Goal: Task Accomplishment & Management: Use online tool/utility

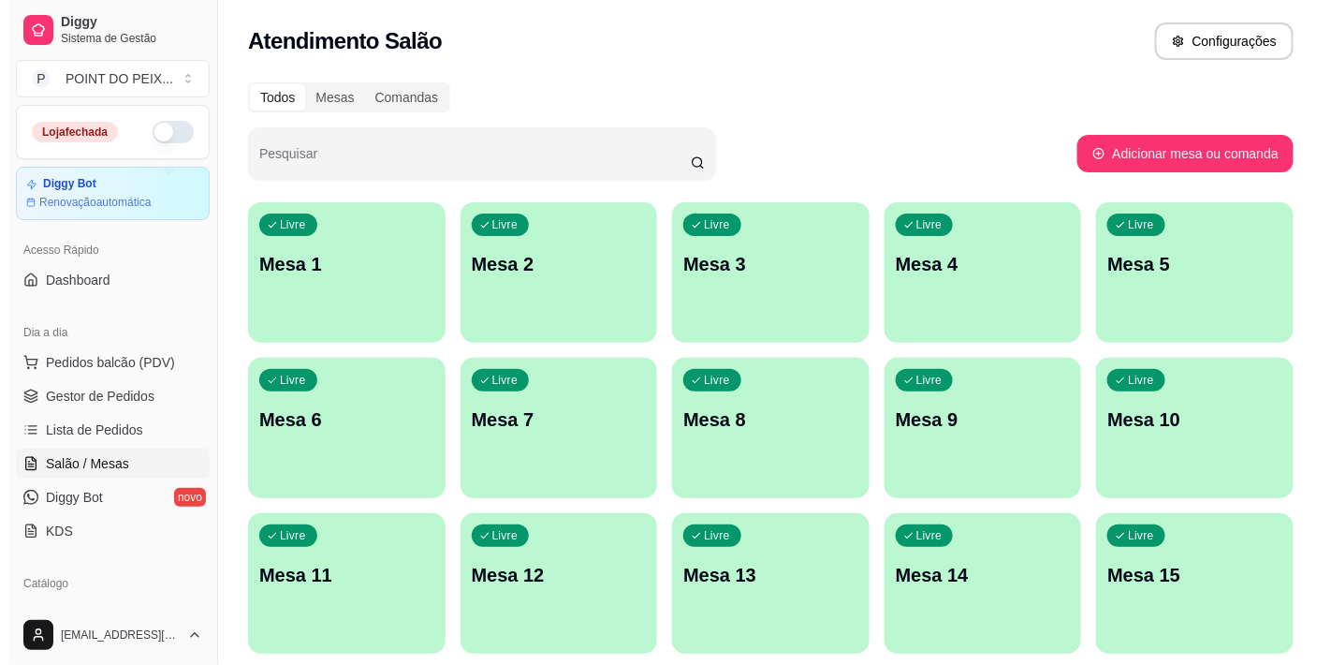
scroll to position [58, 0]
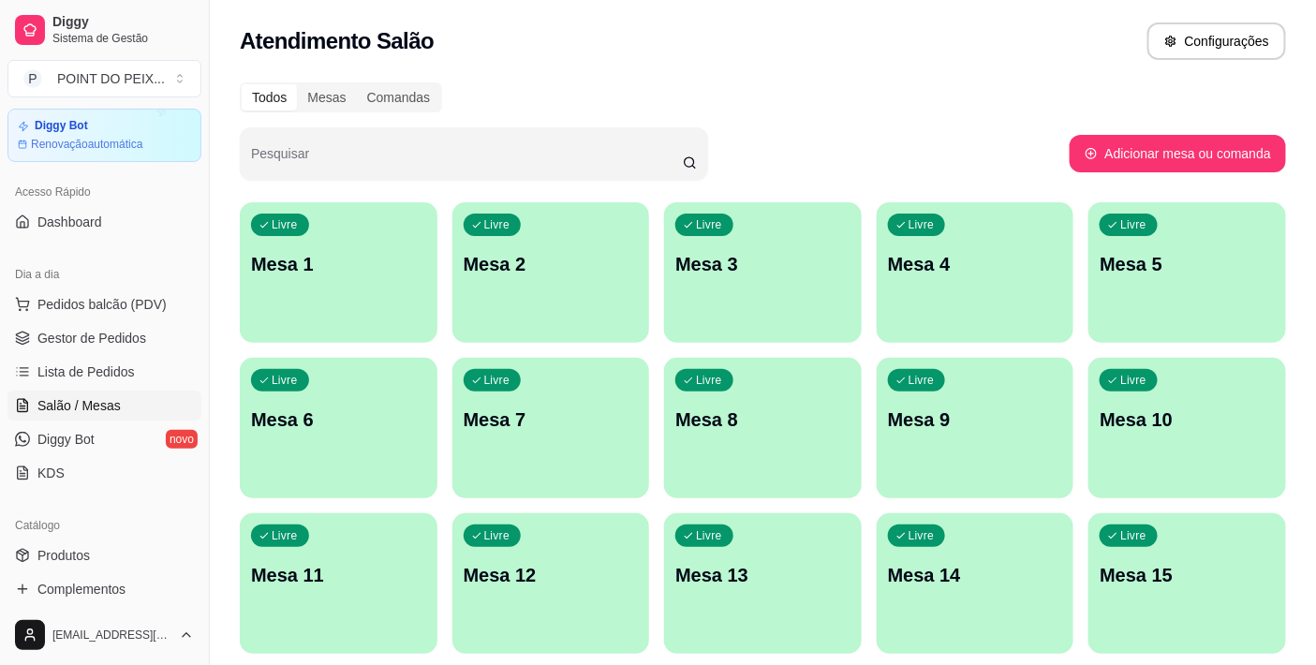
click at [305, 566] on p "Mesa 11" at bounding box center [338, 575] width 175 height 26
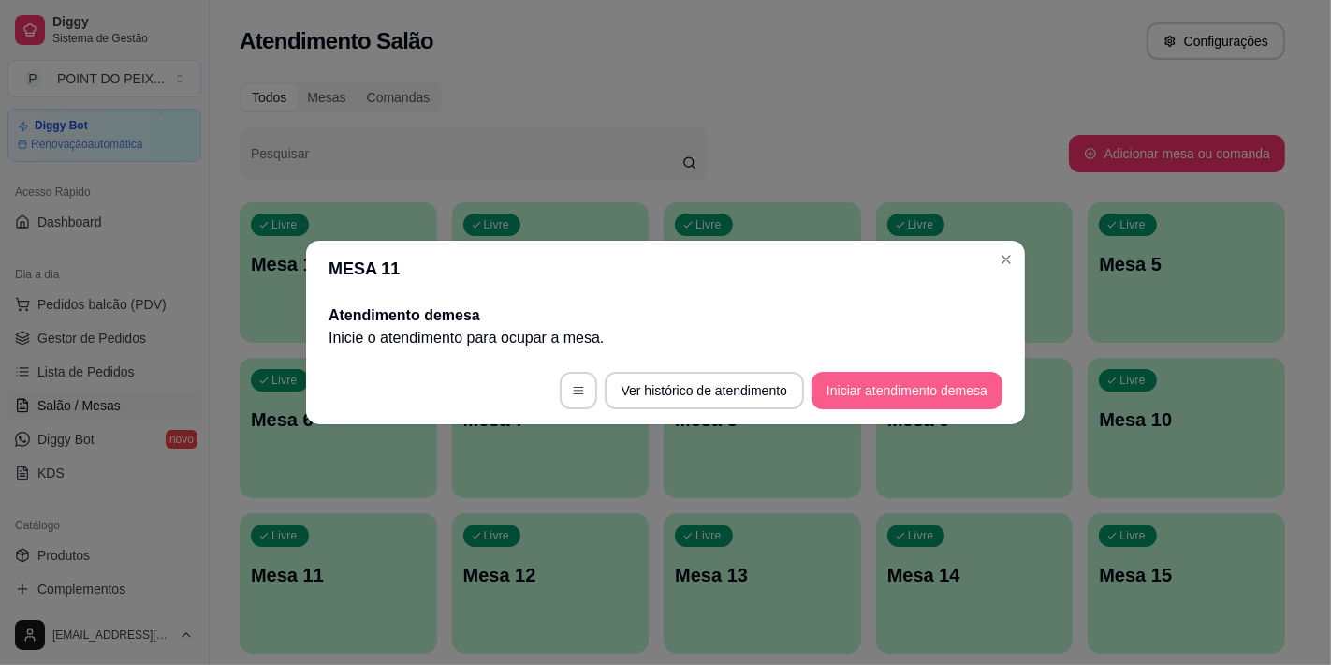
click at [857, 380] on button "Iniciar atendimento de mesa" at bounding box center [907, 390] width 191 height 37
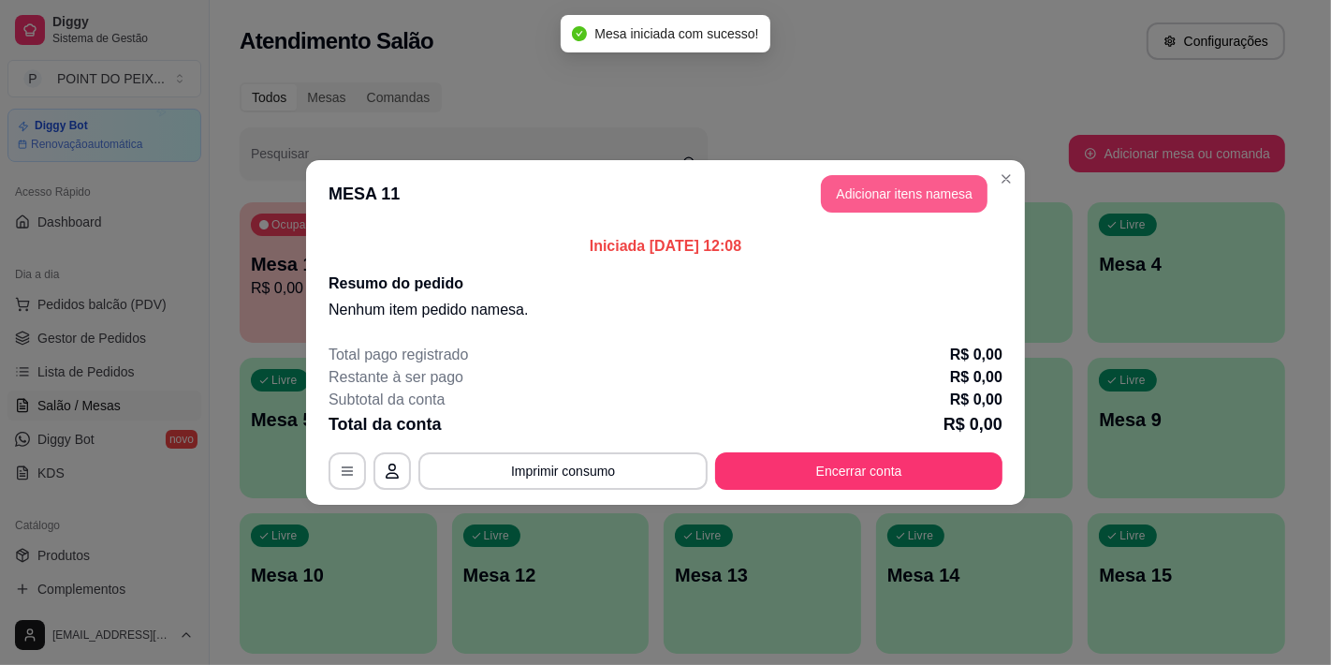
click at [865, 187] on button "Adicionar itens na mesa" at bounding box center [904, 193] width 167 height 37
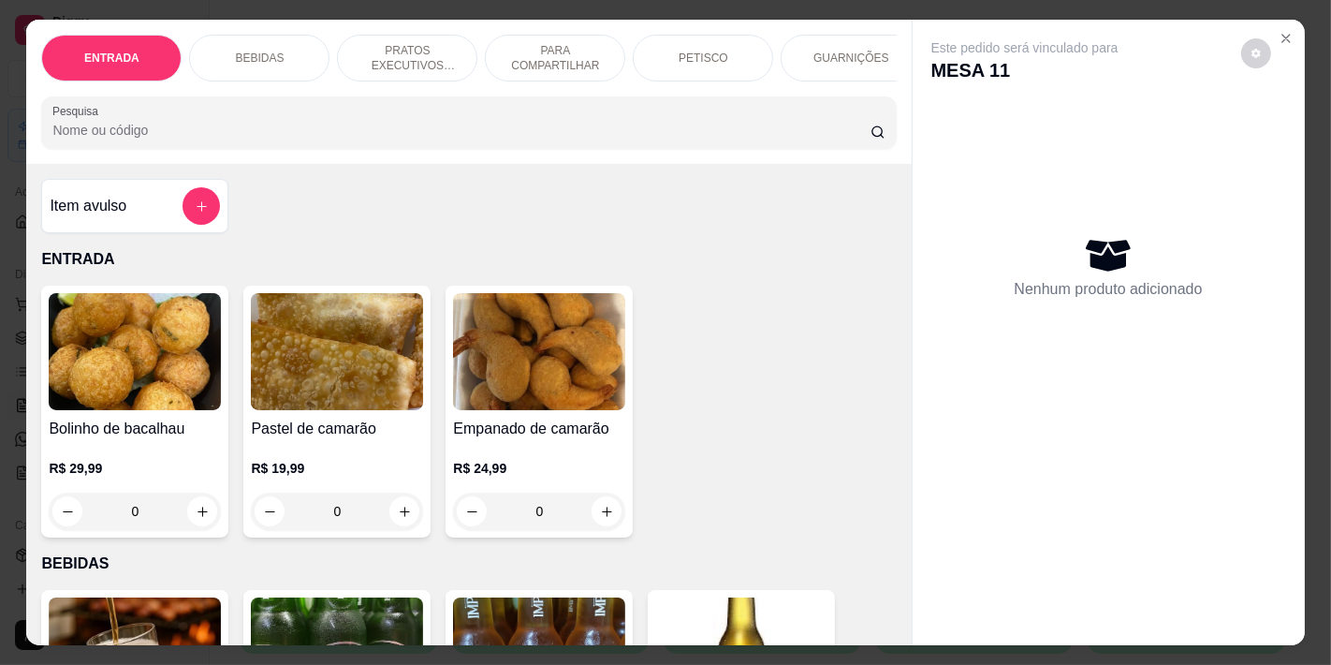
click at [742, 49] on div "PETISCO" at bounding box center [703, 58] width 140 height 47
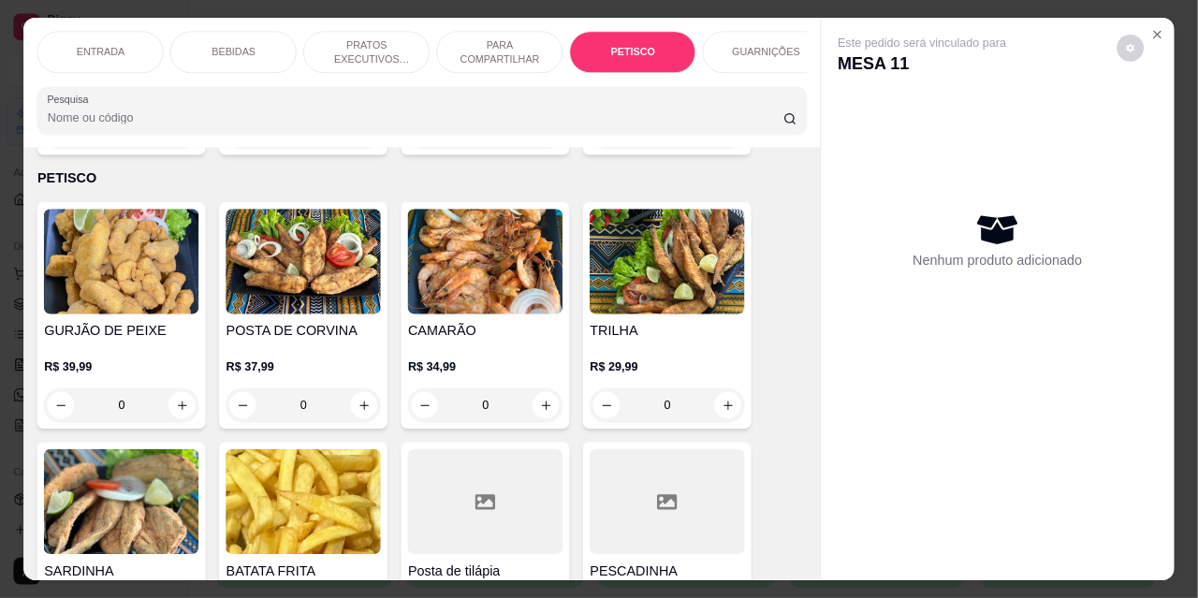
scroll to position [48, 0]
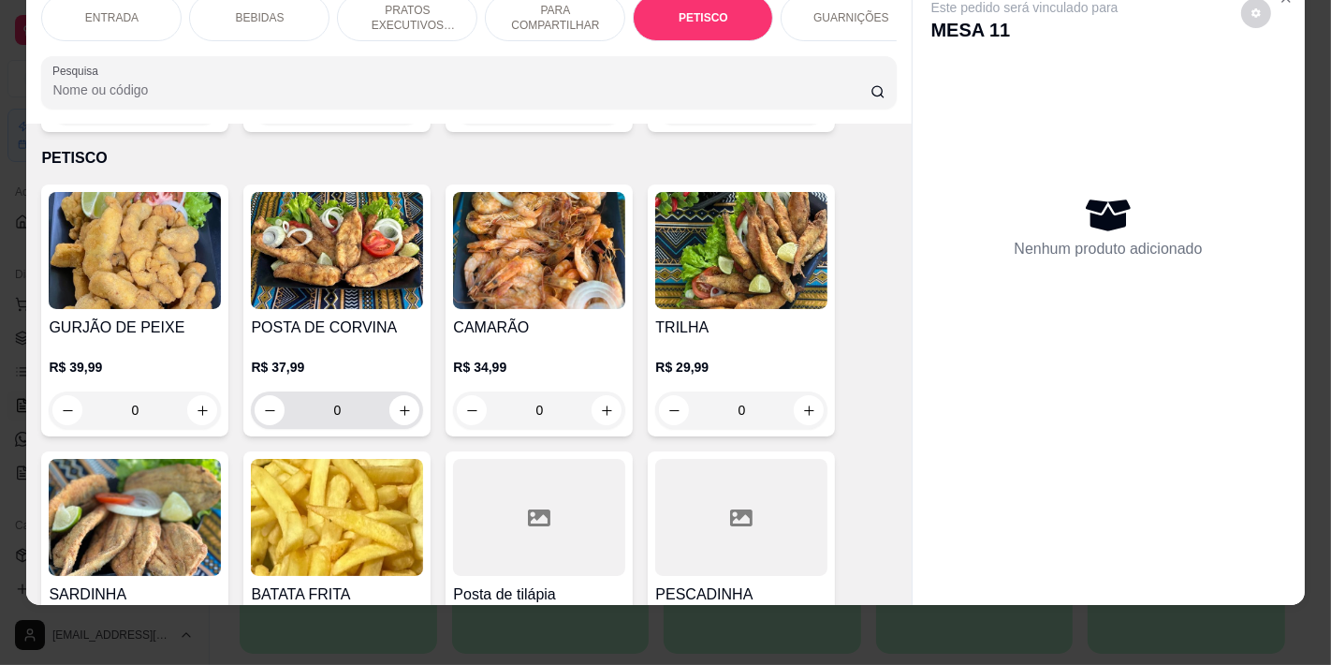
click at [413, 391] on div "0" at bounding box center [337, 409] width 172 height 37
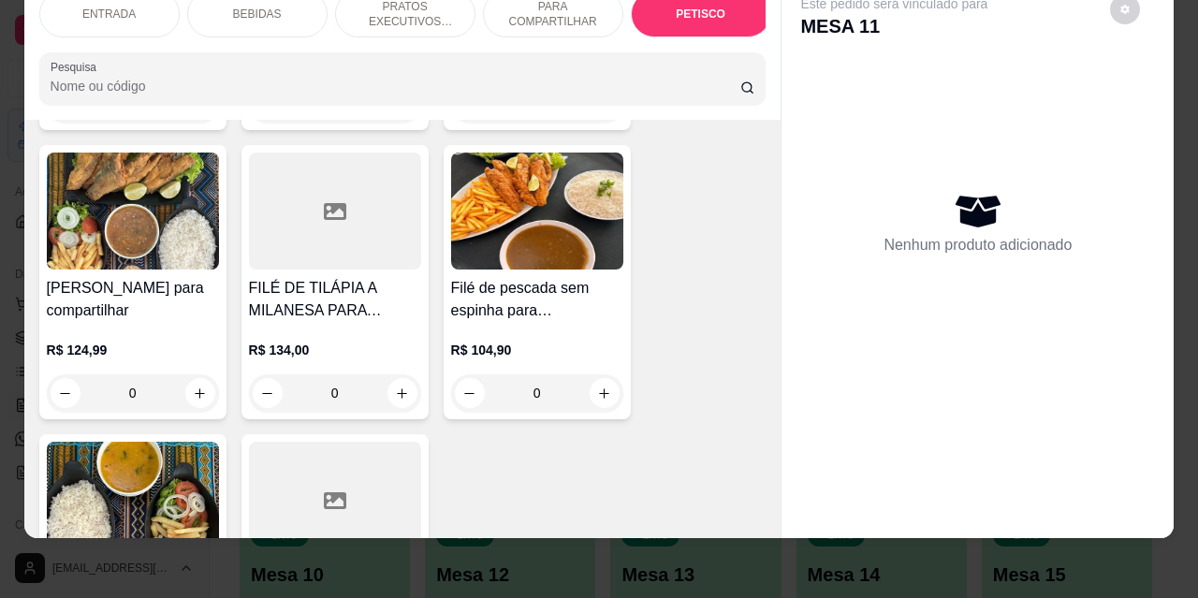
scroll to position [3585, 0]
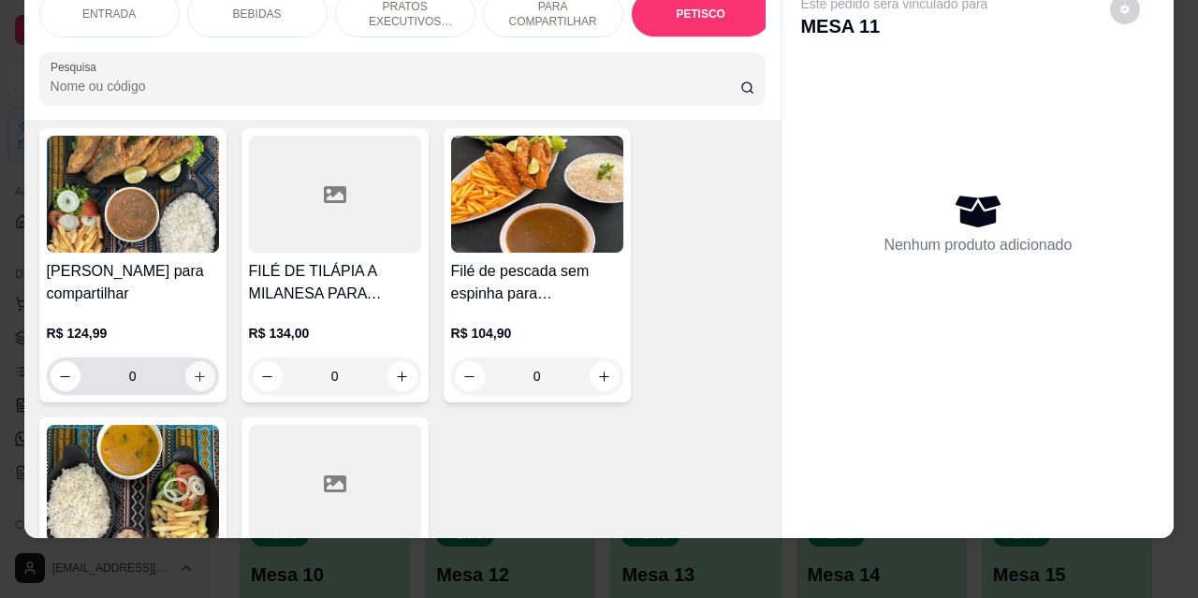
click at [196, 370] on icon "increase-product-quantity" at bounding box center [200, 377] width 14 height 14
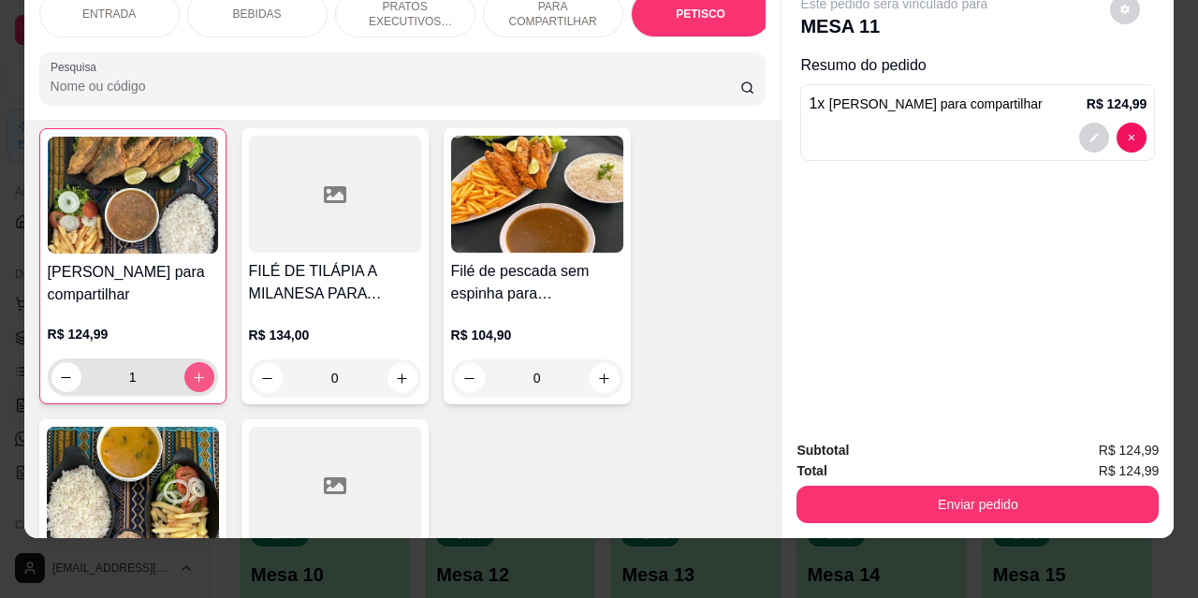
scroll to position [3586, 0]
click at [60, 370] on icon "decrease-product-quantity" at bounding box center [66, 377] width 14 height 14
type input "0"
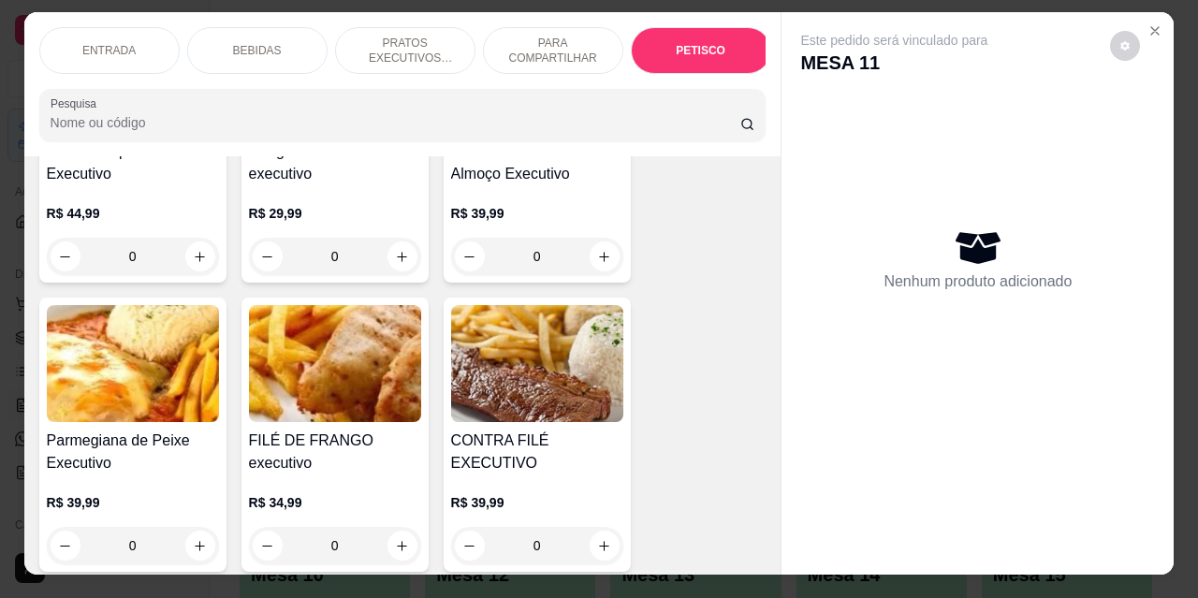
scroll to position [0, 0]
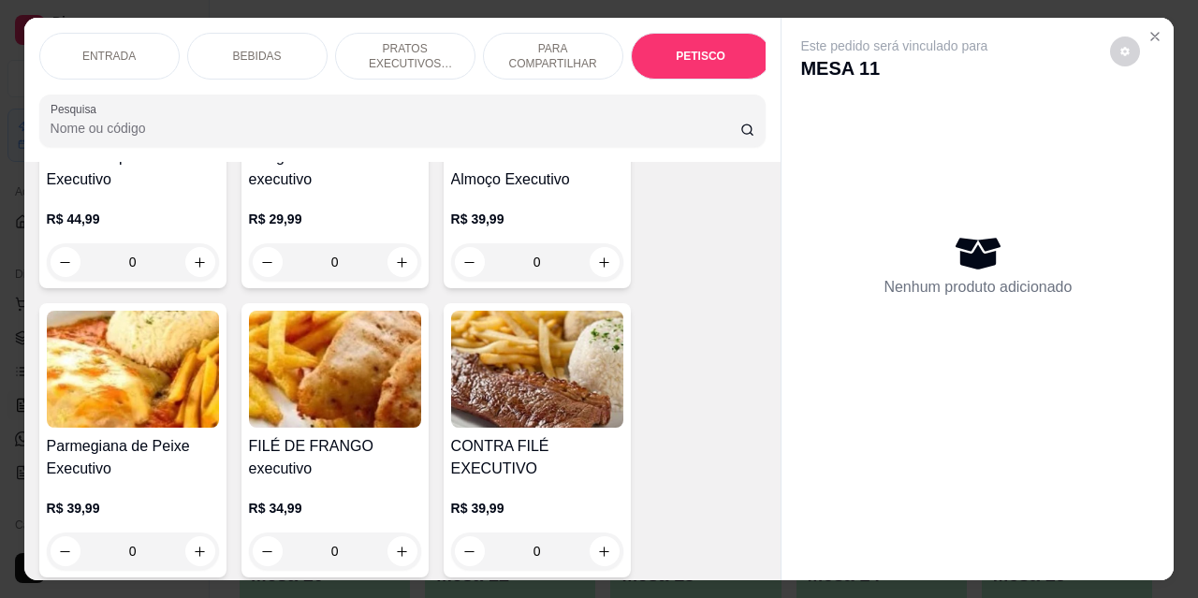
click at [697, 49] on p "PETISCO" at bounding box center [701, 56] width 50 height 15
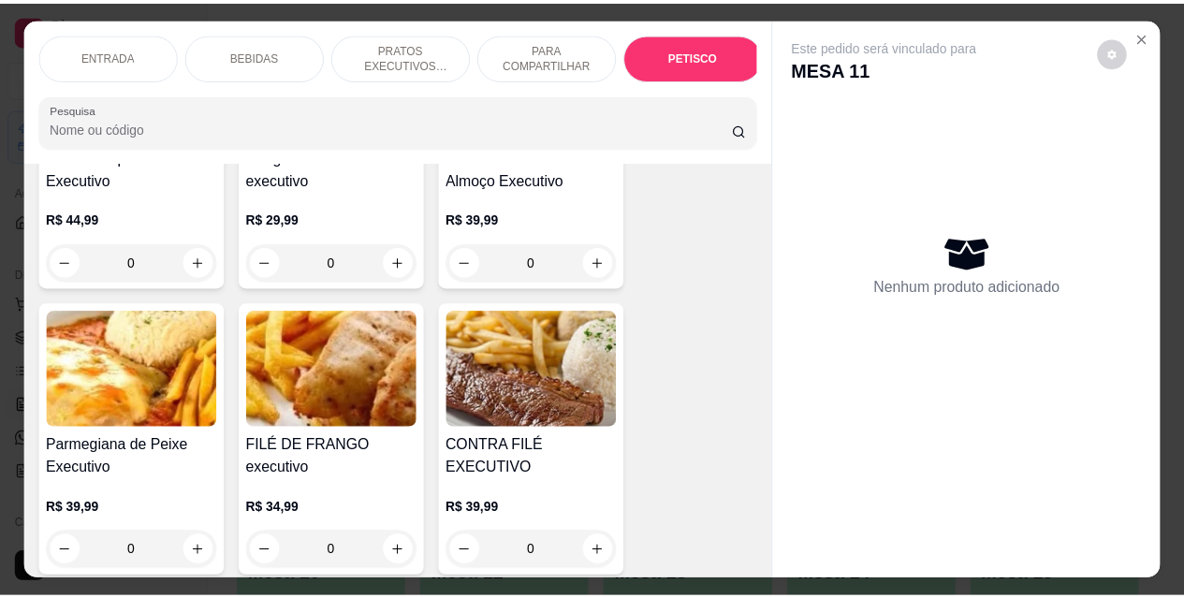
scroll to position [49, 0]
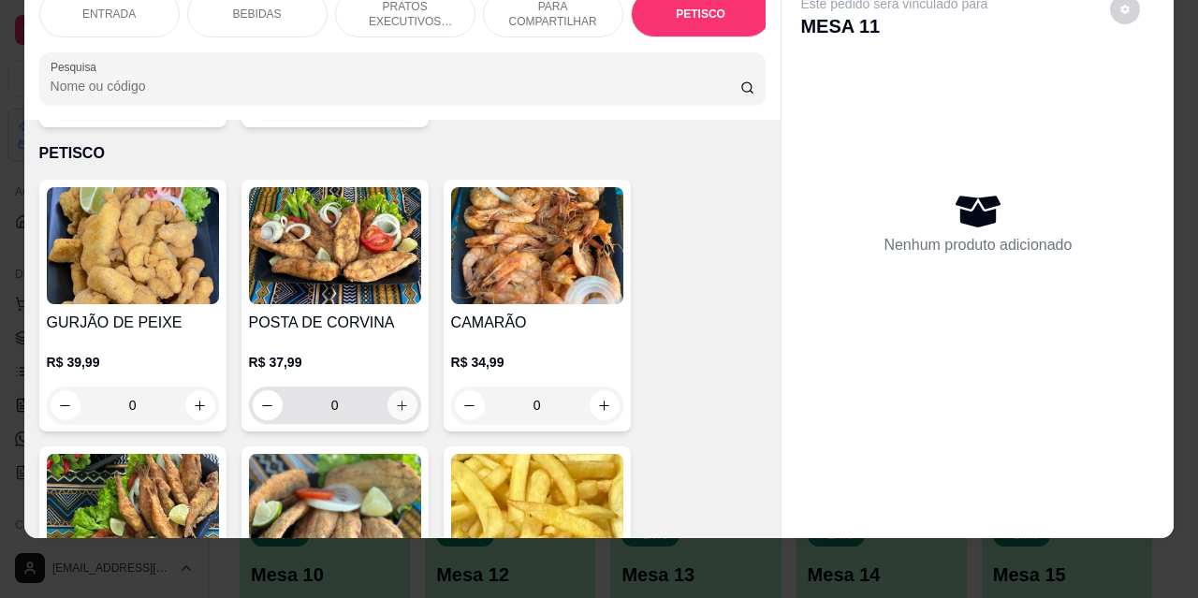
click at [405, 390] on button "increase-product-quantity" at bounding box center [403, 405] width 30 height 30
type input "1"
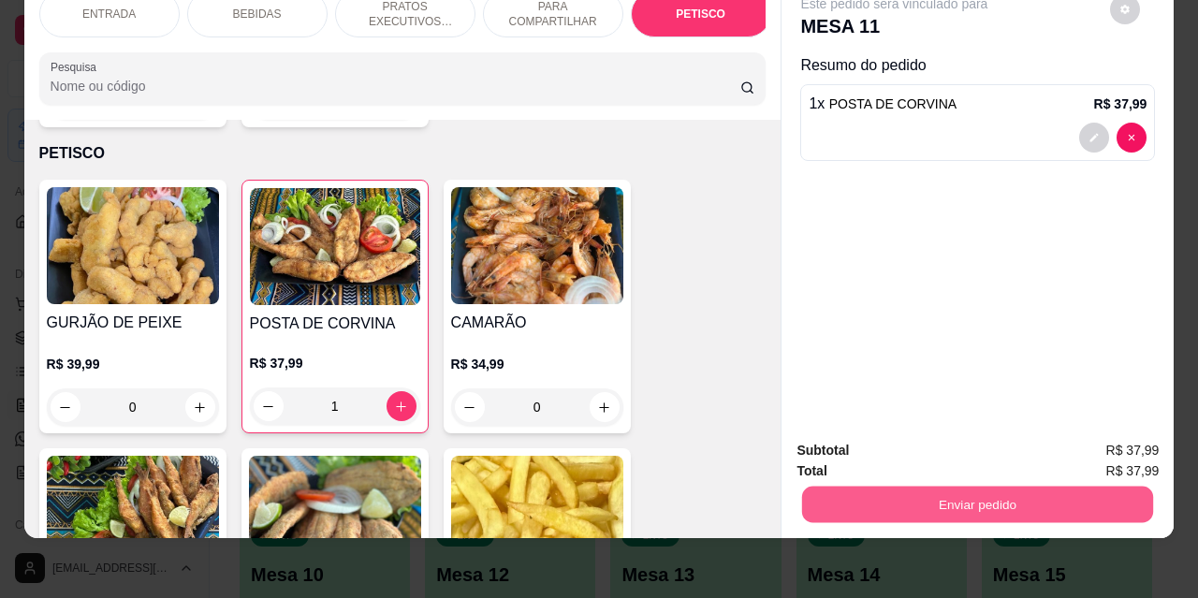
click at [919, 499] on button "Enviar pedido" at bounding box center [977, 504] width 351 height 37
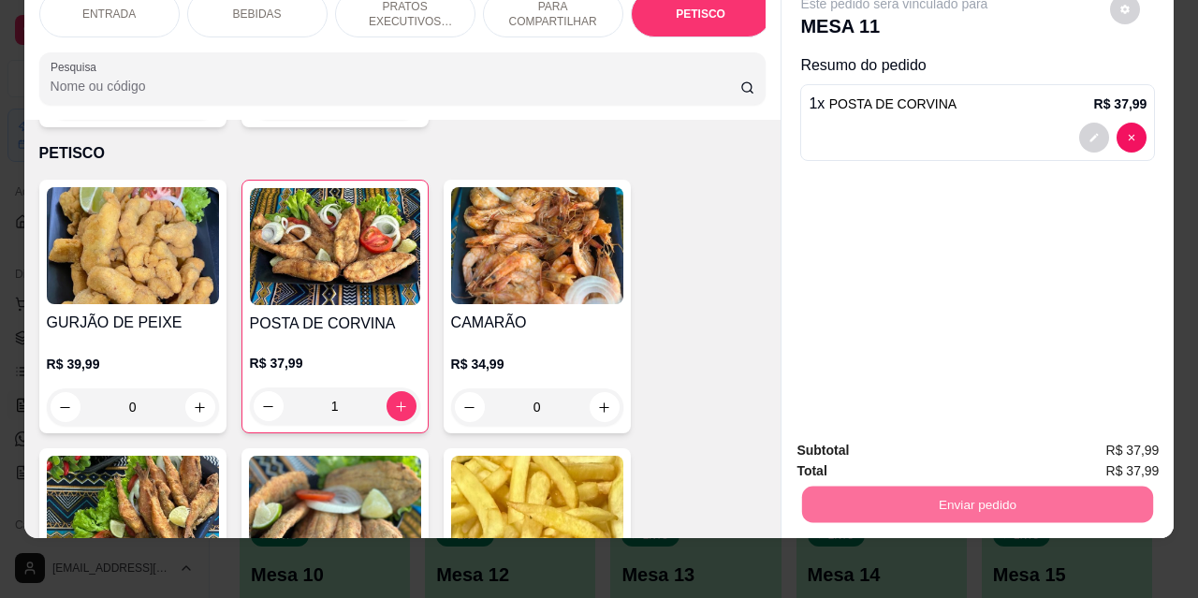
click at [889, 448] on button "Não registrar e enviar pedido" at bounding box center [916, 445] width 195 height 36
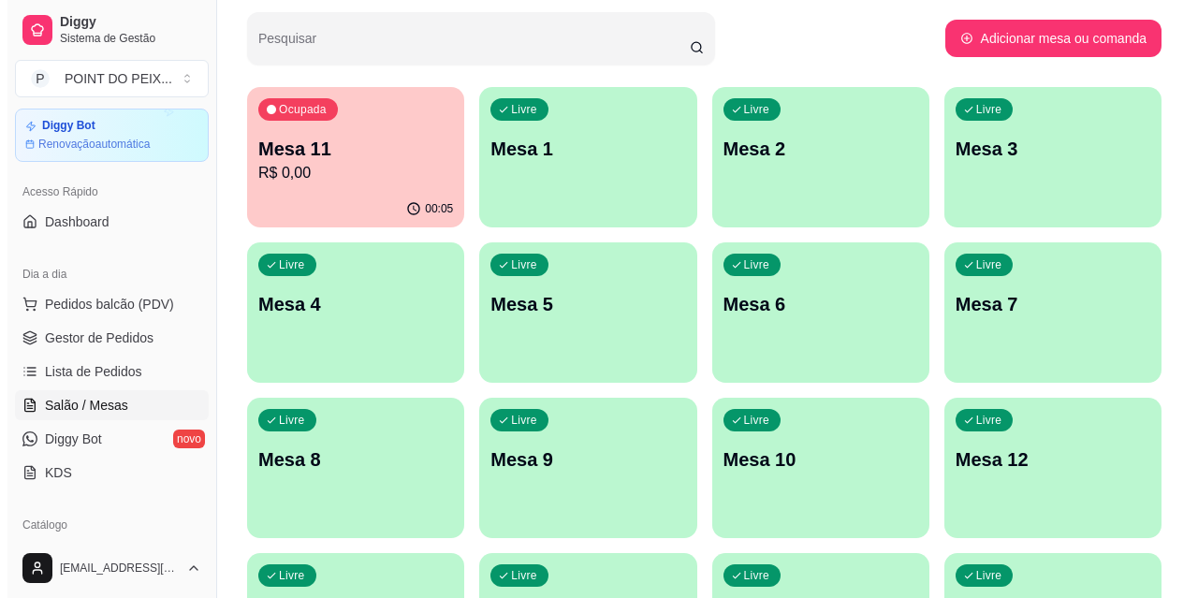
scroll to position [0, 0]
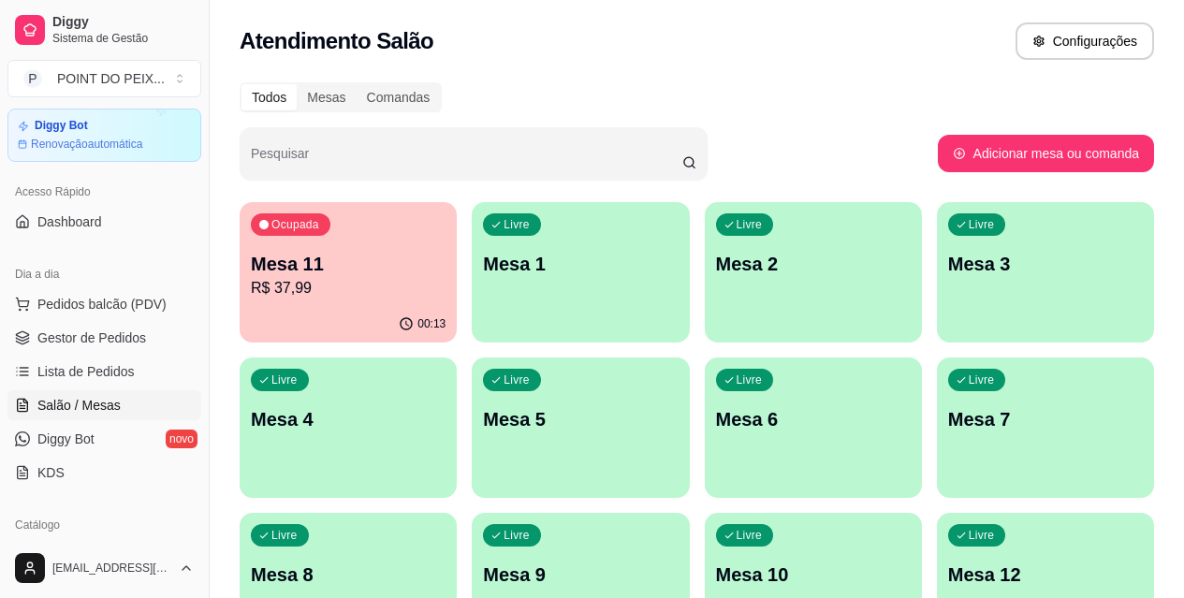
click at [678, 562] on p "Mesa 9" at bounding box center [580, 575] width 195 height 26
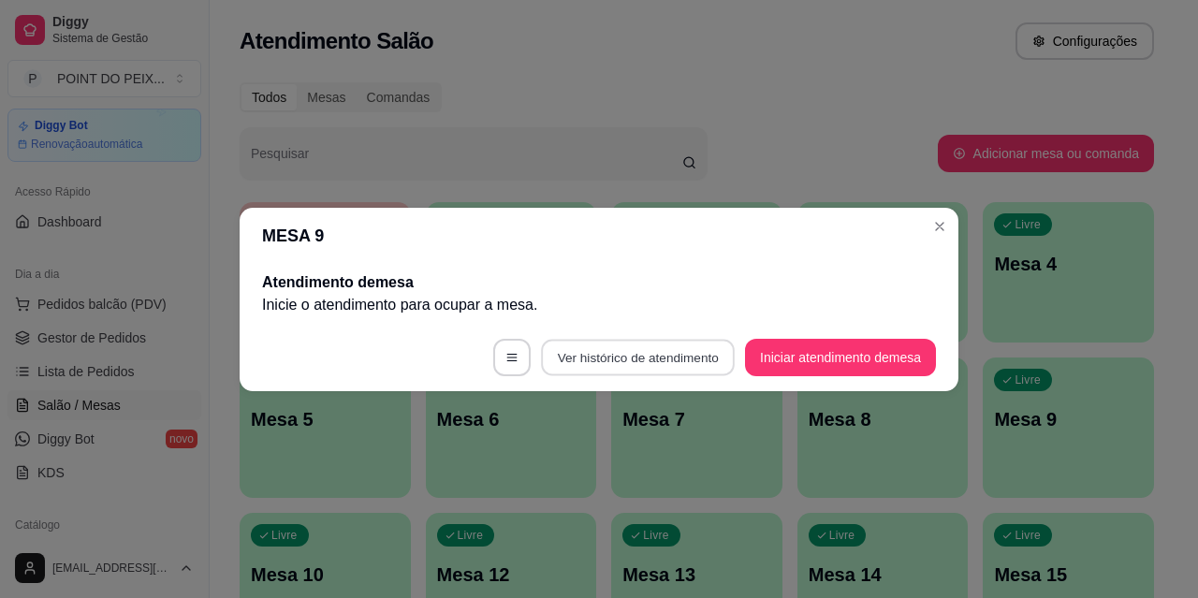
click at [657, 359] on button "Ver histórico de atendimento" at bounding box center [638, 357] width 194 height 37
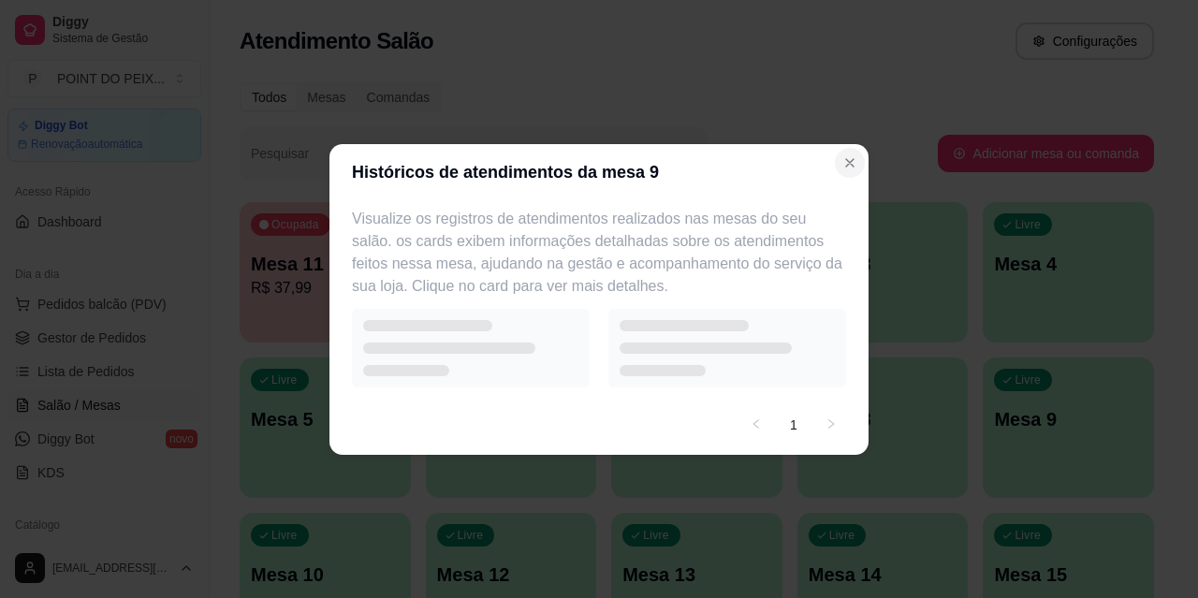
click at [857, 164] on section "Históricos de atendimentos da mesa 9 Visualize os registros de atendimentos rea…" at bounding box center [599, 299] width 539 height 311
select select "7"
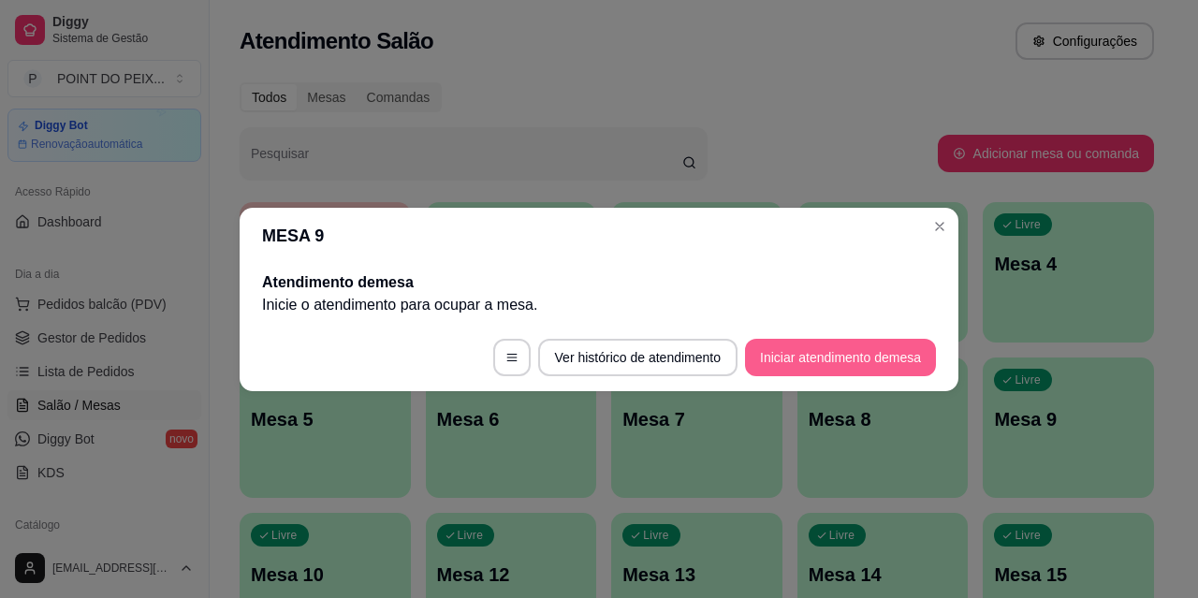
click at [851, 366] on button "Iniciar atendimento de mesa" at bounding box center [840, 357] width 191 height 37
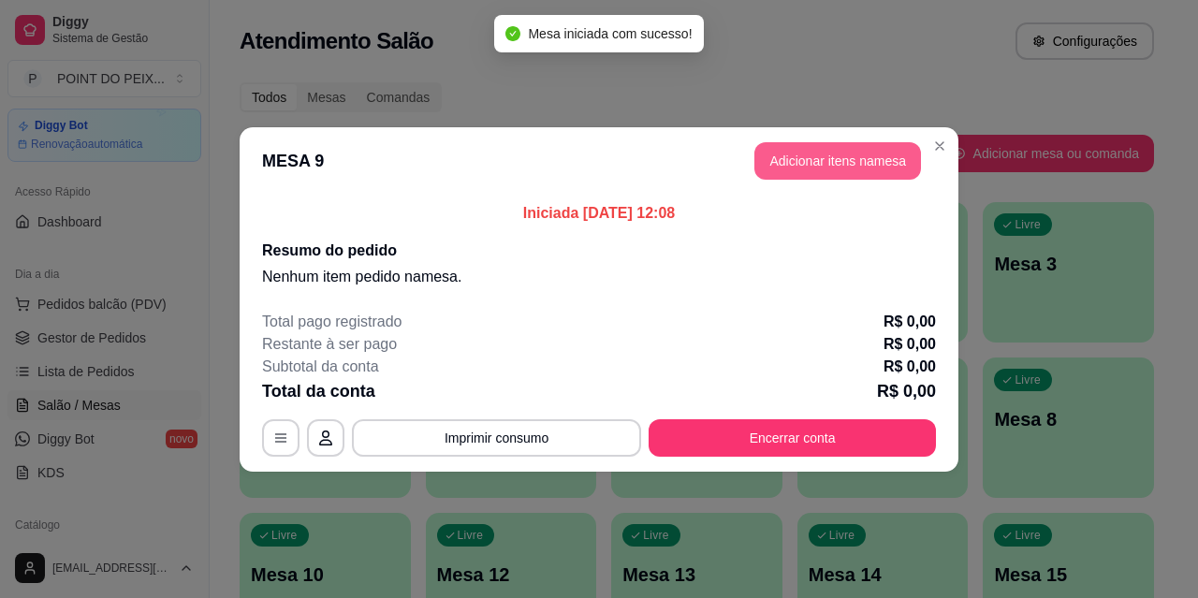
click at [859, 156] on button "Adicionar itens na mesa" at bounding box center [838, 160] width 167 height 37
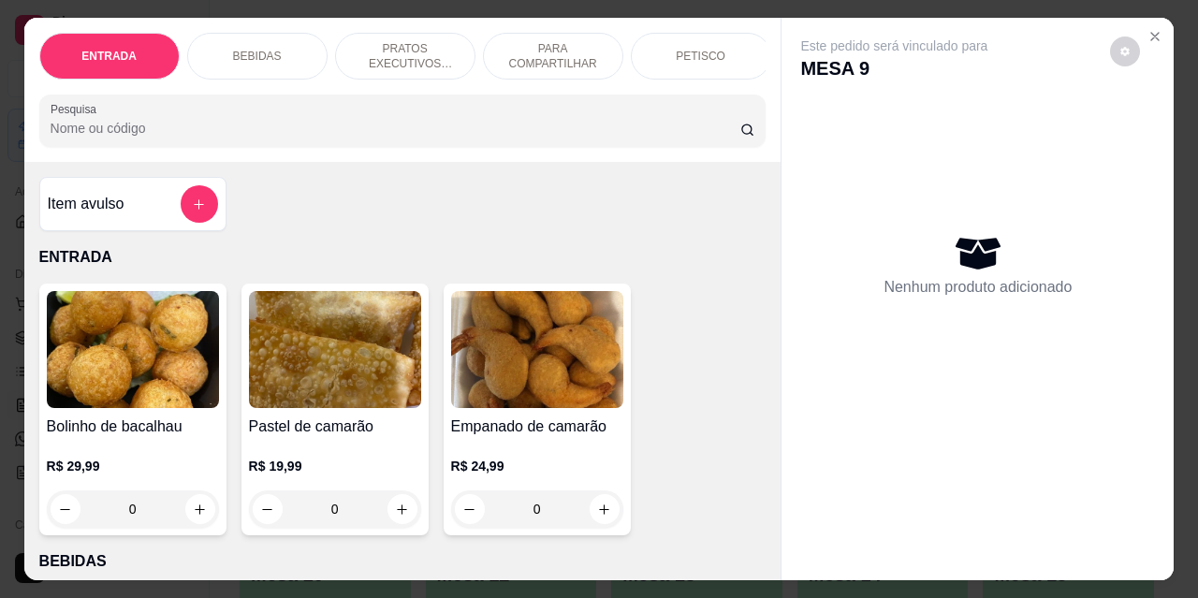
click at [686, 53] on p "PETISCO" at bounding box center [701, 56] width 50 height 15
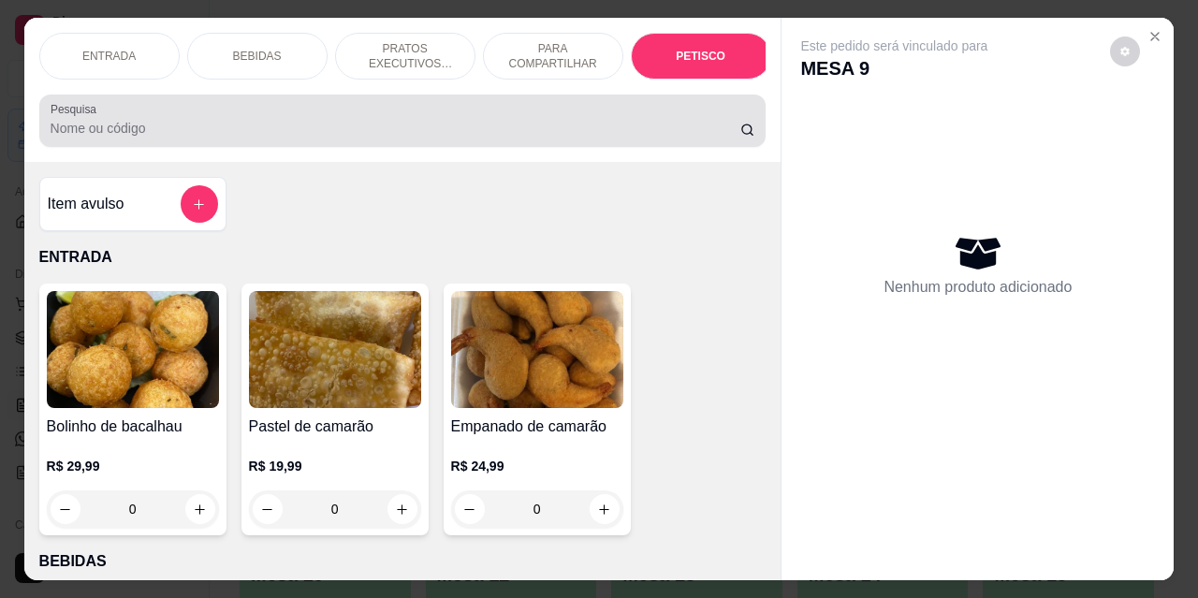
scroll to position [49, 0]
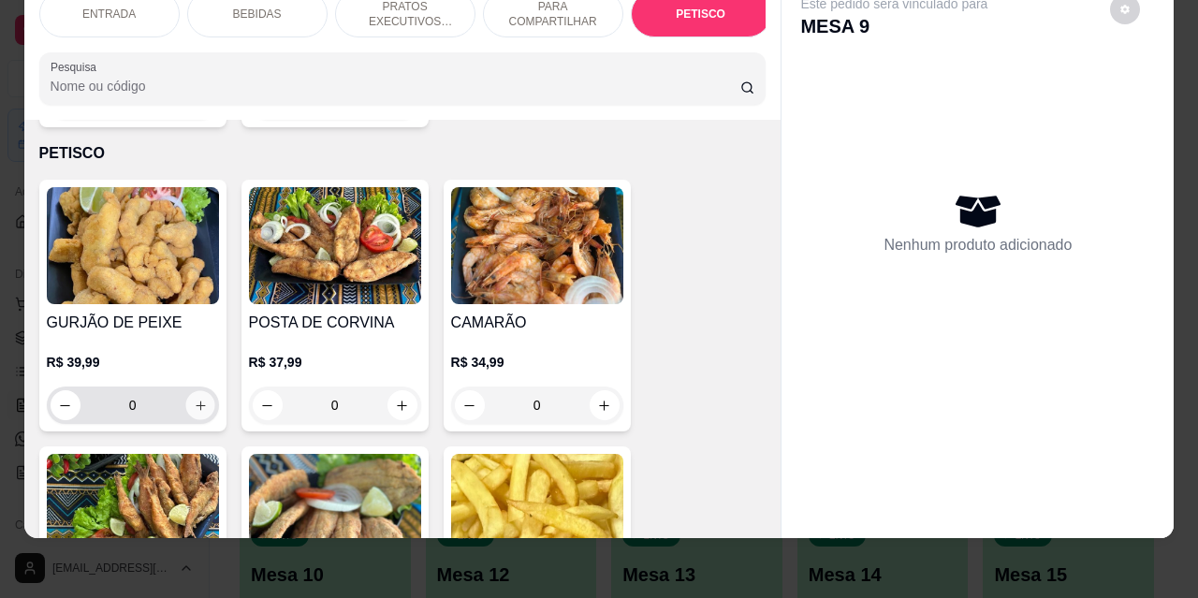
click at [194, 399] on icon "increase-product-quantity" at bounding box center [200, 406] width 14 height 14
type input "1"
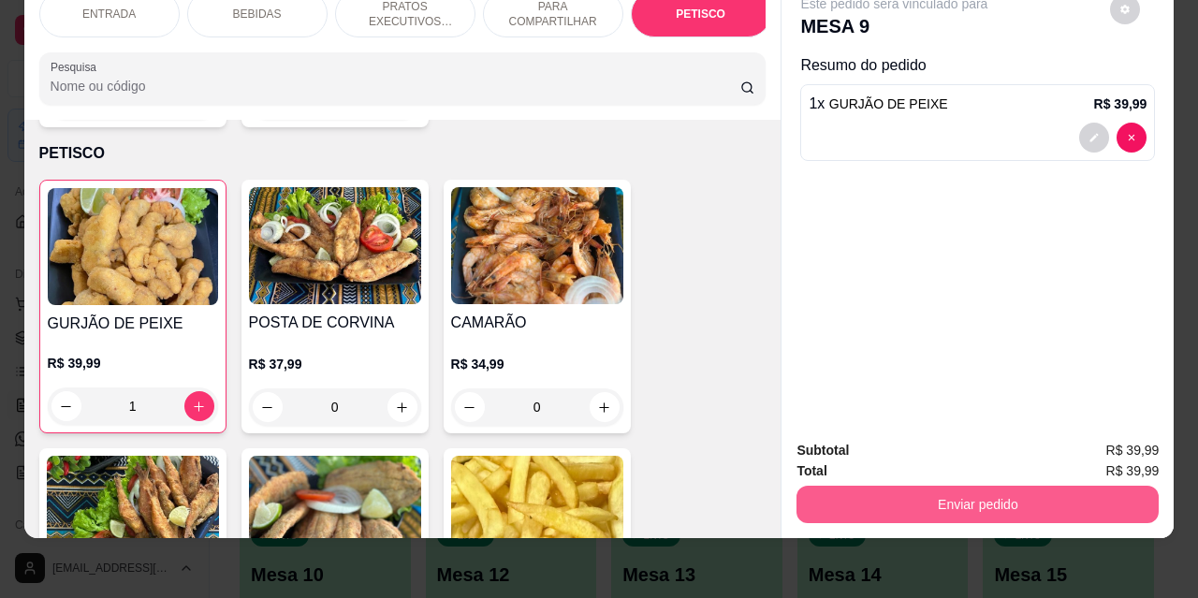
click at [894, 486] on button "Enviar pedido" at bounding box center [978, 504] width 362 height 37
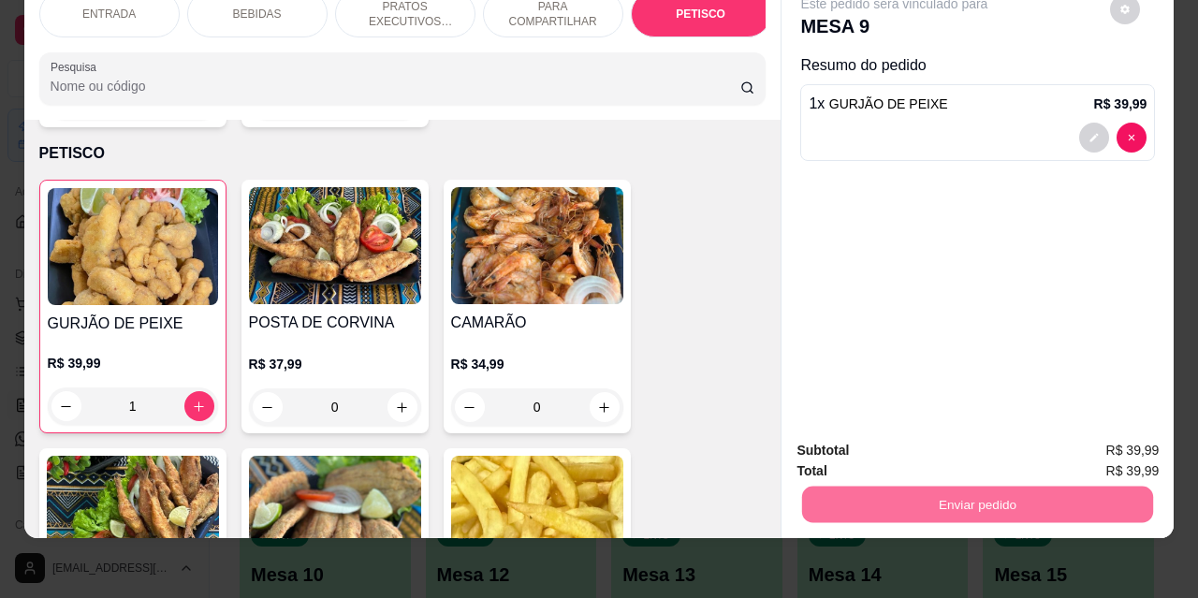
click at [882, 439] on button "Não registrar e enviar pedido" at bounding box center [916, 444] width 189 height 35
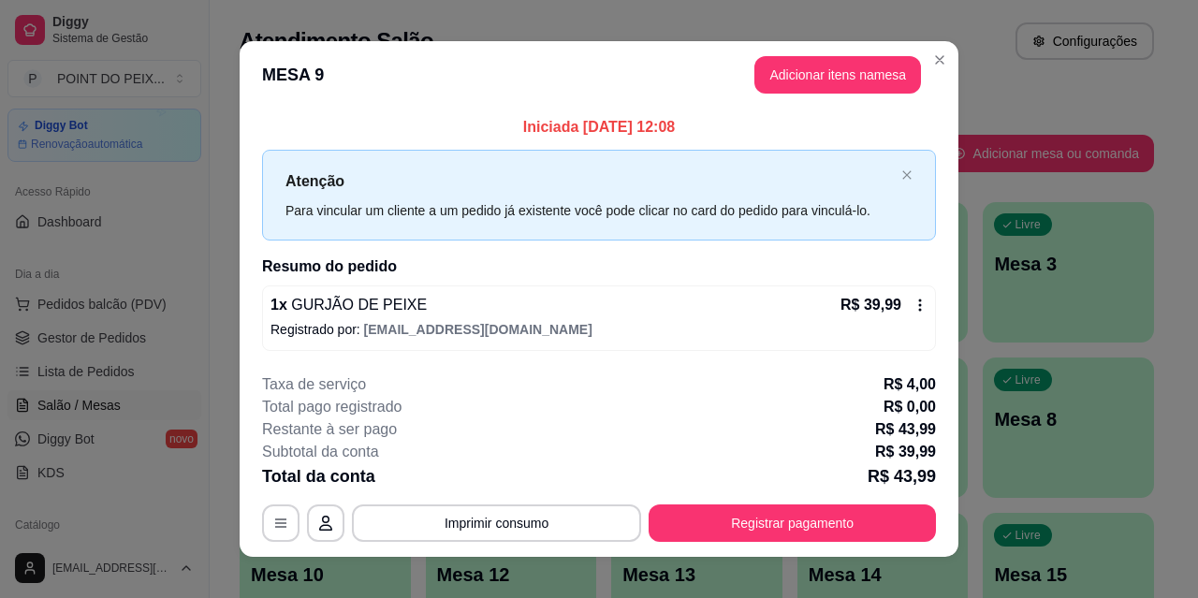
click at [921, 308] on div "1 x GURJÃO DE PEIXE R$ 39,99 Registrado por: rafha22chefinho@gmail.com" at bounding box center [599, 319] width 674 height 66
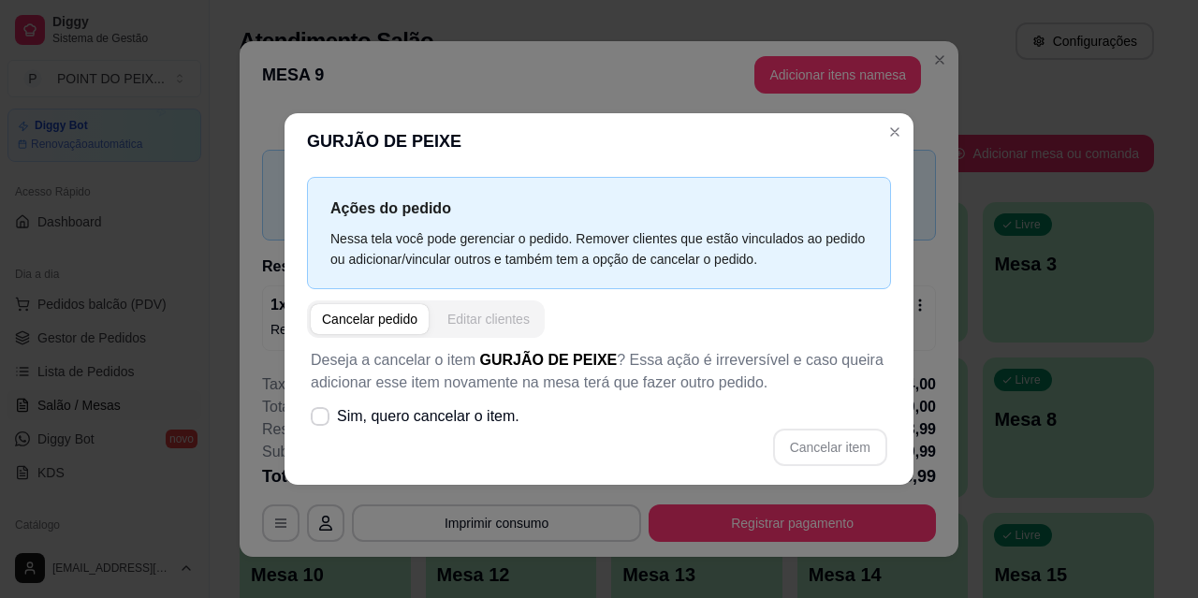
click at [514, 320] on div "Editar clientes" at bounding box center [489, 319] width 82 height 19
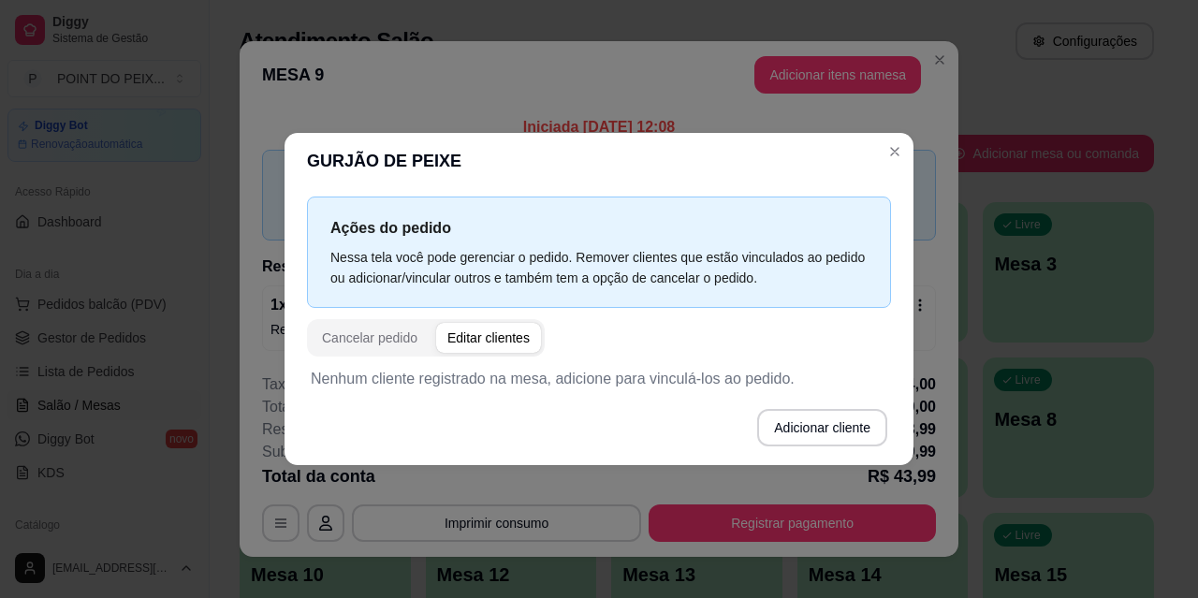
click at [483, 380] on p "Nenhum cliente registrado na mesa, adicione para vinculá-los ao pedido." at bounding box center [599, 379] width 577 height 22
click at [496, 324] on span "button" at bounding box center [488, 338] width 105 height 30
click at [497, 343] on div "Editar clientes" at bounding box center [489, 338] width 82 height 19
click at [551, 376] on p "Nenhum cliente registrado na mesa, adicione para vinculá-los ao pedido." at bounding box center [599, 379] width 577 height 22
click at [568, 409] on div "Adicionar cliente" at bounding box center [599, 427] width 577 height 37
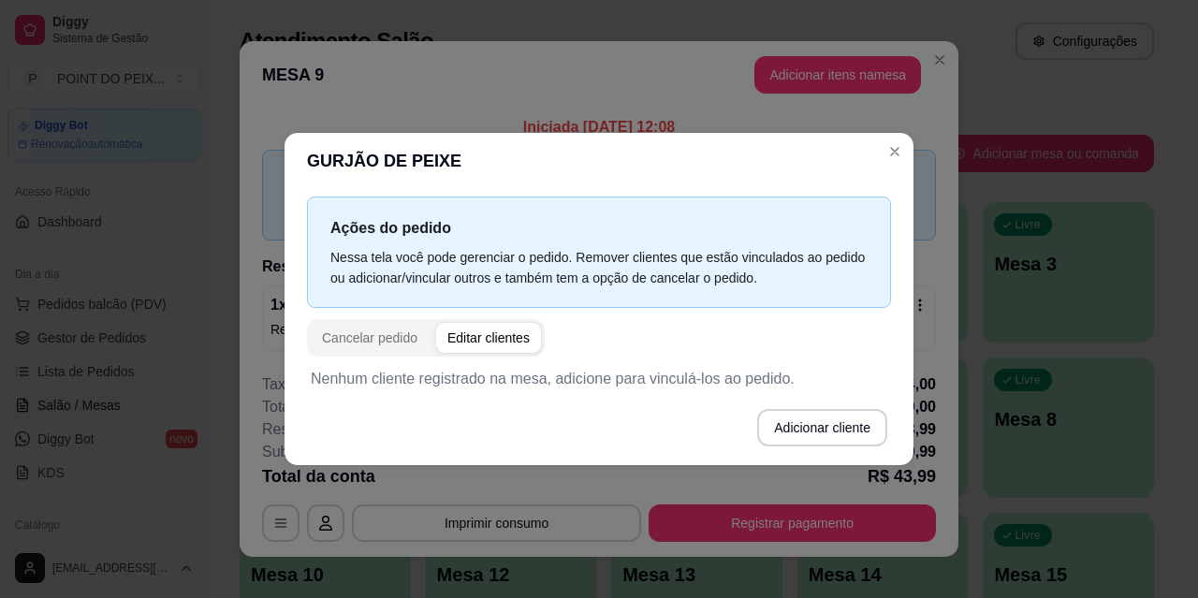
click at [578, 384] on p "Nenhum cliente registrado na mesa, adicione para vinculá-los ao pedido." at bounding box center [599, 379] width 577 height 22
click at [438, 376] on p "Nenhum cliente registrado na mesa, adicione para vinculá-los ao pedido." at bounding box center [599, 379] width 577 height 22
click at [783, 425] on button "Adicionar cliente" at bounding box center [822, 428] width 126 height 37
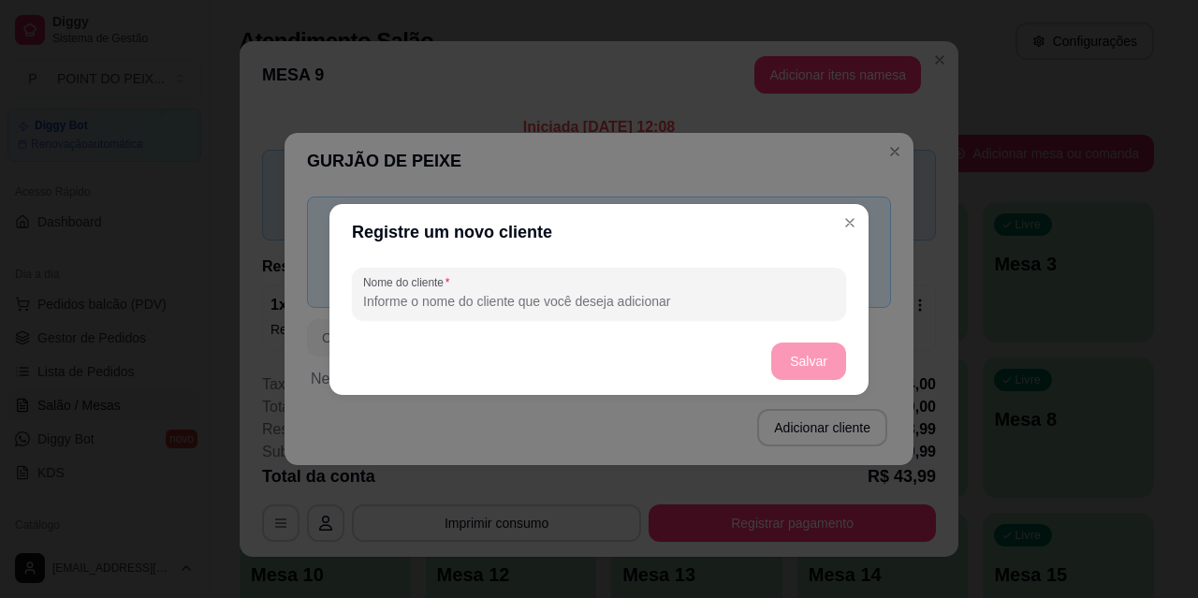
click at [576, 336] on footer "Salvar" at bounding box center [599, 361] width 539 height 67
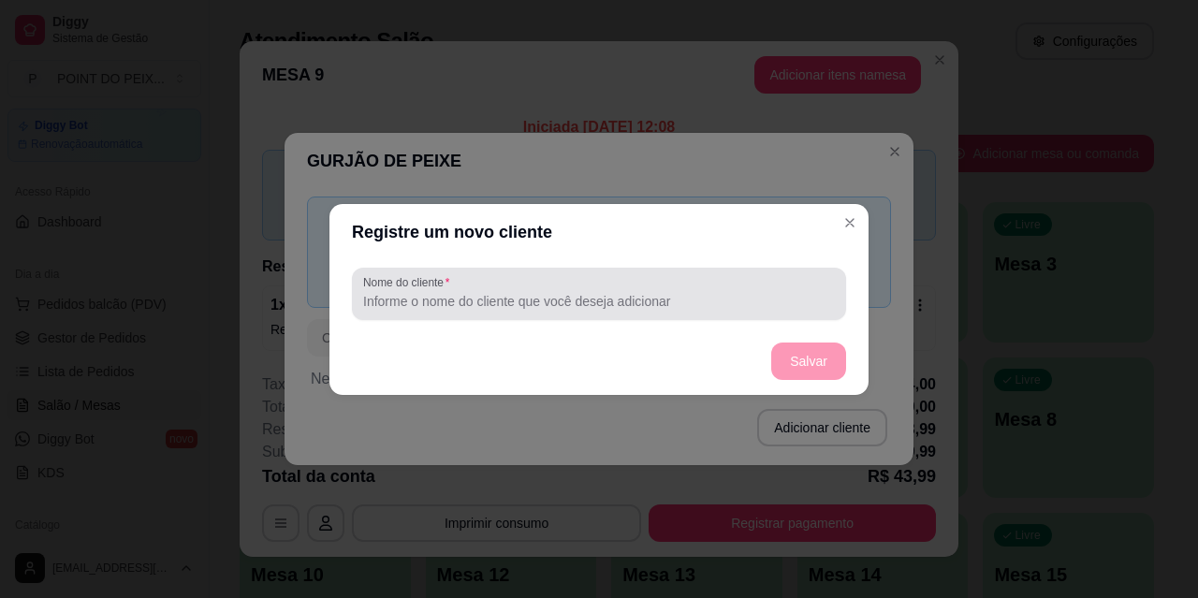
click at [591, 301] on input "Nome do cliente" at bounding box center [599, 301] width 472 height 19
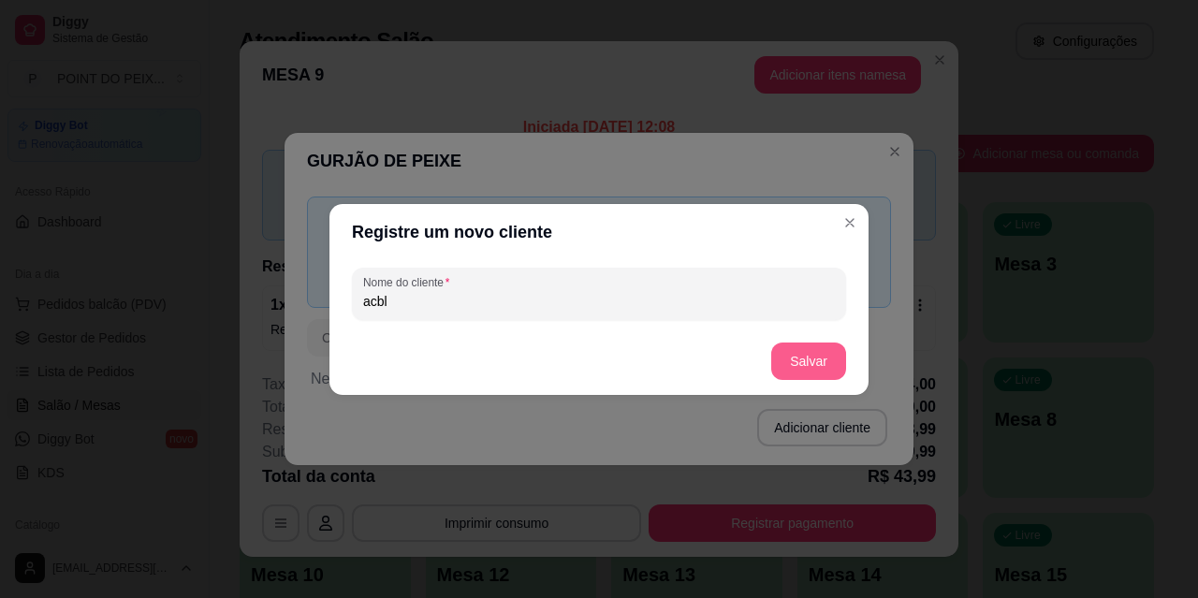
type input "acbl"
click at [838, 360] on button "Salvar" at bounding box center [809, 361] width 75 height 37
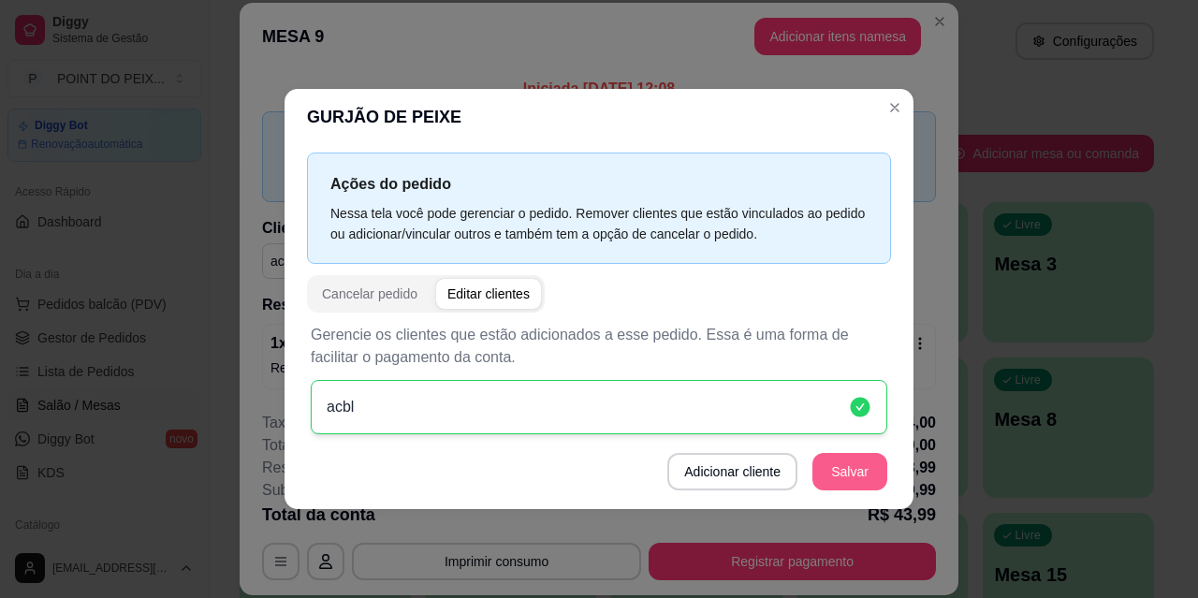
click at [855, 471] on button "Salvar" at bounding box center [850, 471] width 75 height 37
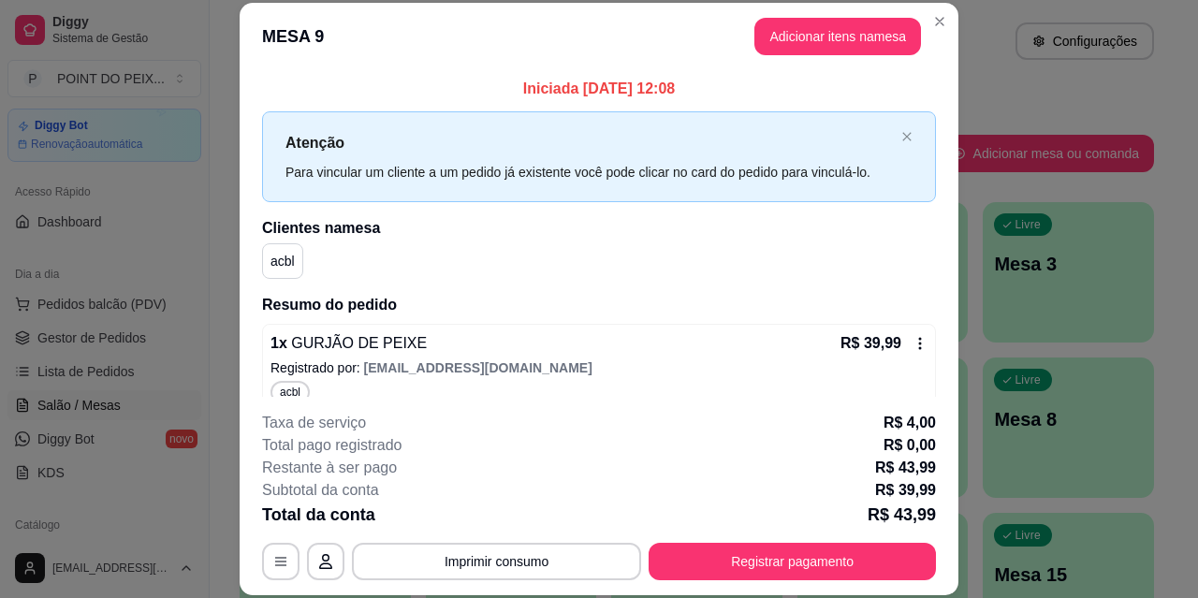
click at [949, 22] on header "MESA 9 Adicionar itens na mesa" at bounding box center [599, 36] width 719 height 67
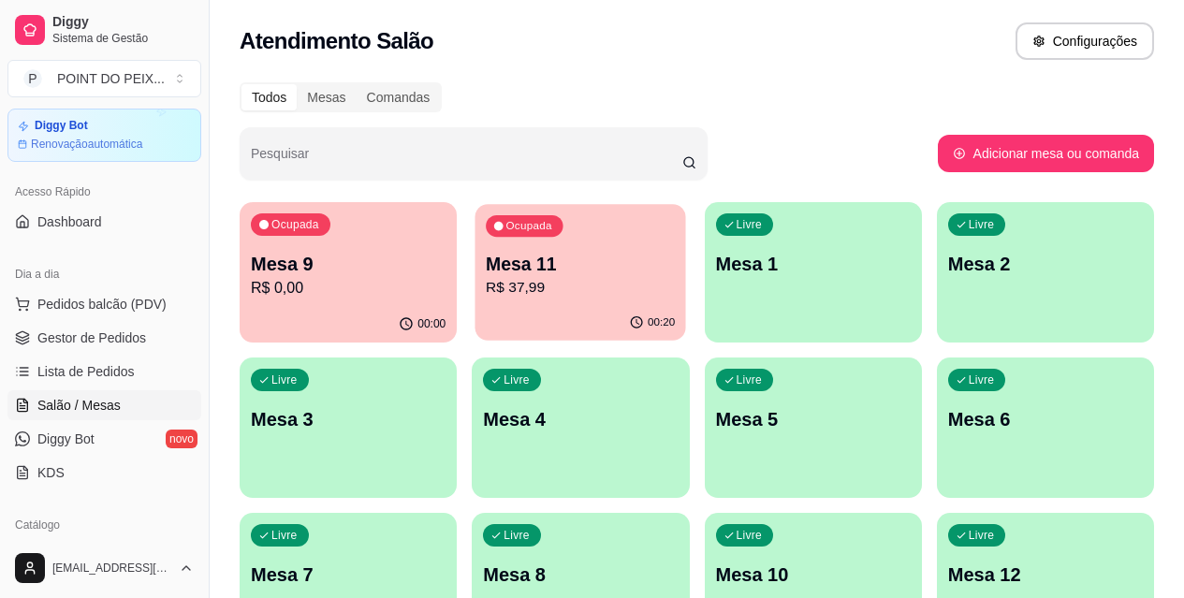
click at [523, 273] on p "Mesa 11" at bounding box center [580, 264] width 189 height 25
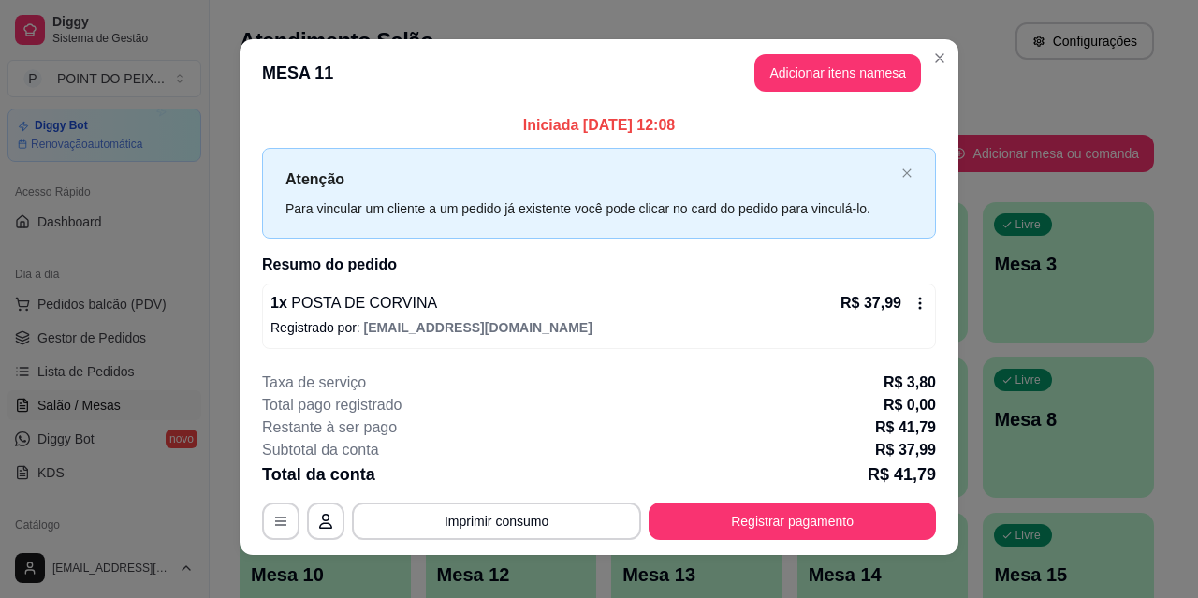
scroll to position [0, 0]
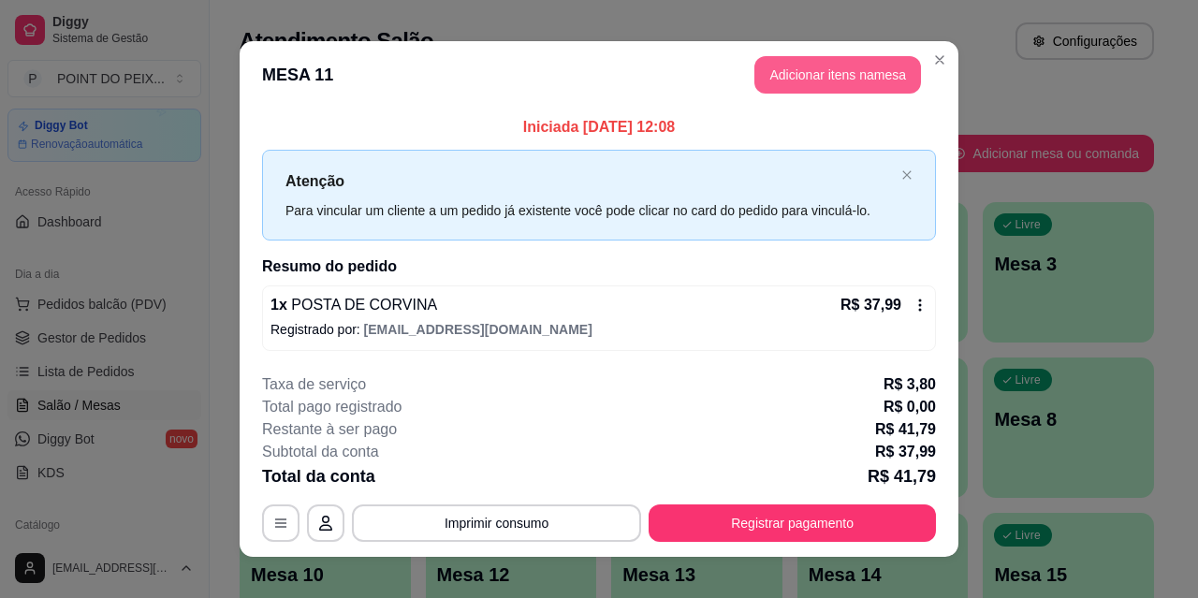
click at [829, 78] on button "Adicionar itens na mesa" at bounding box center [838, 74] width 167 height 37
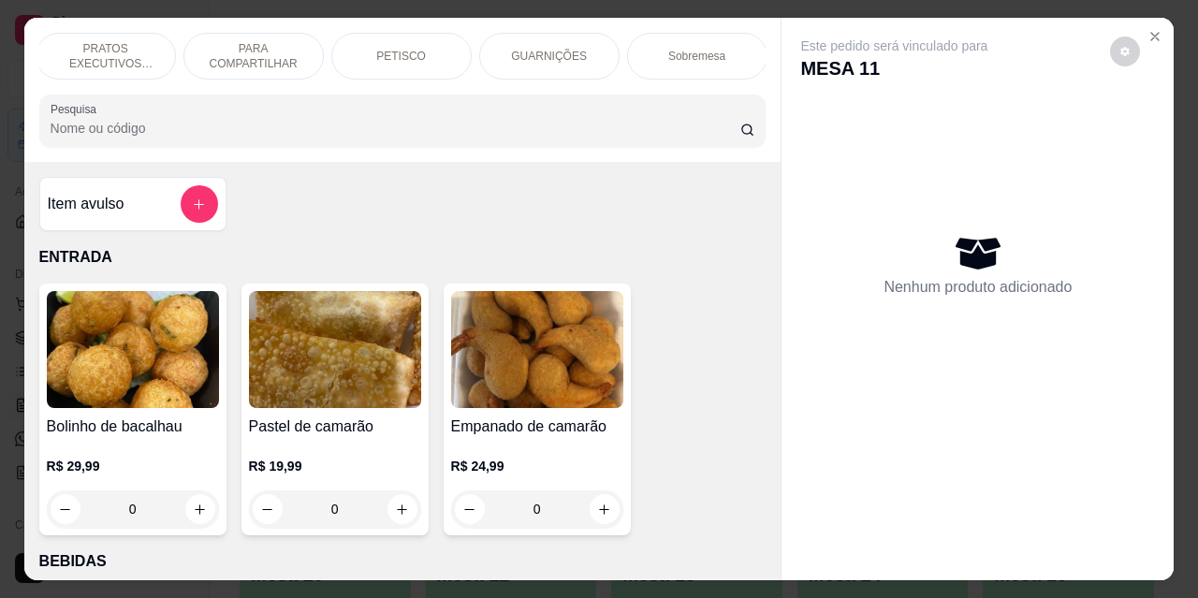
scroll to position [0, 301]
click at [691, 52] on p "Sobremesa" at bounding box center [696, 56] width 57 height 15
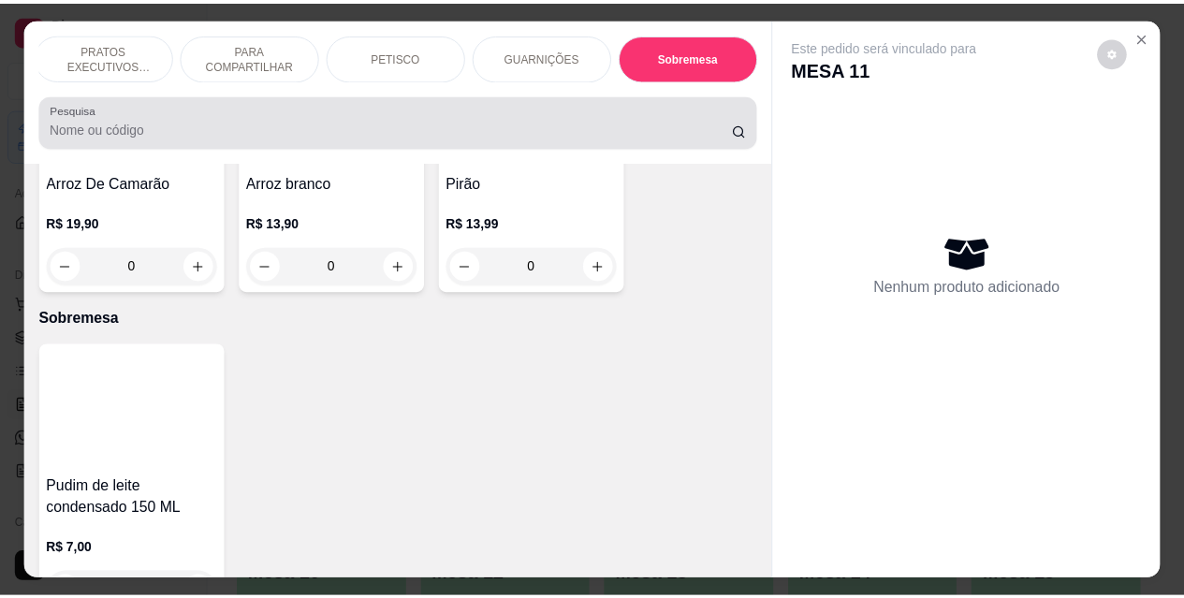
scroll to position [49, 0]
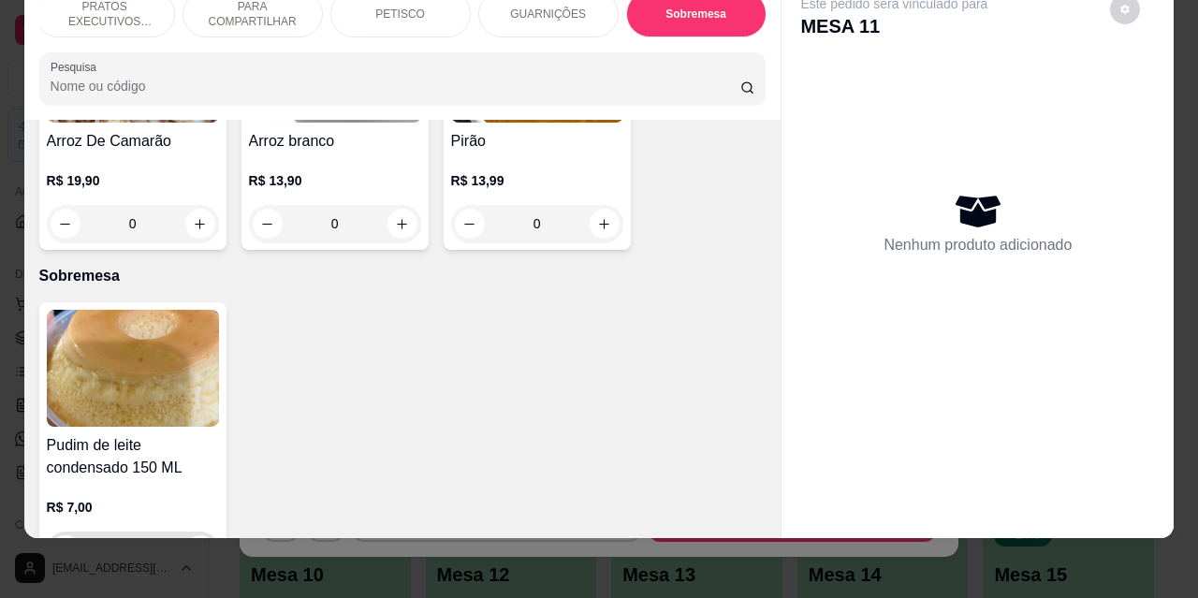
click at [205, 536] on button "increase-product-quantity" at bounding box center [200, 551] width 30 height 30
type input "1"
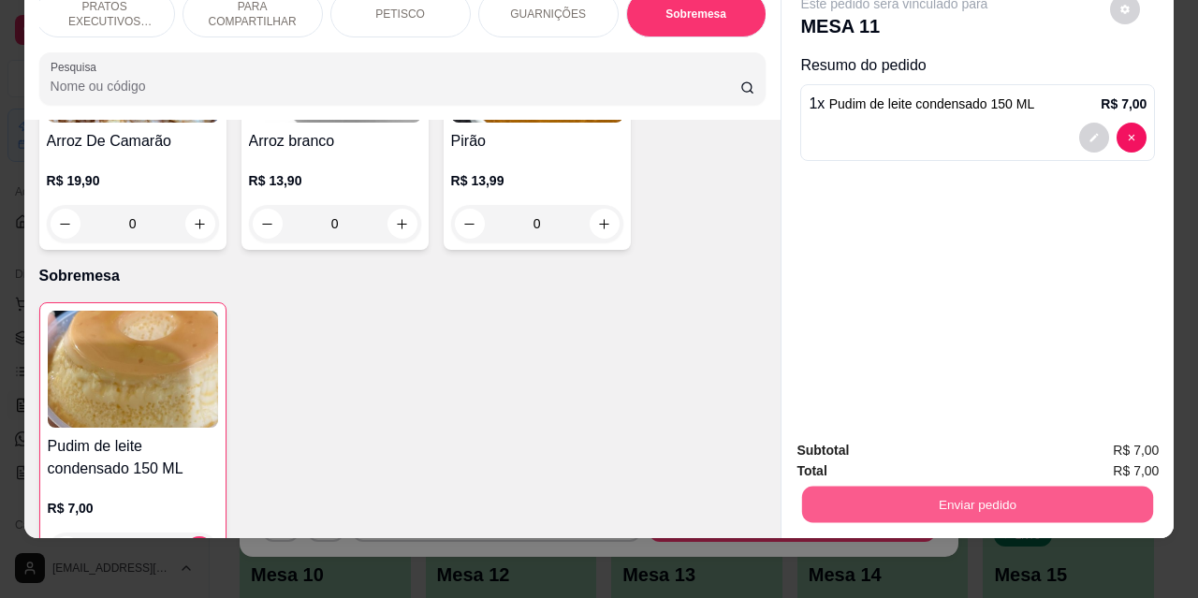
click at [977, 486] on button "Enviar pedido" at bounding box center [977, 504] width 351 height 37
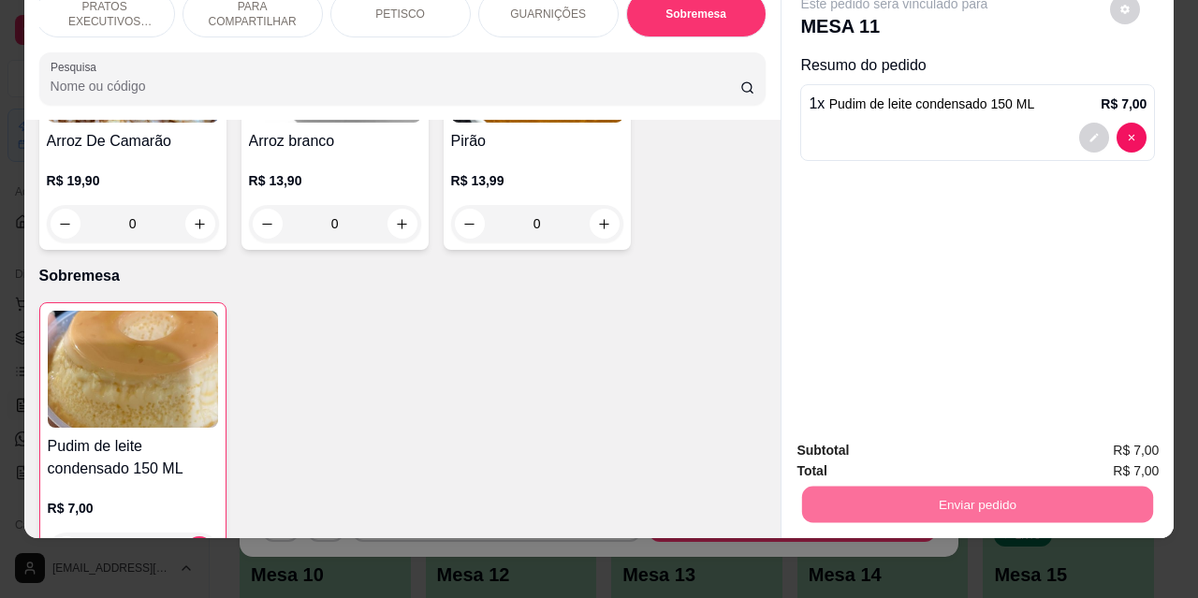
click at [904, 444] on button "Não registrar e enviar pedido" at bounding box center [916, 444] width 189 height 35
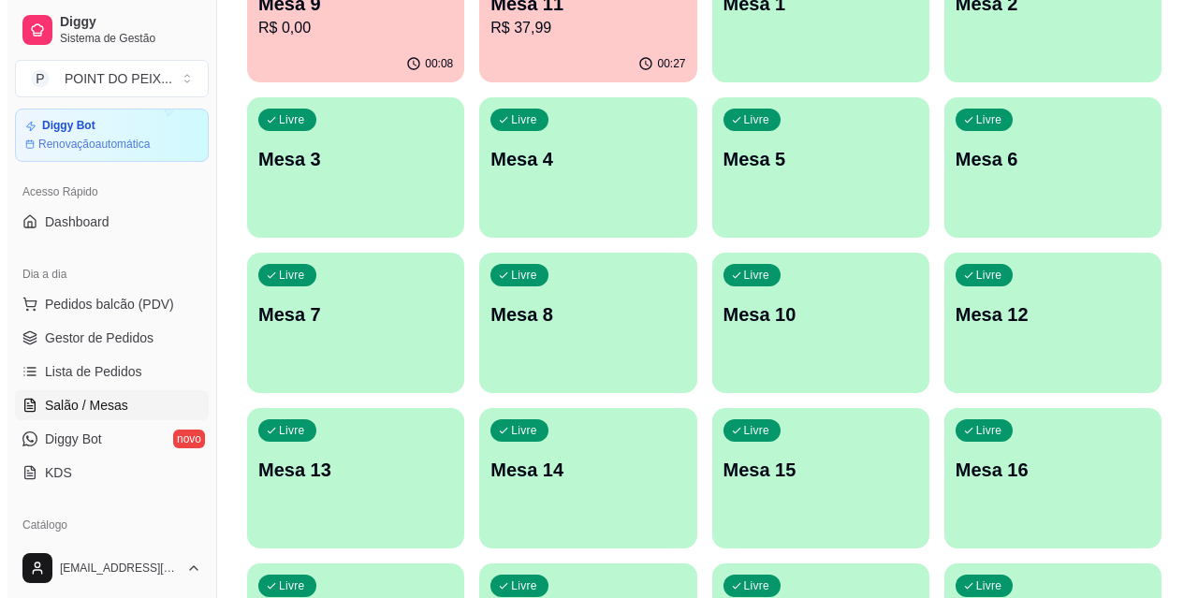
scroll to position [281, 0]
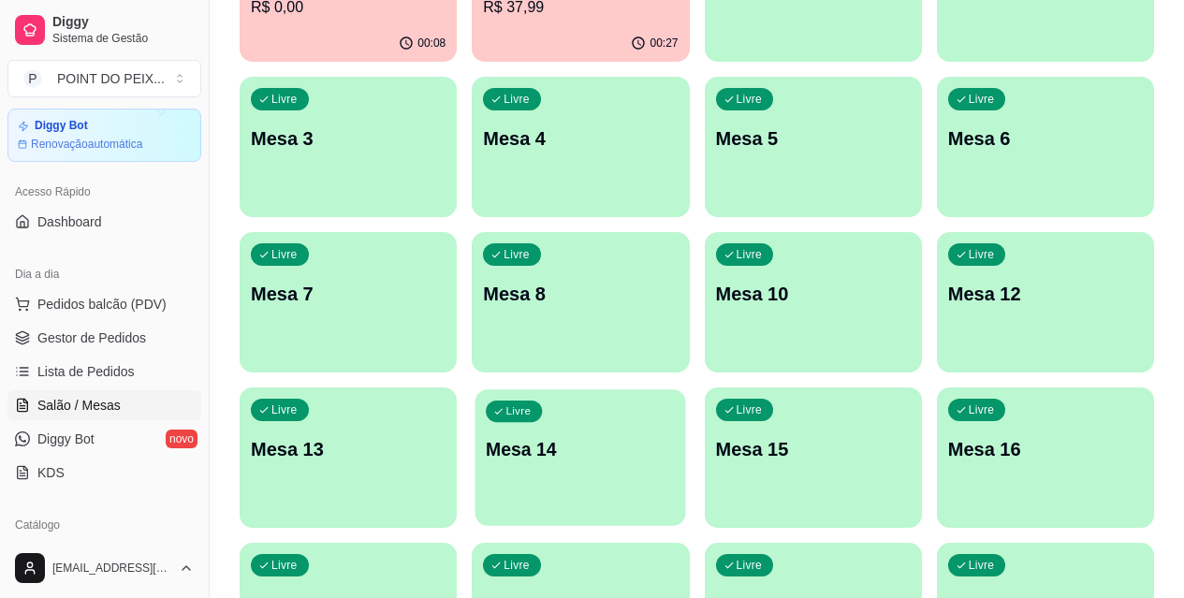
click at [675, 437] on p "Mesa 14" at bounding box center [580, 449] width 189 height 25
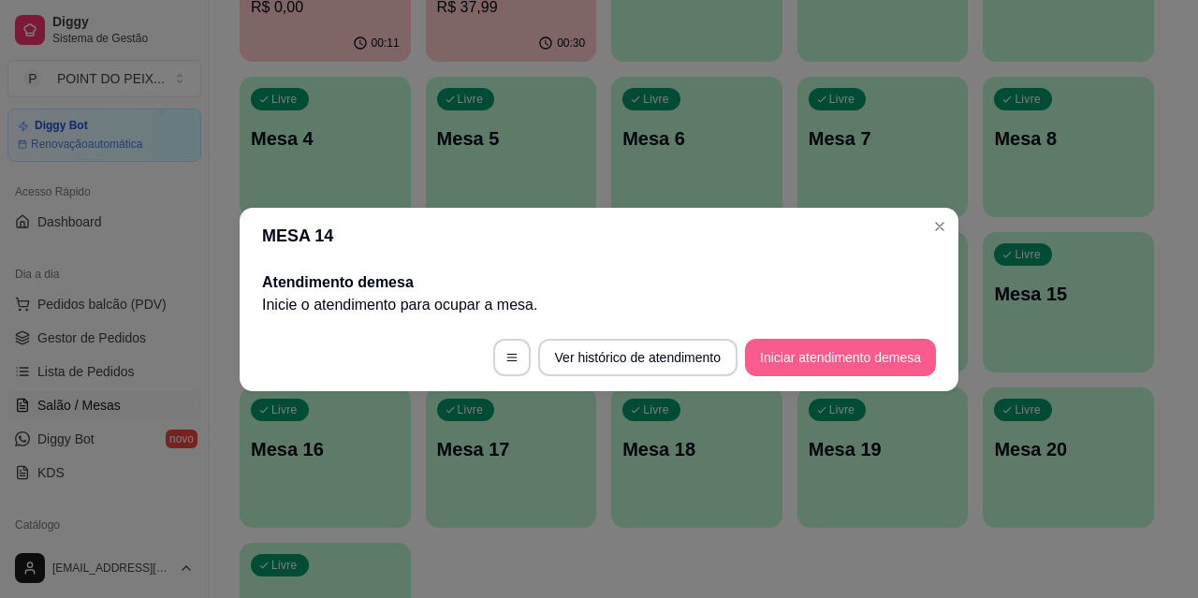
click at [826, 360] on button "Iniciar atendimento de mesa" at bounding box center [840, 357] width 191 height 37
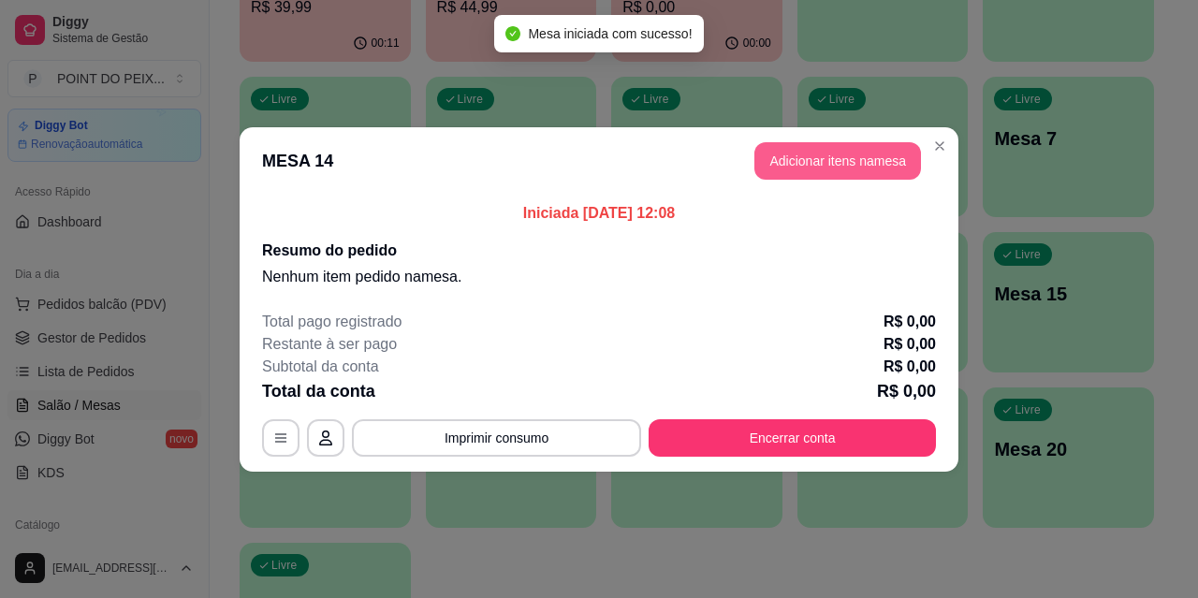
click at [831, 159] on button "Adicionar itens na mesa" at bounding box center [838, 160] width 167 height 37
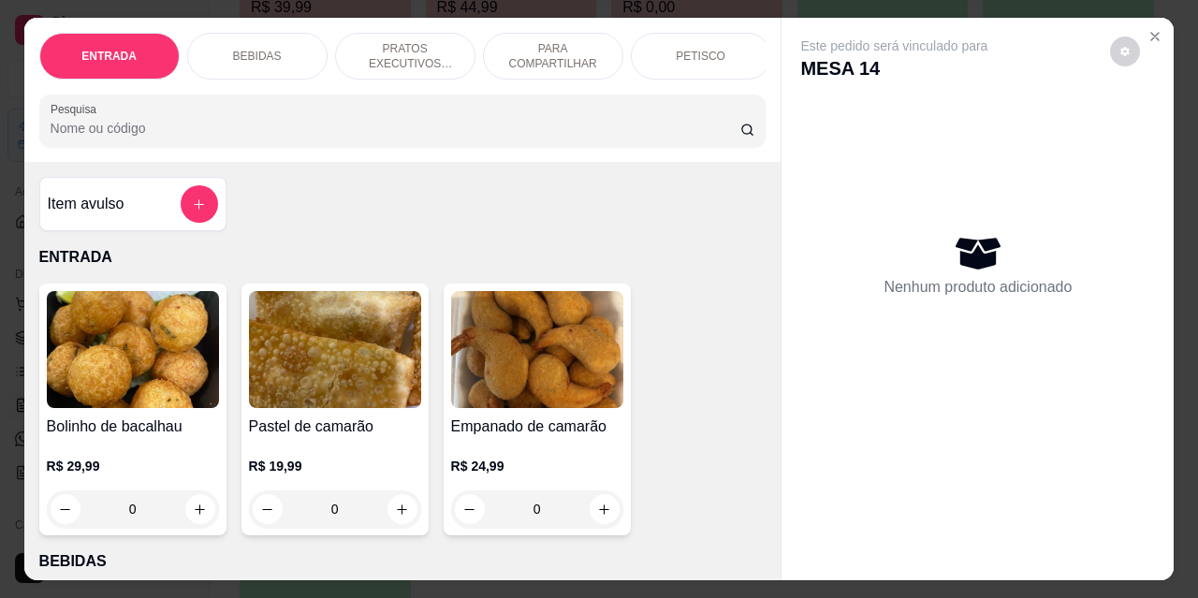
click at [269, 50] on p "BEBIDAS" at bounding box center [257, 56] width 49 height 15
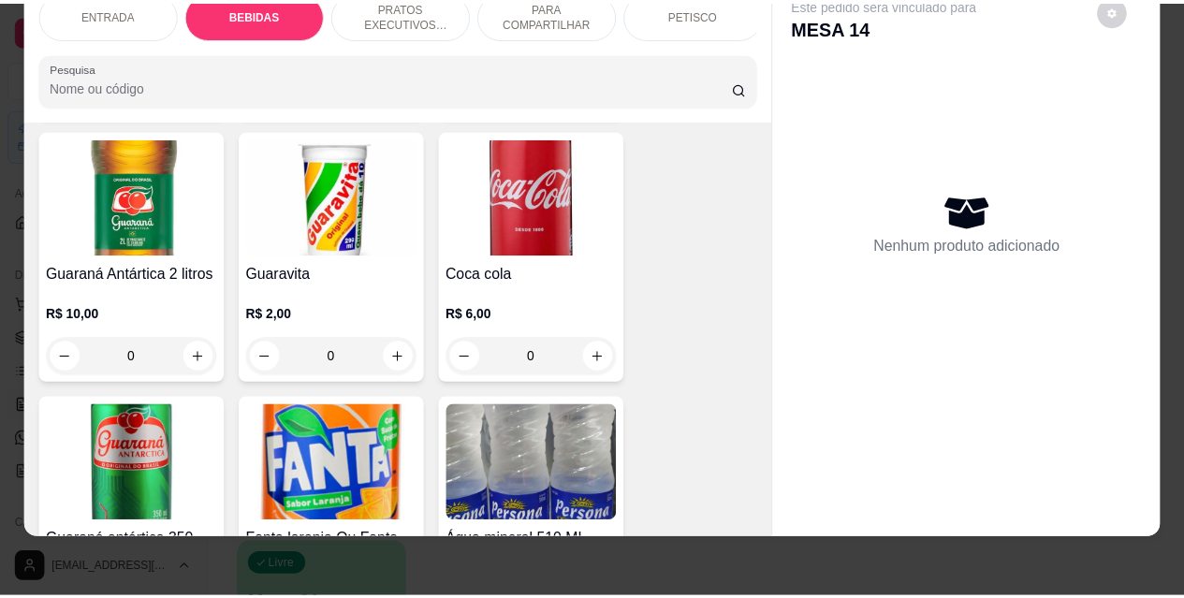
scroll to position [1044, 0]
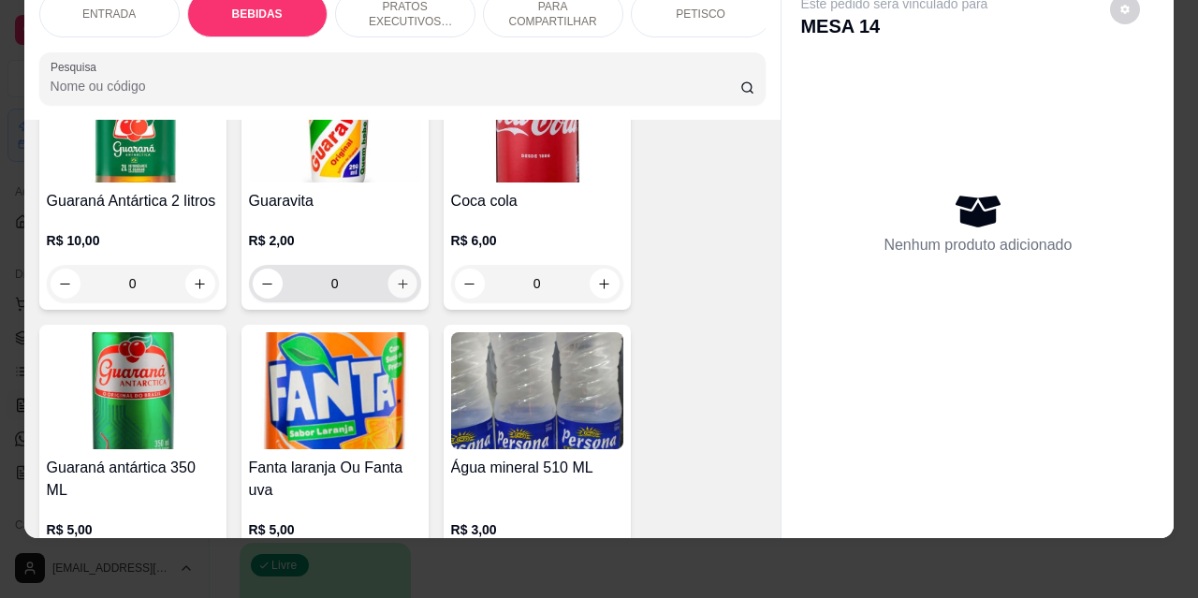
click at [404, 270] on button "increase-product-quantity" at bounding box center [402, 284] width 29 height 29
type input "1"
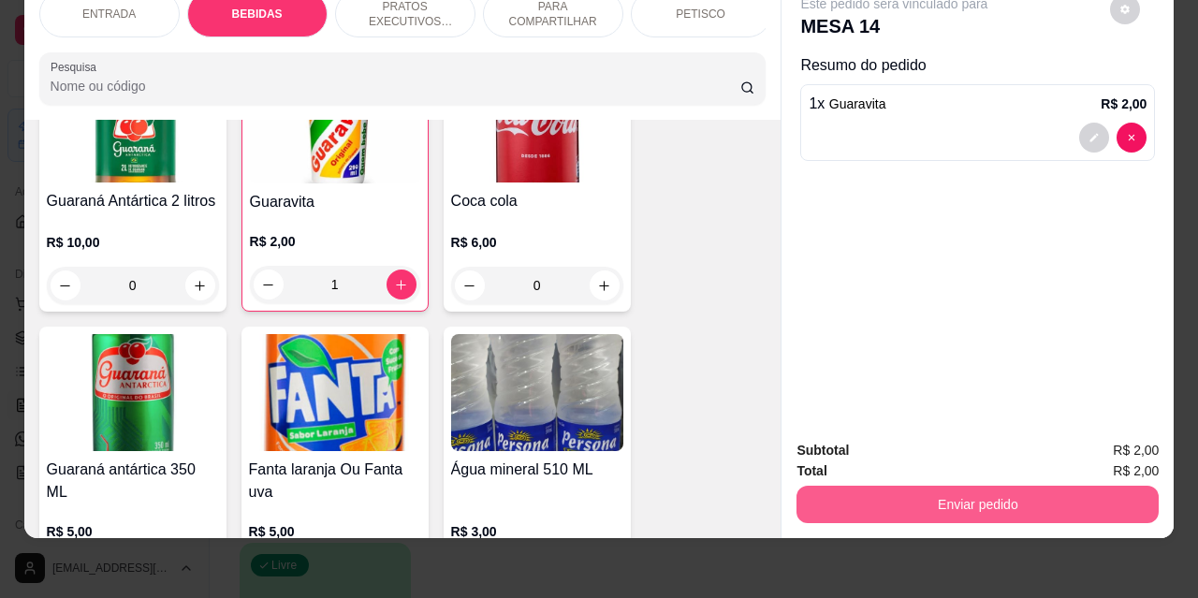
click at [895, 495] on button "Enviar pedido" at bounding box center [978, 504] width 362 height 37
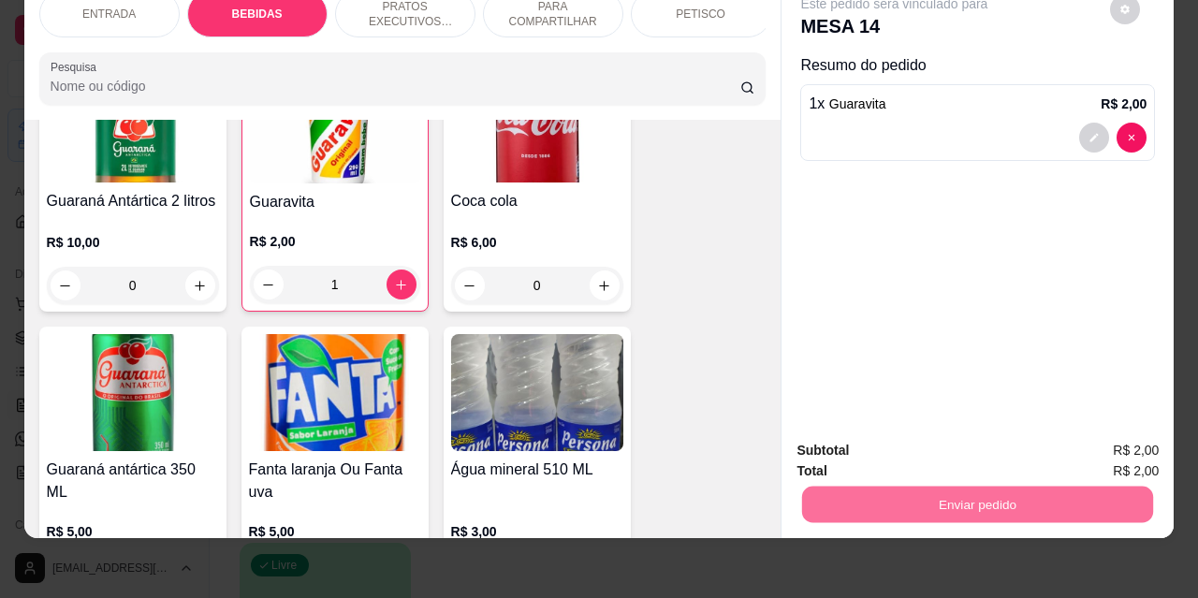
click at [871, 447] on button "Não registrar e enviar pedido" at bounding box center [916, 445] width 195 height 36
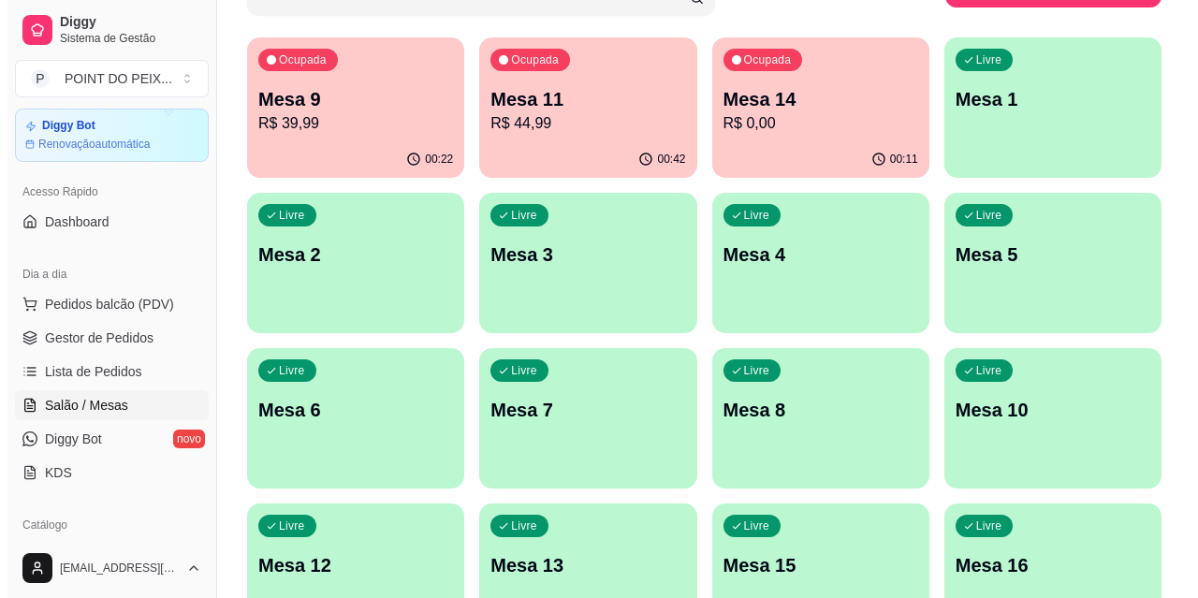
scroll to position [94, 0]
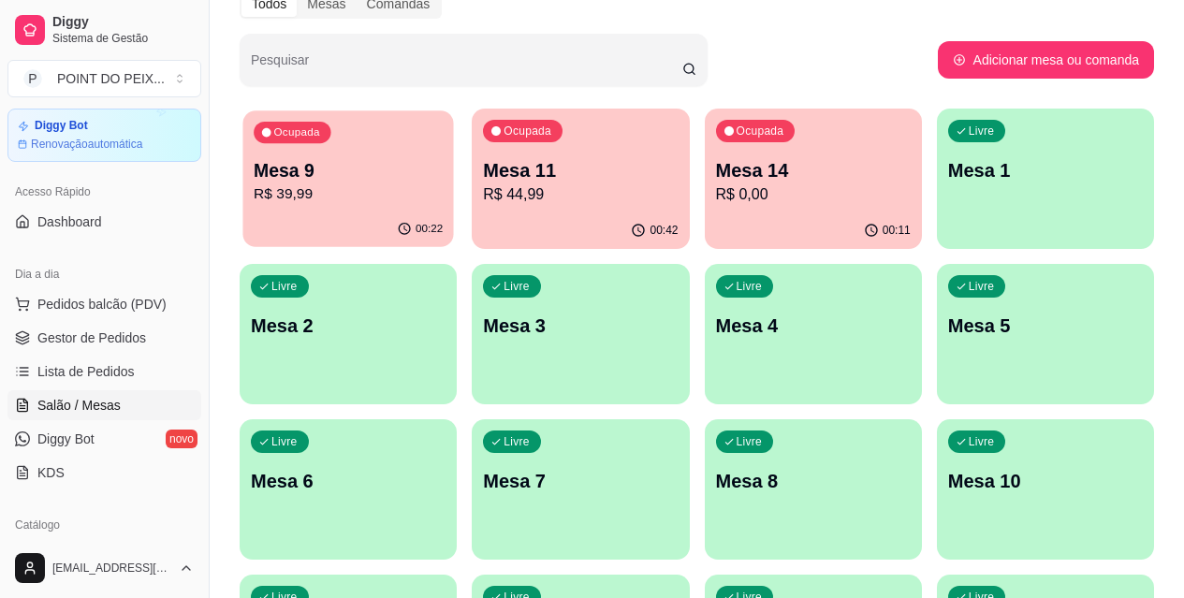
click at [382, 180] on p "Mesa 9" at bounding box center [348, 170] width 189 height 25
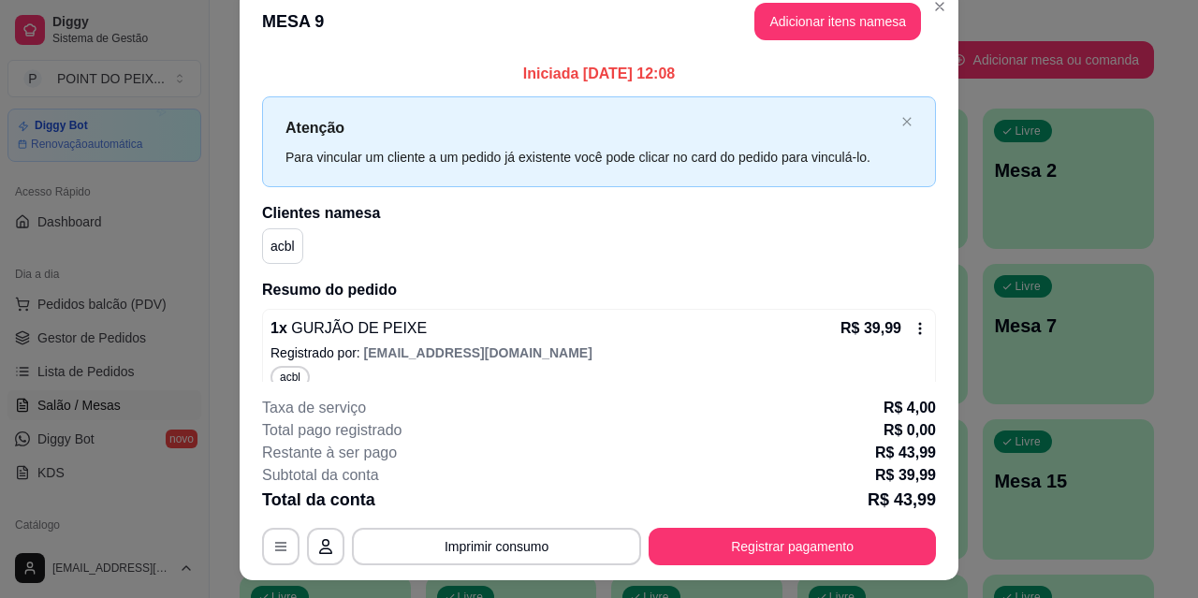
scroll to position [0, 0]
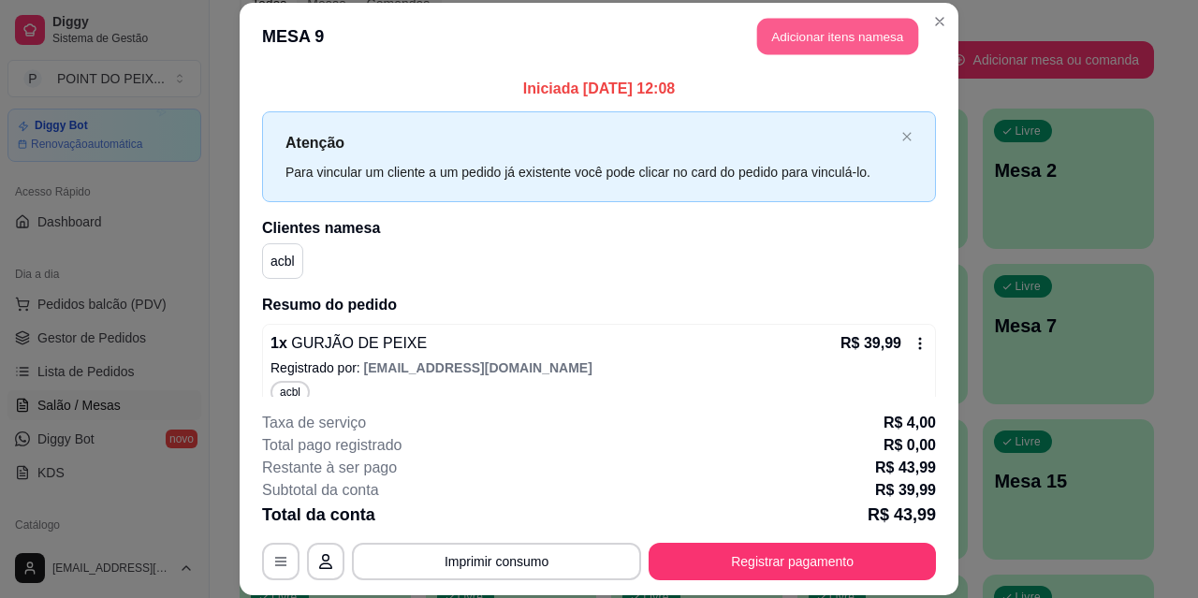
click at [851, 32] on button "Adicionar itens na mesa" at bounding box center [837, 37] width 161 height 37
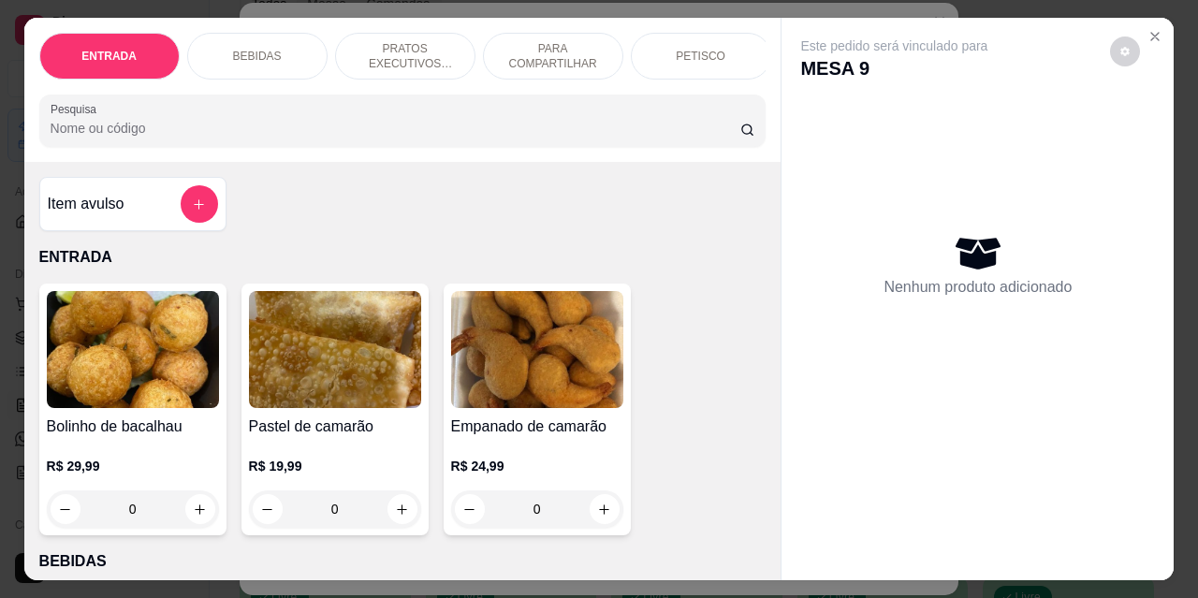
click at [272, 39] on div "BEBIDAS" at bounding box center [257, 56] width 140 height 47
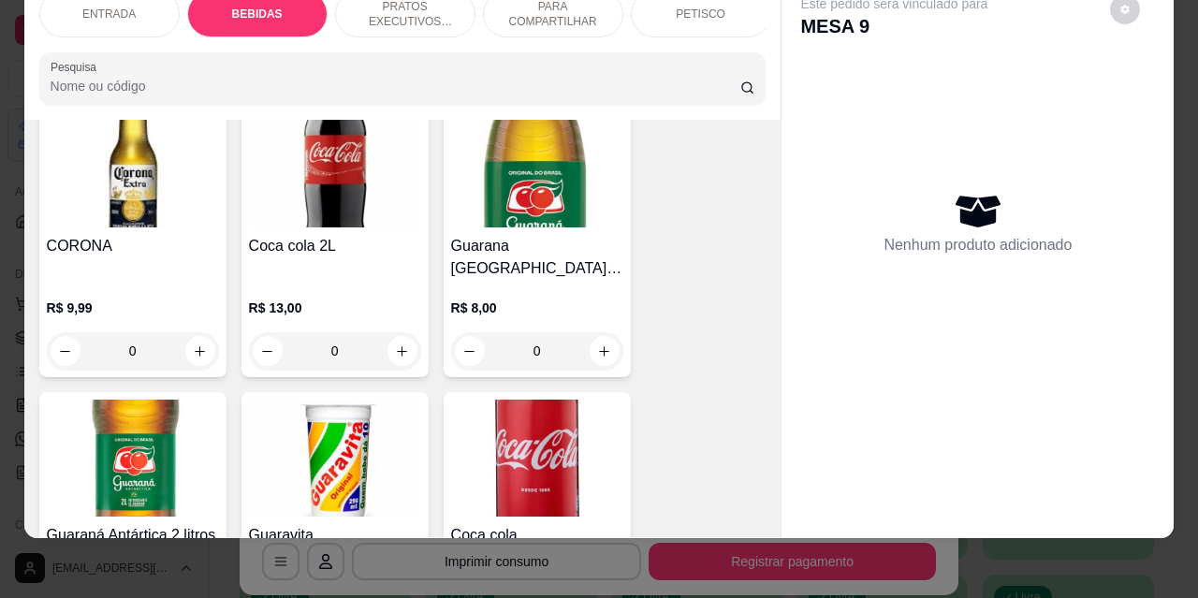
scroll to position [857, 0]
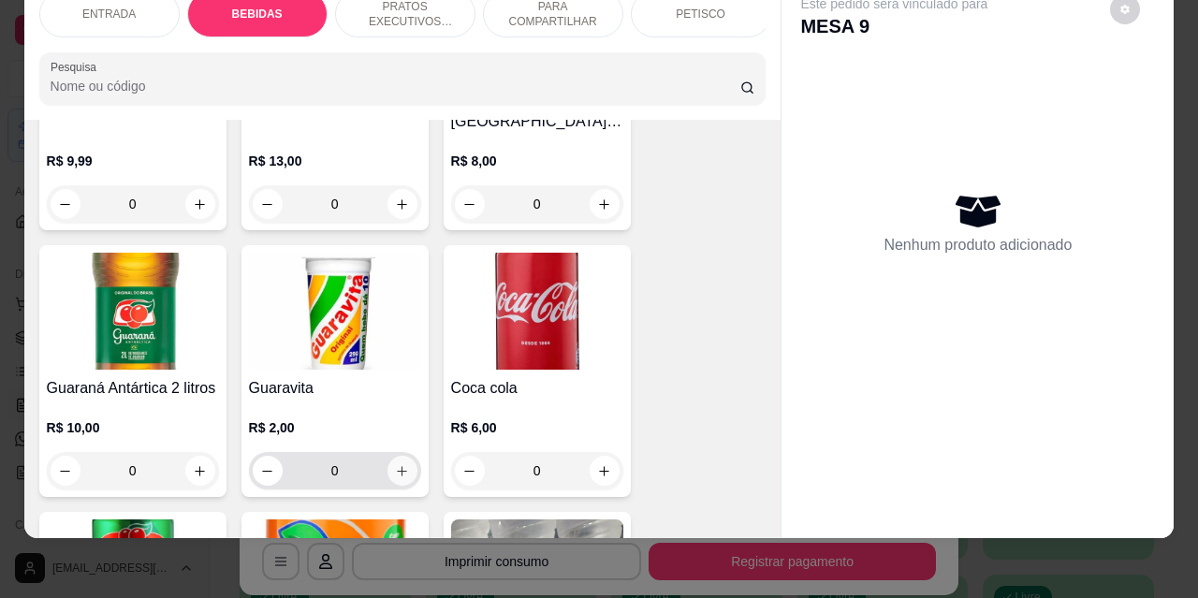
click at [395, 464] on icon "increase-product-quantity" at bounding box center [402, 471] width 14 height 14
type input "1"
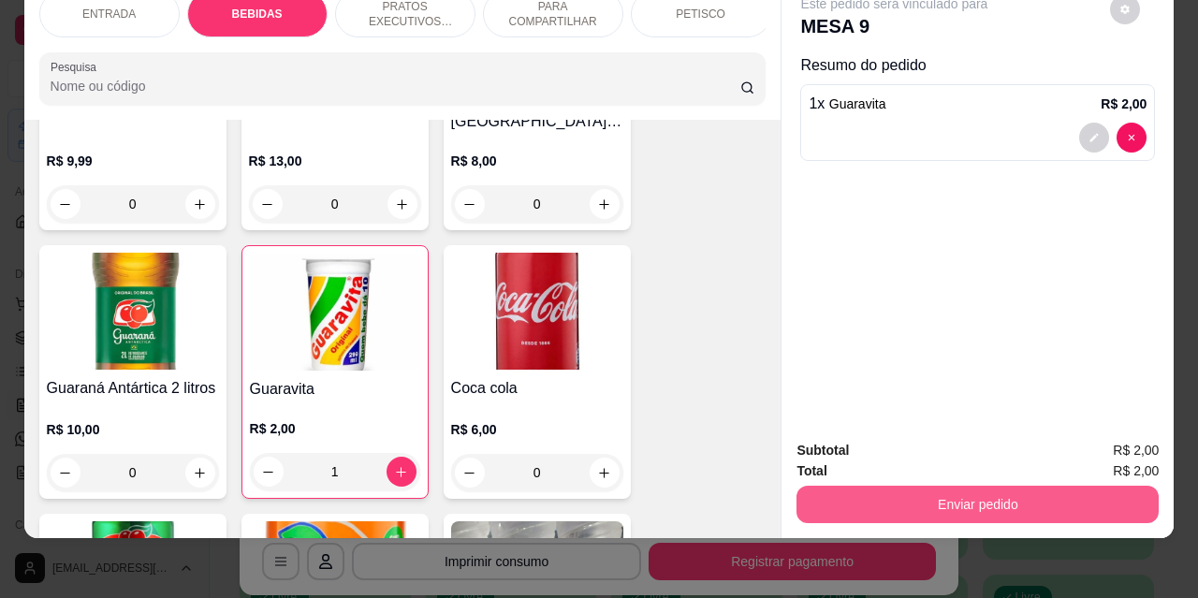
click at [986, 486] on button "Enviar pedido" at bounding box center [978, 504] width 362 height 37
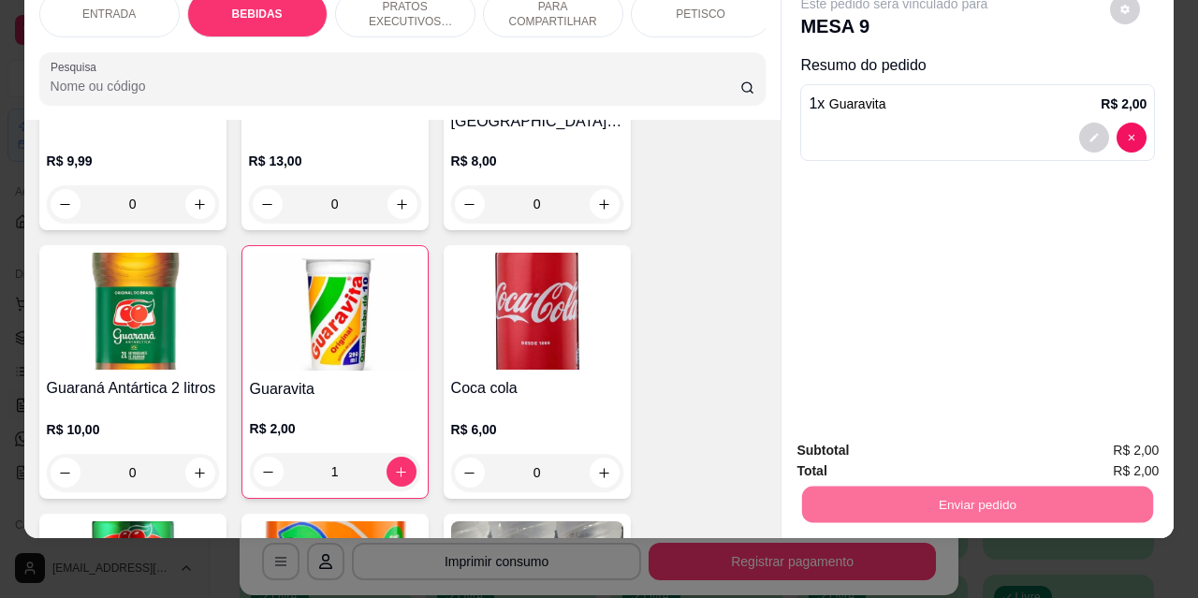
click at [876, 448] on button "Não registrar e enviar pedido" at bounding box center [916, 444] width 189 height 35
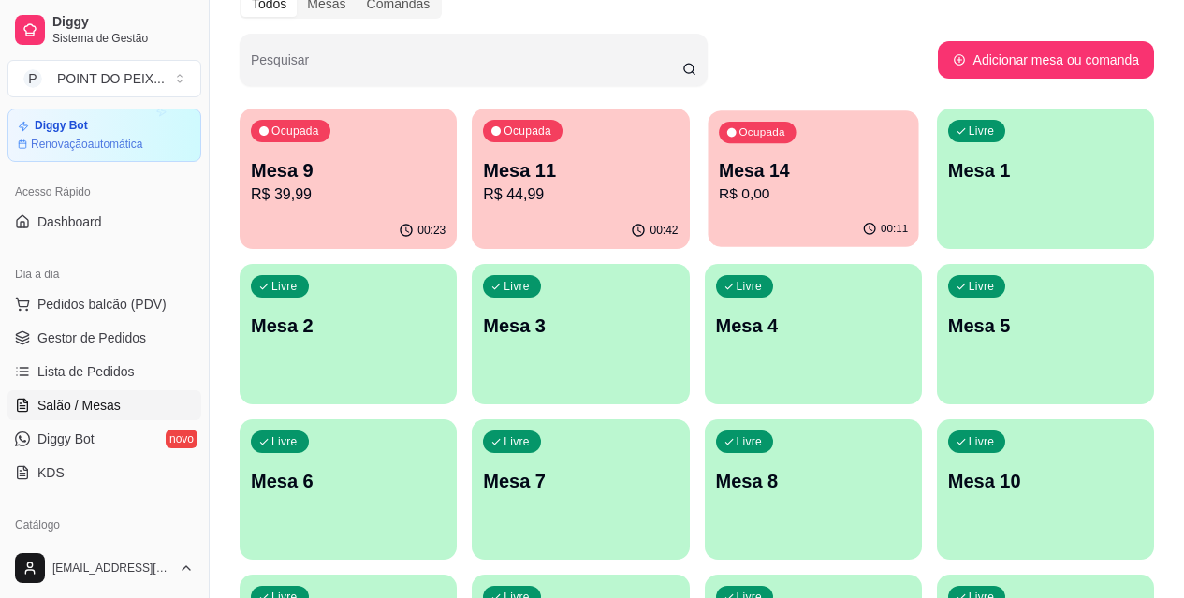
click at [708, 206] on div "Ocupada Mesa 14 R$ 0,00" at bounding box center [813, 160] width 211 height 101
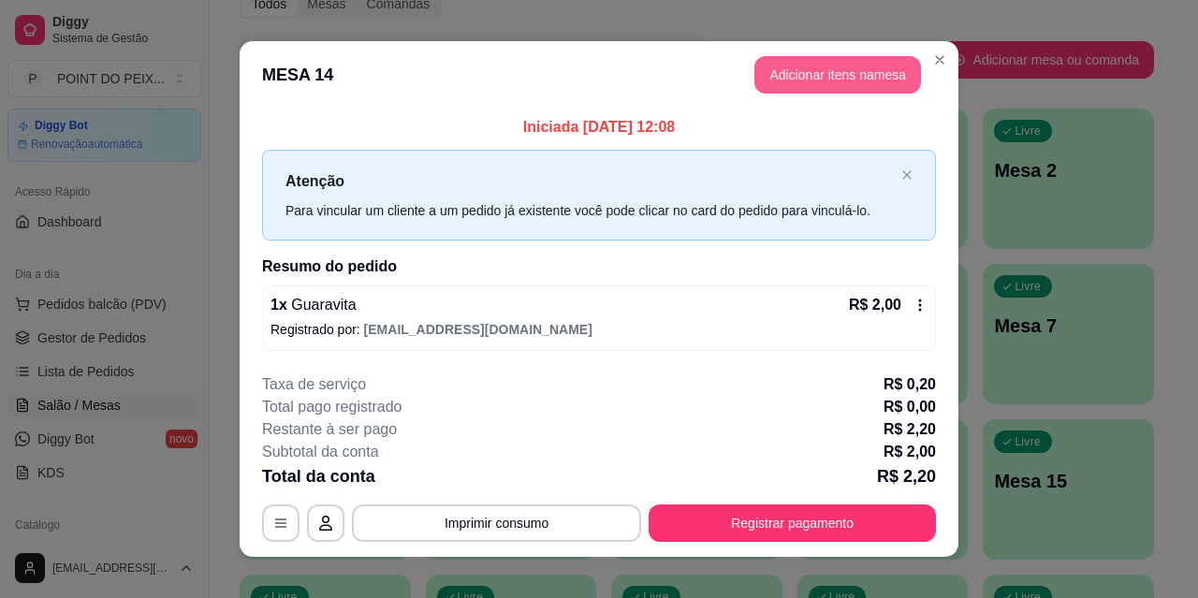
click at [792, 74] on button "Adicionar itens na mesa" at bounding box center [838, 74] width 167 height 37
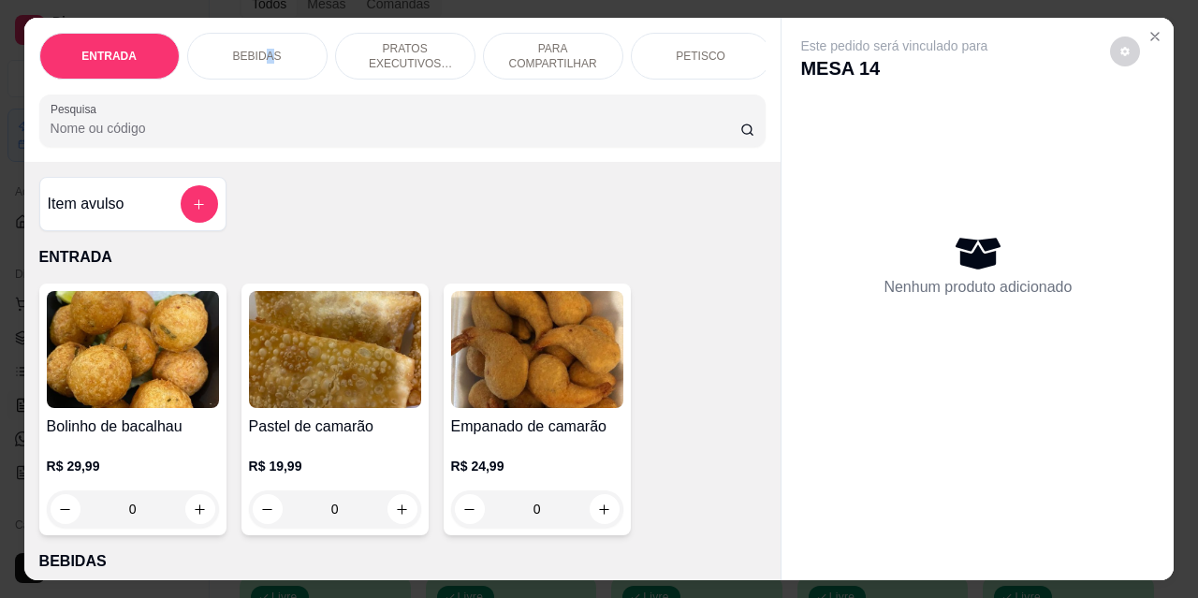
click at [262, 49] on p "BEBIDAS" at bounding box center [257, 56] width 49 height 15
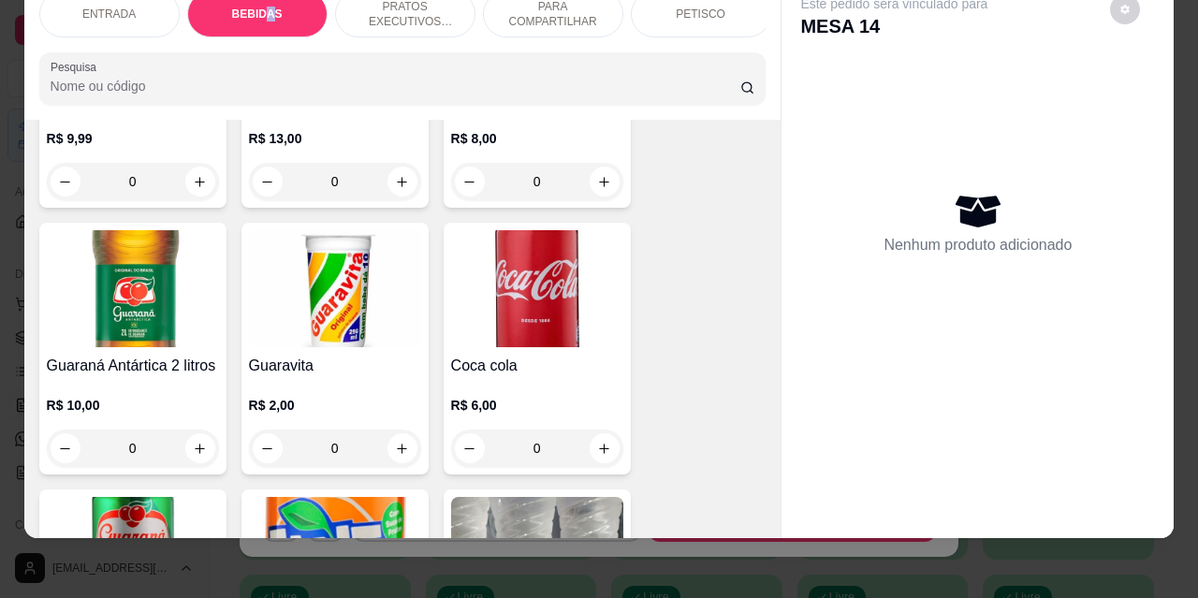
scroll to position [950, 0]
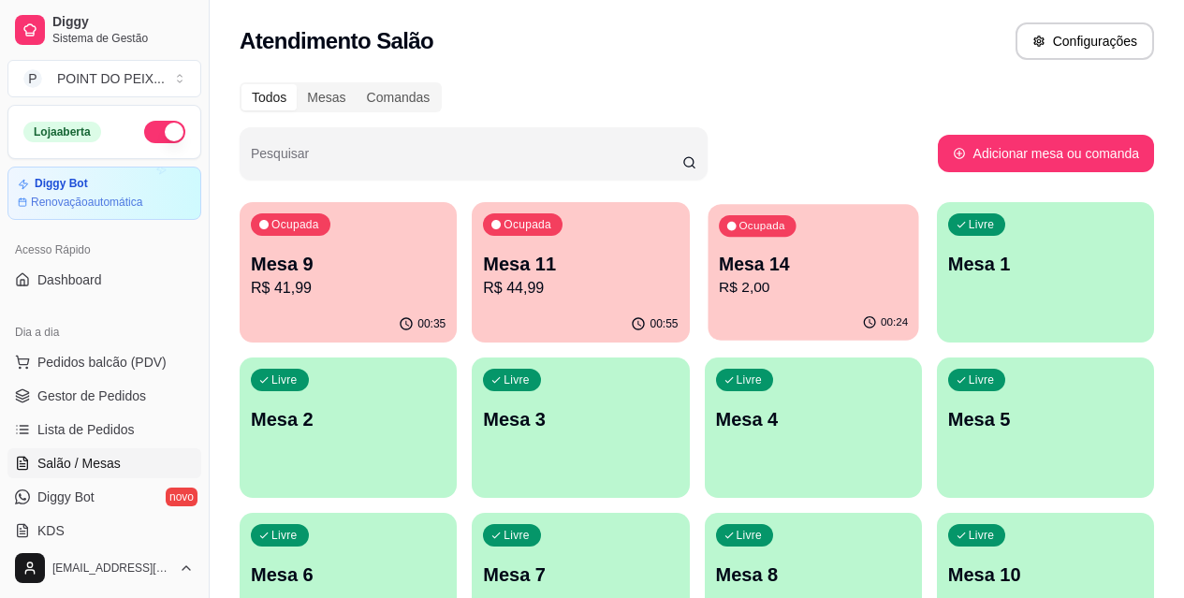
click at [708, 300] on div "Ocupada Mesa 14 R$ 2,00" at bounding box center [813, 254] width 211 height 101
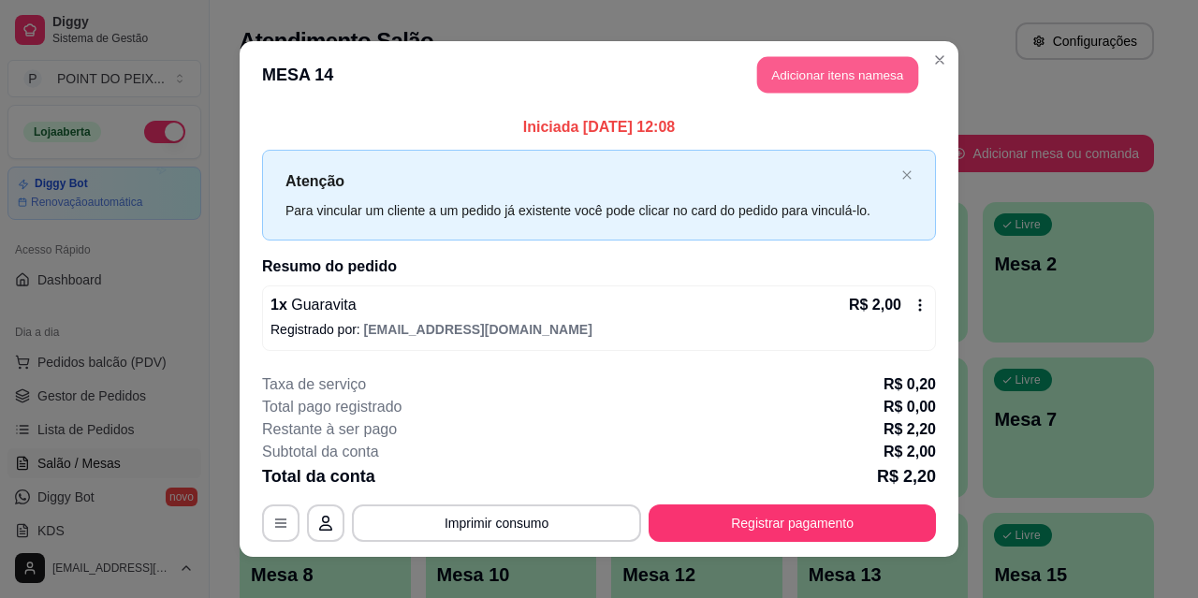
click at [827, 82] on button "Adicionar itens na mesa" at bounding box center [837, 75] width 161 height 37
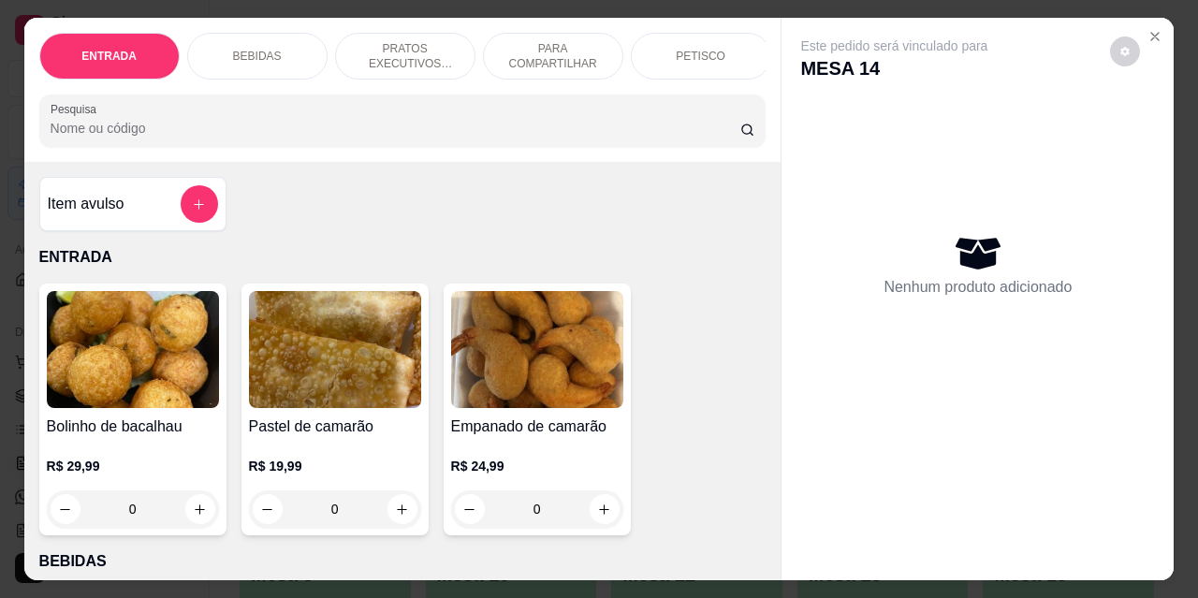
click at [283, 56] on div "BEBIDAS" at bounding box center [257, 56] width 140 height 47
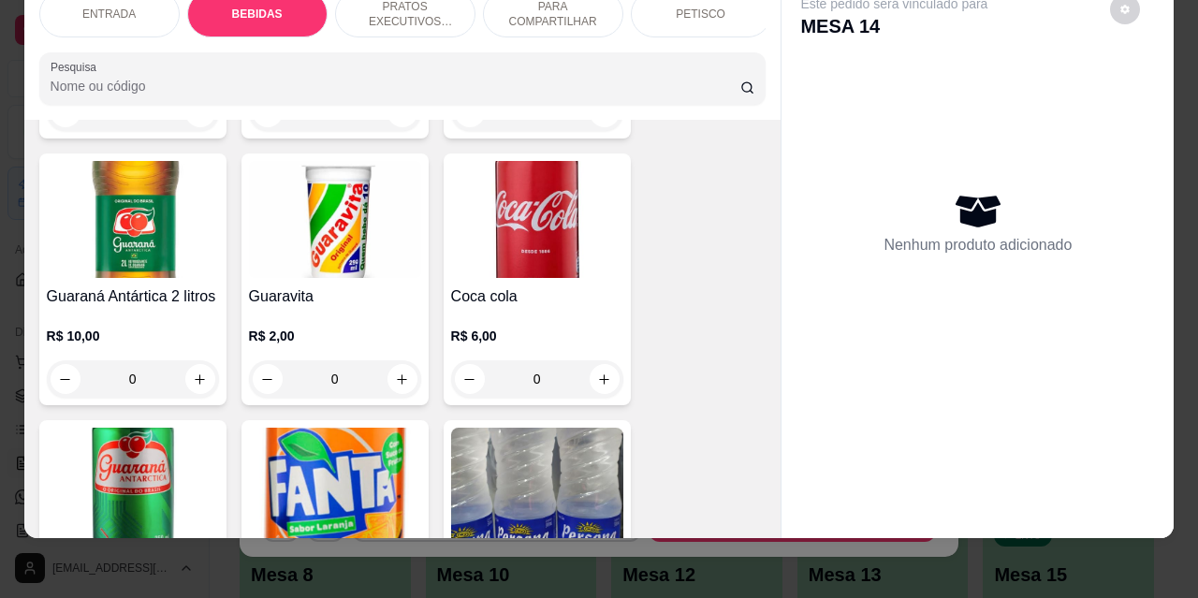
scroll to position [950, 0]
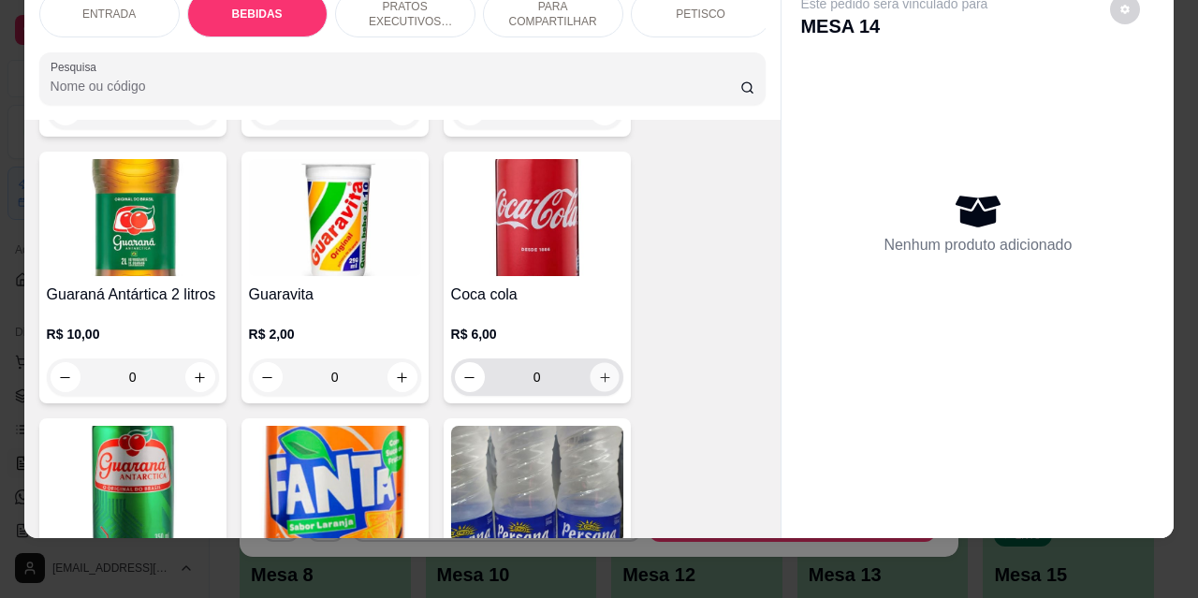
click at [599, 371] on icon "increase-product-quantity" at bounding box center [604, 378] width 14 height 14
type input "1"
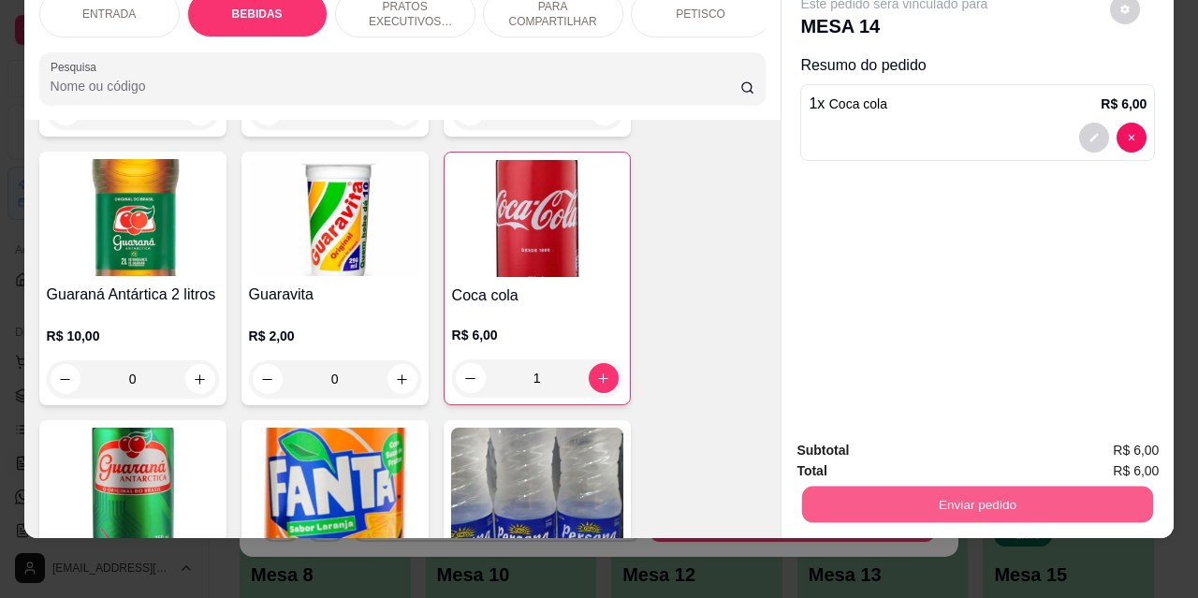
click at [914, 491] on button "Enviar pedido" at bounding box center [977, 504] width 351 height 37
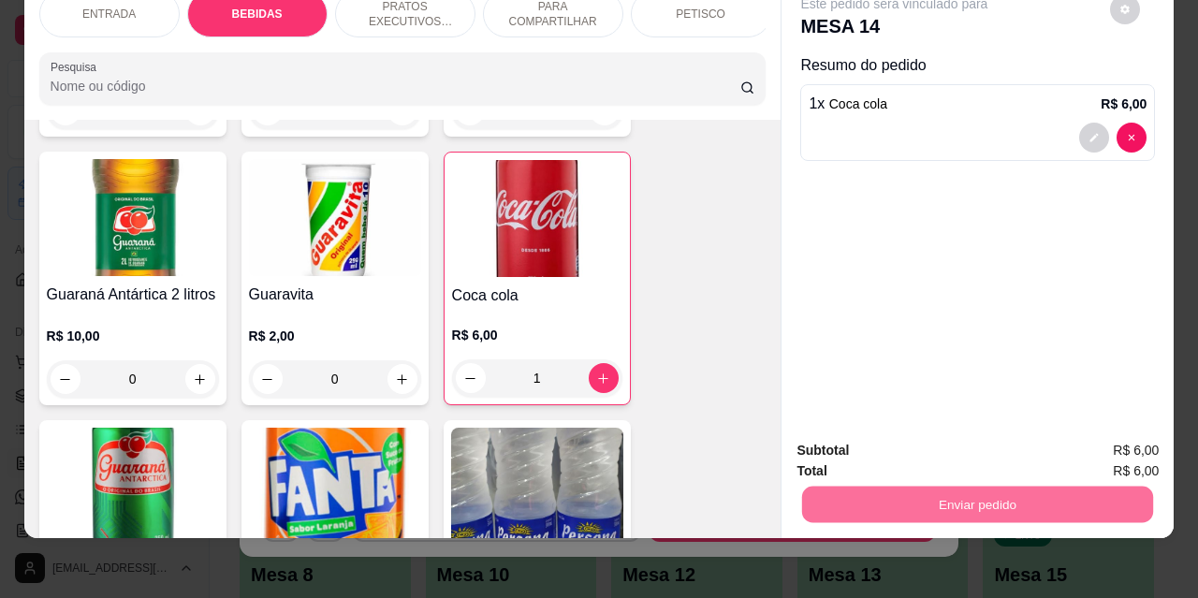
click at [868, 448] on button "Não registrar e enviar pedido" at bounding box center [916, 444] width 189 height 35
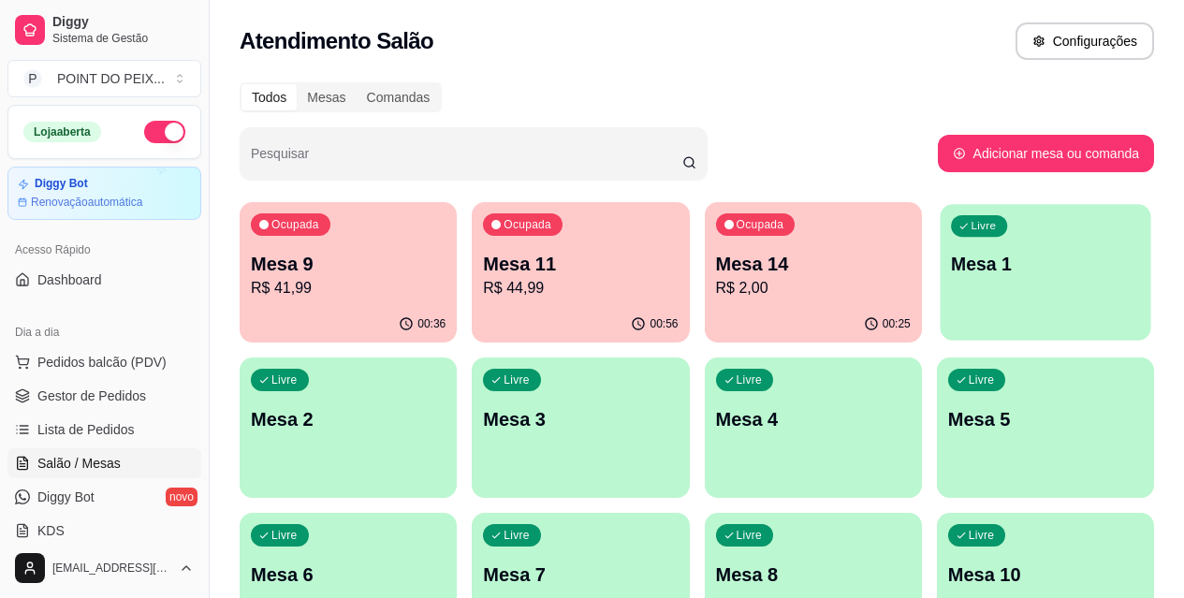
click at [951, 276] on p "Mesa 1" at bounding box center [1045, 264] width 189 height 25
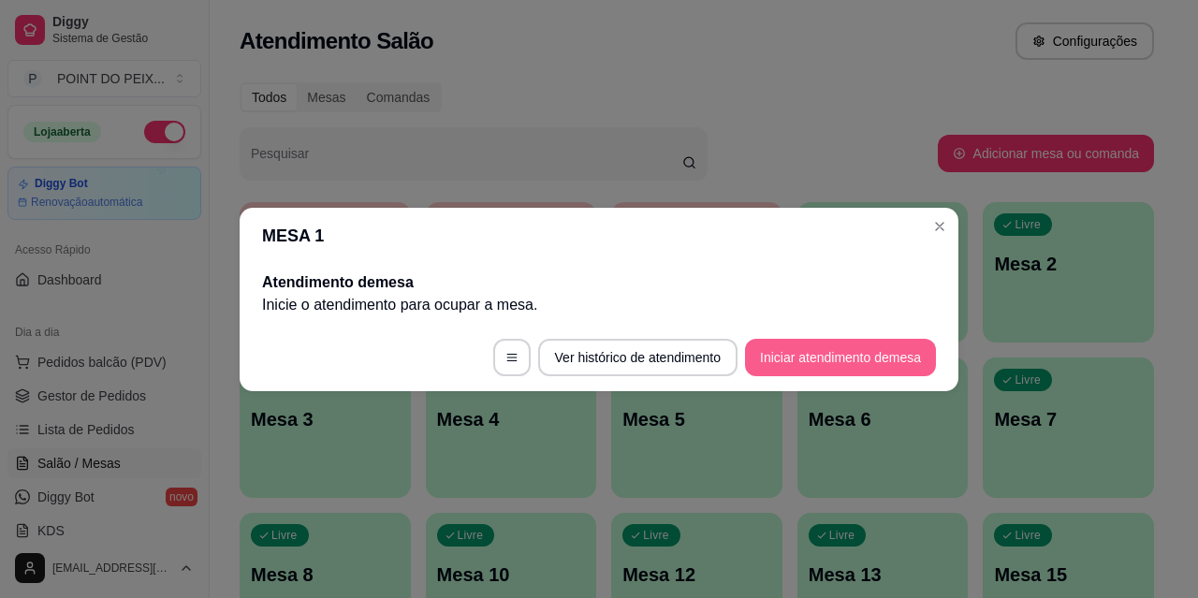
click at [833, 358] on button "Iniciar atendimento de mesa" at bounding box center [840, 357] width 191 height 37
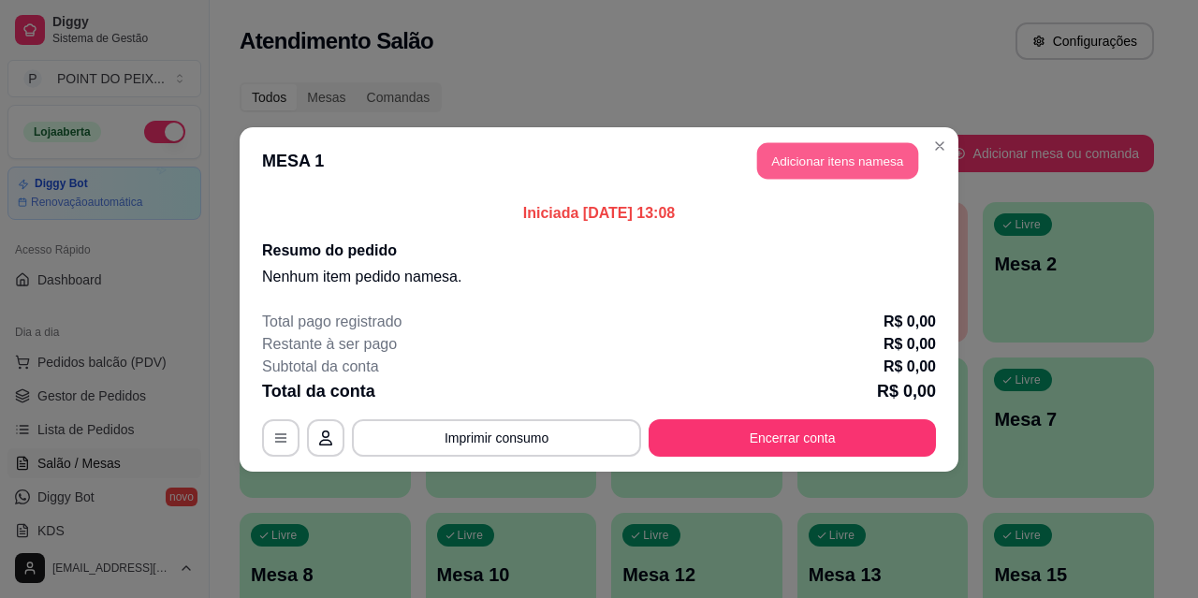
click at [826, 163] on button "Adicionar itens na mesa" at bounding box center [837, 160] width 161 height 37
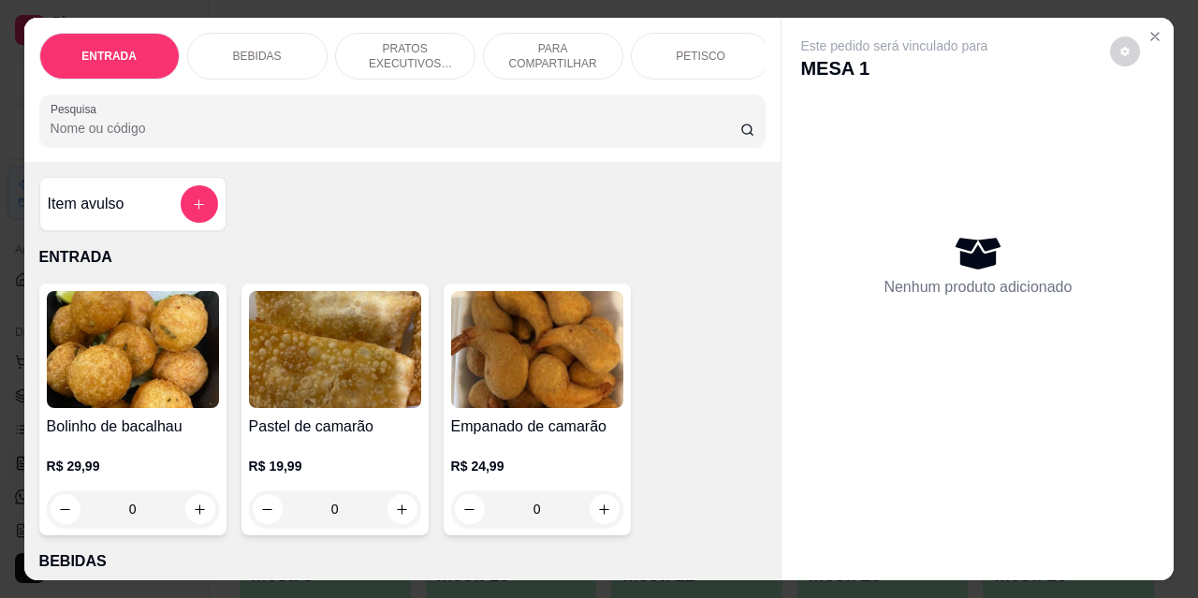
click at [420, 48] on p "PRATOS EXECUTIVOS (INDIVIDUAIS)" at bounding box center [405, 56] width 109 height 30
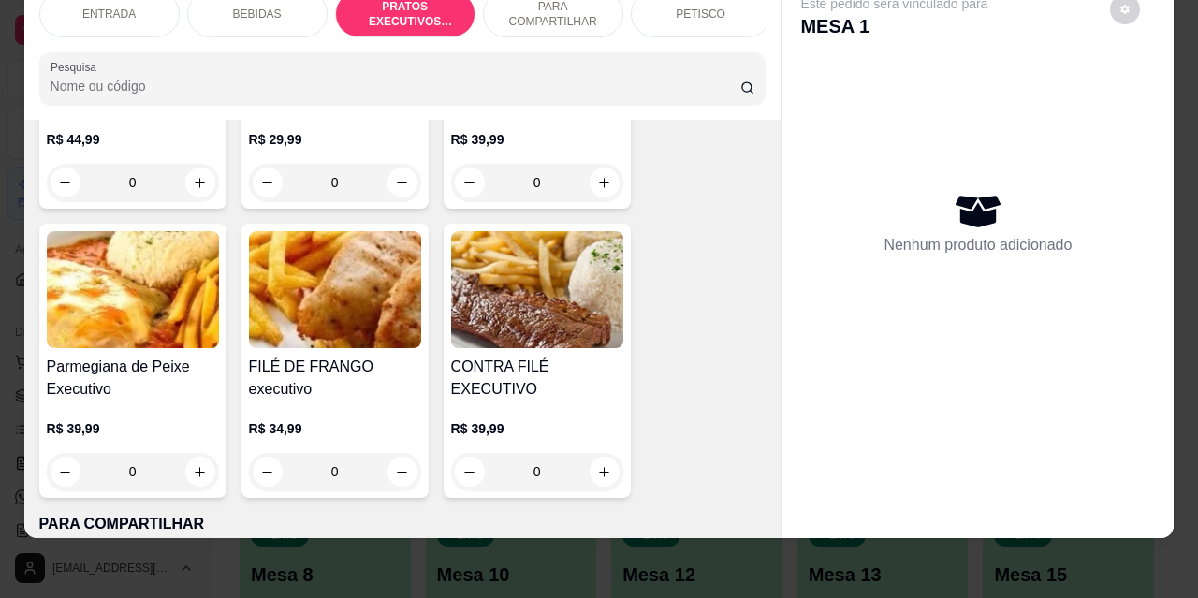
scroll to position [2892, 0]
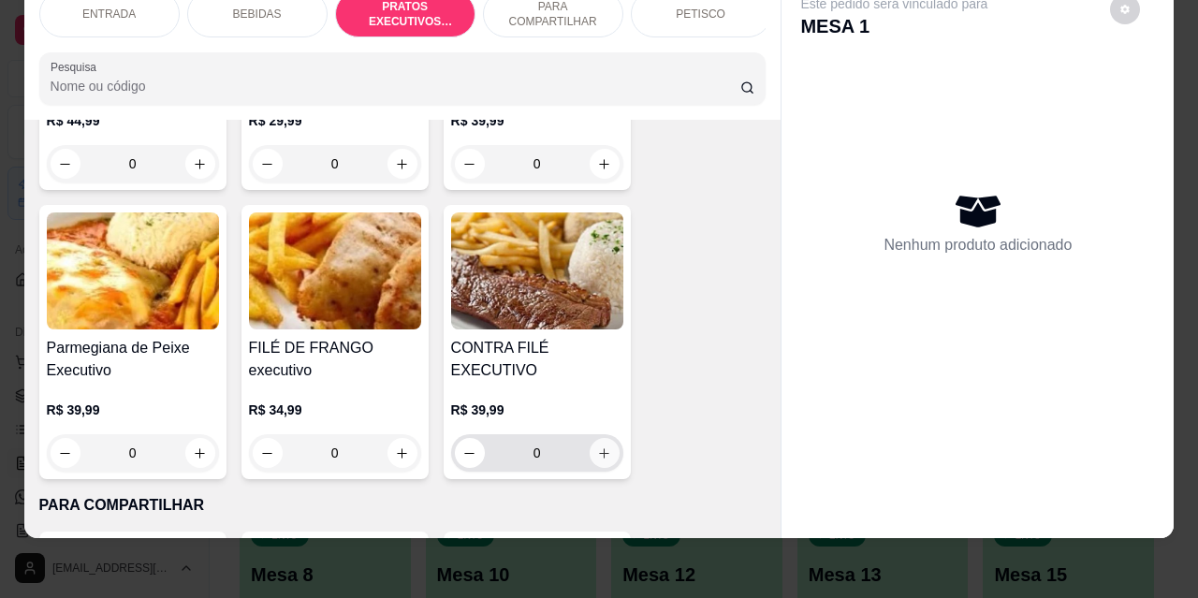
click at [597, 447] on icon "increase-product-quantity" at bounding box center [604, 454] width 14 height 14
type input "1"
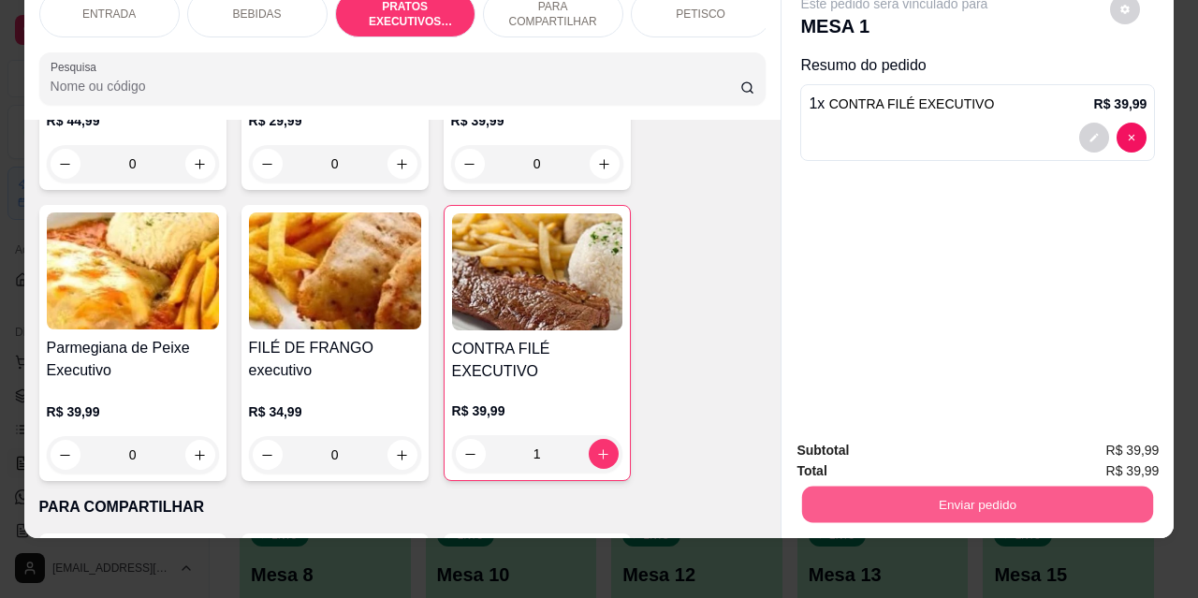
click at [904, 488] on button "Enviar pedido" at bounding box center [977, 504] width 351 height 37
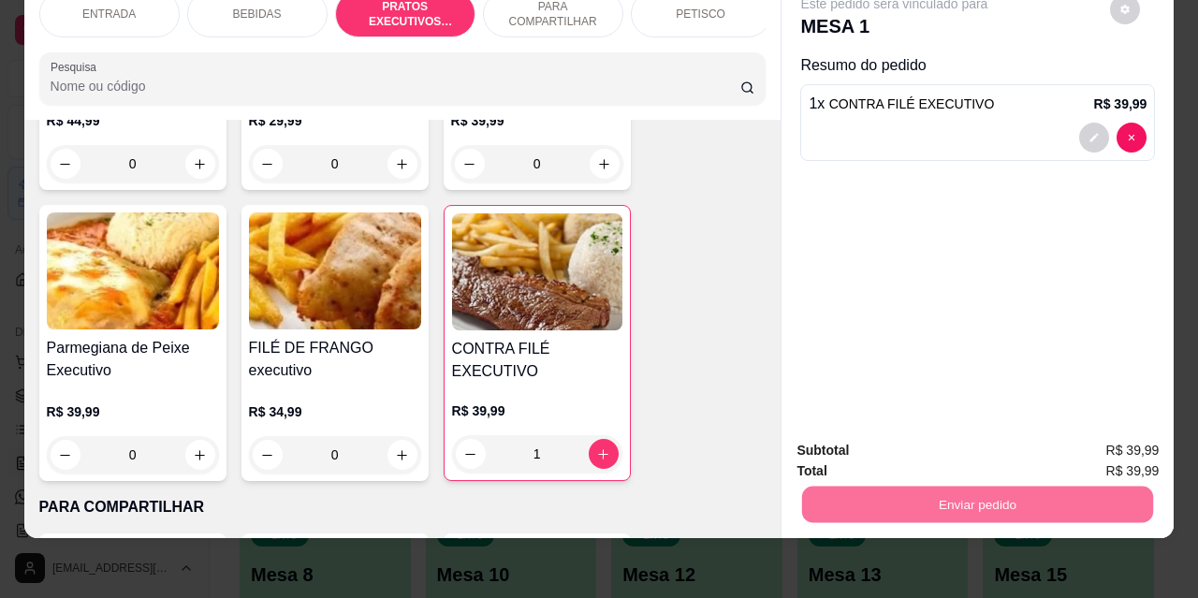
click at [875, 451] on button "Não registrar e enviar pedido" at bounding box center [916, 445] width 195 height 36
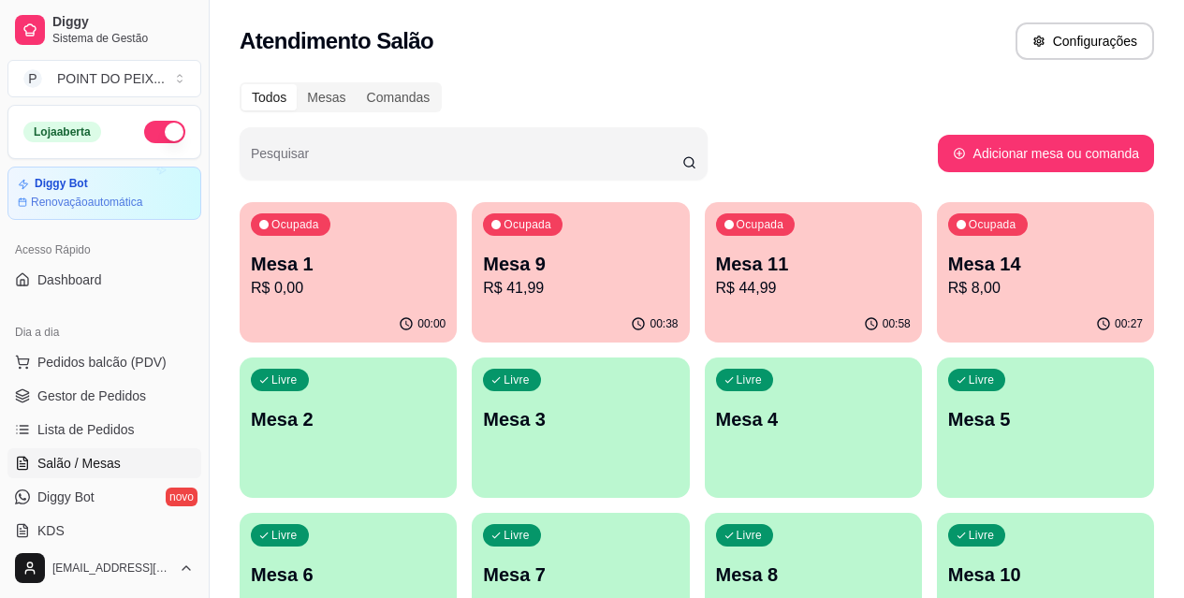
click at [513, 261] on p "Mesa 9" at bounding box center [580, 264] width 195 height 26
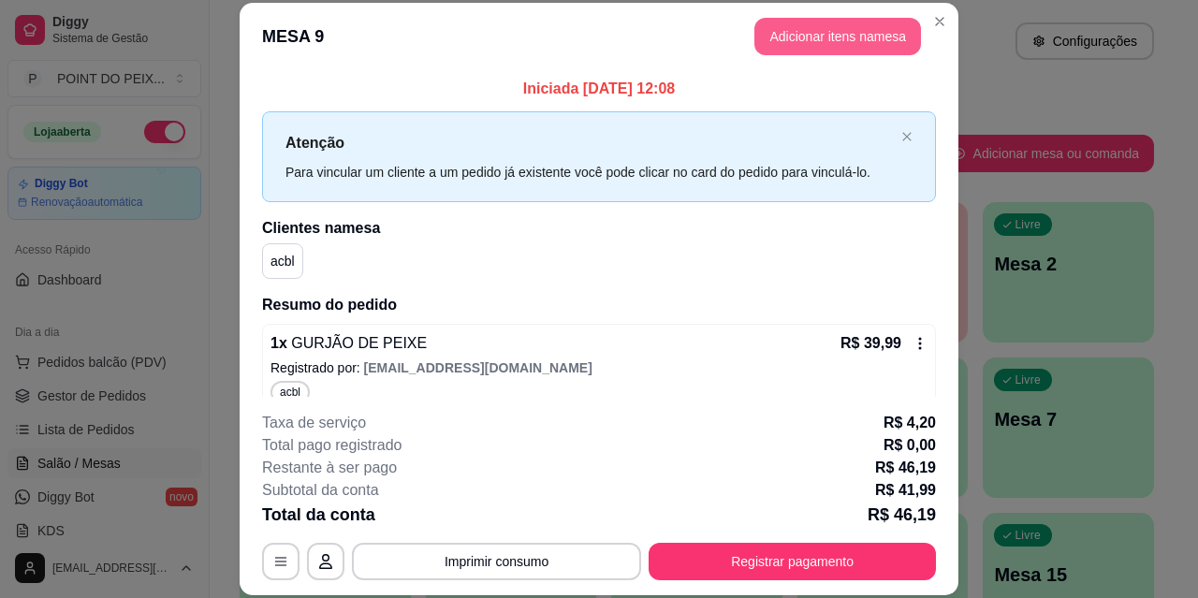
click at [825, 39] on button "Adicionar itens na mesa" at bounding box center [838, 36] width 167 height 37
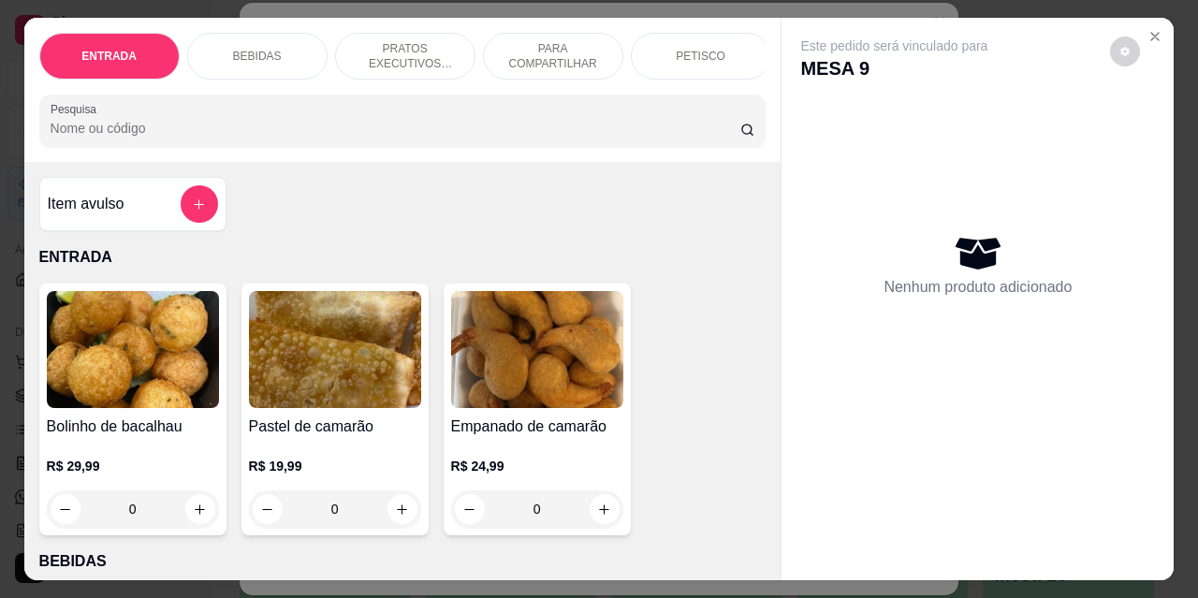
click at [255, 49] on p "BEBIDAS" at bounding box center [257, 56] width 49 height 15
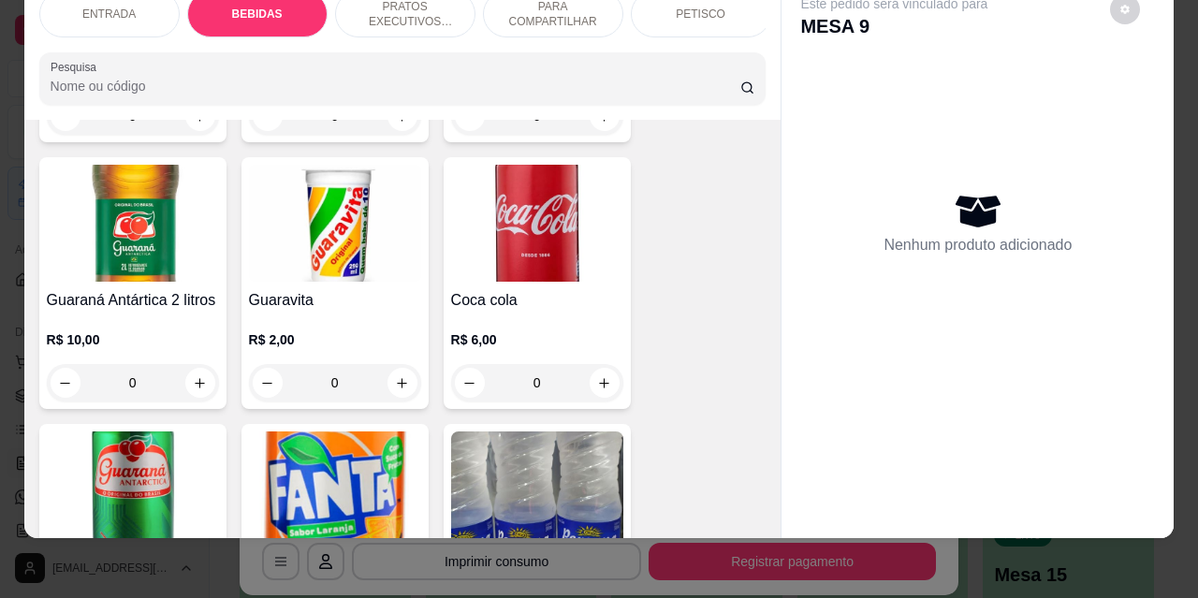
scroll to position [950, 0]
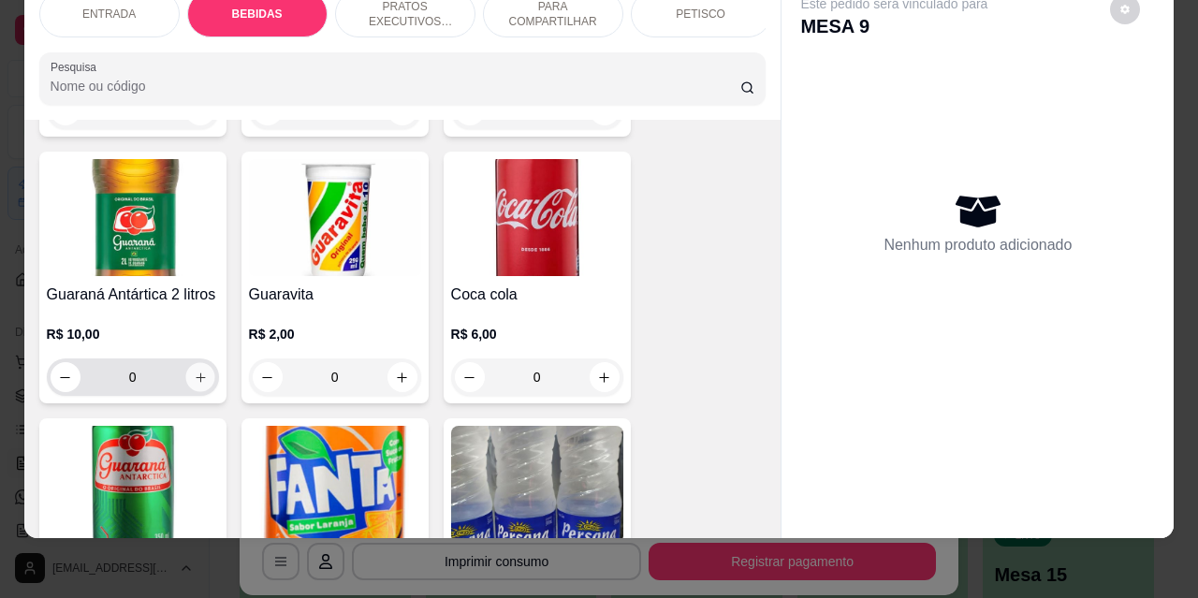
click at [199, 371] on icon "increase-product-quantity" at bounding box center [200, 378] width 14 height 14
type input "1"
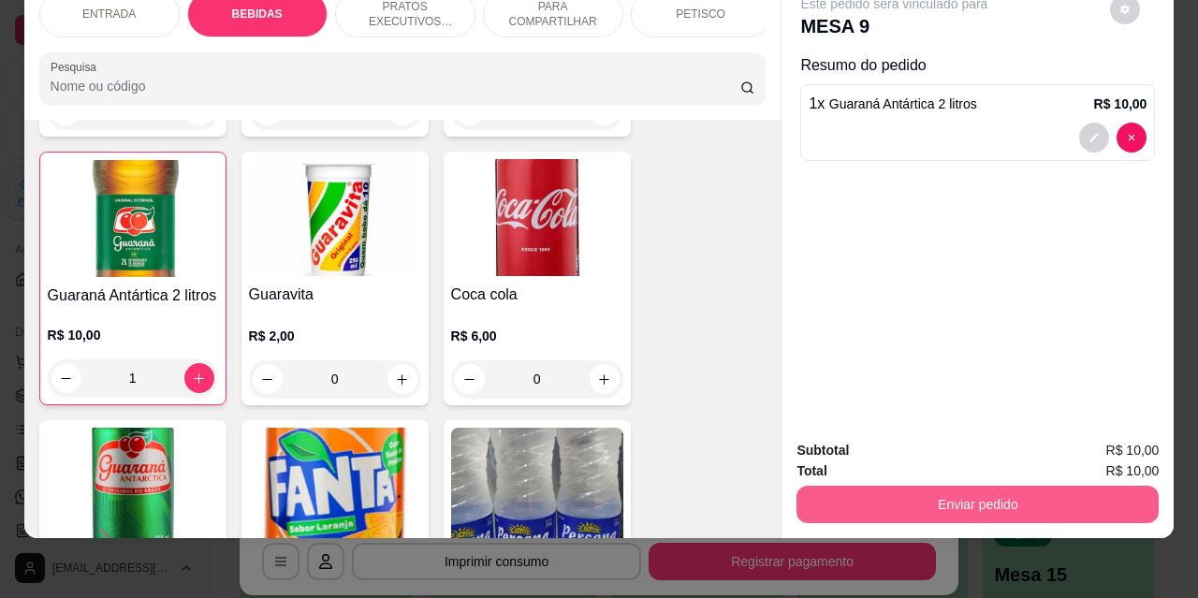
click at [986, 495] on button "Enviar pedido" at bounding box center [978, 504] width 362 height 37
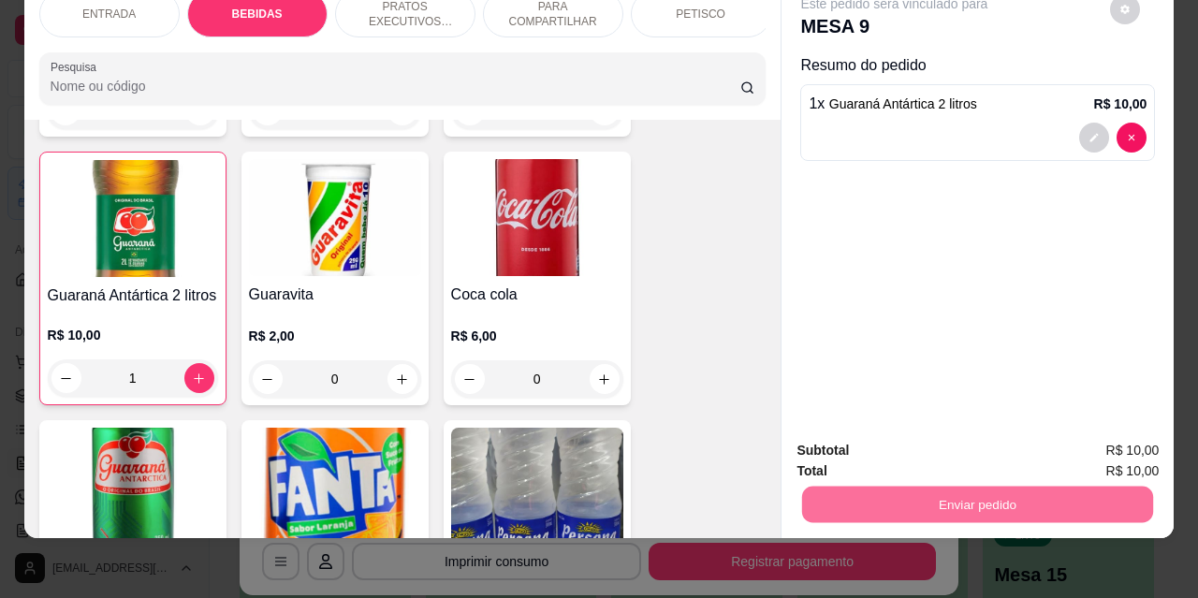
click at [892, 454] on button "Não registrar e enviar pedido" at bounding box center [916, 444] width 189 height 35
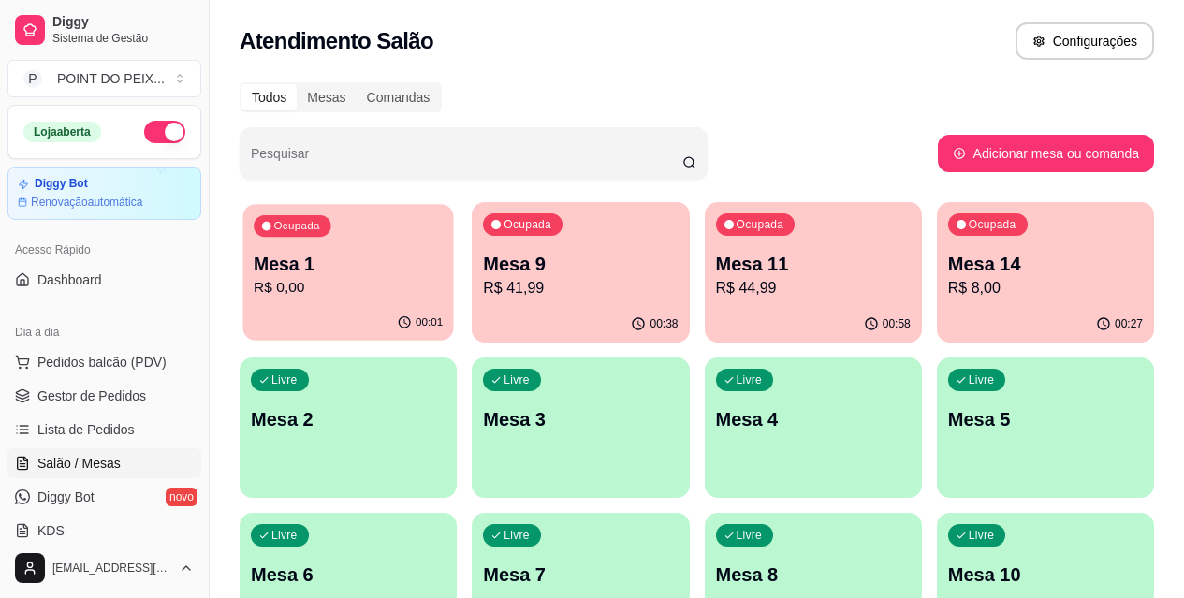
click at [325, 283] on p "R$ 0,00" at bounding box center [348, 288] width 189 height 22
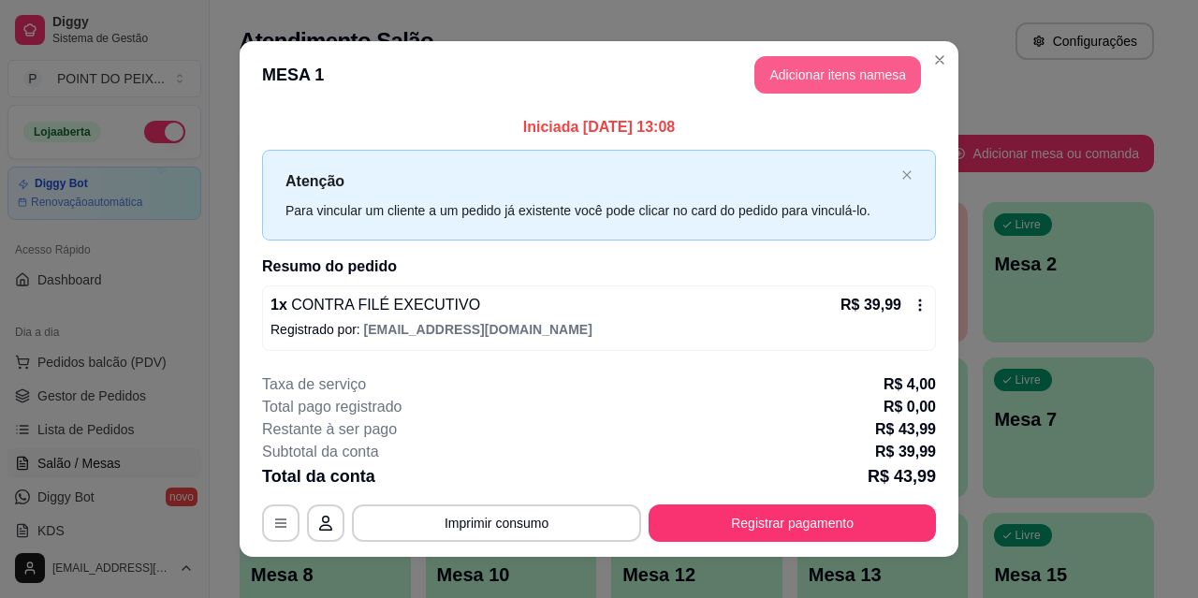
click at [838, 79] on button "Adicionar itens na mesa" at bounding box center [838, 74] width 167 height 37
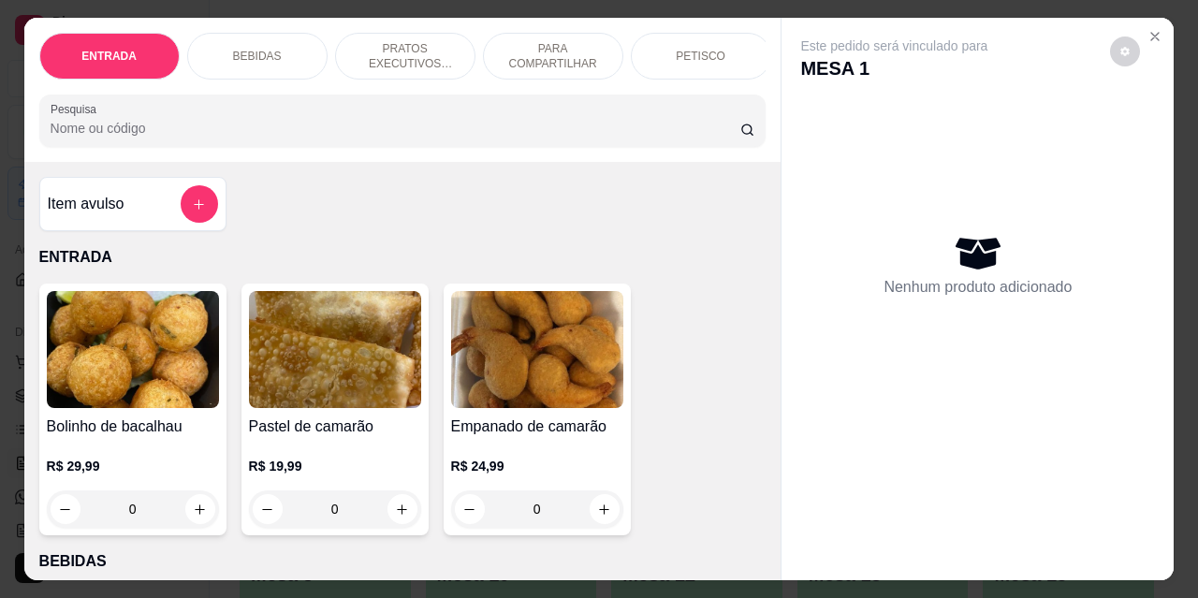
click at [272, 50] on div "BEBIDAS" at bounding box center [257, 56] width 140 height 47
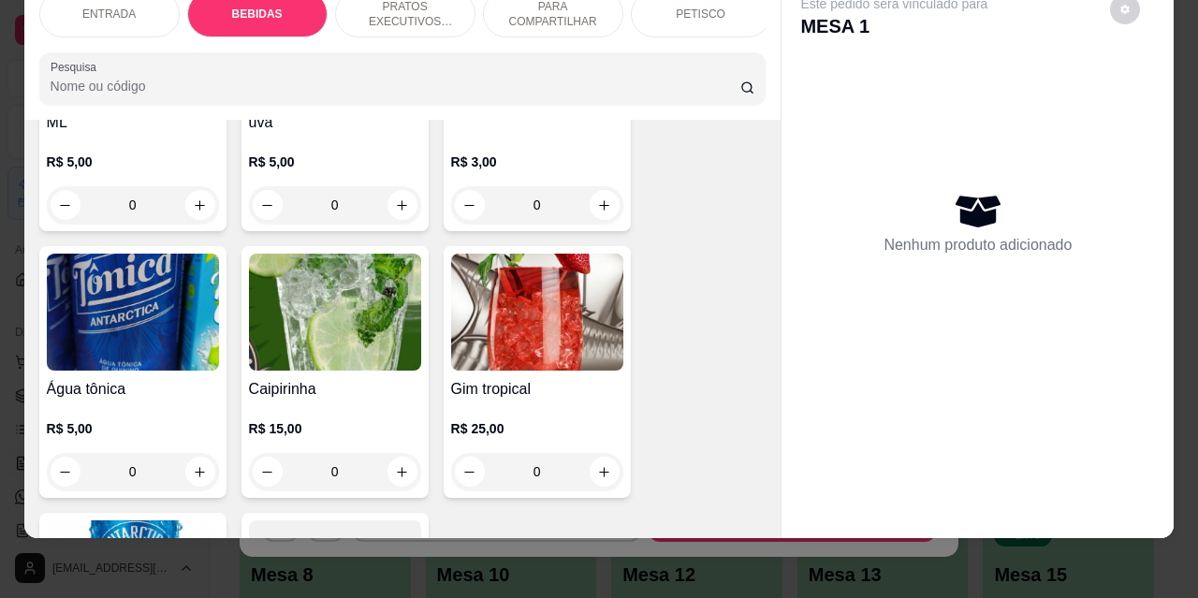
scroll to position [1419, 0]
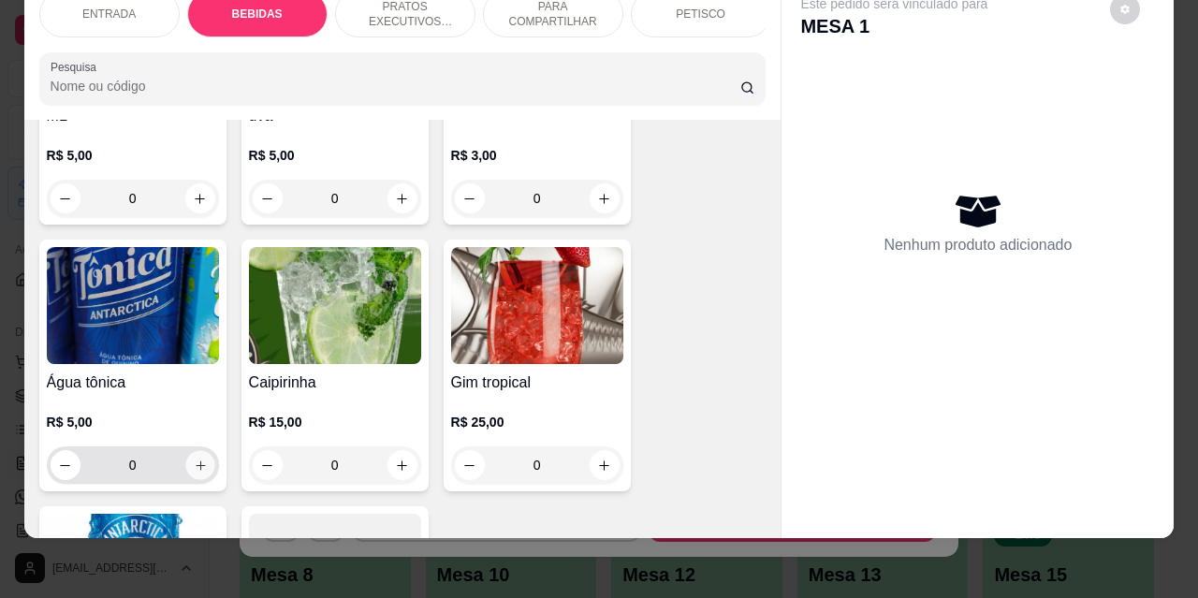
click at [193, 459] on icon "increase-product-quantity" at bounding box center [200, 466] width 14 height 14
type input "1"
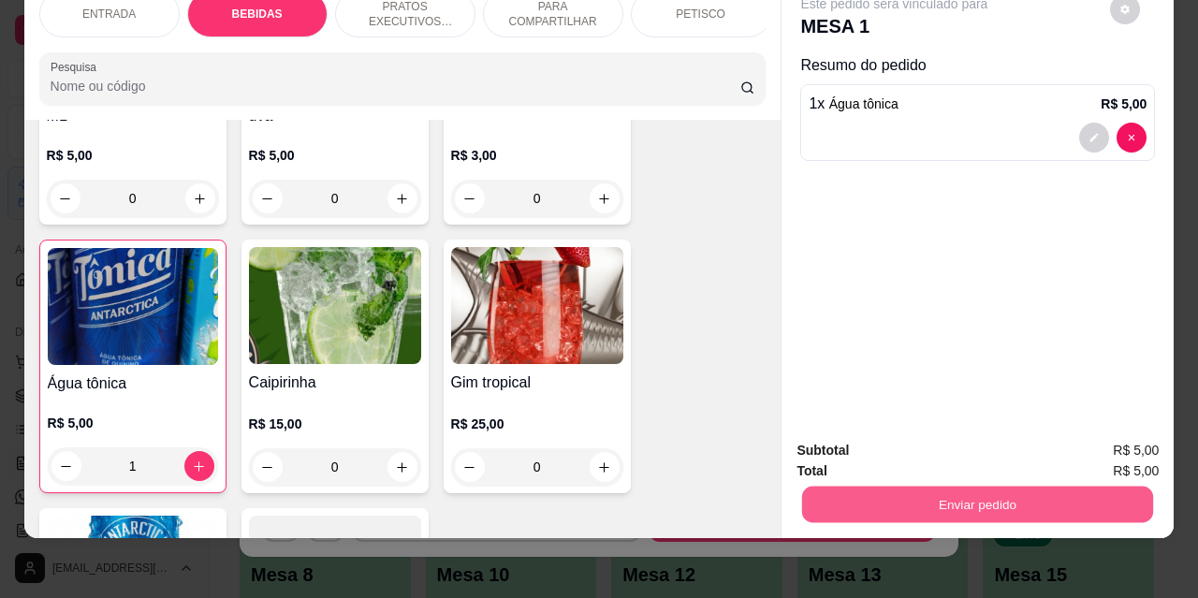
click at [922, 486] on button "Enviar pedido" at bounding box center [977, 504] width 351 height 37
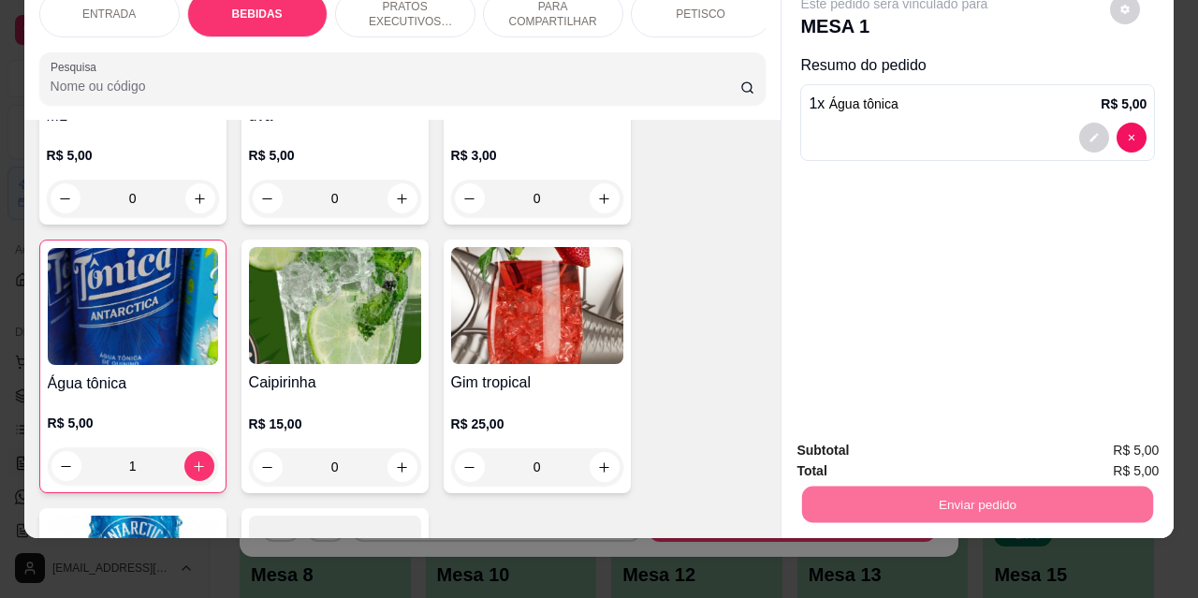
click at [876, 447] on button "Não registrar e enviar pedido" at bounding box center [916, 444] width 189 height 35
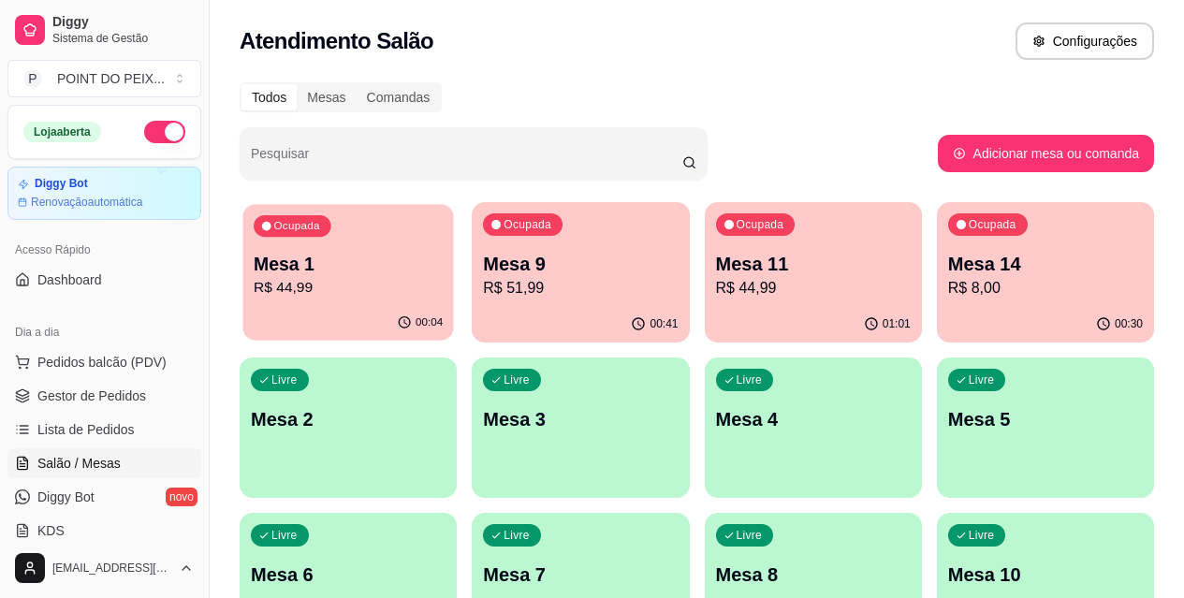
click at [360, 282] on p "R$ 44,99" at bounding box center [348, 288] width 189 height 22
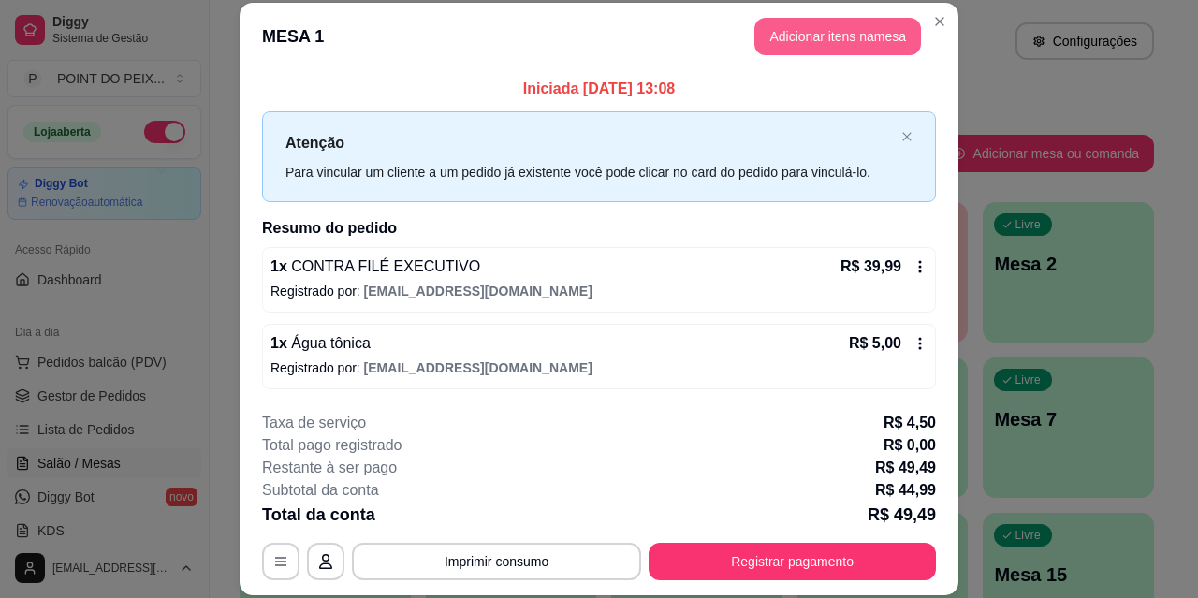
click at [824, 32] on button "Adicionar itens na mesa" at bounding box center [838, 36] width 167 height 37
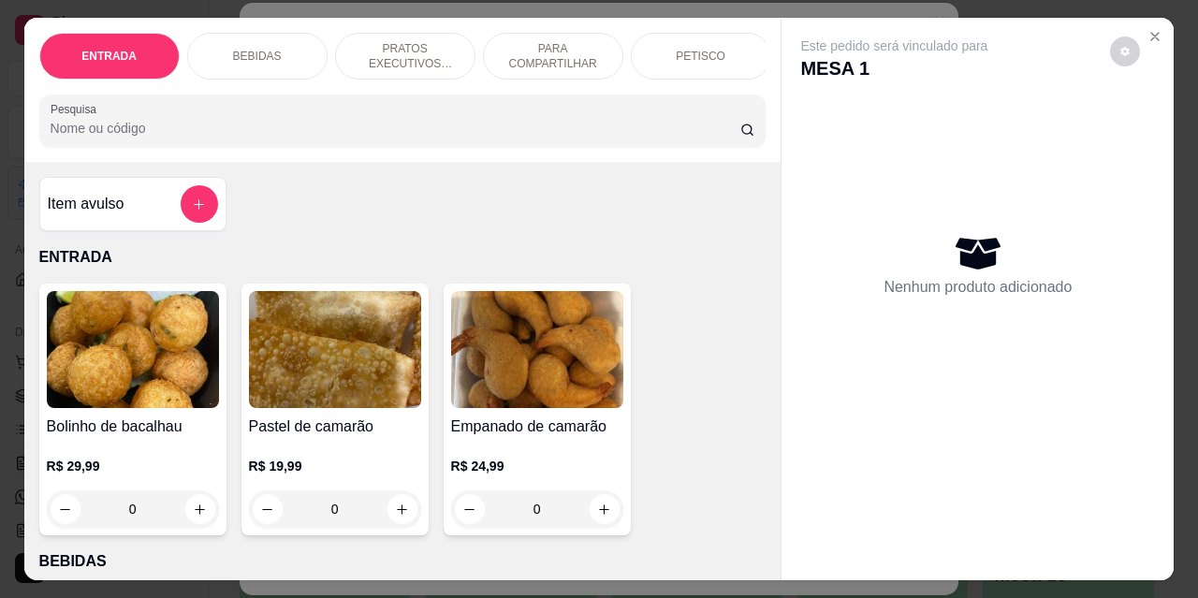
click at [556, 51] on p "PARA COMPARTILHAR" at bounding box center [553, 56] width 109 height 30
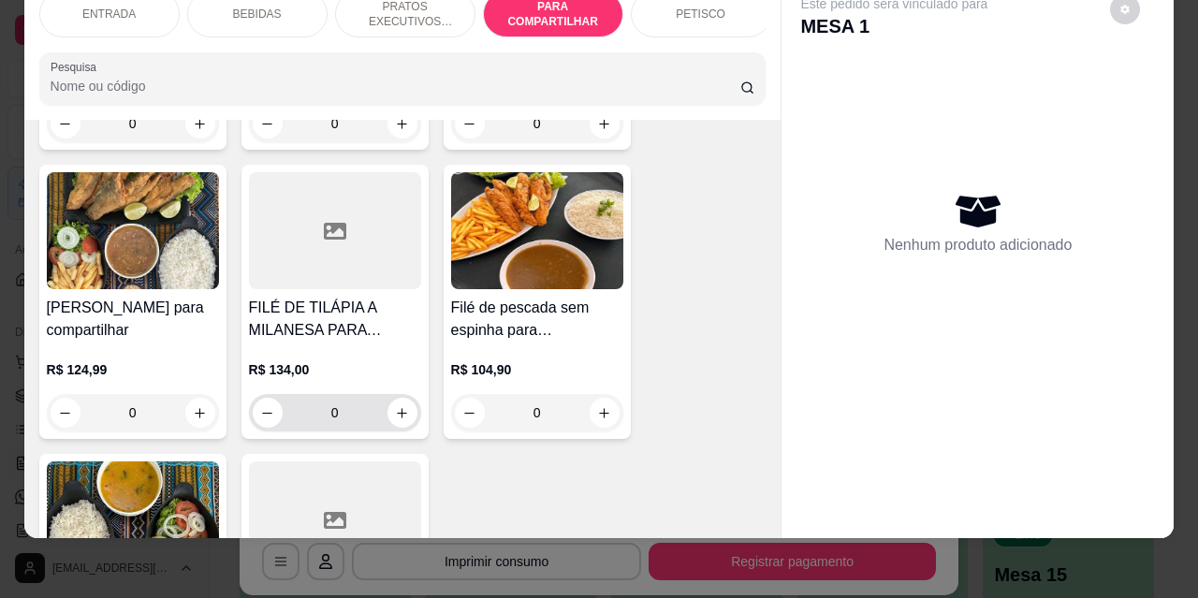
scroll to position [3525, 0]
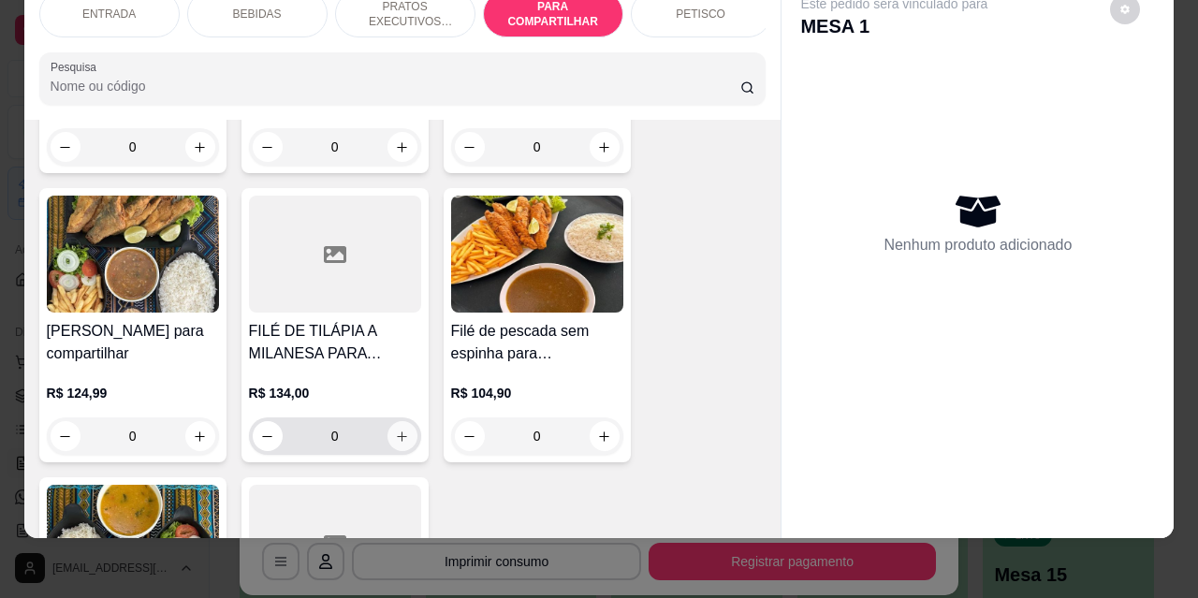
click at [397, 432] on icon "increase-product-quantity" at bounding box center [402, 437] width 10 height 10
type input "1"
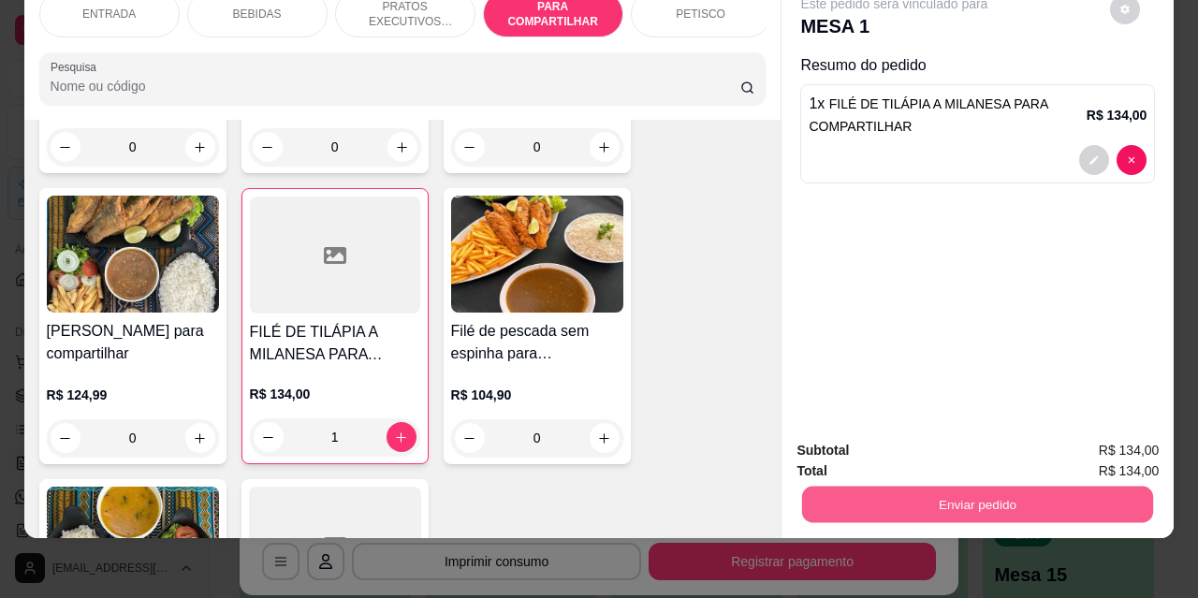
click at [926, 489] on button "Enviar pedido" at bounding box center [977, 504] width 351 height 37
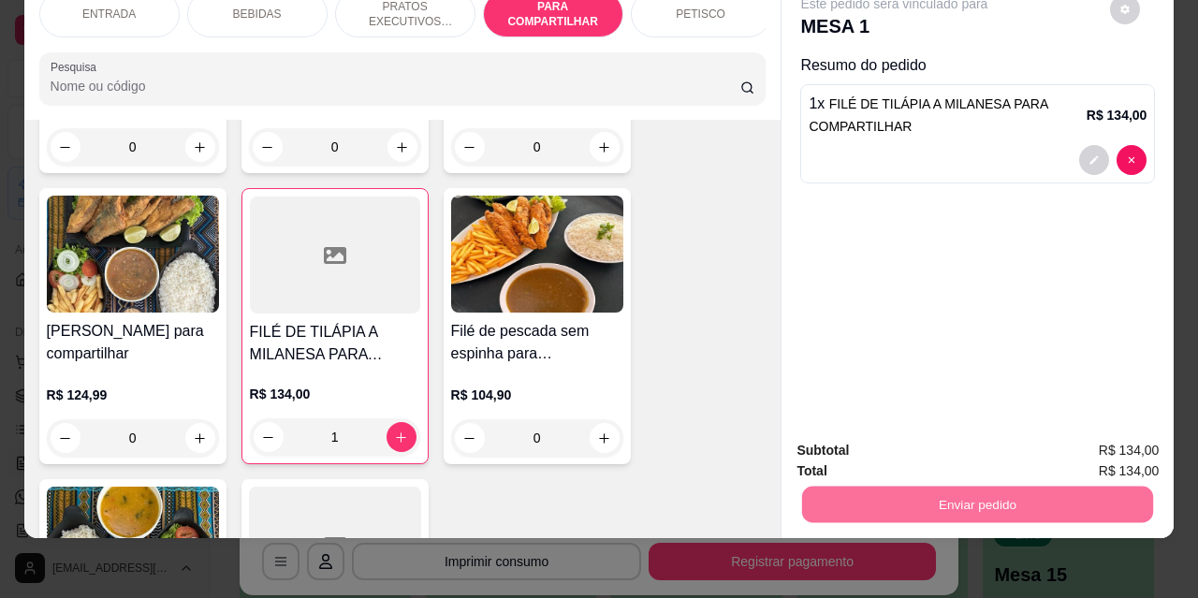
click at [874, 447] on button "Não registrar e enviar pedido" at bounding box center [916, 445] width 195 height 36
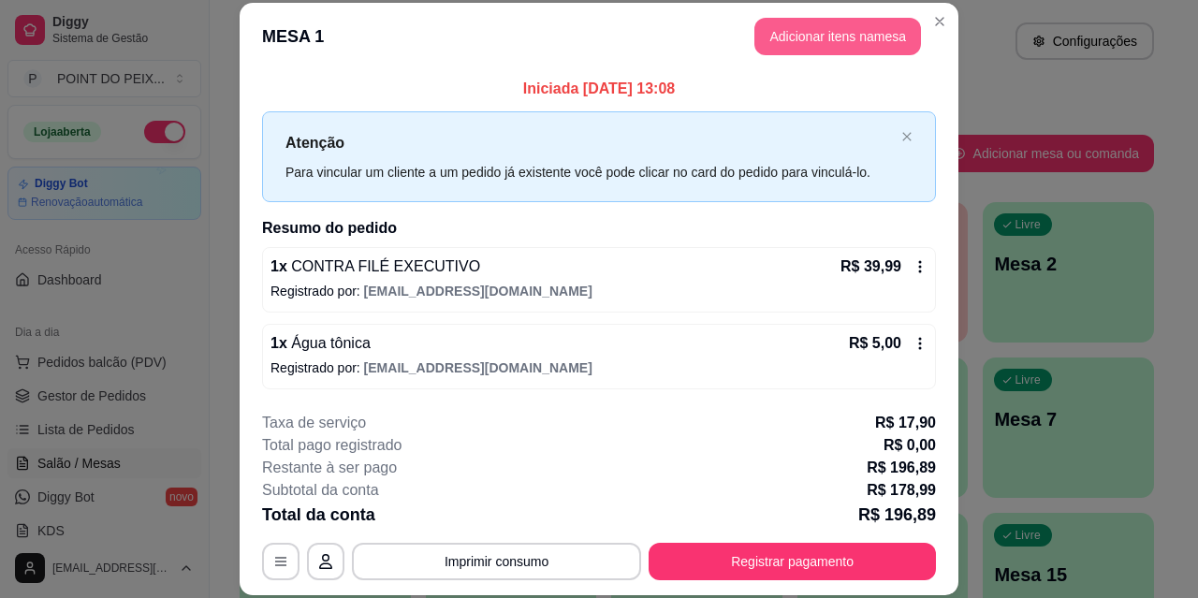
click at [843, 37] on button "Adicionar itens na mesa" at bounding box center [838, 36] width 167 height 37
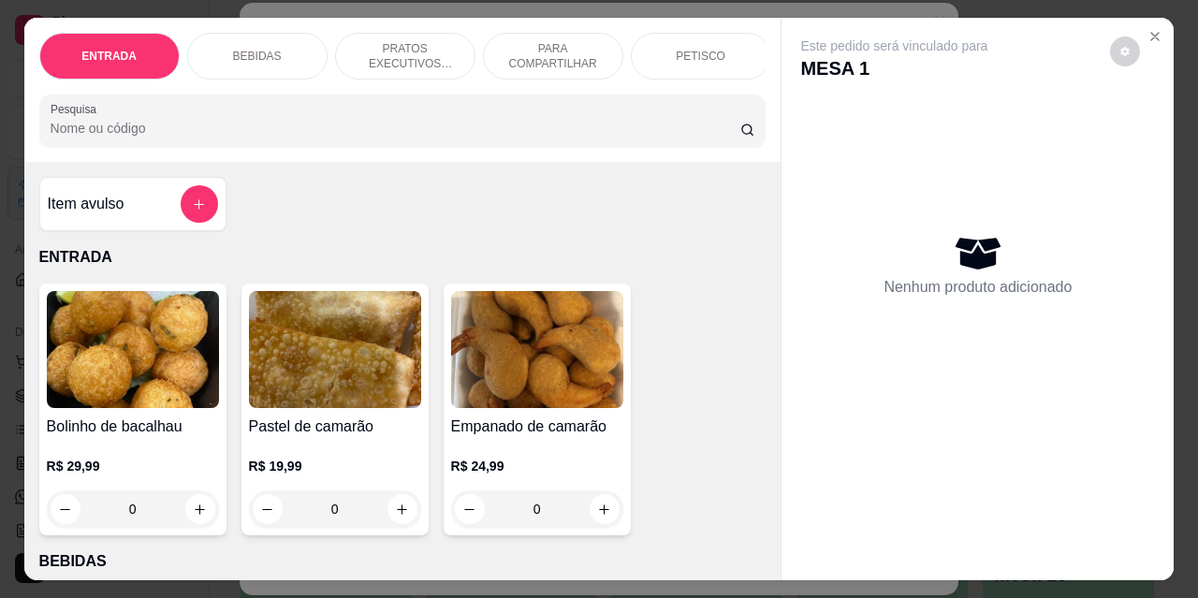
drag, startPoint x: 567, startPoint y: 52, endPoint x: 476, endPoint y: 118, distance: 112.8
click at [567, 53] on p "PARA COMPARTILHAR" at bounding box center [553, 56] width 109 height 30
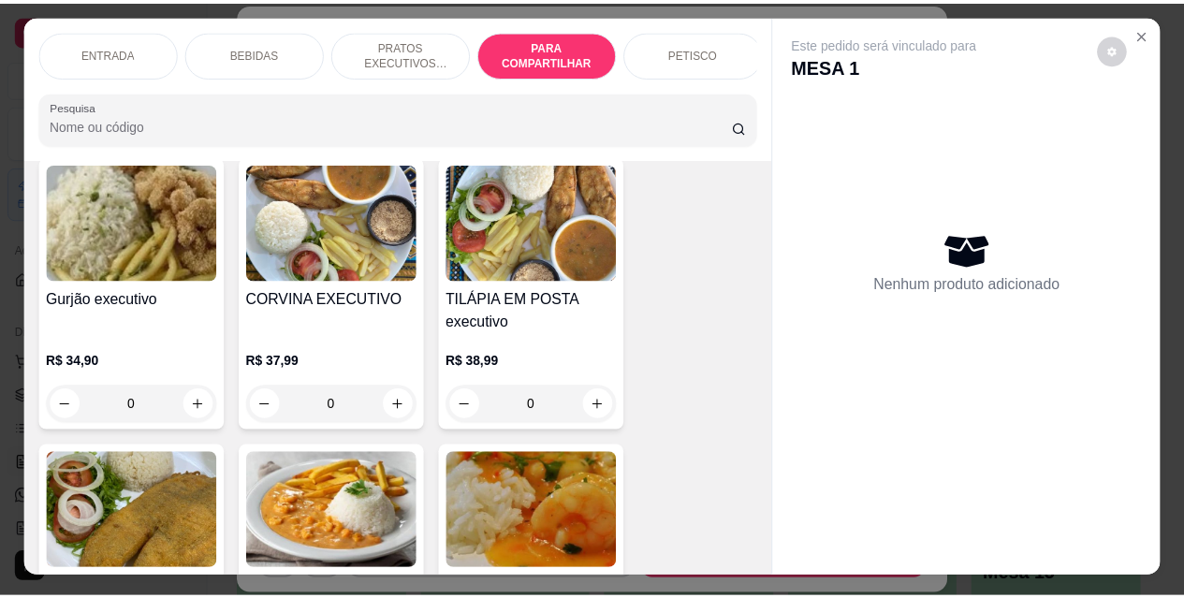
scroll to position [0, 0]
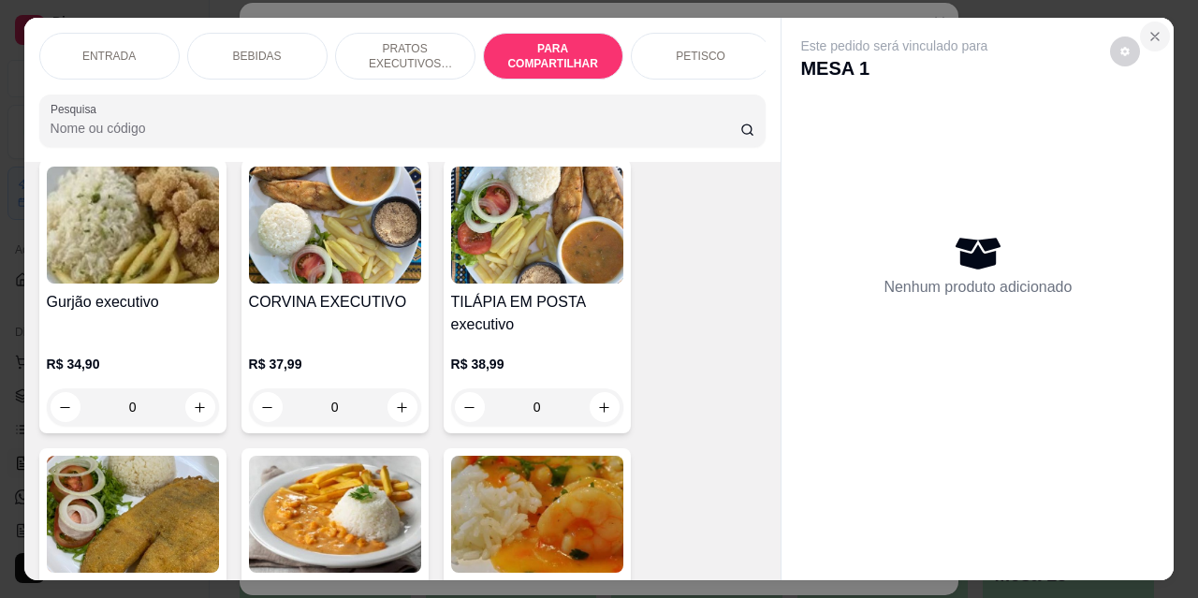
click at [1148, 29] on icon "Close" at bounding box center [1155, 36] width 15 height 15
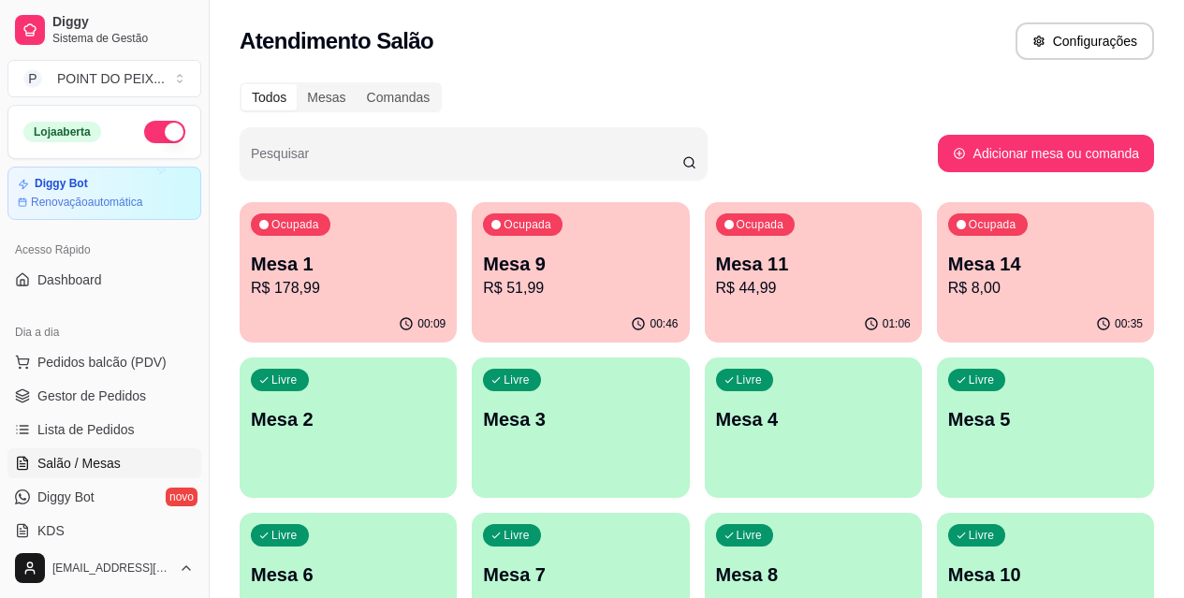
click at [565, 18] on div "Atendimento Salão Configurações" at bounding box center [697, 35] width 975 height 71
click at [499, 285] on p "R$ 51,99" at bounding box center [580, 288] width 195 height 22
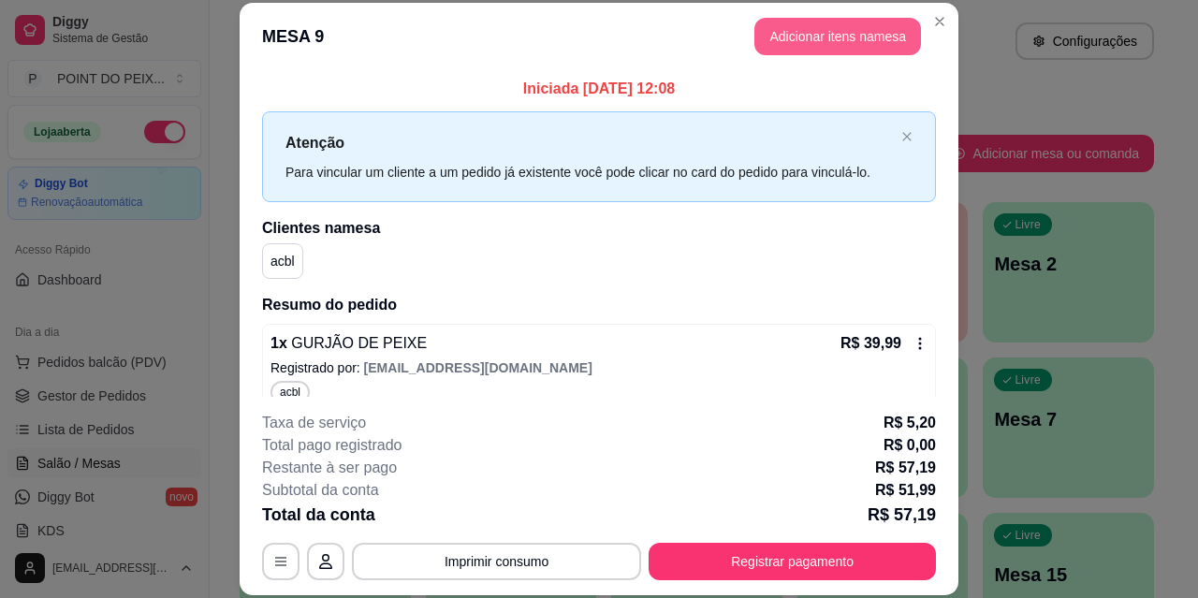
click at [817, 36] on button "Adicionar itens na mesa" at bounding box center [838, 36] width 167 height 37
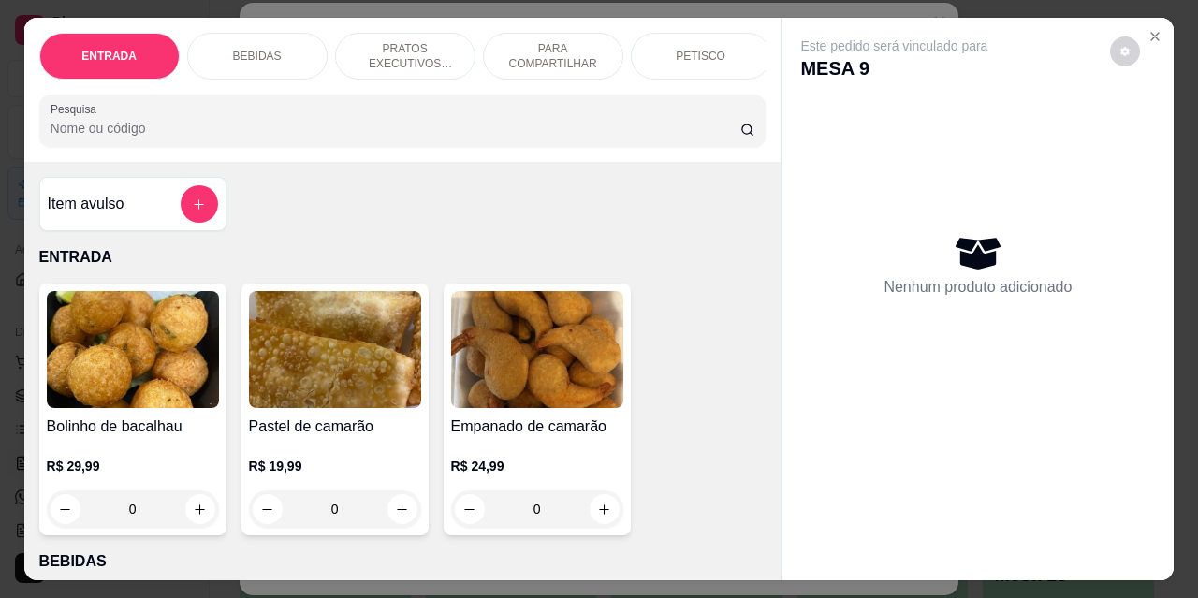
click at [246, 54] on p "BEBIDAS" at bounding box center [257, 56] width 49 height 15
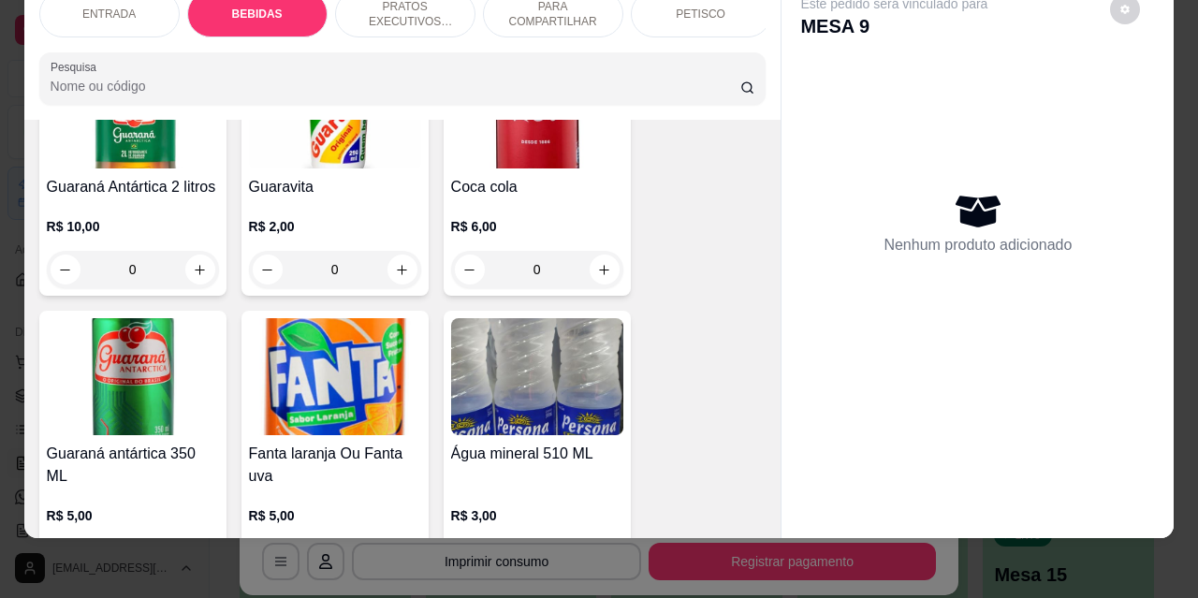
scroll to position [1138, 0]
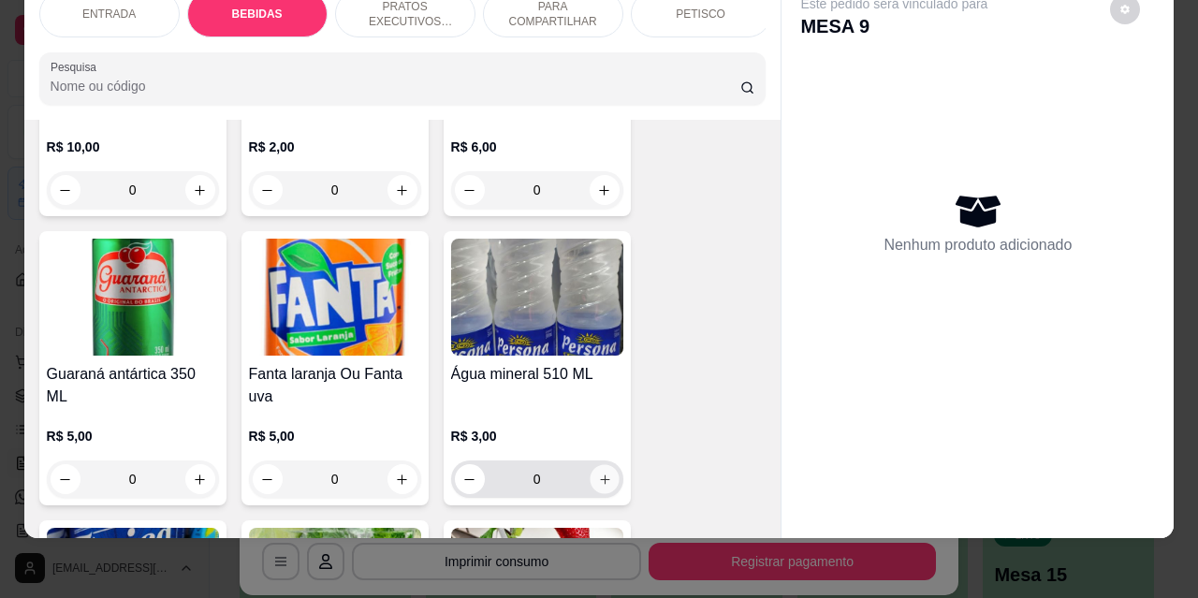
click at [611, 463] on div "0" at bounding box center [537, 479] width 165 height 37
type input "1"
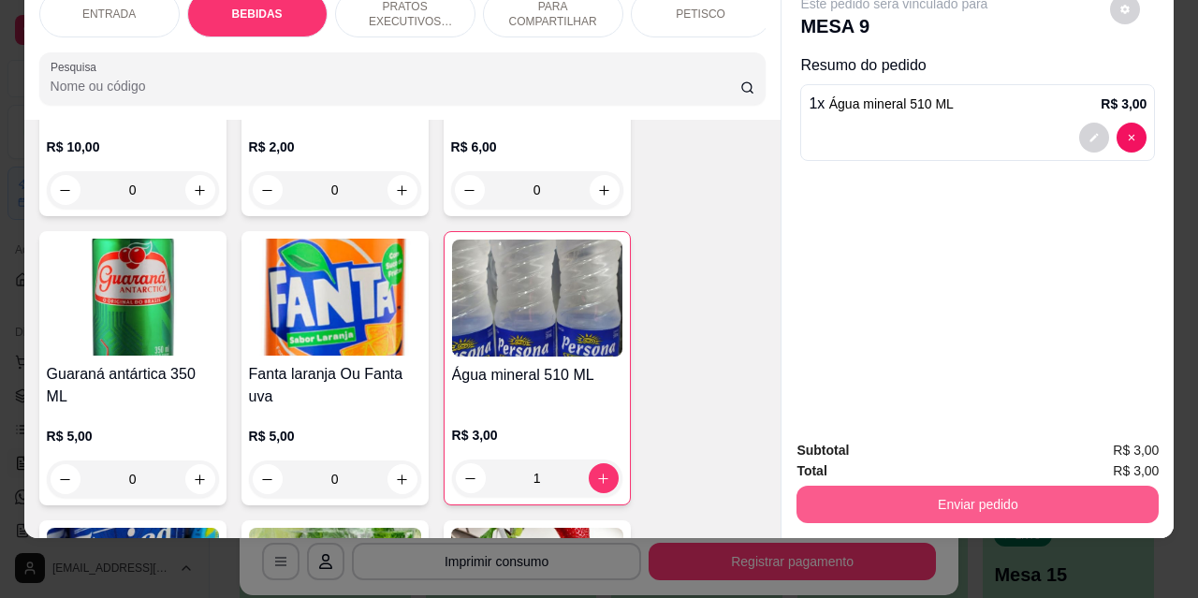
click at [932, 486] on button "Enviar pedido" at bounding box center [978, 504] width 362 height 37
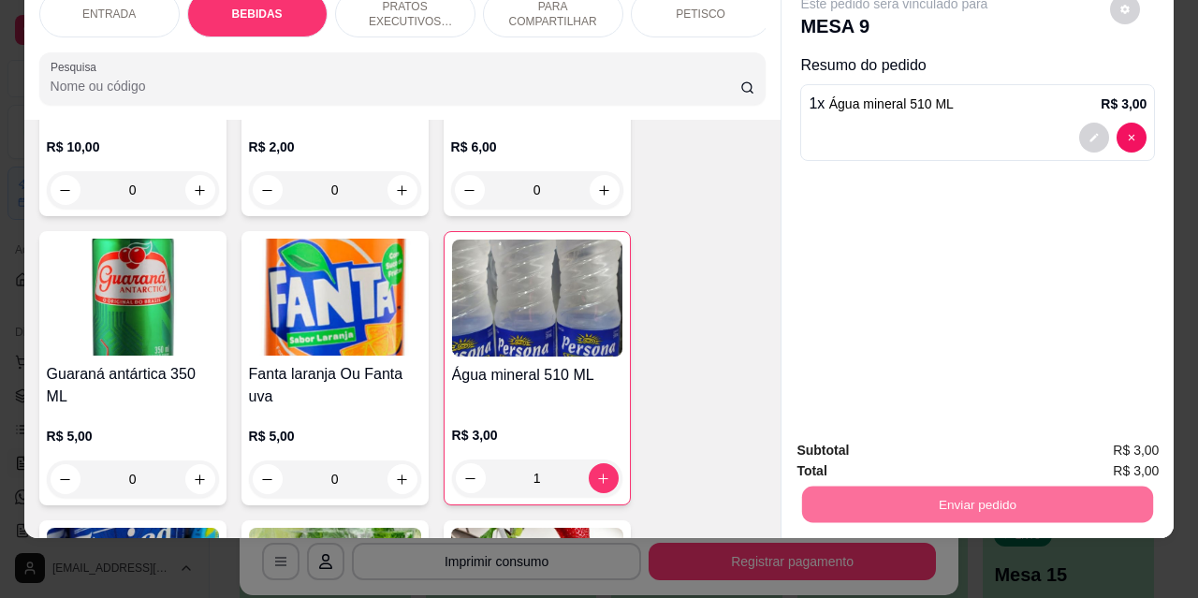
click at [861, 446] on button "Não registrar e enviar pedido" at bounding box center [916, 444] width 189 height 35
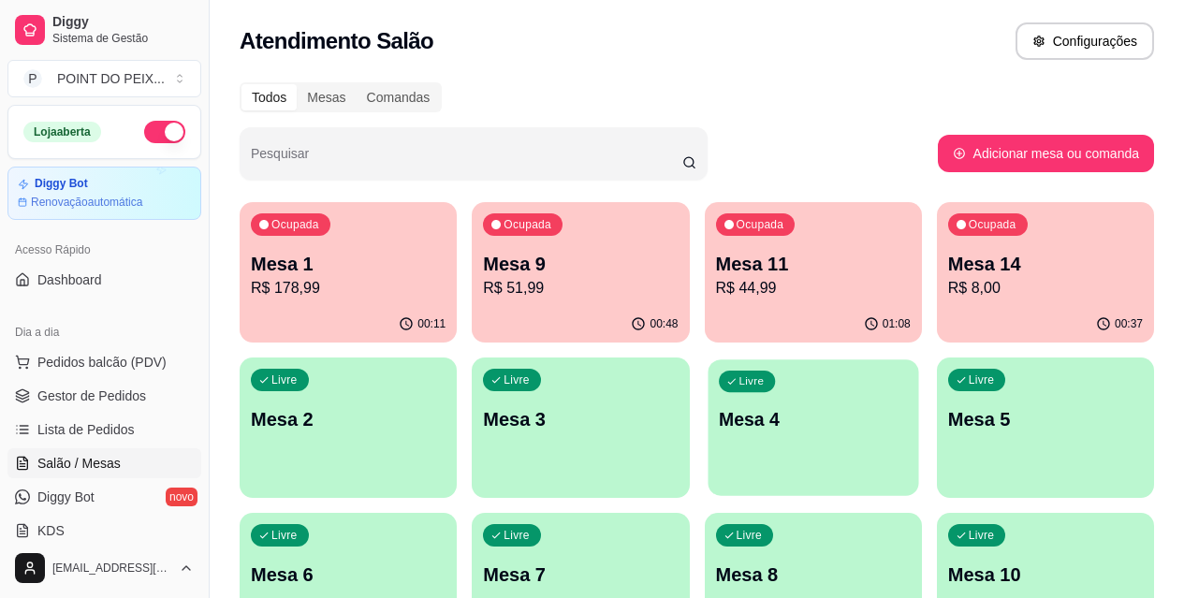
click at [719, 414] on p "Mesa 4" at bounding box center [813, 419] width 189 height 25
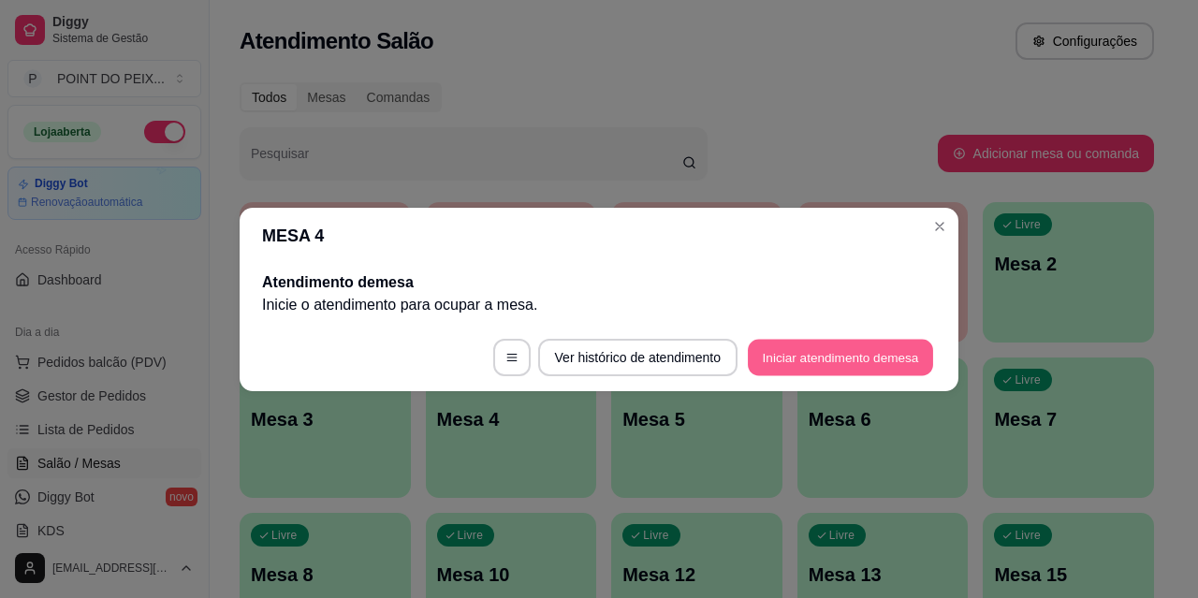
click at [824, 360] on button "Iniciar atendimento de mesa" at bounding box center [840, 357] width 185 height 37
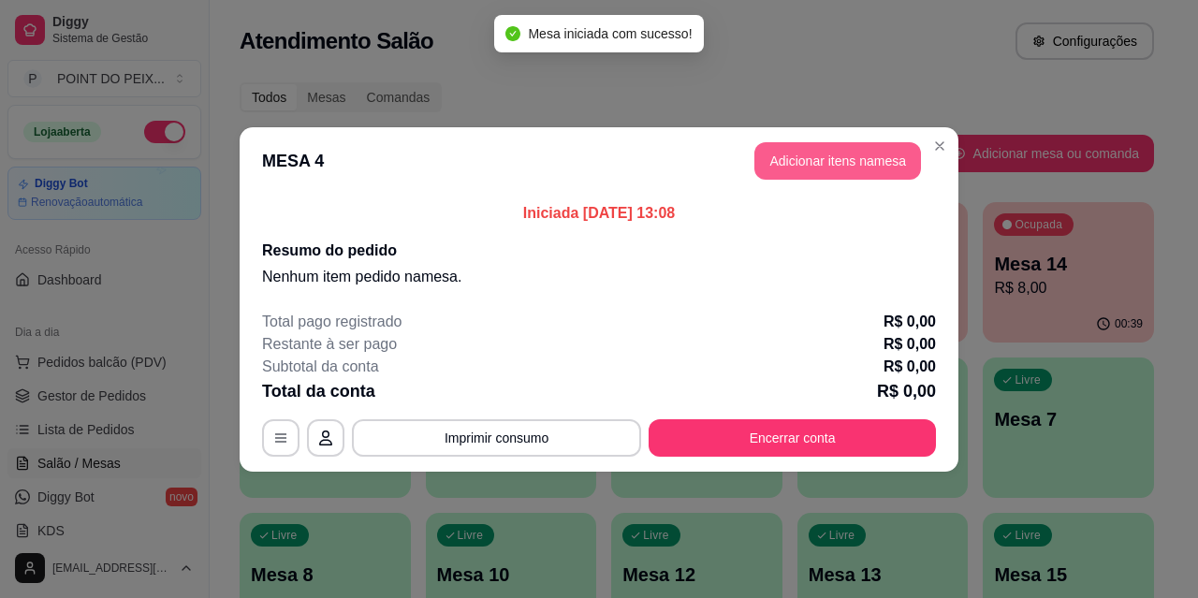
click at [813, 161] on button "Adicionar itens na mesa" at bounding box center [838, 160] width 167 height 37
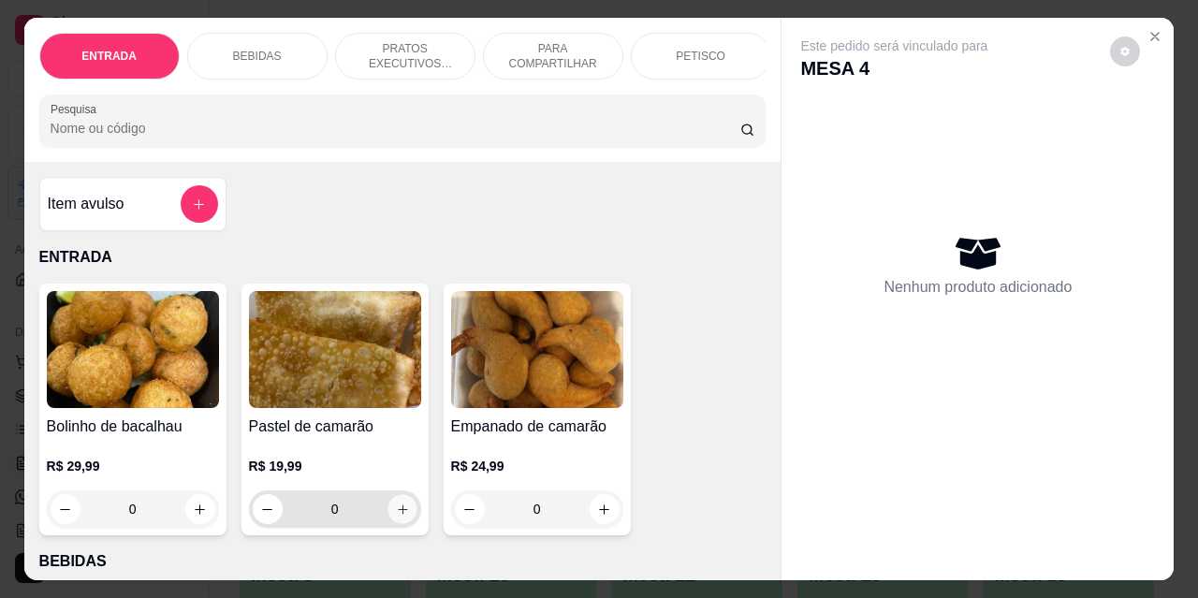
click at [398, 515] on icon "increase-product-quantity" at bounding box center [402, 510] width 14 height 14
type input "1"
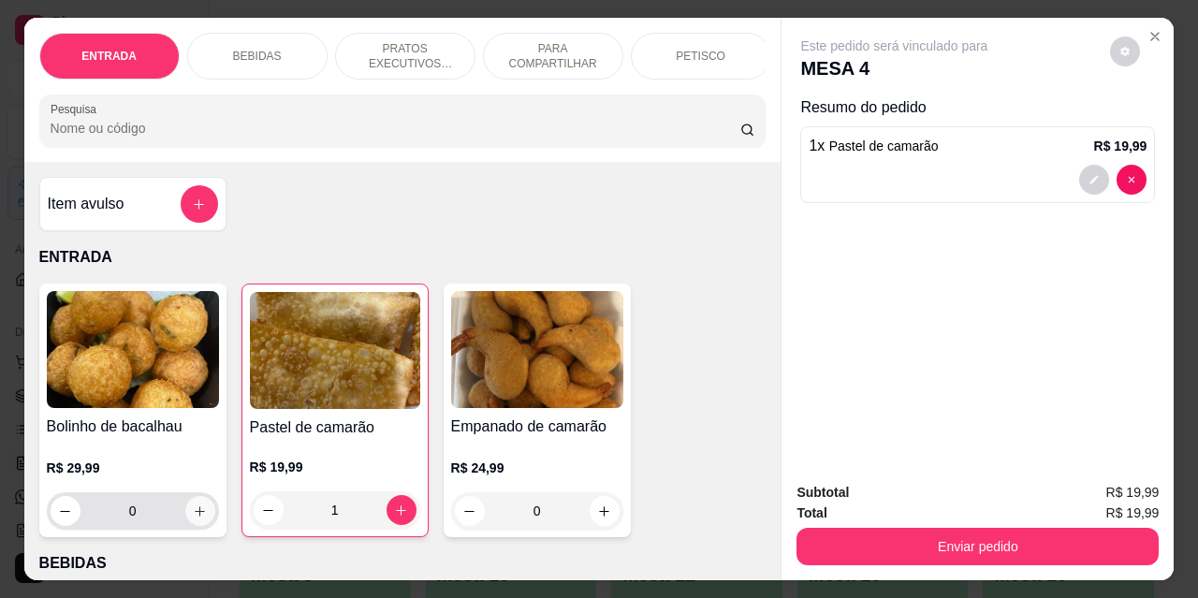
click at [198, 507] on button "increase-product-quantity" at bounding box center [200, 511] width 30 height 30
type input "1"
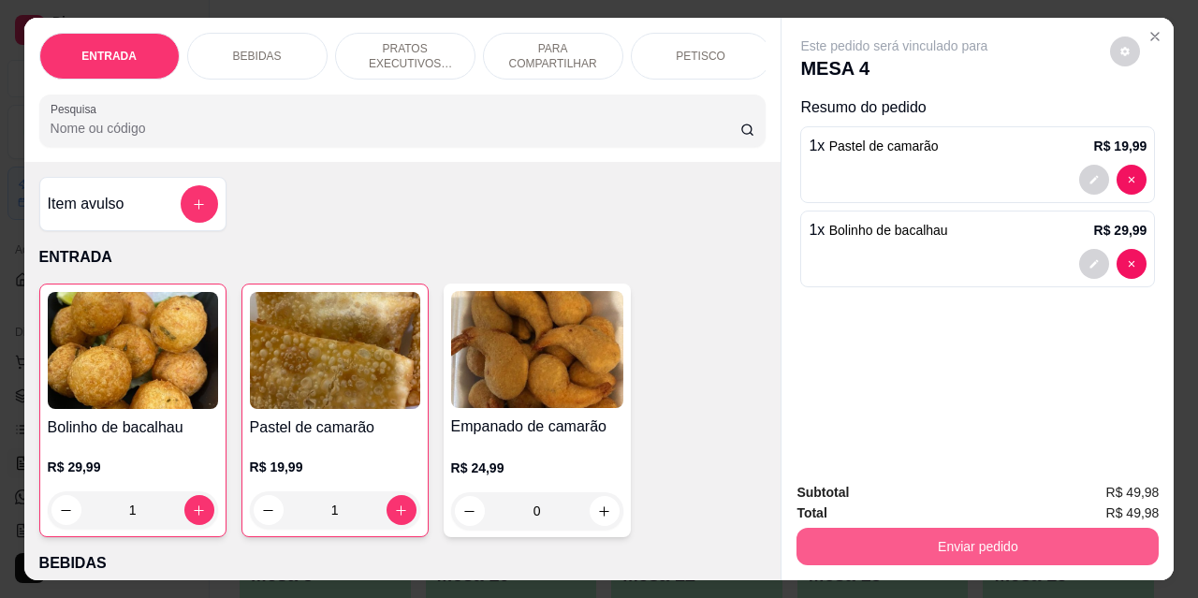
click at [903, 540] on button "Enviar pedido" at bounding box center [978, 546] width 362 height 37
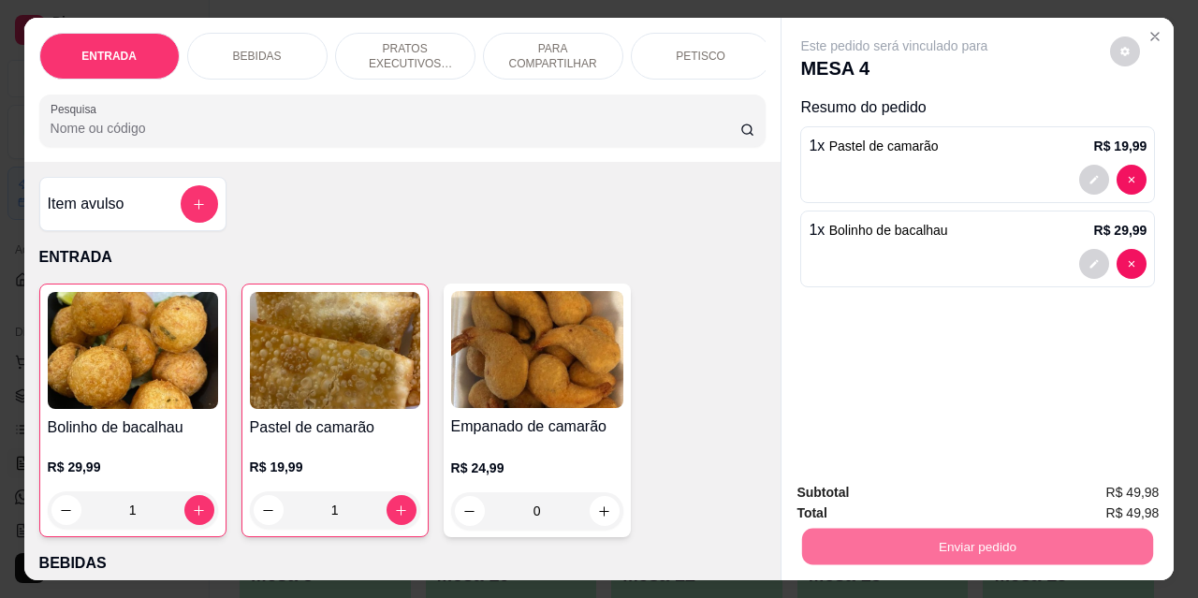
click at [878, 487] on button "Não registrar e enviar pedido" at bounding box center [916, 494] width 195 height 36
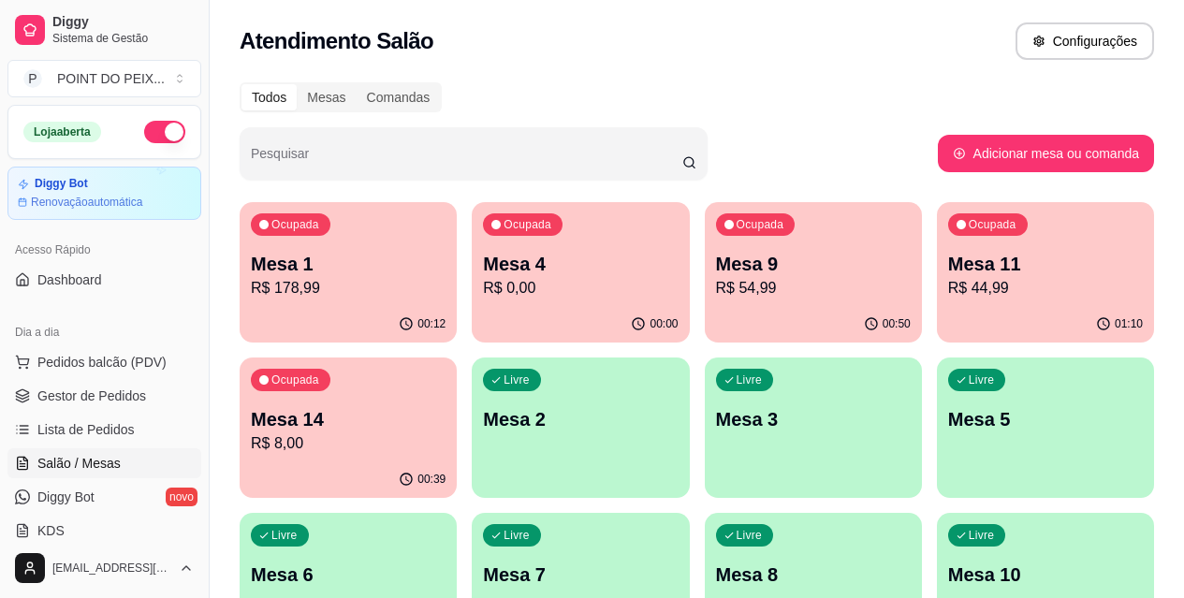
click at [705, 398] on div "Livre Mesa 3" at bounding box center [813, 417] width 217 height 118
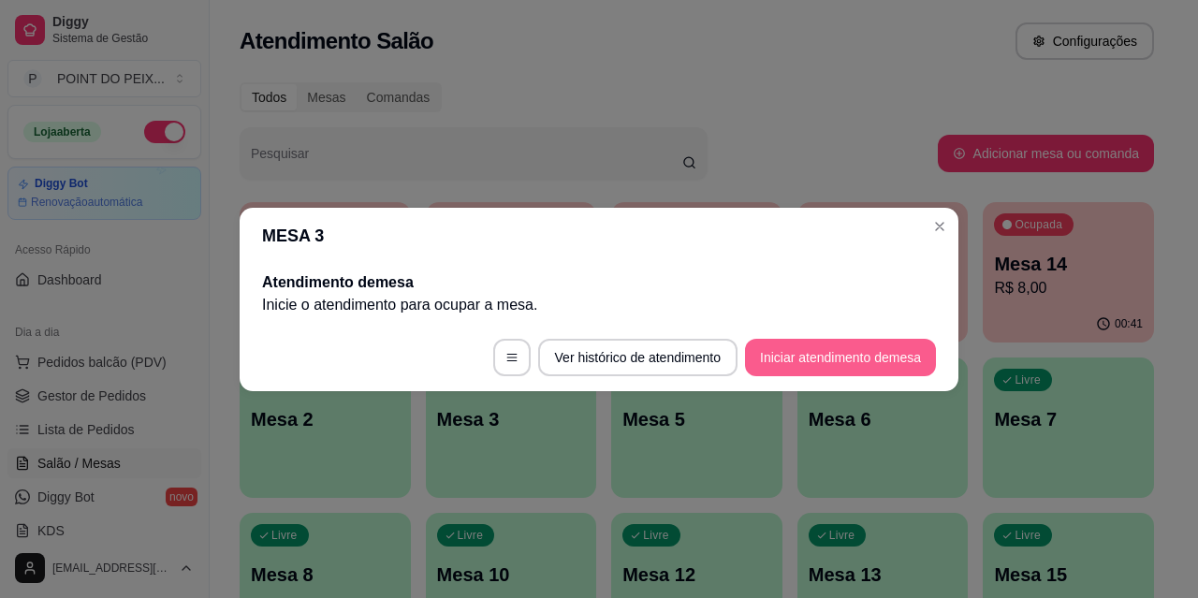
click at [800, 363] on button "Iniciar atendimento de mesa" at bounding box center [840, 357] width 191 height 37
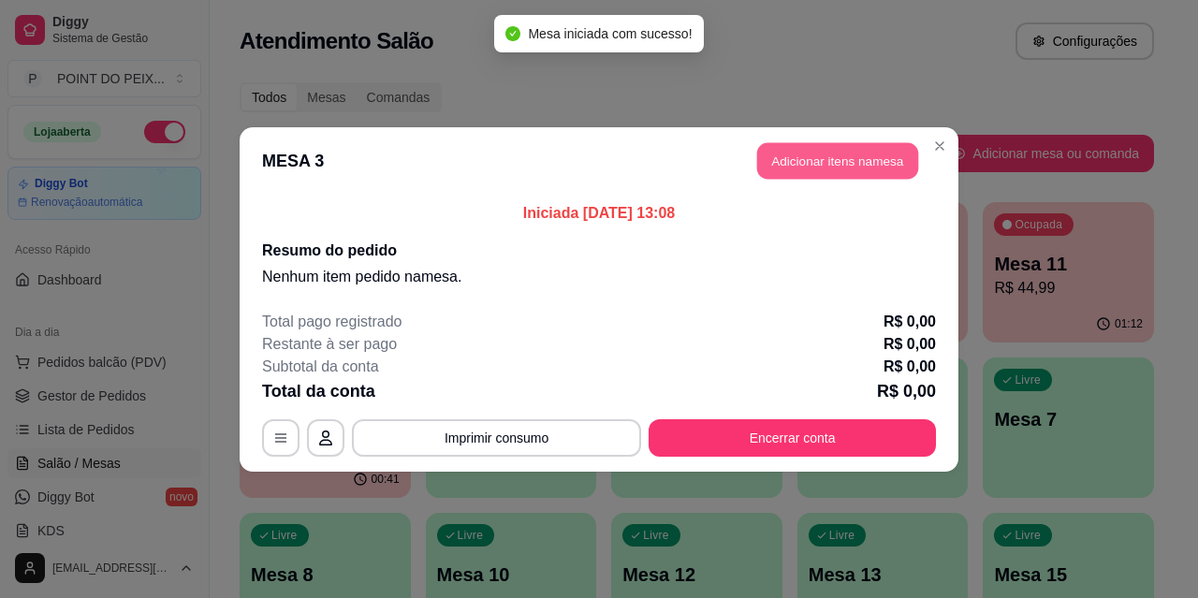
click at [807, 165] on button "Adicionar itens na mesa" at bounding box center [837, 160] width 161 height 37
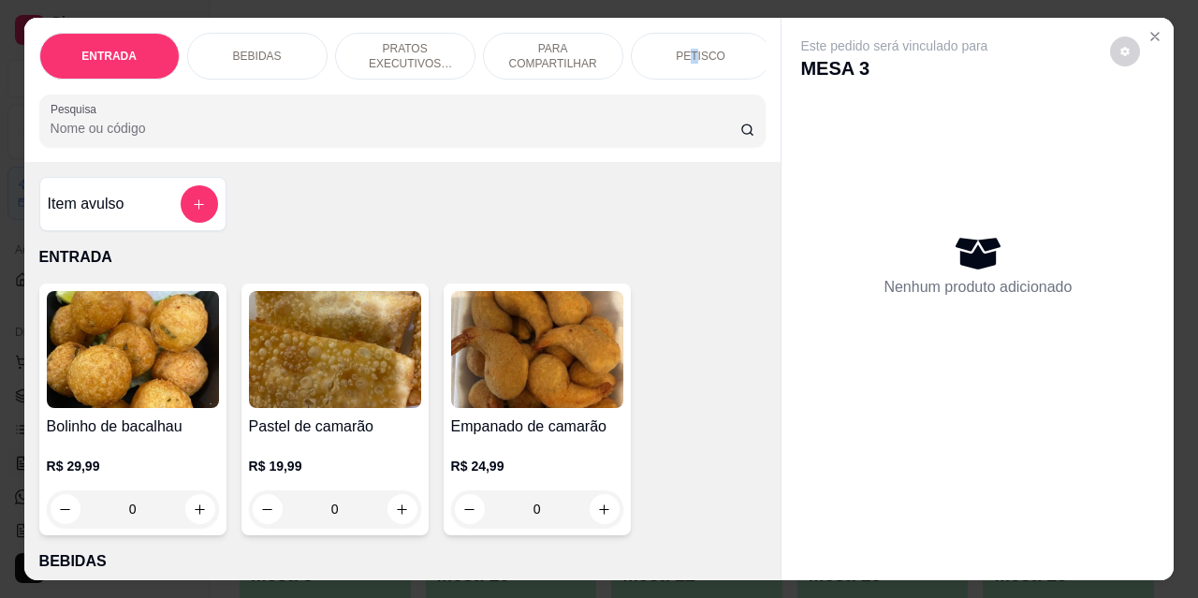
click at [689, 51] on p "PETISCO" at bounding box center [701, 56] width 50 height 15
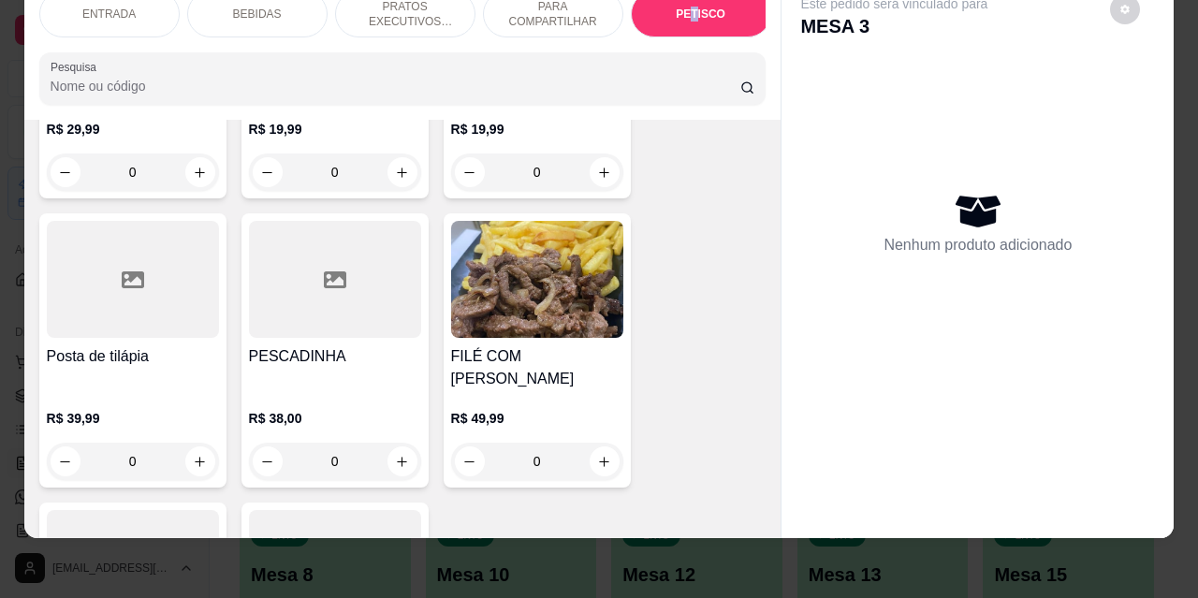
scroll to position [4712, 0]
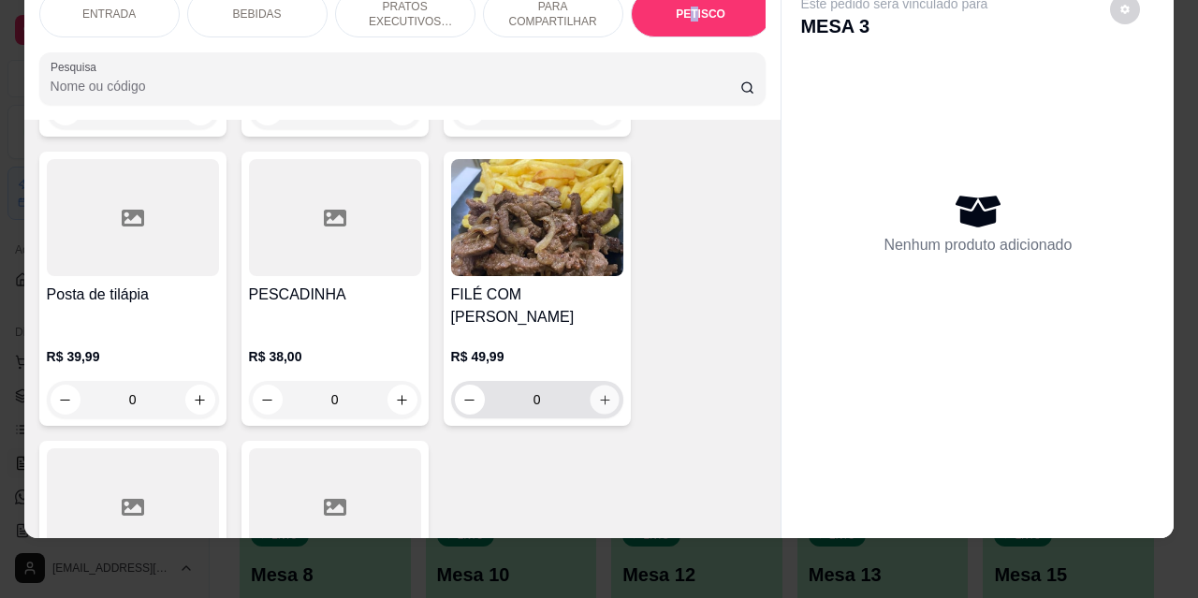
click at [605, 386] on button "increase-product-quantity" at bounding box center [604, 400] width 29 height 29
type input "1"
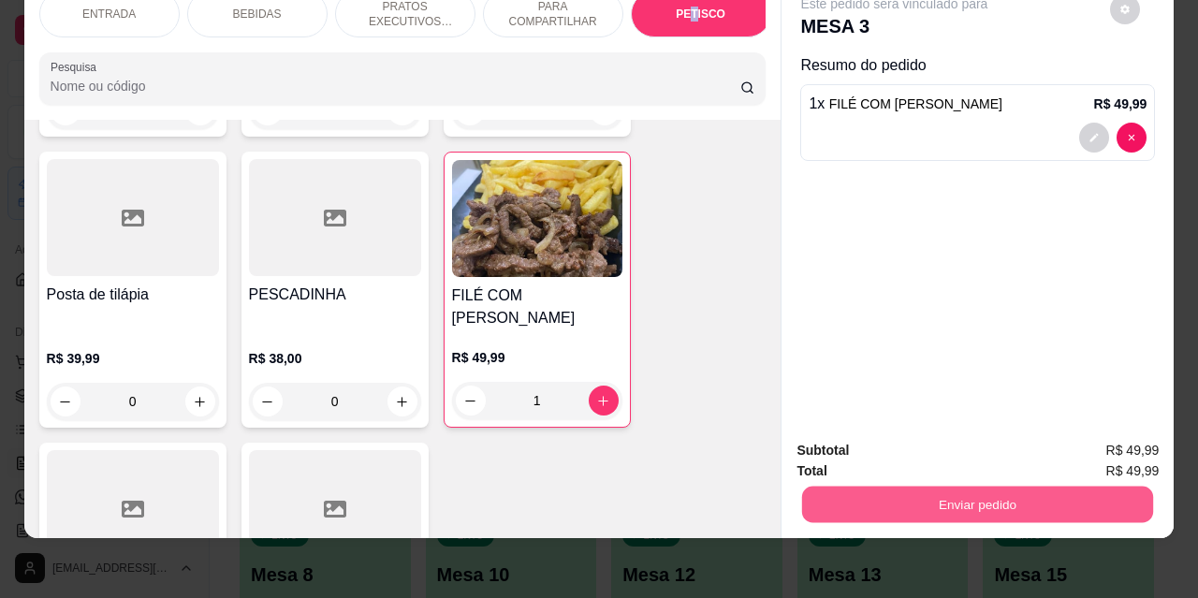
click at [946, 487] on button "Enviar pedido" at bounding box center [977, 504] width 351 height 37
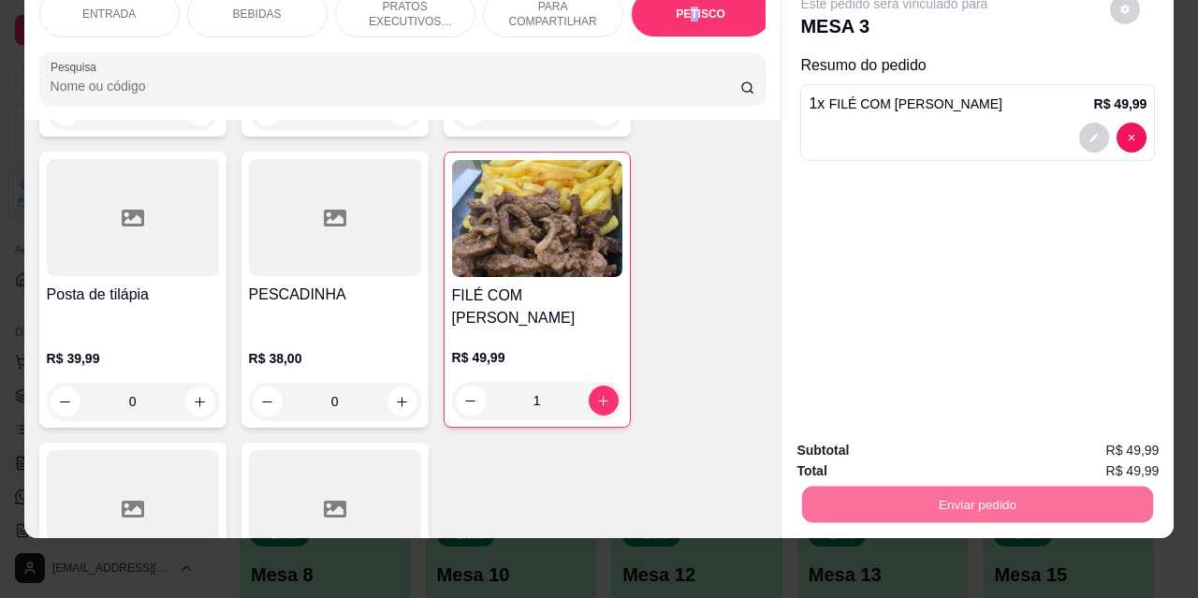
click at [883, 451] on button "Não registrar e enviar pedido" at bounding box center [916, 445] width 195 height 36
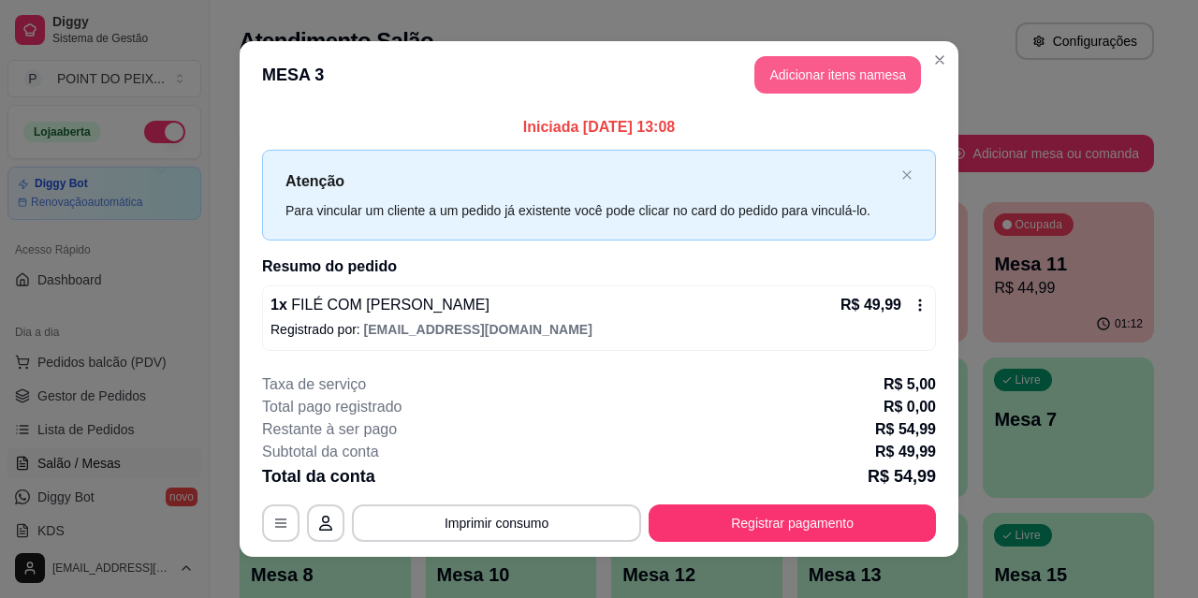
click at [825, 69] on button "Adicionar itens na mesa" at bounding box center [838, 74] width 167 height 37
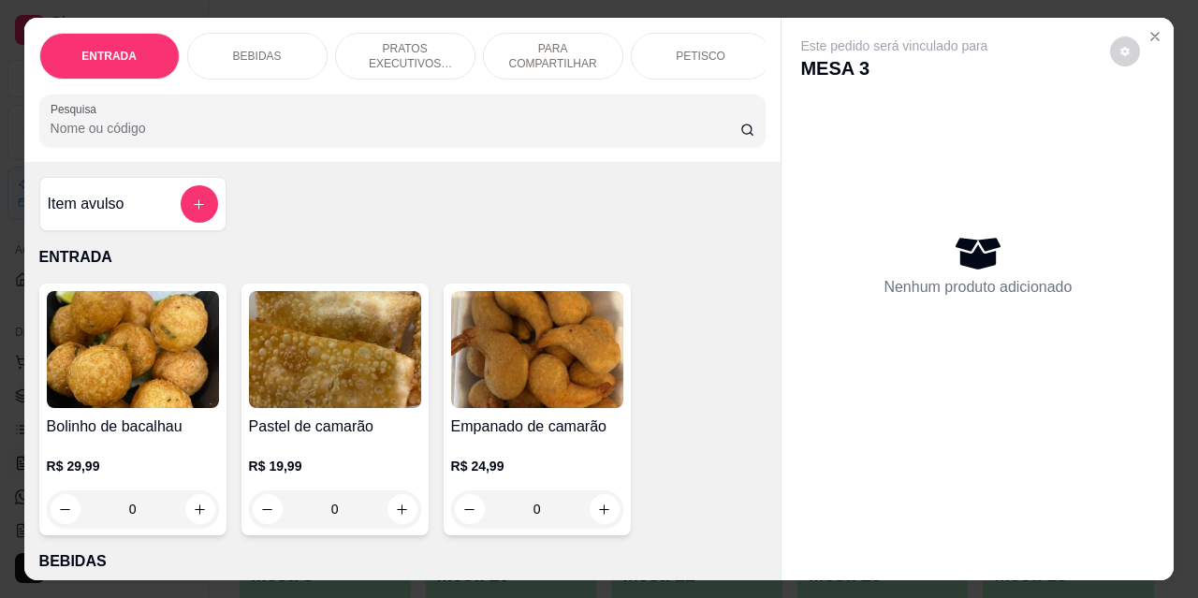
click at [257, 56] on p "BEBIDAS" at bounding box center [257, 56] width 49 height 15
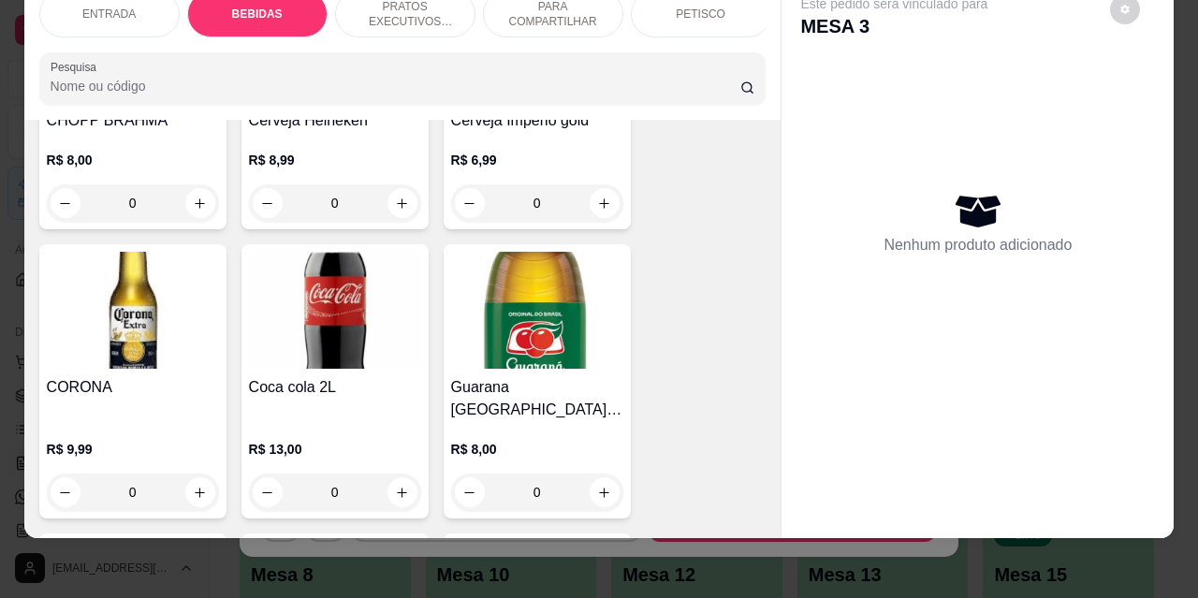
scroll to position [576, 0]
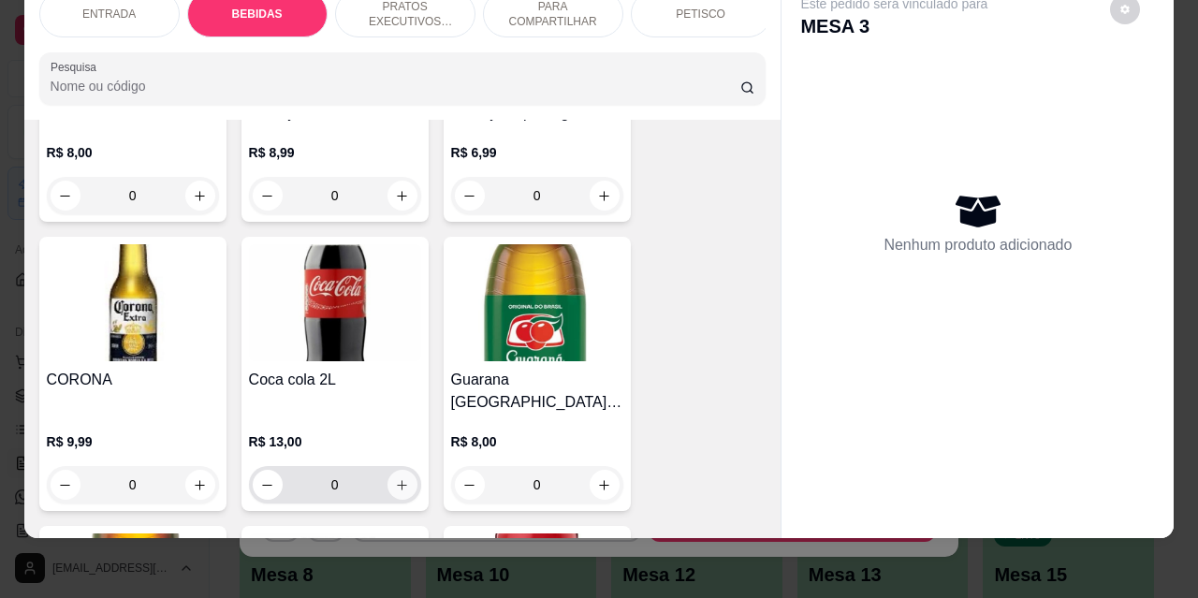
click at [400, 478] on icon "increase-product-quantity" at bounding box center [402, 485] width 14 height 14
type input "1"
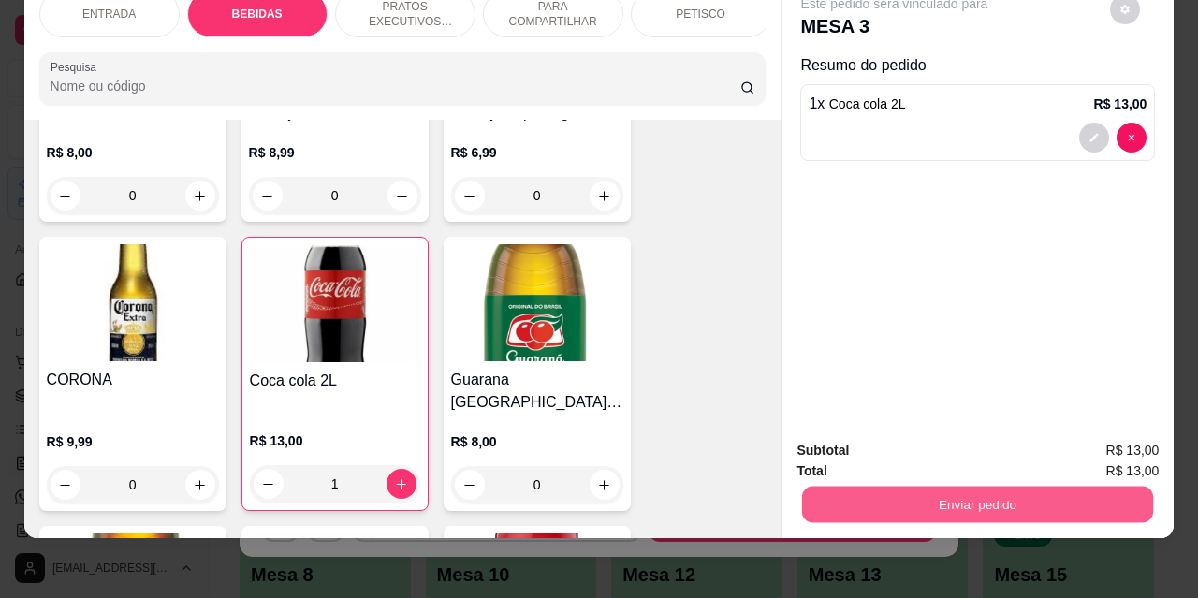
click at [889, 494] on button "Enviar pedido" at bounding box center [977, 504] width 351 height 37
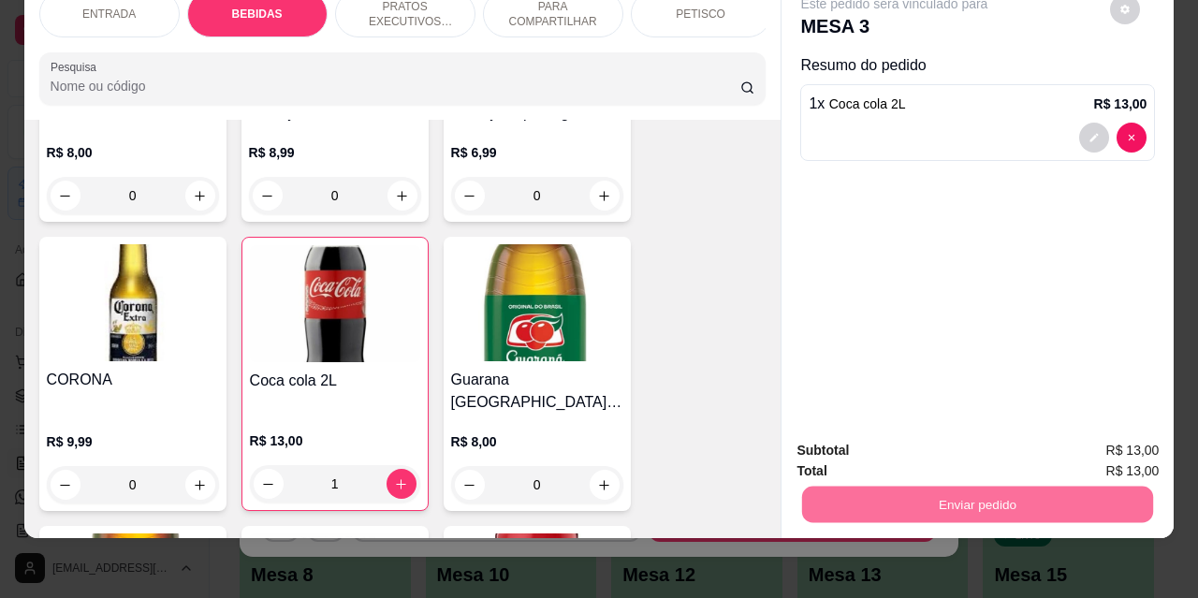
click at [844, 447] on button "Não registrar e enviar pedido" at bounding box center [916, 444] width 189 height 35
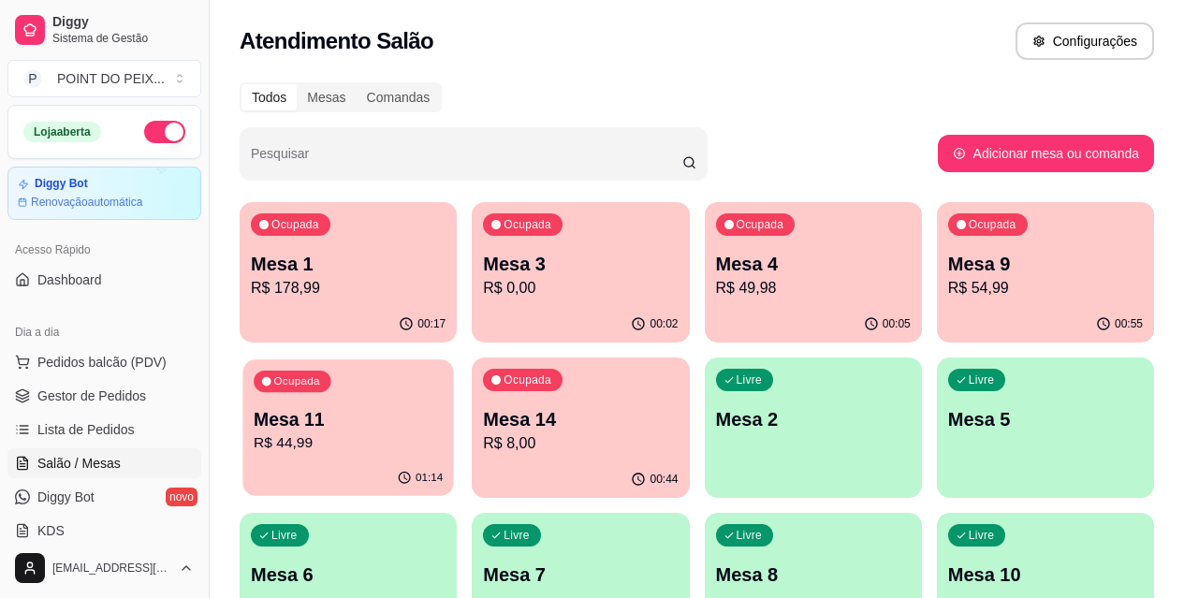
click at [443, 433] on p "R$ 44,99" at bounding box center [348, 444] width 189 height 22
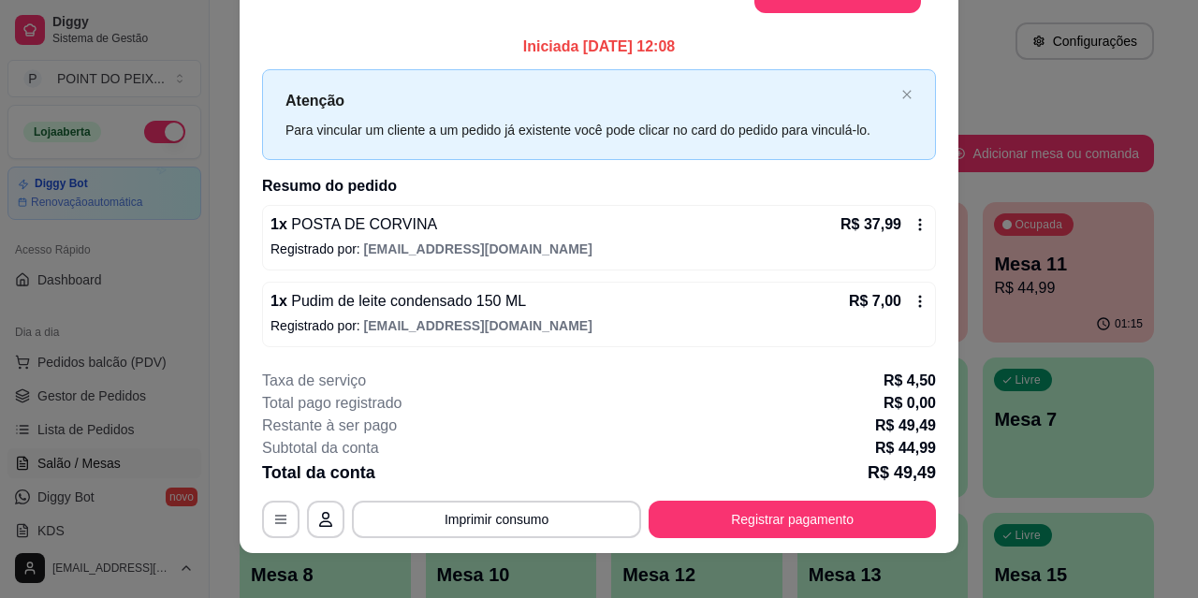
scroll to position [57, 0]
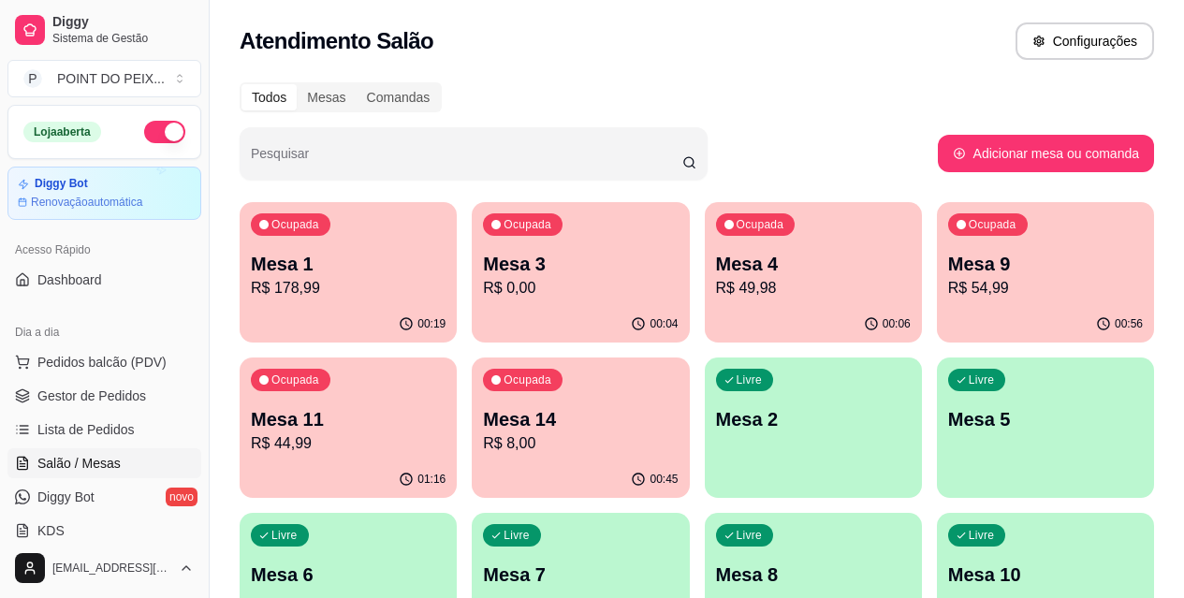
click at [446, 406] on div "Mesa 11 R$ 44,99" at bounding box center [348, 430] width 195 height 49
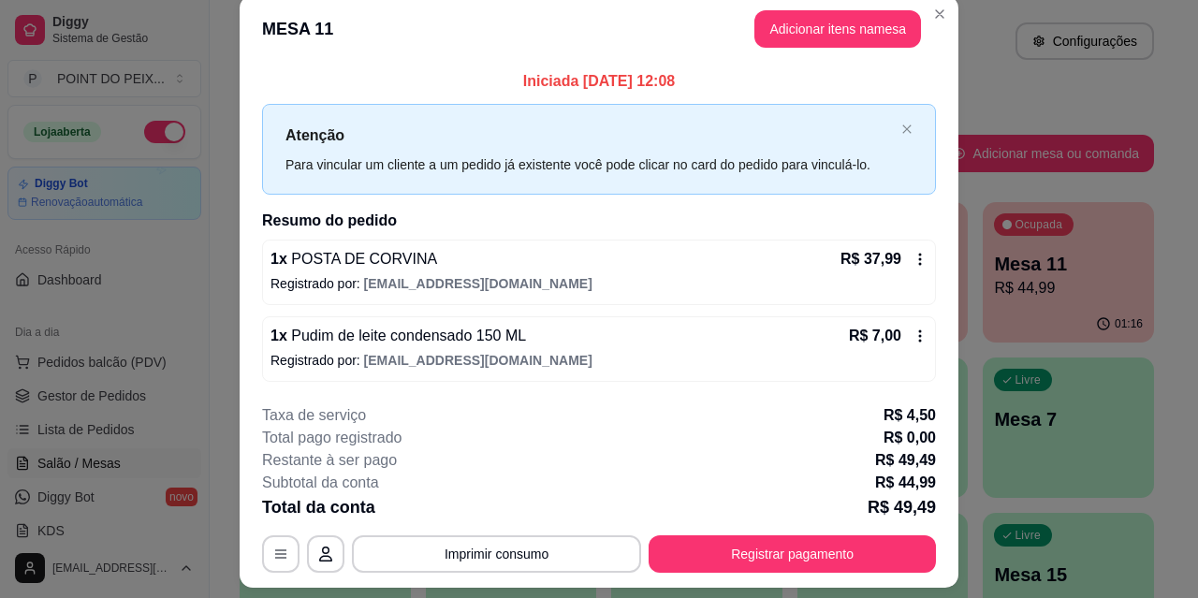
scroll to position [0, 0]
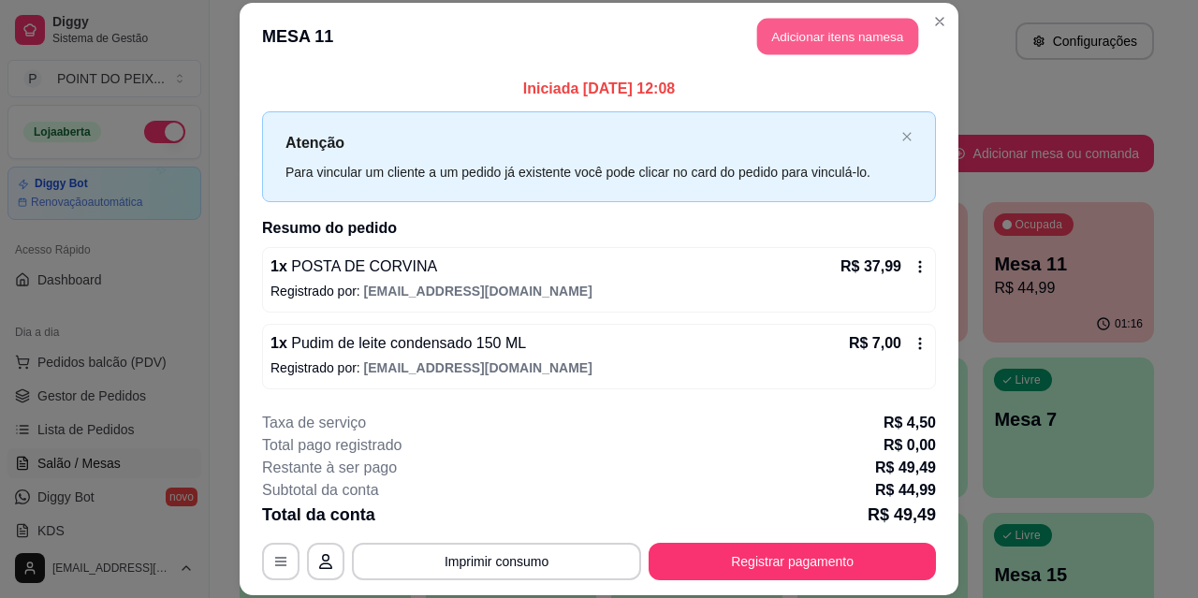
click at [785, 32] on button "Adicionar itens na mesa" at bounding box center [837, 37] width 161 height 37
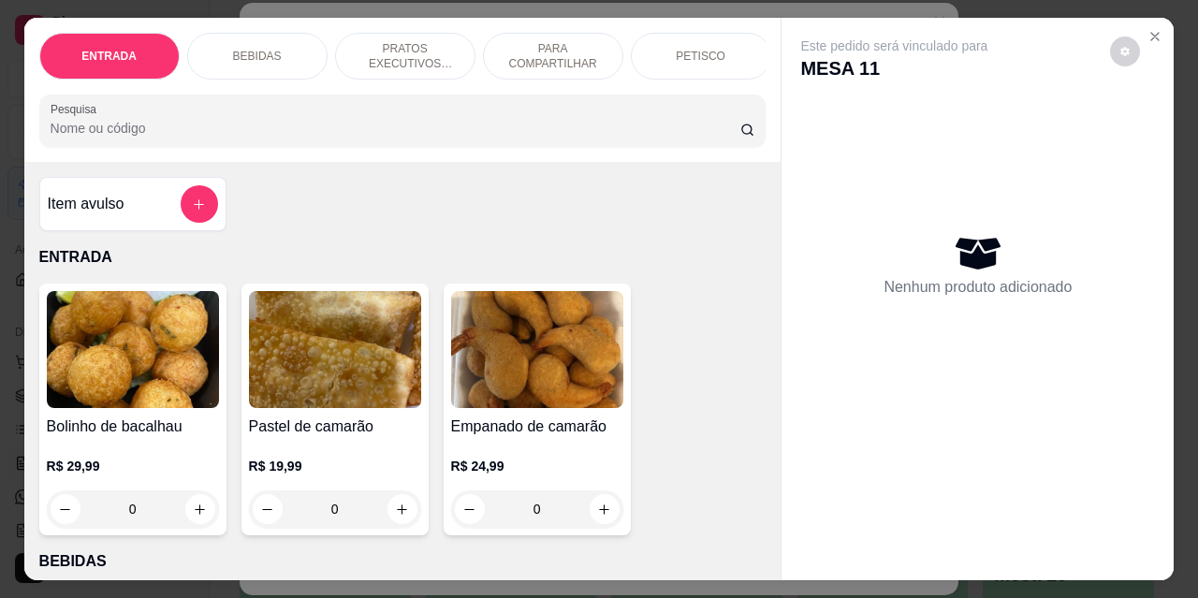
click at [265, 51] on p "BEBIDAS" at bounding box center [257, 56] width 49 height 15
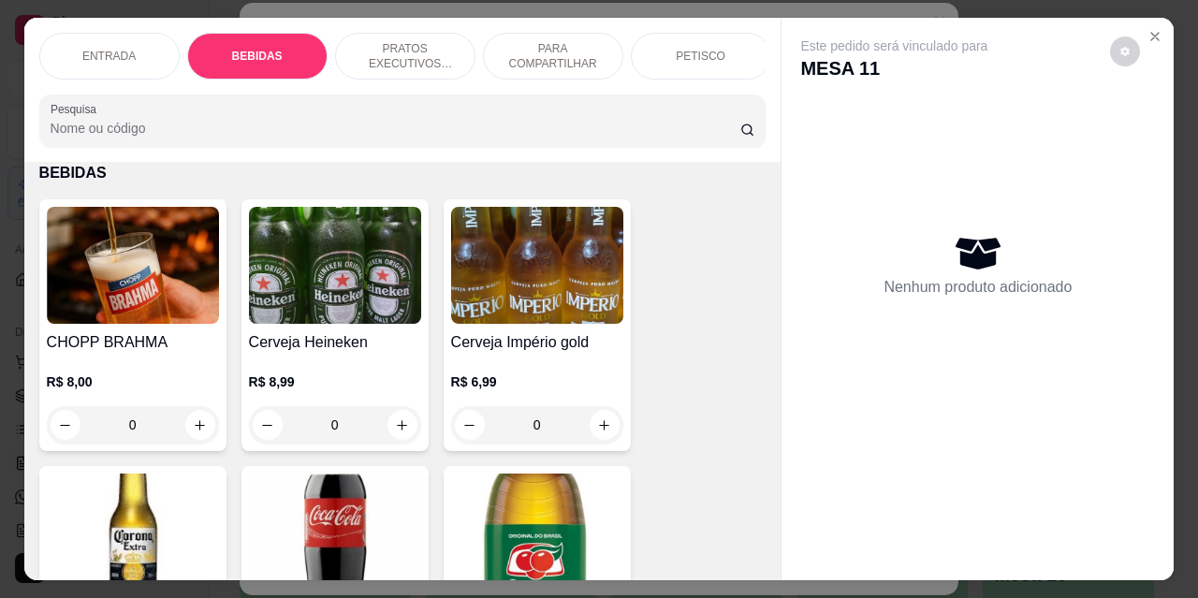
scroll to position [49, 0]
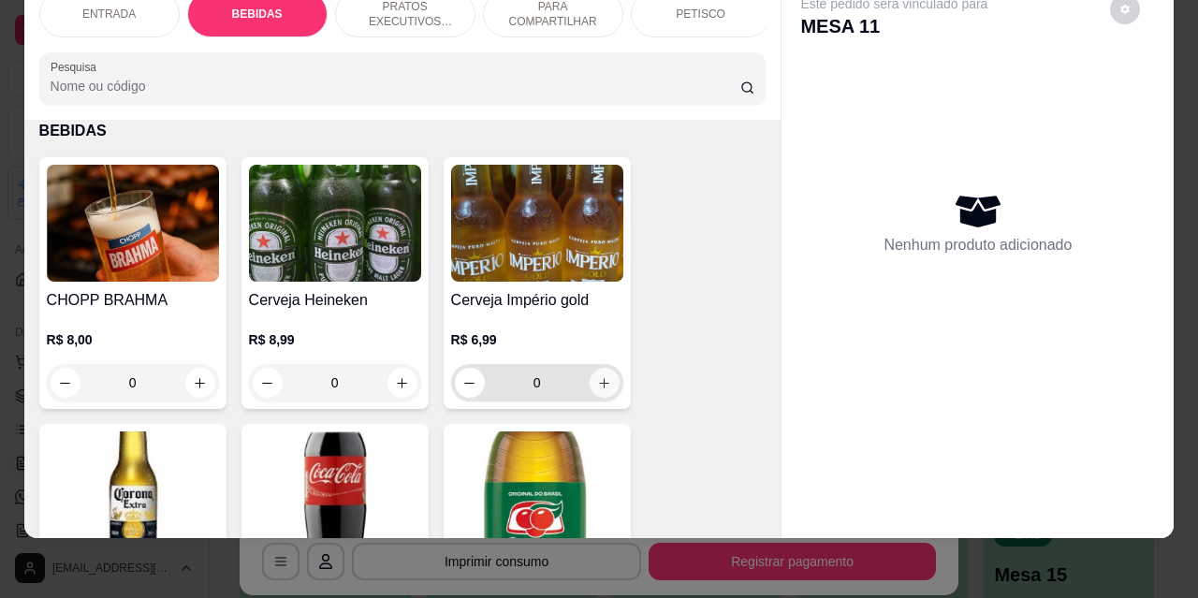
click at [607, 388] on button "increase-product-quantity" at bounding box center [605, 383] width 30 height 30
type input "1"
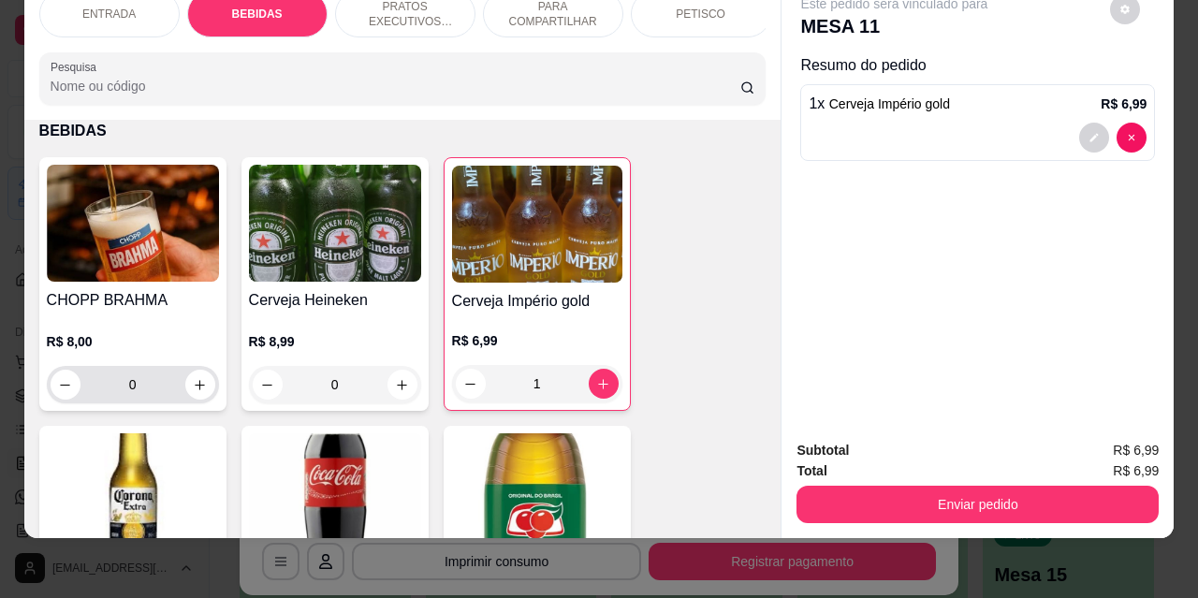
click at [209, 390] on div "0" at bounding box center [133, 384] width 172 height 37
click at [198, 383] on icon "increase-product-quantity" at bounding box center [200, 385] width 14 height 14
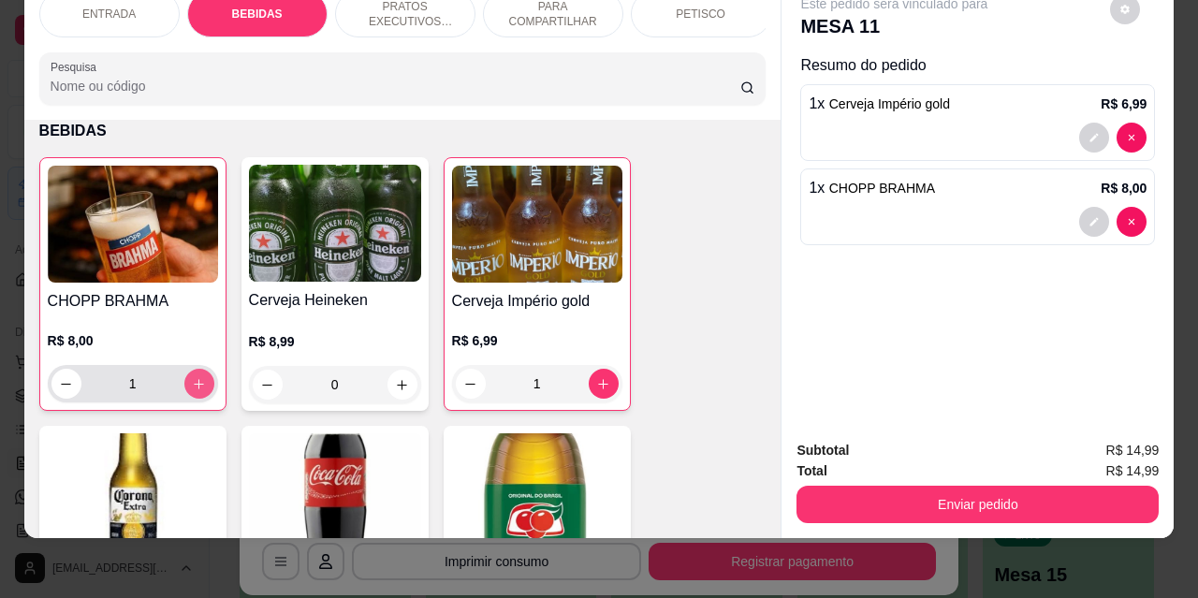
click at [198, 383] on icon "increase-product-quantity" at bounding box center [199, 384] width 14 height 14
click at [196, 382] on icon "increase-product-quantity" at bounding box center [199, 384] width 14 height 14
click at [196, 381] on icon "increase-product-quantity" at bounding box center [199, 384] width 14 height 14
type input "5"
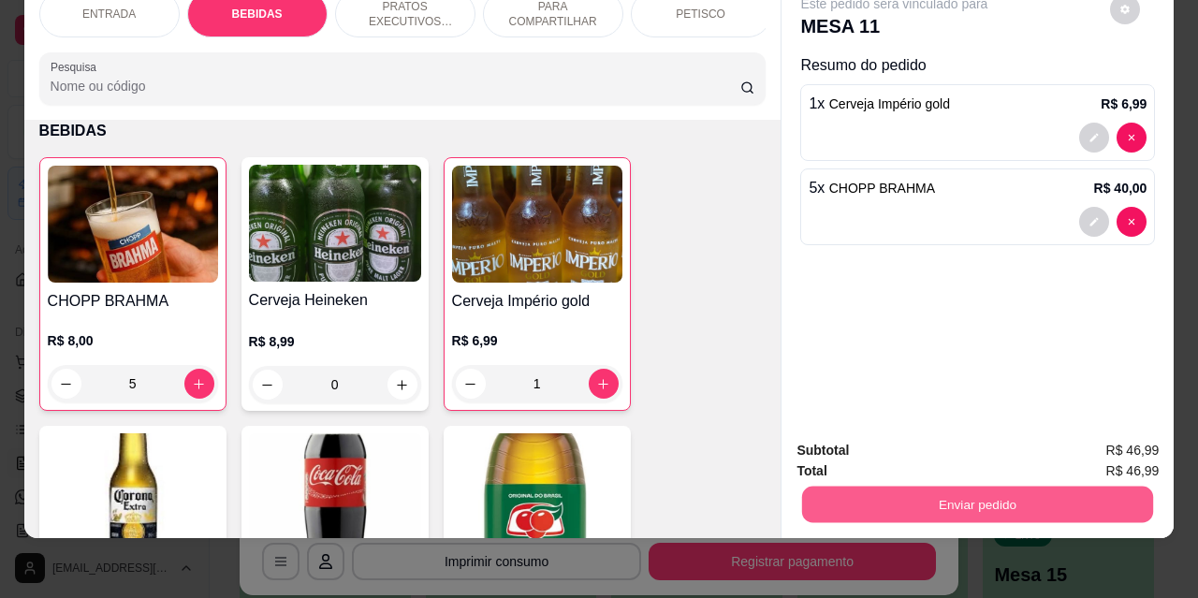
click at [991, 489] on button "Enviar pedido" at bounding box center [977, 504] width 351 height 37
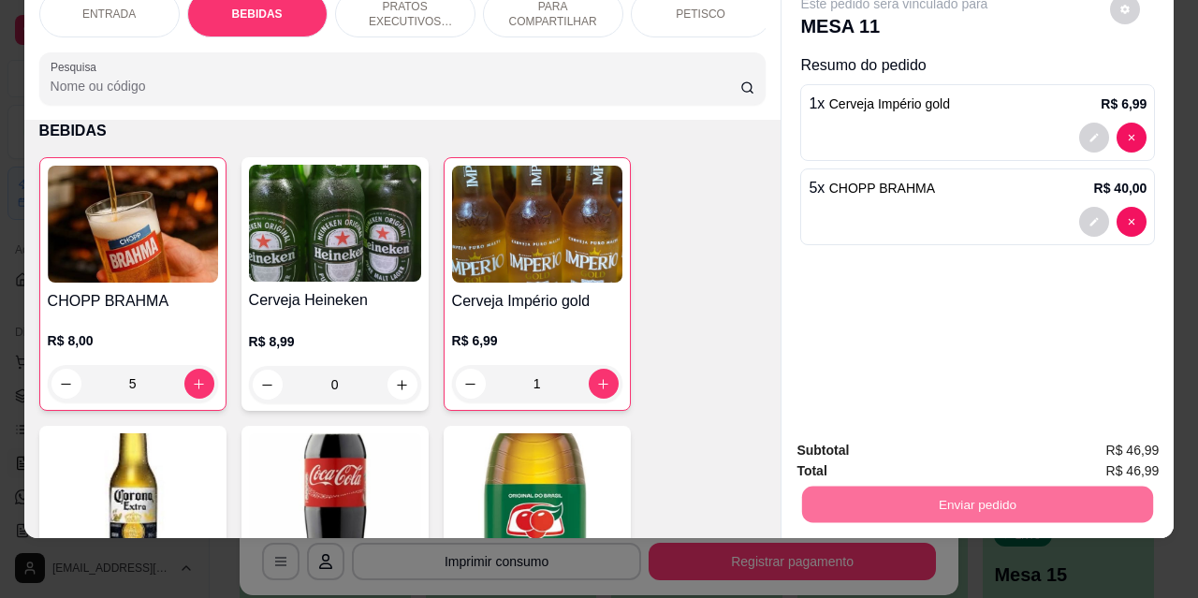
click at [916, 446] on button "Não registrar e enviar pedido" at bounding box center [916, 445] width 195 height 36
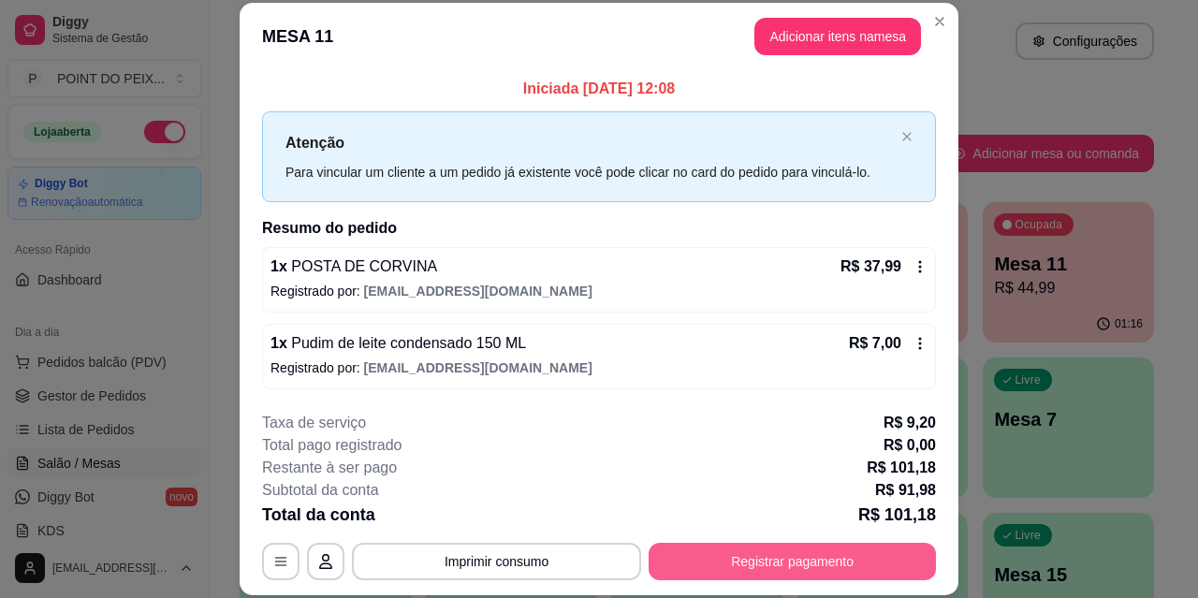
click at [747, 561] on button "Registrar pagamento" at bounding box center [792, 561] width 287 height 37
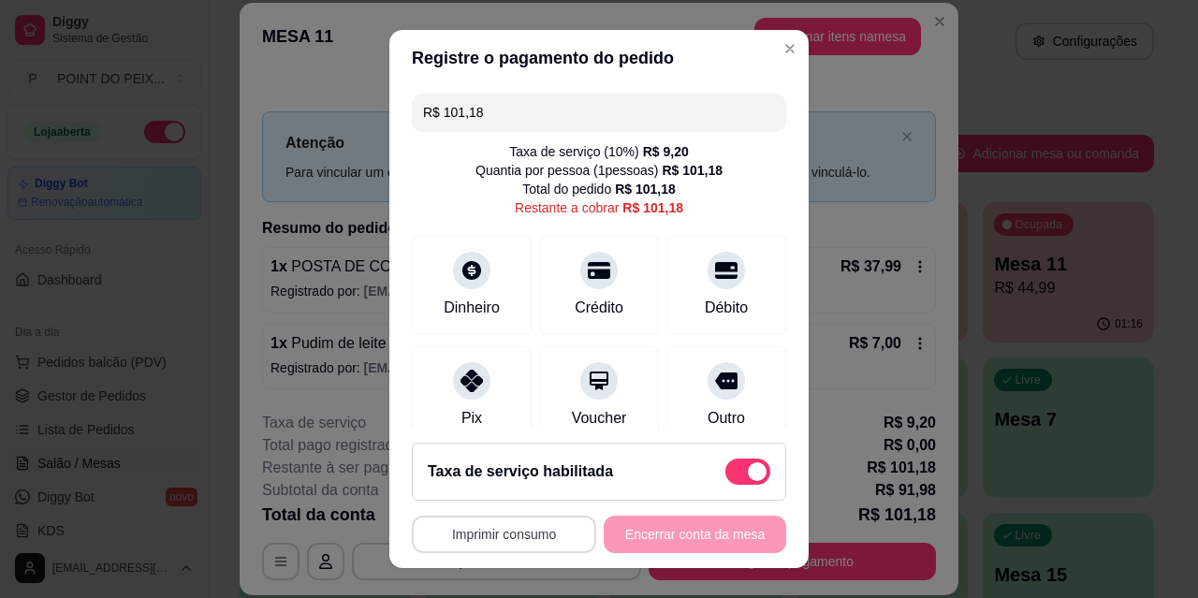
click at [493, 534] on button "Imprimir consumo" at bounding box center [504, 534] width 184 height 37
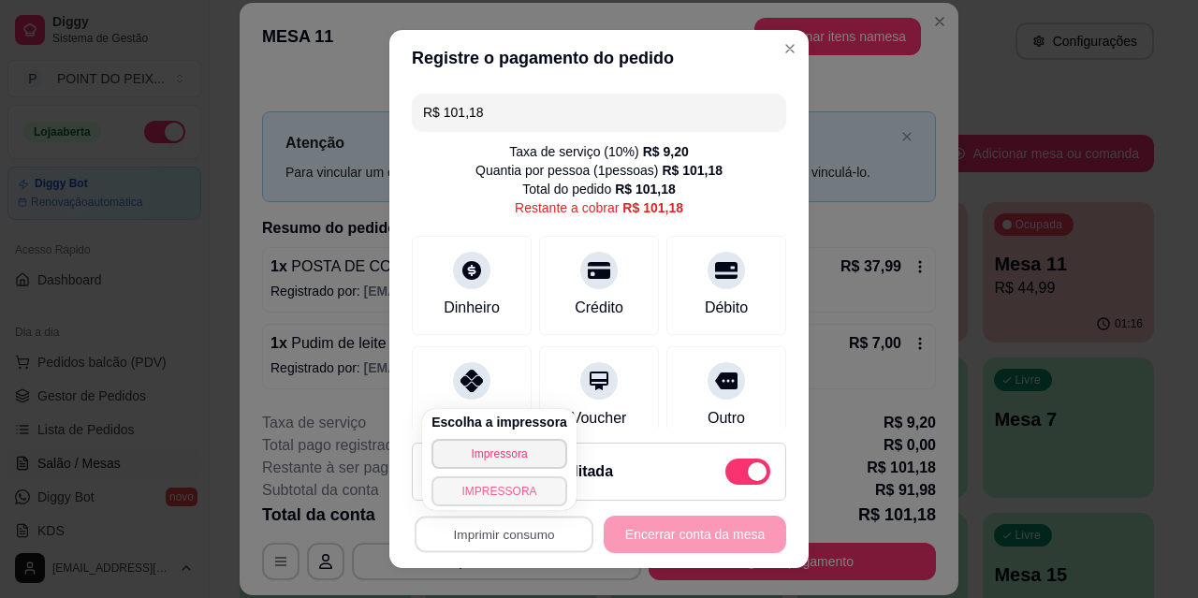
click at [496, 493] on button "IMPRESSORA" at bounding box center [500, 492] width 136 height 30
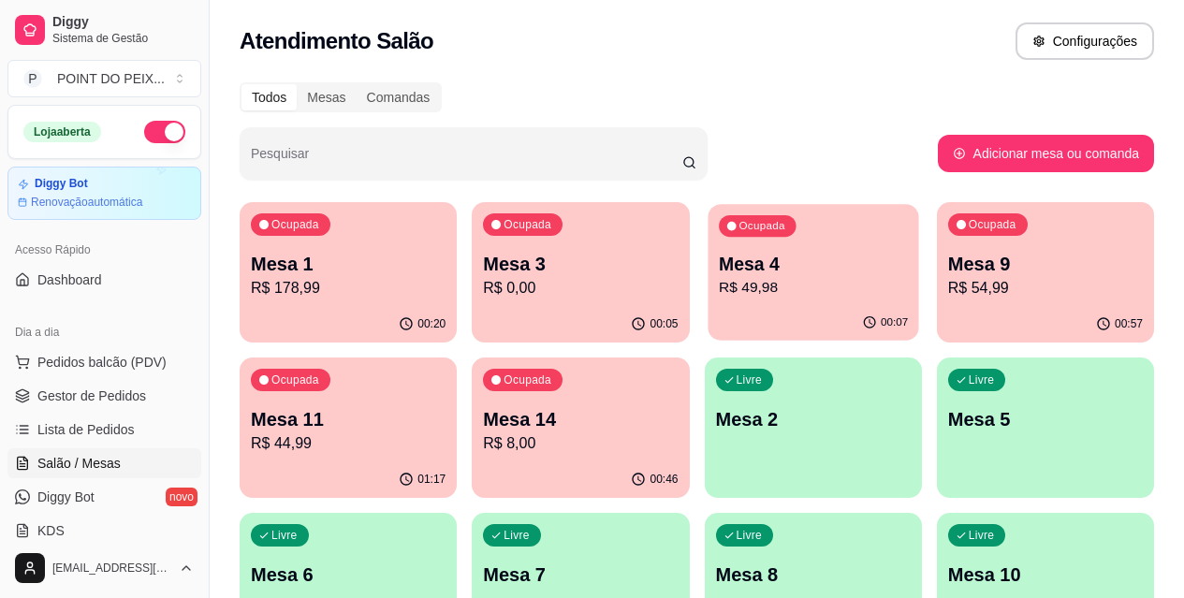
click at [719, 292] on p "R$ 49,98" at bounding box center [813, 288] width 189 height 22
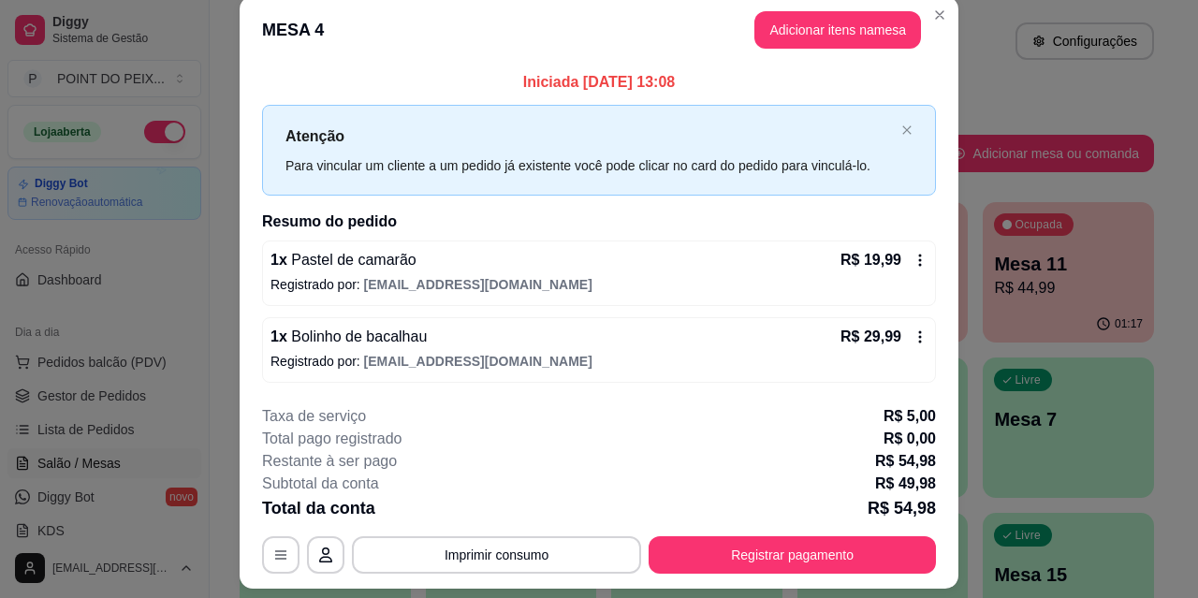
scroll to position [0, 0]
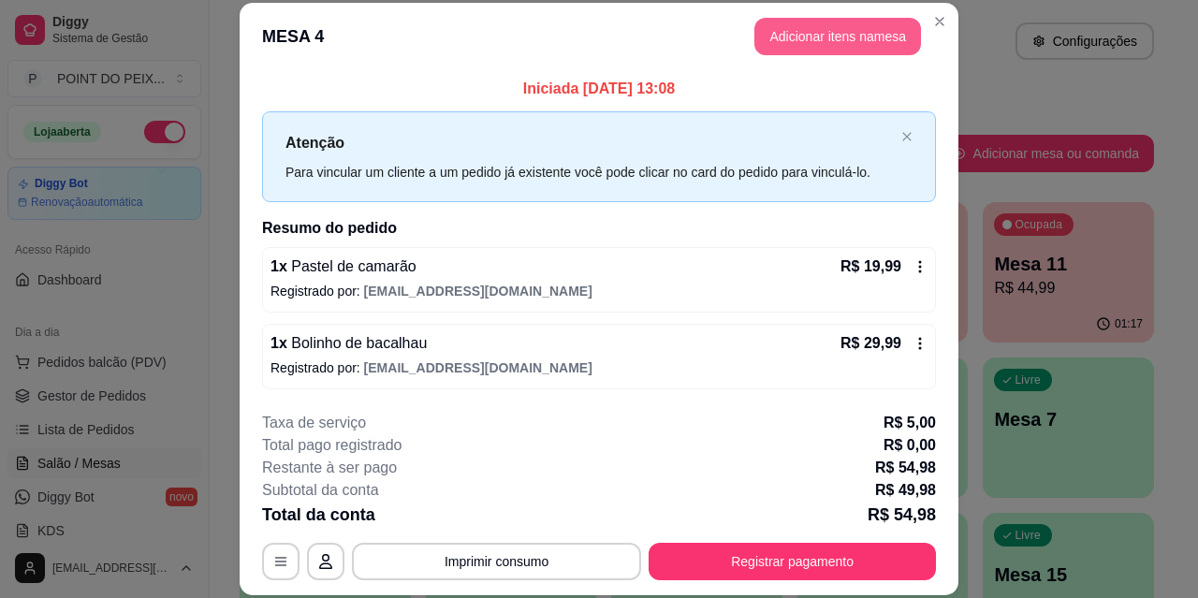
click at [847, 40] on button "Adicionar itens na mesa" at bounding box center [838, 36] width 167 height 37
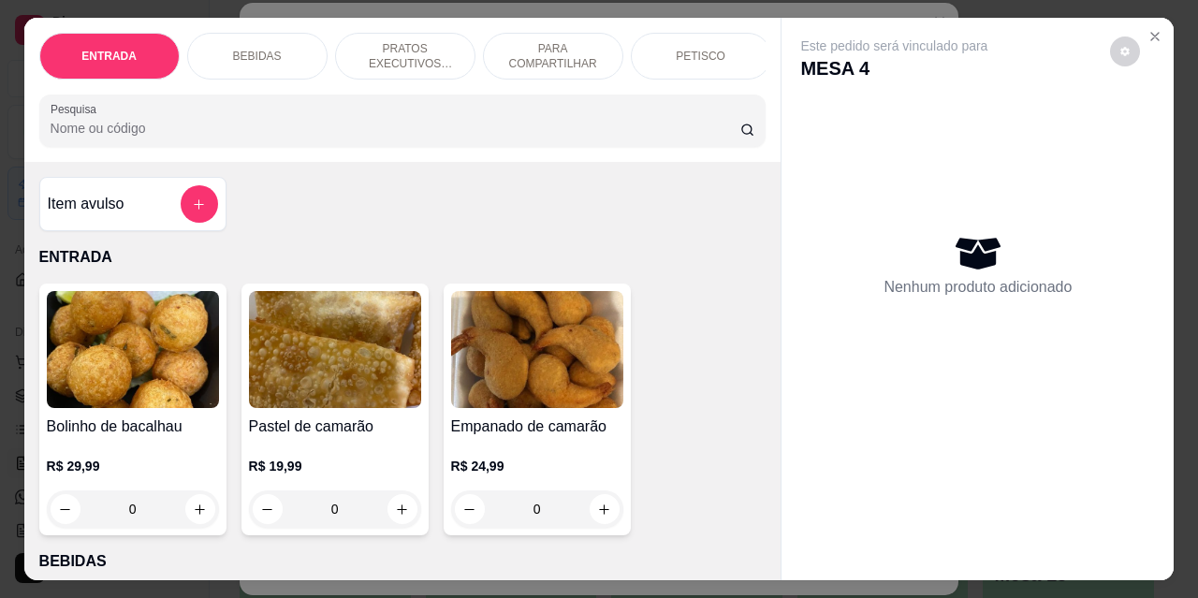
click at [249, 51] on p "BEBIDAS" at bounding box center [257, 56] width 49 height 15
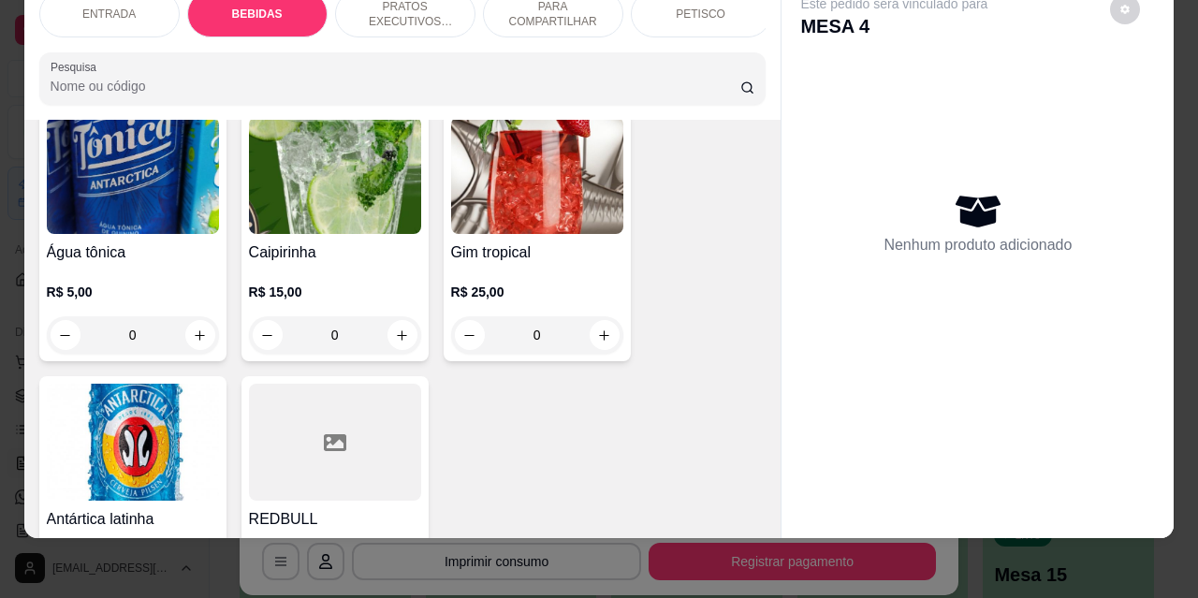
scroll to position [1606, 0]
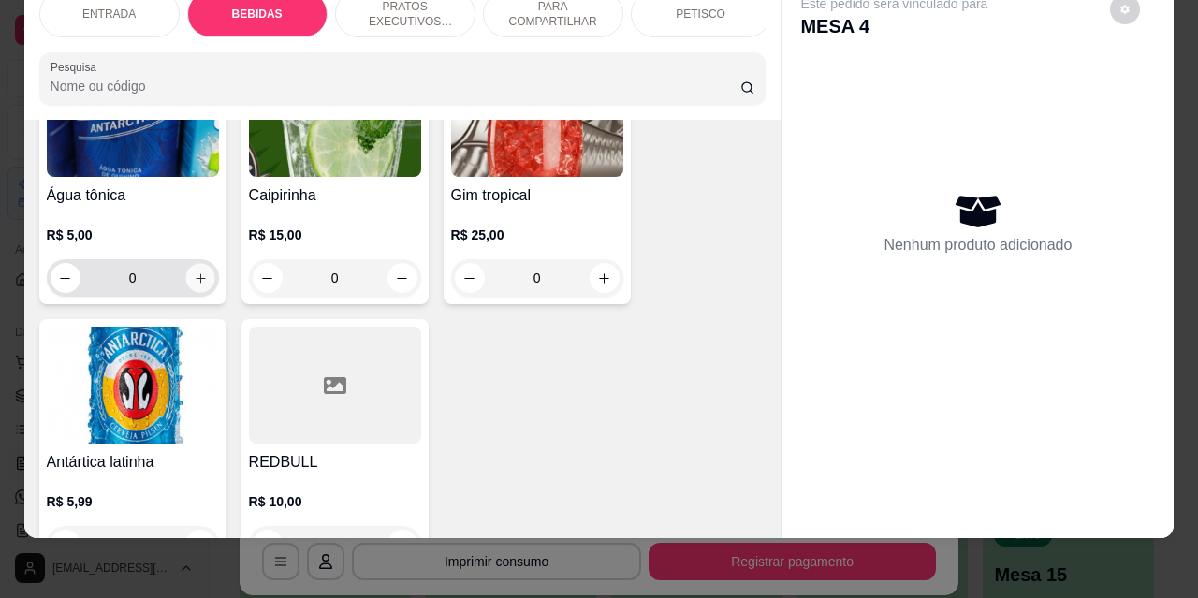
click at [198, 272] on icon "increase-product-quantity" at bounding box center [200, 279] width 14 height 14
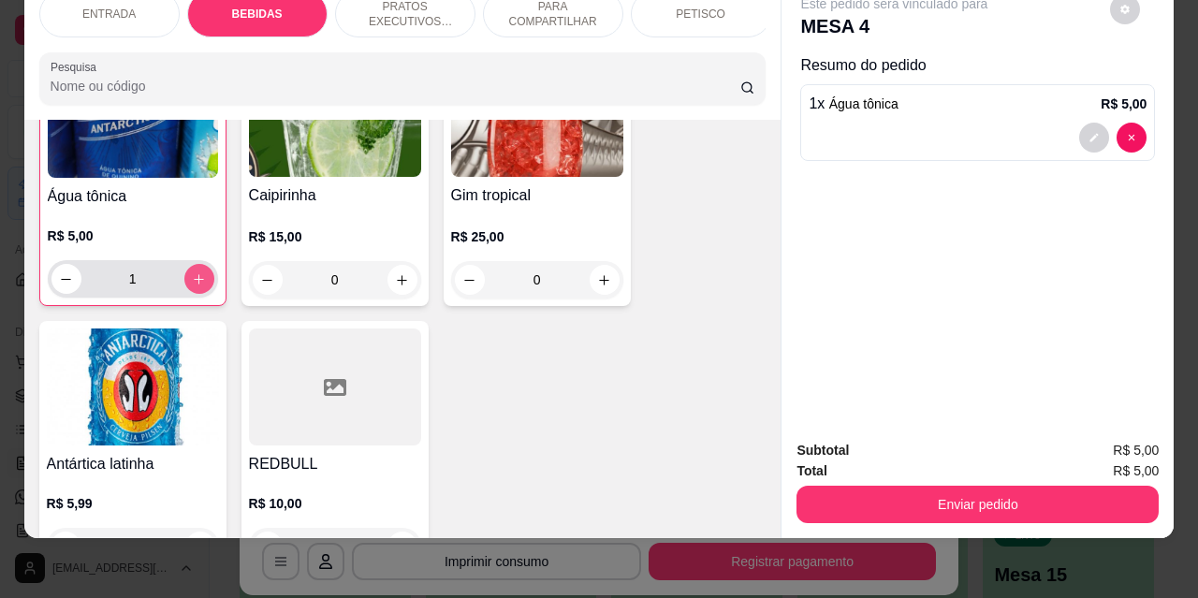
scroll to position [1607, 0]
click at [198, 272] on icon "increase-product-quantity" at bounding box center [199, 279] width 14 height 14
type input "2"
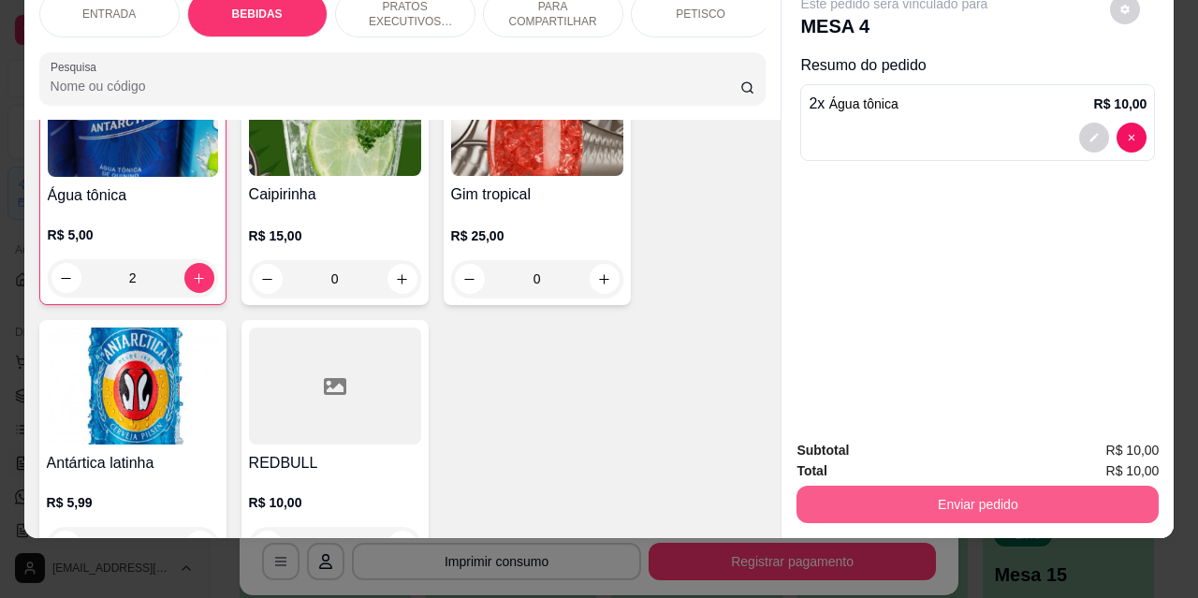
click at [956, 498] on button "Enviar pedido" at bounding box center [978, 504] width 362 height 37
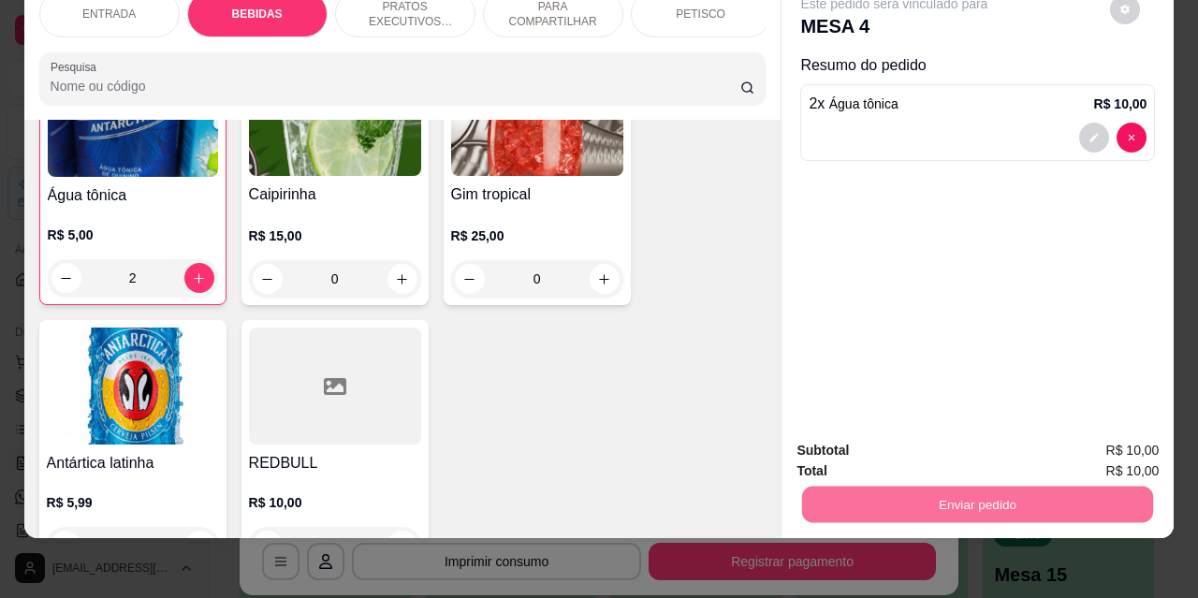
click at [869, 440] on button "Não registrar e enviar pedido" at bounding box center [916, 445] width 195 height 36
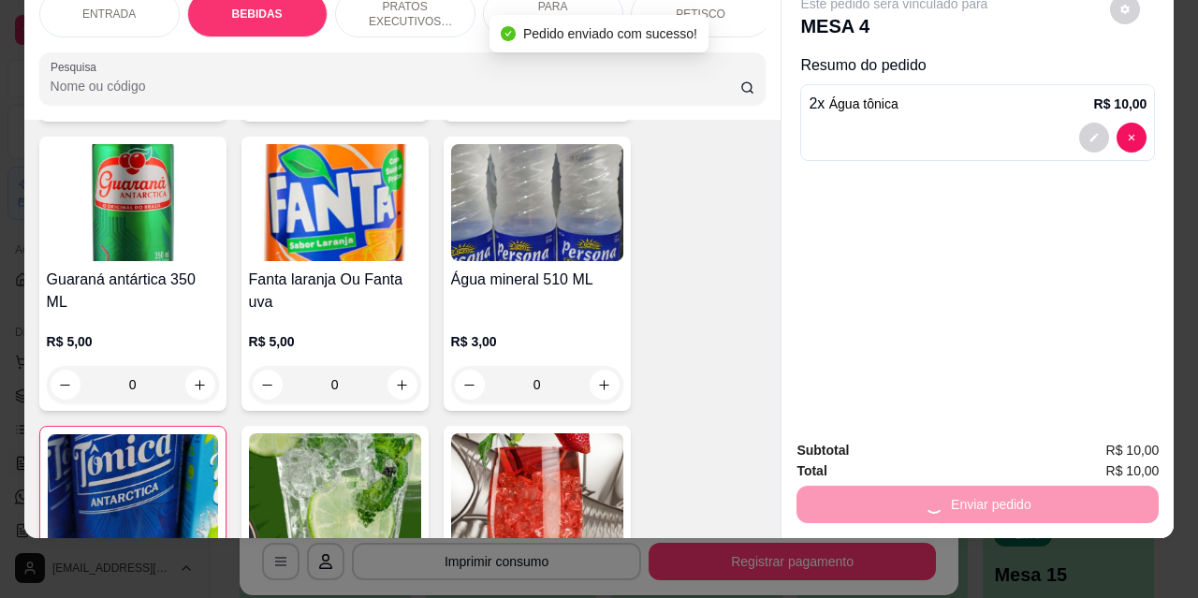
scroll to position [950, 0]
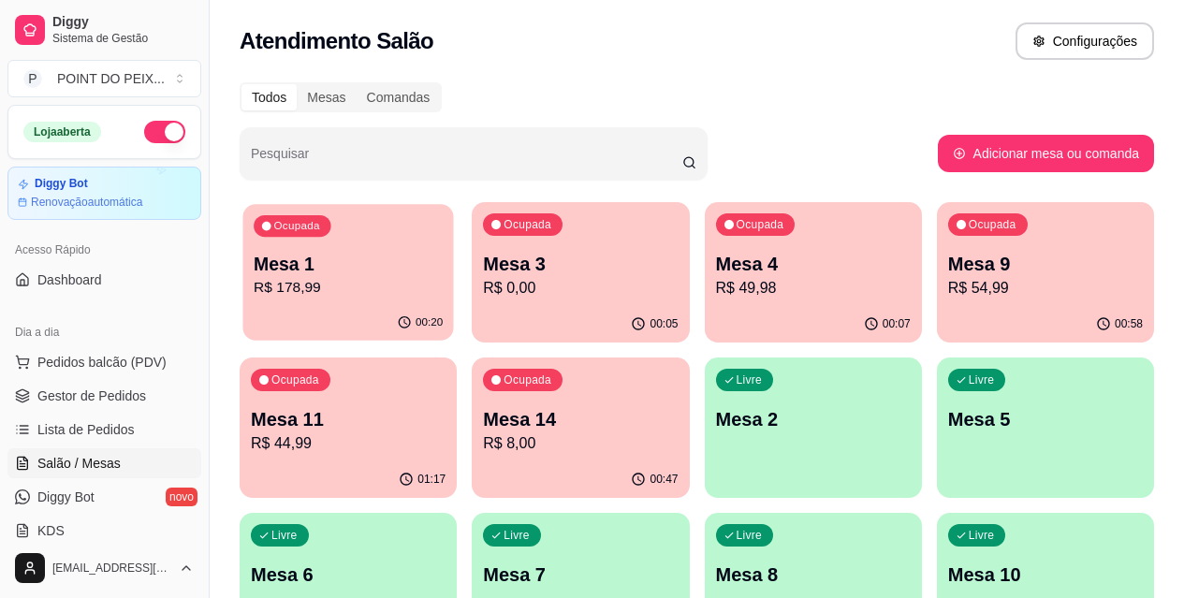
click at [365, 262] on p "Mesa 1" at bounding box center [348, 264] width 189 height 25
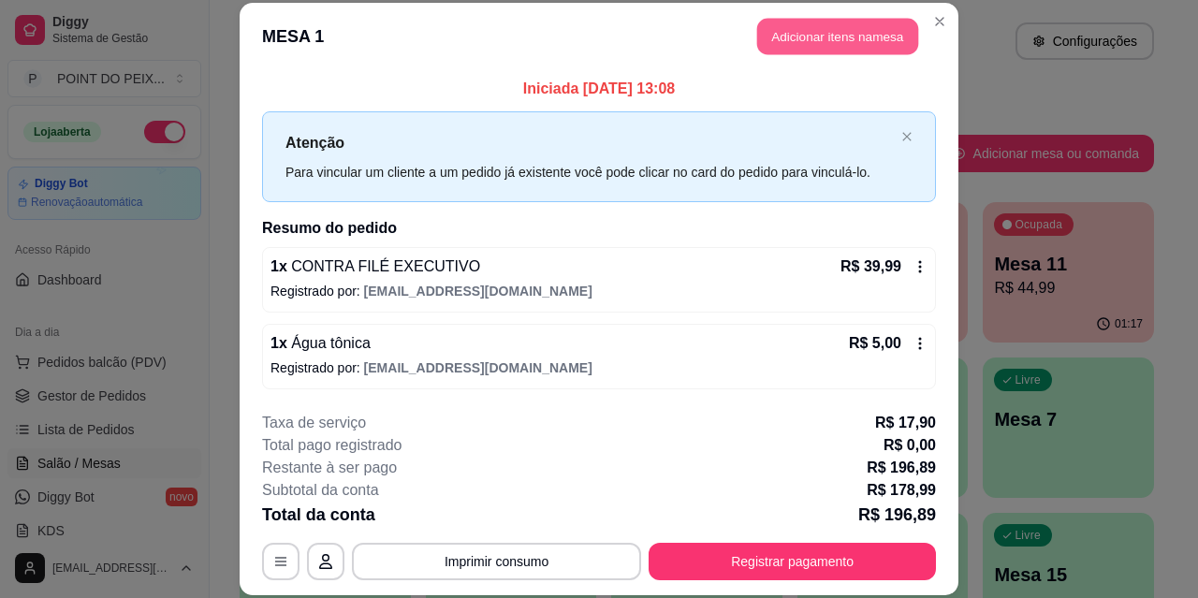
click at [824, 30] on button "Adicionar itens na mesa" at bounding box center [837, 37] width 161 height 37
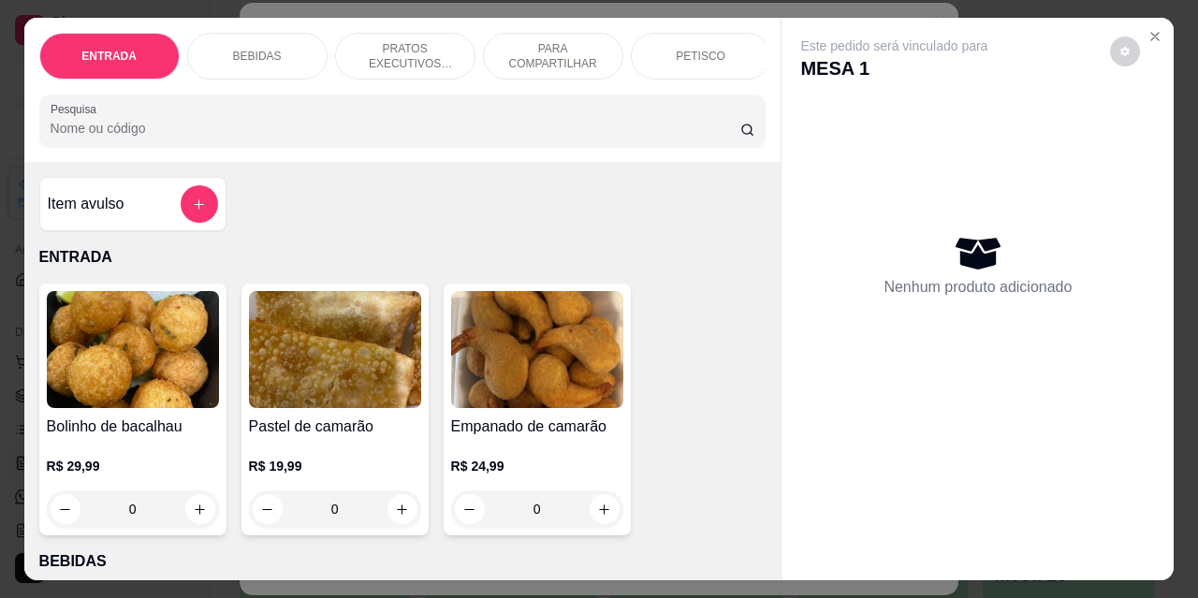
click at [256, 49] on p "BEBIDAS" at bounding box center [257, 56] width 49 height 15
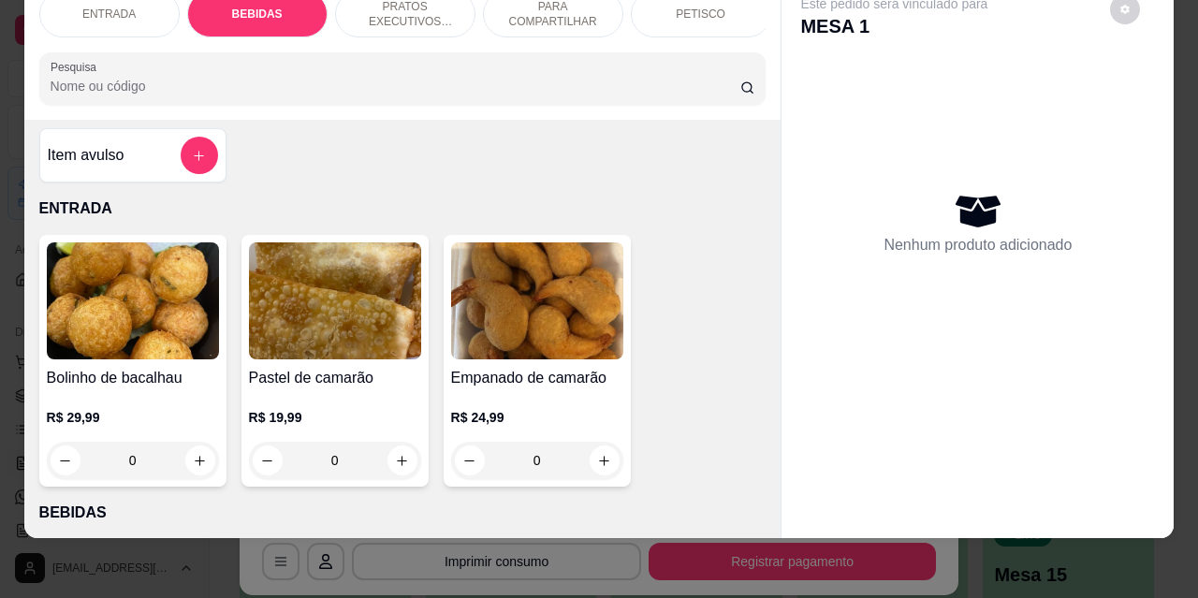
scroll to position [0, 0]
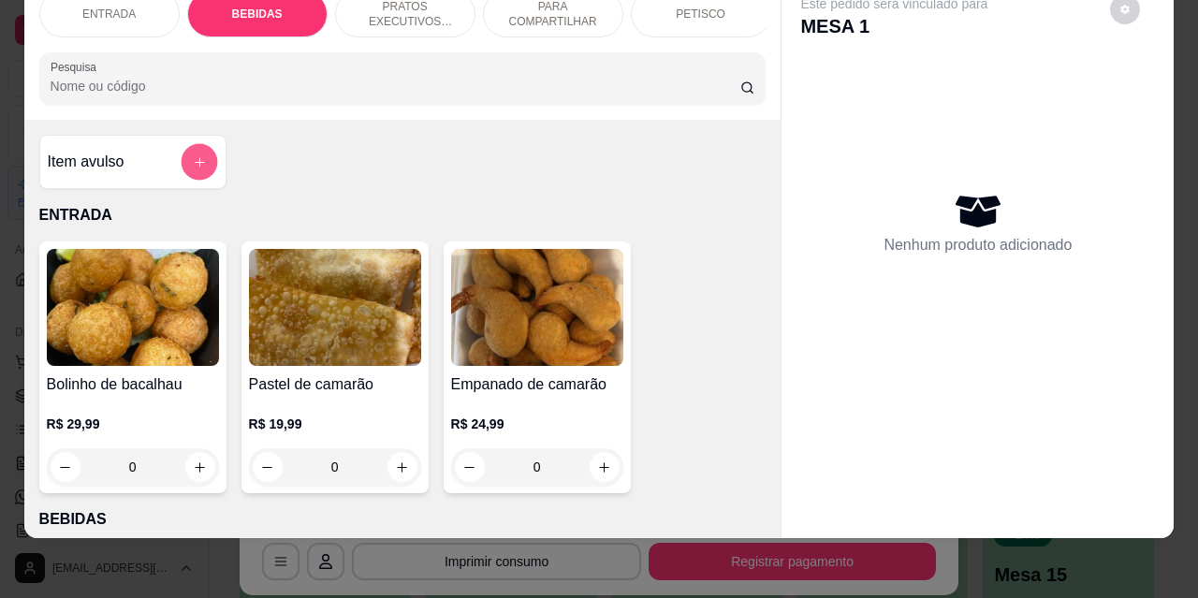
click at [199, 157] on button "add-separate-item" at bounding box center [199, 162] width 37 height 37
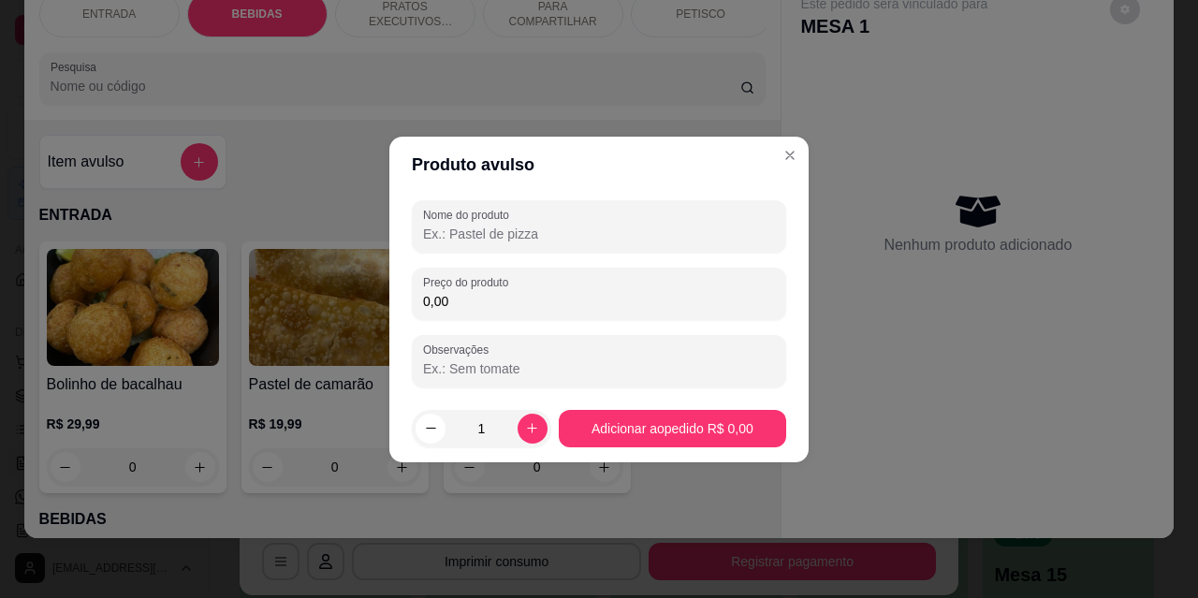
click at [527, 256] on div "Nome do produto Preço do produto 0,00 Observações" at bounding box center [599, 293] width 375 height 187
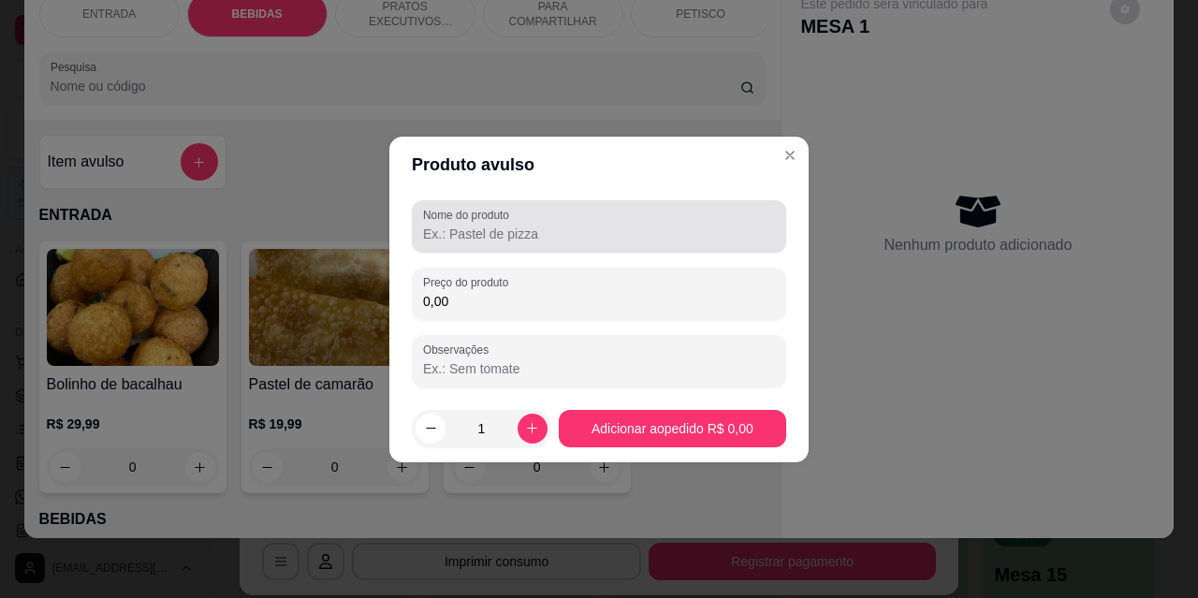
click at [522, 231] on input "Nome do produto" at bounding box center [599, 234] width 352 height 19
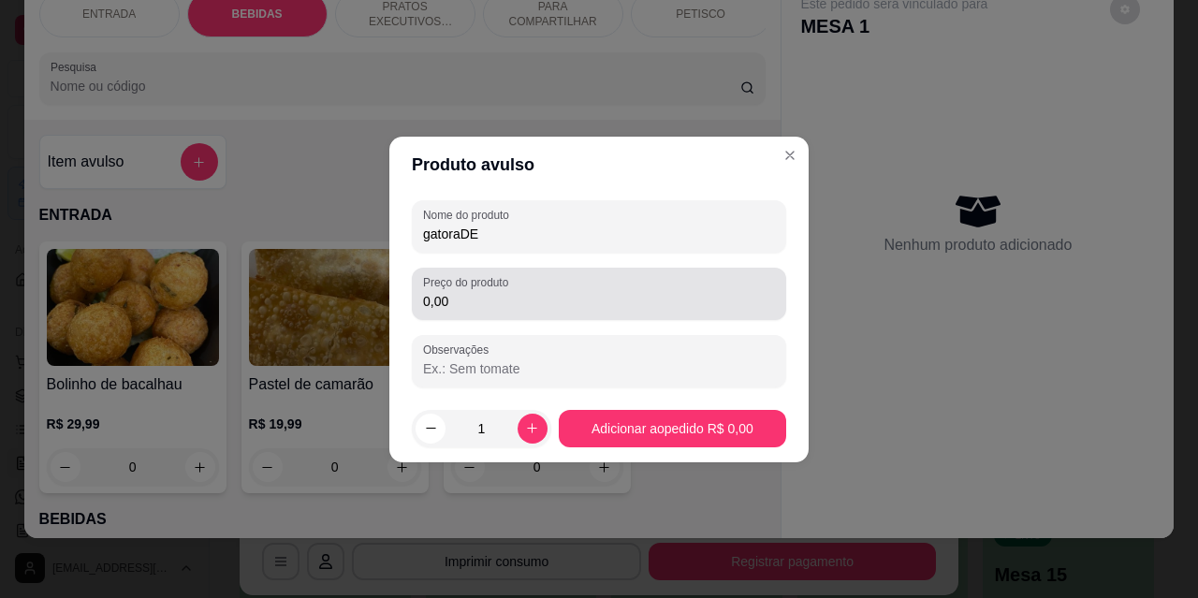
type input "gatoraDE"
click at [530, 316] on div "Preço do produto 0,00" at bounding box center [599, 294] width 375 height 52
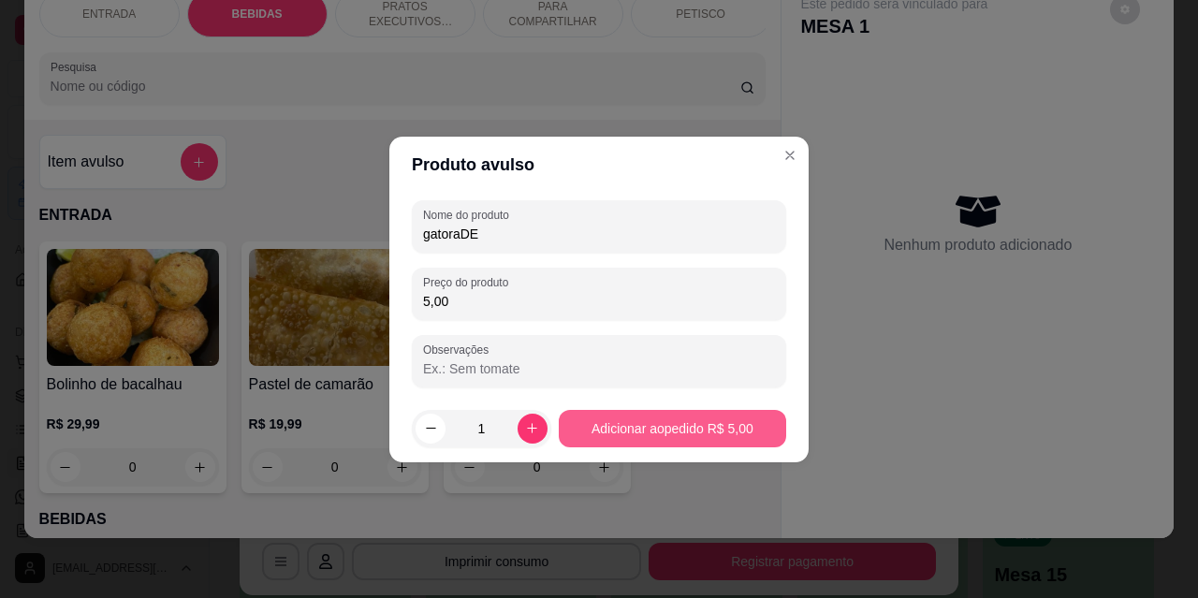
type input "5,00"
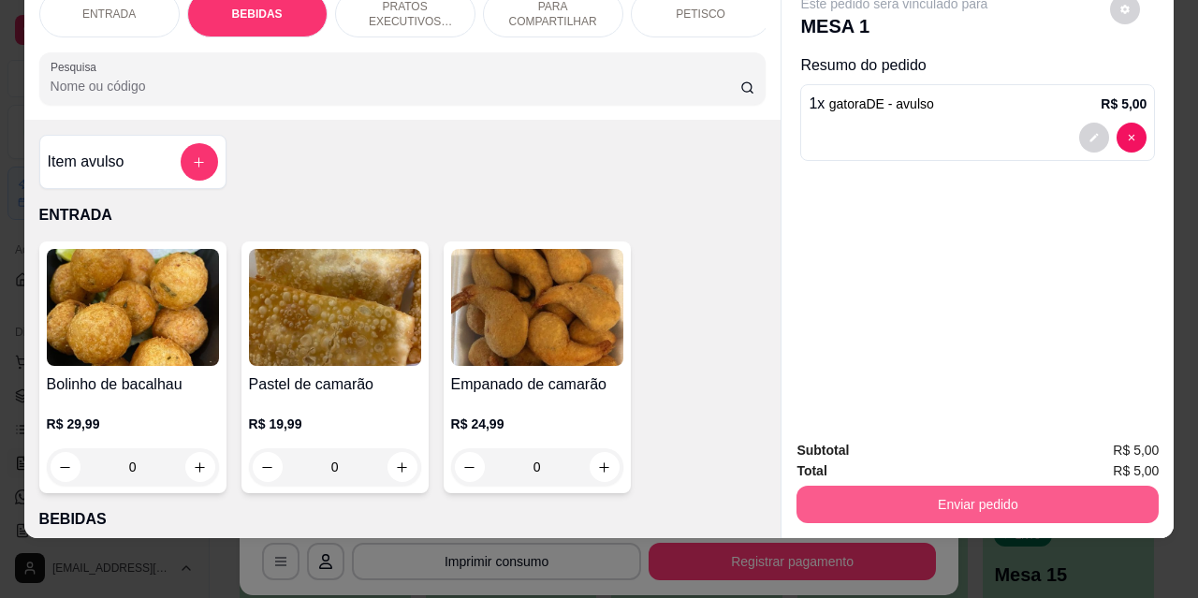
click at [955, 493] on button "Enviar pedido" at bounding box center [978, 504] width 362 height 37
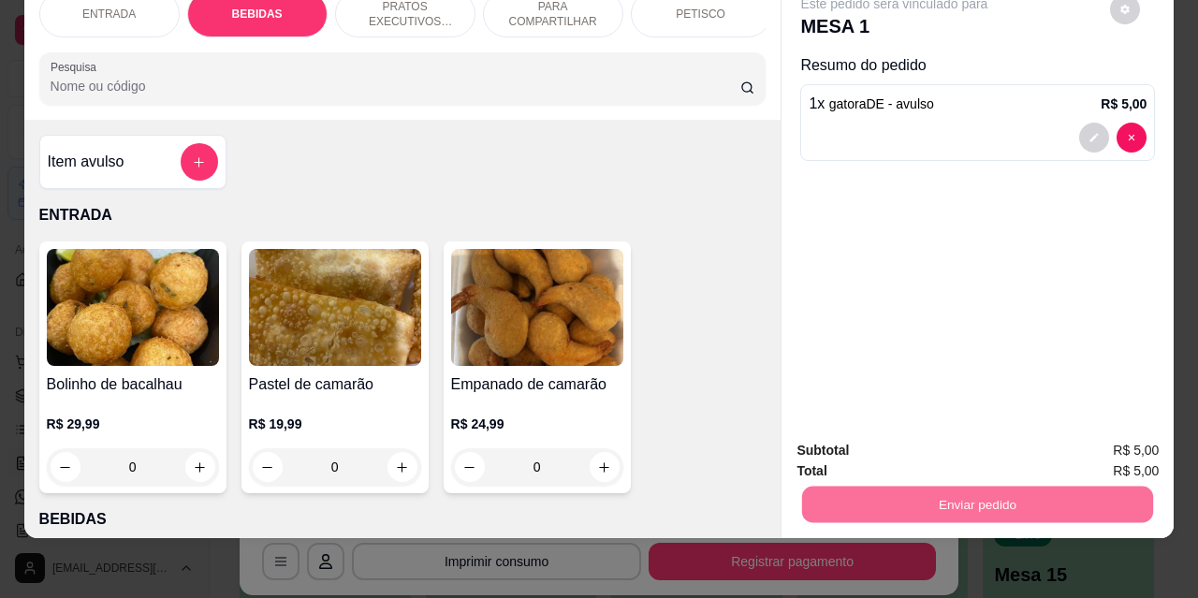
click at [849, 448] on button "Não registrar e enviar pedido" at bounding box center [916, 444] width 189 height 35
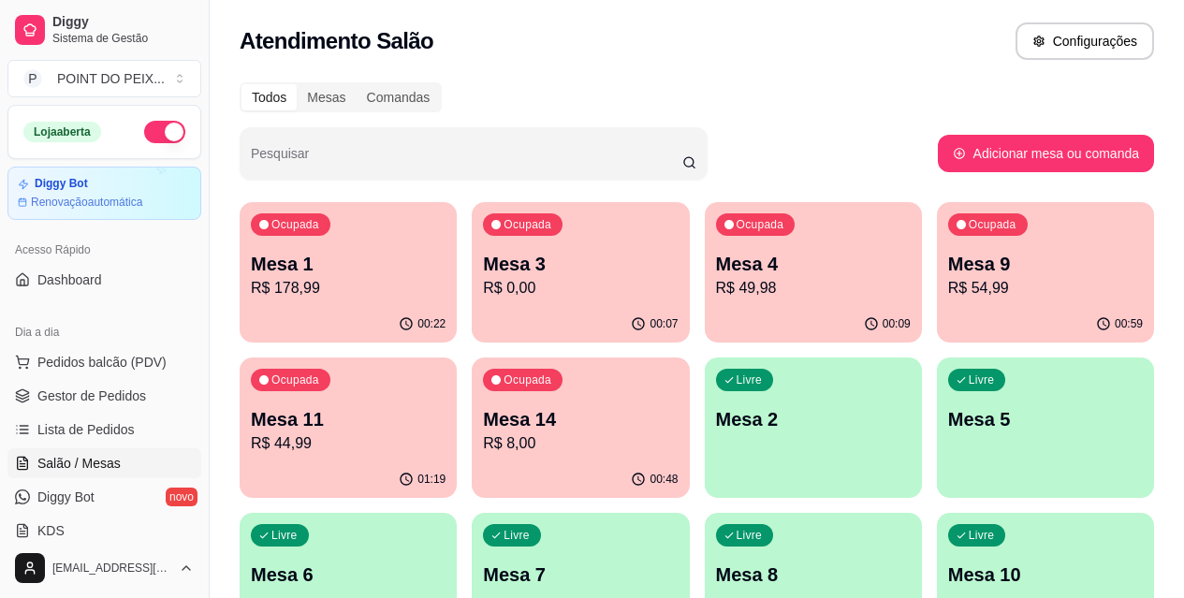
click at [548, 275] on p "Mesa 3" at bounding box center [580, 264] width 195 height 26
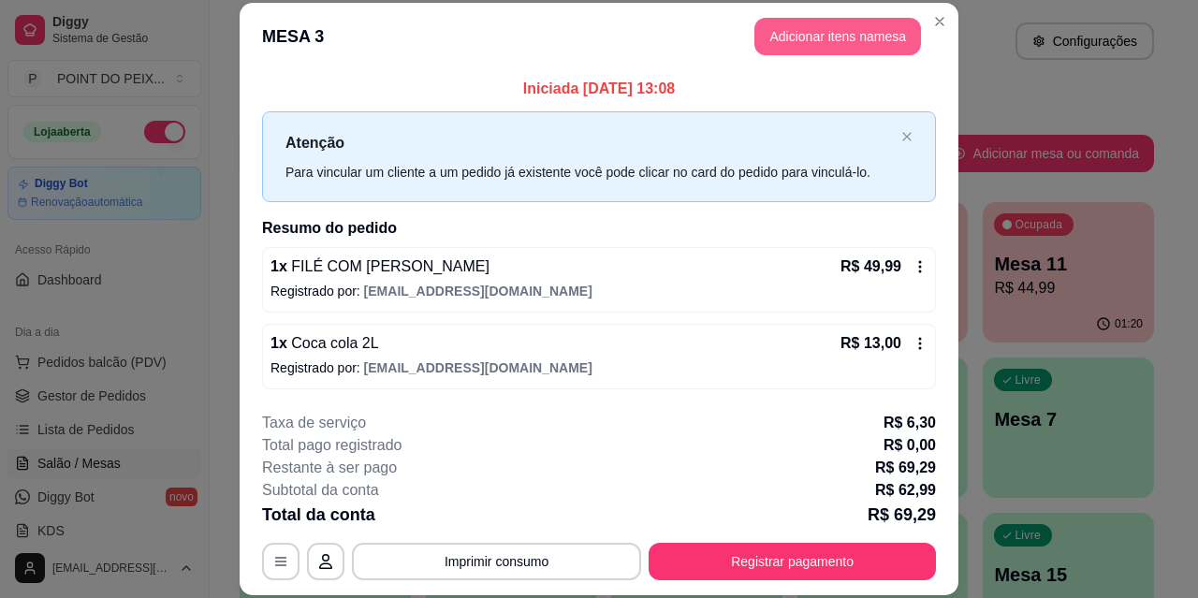
click at [822, 31] on button "Adicionar itens na mesa" at bounding box center [838, 36] width 167 height 37
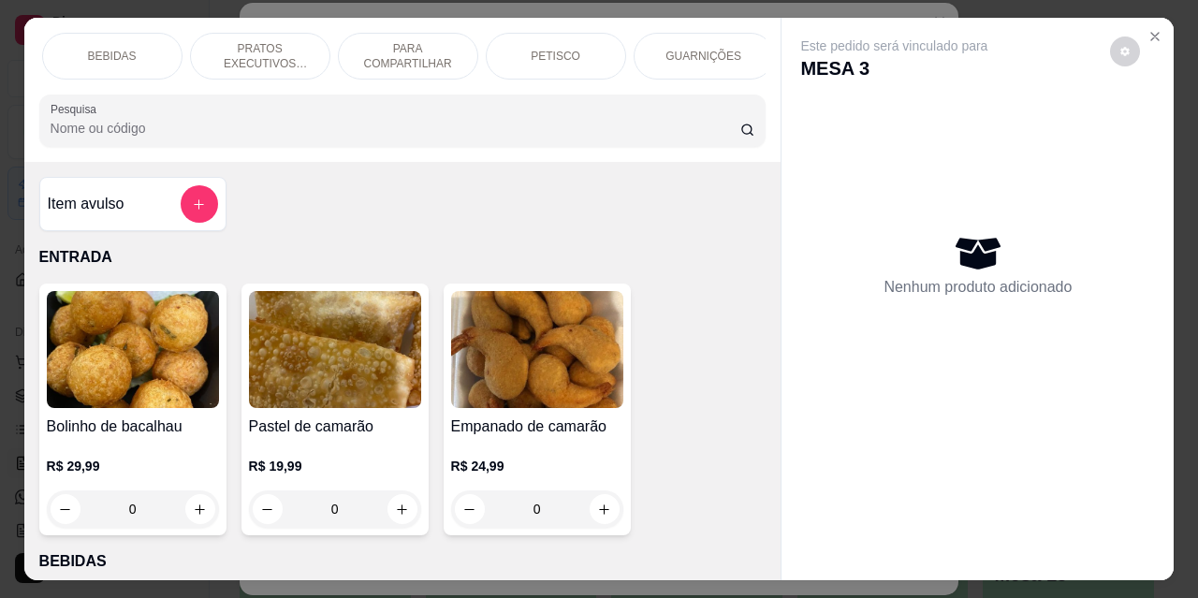
scroll to position [0, 150]
click at [695, 49] on p "GUARNIÇÕES" at bounding box center [699, 56] width 76 height 15
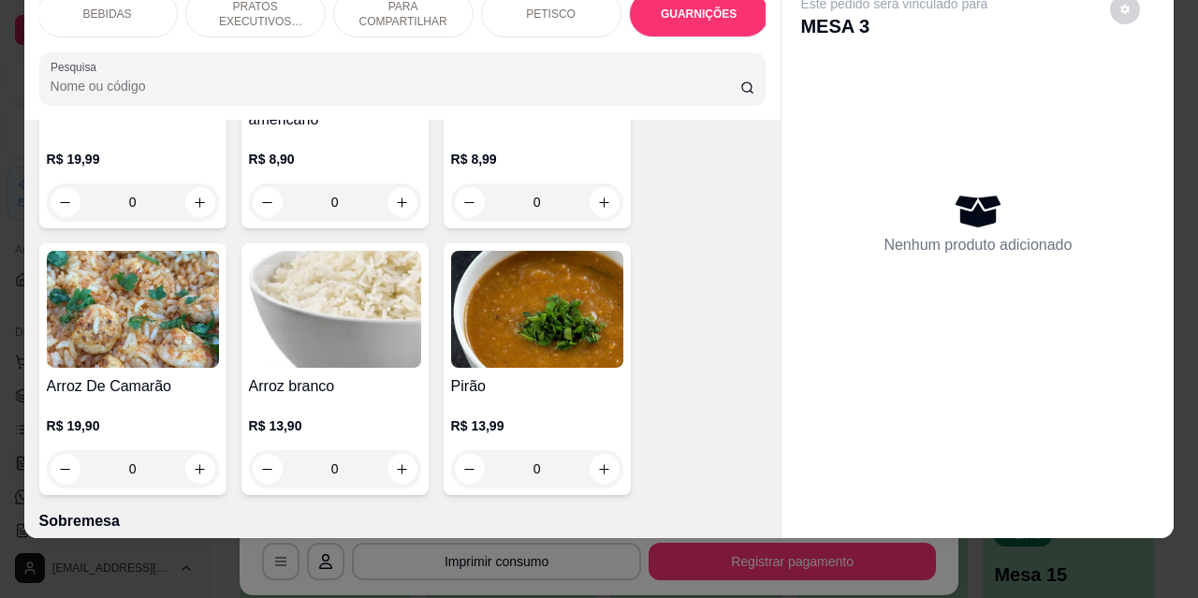
scroll to position [5535, 0]
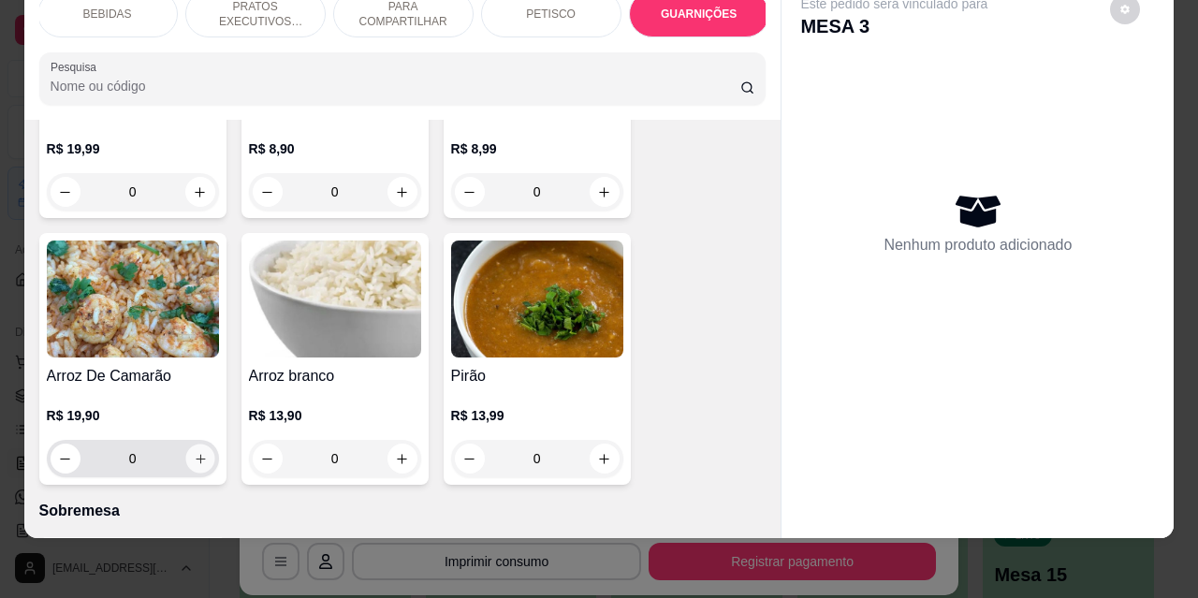
click at [201, 445] on button "increase-product-quantity" at bounding box center [199, 459] width 29 height 29
type input "1"
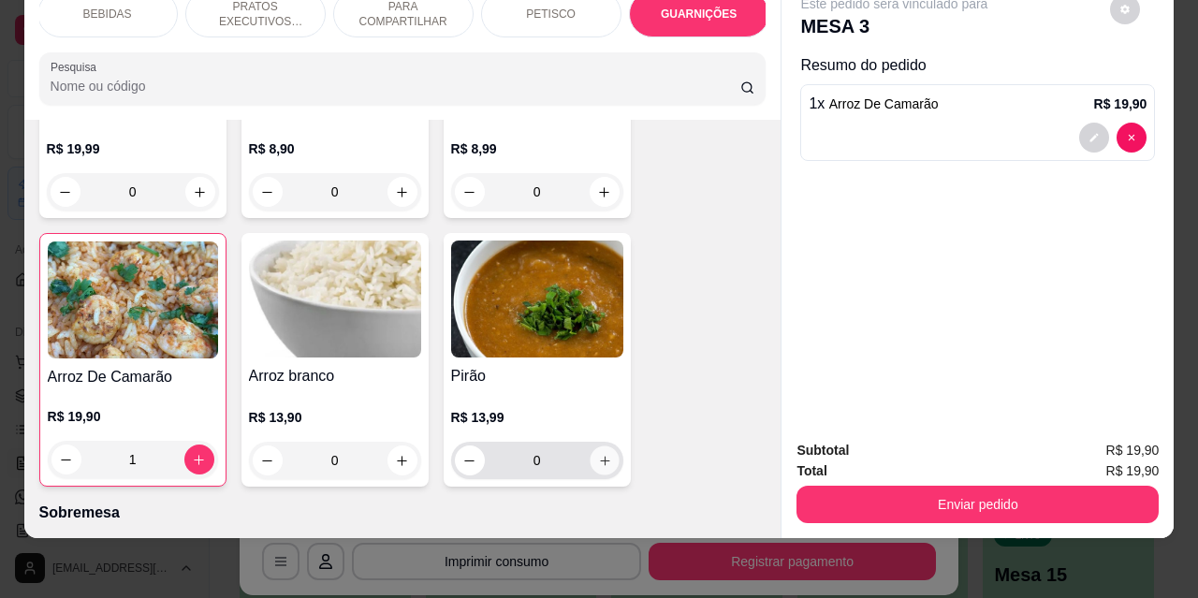
click at [597, 454] on icon "increase-product-quantity" at bounding box center [604, 461] width 14 height 14
type input "1"
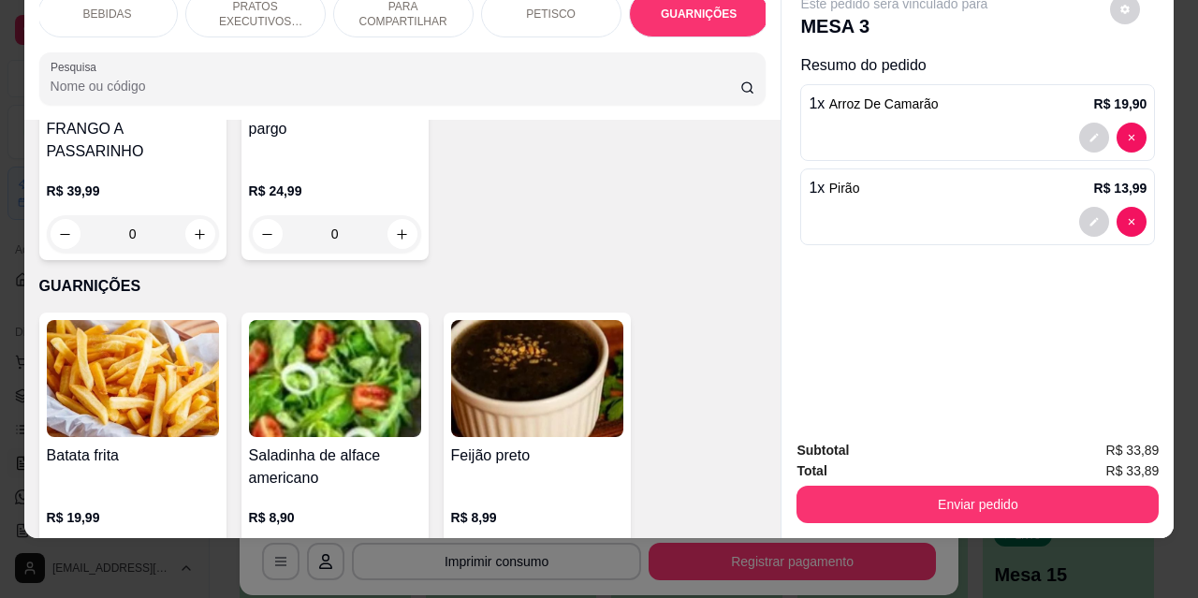
scroll to position [5161, 0]
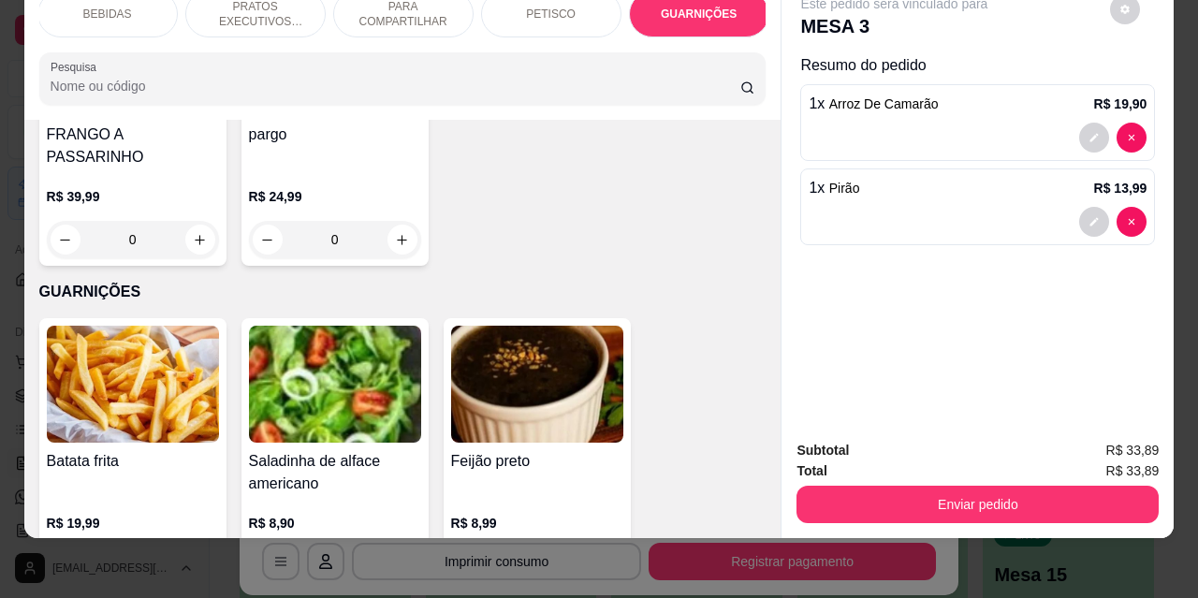
click at [597, 560] on icon "increase-product-quantity" at bounding box center [604, 567] width 14 height 14
type input "1"
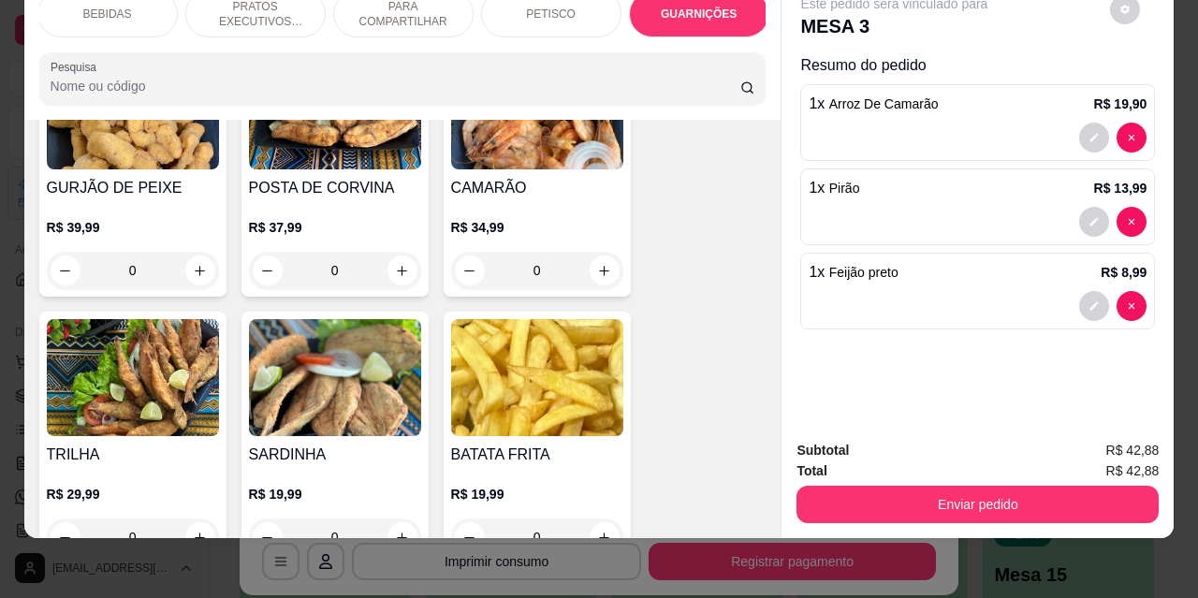
scroll to position [4225, 0]
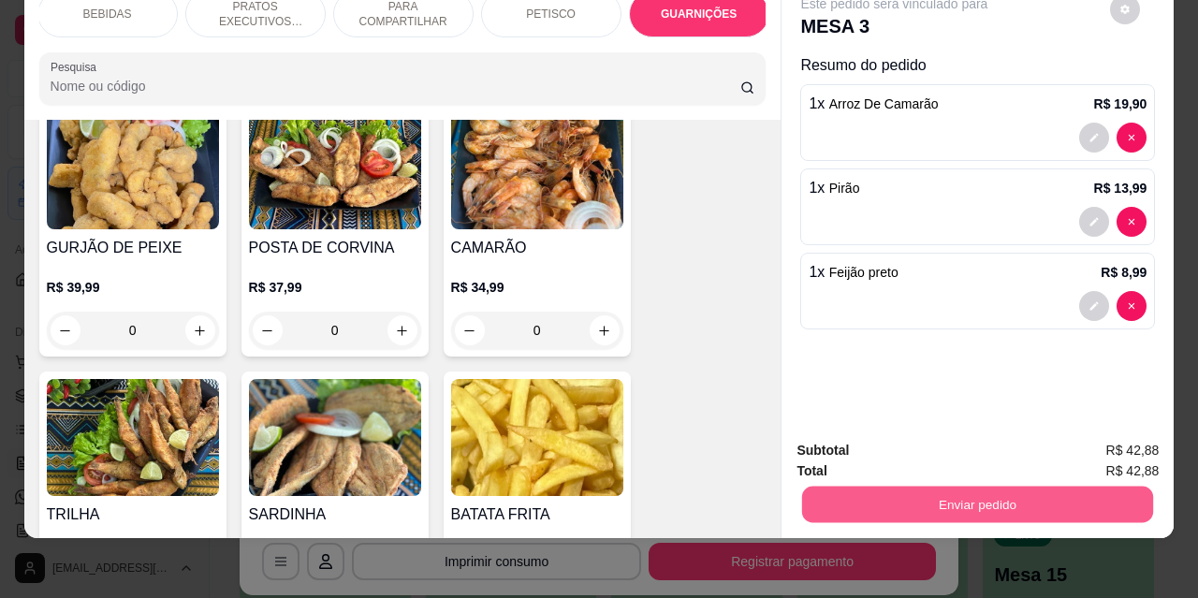
click at [956, 499] on button "Enviar pedido" at bounding box center [977, 504] width 351 height 37
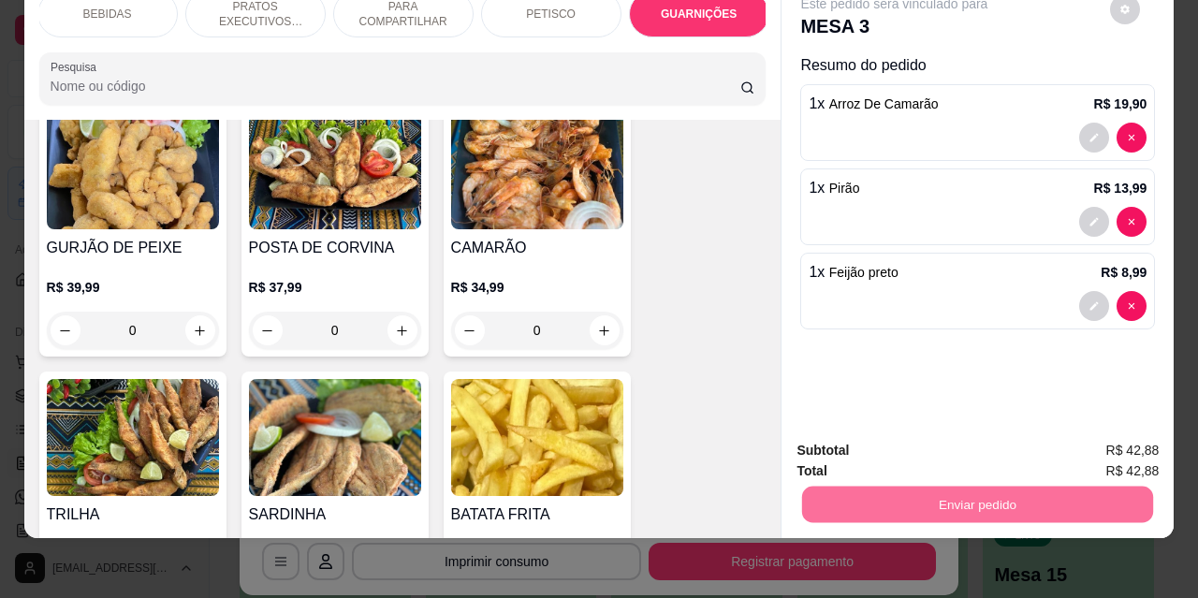
click at [871, 445] on button "Não registrar e enviar pedido" at bounding box center [916, 444] width 189 height 35
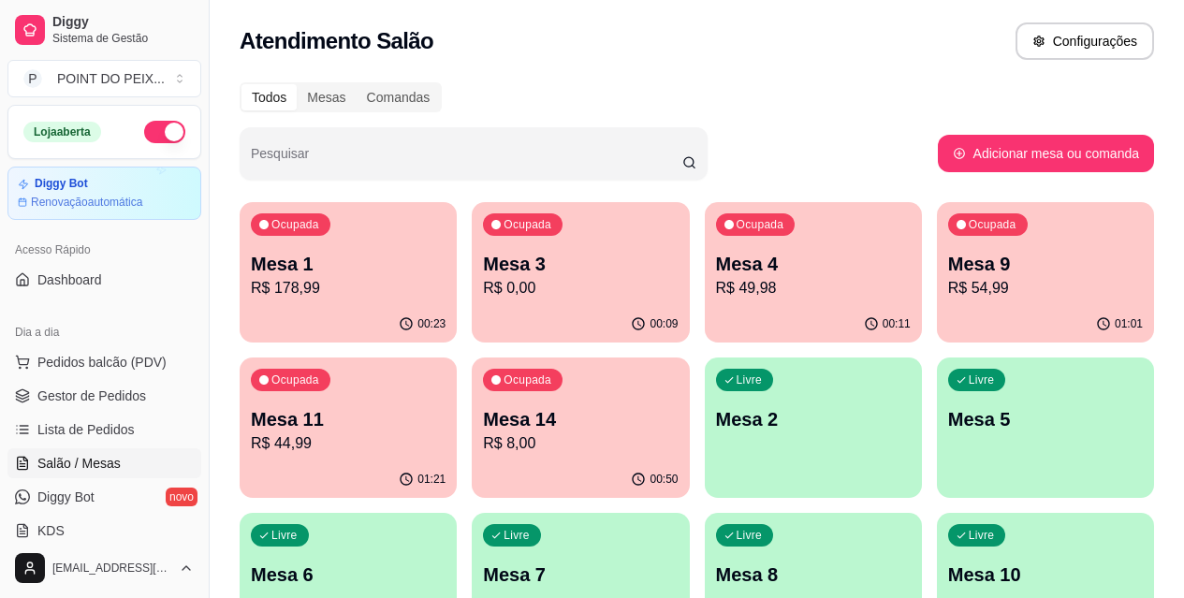
click at [331, 258] on p "Mesa 1" at bounding box center [348, 264] width 195 height 26
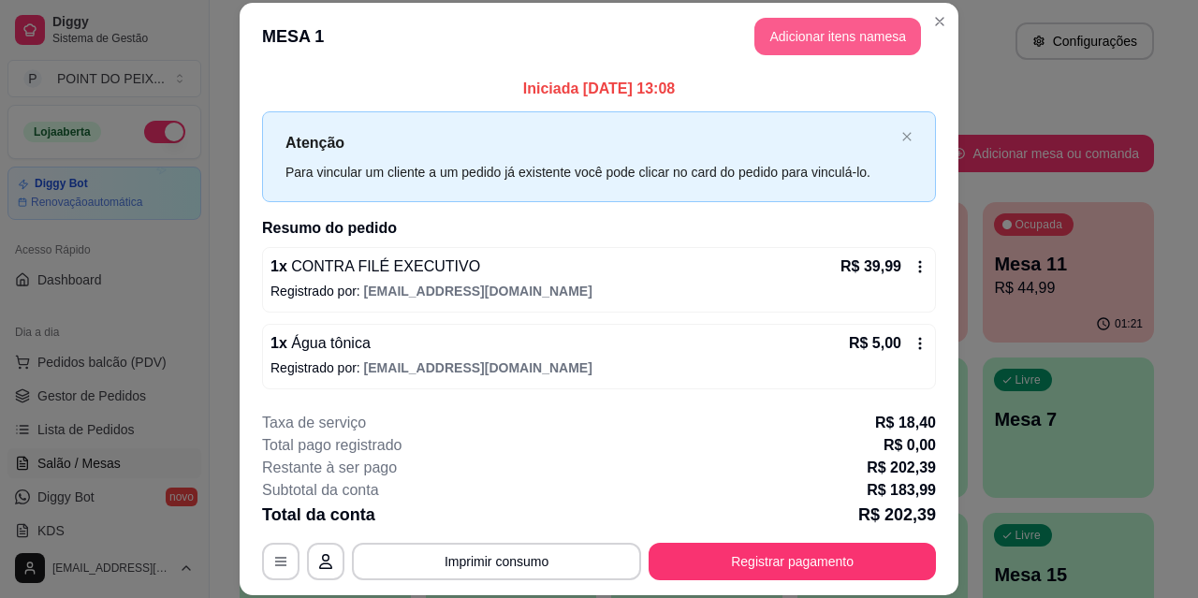
click at [822, 41] on button "Adicionar itens na mesa" at bounding box center [838, 36] width 167 height 37
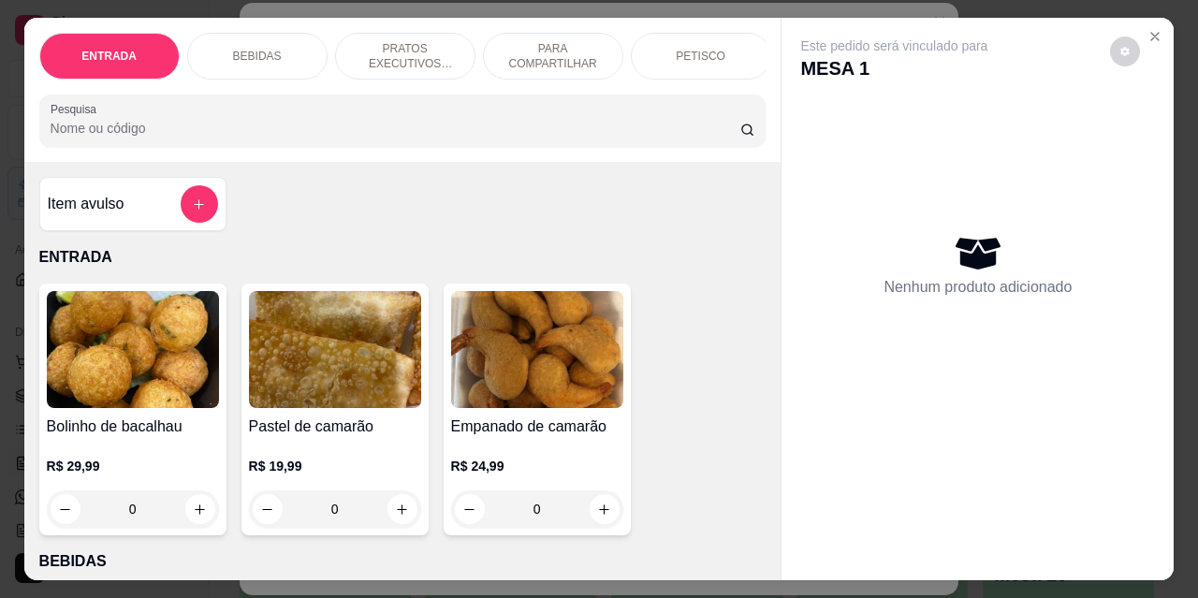
click at [407, 43] on p "PRATOS EXECUTIVOS (INDIVIDUAIS)" at bounding box center [405, 56] width 109 height 30
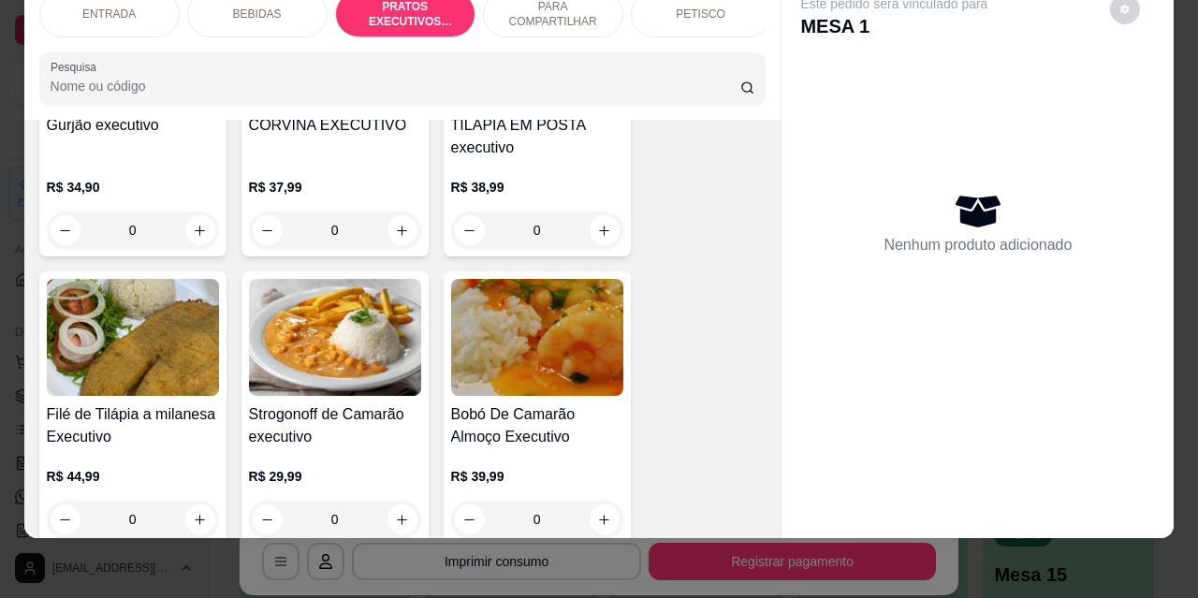
scroll to position [2611, 0]
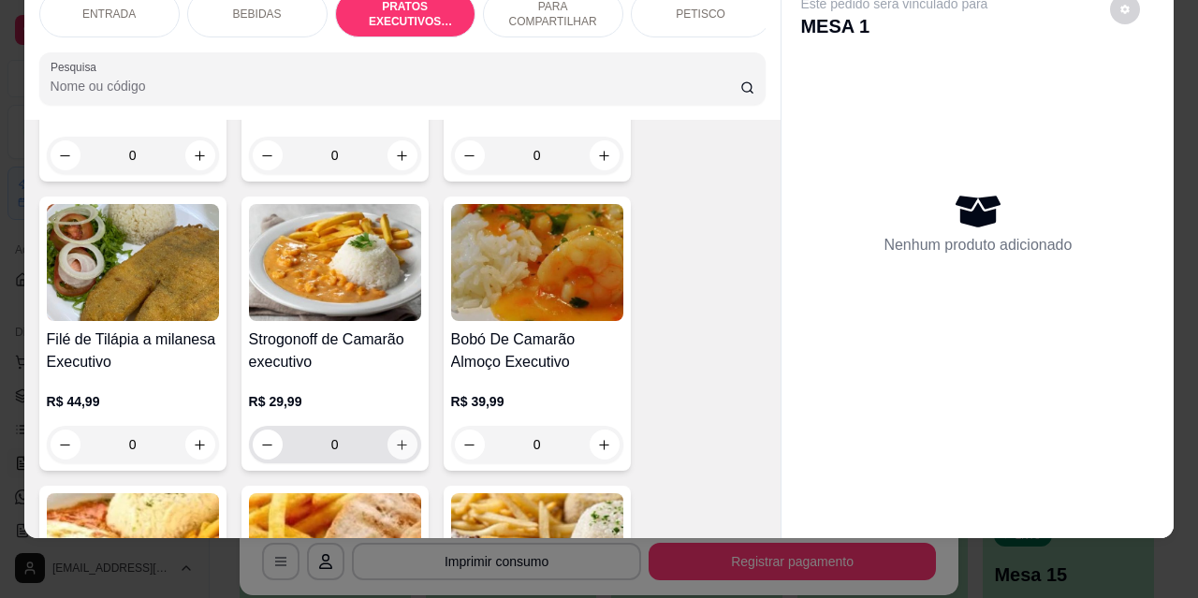
click at [400, 438] on icon "increase-product-quantity" at bounding box center [402, 445] width 14 height 14
type input "1"
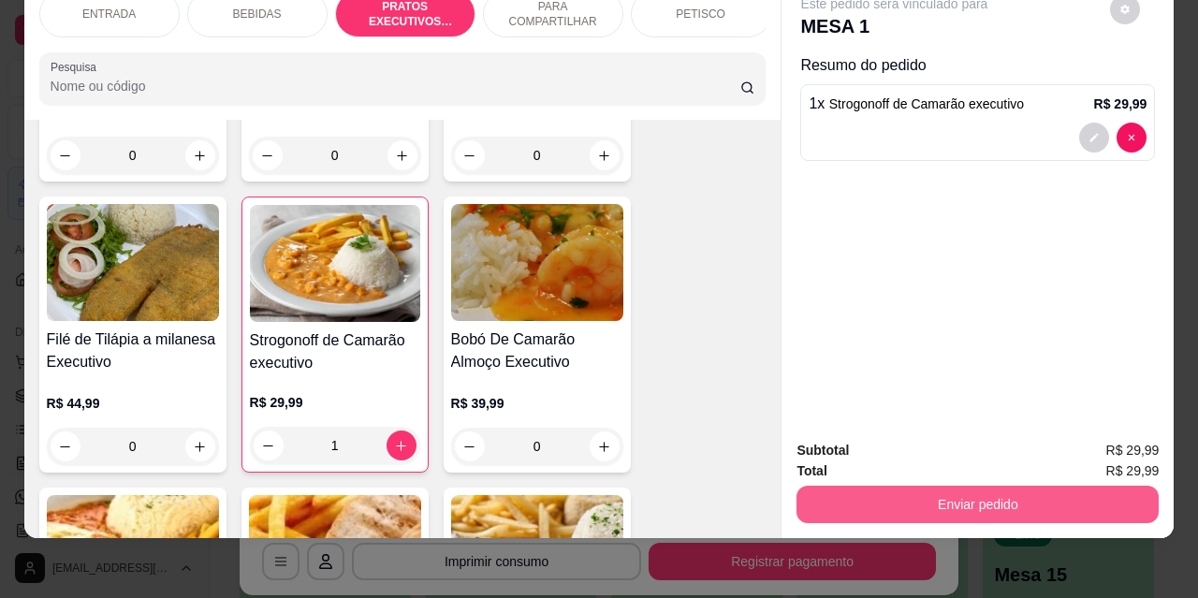
click at [918, 493] on button "Enviar pedido" at bounding box center [978, 504] width 362 height 37
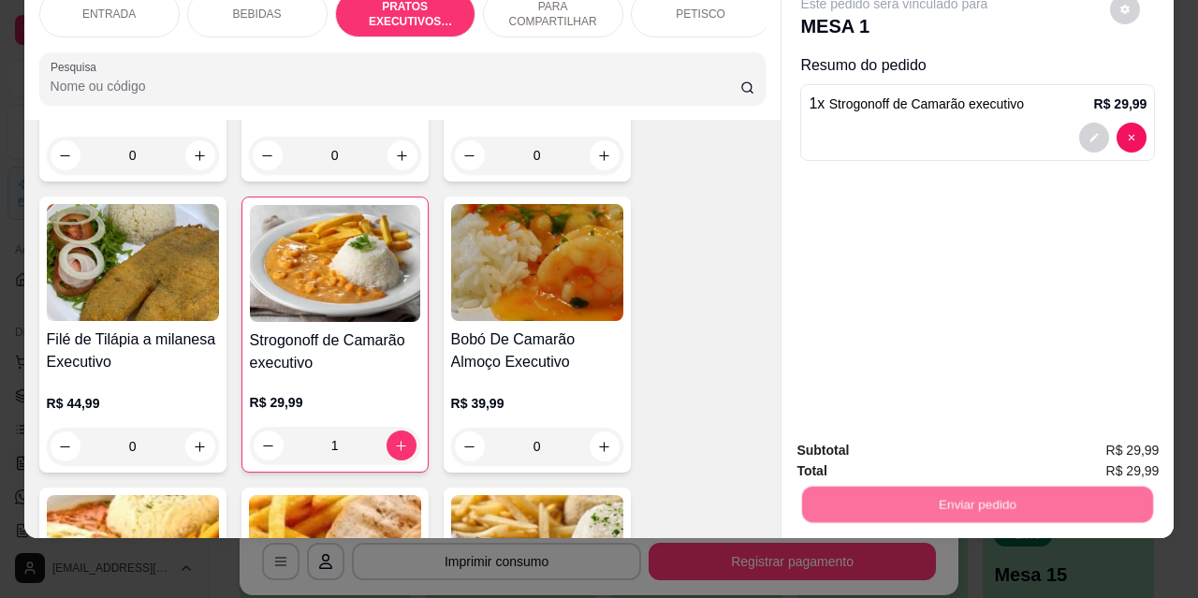
click at [867, 442] on button "Não registrar e enviar pedido" at bounding box center [916, 445] width 195 height 36
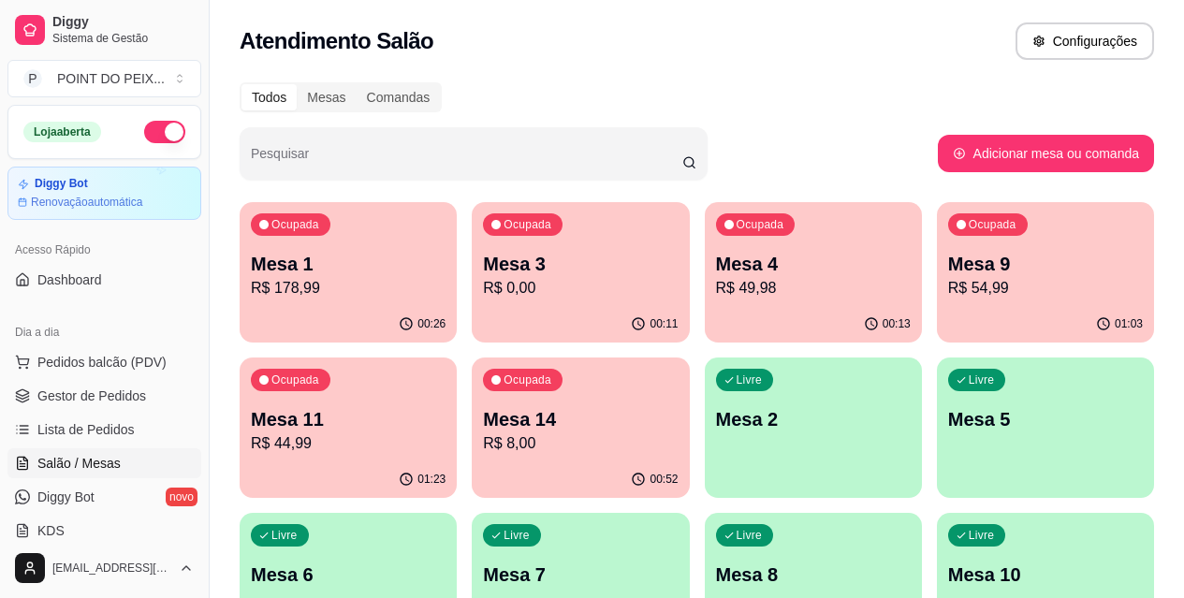
click at [446, 406] on p "Mesa 11" at bounding box center [348, 419] width 195 height 26
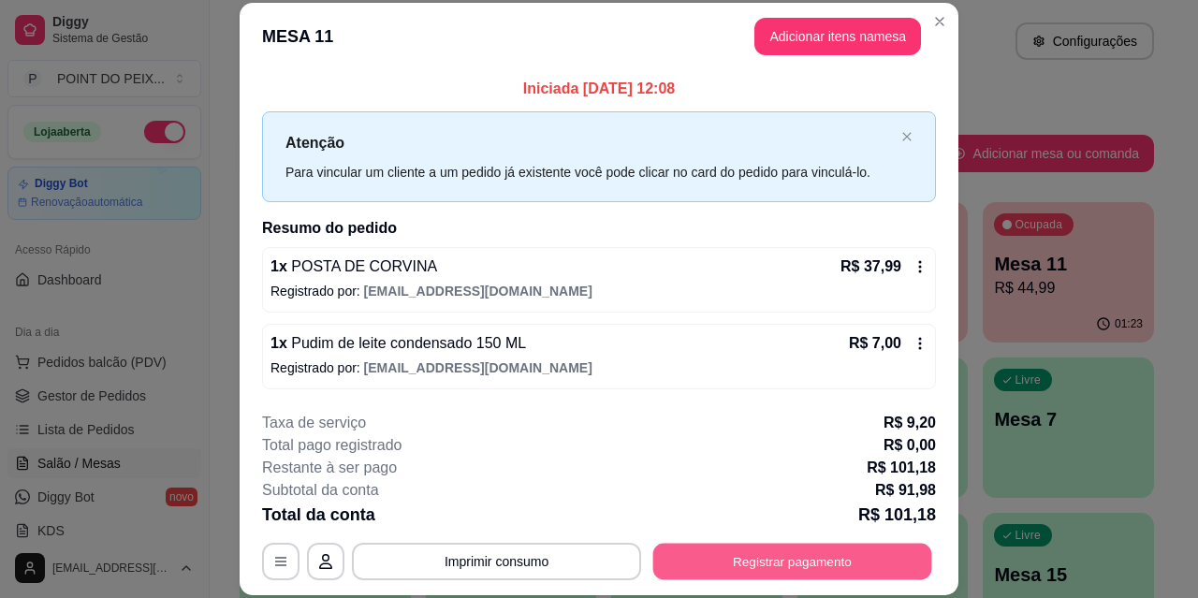
click at [784, 566] on button "Registrar pagamento" at bounding box center [793, 561] width 279 height 37
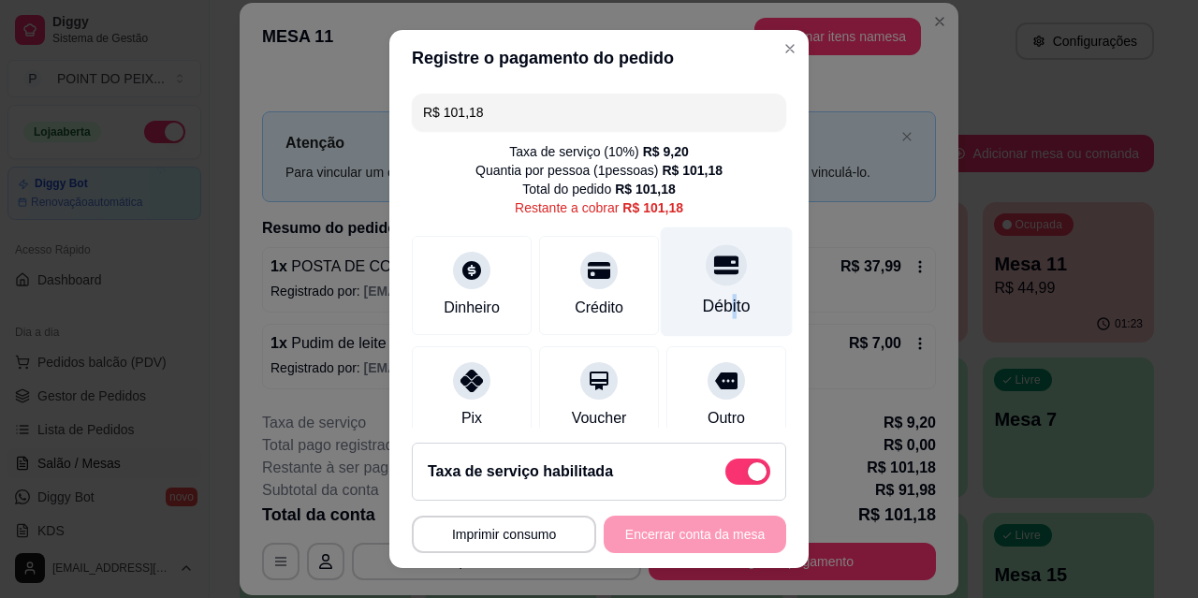
click at [704, 296] on div "Débito" at bounding box center [727, 306] width 48 height 24
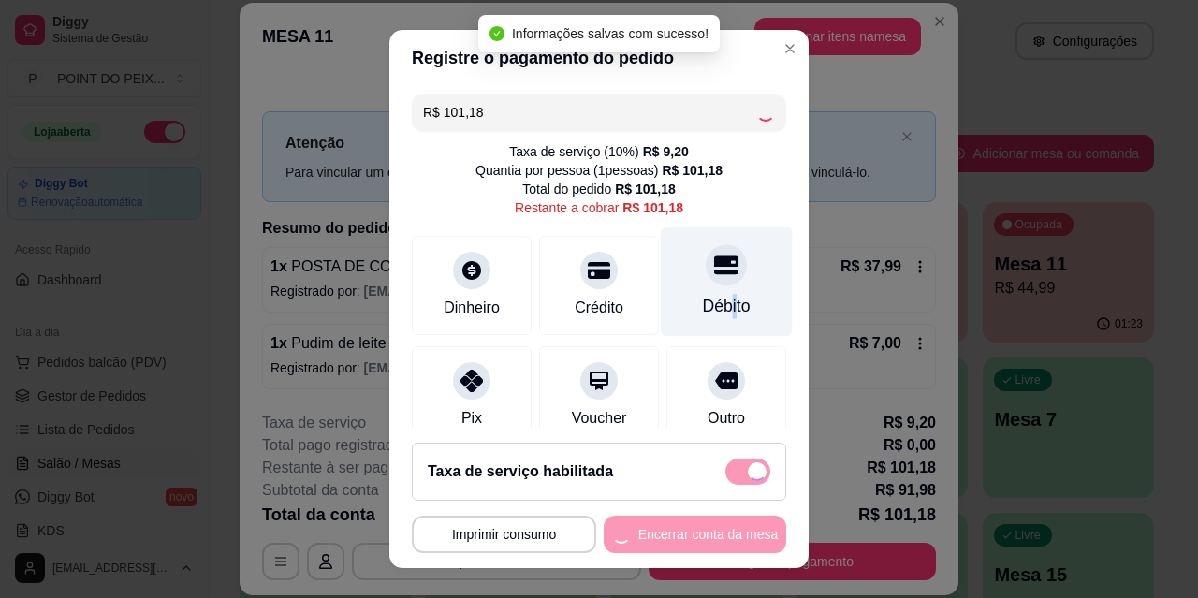
type input "R$ 0,00"
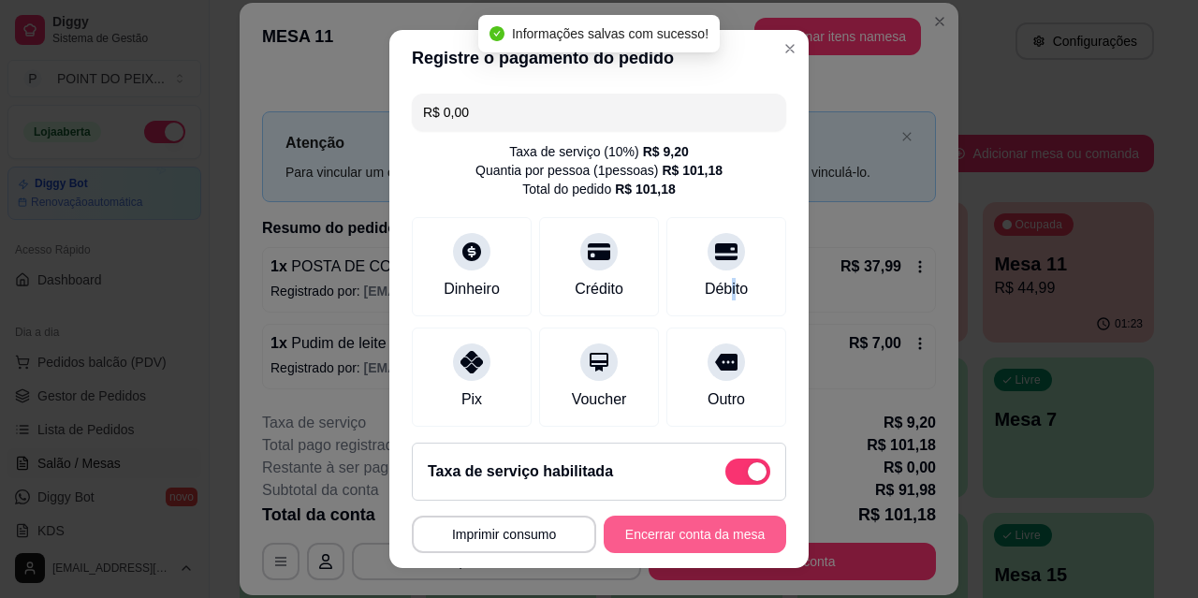
click at [682, 533] on button "Encerrar conta da mesa" at bounding box center [695, 534] width 183 height 37
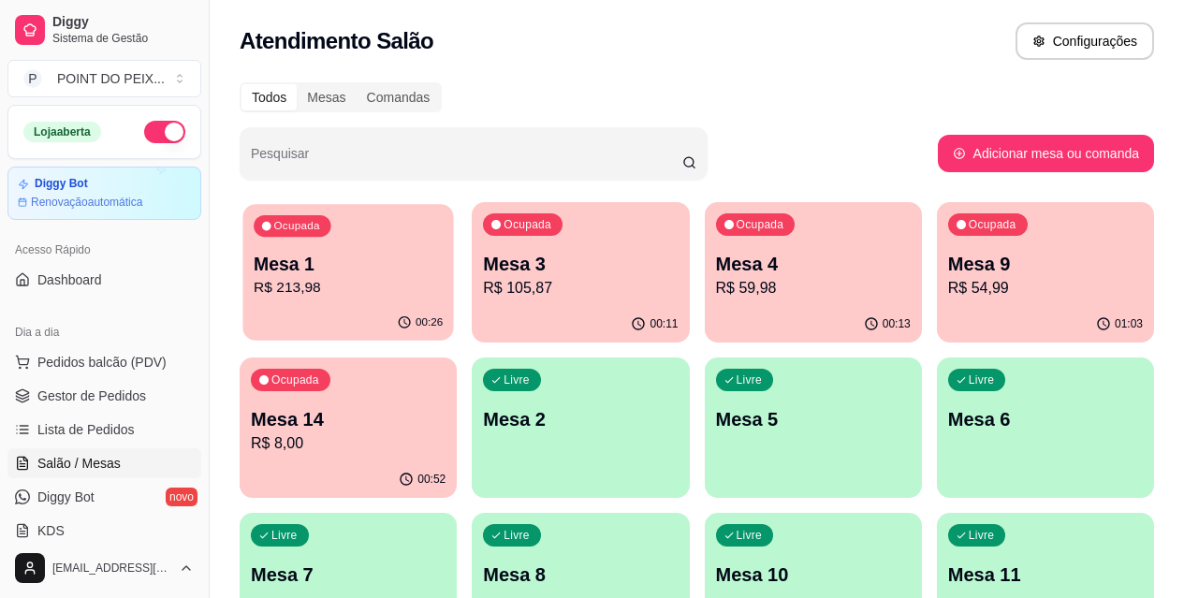
click at [331, 261] on p "Mesa 1" at bounding box center [348, 264] width 189 height 25
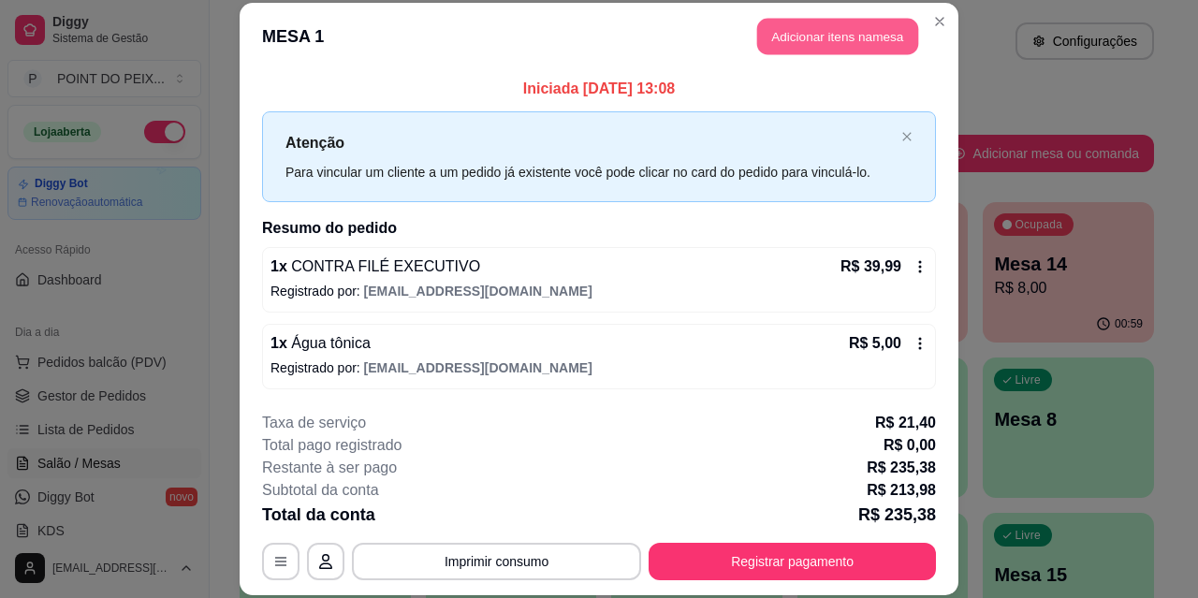
click at [814, 30] on button "Adicionar itens na mesa" at bounding box center [837, 37] width 161 height 37
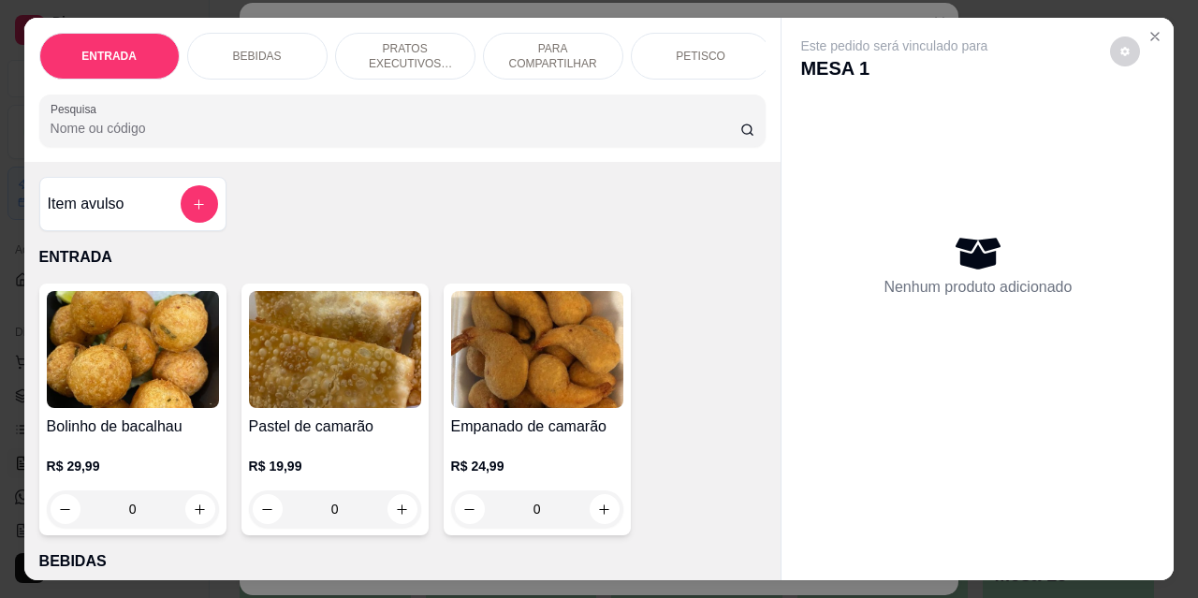
click at [411, 53] on p "PRATOS EXECUTIVOS (INDIVIDUAIS)" at bounding box center [405, 56] width 109 height 30
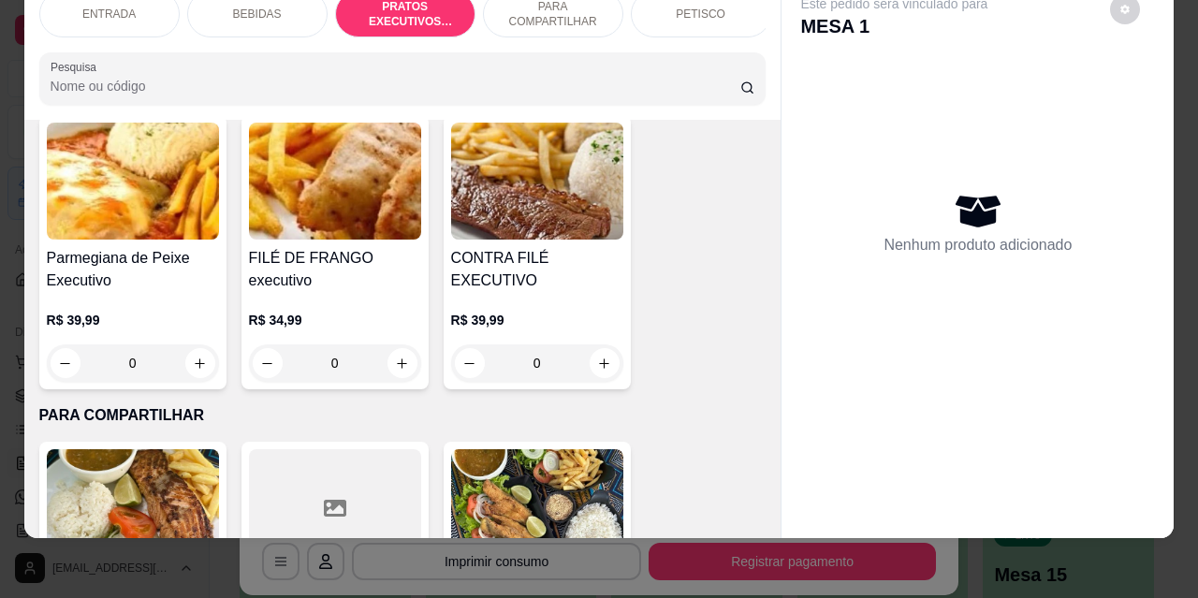
scroll to position [2986, 0]
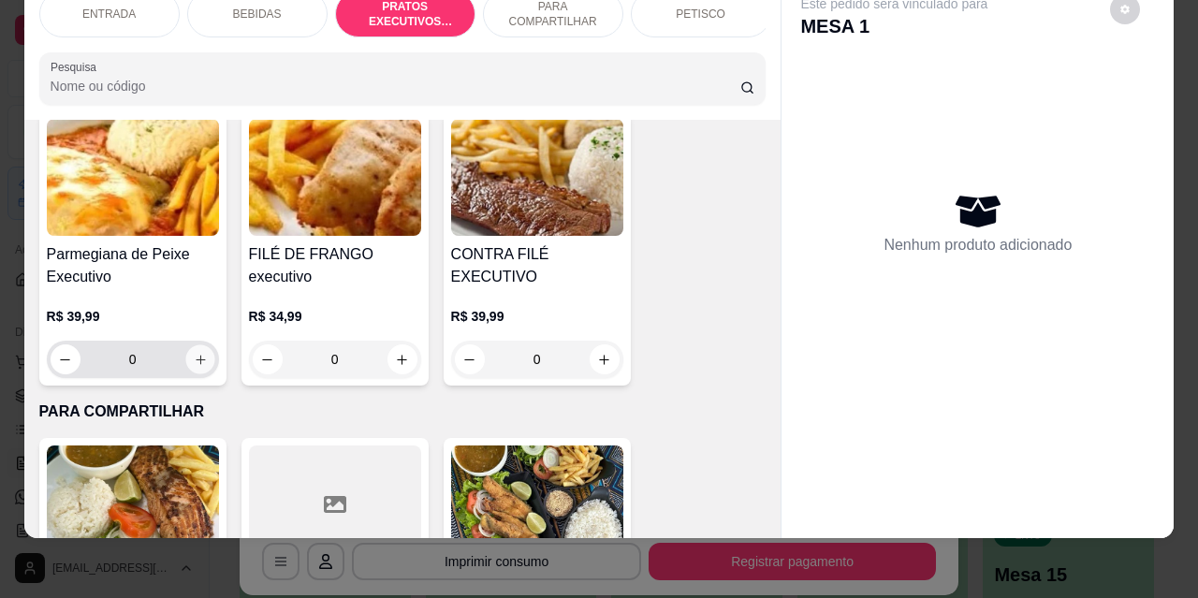
click at [193, 353] on icon "increase-product-quantity" at bounding box center [200, 360] width 14 height 14
type input "1"
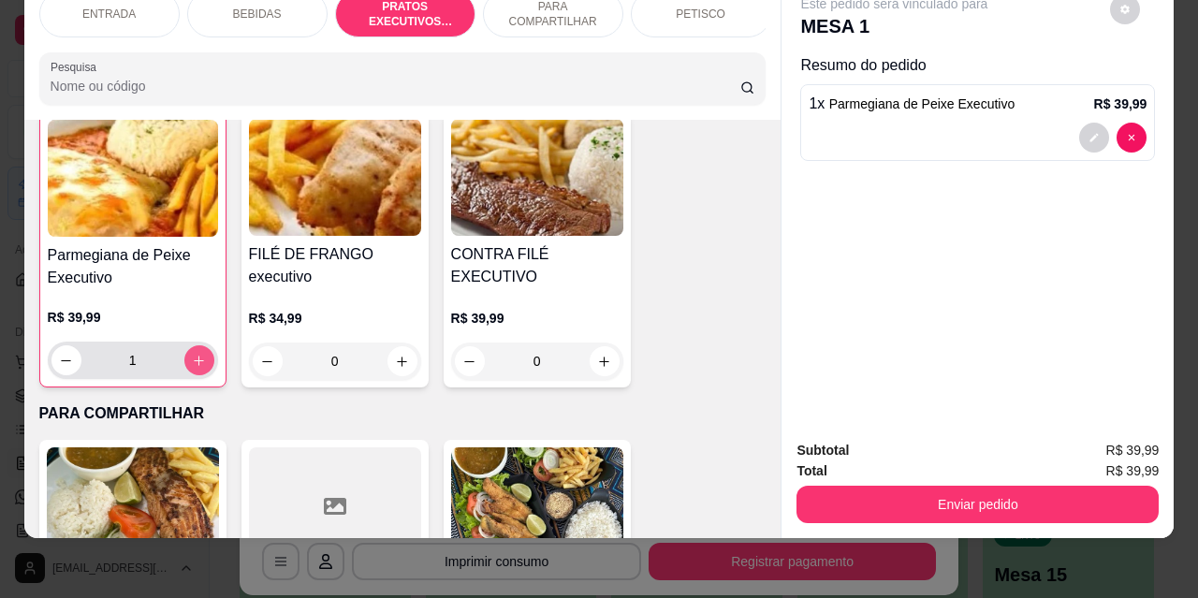
scroll to position [2987, 0]
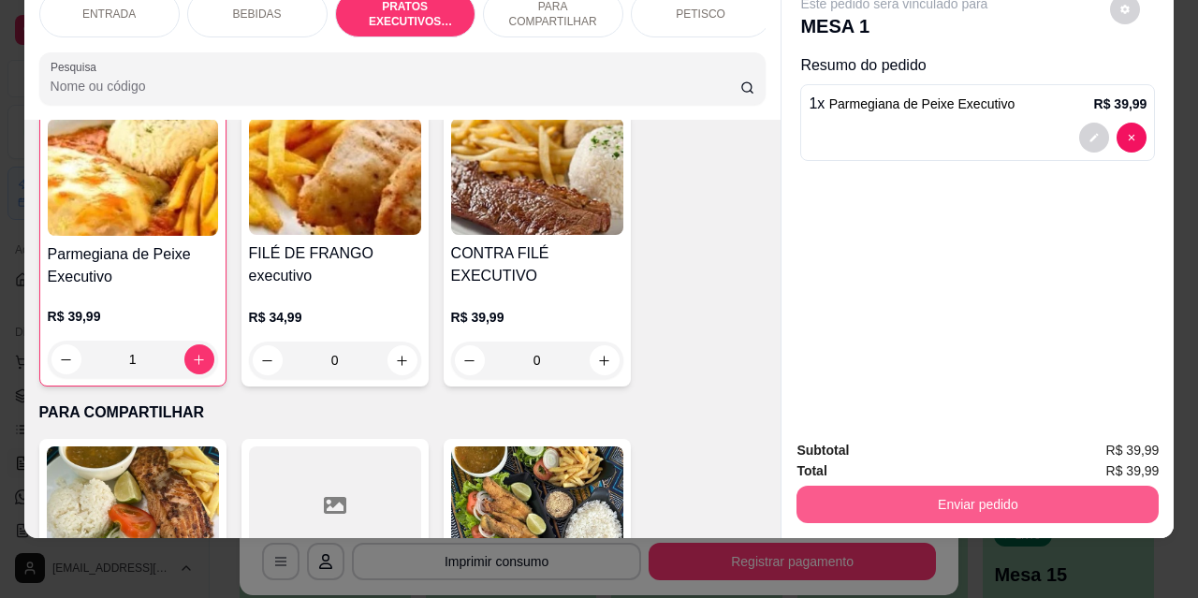
click at [972, 501] on button "Enviar pedido" at bounding box center [978, 504] width 362 height 37
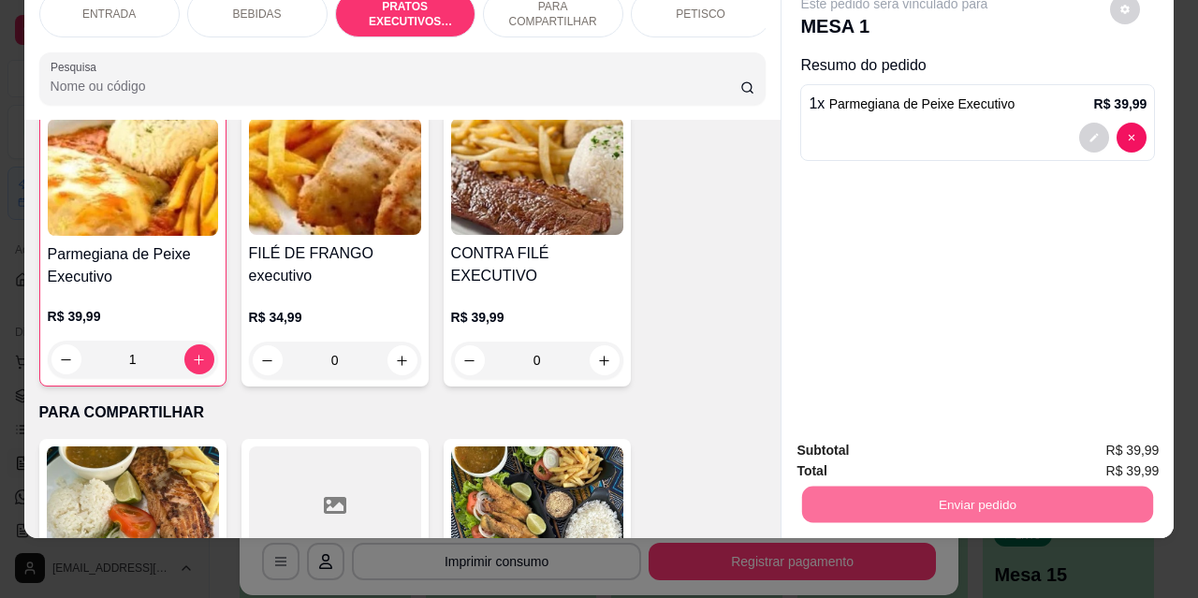
click at [854, 449] on button "Não registrar e enviar pedido" at bounding box center [916, 445] width 195 height 36
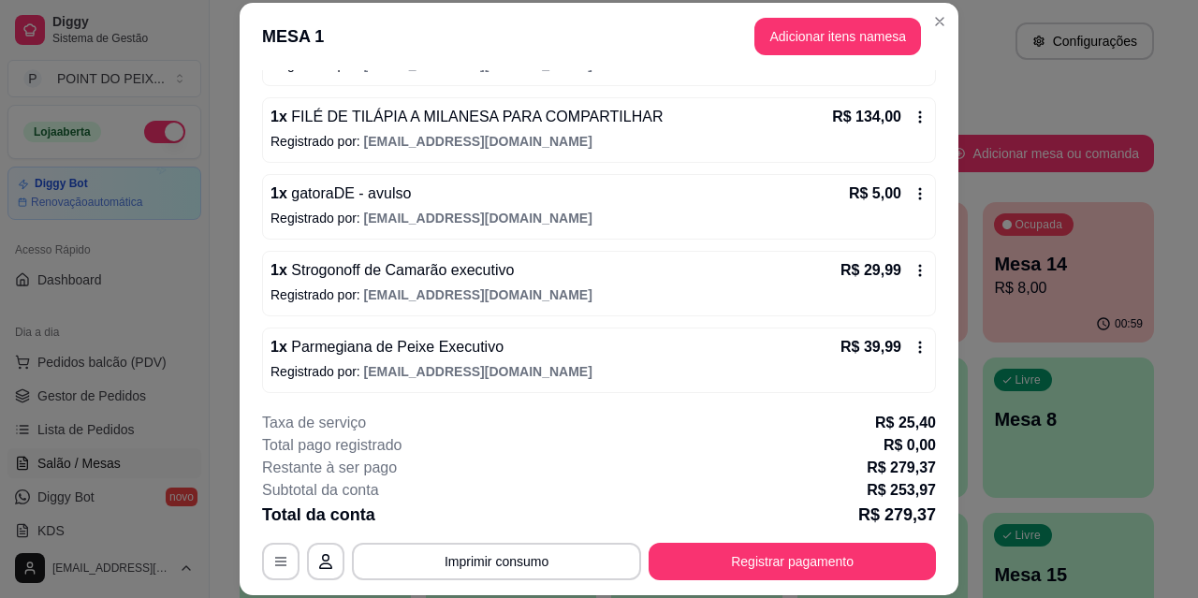
scroll to position [307, 0]
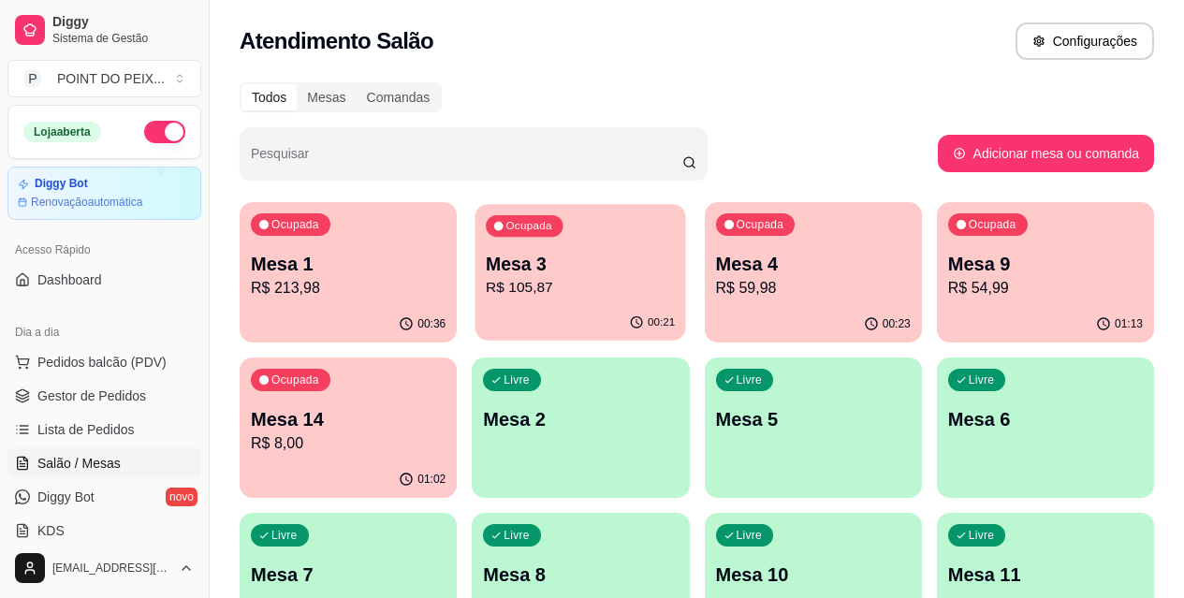
click at [511, 261] on p "Mesa 3" at bounding box center [580, 264] width 189 height 25
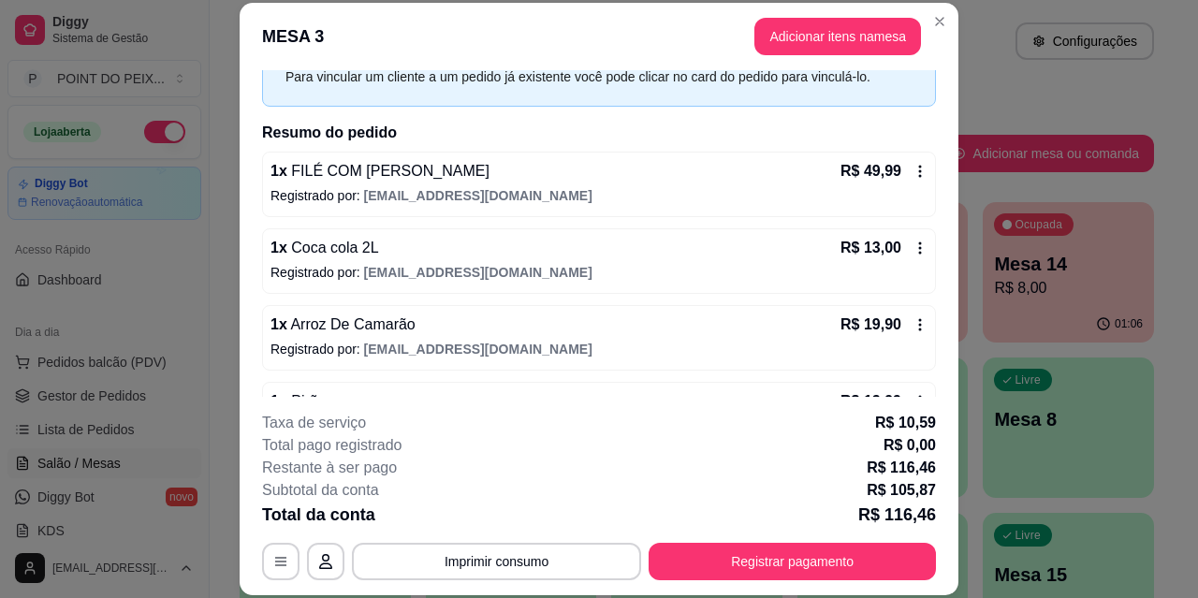
scroll to position [0, 0]
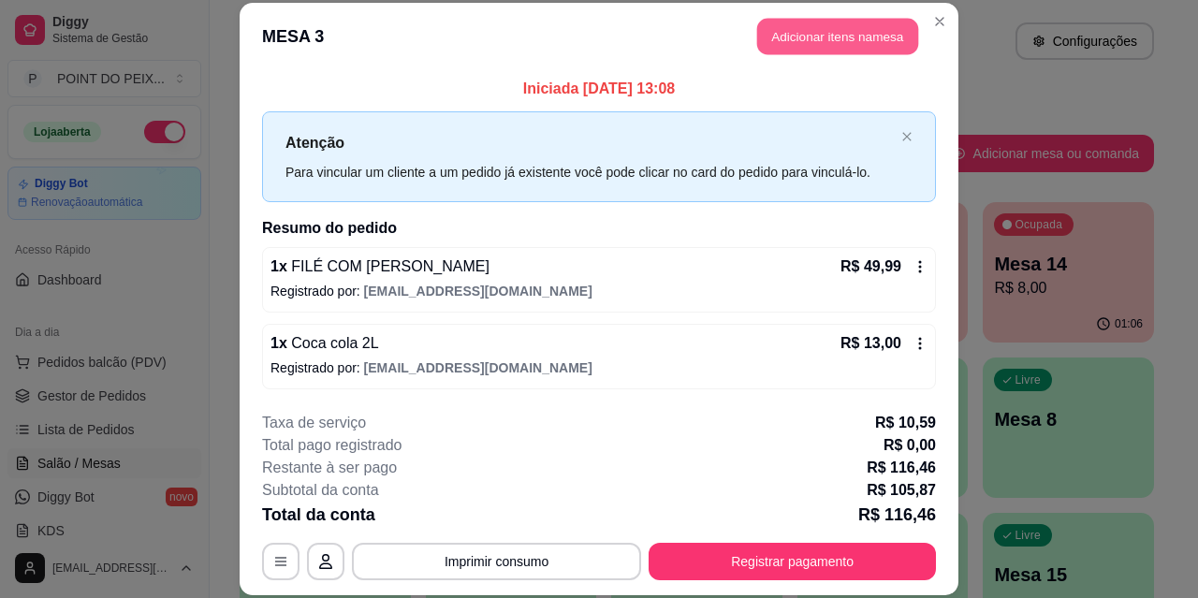
click at [816, 37] on button "Adicionar itens na mesa" at bounding box center [837, 37] width 161 height 37
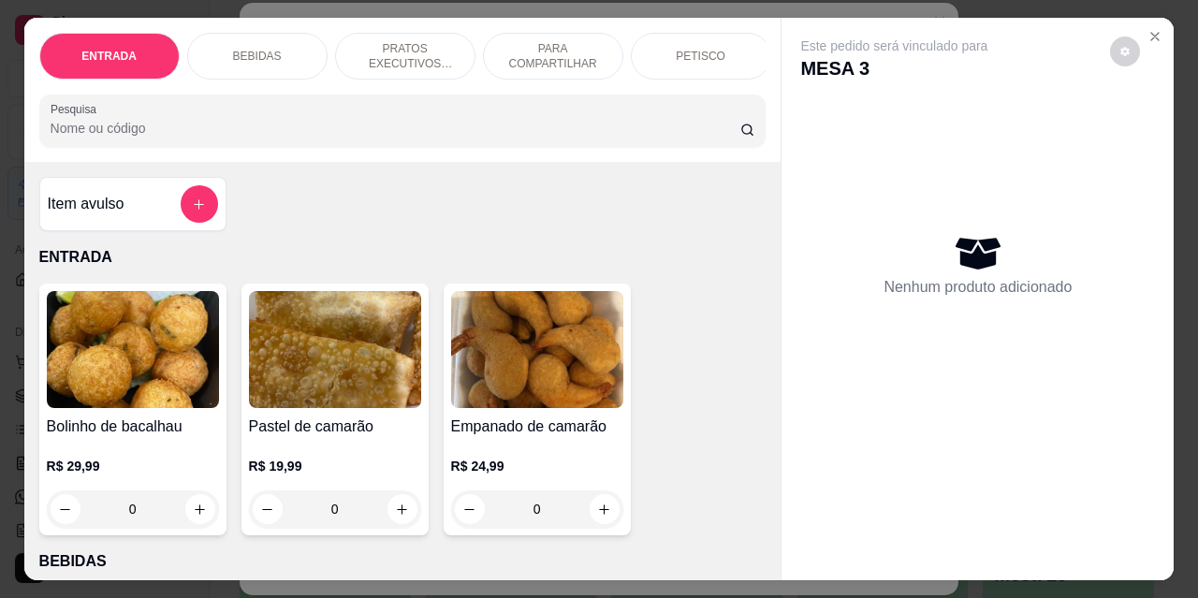
click at [747, 72] on div "PETISCO" at bounding box center [701, 56] width 140 height 47
click at [747, 102] on div at bounding box center [403, 120] width 705 height 37
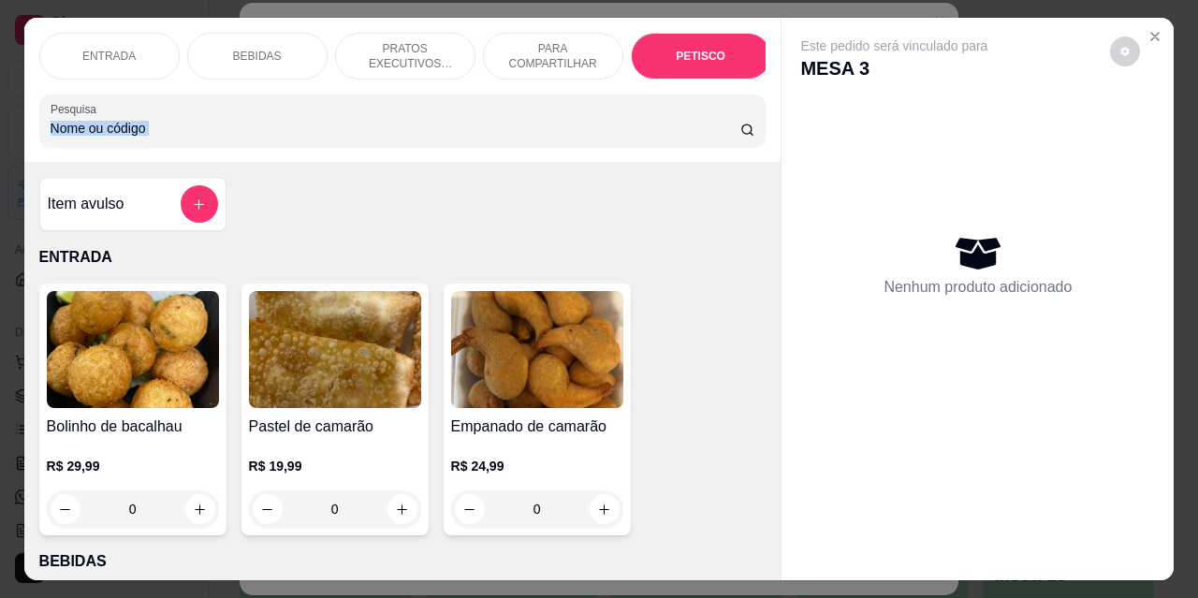
scroll to position [49, 0]
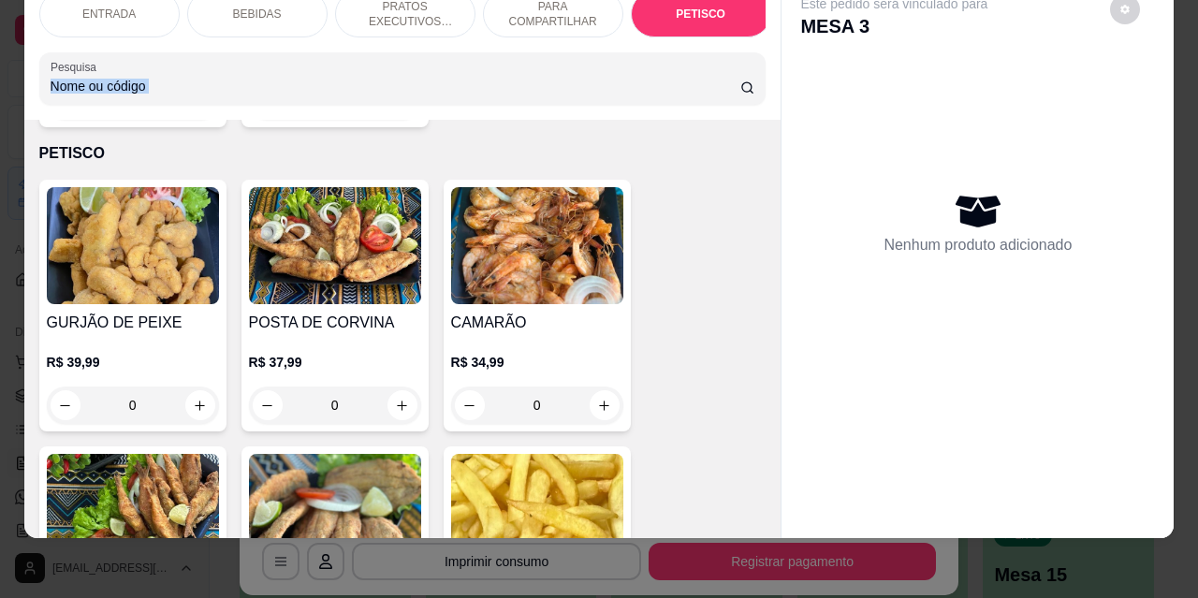
click at [747, 72] on div at bounding box center [403, 78] width 705 height 37
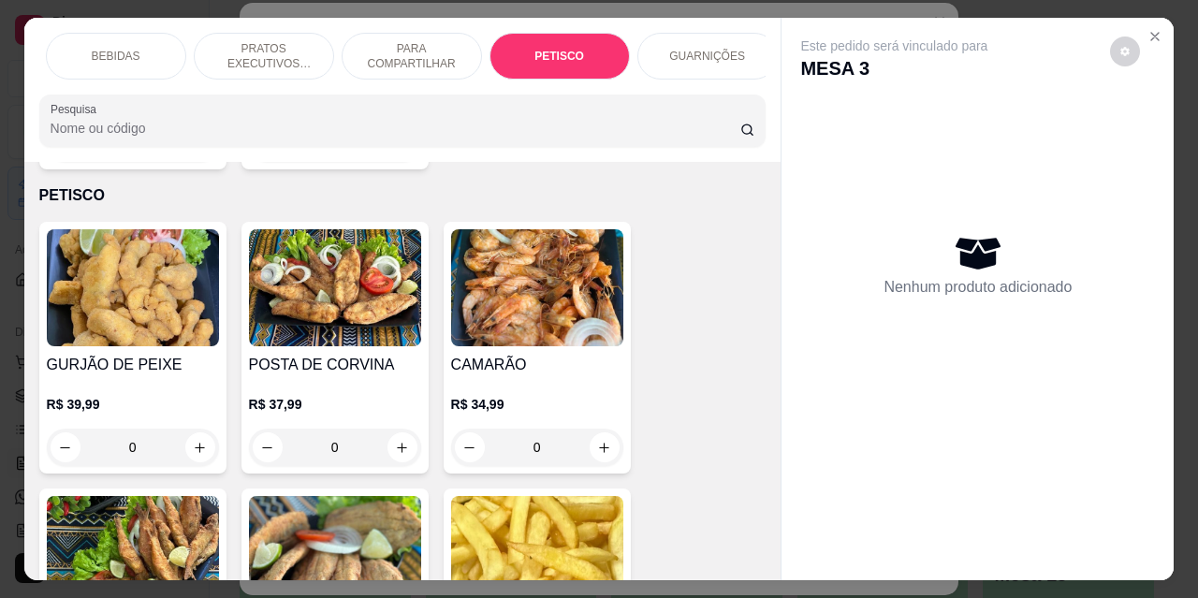
scroll to position [0, 150]
click at [707, 49] on p "GUARNIÇÕES" at bounding box center [699, 56] width 76 height 15
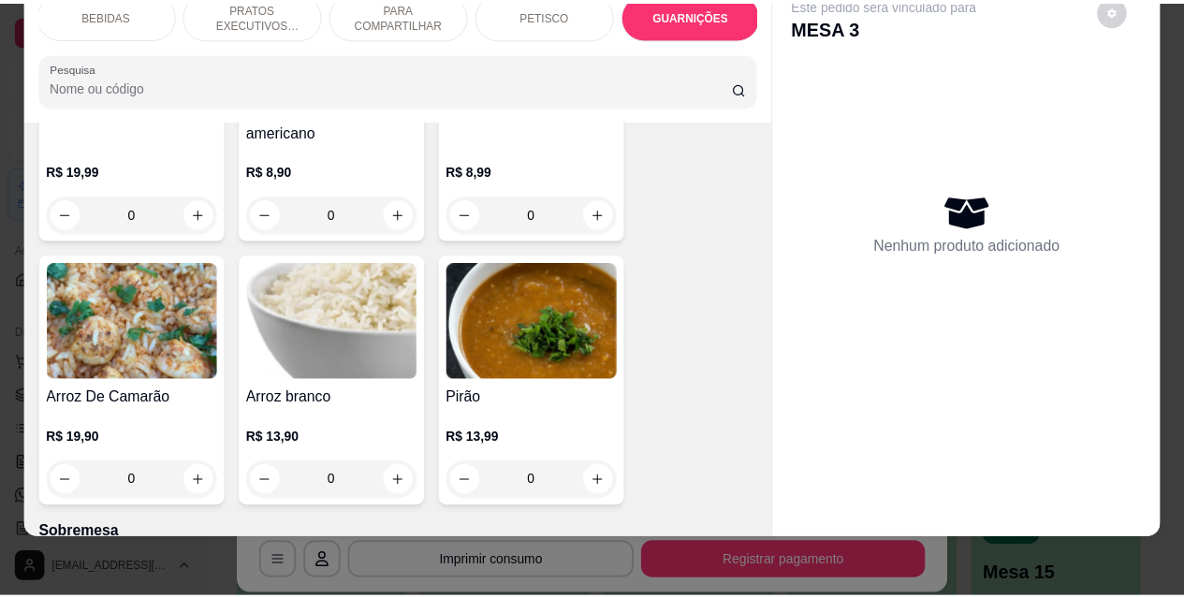
scroll to position [5535, 0]
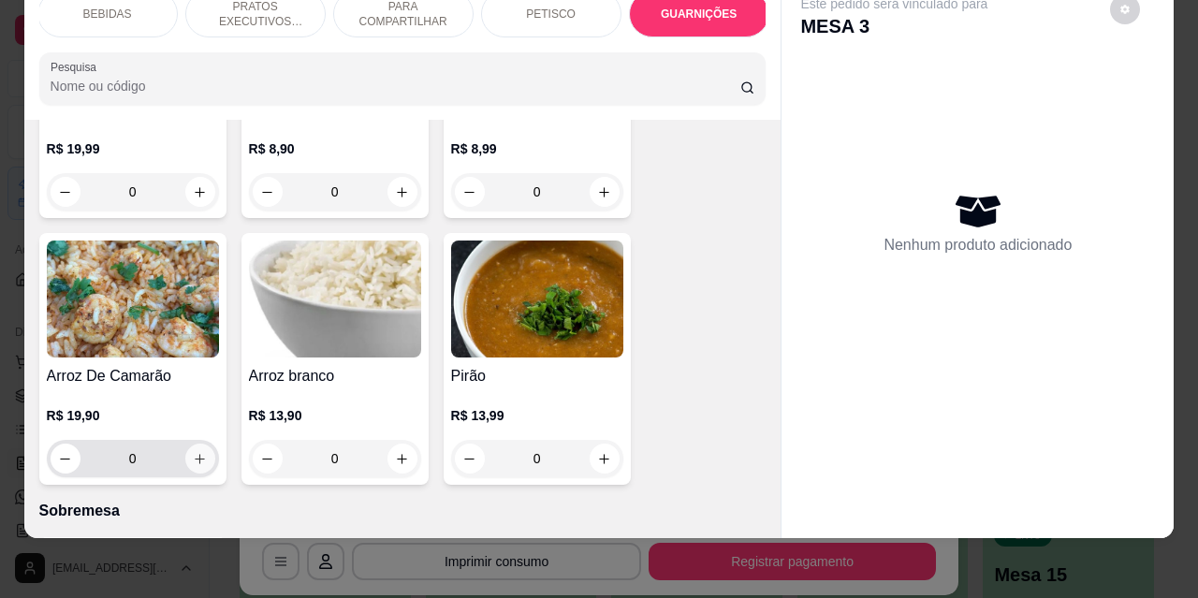
click at [197, 452] on icon "increase-product-quantity" at bounding box center [200, 459] width 14 height 14
type input "1"
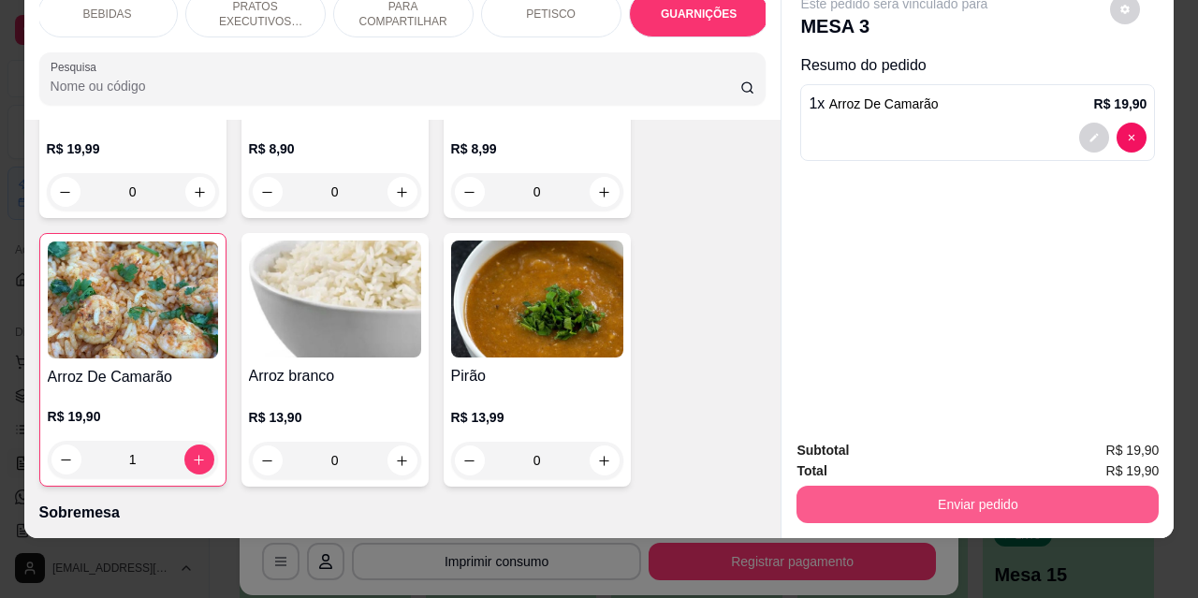
click at [889, 504] on button "Enviar pedido" at bounding box center [978, 504] width 362 height 37
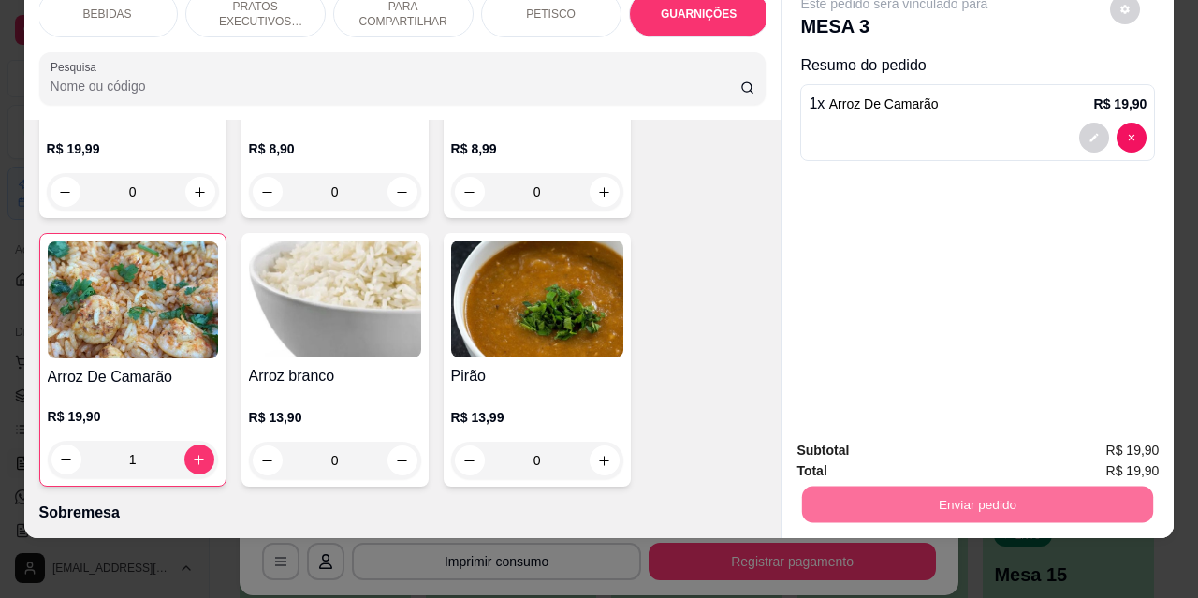
click at [878, 436] on button "Não registrar e enviar pedido" at bounding box center [916, 444] width 189 height 35
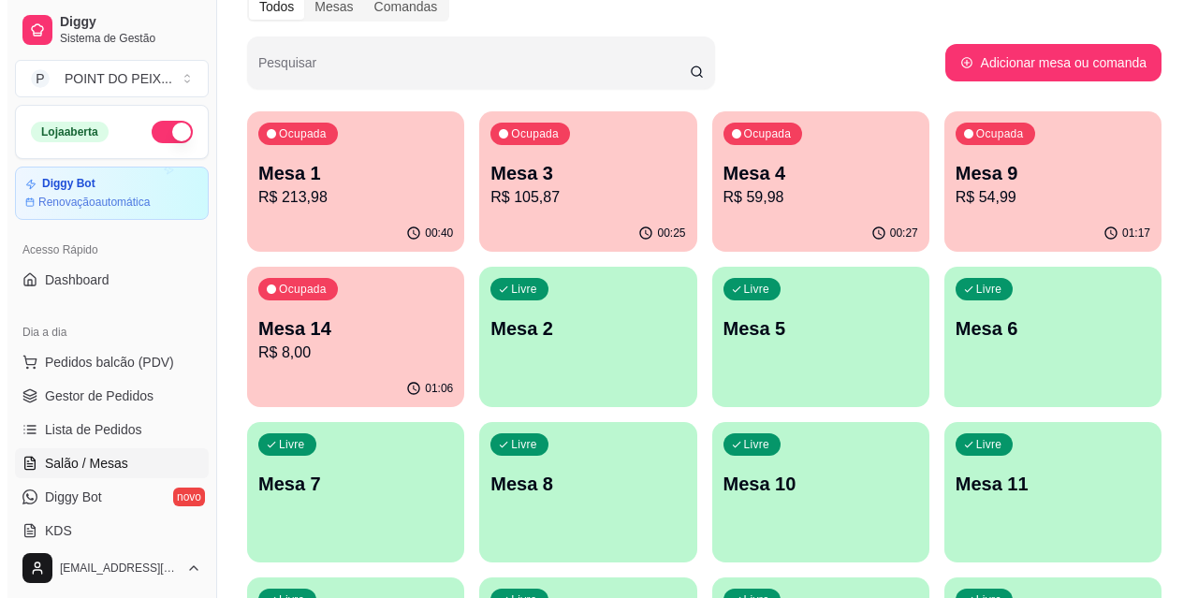
scroll to position [187, 0]
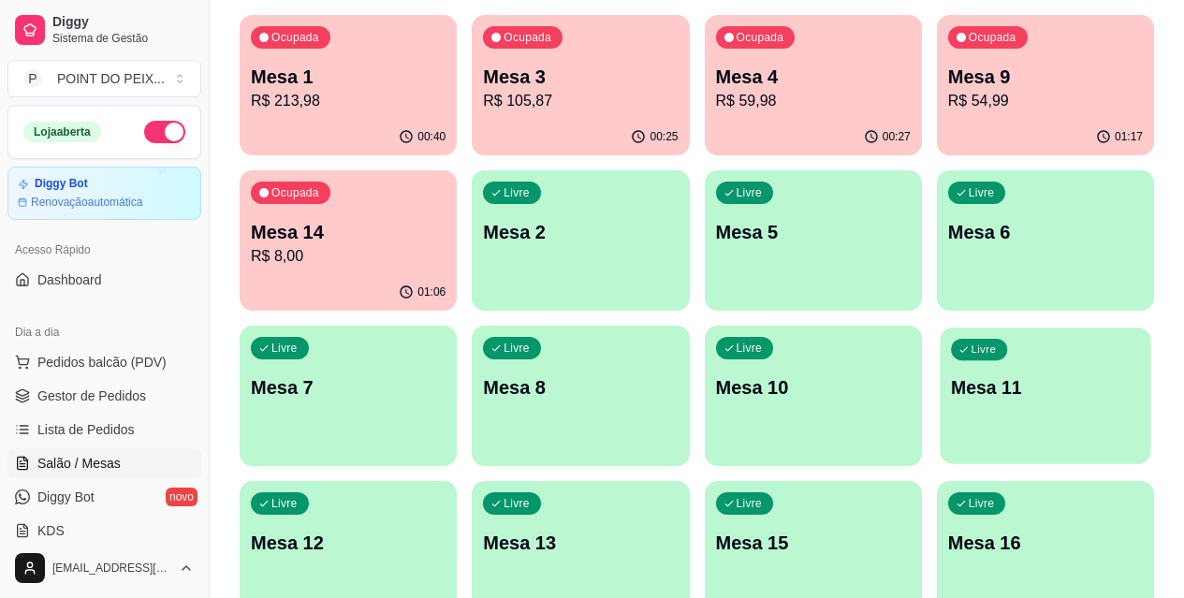
click at [951, 387] on p "Mesa 11" at bounding box center [1045, 387] width 189 height 25
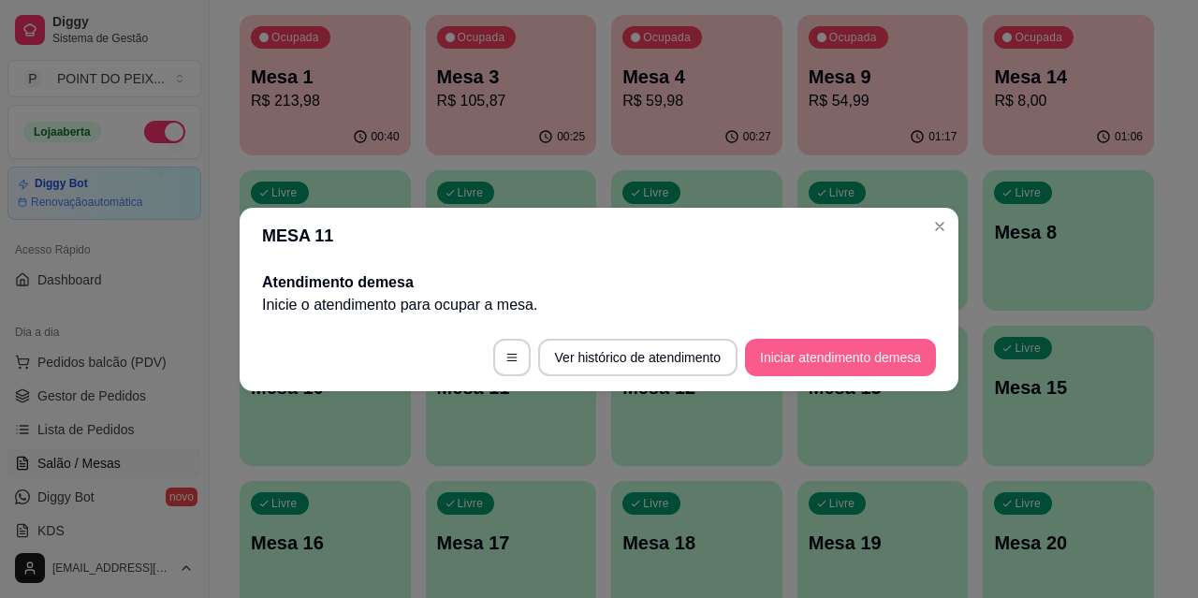
click at [811, 363] on button "Iniciar atendimento de mesa" at bounding box center [840, 357] width 191 height 37
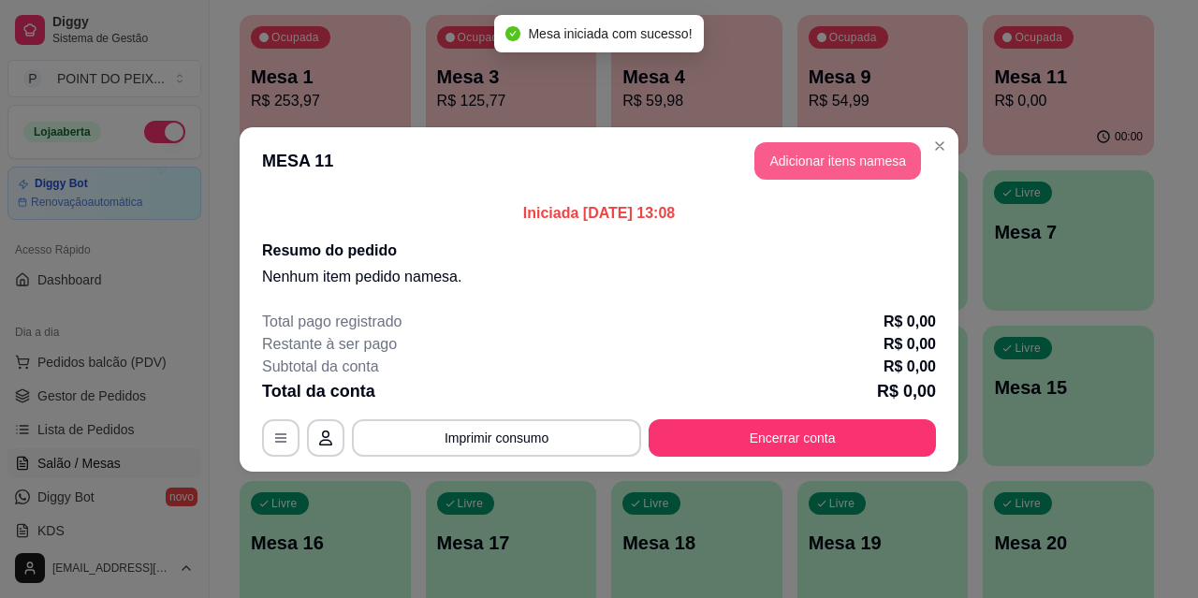
click at [816, 166] on button "Adicionar itens na mesa" at bounding box center [838, 160] width 167 height 37
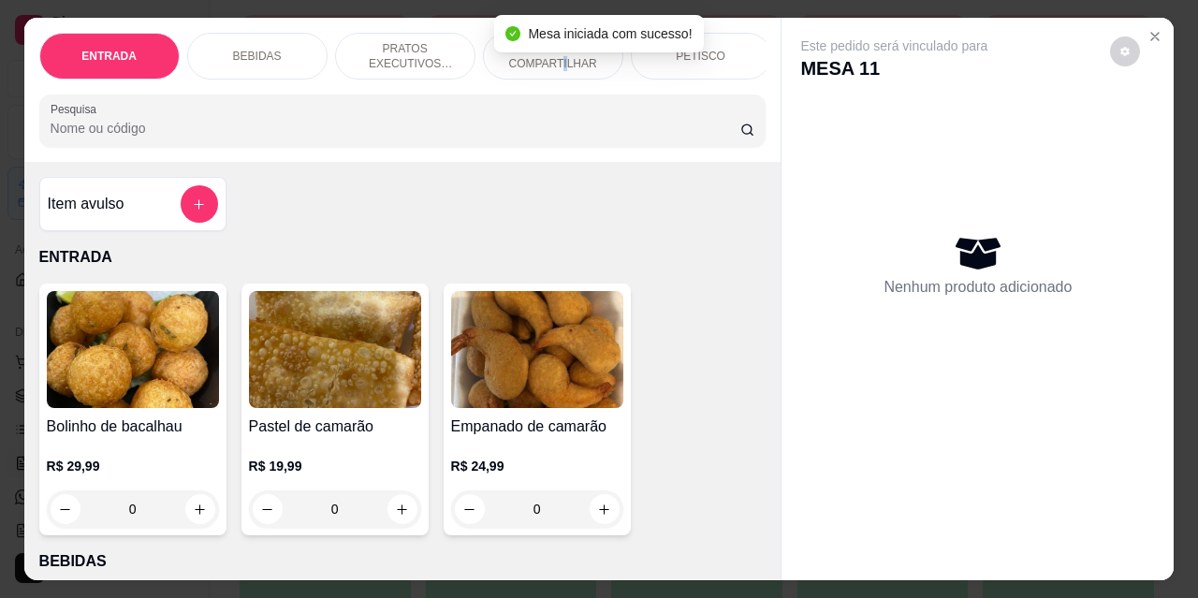
click at [558, 61] on p "PARA COMPARTILHAR" at bounding box center [553, 56] width 109 height 30
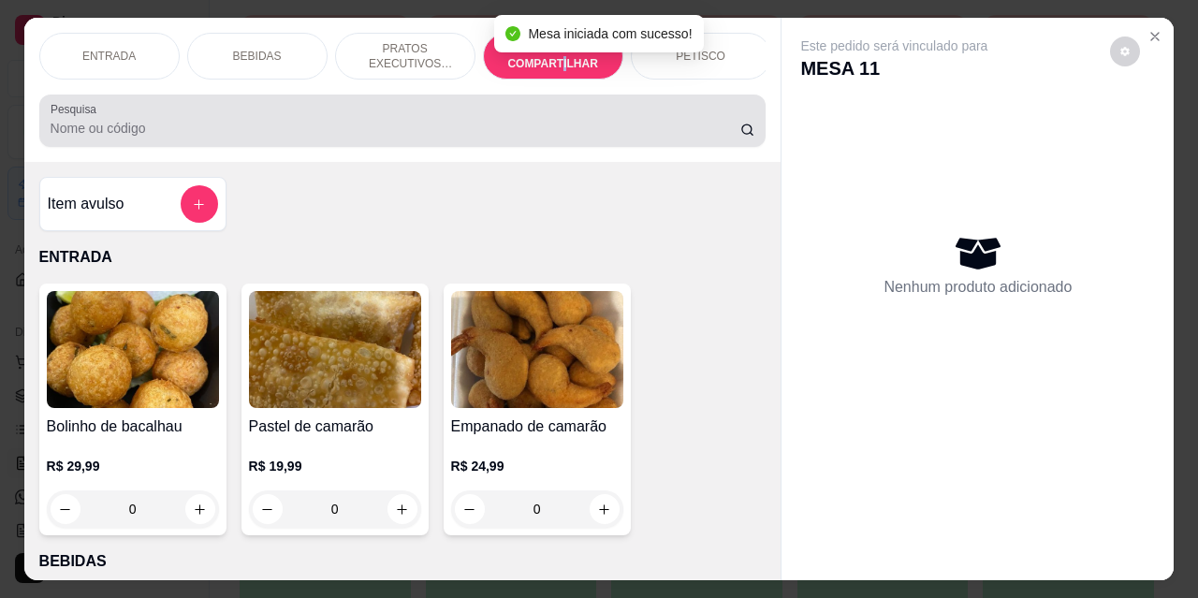
scroll to position [49, 0]
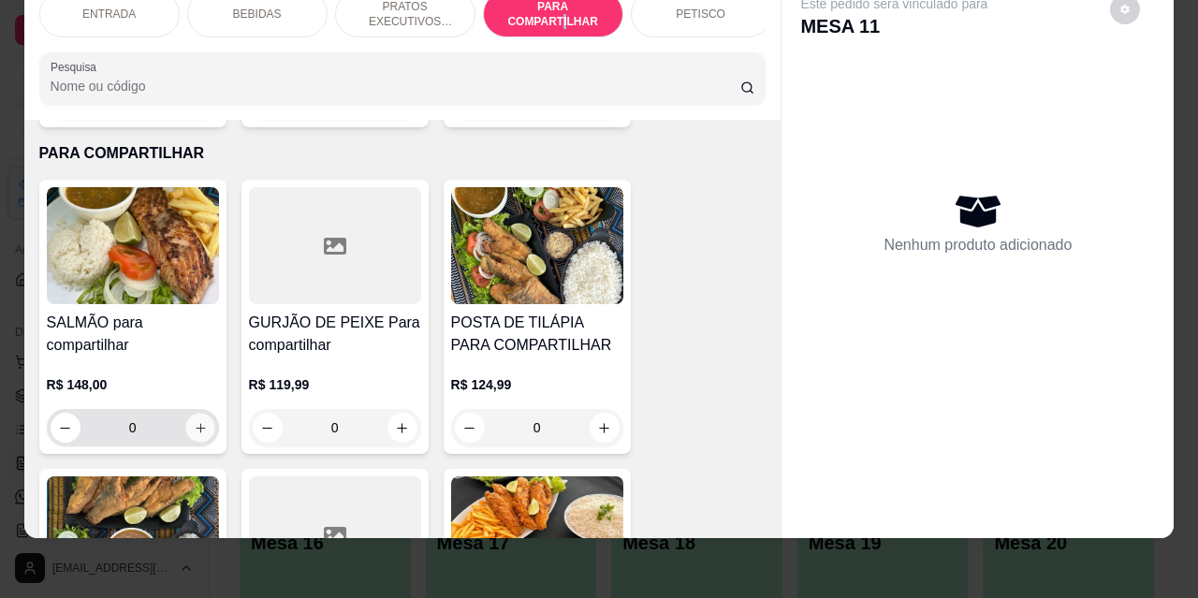
click at [193, 421] on icon "increase-product-quantity" at bounding box center [200, 428] width 14 height 14
type input "1"
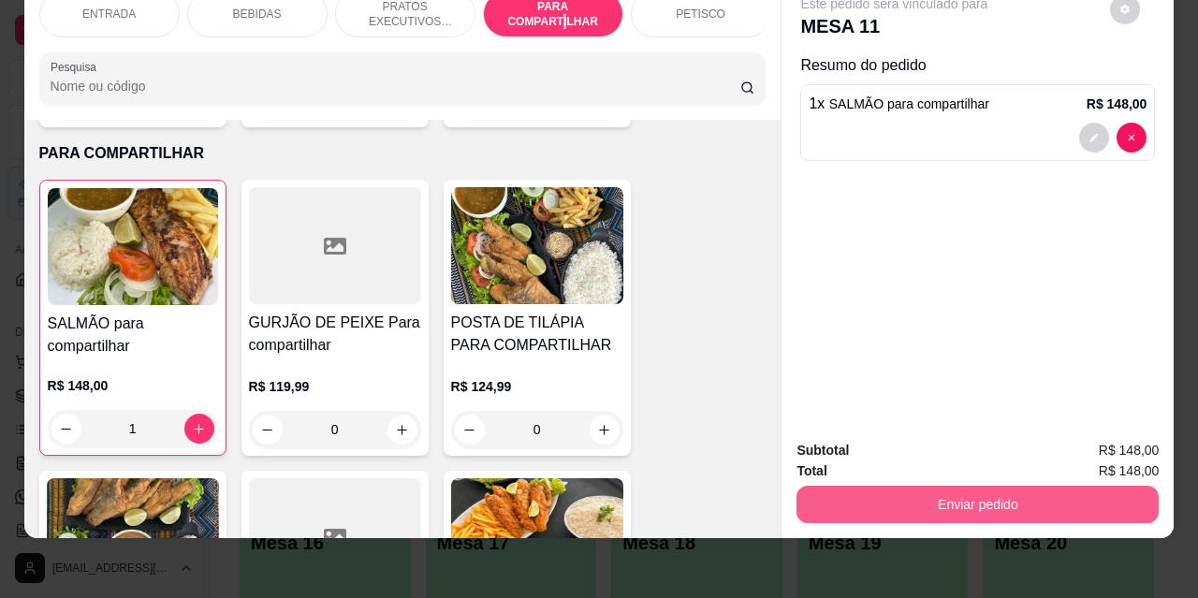
click at [849, 487] on button "Enviar pedido" at bounding box center [978, 504] width 362 height 37
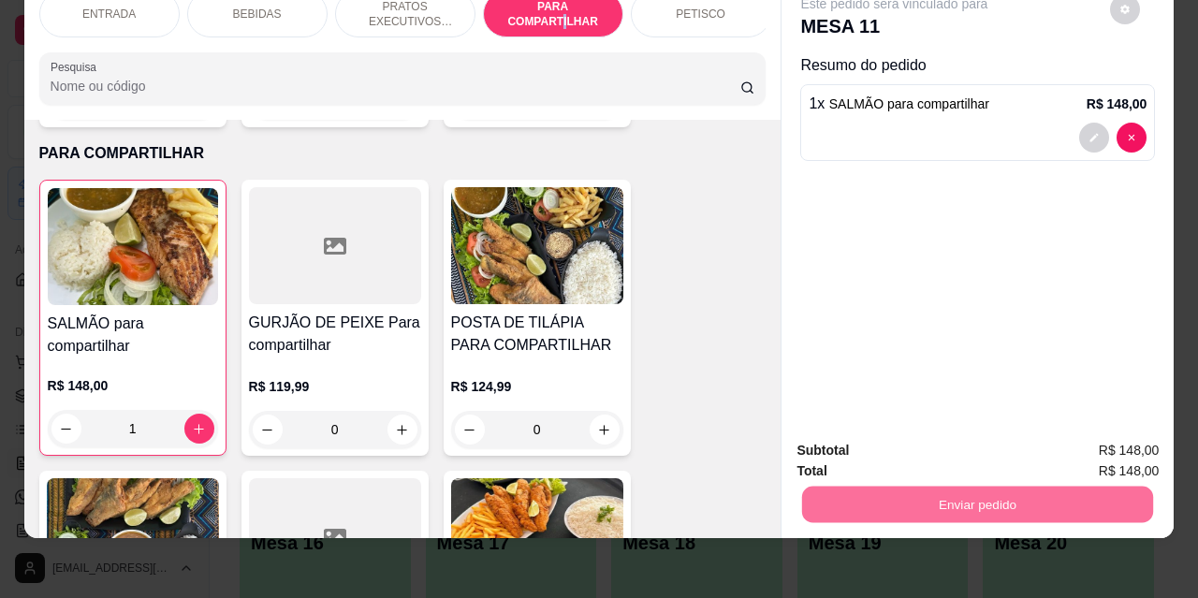
click at [869, 447] on button "Não registrar e enviar pedido" at bounding box center [916, 444] width 189 height 35
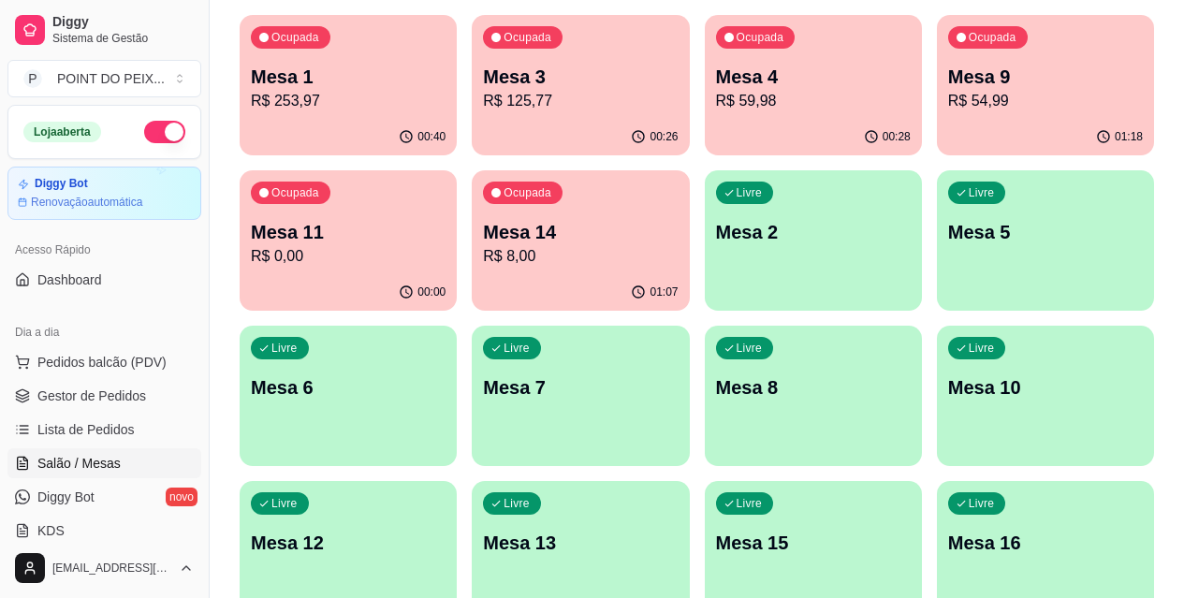
click at [483, 97] on p "R$ 125,77" at bounding box center [580, 101] width 195 height 22
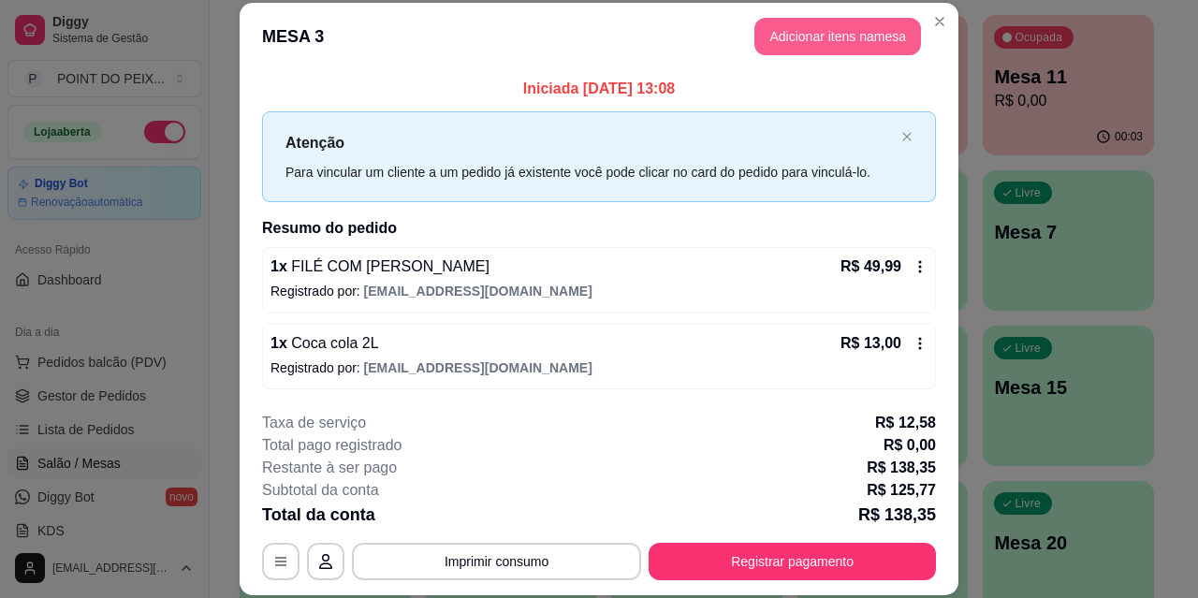
click at [815, 37] on button "Adicionar itens na mesa" at bounding box center [838, 36] width 167 height 37
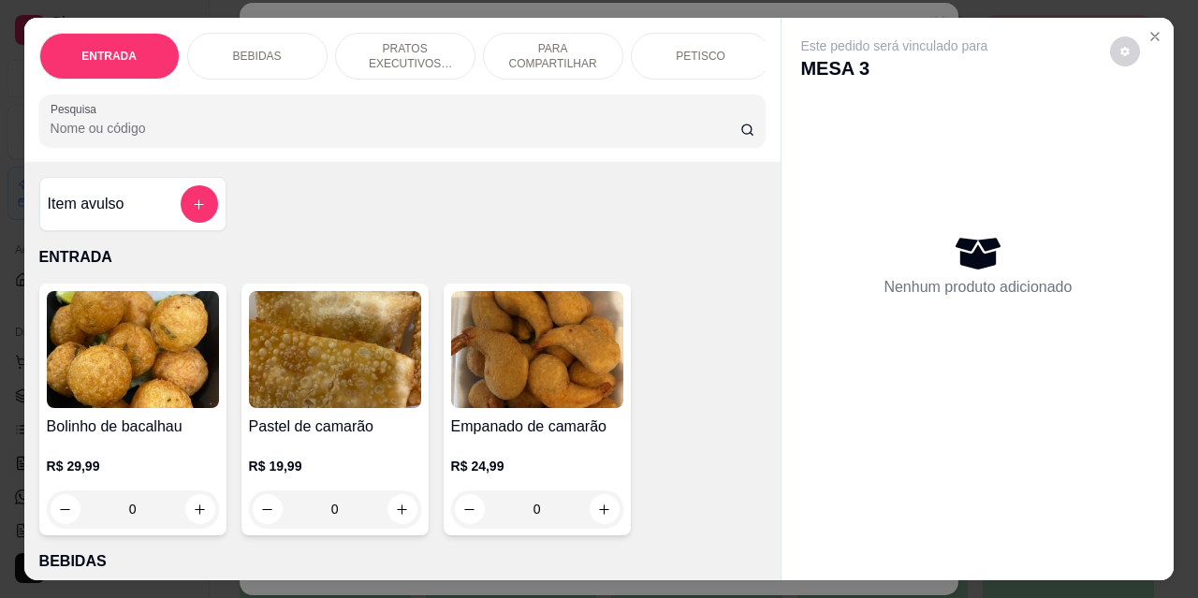
click at [706, 59] on div "PETISCO" at bounding box center [701, 56] width 140 height 47
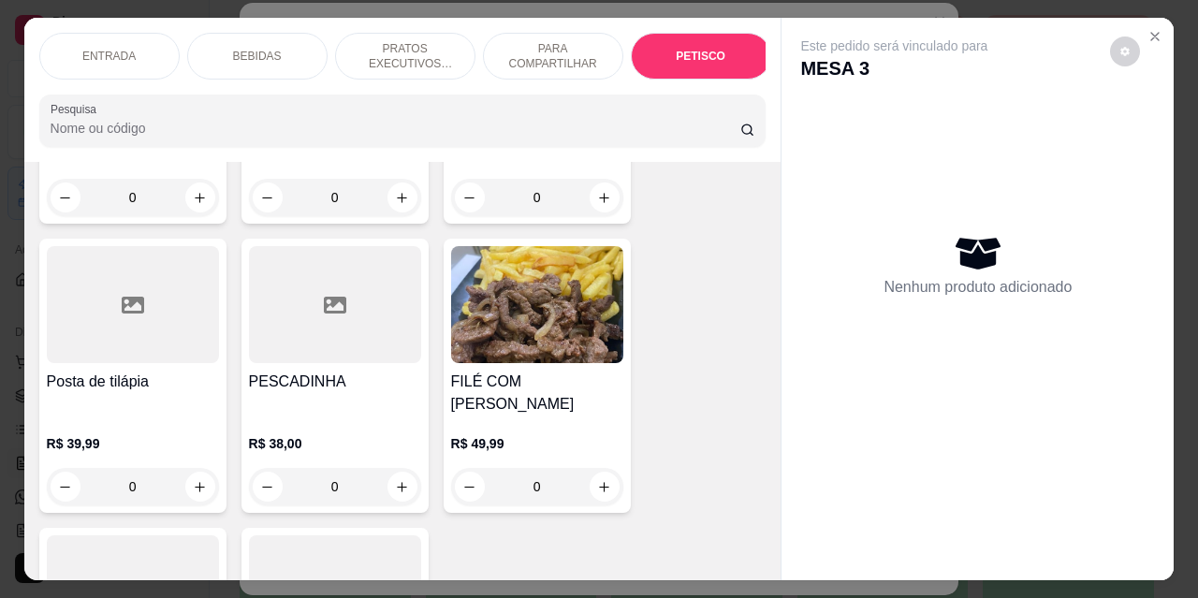
scroll to position [4712, 0]
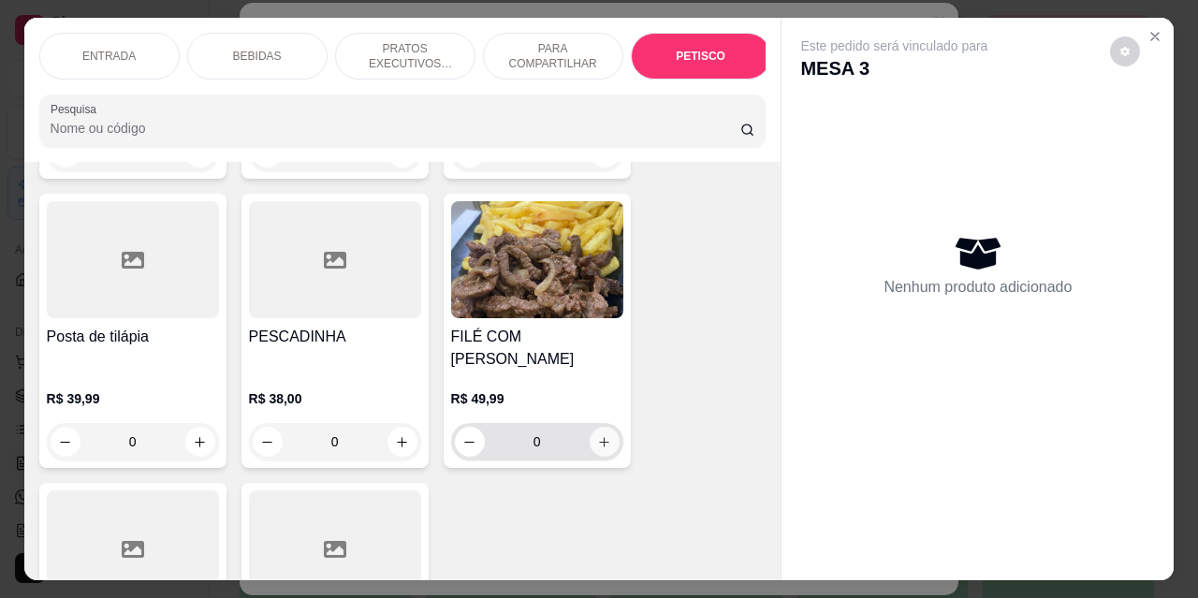
click at [599, 427] on button "increase-product-quantity" at bounding box center [605, 442] width 30 height 30
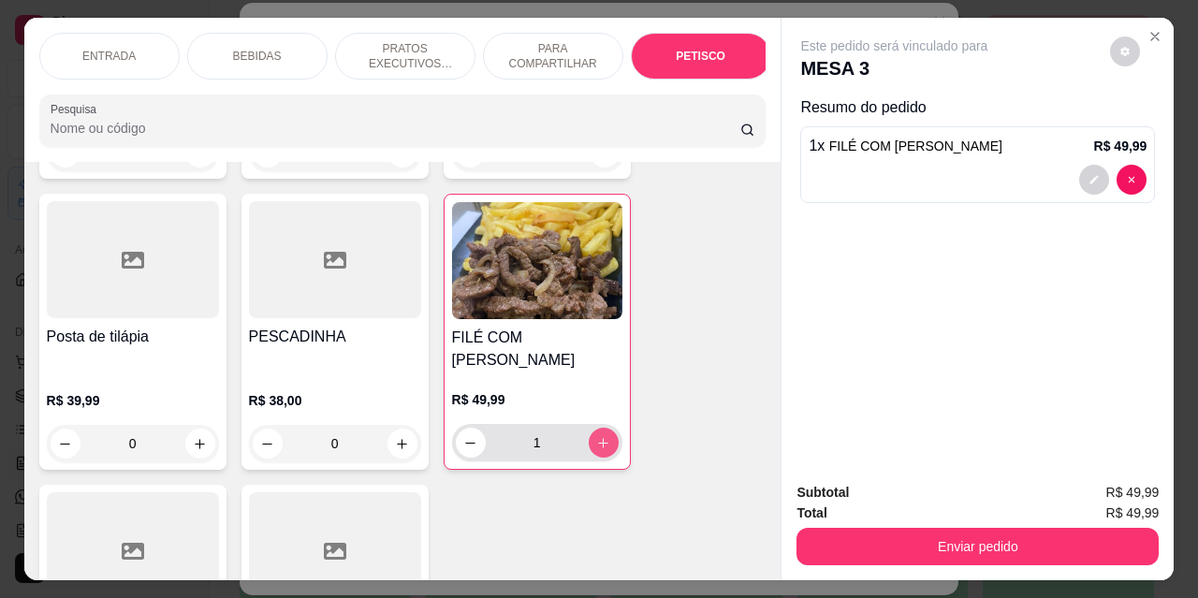
click at [599, 436] on icon "increase-product-quantity" at bounding box center [603, 443] width 14 height 14
type input "2"
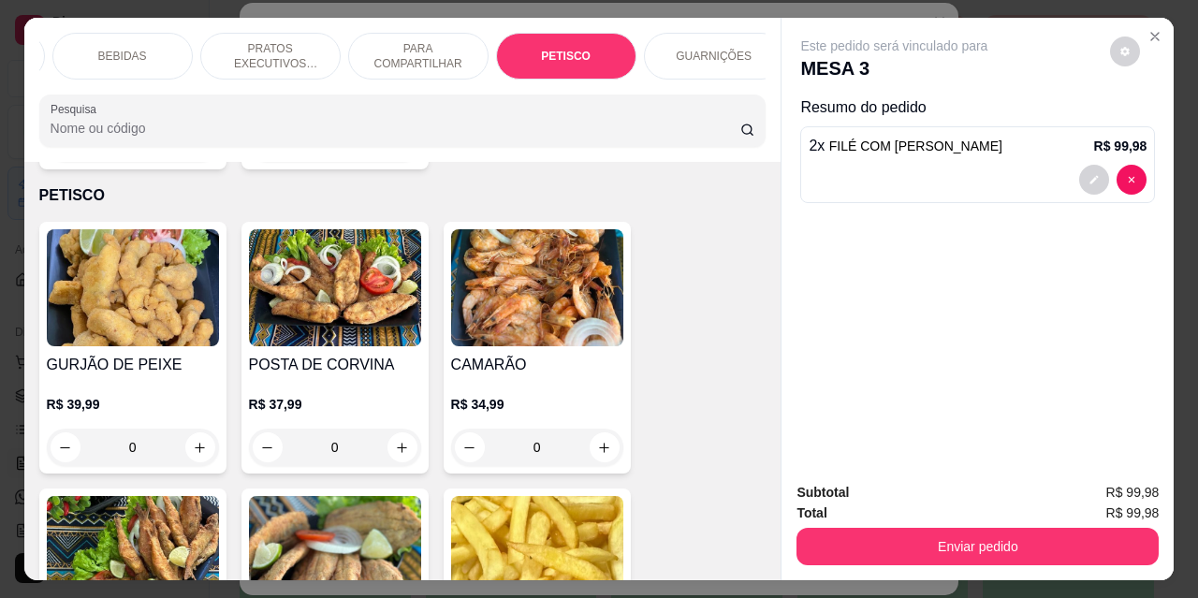
scroll to position [0, 150]
click at [700, 51] on p "GUARNIÇÕES" at bounding box center [699, 56] width 76 height 15
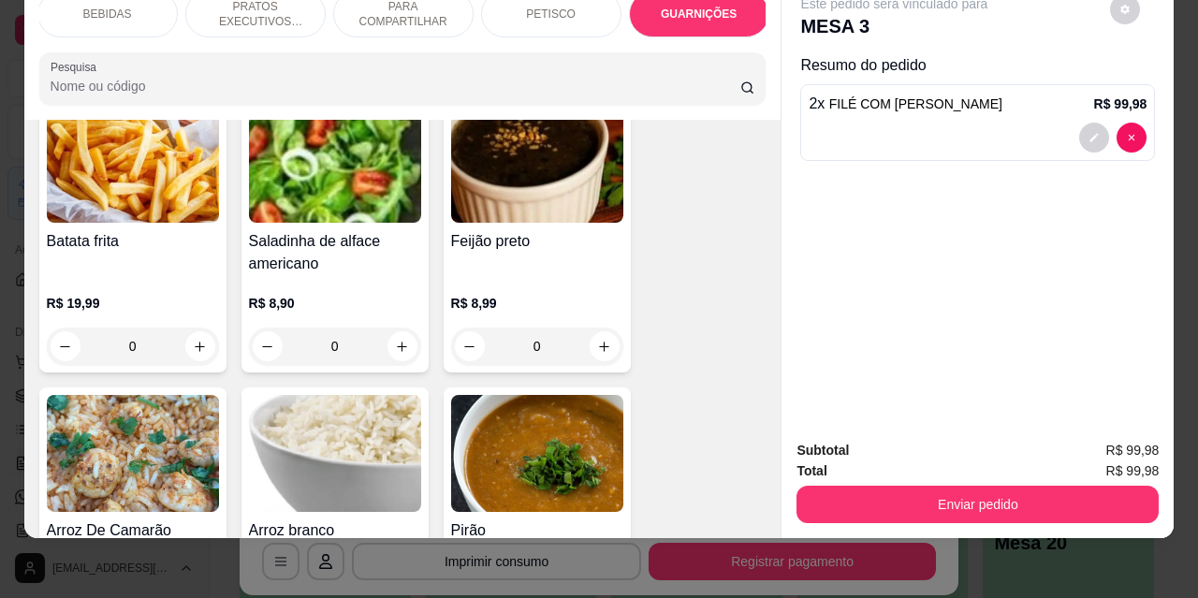
scroll to position [5444, 0]
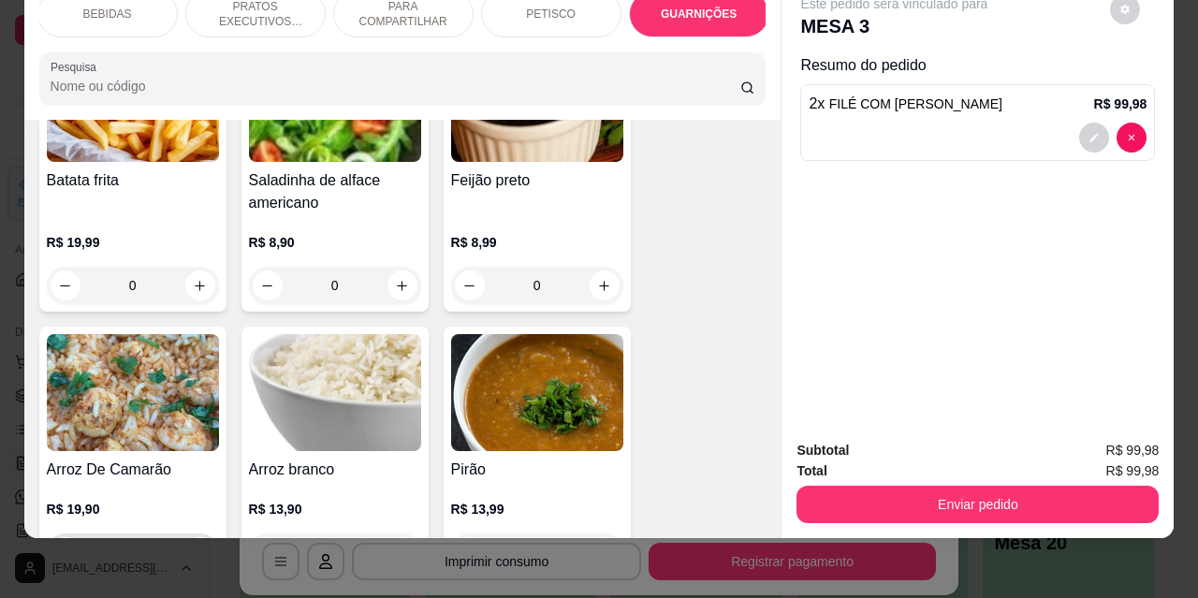
click at [193, 546] on icon "increase-product-quantity" at bounding box center [200, 553] width 14 height 14
type input "1"
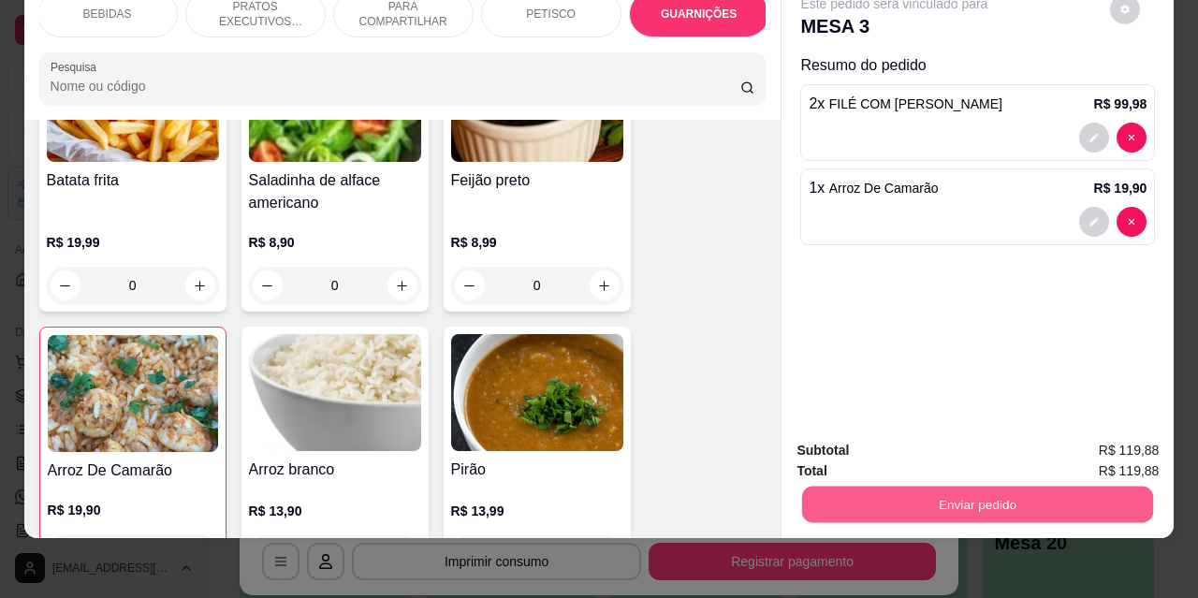
click at [858, 497] on button "Enviar pedido" at bounding box center [977, 504] width 351 height 37
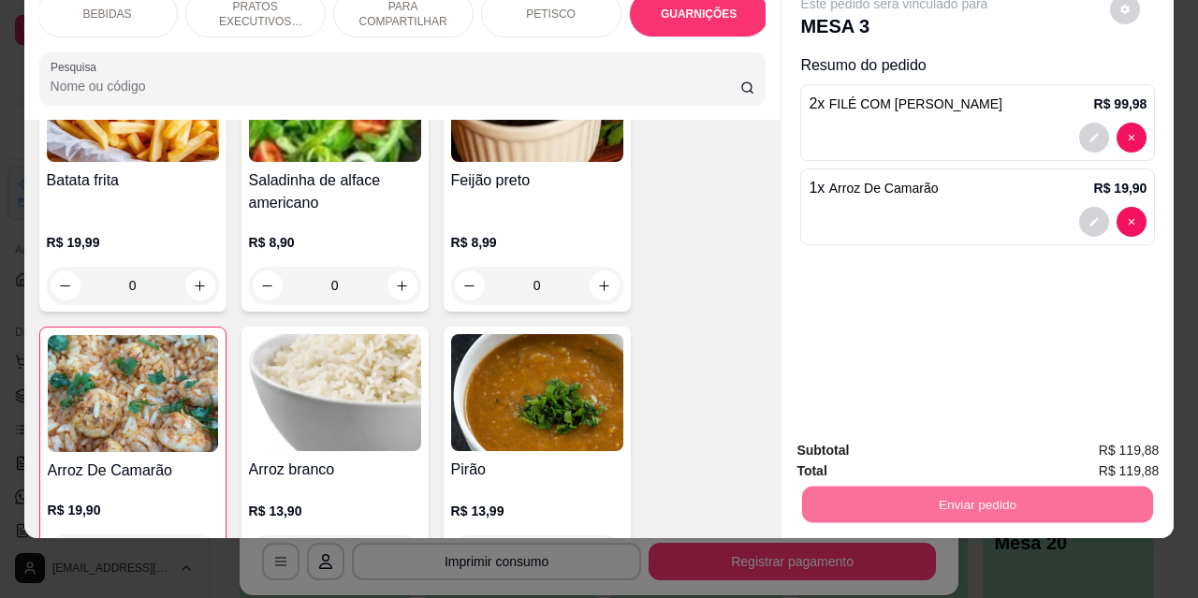
click at [861, 442] on button "Não registrar e enviar pedido" at bounding box center [916, 444] width 189 height 35
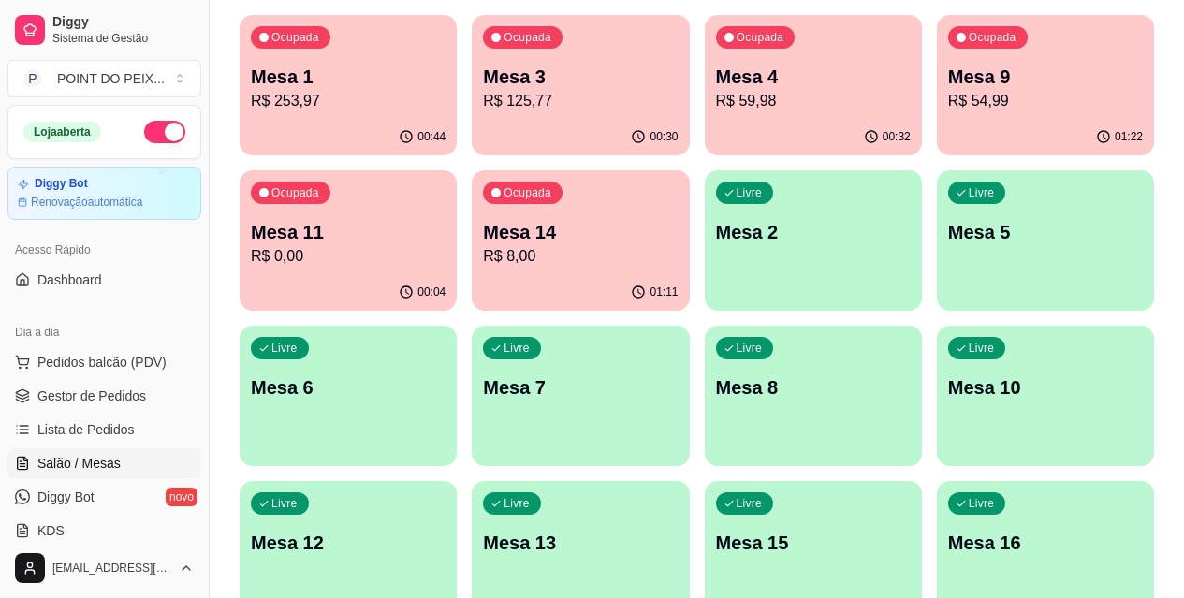
click at [446, 245] on p "R$ 0,00" at bounding box center [348, 256] width 195 height 22
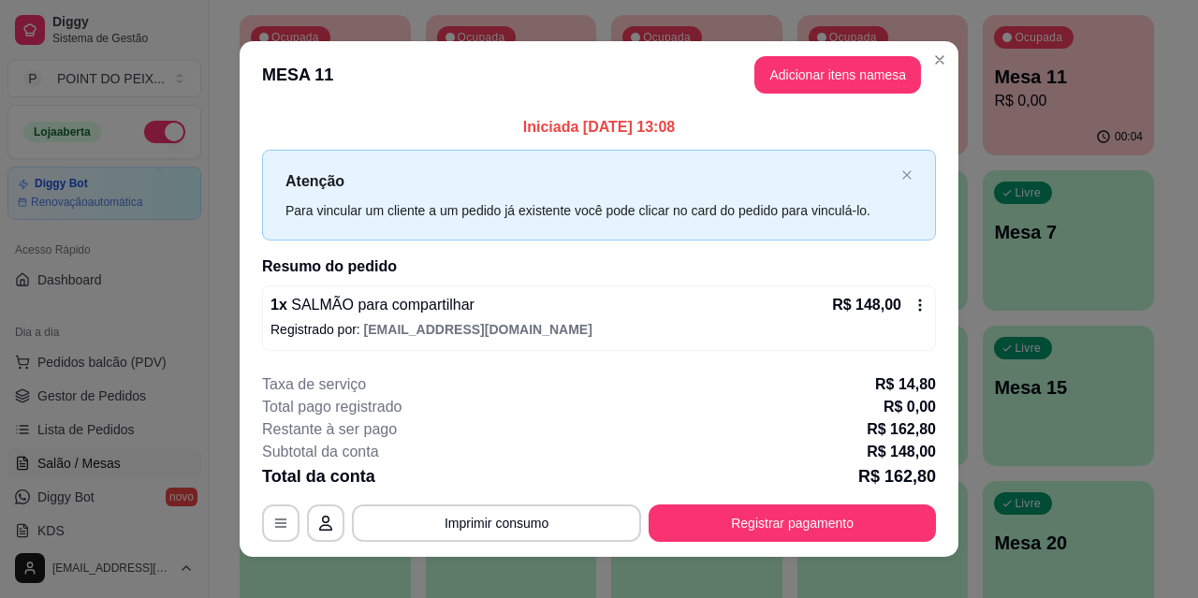
scroll to position [19, 0]
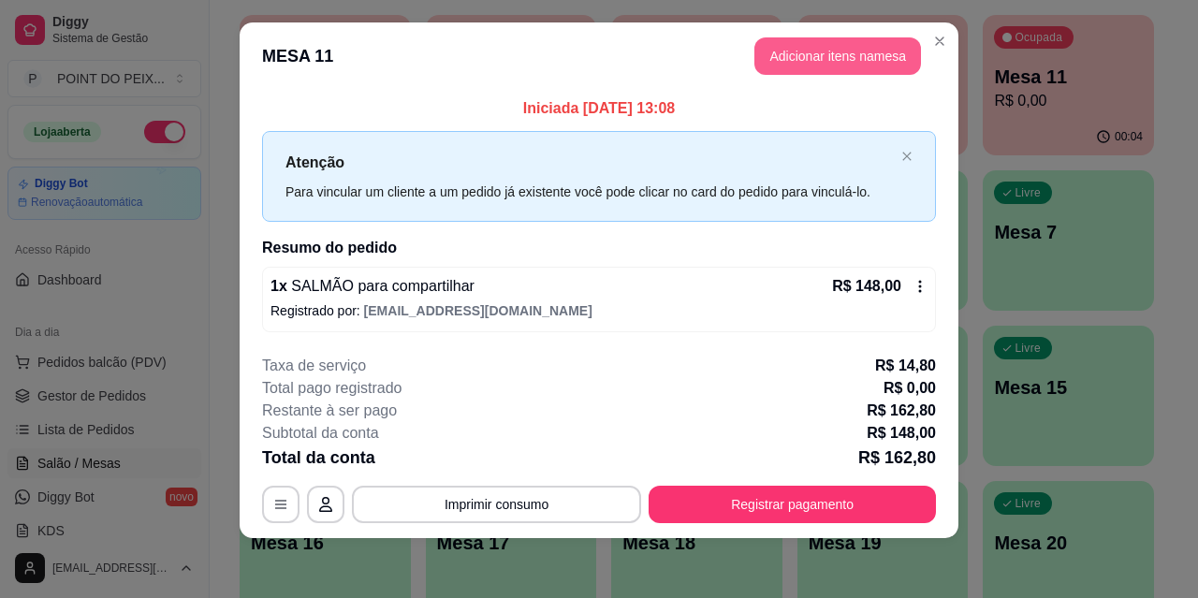
click at [830, 63] on button "Adicionar itens na mesa" at bounding box center [838, 55] width 167 height 37
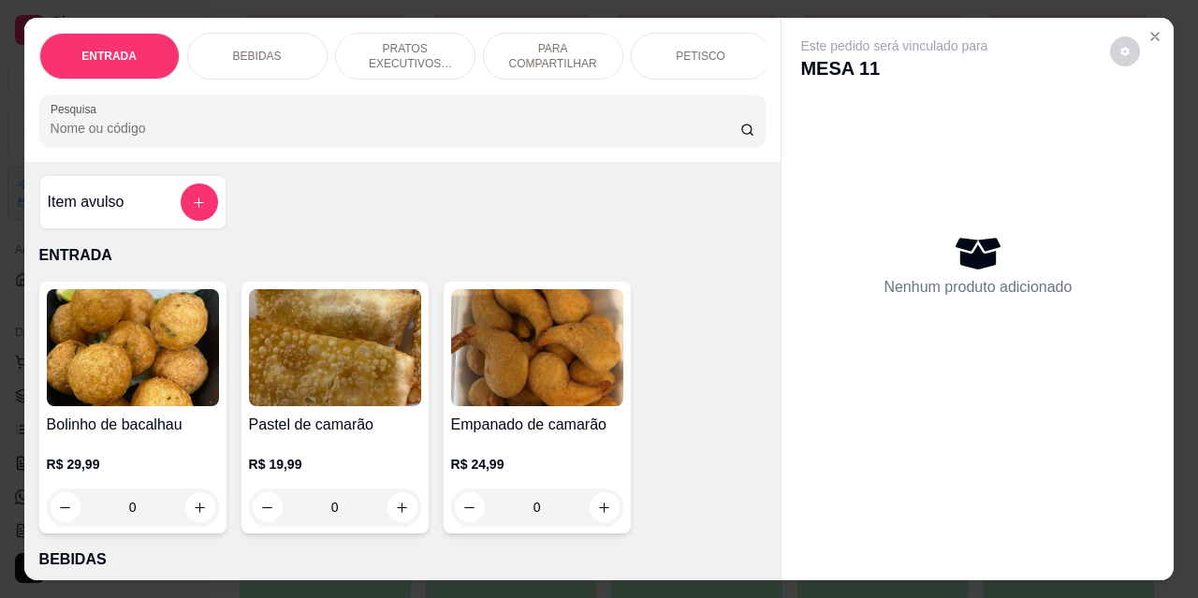
scroll to position [0, 0]
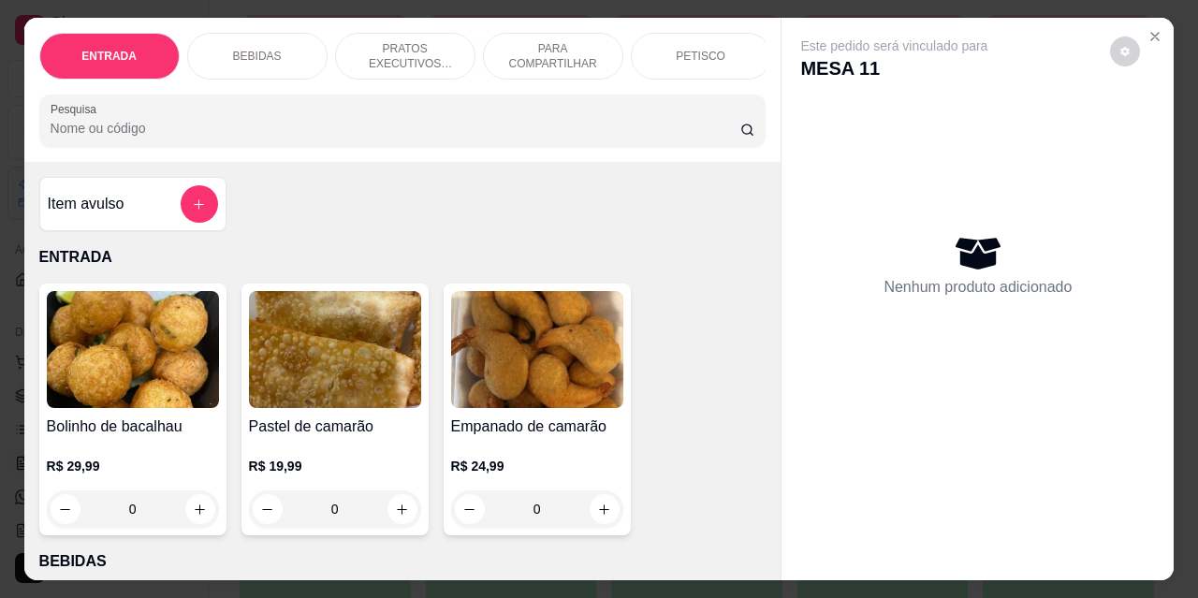
click at [693, 58] on div "PETISCO" at bounding box center [701, 56] width 140 height 47
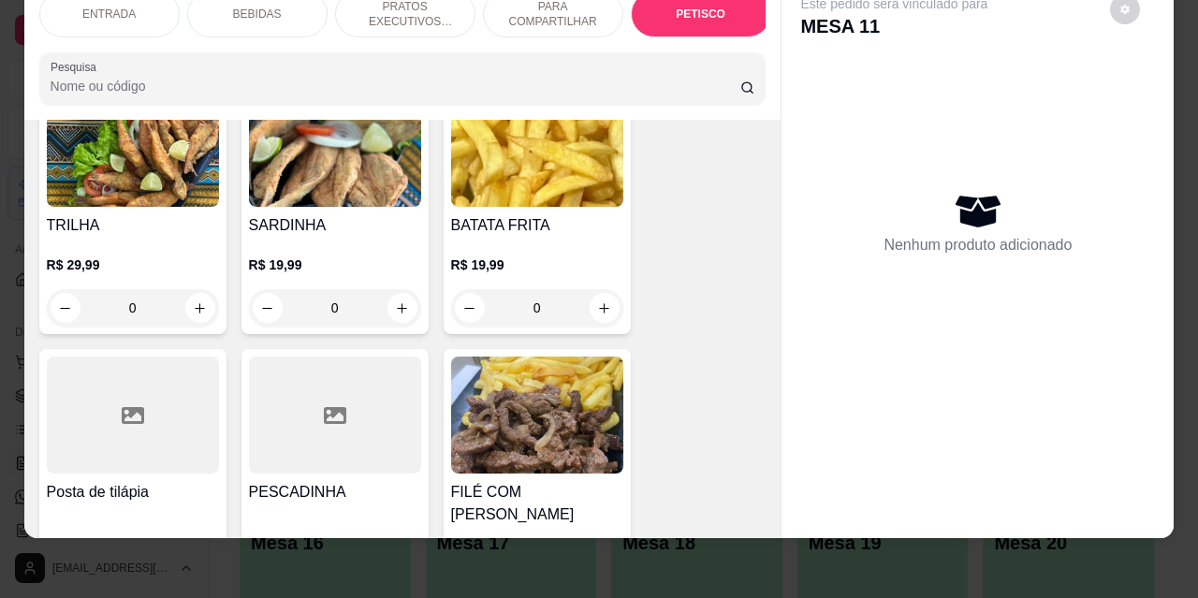
scroll to position [4524, 0]
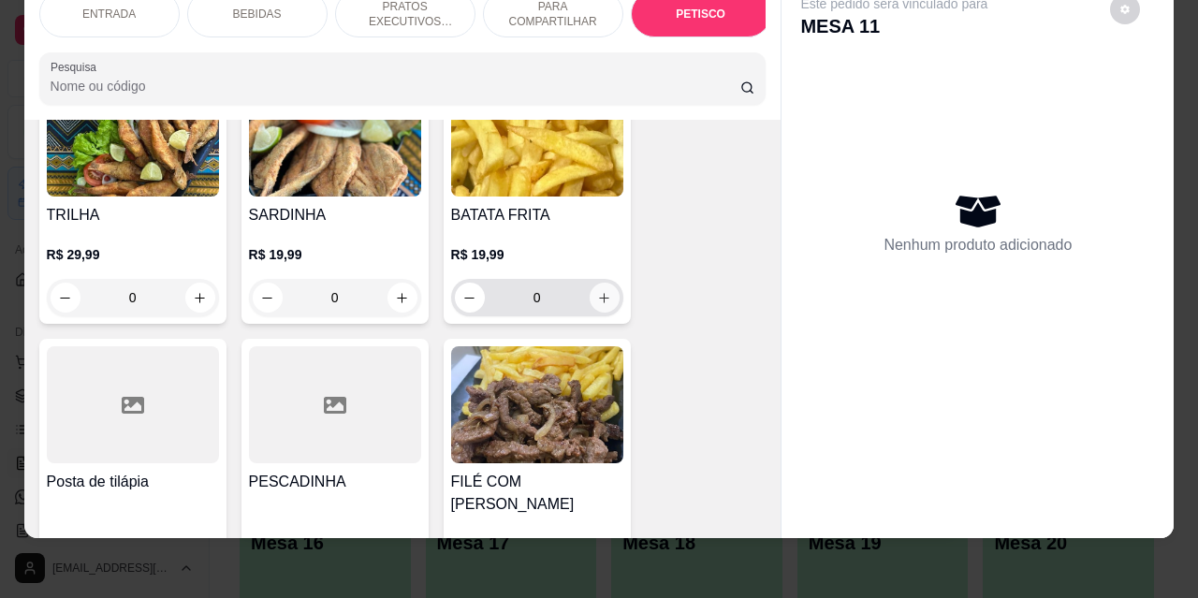
click at [597, 291] on icon "increase-product-quantity" at bounding box center [604, 298] width 14 height 14
type input "1"
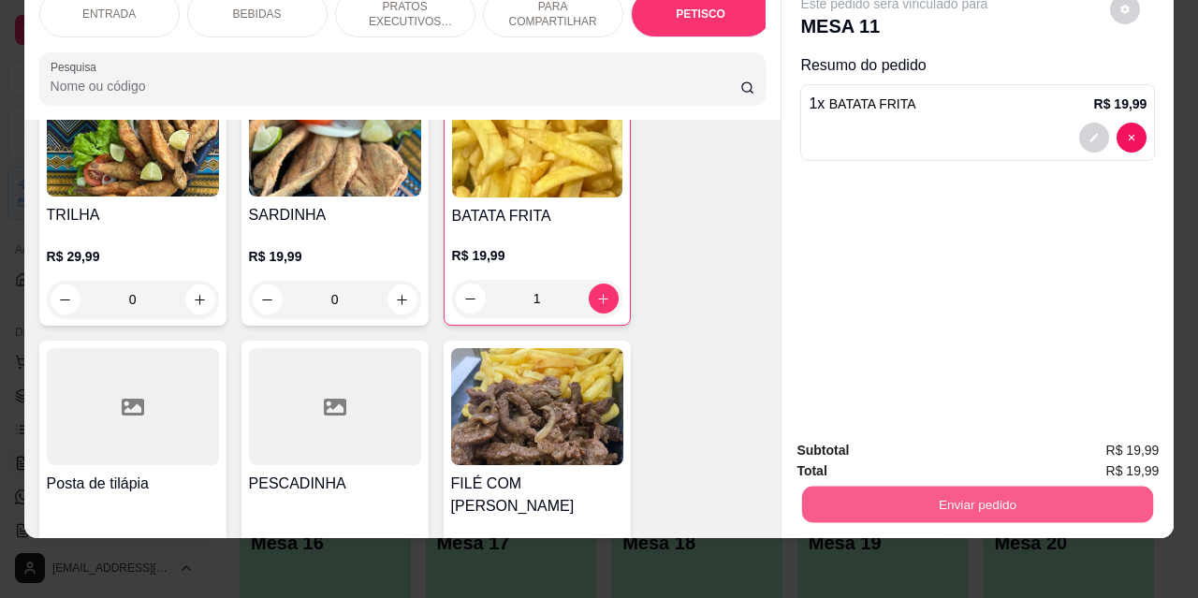
click at [896, 486] on button "Enviar pedido" at bounding box center [977, 504] width 351 height 37
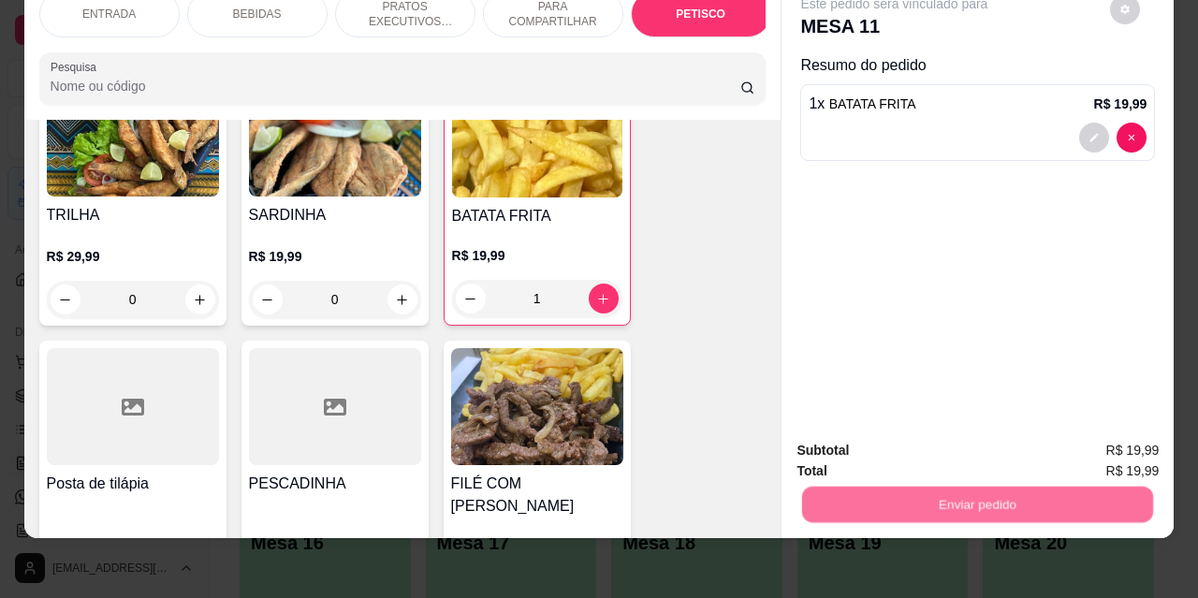
click at [861, 442] on button "Não registrar e enviar pedido" at bounding box center [916, 444] width 189 height 35
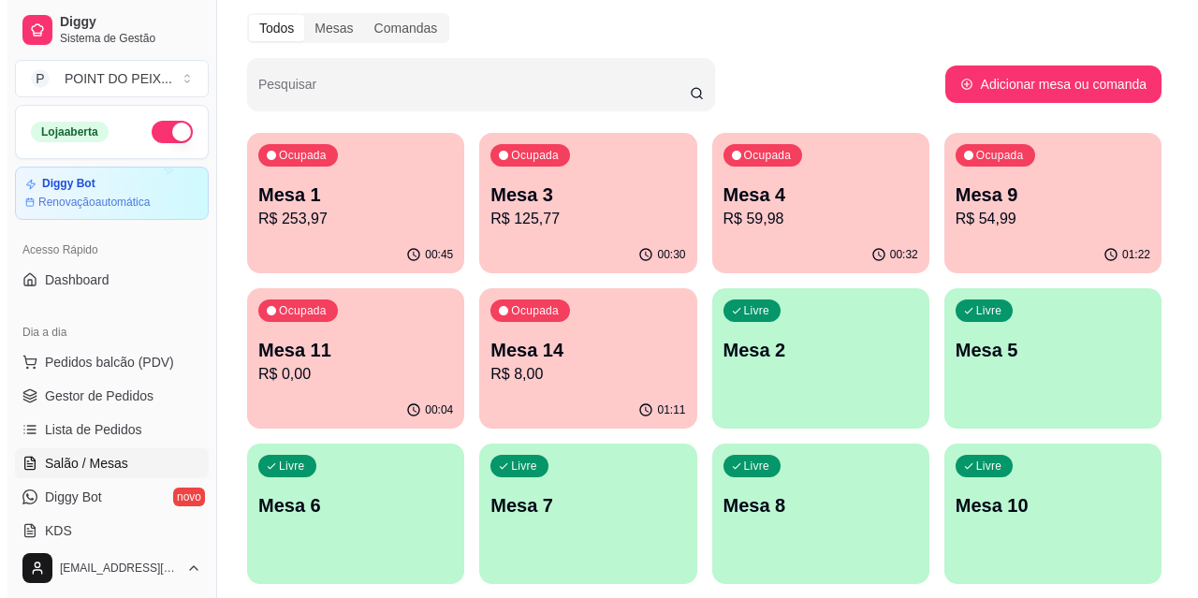
scroll to position [0, 0]
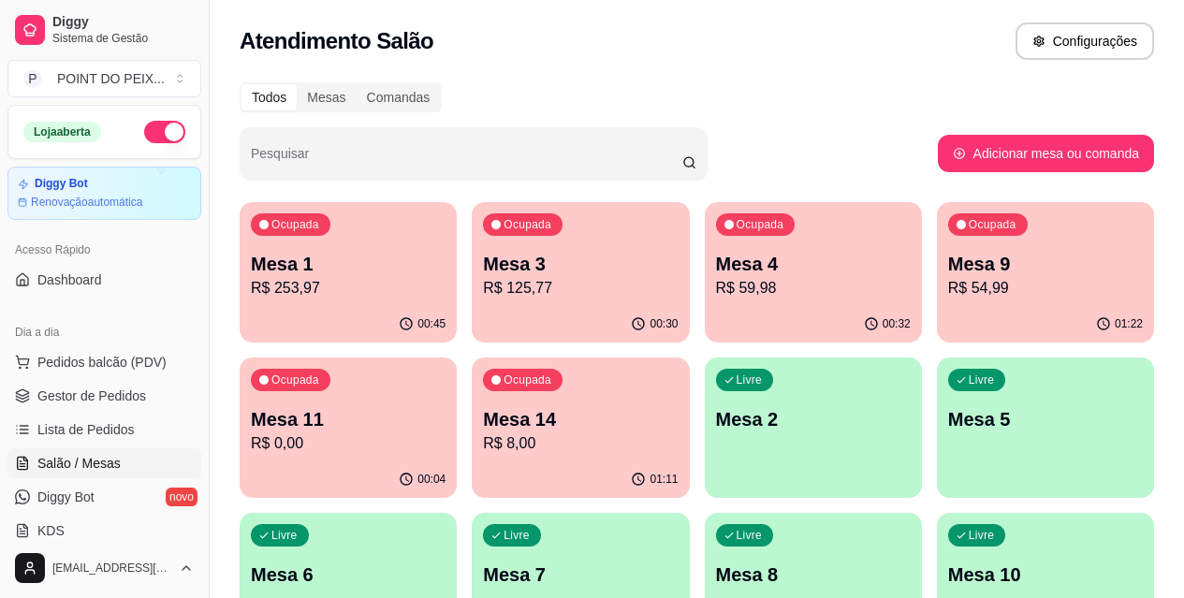
click at [728, 306] on div "00:32" at bounding box center [813, 324] width 217 height 37
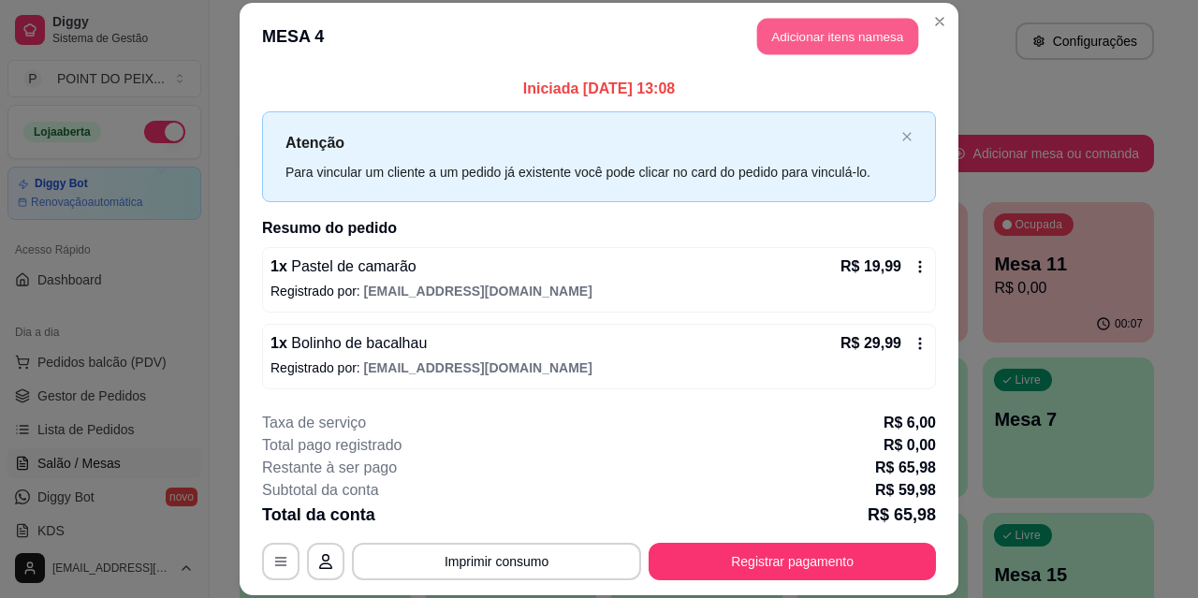
click at [828, 36] on button "Adicionar itens na mesa" at bounding box center [837, 37] width 161 height 37
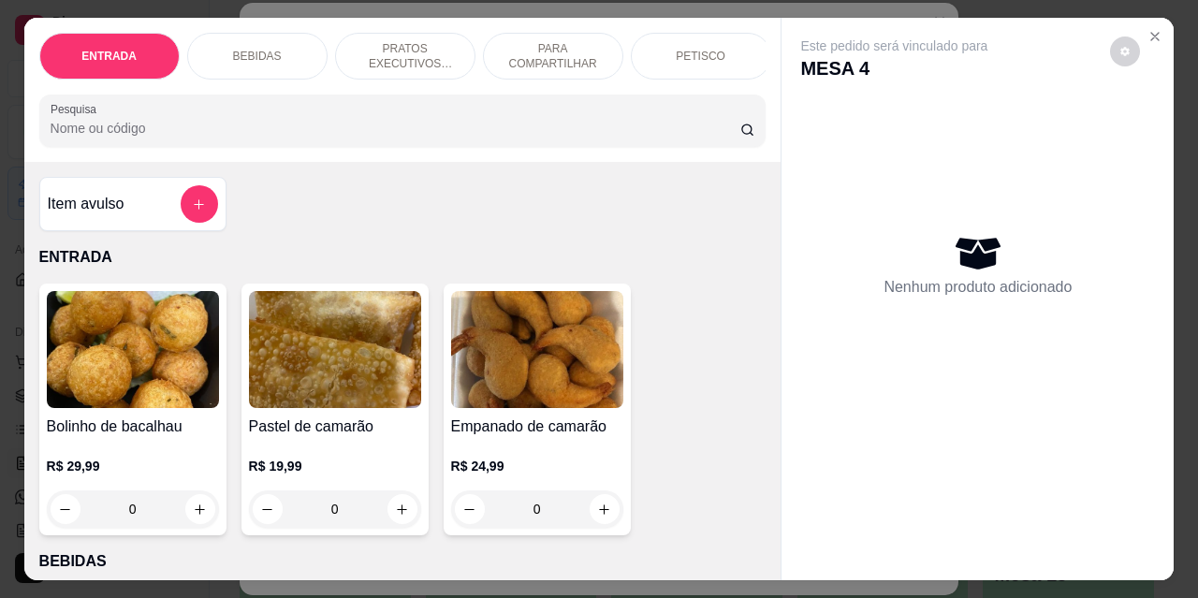
click at [276, 44] on div "BEBIDAS" at bounding box center [257, 56] width 140 height 47
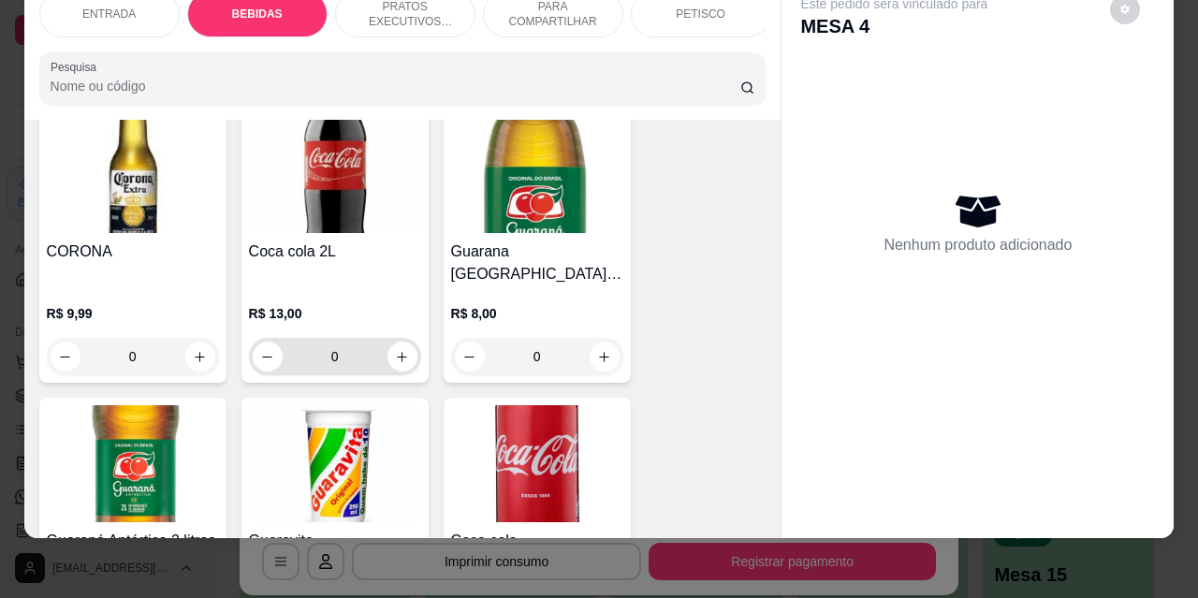
scroll to position [669, 0]
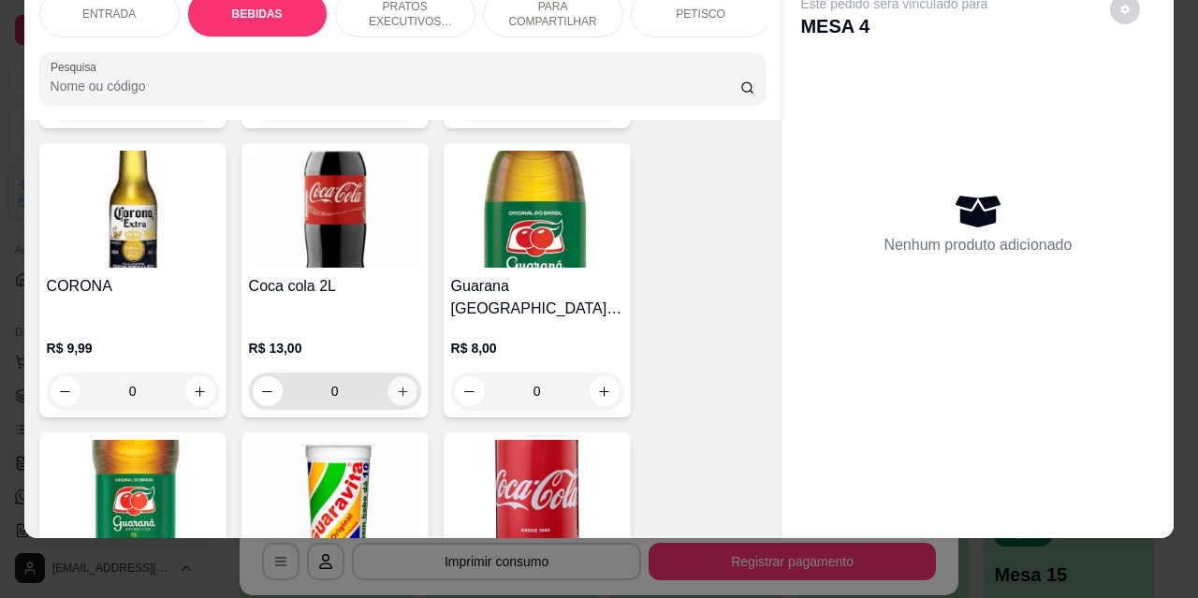
click at [404, 377] on button "increase-product-quantity" at bounding box center [402, 391] width 29 height 29
type input "1"
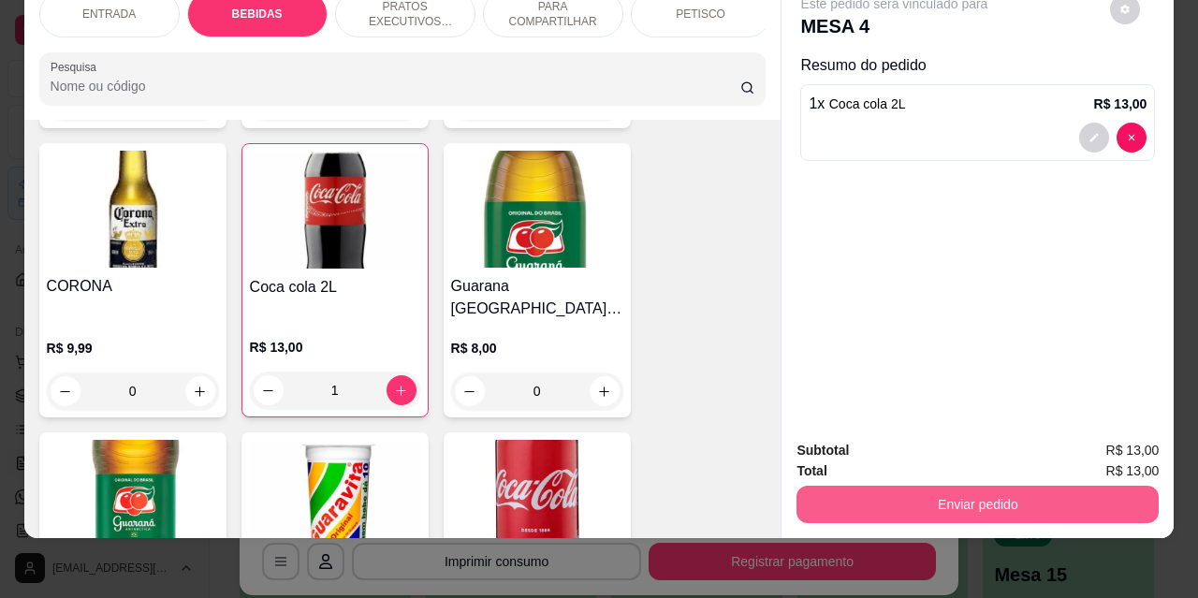
click at [937, 501] on button "Enviar pedido" at bounding box center [978, 504] width 362 height 37
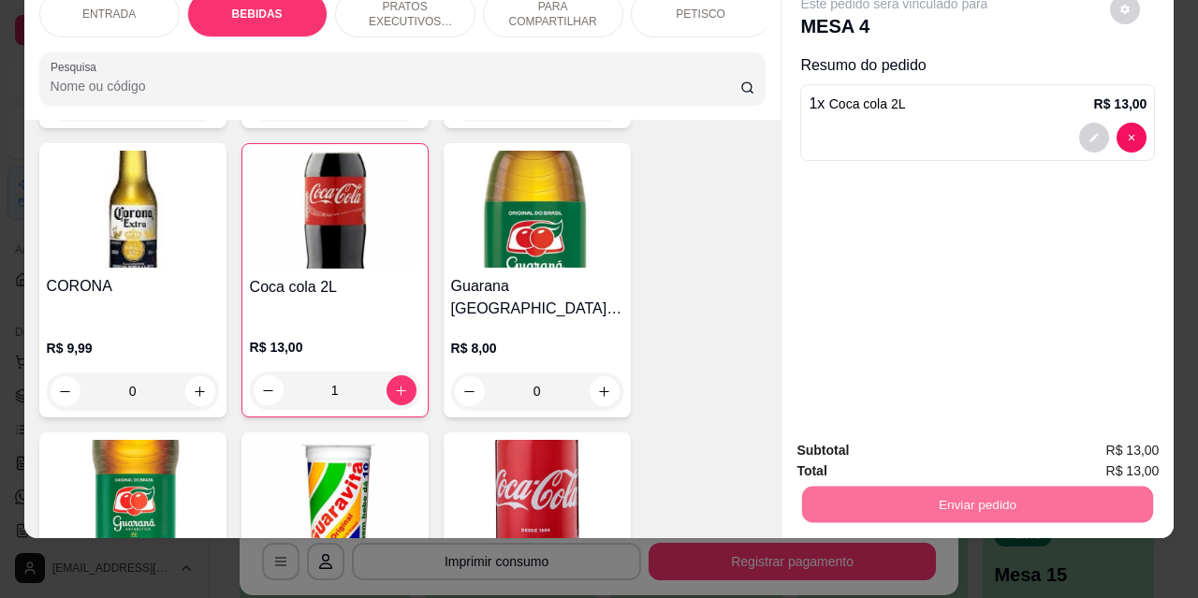
click at [881, 452] on button "Não registrar e enviar pedido" at bounding box center [916, 445] width 195 height 36
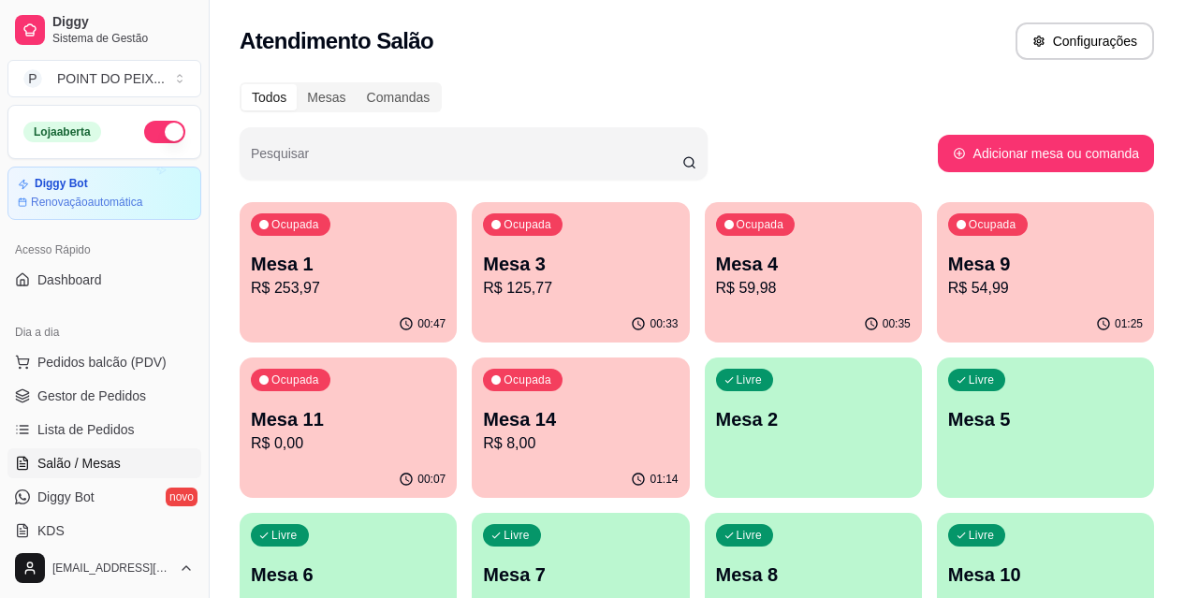
click at [446, 562] on p "Mesa 6" at bounding box center [348, 575] width 195 height 26
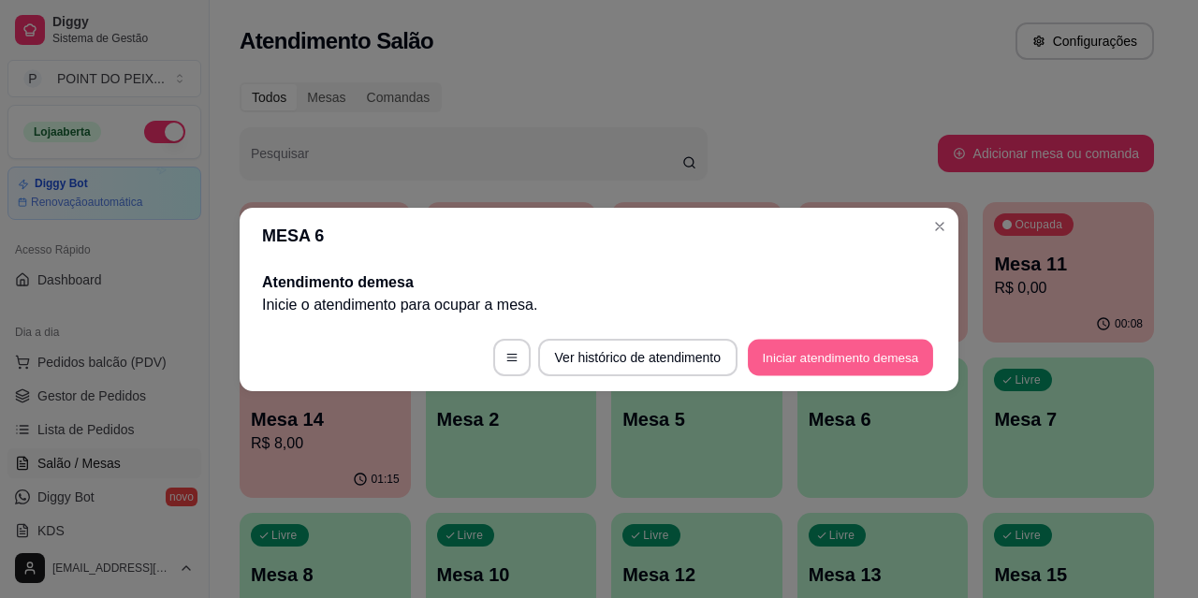
click at [855, 351] on button "Iniciar atendimento de mesa" at bounding box center [840, 357] width 185 height 37
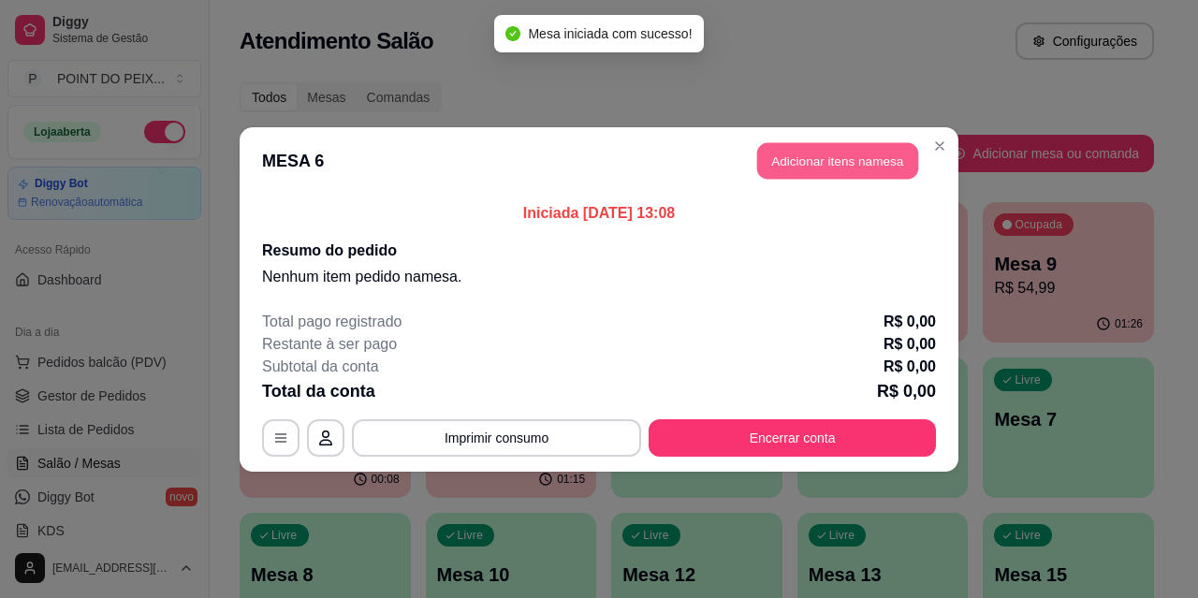
click at [814, 163] on button "Adicionar itens na mesa" at bounding box center [837, 160] width 161 height 37
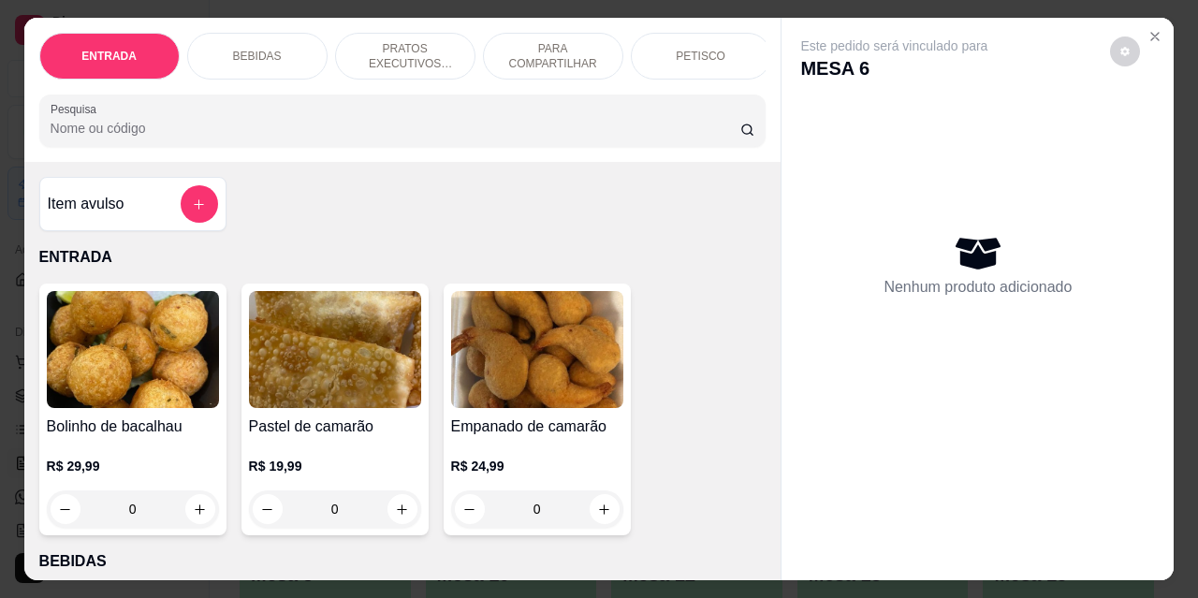
click at [676, 51] on p "PETISCO" at bounding box center [701, 56] width 50 height 15
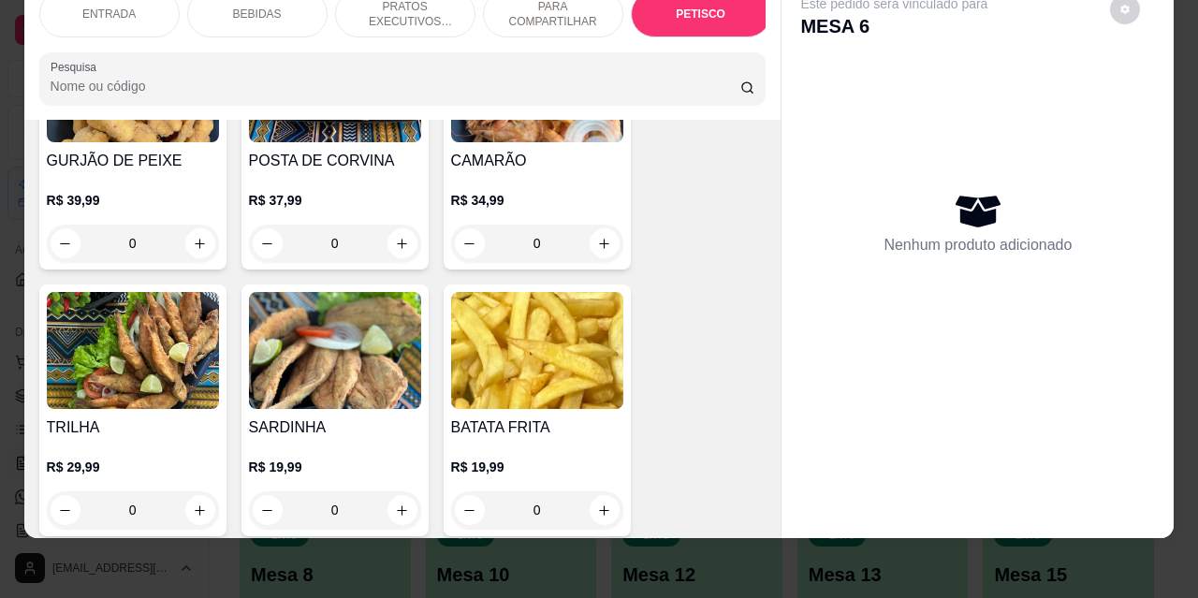
scroll to position [4524, 0]
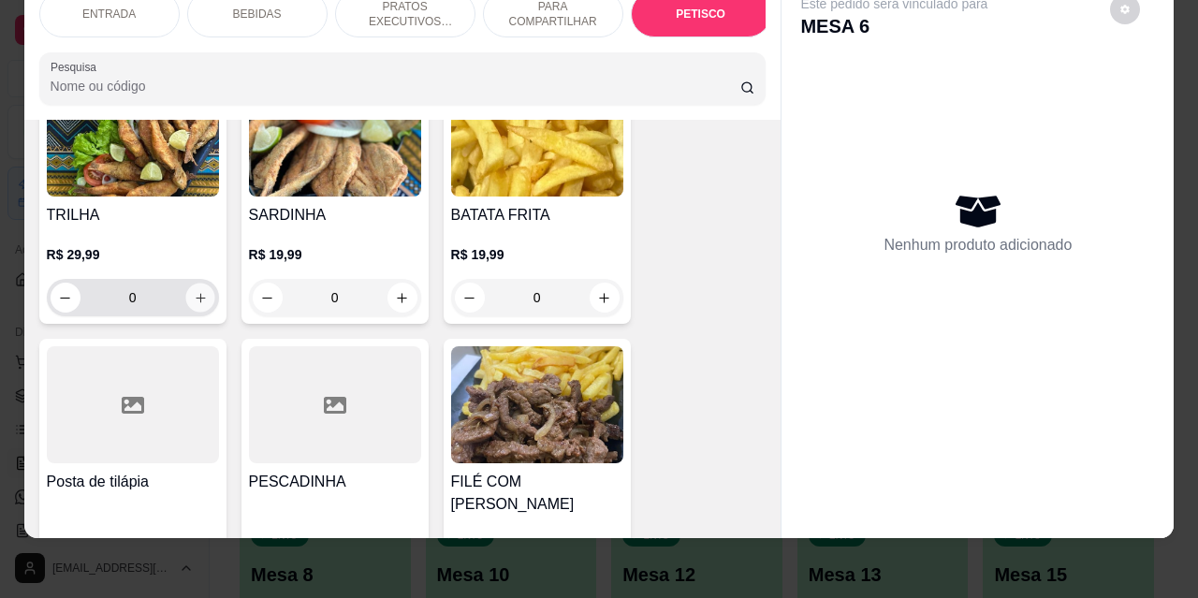
click at [202, 284] on button "increase-product-quantity" at bounding box center [199, 298] width 29 height 29
type input "1"
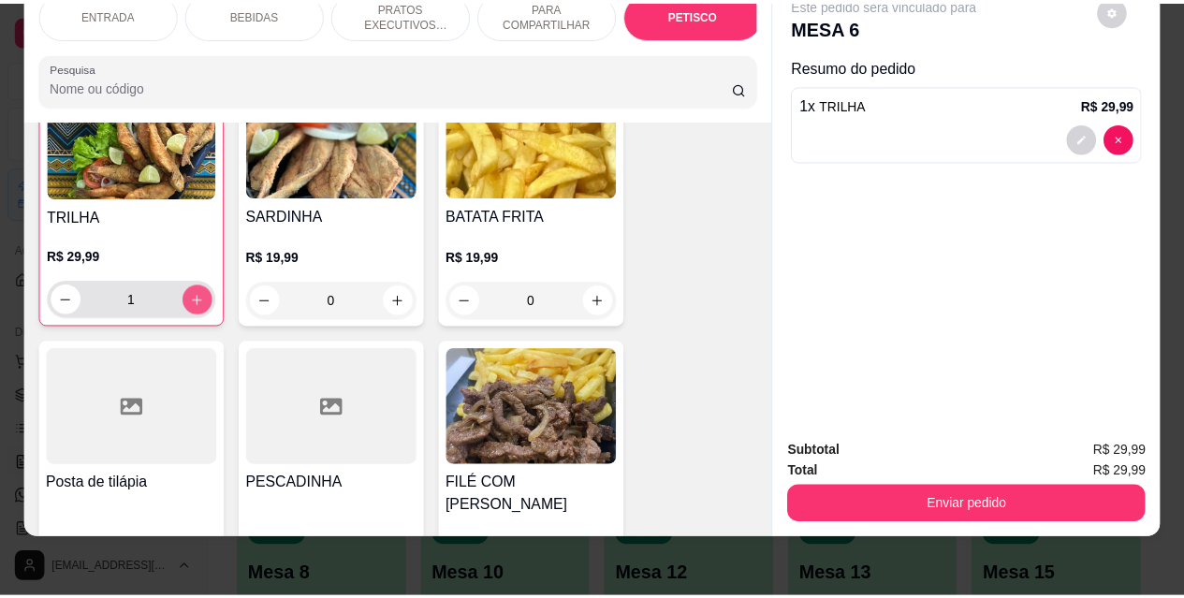
scroll to position [4525, 0]
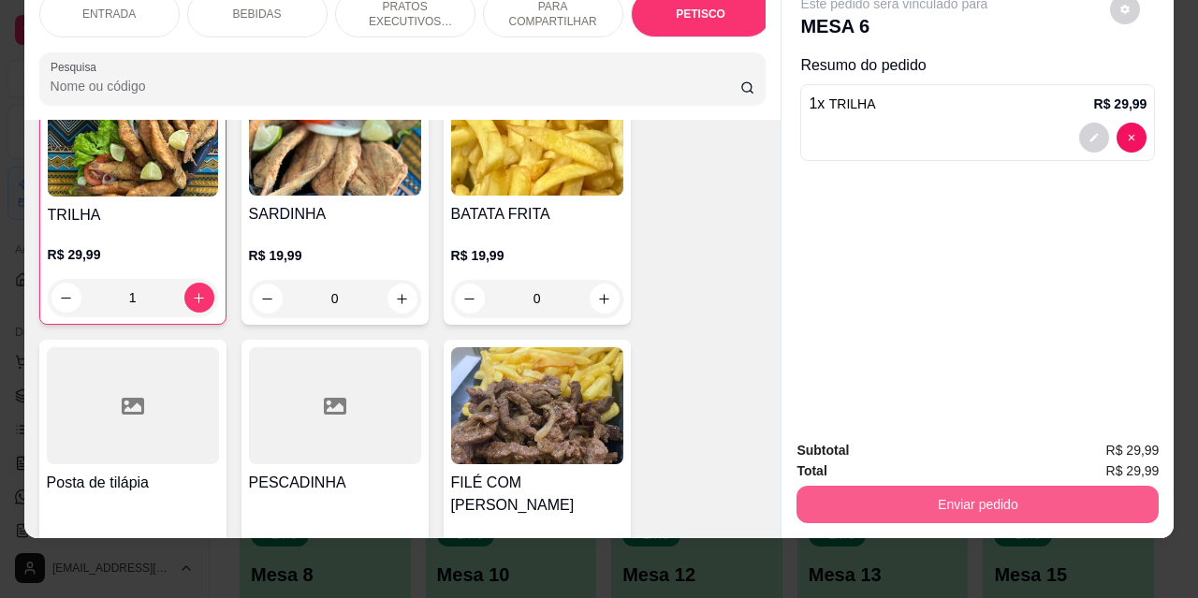
click at [881, 493] on button "Enviar pedido" at bounding box center [978, 504] width 362 height 37
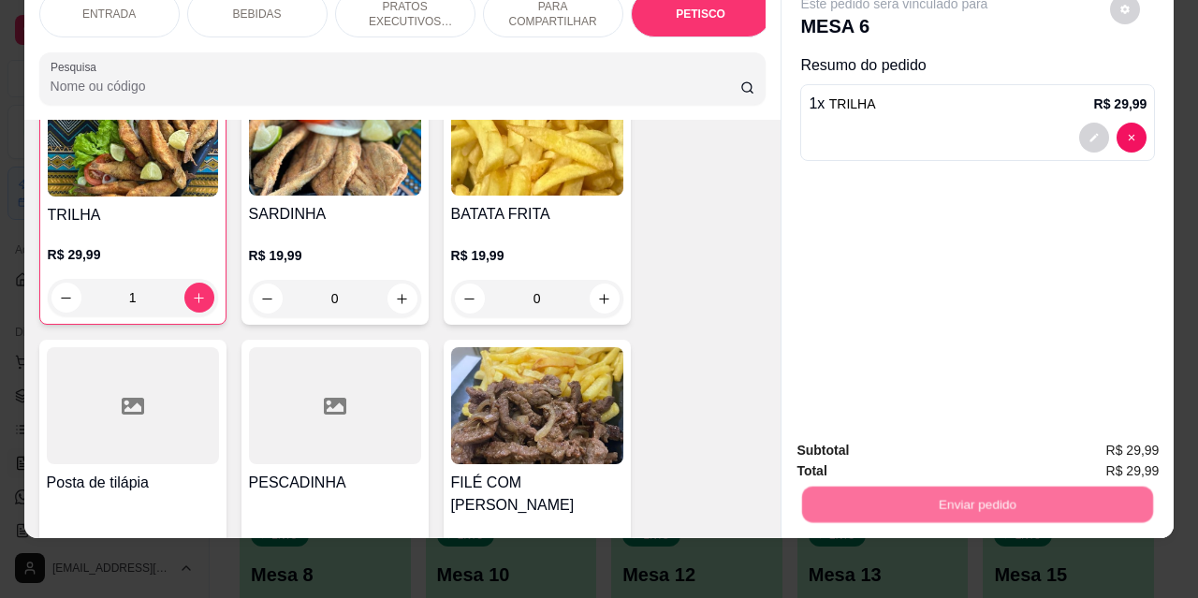
click at [852, 438] on button "Não registrar e enviar pedido" at bounding box center [916, 445] width 195 height 36
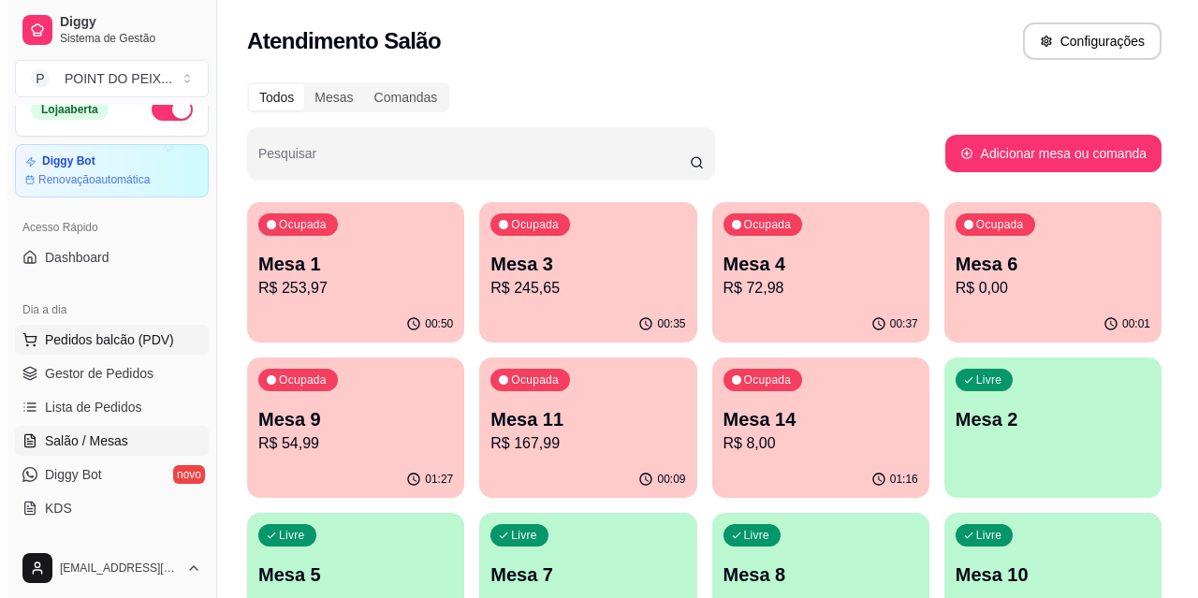
scroll to position [0, 0]
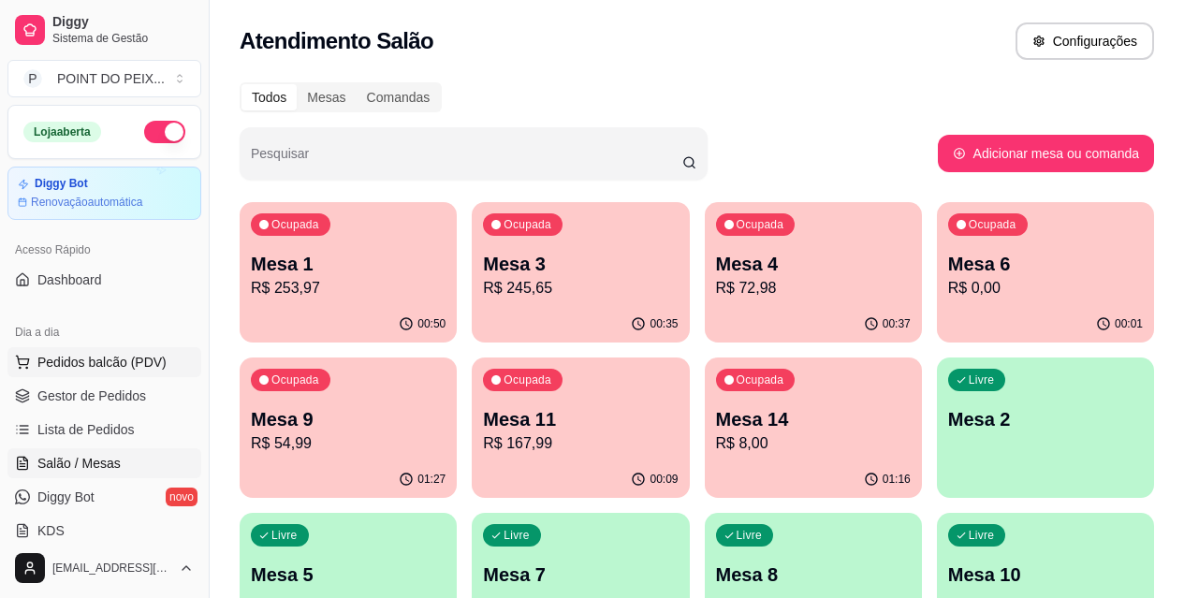
click at [106, 361] on span "Pedidos balcão (PDV)" at bounding box center [101, 362] width 129 height 19
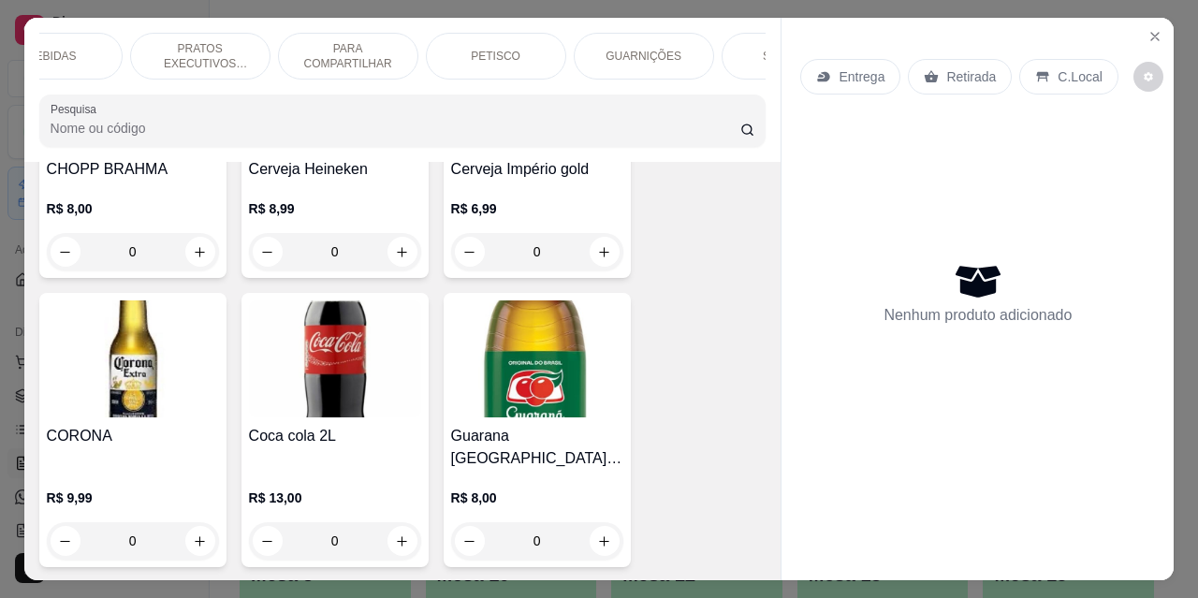
scroll to position [0, 225]
click at [615, 49] on p "GUARNIÇÕES" at bounding box center [624, 56] width 76 height 15
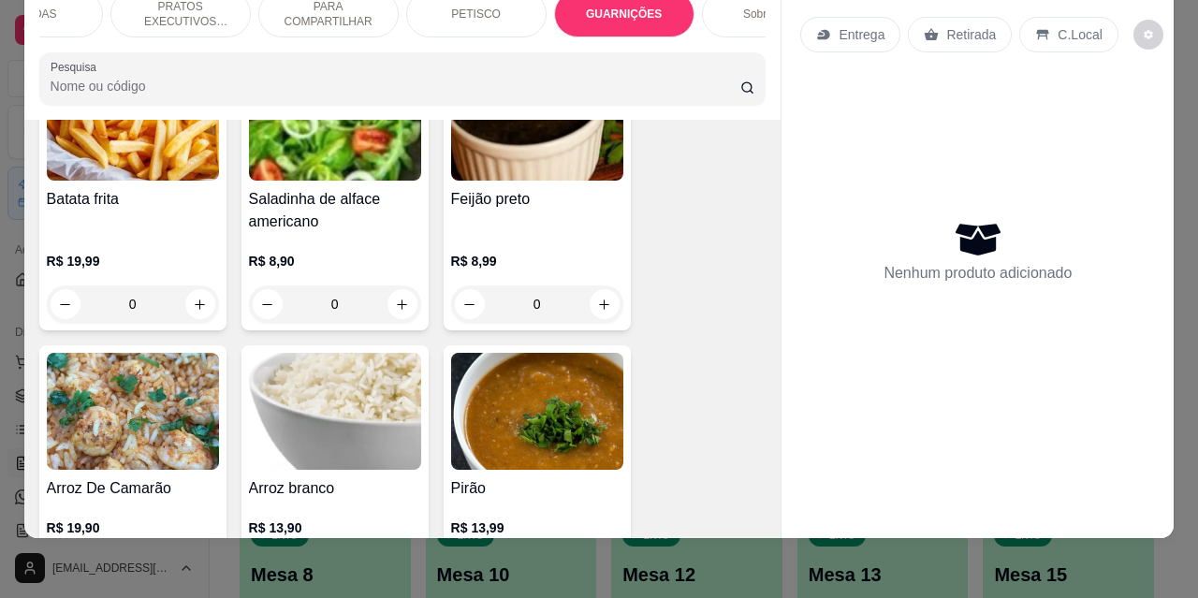
scroll to position [5442, 0]
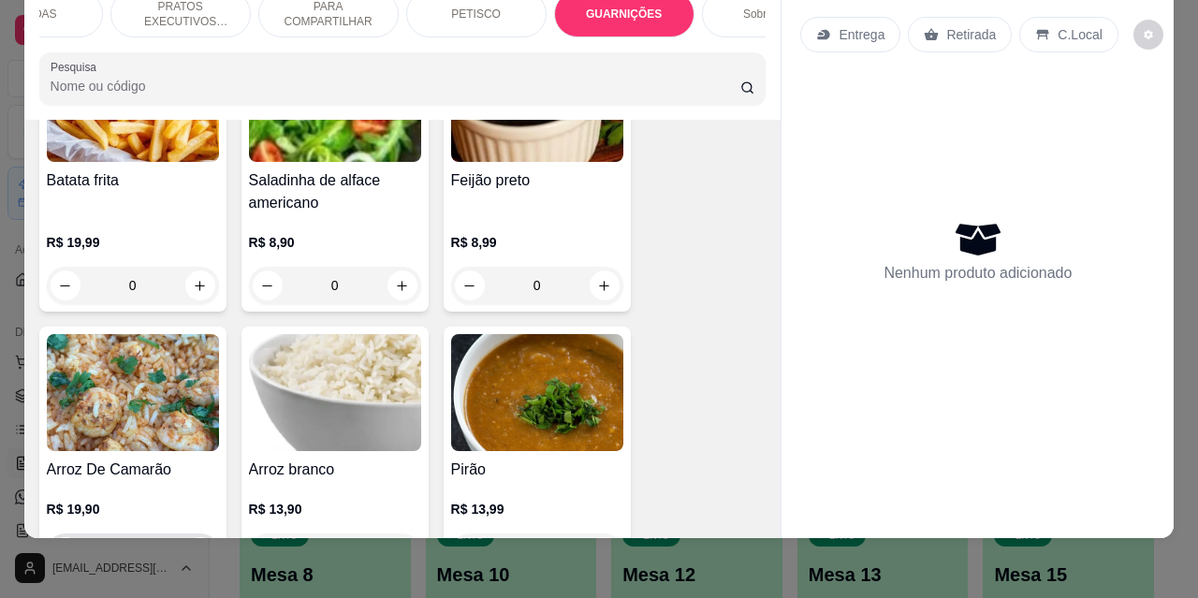
click at [195, 546] on icon "increase-product-quantity" at bounding box center [200, 553] width 14 height 14
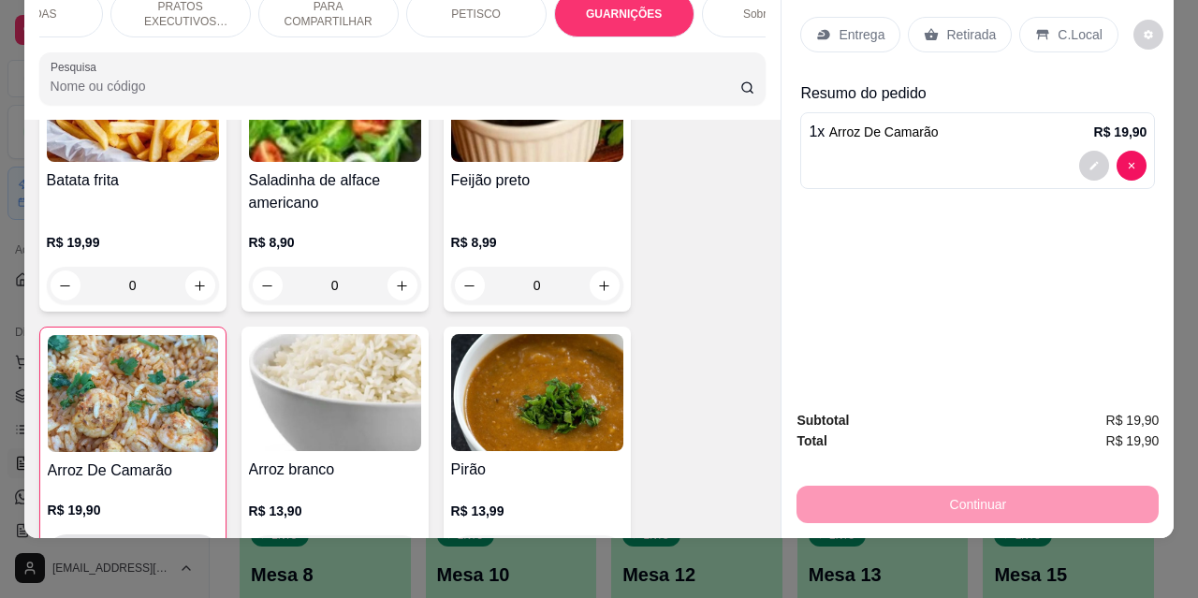
click at [195, 547] on icon "increase-product-quantity" at bounding box center [199, 554] width 14 height 14
click at [59, 547] on icon "decrease-product-quantity" at bounding box center [66, 554] width 14 height 14
type input "1"
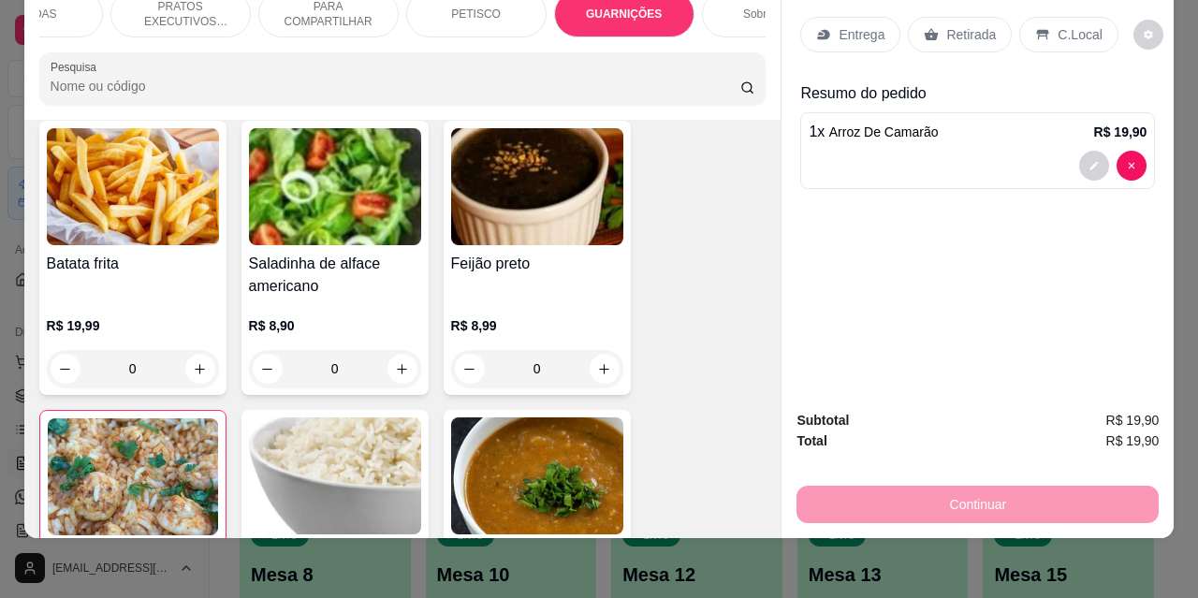
scroll to position [5255, 0]
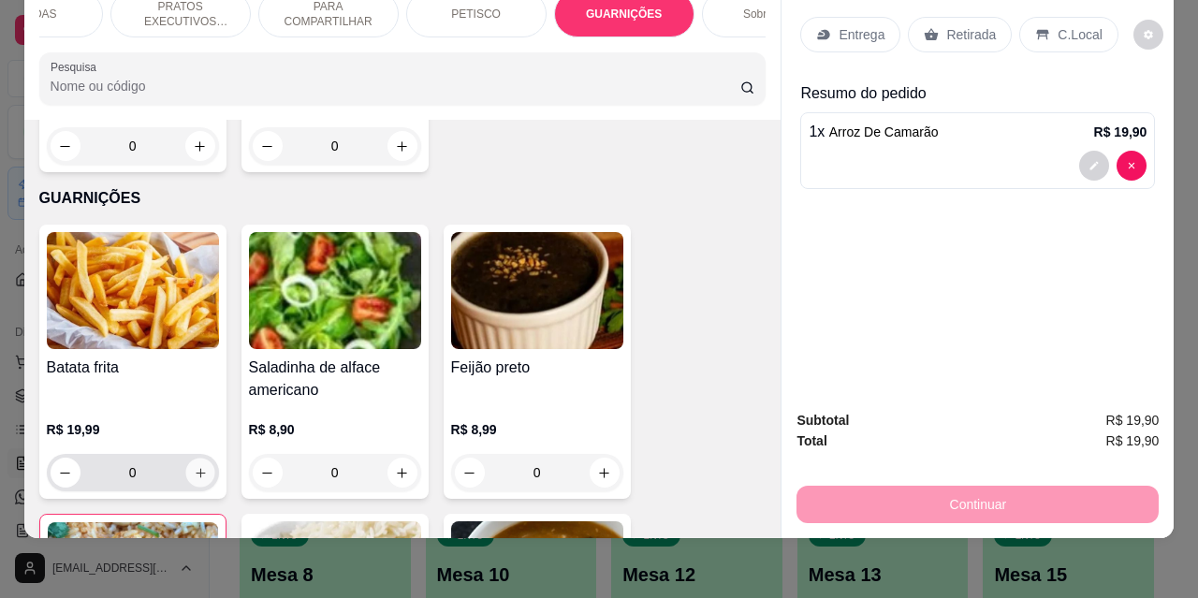
click at [194, 466] on icon "increase-product-quantity" at bounding box center [200, 473] width 14 height 14
type input "1"
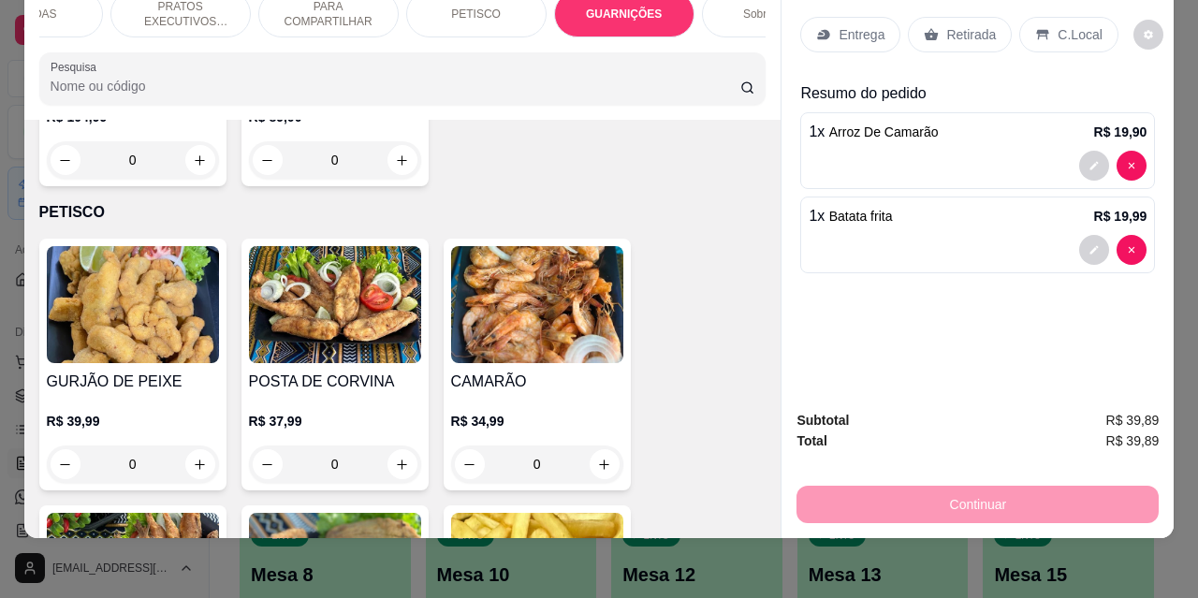
scroll to position [4088, 0]
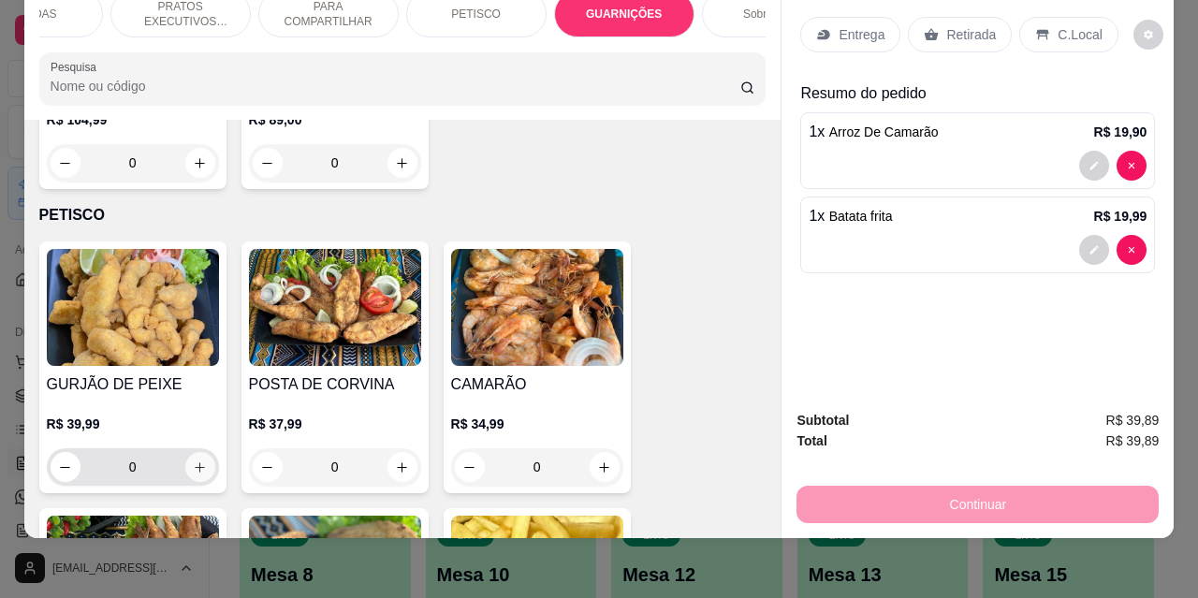
click at [193, 461] on icon "increase-product-quantity" at bounding box center [200, 468] width 14 height 14
type input "1"
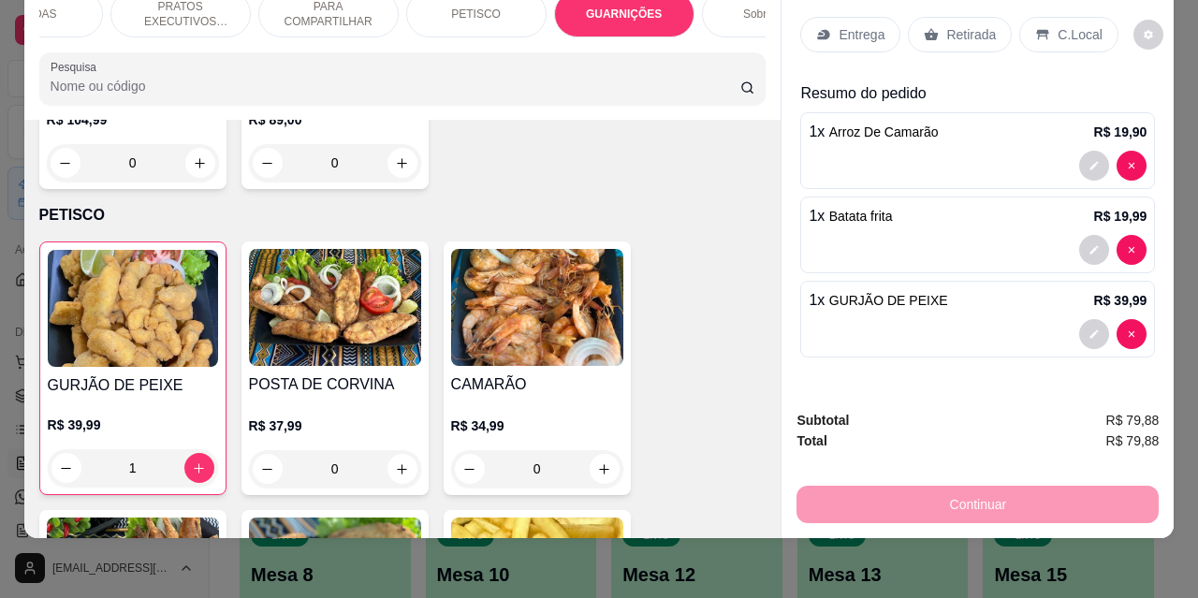
click at [939, 496] on div "Continuar" at bounding box center [978, 502] width 362 height 42
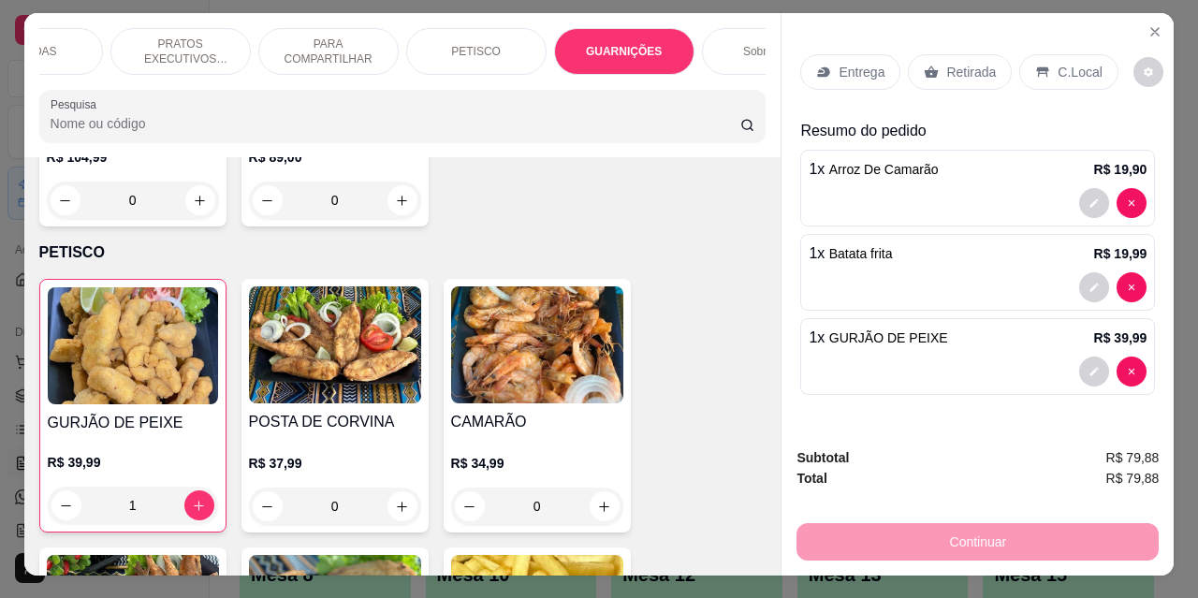
scroll to position [0, 0]
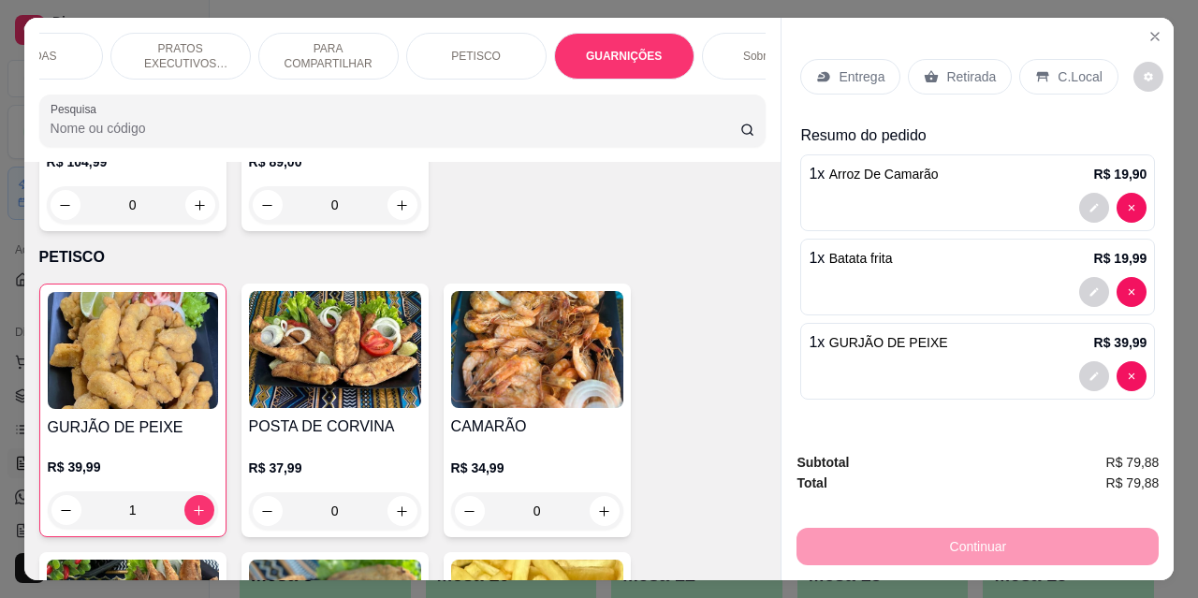
click at [1063, 69] on p "C.Local" at bounding box center [1080, 76] width 44 height 19
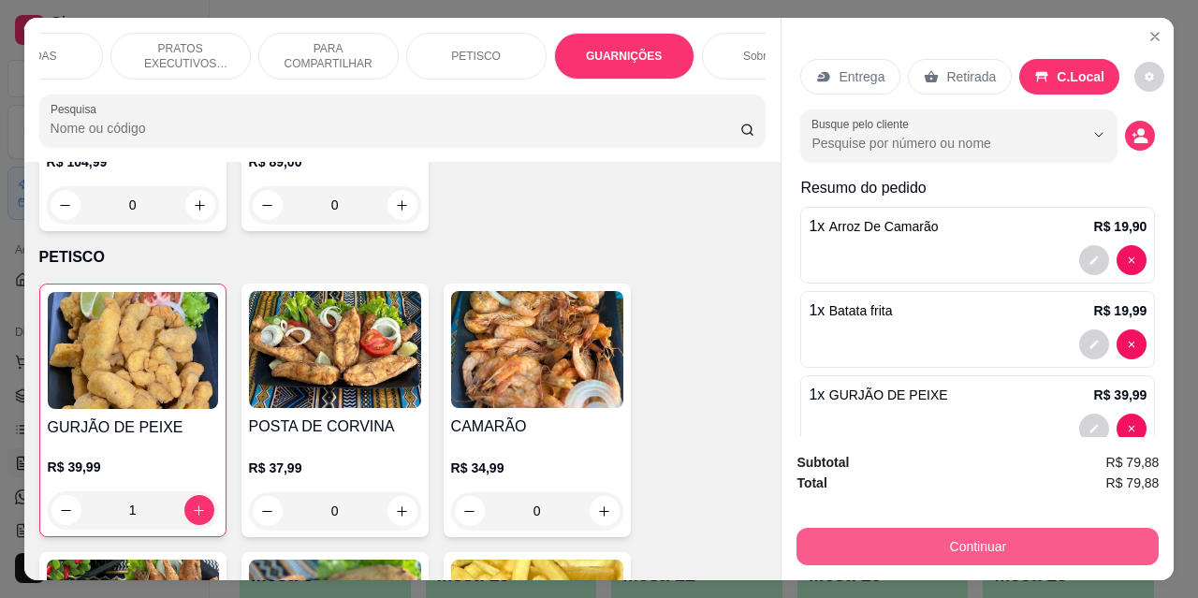
click at [960, 544] on button "Continuar" at bounding box center [978, 546] width 362 height 37
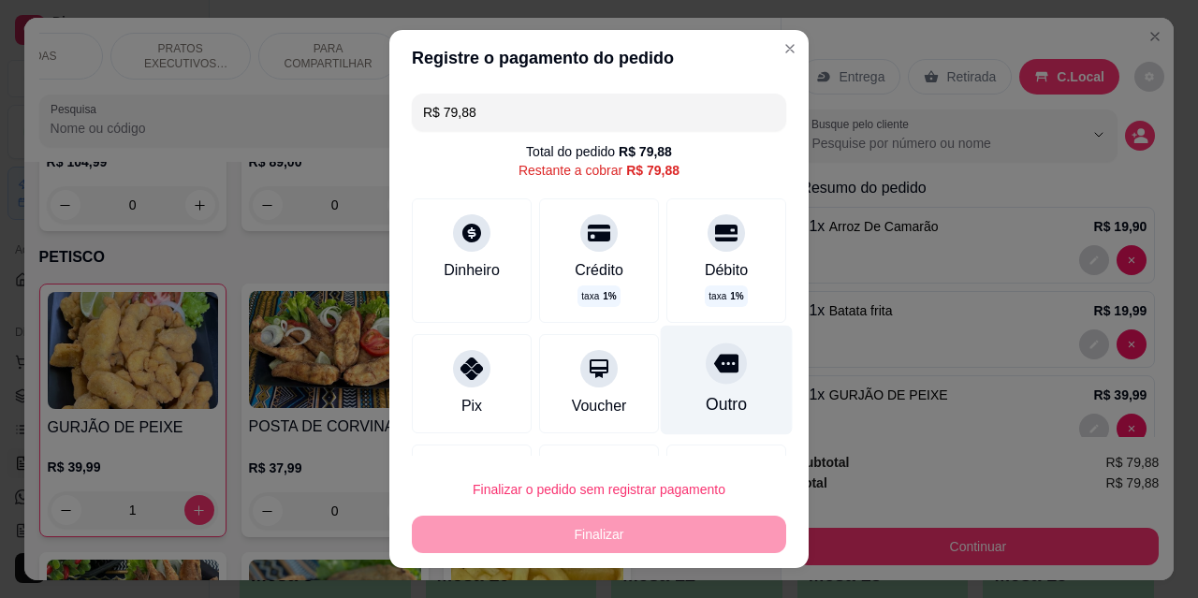
click at [714, 374] on icon at bounding box center [726, 363] width 24 height 24
type input "R$ 0,00"
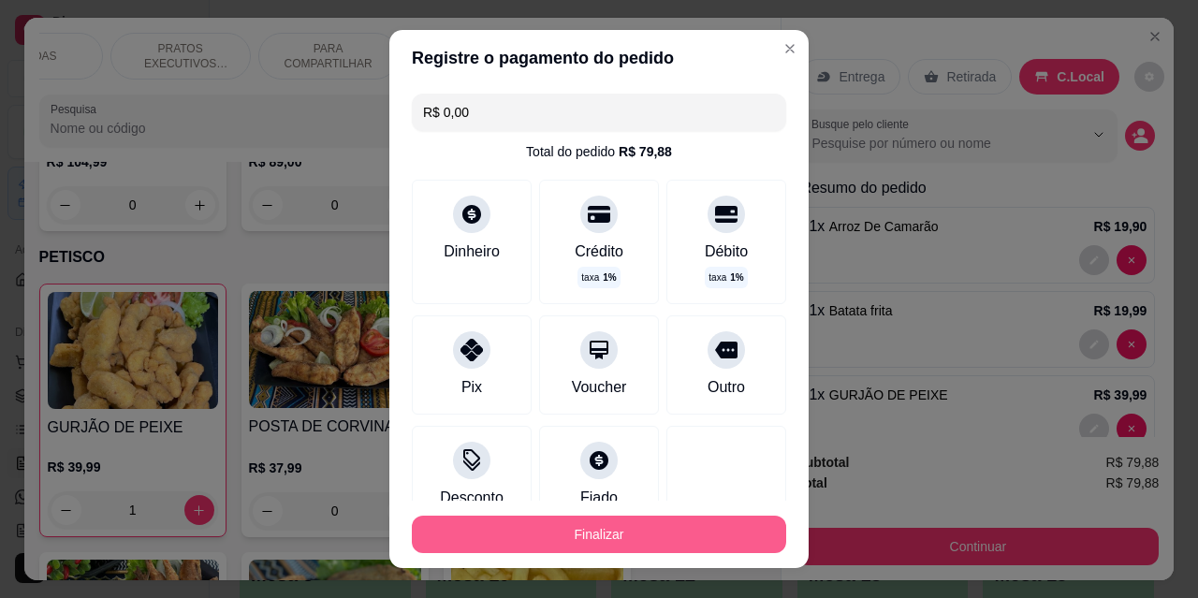
click at [581, 542] on button "Finalizar" at bounding box center [599, 534] width 375 height 37
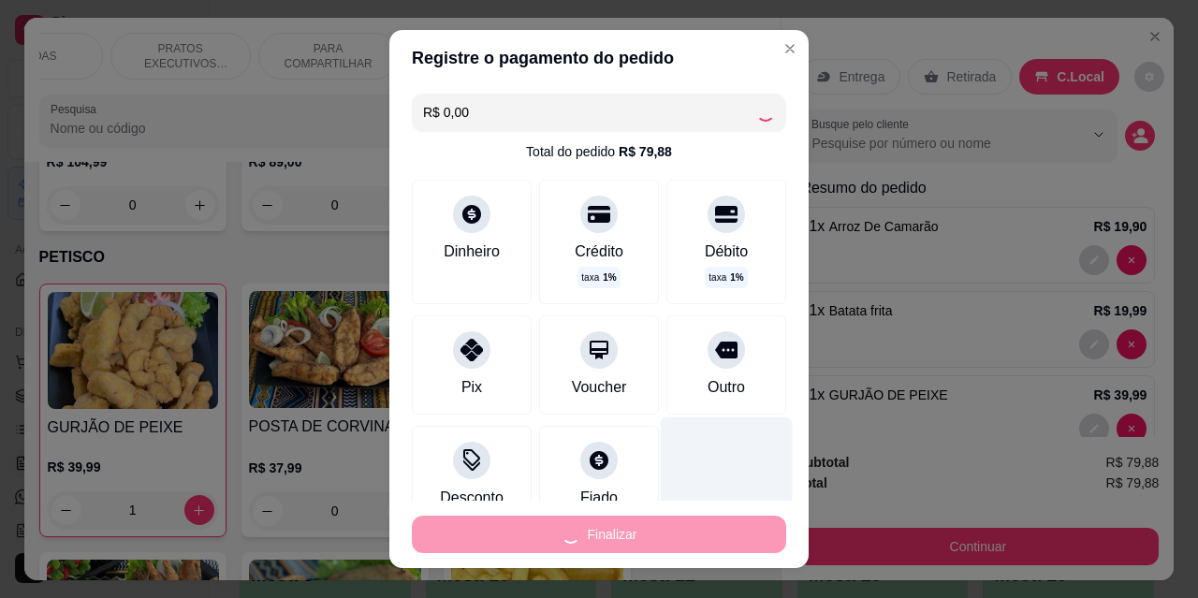
type input "0"
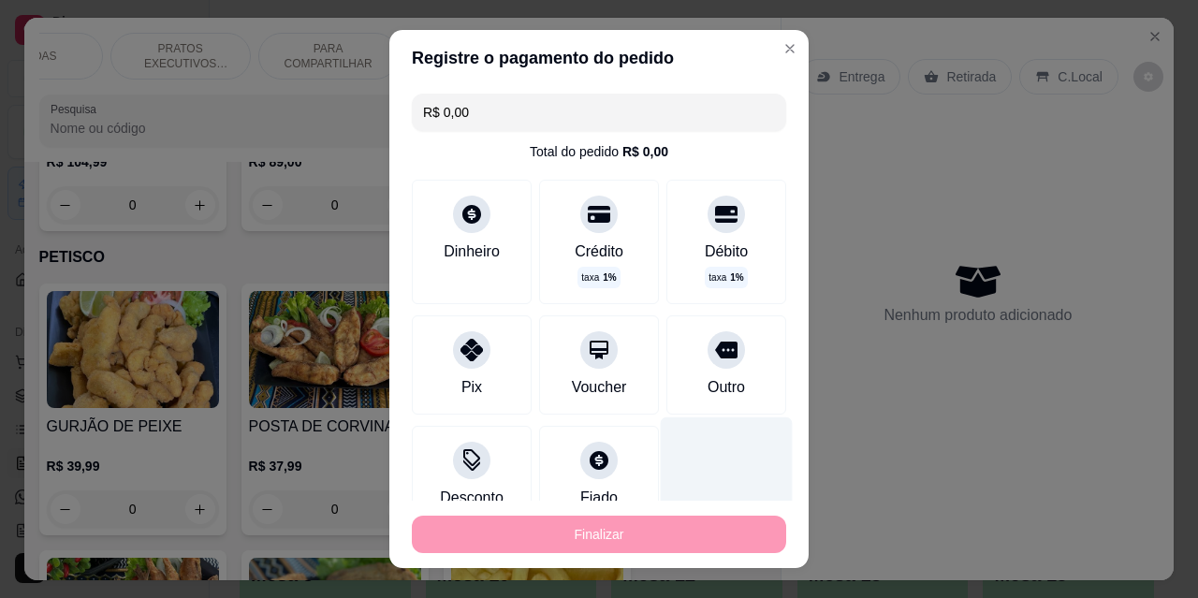
type input "-R$ 79,88"
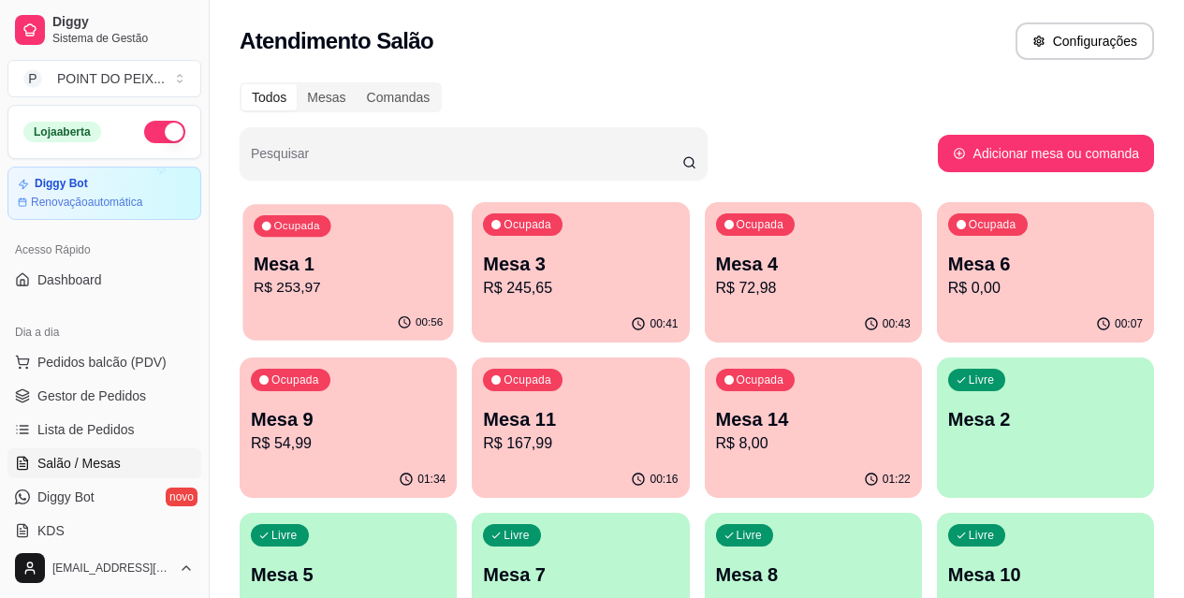
click at [334, 273] on p "Mesa 1" at bounding box center [348, 264] width 189 height 25
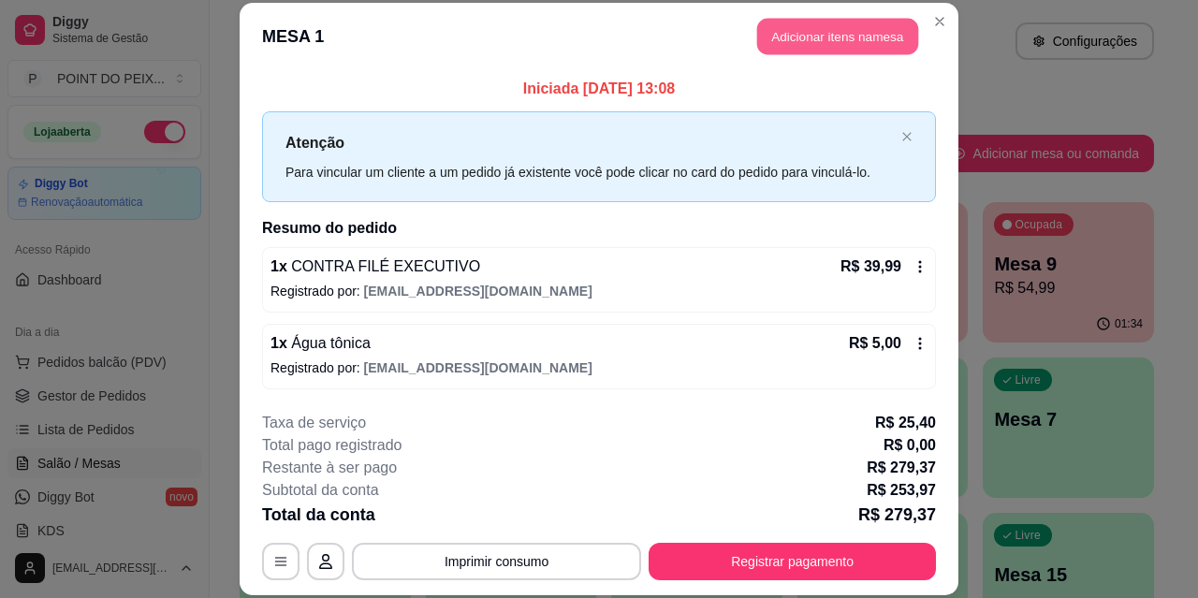
click at [820, 33] on button "Adicionar itens na mesa" at bounding box center [837, 37] width 161 height 37
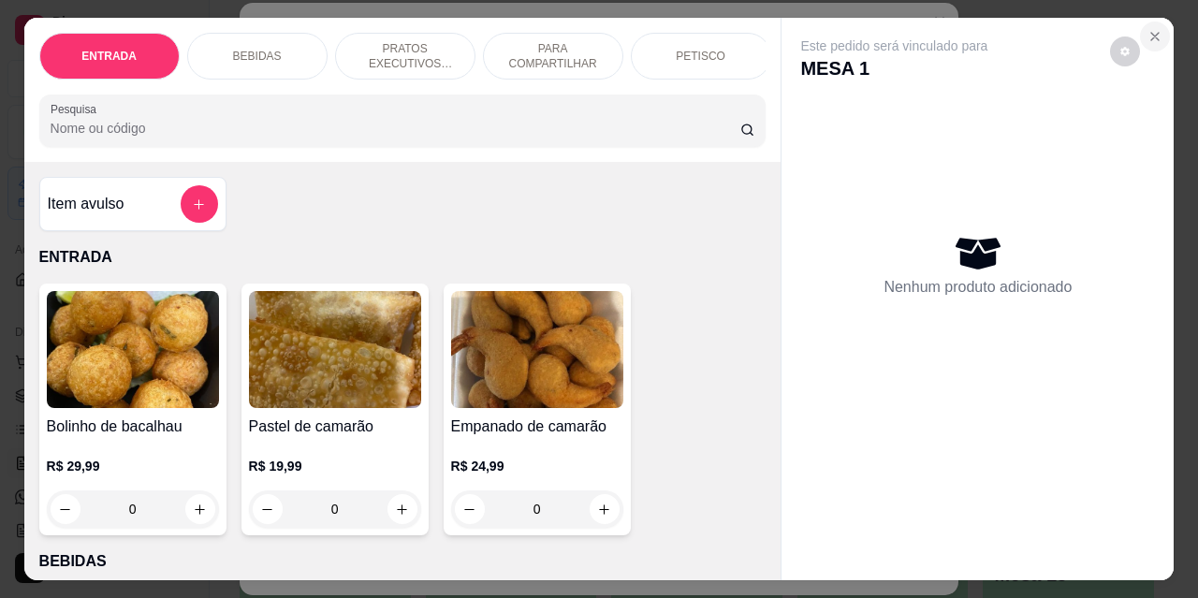
click at [1152, 33] on icon "Close" at bounding box center [1155, 36] width 7 height 7
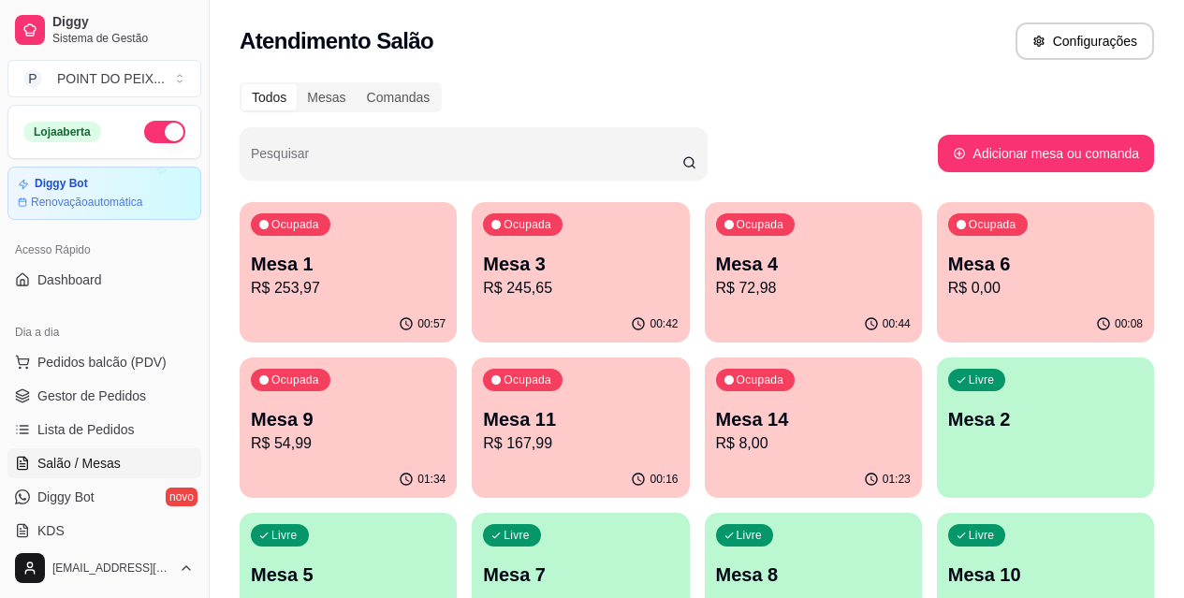
click at [948, 408] on p "Mesa 2" at bounding box center [1045, 419] width 195 height 26
click at [331, 272] on p "Mesa 1" at bounding box center [348, 264] width 195 height 26
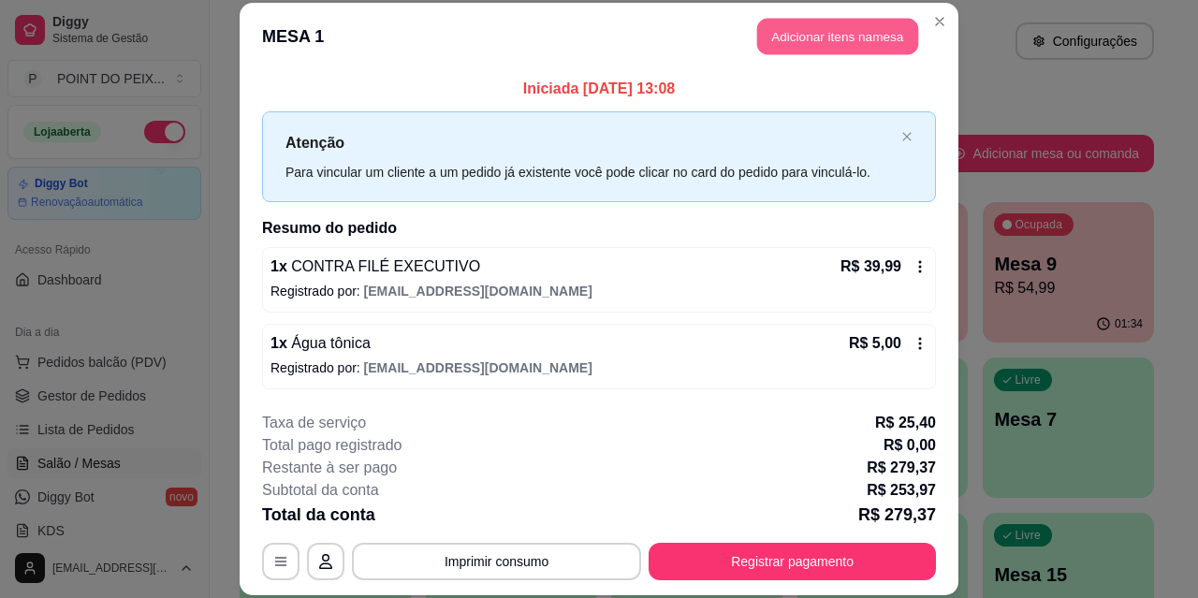
click at [830, 39] on button "Adicionar itens na mesa" at bounding box center [837, 37] width 161 height 37
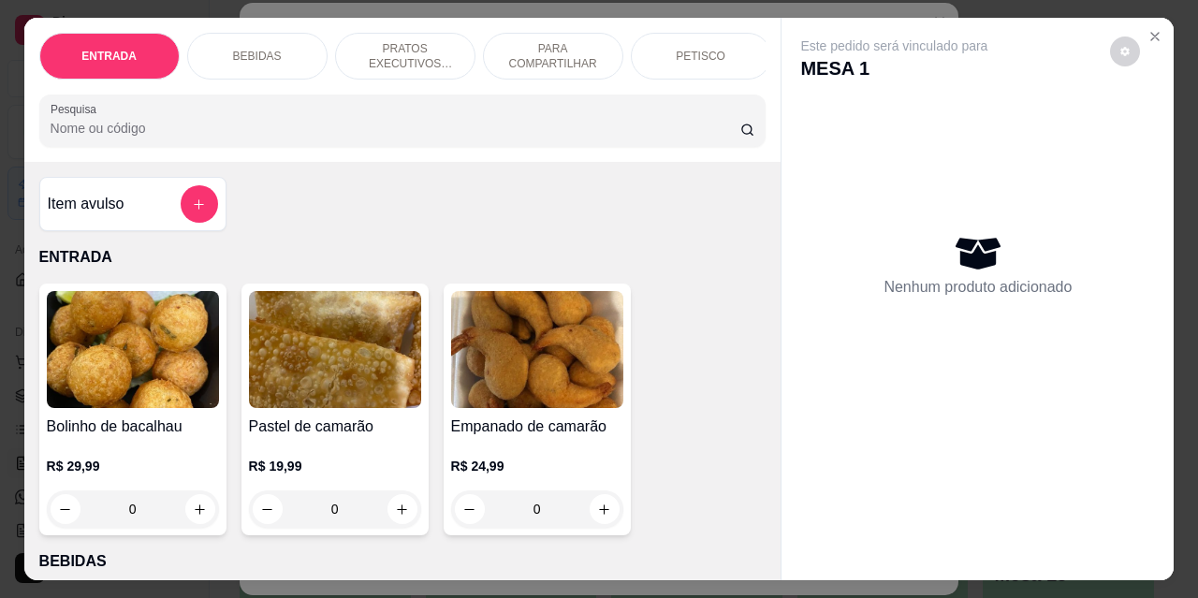
click at [408, 47] on p "PRATOS EXECUTIVOS (INDIVIDUAIS)" at bounding box center [405, 56] width 109 height 30
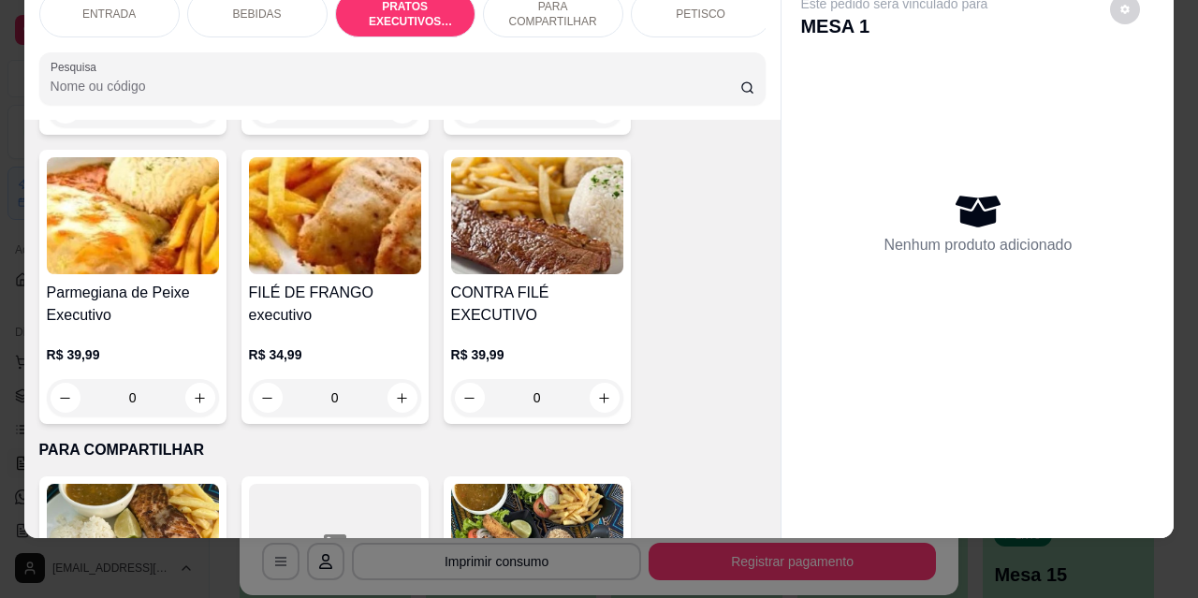
scroll to position [2986, 0]
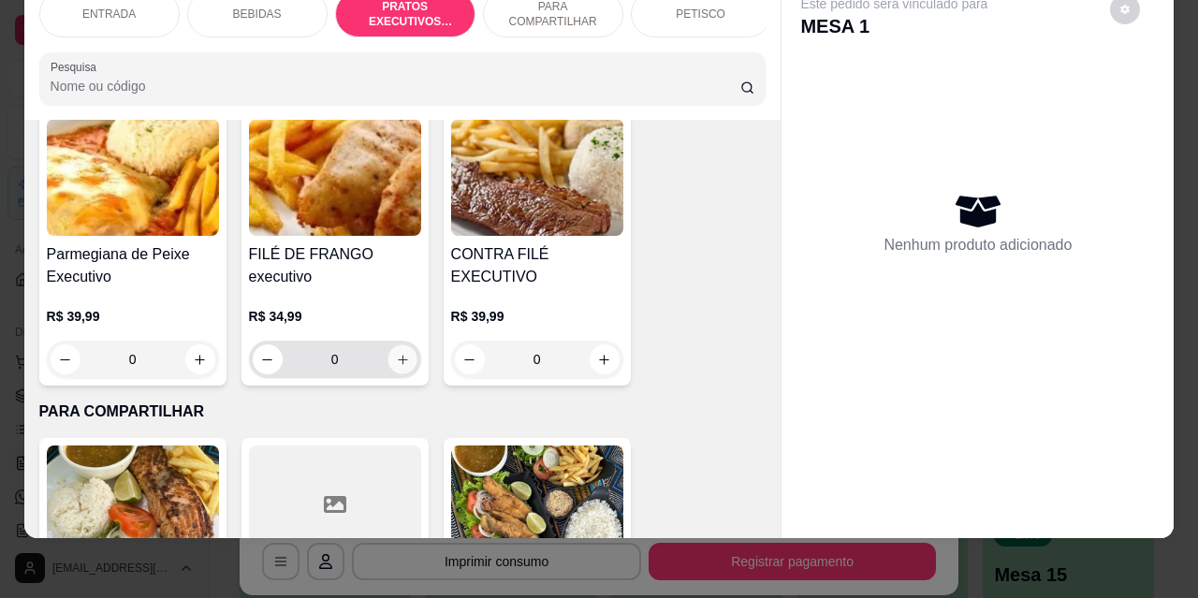
click at [395, 353] on icon "increase-product-quantity" at bounding box center [402, 360] width 14 height 14
type input "1"
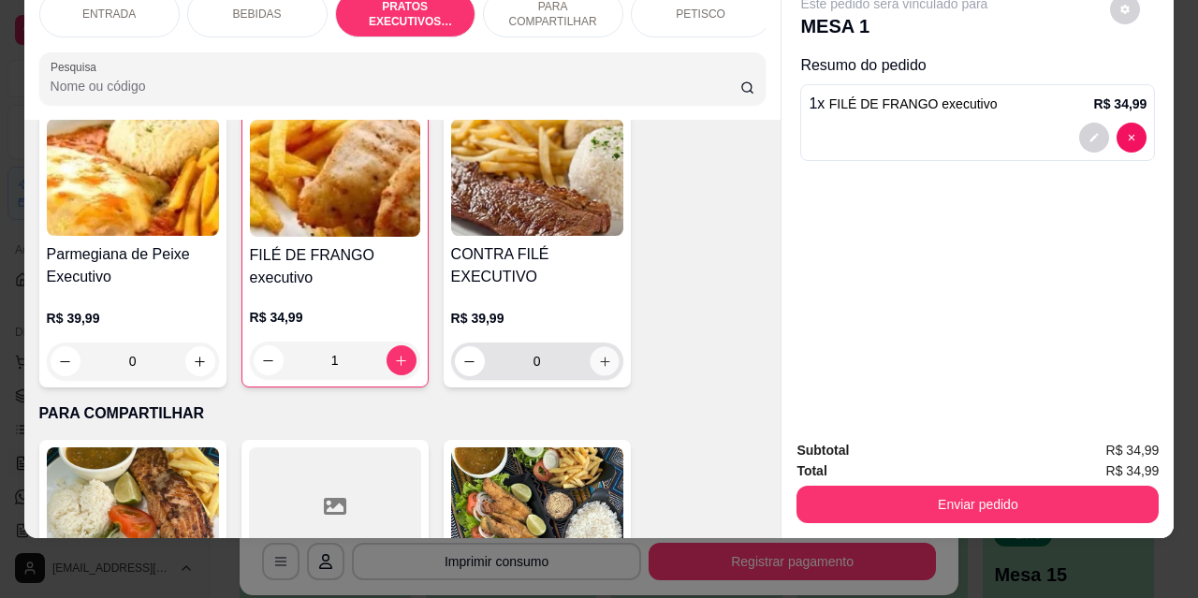
click at [599, 355] on icon "increase-product-quantity" at bounding box center [604, 362] width 14 height 14
type input "1"
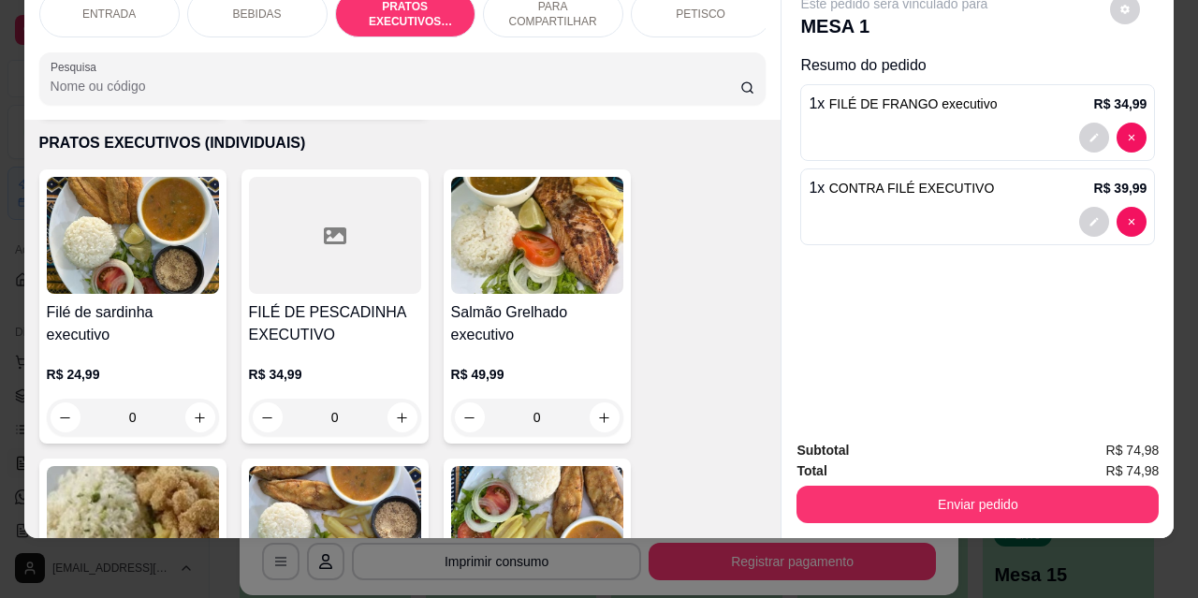
scroll to position [2050, 0]
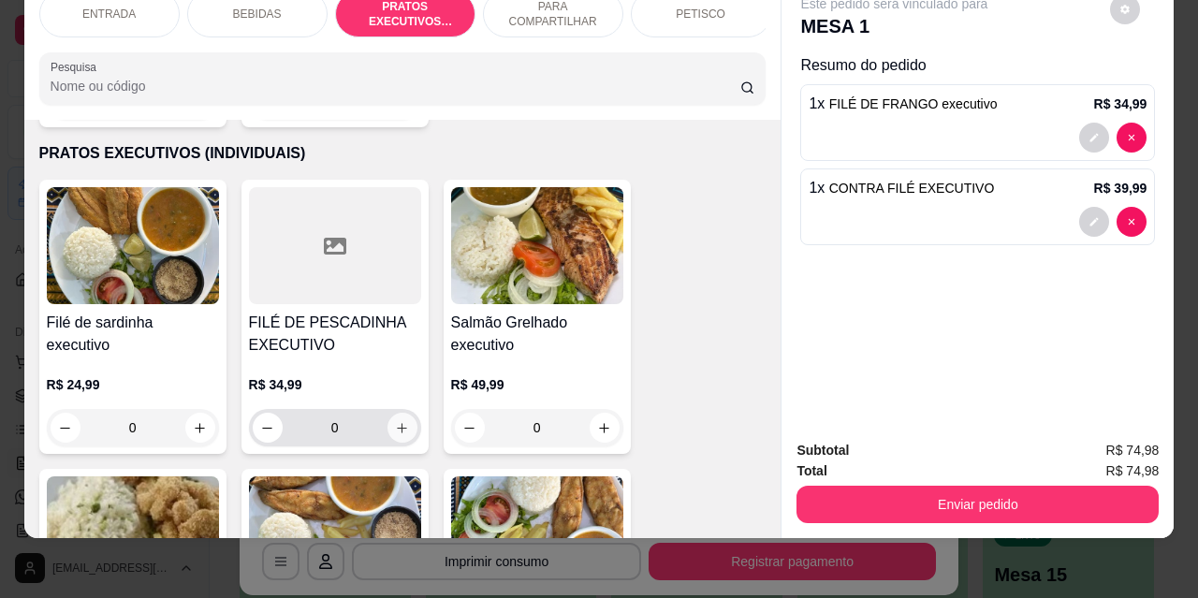
click at [395, 421] on icon "increase-product-quantity" at bounding box center [402, 428] width 14 height 14
type input "1"
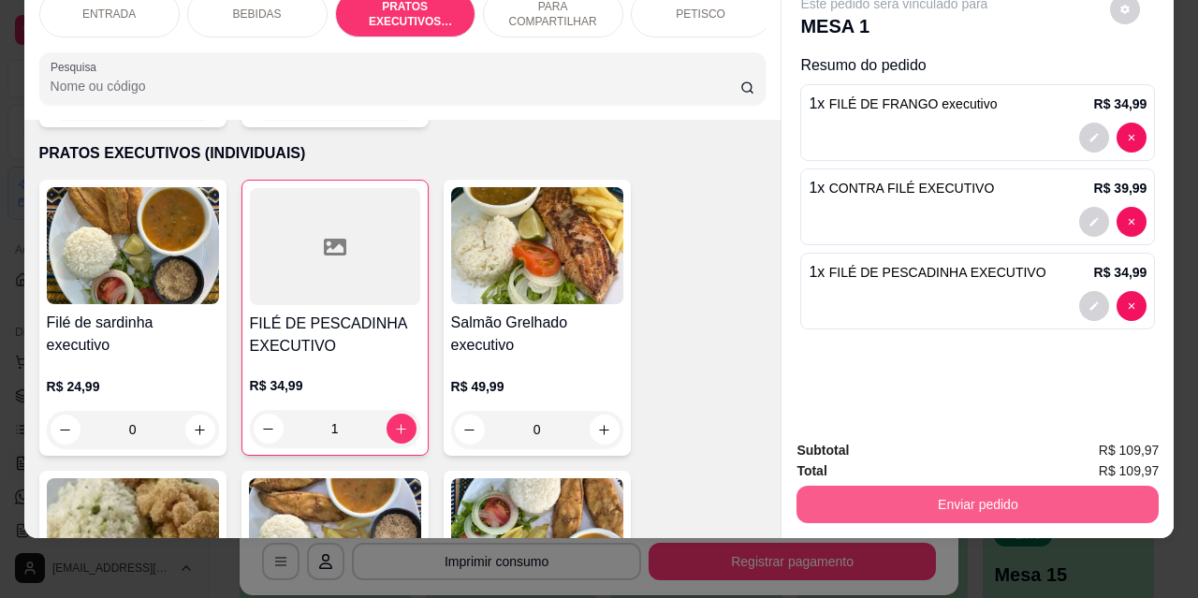
click at [962, 500] on button "Enviar pedido" at bounding box center [978, 504] width 362 height 37
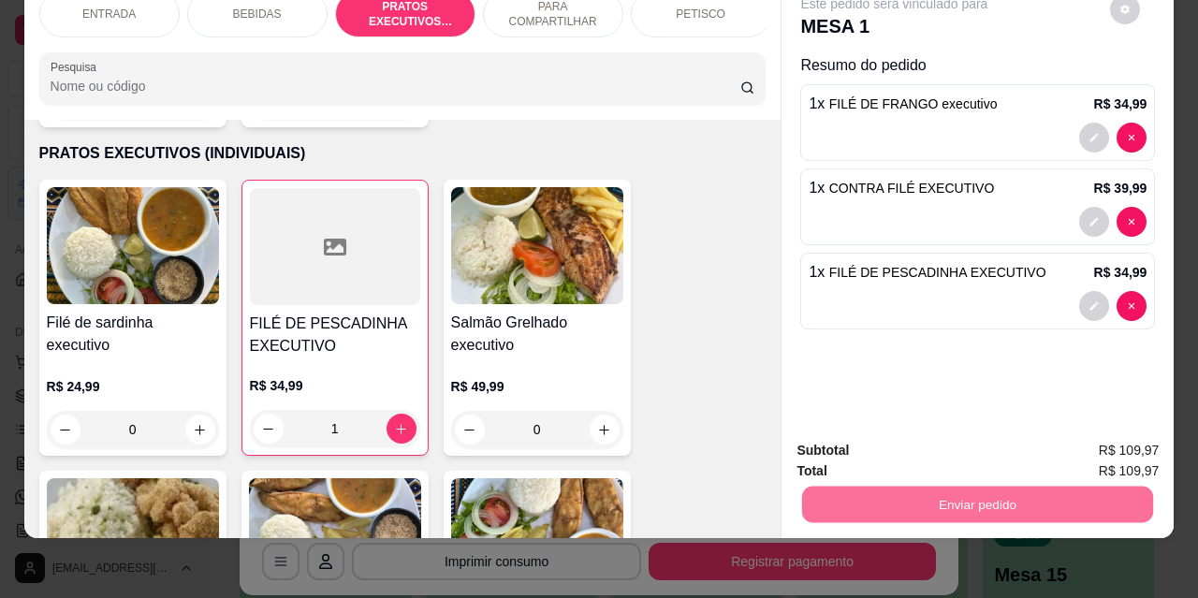
click at [873, 451] on button "Não registrar e enviar pedido" at bounding box center [916, 445] width 195 height 36
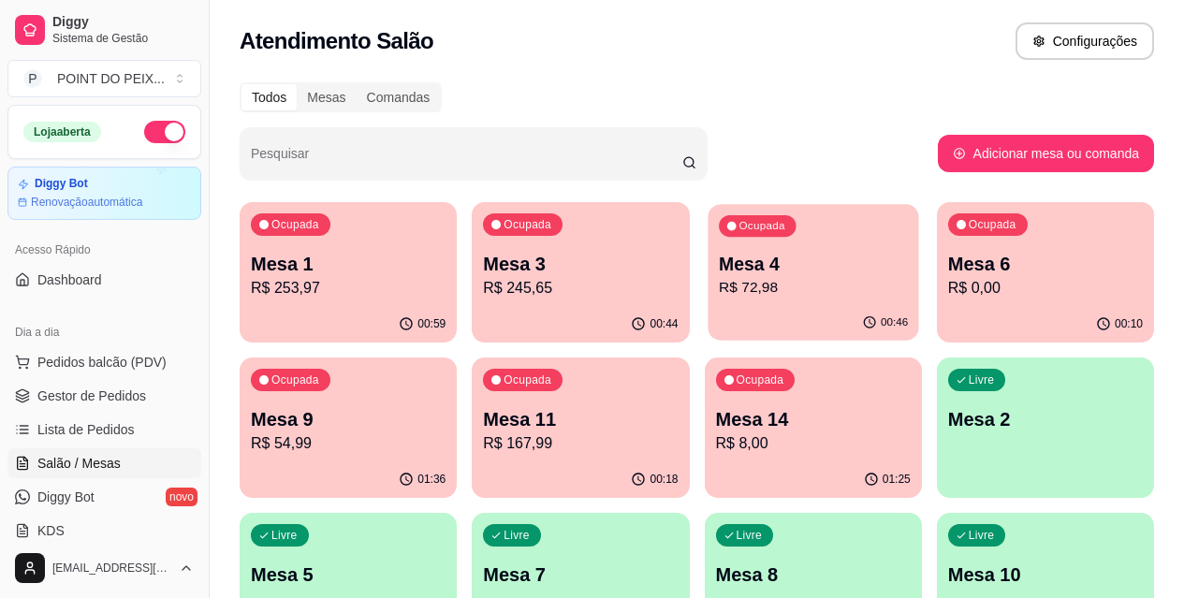
click at [719, 277] on p "R$ 72,98" at bounding box center [813, 288] width 189 height 22
click at [716, 254] on p "Mesa 4" at bounding box center [813, 264] width 195 height 26
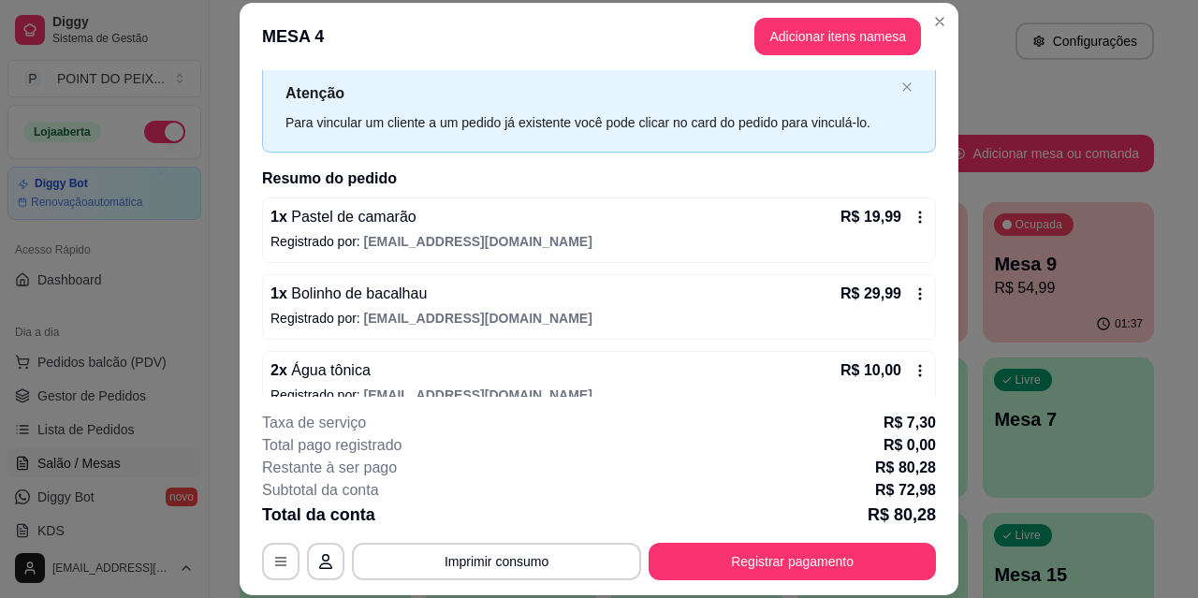
scroll to position [94, 0]
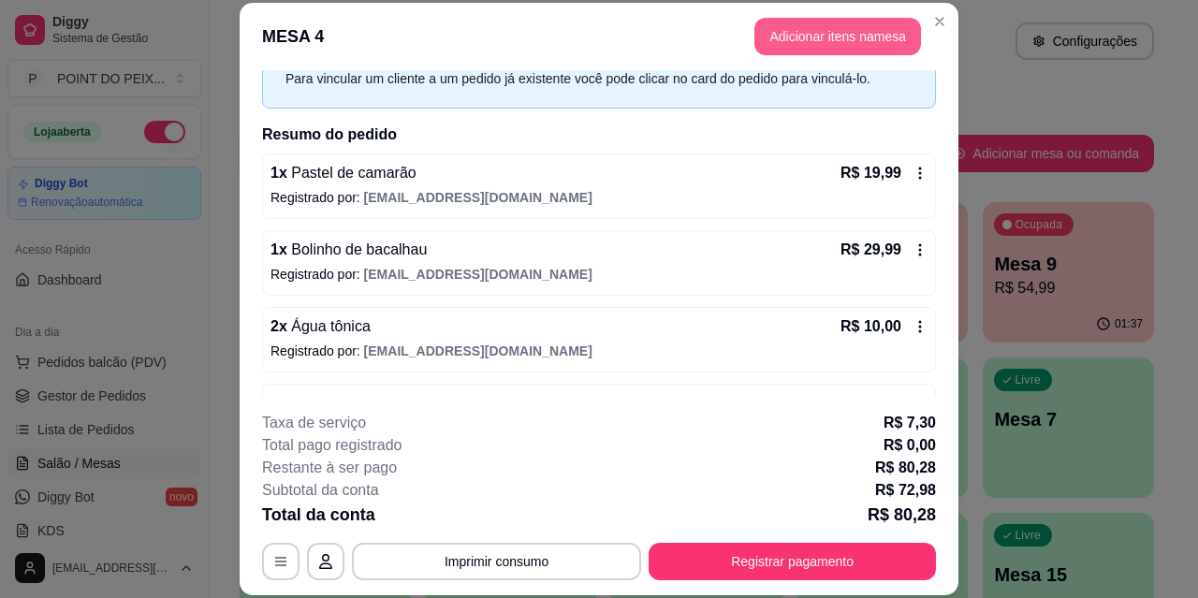
click at [848, 41] on button "Adicionar itens na mesa" at bounding box center [838, 36] width 167 height 37
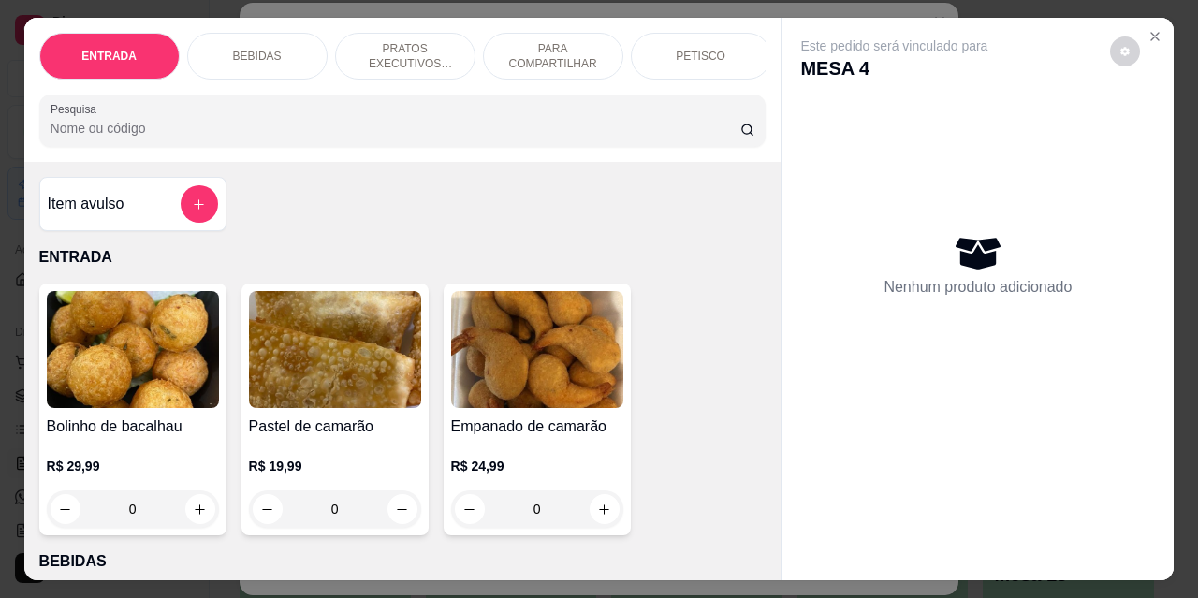
click at [551, 47] on p "PARA COMPARTILHAR" at bounding box center [553, 56] width 109 height 30
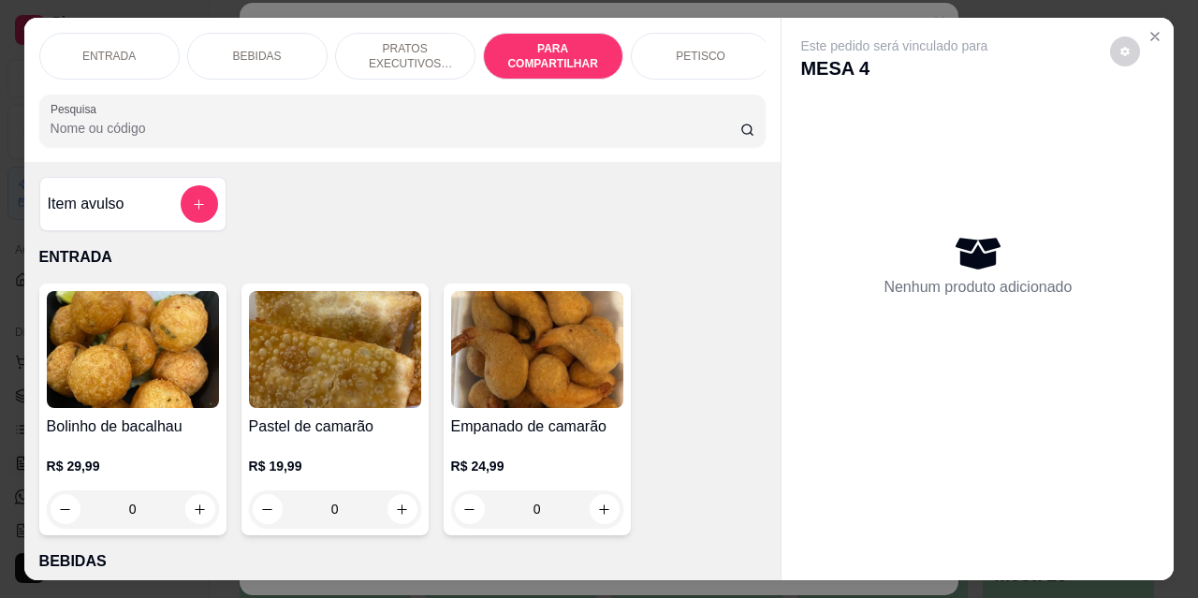
scroll to position [49, 0]
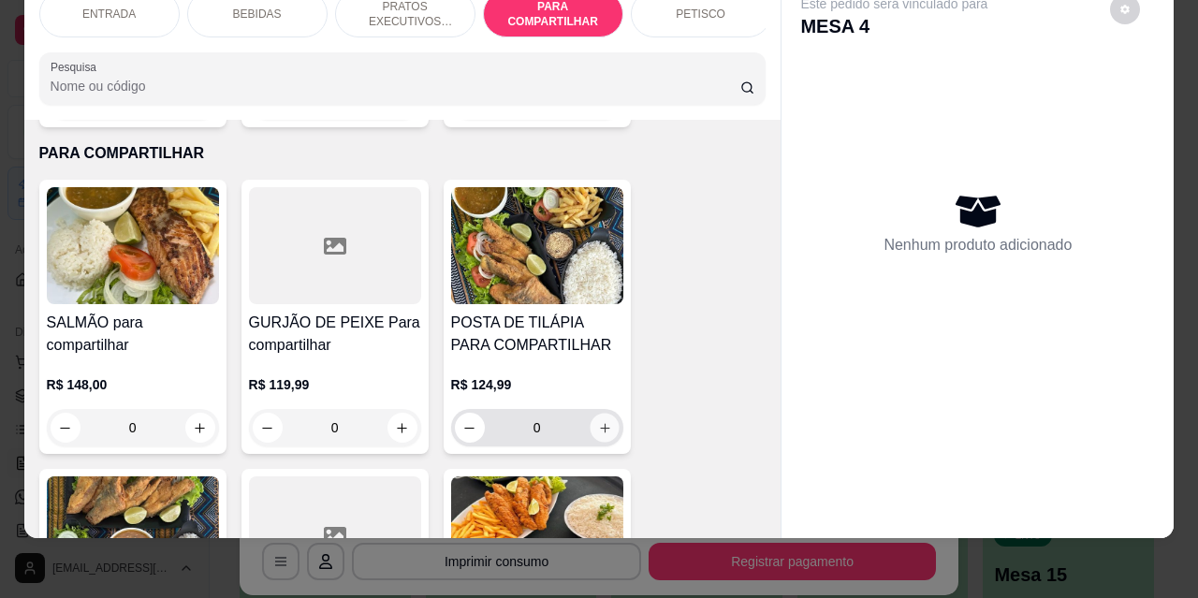
click at [600, 423] on icon "increase-product-quantity" at bounding box center [604, 427] width 9 height 9
type input "1"
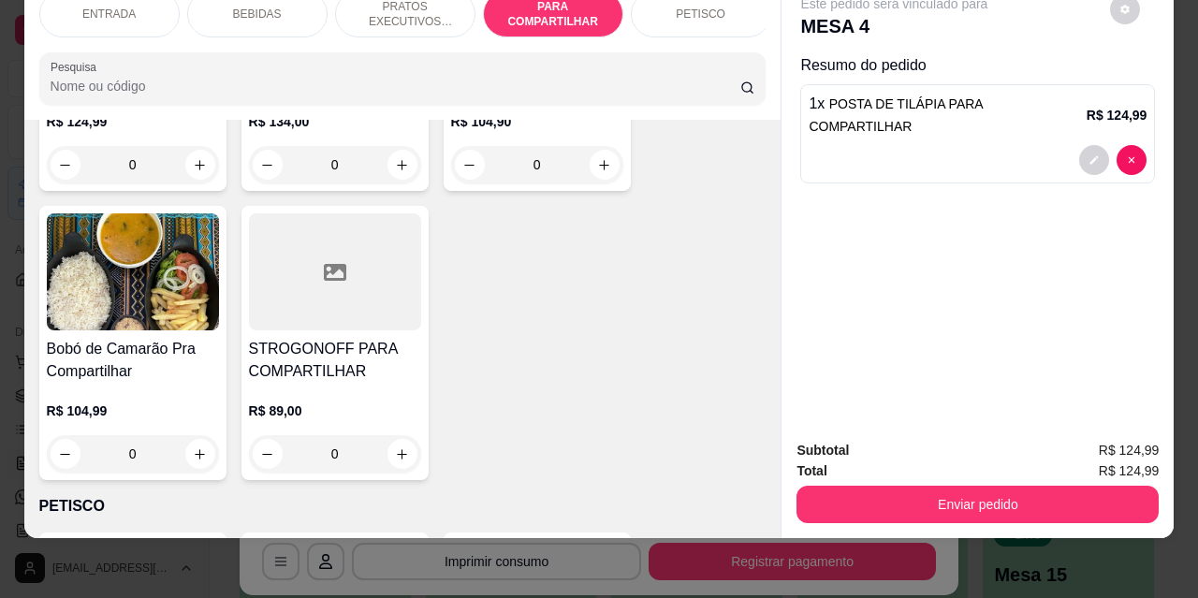
scroll to position [3806, 0]
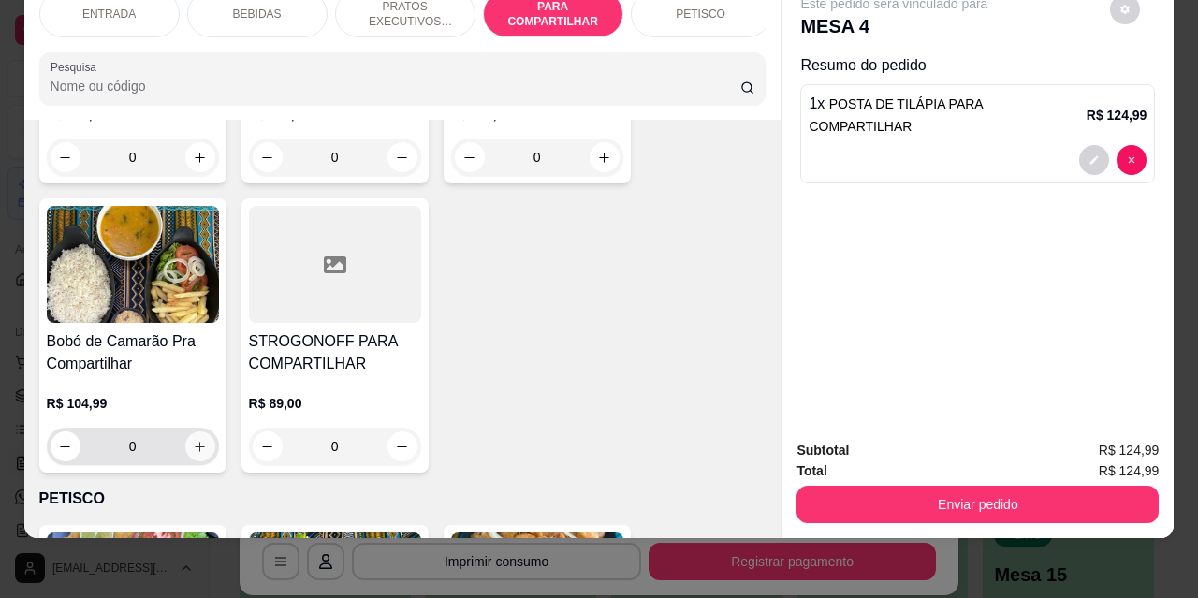
click at [194, 440] on icon "increase-product-quantity" at bounding box center [200, 447] width 14 height 14
type input "1"
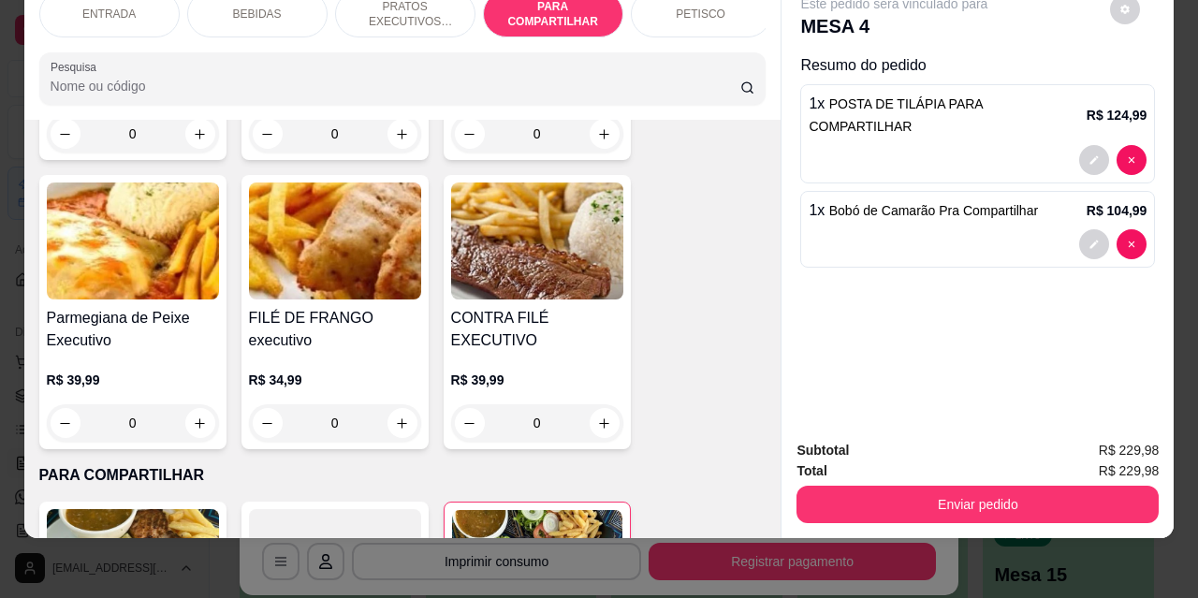
scroll to position [2870, 0]
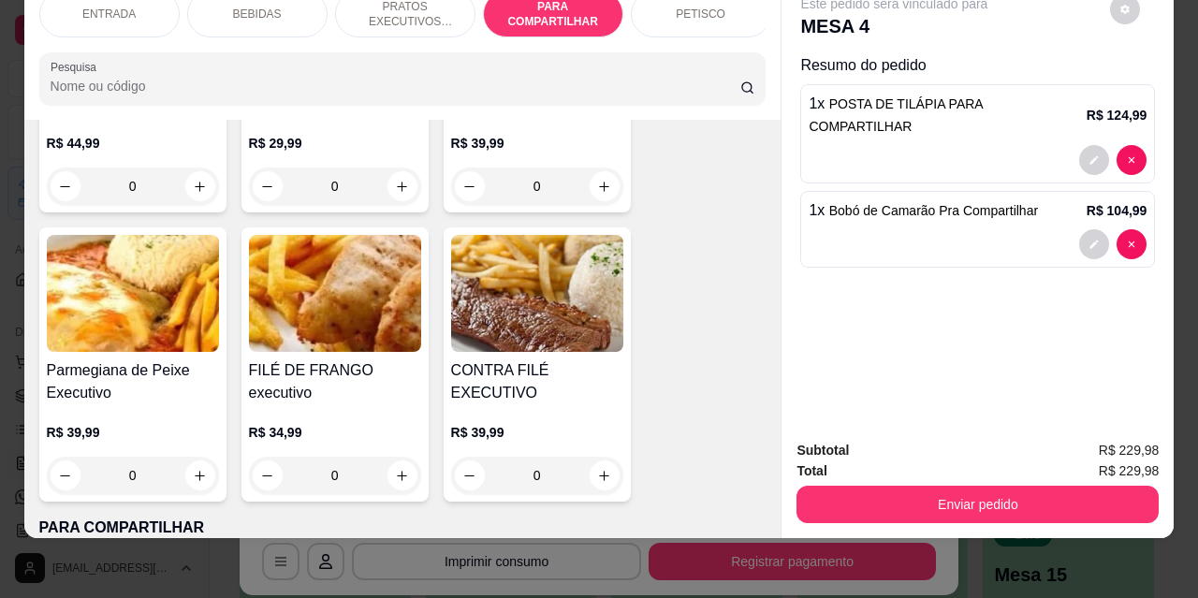
click at [693, 14] on div "PETISCO" at bounding box center [701, 14] width 140 height 47
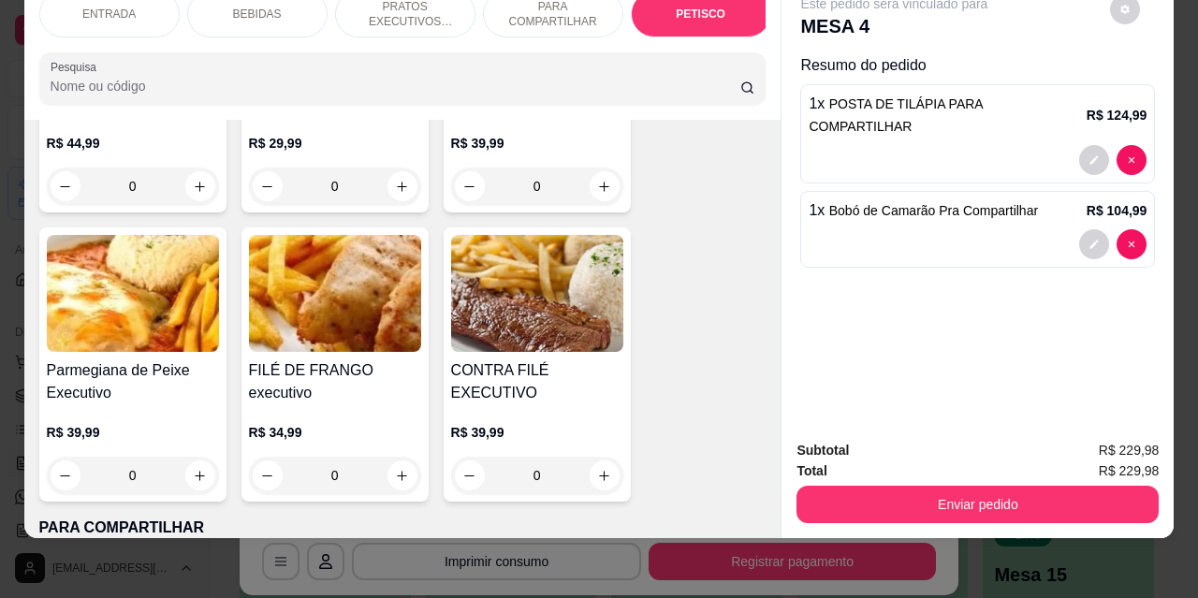
scroll to position [4153, 0]
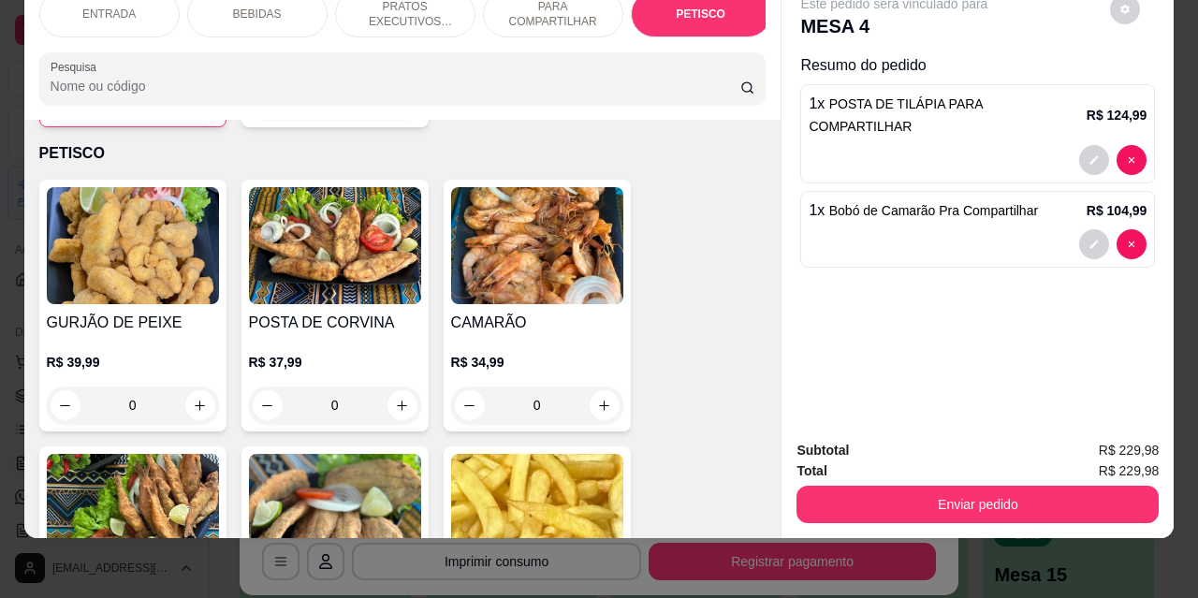
click at [106, 7] on p "ENTRADA" at bounding box center [108, 14] width 53 height 15
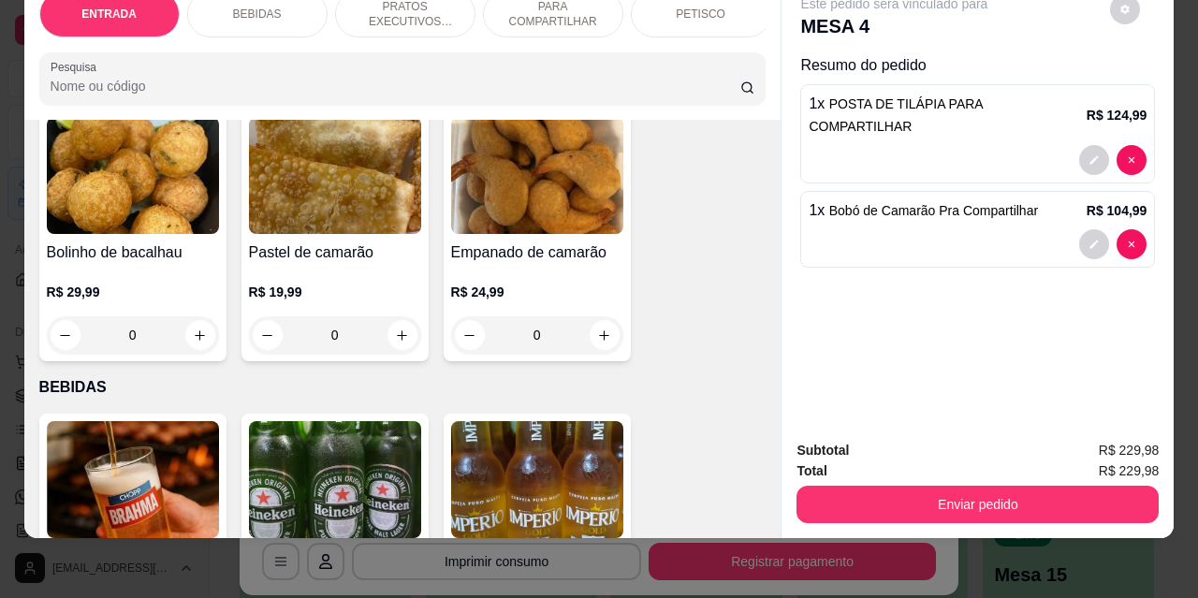
scroll to position [187, 0]
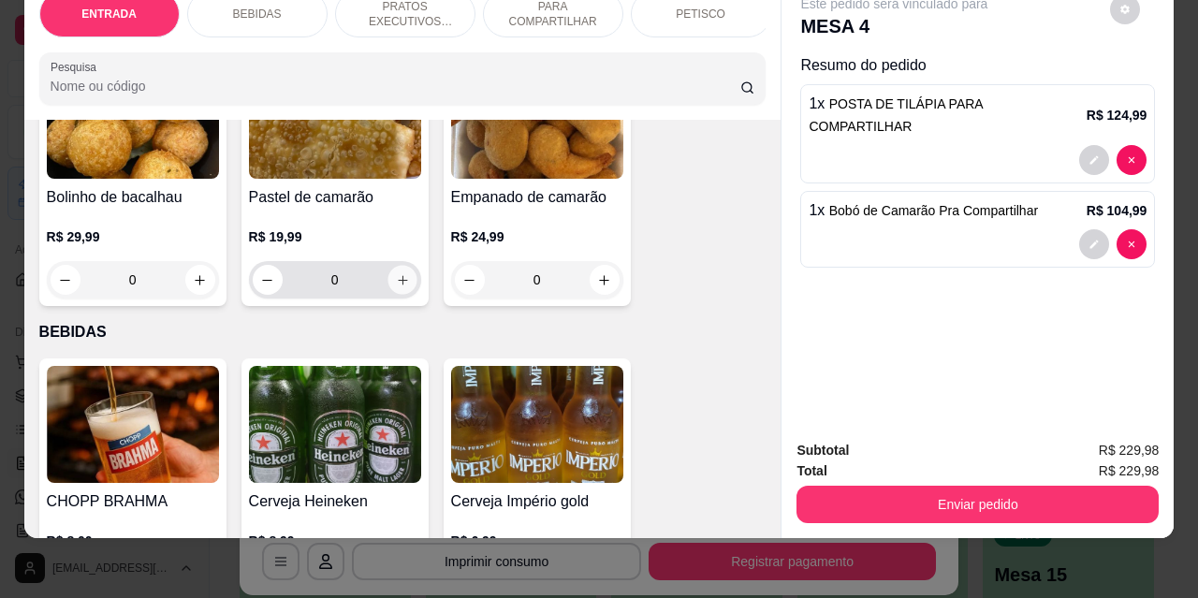
click at [395, 283] on icon "increase-product-quantity" at bounding box center [402, 280] width 14 height 14
type input "1"
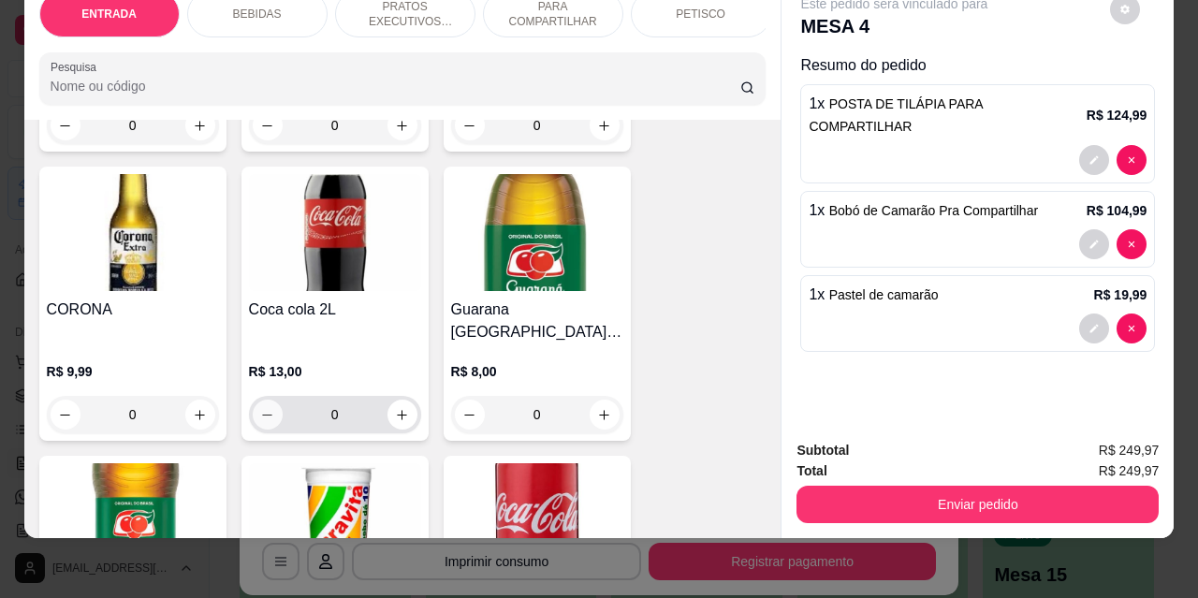
scroll to position [655, 0]
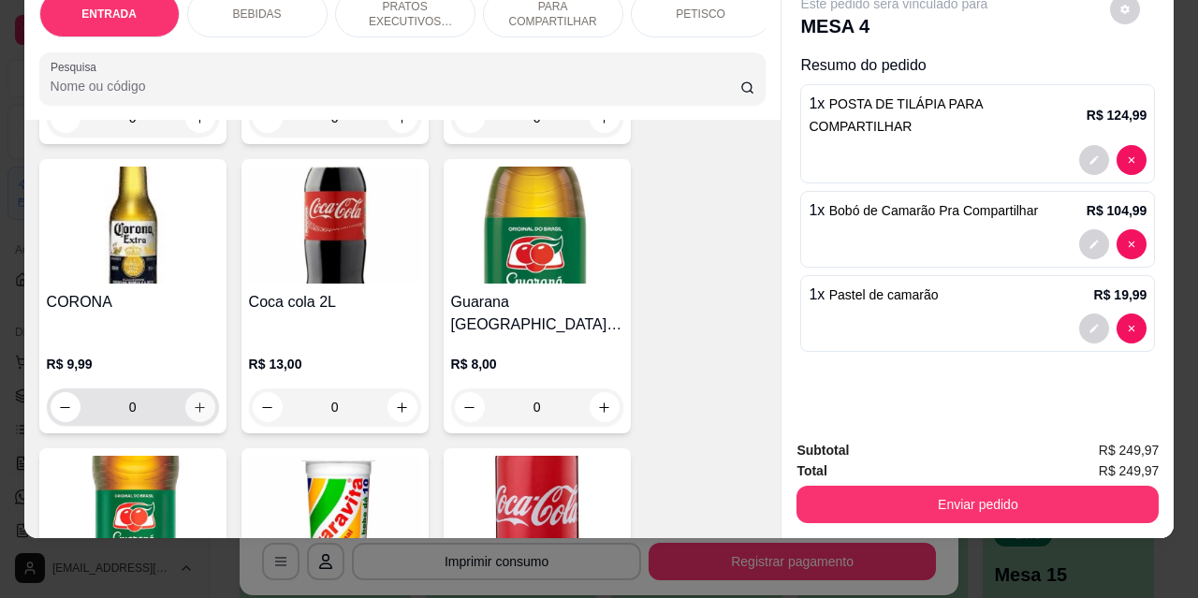
click at [195, 403] on icon "increase-product-quantity" at bounding box center [200, 408] width 10 height 10
type input "1"
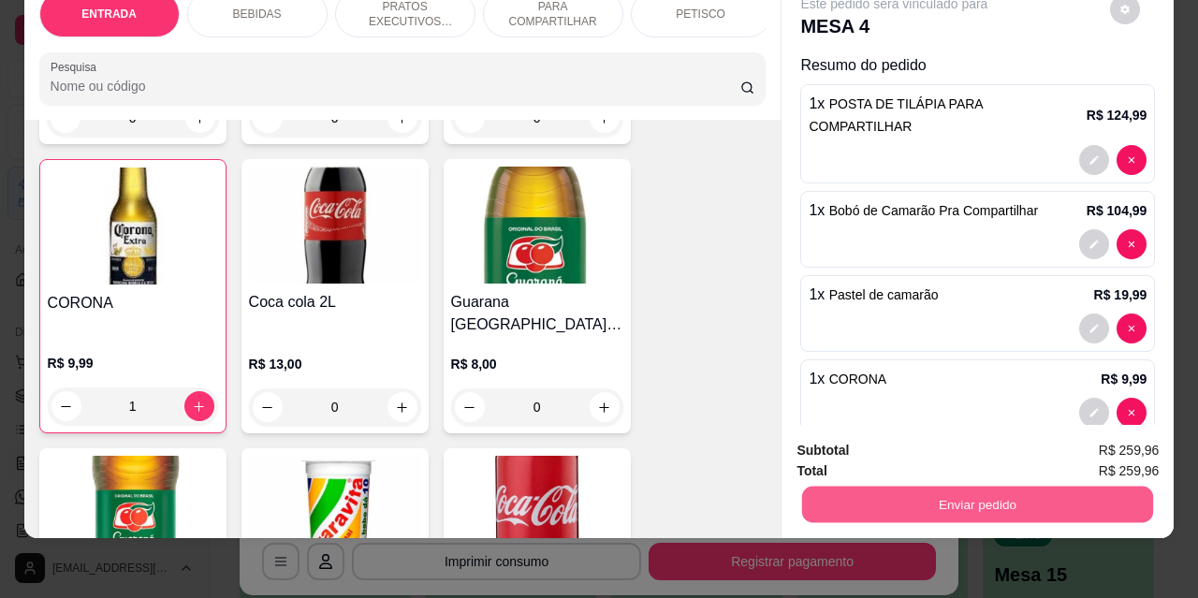
click at [911, 486] on button "Enviar pedido" at bounding box center [977, 504] width 351 height 37
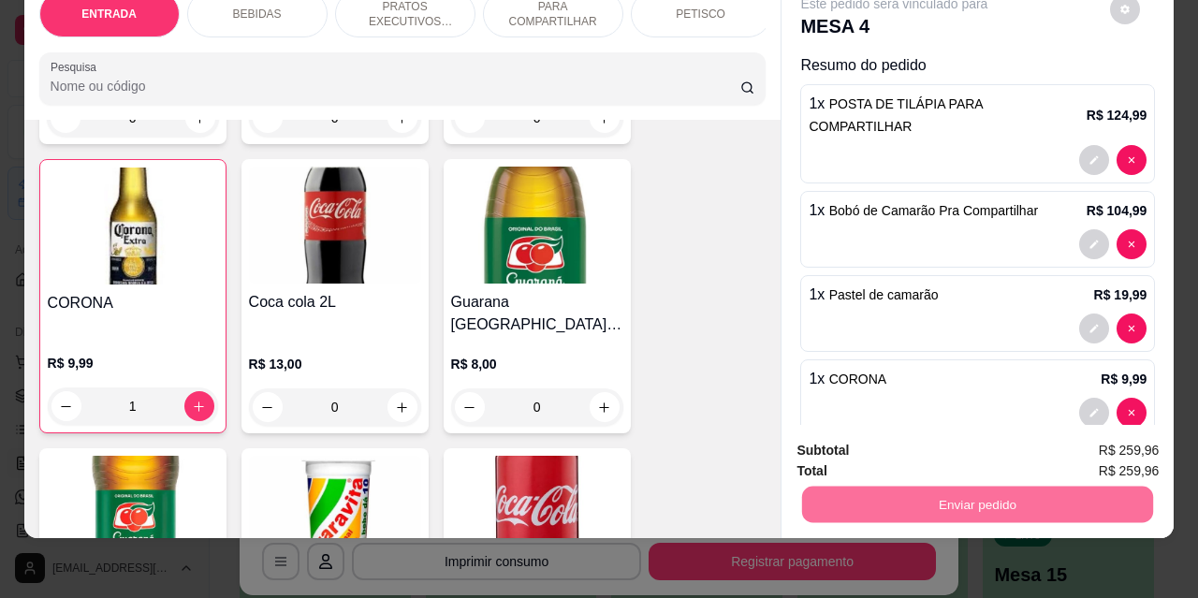
click at [862, 450] on button "Não registrar e enviar pedido" at bounding box center [916, 444] width 189 height 35
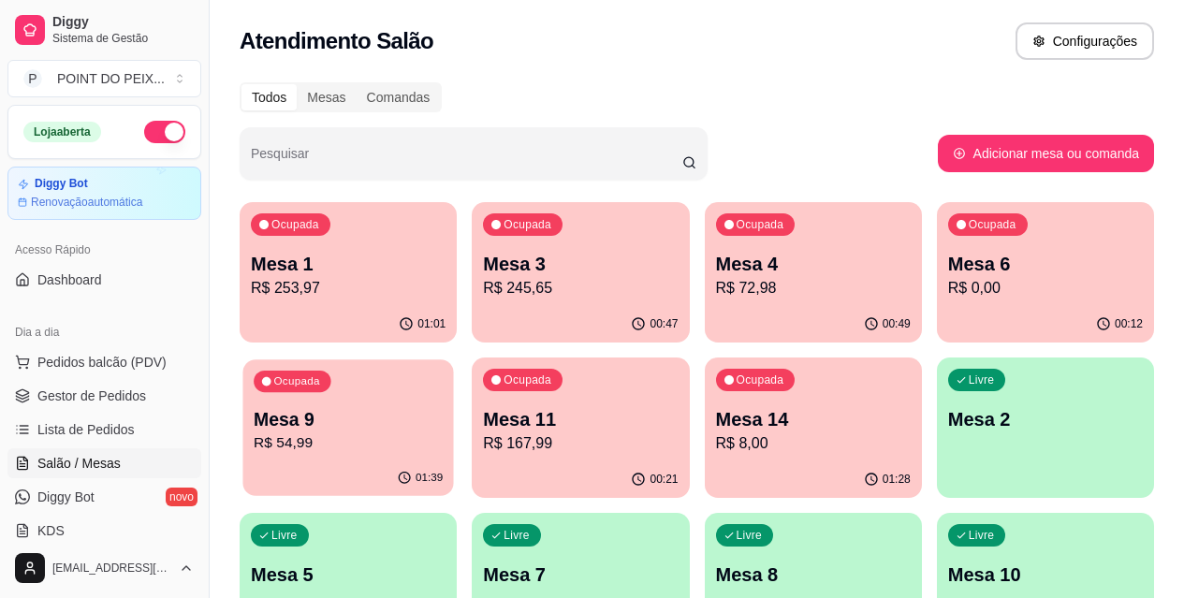
click at [443, 433] on p "R$ 54,99" at bounding box center [348, 444] width 189 height 22
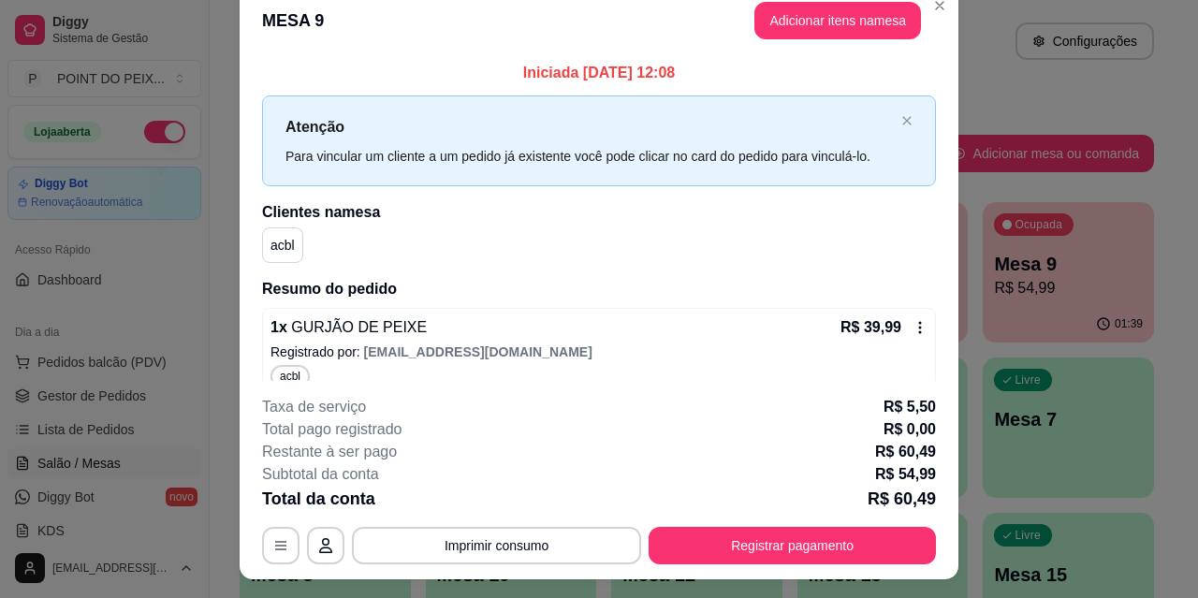
scroll to position [0, 0]
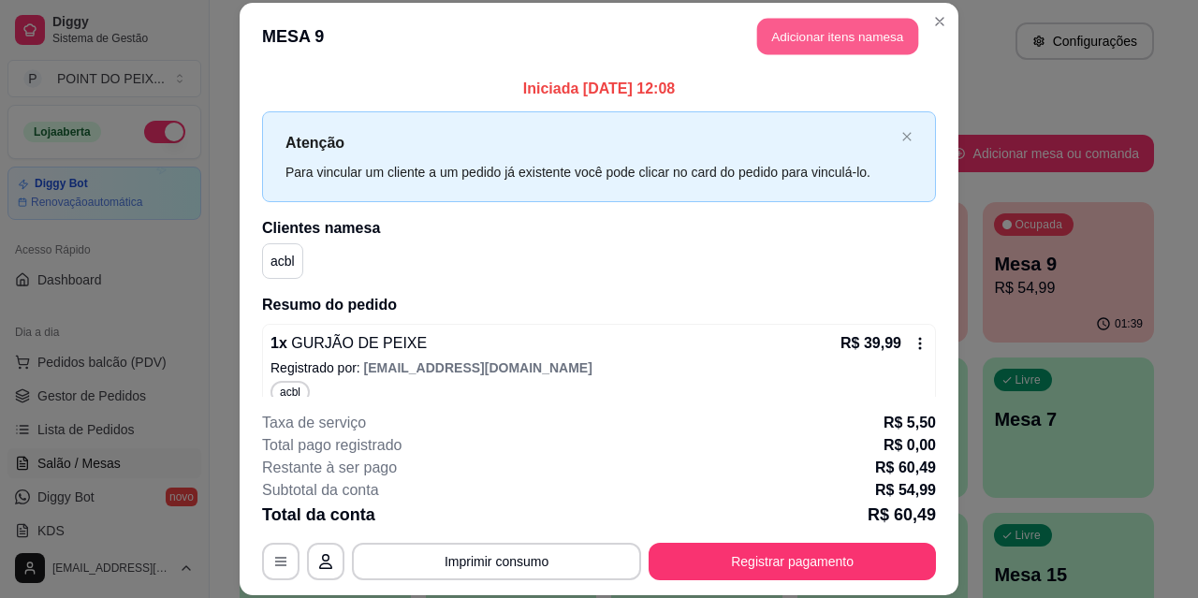
click at [827, 40] on button "Adicionar itens na mesa" at bounding box center [837, 37] width 161 height 37
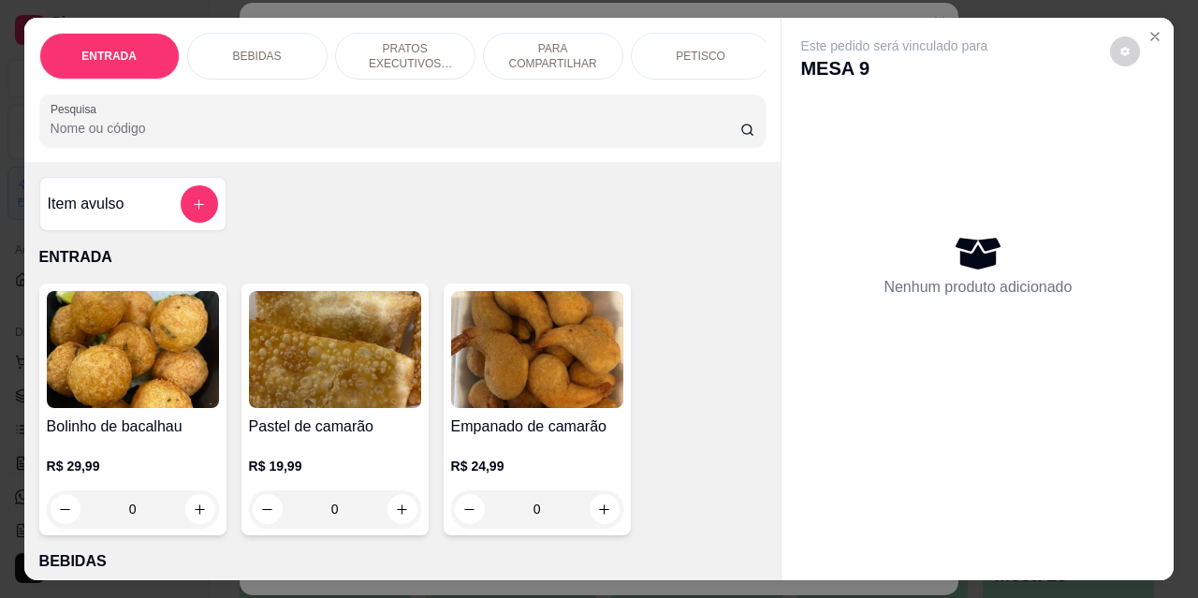
click at [676, 56] on p "PETISCO" at bounding box center [701, 56] width 50 height 15
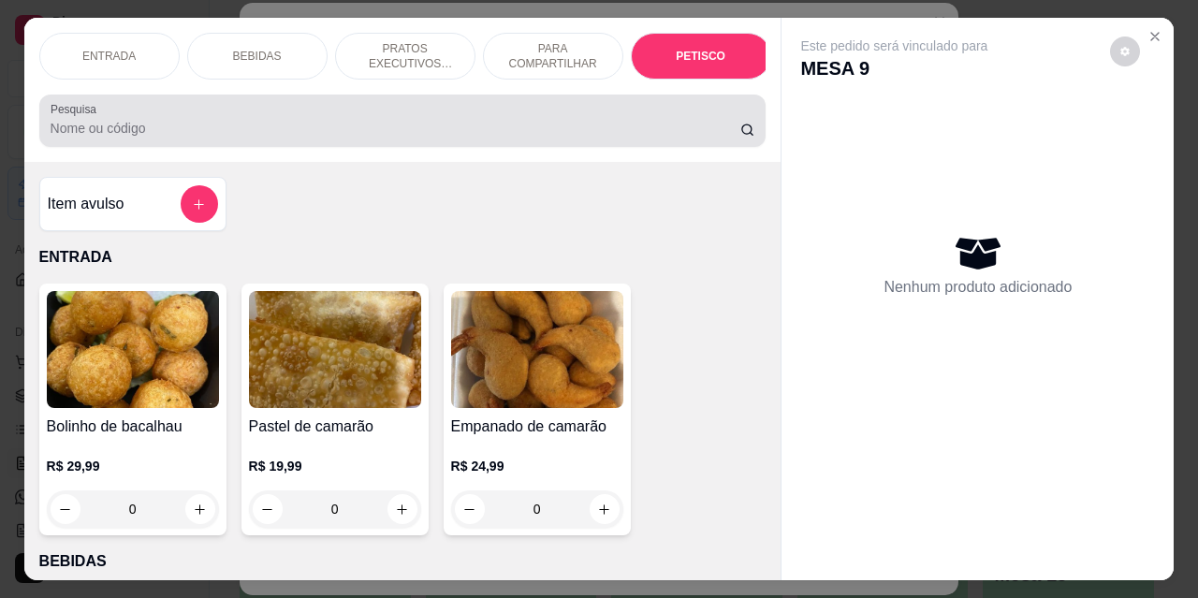
scroll to position [49, 0]
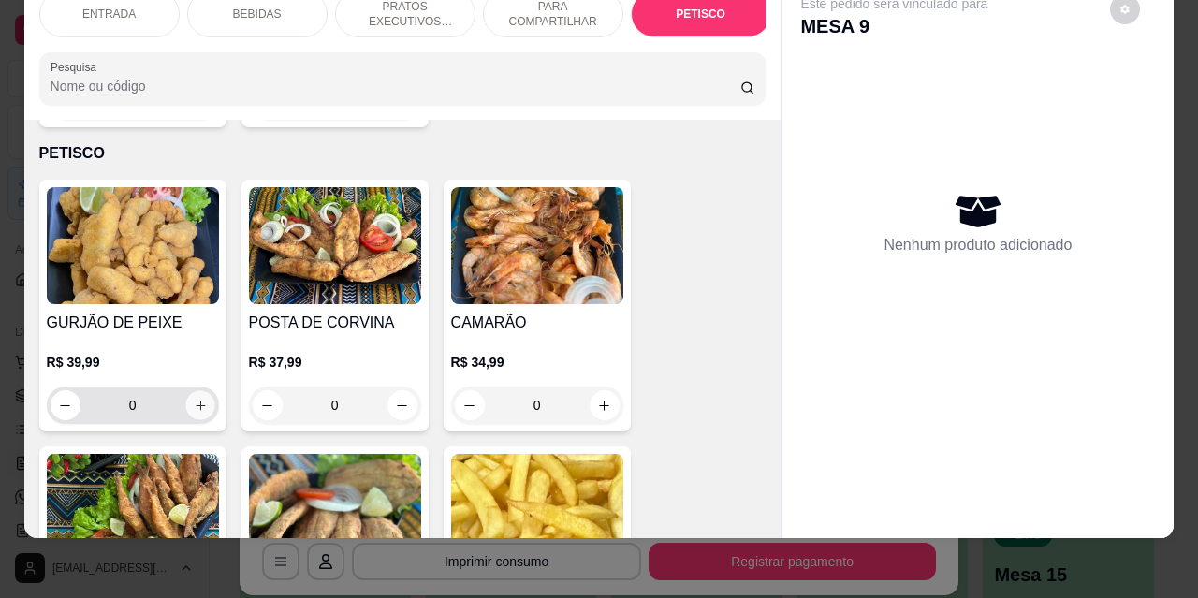
click at [194, 399] on icon "increase-product-quantity" at bounding box center [200, 406] width 14 height 14
type input "1"
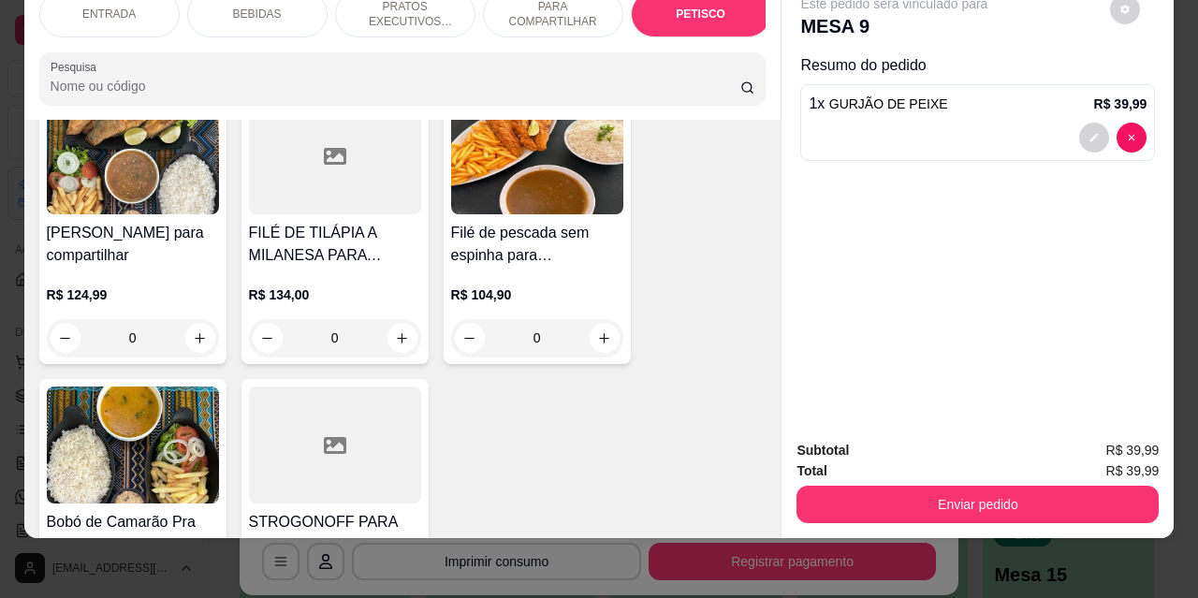
scroll to position [3588, 0]
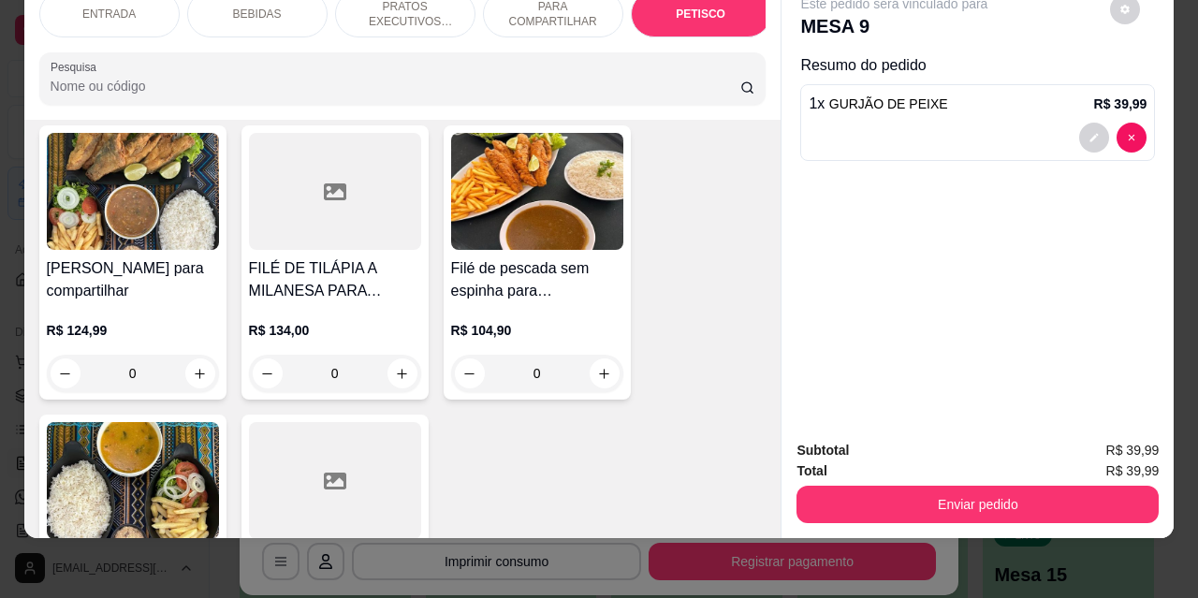
click at [769, 51] on div "ENTRADA BEBIDAS PRATOS EXECUTIVOS (INDIVIDUAIS) PARA COMPARTILHAR PETISCO GUARN…" at bounding box center [402, 48] width 757 height 144
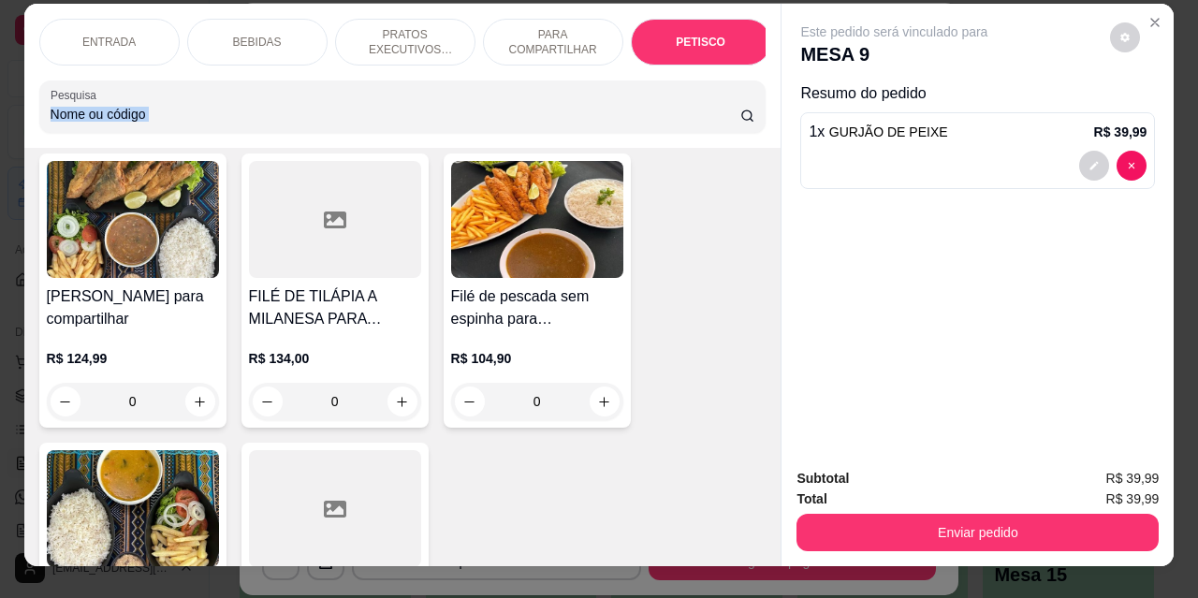
scroll to position [0, 0]
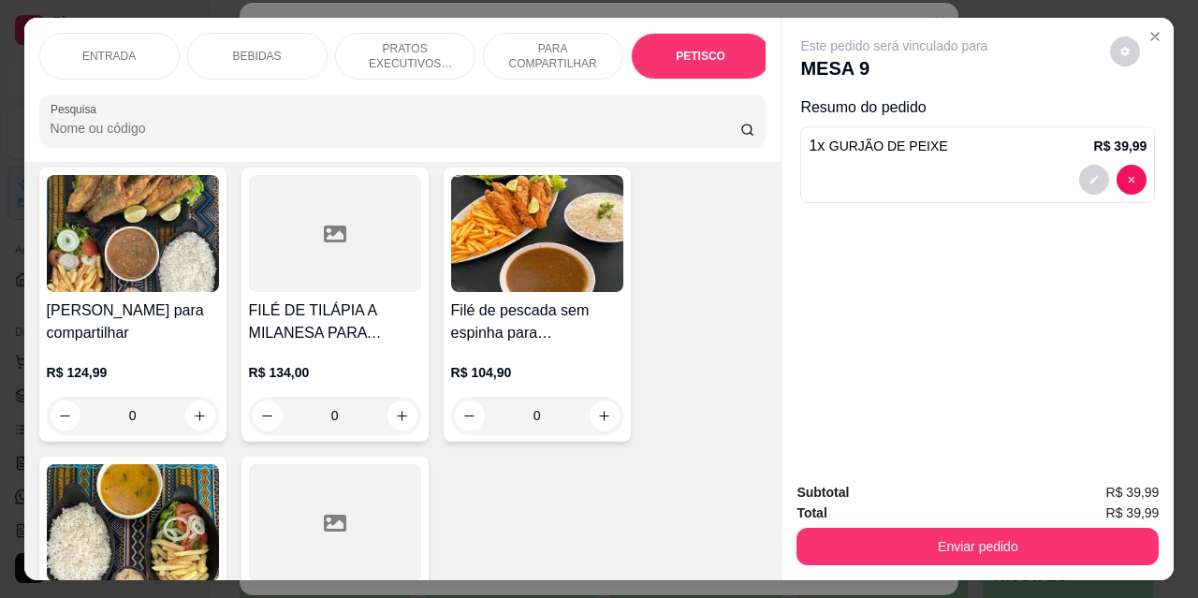
click at [761, 50] on div "ENTRADA BEBIDAS PRATOS EXECUTIVOS (INDIVIDUAIS) PARA COMPARTILHAR PETISCO GUARN…" at bounding box center [402, 90] width 757 height 144
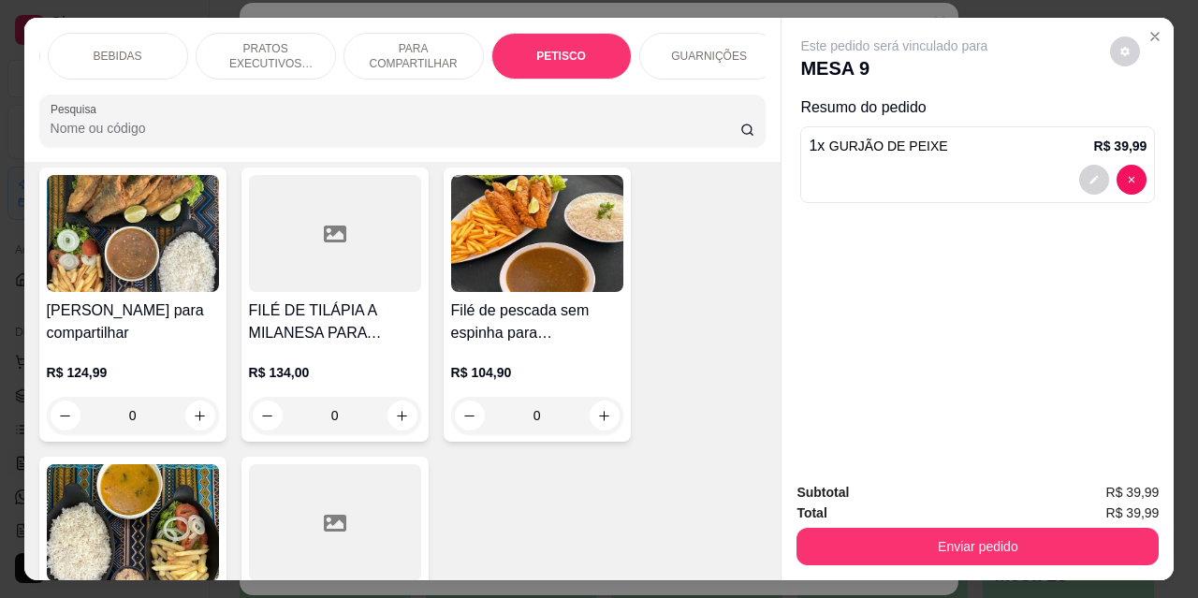
scroll to position [0, 150]
click at [682, 56] on p "GUARNIÇÕES" at bounding box center [699, 56] width 76 height 15
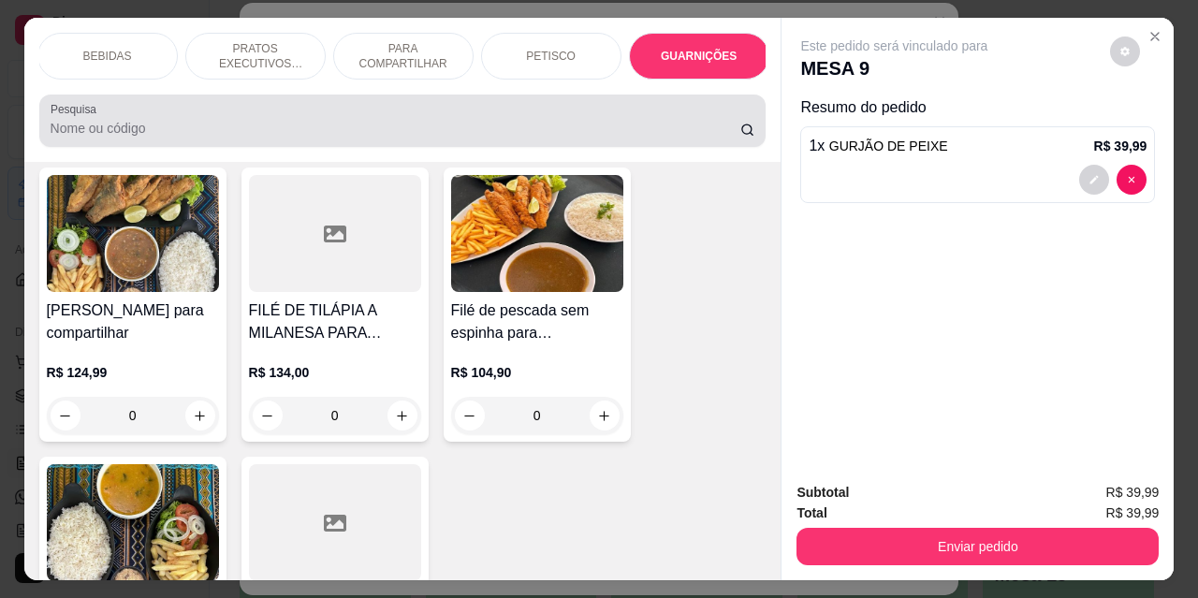
scroll to position [49, 0]
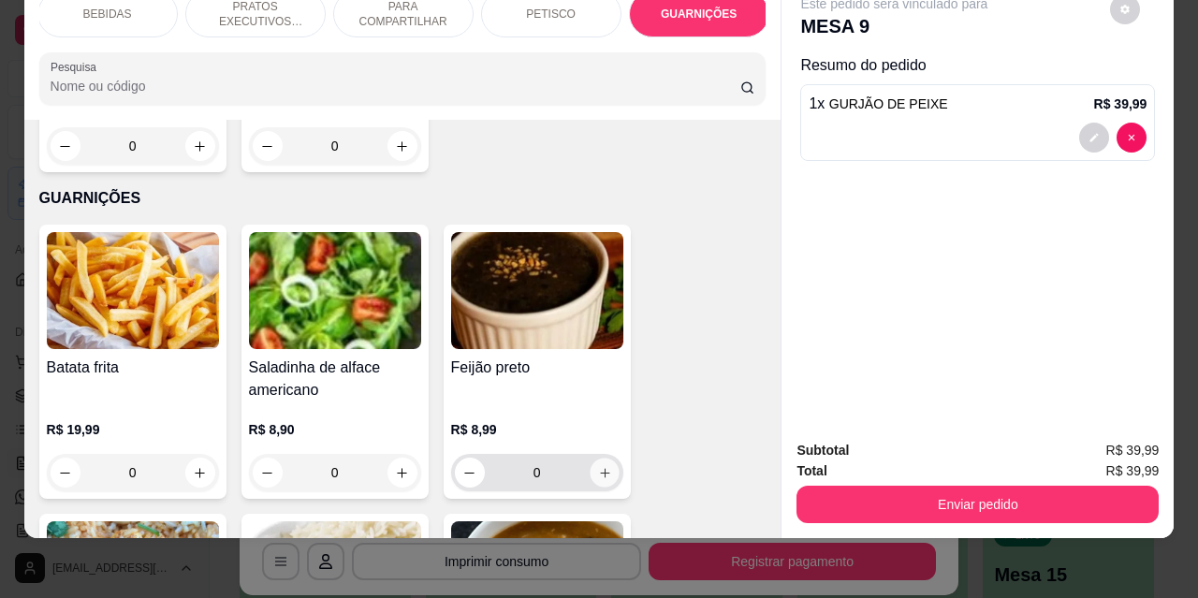
click at [599, 466] on icon "increase-product-quantity" at bounding box center [604, 473] width 14 height 14
type input "1"
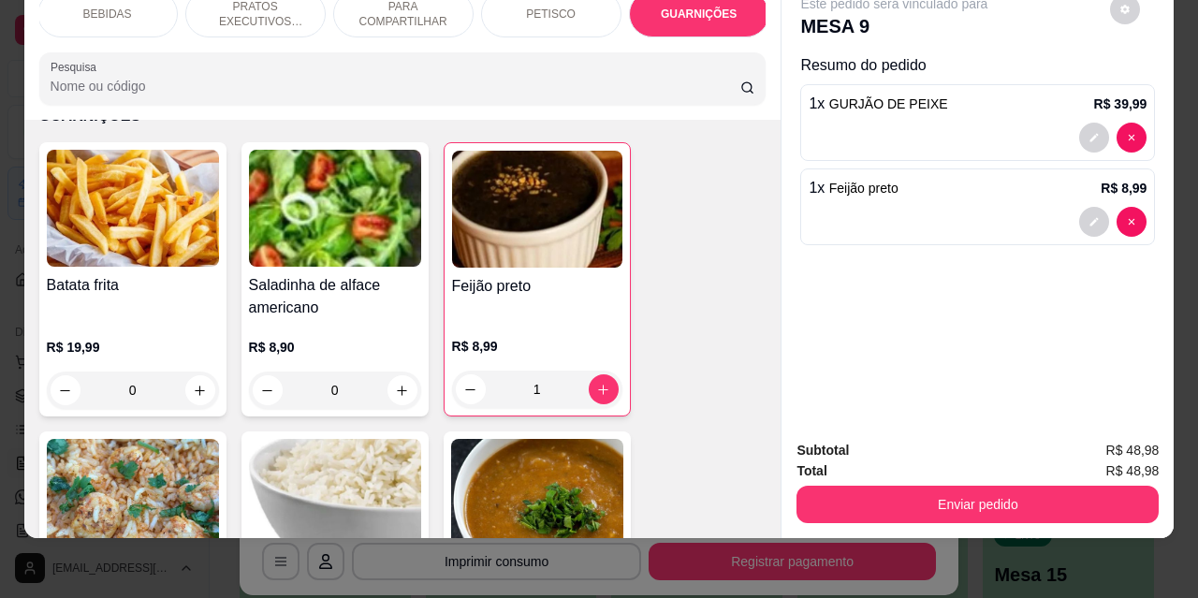
scroll to position [5537, 0]
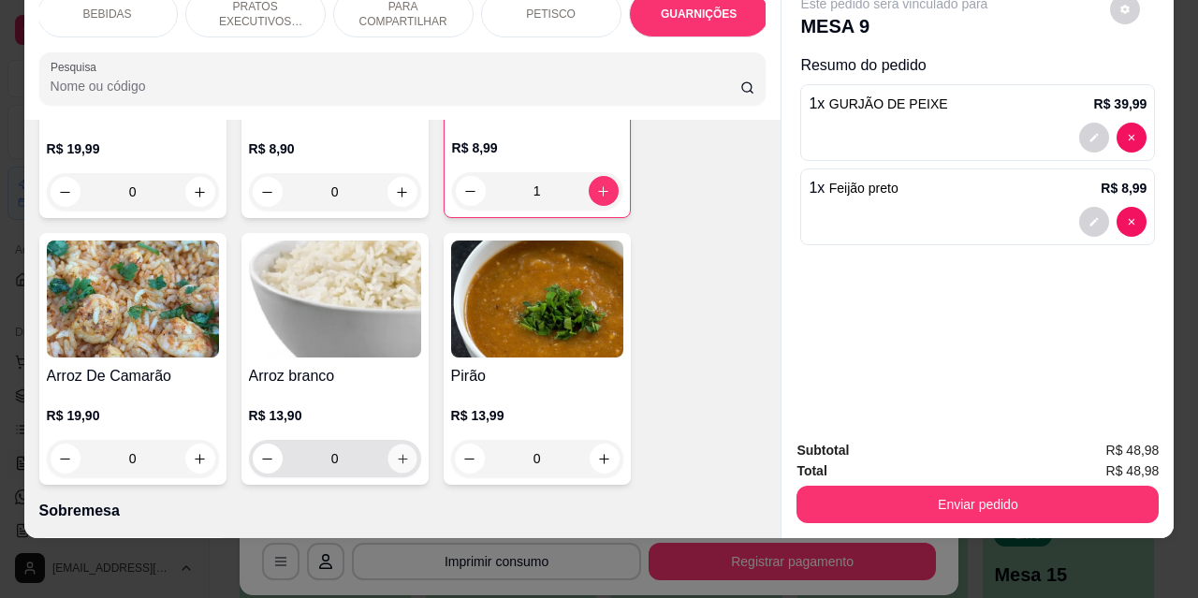
click at [389, 445] on button "increase-product-quantity" at bounding box center [402, 459] width 29 height 29
type input "1"
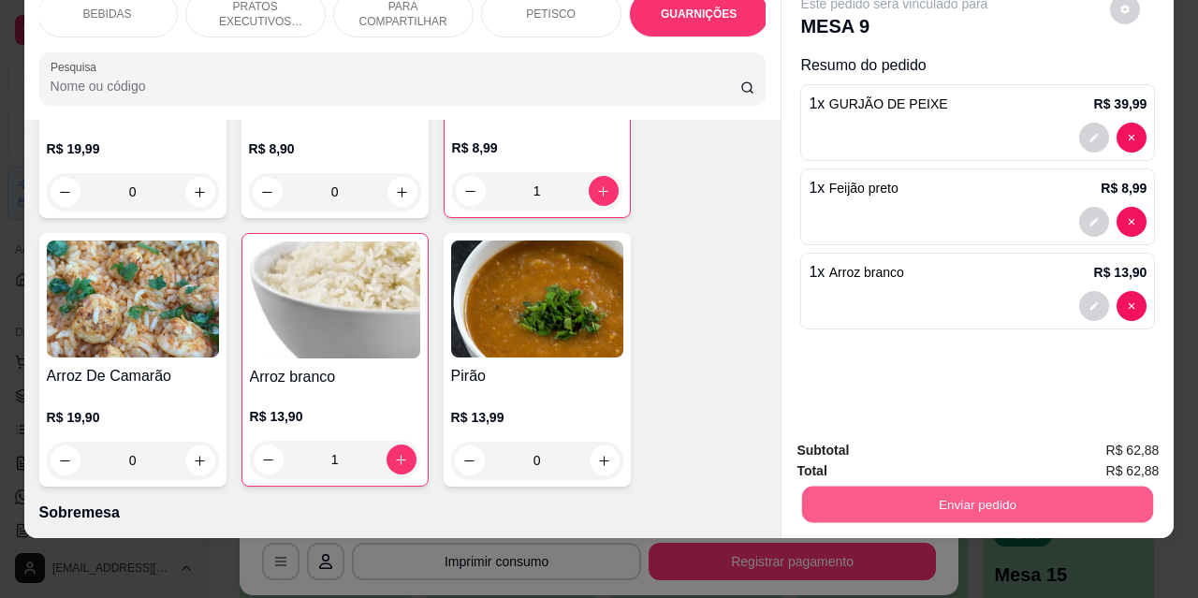
click at [912, 486] on button "Enviar pedido" at bounding box center [977, 504] width 351 height 37
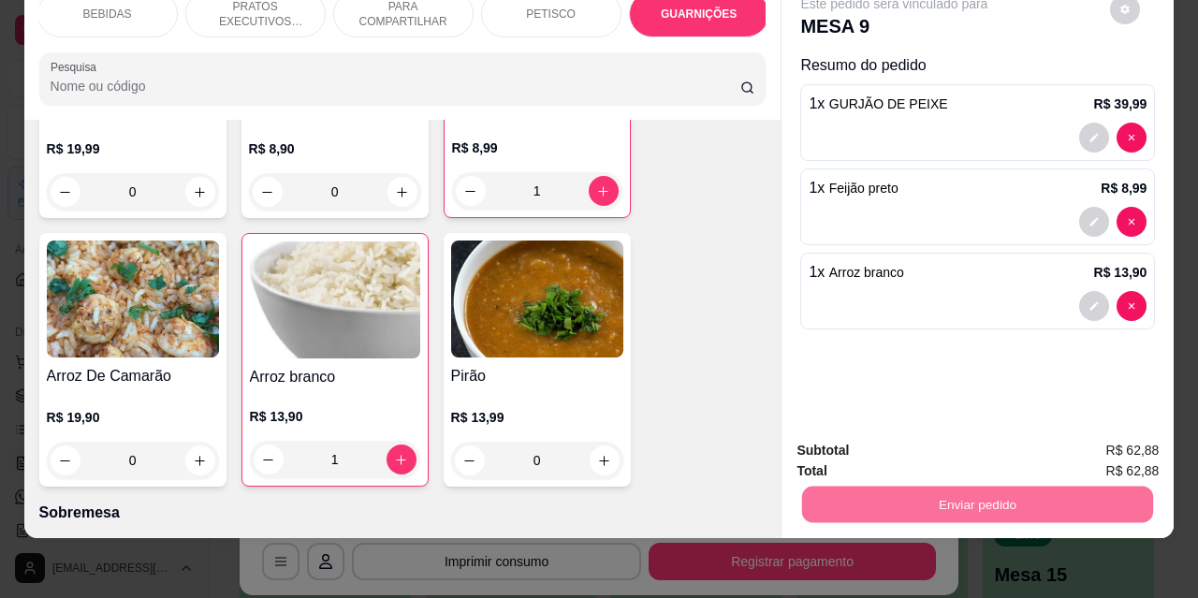
click at [859, 449] on button "Não registrar e enviar pedido" at bounding box center [916, 445] width 195 height 36
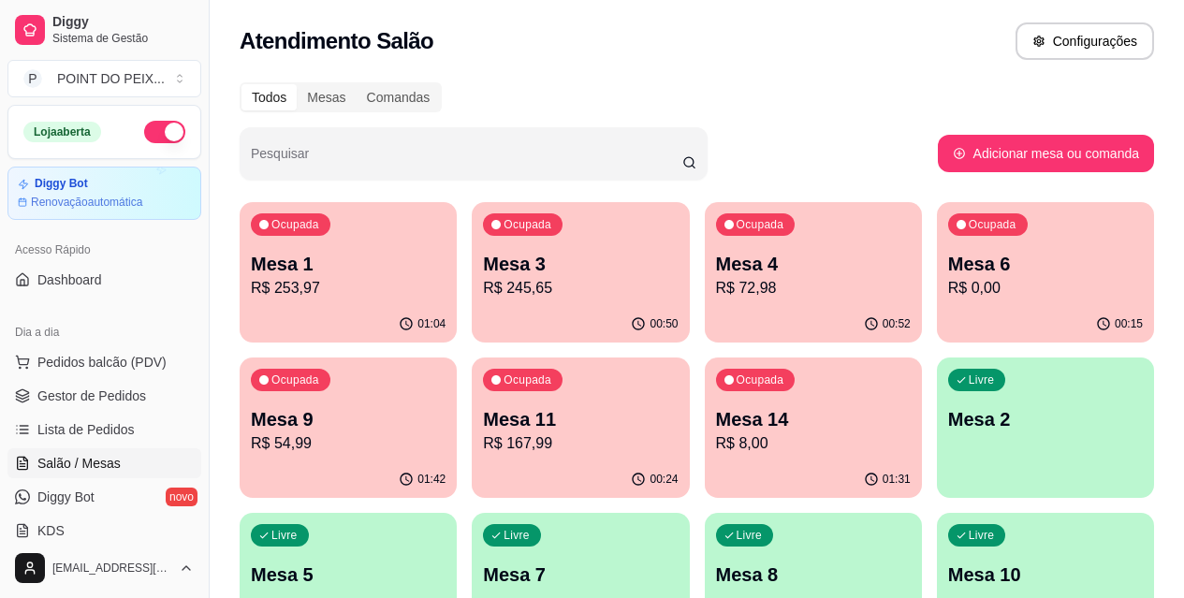
click at [483, 444] on p "R$ 167,99" at bounding box center [580, 444] width 195 height 22
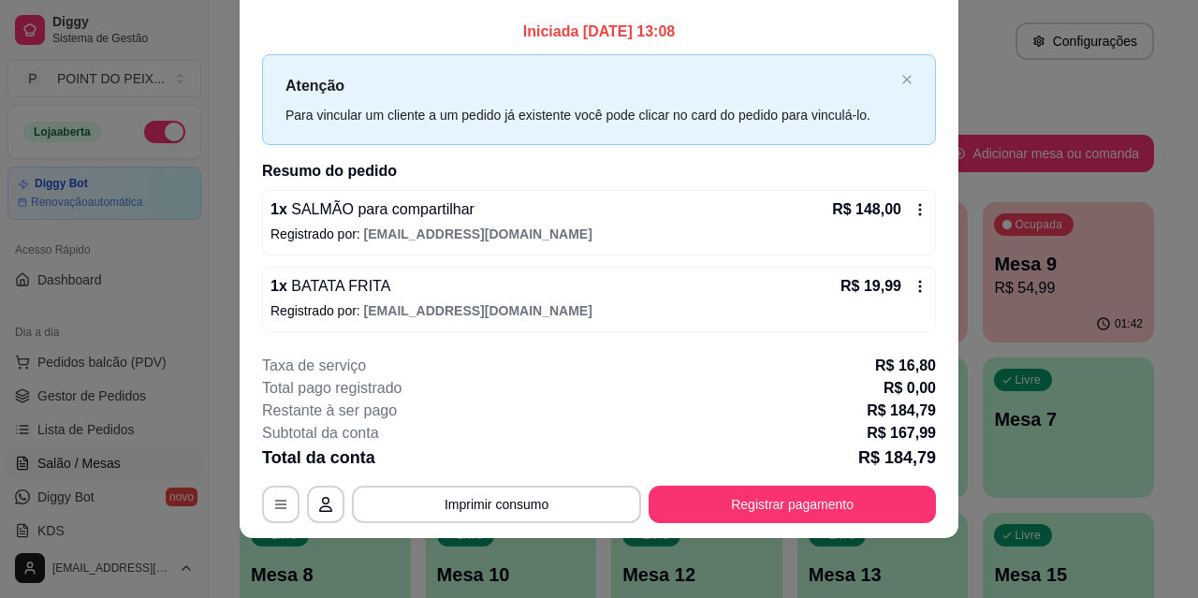
scroll to position [0, 0]
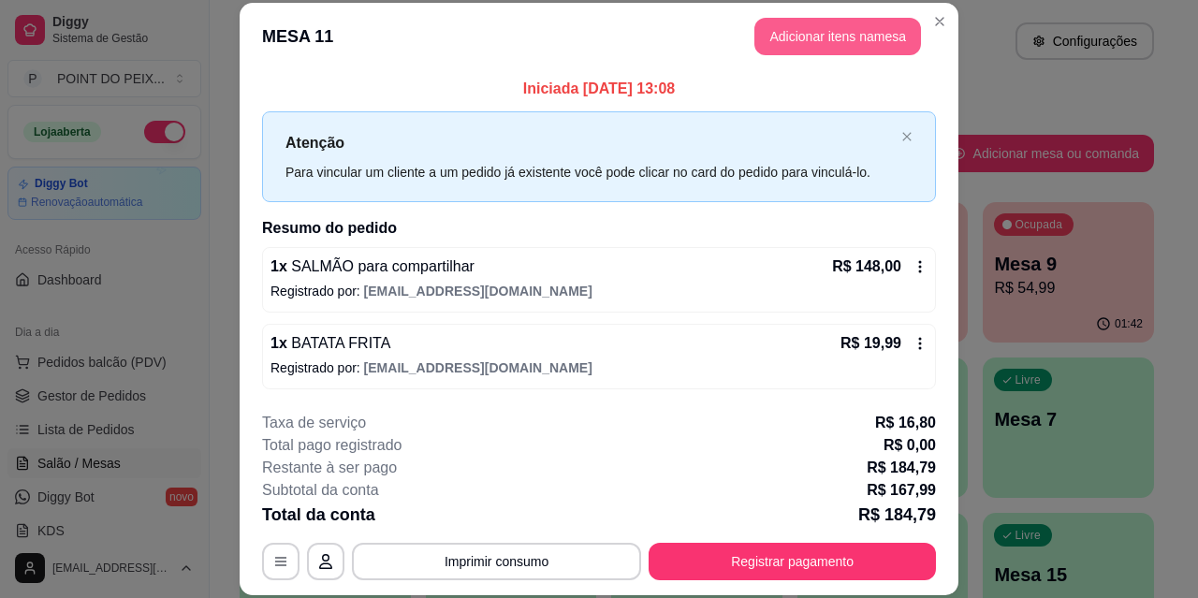
click at [833, 35] on button "Adicionar itens na mesa" at bounding box center [838, 36] width 167 height 37
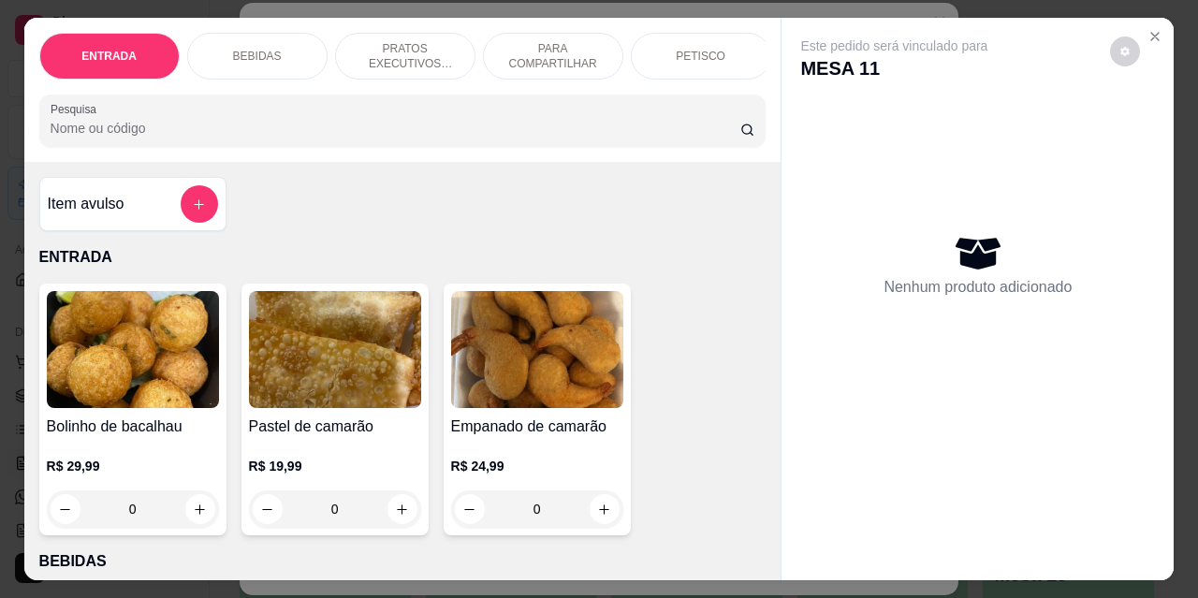
click at [273, 41] on div "BEBIDAS" at bounding box center [257, 56] width 140 height 47
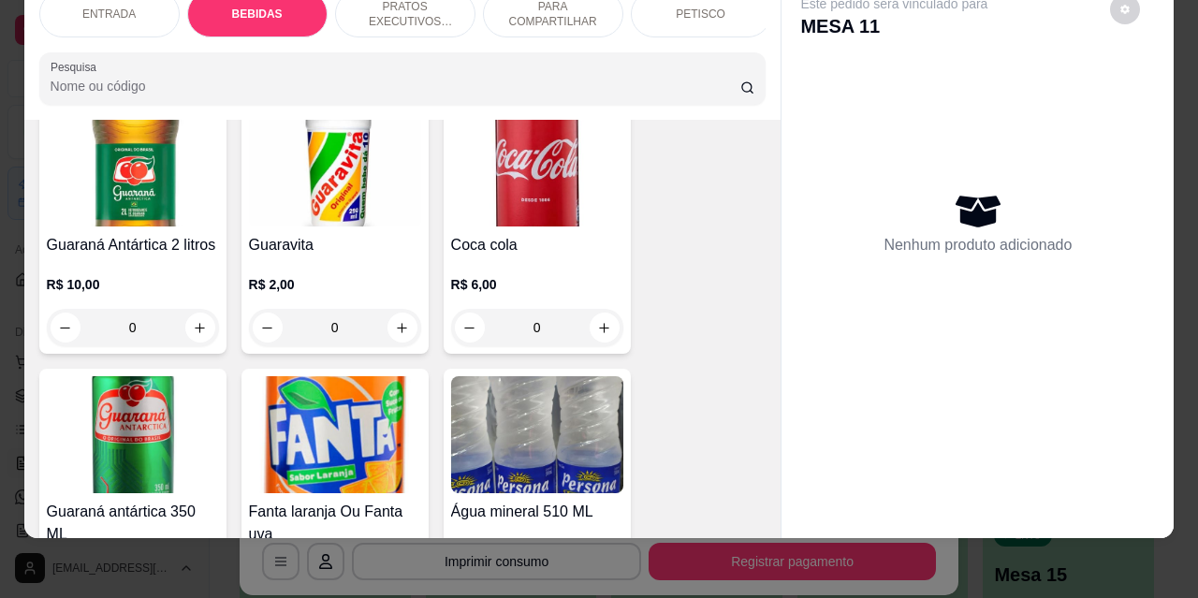
scroll to position [1138, 0]
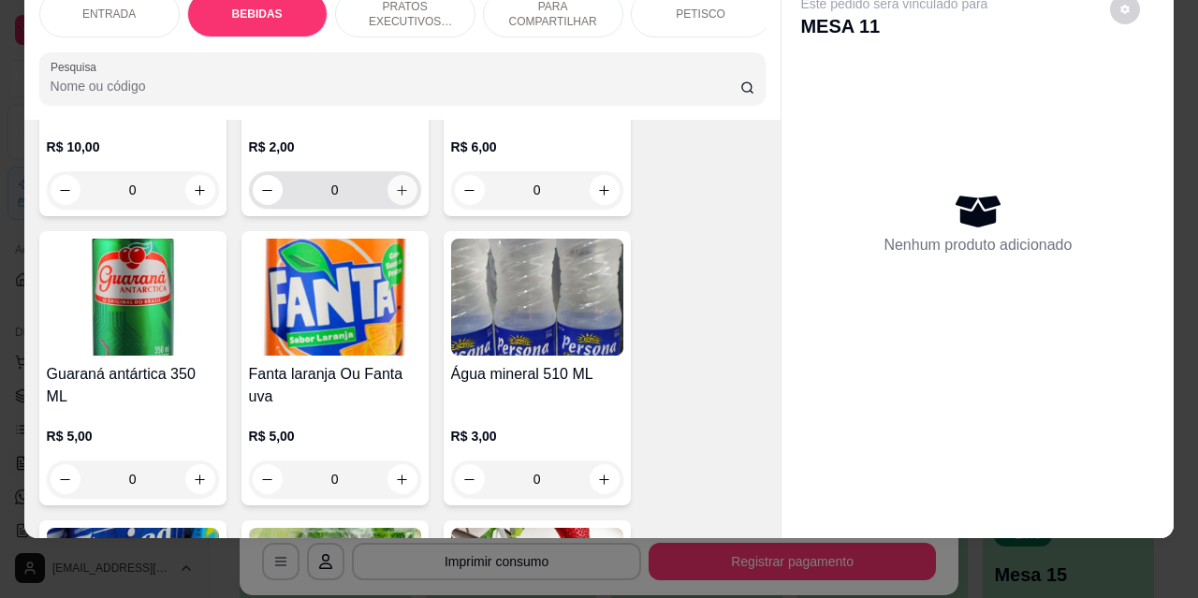
click at [406, 175] on button "increase-product-quantity" at bounding box center [403, 190] width 30 height 30
type input "1"
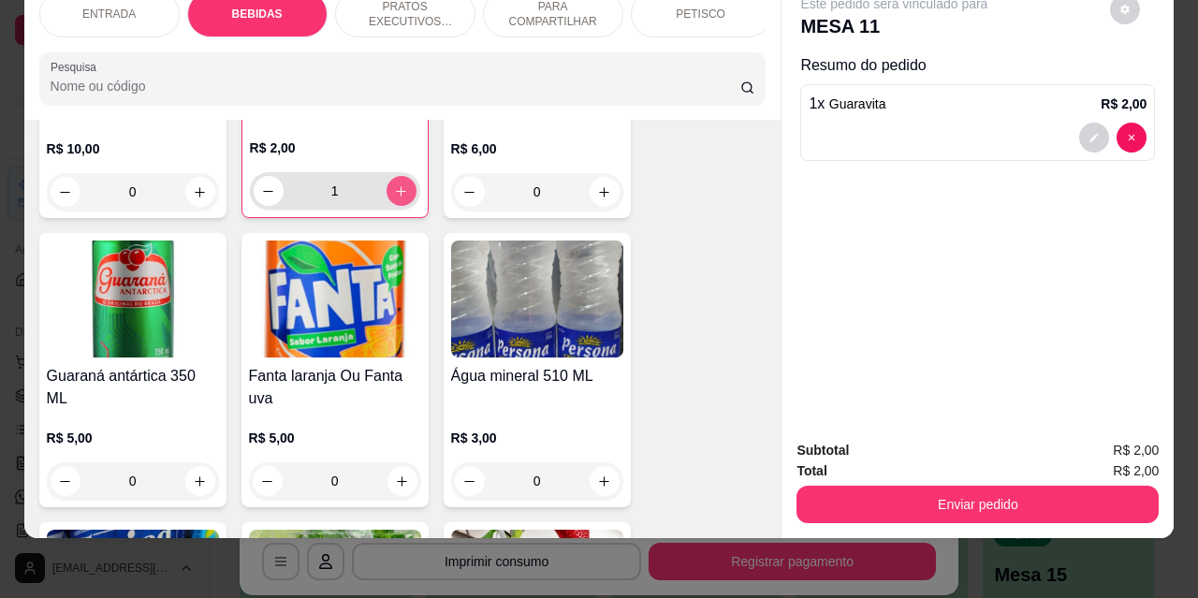
scroll to position [1139, 0]
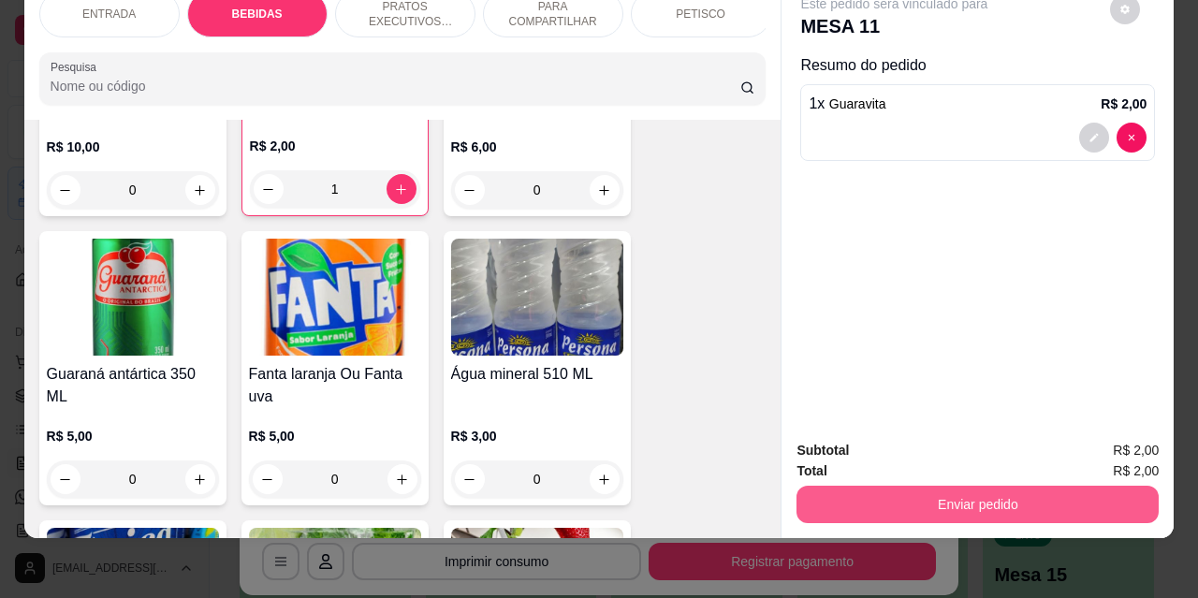
click at [923, 493] on button "Enviar pedido" at bounding box center [978, 504] width 362 height 37
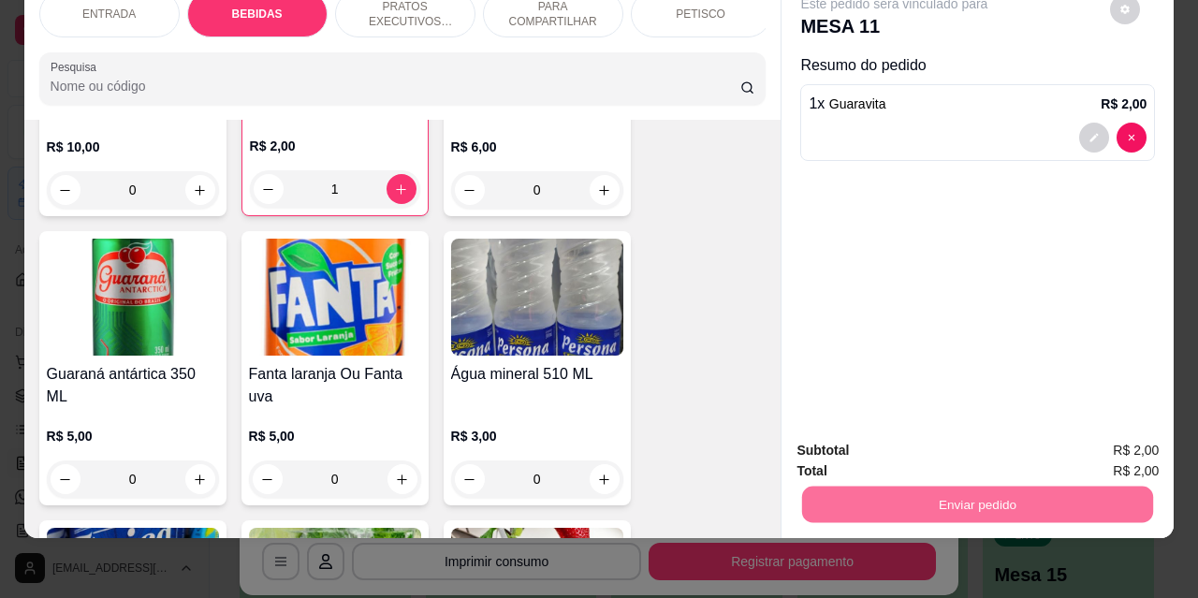
click at [866, 450] on button "Não registrar e enviar pedido" at bounding box center [916, 445] width 195 height 36
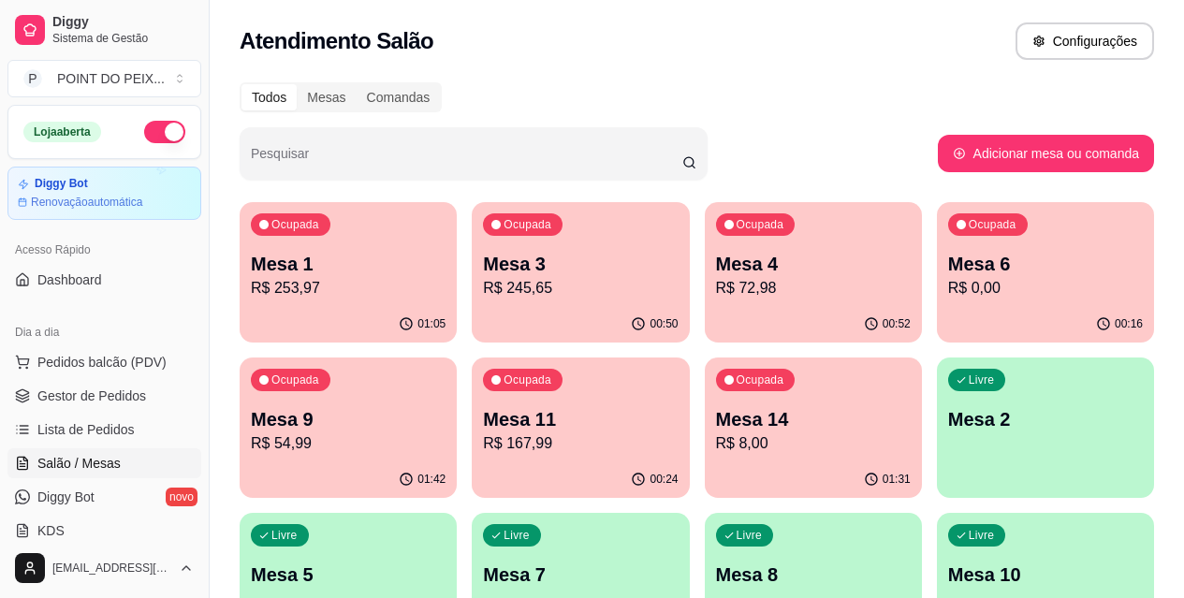
click at [483, 442] on p "R$ 167,99" at bounding box center [580, 444] width 195 height 22
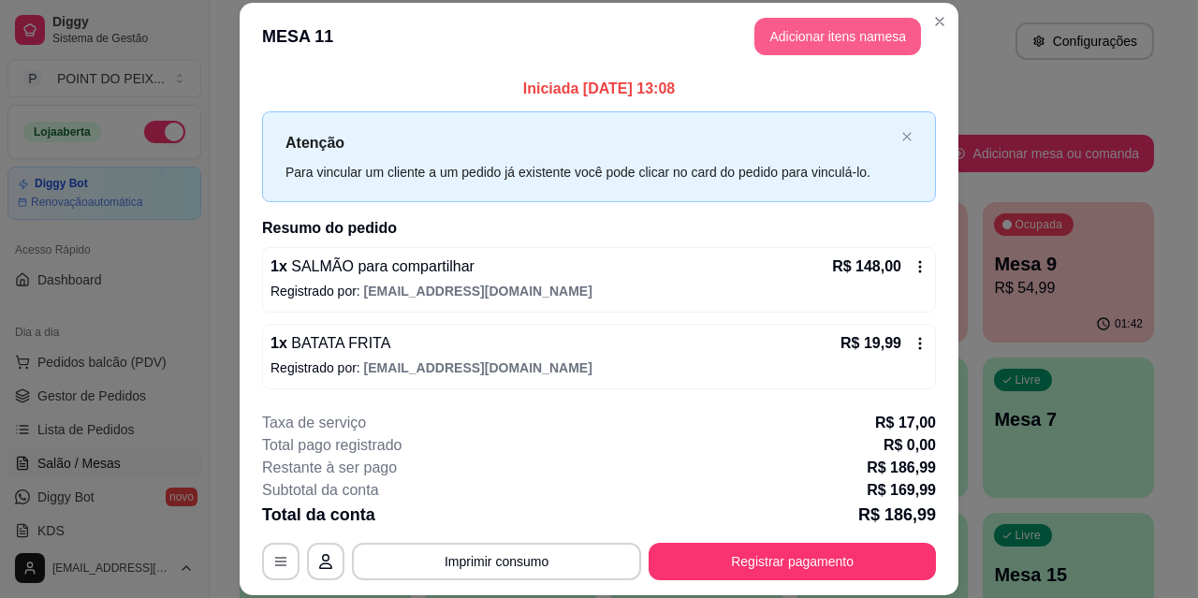
click at [826, 37] on button "Adicionar itens na mesa" at bounding box center [838, 36] width 167 height 37
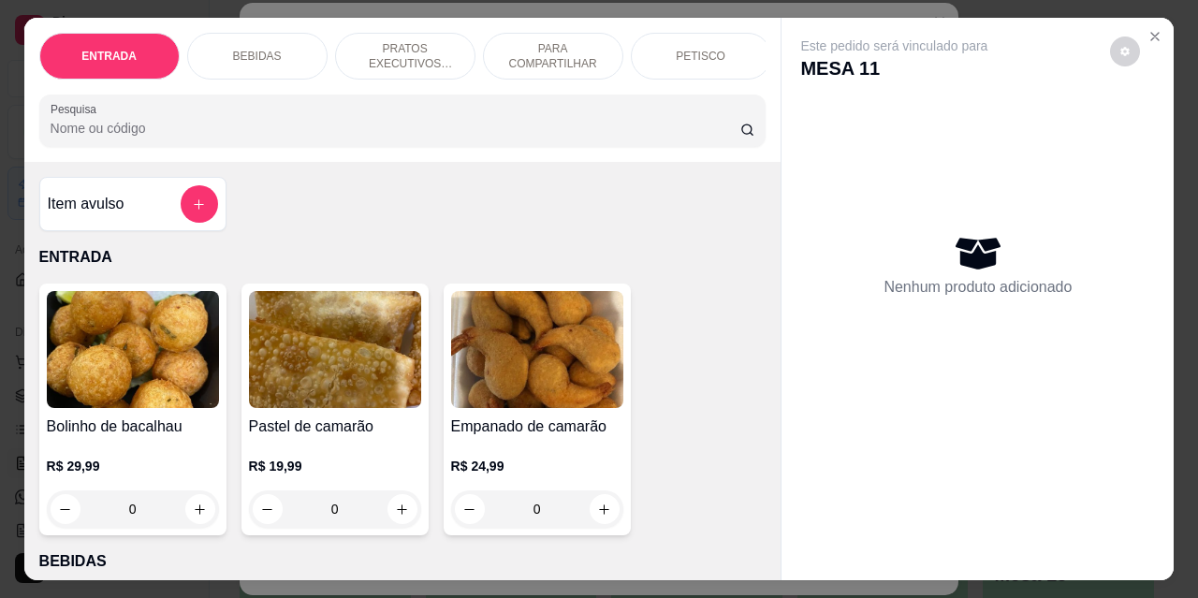
click at [405, 49] on p "PRATOS EXECUTIVOS (INDIVIDUAIS)" at bounding box center [405, 56] width 109 height 30
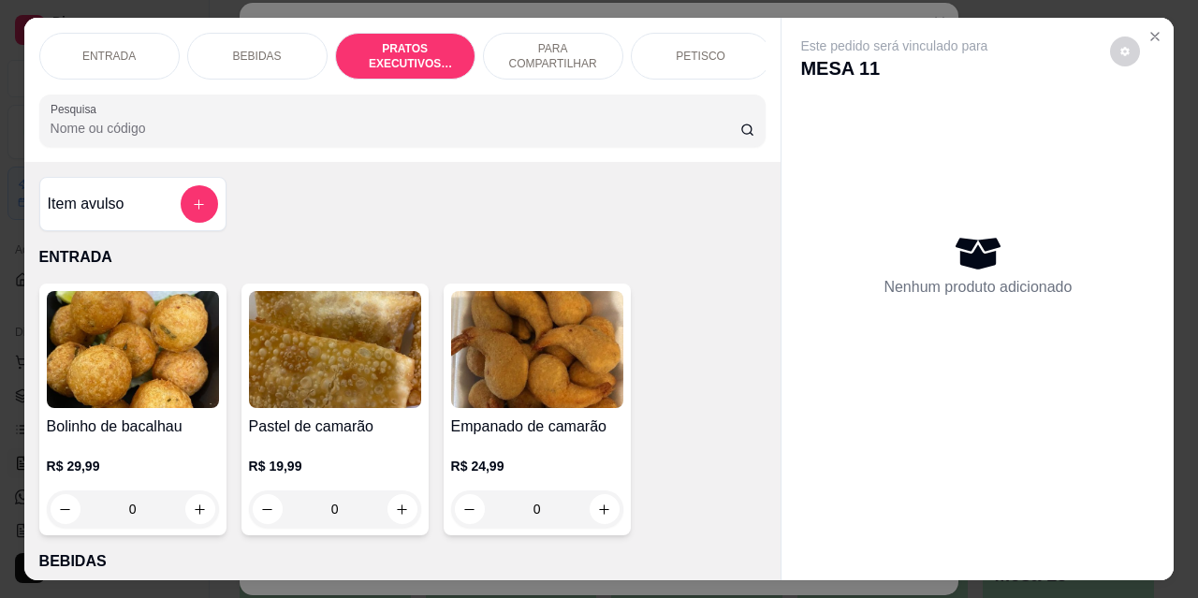
scroll to position [49, 0]
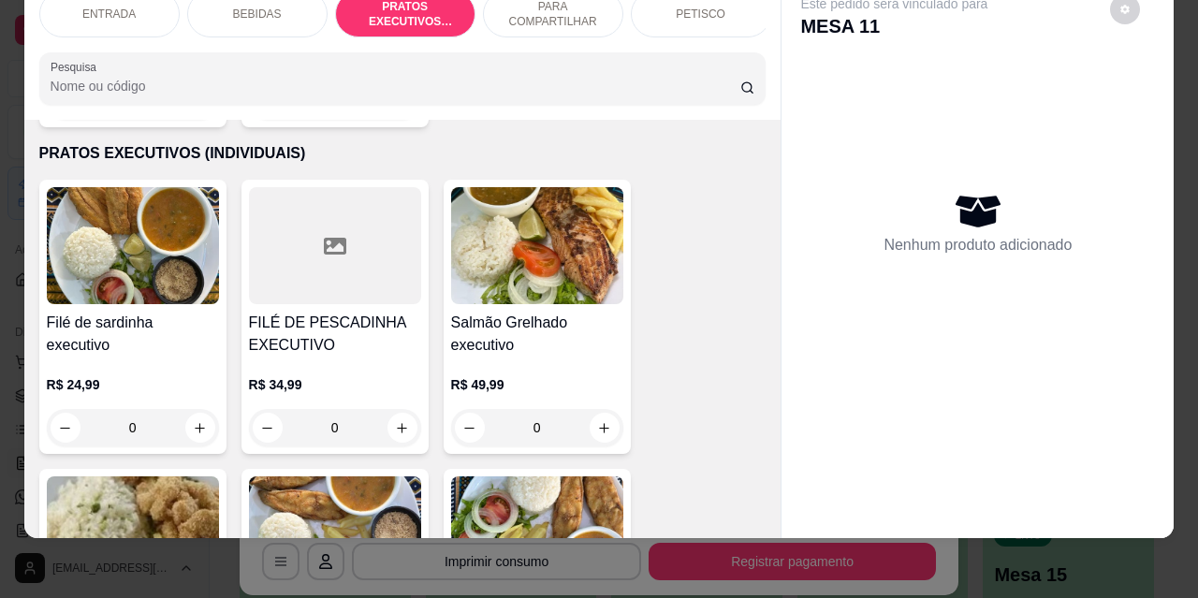
click at [909, 141] on div "Nenhum produto adicionado" at bounding box center [978, 222] width 355 height 367
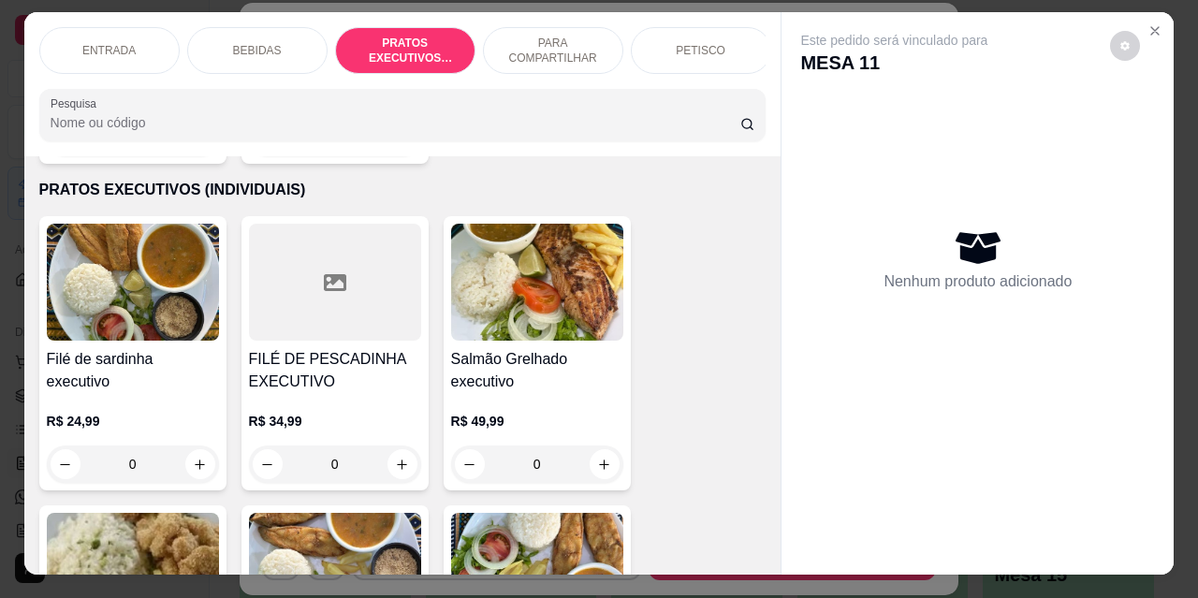
scroll to position [0, 0]
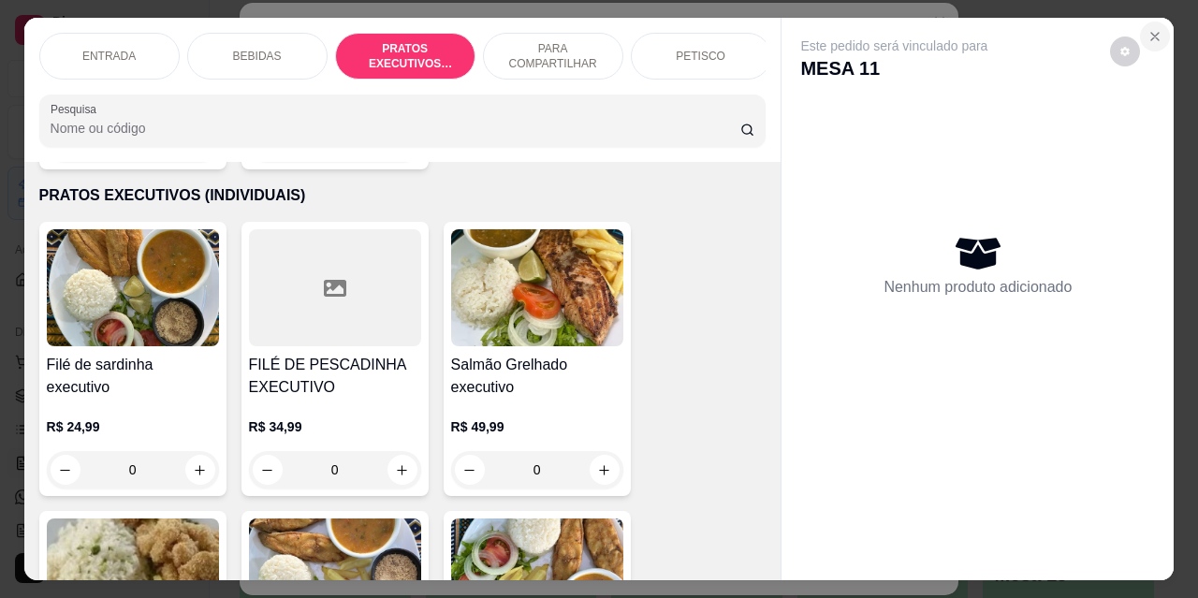
click at [1152, 33] on icon "Close" at bounding box center [1155, 36] width 7 height 7
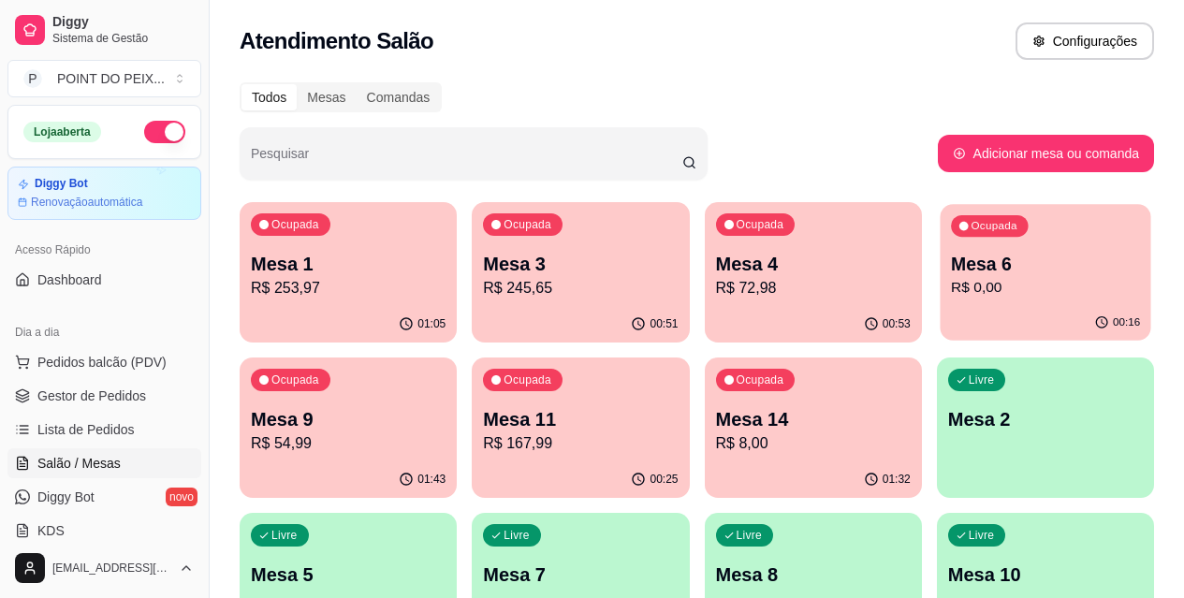
click at [951, 281] on p "R$ 0,00" at bounding box center [1045, 288] width 189 height 22
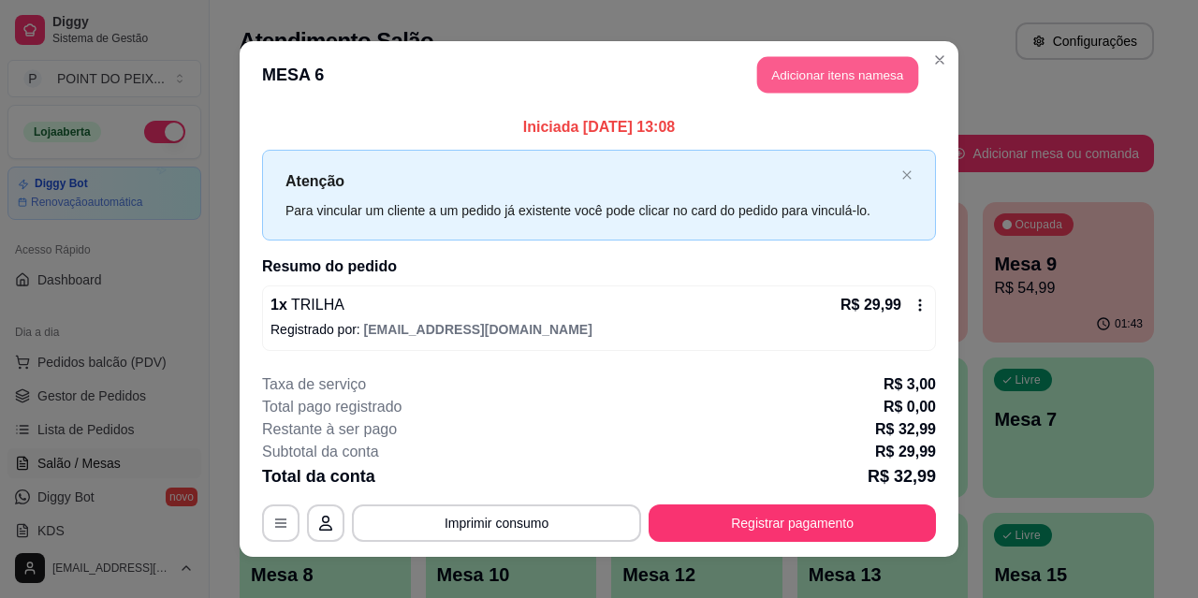
click at [852, 83] on button "Adicionar itens na mesa" at bounding box center [837, 75] width 161 height 37
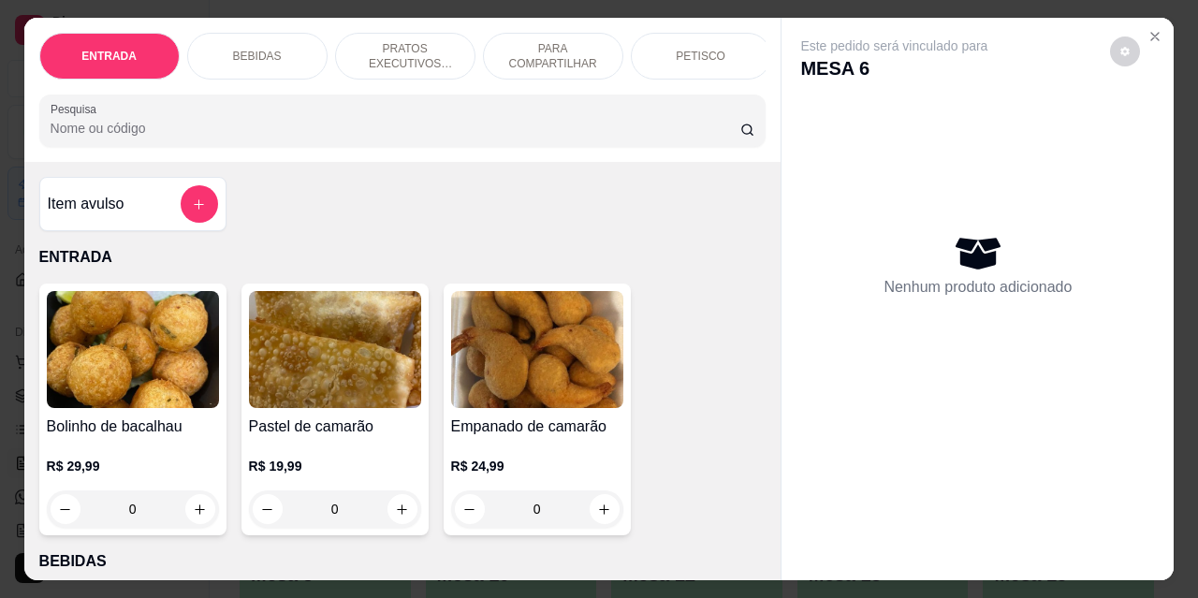
click at [400, 51] on p "PRATOS EXECUTIVOS (INDIVIDUAIS)" at bounding box center [405, 56] width 109 height 30
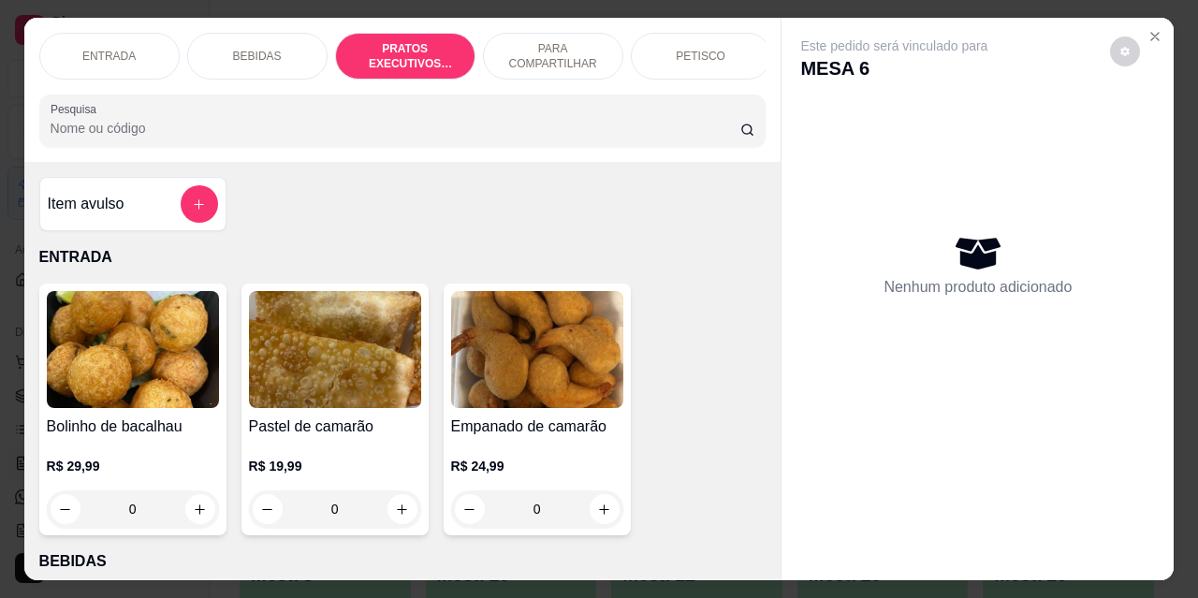
scroll to position [49, 0]
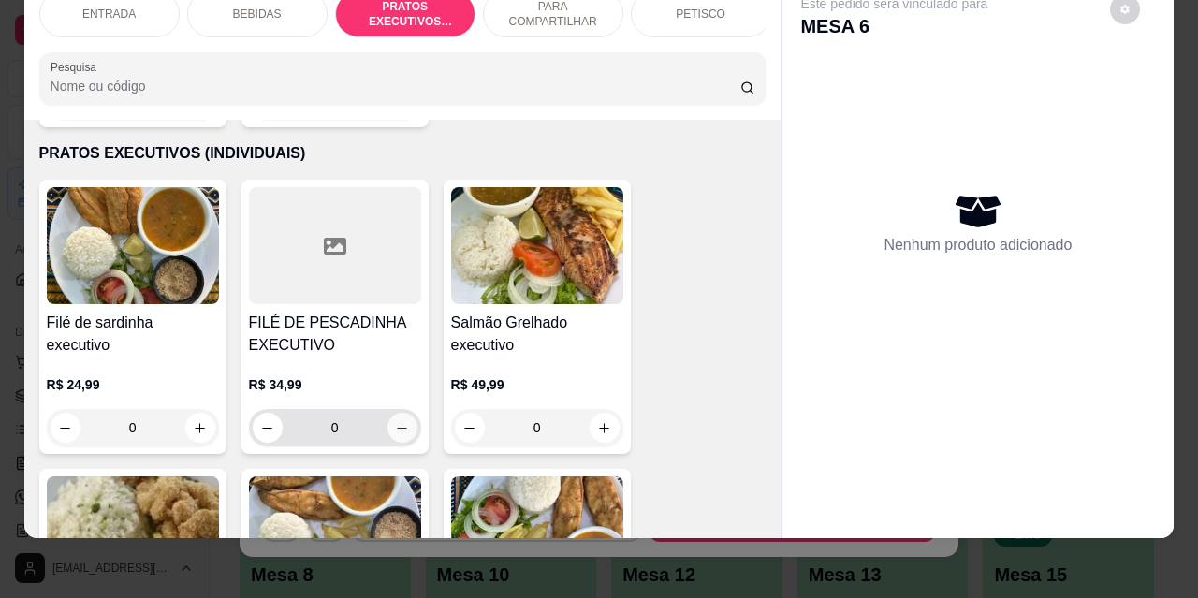
click at [397, 423] on icon "increase-product-quantity" at bounding box center [402, 428] width 10 height 10
type input "1"
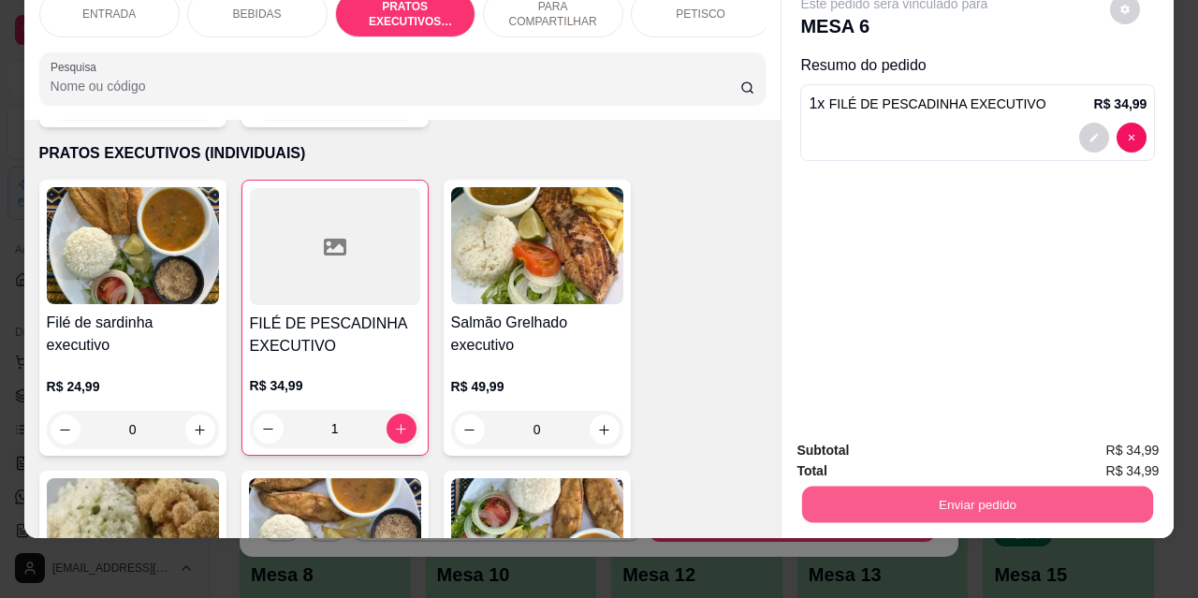
click at [910, 486] on button "Enviar pedido" at bounding box center [977, 504] width 351 height 37
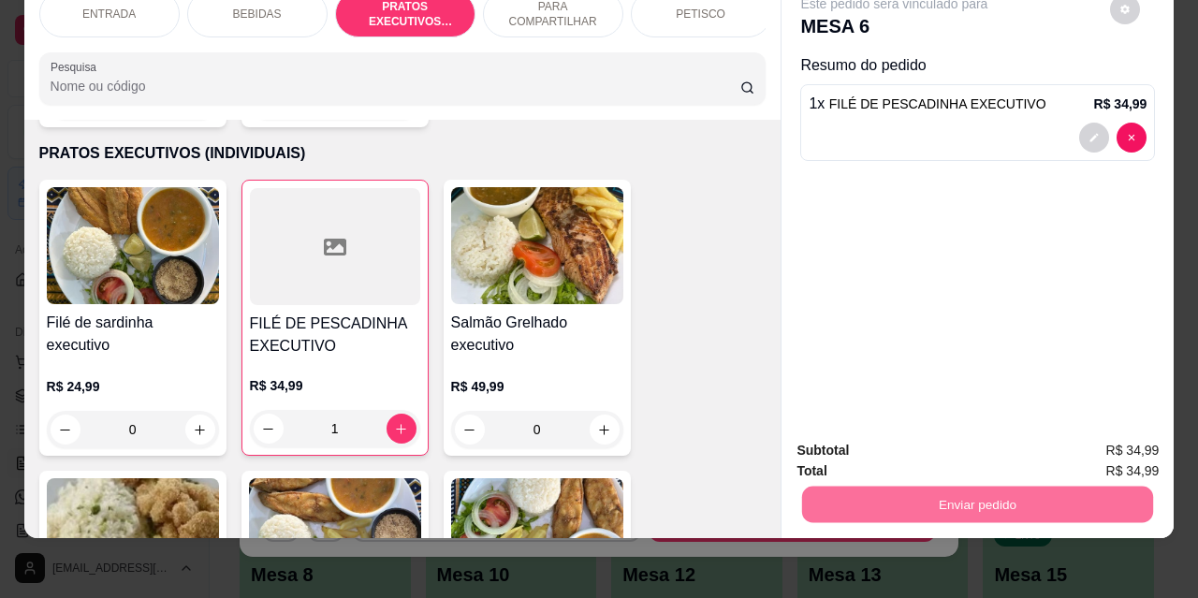
click at [884, 451] on button "Não registrar e enviar pedido" at bounding box center [916, 444] width 189 height 35
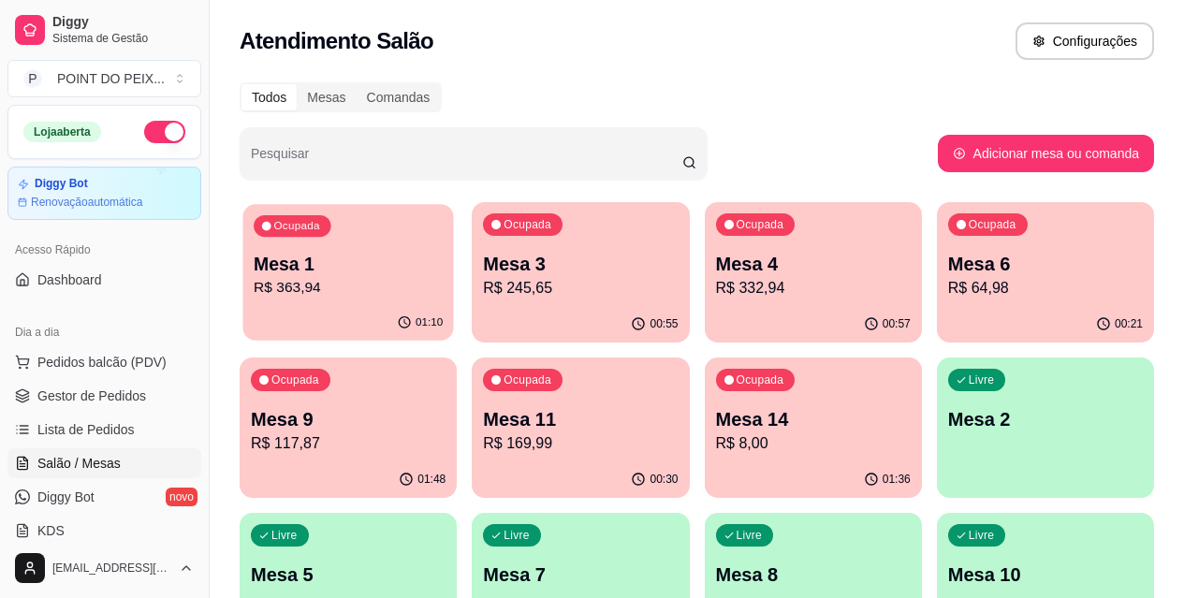
click at [349, 262] on p "Mesa 1" at bounding box center [348, 264] width 189 height 25
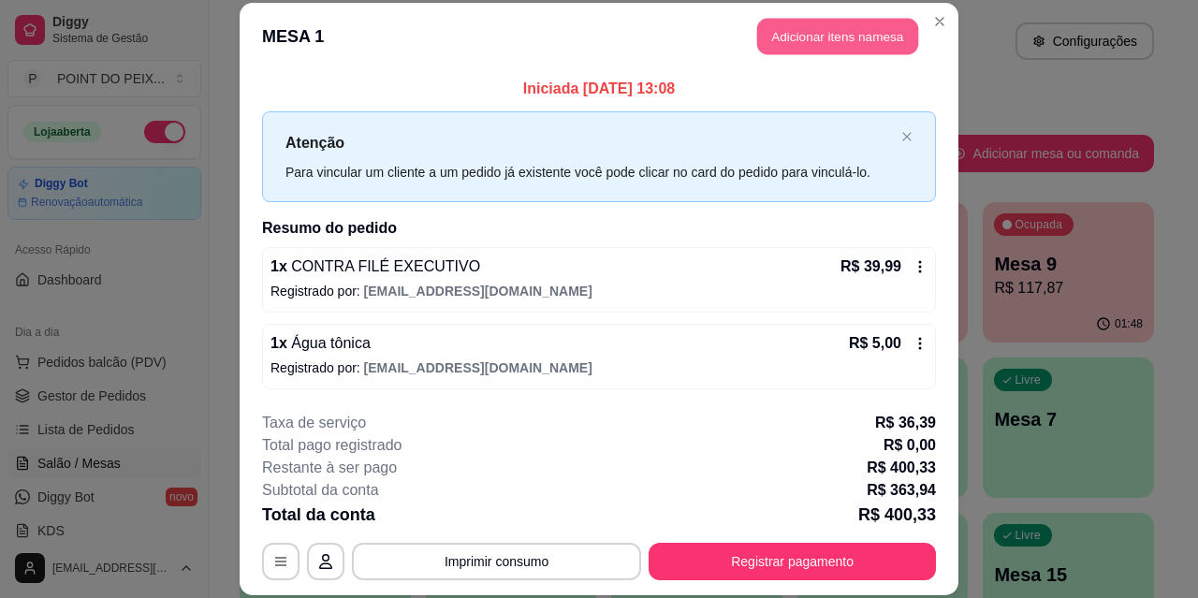
click at [808, 36] on button "Adicionar itens na mesa" at bounding box center [837, 37] width 161 height 37
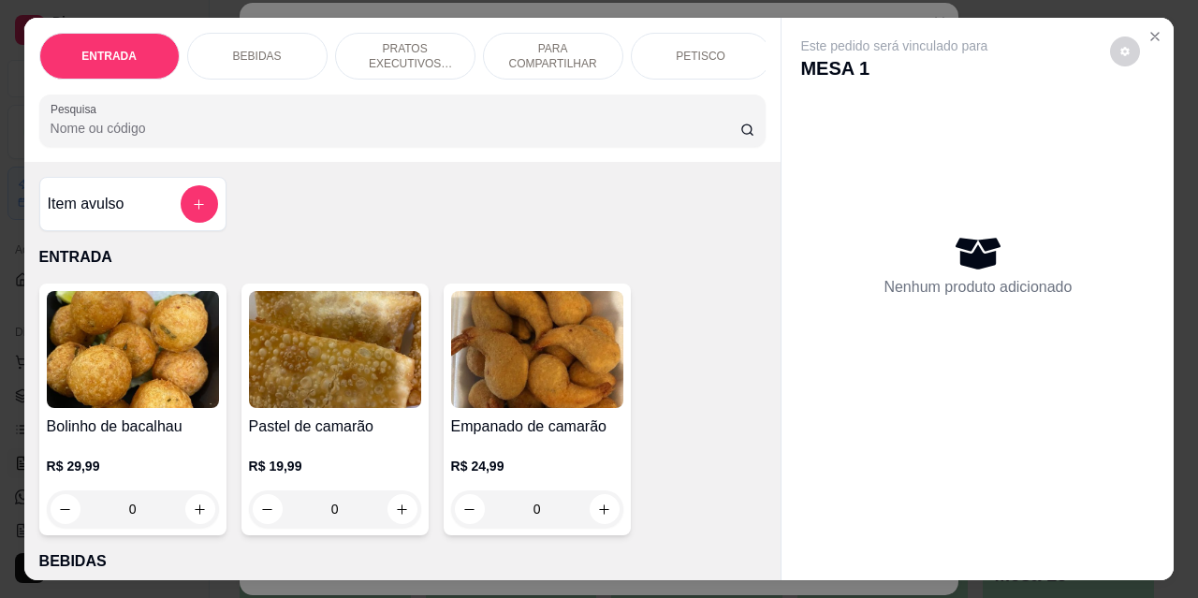
click at [272, 49] on div "BEBIDAS" at bounding box center [257, 56] width 140 height 47
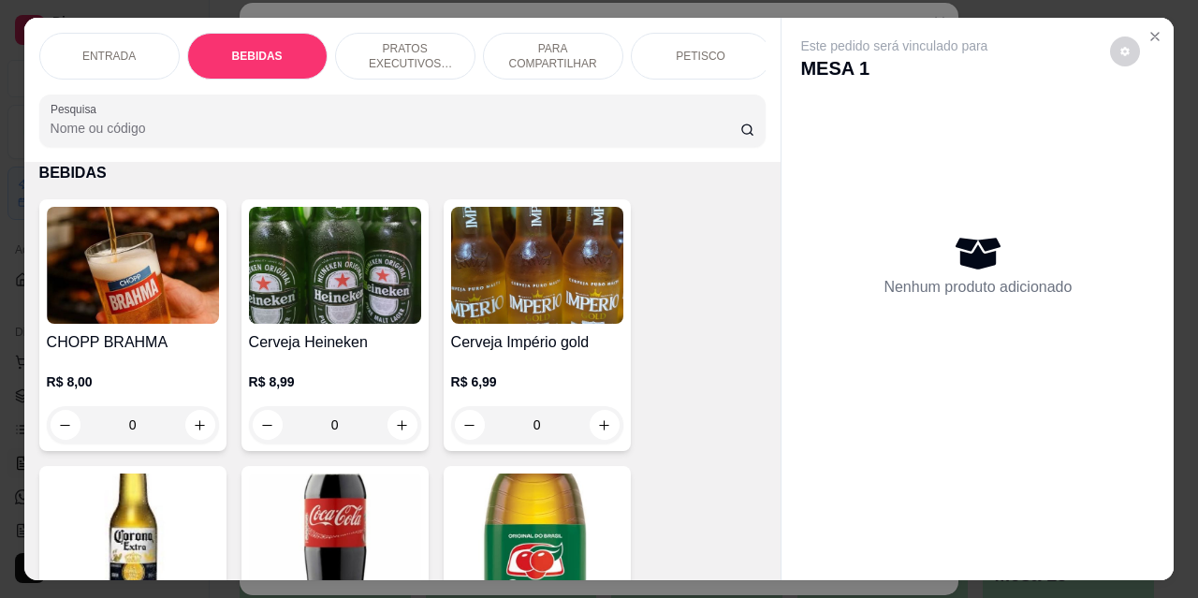
scroll to position [49, 0]
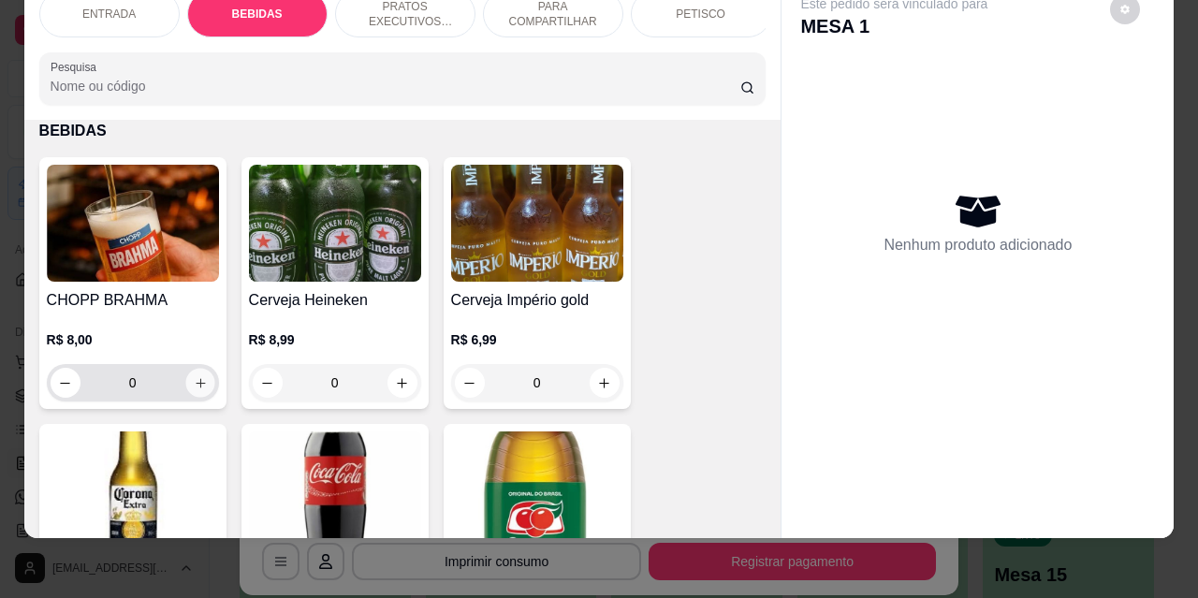
click at [199, 385] on icon "increase-product-quantity" at bounding box center [200, 383] width 14 height 14
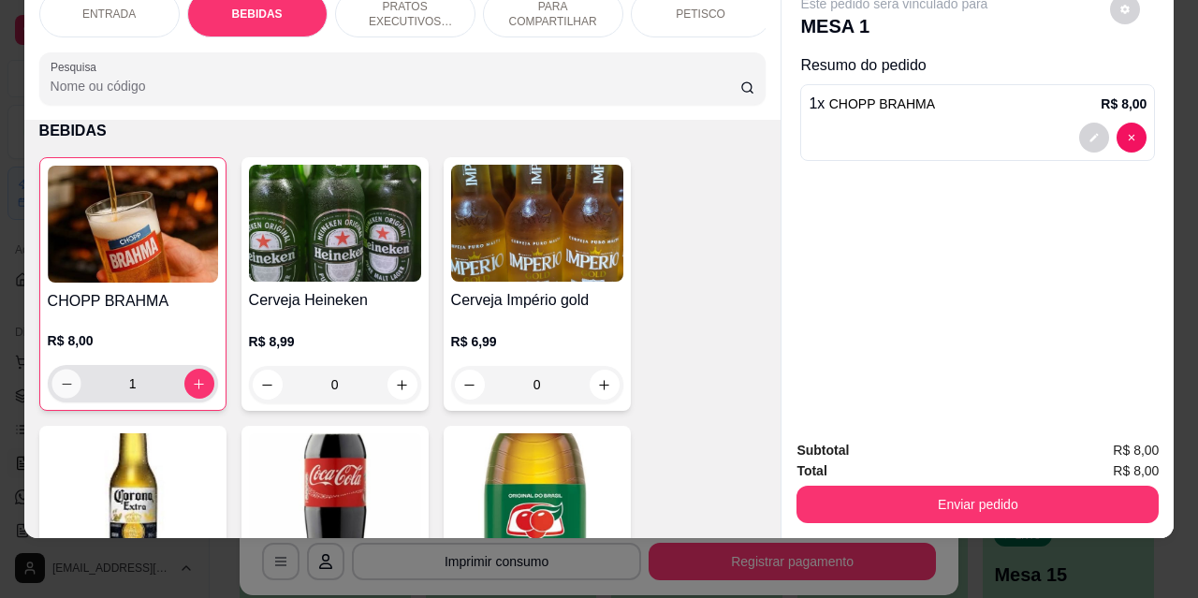
click at [59, 383] on icon "decrease-product-quantity" at bounding box center [66, 384] width 14 height 14
type input "0"
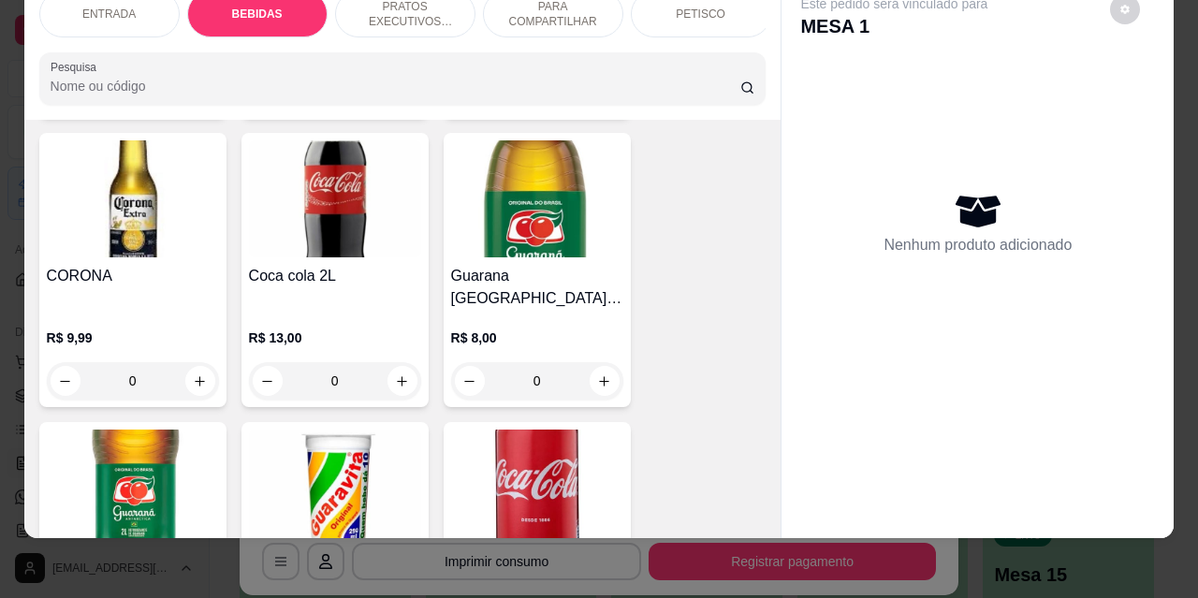
scroll to position [763, 0]
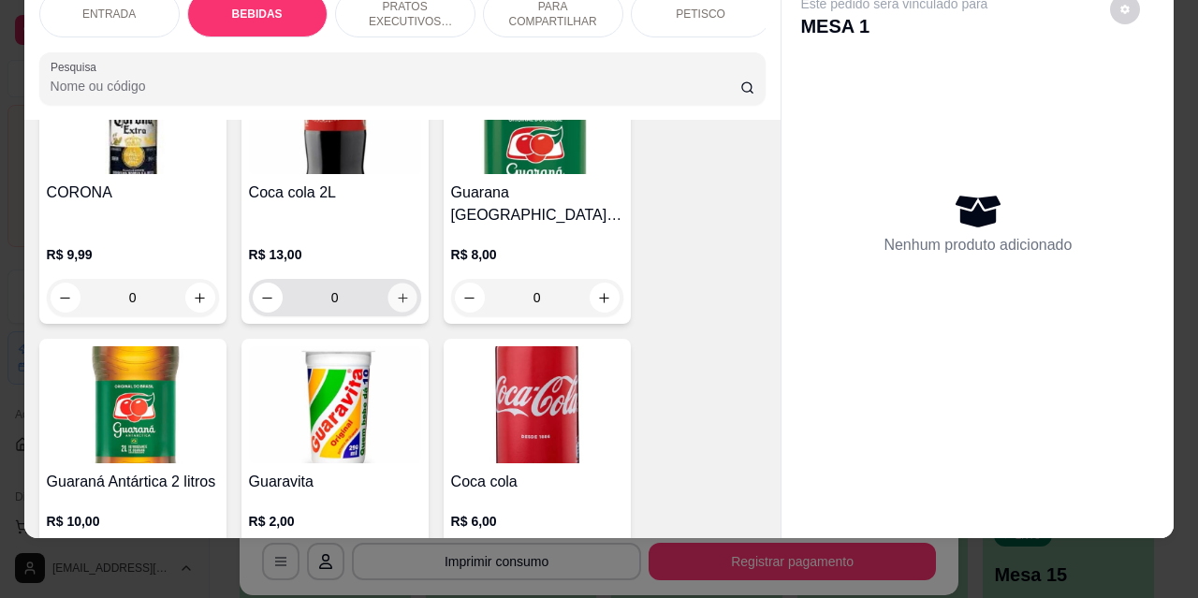
click at [400, 291] on icon "increase-product-quantity" at bounding box center [402, 298] width 14 height 14
type input "1"
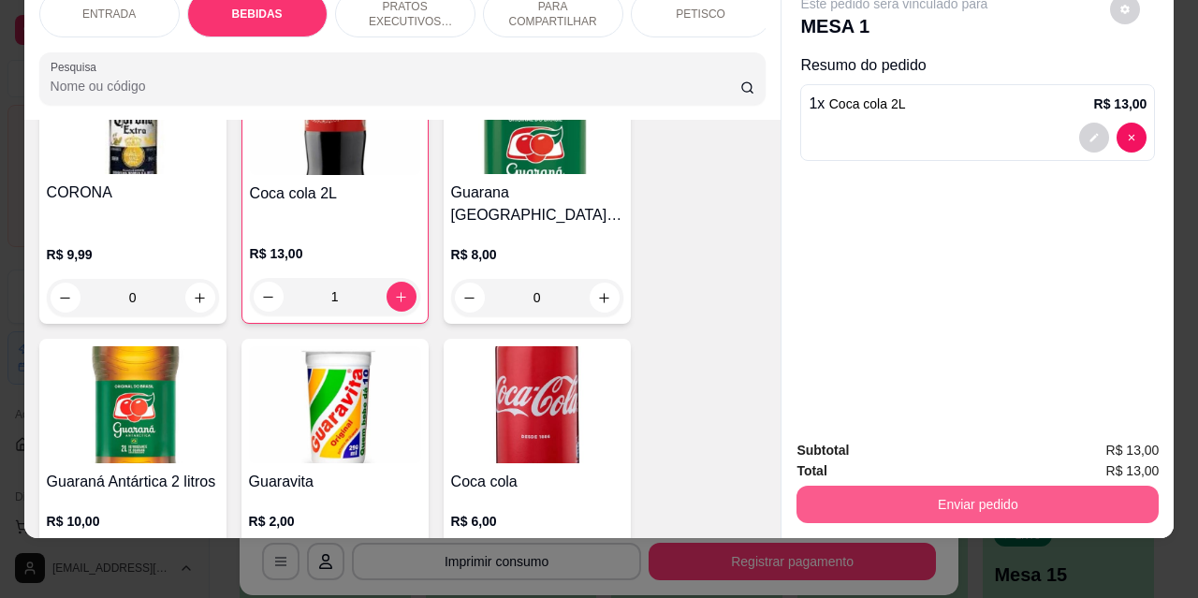
click at [977, 486] on button "Enviar pedido" at bounding box center [978, 504] width 362 height 37
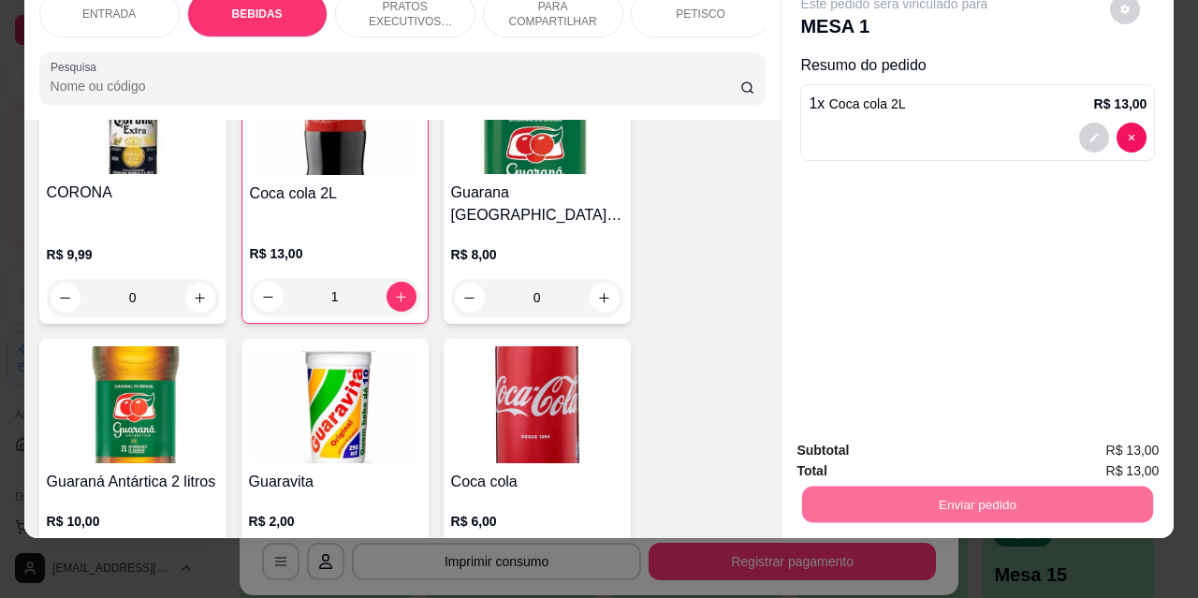
click at [876, 442] on button "Não registrar e enviar pedido" at bounding box center [916, 444] width 189 height 35
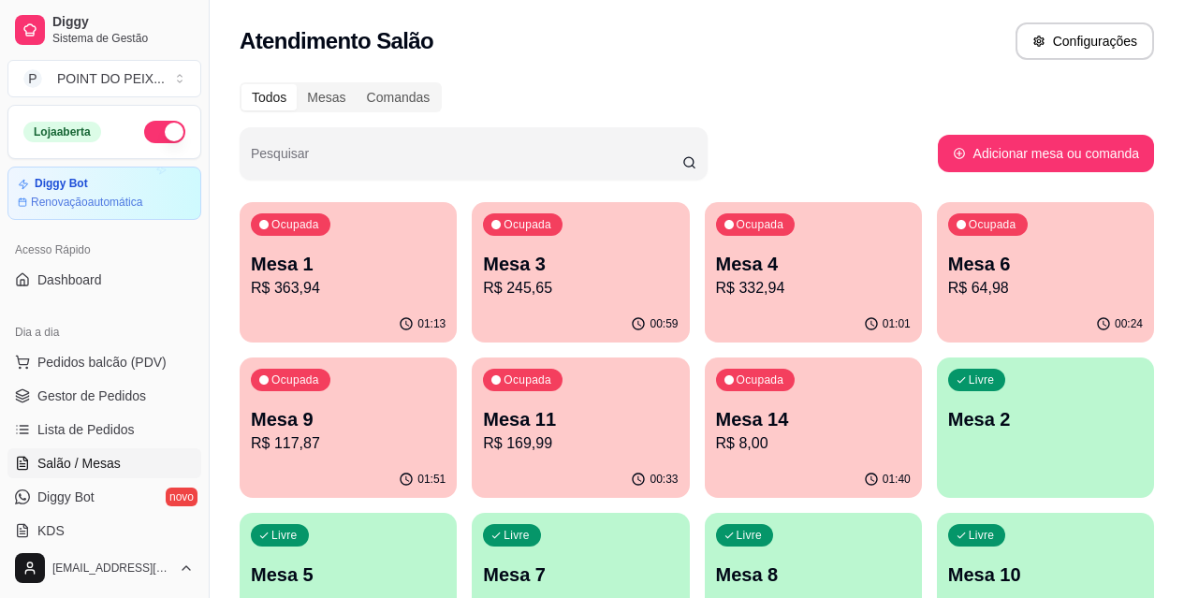
click at [446, 406] on p "Mesa 9" at bounding box center [348, 419] width 195 height 26
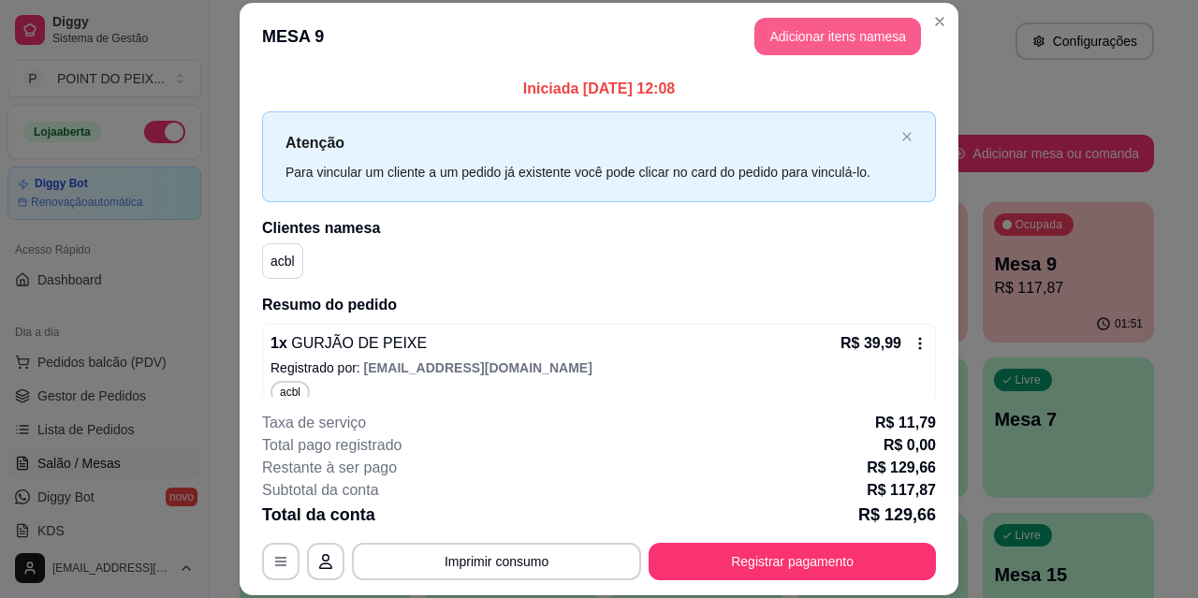
click at [809, 31] on button "Adicionar itens na mesa" at bounding box center [838, 36] width 167 height 37
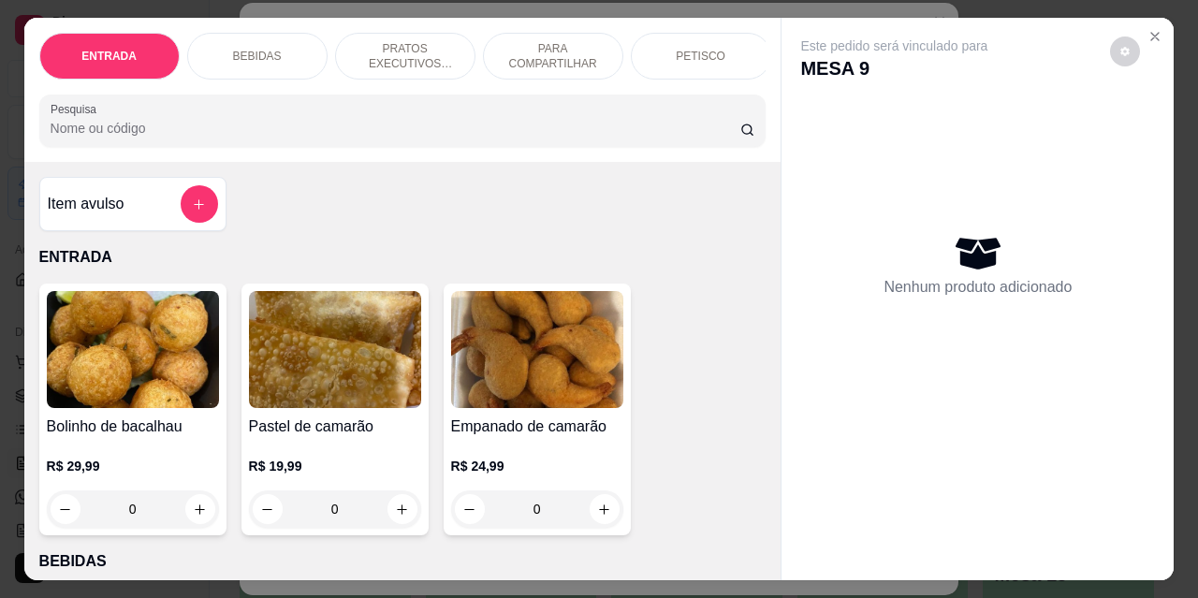
click at [422, 41] on p "PRATOS EXECUTIVOS (INDIVIDUAIS)" at bounding box center [405, 56] width 109 height 30
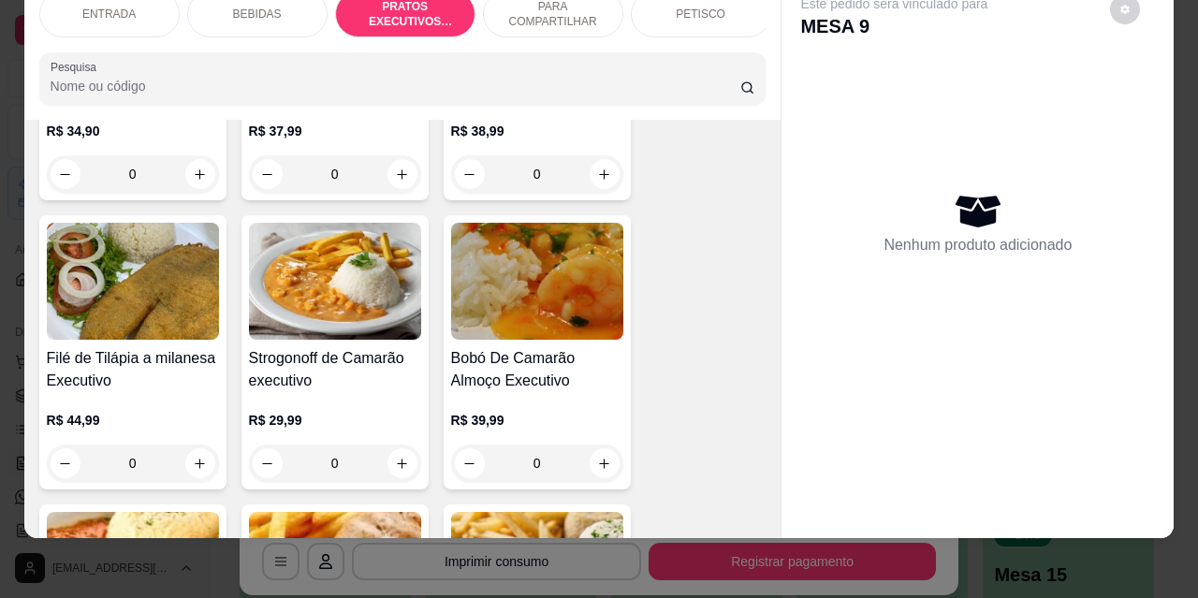
scroll to position [2611, 0]
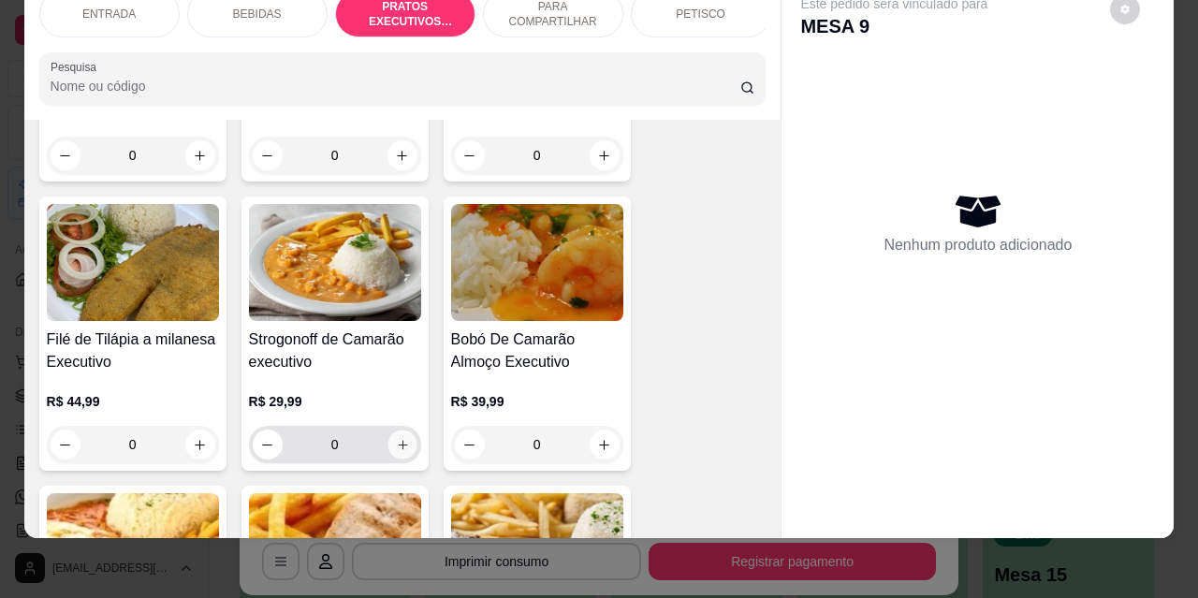
click at [395, 438] on icon "increase-product-quantity" at bounding box center [402, 445] width 14 height 14
type input "1"
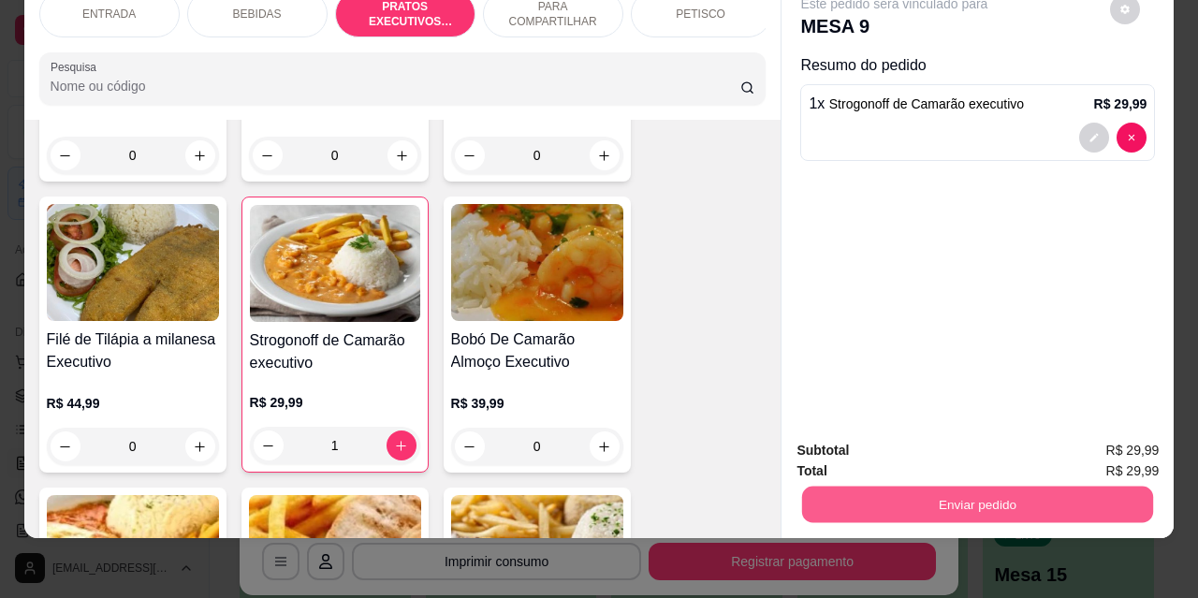
click at [870, 496] on button "Enviar pedido" at bounding box center [977, 504] width 351 height 37
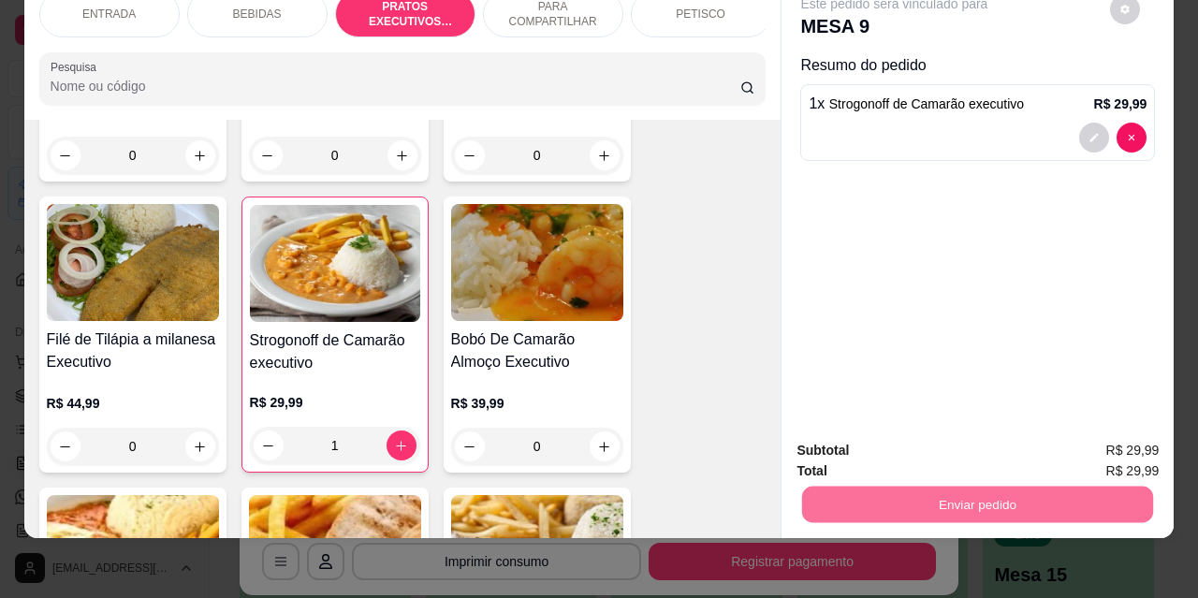
click at [837, 442] on button "Não registrar e enviar pedido" at bounding box center [916, 444] width 189 height 35
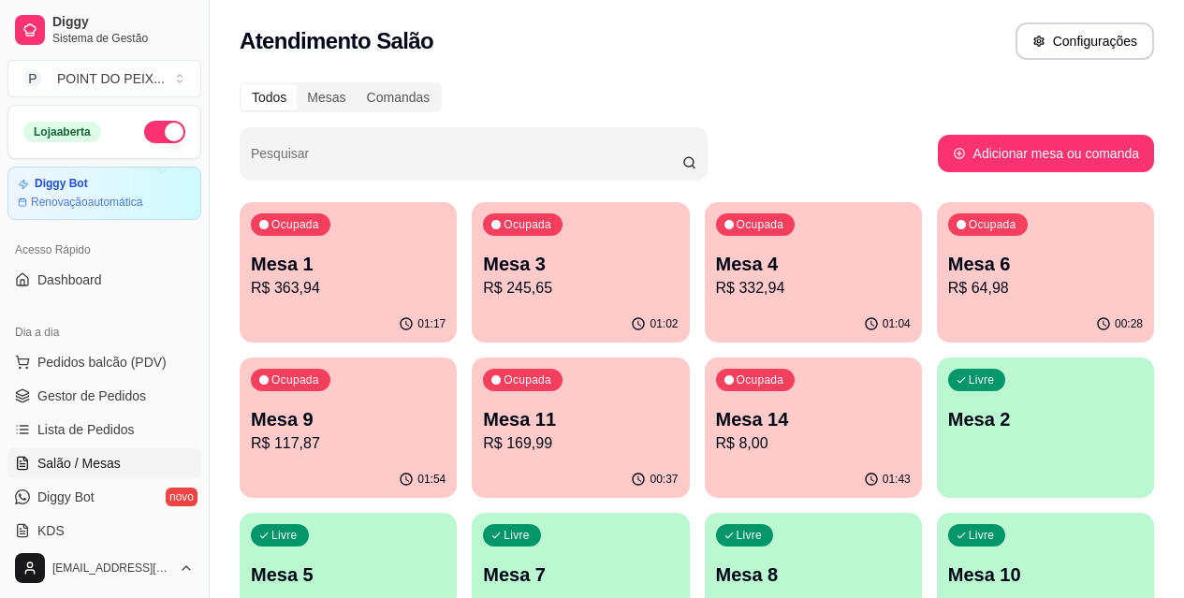
click at [493, 276] on div "Mesa 3 R$ 245,65" at bounding box center [580, 275] width 195 height 49
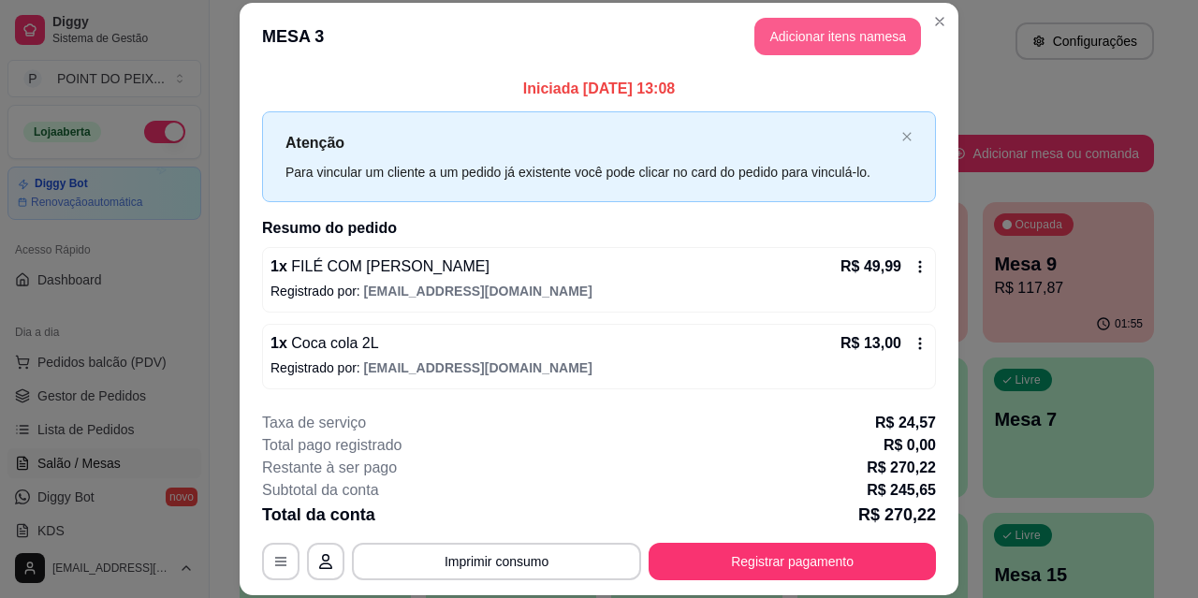
click at [812, 43] on button "Adicionar itens na mesa" at bounding box center [838, 36] width 167 height 37
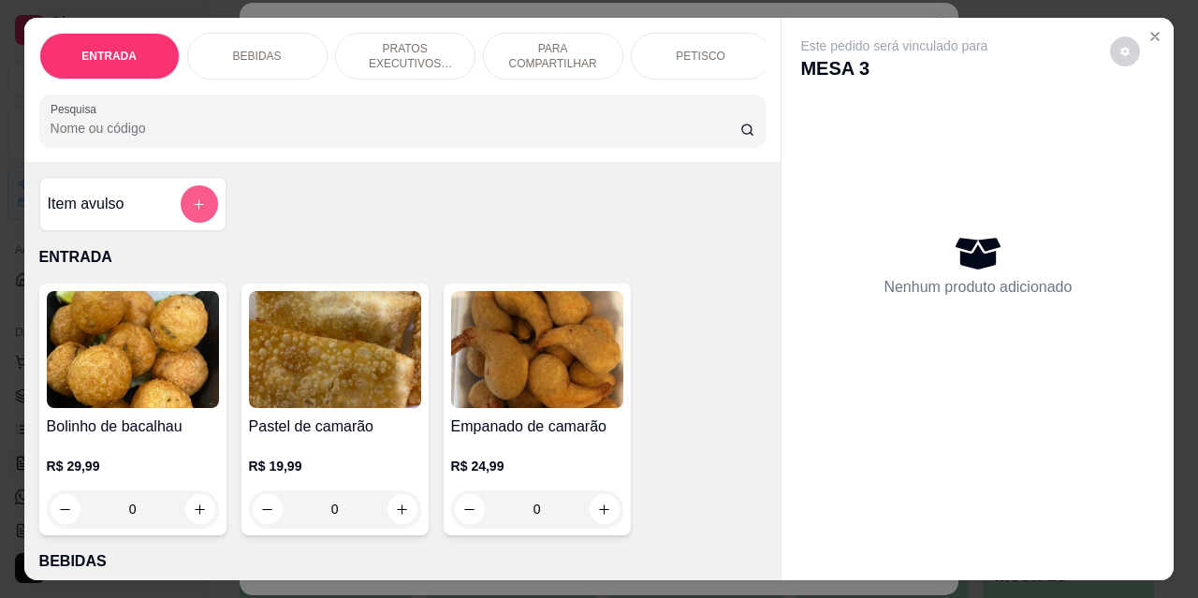
click at [202, 210] on button "add-separate-item" at bounding box center [199, 203] width 37 height 37
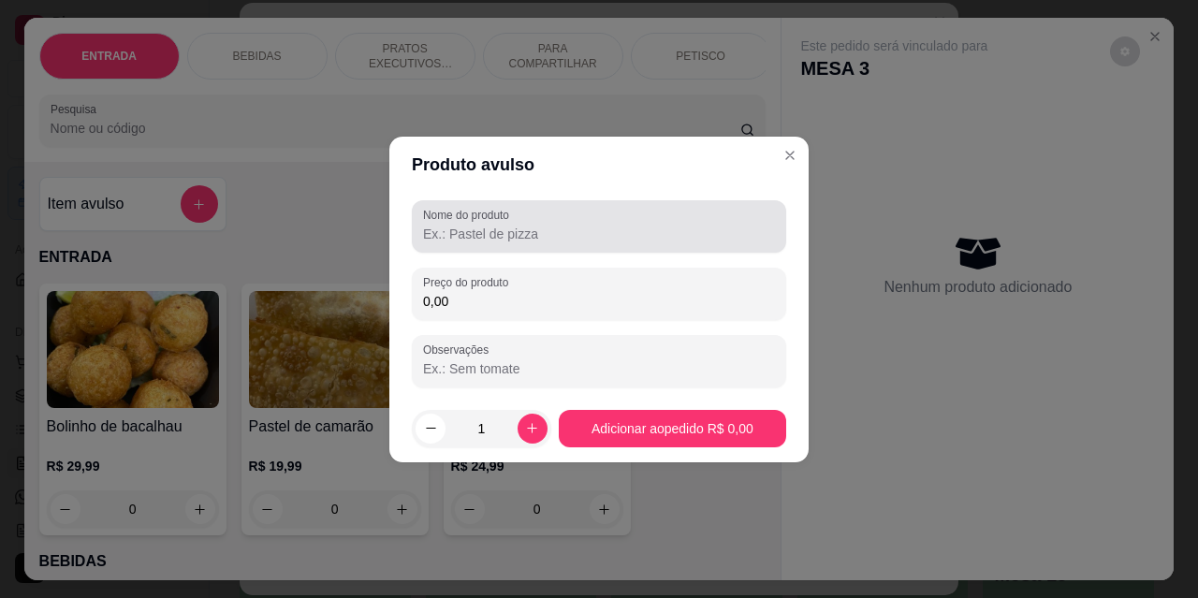
click at [530, 236] on input "Nome do produto" at bounding box center [599, 234] width 352 height 19
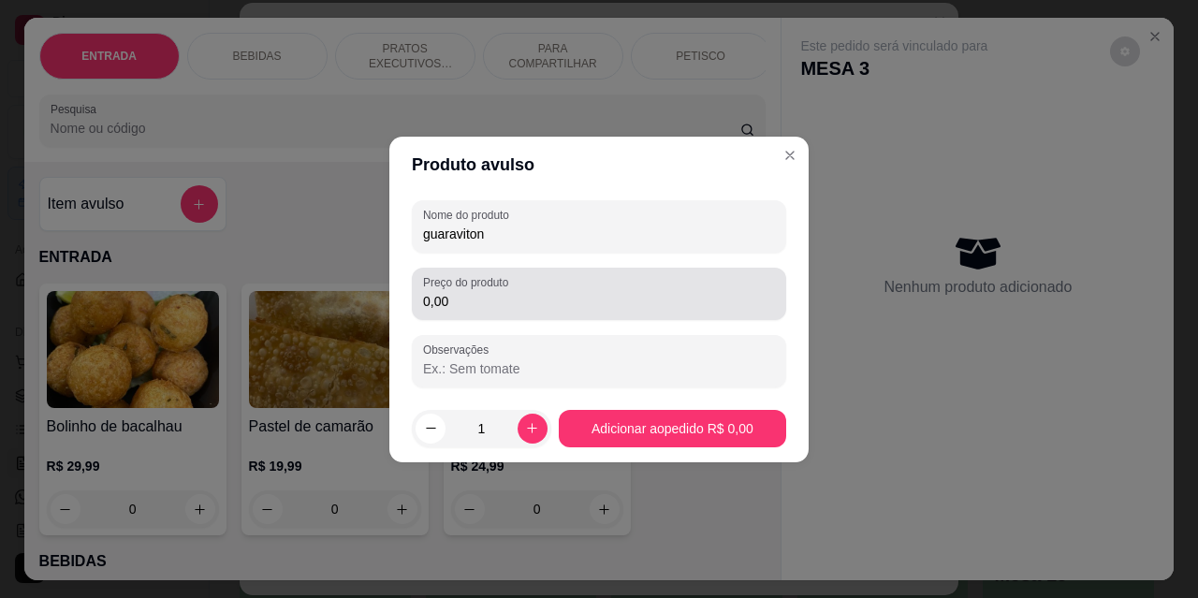
type input "guaraviton"
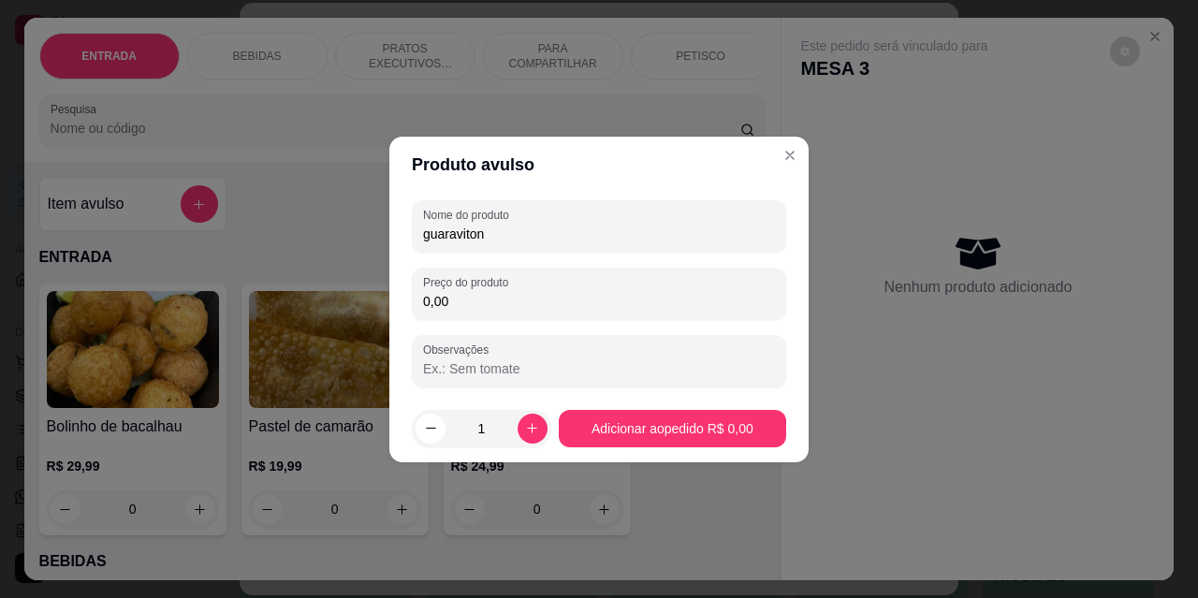
click at [530, 295] on input "0,00" at bounding box center [599, 301] width 352 height 19
type input "7,00"
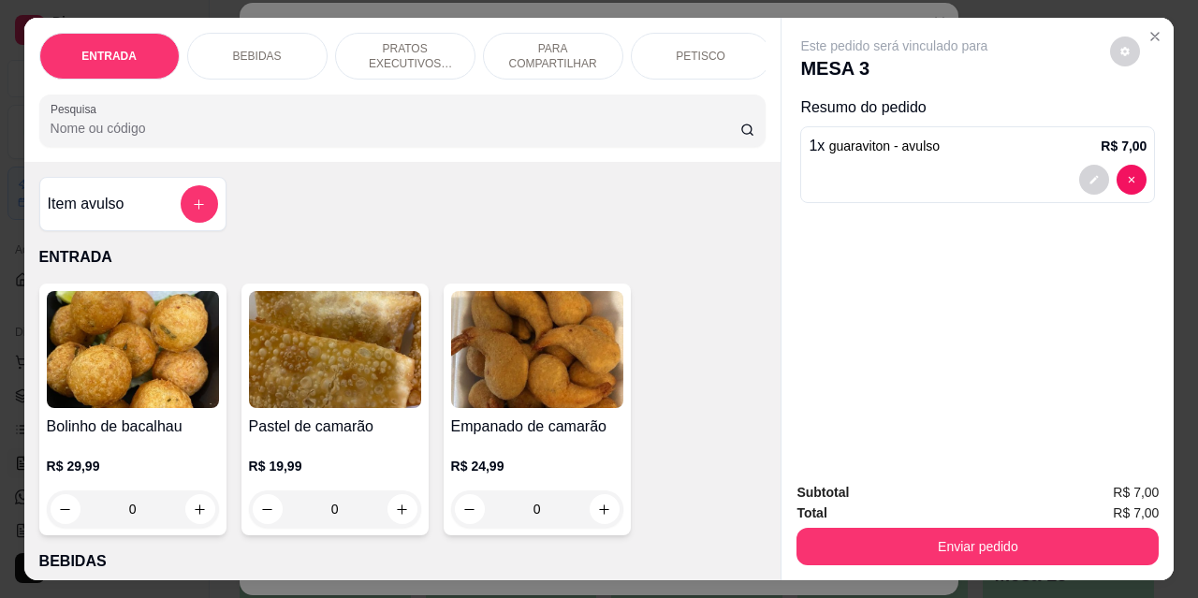
click at [253, 50] on p "BEBIDAS" at bounding box center [257, 56] width 49 height 15
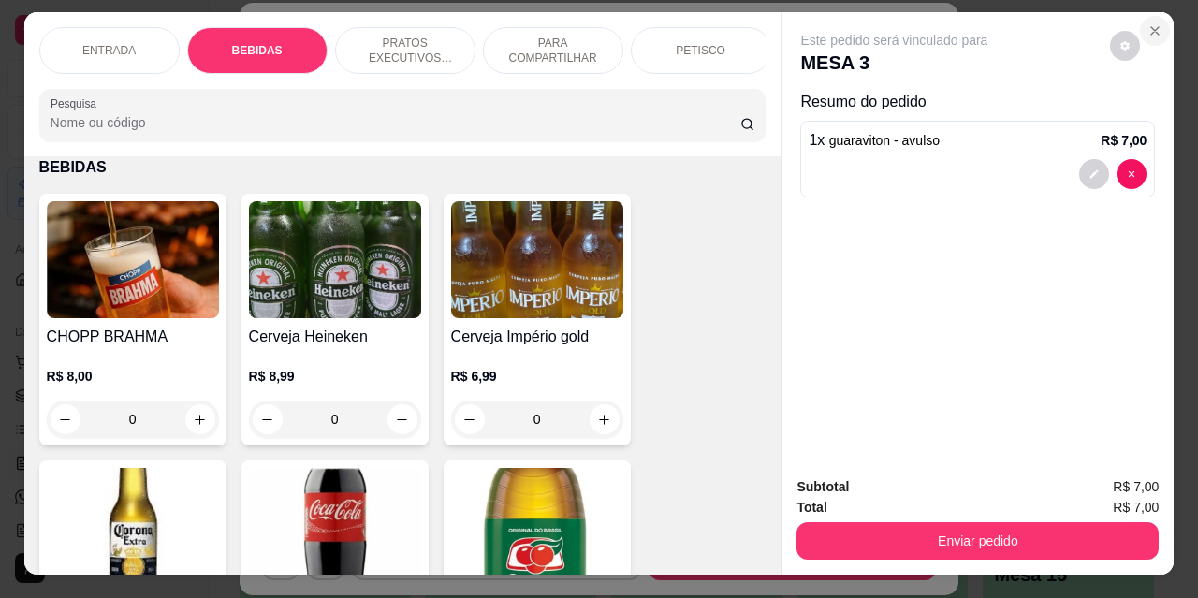
scroll to position [0, 0]
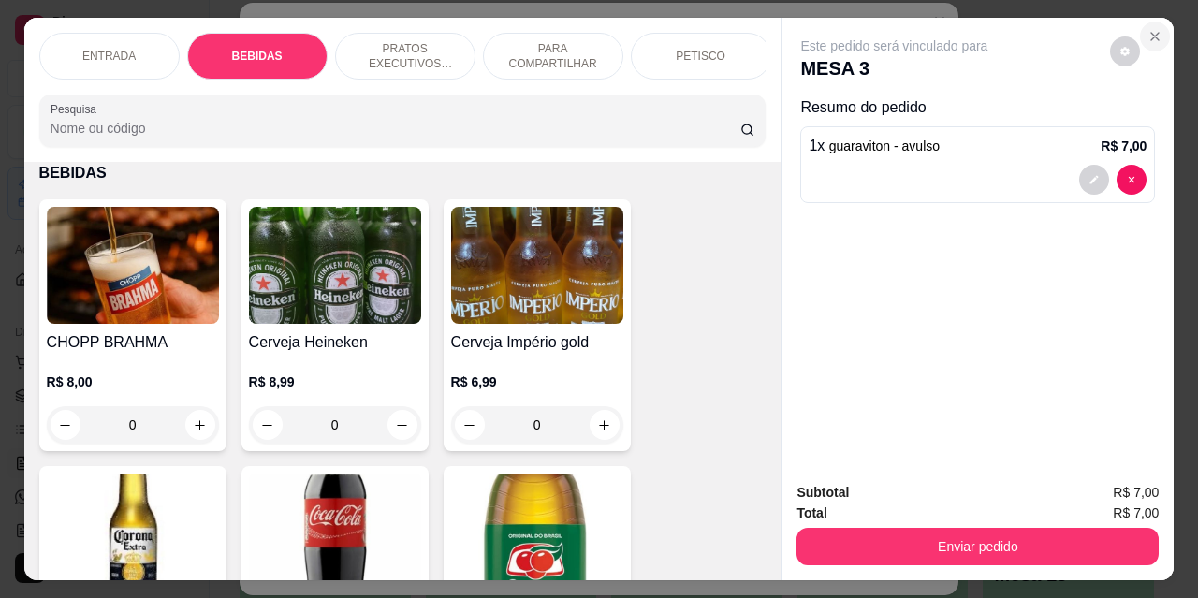
click at [1152, 33] on icon "Close" at bounding box center [1155, 36] width 7 height 7
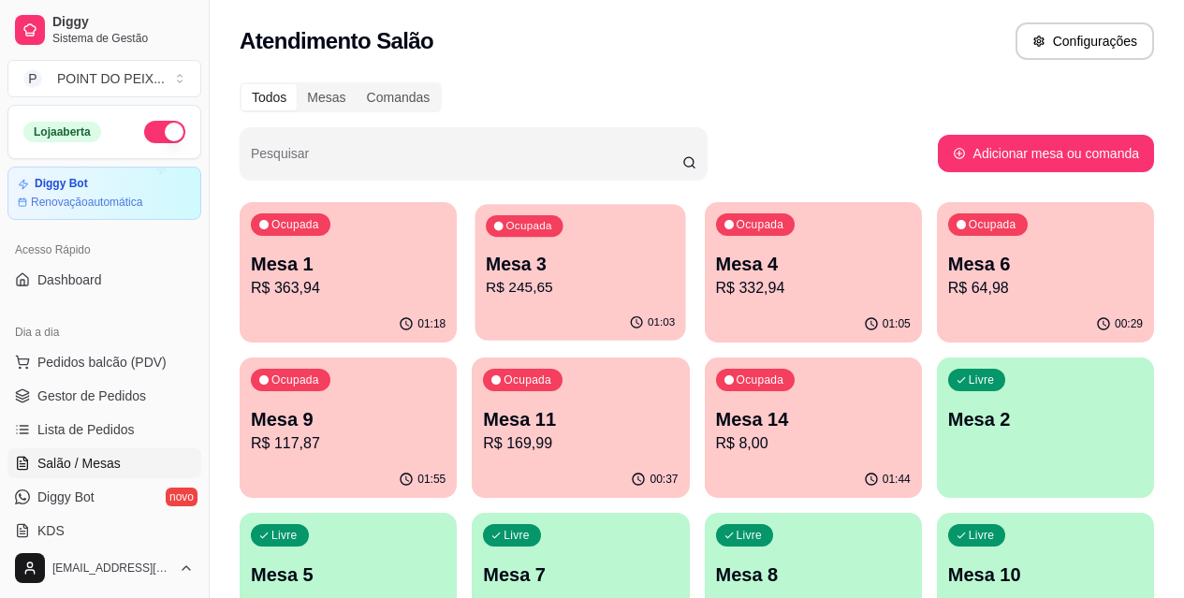
click at [540, 272] on p "Mesa 3" at bounding box center [580, 264] width 189 height 25
click at [534, 280] on p "R$ 245,65" at bounding box center [580, 288] width 189 height 22
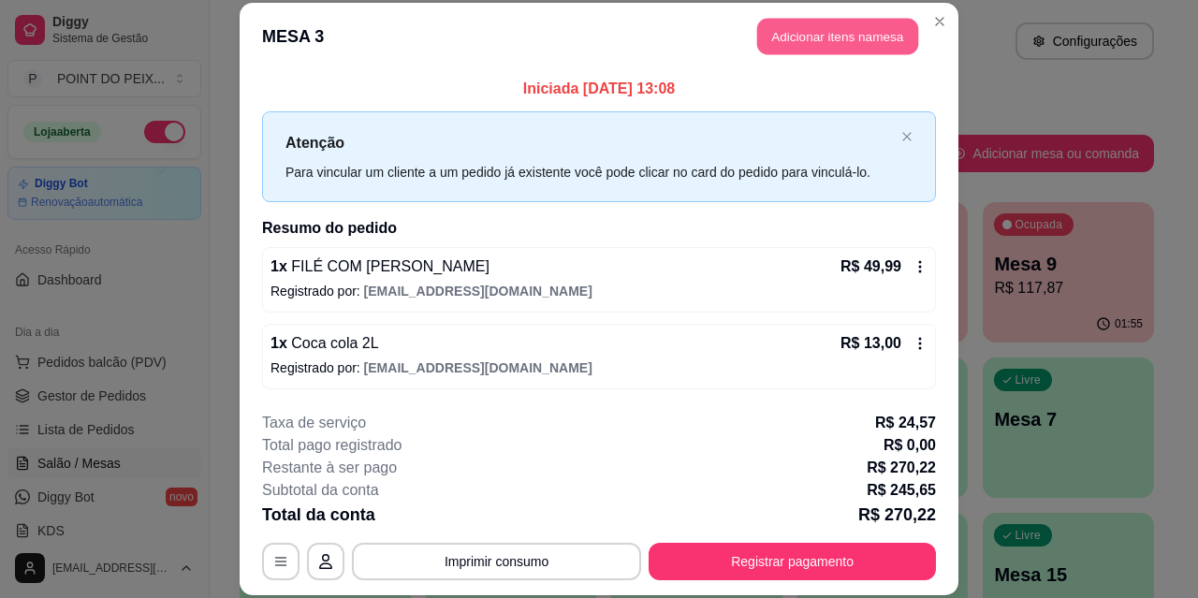
click at [838, 40] on button "Adicionar itens na mesa" at bounding box center [837, 37] width 161 height 37
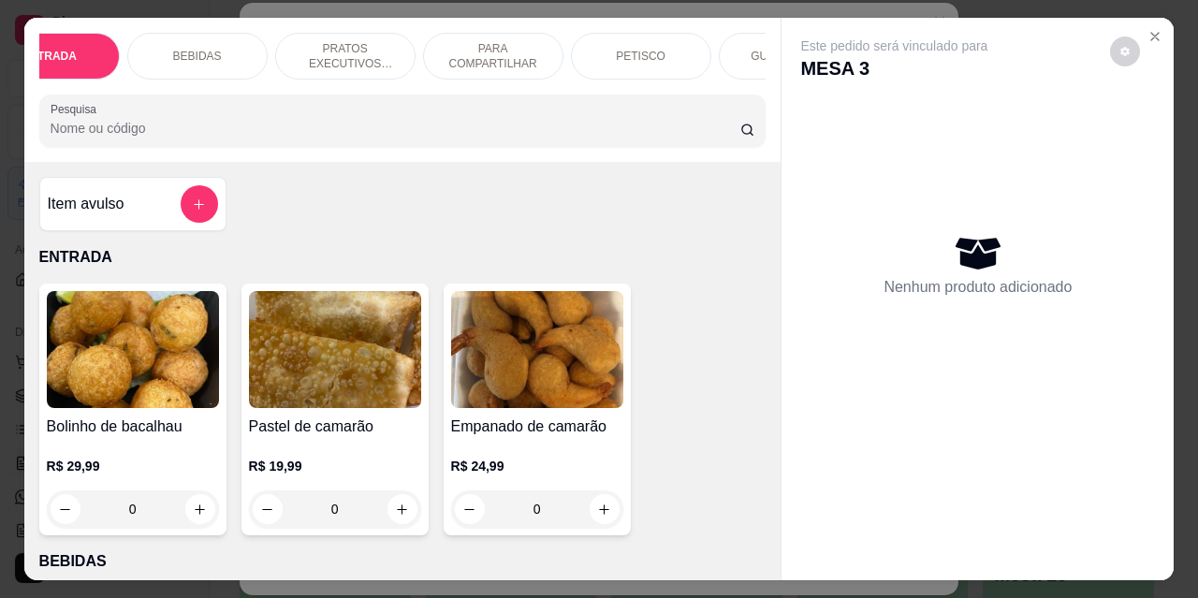
scroll to position [0, 37]
click at [207, 49] on p "BEBIDAS" at bounding box center [220, 56] width 49 height 15
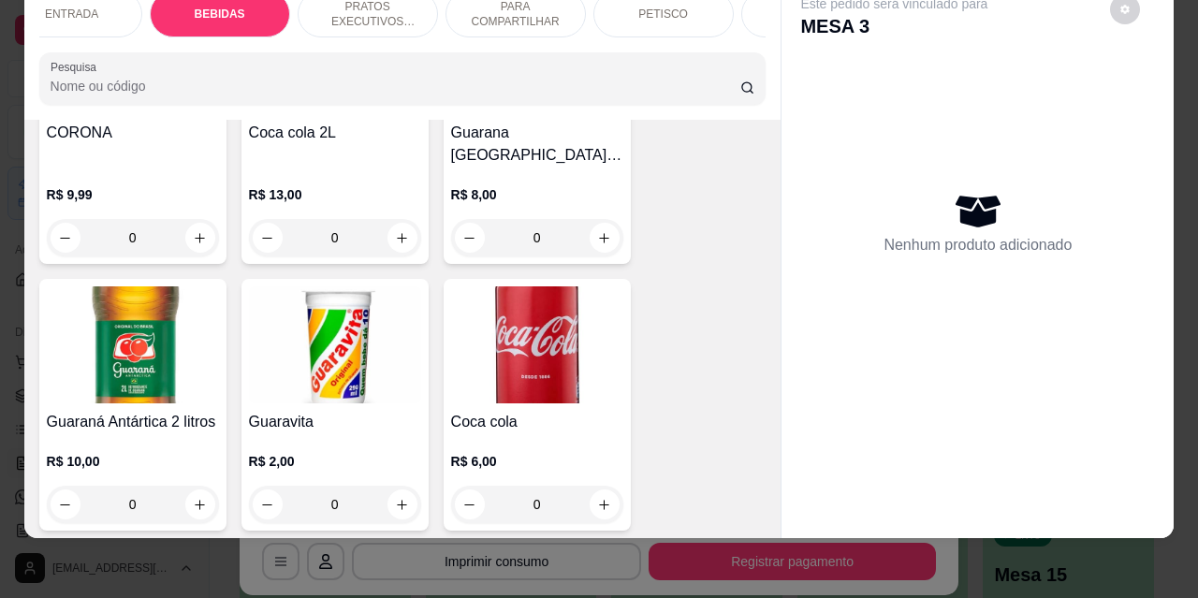
scroll to position [1044, 0]
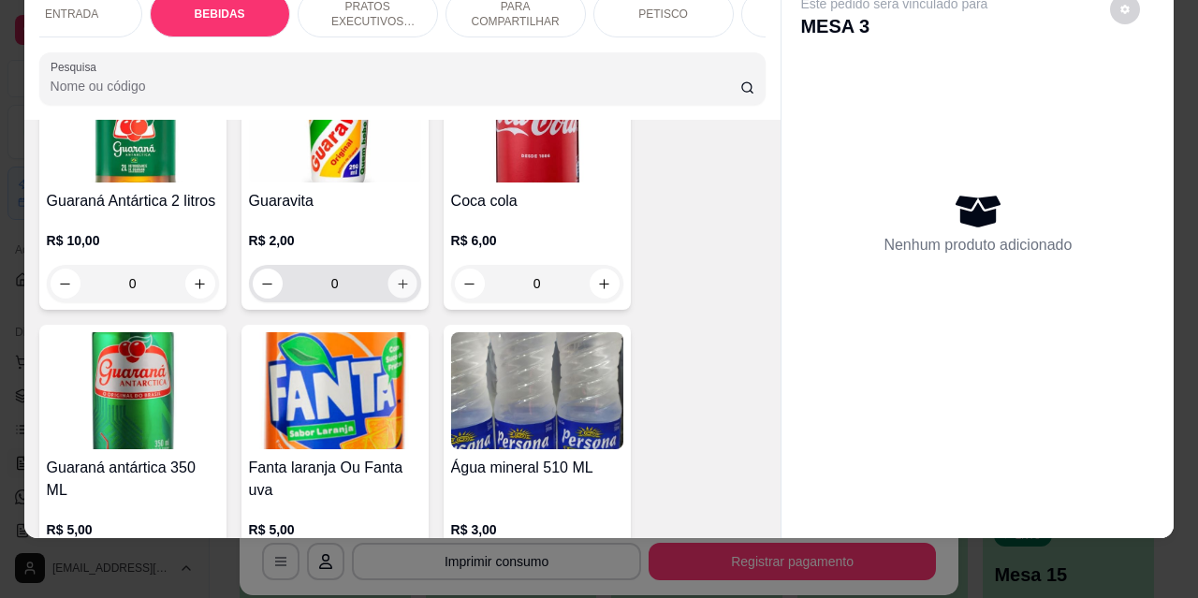
click at [397, 277] on icon "increase-product-quantity" at bounding box center [402, 284] width 14 height 14
type input "1"
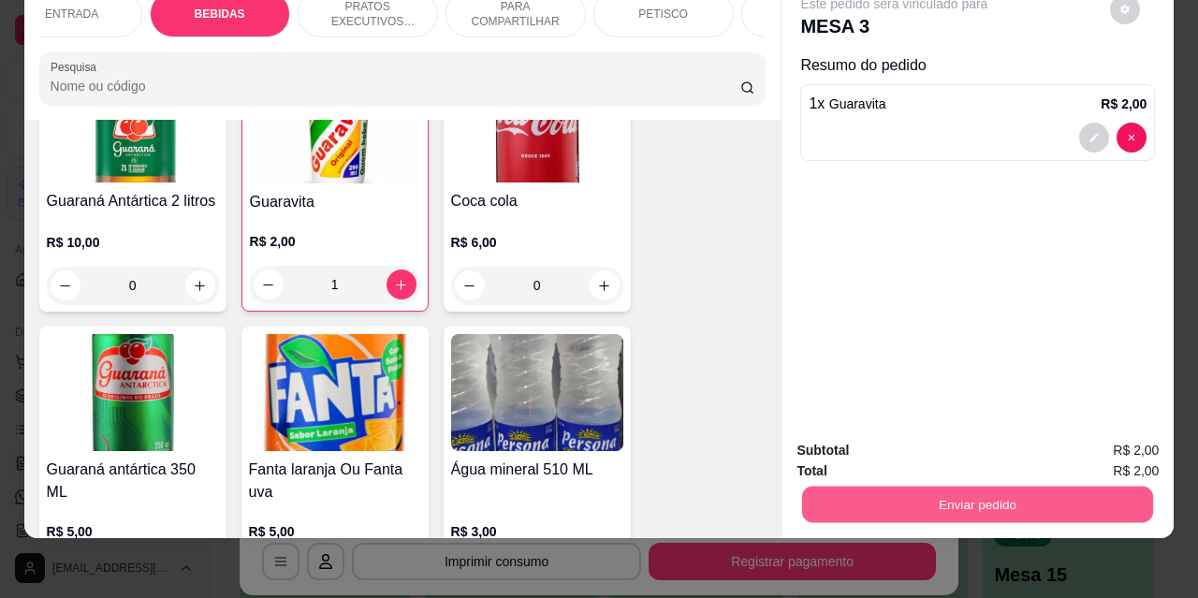
click at [1020, 500] on button "Enviar pedido" at bounding box center [977, 504] width 351 height 37
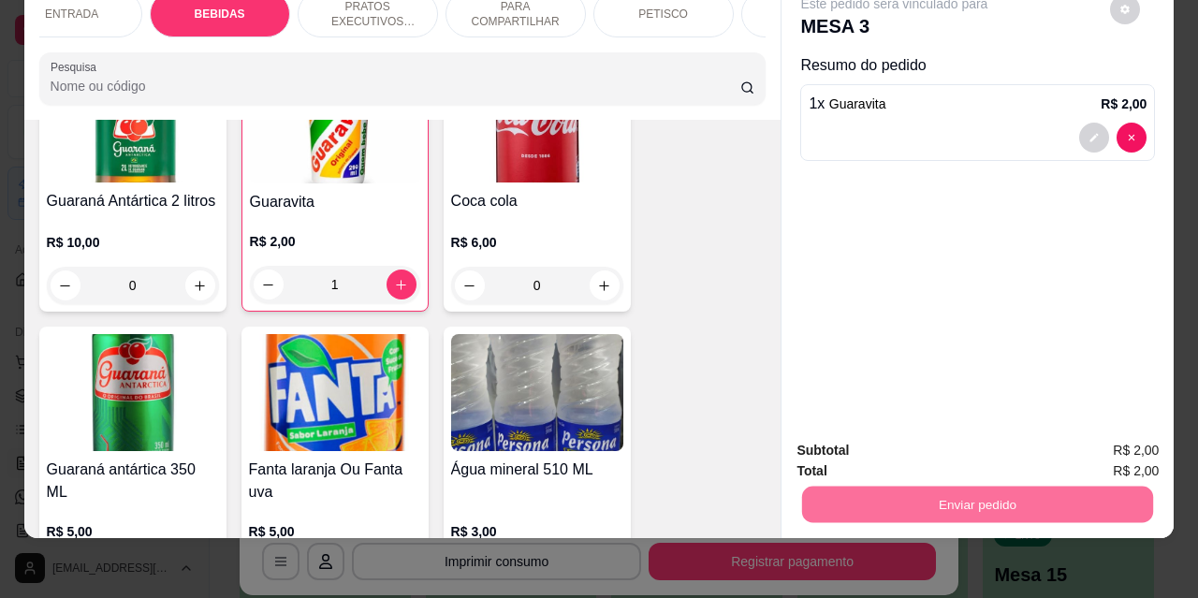
click at [866, 427] on button "Não registrar e enviar pedido" at bounding box center [916, 444] width 189 height 35
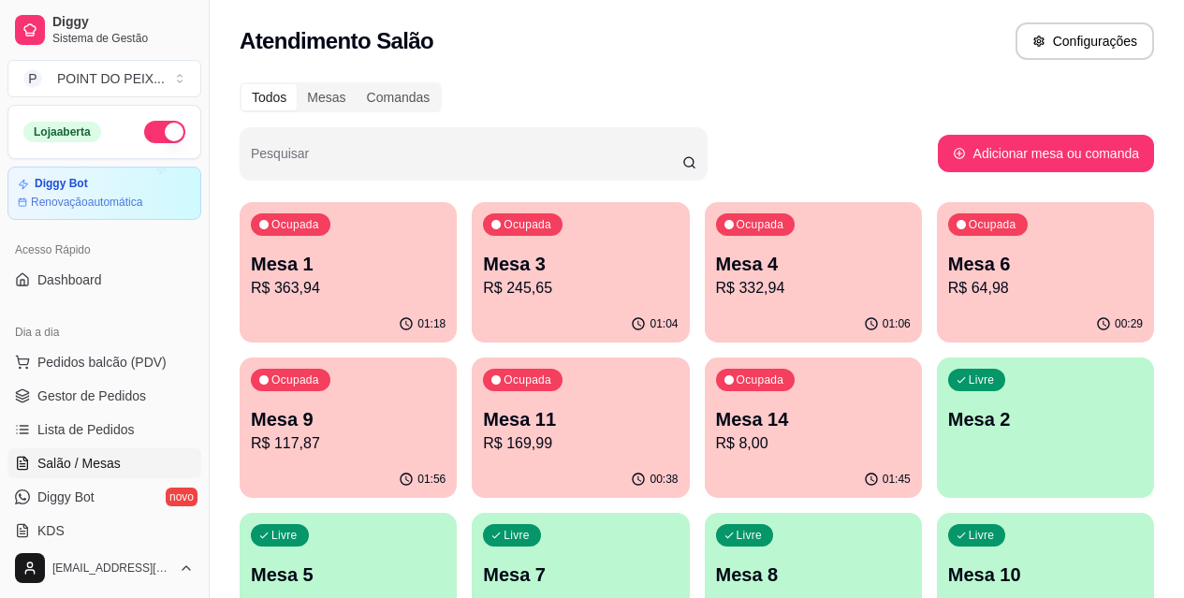
click at [483, 429] on p "Mesa 11" at bounding box center [580, 419] width 195 height 26
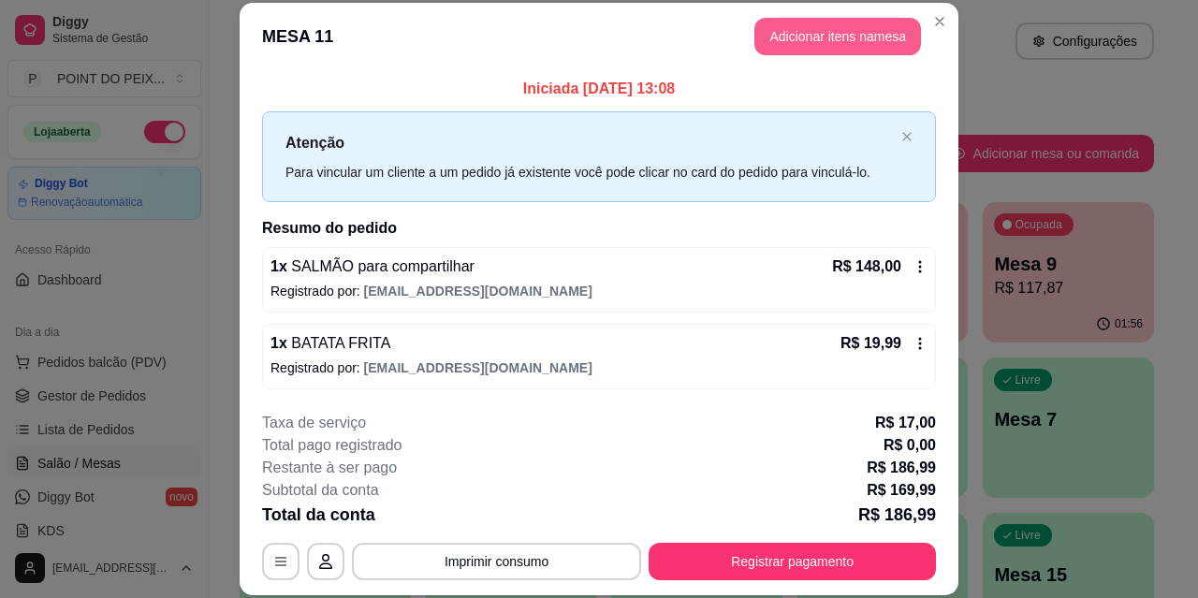
click at [794, 29] on button "Adicionar itens na mesa" at bounding box center [838, 36] width 167 height 37
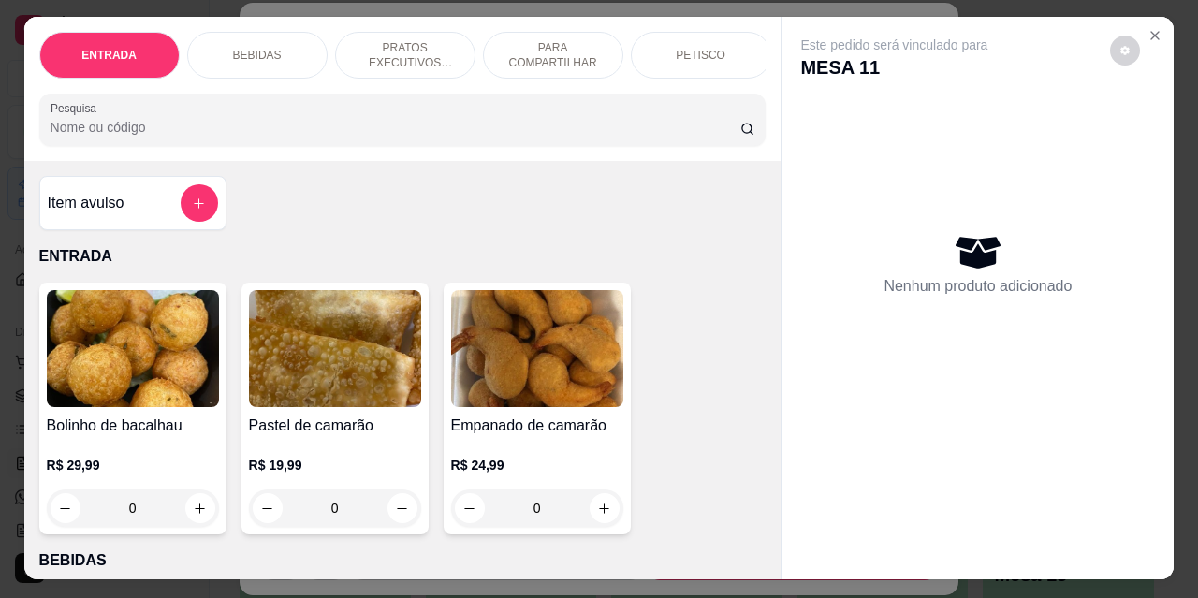
scroll to position [0, 0]
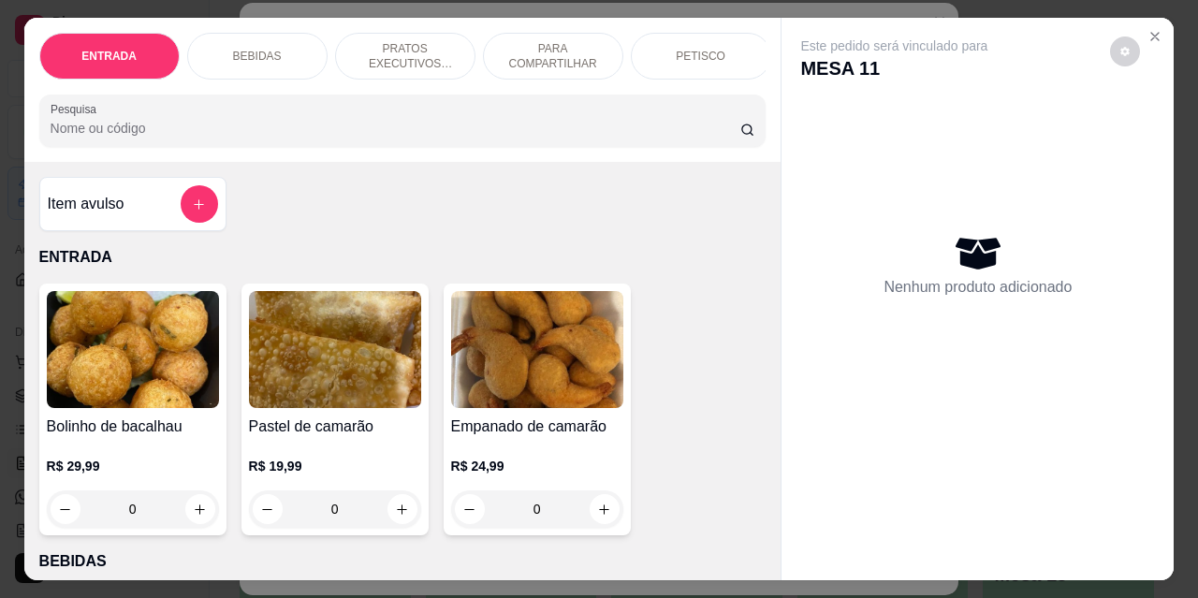
click at [244, 49] on p "BEBIDAS" at bounding box center [257, 56] width 49 height 15
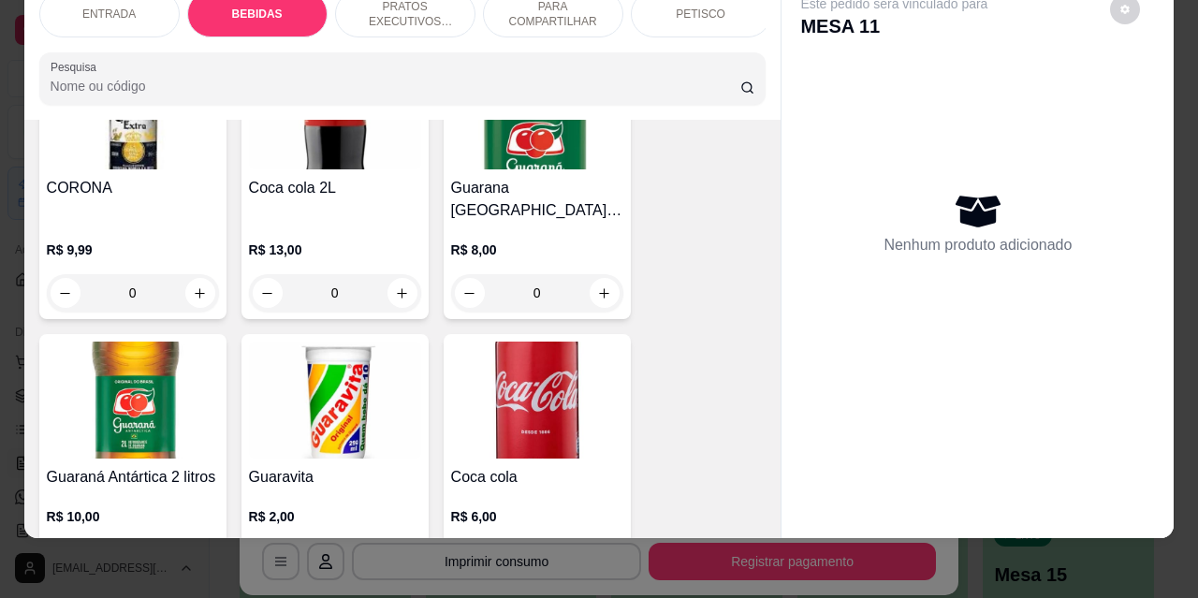
scroll to position [857, 0]
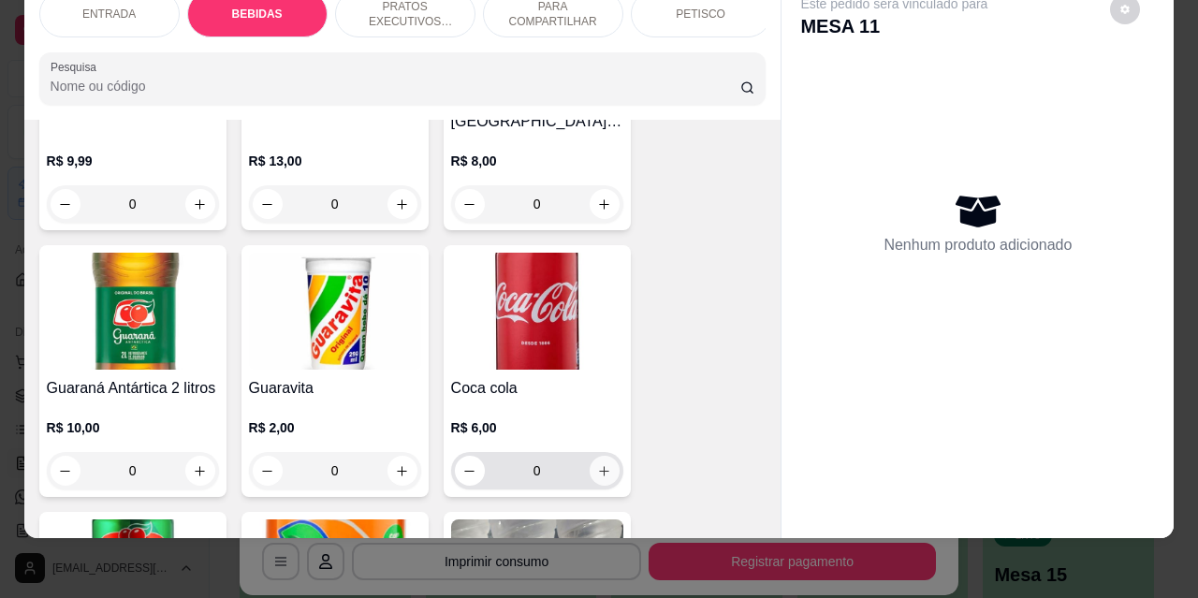
click at [597, 464] on icon "increase-product-quantity" at bounding box center [604, 471] width 14 height 14
type input "1"
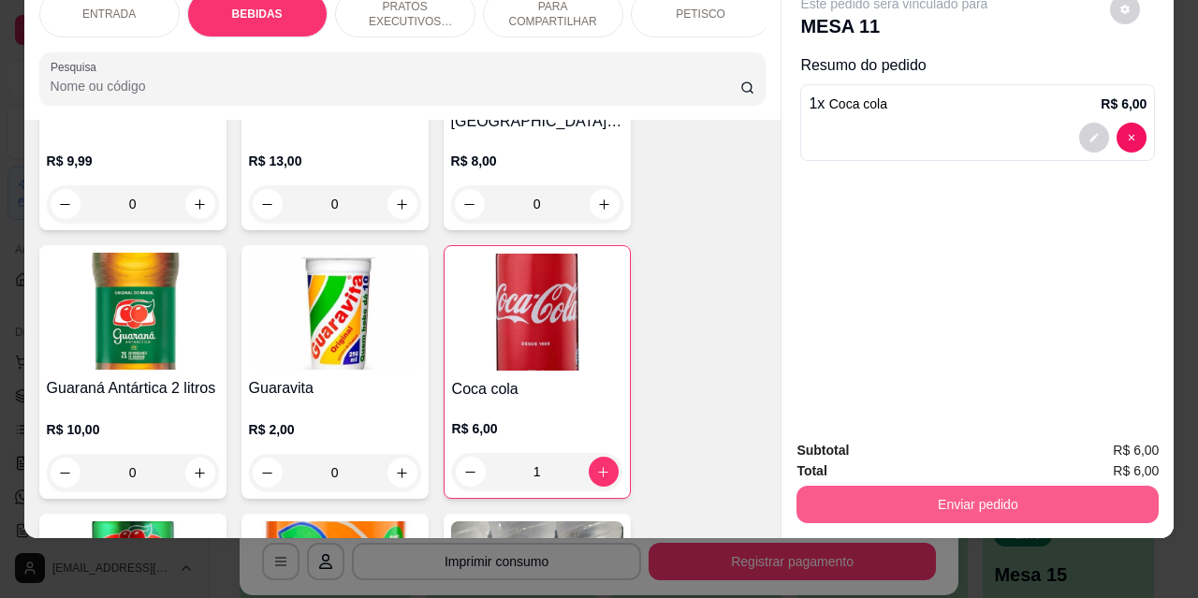
click at [962, 493] on button "Enviar pedido" at bounding box center [978, 504] width 362 height 37
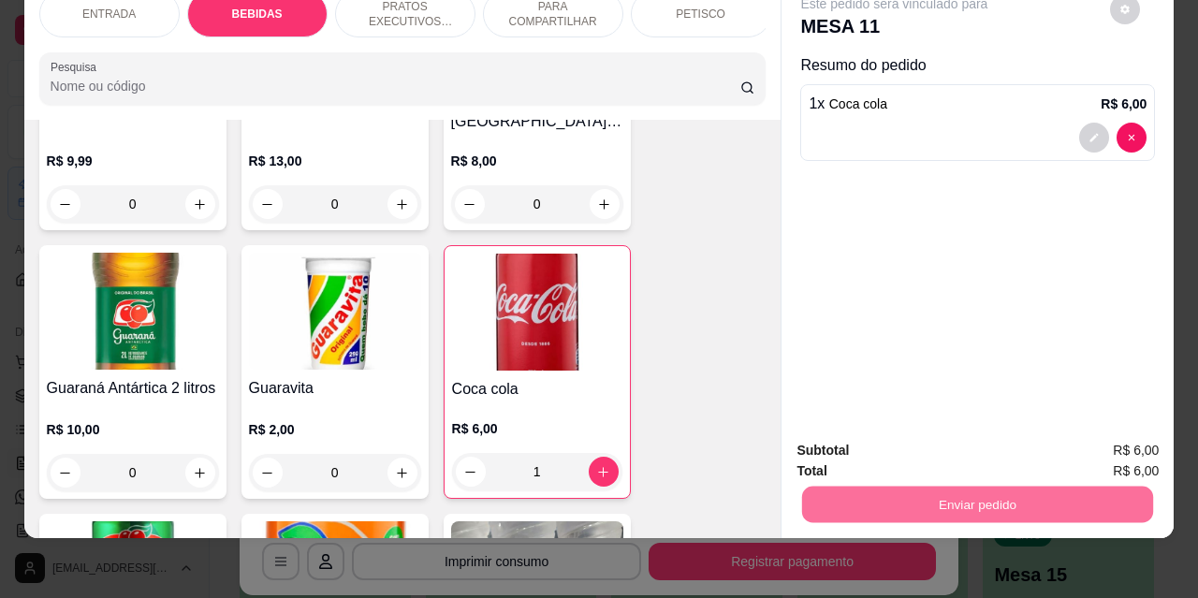
click at [888, 449] on button "Não registrar e enviar pedido" at bounding box center [916, 444] width 189 height 35
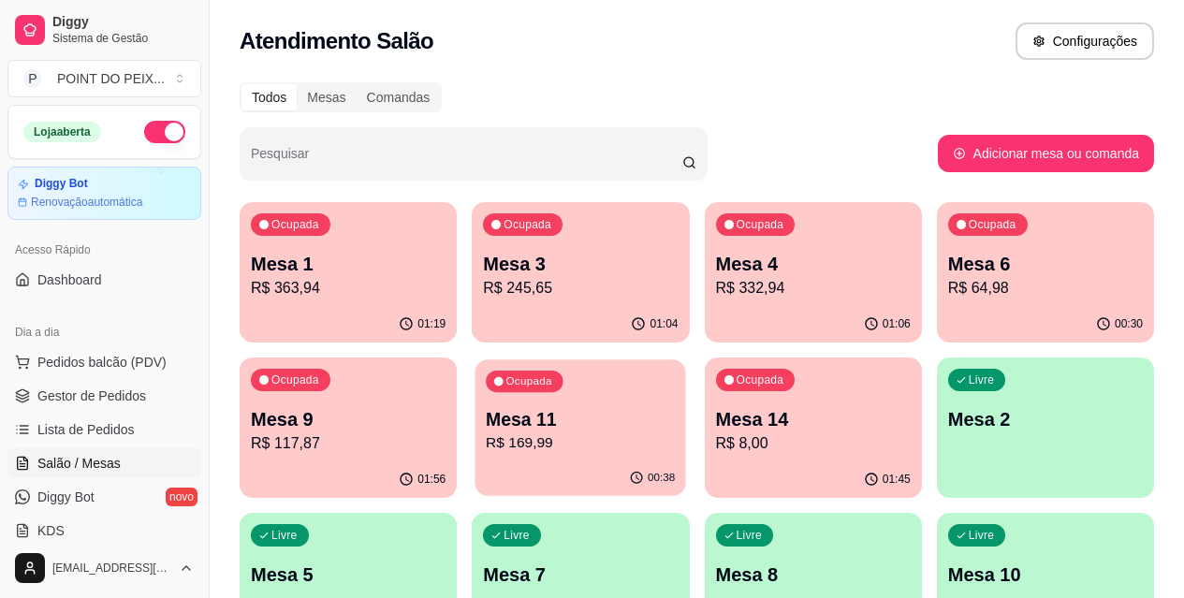
click at [486, 436] on p "R$ 169,99" at bounding box center [580, 444] width 189 height 22
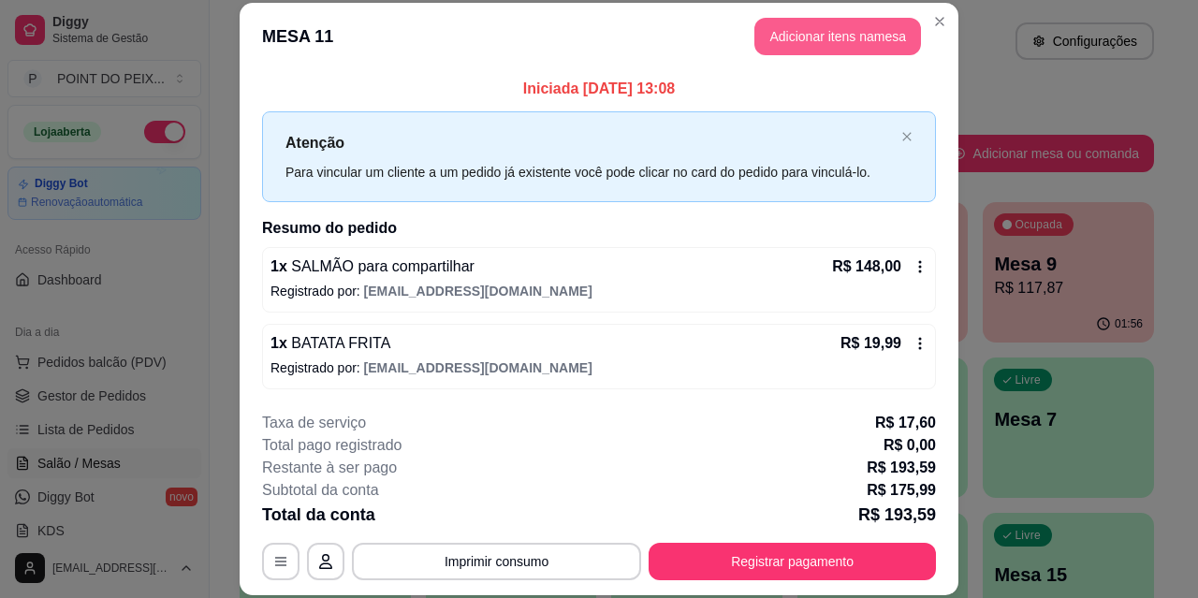
click at [829, 35] on button "Adicionar itens na mesa" at bounding box center [838, 36] width 167 height 37
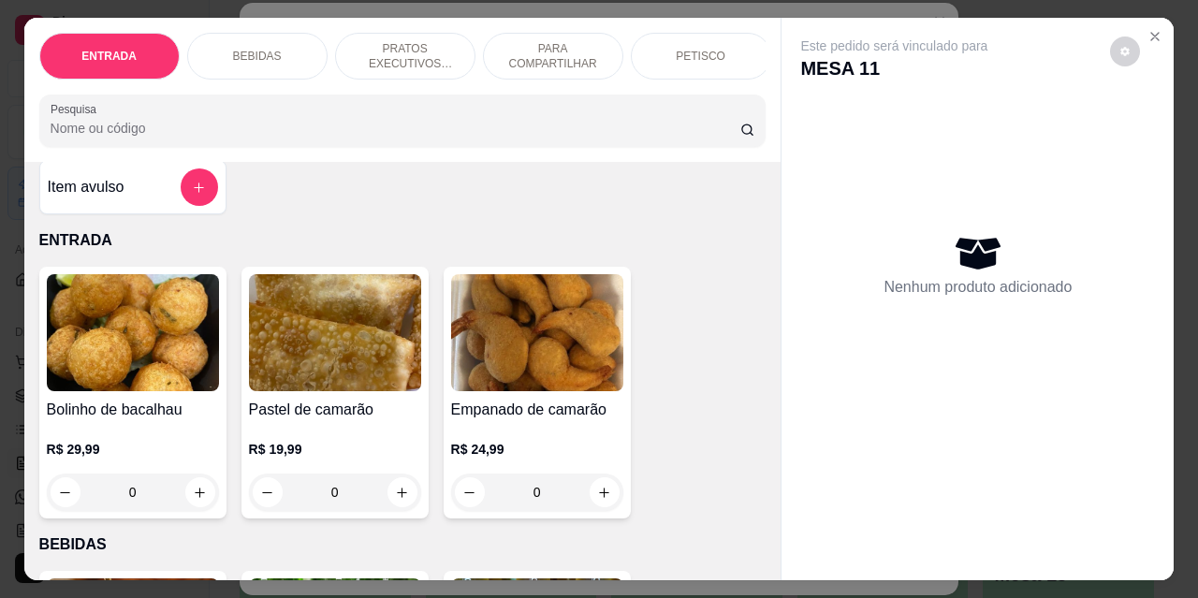
scroll to position [0, 0]
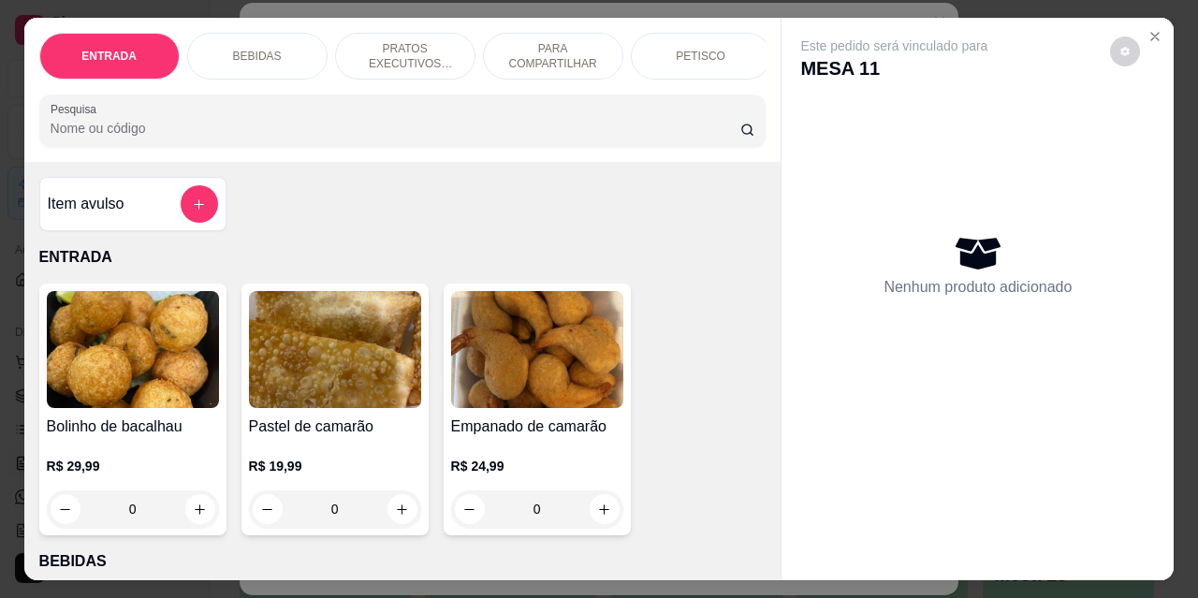
click at [407, 51] on p "PRATOS EXECUTIVOS (INDIVIDUAIS)" at bounding box center [405, 56] width 109 height 30
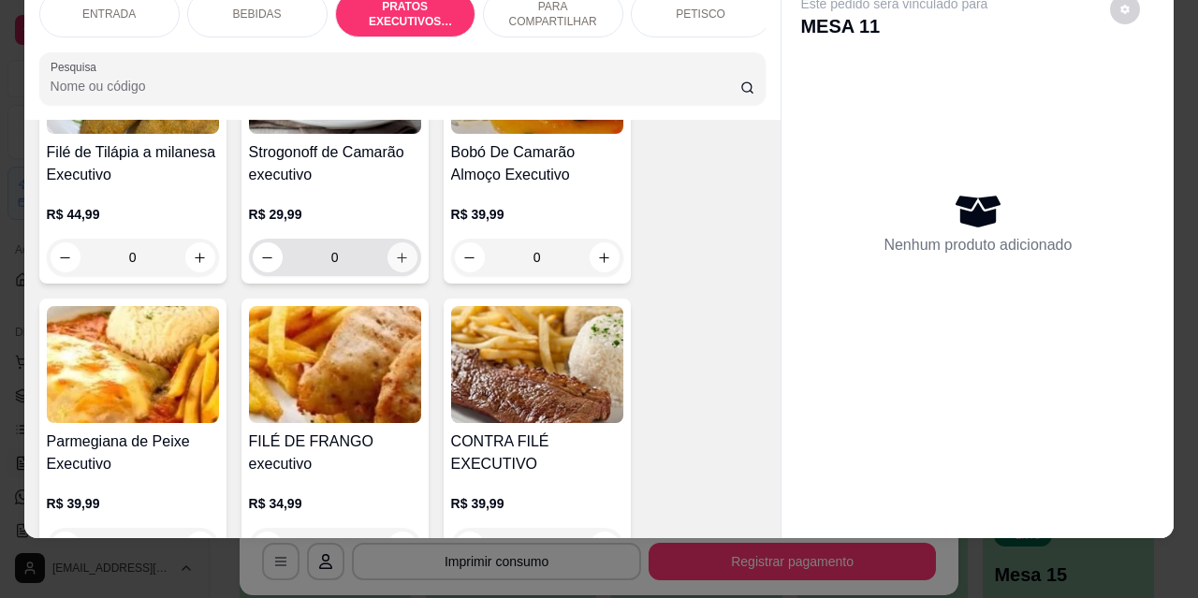
scroll to position [2986, 0]
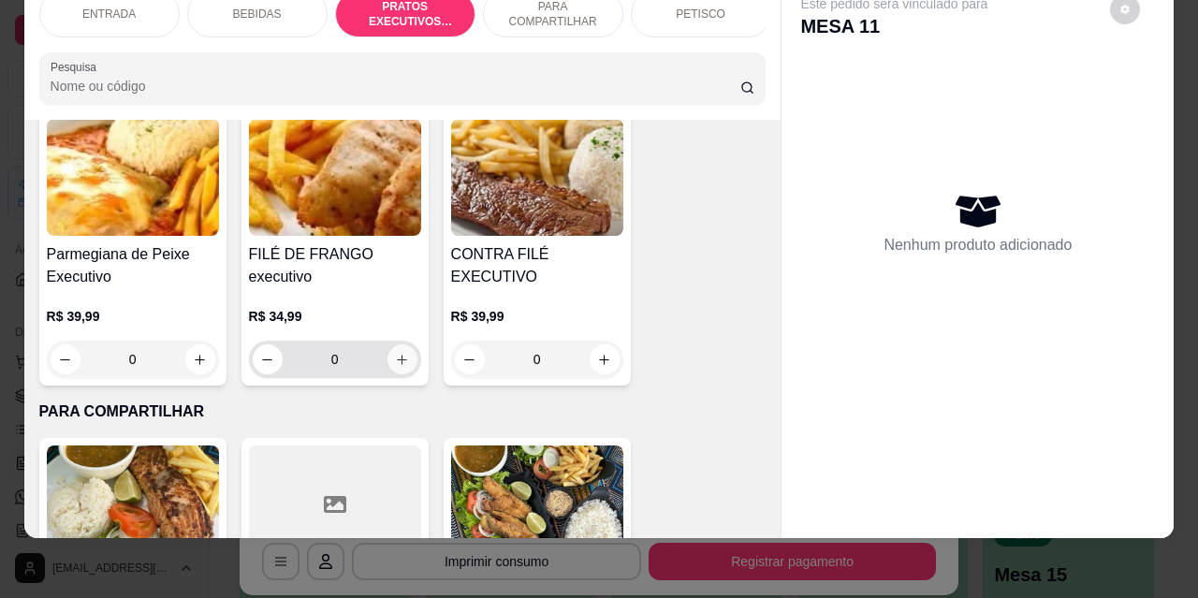
click at [400, 353] on icon "increase-product-quantity" at bounding box center [402, 360] width 14 height 14
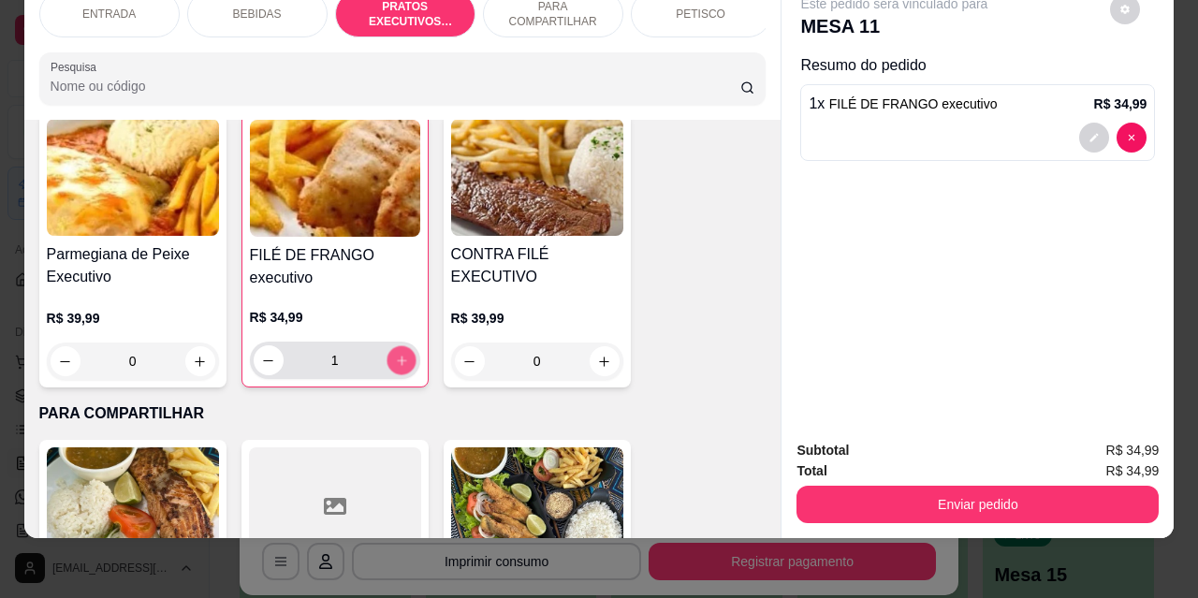
click at [400, 354] on icon "increase-product-quantity" at bounding box center [401, 361] width 14 height 14
type input "2"
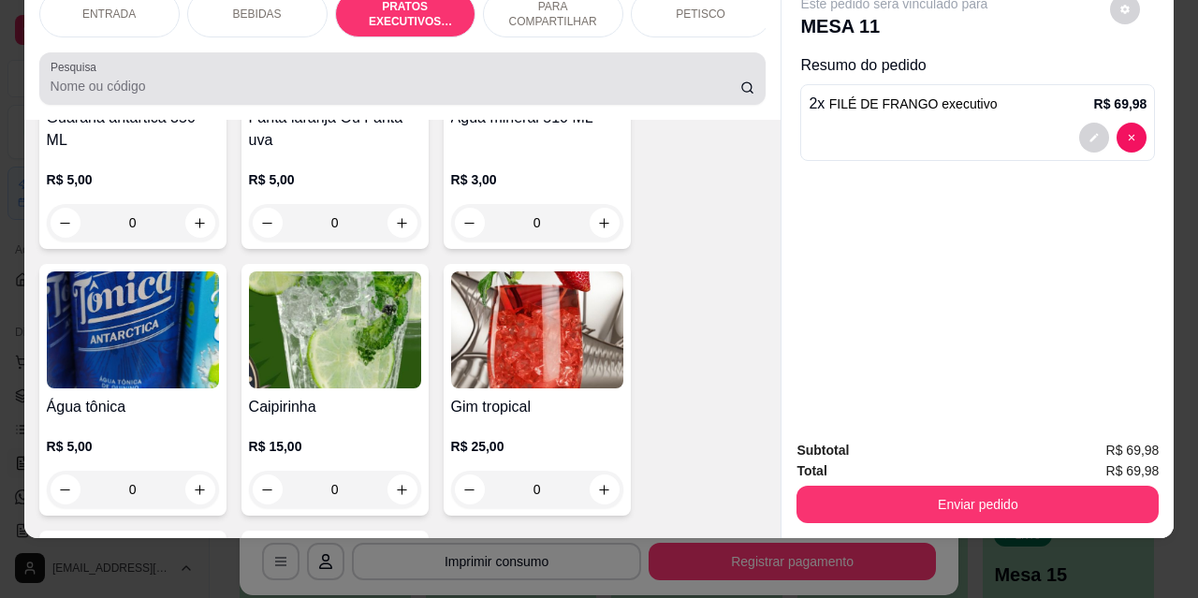
scroll to position [0, 0]
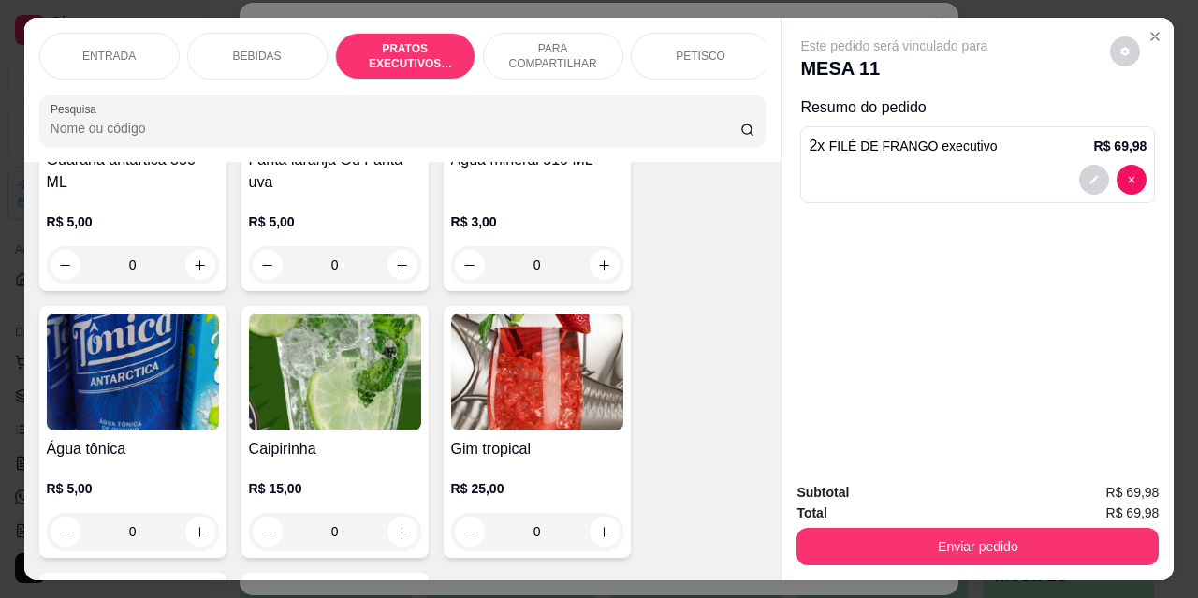
click at [692, 49] on p "PETISCO" at bounding box center [701, 56] width 50 height 15
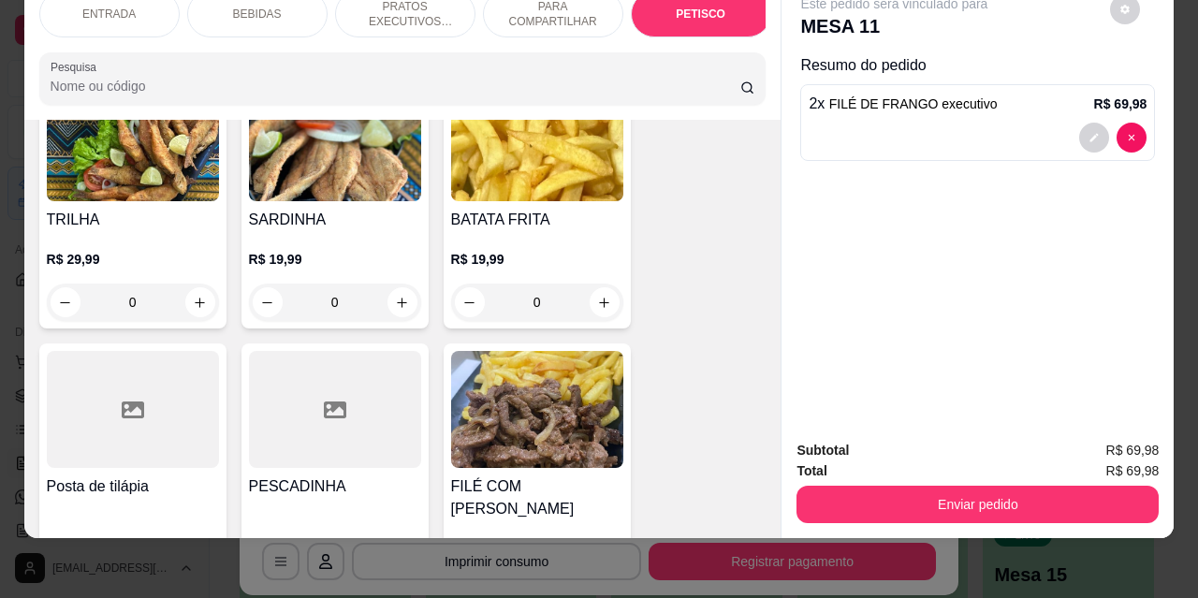
scroll to position [4526, 0]
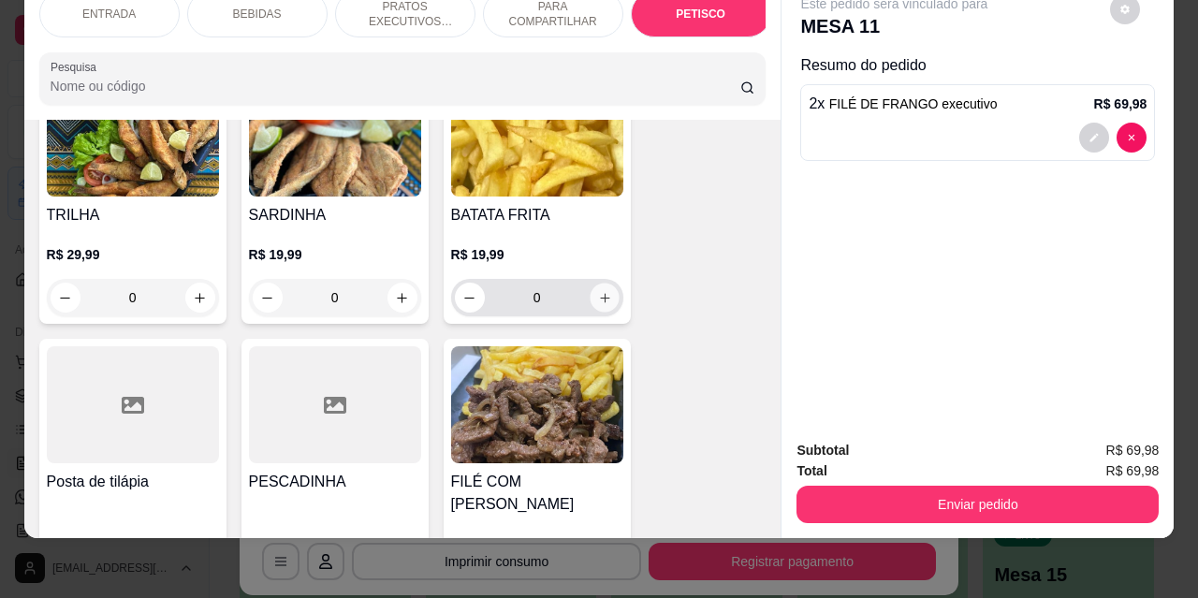
click at [603, 291] on icon "increase-product-quantity" at bounding box center [604, 298] width 14 height 14
type input "1"
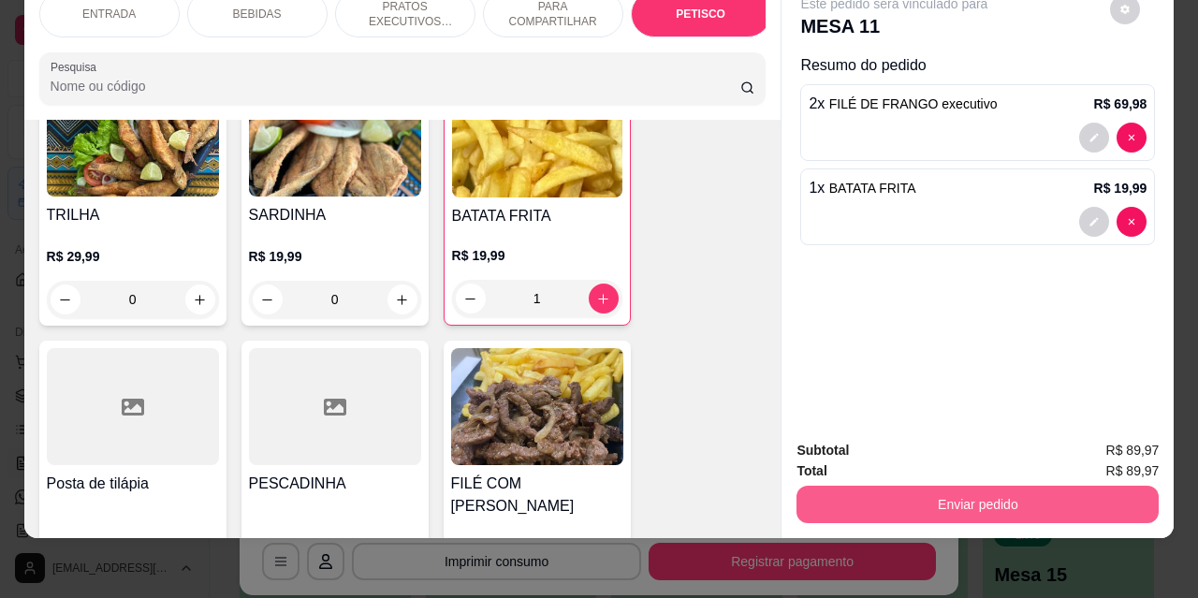
click at [947, 493] on button "Enviar pedido" at bounding box center [978, 504] width 362 height 37
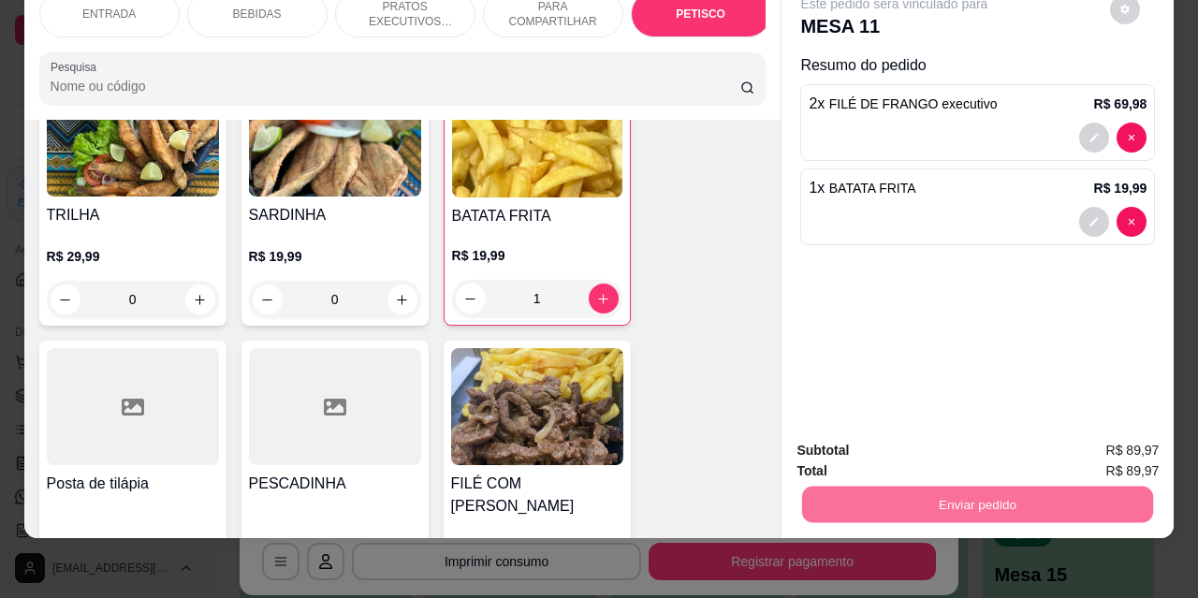
click at [873, 434] on button "Não registrar e enviar pedido" at bounding box center [916, 445] width 195 height 36
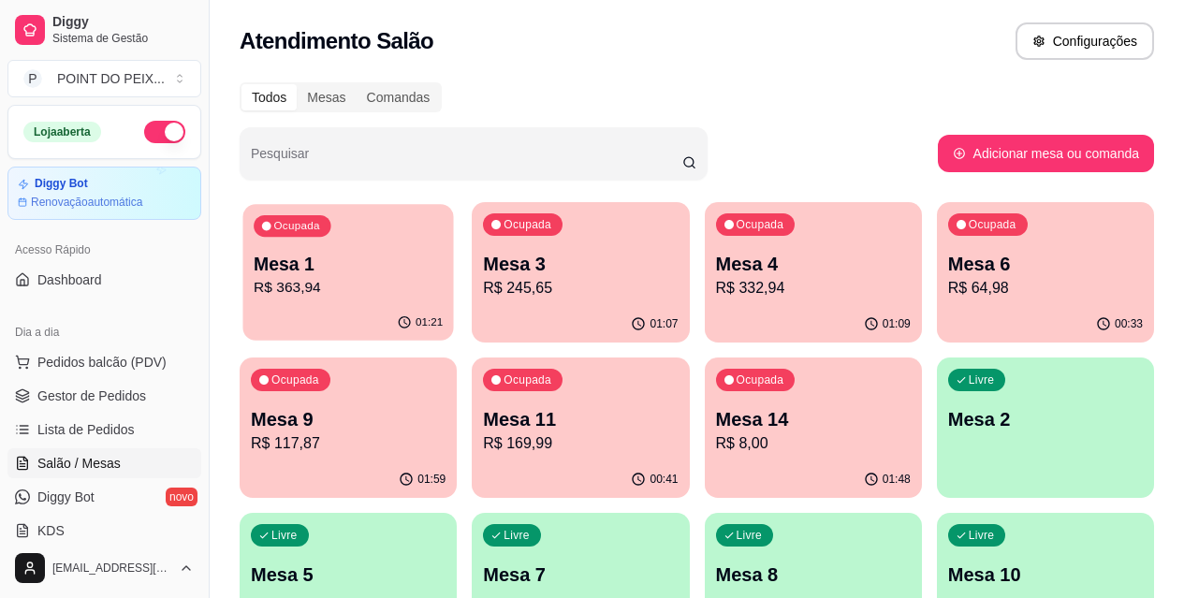
click at [402, 269] on div "Ocupada Mesa 1 R$ 363,94" at bounding box center [348, 254] width 211 height 101
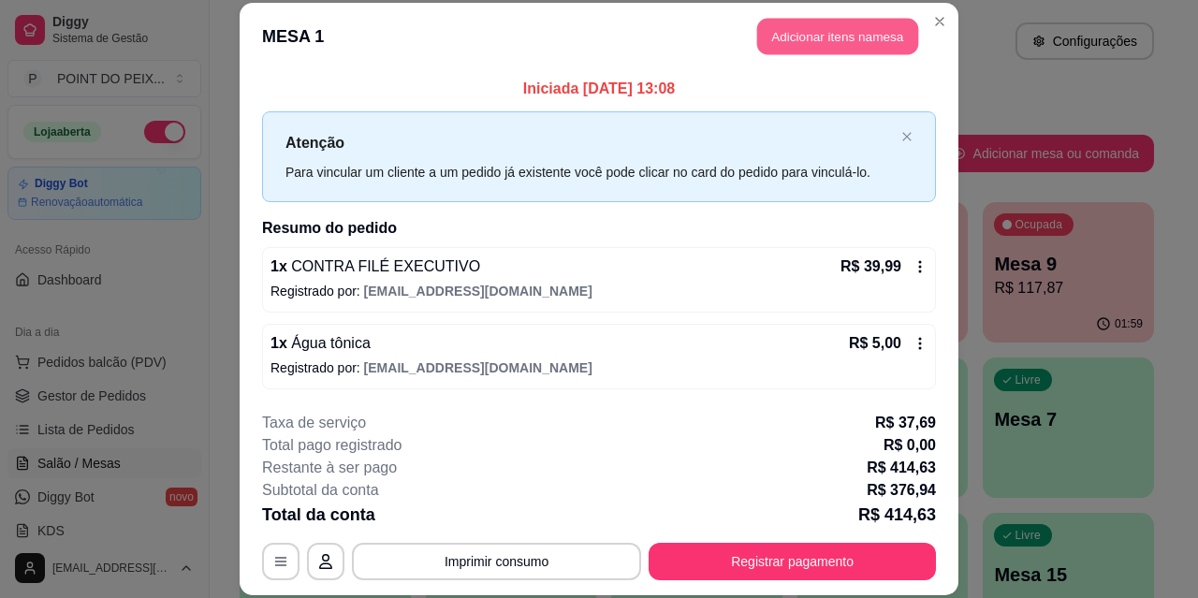
click at [798, 37] on button "Adicionar itens na mesa" at bounding box center [837, 37] width 161 height 37
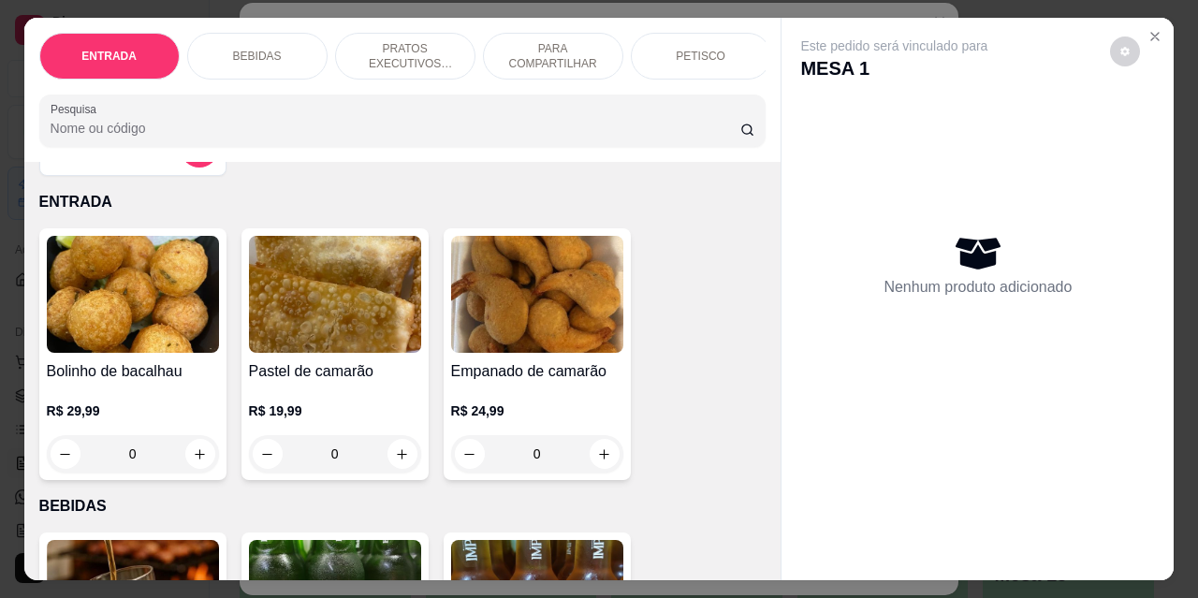
scroll to position [0, 0]
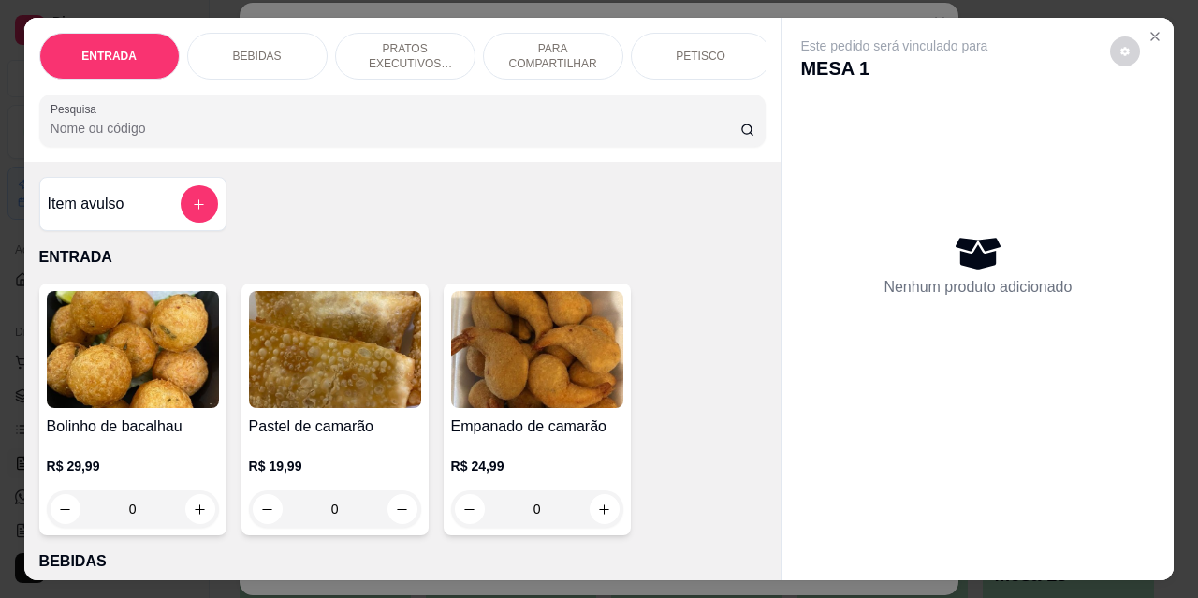
click at [746, 88] on div "ENTRADA BEBIDAS PRATOS EXECUTIVOS (INDIVIDUAIS) PARA COMPARTILHAR PETISCO GUARN…" at bounding box center [402, 90] width 757 height 144
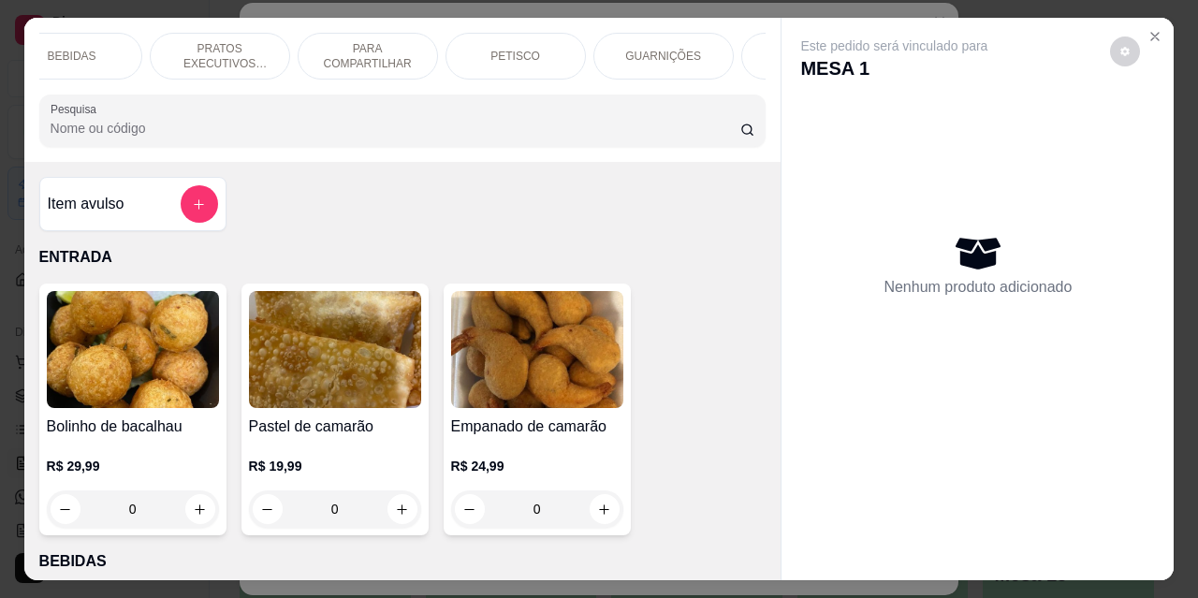
scroll to position [0, 187]
click at [630, 51] on p "GUARNIÇÕES" at bounding box center [662, 56] width 76 height 15
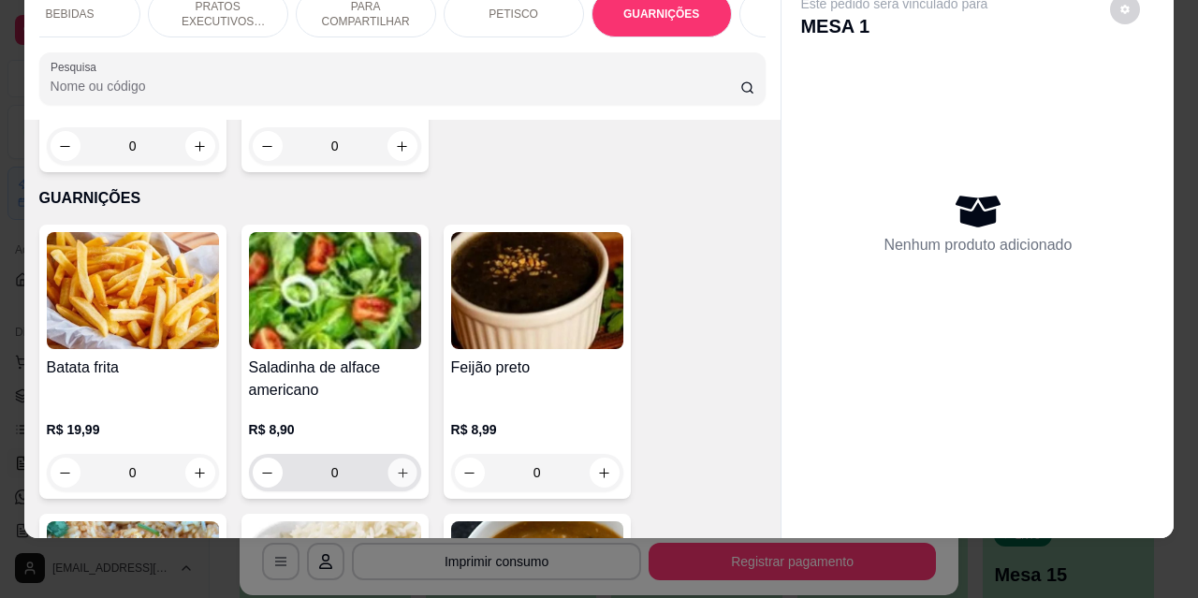
click at [395, 466] on icon "increase-product-quantity" at bounding box center [402, 473] width 14 height 14
type input "1"
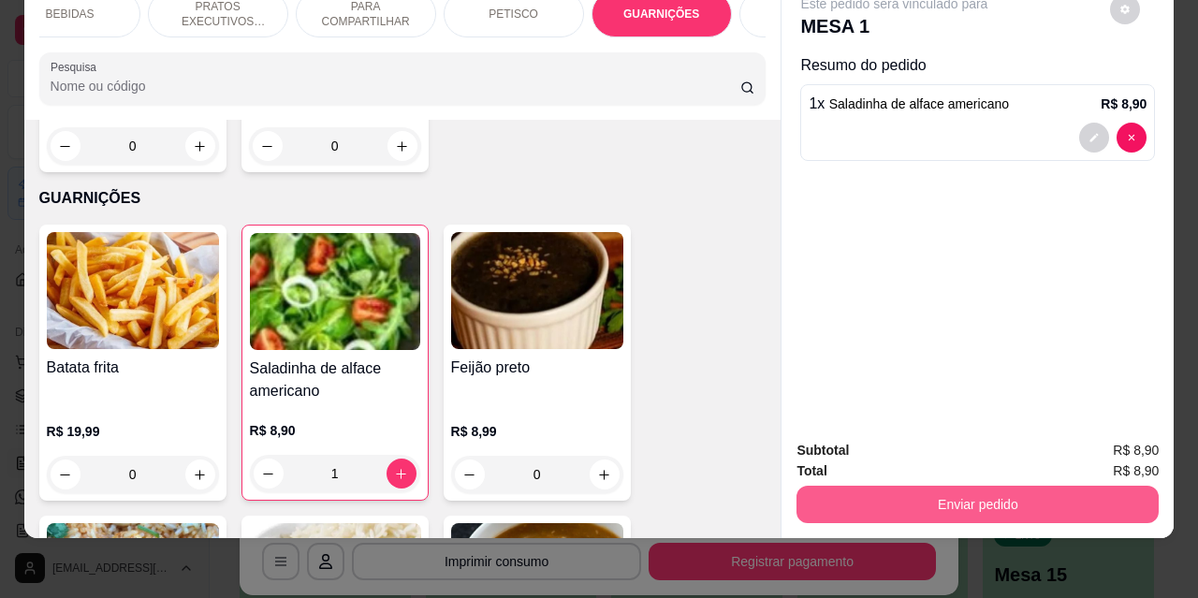
click at [896, 487] on button "Enviar pedido" at bounding box center [978, 504] width 362 height 37
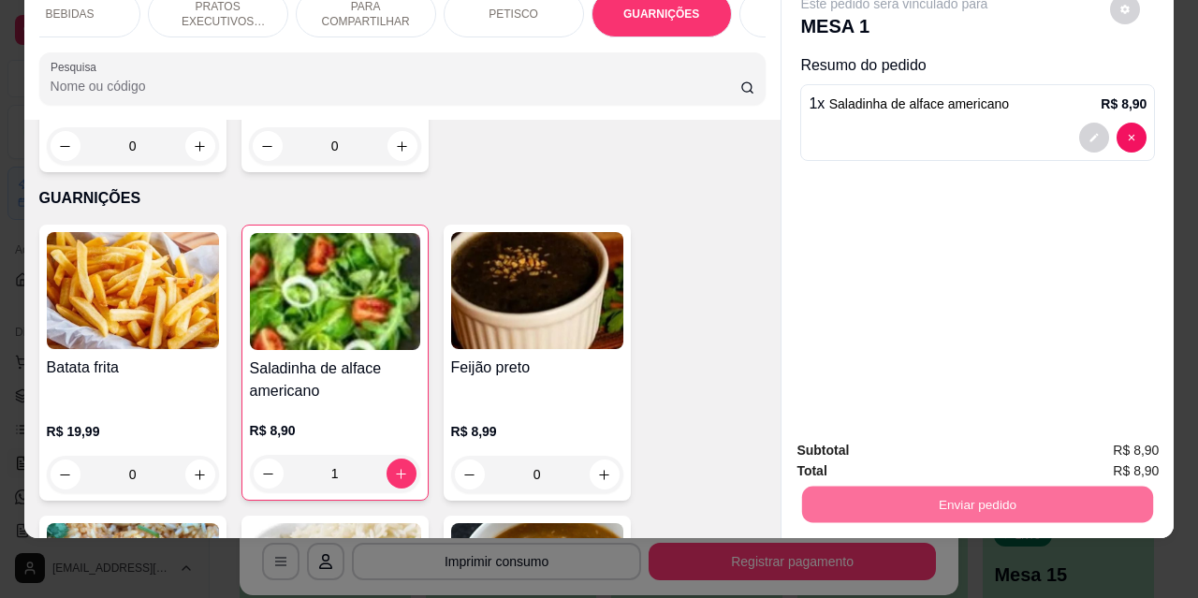
click at [880, 448] on button "Não registrar e enviar pedido" at bounding box center [916, 444] width 189 height 35
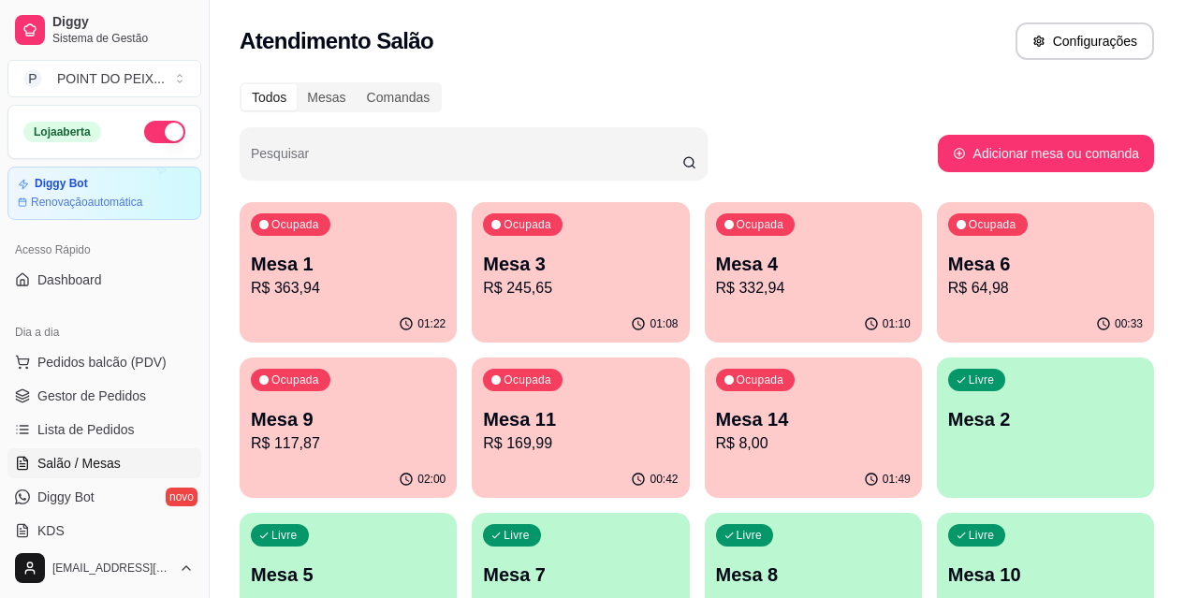
click at [483, 414] on p "Mesa 11" at bounding box center [580, 419] width 195 height 26
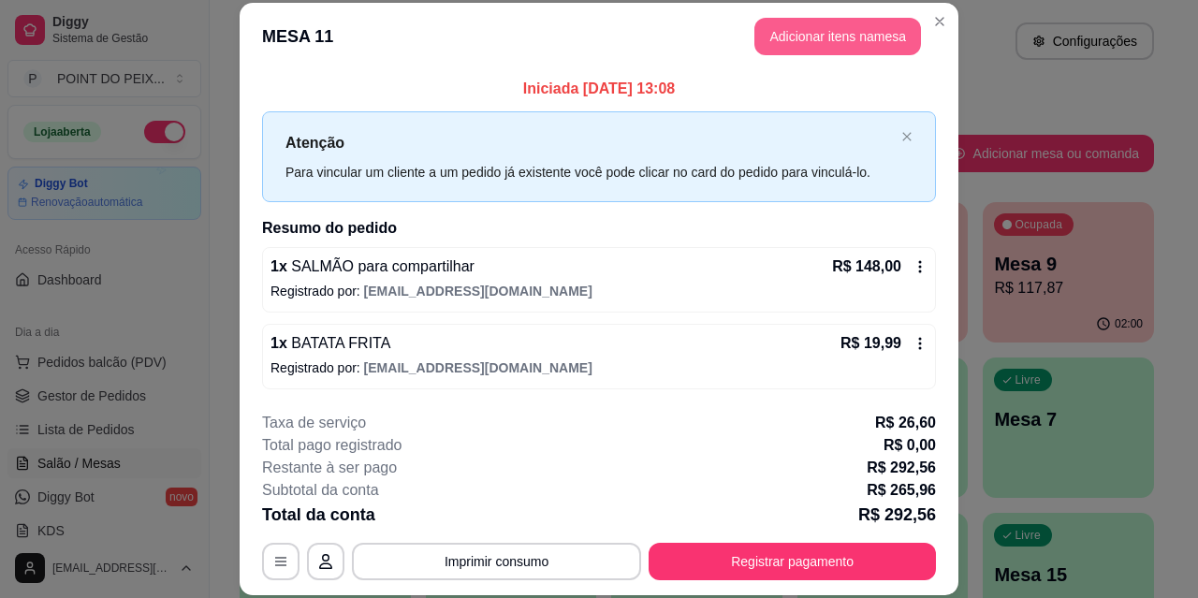
click at [875, 44] on button "Adicionar itens na mesa" at bounding box center [838, 36] width 167 height 37
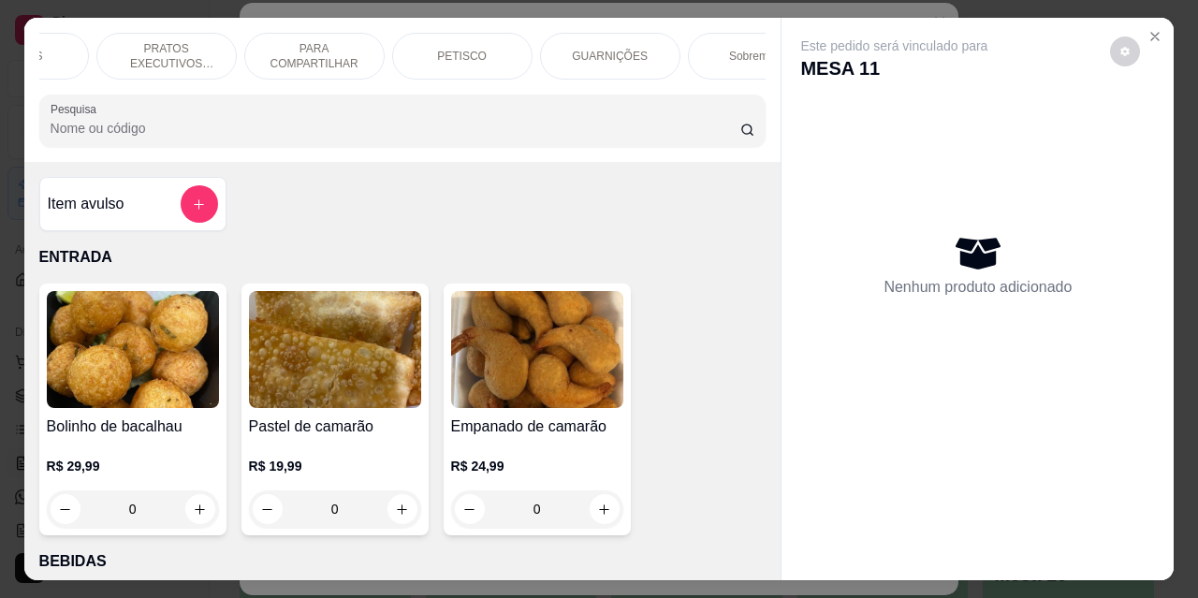
scroll to position [0, 262]
click at [30, 81] on div "ENTRADA BEBIDAS PRATOS EXECUTIVOS (INDIVIDUAIS) PARA COMPARTILHAR PETISCO GUARN…" at bounding box center [402, 90] width 757 height 144
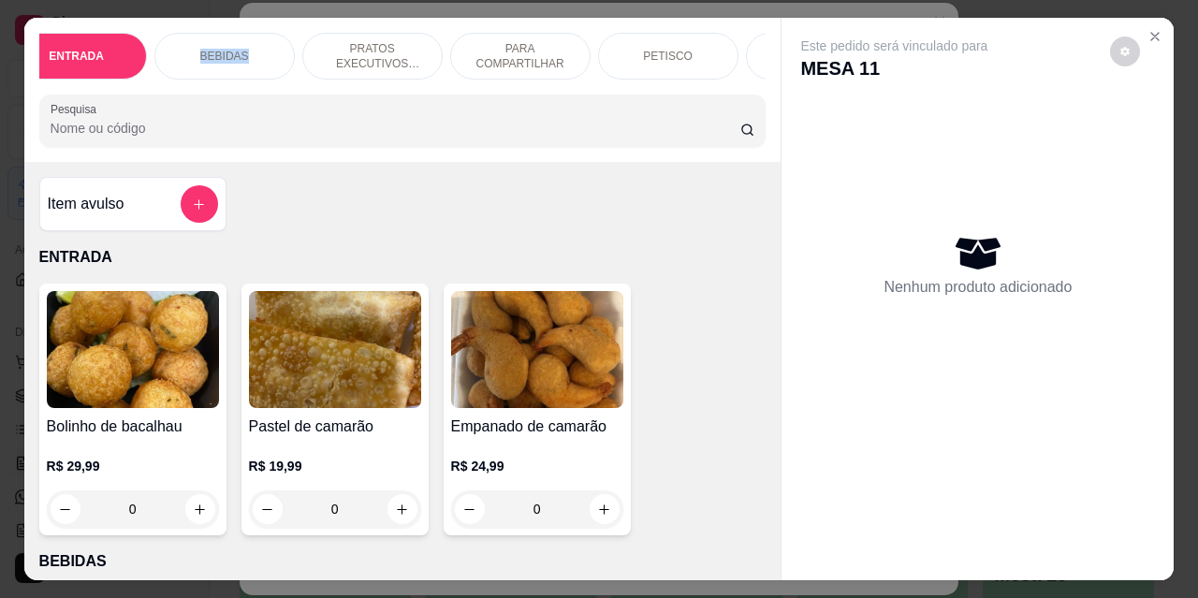
scroll to position [0, 0]
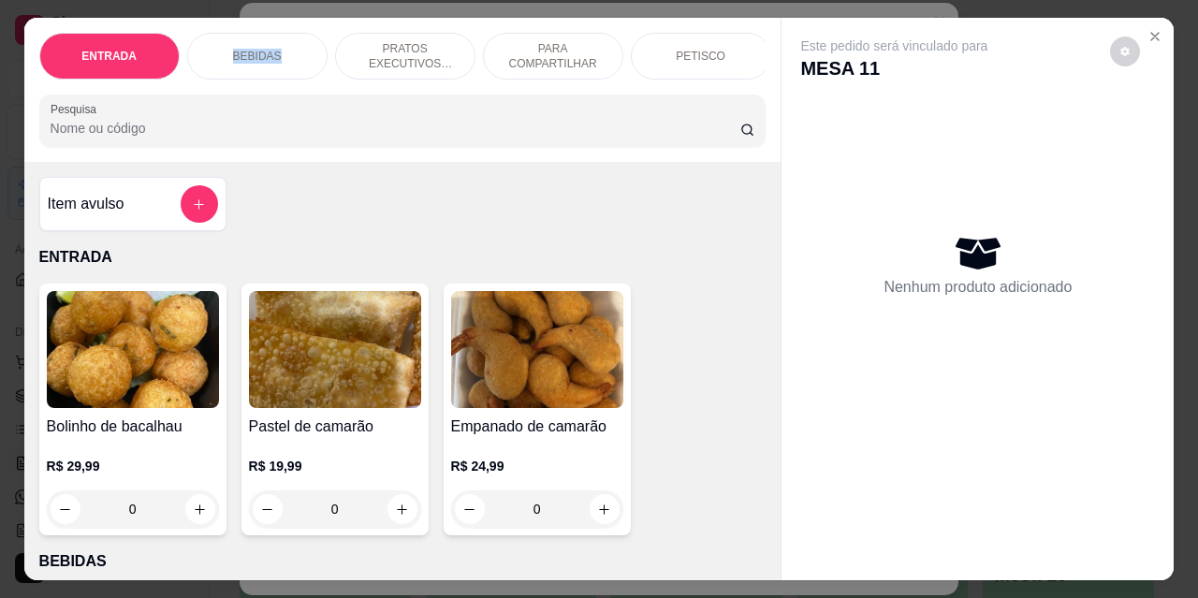
click at [255, 49] on p "BEBIDAS" at bounding box center [257, 56] width 49 height 15
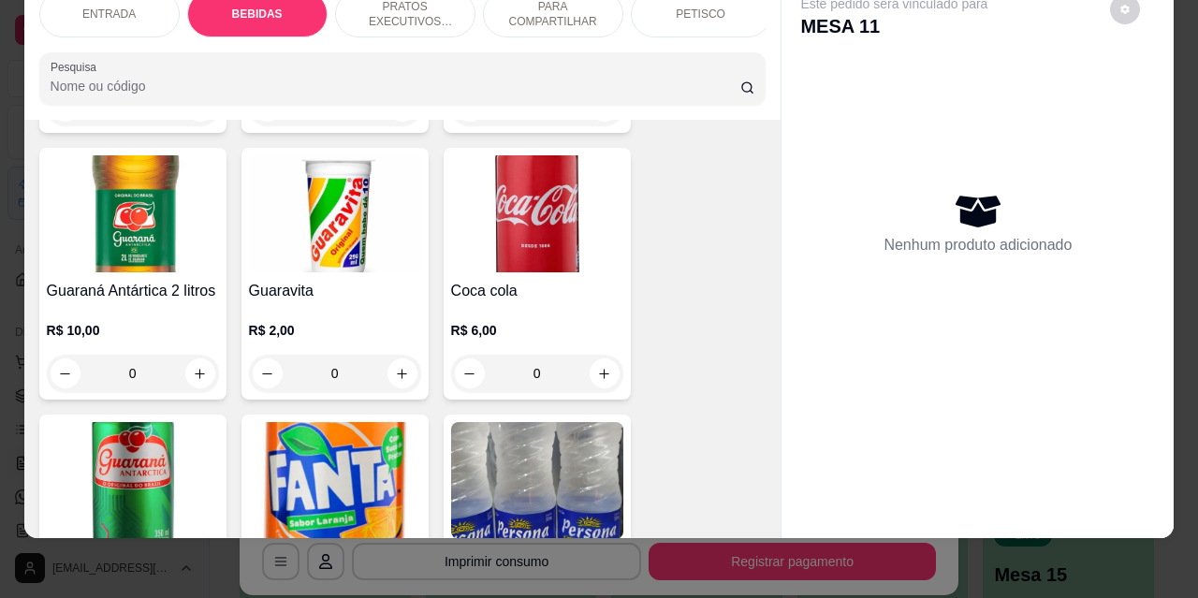
scroll to position [950, 0]
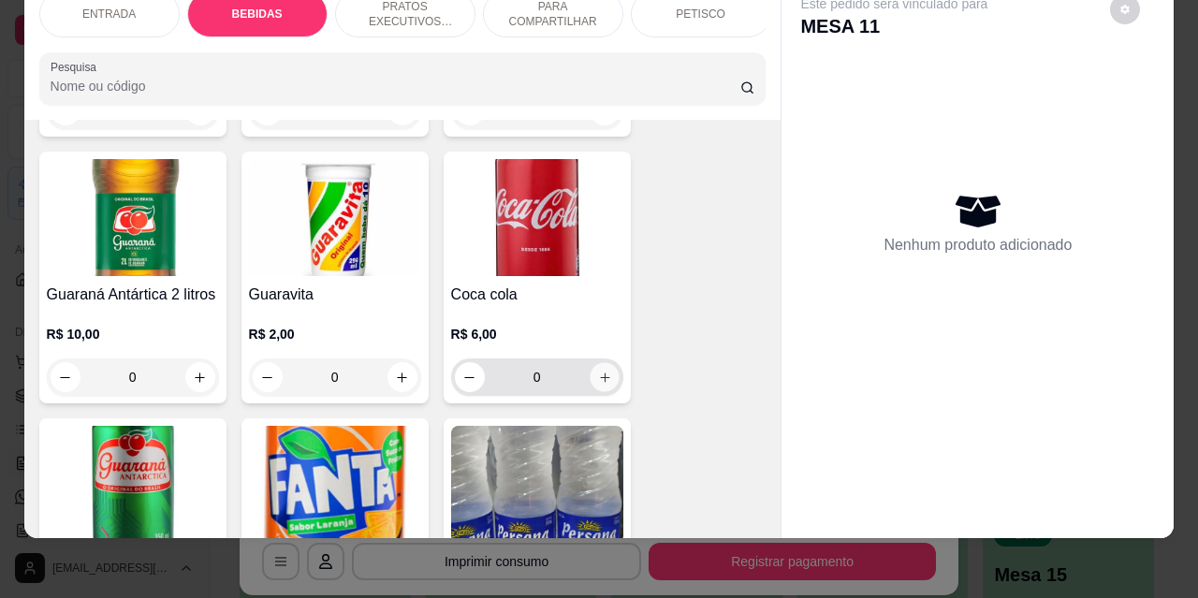
click at [597, 371] on icon "increase-product-quantity" at bounding box center [604, 378] width 14 height 14
type input "1"
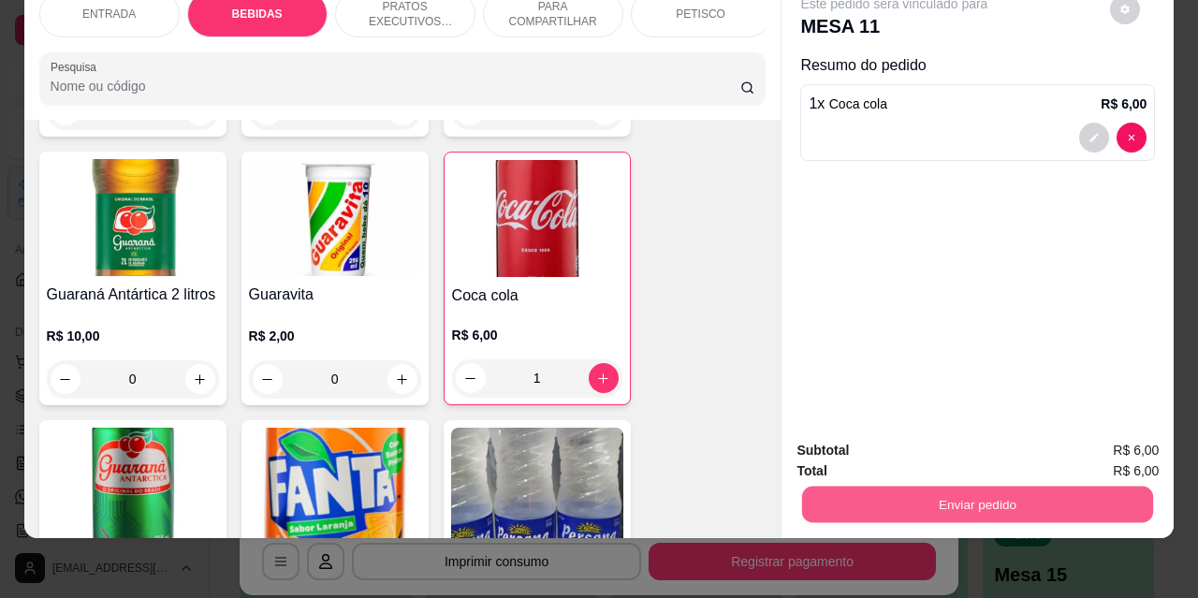
click at [866, 490] on button "Enviar pedido" at bounding box center [977, 504] width 351 height 37
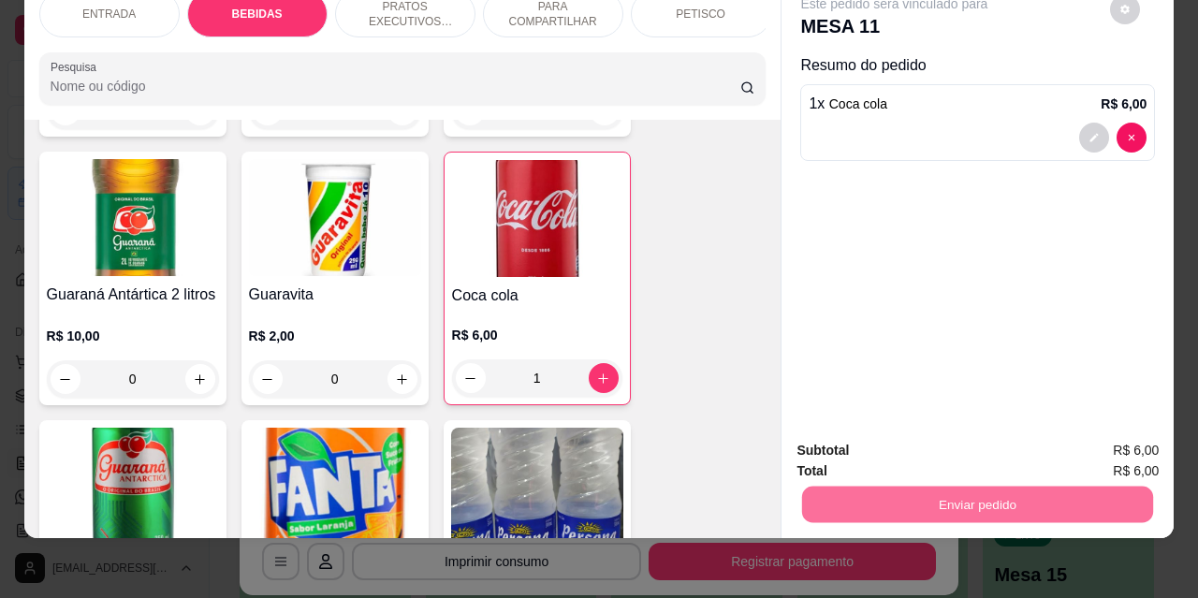
click at [857, 441] on button "Não registrar e enviar pedido" at bounding box center [916, 445] width 195 height 36
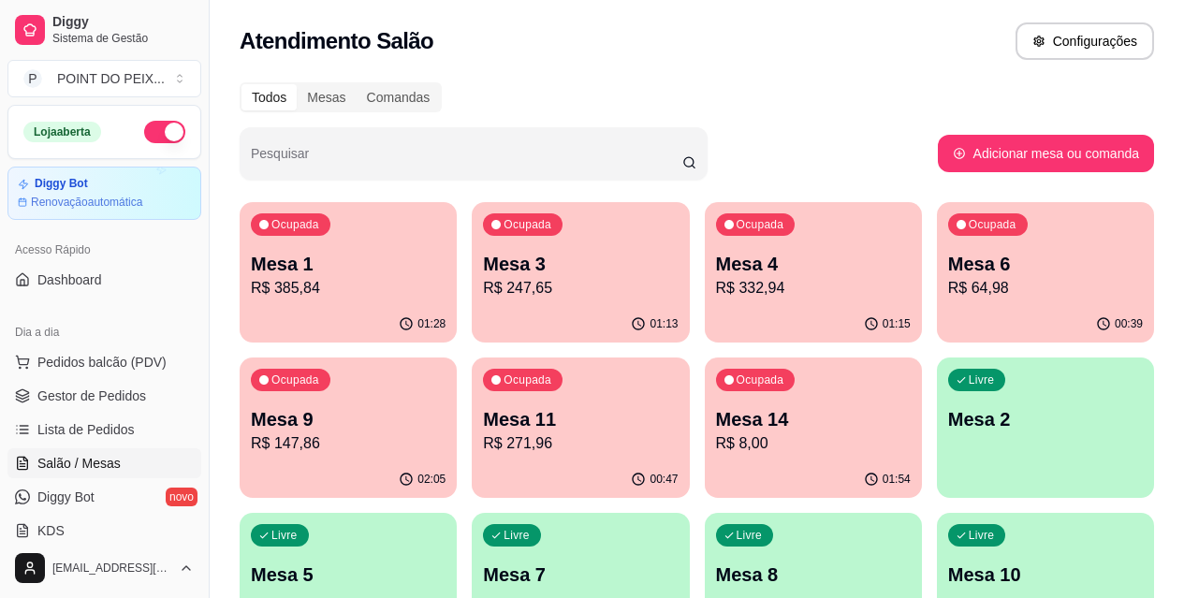
click at [839, 68] on div "Atendimento Salão Configurações" at bounding box center [697, 35] width 975 height 71
click at [948, 296] on p "R$ 64,98" at bounding box center [1045, 288] width 195 height 22
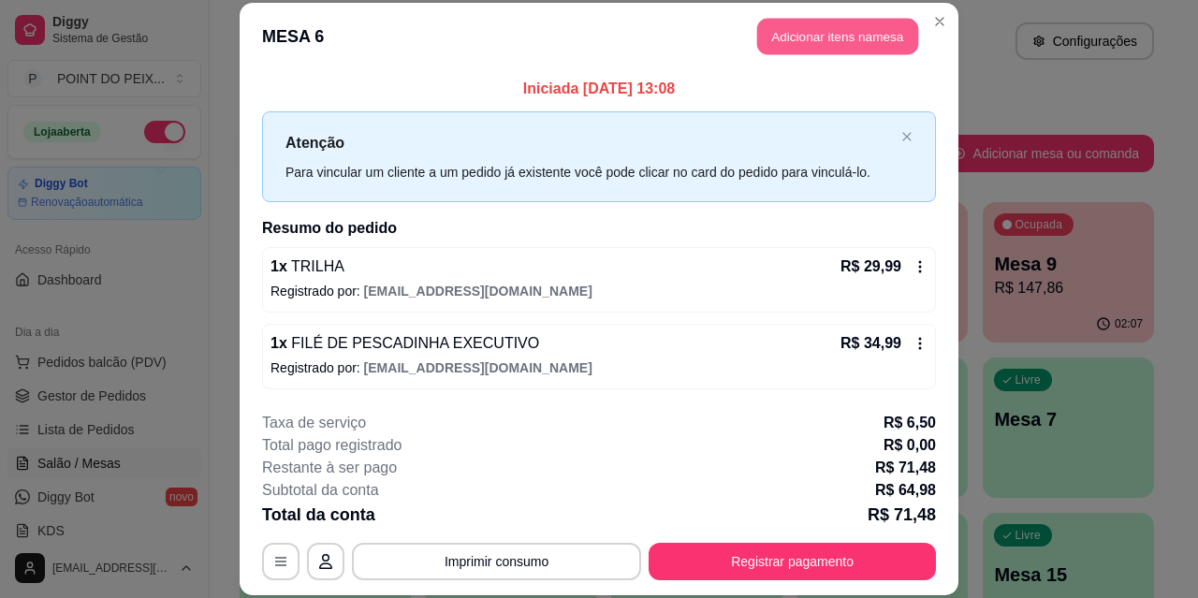
click at [819, 46] on button "Adicionar itens na mesa" at bounding box center [837, 37] width 161 height 37
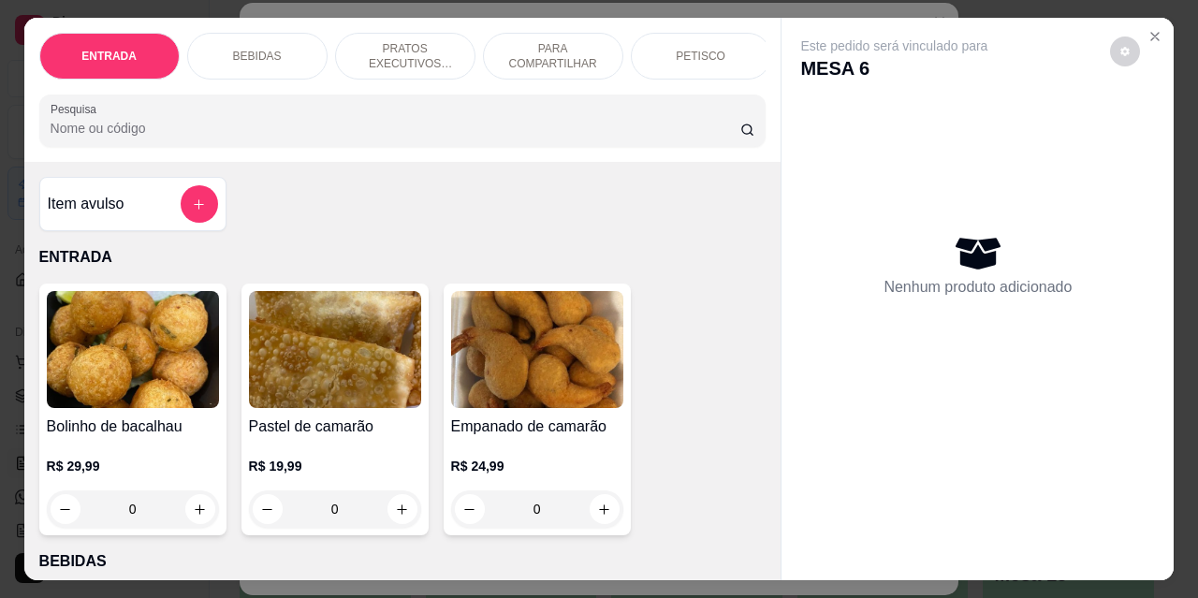
click at [550, 48] on p "PARA COMPARTILHAR" at bounding box center [553, 56] width 109 height 30
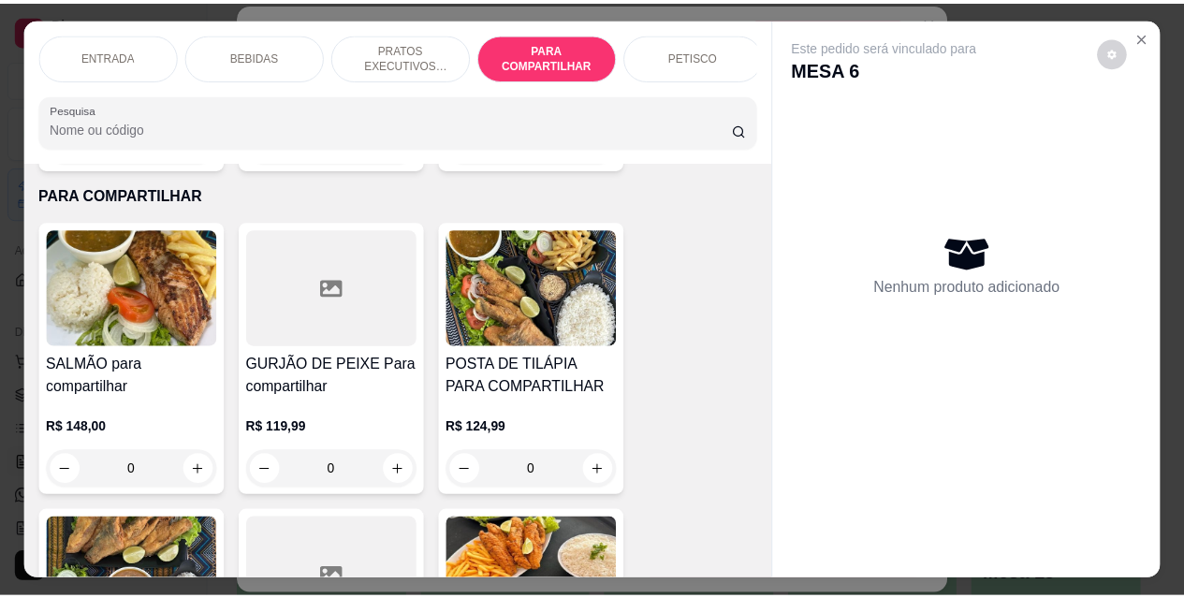
scroll to position [49, 0]
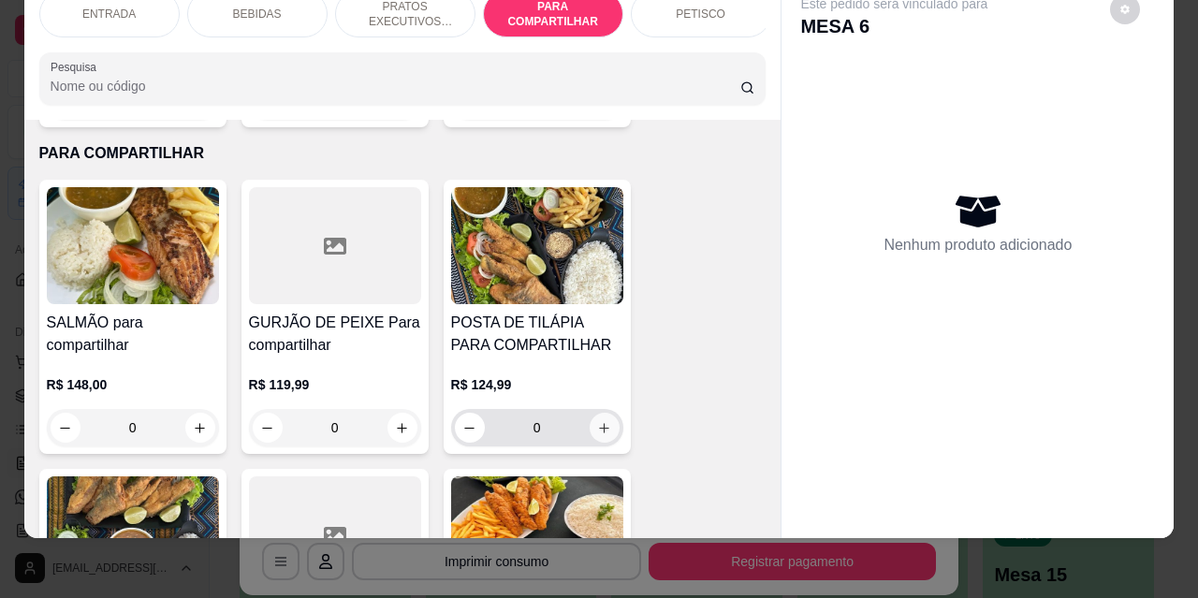
click at [604, 421] on icon "increase-product-quantity" at bounding box center [604, 428] width 14 height 14
type input "1"
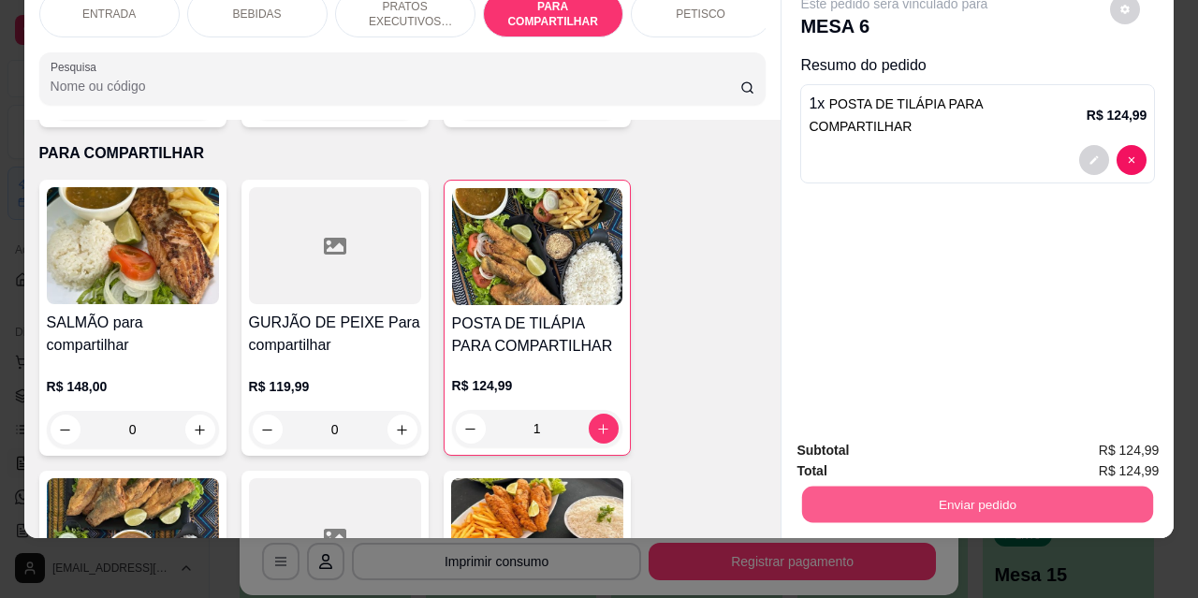
click at [874, 490] on button "Enviar pedido" at bounding box center [977, 504] width 351 height 37
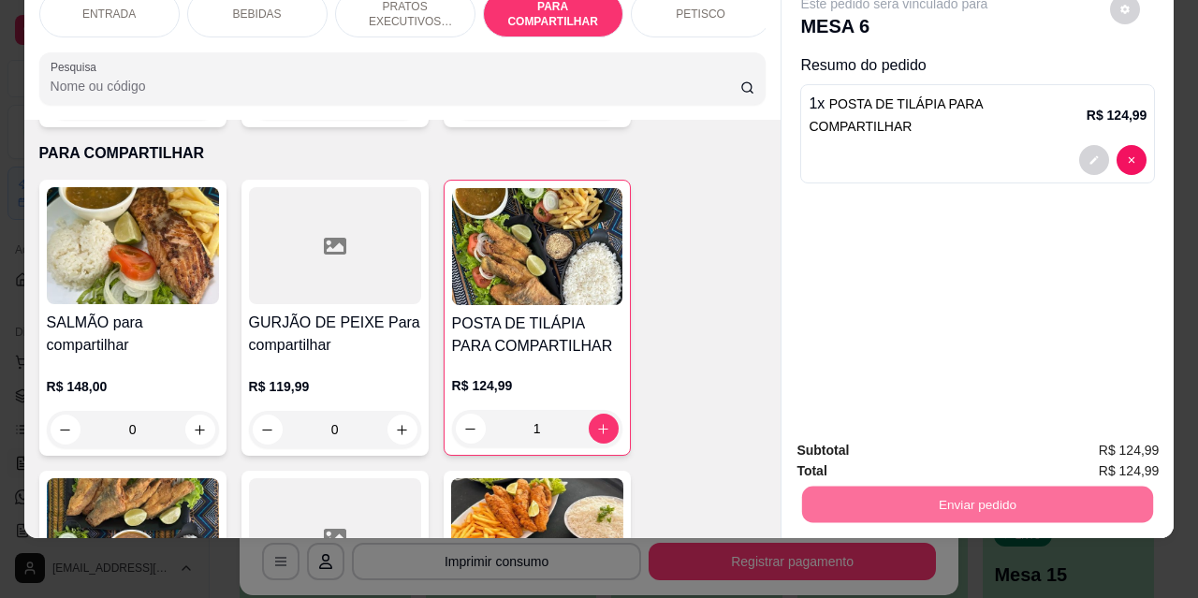
click at [841, 443] on button "Não registrar e enviar pedido" at bounding box center [916, 444] width 189 height 35
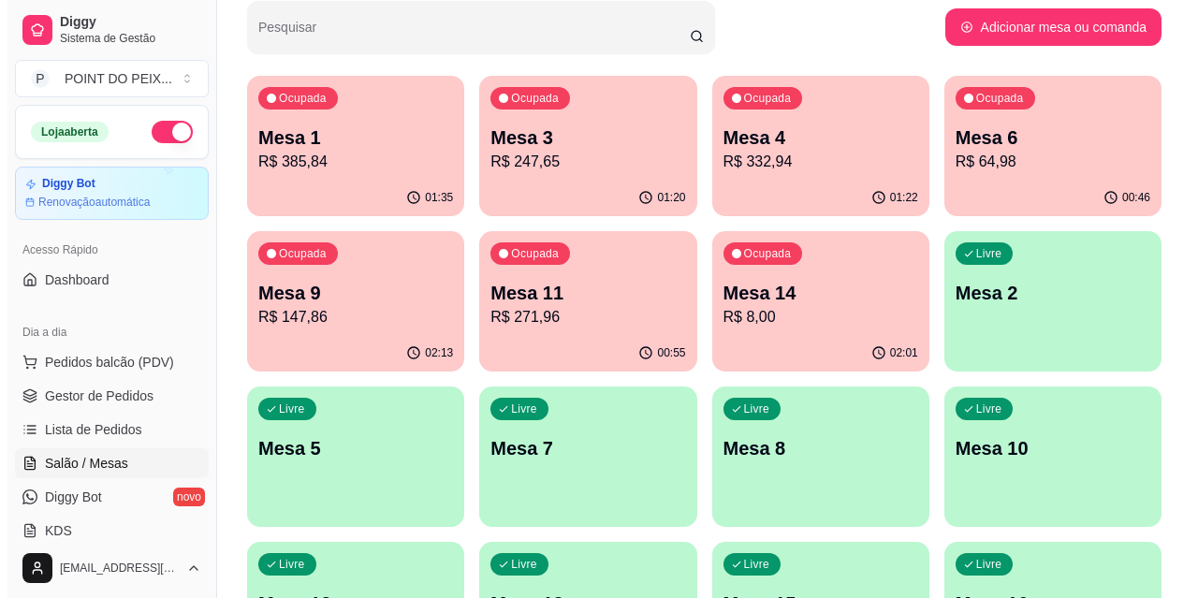
scroll to position [0, 0]
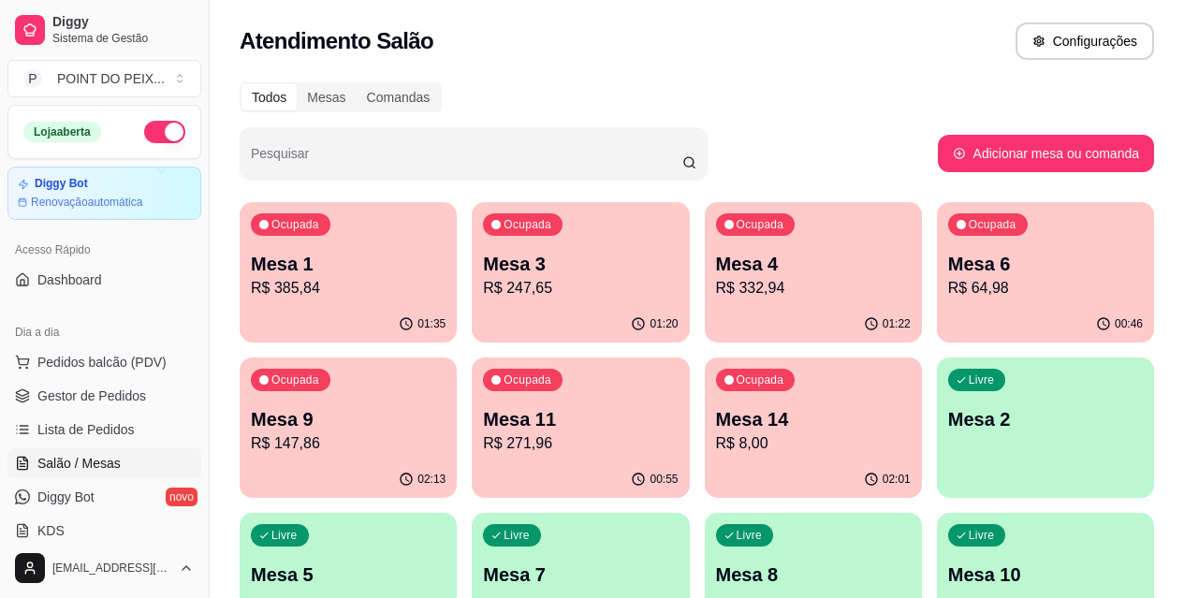
click at [346, 267] on p "Mesa 1" at bounding box center [348, 264] width 195 height 26
click at [329, 275] on p "Mesa 1" at bounding box center [348, 264] width 195 height 26
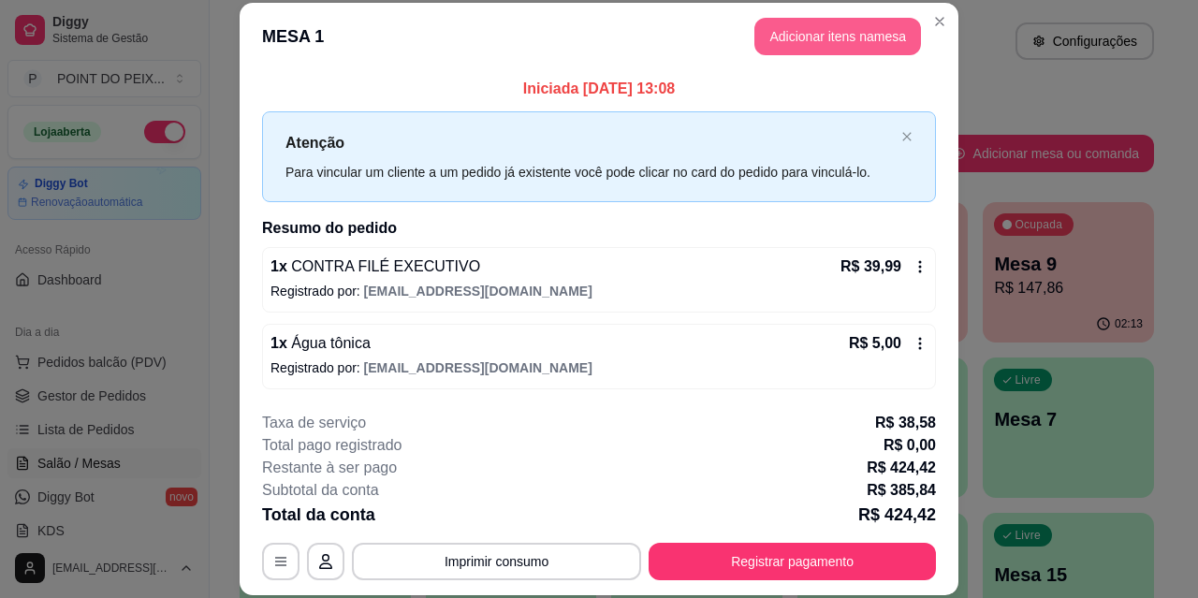
click at [835, 47] on button "Adicionar itens na mesa" at bounding box center [838, 36] width 167 height 37
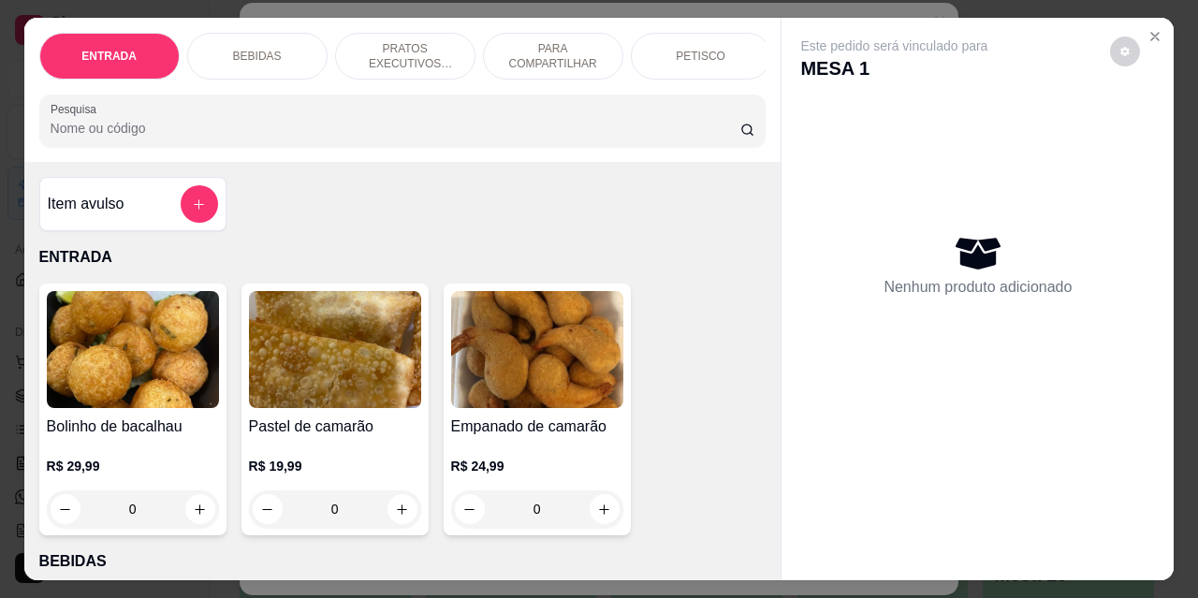
scroll to position [0, 301]
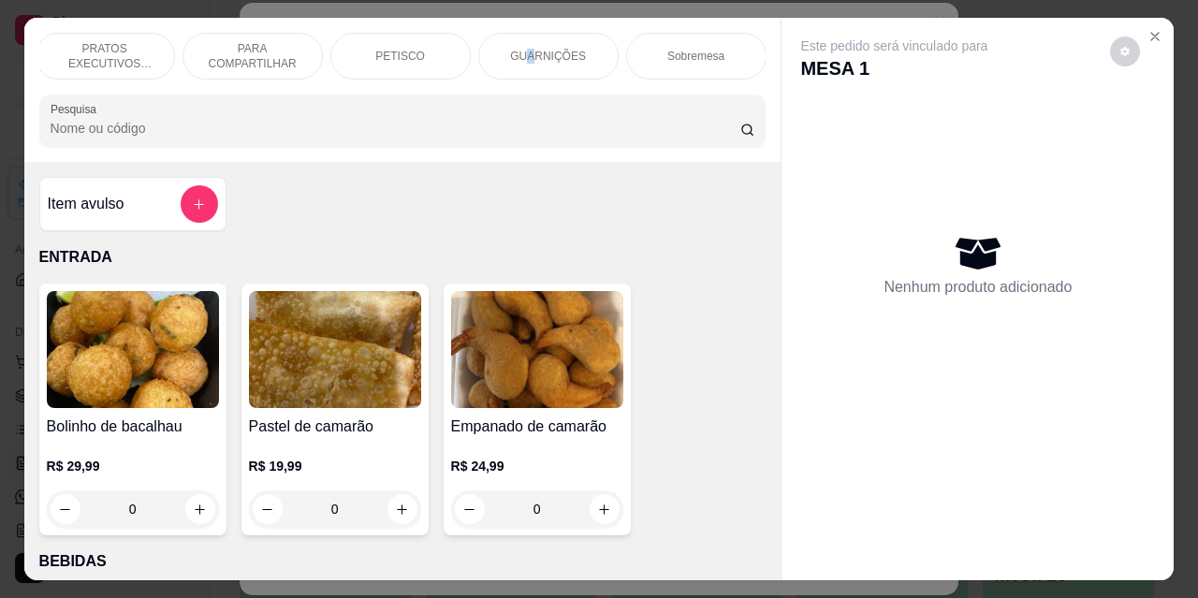
click at [528, 53] on p "GUARNIÇÕES" at bounding box center [548, 56] width 76 height 15
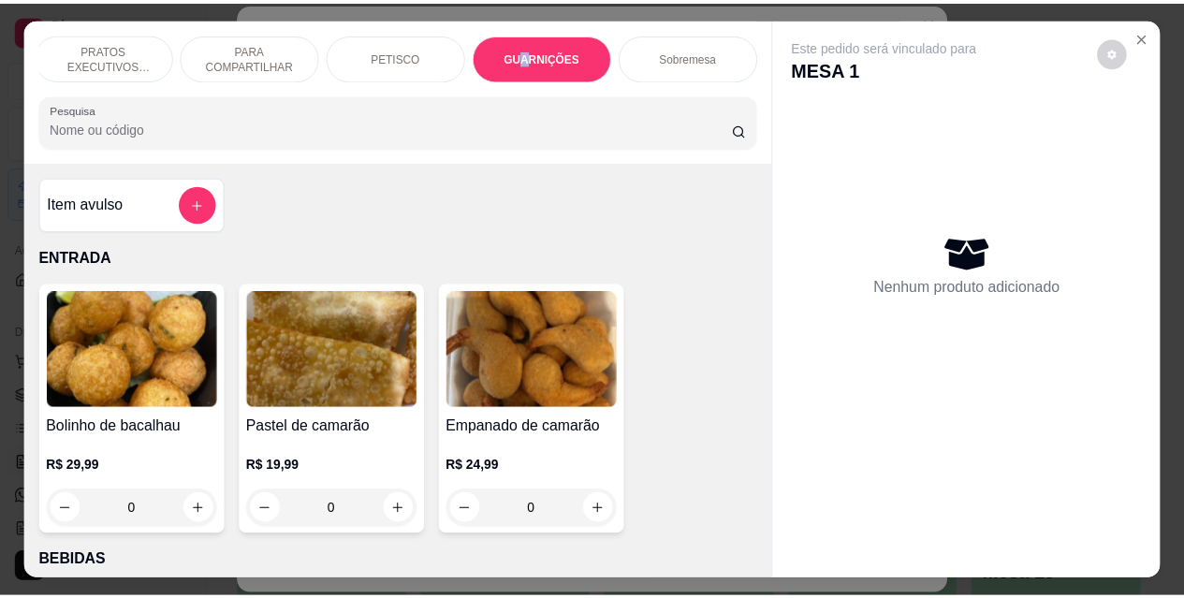
scroll to position [49, 0]
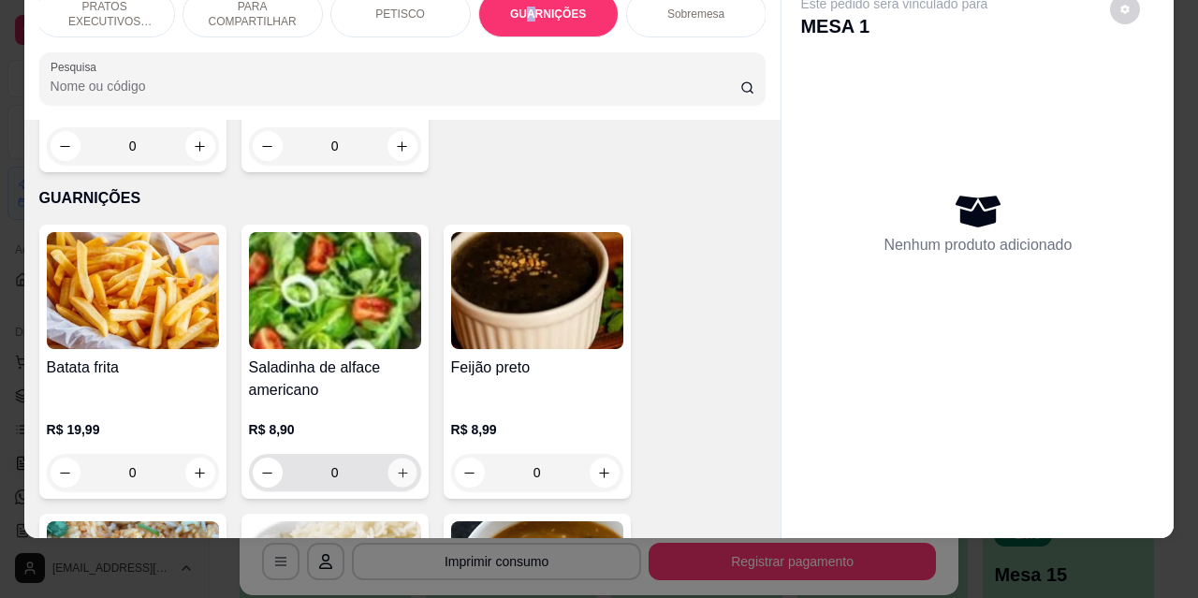
click at [399, 466] on icon "increase-product-quantity" at bounding box center [402, 473] width 14 height 14
type input "1"
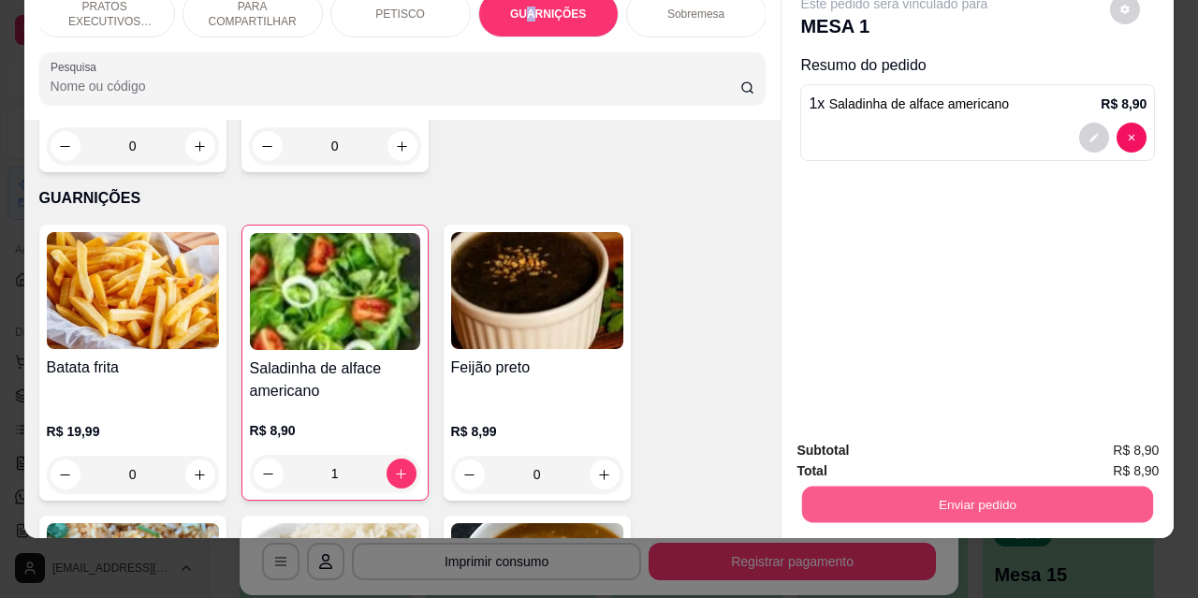
click at [925, 504] on button "Enviar pedido" at bounding box center [977, 504] width 351 height 37
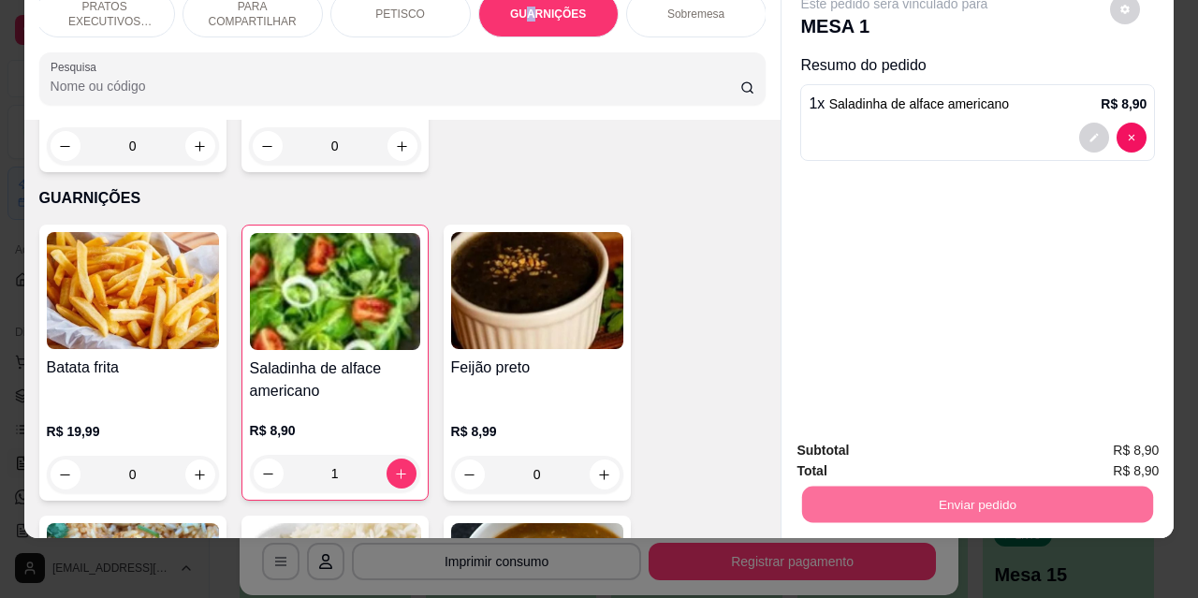
click at [898, 452] on button "Não registrar e enviar pedido" at bounding box center [916, 445] width 195 height 36
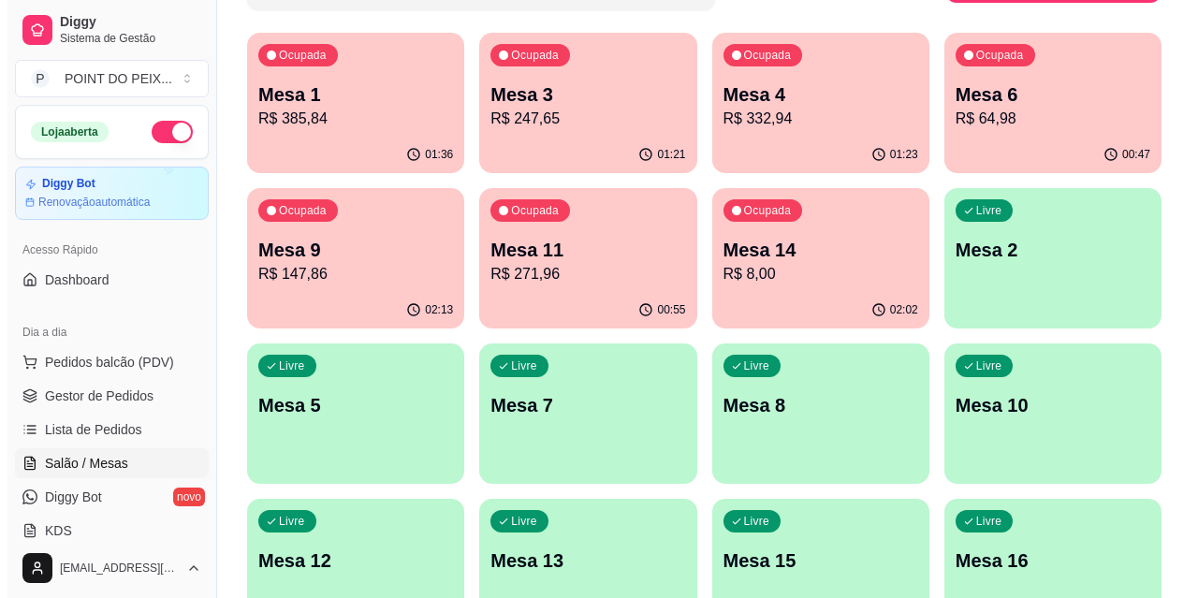
scroll to position [442, 0]
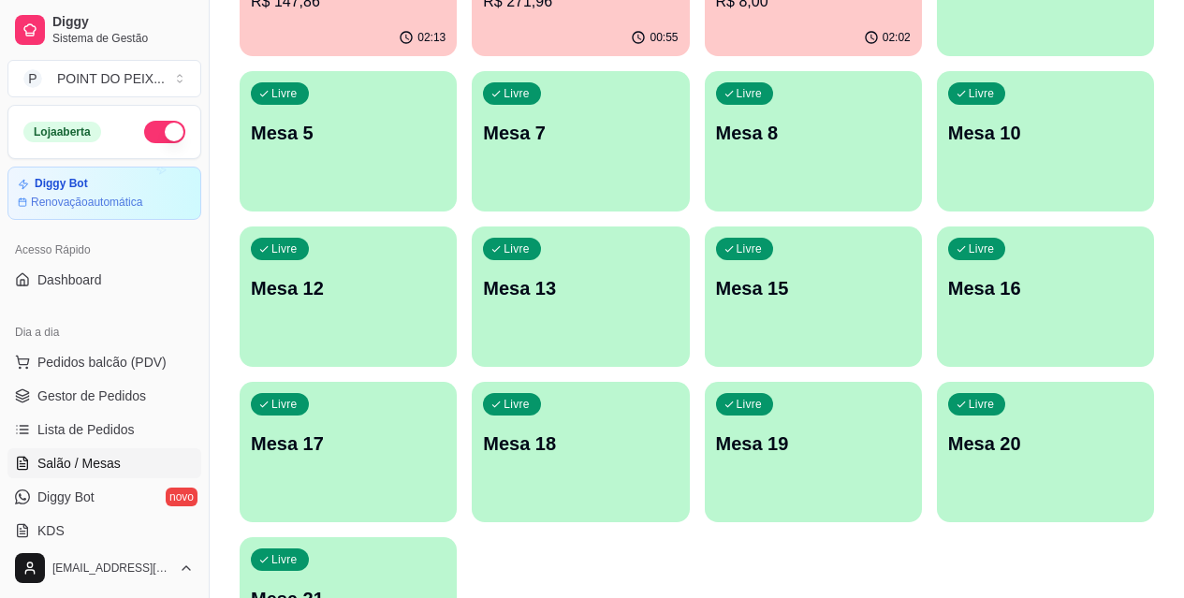
click at [316, 586] on p "Mesa 21" at bounding box center [348, 599] width 195 height 26
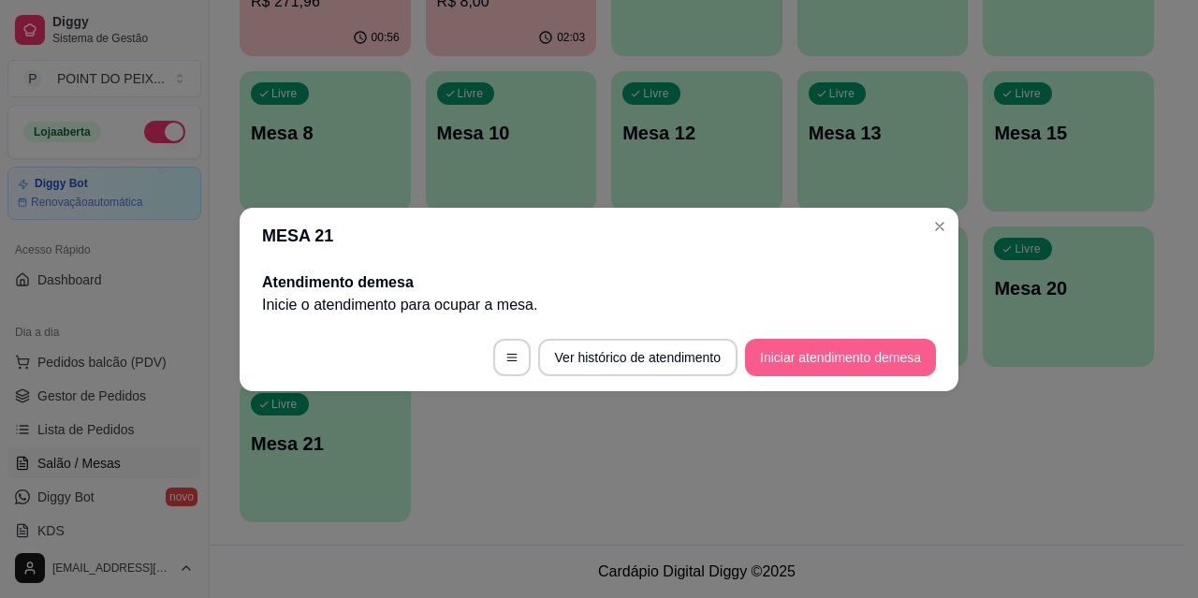
click at [812, 365] on button "Iniciar atendimento de mesa" at bounding box center [840, 357] width 191 height 37
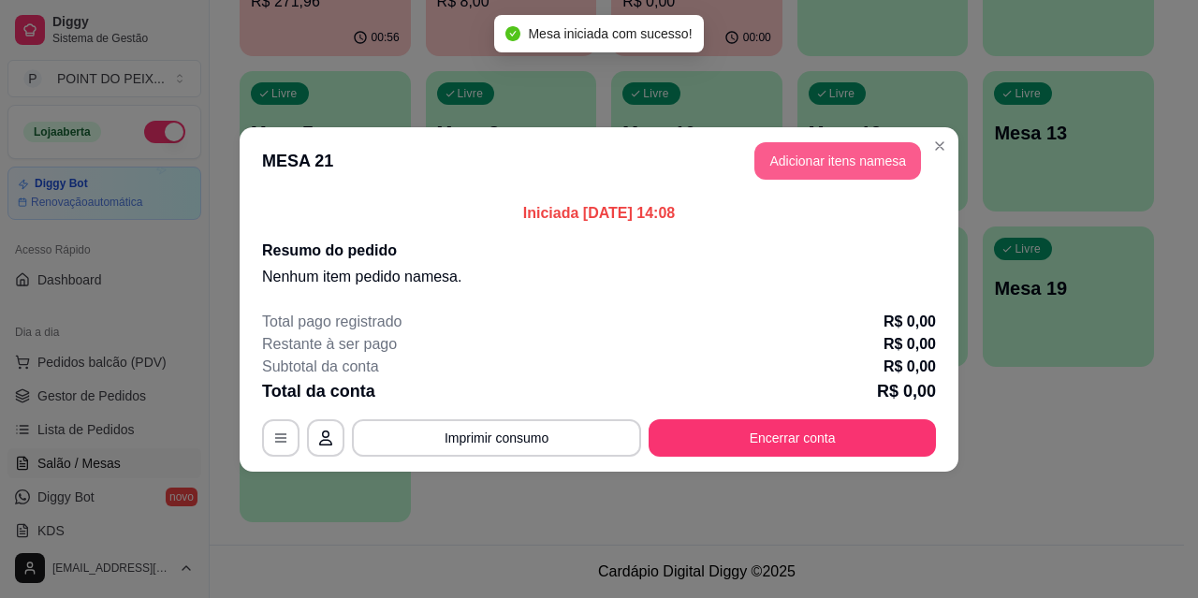
click at [810, 169] on button "Adicionar itens na mesa" at bounding box center [838, 160] width 167 height 37
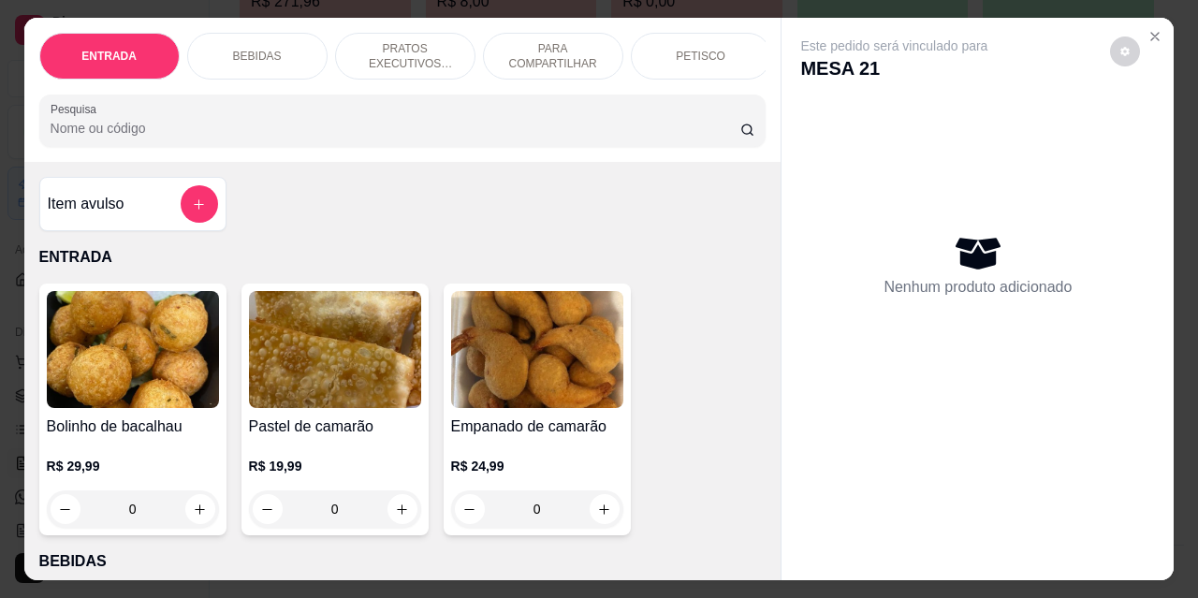
click at [561, 59] on p "PARA COMPARTILHAR" at bounding box center [553, 56] width 109 height 30
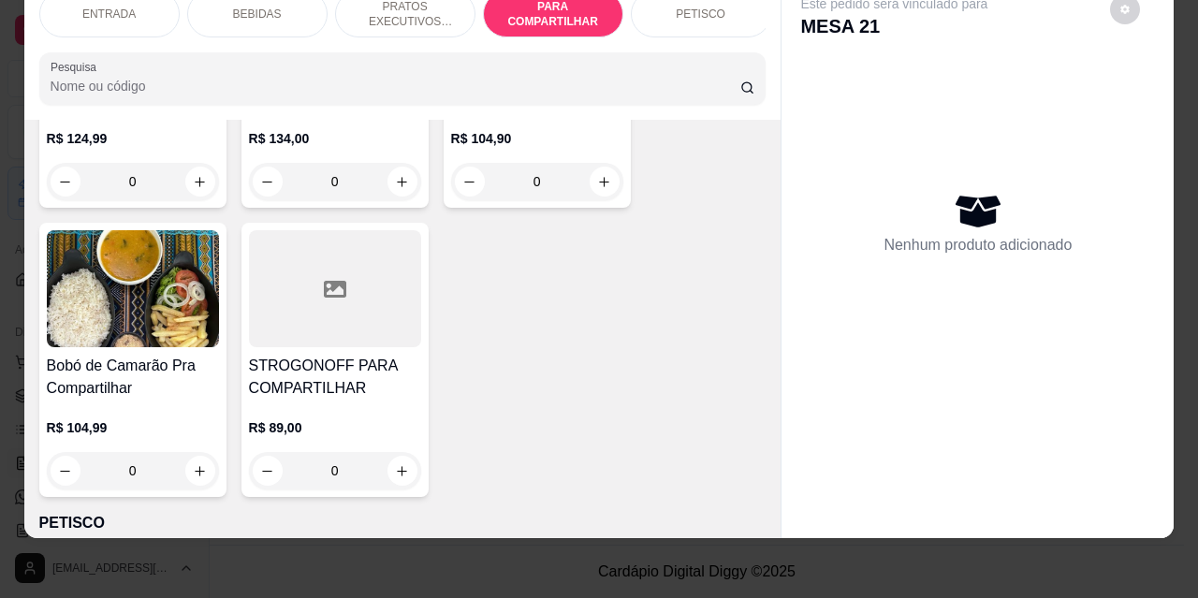
scroll to position [3806, 0]
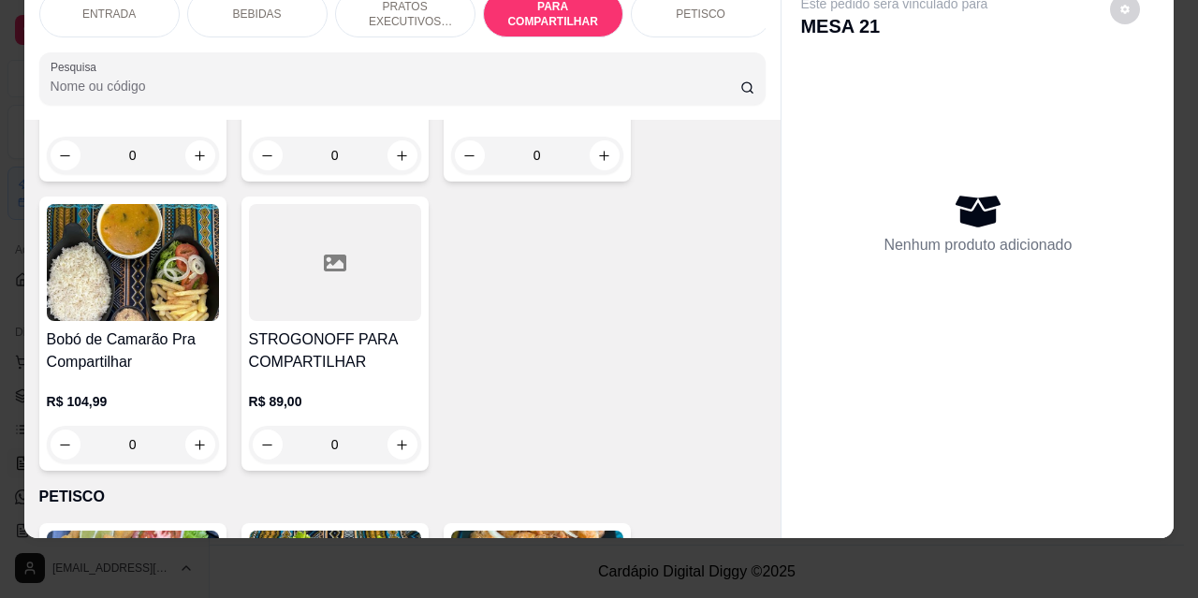
click at [104, 215] on img at bounding box center [133, 262] width 172 height 117
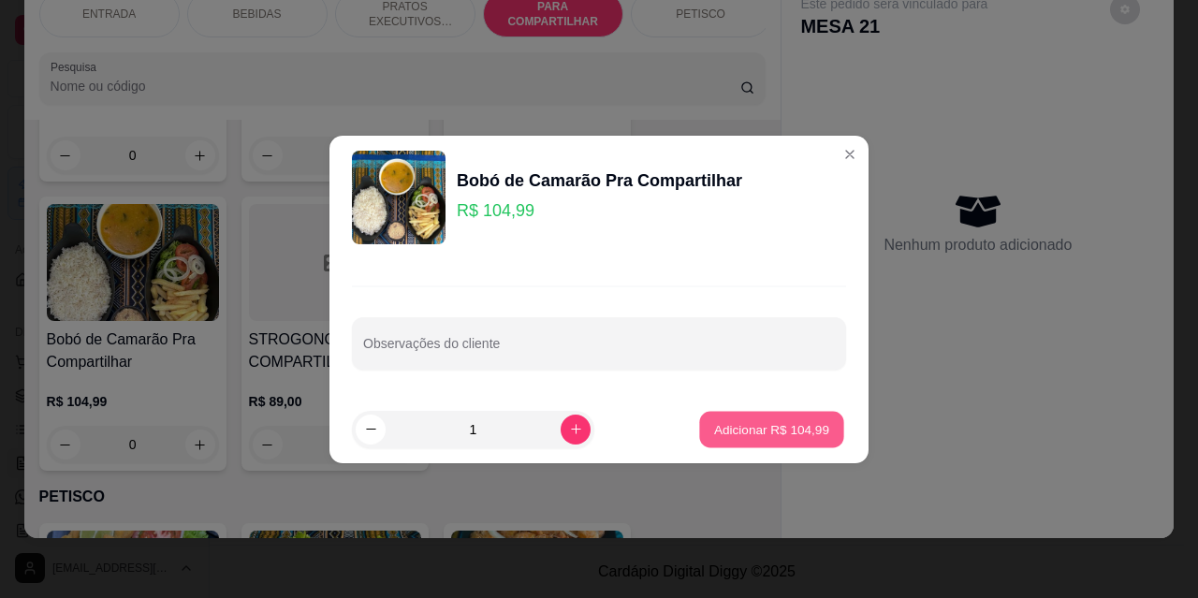
click at [758, 433] on p "Adicionar R$ 104,99" at bounding box center [771, 429] width 115 height 18
type input "1"
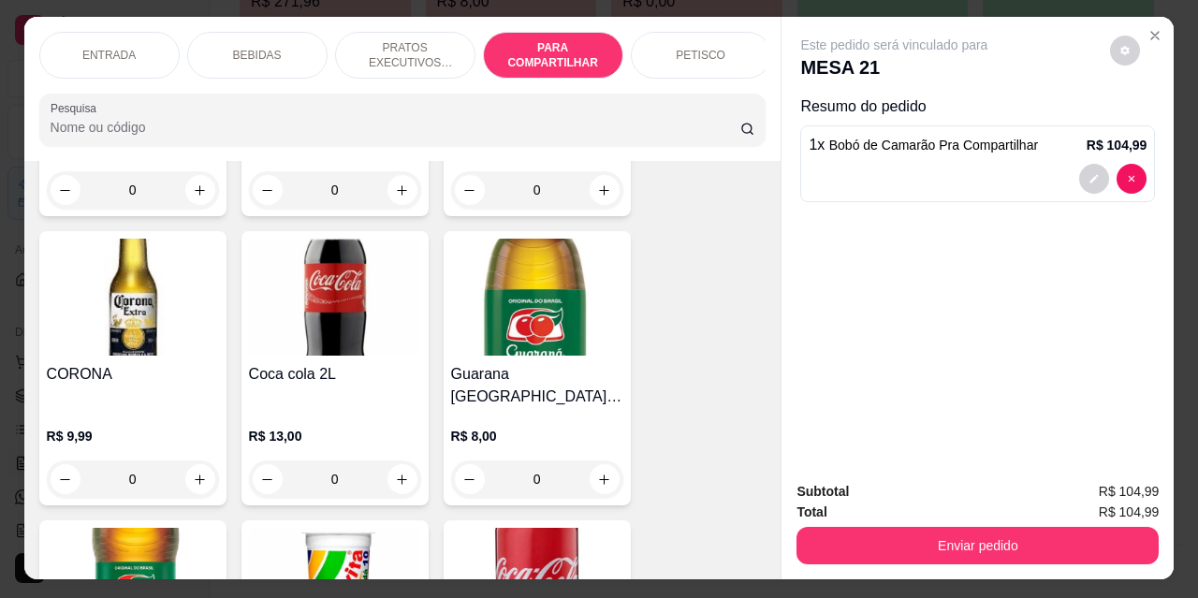
scroll to position [0, 0]
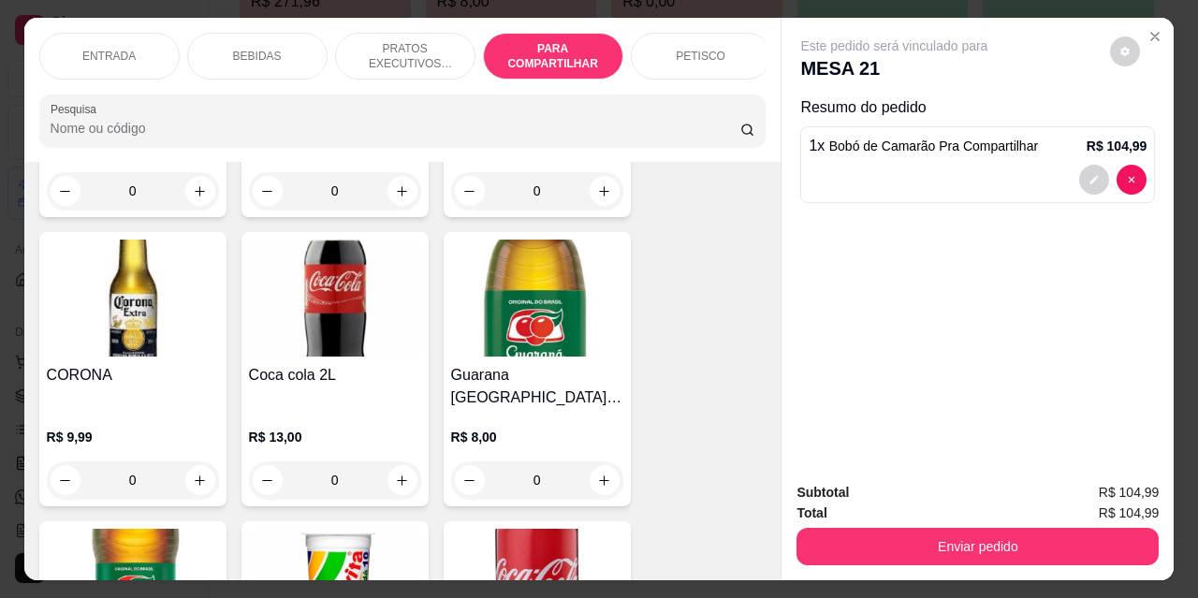
click at [686, 55] on p "PETISCO" at bounding box center [701, 56] width 50 height 15
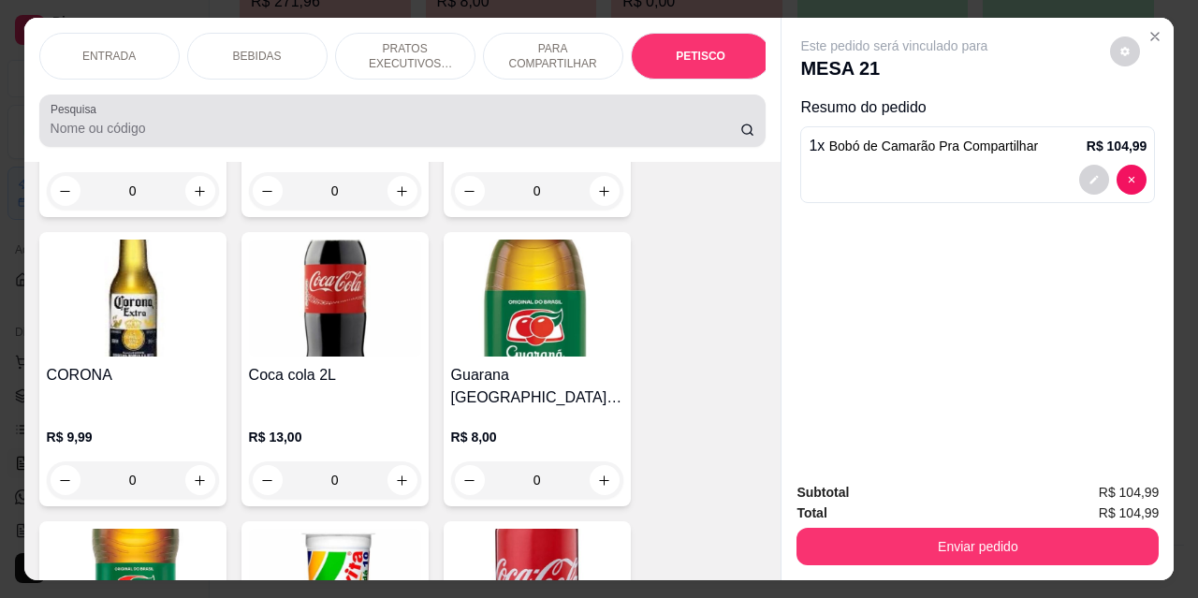
scroll to position [49, 0]
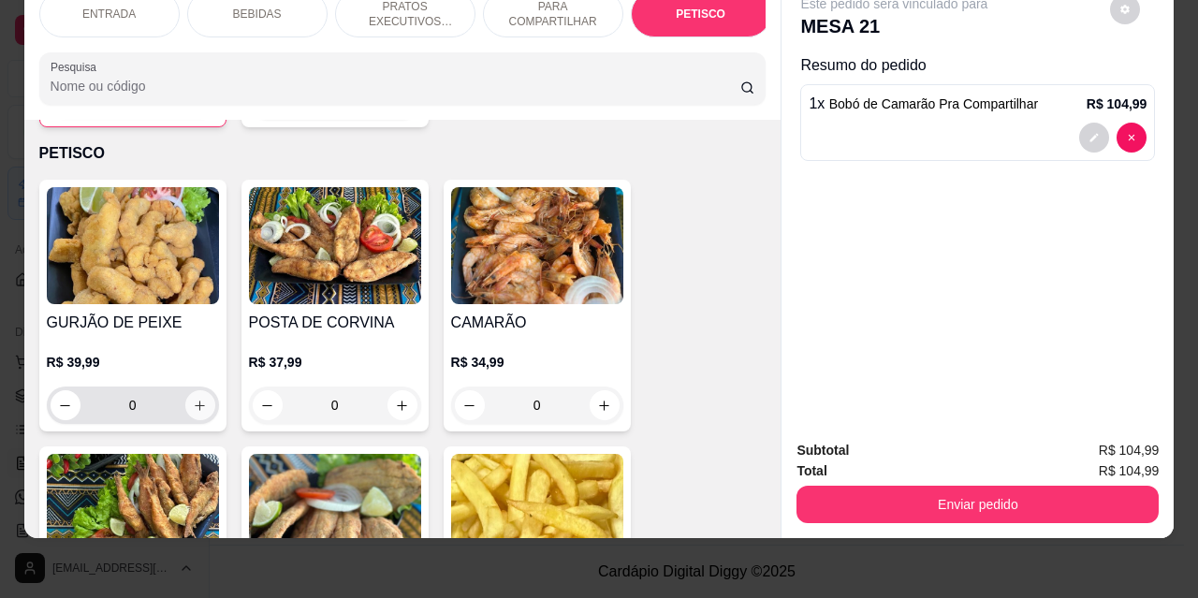
click at [193, 390] on button "increase-product-quantity" at bounding box center [200, 405] width 30 height 30
type input "1"
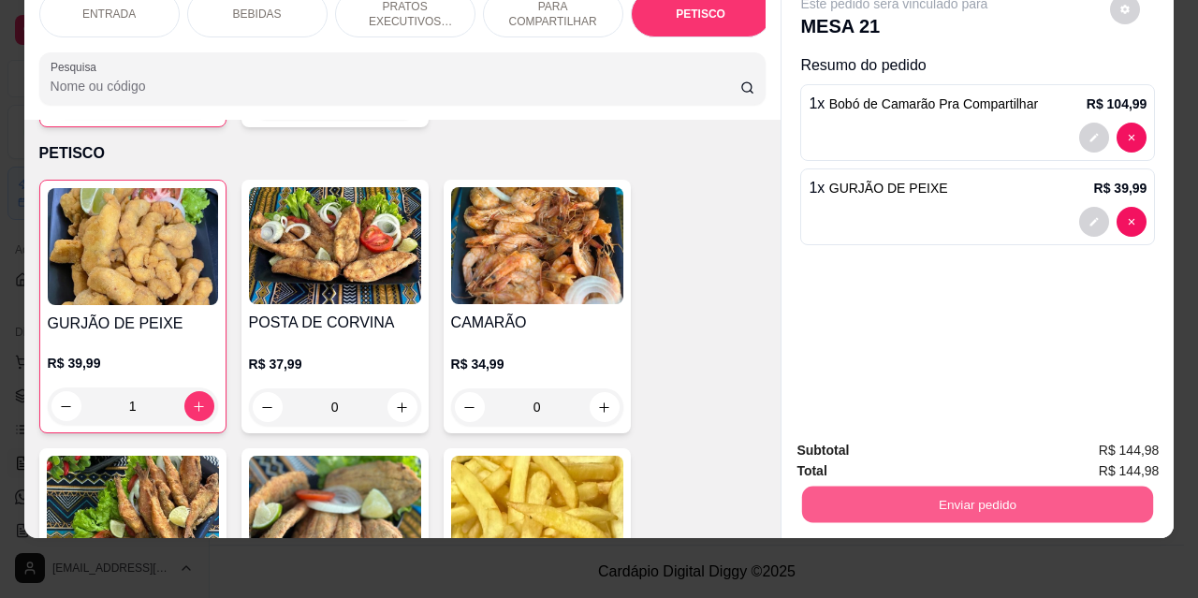
click at [871, 486] on button "Enviar pedido" at bounding box center [977, 504] width 351 height 37
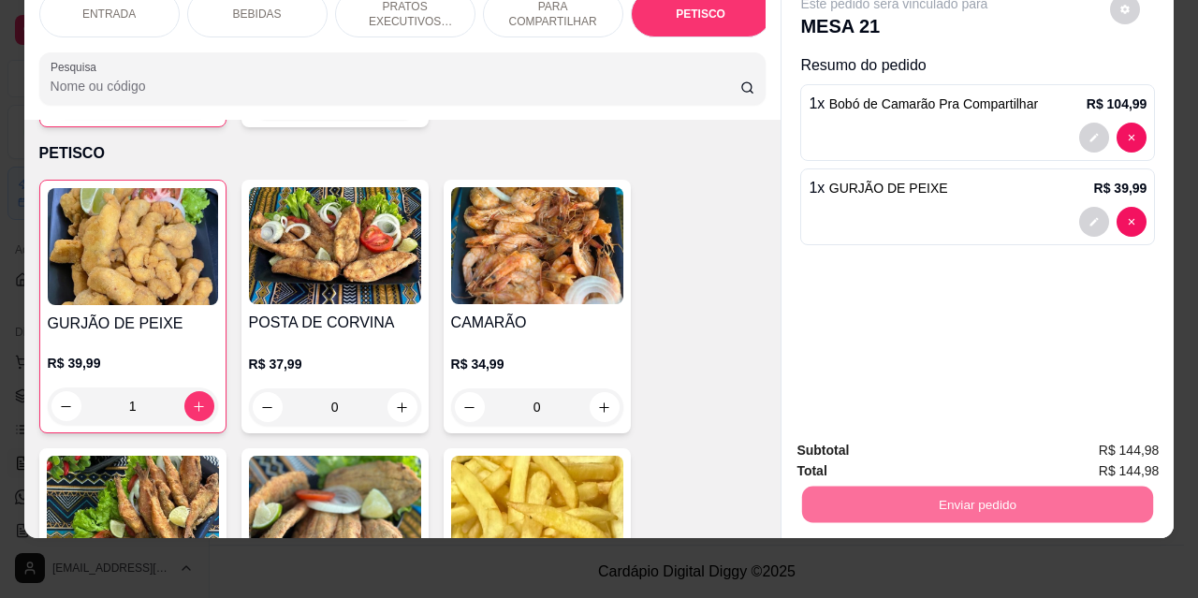
click at [860, 440] on button "Não registrar e enviar pedido" at bounding box center [916, 444] width 189 height 35
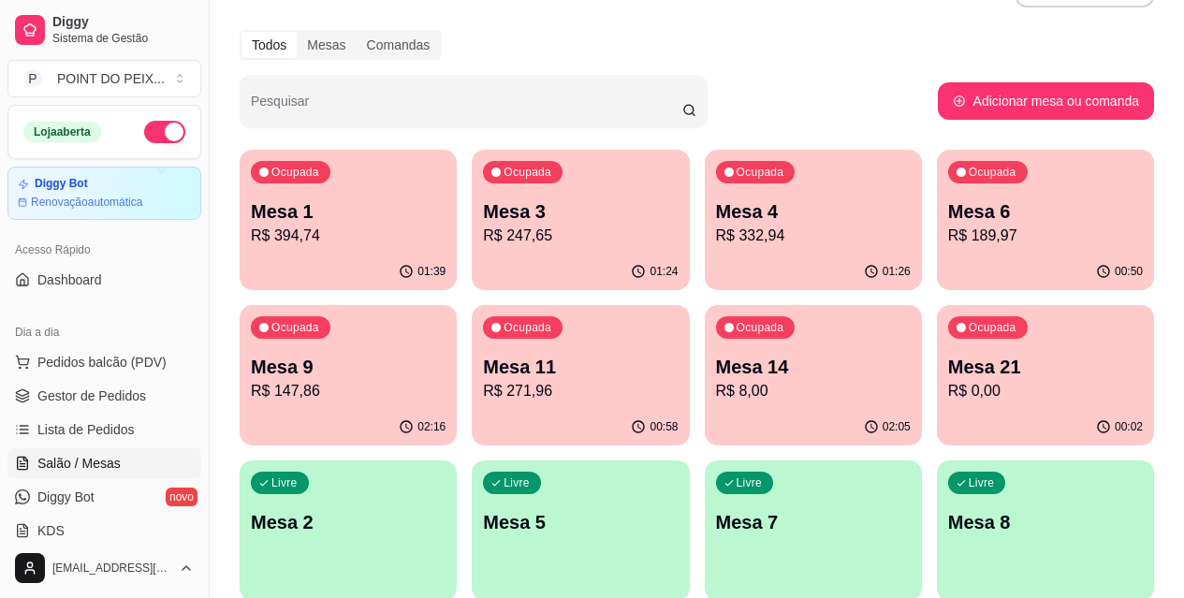
scroll to position [0, 0]
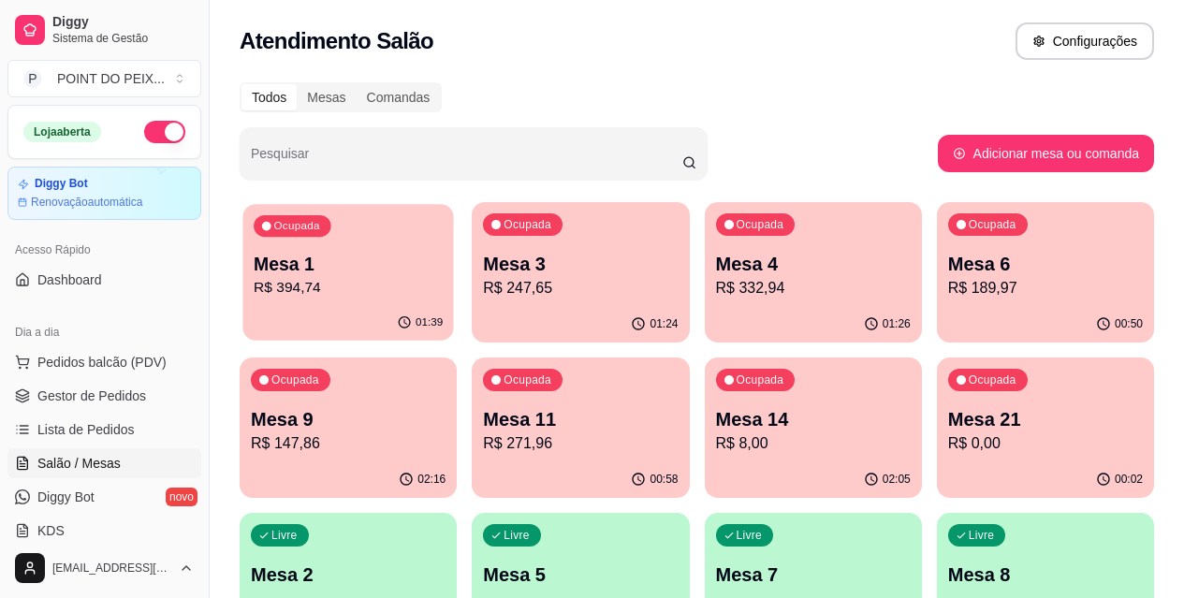
click at [349, 293] on p "R$ 394,74" at bounding box center [348, 288] width 189 height 22
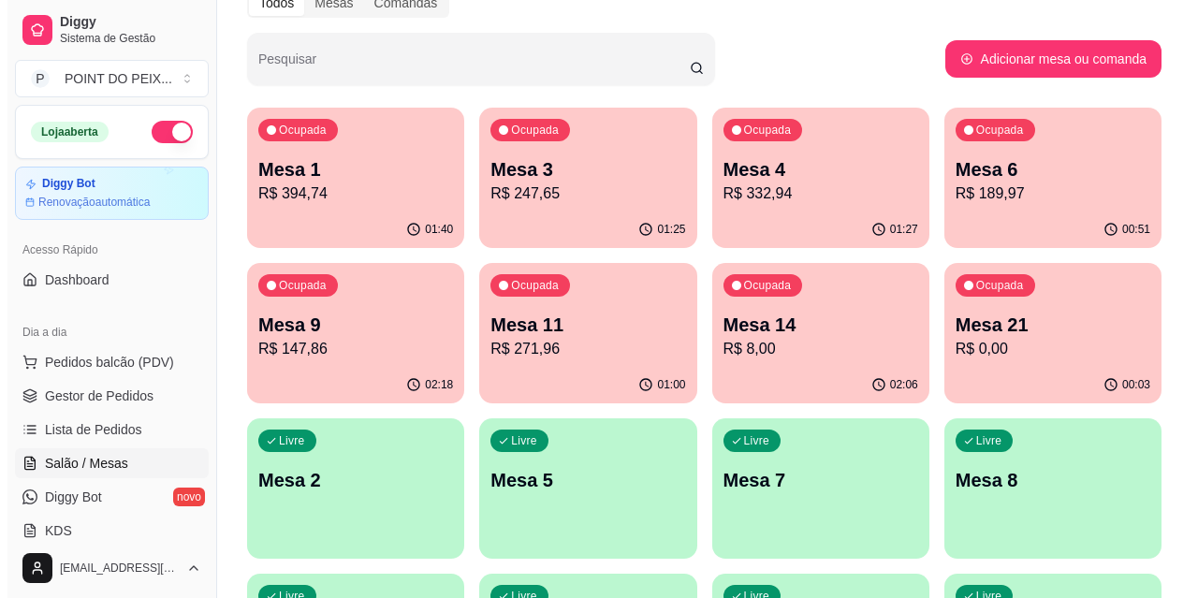
scroll to position [187, 0]
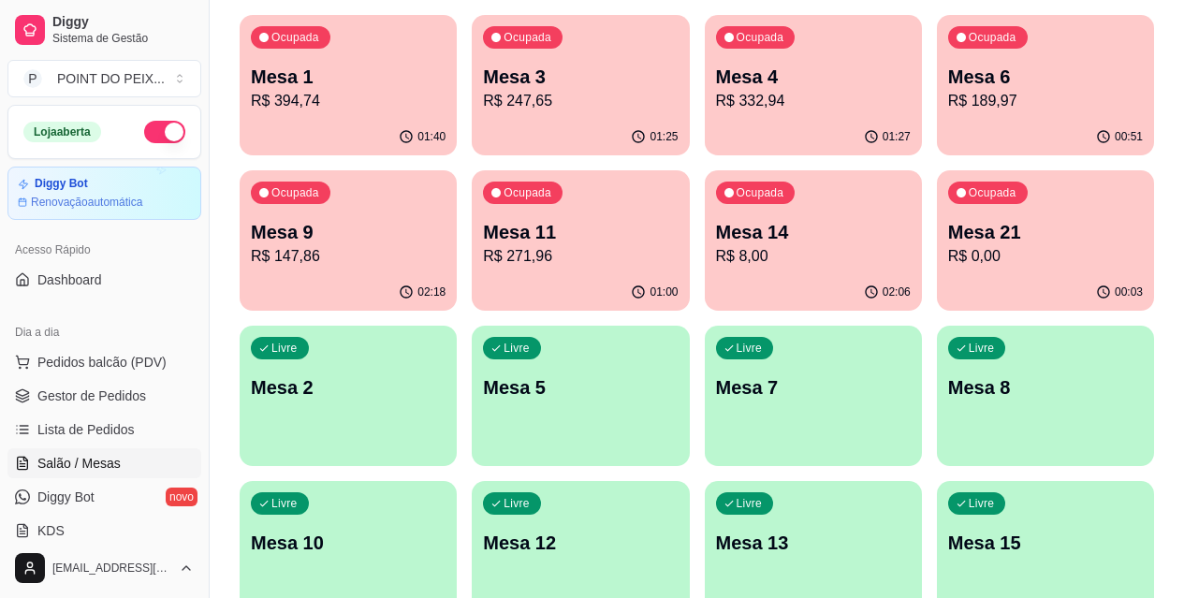
click at [948, 377] on p "Mesa 8" at bounding box center [1045, 388] width 195 height 26
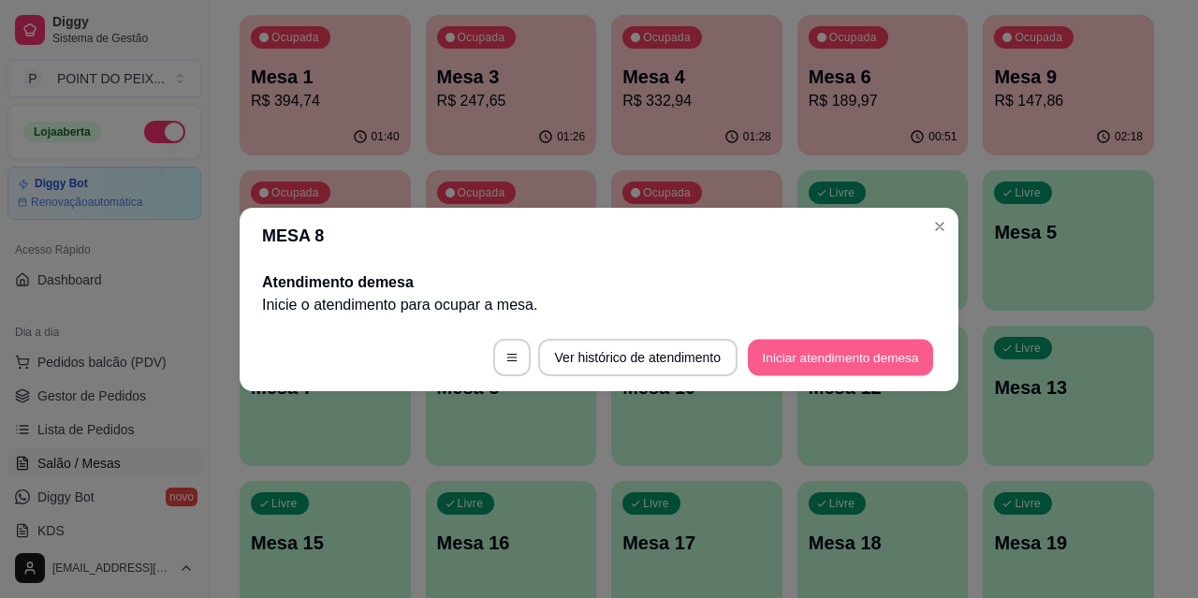
click at [812, 359] on button "Iniciar atendimento de mesa" at bounding box center [840, 357] width 185 height 37
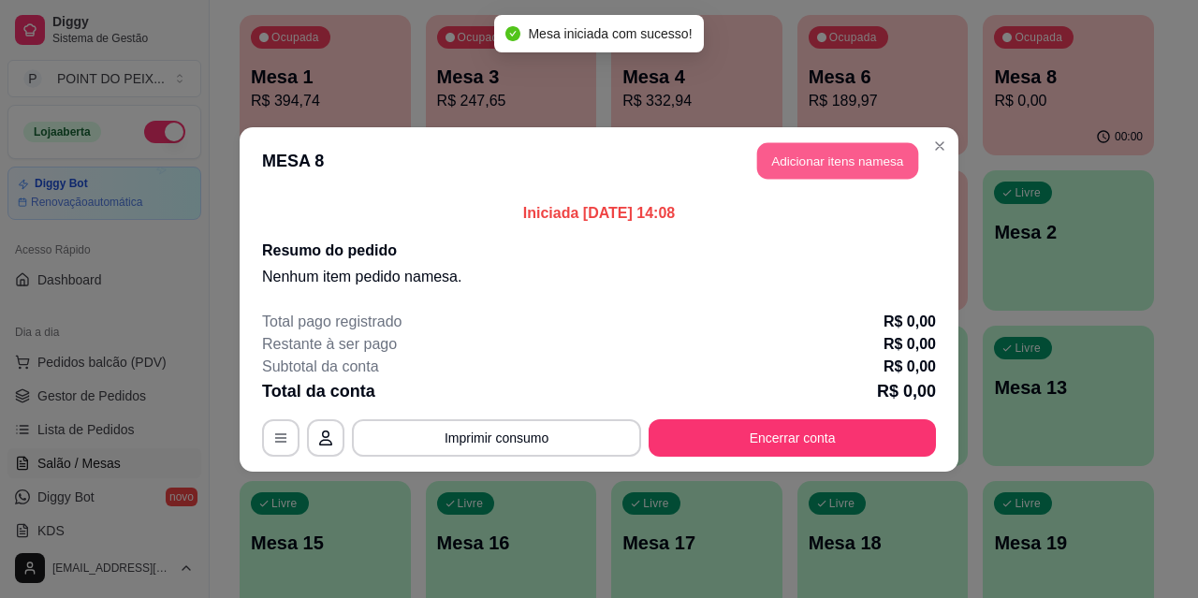
click at [823, 163] on button "Adicionar itens na mesa" at bounding box center [837, 160] width 161 height 37
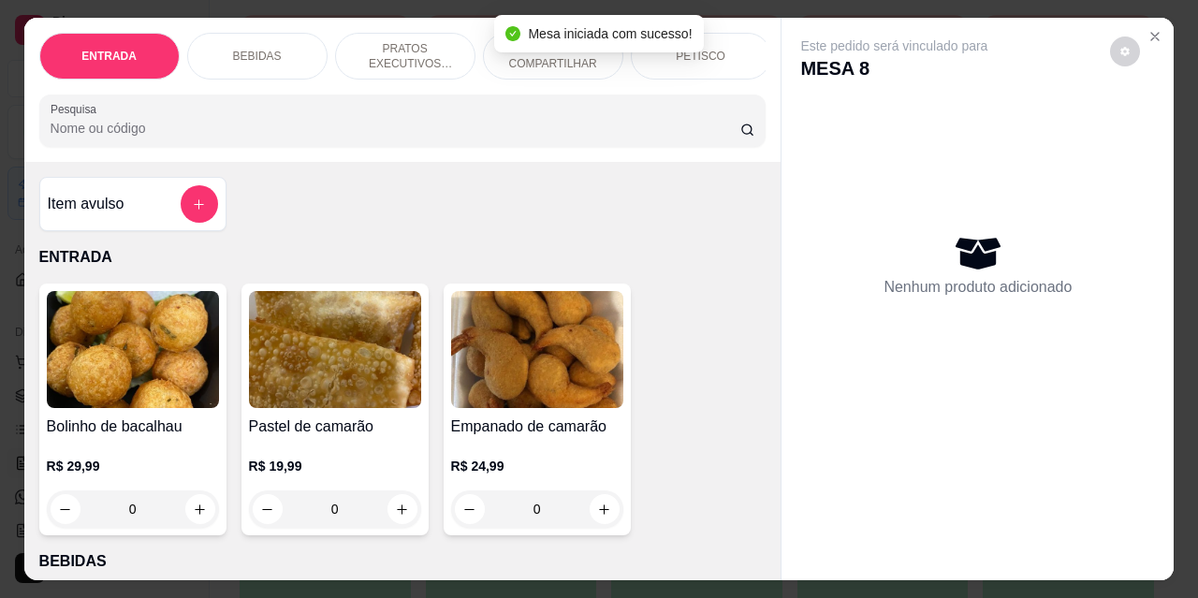
click at [420, 50] on p "PRATOS EXECUTIVOS (INDIVIDUAIS)" at bounding box center [405, 56] width 109 height 30
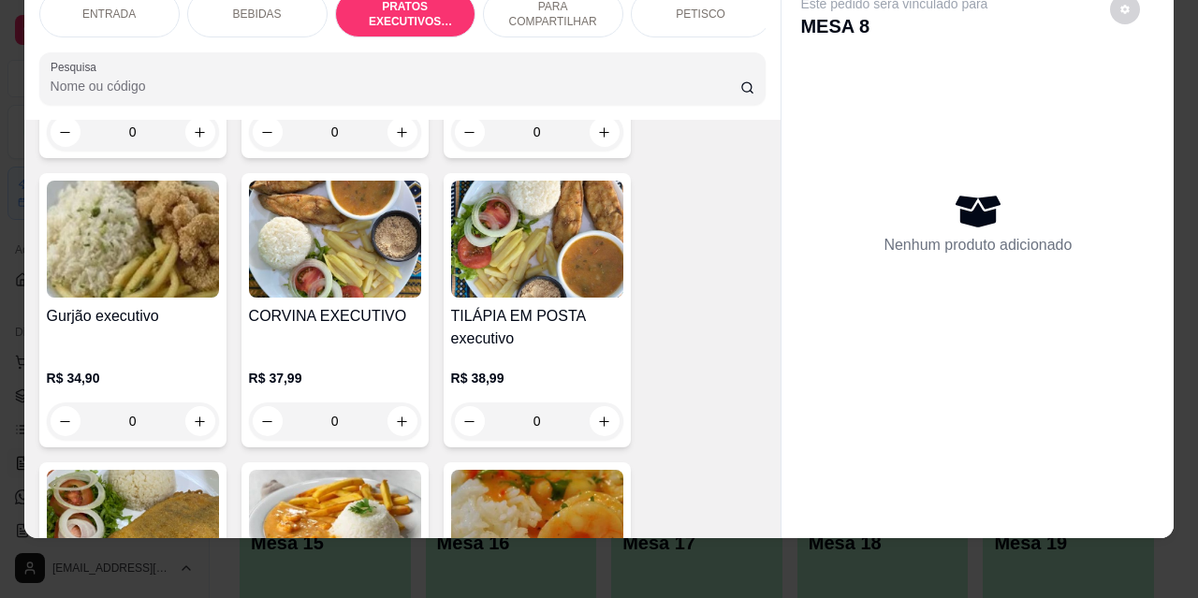
scroll to position [2424, 0]
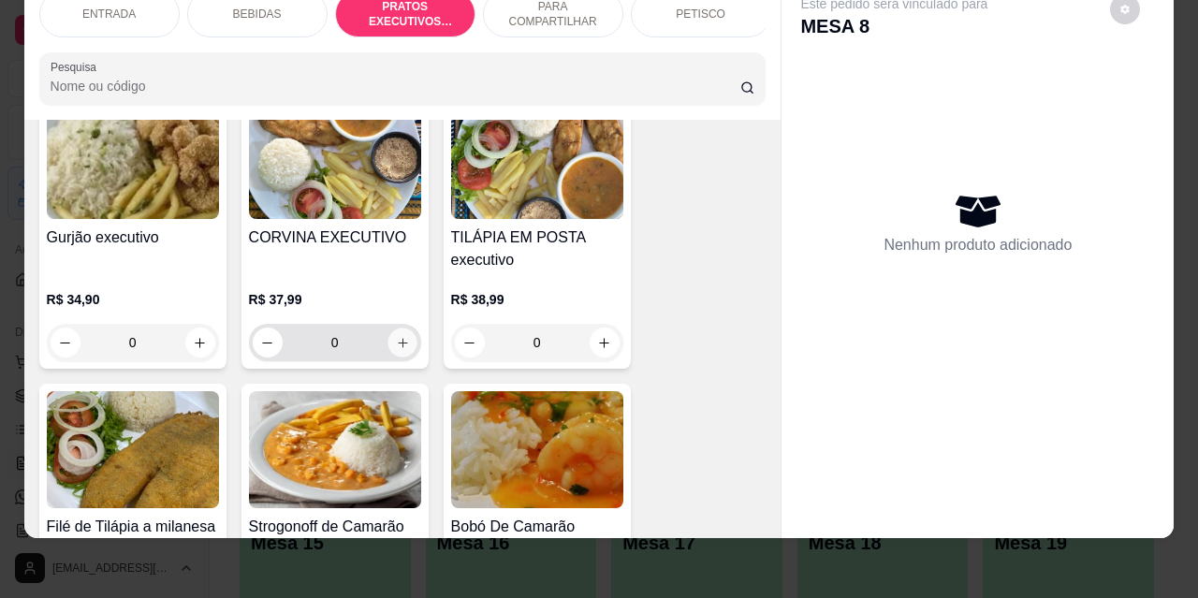
click at [397, 336] on icon "increase-product-quantity" at bounding box center [402, 343] width 14 height 14
type input "1"
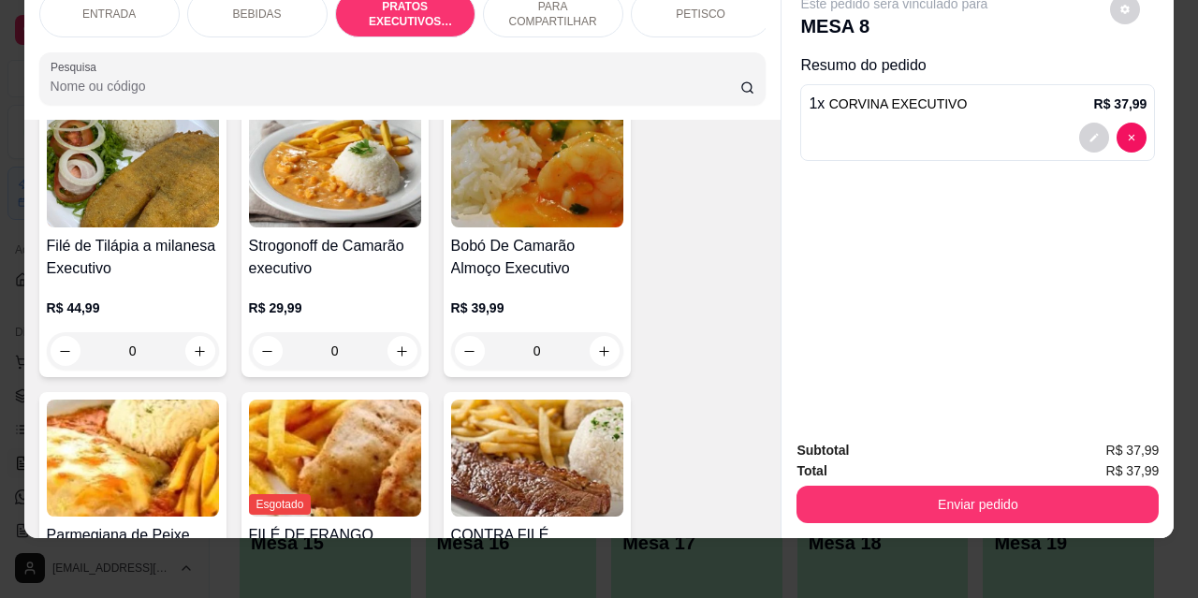
scroll to position [2892, 0]
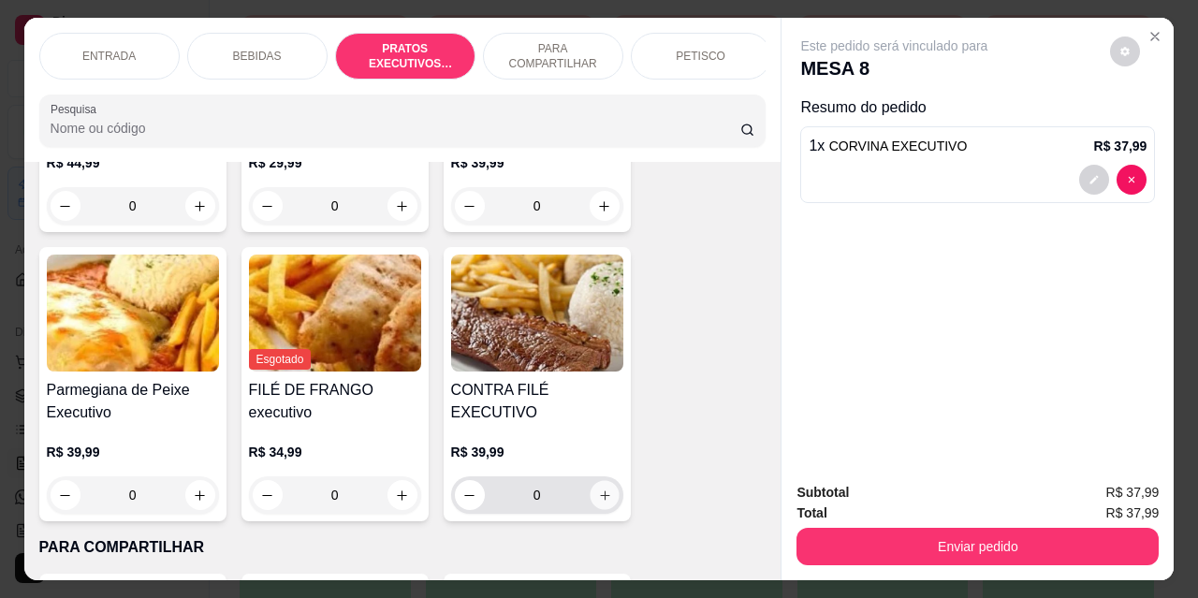
click at [597, 489] on icon "increase-product-quantity" at bounding box center [604, 496] width 14 height 14
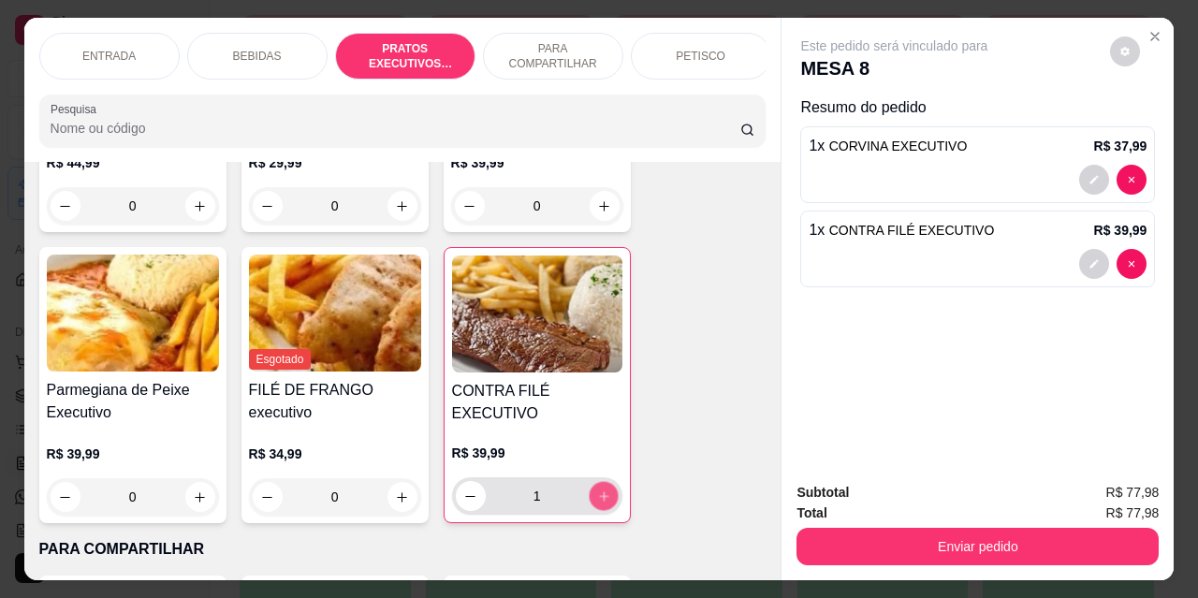
click at [596, 490] on icon "increase-product-quantity" at bounding box center [603, 497] width 14 height 14
type input "2"
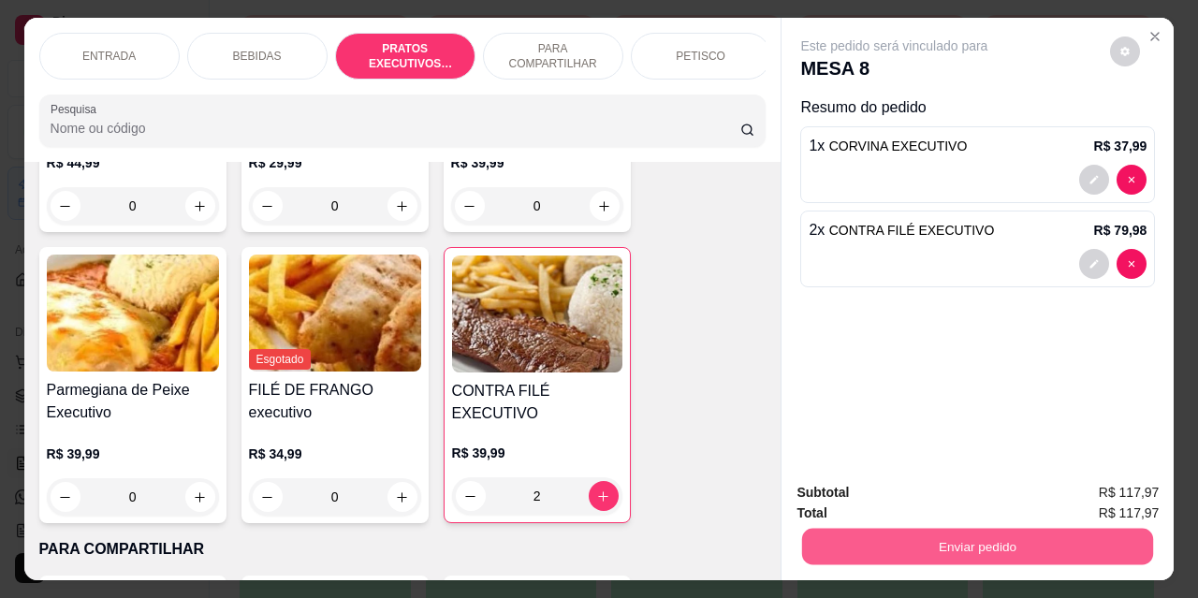
click at [905, 540] on button "Enviar pedido" at bounding box center [977, 546] width 351 height 37
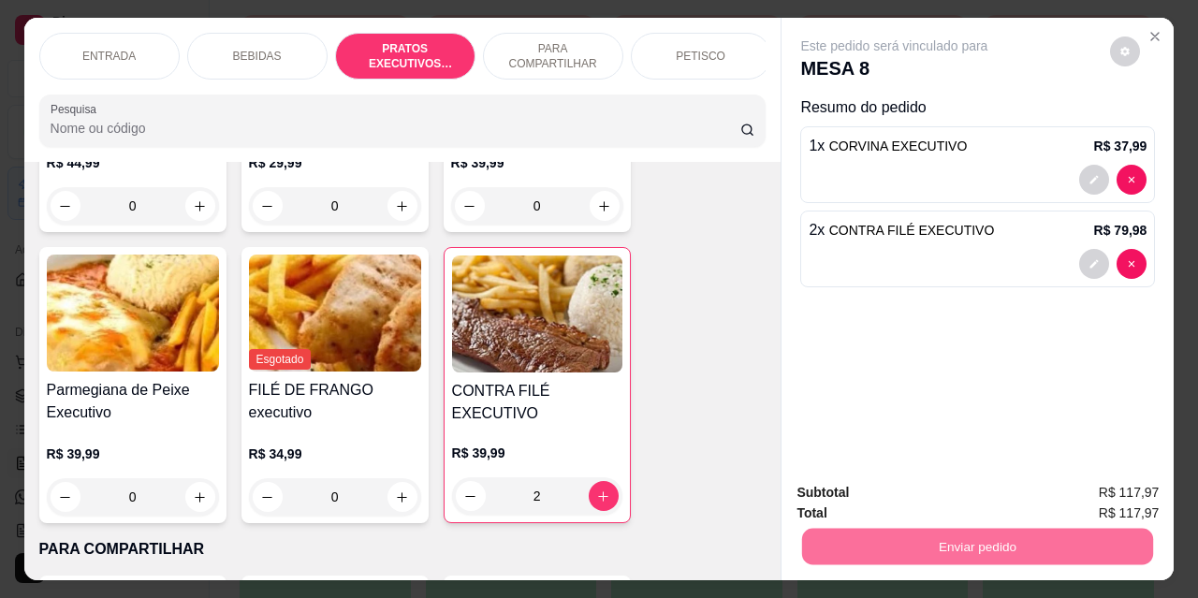
click at [884, 491] on button "Não registrar e enviar pedido" at bounding box center [916, 494] width 195 height 36
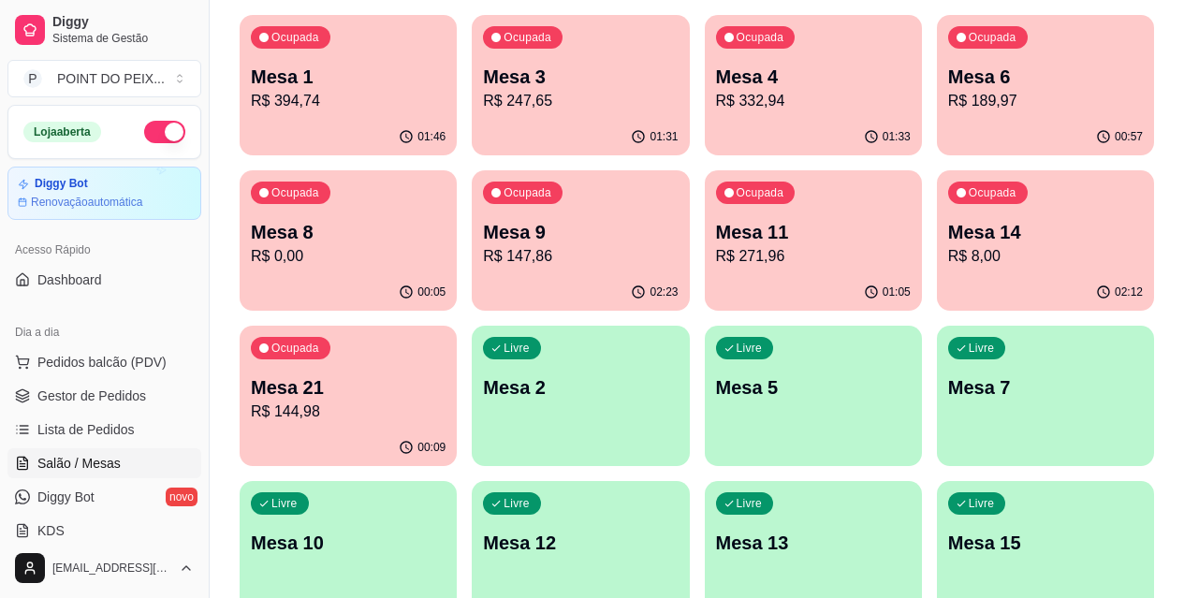
click at [494, 81] on p "Mesa 3" at bounding box center [580, 77] width 195 height 26
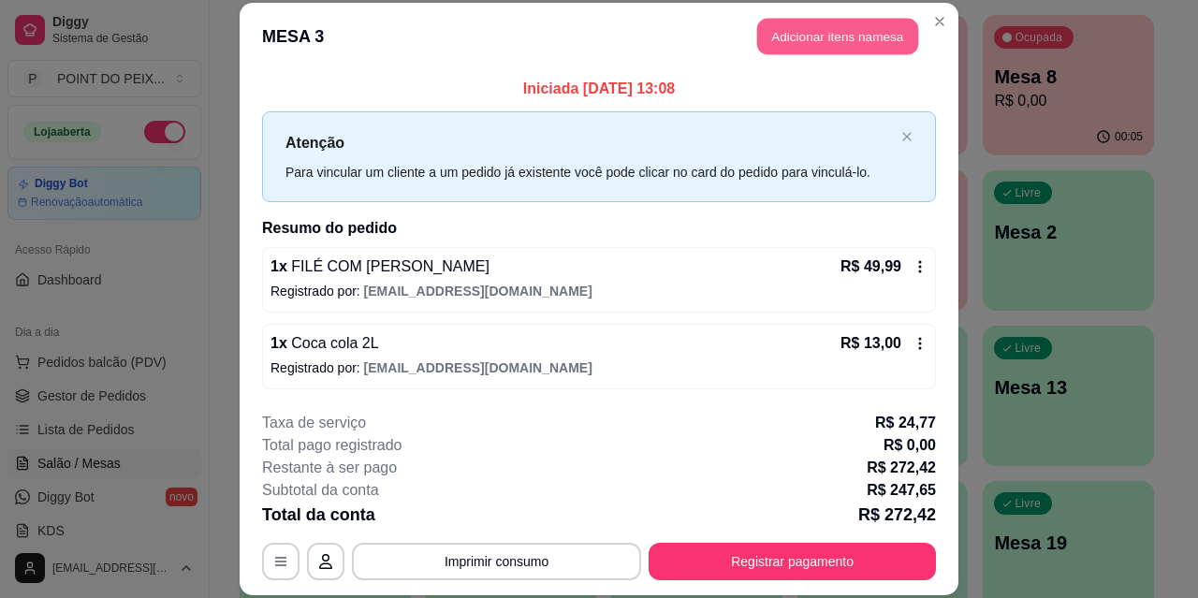
click at [827, 32] on button "Adicionar itens na mesa" at bounding box center [837, 37] width 161 height 37
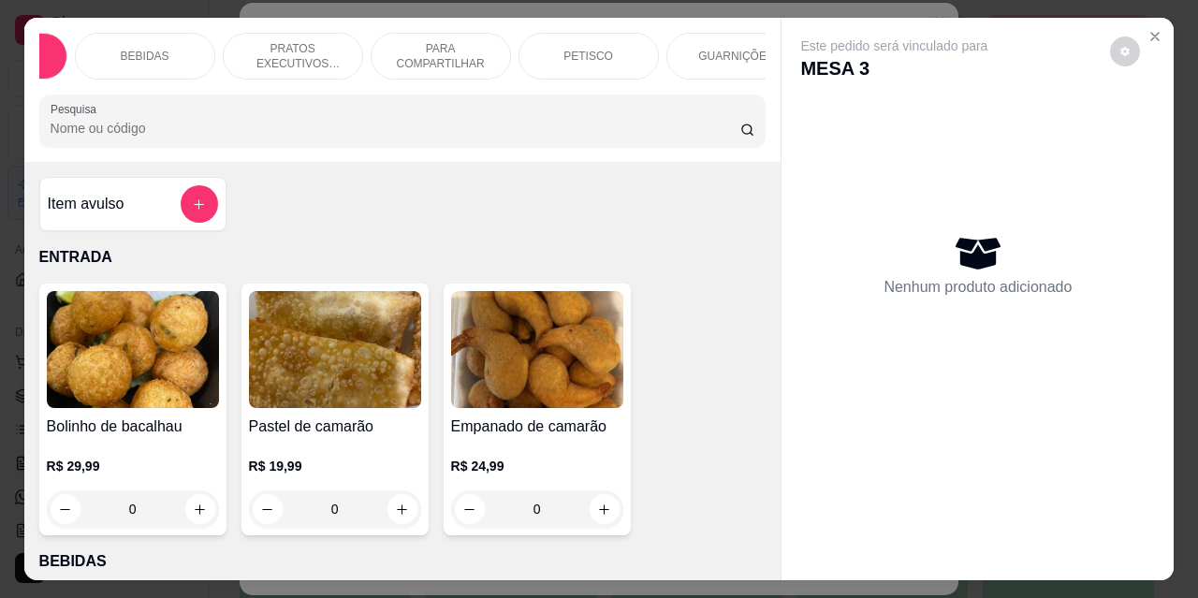
scroll to position [0, 150]
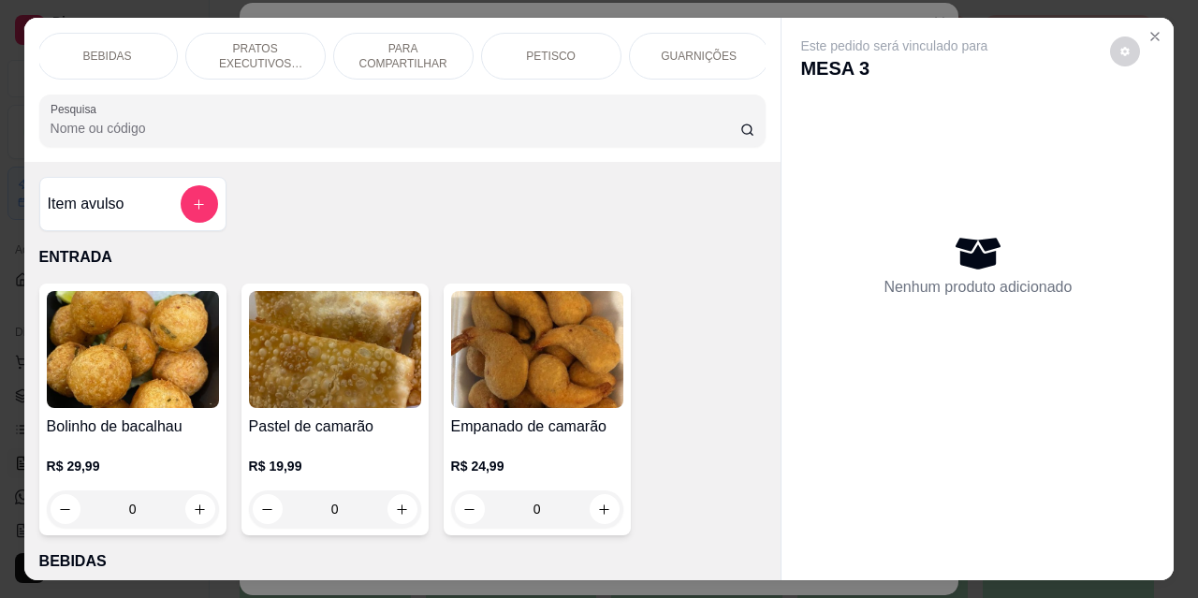
click at [122, 50] on div "BEBIDAS" at bounding box center [107, 56] width 140 height 47
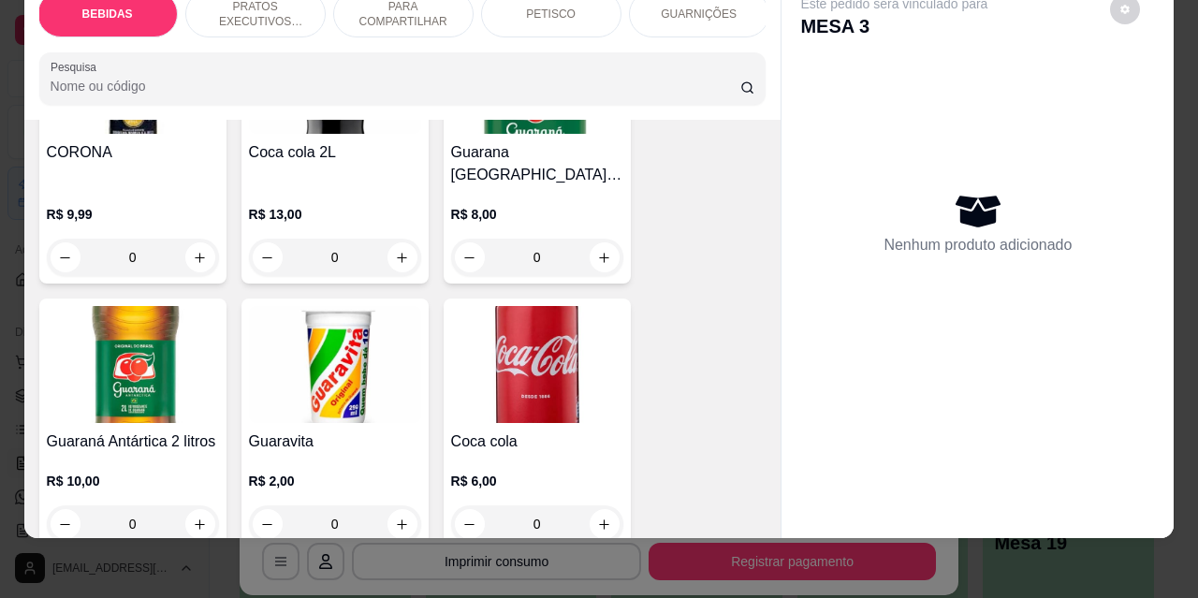
scroll to position [857, 0]
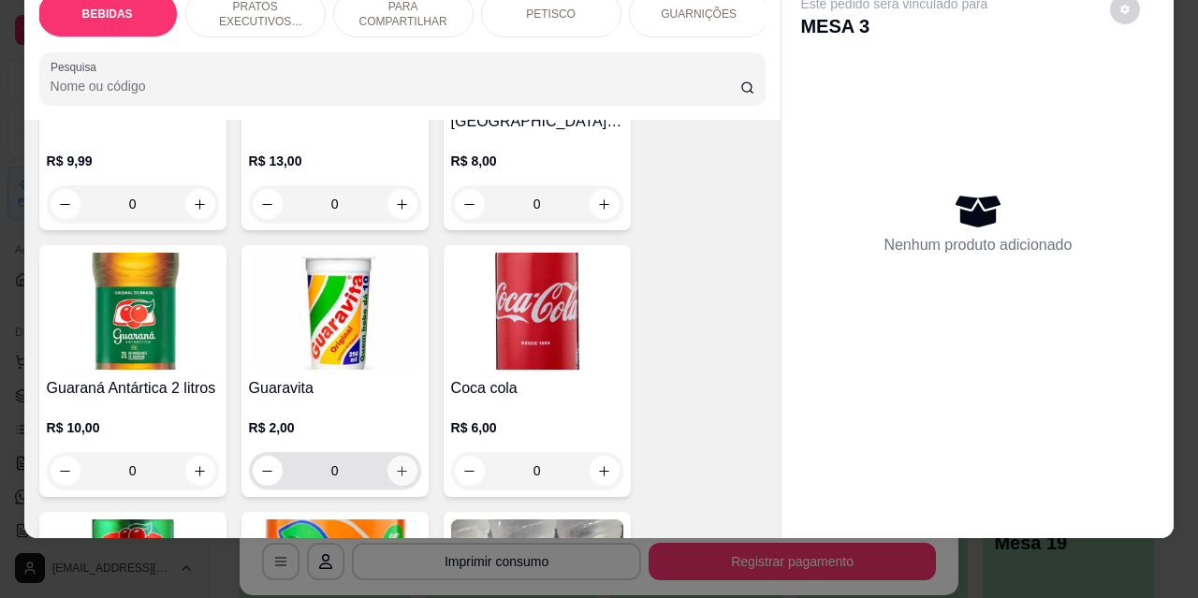
click at [397, 466] on icon "increase-product-quantity" at bounding box center [402, 471] width 10 height 10
type input "1"
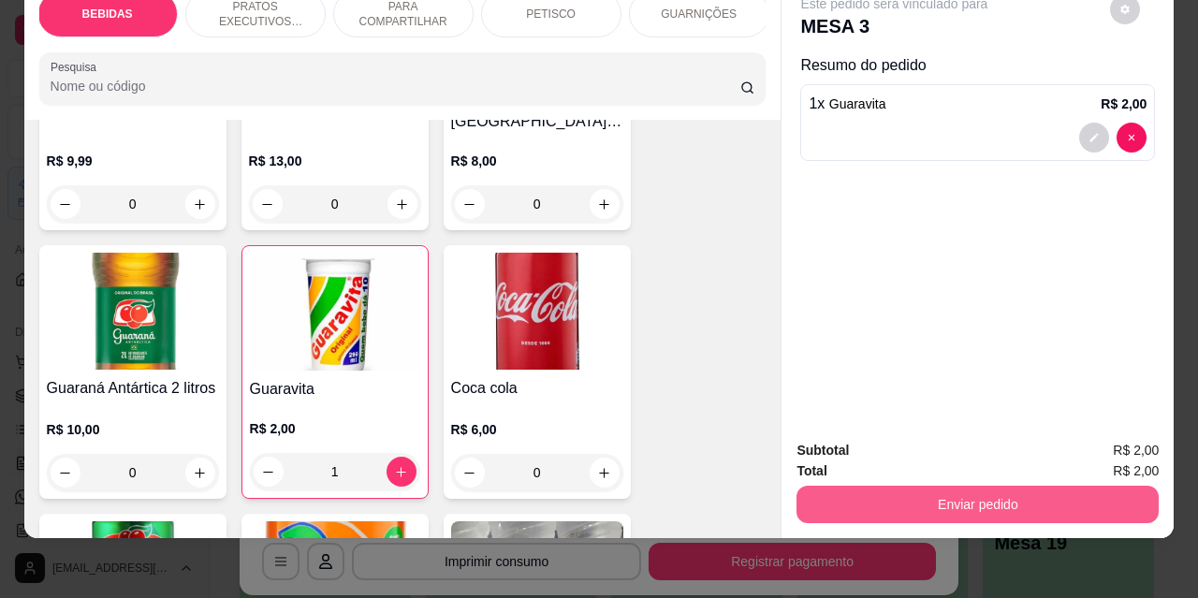
click at [862, 486] on button "Enviar pedido" at bounding box center [978, 504] width 362 height 37
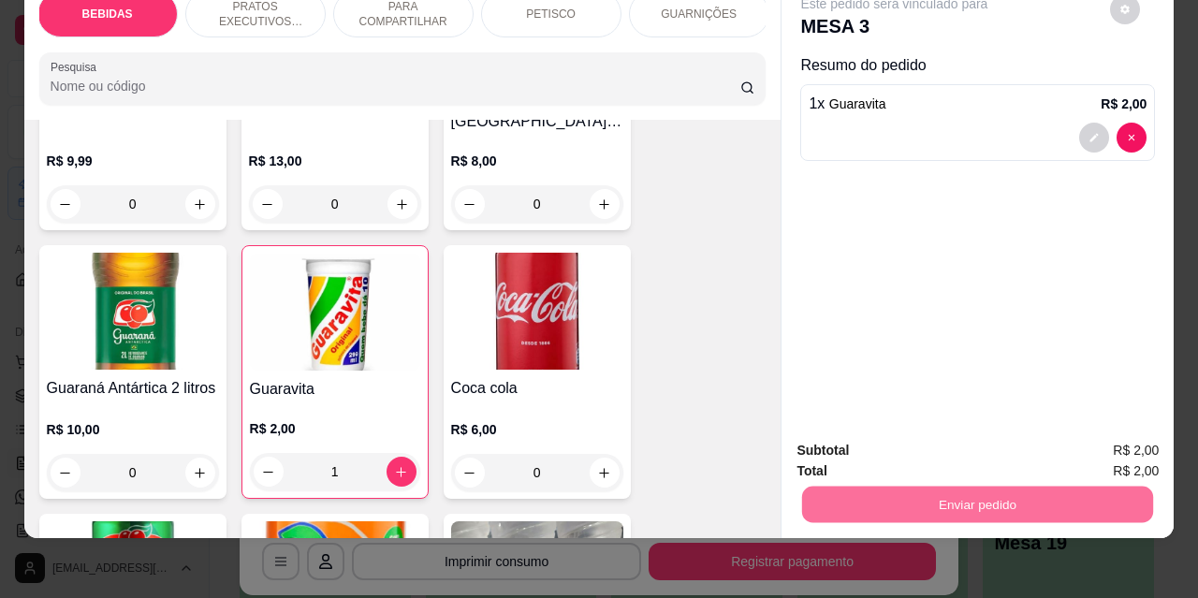
click at [840, 438] on button "Não registrar e enviar pedido" at bounding box center [916, 444] width 189 height 35
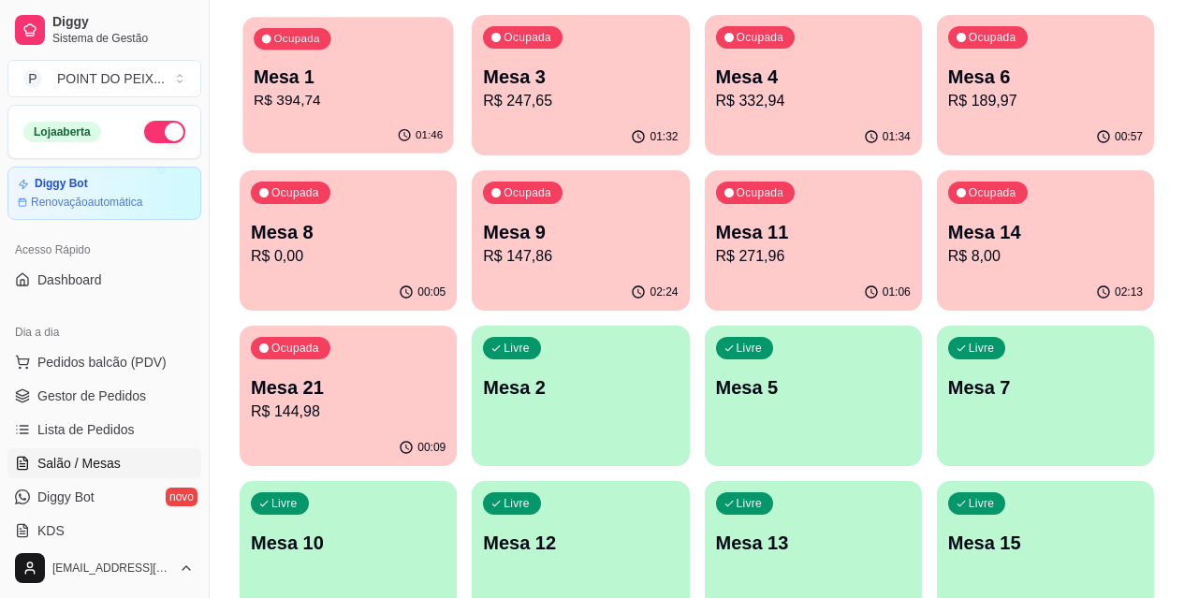
click at [280, 71] on p "Mesa 1" at bounding box center [348, 77] width 189 height 25
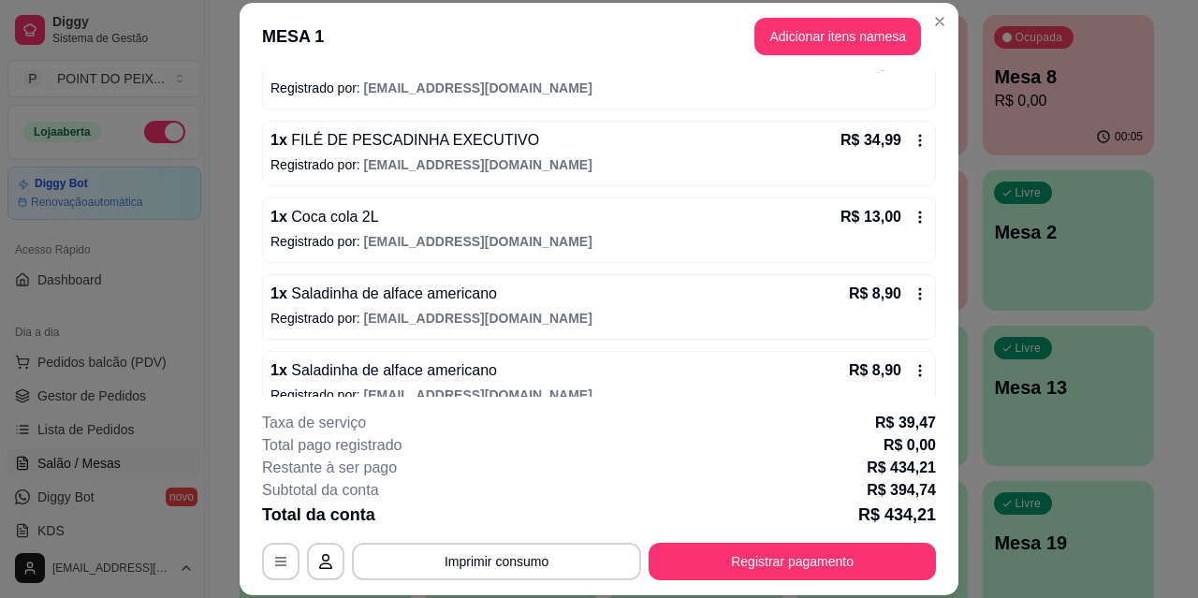
scroll to position [749, 0]
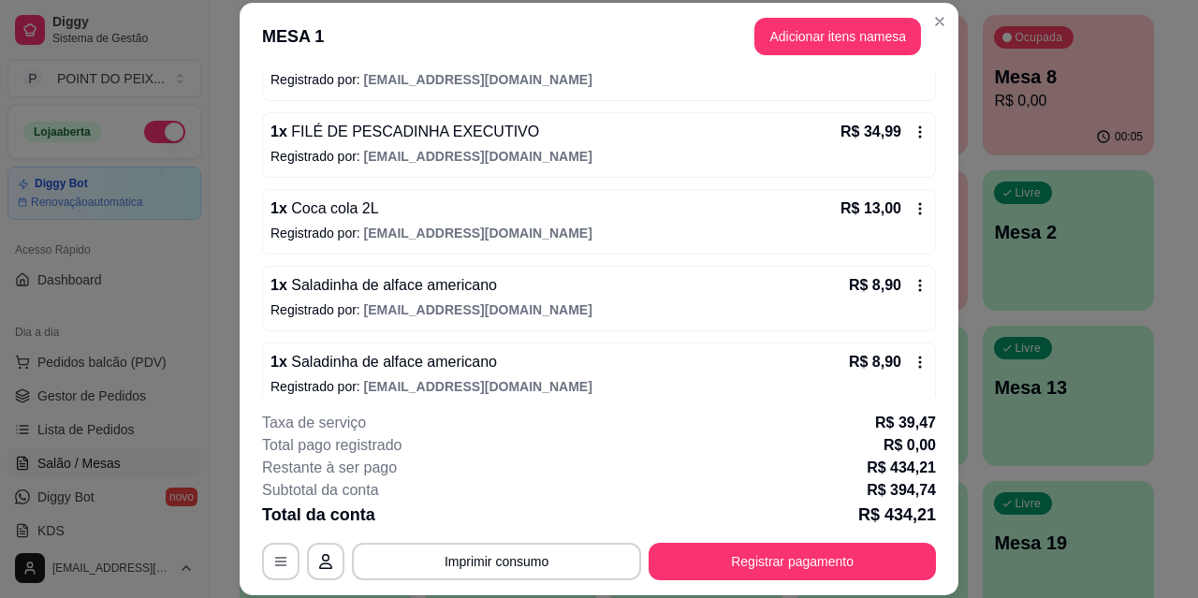
click at [913, 136] on icon at bounding box center [920, 132] width 15 height 15
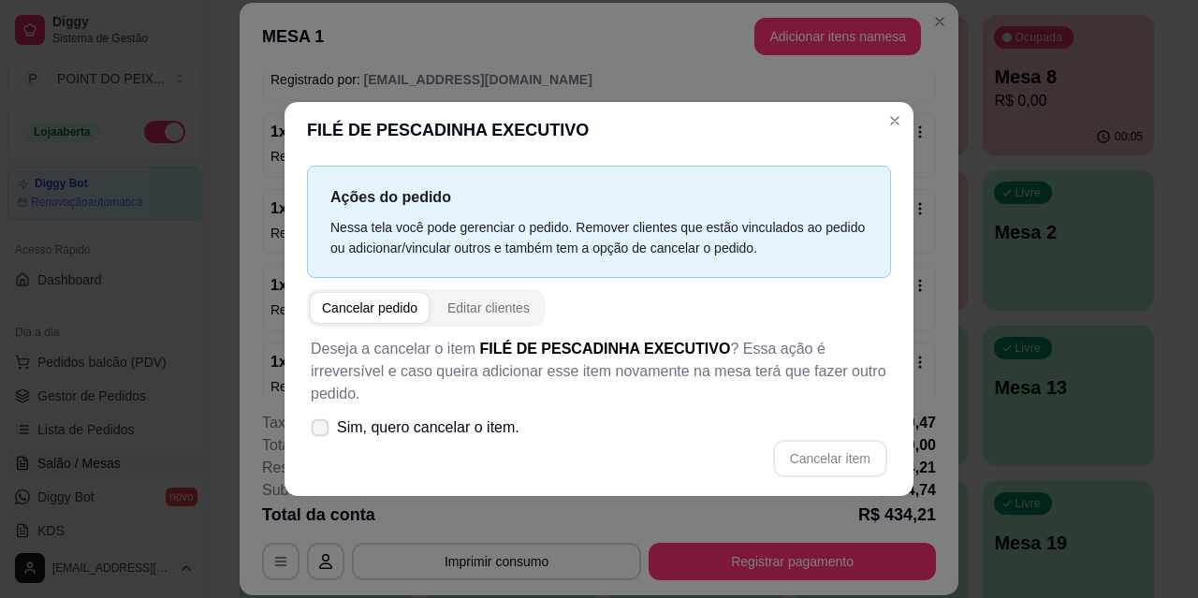
click at [328, 419] on span at bounding box center [321, 428] width 18 height 18
click at [322, 431] on input "Sim, quero cancelar o item." at bounding box center [316, 437] width 12 height 12
checkbox input "true"
click at [809, 447] on button "Cancelar item" at bounding box center [830, 458] width 114 height 37
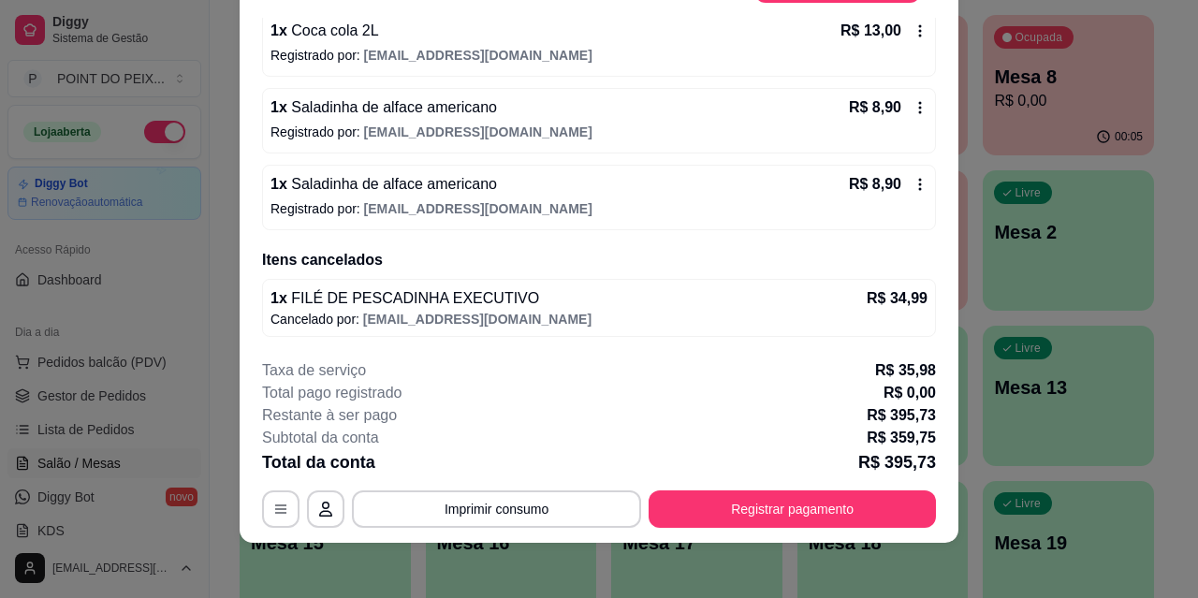
scroll to position [57, 0]
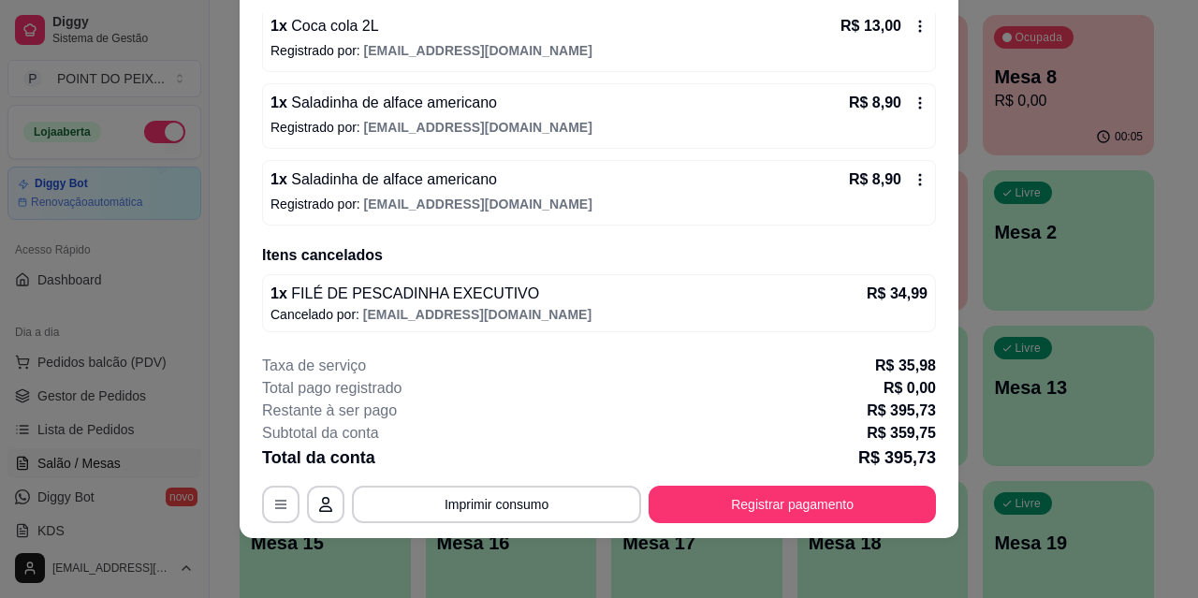
click at [913, 182] on icon at bounding box center [920, 179] width 15 height 15
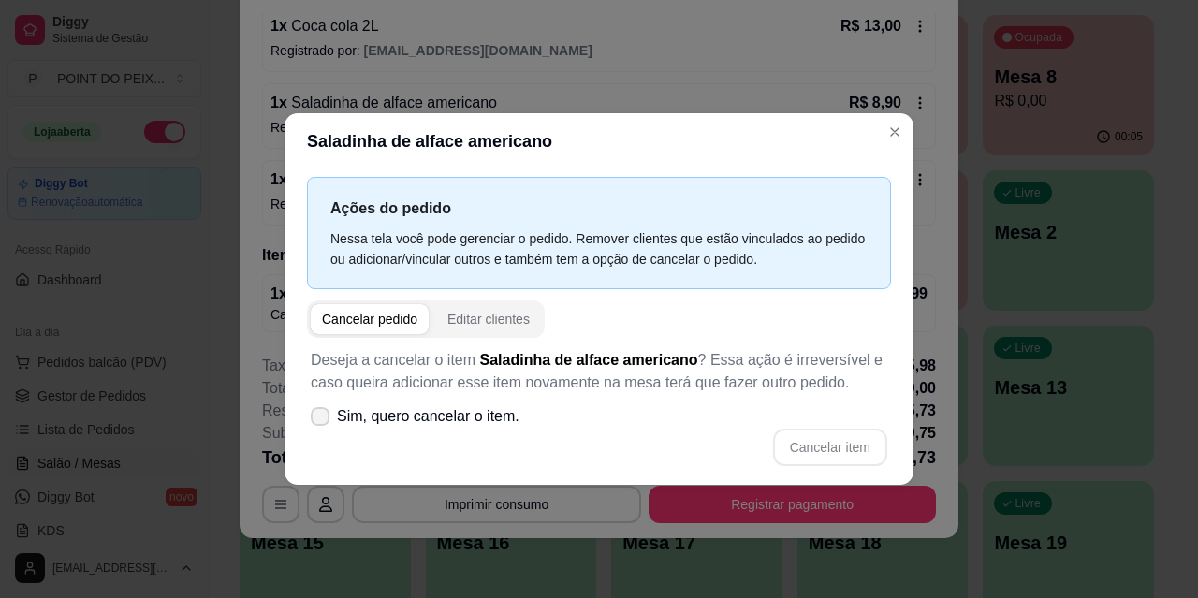
click at [316, 415] on icon at bounding box center [320, 416] width 15 height 11
click at [316, 419] on input "Sim, quero cancelar o item." at bounding box center [316, 425] width 12 height 12
checkbox input "true"
click at [806, 438] on button "Cancelar item" at bounding box center [829, 447] width 111 height 37
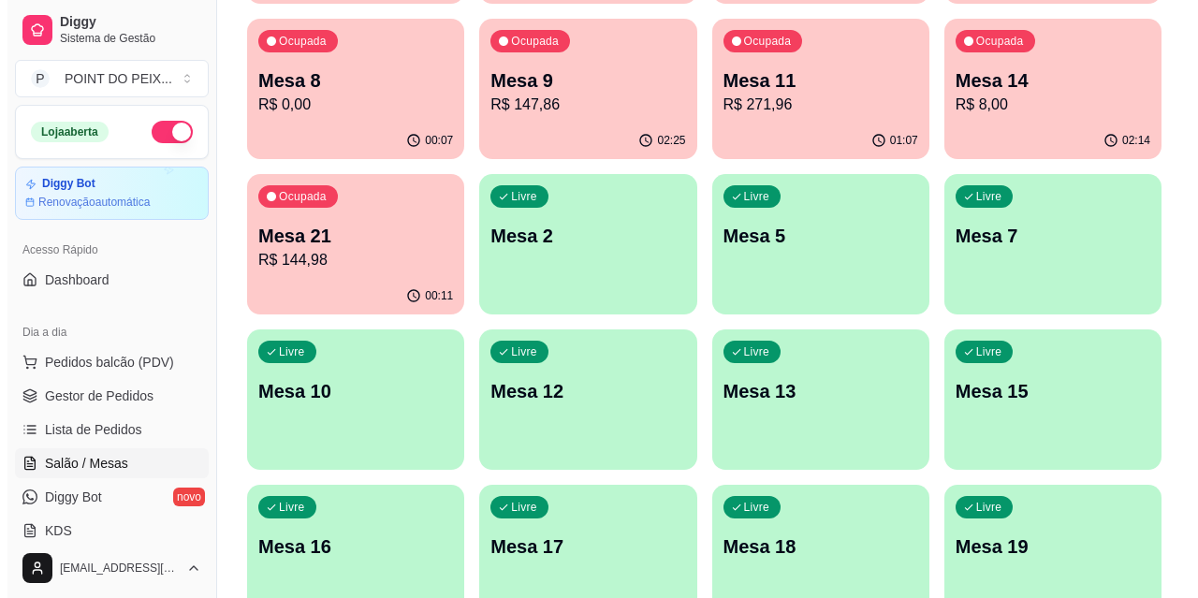
scroll to position [442, 0]
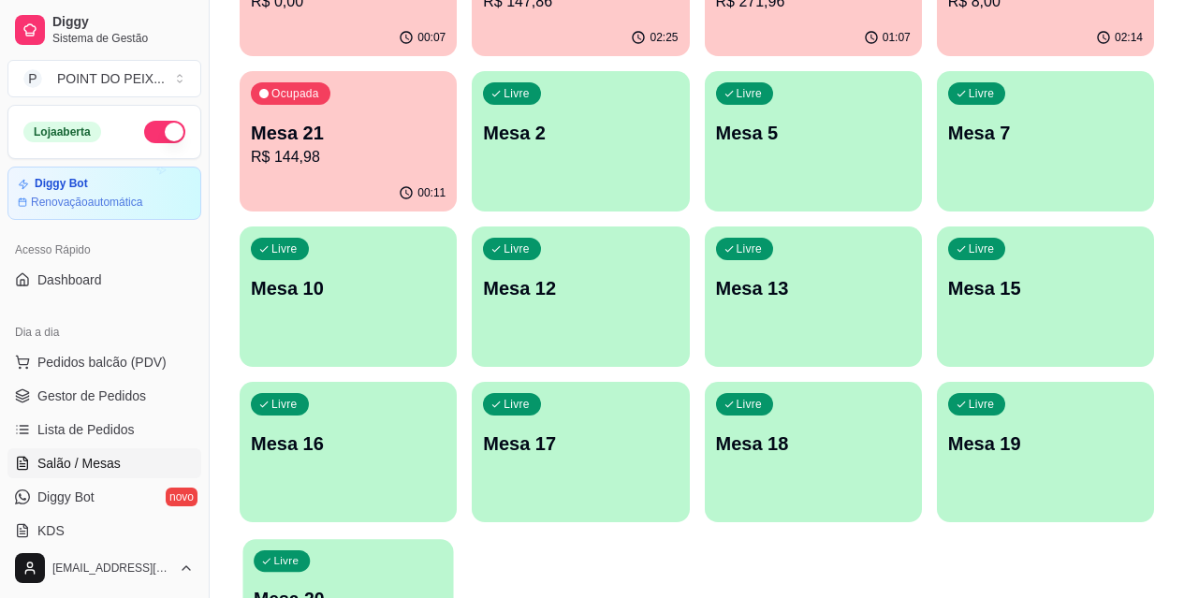
click at [344, 587] on p "Mesa 20" at bounding box center [348, 599] width 189 height 25
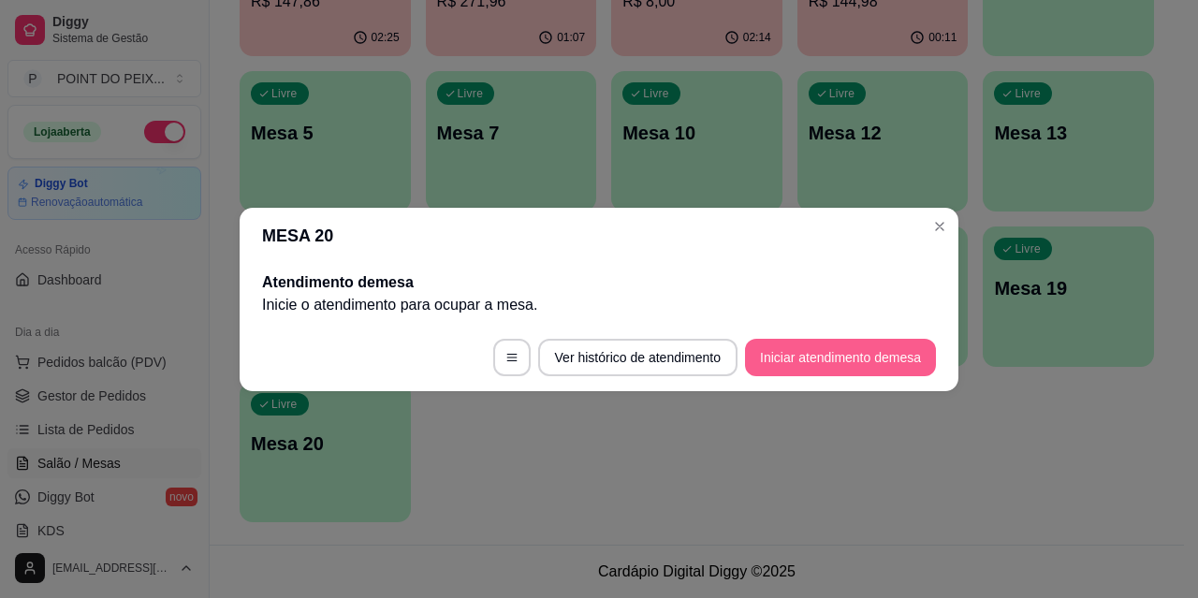
click at [822, 361] on button "Iniciar atendimento de mesa" at bounding box center [840, 357] width 191 height 37
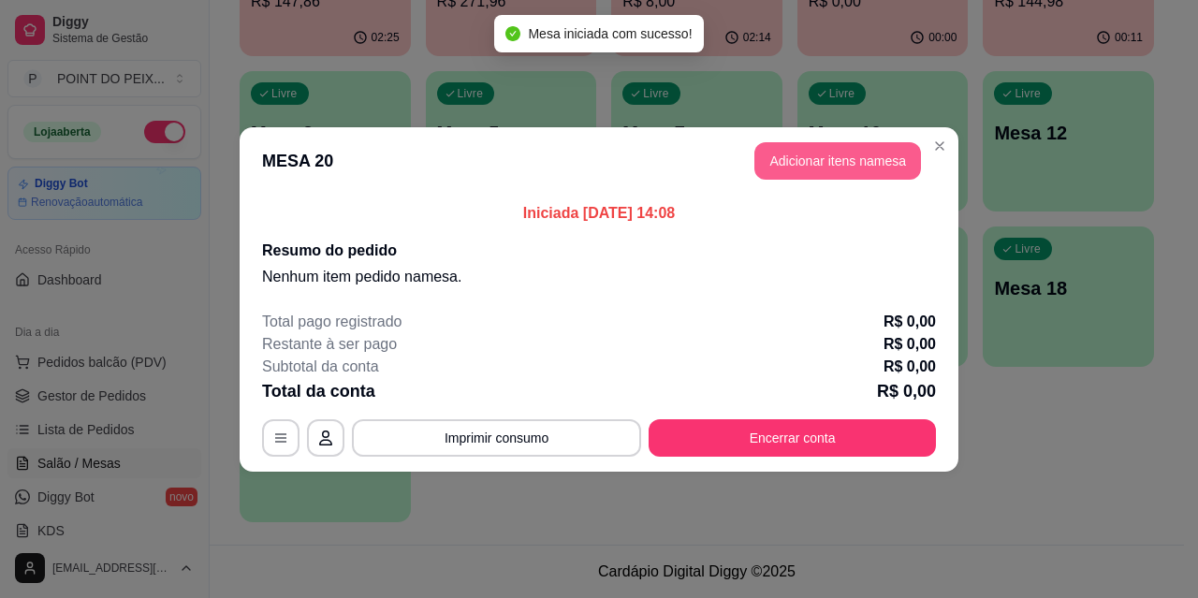
click at [831, 171] on button "Adicionar itens na mesa" at bounding box center [838, 160] width 167 height 37
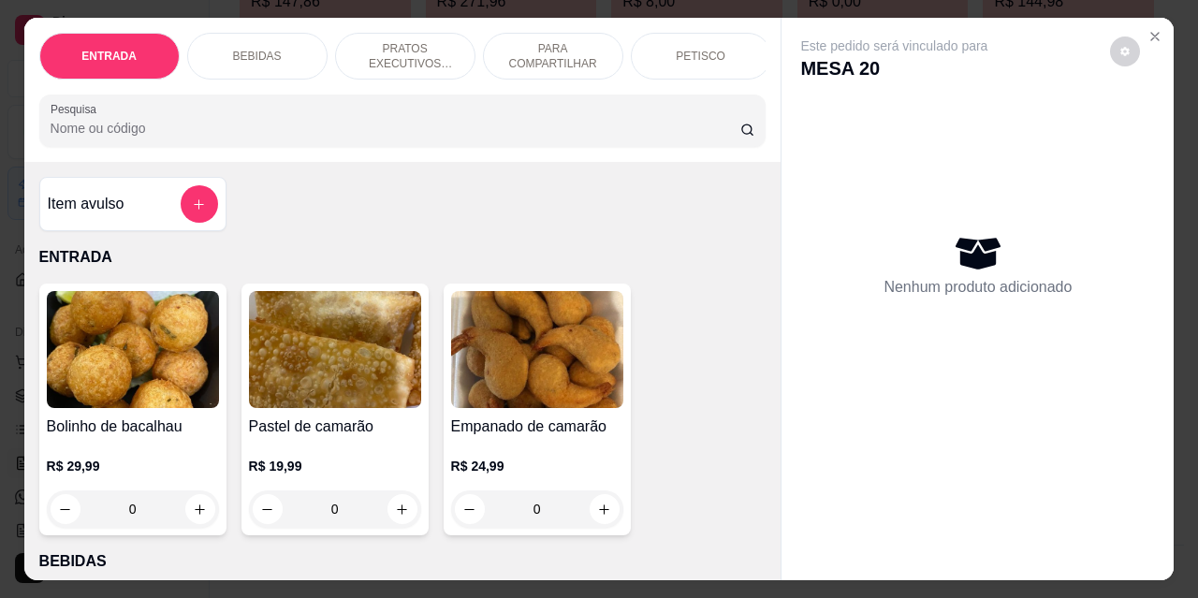
click at [405, 48] on p "PRATOS EXECUTIVOS (INDIVIDUAIS)" at bounding box center [405, 56] width 109 height 30
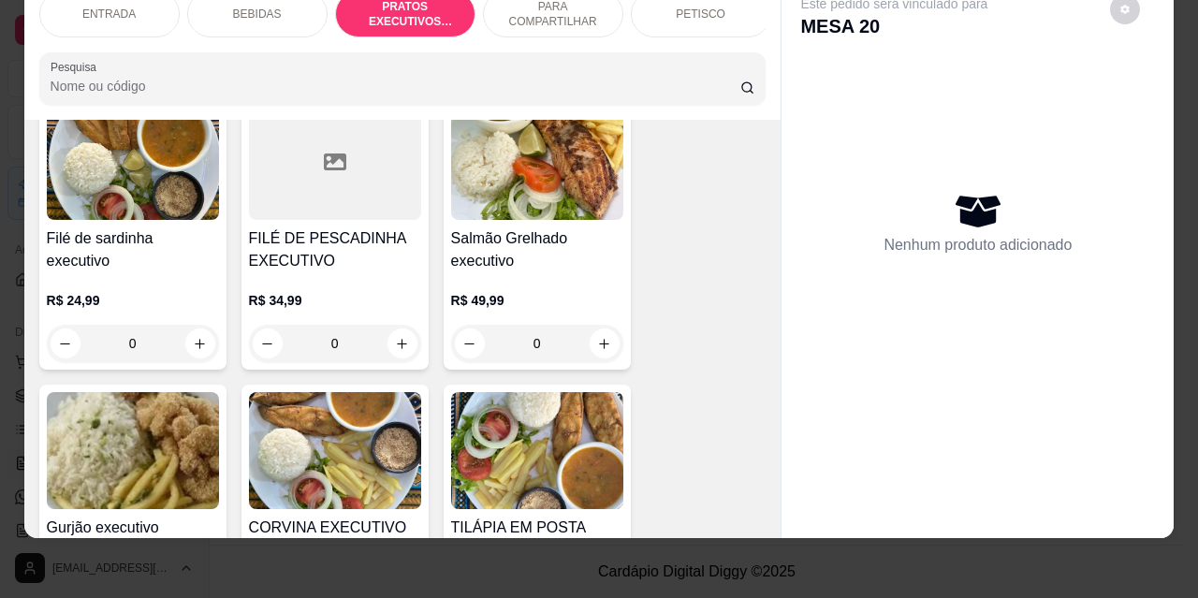
scroll to position [2143, 0]
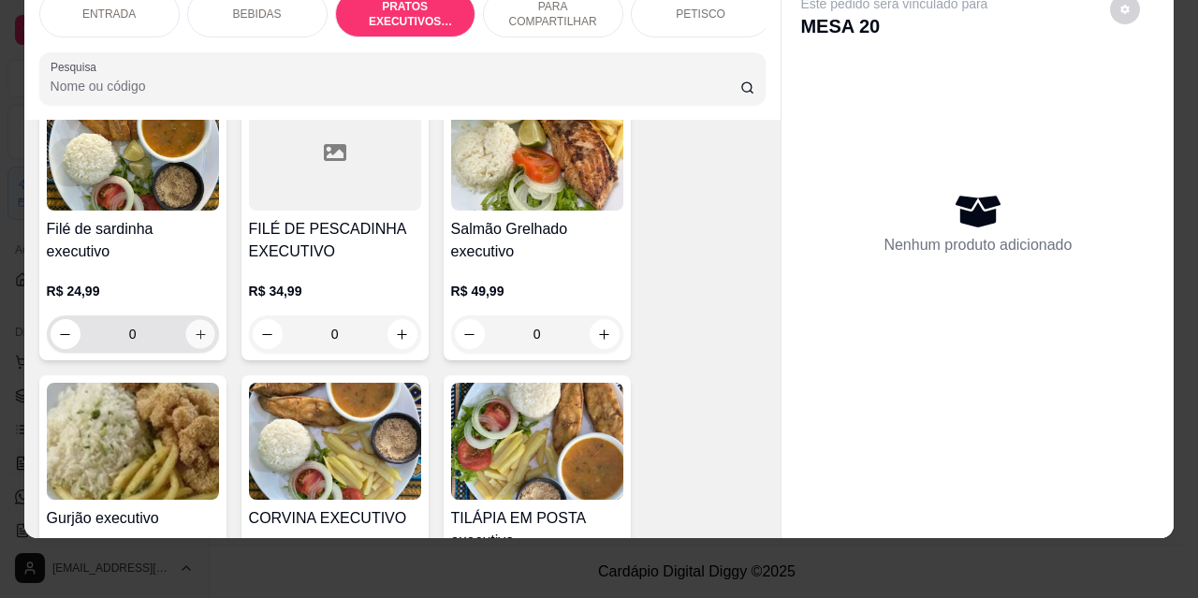
click at [198, 328] on icon "increase-product-quantity" at bounding box center [200, 335] width 14 height 14
type input "1"
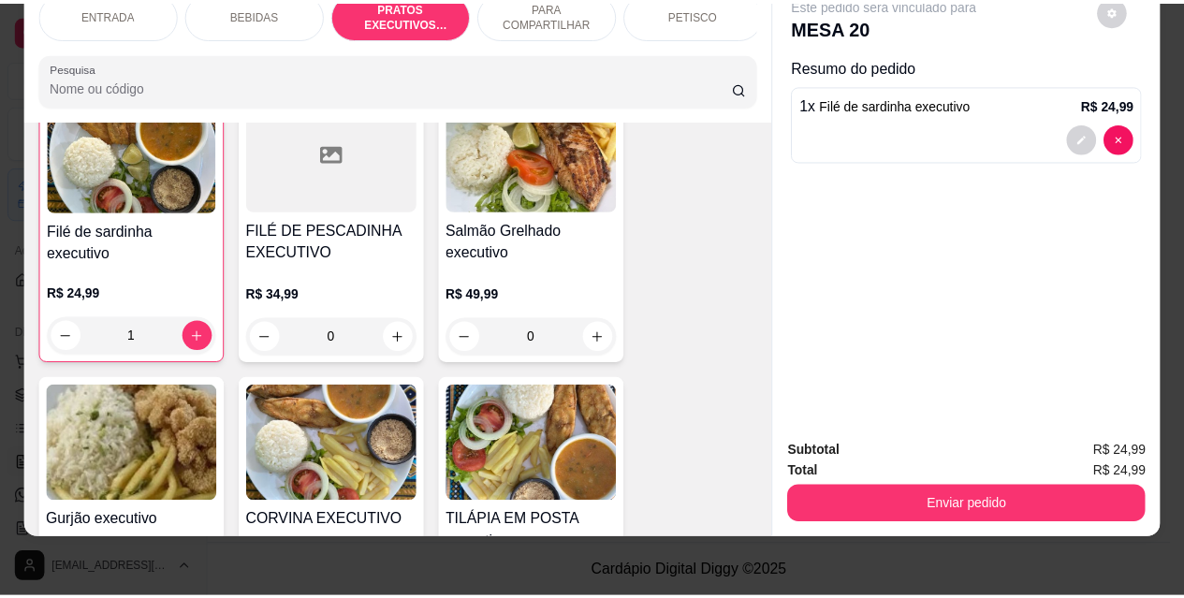
scroll to position [2144, 0]
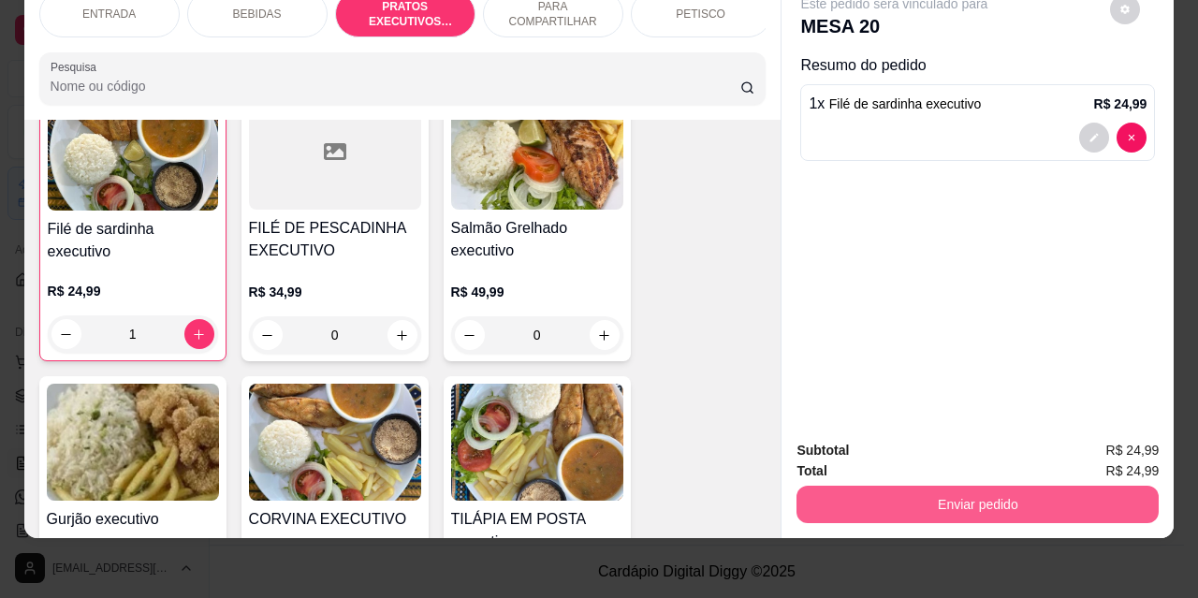
click at [1000, 492] on button "Enviar pedido" at bounding box center [978, 504] width 362 height 37
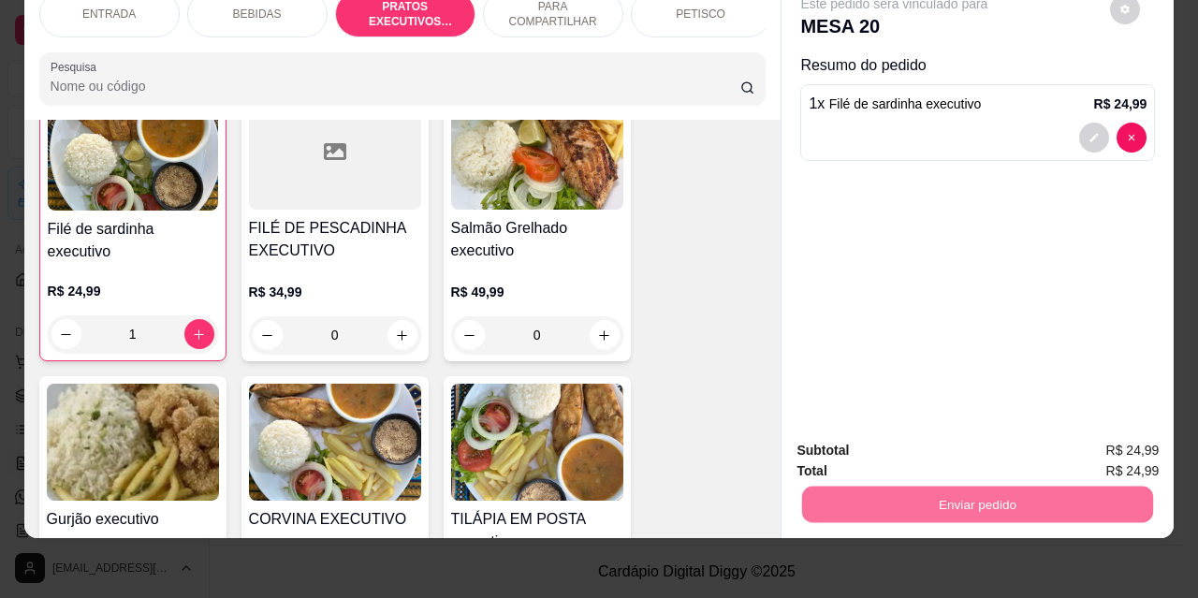
click at [923, 445] on button "Não registrar e enviar pedido" at bounding box center [916, 444] width 189 height 35
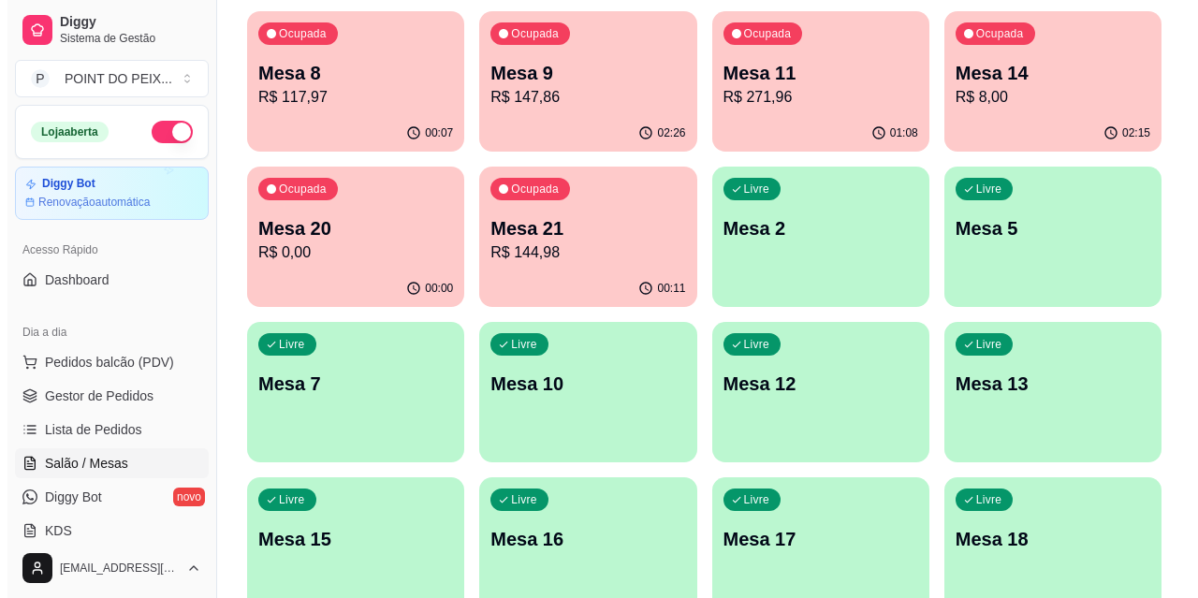
scroll to position [348, 0]
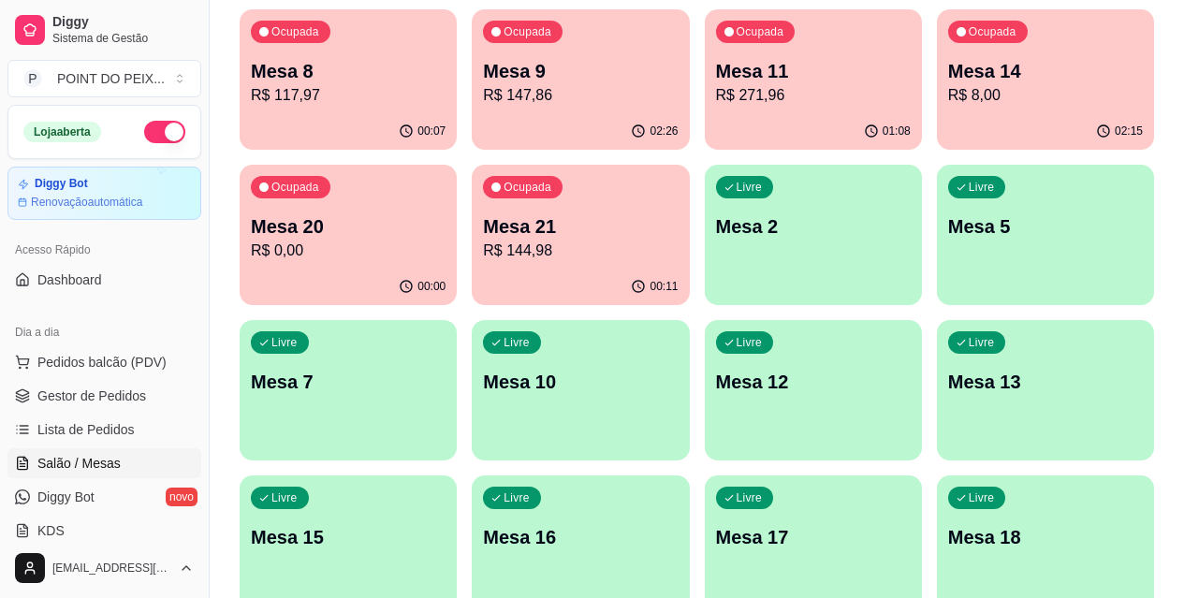
click at [446, 369] on p "Mesa 7" at bounding box center [348, 382] width 195 height 26
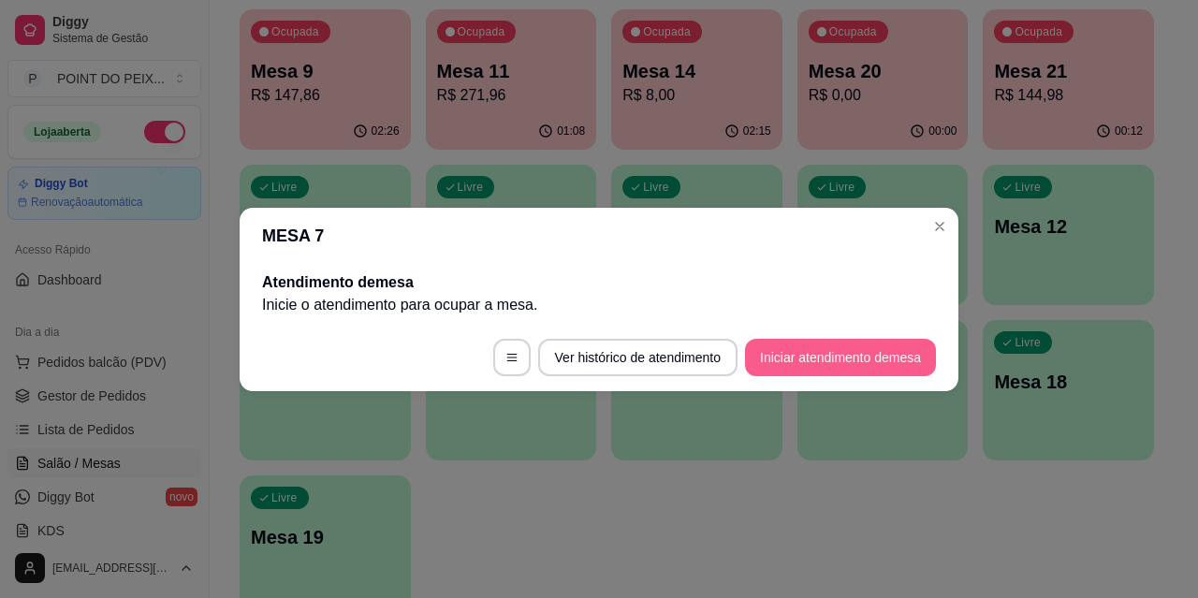
click at [812, 358] on button "Iniciar atendimento de mesa" at bounding box center [840, 357] width 191 height 37
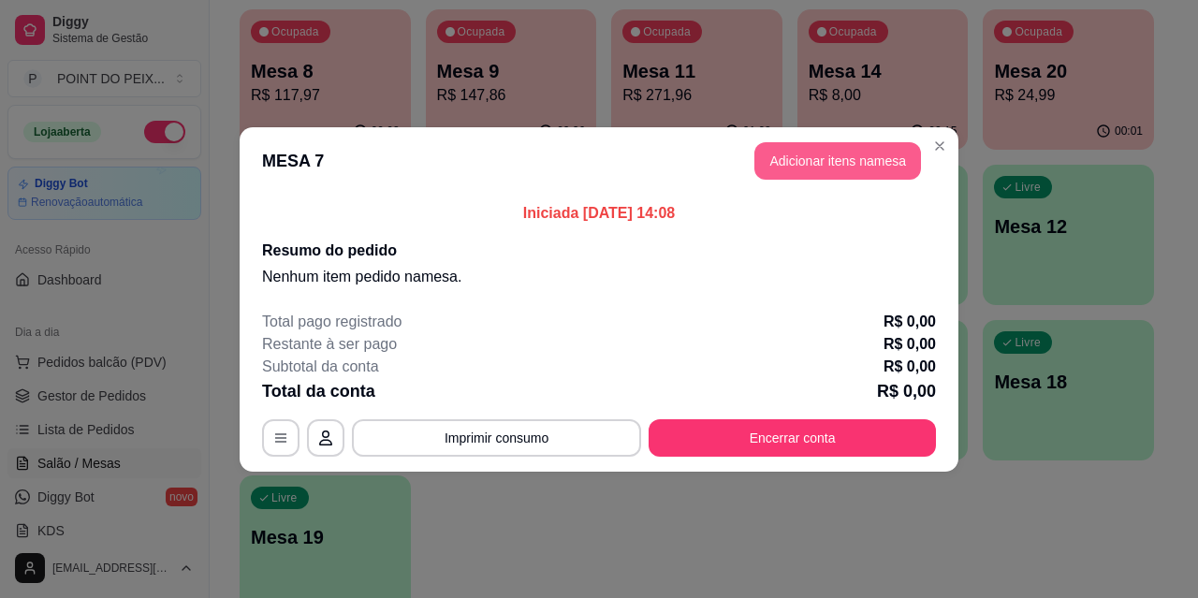
click at [816, 153] on button "Adicionar itens na mesa" at bounding box center [838, 160] width 167 height 37
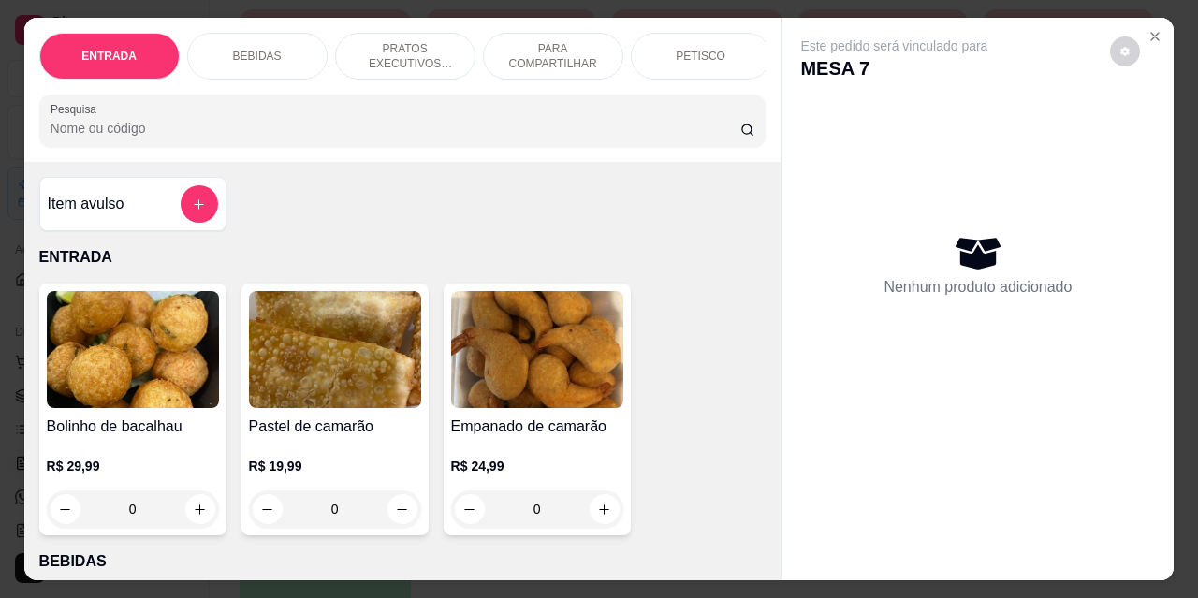
click at [688, 59] on div "PETISCO" at bounding box center [701, 56] width 140 height 47
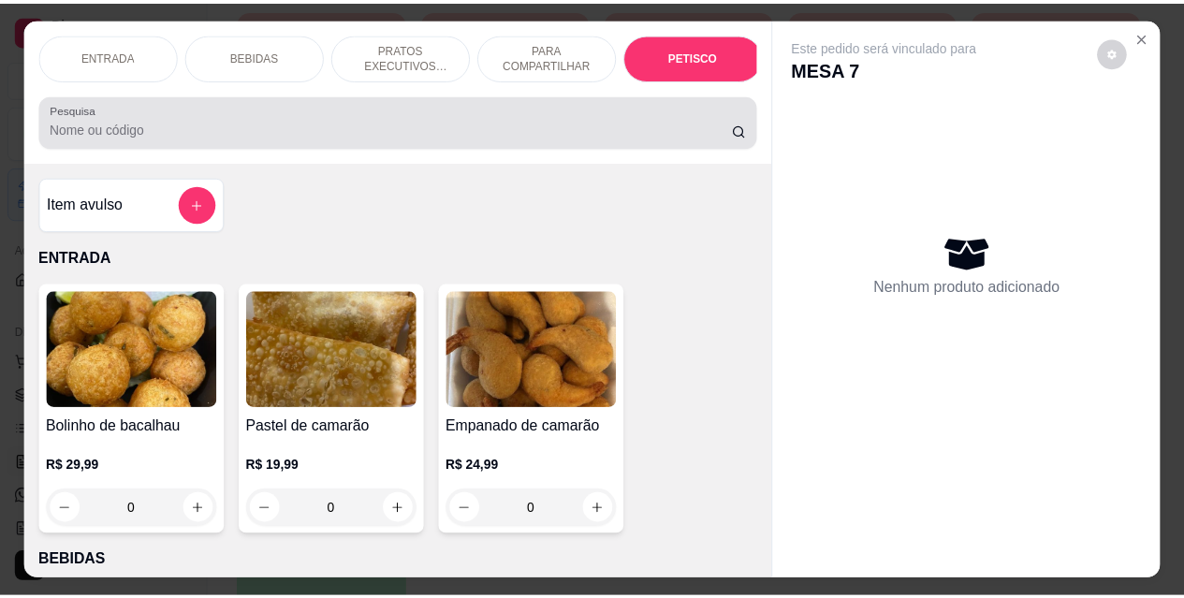
scroll to position [49, 0]
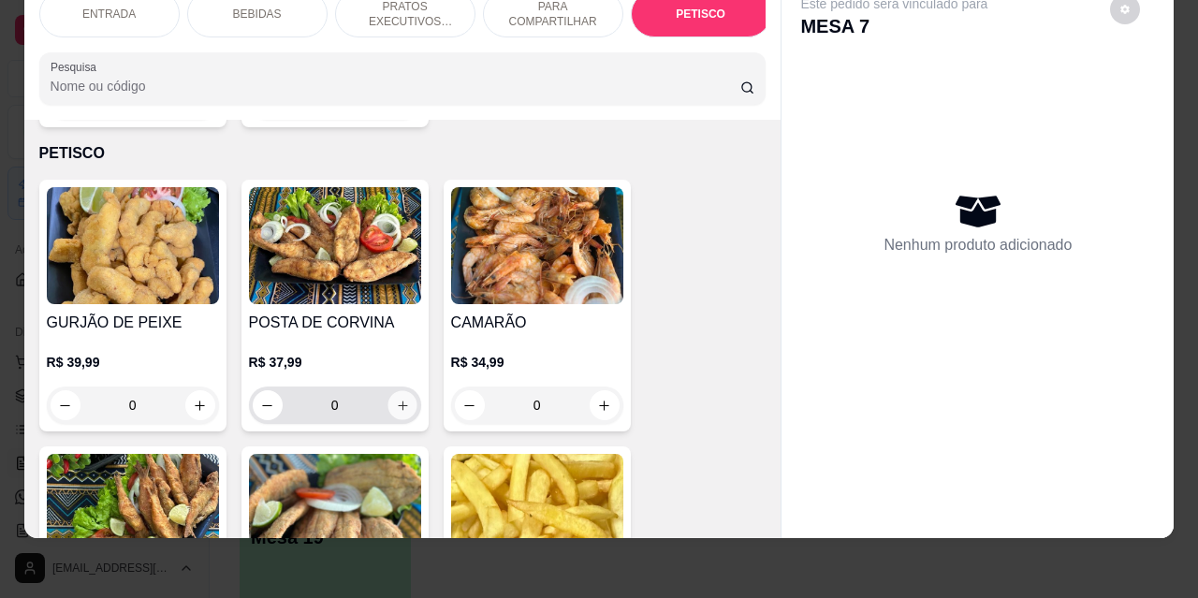
click at [397, 399] on icon "increase-product-quantity" at bounding box center [402, 406] width 14 height 14
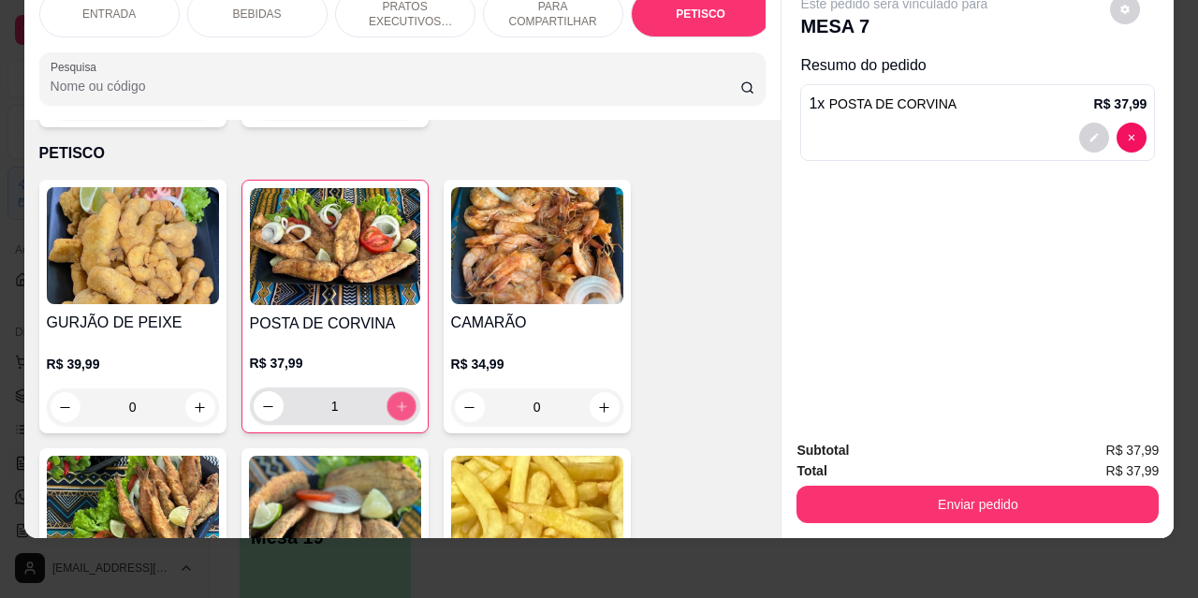
click at [397, 400] on icon "increase-product-quantity" at bounding box center [401, 407] width 14 height 14
type input "2"
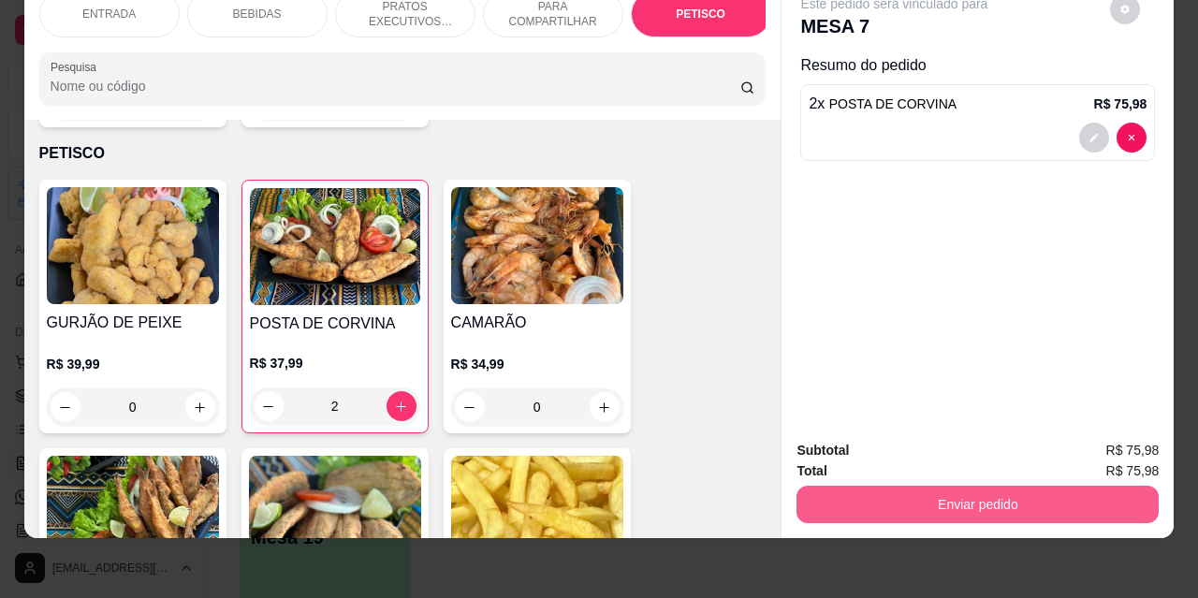
click at [922, 490] on button "Enviar pedido" at bounding box center [978, 504] width 362 height 37
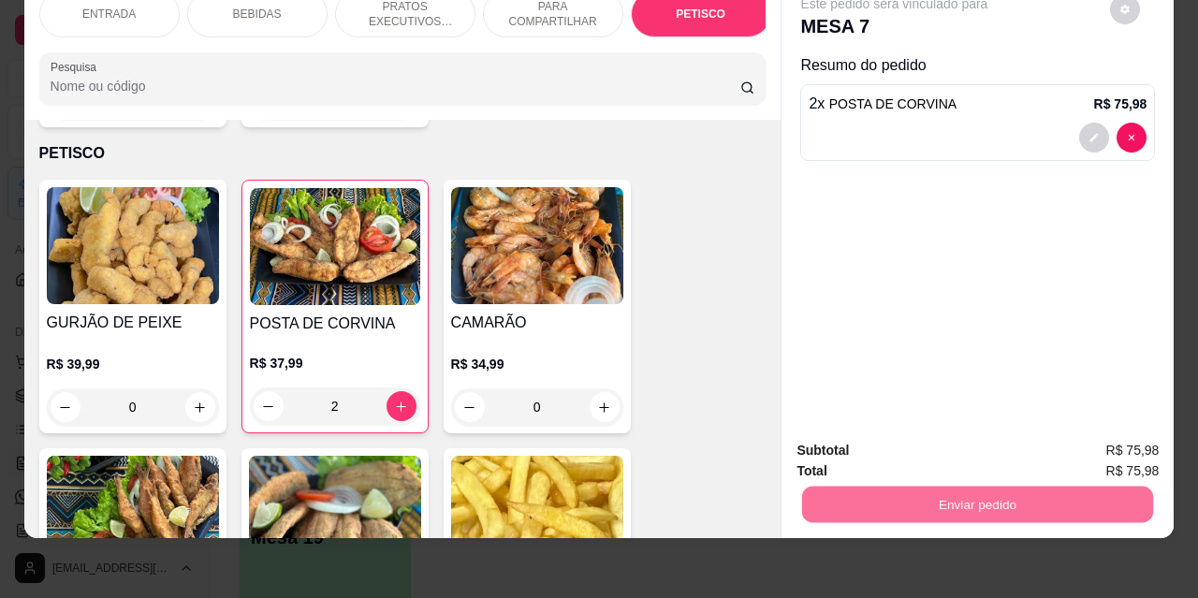
click at [932, 445] on button "Não registrar e enviar pedido" at bounding box center [916, 445] width 195 height 36
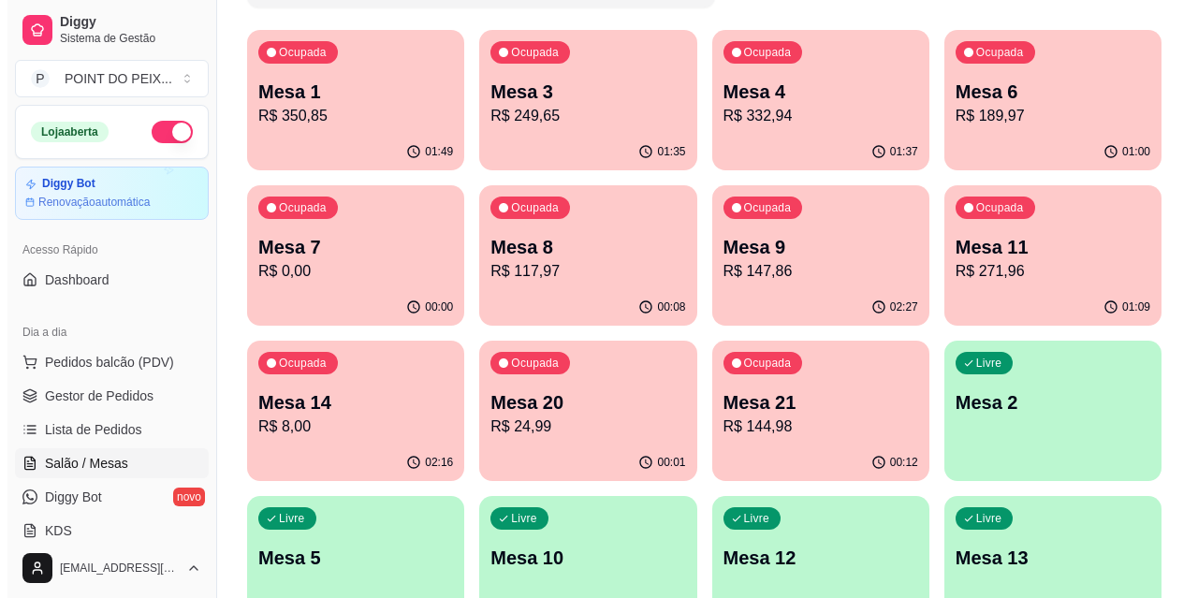
scroll to position [161, 0]
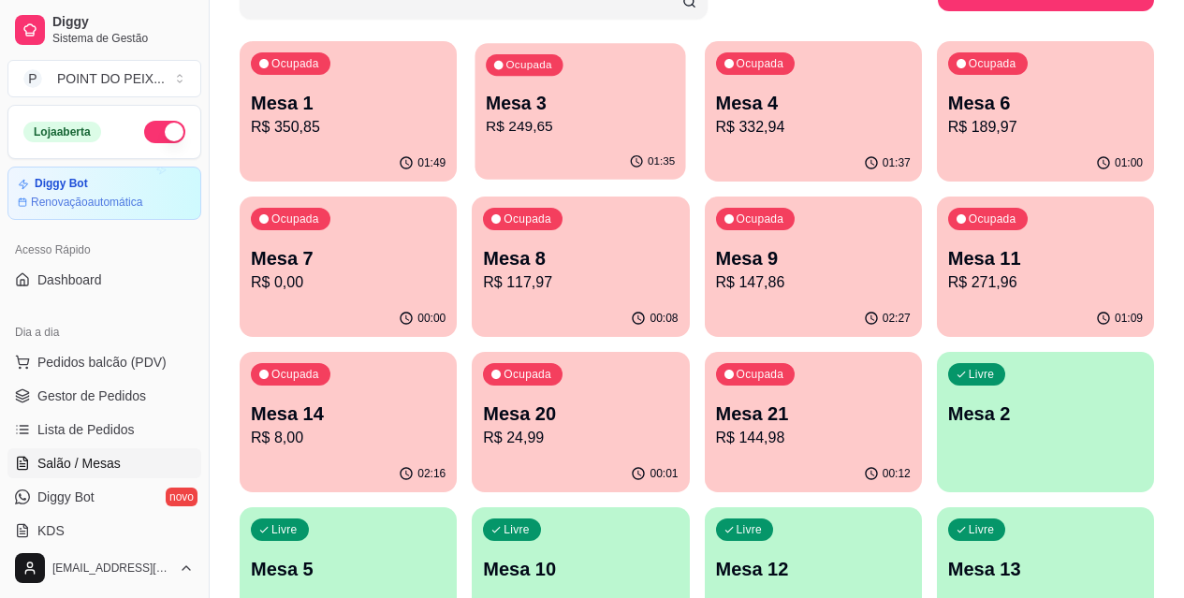
click at [537, 135] on p "R$ 249,65" at bounding box center [580, 127] width 189 height 22
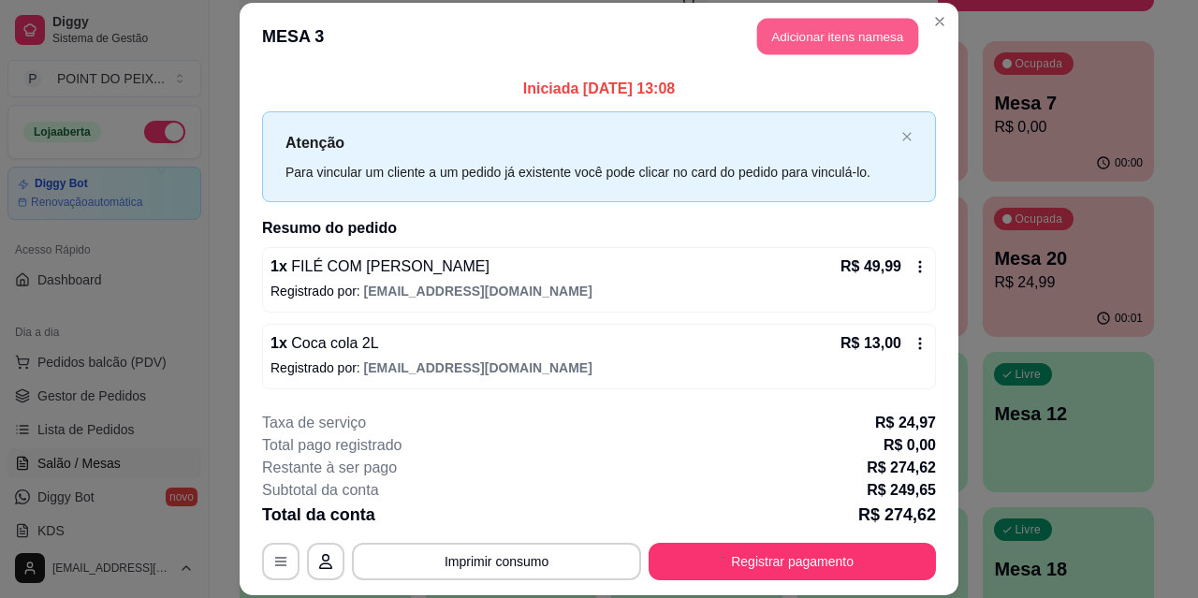
click at [795, 46] on button "Adicionar itens na mesa" at bounding box center [837, 37] width 161 height 37
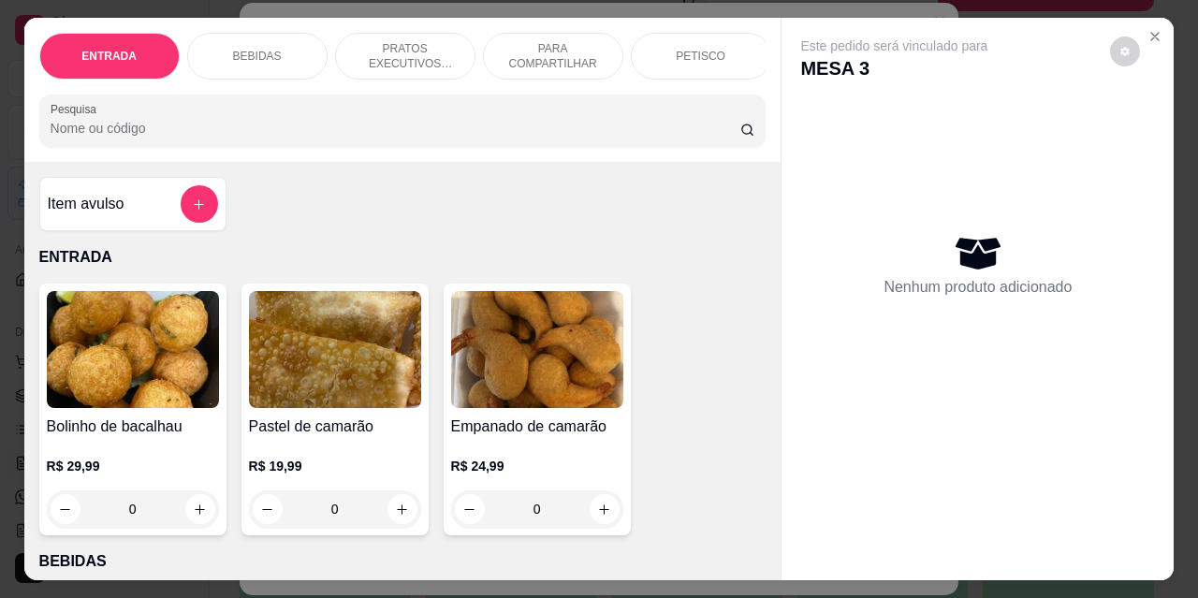
click at [269, 57] on div "BEBIDAS" at bounding box center [257, 56] width 140 height 47
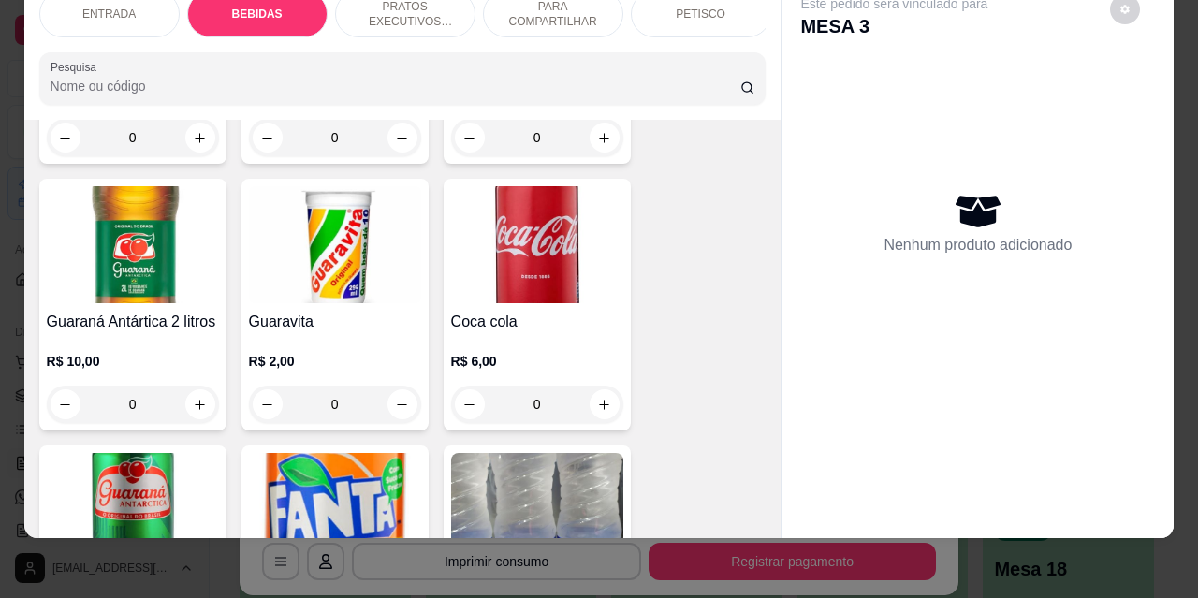
scroll to position [950, 0]
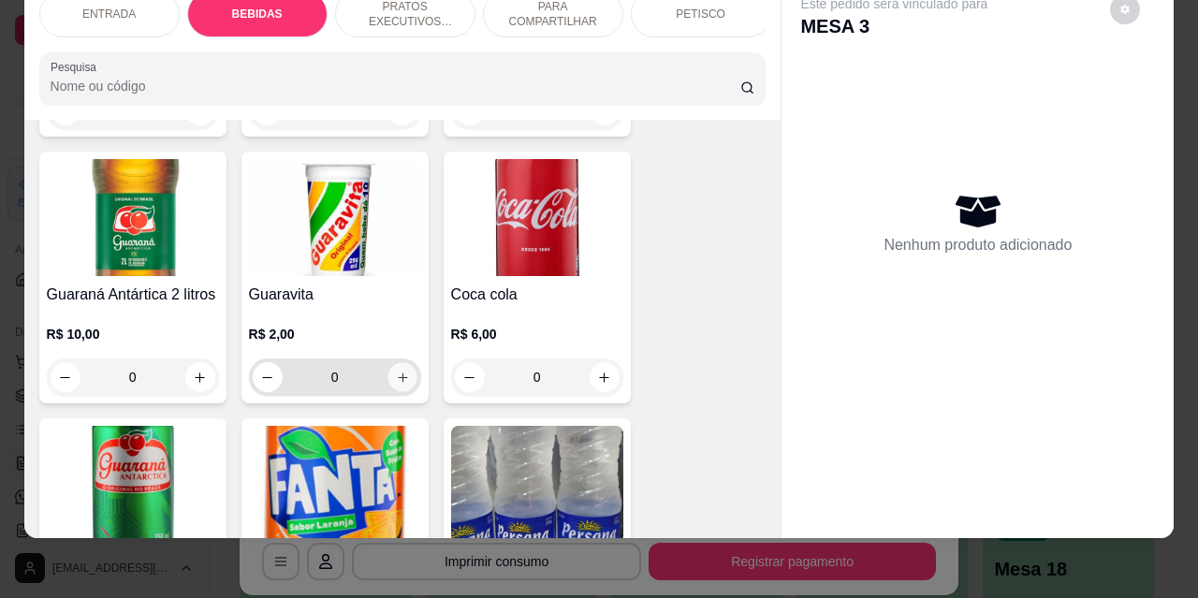
click at [396, 364] on button "increase-product-quantity" at bounding box center [402, 377] width 29 height 29
type input "1"
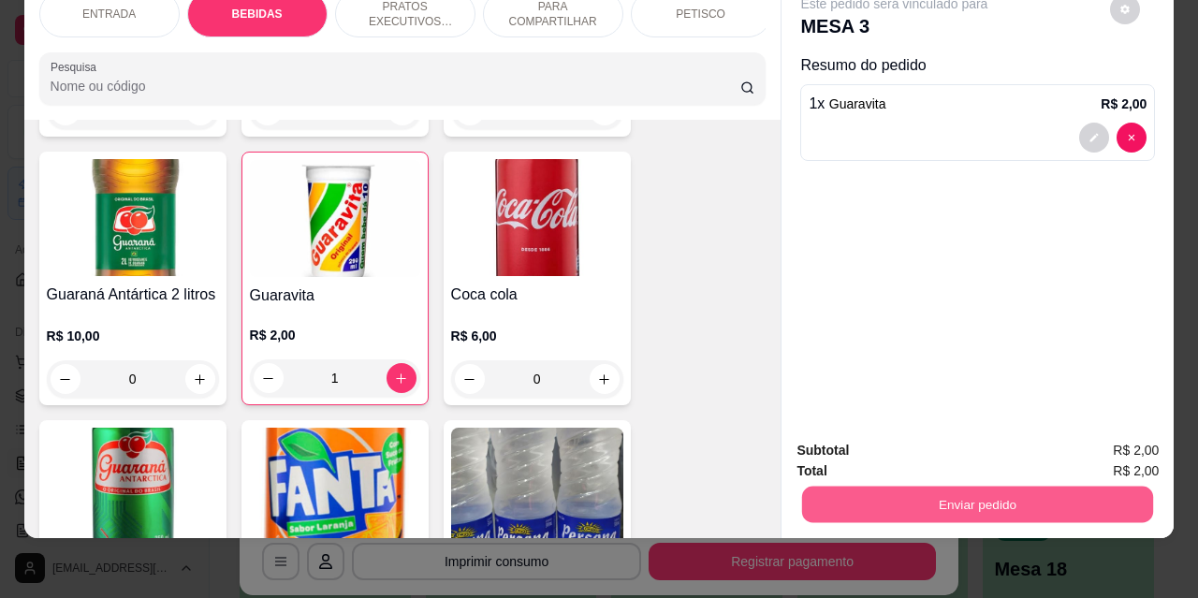
click at [991, 486] on button "Enviar pedido" at bounding box center [977, 504] width 351 height 37
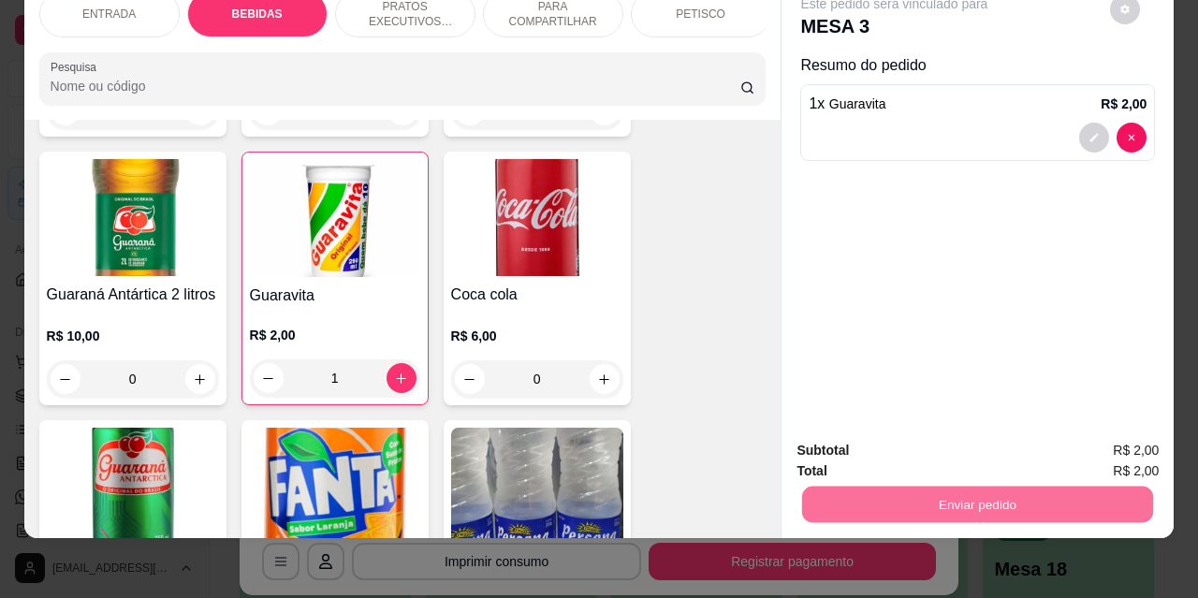
click at [865, 448] on button "Não registrar e enviar pedido" at bounding box center [916, 444] width 189 height 35
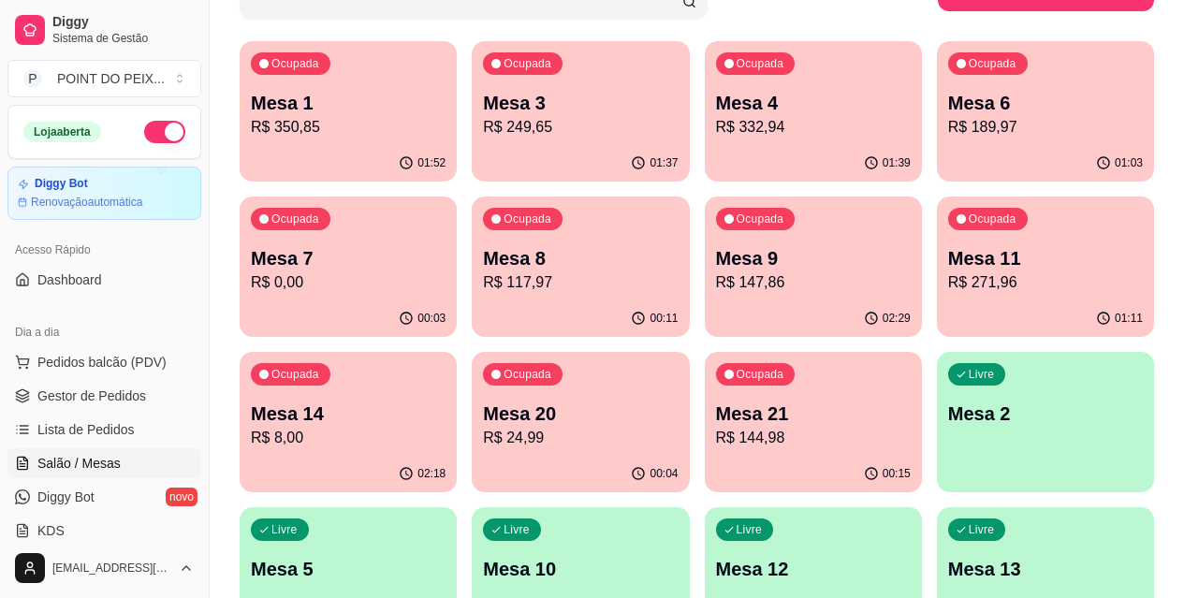
click at [483, 245] on p "Mesa 8" at bounding box center [580, 258] width 195 height 26
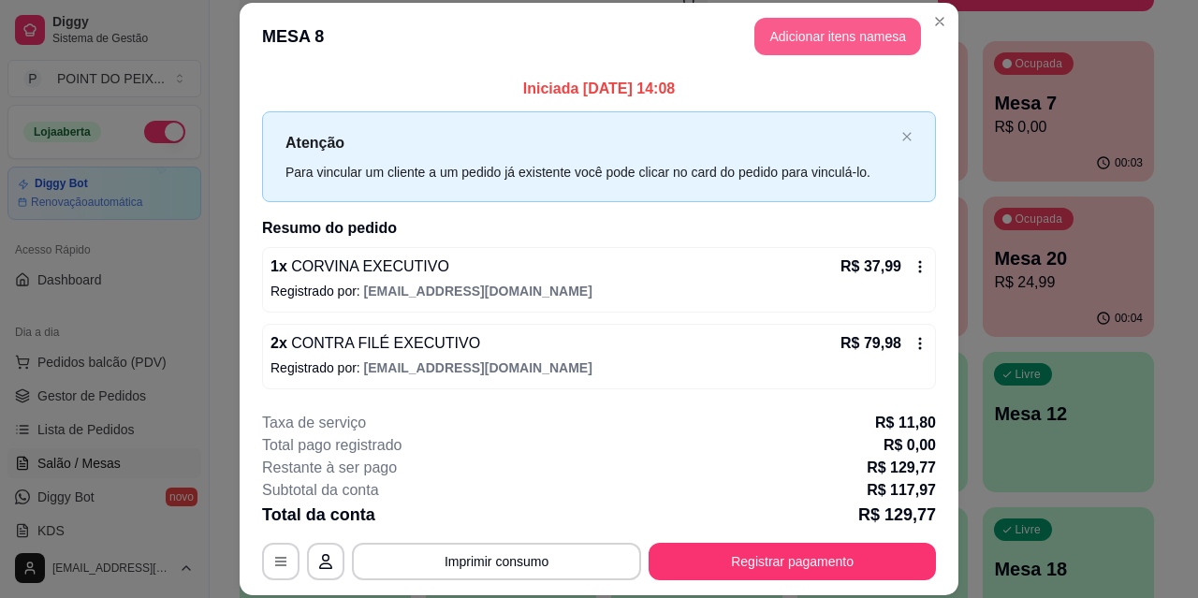
click at [787, 48] on button "Adicionar itens na mesa" at bounding box center [838, 36] width 167 height 37
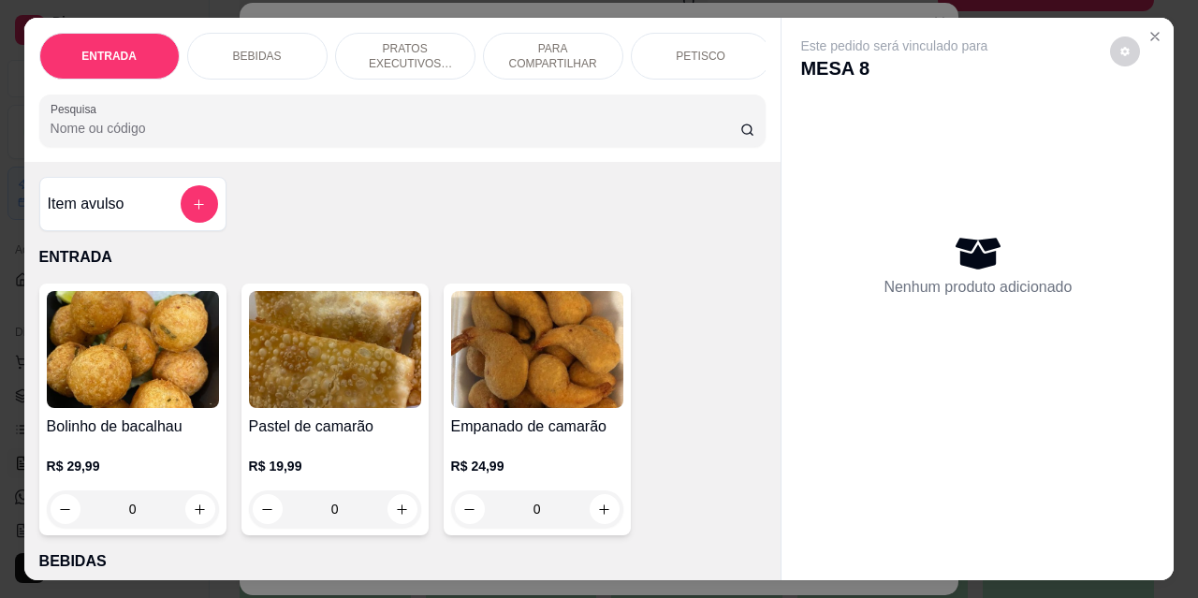
click at [266, 51] on p "BEBIDAS" at bounding box center [257, 56] width 49 height 15
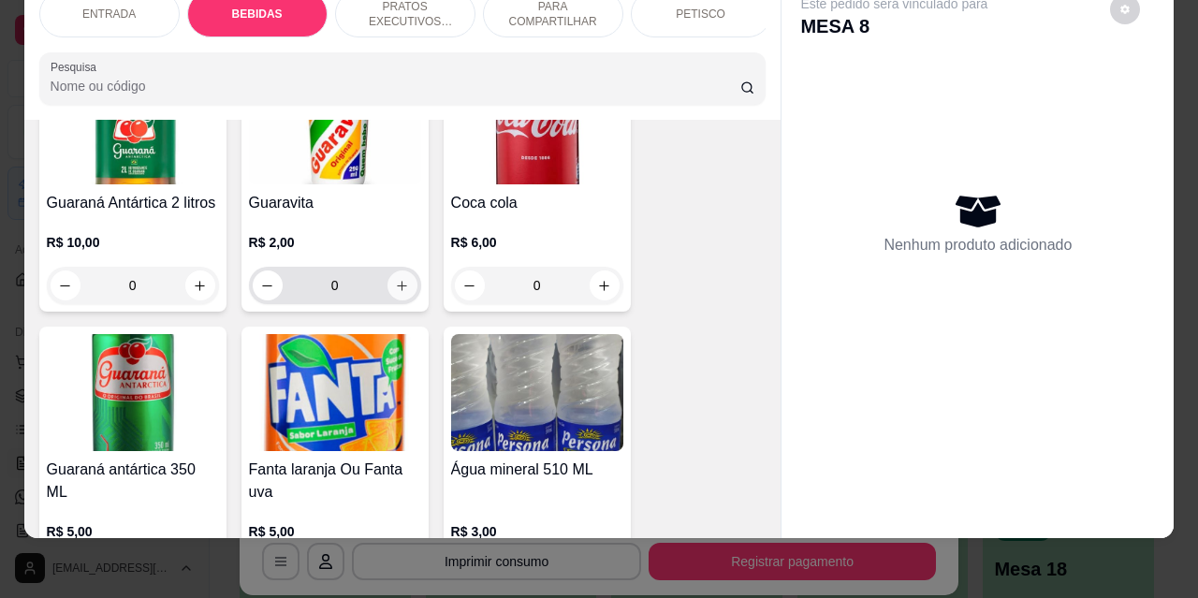
scroll to position [1044, 0]
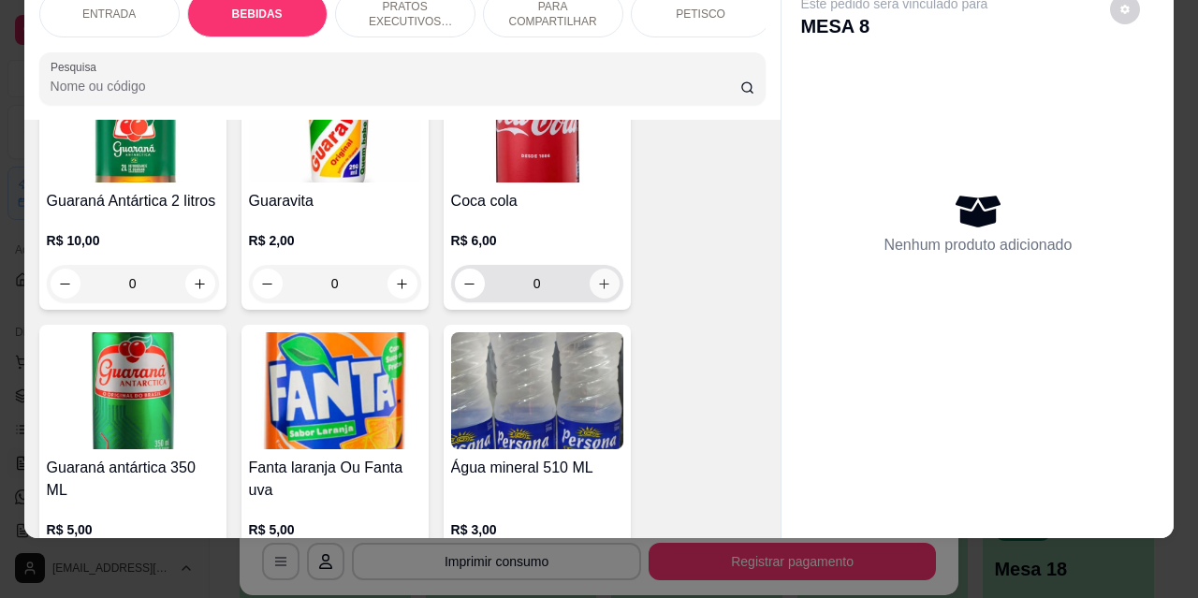
click at [596, 272] on button "increase-product-quantity" at bounding box center [605, 284] width 30 height 30
type input "1"
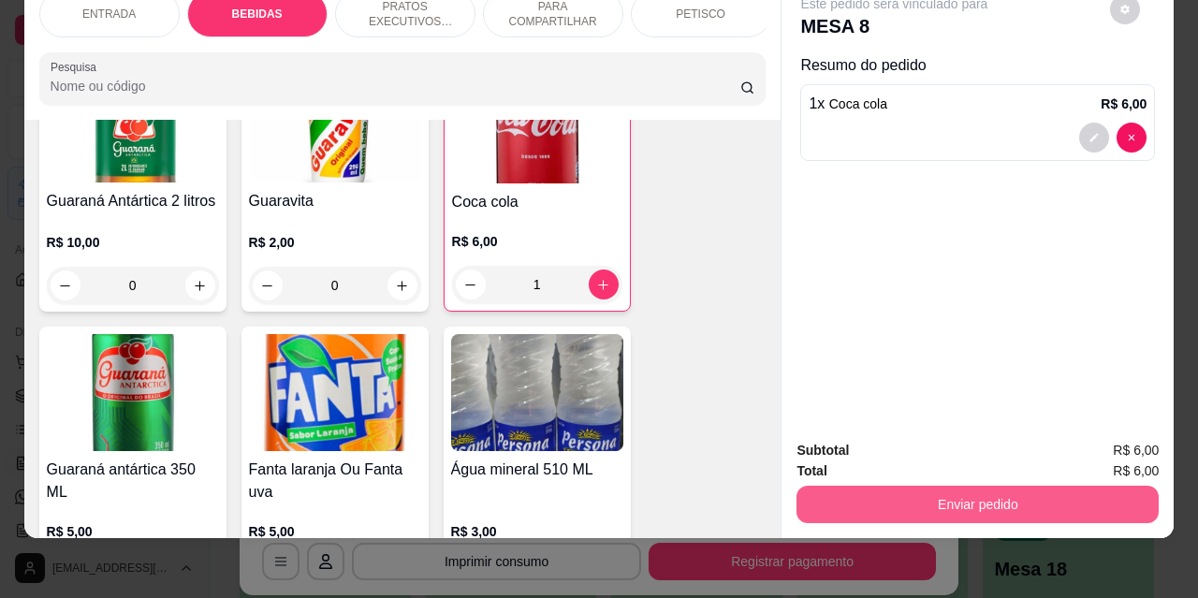
click at [938, 486] on button "Enviar pedido" at bounding box center [978, 504] width 362 height 37
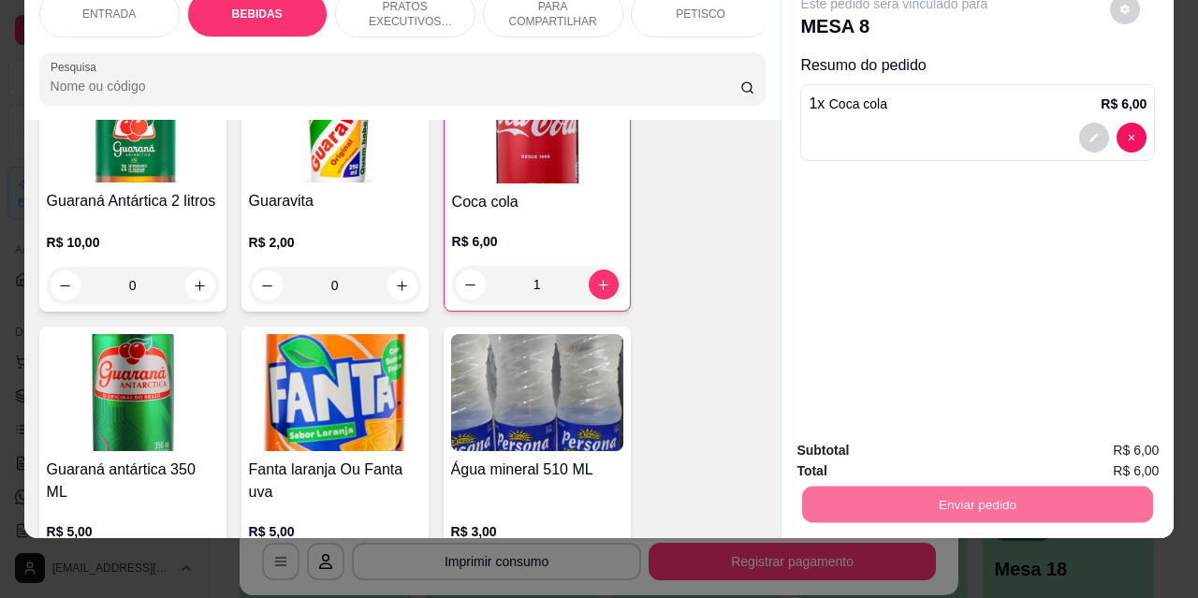
click at [849, 443] on button "Não registrar e enviar pedido" at bounding box center [916, 445] width 195 height 36
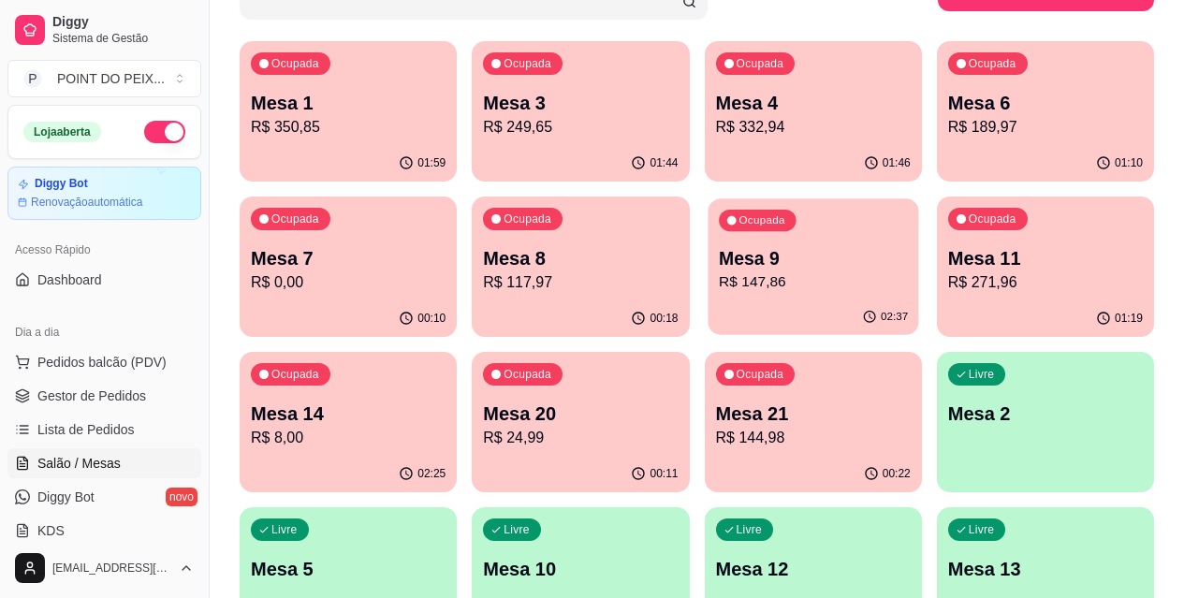
click at [719, 274] on p "R$ 147,86" at bounding box center [813, 283] width 189 height 22
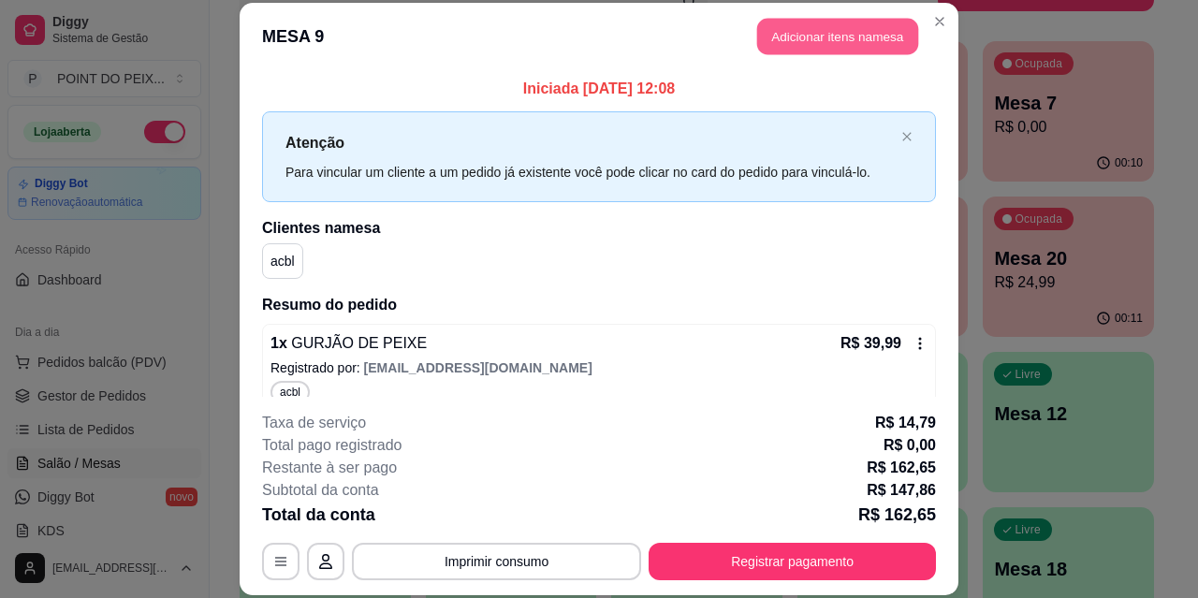
click at [840, 42] on button "Adicionar itens na mesa" at bounding box center [837, 37] width 161 height 37
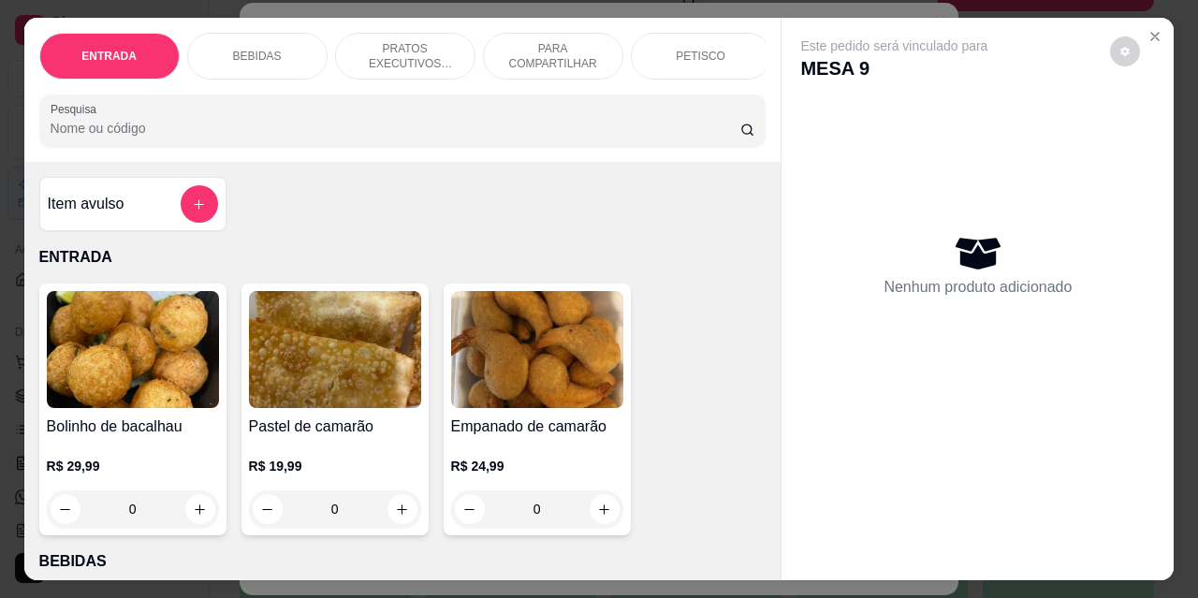
scroll to position [0, 301]
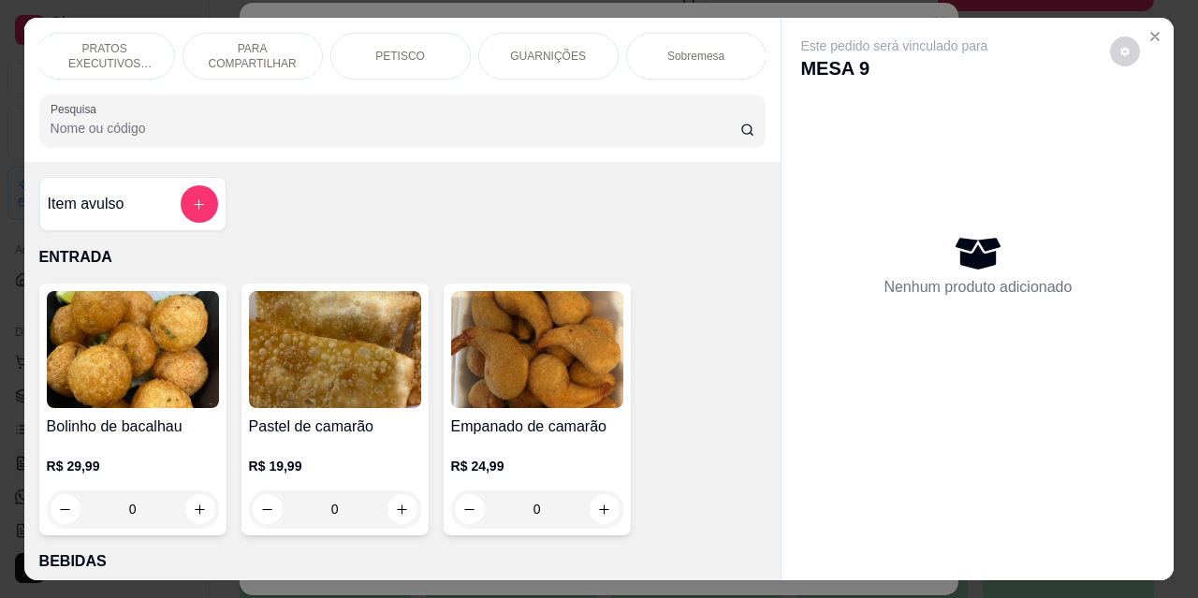
click at [411, 41] on div "PETISCO" at bounding box center [401, 56] width 140 height 47
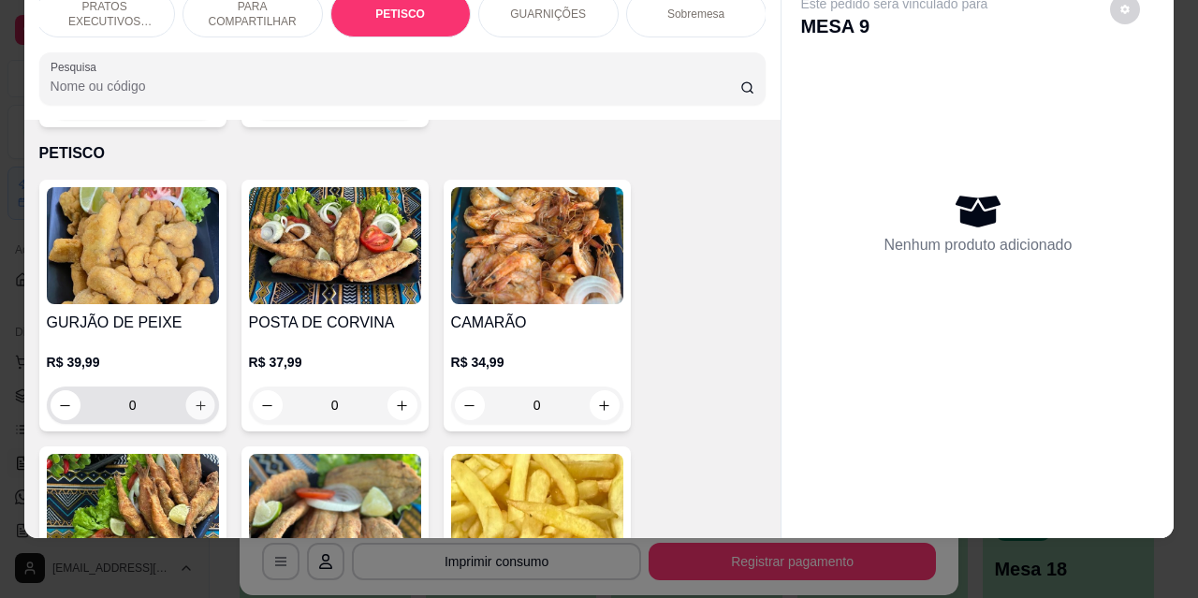
click at [200, 391] on button "increase-product-quantity" at bounding box center [199, 405] width 29 height 29
type input "1"
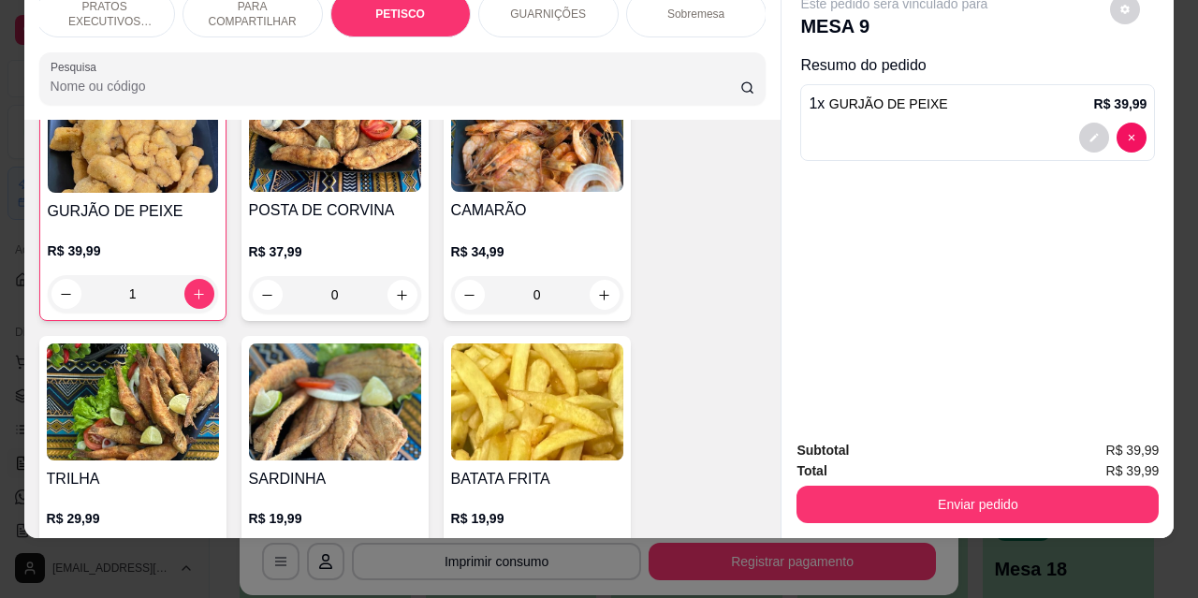
scroll to position [4337, 0]
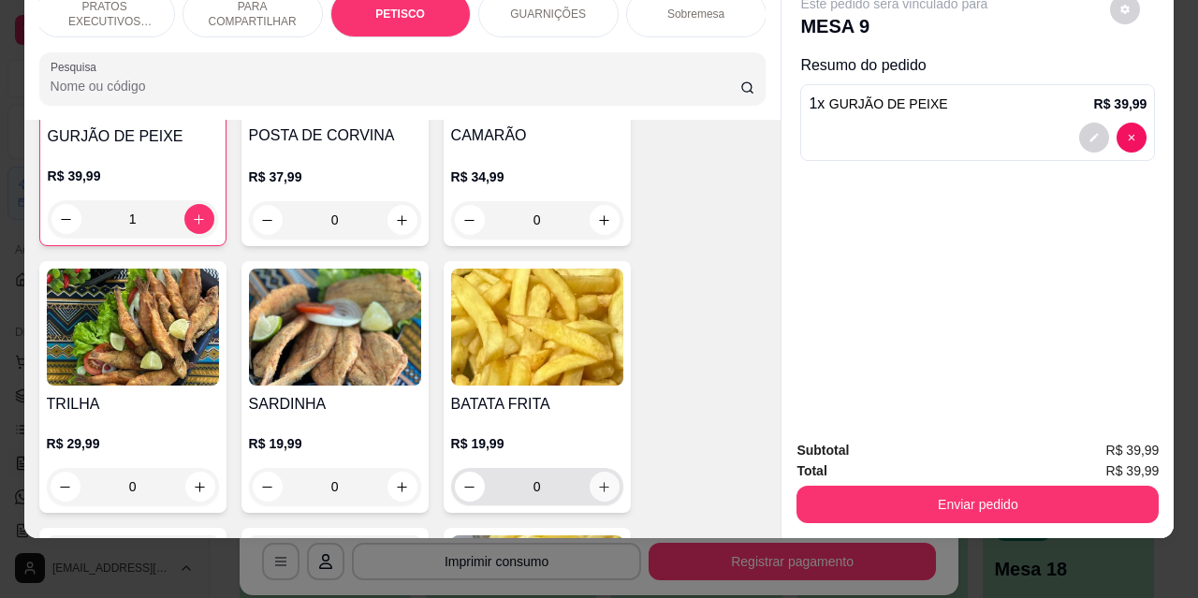
click at [600, 480] on icon "increase-product-quantity" at bounding box center [604, 487] width 14 height 14
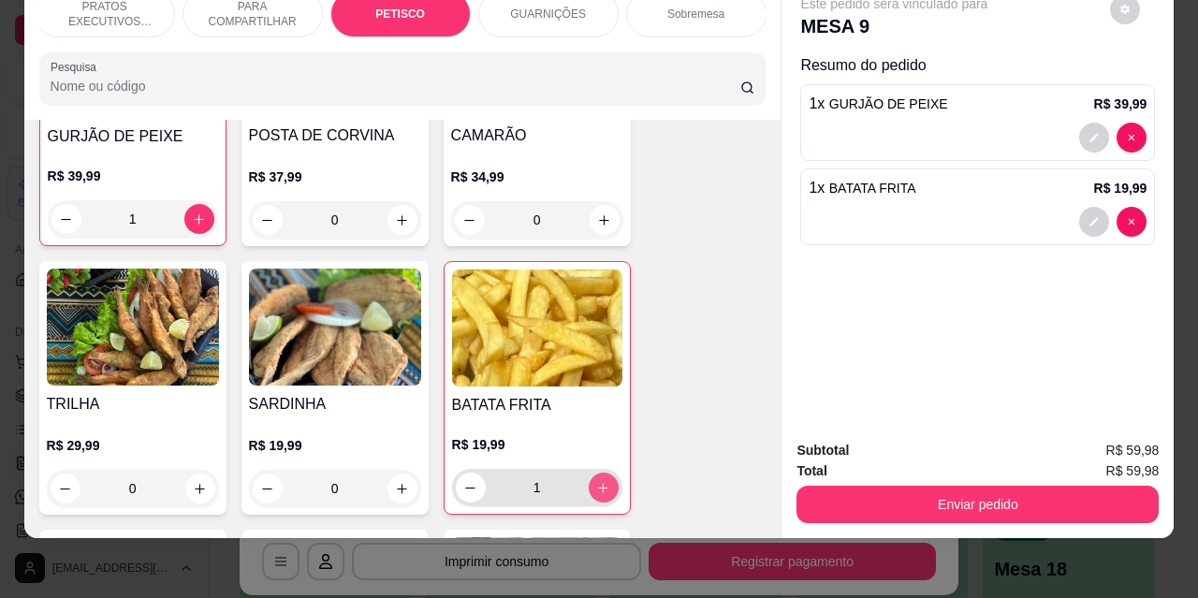
type input "1"
click at [199, 482] on icon "increase-product-quantity" at bounding box center [200, 489] width 14 height 14
type input "1"
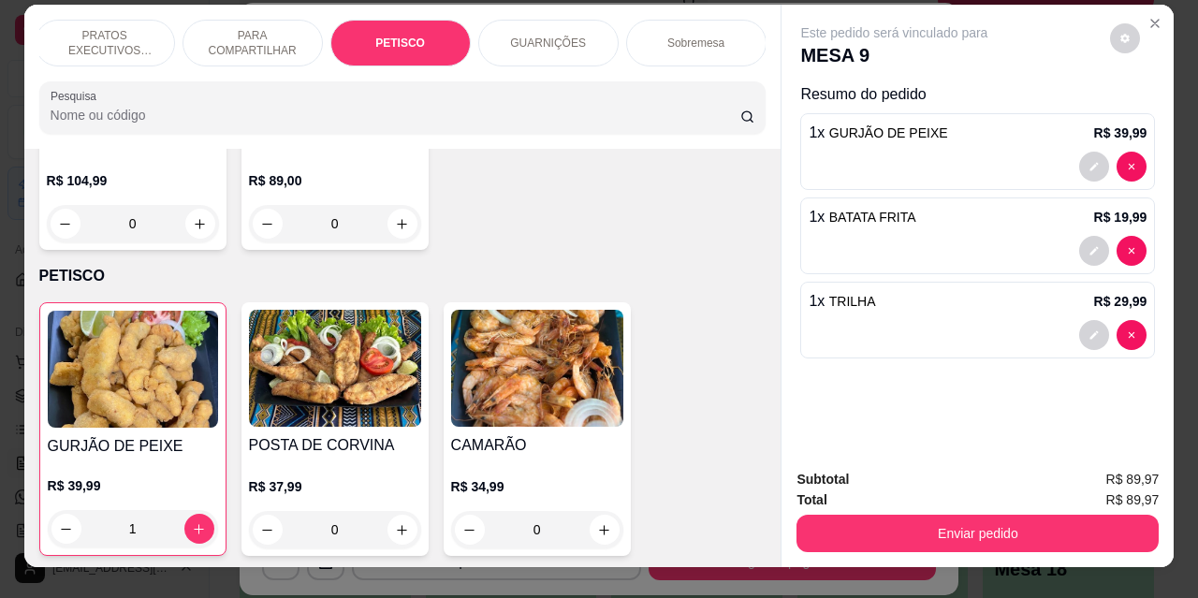
scroll to position [0, 0]
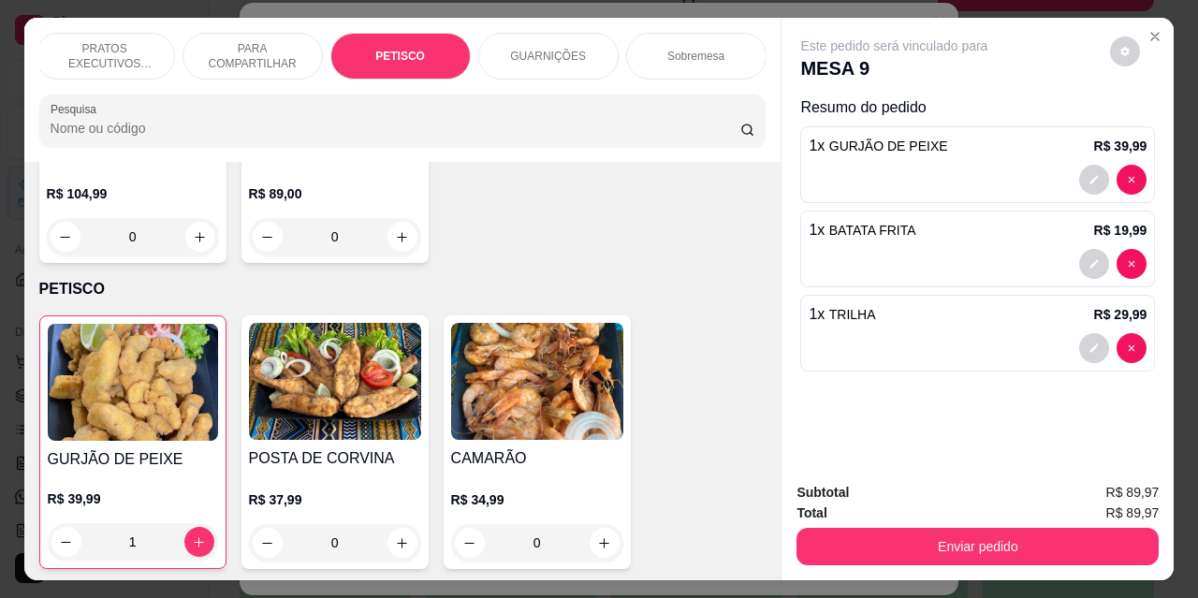
click at [541, 55] on p "GUARNIÇÕES" at bounding box center [548, 56] width 76 height 15
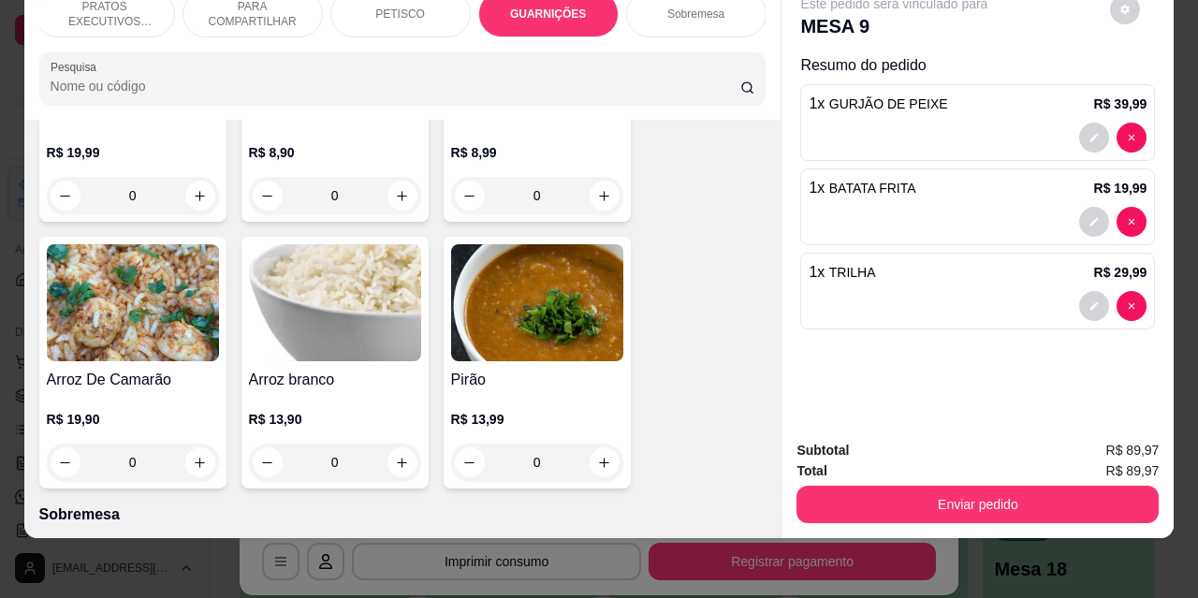
scroll to position [5539, 0]
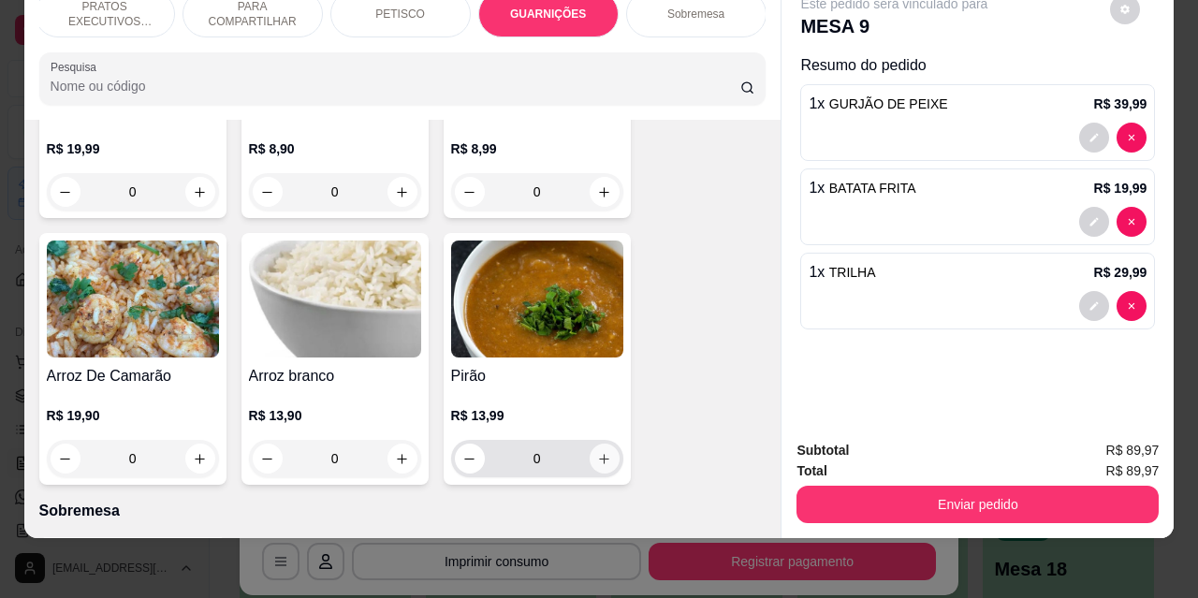
click at [597, 452] on icon "increase-product-quantity" at bounding box center [604, 459] width 14 height 14
type input "1"
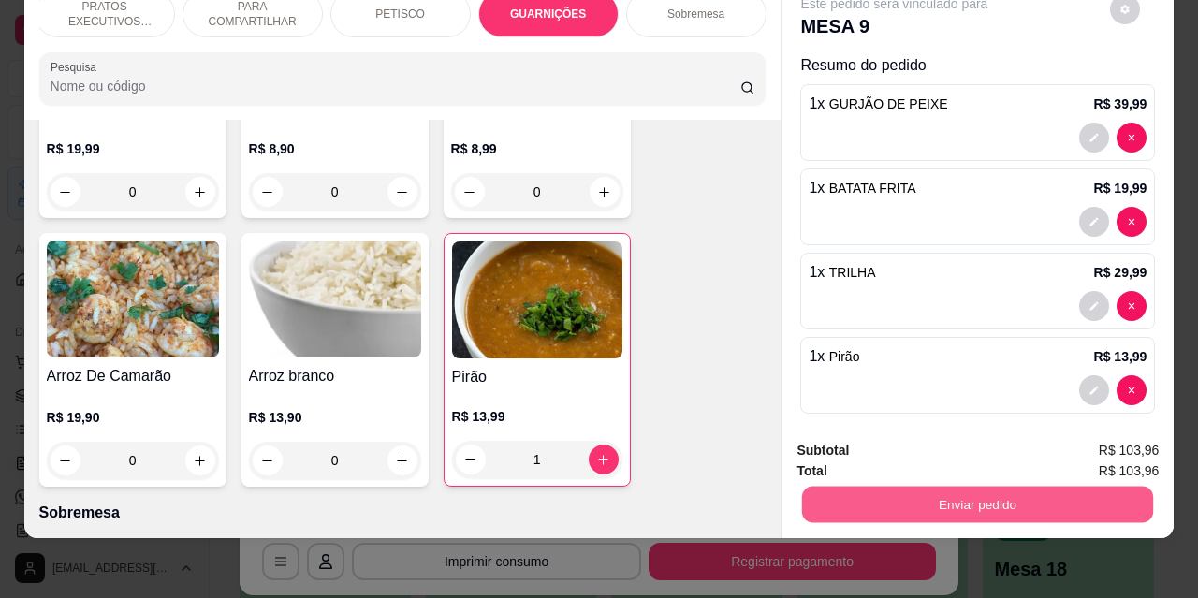
click at [972, 488] on button "Enviar pedido" at bounding box center [977, 504] width 351 height 37
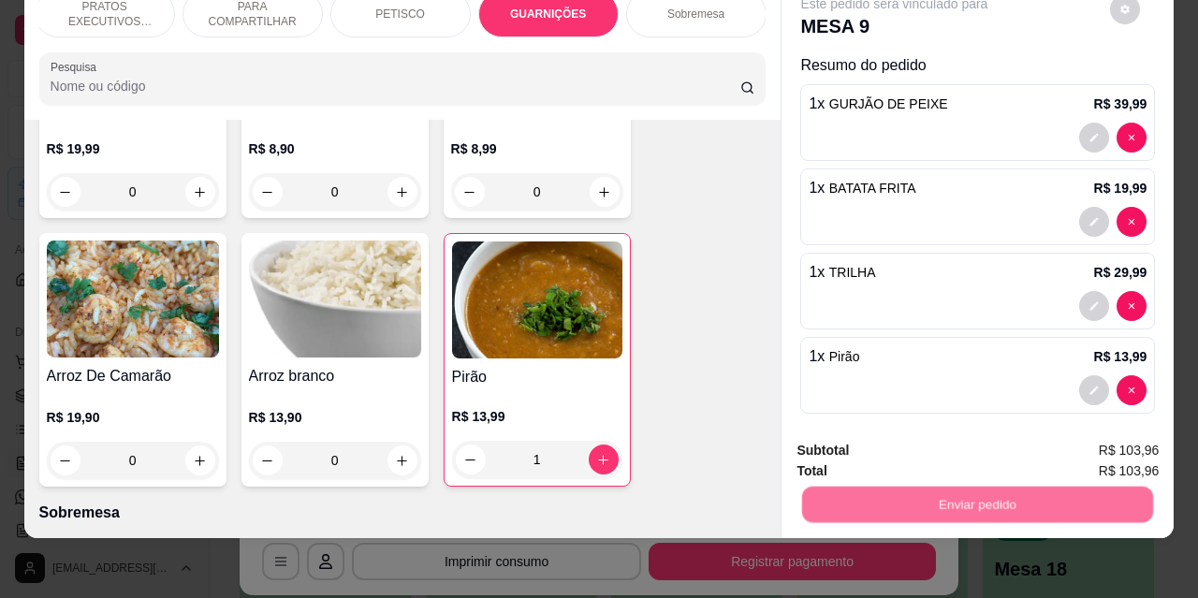
click at [900, 434] on button "Não registrar e enviar pedido" at bounding box center [916, 444] width 189 height 35
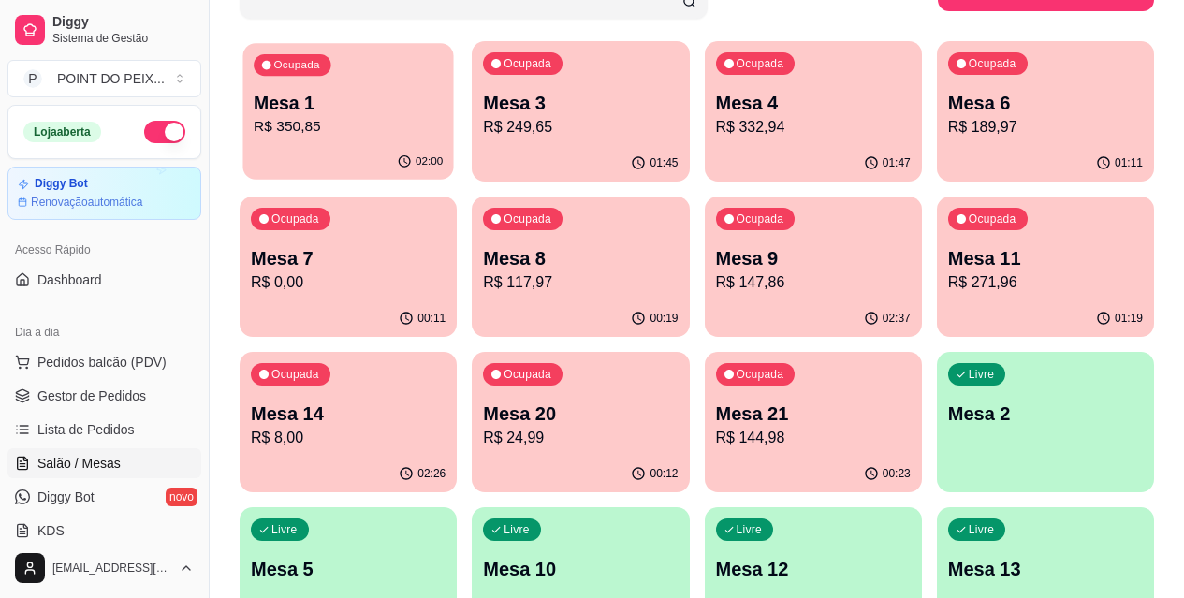
click at [363, 122] on p "R$ 350,85" at bounding box center [348, 127] width 189 height 22
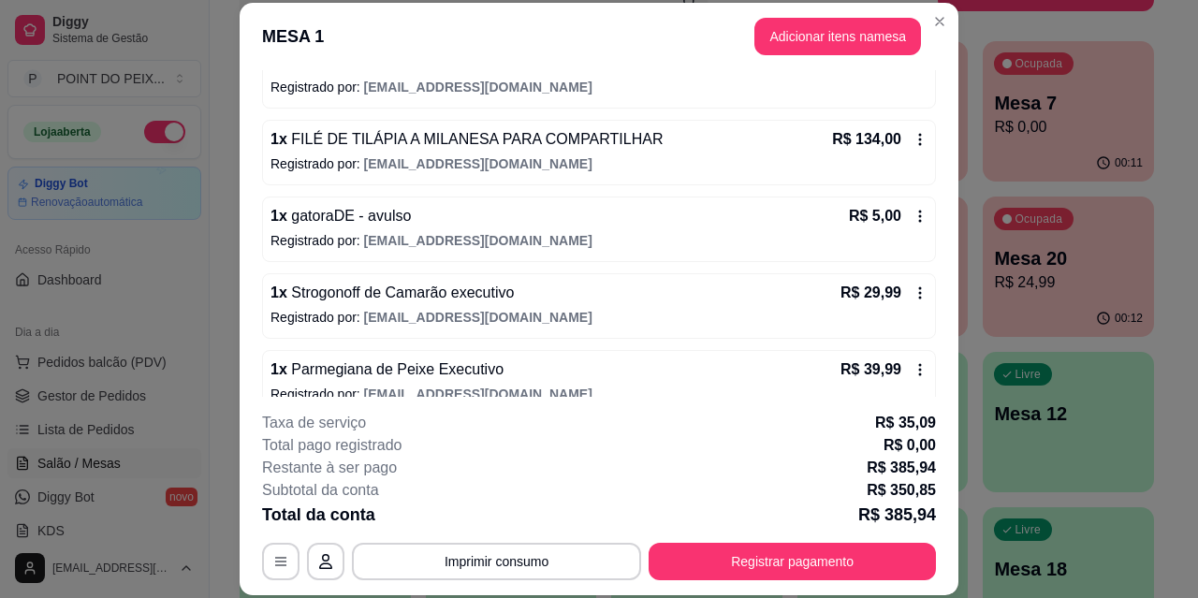
scroll to position [0, 0]
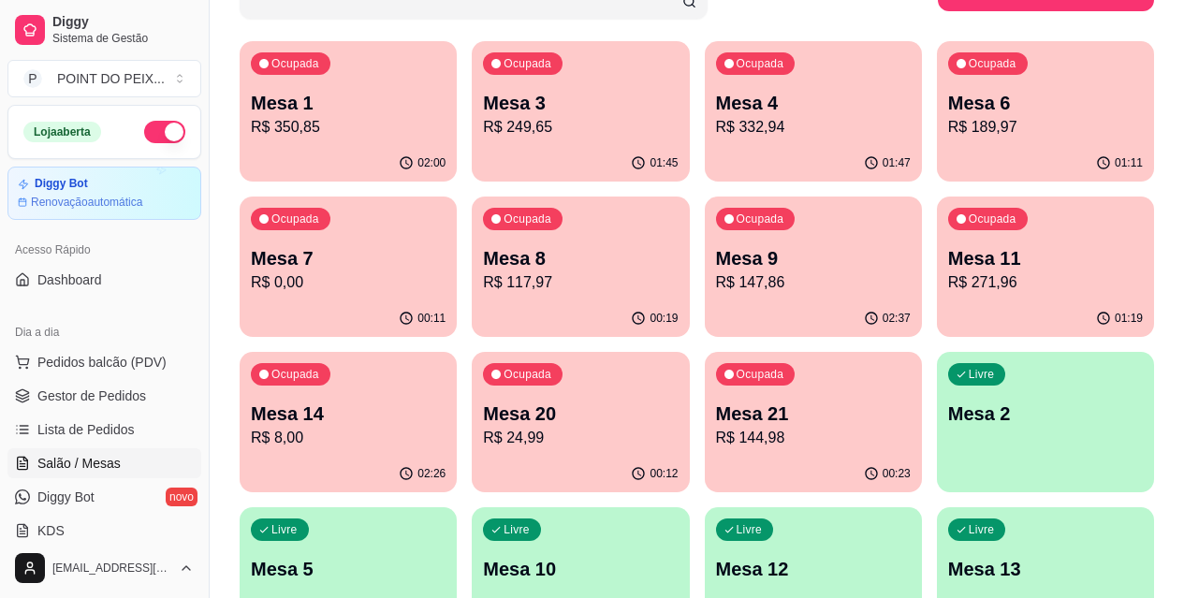
click at [332, 100] on p "Mesa 1" at bounding box center [348, 103] width 195 height 26
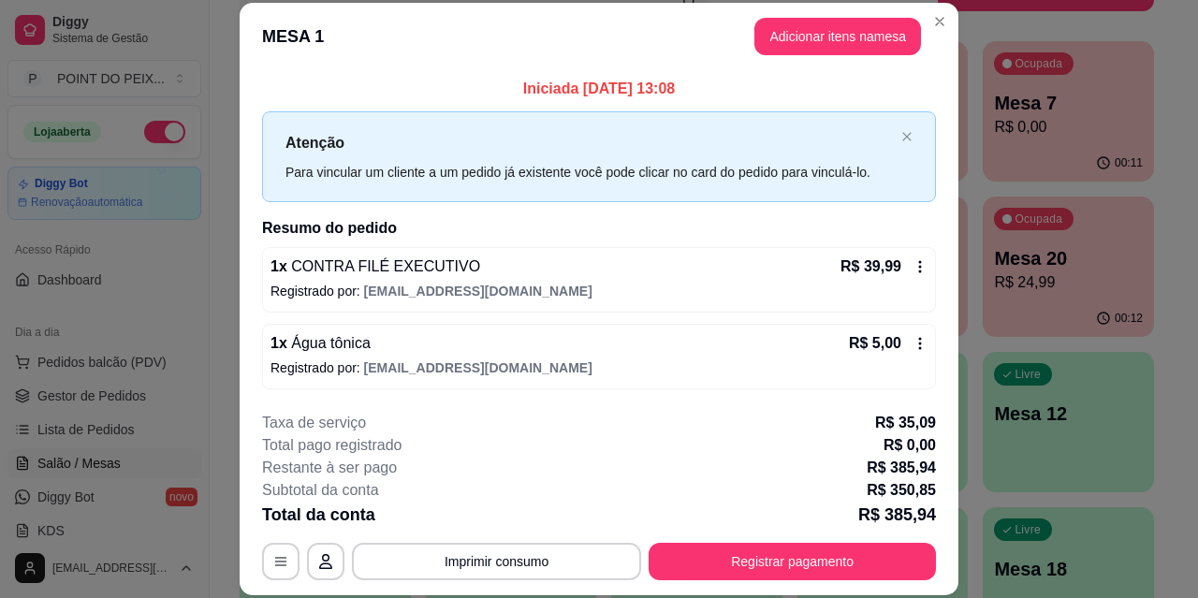
click at [610, 53] on header "MESA 1 Adicionar itens na mesa" at bounding box center [599, 36] width 719 height 67
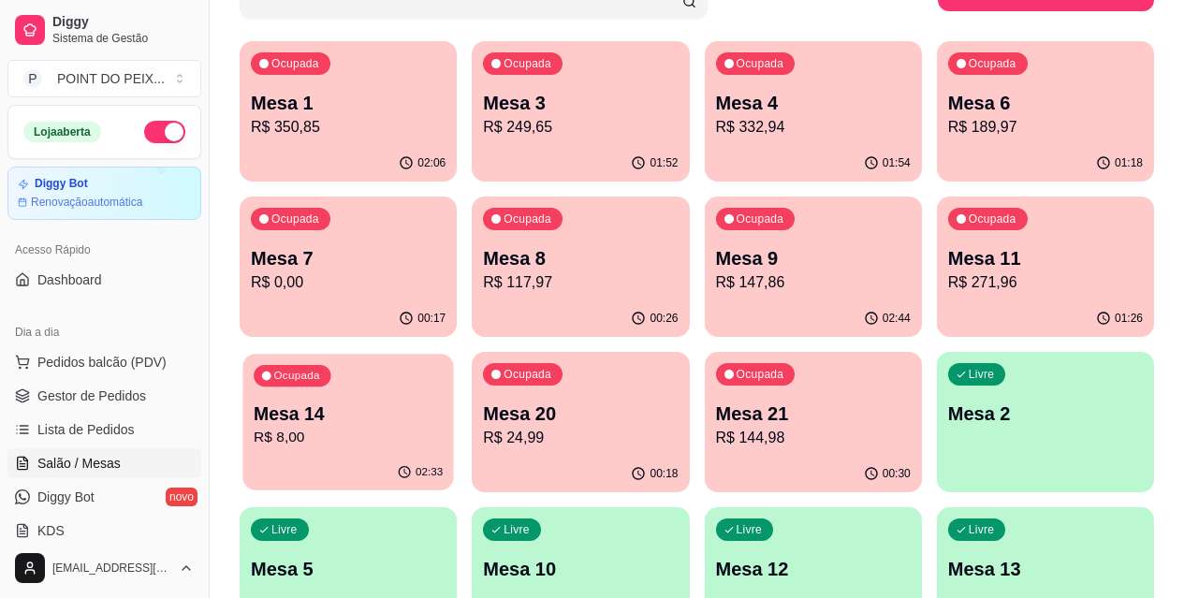
click at [443, 402] on p "Mesa 14" at bounding box center [348, 414] width 189 height 25
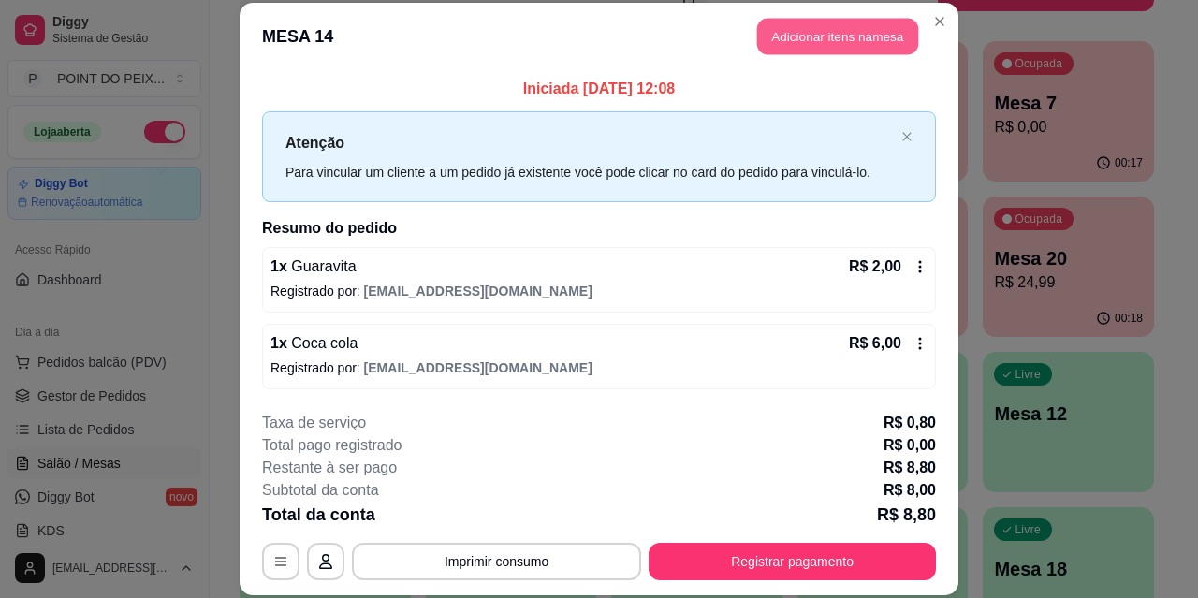
click at [804, 35] on button "Adicionar itens na mesa" at bounding box center [837, 37] width 161 height 37
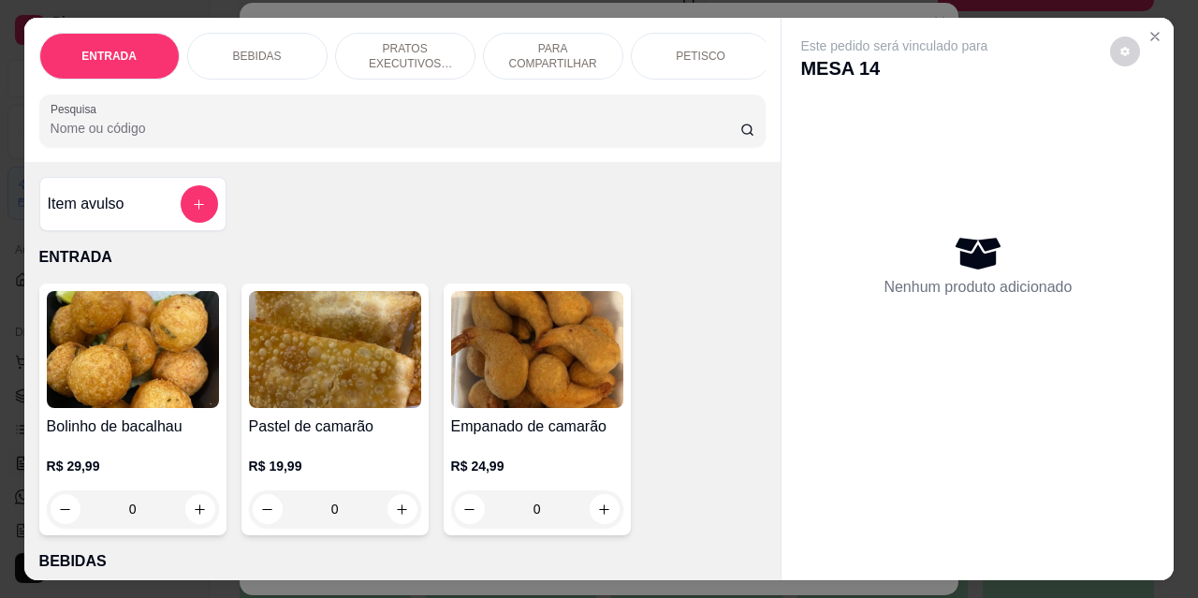
click at [263, 49] on p "BEBIDAS" at bounding box center [257, 56] width 49 height 15
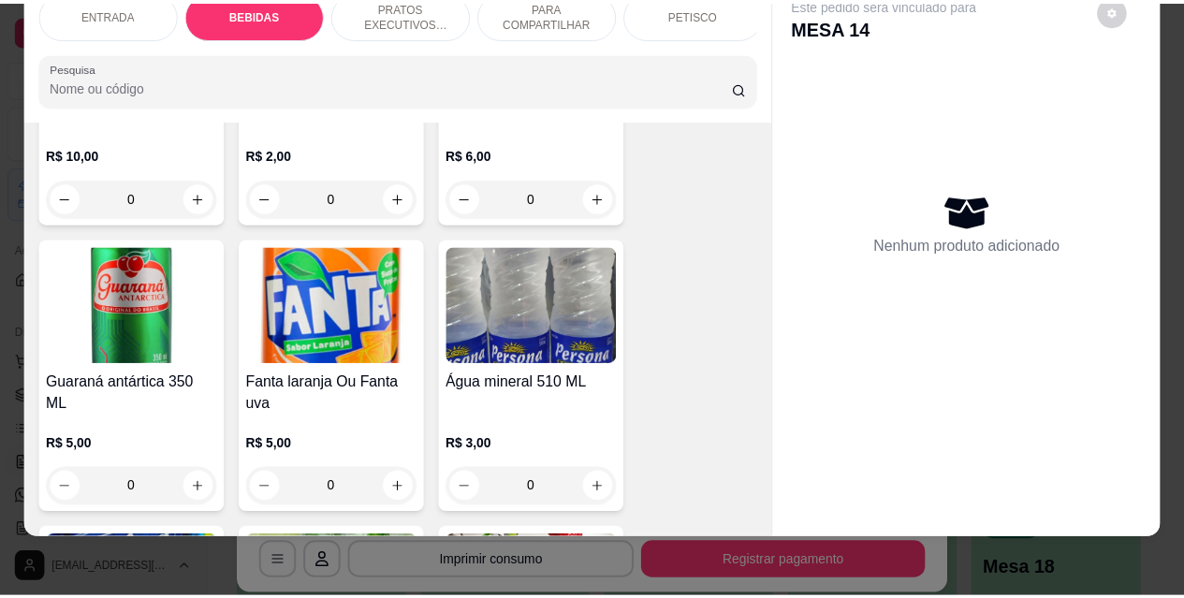
scroll to position [1138, 0]
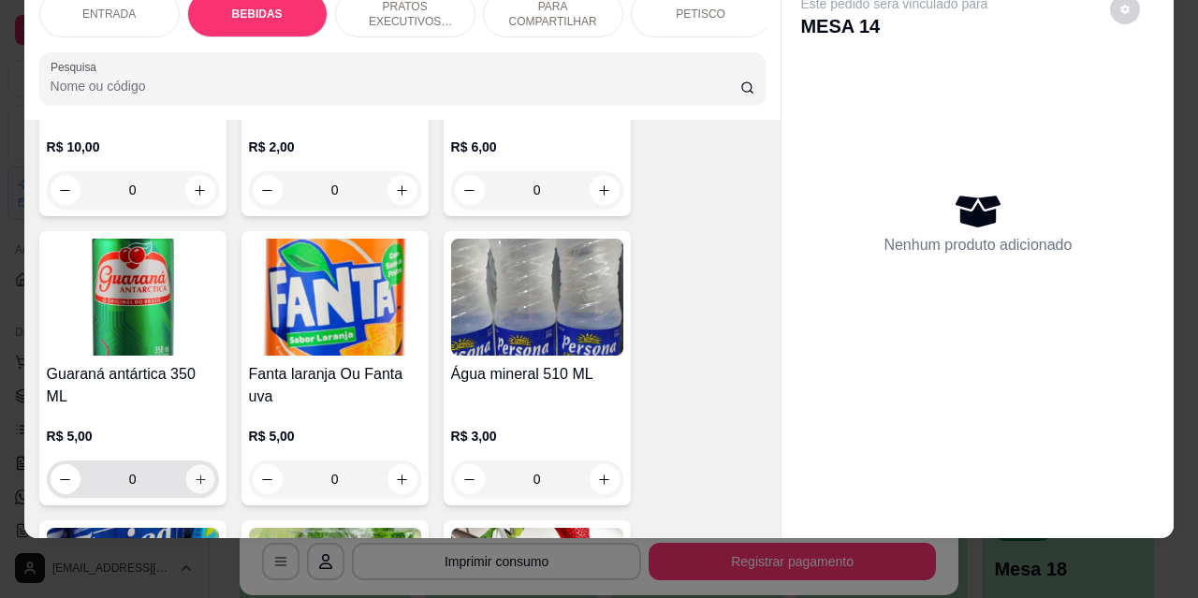
click at [193, 473] on icon "increase-product-quantity" at bounding box center [200, 480] width 14 height 14
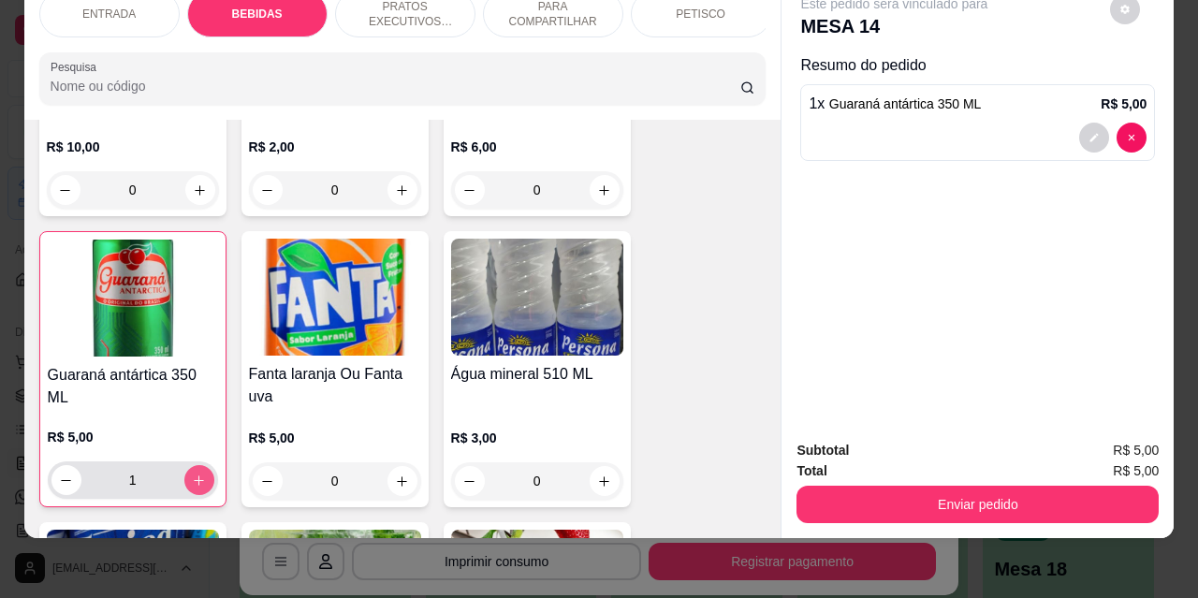
click at [192, 474] on icon "increase-product-quantity" at bounding box center [199, 481] width 14 height 14
click at [194, 476] on icon "increase-product-quantity" at bounding box center [199, 481] width 10 height 10
click at [197, 476] on icon "increase-product-quantity" at bounding box center [199, 480] width 9 height 9
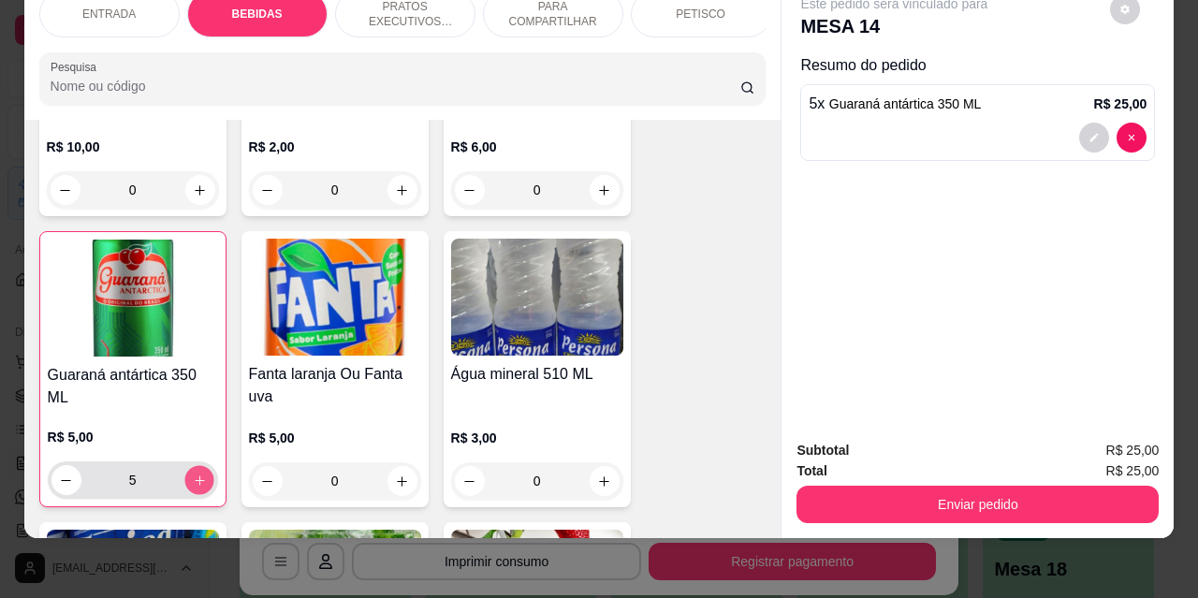
type input "6"
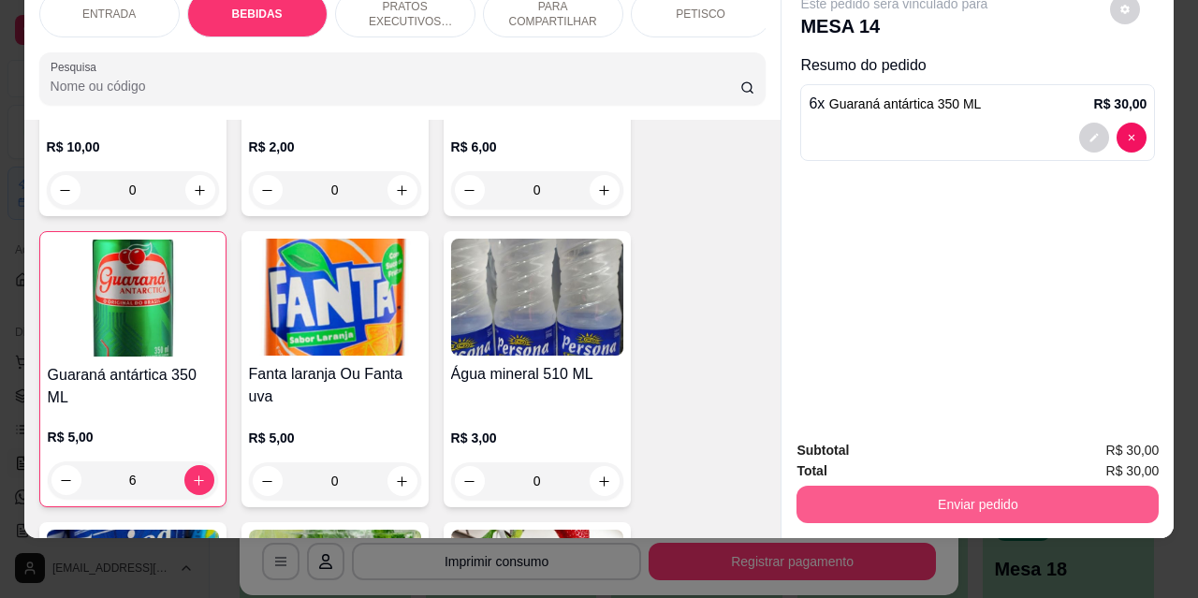
click at [922, 488] on button "Enviar pedido" at bounding box center [978, 504] width 362 height 37
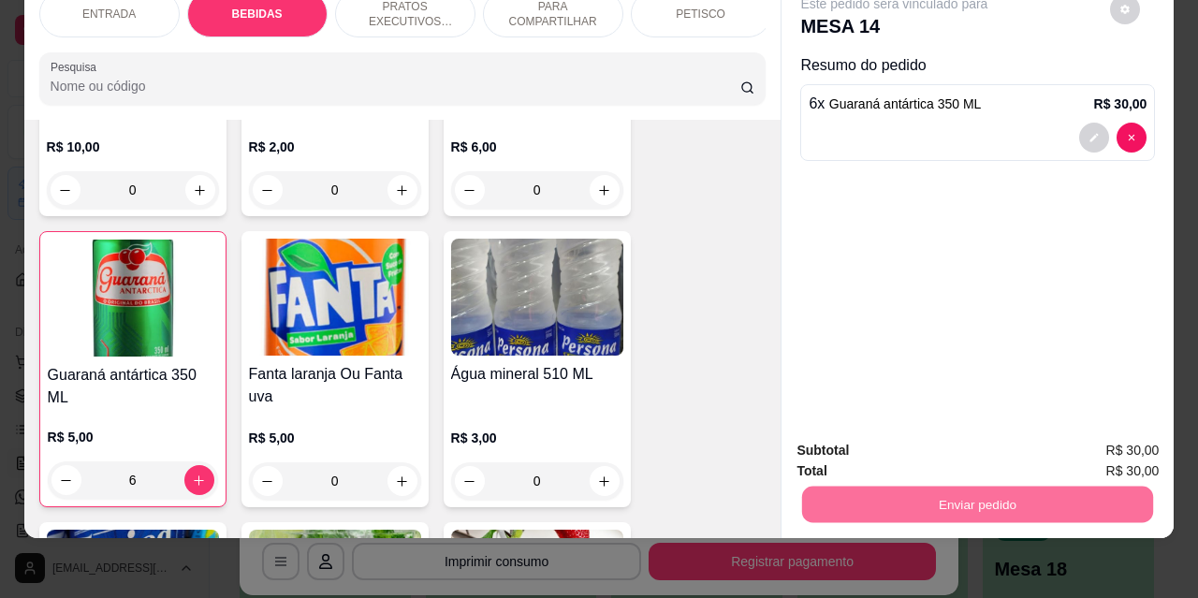
click at [877, 434] on button "Não registrar e enviar pedido" at bounding box center [916, 444] width 189 height 35
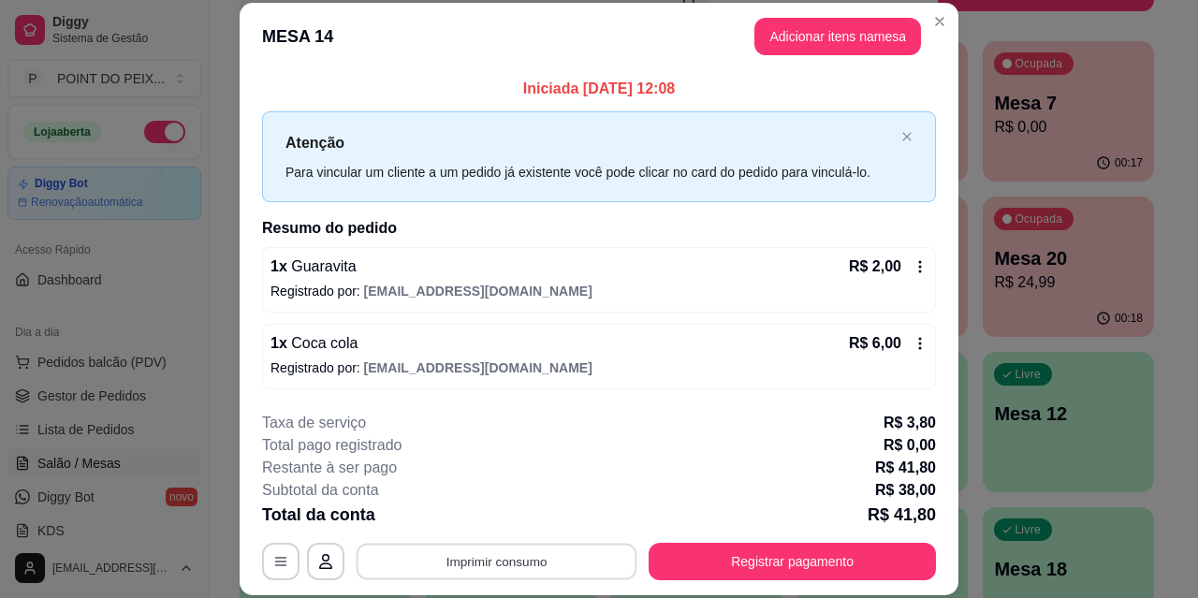
click at [513, 563] on button "Imprimir consumo" at bounding box center [497, 561] width 281 height 37
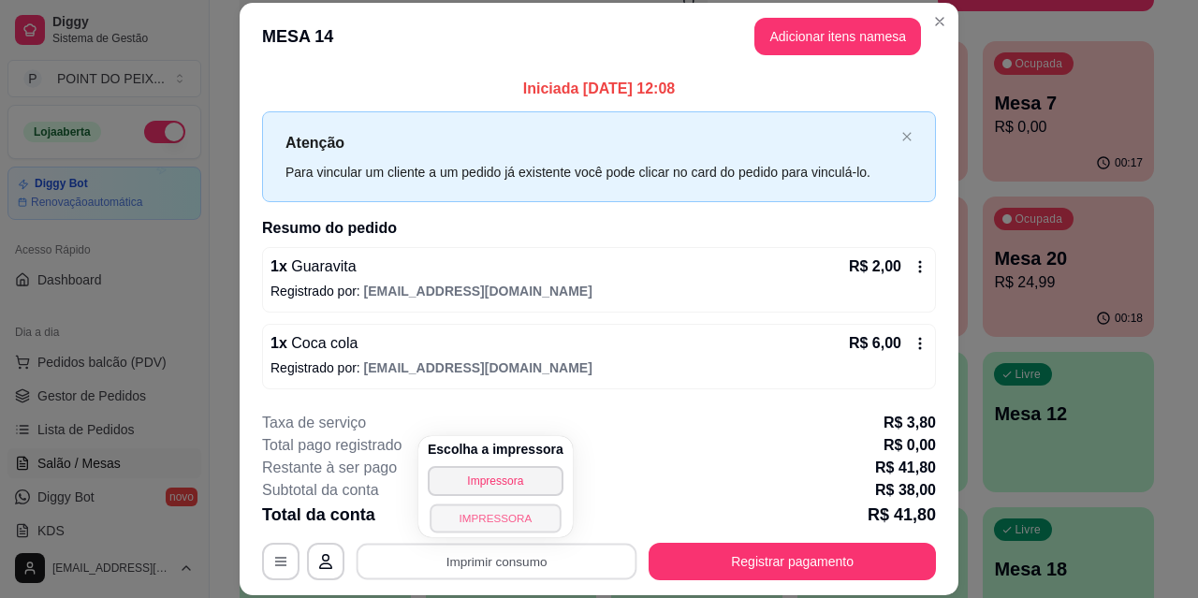
click at [493, 516] on button "IMPRESSORA" at bounding box center [495, 518] width 131 height 29
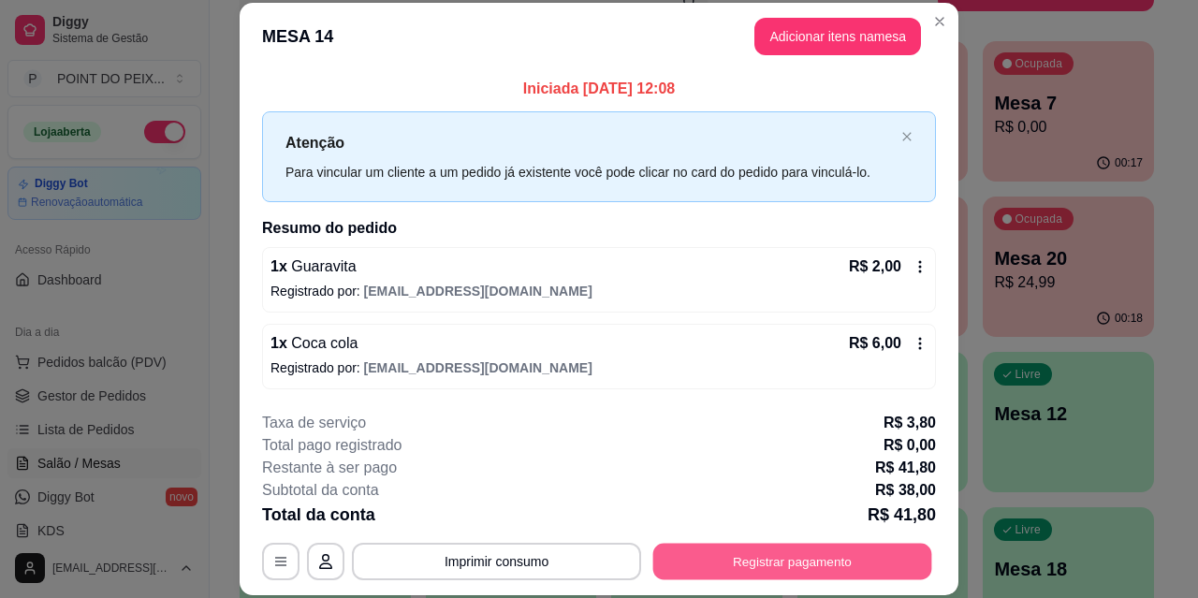
click at [753, 559] on button "Registrar pagamento" at bounding box center [793, 561] width 279 height 37
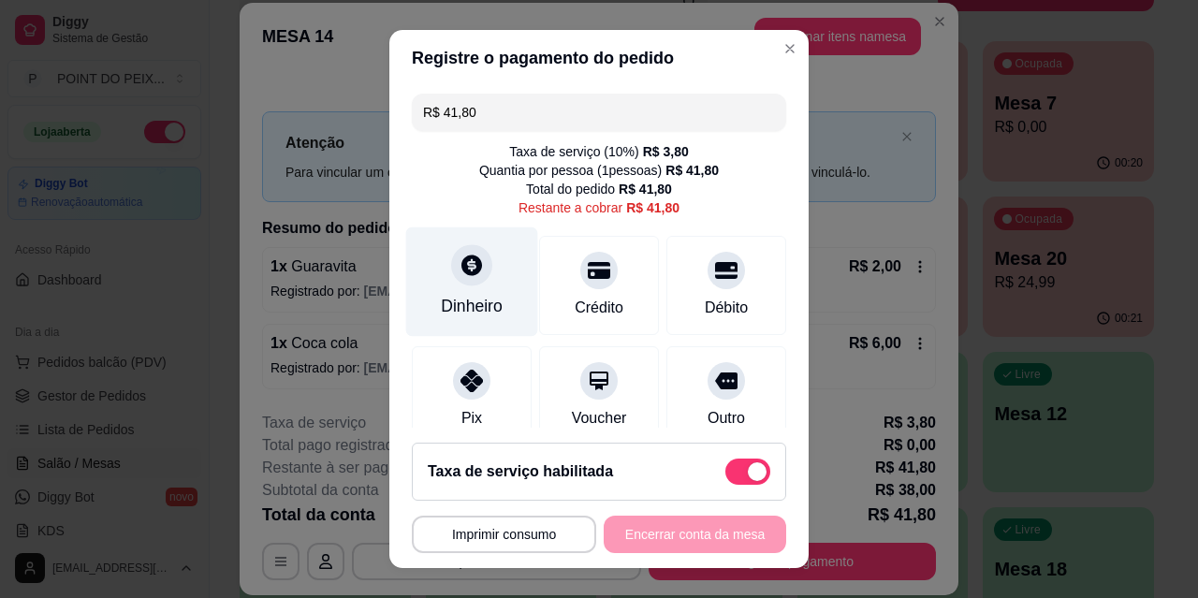
click at [462, 267] on icon at bounding box center [472, 265] width 21 height 21
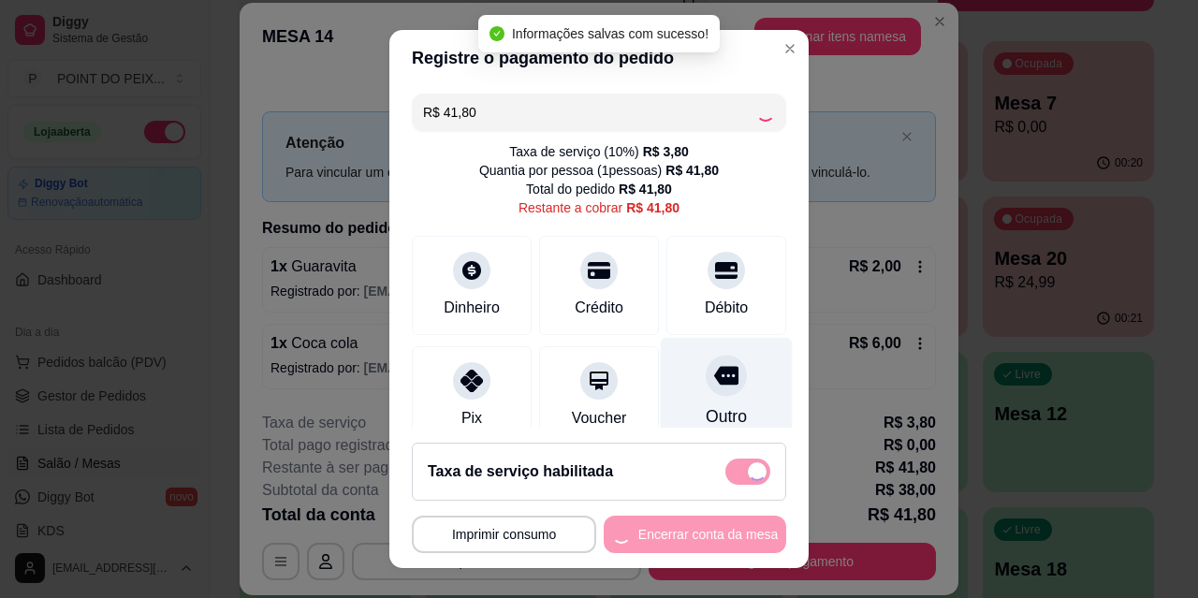
type input "R$ 0,00"
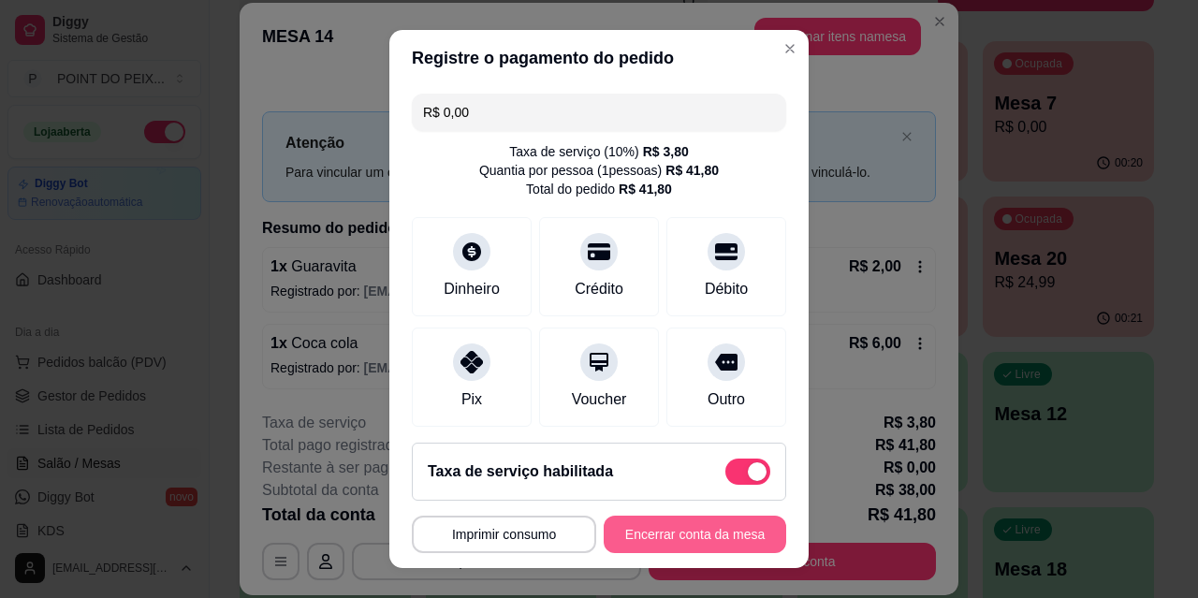
click at [676, 538] on button "Encerrar conta da mesa" at bounding box center [695, 534] width 183 height 37
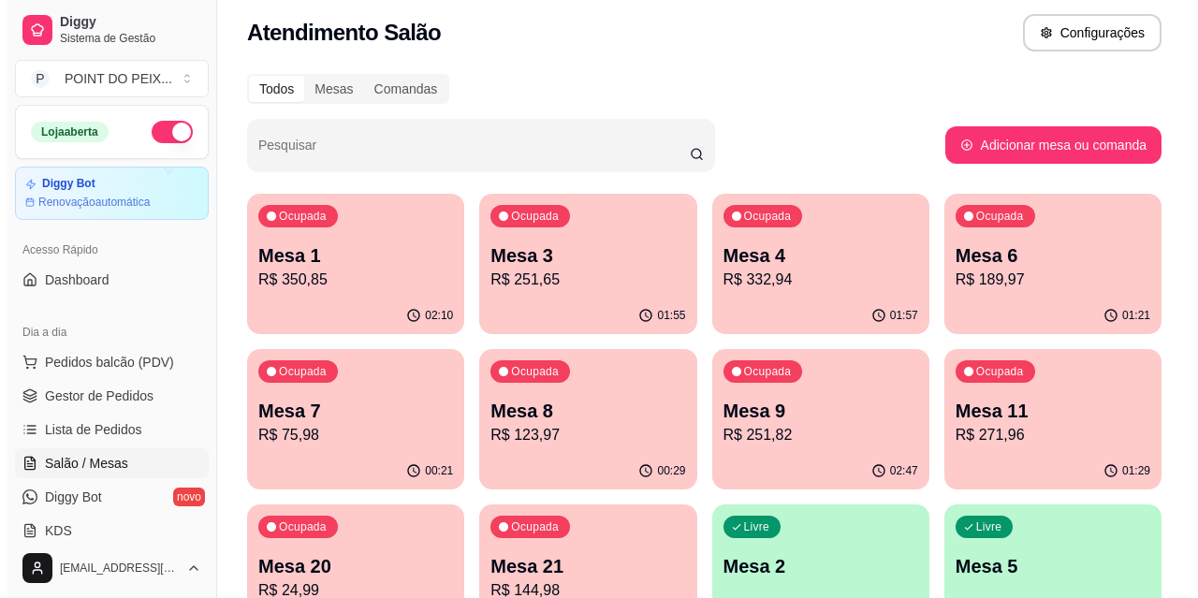
scroll to position [0, 0]
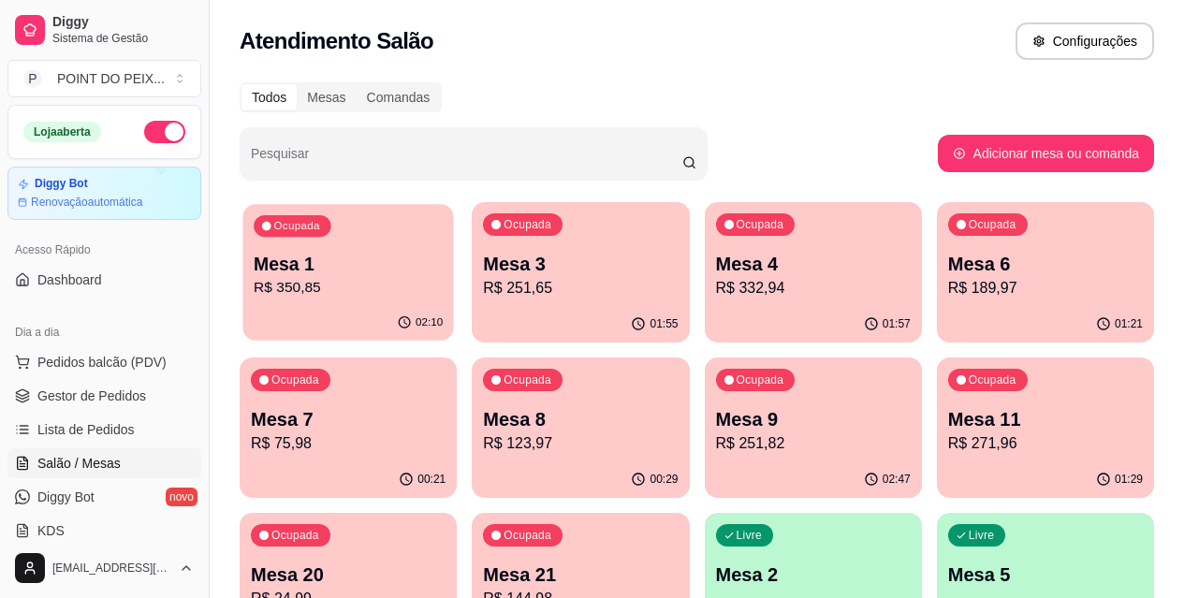
click at [347, 245] on div "Ocupada Mesa 1 R$ 350,85" at bounding box center [348, 254] width 211 height 101
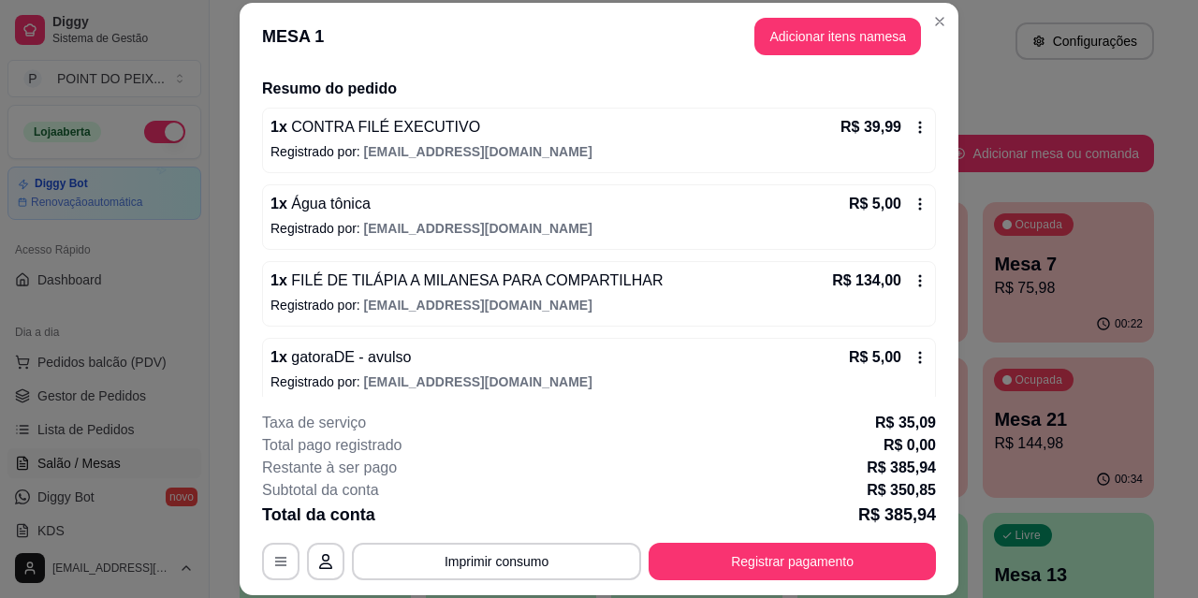
scroll to position [187, 0]
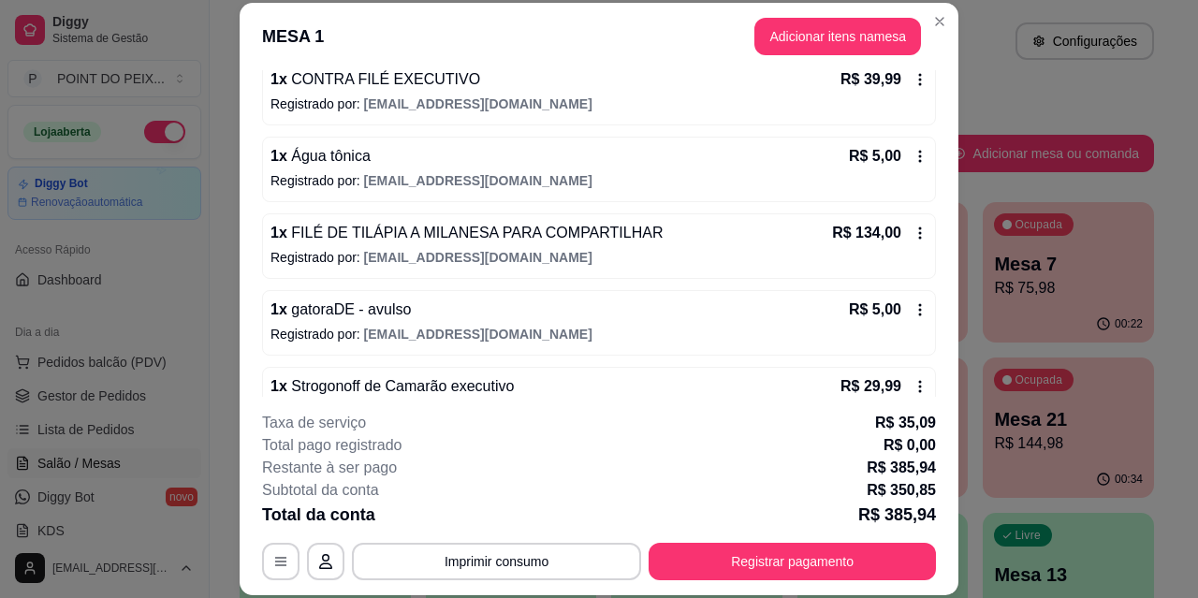
click at [913, 74] on icon at bounding box center [920, 79] width 15 height 15
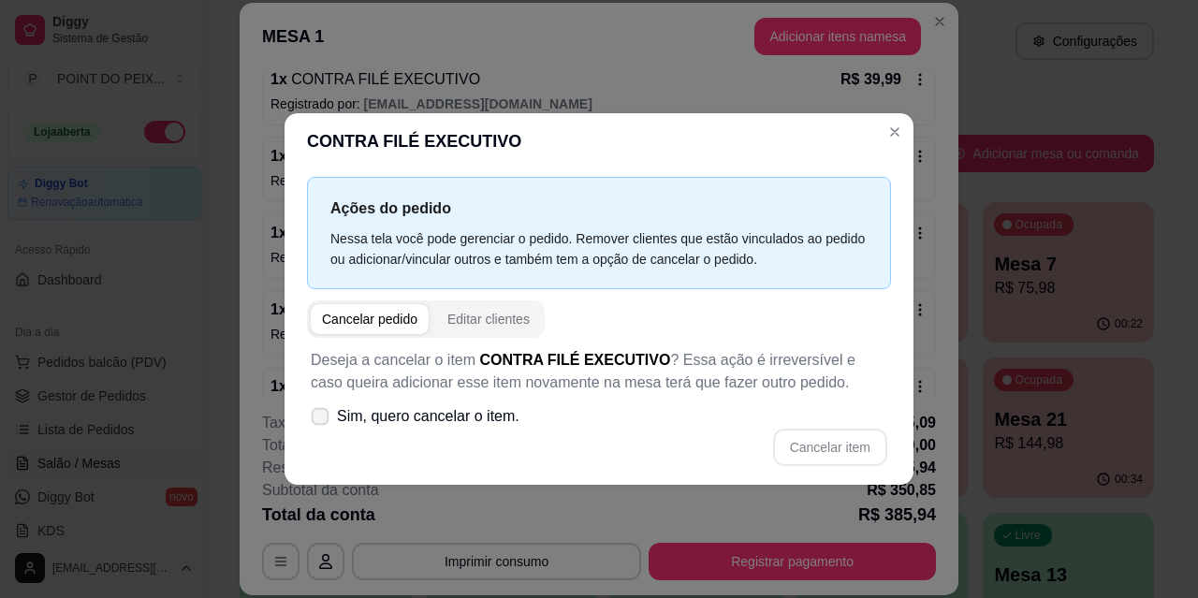
click at [314, 422] on span at bounding box center [321, 416] width 18 height 18
click at [314, 422] on input "Sim, quero cancelar o item." at bounding box center [316, 425] width 12 height 12
checkbox input "true"
click at [828, 436] on button "Cancelar item" at bounding box center [830, 447] width 114 height 37
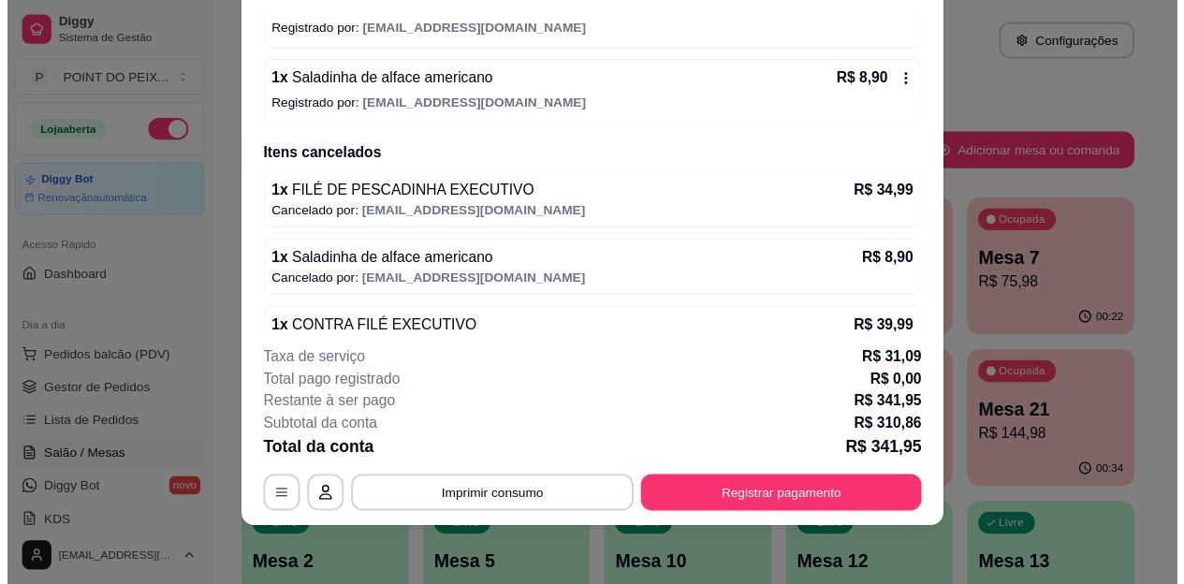
scroll to position [783, 0]
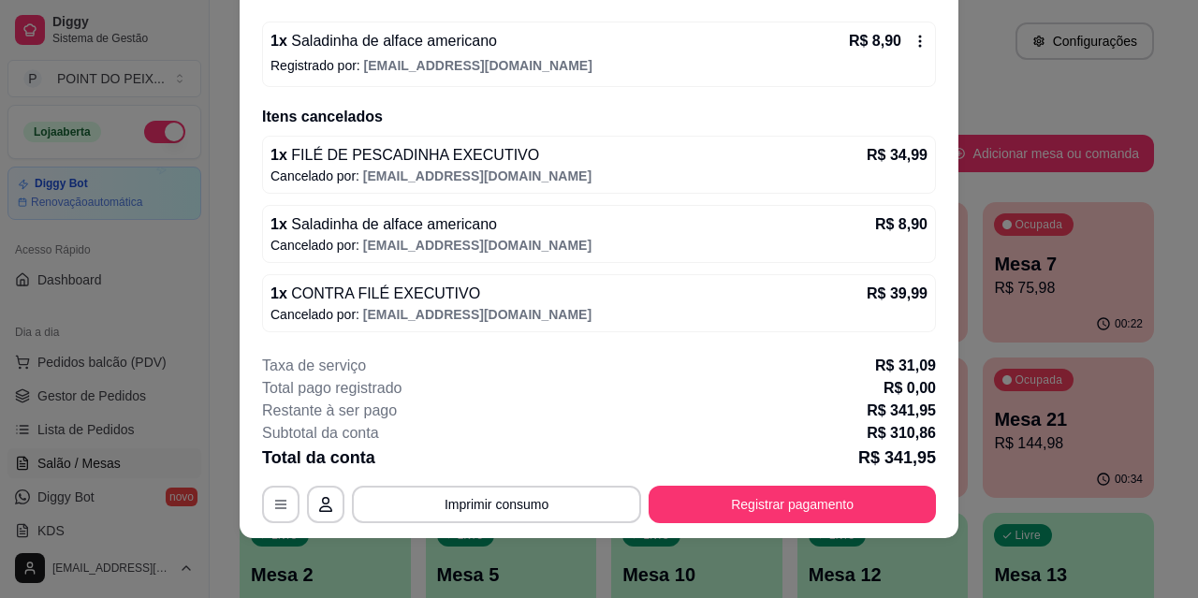
drag, startPoint x: 453, startPoint y: 302, endPoint x: 429, endPoint y: 303, distance: 24.4
click at [429, 301] on span "CONTRA FILÉ EXECUTIVO" at bounding box center [383, 294] width 193 height 16
click at [415, 295] on span "CONTRA FILÉ EXECUTIVO" at bounding box center [383, 294] width 193 height 16
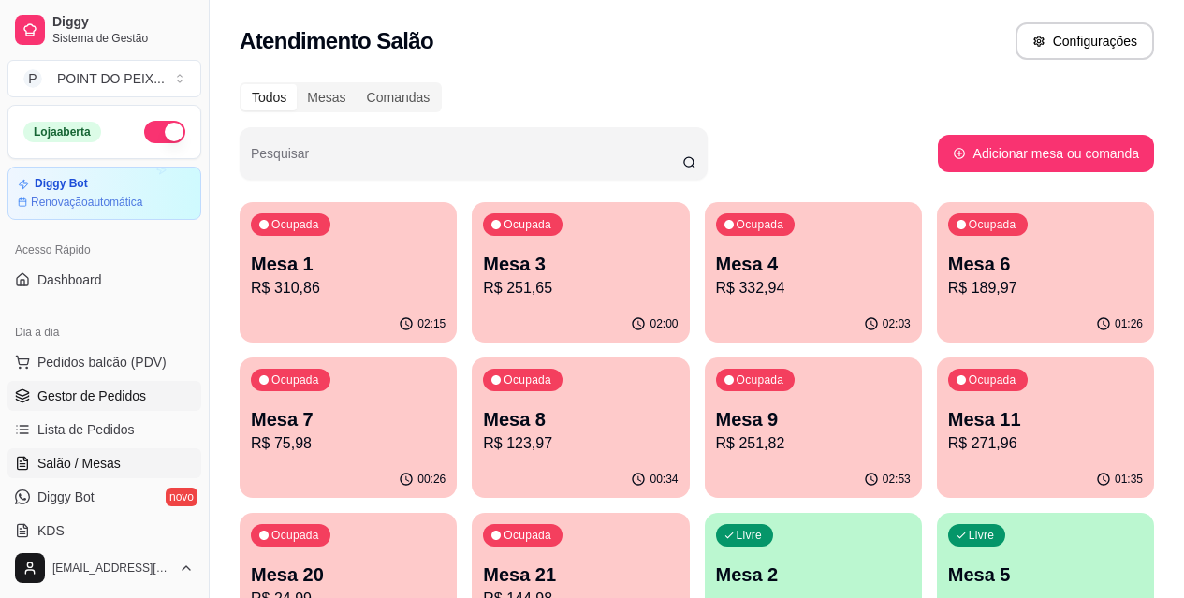
click at [114, 388] on span "Gestor de Pedidos" at bounding box center [91, 396] width 109 height 19
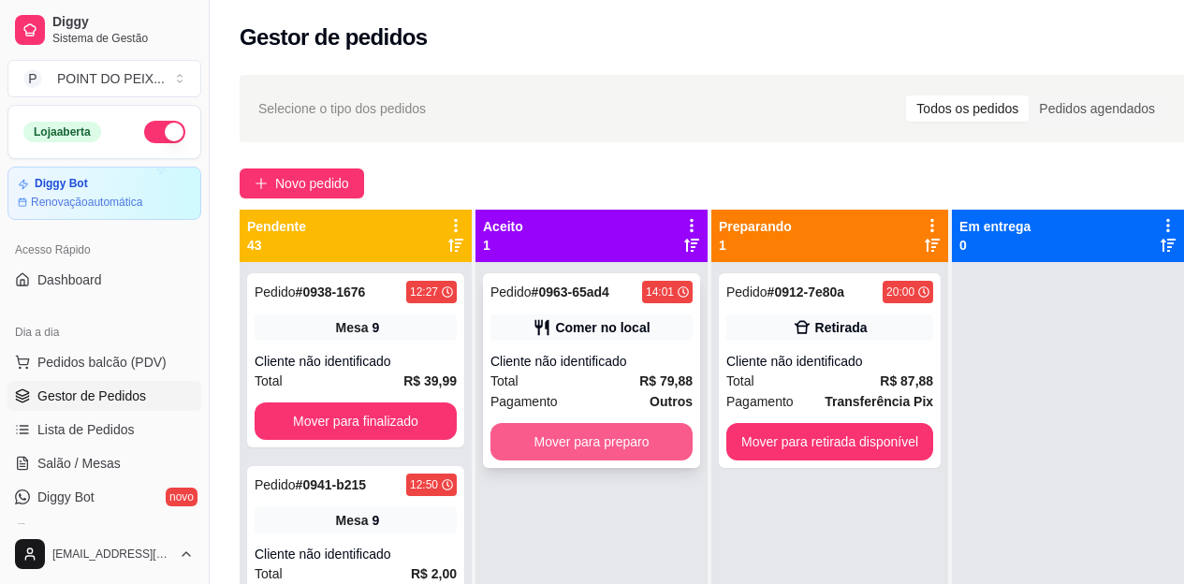
click at [608, 432] on button "Mover para preparo" at bounding box center [592, 441] width 202 height 37
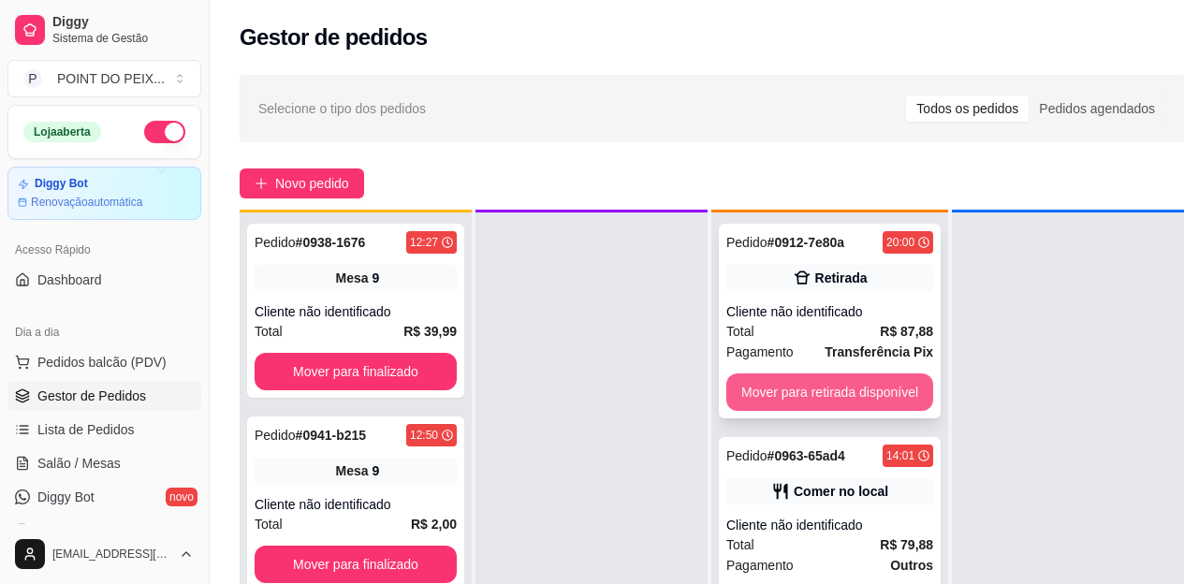
scroll to position [52, 0]
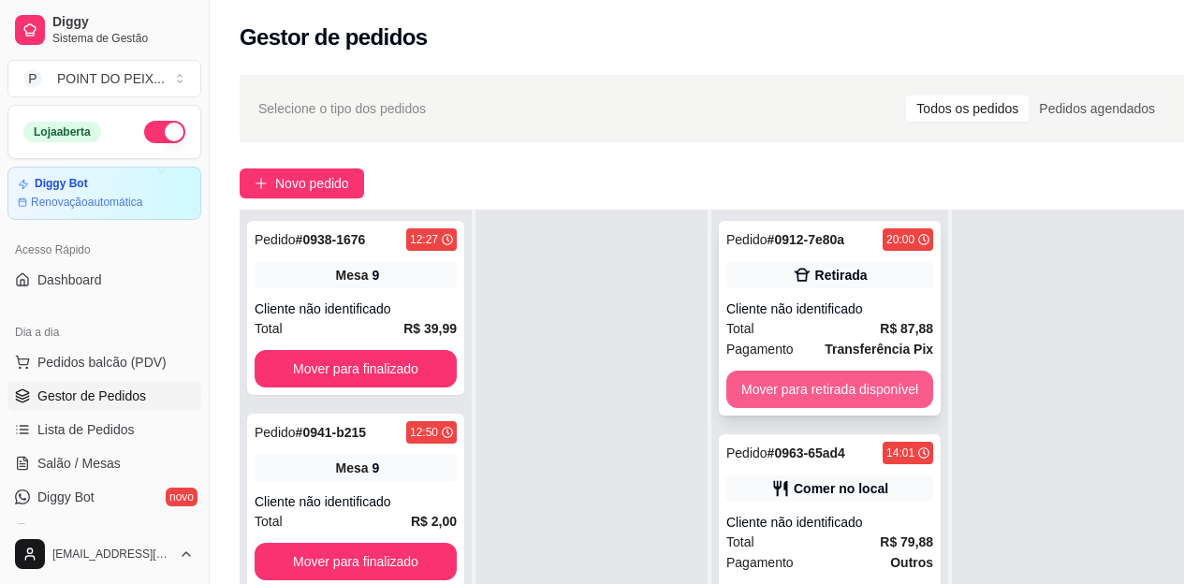
click at [820, 394] on button "Mover para retirada disponível" at bounding box center [830, 389] width 207 height 37
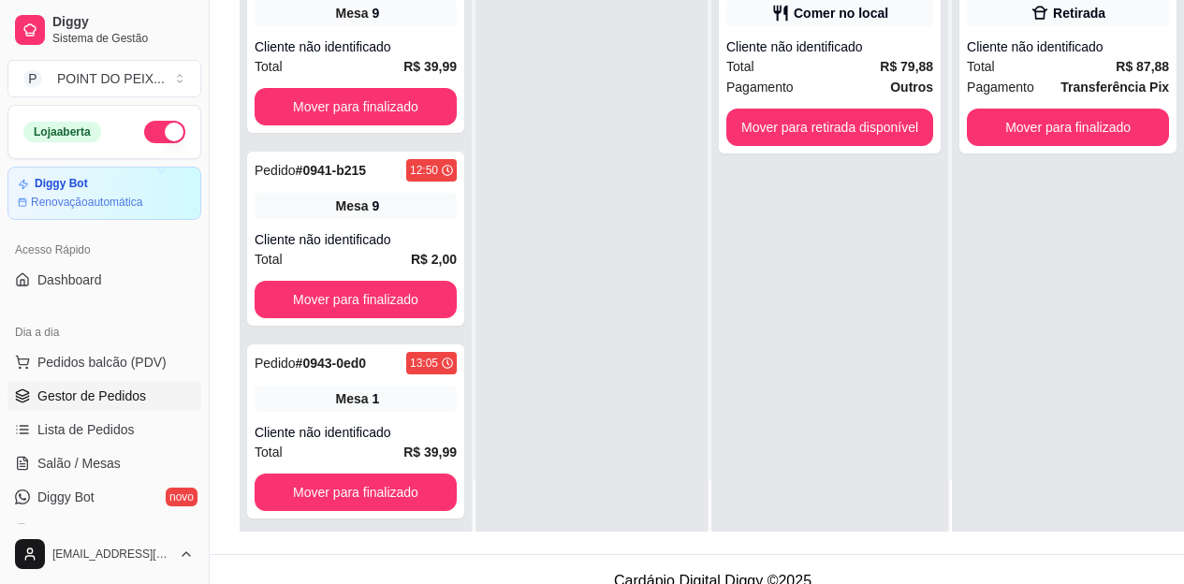
scroll to position [300, 0]
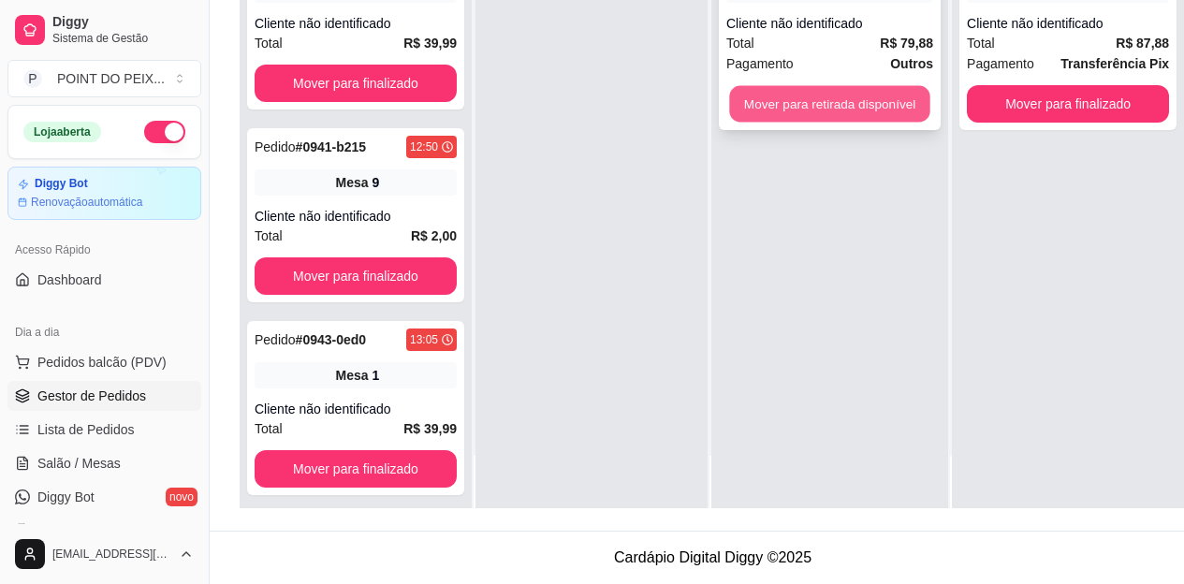
click at [859, 94] on button "Mover para retirada disponível" at bounding box center [829, 104] width 200 height 37
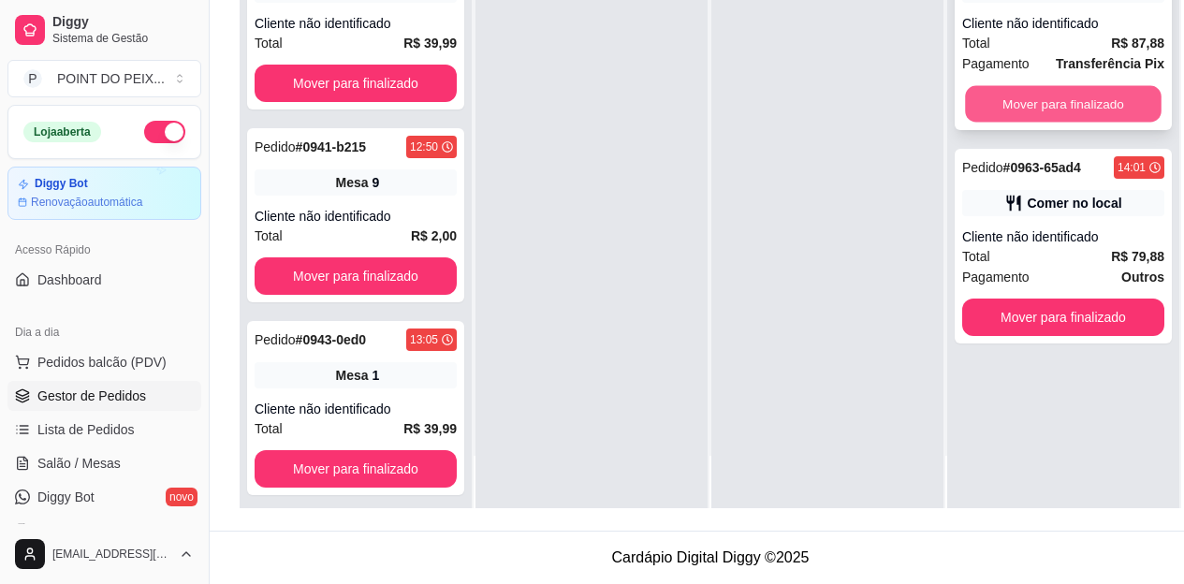
click at [1051, 93] on button "Mover para finalizado" at bounding box center [1063, 104] width 197 height 37
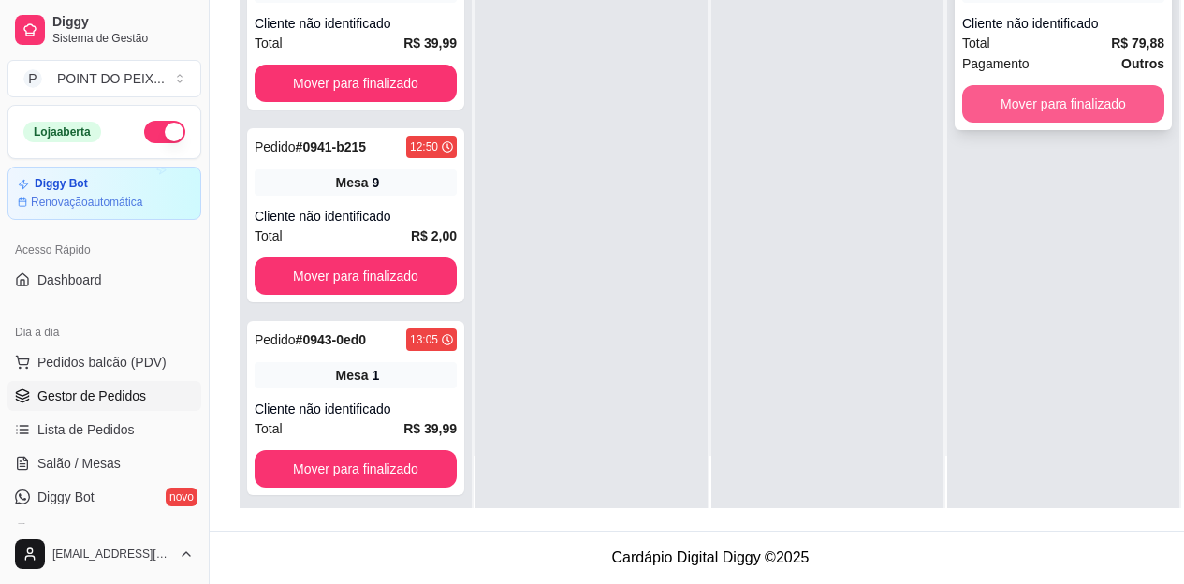
click at [1035, 94] on button "Mover para finalizado" at bounding box center [1064, 103] width 202 height 37
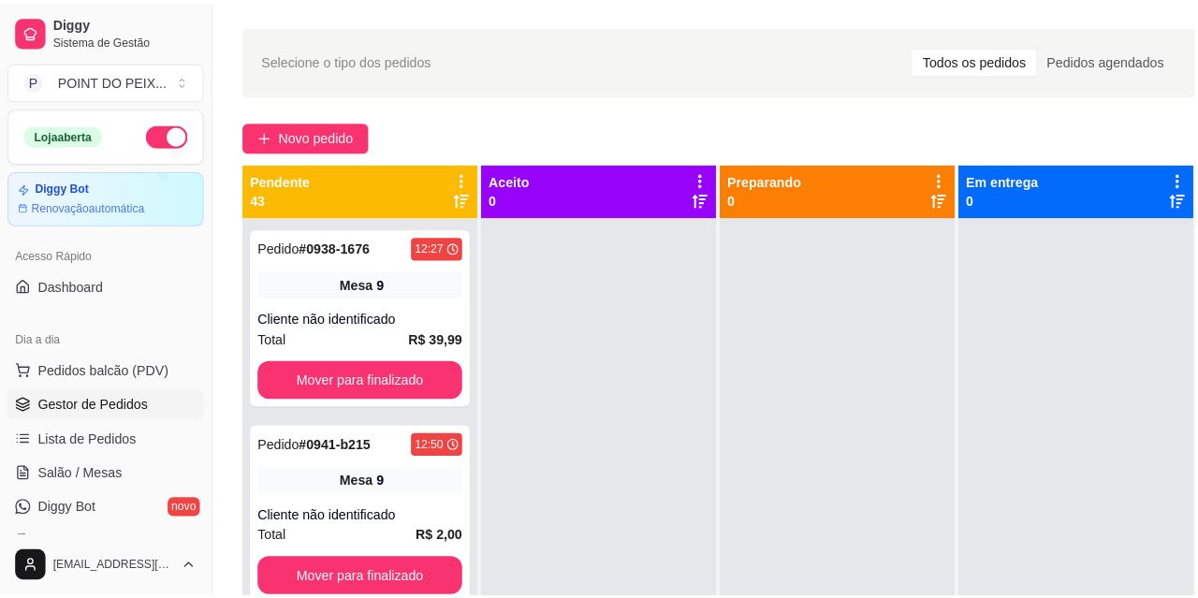
scroll to position [0, 0]
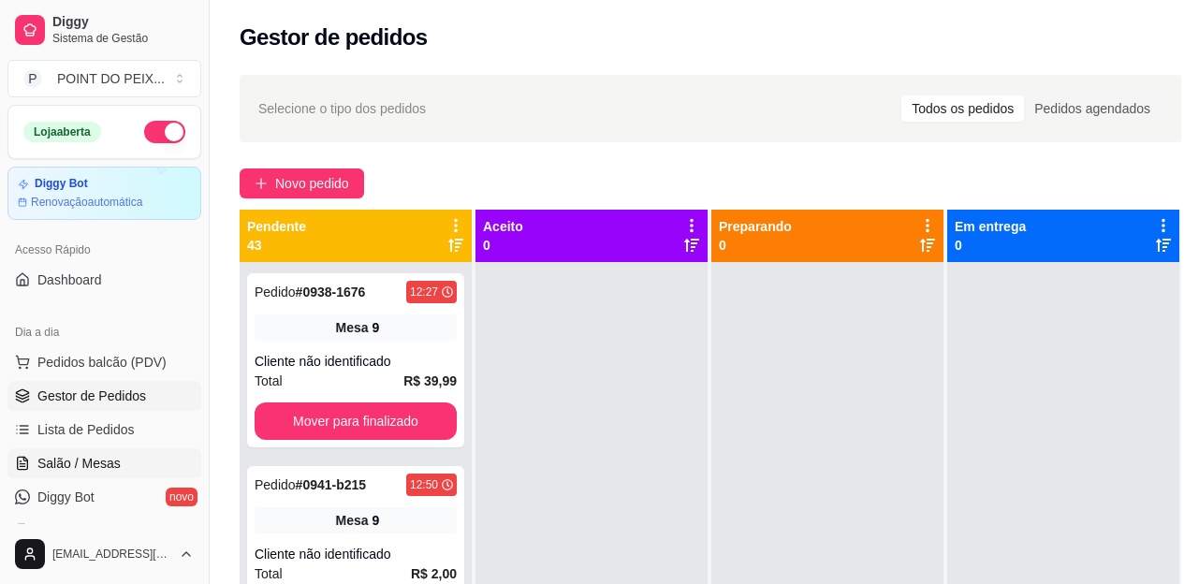
click at [93, 468] on span "Salão / Mesas" at bounding box center [78, 463] width 83 height 19
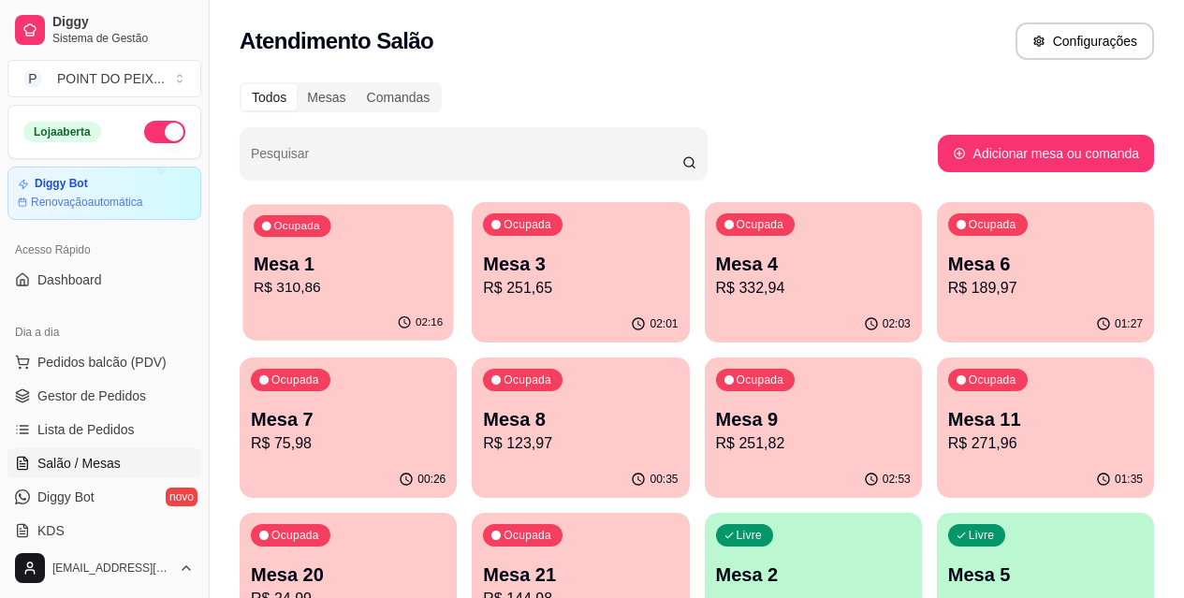
click at [371, 277] on p "R$ 310,86" at bounding box center [348, 288] width 189 height 22
click at [322, 245] on div "Ocupada Mesa 1 R$ 310,86" at bounding box center [348, 254] width 217 height 104
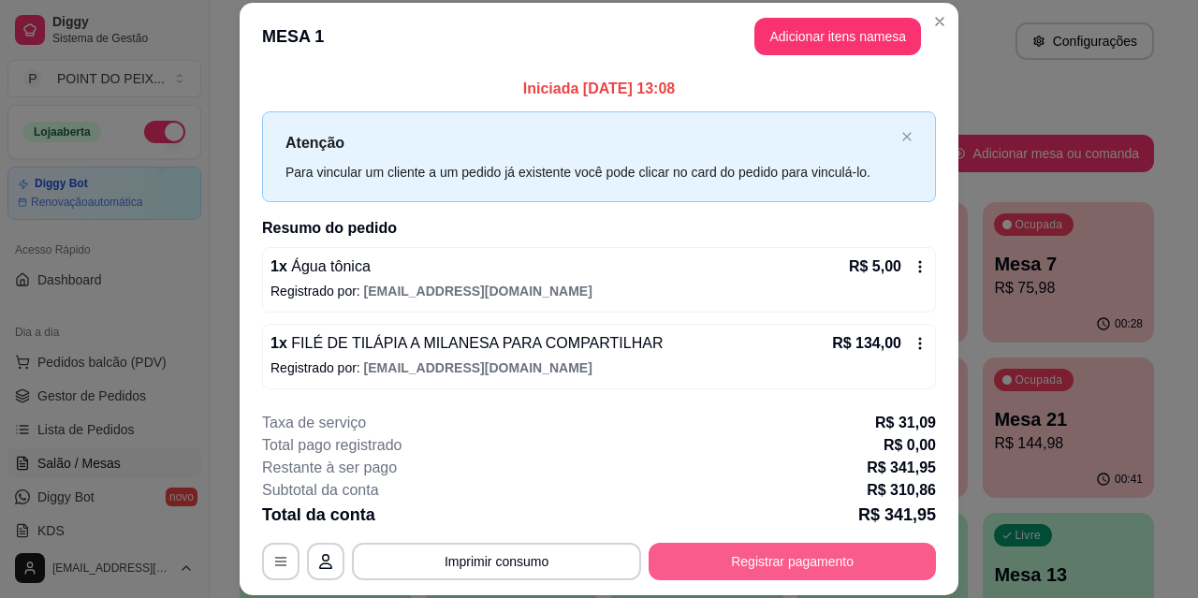
click at [755, 564] on button "Registrar pagamento" at bounding box center [792, 561] width 287 height 37
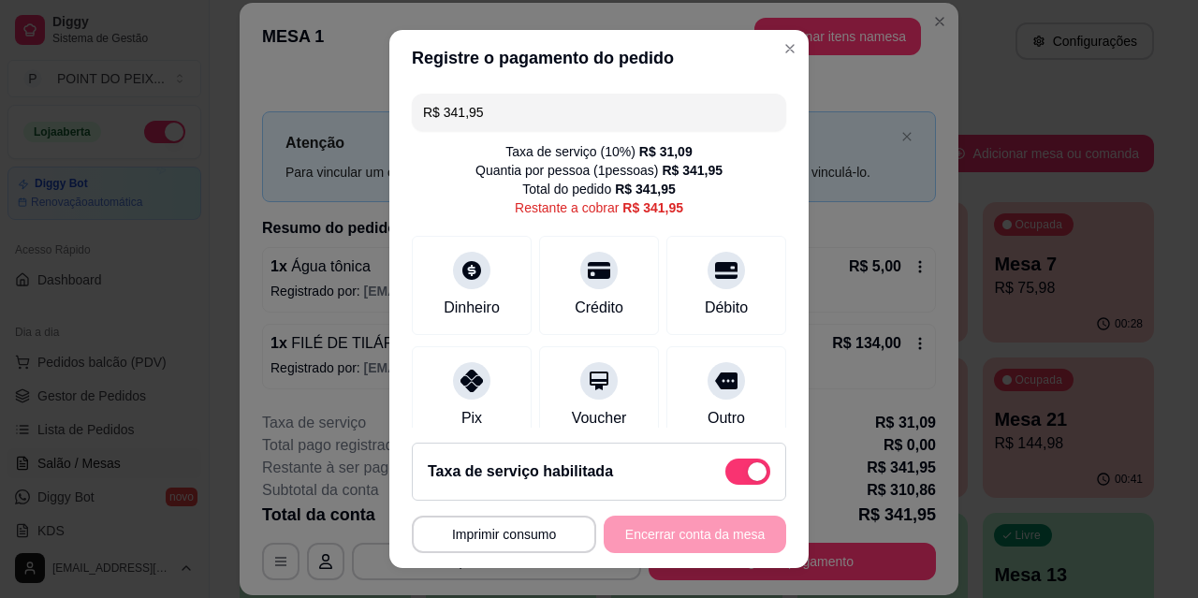
click at [485, 115] on input "R$ 341,95" at bounding box center [599, 112] width 352 height 37
click at [484, 111] on input "R$ 341,95" at bounding box center [599, 112] width 352 height 37
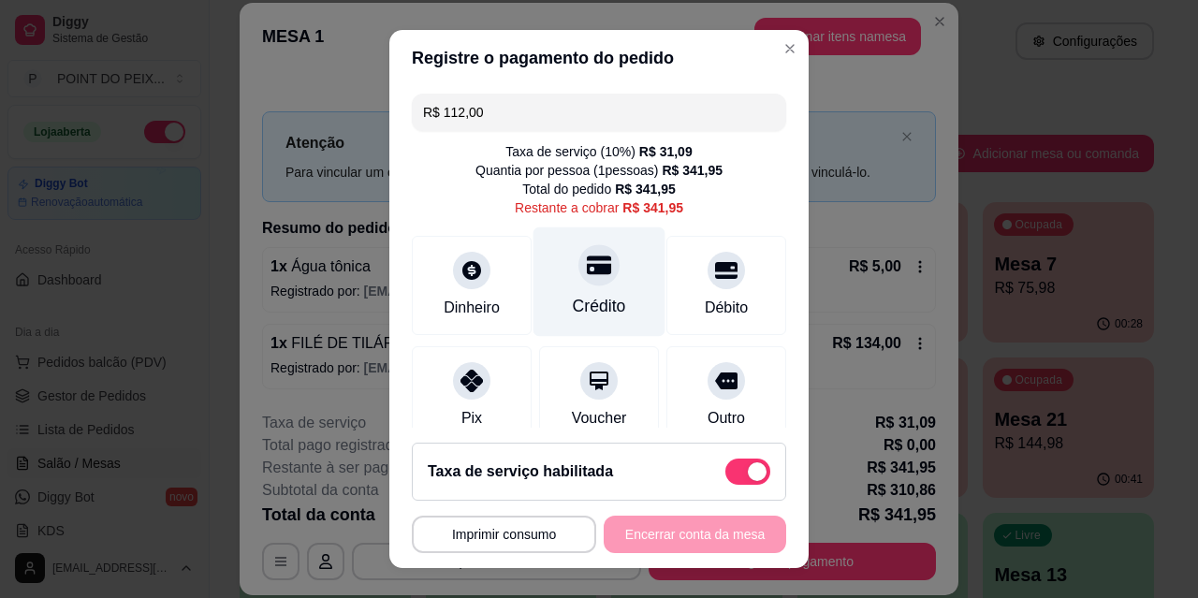
click at [584, 278] on div at bounding box center [599, 264] width 41 height 41
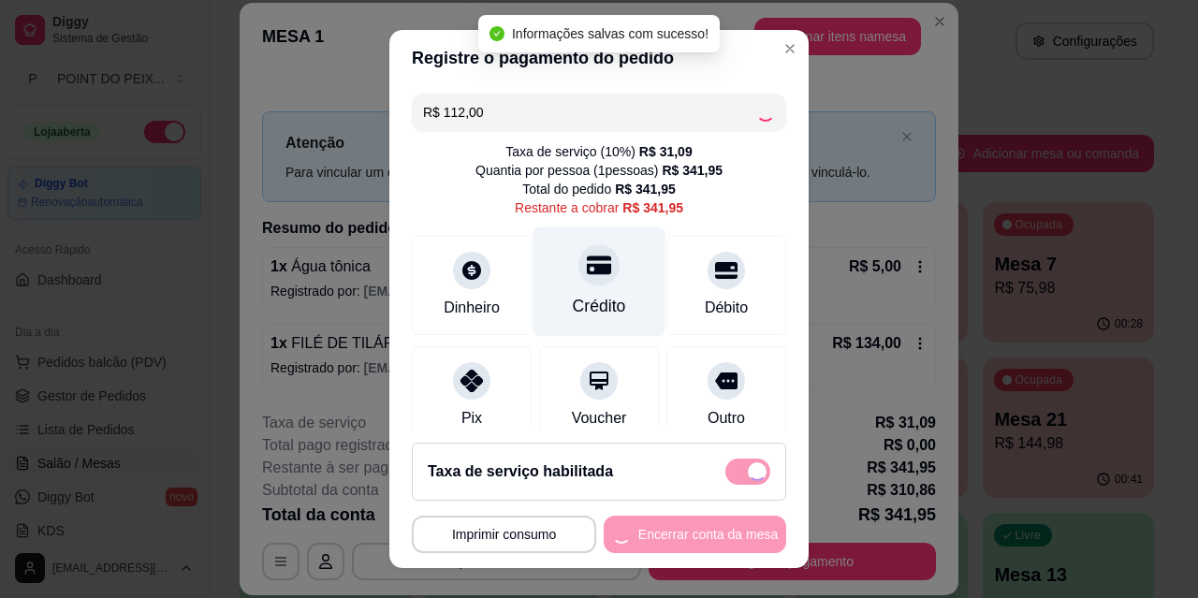
type input "R$ 229,95"
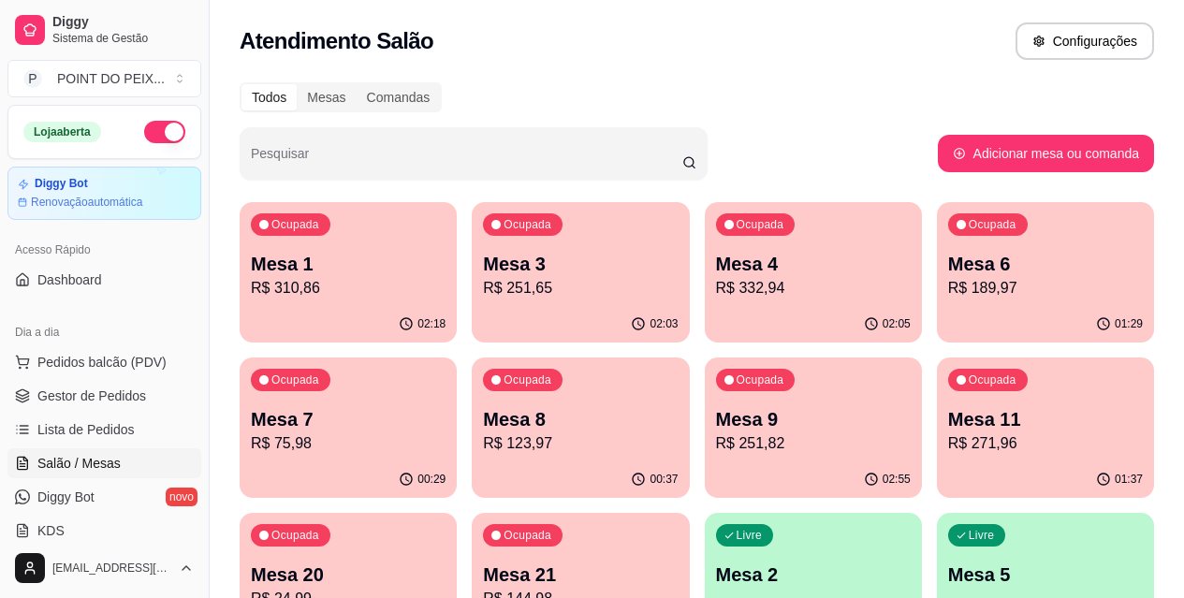
click at [349, 272] on p "Mesa 1" at bounding box center [348, 264] width 195 height 26
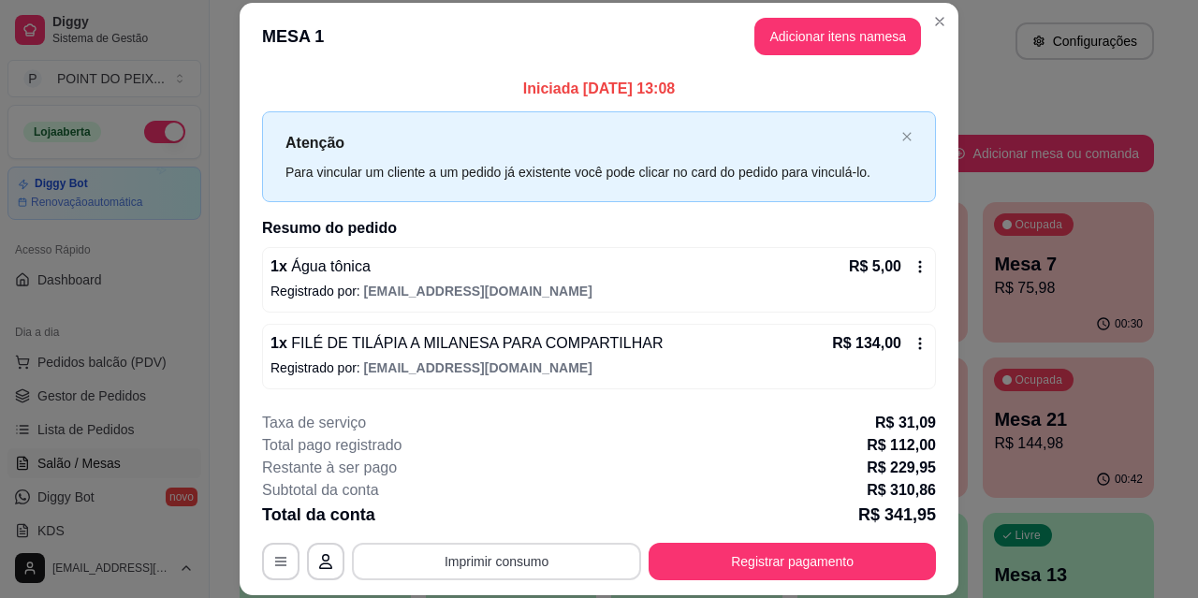
click at [550, 560] on button "Imprimir consumo" at bounding box center [496, 561] width 289 height 37
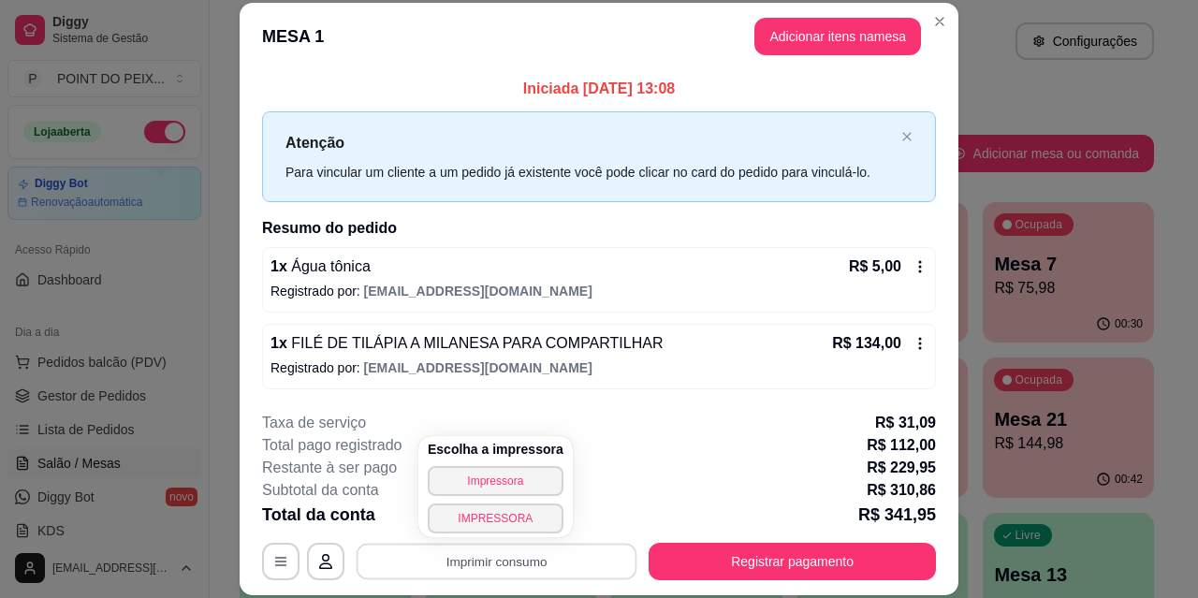
click at [679, 478] on div "Restante à ser pago R$ 229,95" at bounding box center [599, 468] width 674 height 22
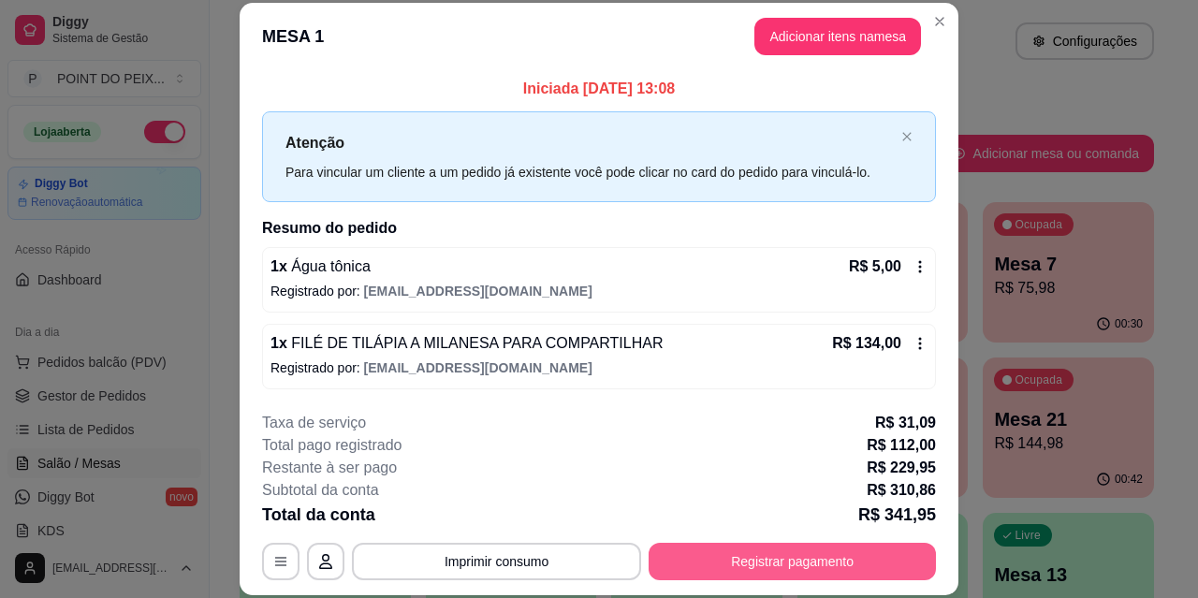
click at [730, 562] on button "Registrar pagamento" at bounding box center [792, 561] width 287 height 37
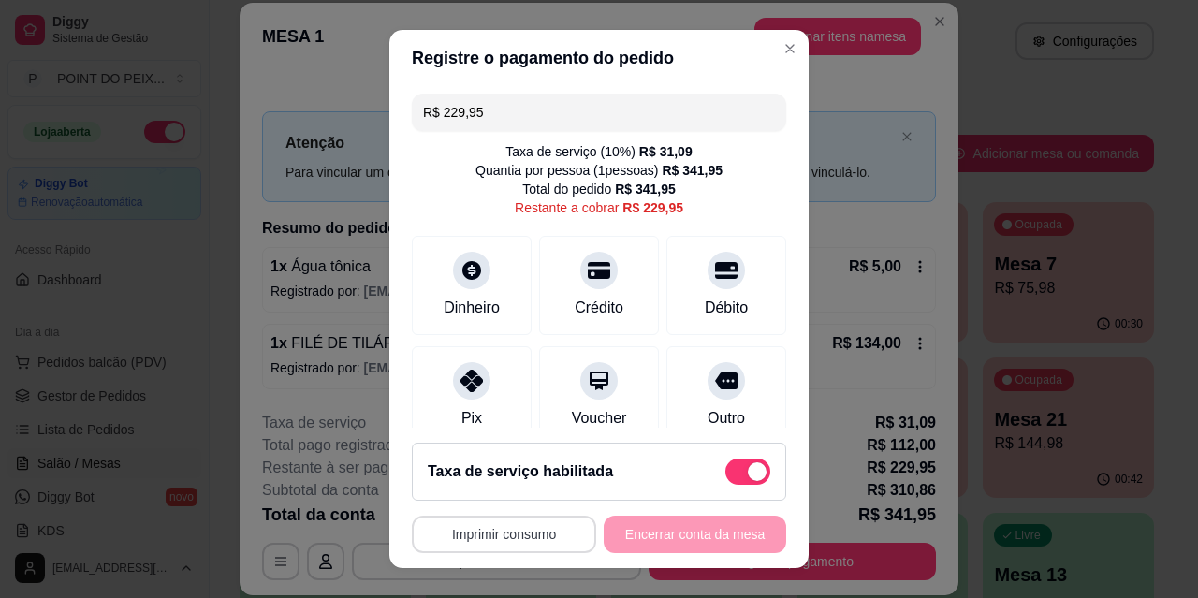
click at [497, 533] on button "Imprimir consumo" at bounding box center [504, 534] width 184 height 37
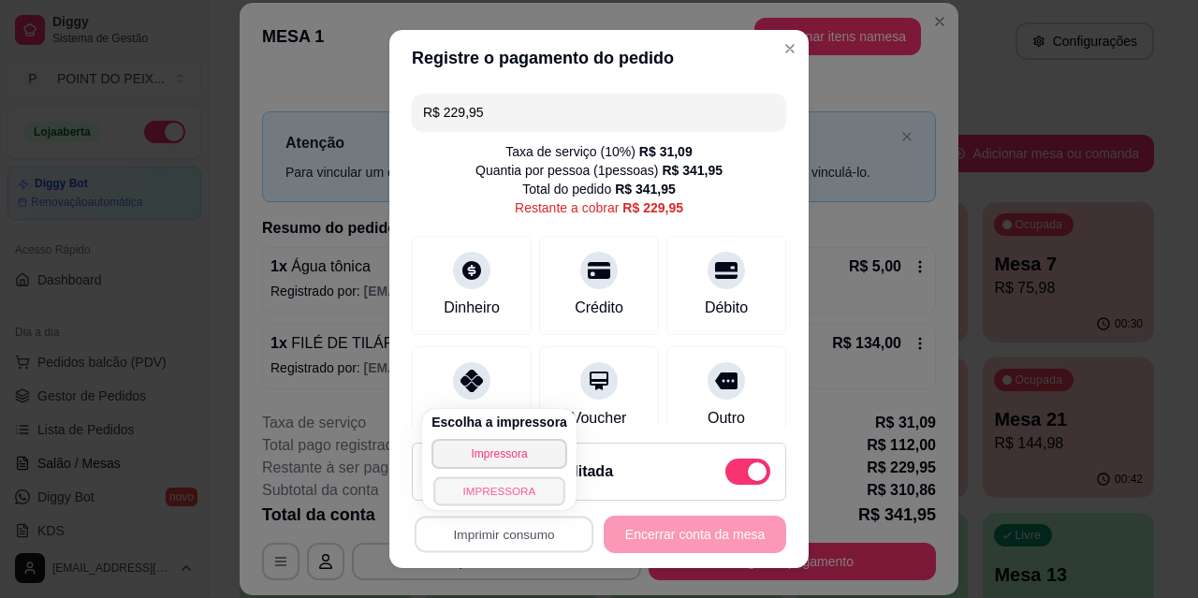
click at [487, 493] on button "IMPRESSORA" at bounding box center [499, 491] width 131 height 29
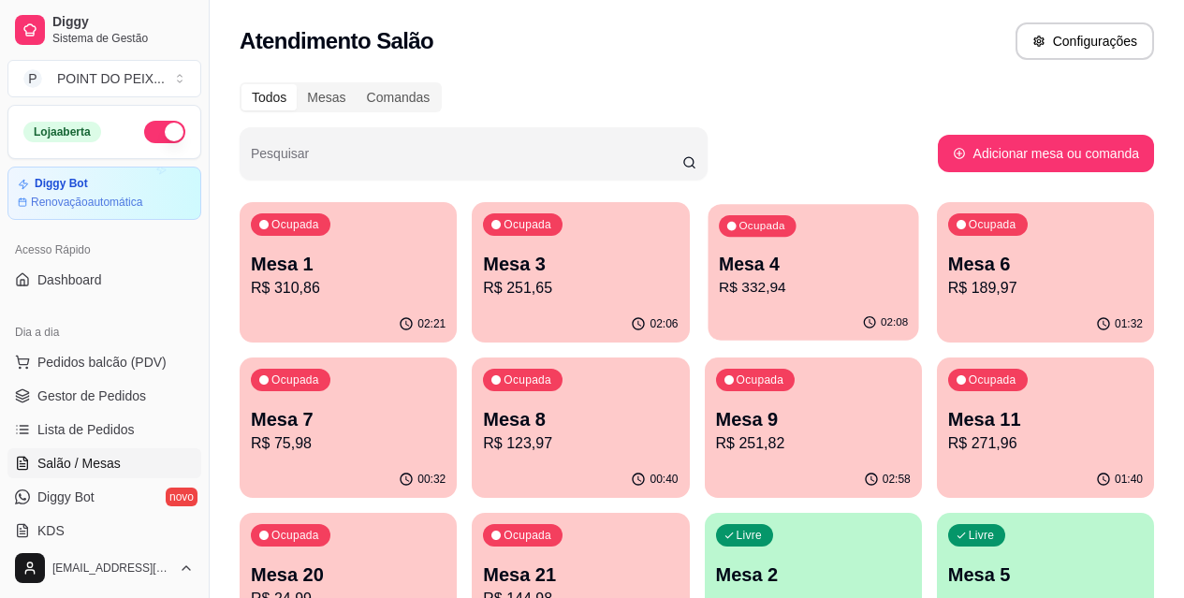
click at [735, 266] on p "Mesa 4" at bounding box center [813, 264] width 189 height 25
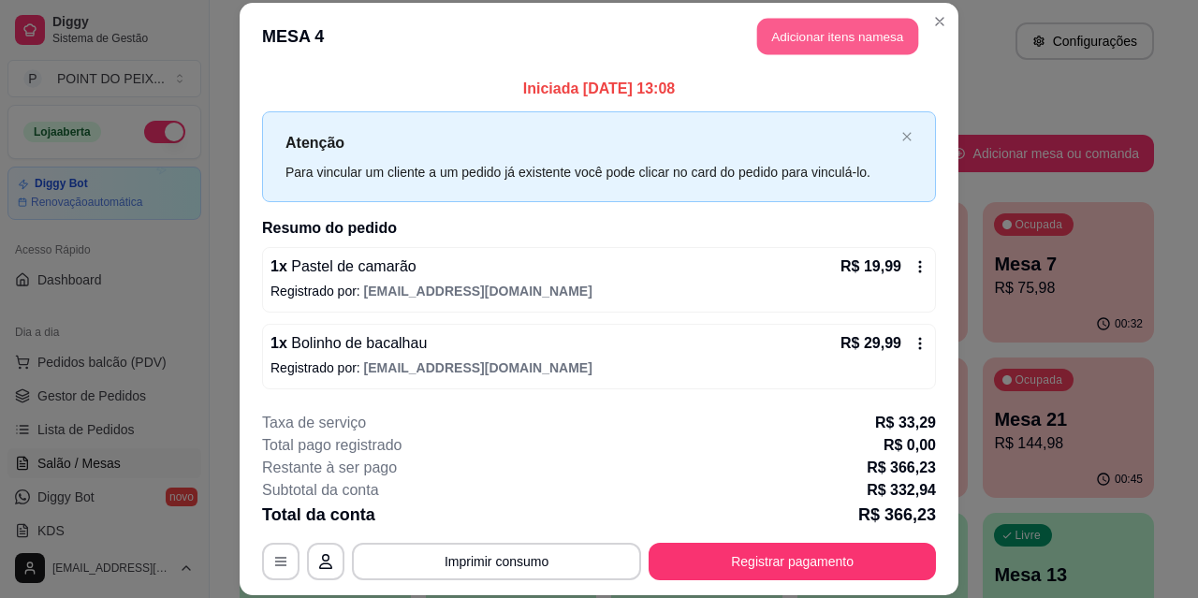
click at [841, 34] on button "Adicionar itens na mesa" at bounding box center [837, 37] width 161 height 37
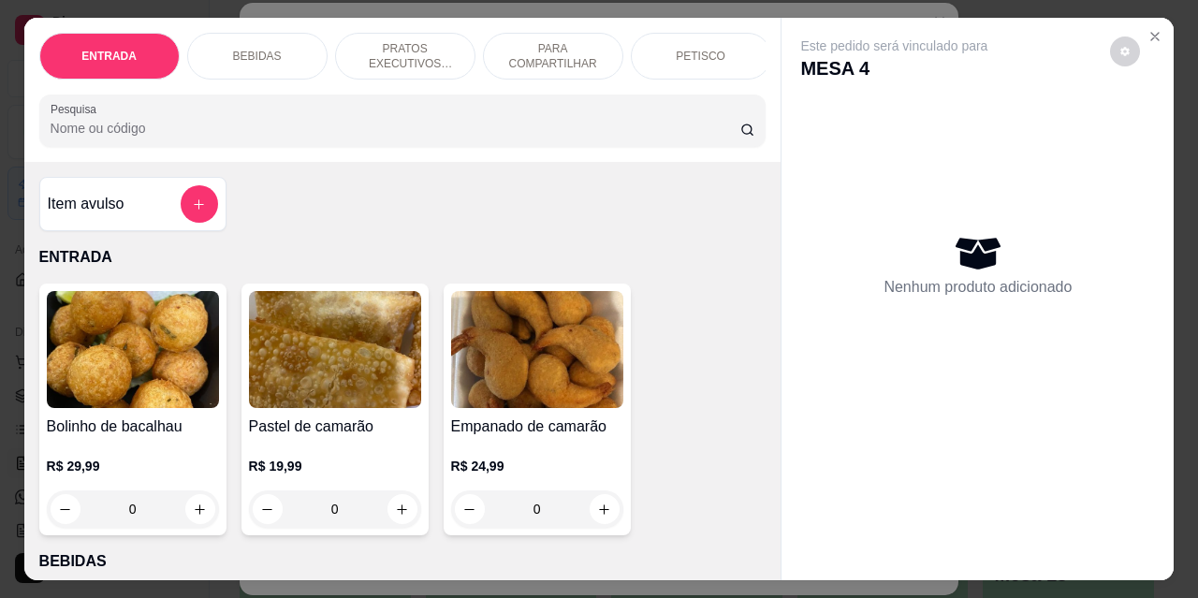
click at [266, 50] on p "BEBIDAS" at bounding box center [257, 56] width 49 height 15
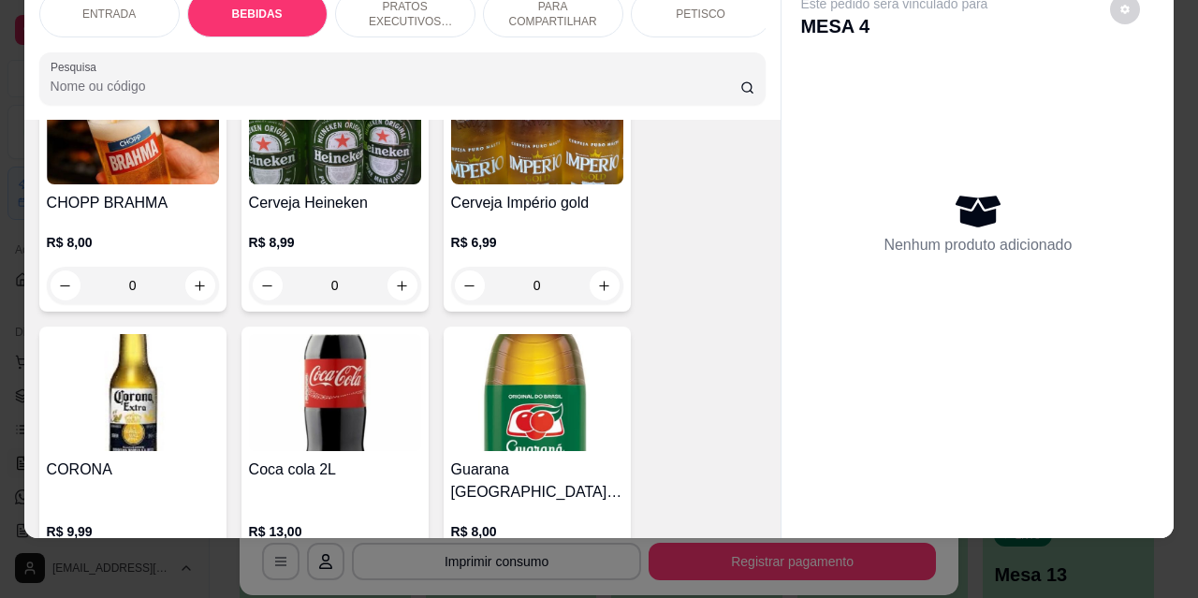
scroll to position [576, 0]
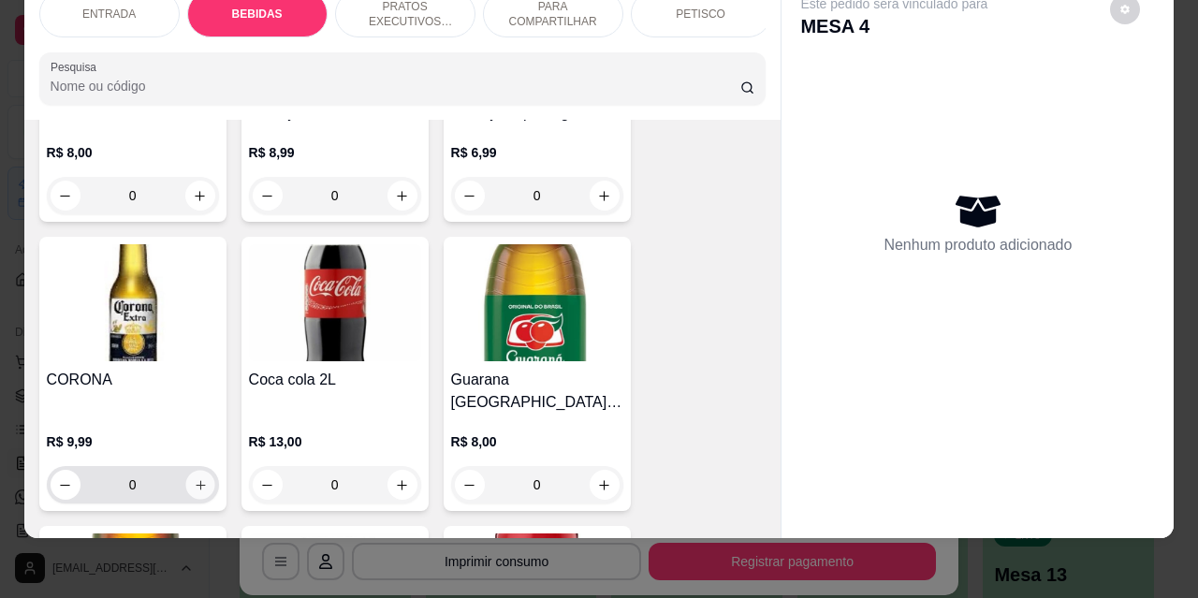
click at [198, 478] on icon "increase-product-quantity" at bounding box center [200, 485] width 14 height 14
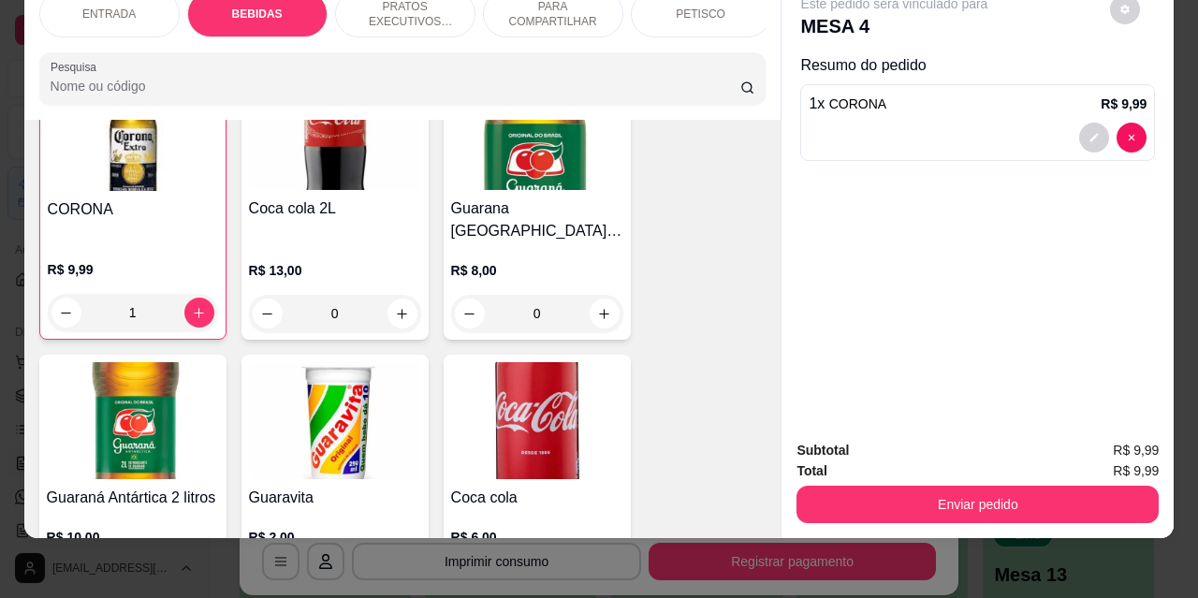
scroll to position [763, 0]
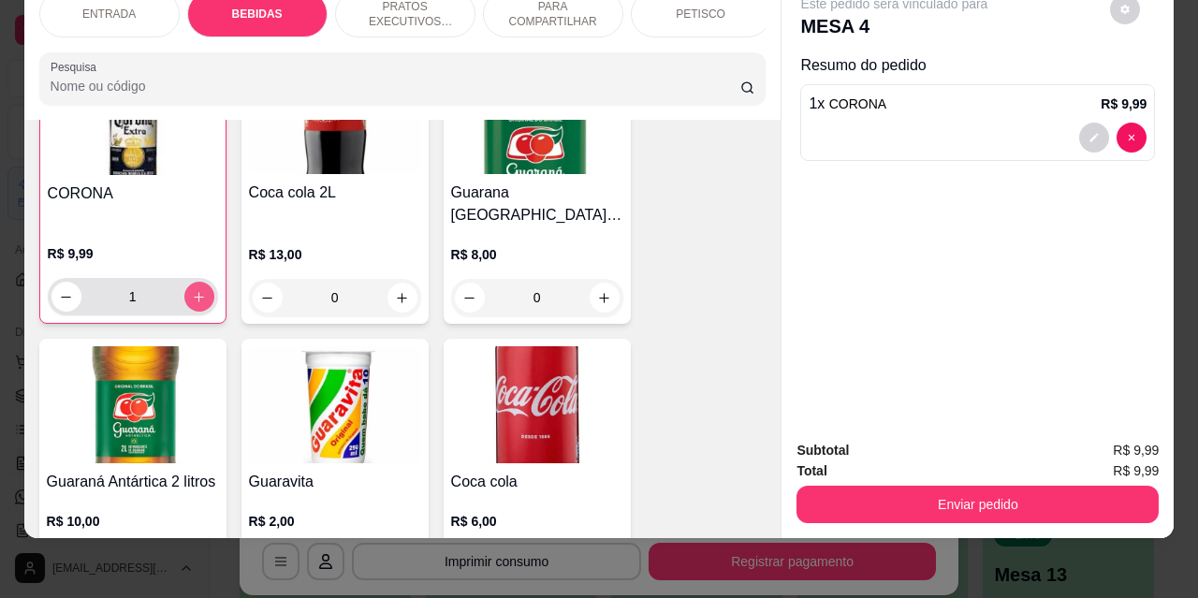
click at [192, 290] on icon "increase-product-quantity" at bounding box center [199, 297] width 14 height 14
click at [59, 290] on icon "decrease-product-quantity" at bounding box center [66, 297] width 14 height 14
type input "1"
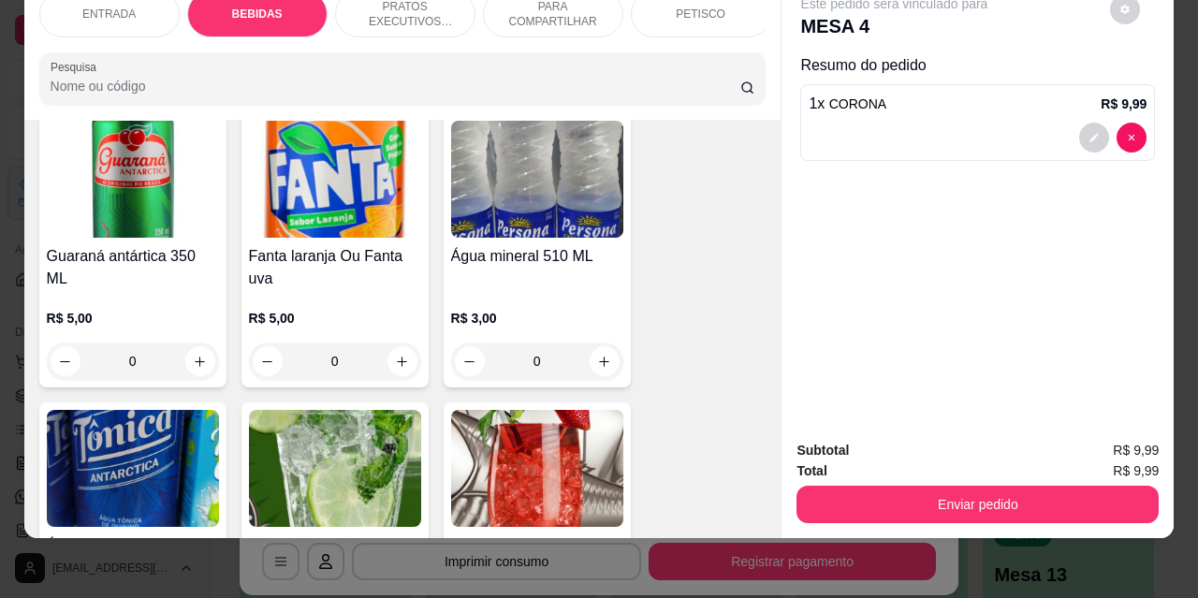
scroll to position [1512, 0]
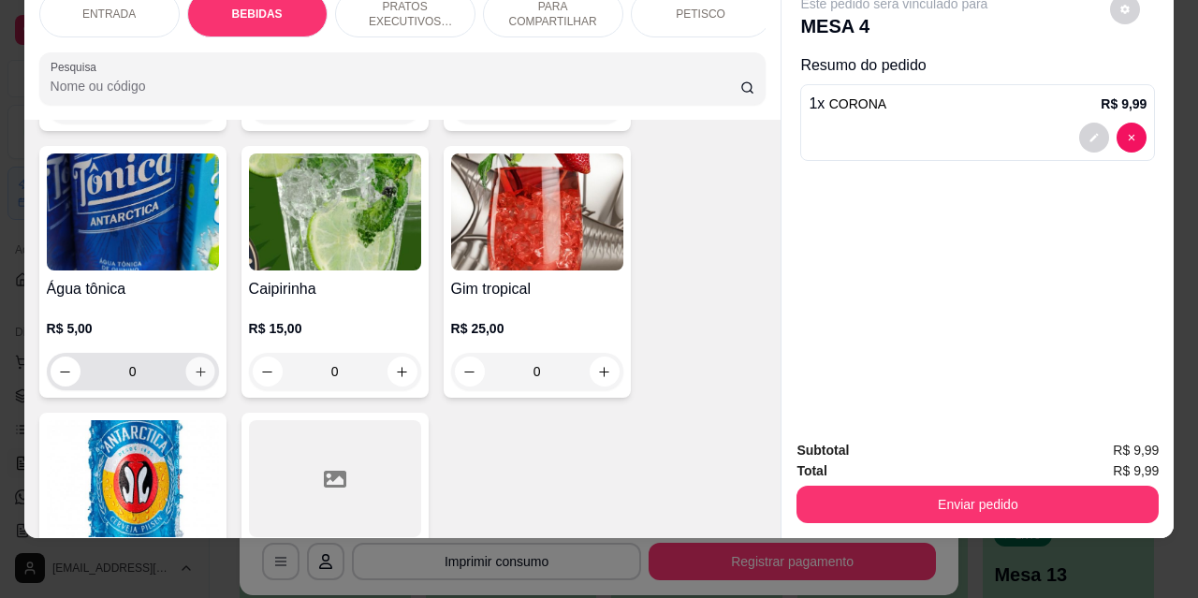
click at [198, 365] on icon "increase-product-quantity" at bounding box center [200, 372] width 14 height 14
type input "1"
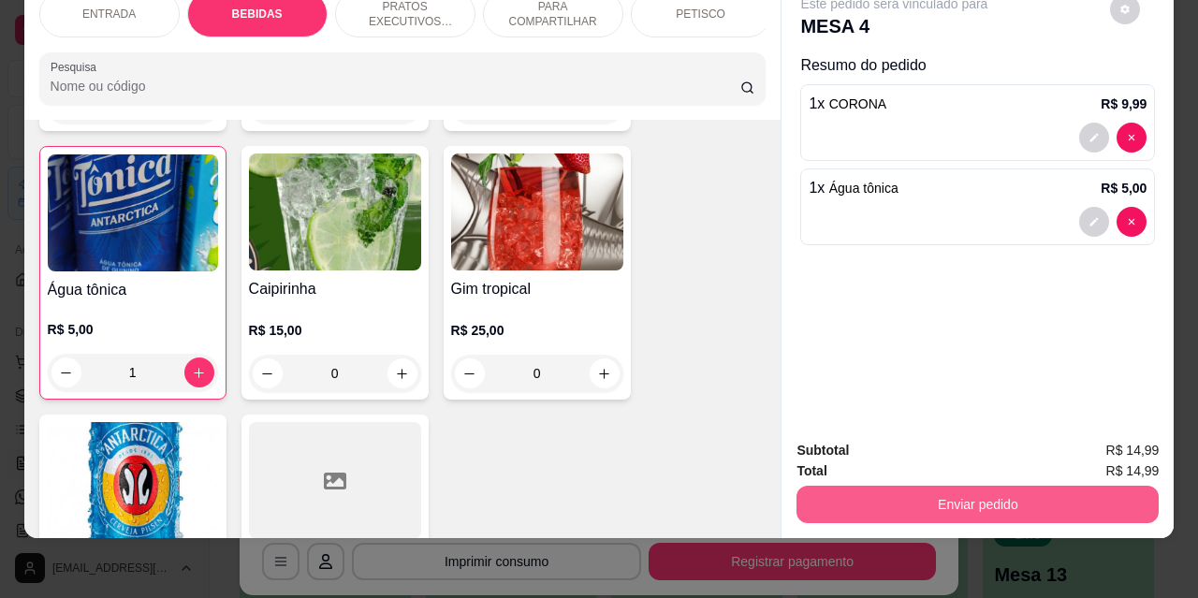
click at [907, 486] on button "Enviar pedido" at bounding box center [978, 504] width 362 height 37
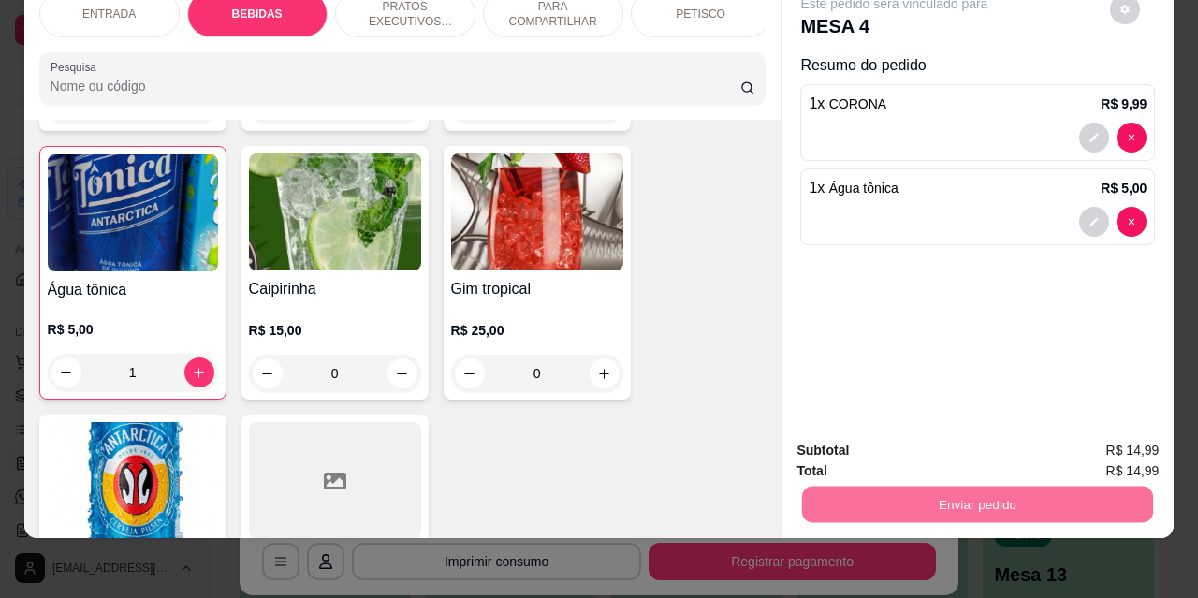
click at [905, 448] on button "Não registrar e enviar pedido" at bounding box center [916, 445] width 195 height 36
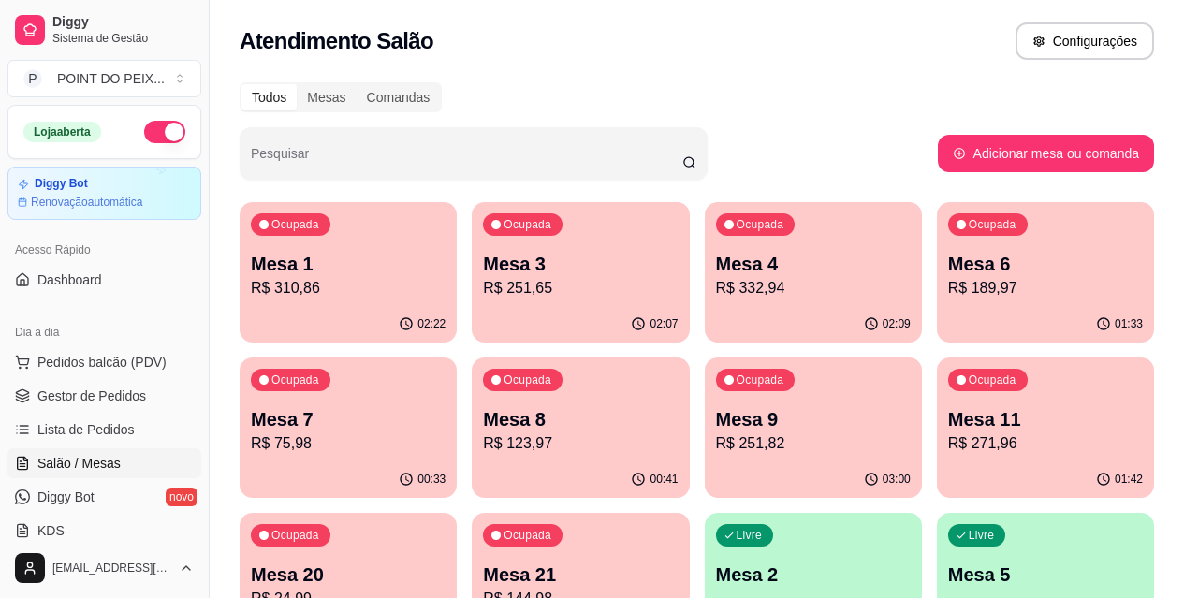
click at [705, 403] on div "Ocupada Mesa 9 R$ 251,82" at bounding box center [813, 410] width 217 height 104
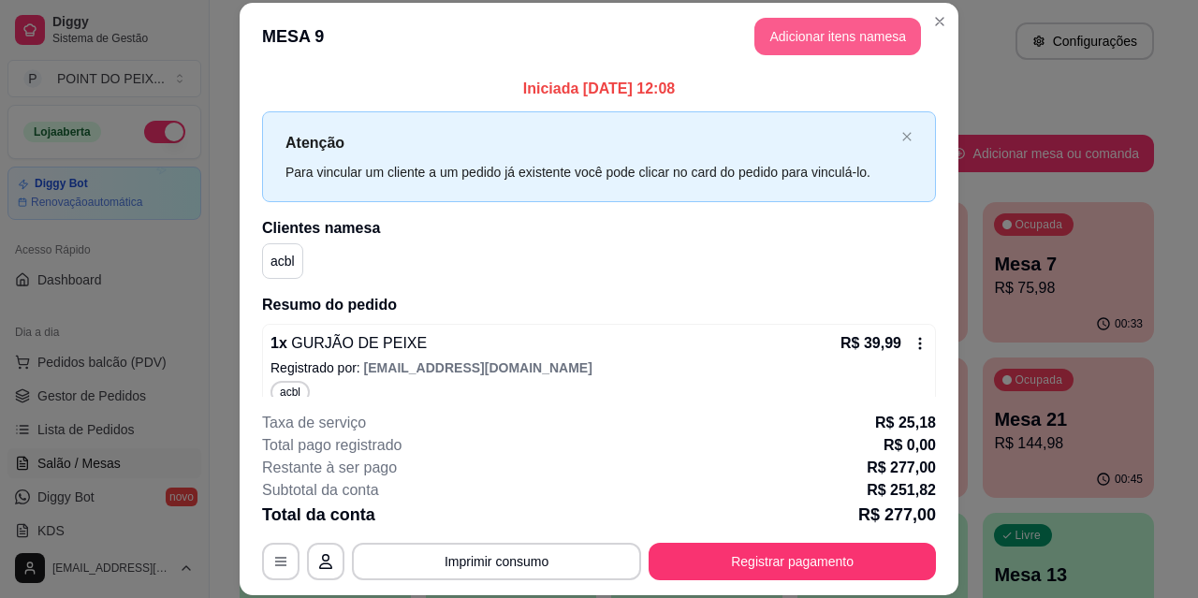
click at [807, 39] on button "Adicionar itens na mesa" at bounding box center [838, 36] width 167 height 37
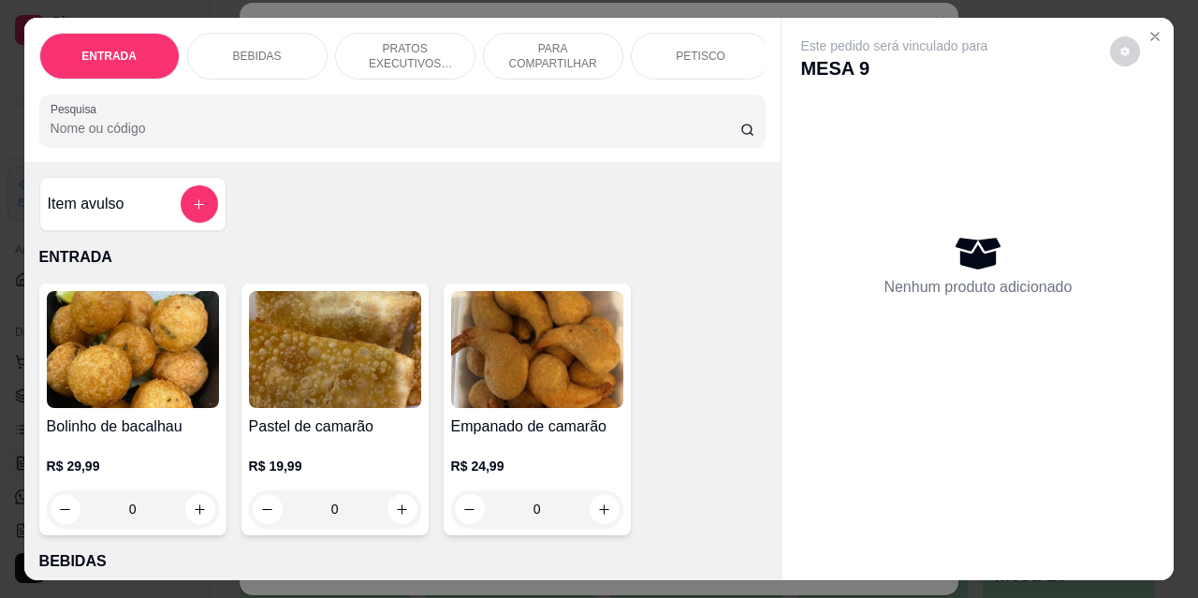
click at [421, 46] on p "PRATOS EXECUTIVOS (INDIVIDUAIS)" at bounding box center [405, 56] width 109 height 30
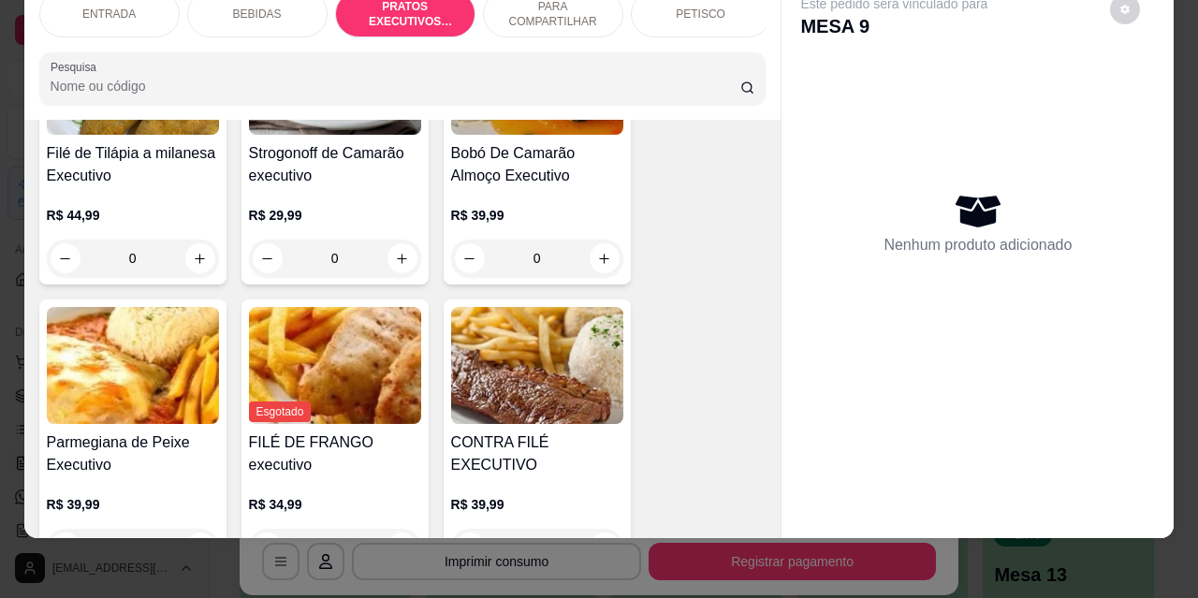
scroll to position [2799, 0]
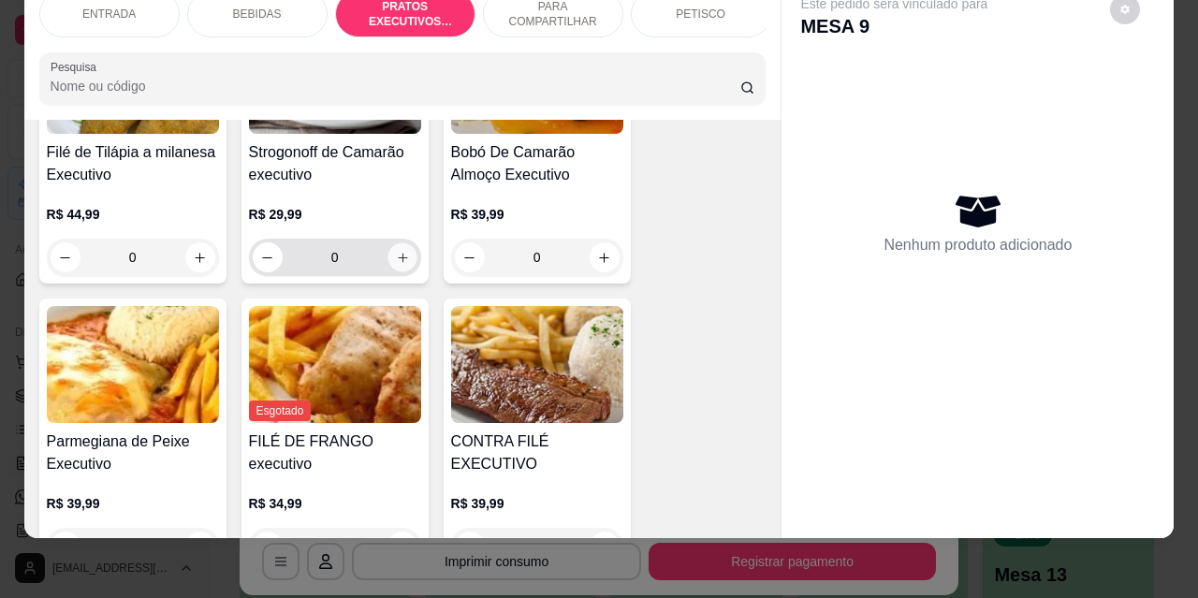
click at [402, 245] on button "increase-product-quantity" at bounding box center [402, 257] width 29 height 29
type input "1"
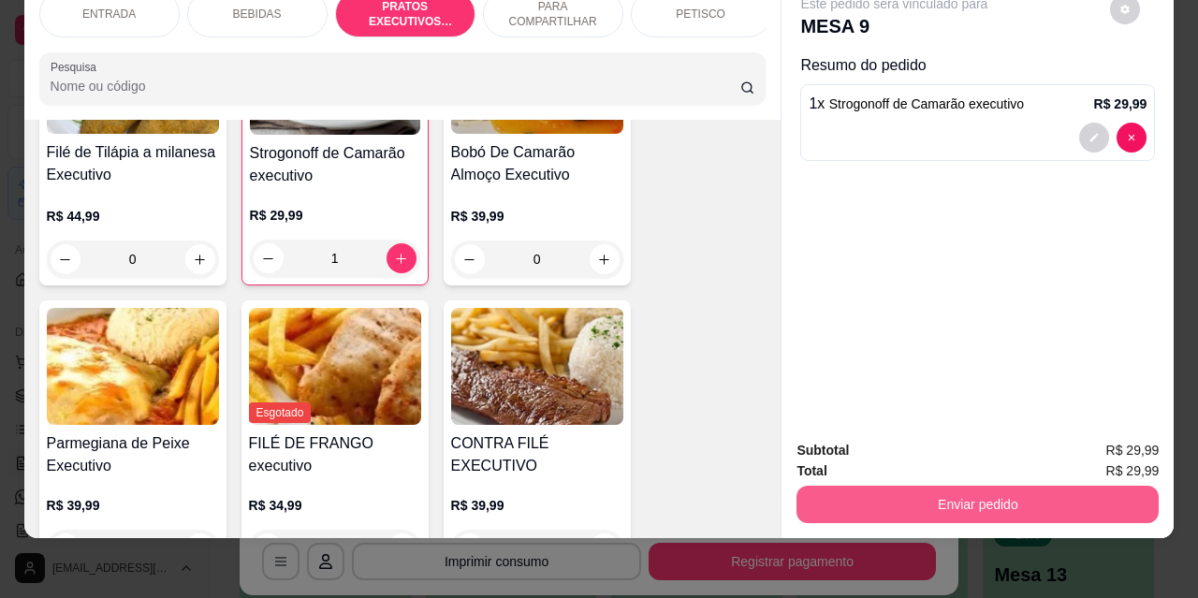
click at [932, 500] on button "Enviar pedido" at bounding box center [978, 504] width 362 height 37
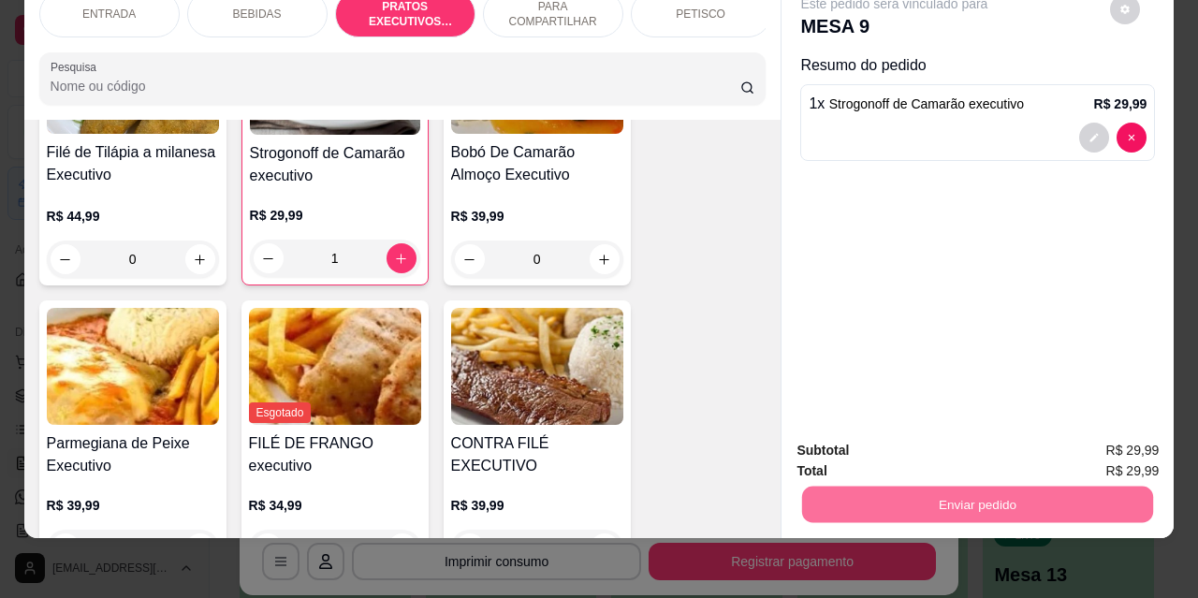
click at [860, 448] on button "Não registrar e enviar pedido" at bounding box center [916, 444] width 189 height 35
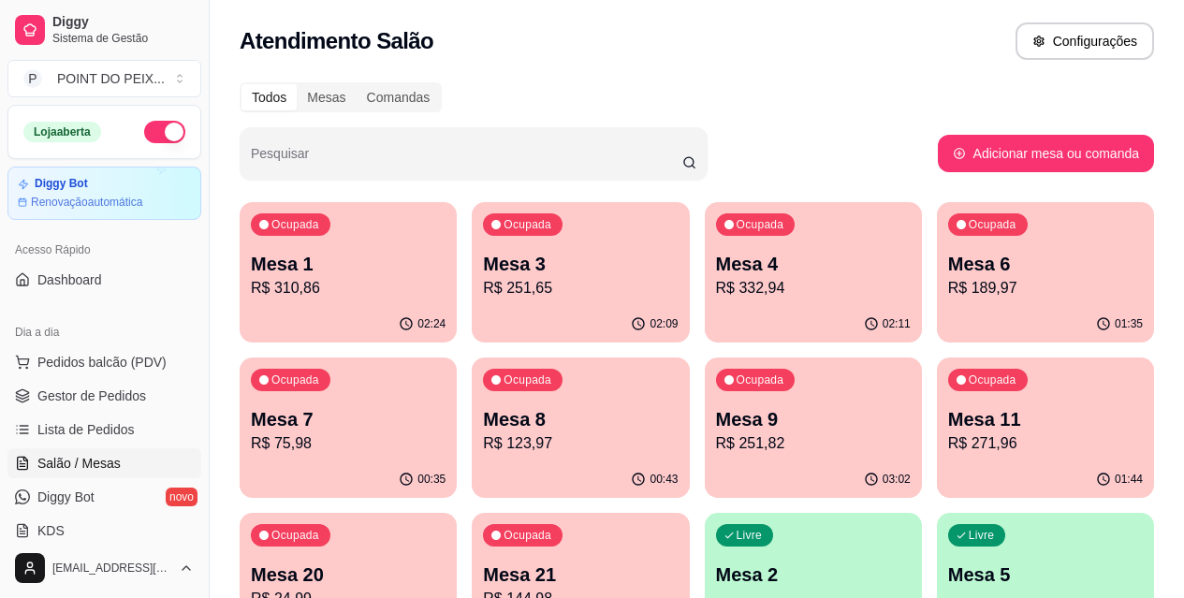
click at [505, 269] on p "Mesa 3" at bounding box center [580, 264] width 195 height 26
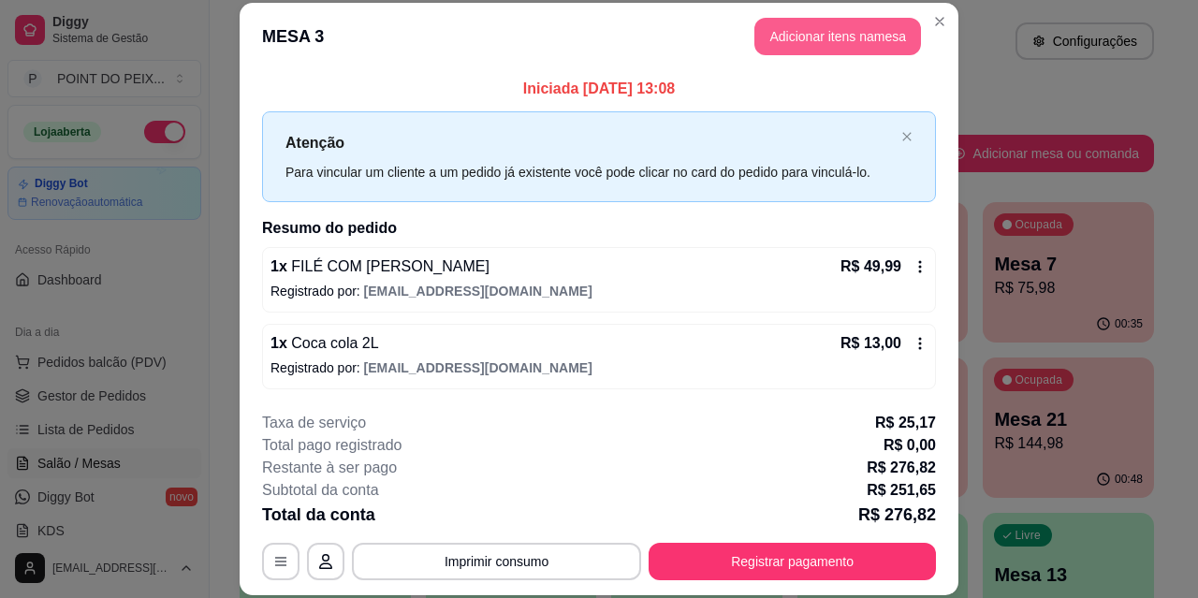
click at [808, 45] on button "Adicionar itens na mesa" at bounding box center [838, 36] width 167 height 37
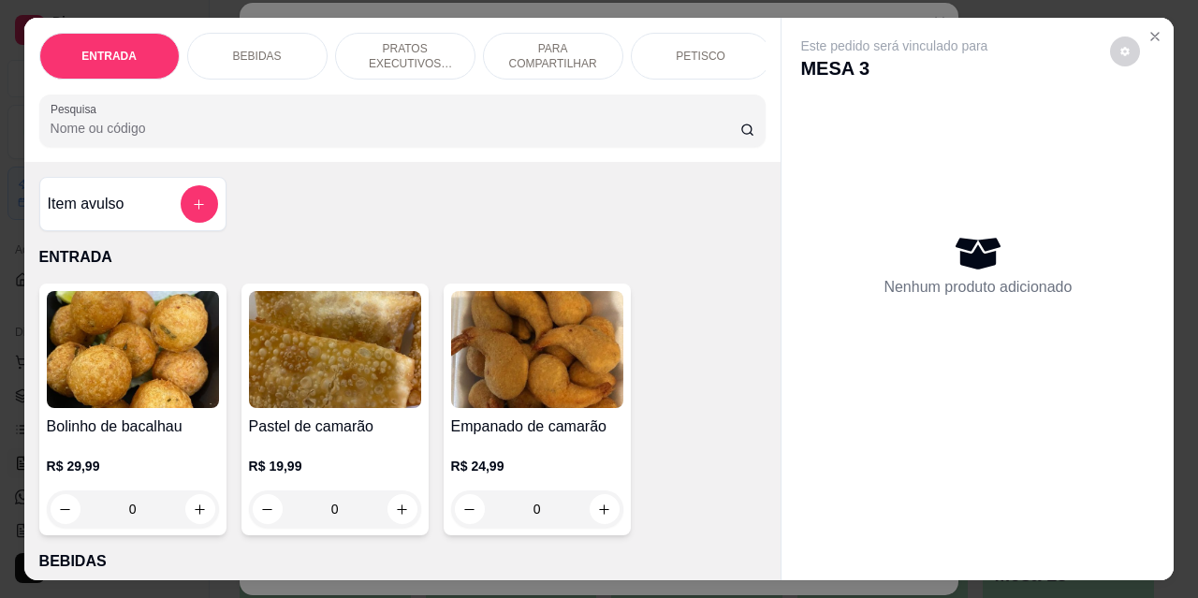
click at [403, 49] on p "PRATOS EXECUTIVOS (INDIVIDUAIS)" at bounding box center [405, 56] width 109 height 30
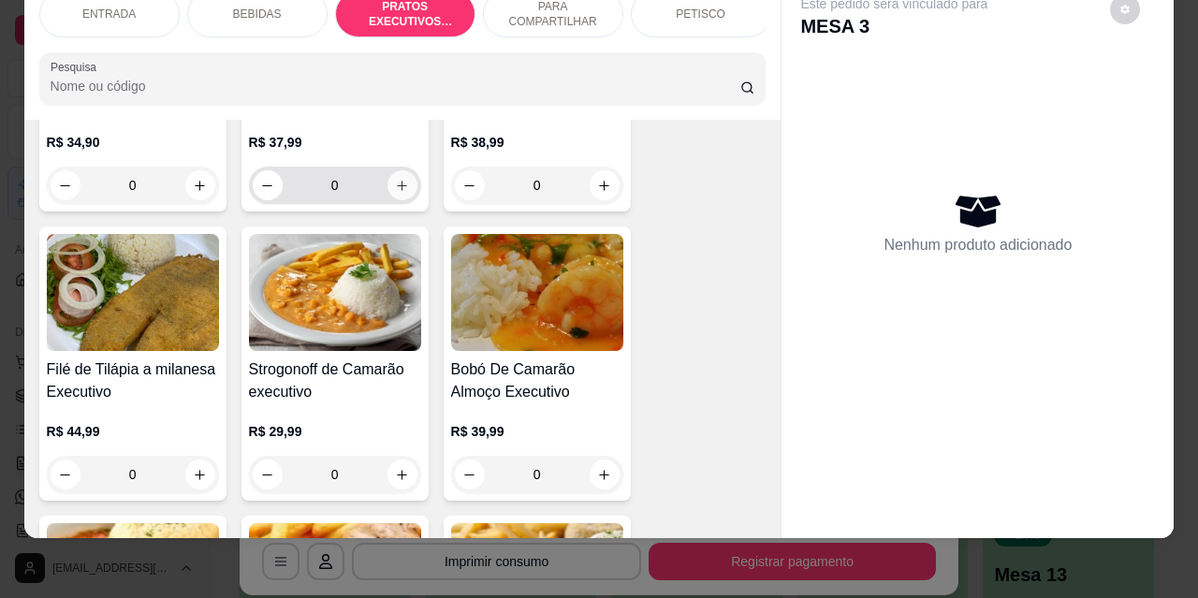
scroll to position [2705, 0]
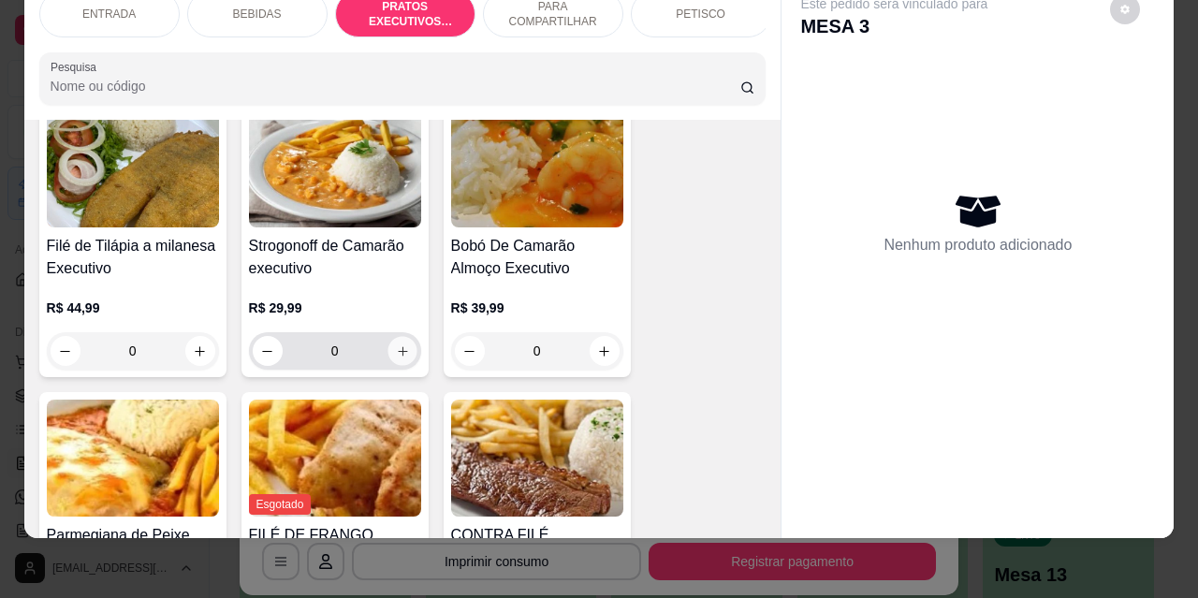
click at [396, 345] on icon "increase-product-quantity" at bounding box center [402, 352] width 14 height 14
type input "1"
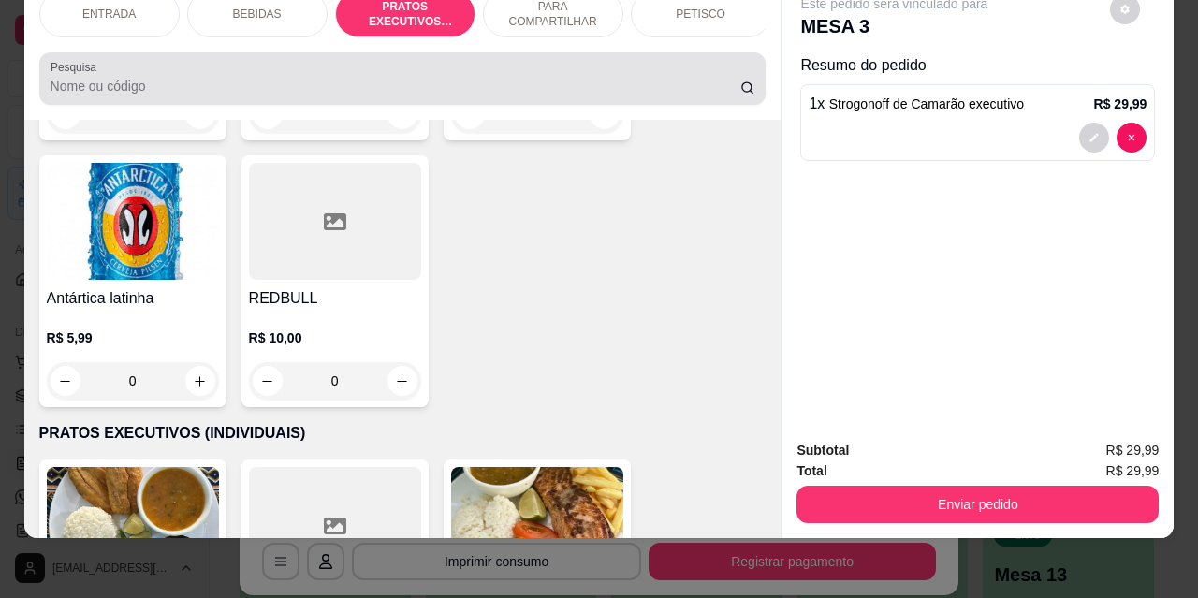
scroll to position [1769, 0]
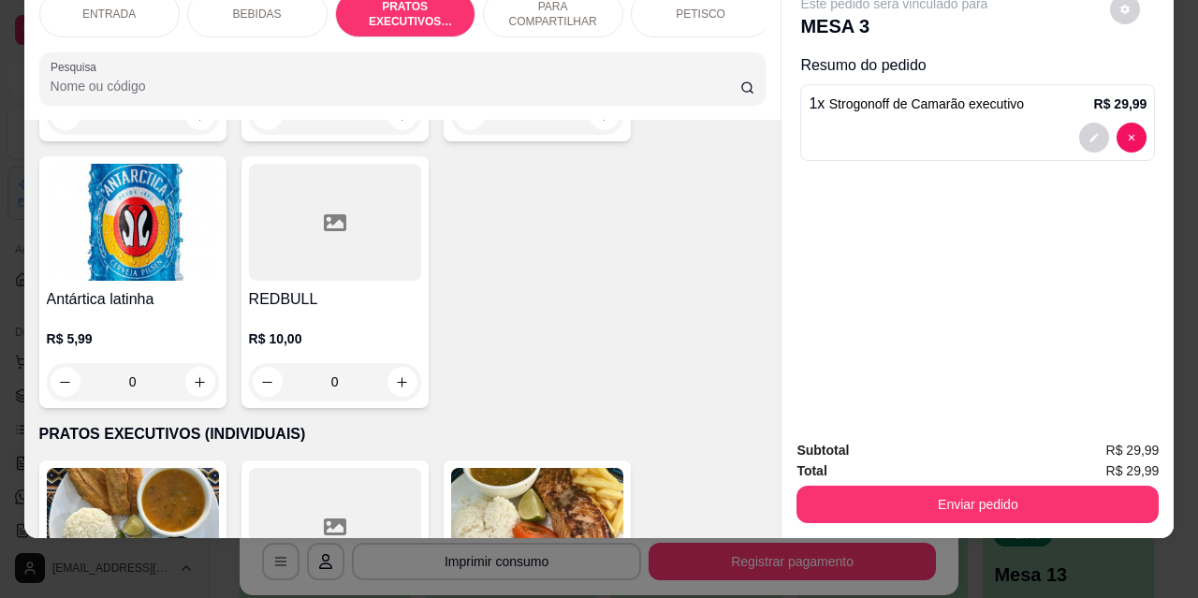
click at [261, 7] on p "BEBIDAS" at bounding box center [257, 14] width 49 height 15
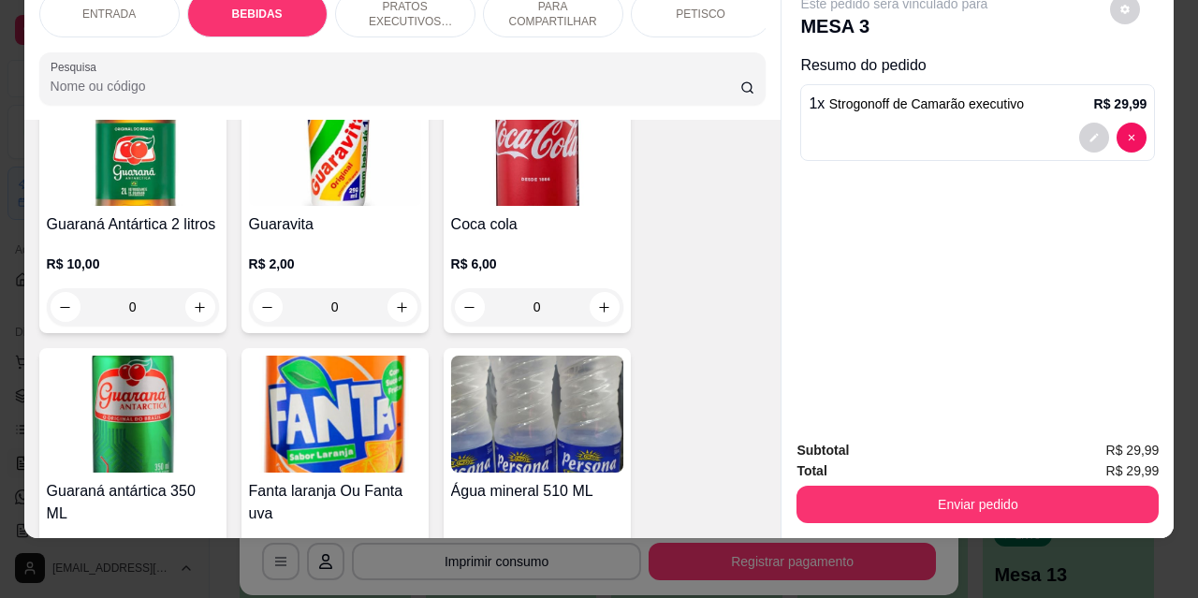
scroll to position [1044, 0]
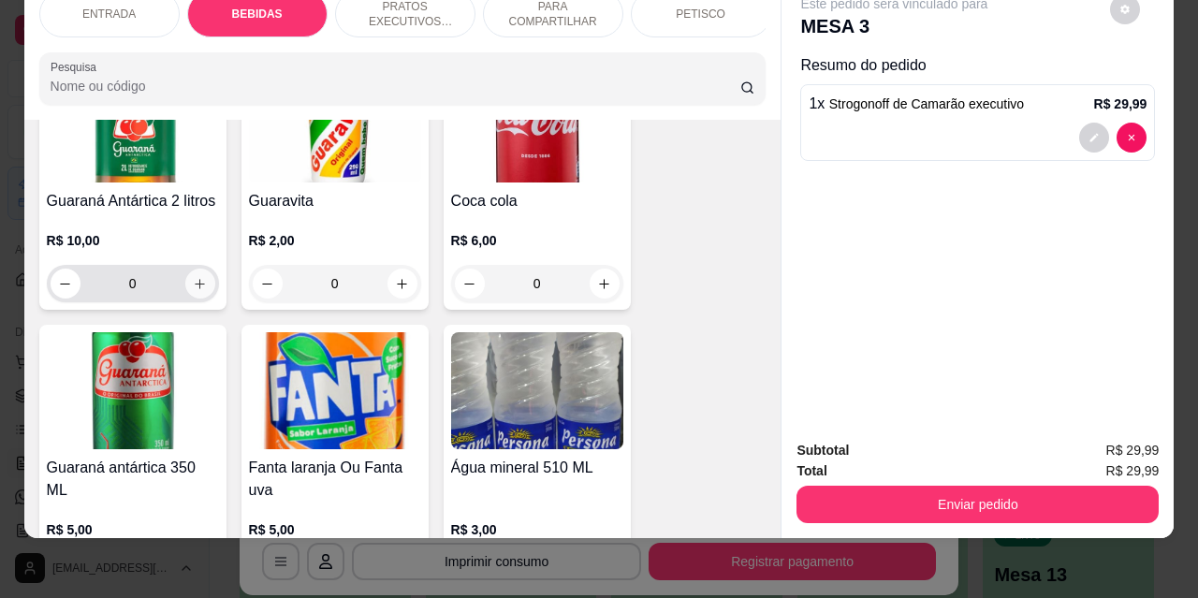
click at [185, 269] on button "increase-product-quantity" at bounding box center [200, 284] width 30 height 30
type input "1"
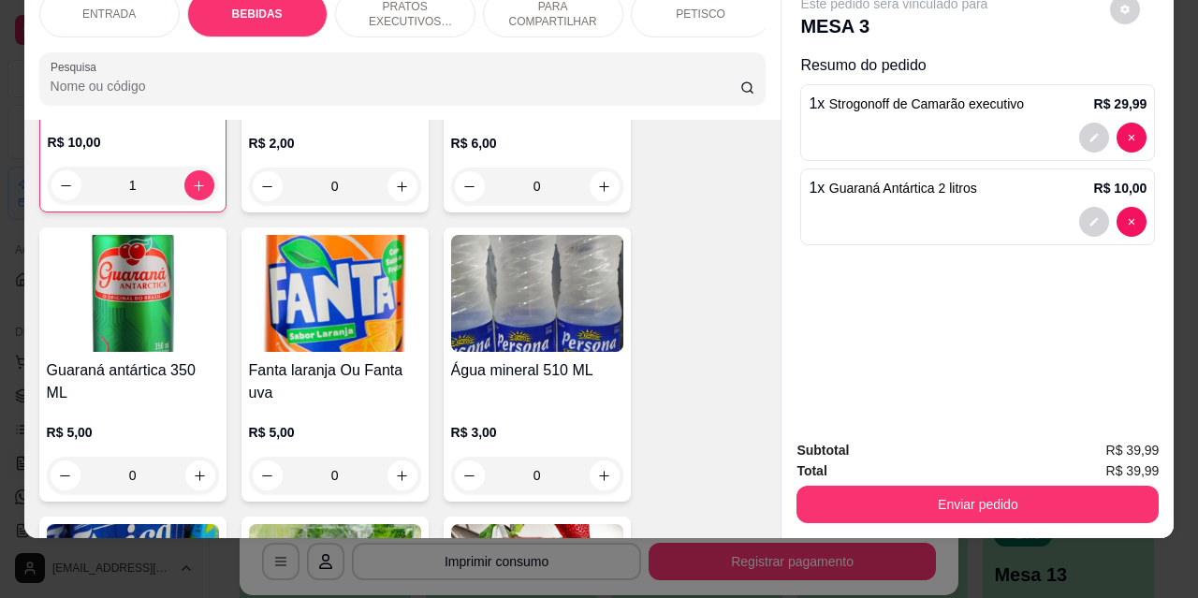
scroll to position [1232, 0]
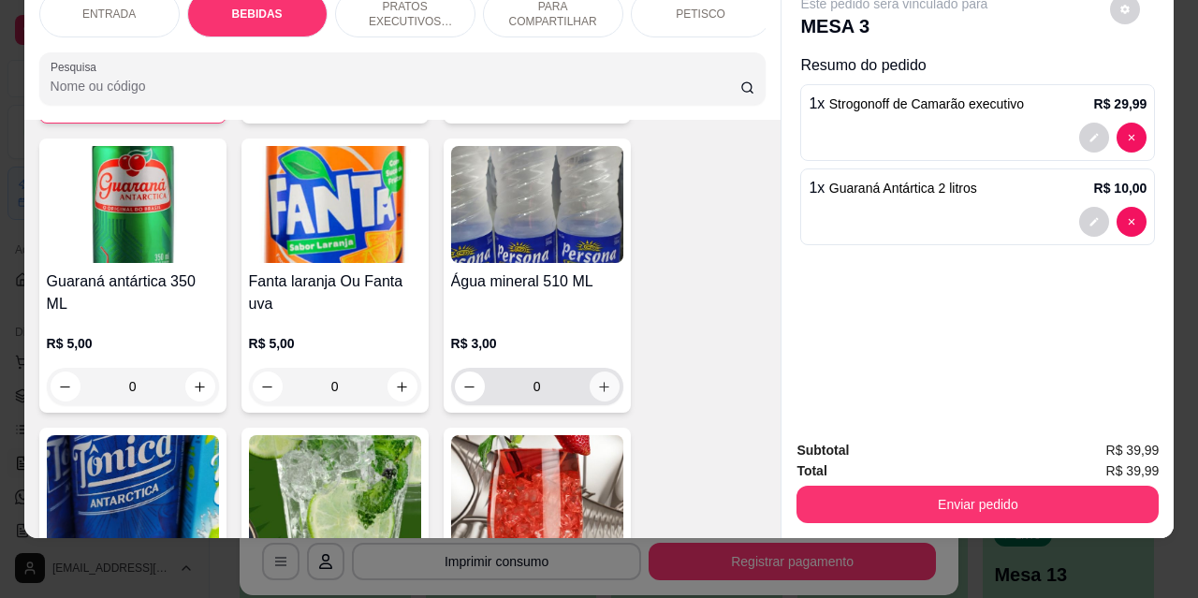
click at [601, 380] on icon "increase-product-quantity" at bounding box center [604, 387] width 14 height 14
type input "1"
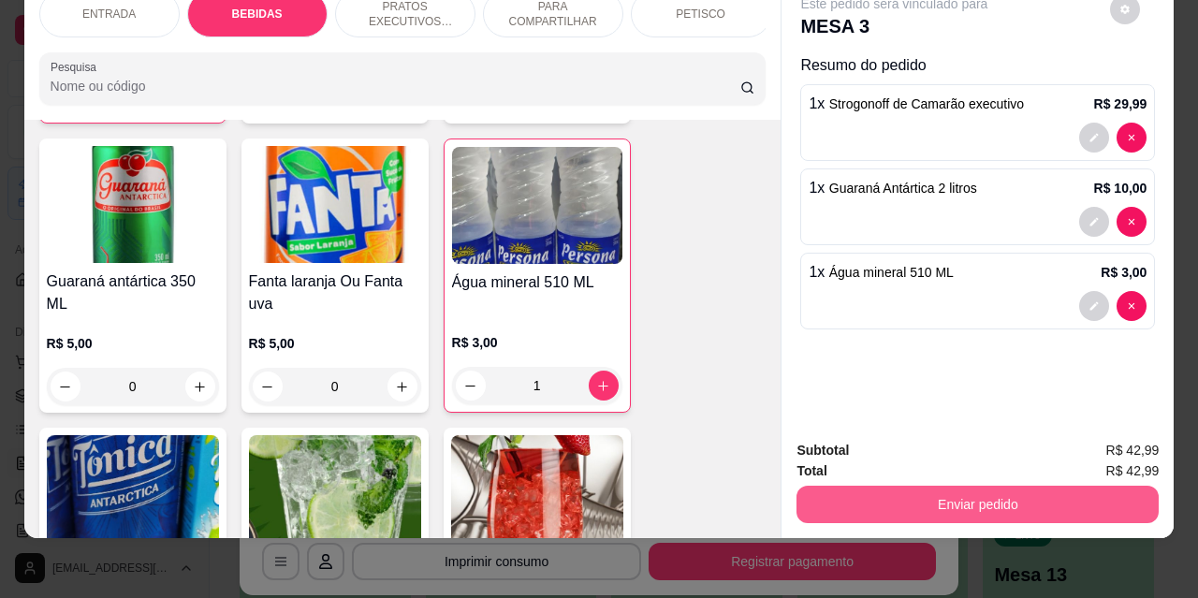
click at [948, 486] on button "Enviar pedido" at bounding box center [978, 504] width 362 height 37
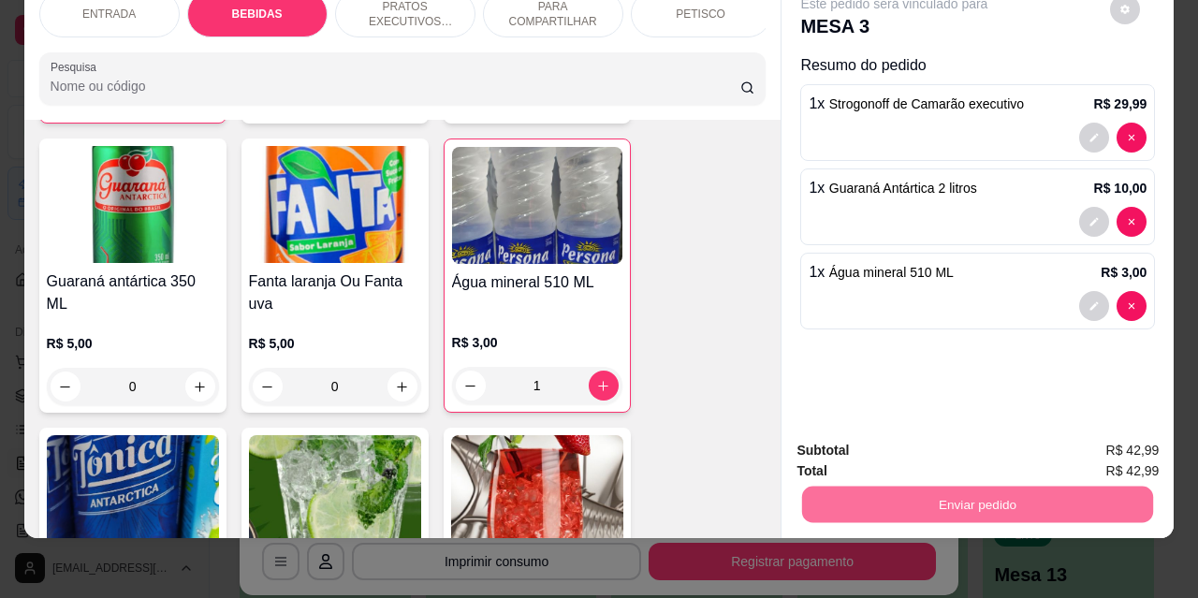
click at [856, 444] on button "Não registrar e enviar pedido" at bounding box center [916, 445] width 195 height 36
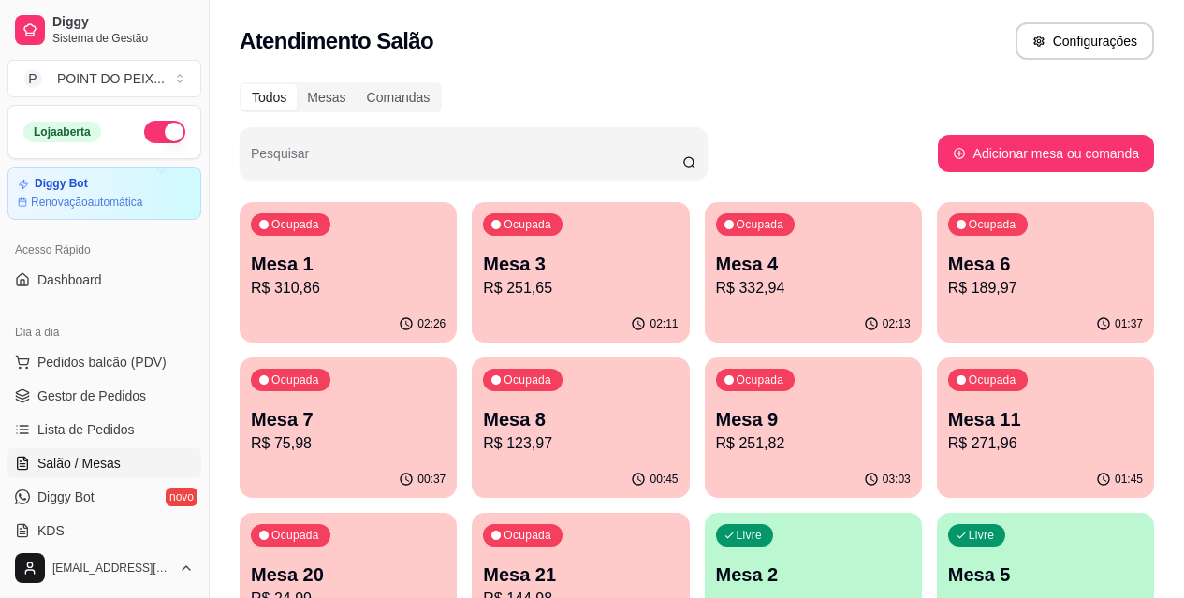
click at [948, 265] on p "Mesa 6" at bounding box center [1045, 264] width 195 height 26
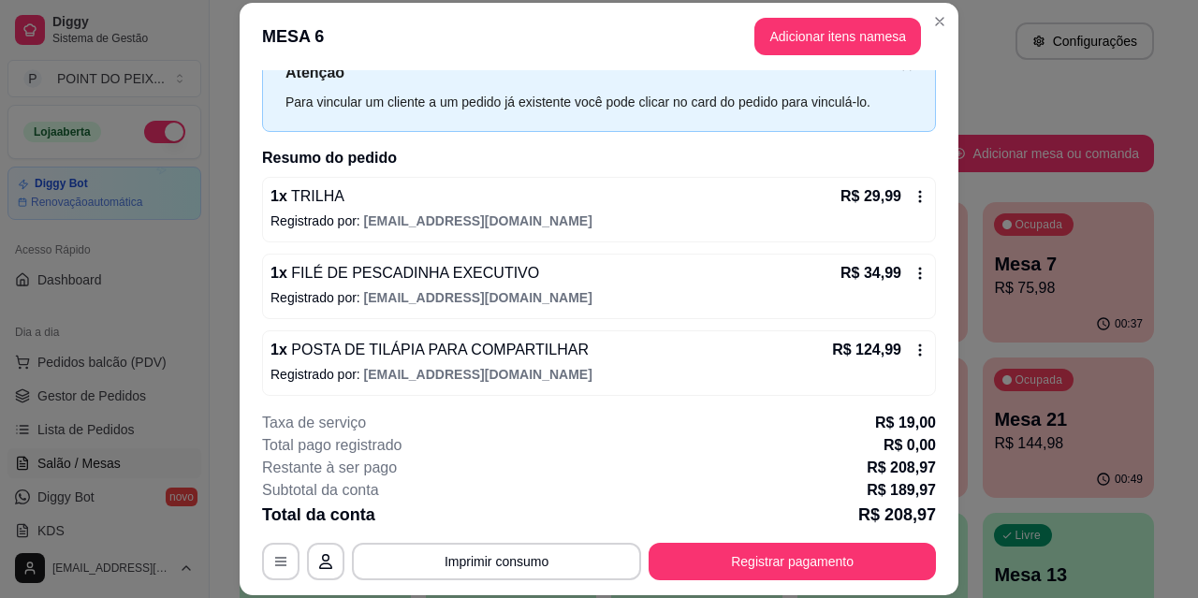
scroll to position [77, 0]
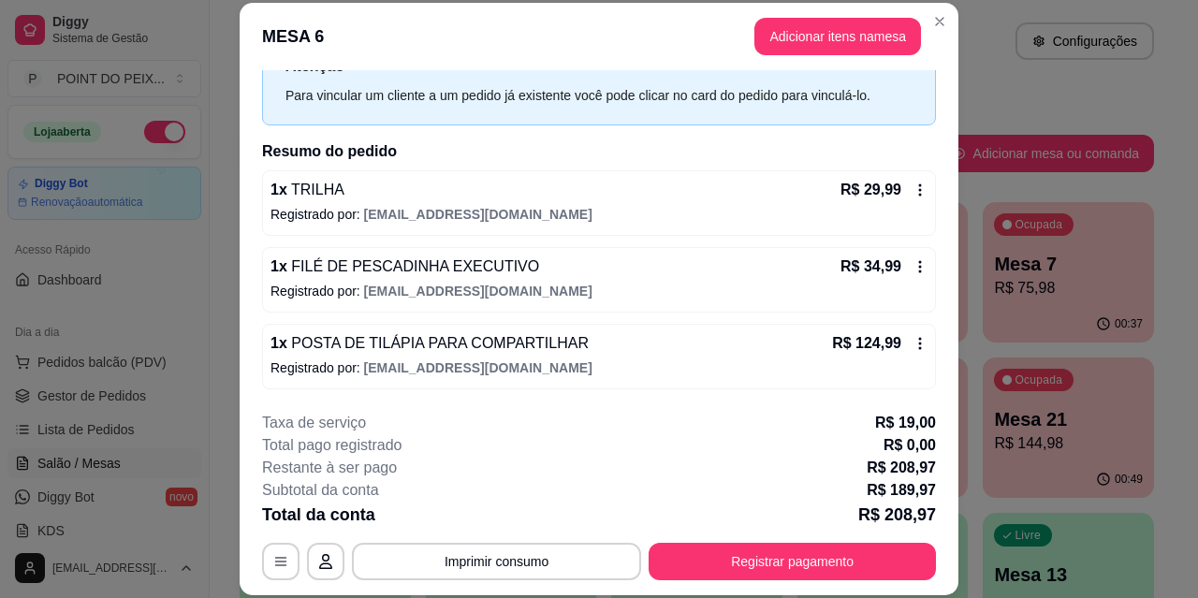
click at [556, 358] on div "1 x POSTA DE TILÁPIA PARA COMPARTILHAR R$ 124,99 Registrado por: rafha22chefinh…" at bounding box center [599, 357] width 674 height 66
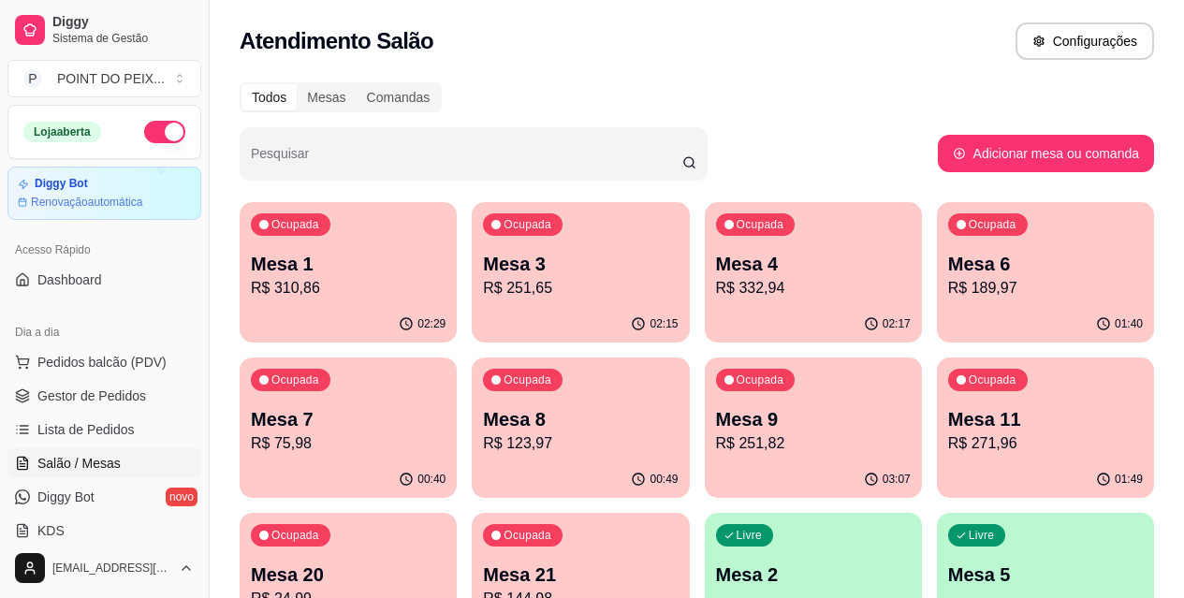
click at [352, 257] on p "Mesa 1" at bounding box center [348, 264] width 195 height 26
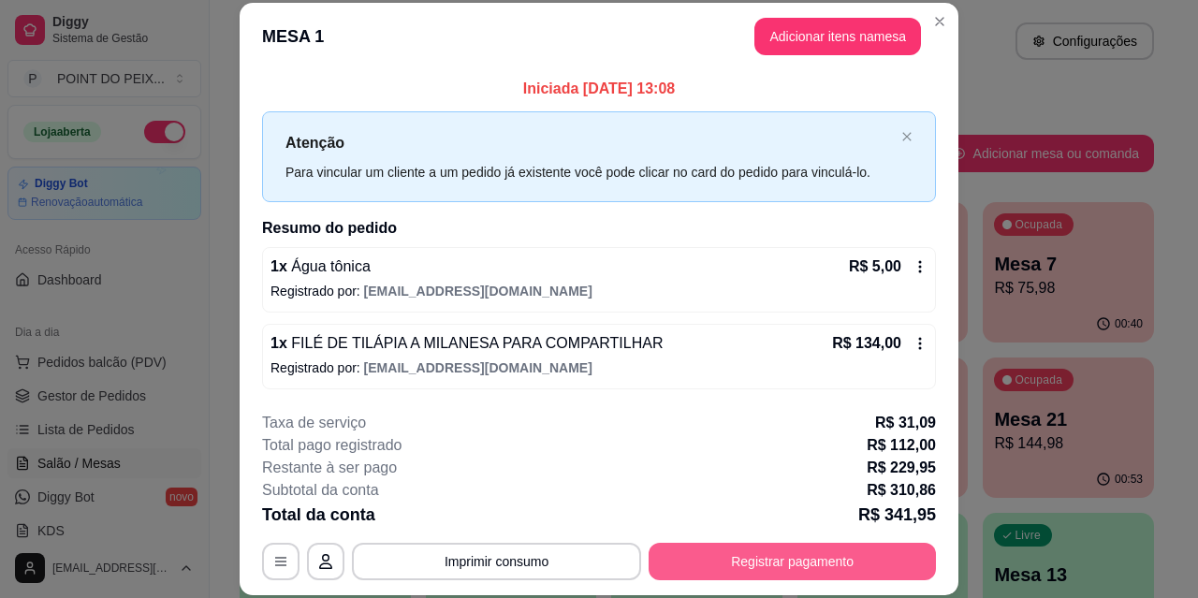
click at [787, 572] on button "Registrar pagamento" at bounding box center [792, 561] width 287 height 37
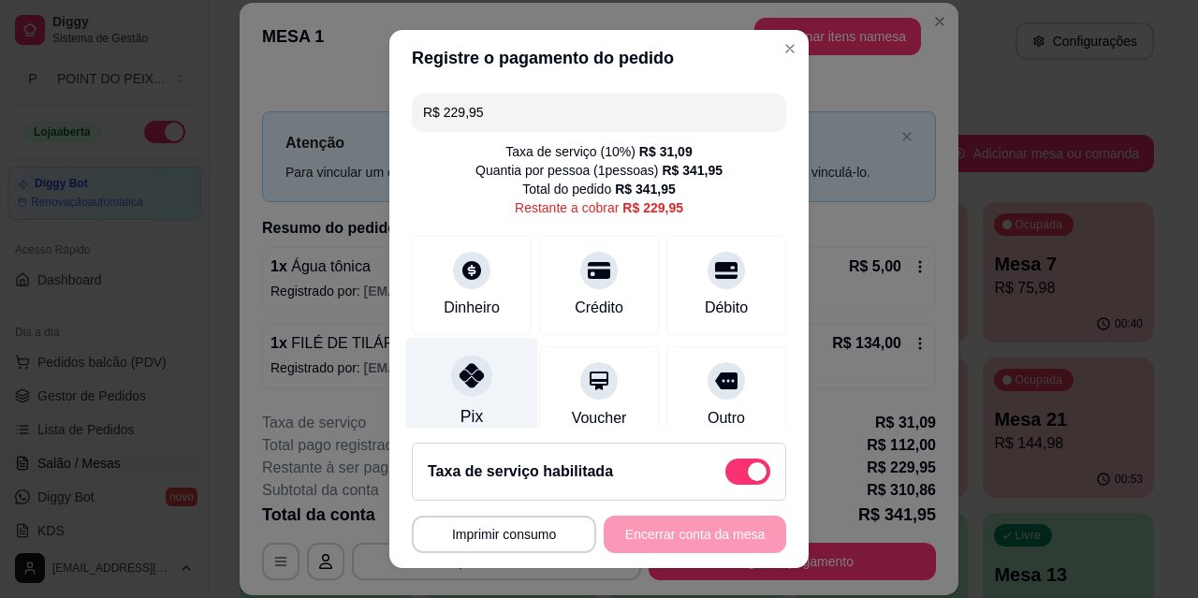
click at [461, 378] on icon at bounding box center [472, 375] width 24 height 24
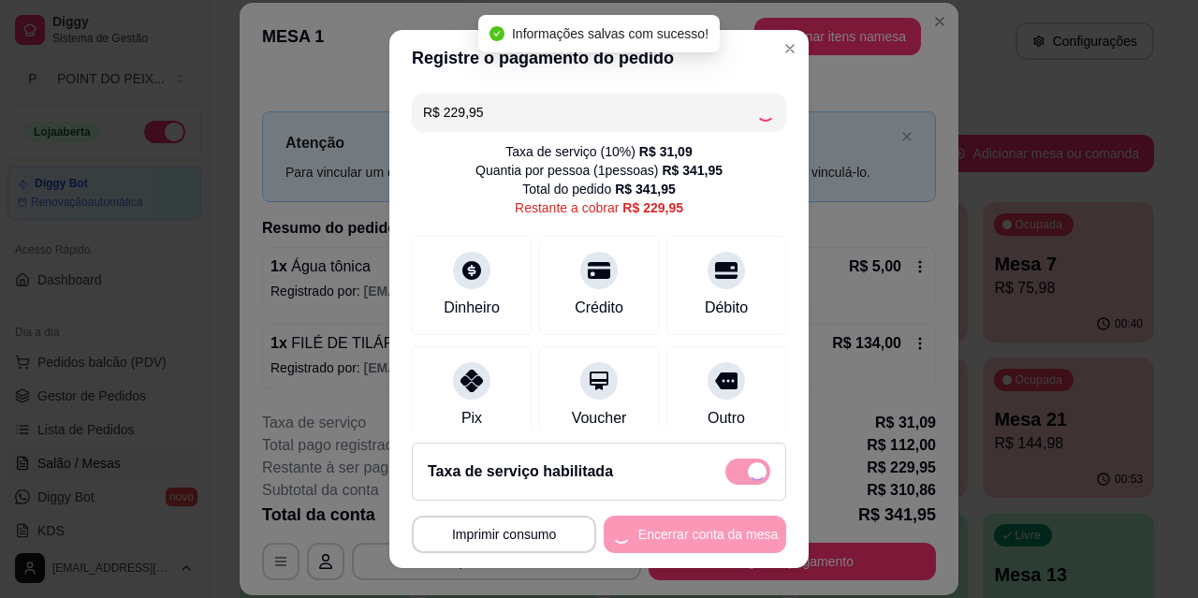
type input "R$ 0,00"
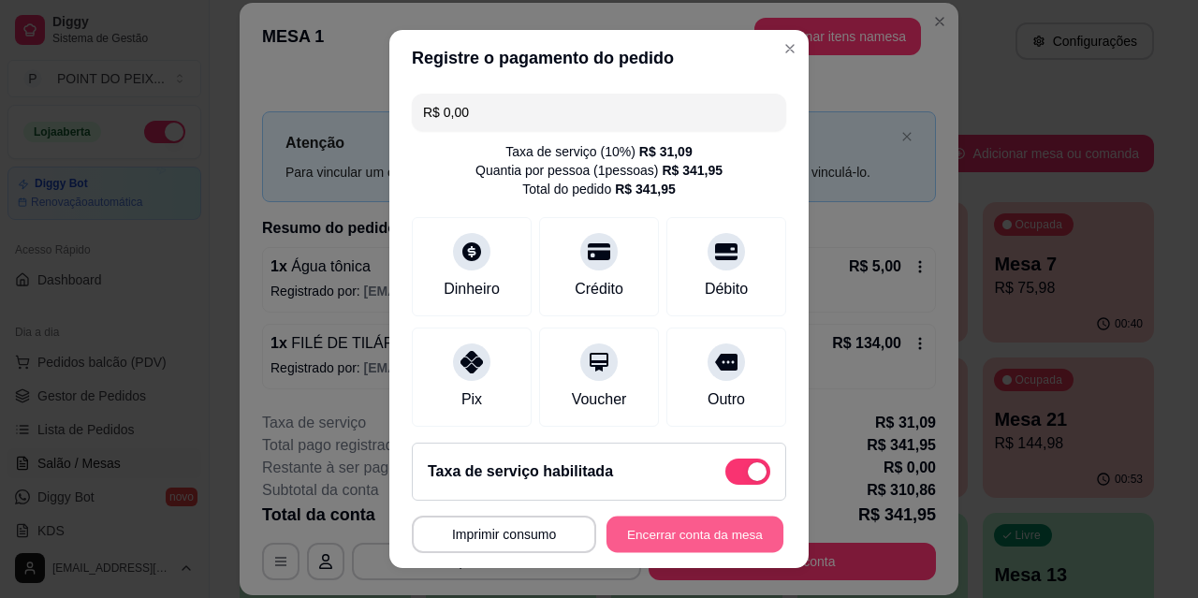
click at [692, 526] on button "Encerrar conta da mesa" at bounding box center [695, 535] width 177 height 37
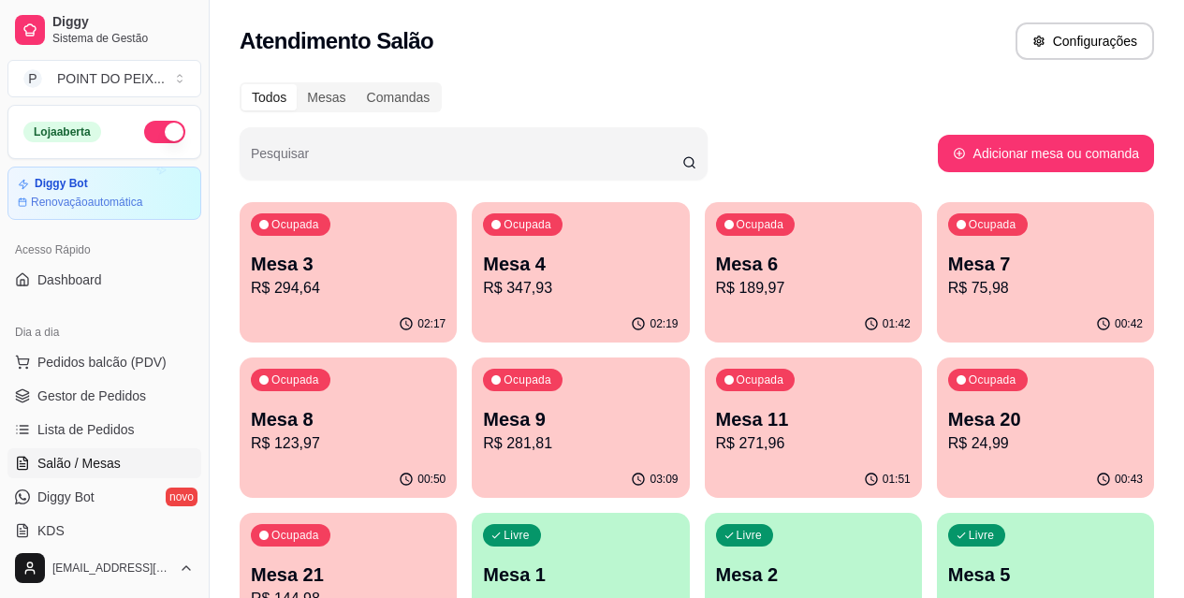
click at [805, 92] on div "Todos Mesas Comandas" at bounding box center [697, 97] width 915 height 30
click at [831, 84] on div "Todos Mesas Comandas" at bounding box center [697, 97] width 915 height 30
click at [719, 421] on p "Mesa 11" at bounding box center [813, 419] width 189 height 25
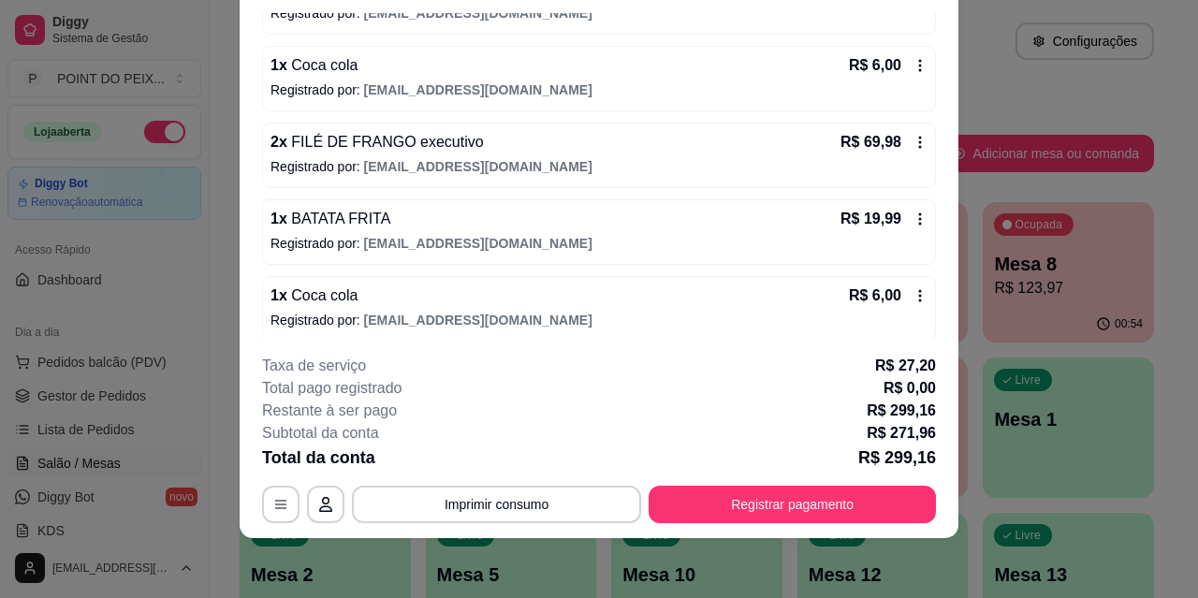
scroll to position [384, 0]
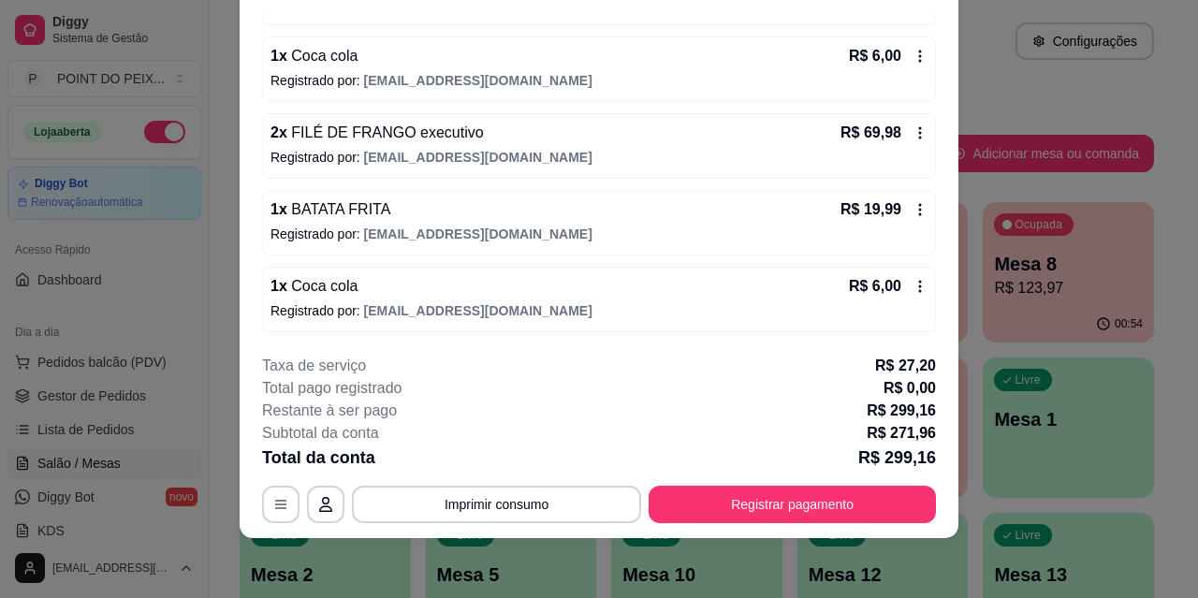
click at [913, 132] on icon at bounding box center [920, 132] width 15 height 15
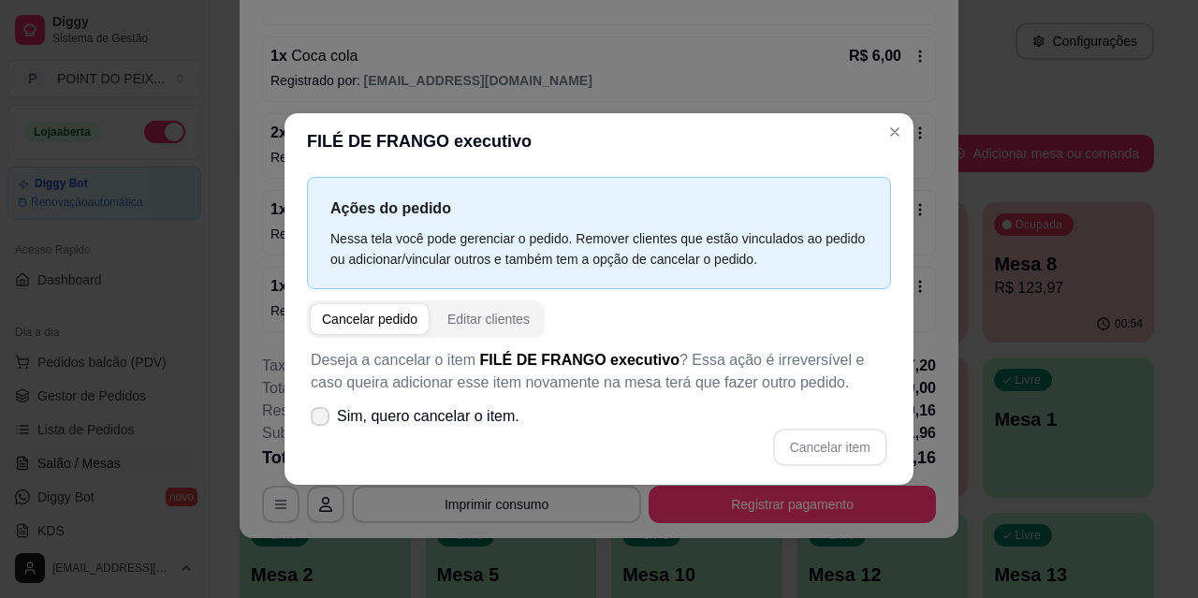
click at [314, 415] on icon at bounding box center [320, 416] width 15 height 11
click at [314, 419] on input "Sim, quero cancelar o item." at bounding box center [316, 425] width 12 height 12
checkbox input "true"
click at [820, 448] on button "Cancelar item" at bounding box center [830, 447] width 114 height 37
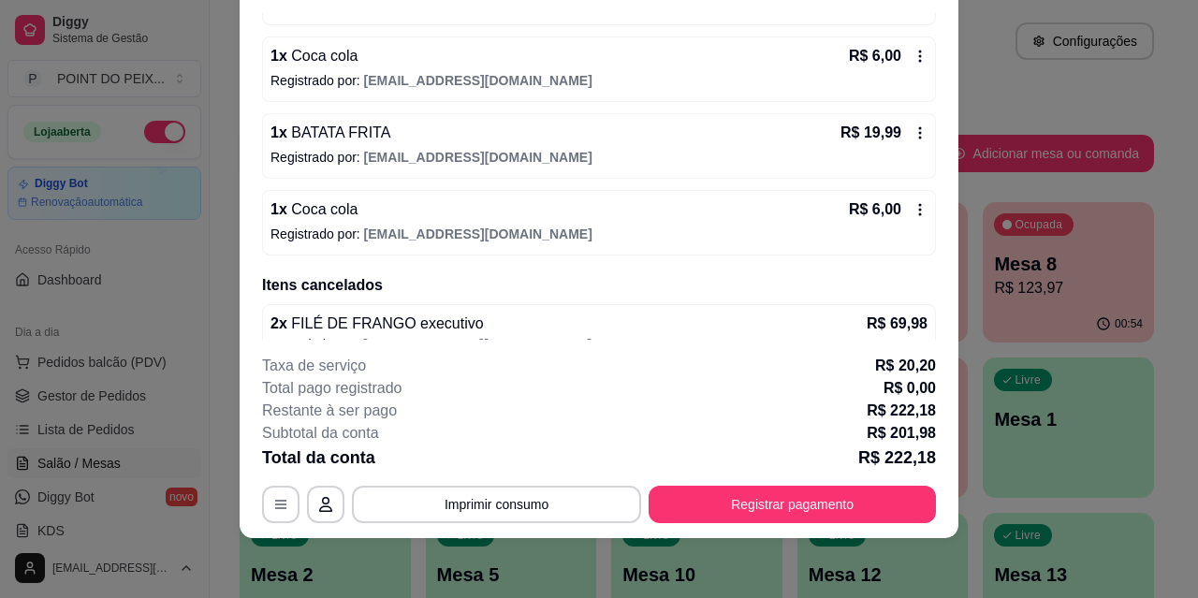
click at [913, 129] on icon at bounding box center [920, 132] width 15 height 15
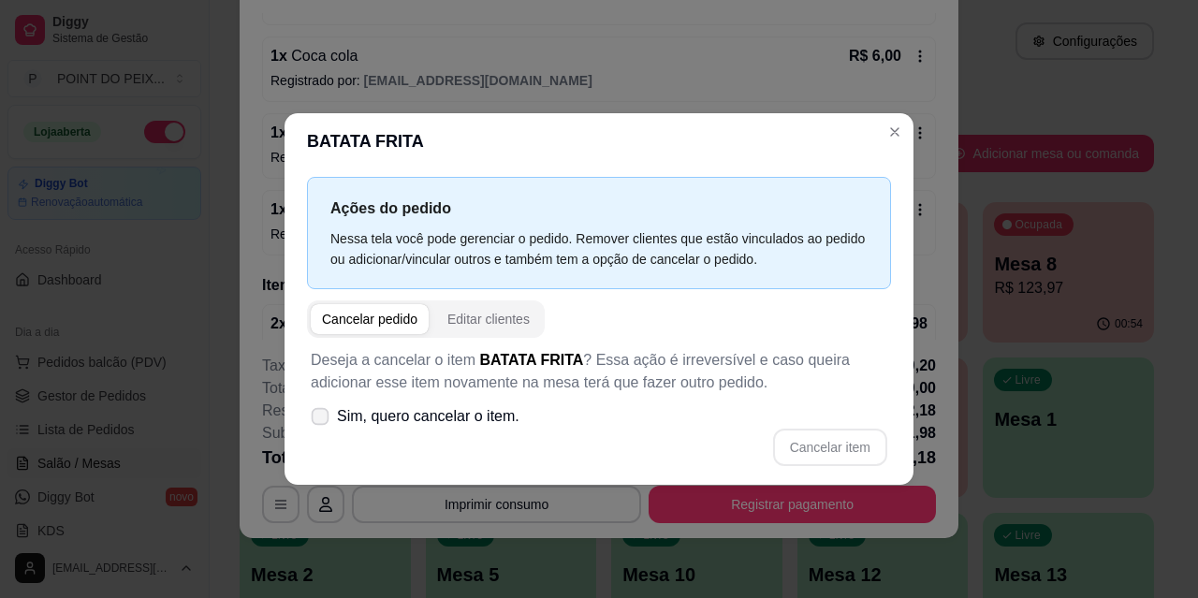
click at [322, 416] on icon at bounding box center [320, 416] width 14 height 10
click at [322, 419] on input "Sim, quero cancelar o item." at bounding box center [316, 425] width 12 height 12
checkbox input "true"
click at [841, 449] on button "Cancelar item" at bounding box center [829, 447] width 111 height 37
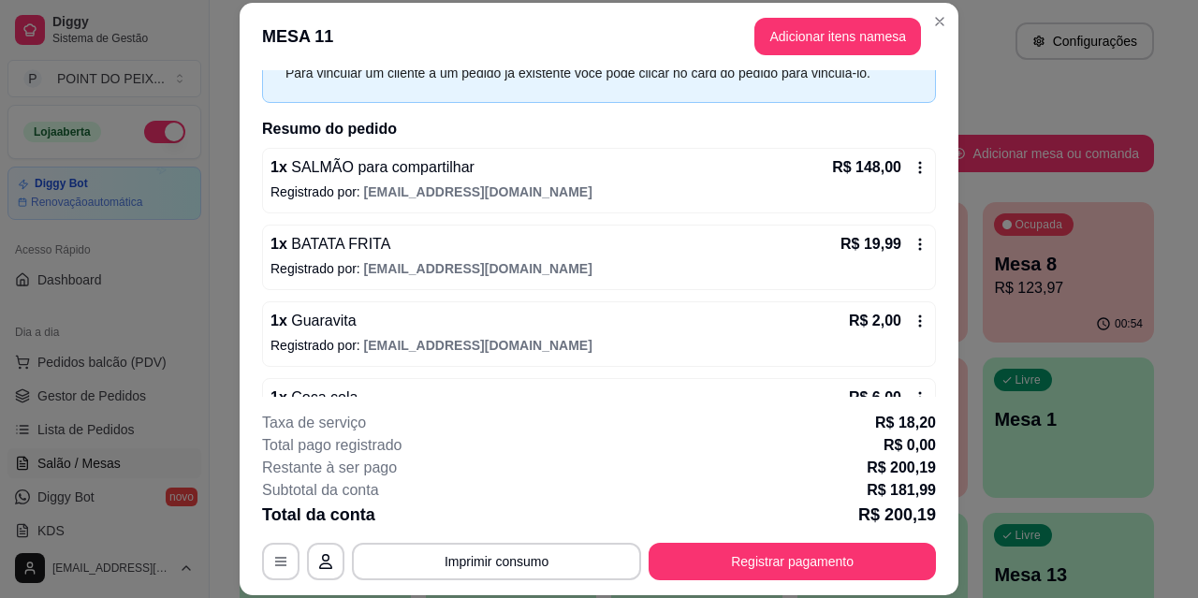
scroll to position [187, 0]
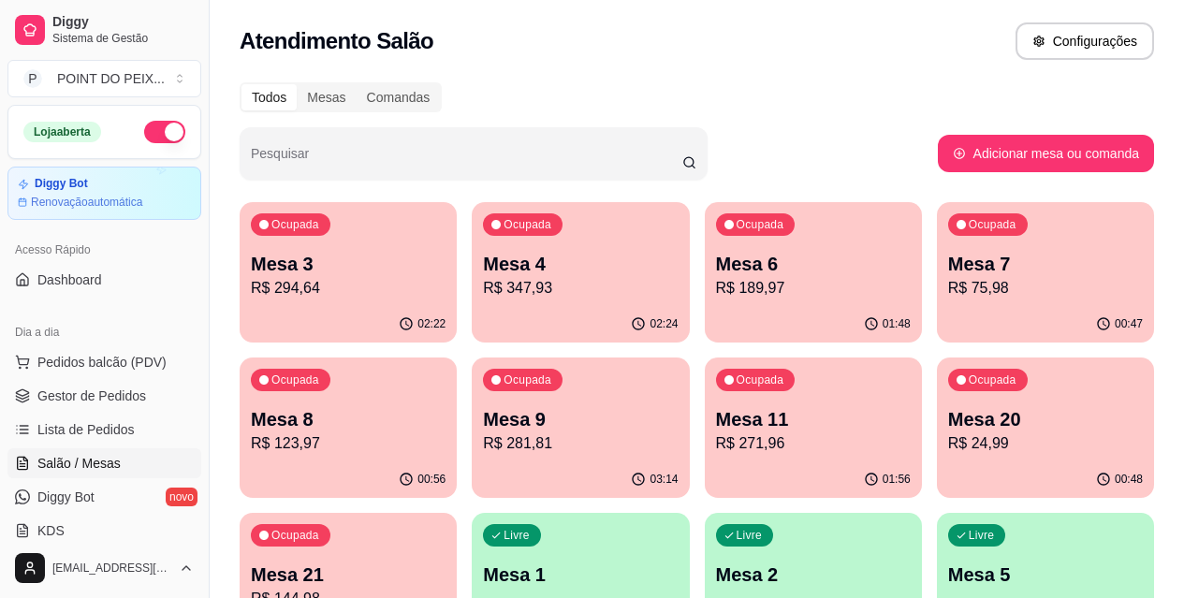
click at [483, 439] on p "R$ 281,81" at bounding box center [580, 444] width 195 height 22
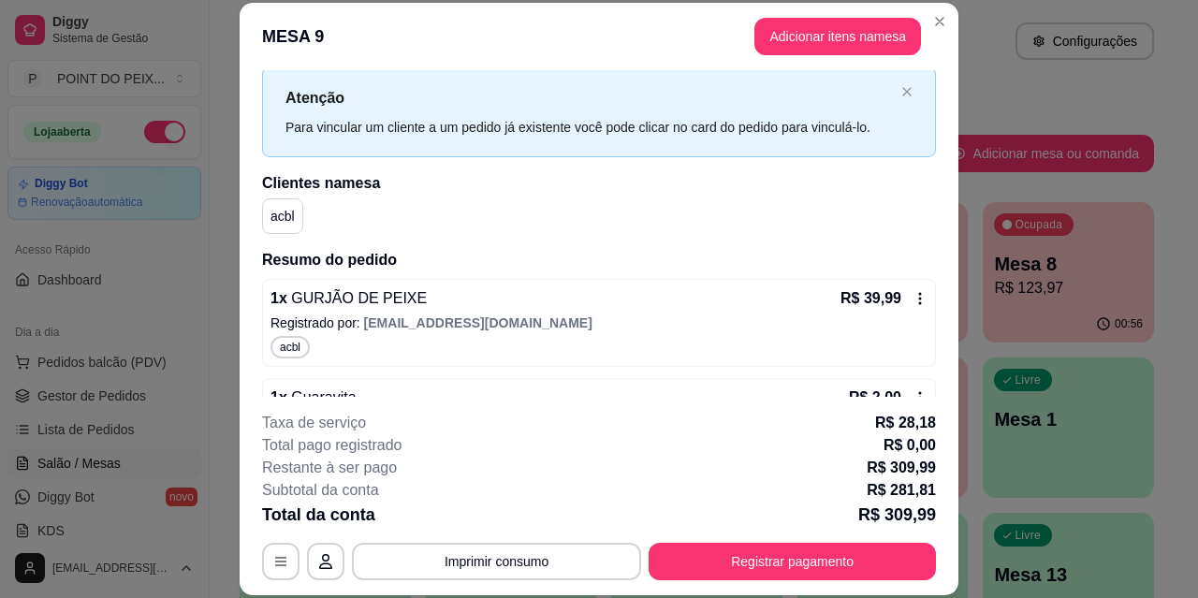
scroll to position [0, 0]
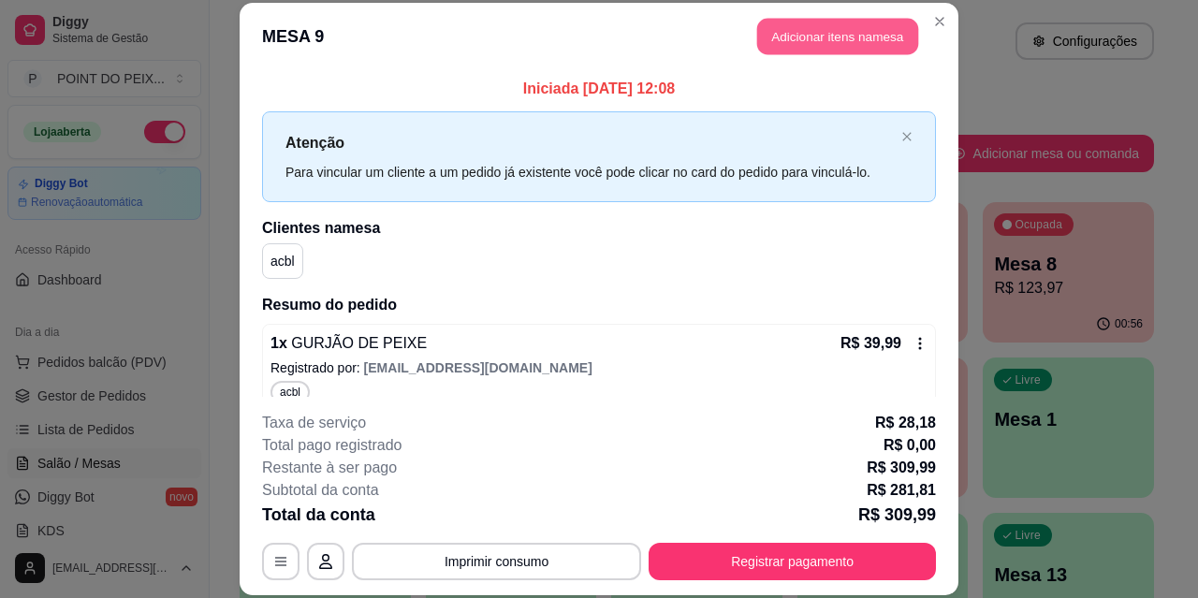
click at [804, 33] on button "Adicionar itens na mesa" at bounding box center [837, 37] width 161 height 37
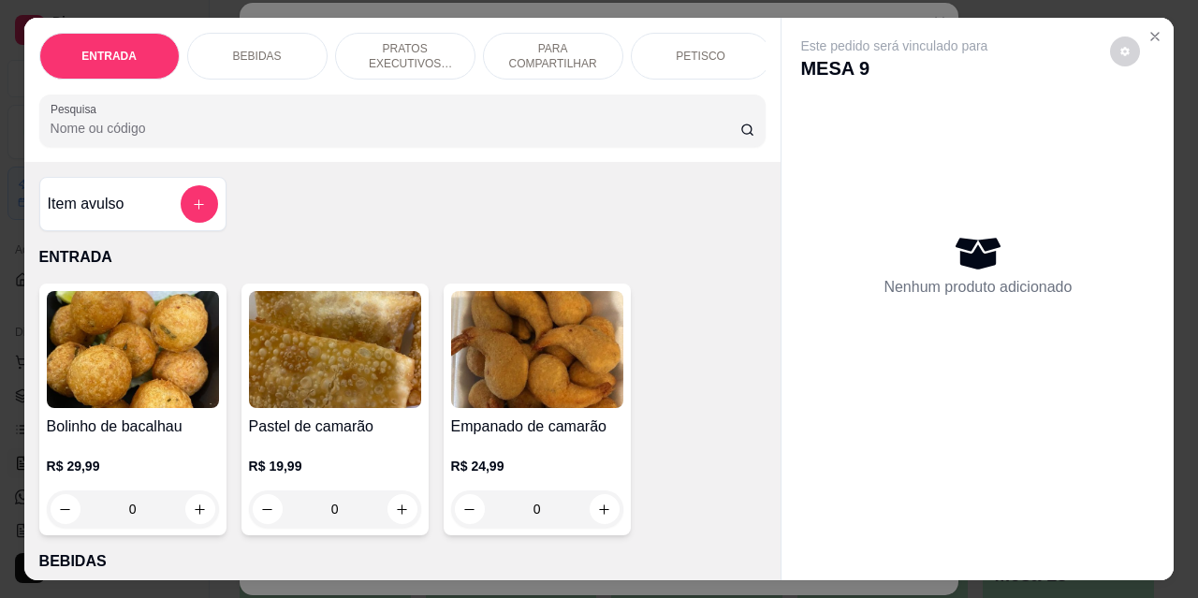
click at [411, 48] on p "PRATOS EXECUTIVOS (INDIVIDUAIS)" at bounding box center [405, 56] width 109 height 30
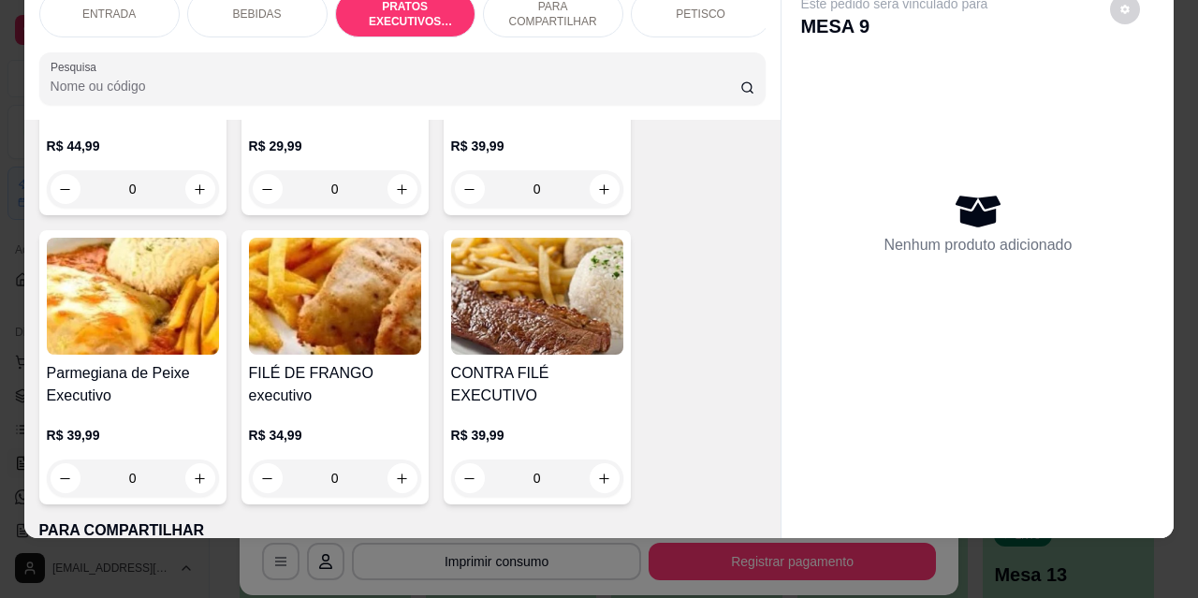
scroll to position [2892, 0]
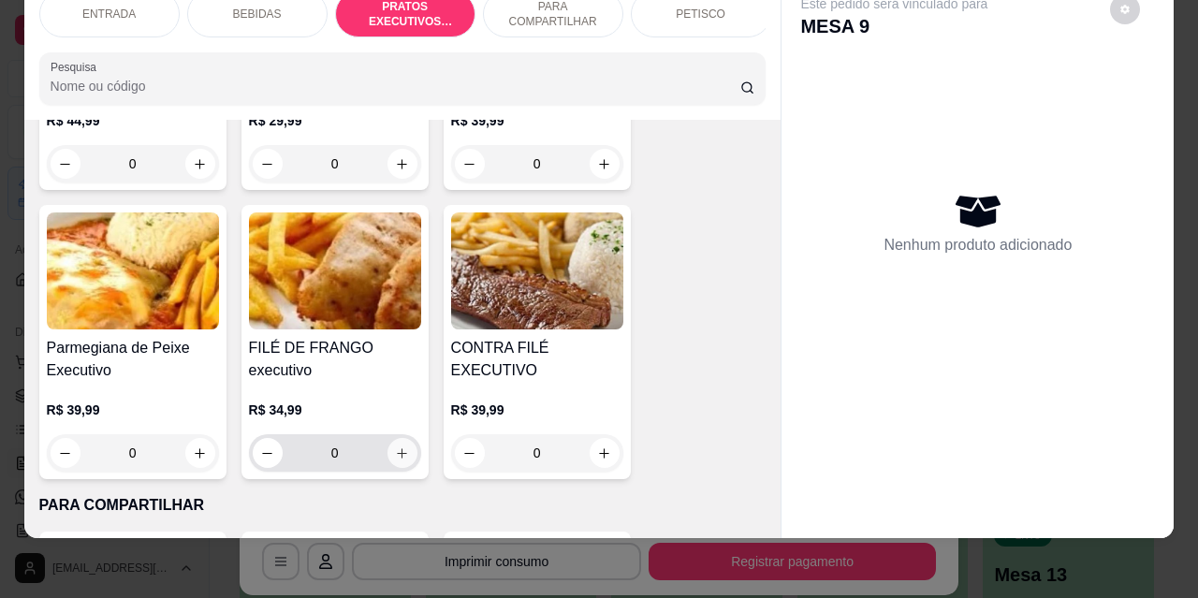
click at [395, 447] on icon "increase-product-quantity" at bounding box center [402, 454] width 14 height 14
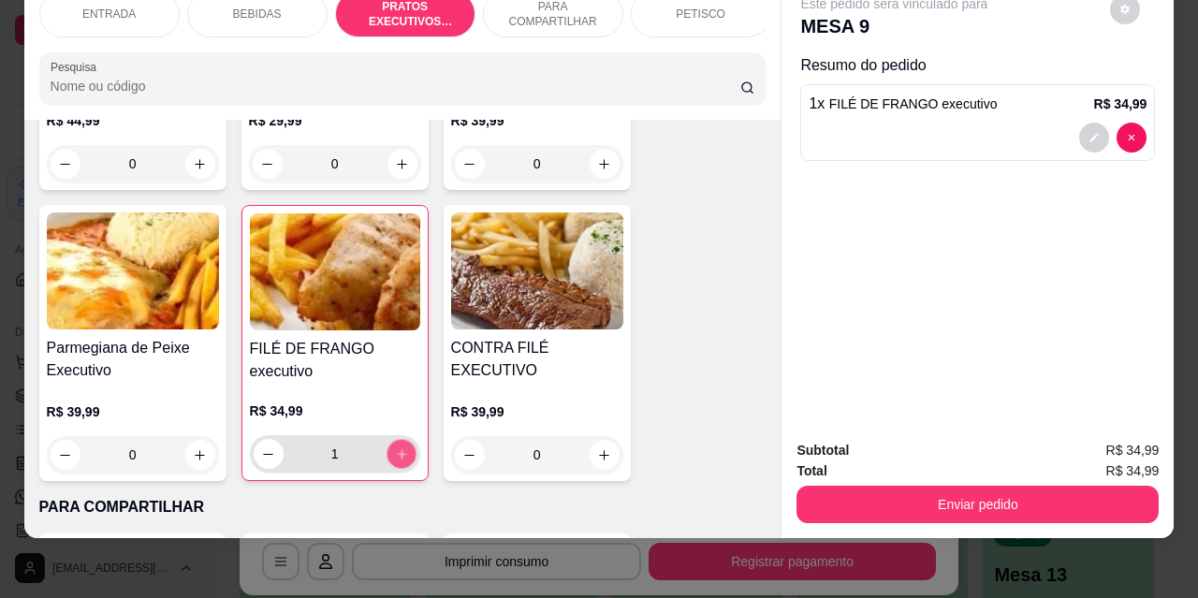
click at [394, 448] on icon "increase-product-quantity" at bounding box center [401, 455] width 14 height 14
type input "2"
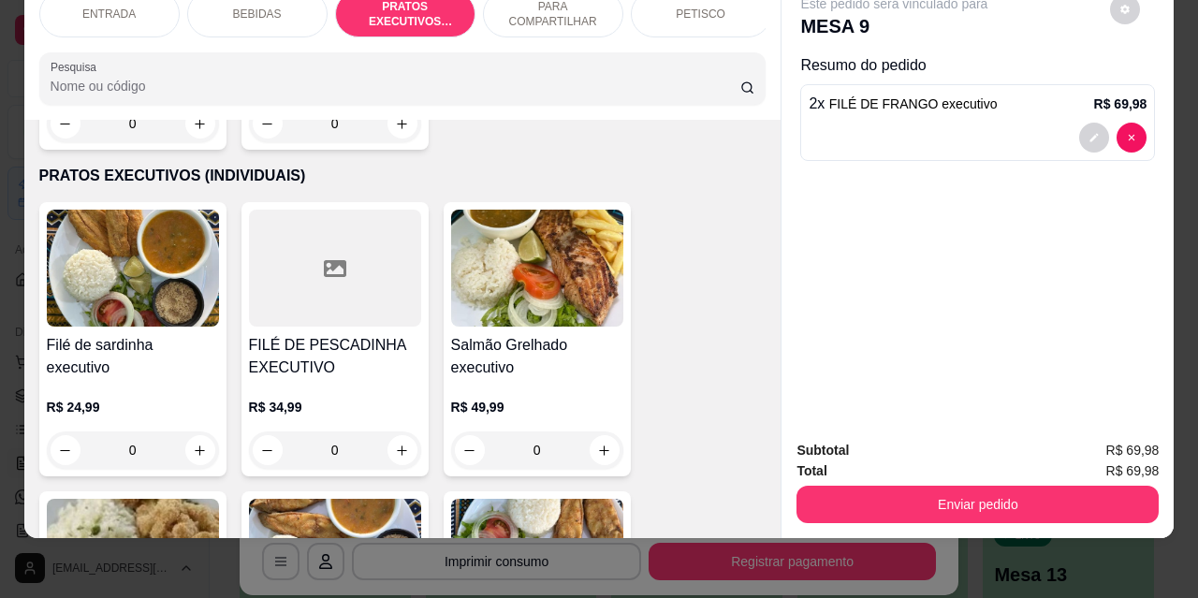
scroll to position [2050, 0]
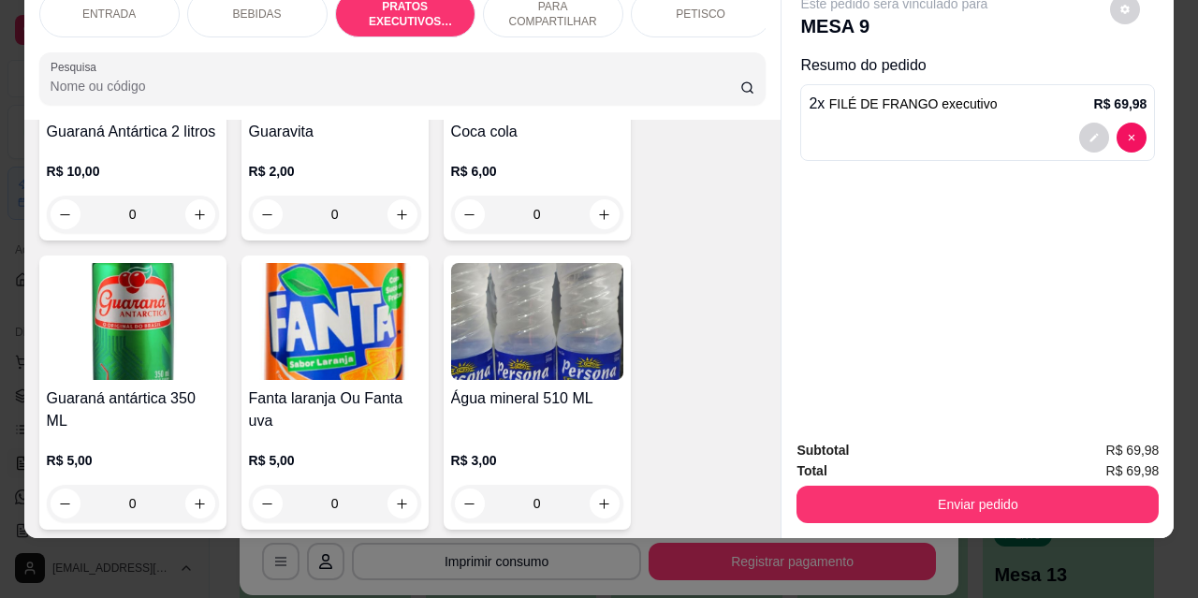
click at [672, 18] on div "PETISCO" at bounding box center [701, 14] width 140 height 47
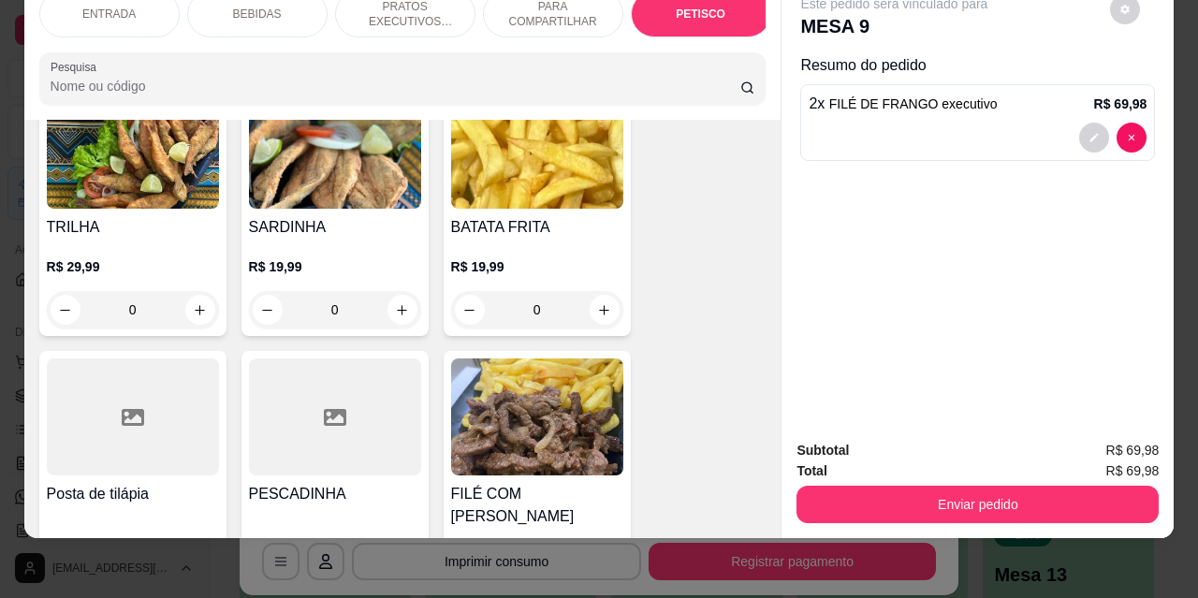
scroll to position [4526, 0]
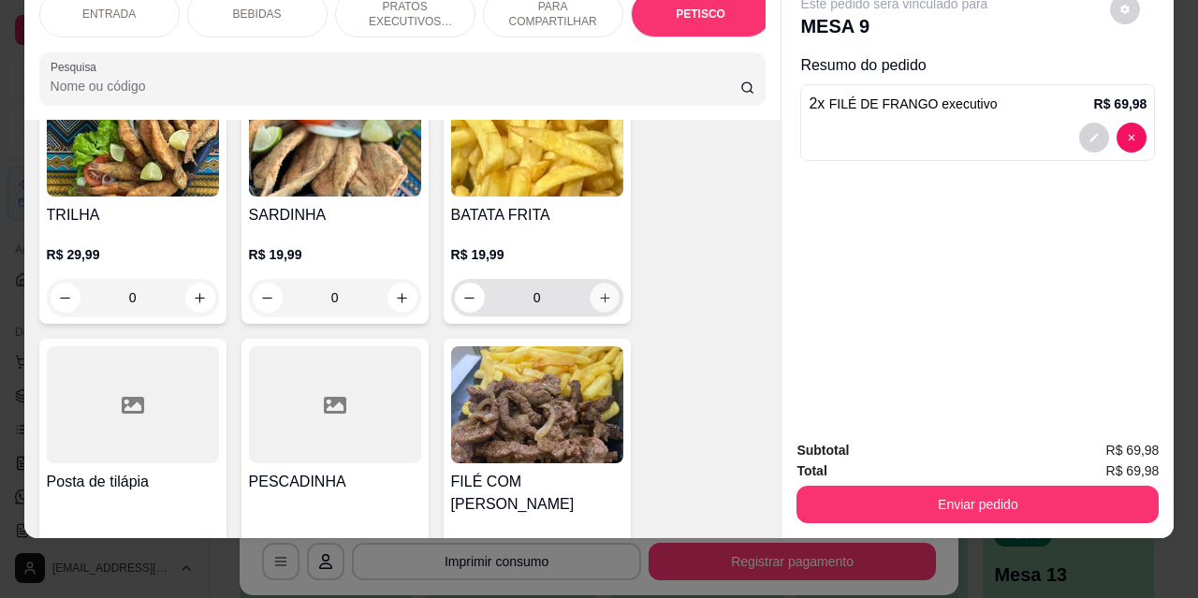
click at [608, 284] on button "increase-product-quantity" at bounding box center [604, 298] width 29 height 29
type input "1"
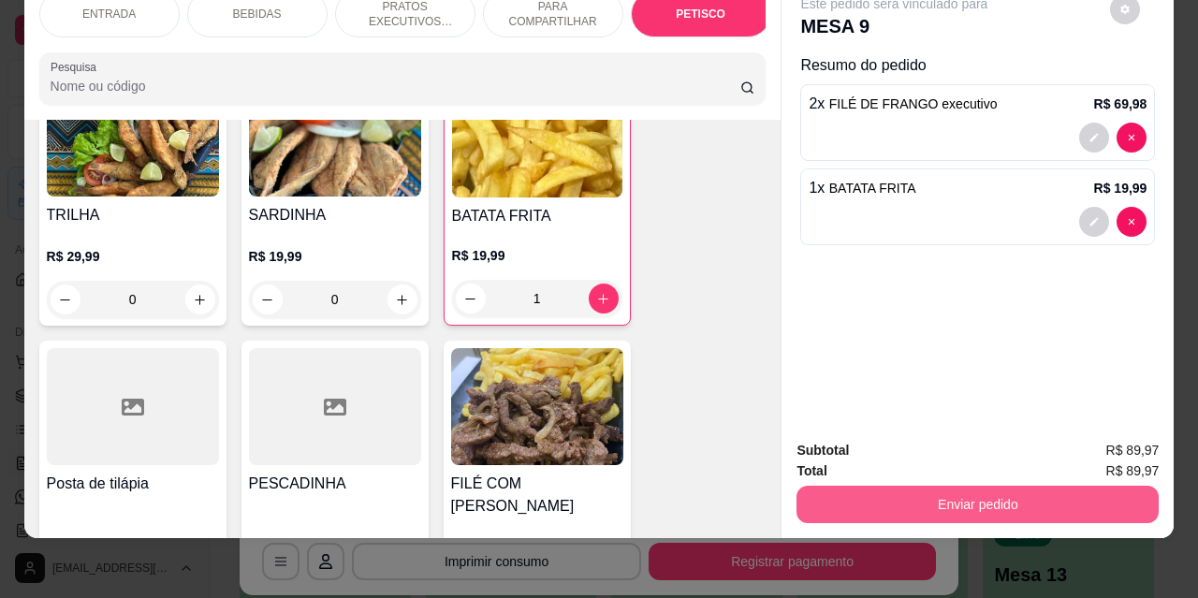
click at [895, 487] on button "Enviar pedido" at bounding box center [978, 504] width 362 height 37
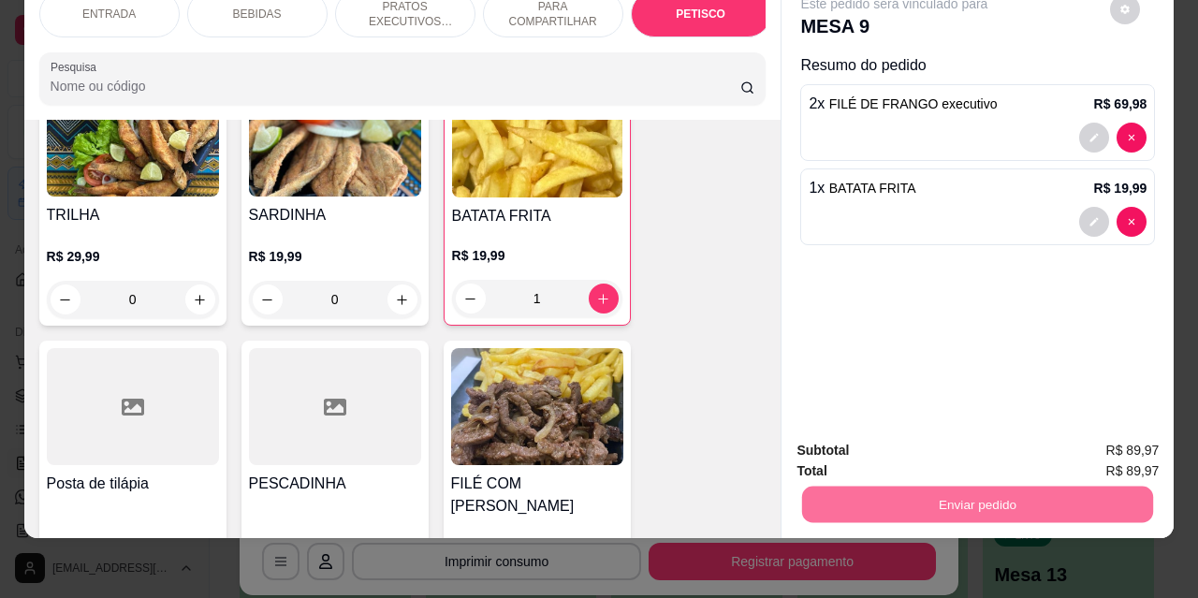
click at [879, 445] on button "Não registrar e enviar pedido" at bounding box center [916, 445] width 195 height 36
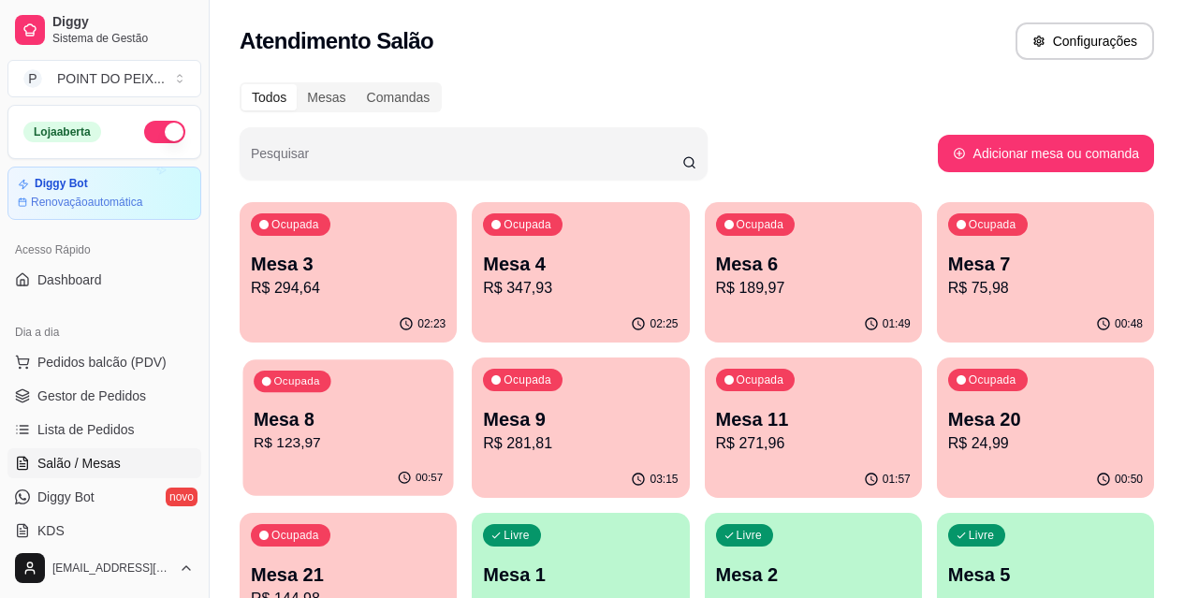
click at [443, 407] on p "Mesa 8" at bounding box center [348, 419] width 189 height 25
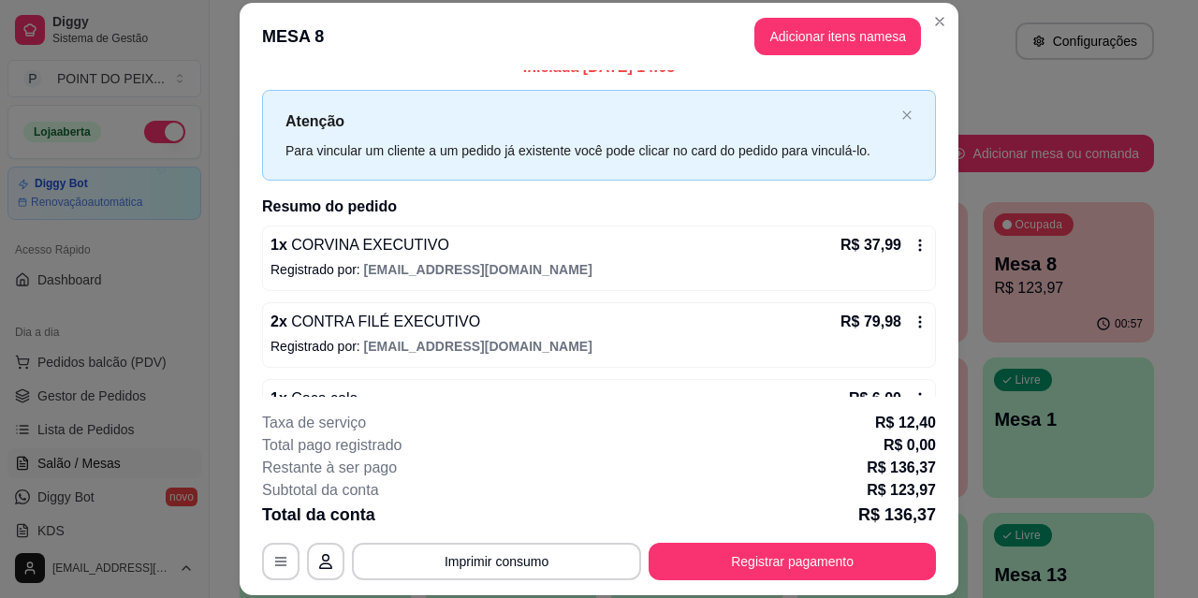
scroll to position [0, 0]
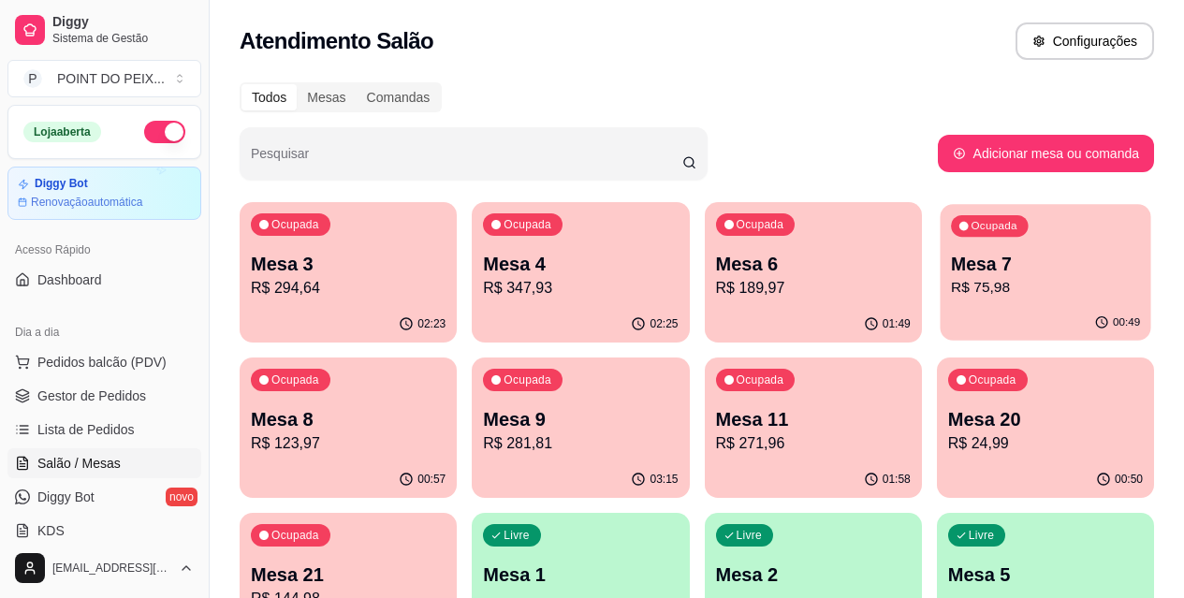
click at [951, 275] on p "Mesa 7" at bounding box center [1045, 264] width 189 height 25
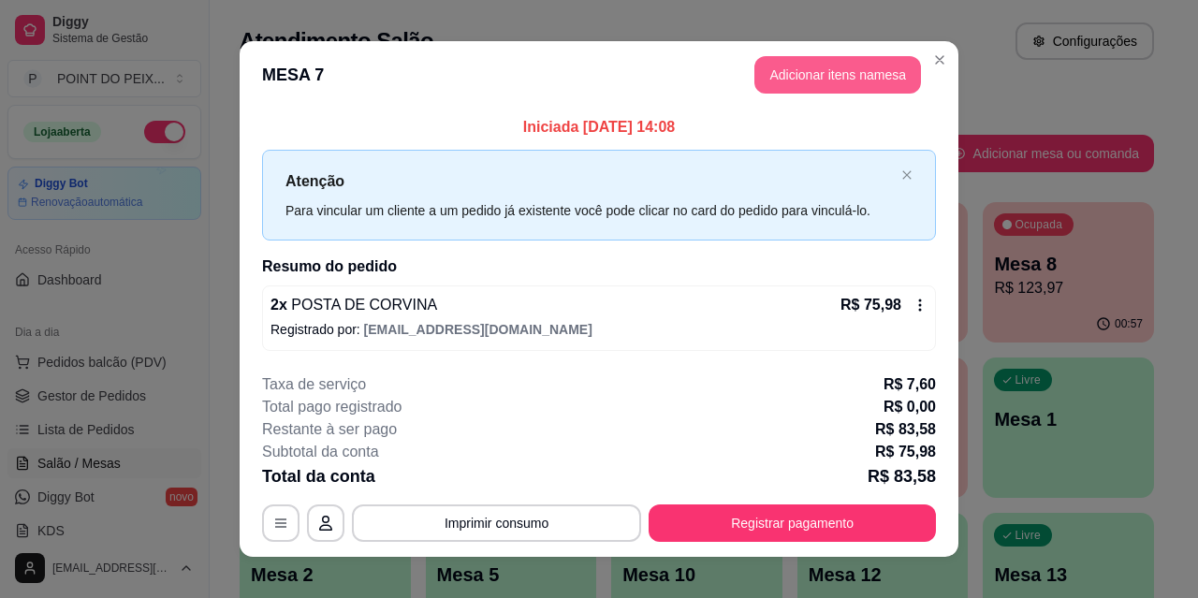
click at [818, 73] on button "Adicionar itens na mesa" at bounding box center [838, 74] width 167 height 37
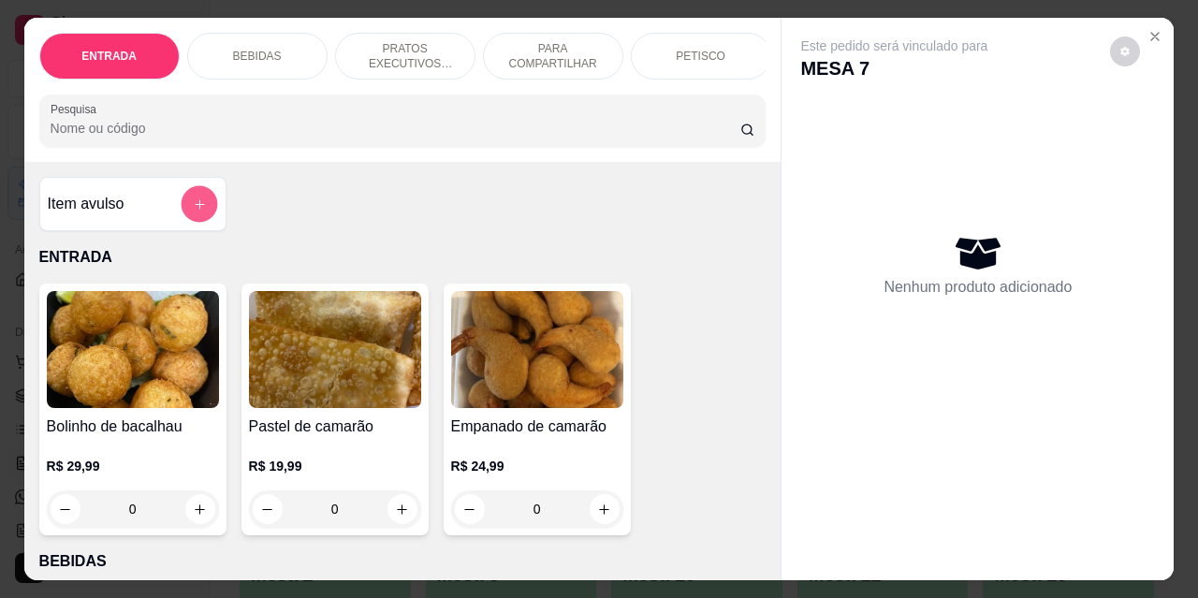
click at [198, 212] on icon "add-separate-item" at bounding box center [199, 205] width 14 height 14
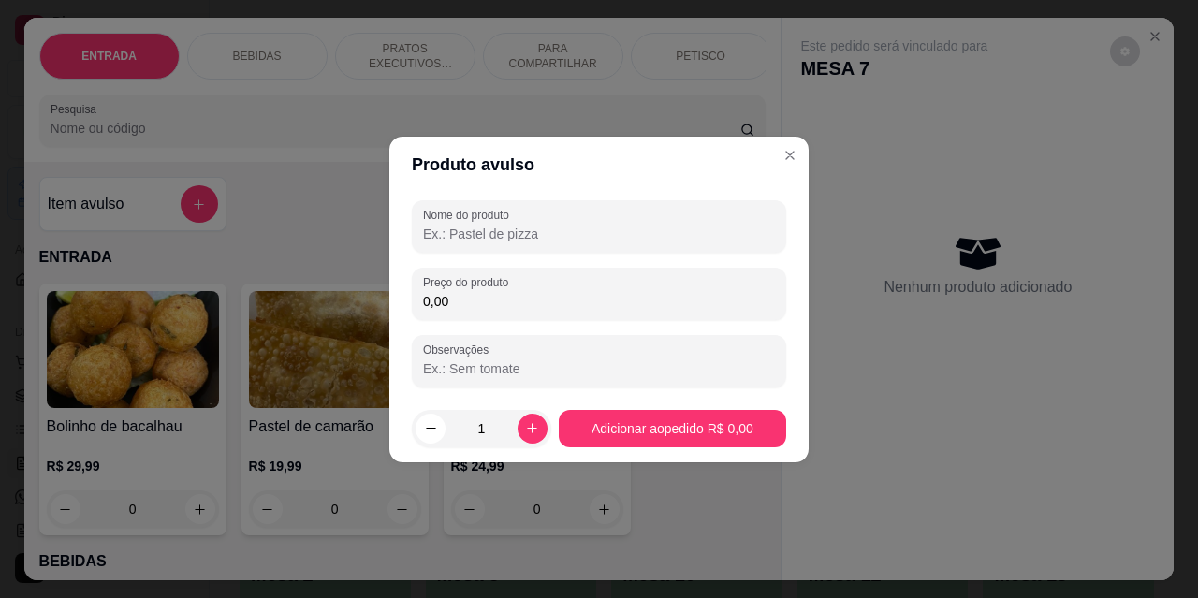
click at [575, 225] on input "Nome do produto" at bounding box center [599, 234] width 352 height 19
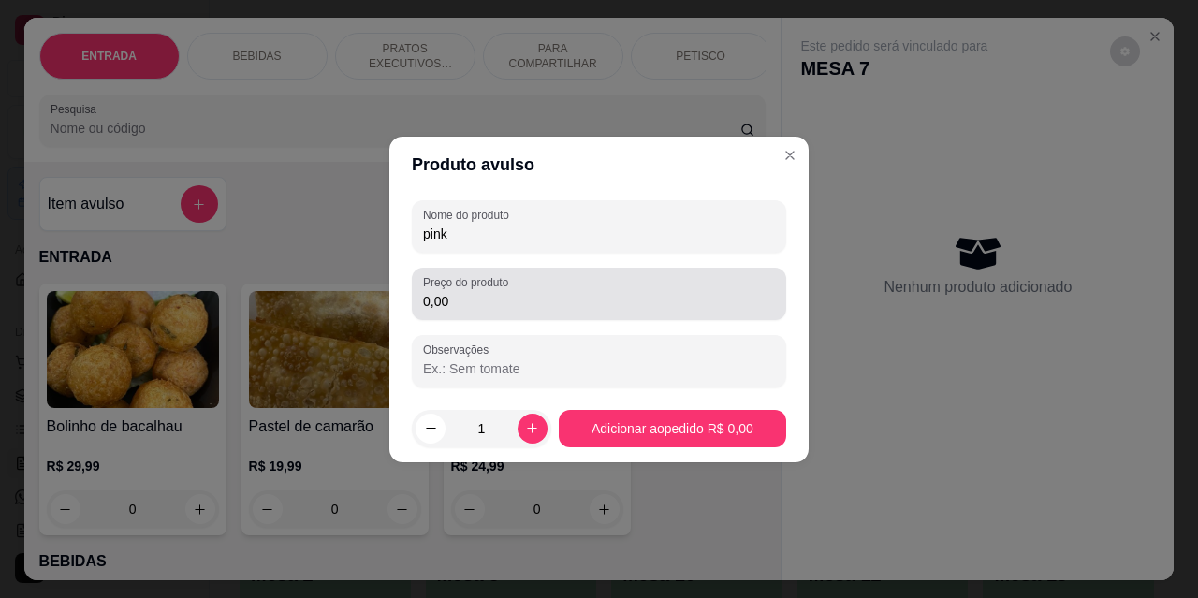
type input "pink"
click at [463, 304] on input "0,00" at bounding box center [599, 301] width 352 height 19
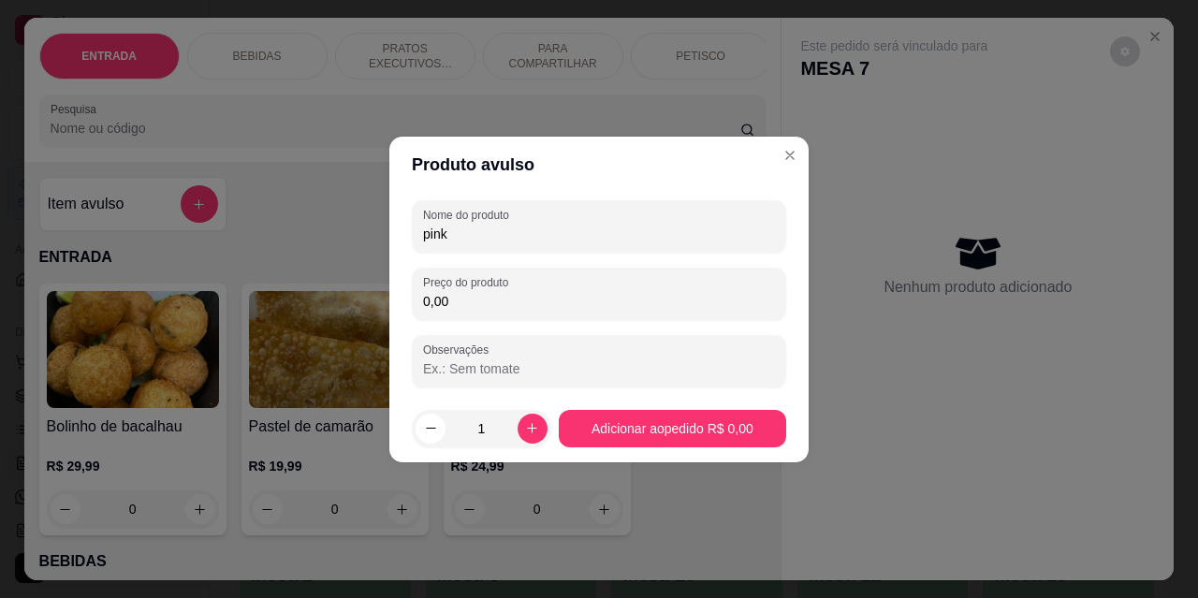
click at [463, 304] on input "0,00" at bounding box center [599, 301] width 352 height 19
type input "10,00"
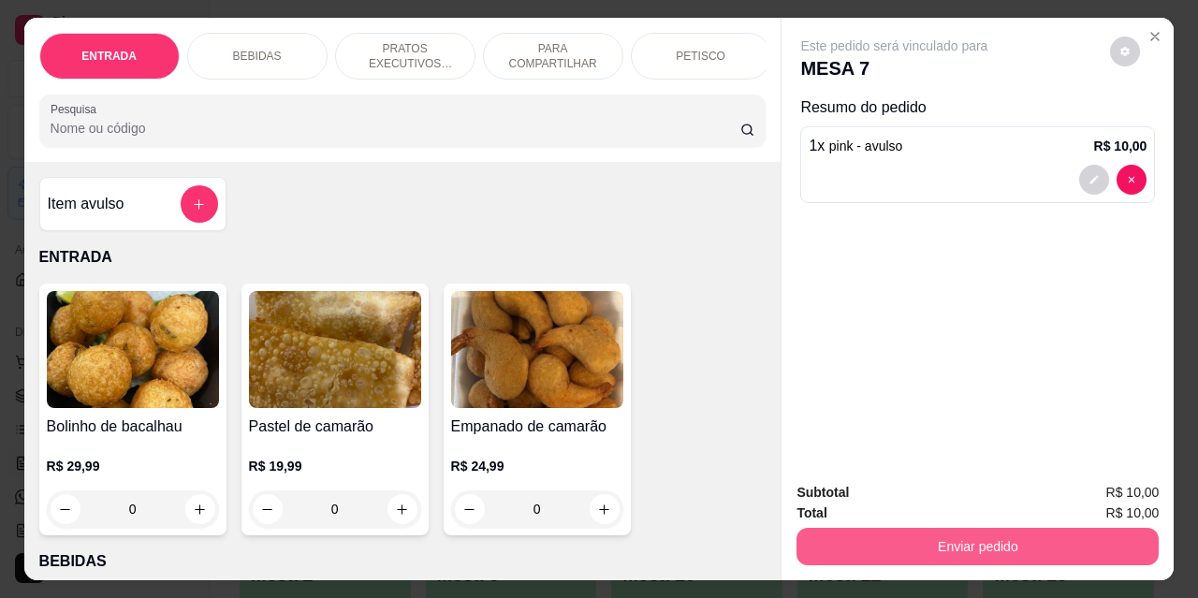
click at [892, 548] on button "Enviar pedido" at bounding box center [978, 546] width 362 height 37
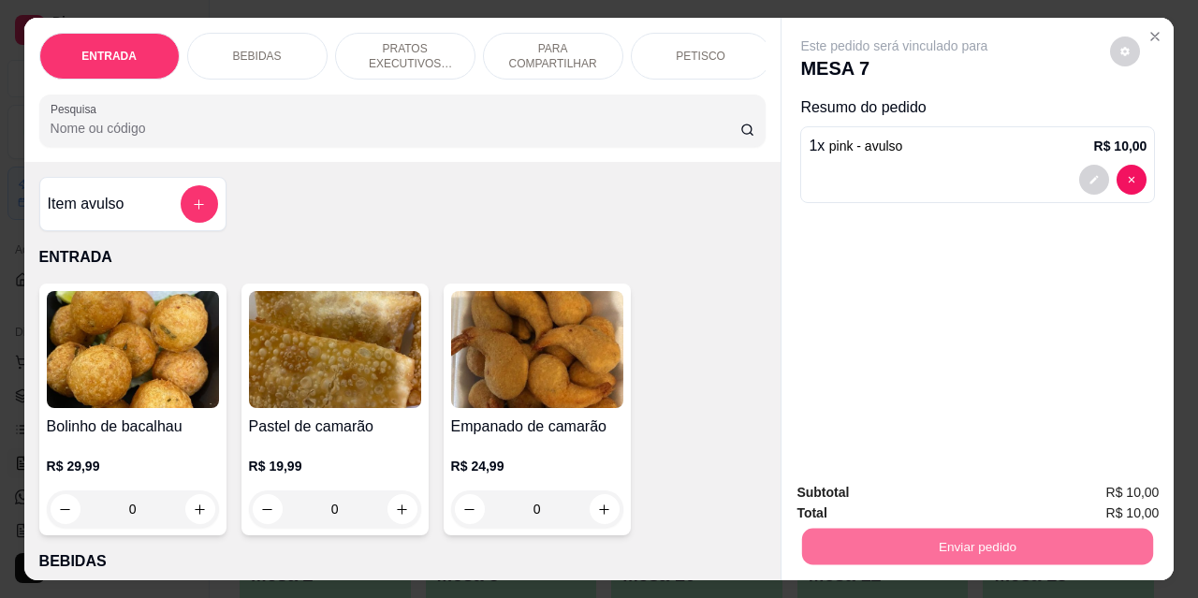
click at [902, 493] on button "Não registrar e enviar pedido" at bounding box center [916, 494] width 195 height 36
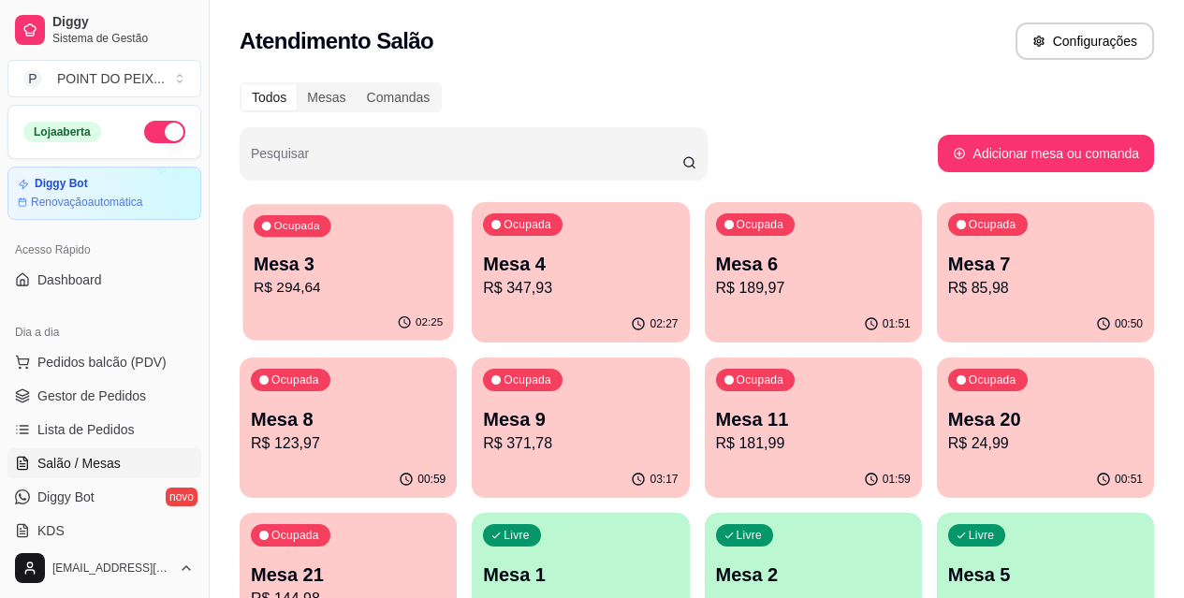
click at [327, 301] on div "Ocupada Mesa 3 R$ 294,64" at bounding box center [348, 254] width 211 height 101
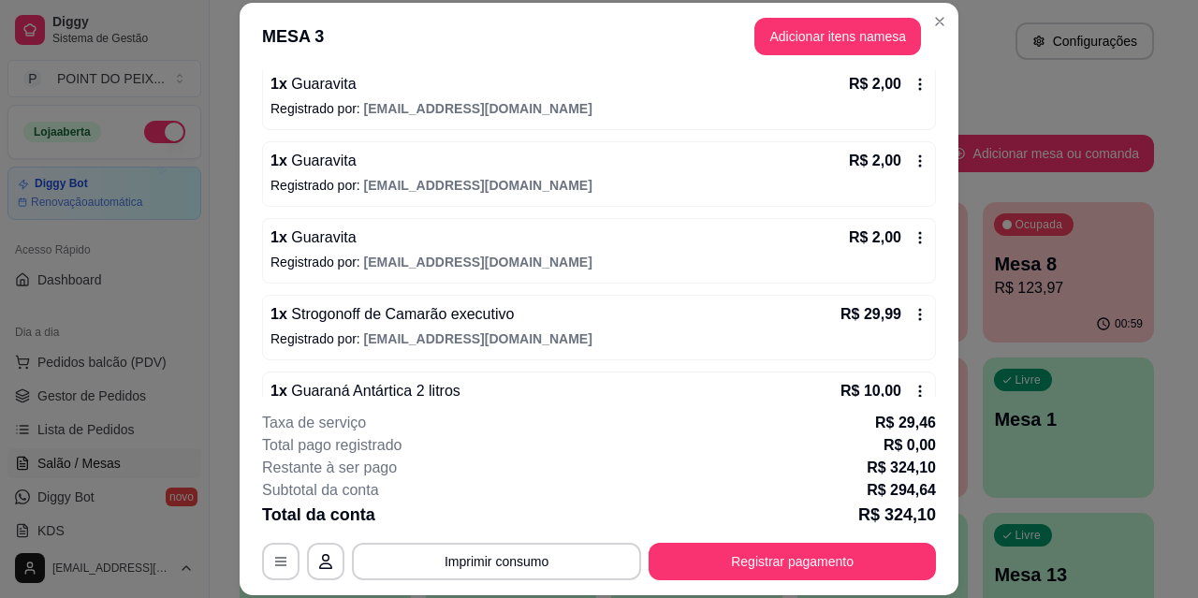
scroll to position [843, 0]
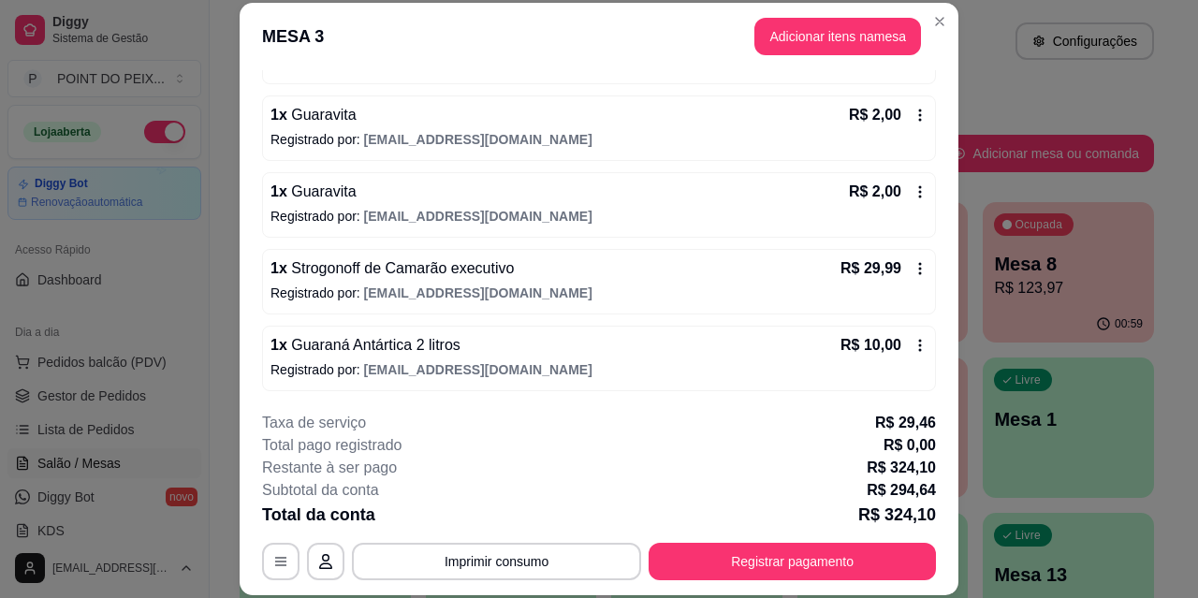
click at [913, 265] on icon at bounding box center [920, 268] width 15 height 15
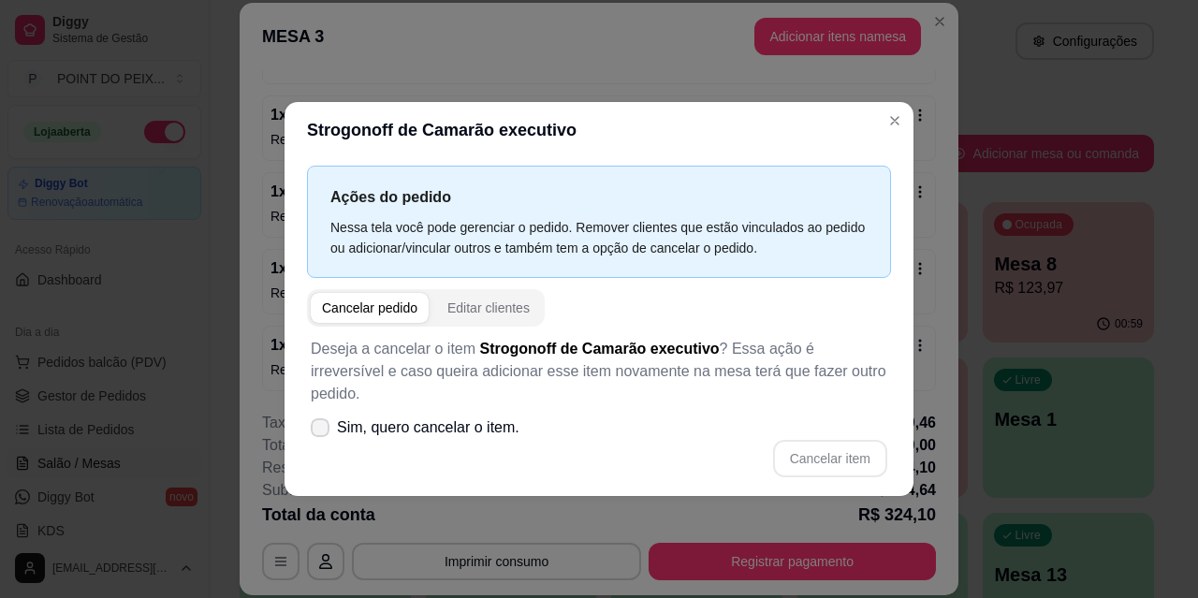
click at [321, 422] on icon at bounding box center [320, 427] width 15 height 11
click at [321, 431] on input "Sim, quero cancelar o item." at bounding box center [316, 437] width 12 height 12
checkbox input "true"
click at [827, 448] on button "Cancelar item" at bounding box center [830, 458] width 114 height 37
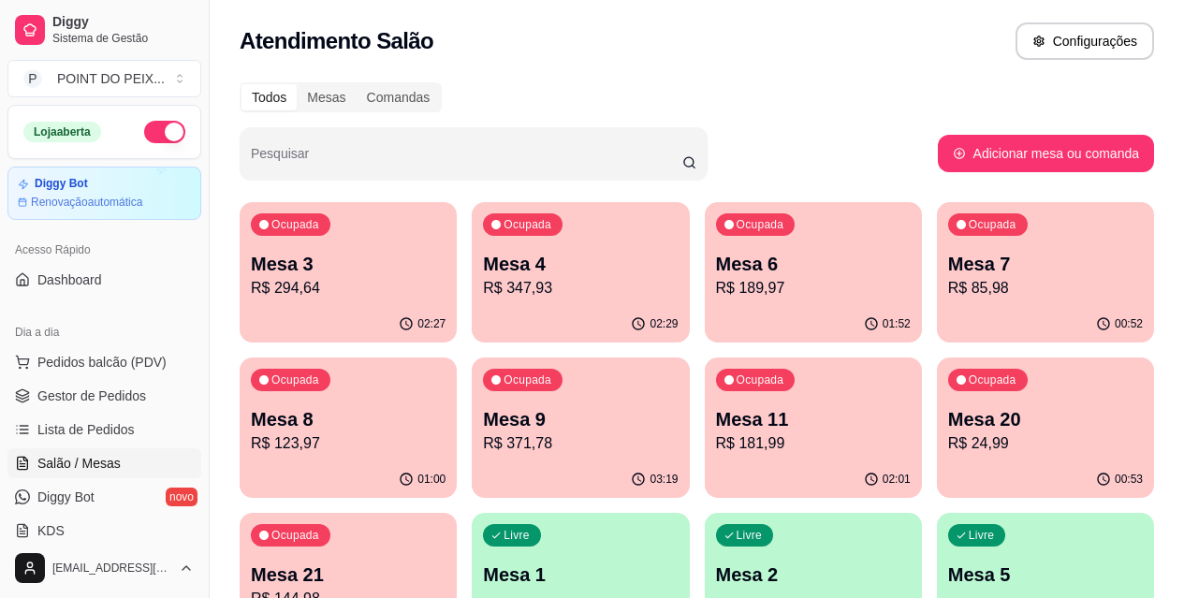
click at [331, 275] on p "Mesa 3" at bounding box center [348, 264] width 195 height 26
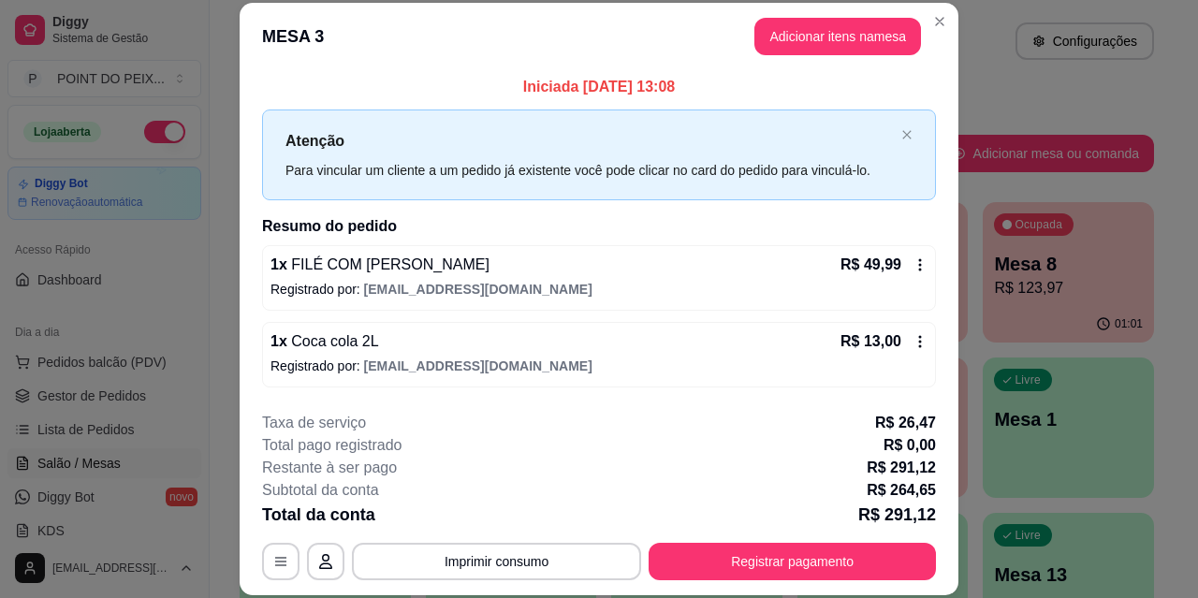
scroll to position [0, 0]
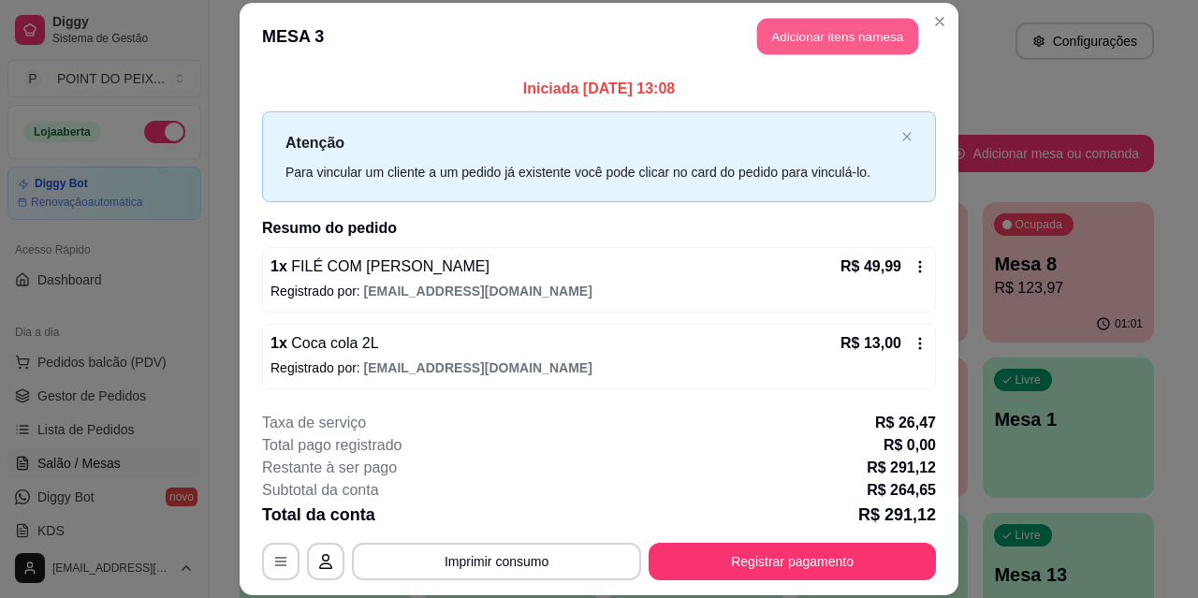
click at [840, 37] on button "Adicionar itens na mesa" at bounding box center [837, 37] width 161 height 37
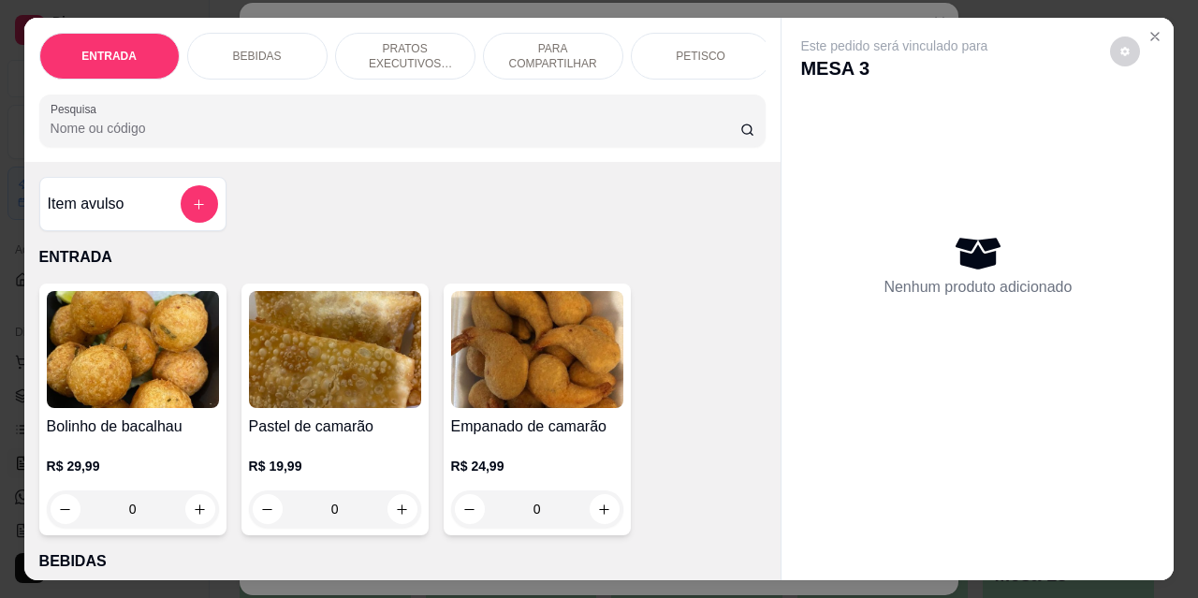
click at [698, 49] on p "PETISCO" at bounding box center [701, 56] width 50 height 15
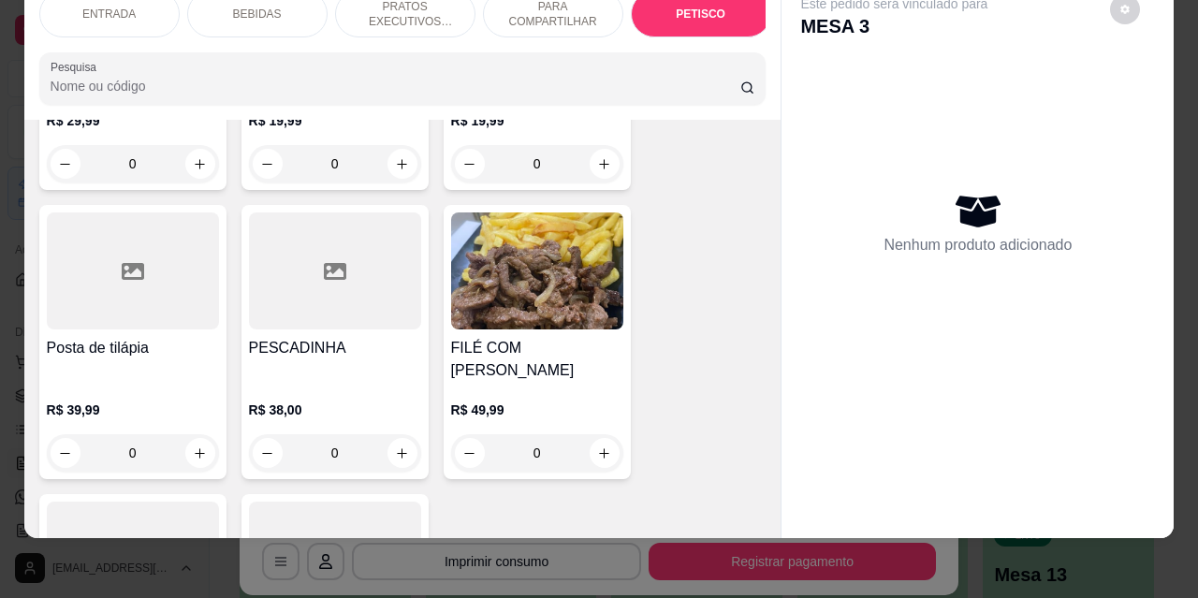
scroll to position [4712, 0]
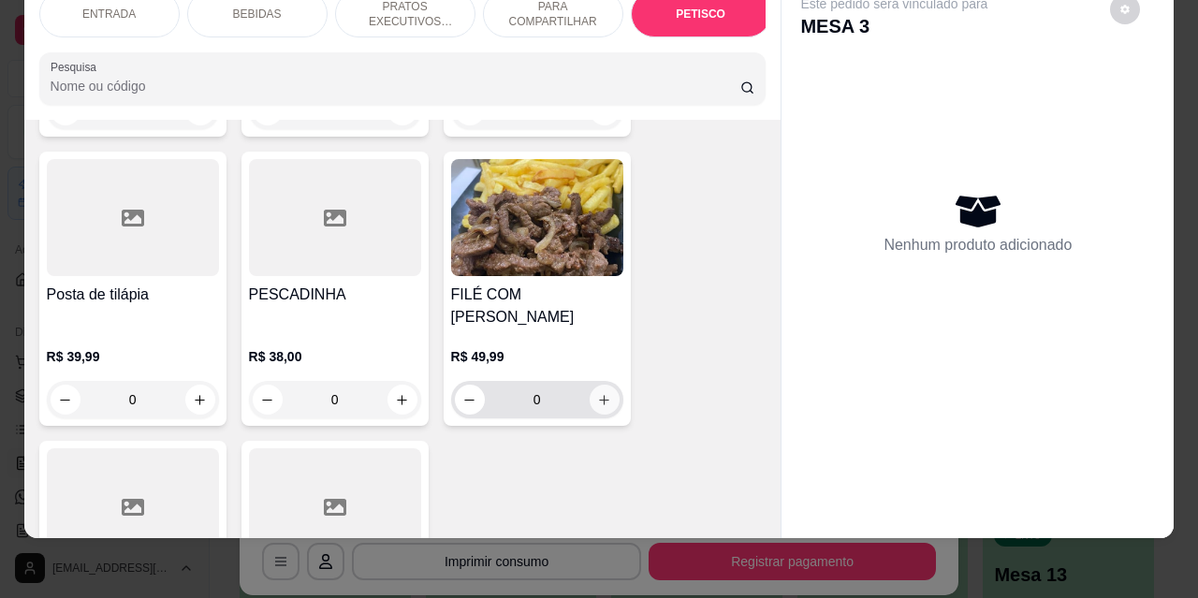
click at [607, 385] on button "increase-product-quantity" at bounding box center [605, 400] width 30 height 30
type input "1"
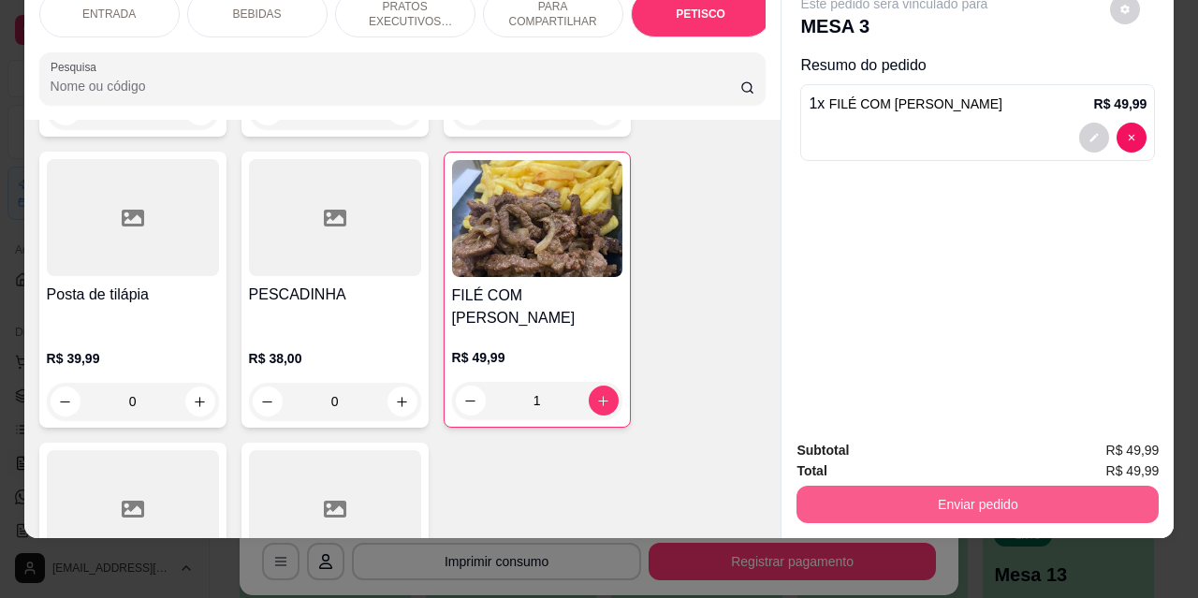
click at [905, 492] on button "Enviar pedido" at bounding box center [978, 504] width 362 height 37
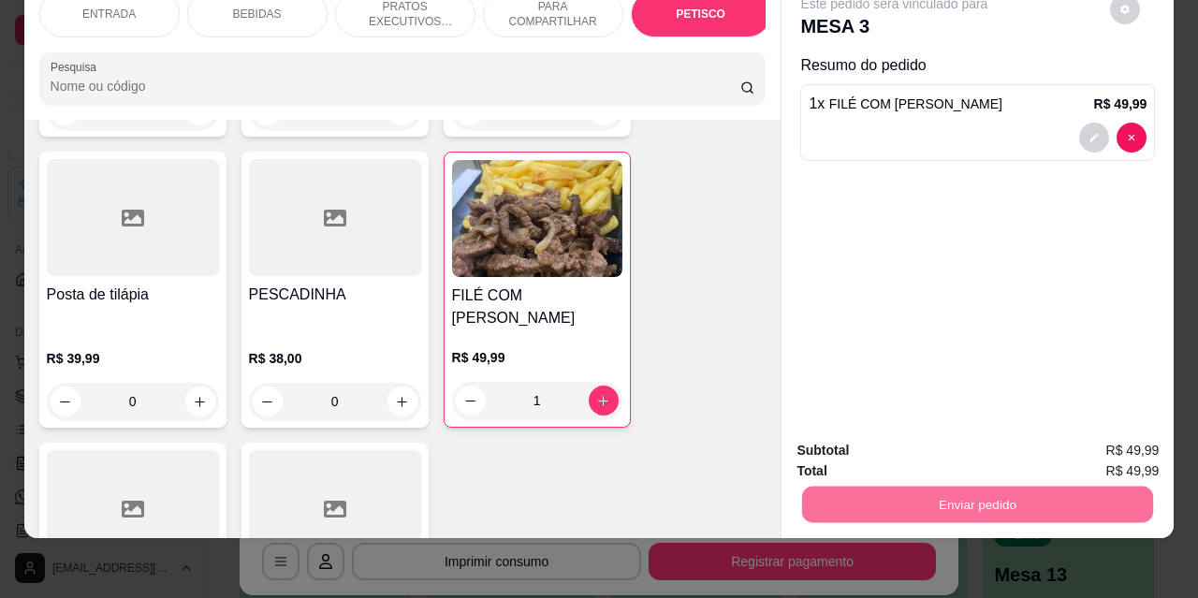
click at [860, 443] on button "Não registrar e enviar pedido" at bounding box center [916, 444] width 189 height 35
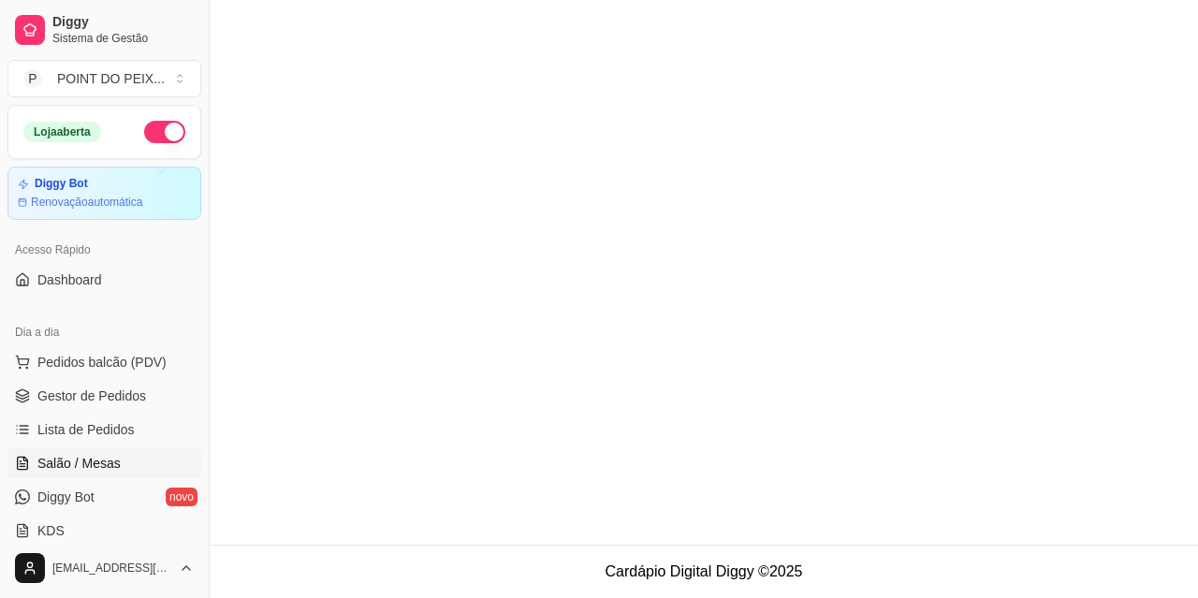
click at [119, 459] on span "Salão / Mesas" at bounding box center [78, 463] width 83 height 19
click at [120, 434] on span "Lista de Pedidos" at bounding box center [85, 429] width 97 height 19
click at [112, 401] on span "Gestor de Pedidos" at bounding box center [91, 396] width 109 height 19
click at [106, 463] on span "Salão / Mesas" at bounding box center [78, 463] width 83 height 19
click at [101, 457] on span "Salão / Mesas" at bounding box center [78, 463] width 83 height 19
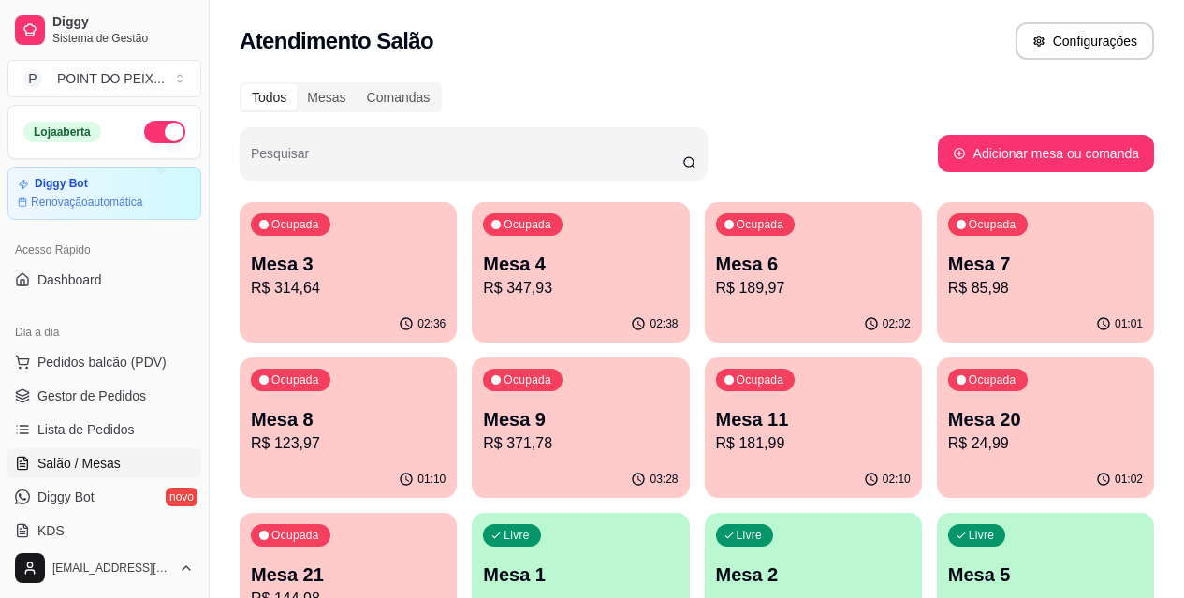
click at [522, 289] on p "R$ 347,93" at bounding box center [580, 288] width 195 height 22
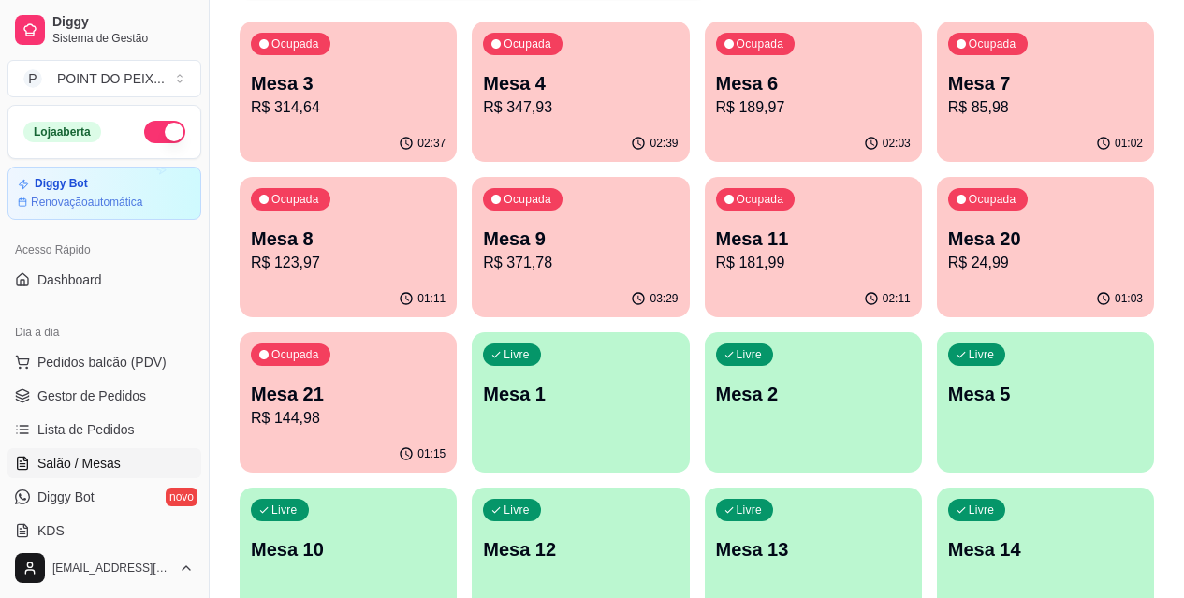
scroll to position [161, 0]
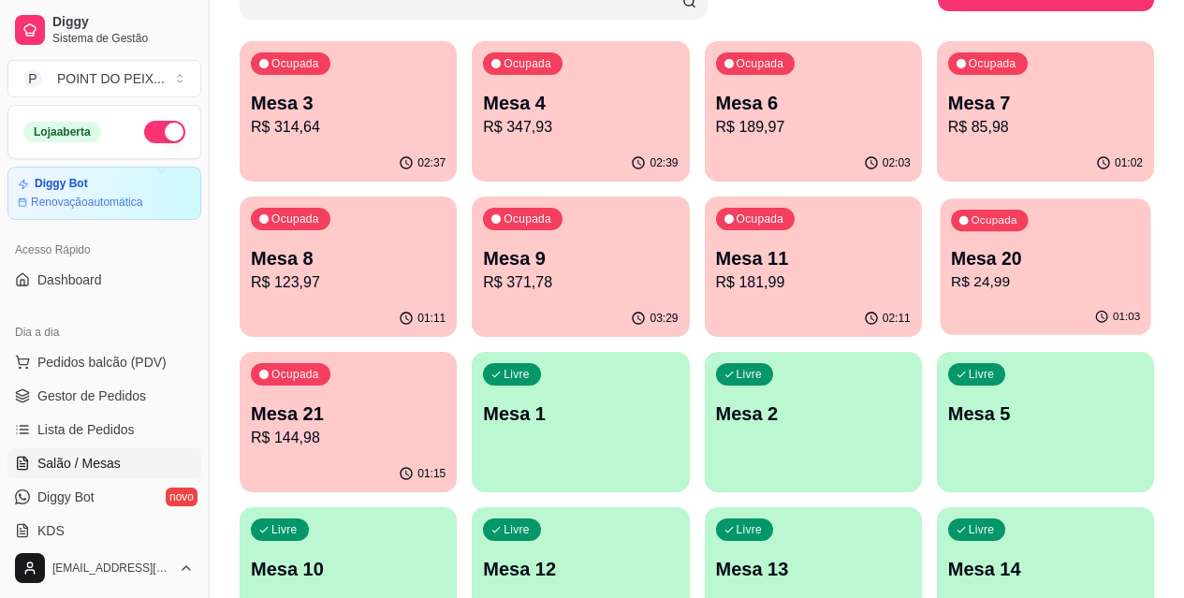
click at [951, 270] on p "Mesa 20" at bounding box center [1045, 258] width 189 height 25
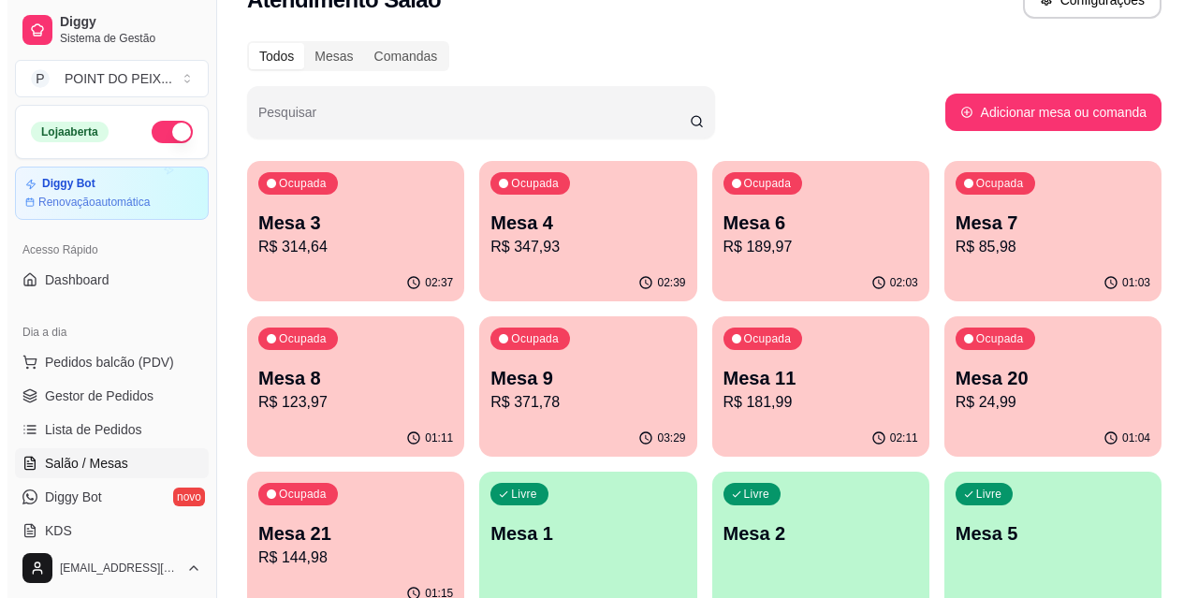
scroll to position [0, 0]
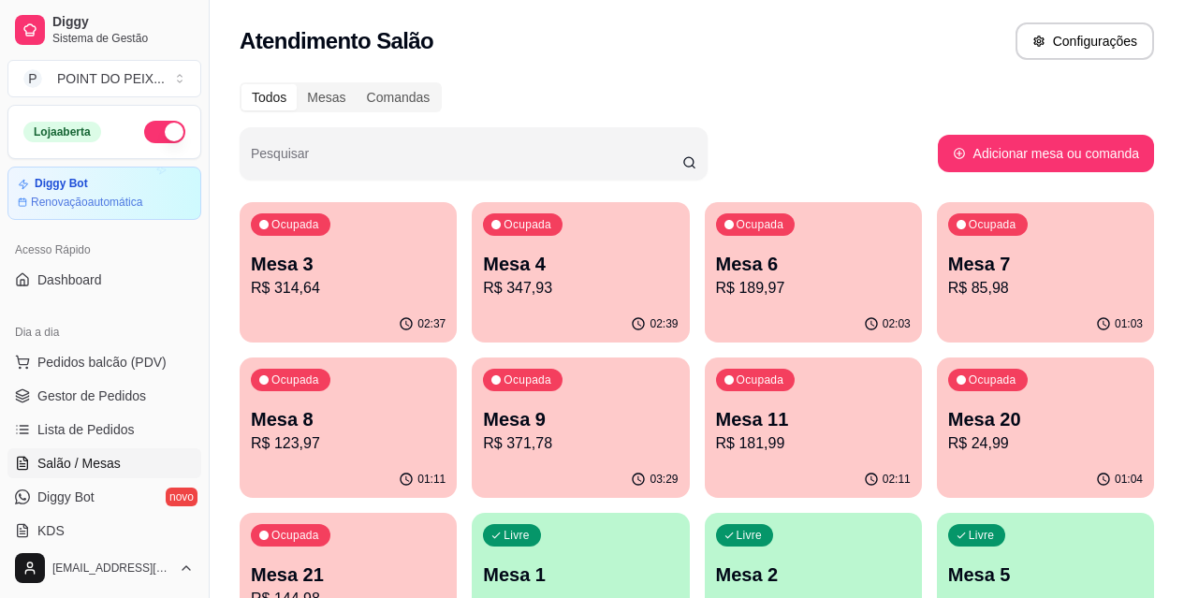
click at [532, 285] on p "R$ 347,93" at bounding box center [580, 288] width 195 height 22
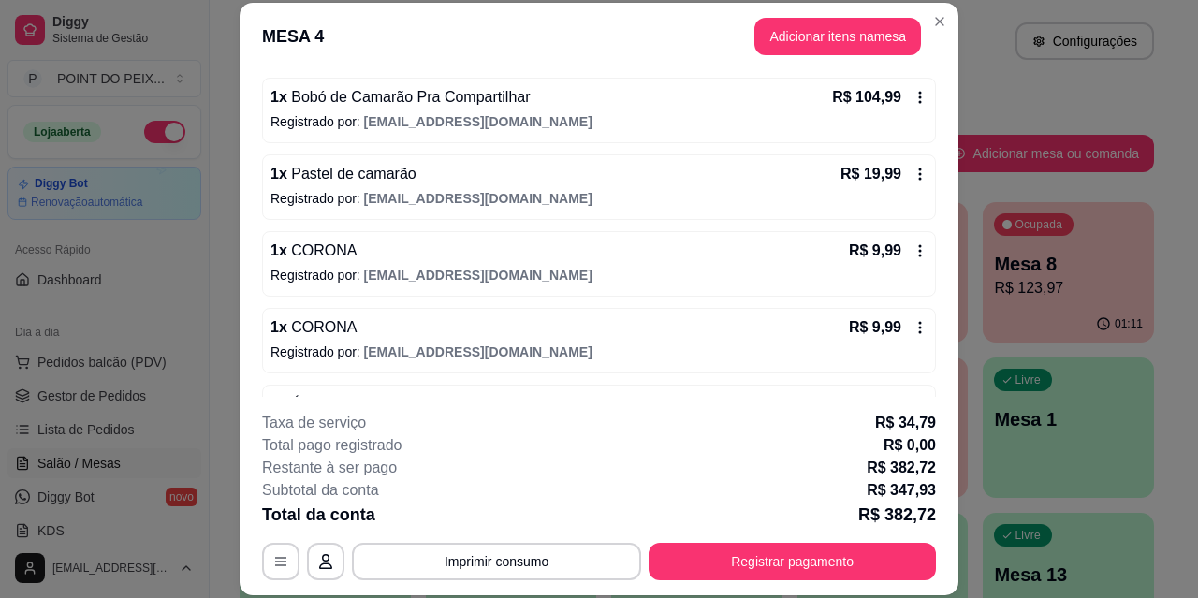
scroll to position [562, 0]
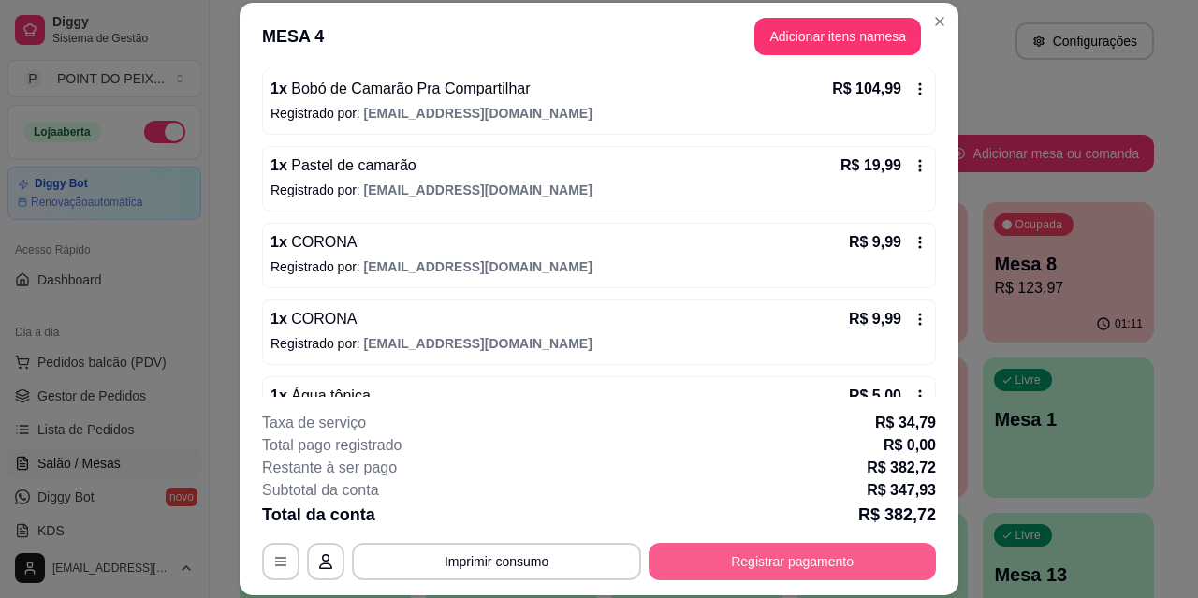
click at [779, 559] on button "Registrar pagamento" at bounding box center [792, 561] width 287 height 37
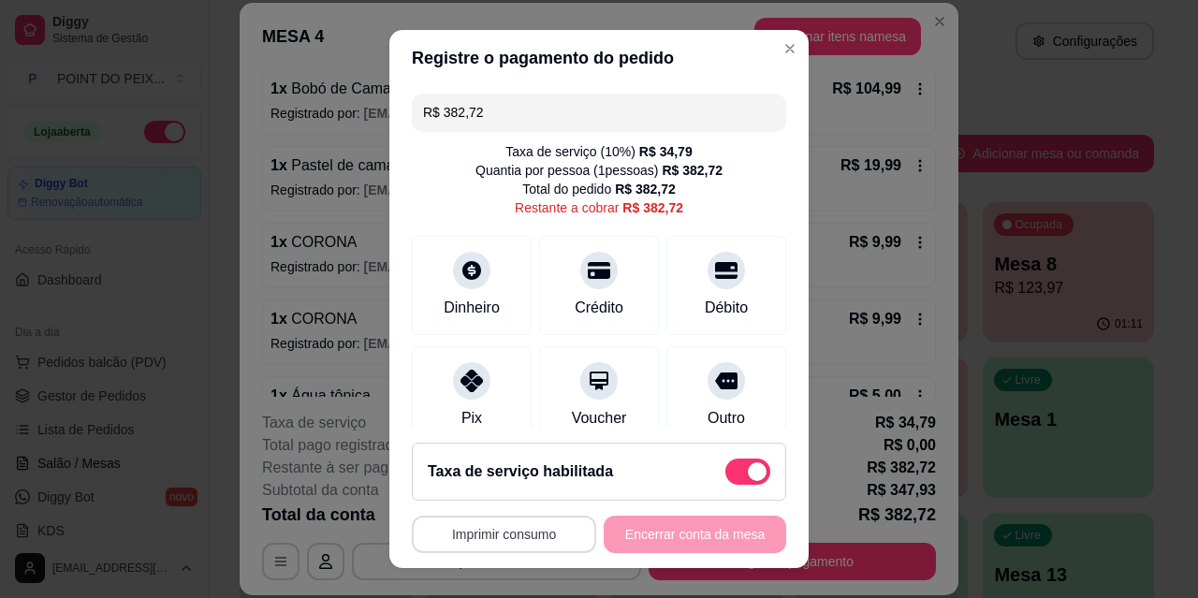
click at [531, 544] on button "Imprimir consumo" at bounding box center [504, 534] width 184 height 37
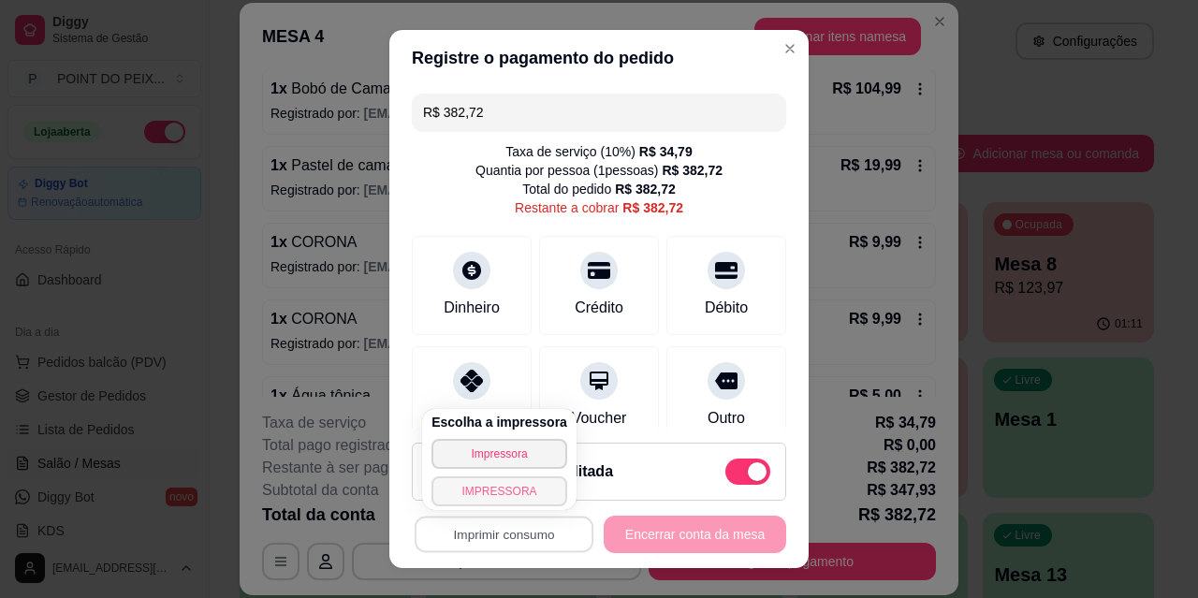
click at [521, 493] on button "IMPRESSORA" at bounding box center [500, 492] width 136 height 30
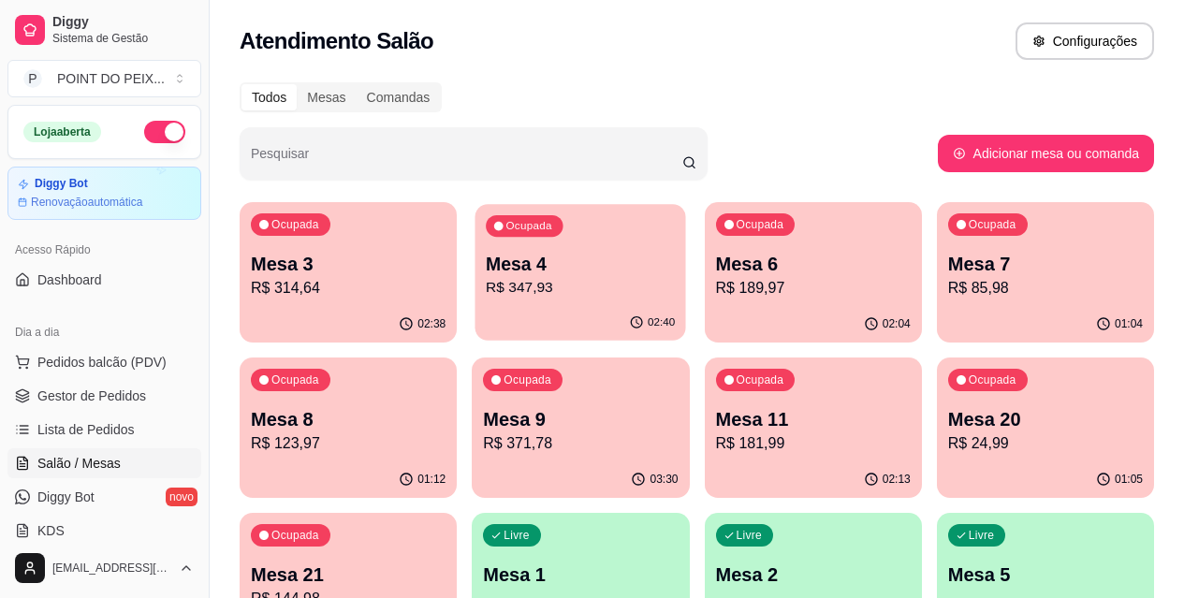
click at [510, 287] on p "R$ 347,93" at bounding box center [580, 288] width 189 height 22
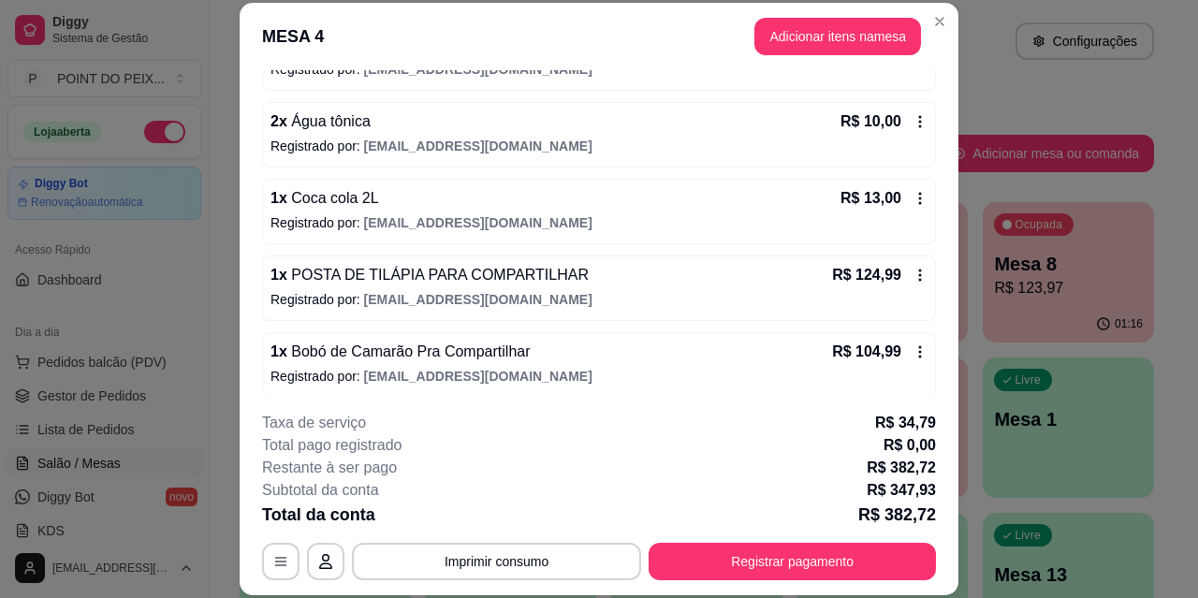
scroll to position [187, 0]
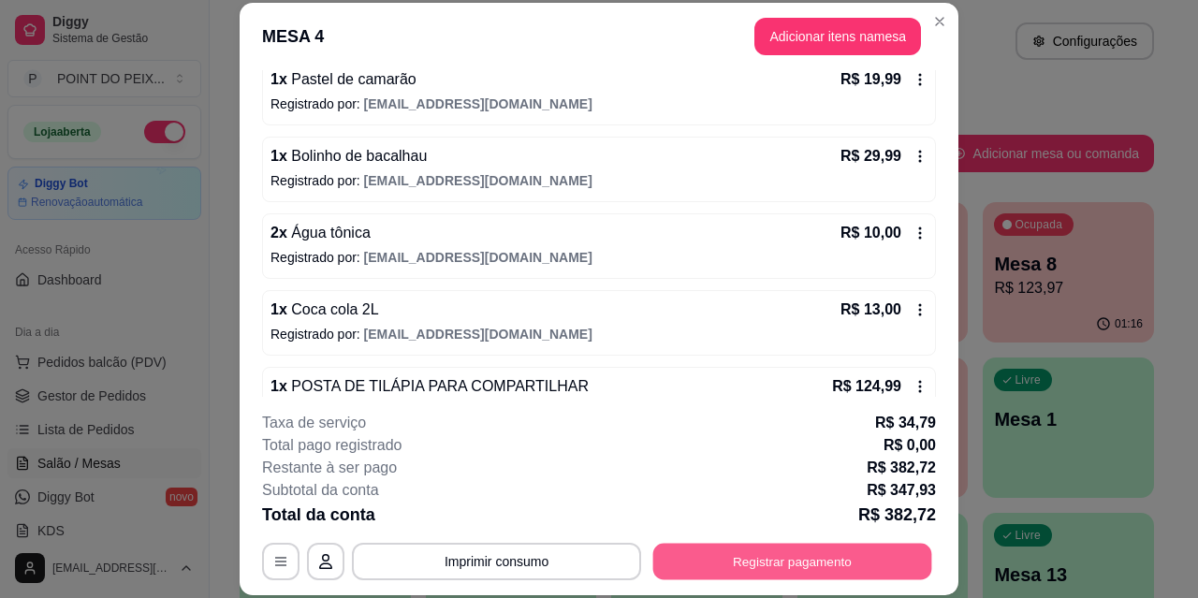
click at [776, 571] on button "Registrar pagamento" at bounding box center [793, 561] width 279 height 37
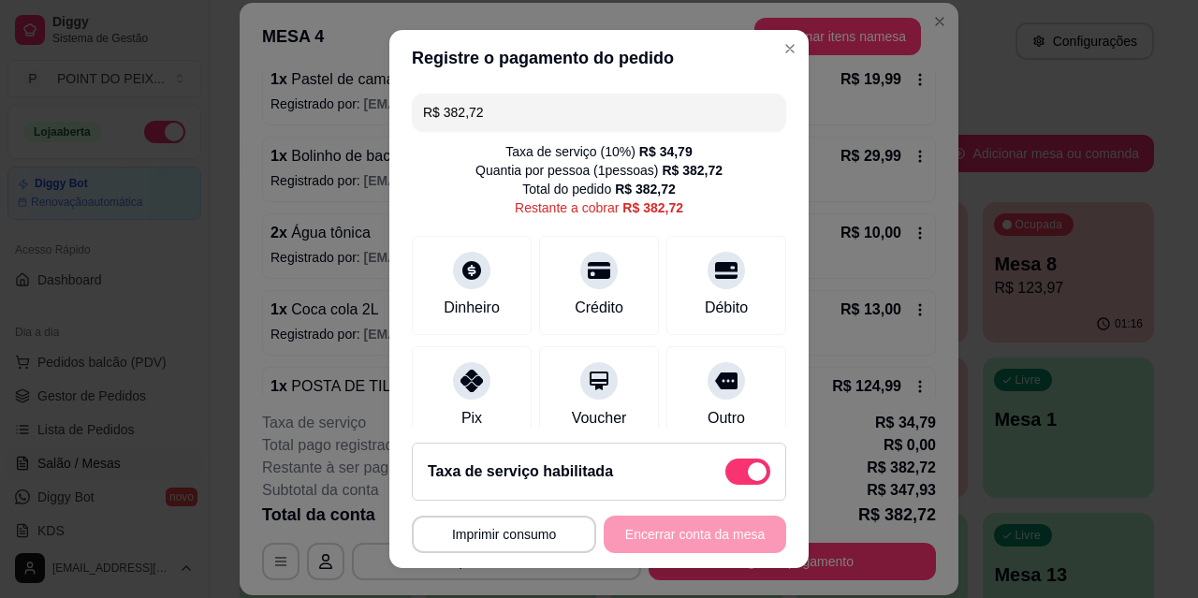
click at [527, 107] on input "R$ 382,72" at bounding box center [599, 112] width 352 height 37
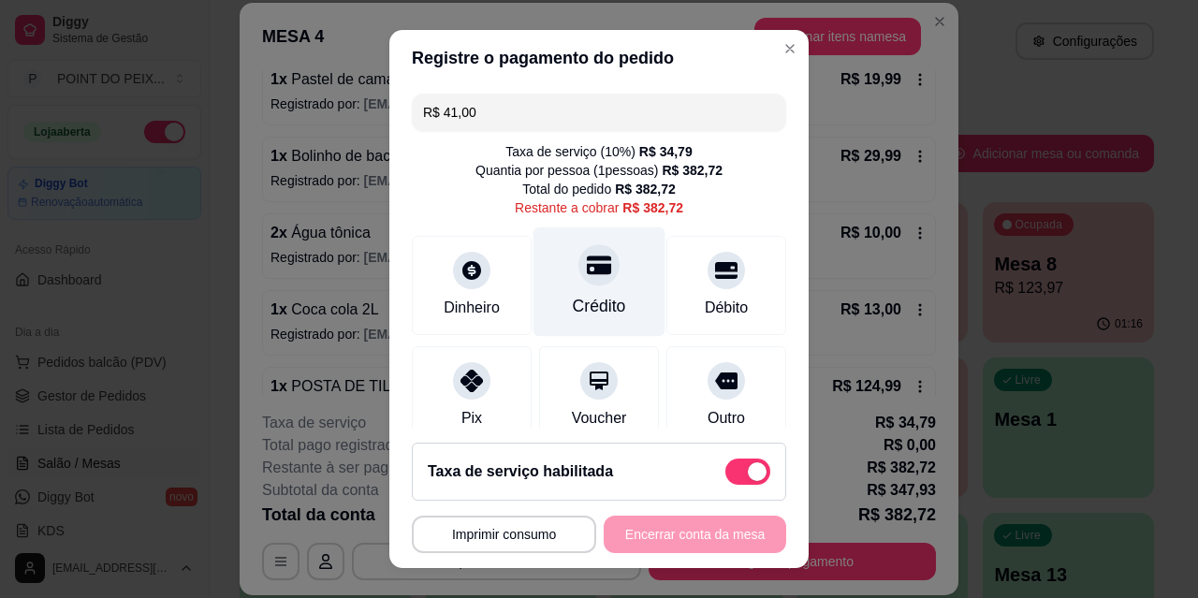
click at [587, 275] on icon at bounding box center [599, 265] width 24 height 24
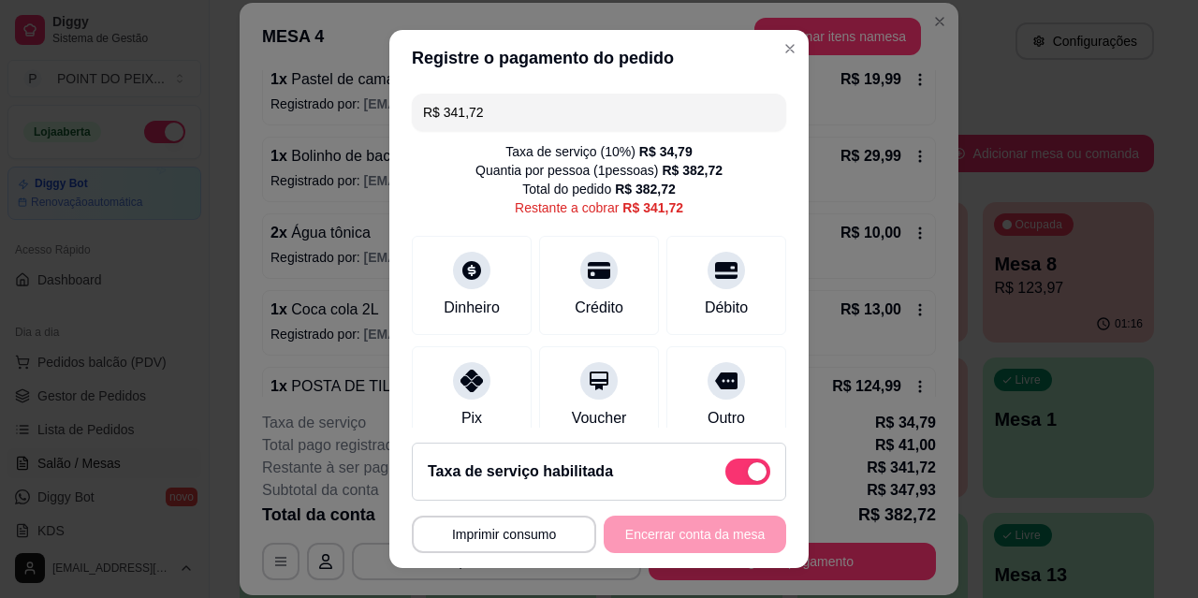
click at [483, 108] on input "R$ 341,72" at bounding box center [599, 112] width 352 height 37
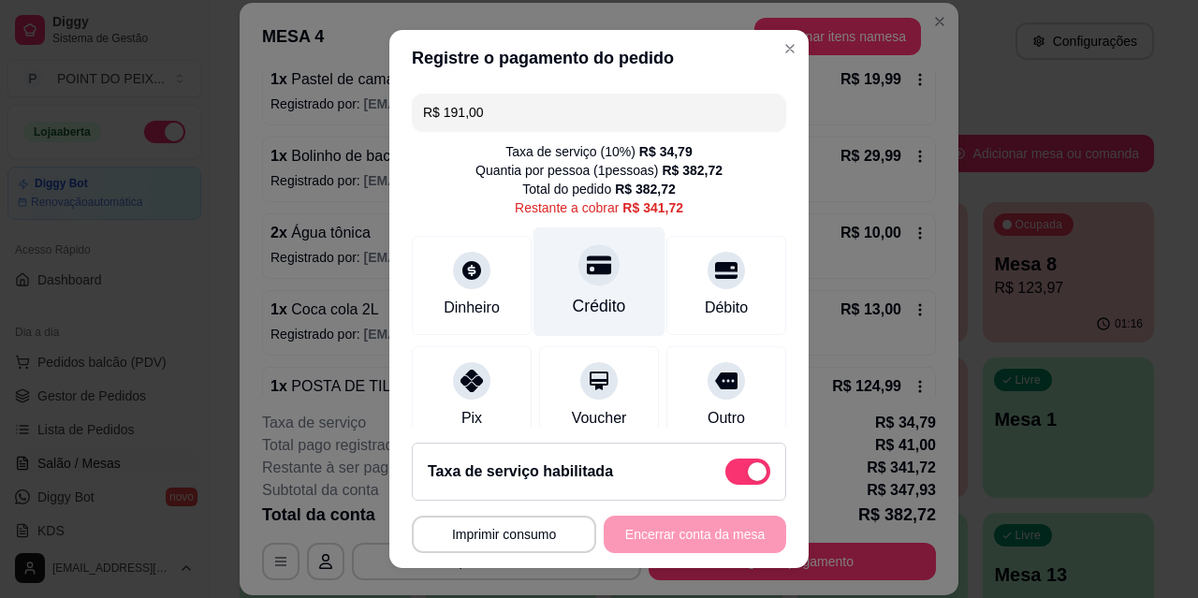
click at [587, 271] on icon at bounding box center [599, 265] width 24 height 19
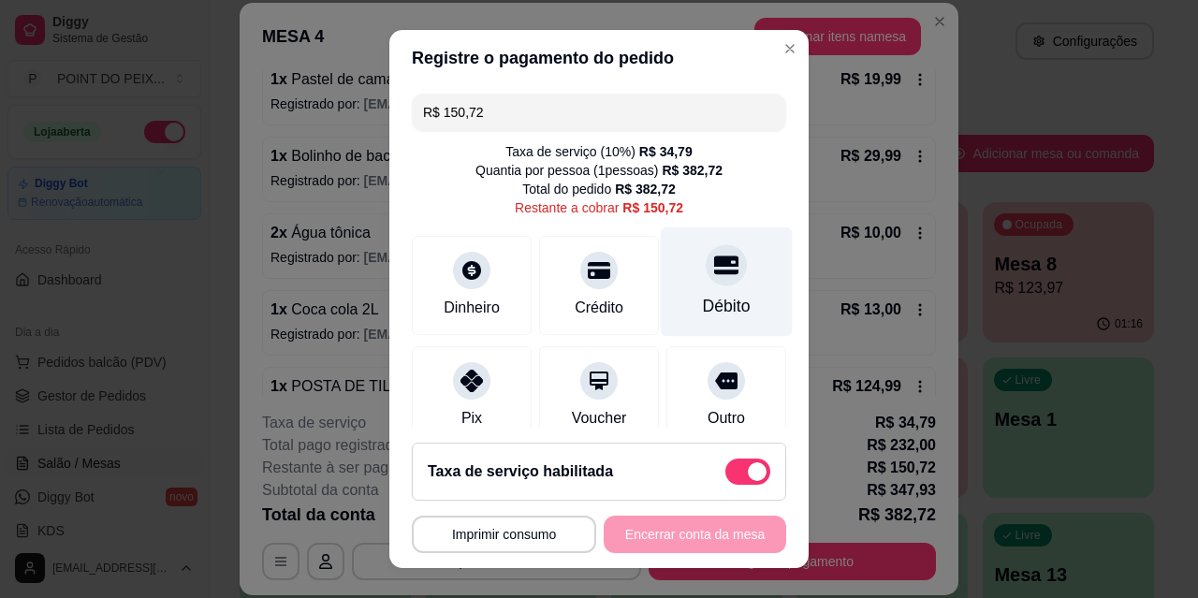
click at [714, 274] on icon at bounding box center [726, 265] width 24 height 19
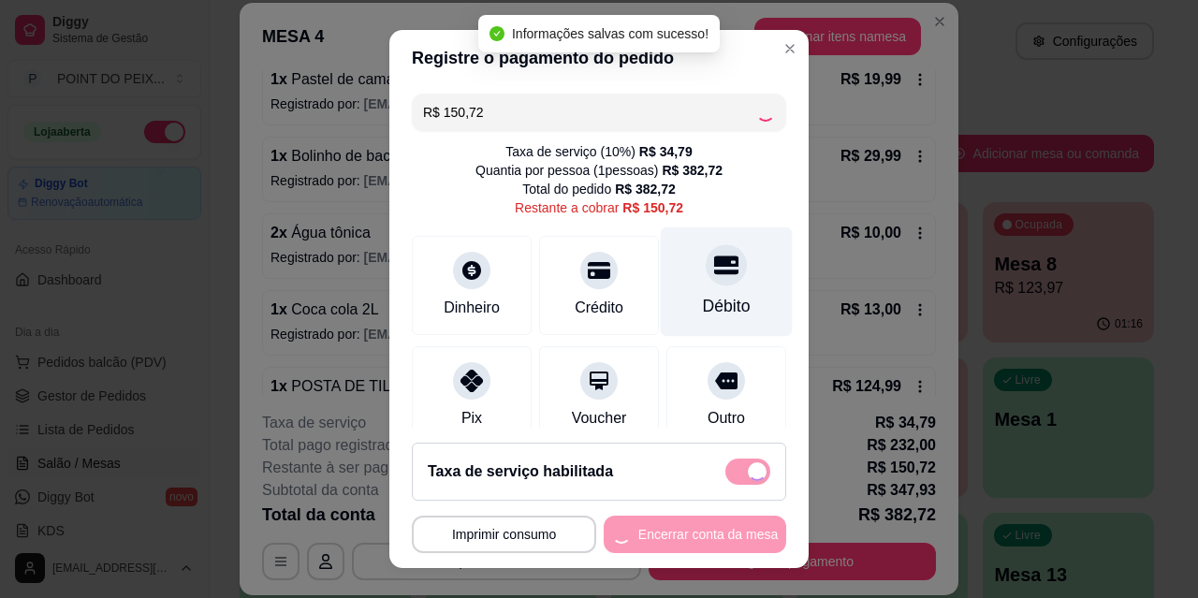
type input "R$ 0,00"
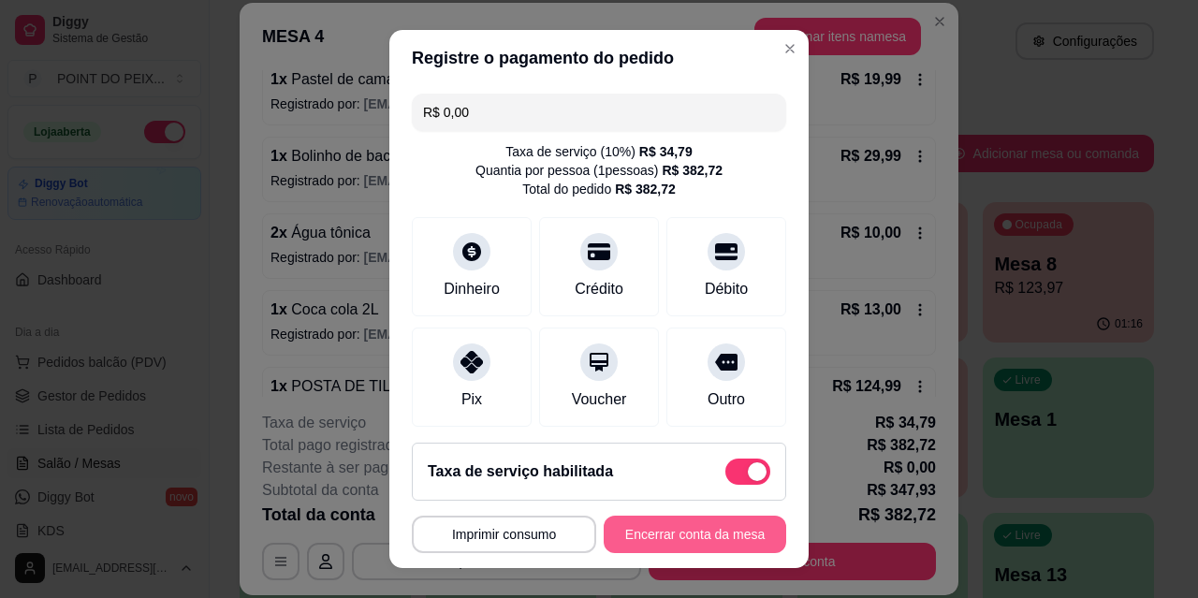
click at [712, 545] on button "Encerrar conta da mesa" at bounding box center [695, 534] width 183 height 37
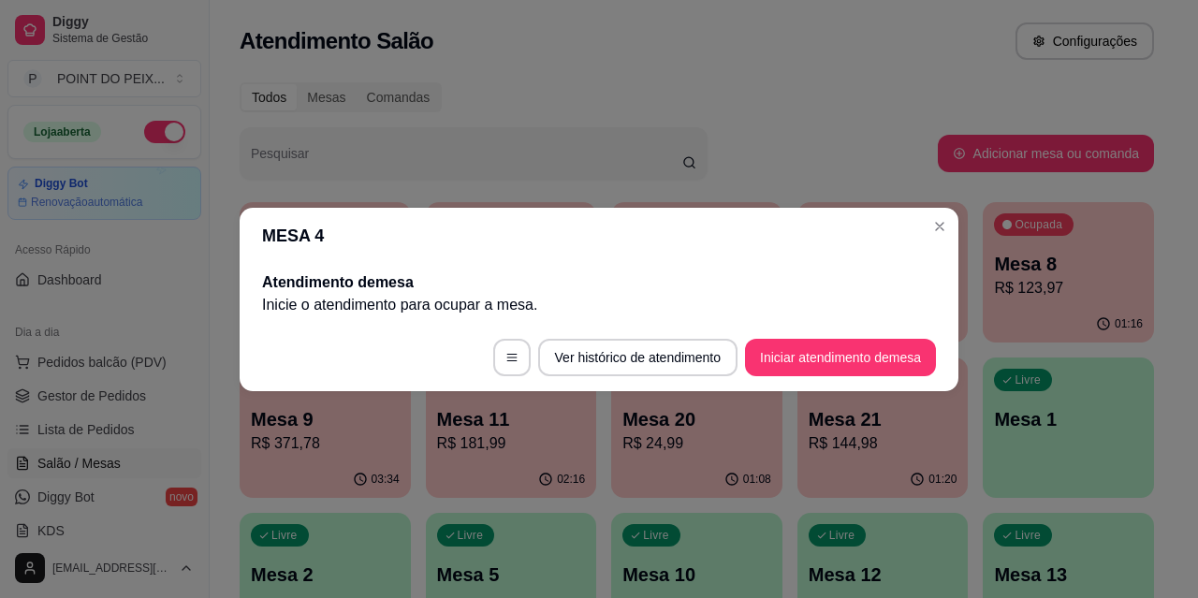
scroll to position [0, 0]
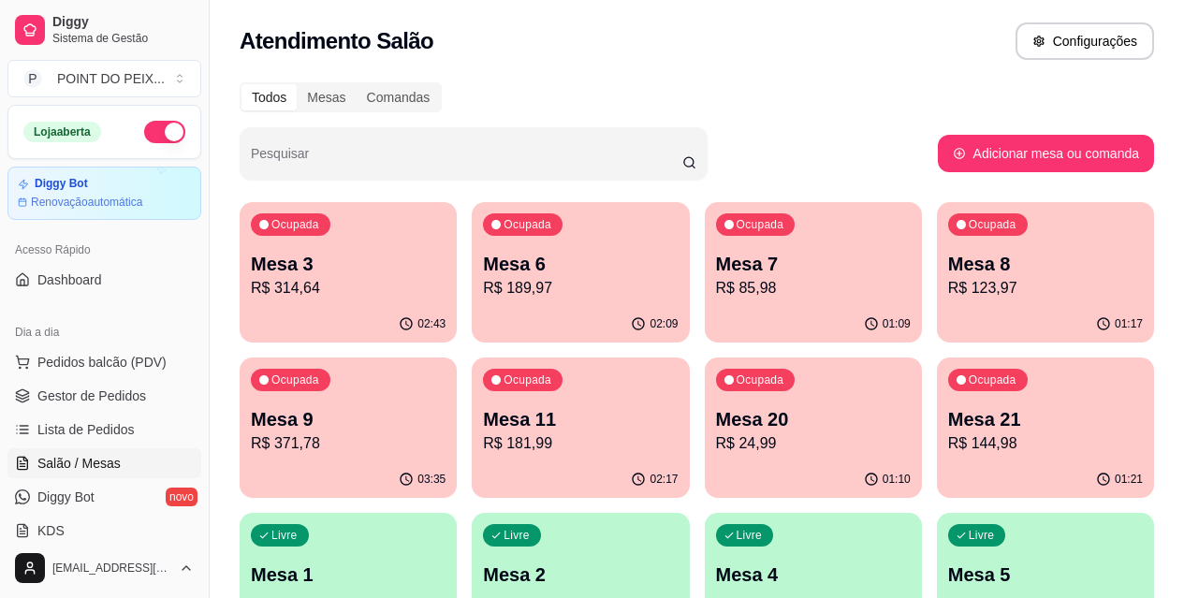
click at [948, 369] on div "Ocupada" at bounding box center [988, 380] width 80 height 22
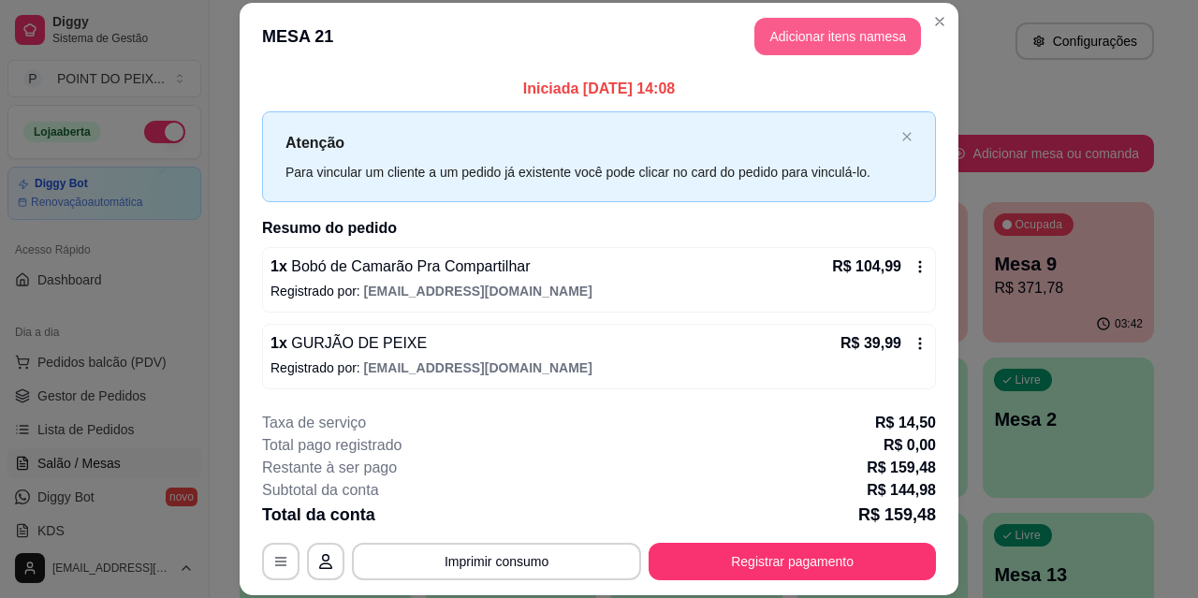
click at [814, 32] on button "Adicionar itens na mesa" at bounding box center [838, 36] width 167 height 37
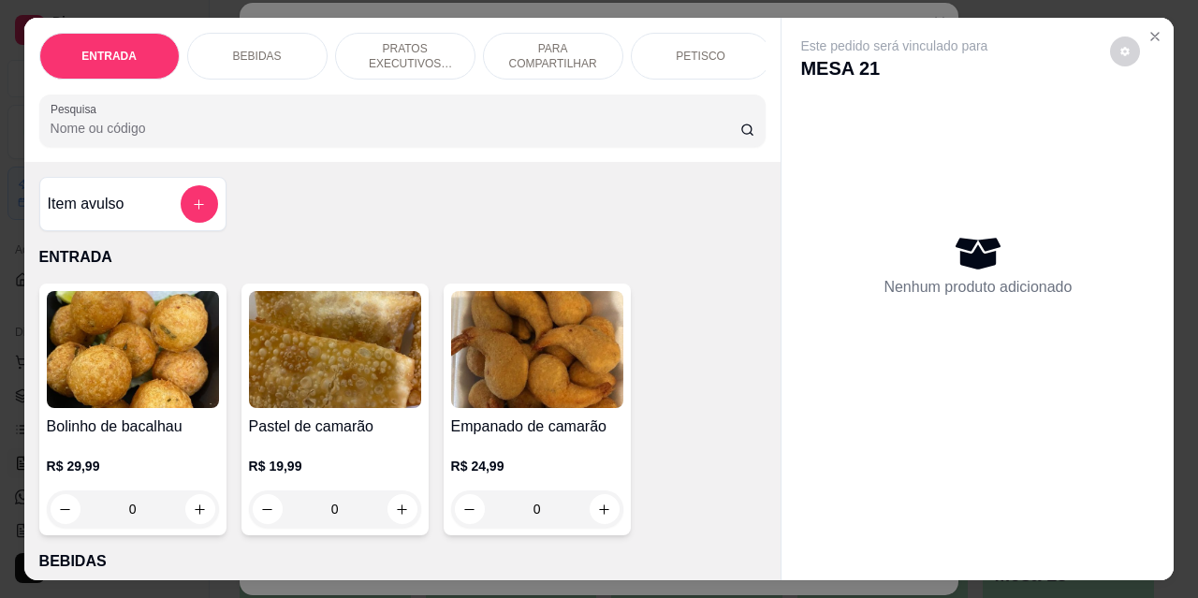
click at [280, 40] on div "BEBIDAS" at bounding box center [257, 56] width 140 height 47
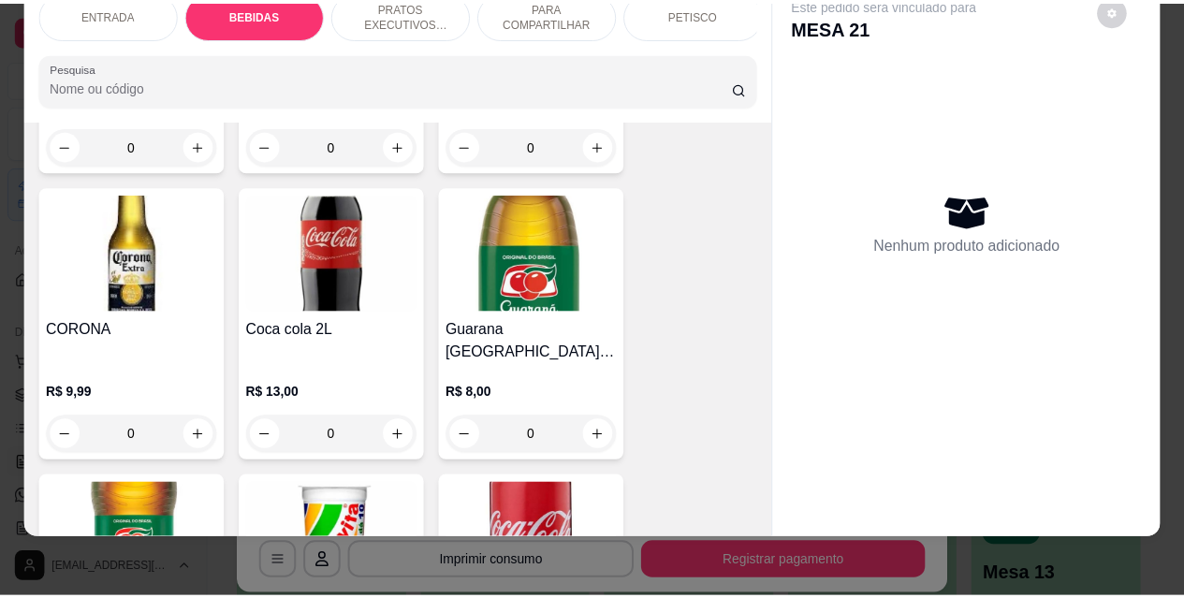
scroll to position [669, 0]
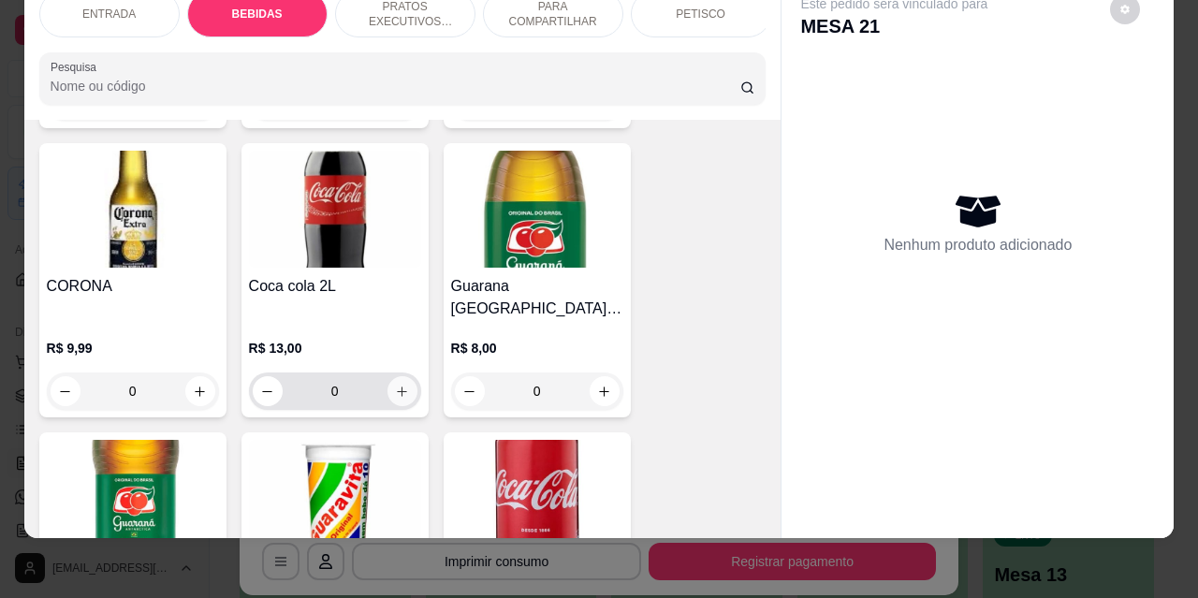
click at [397, 385] on icon "increase-product-quantity" at bounding box center [402, 392] width 14 height 14
type input "1"
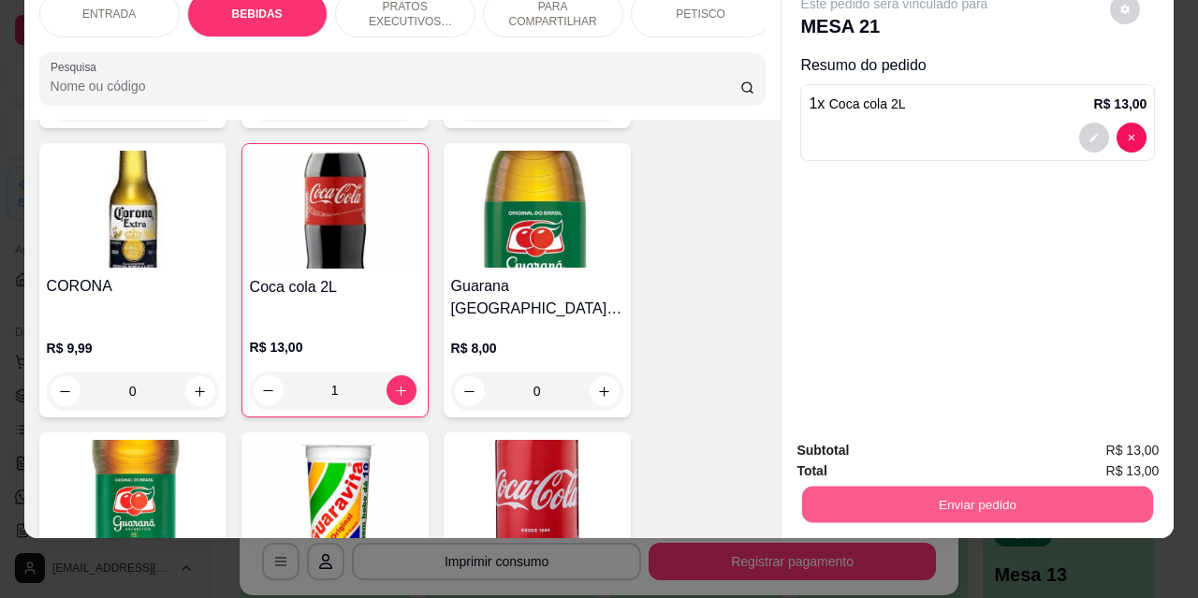
click at [958, 489] on button "Enviar pedido" at bounding box center [977, 504] width 351 height 37
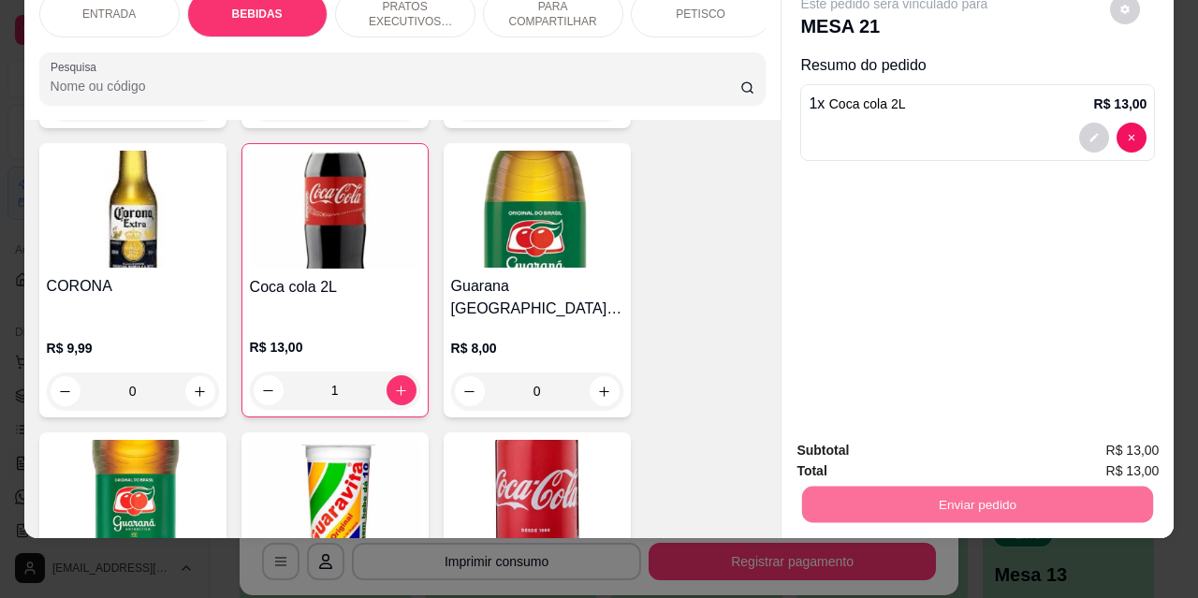
click at [904, 446] on button "Não registrar e enviar pedido" at bounding box center [916, 445] width 195 height 36
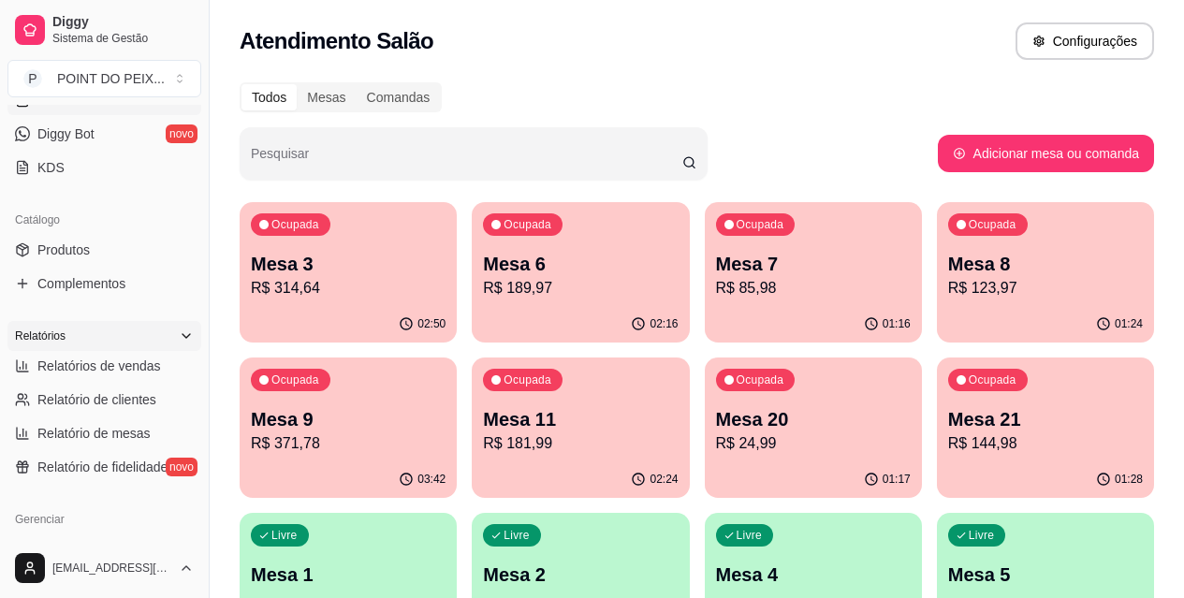
scroll to position [375, 0]
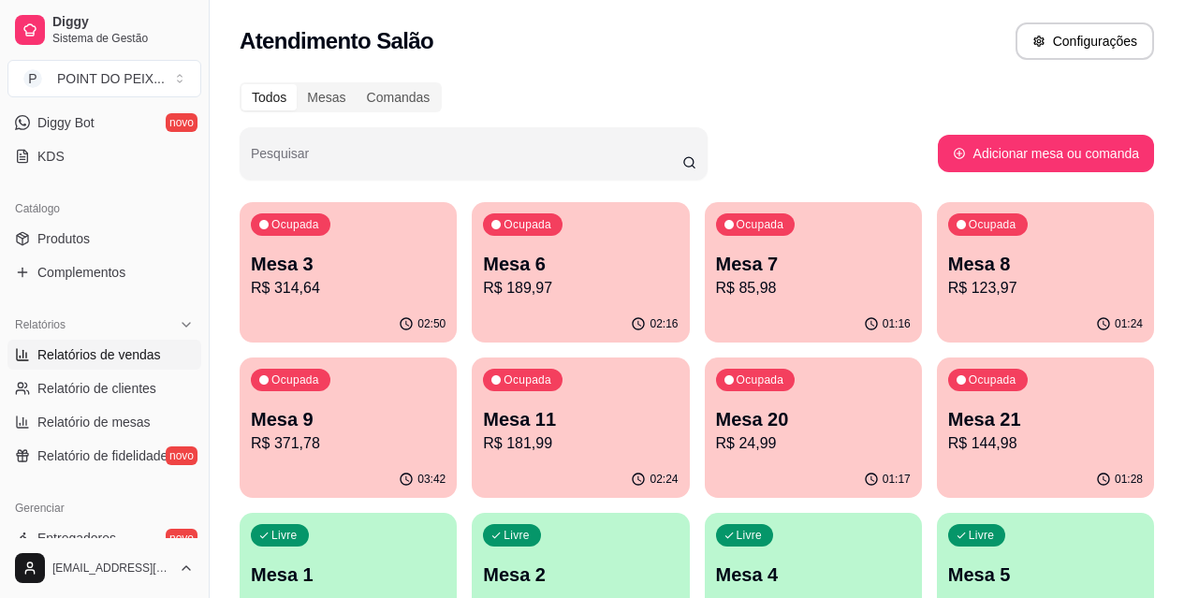
click at [104, 350] on span "Relatórios de vendas" at bounding box center [99, 355] width 124 height 19
select select "ALL"
select select "0"
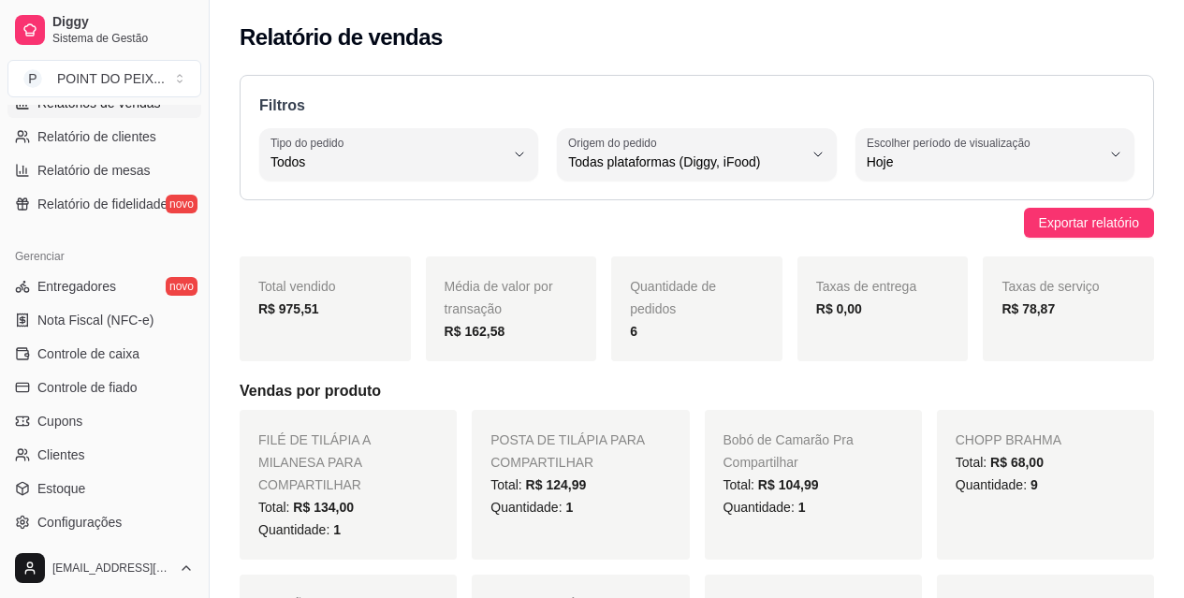
scroll to position [655, 0]
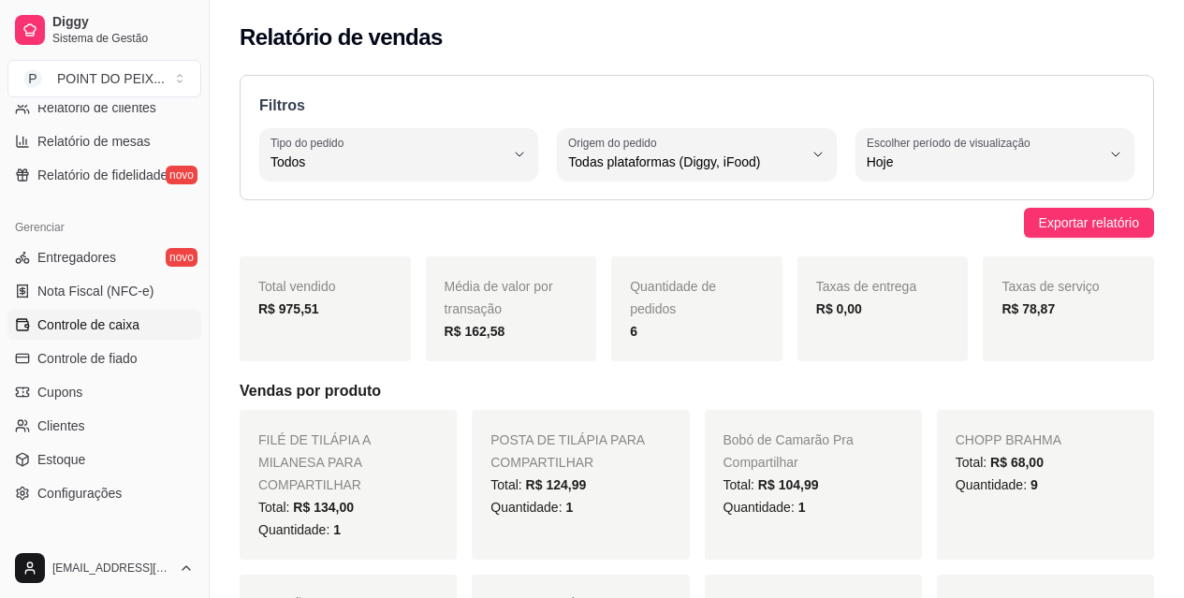
click at [105, 331] on span "Controle de caixa" at bounding box center [88, 325] width 102 height 19
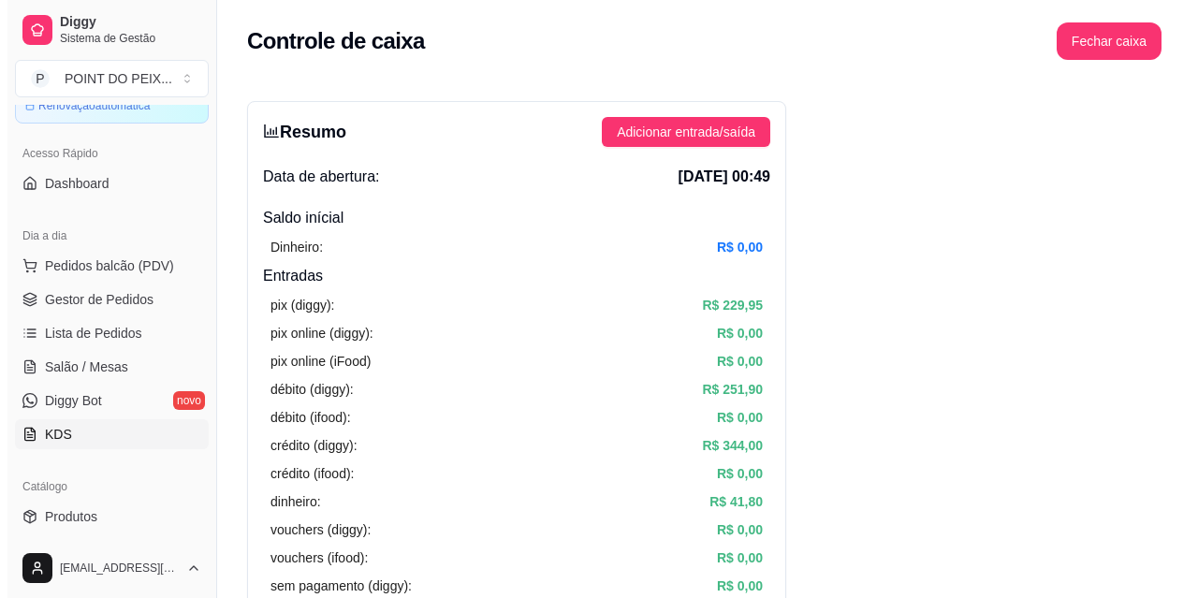
scroll to position [94, 0]
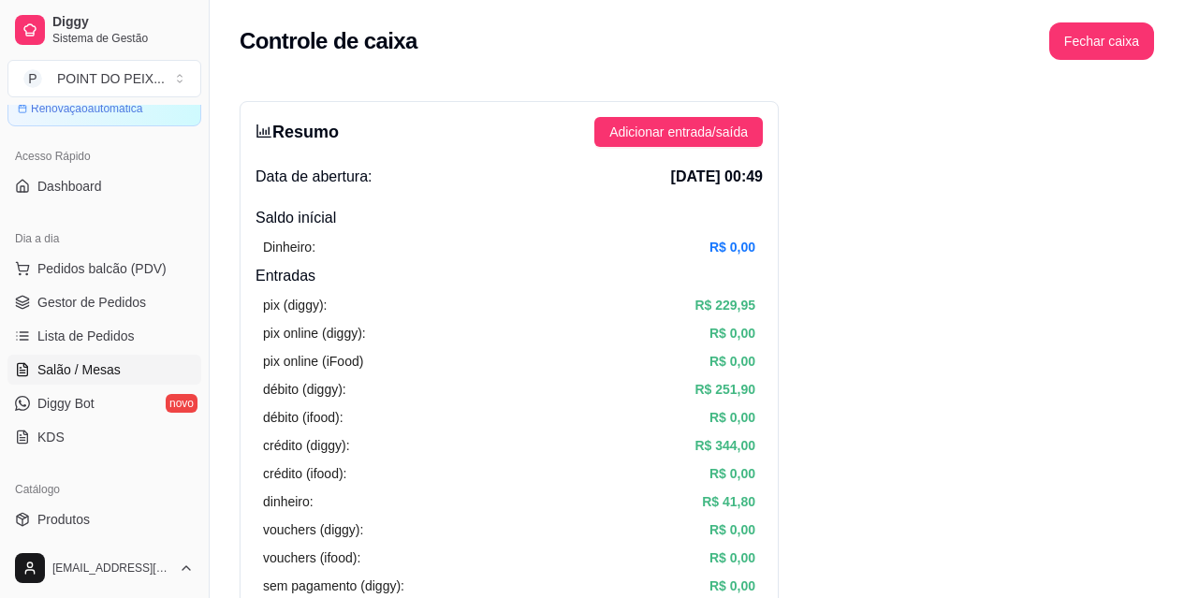
click at [100, 360] on span "Salão / Mesas" at bounding box center [78, 369] width 83 height 19
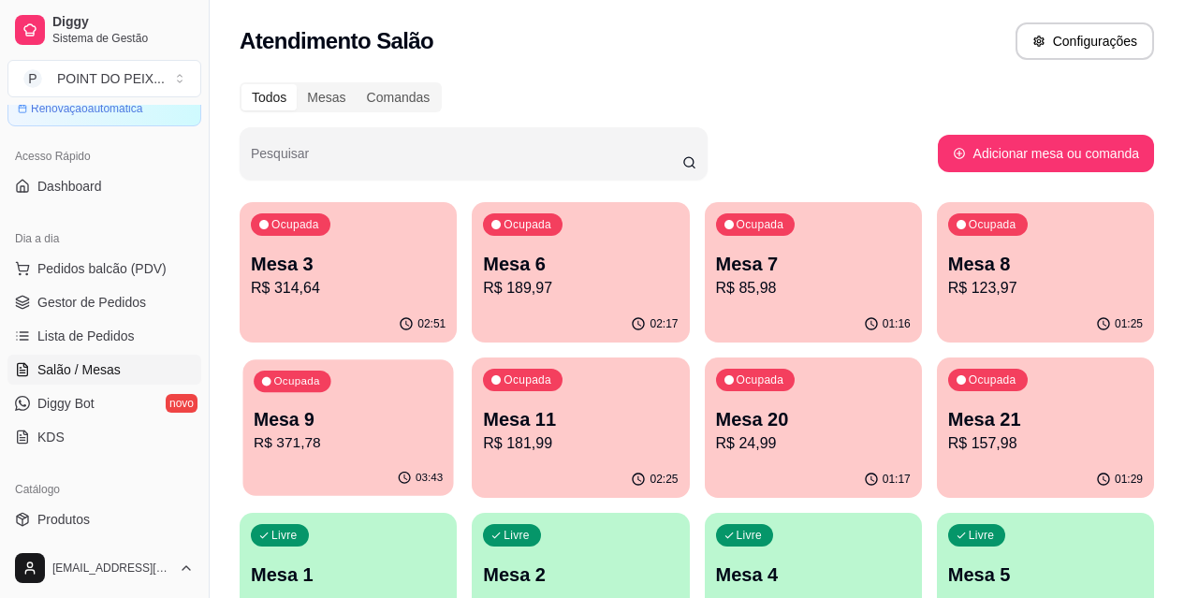
click at [443, 433] on p "R$ 371,78" at bounding box center [348, 444] width 189 height 22
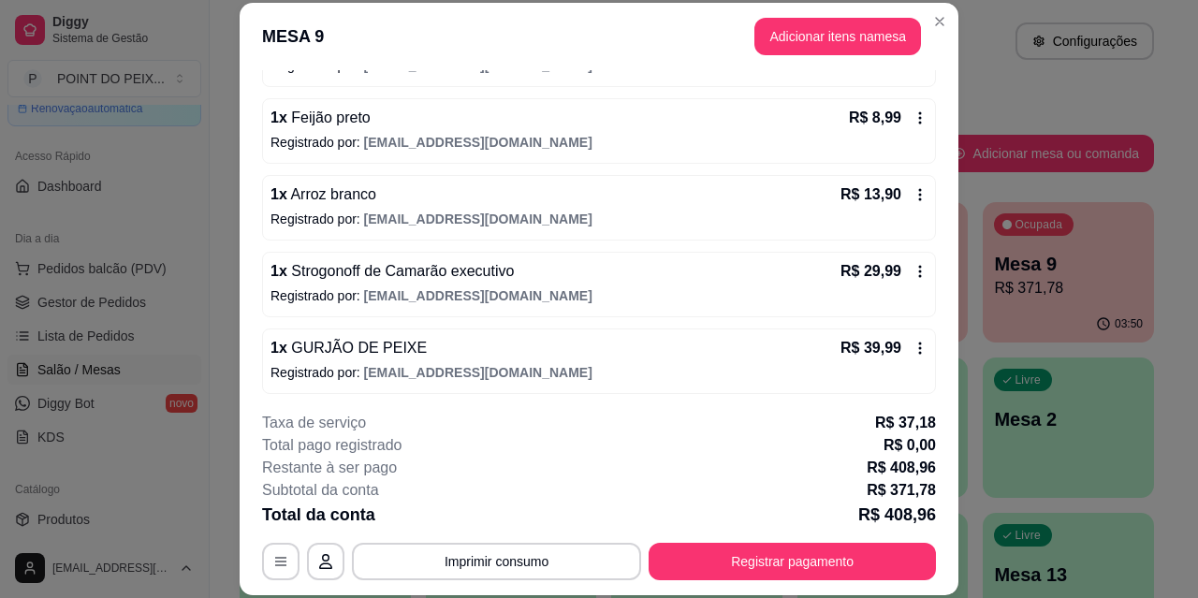
scroll to position [655, 0]
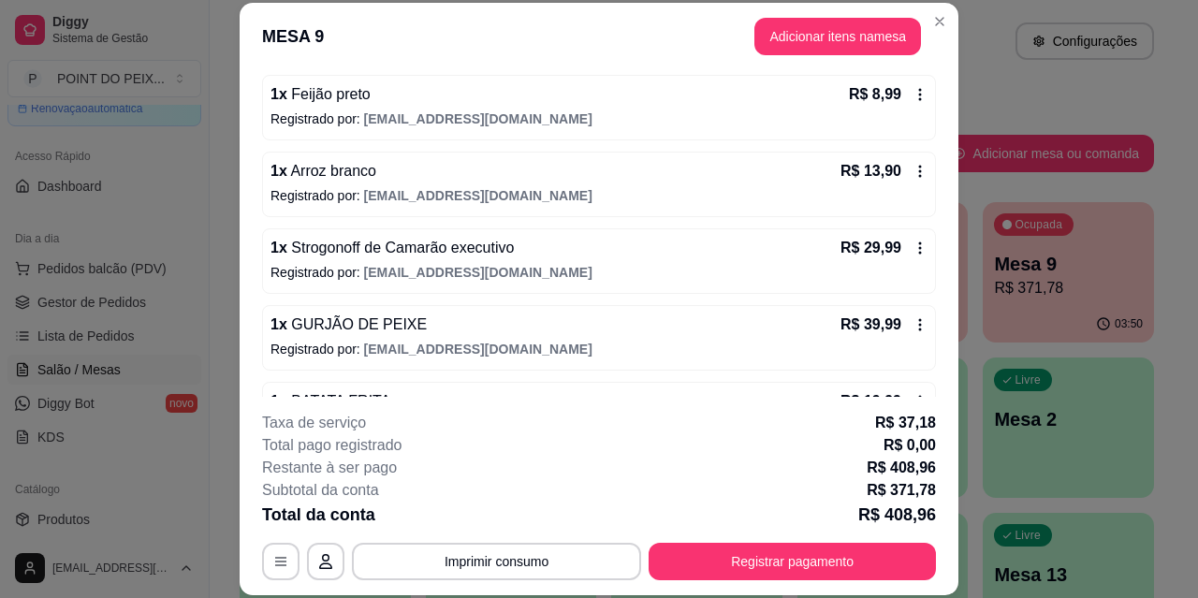
click at [913, 254] on icon at bounding box center [920, 248] width 15 height 15
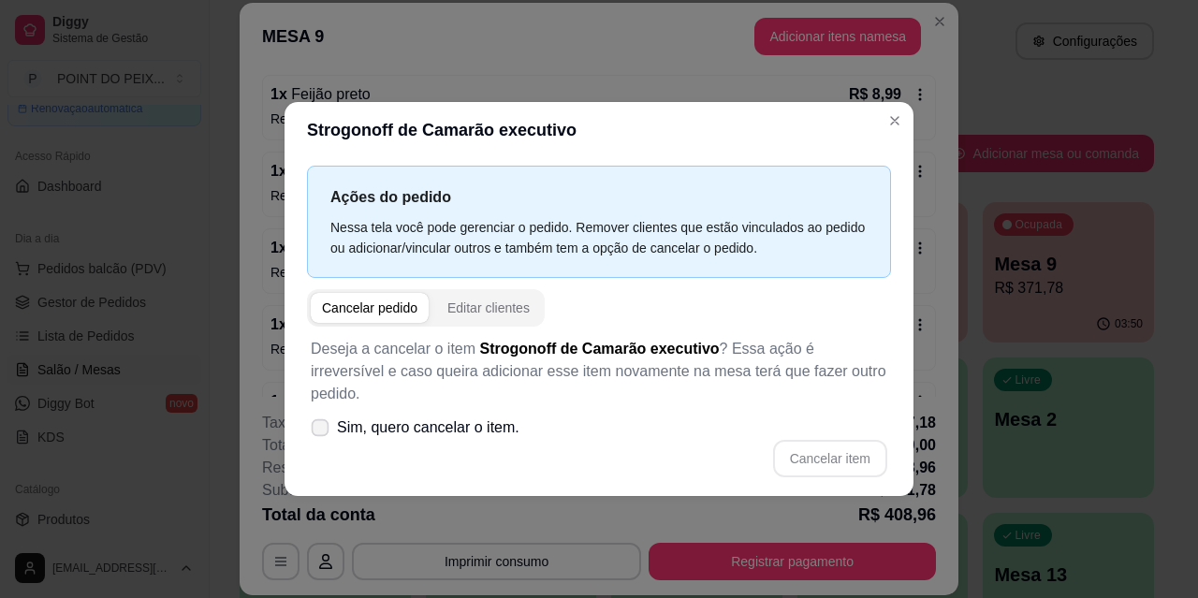
click at [330, 418] on label "Sim, quero cancelar o item." at bounding box center [415, 427] width 224 height 37
click at [322, 431] on input "Sim, quero cancelar o item." at bounding box center [316, 437] width 12 height 12
checkbox input "true"
click at [847, 447] on button "Cancelar item" at bounding box center [829, 458] width 111 height 37
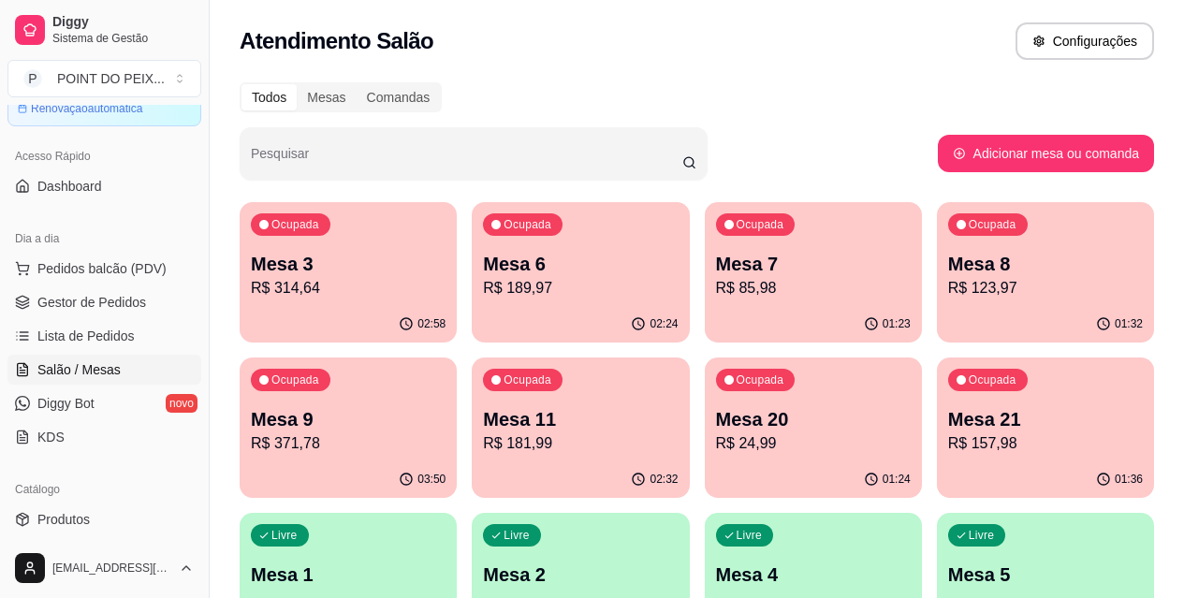
click at [611, 82] on div "Todos Mesas Comandas" at bounding box center [697, 97] width 915 height 30
click at [722, 292] on p "R$ 85,98" at bounding box center [813, 288] width 189 height 22
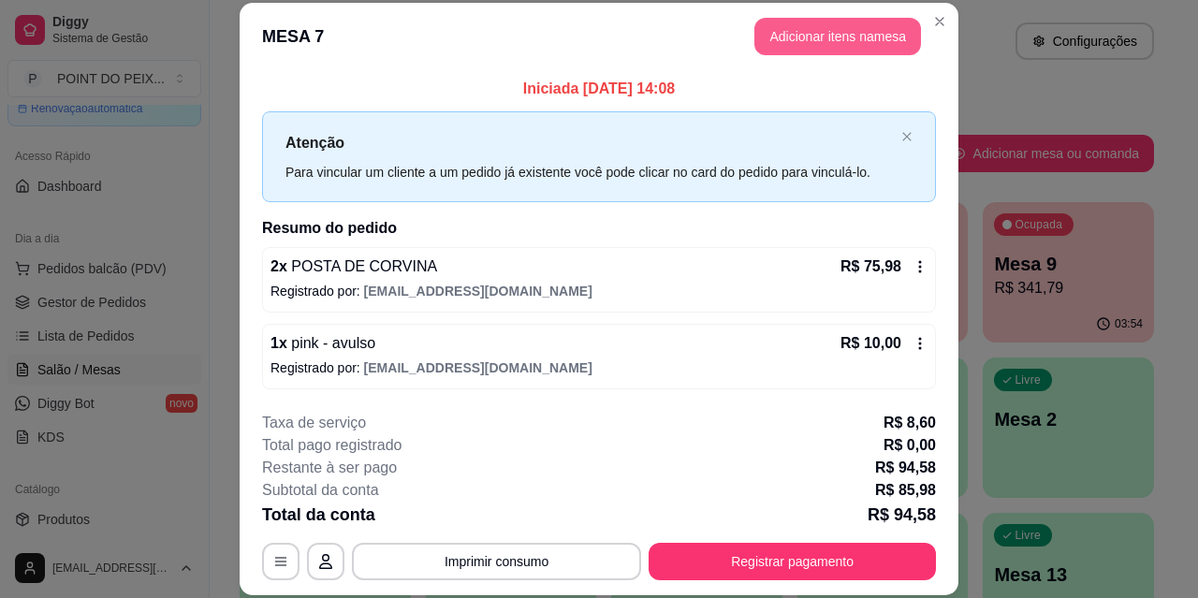
click at [806, 51] on button "Adicionar itens na mesa" at bounding box center [838, 36] width 167 height 37
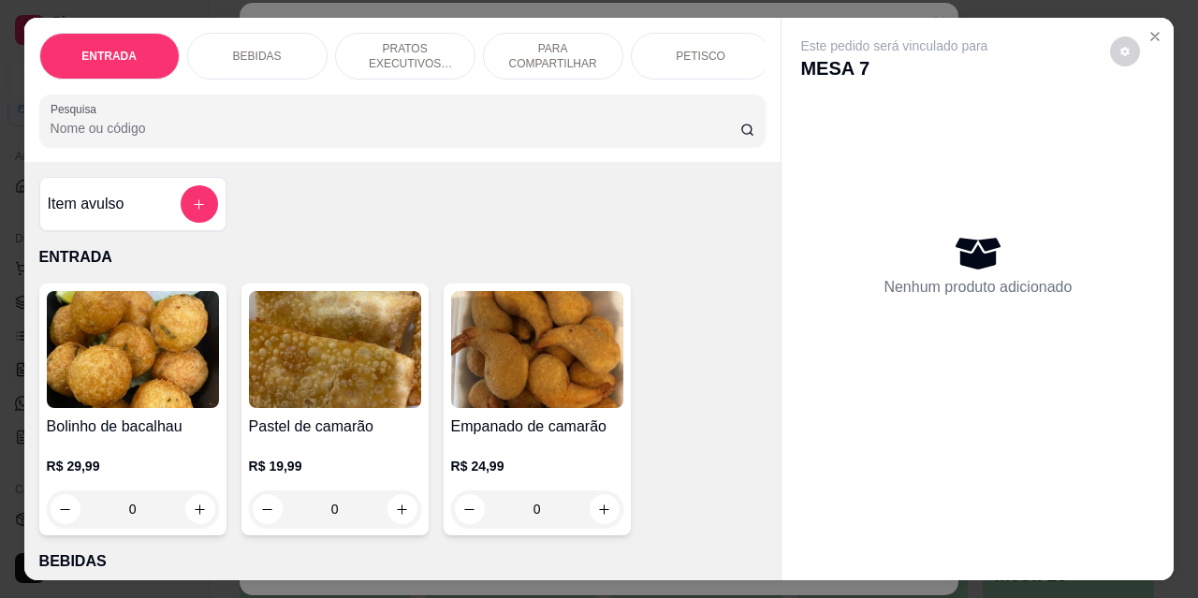
click at [272, 51] on div "BEBIDAS" at bounding box center [257, 56] width 140 height 47
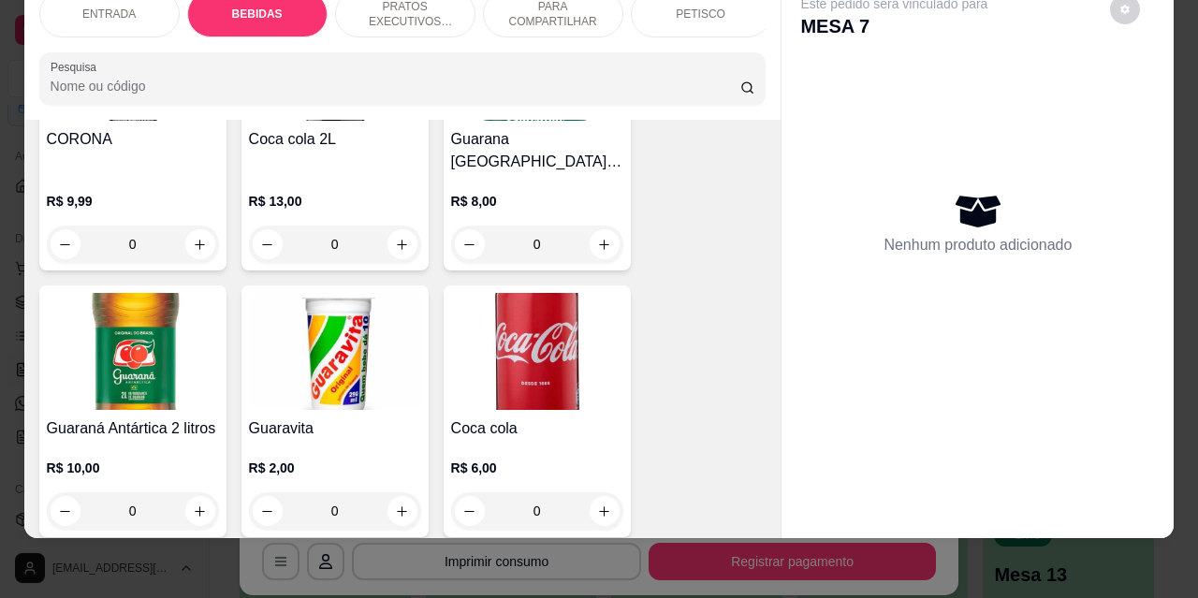
scroll to position [857, 0]
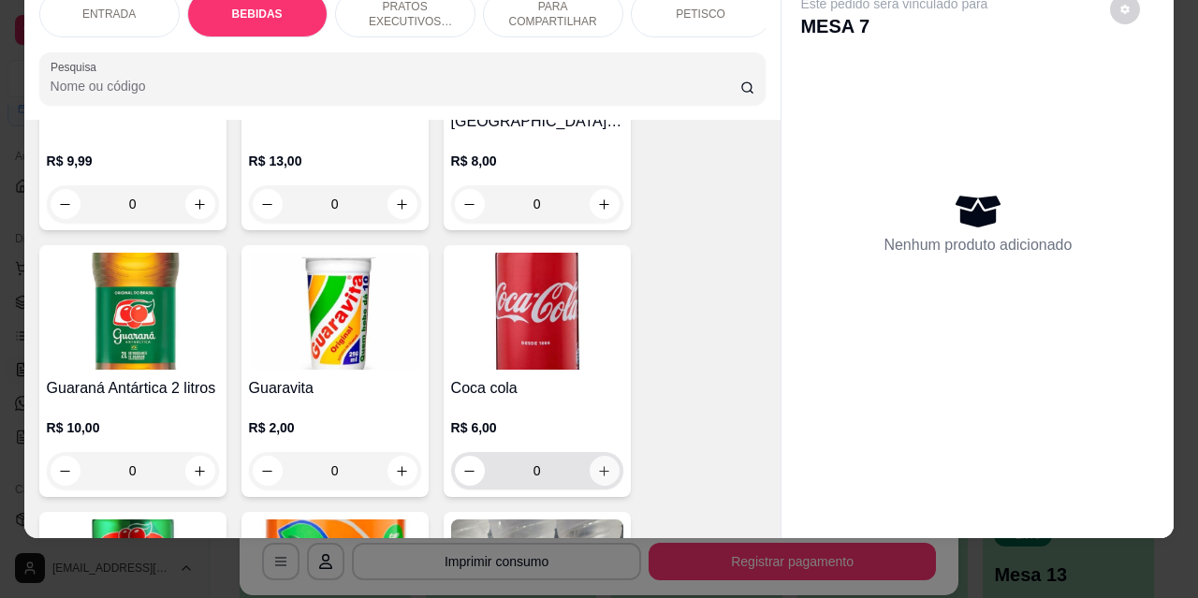
click at [599, 464] on icon "increase-product-quantity" at bounding box center [604, 471] width 14 height 14
type input "1"
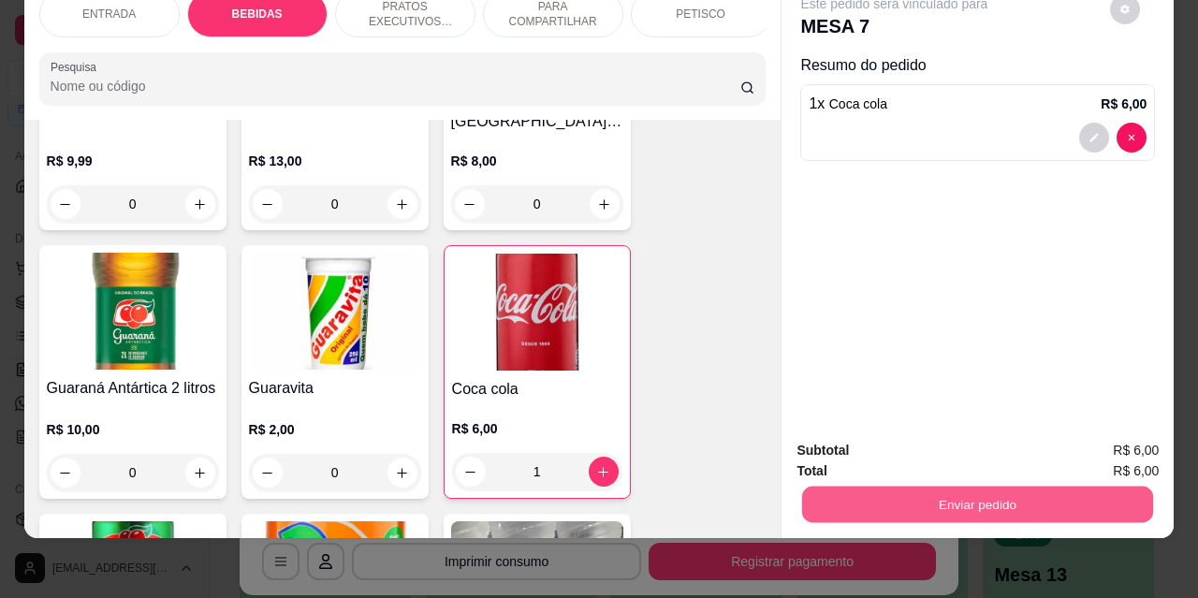
click at [856, 494] on button "Enviar pedido" at bounding box center [977, 504] width 351 height 37
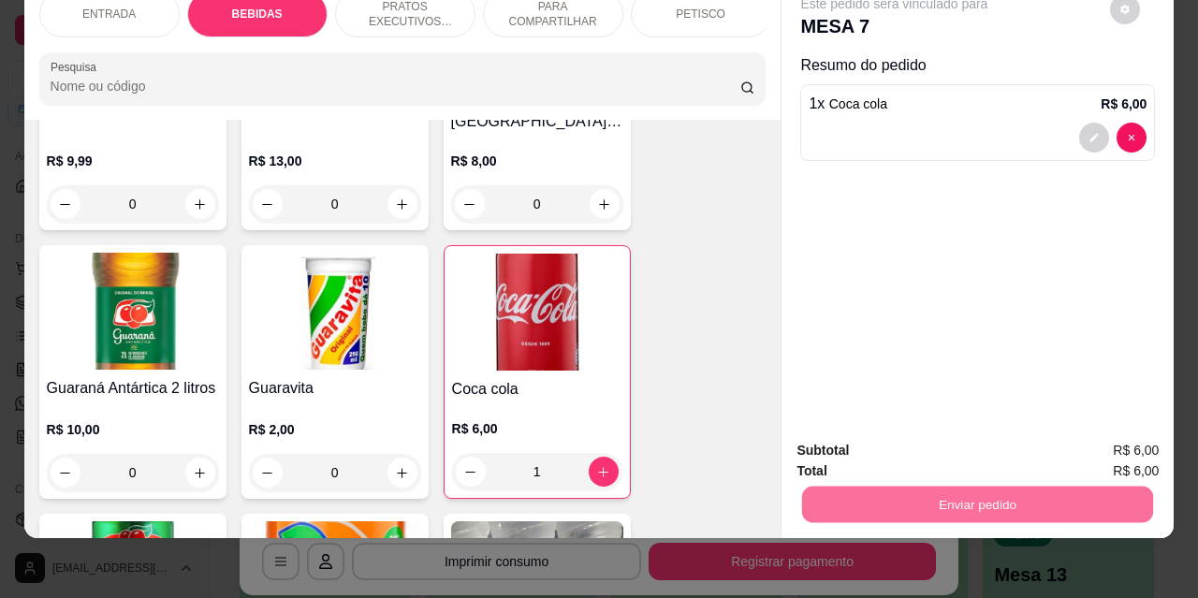
click at [830, 454] on button "Não registrar e enviar pedido" at bounding box center [916, 445] width 195 height 36
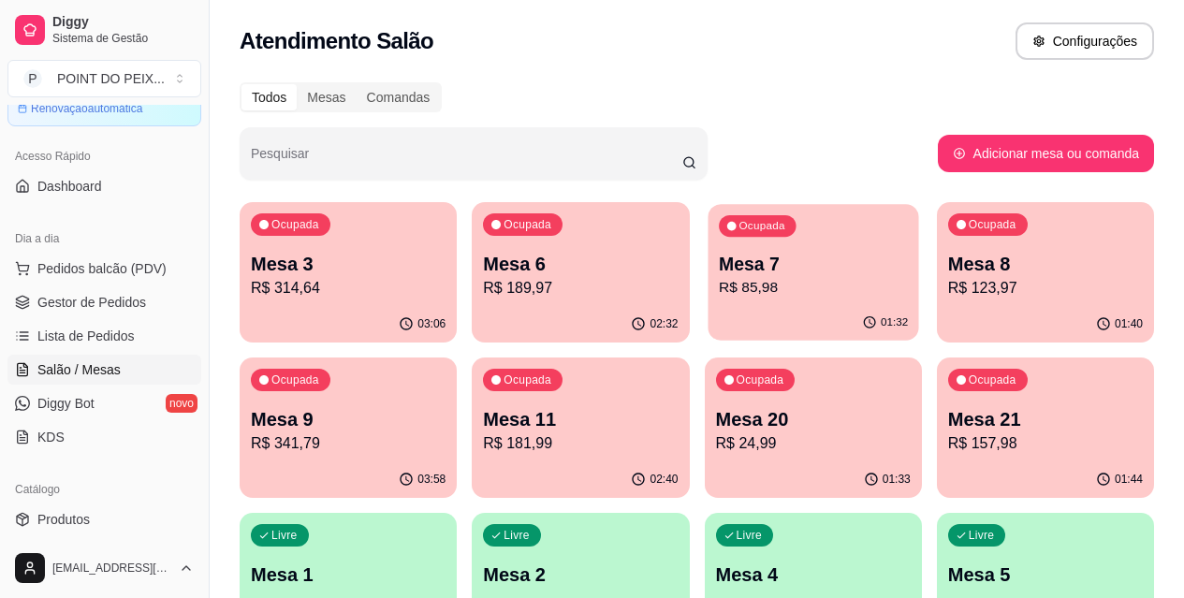
click at [719, 287] on p "R$ 85,98" at bounding box center [813, 288] width 189 height 22
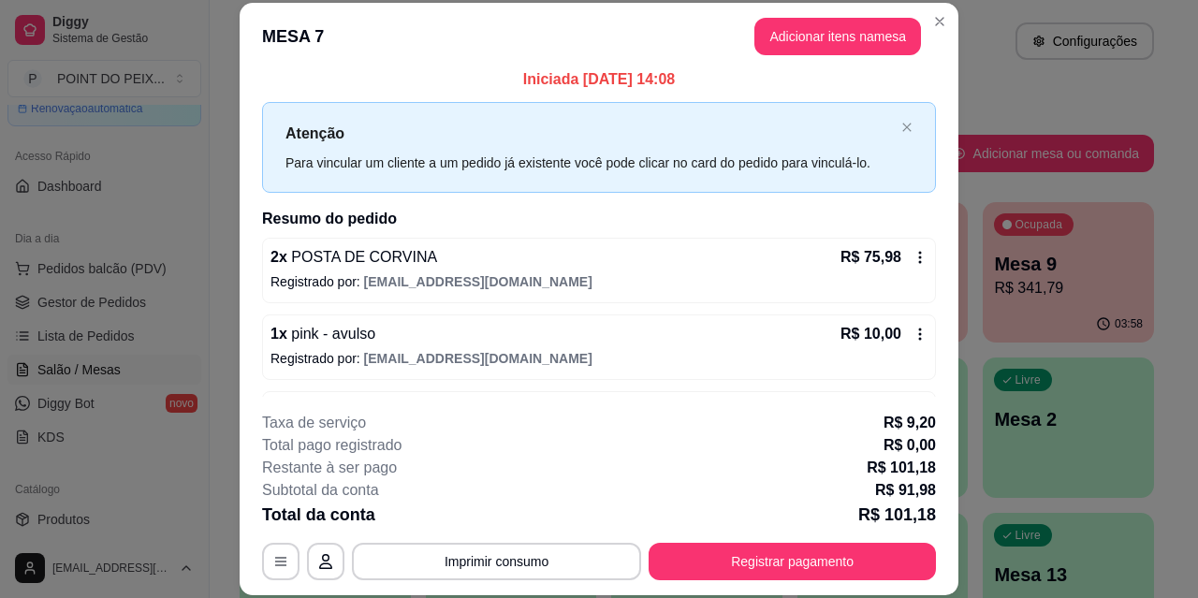
scroll to position [0, 0]
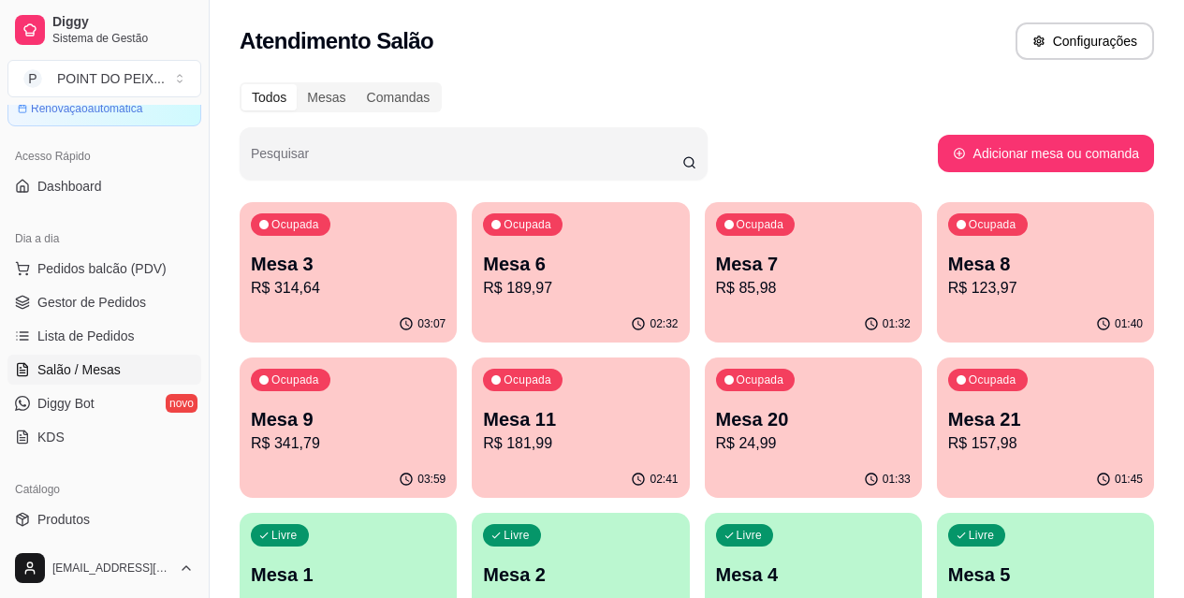
click at [446, 406] on p "Mesa 9" at bounding box center [348, 419] width 195 height 26
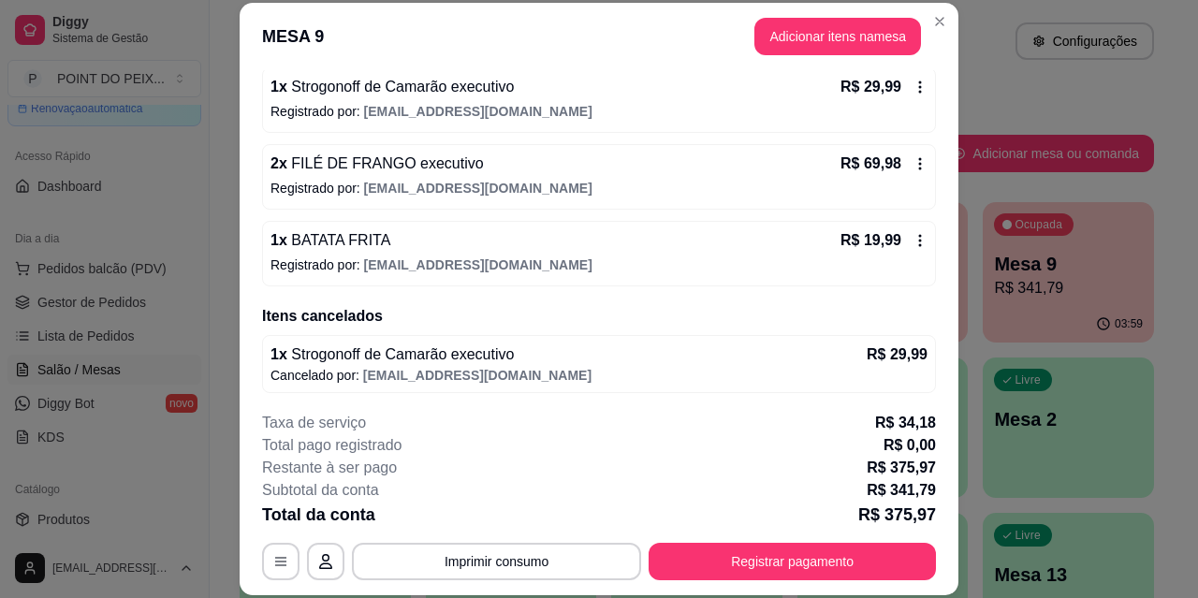
scroll to position [1127, 0]
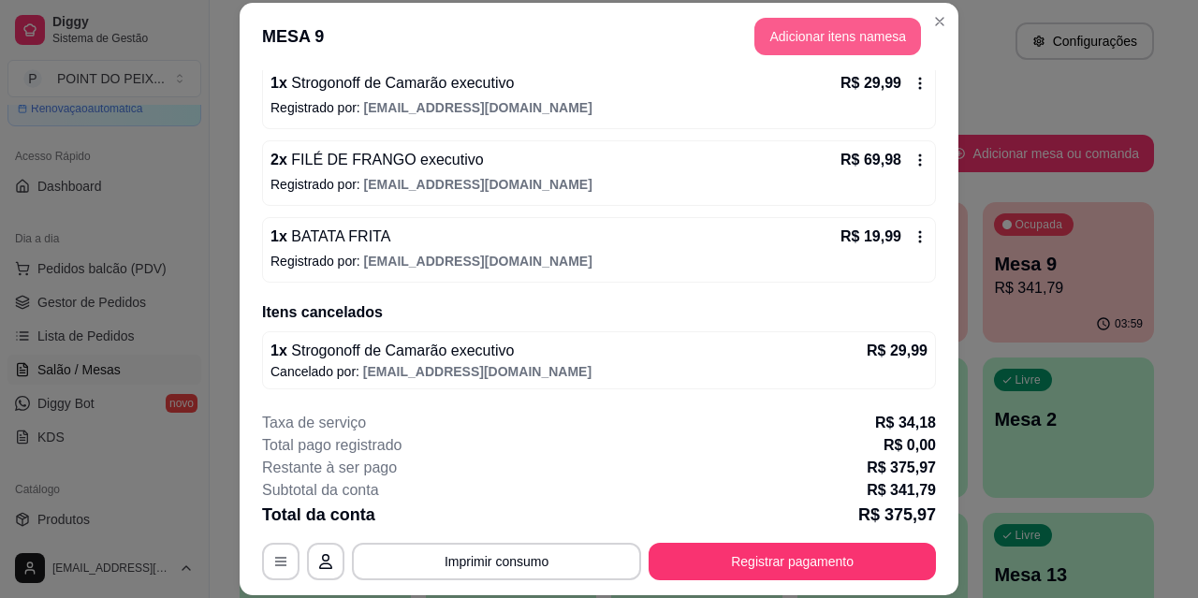
click at [834, 49] on button "Adicionar itens na mesa" at bounding box center [838, 36] width 167 height 37
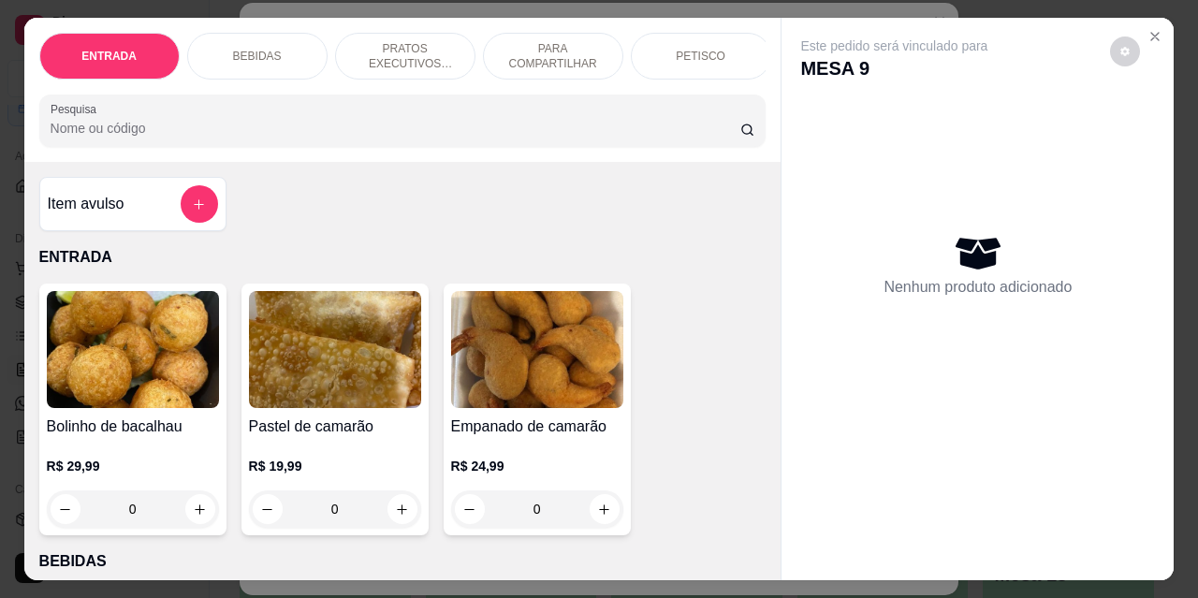
click at [264, 49] on p "BEBIDAS" at bounding box center [257, 56] width 49 height 15
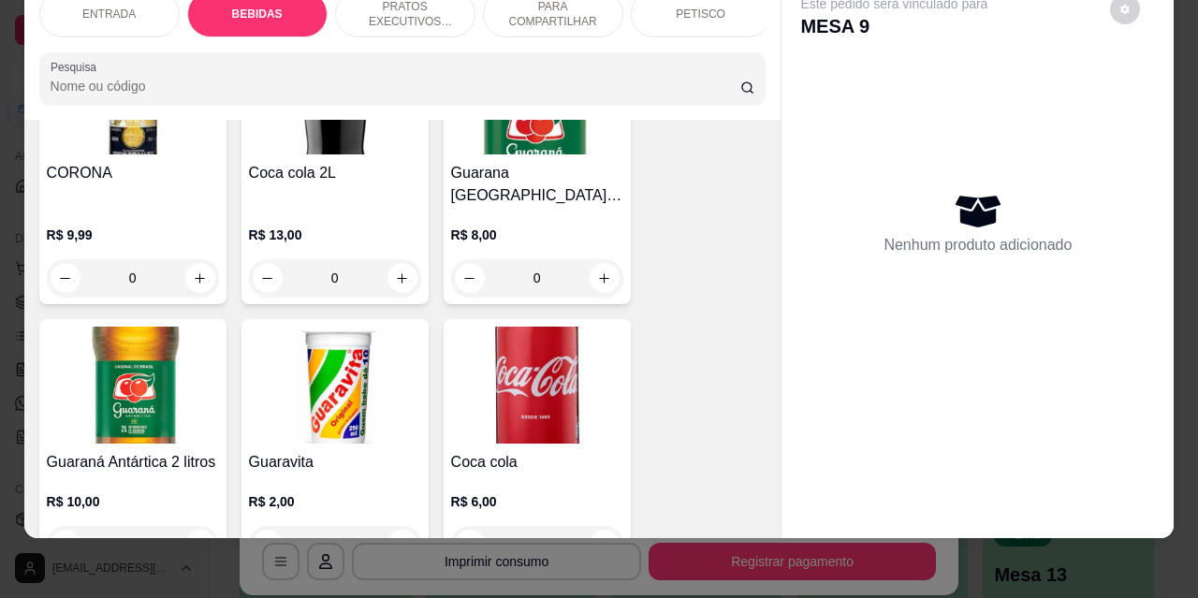
scroll to position [1044, 0]
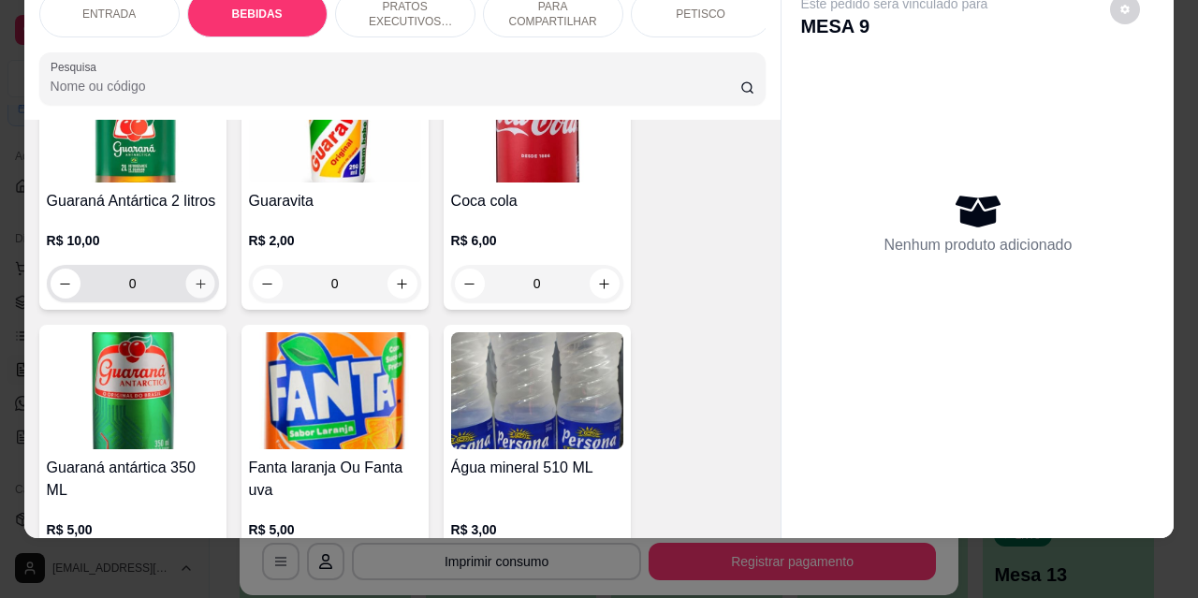
click at [201, 270] on button "increase-product-quantity" at bounding box center [199, 284] width 29 height 29
type input "1"
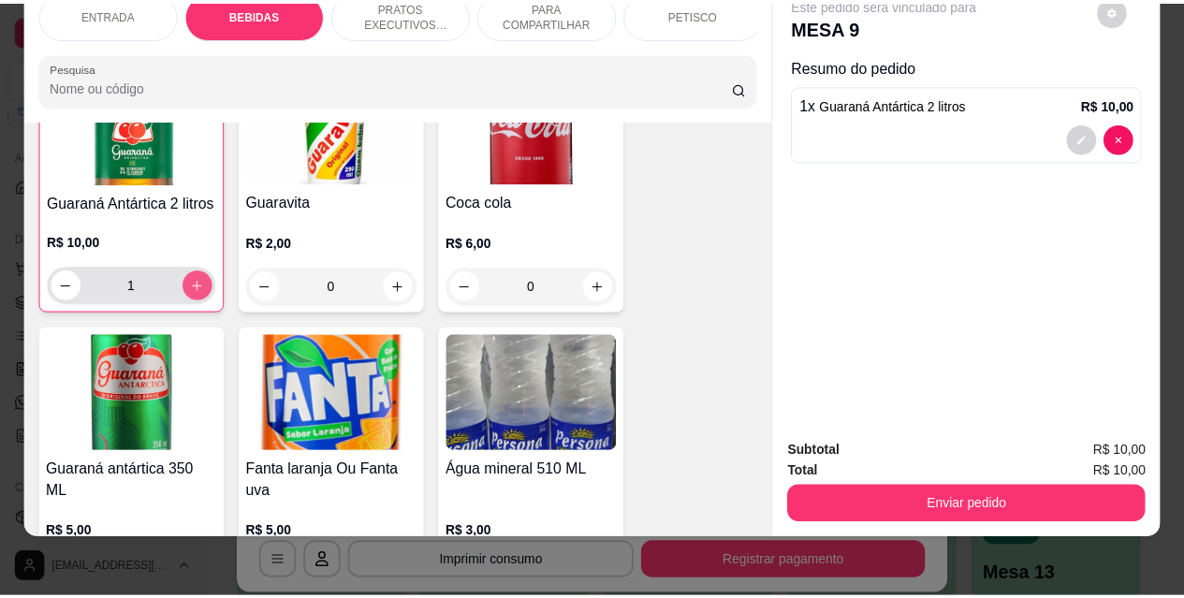
scroll to position [1045, 0]
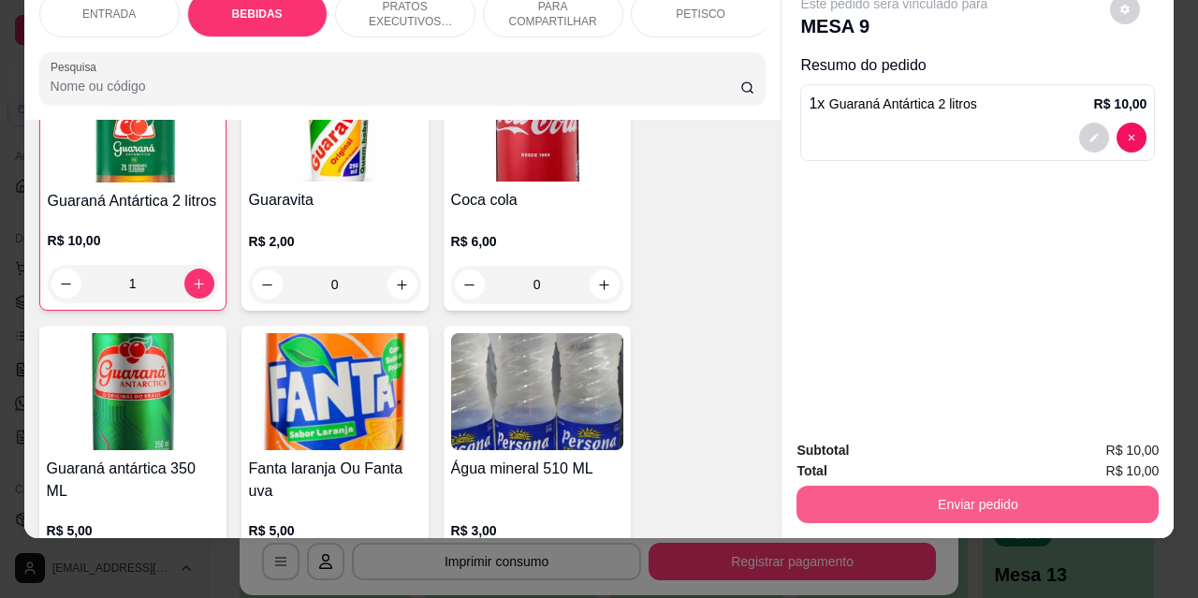
click at [864, 490] on button "Enviar pedido" at bounding box center [978, 504] width 362 height 37
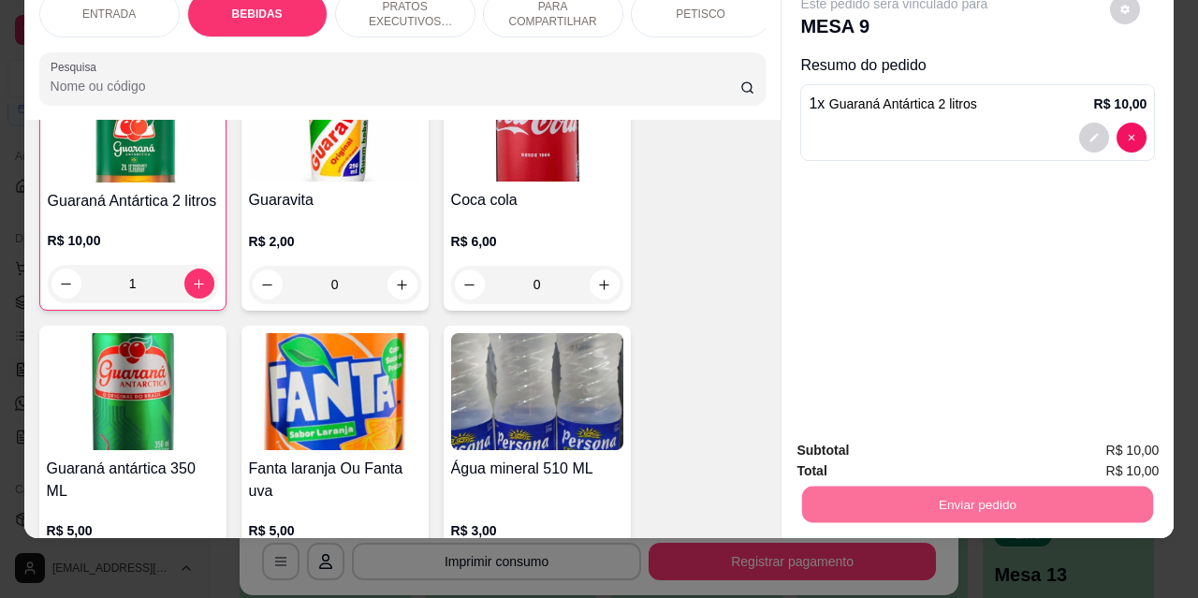
click at [837, 454] on button "Não registrar e enviar pedido" at bounding box center [916, 445] width 195 height 36
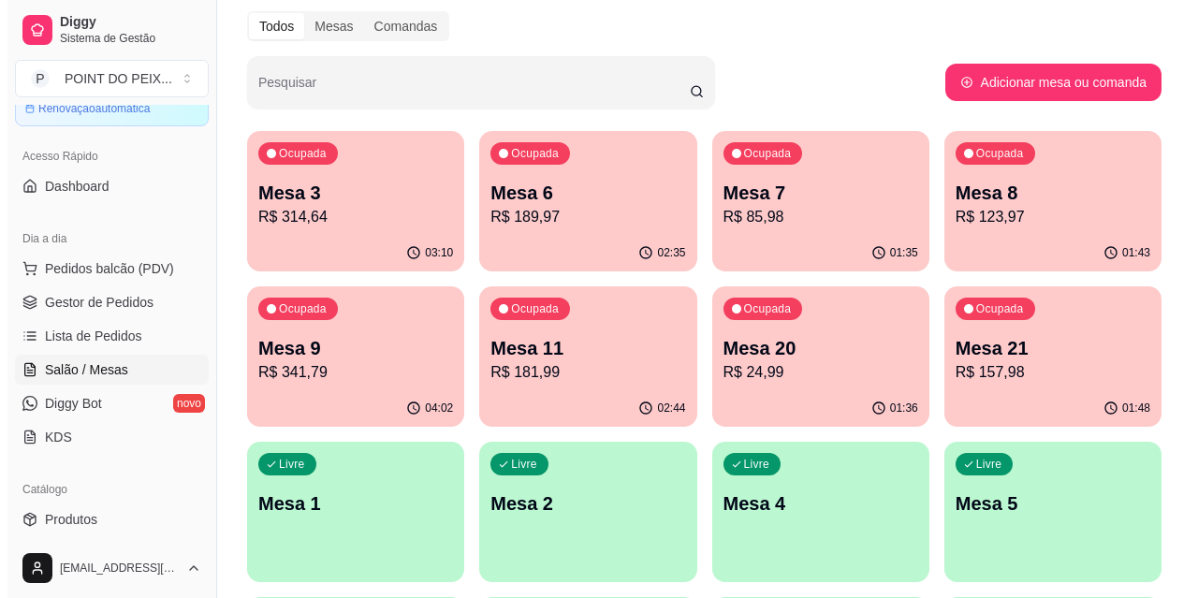
scroll to position [94, 0]
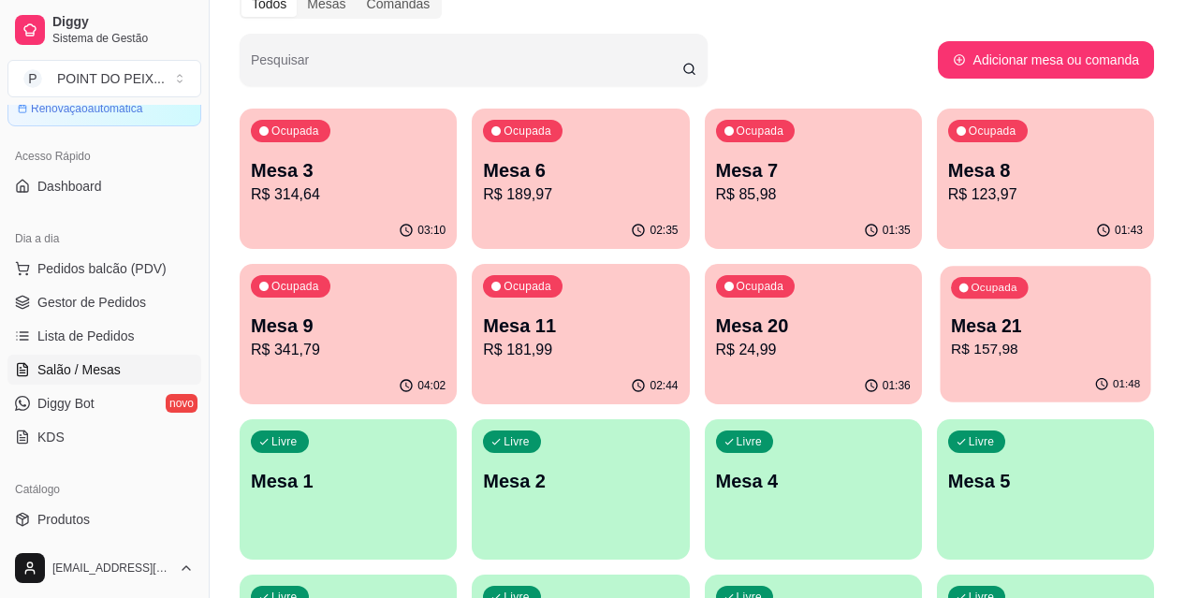
click at [951, 354] on p "R$ 157,98" at bounding box center [1045, 350] width 189 height 22
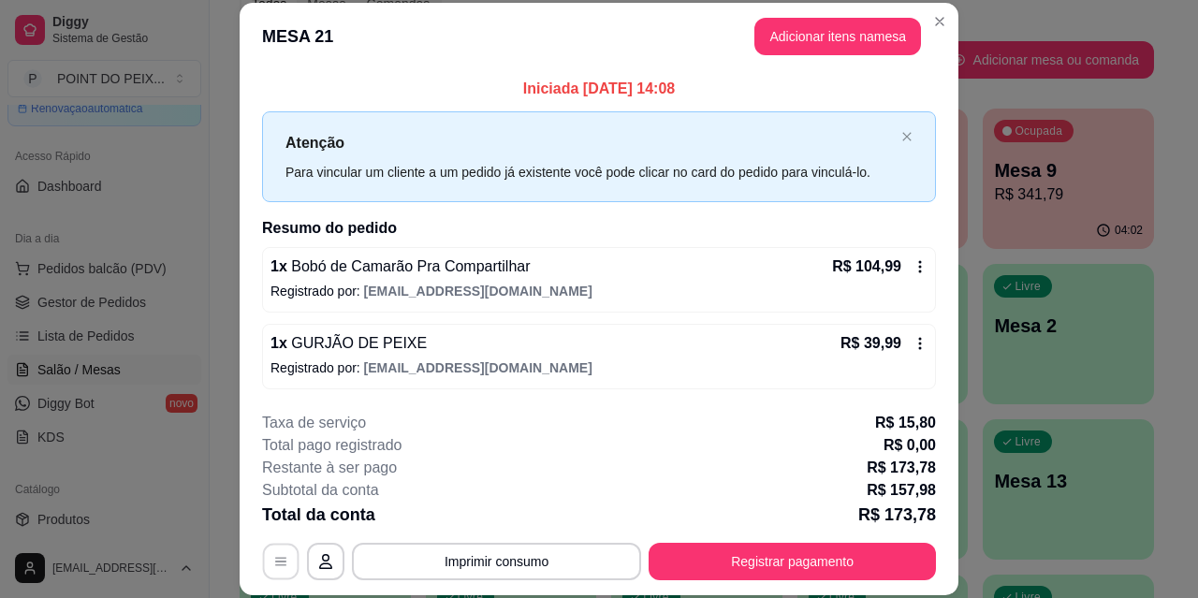
click at [273, 554] on icon "button" at bounding box center [280, 561] width 15 height 15
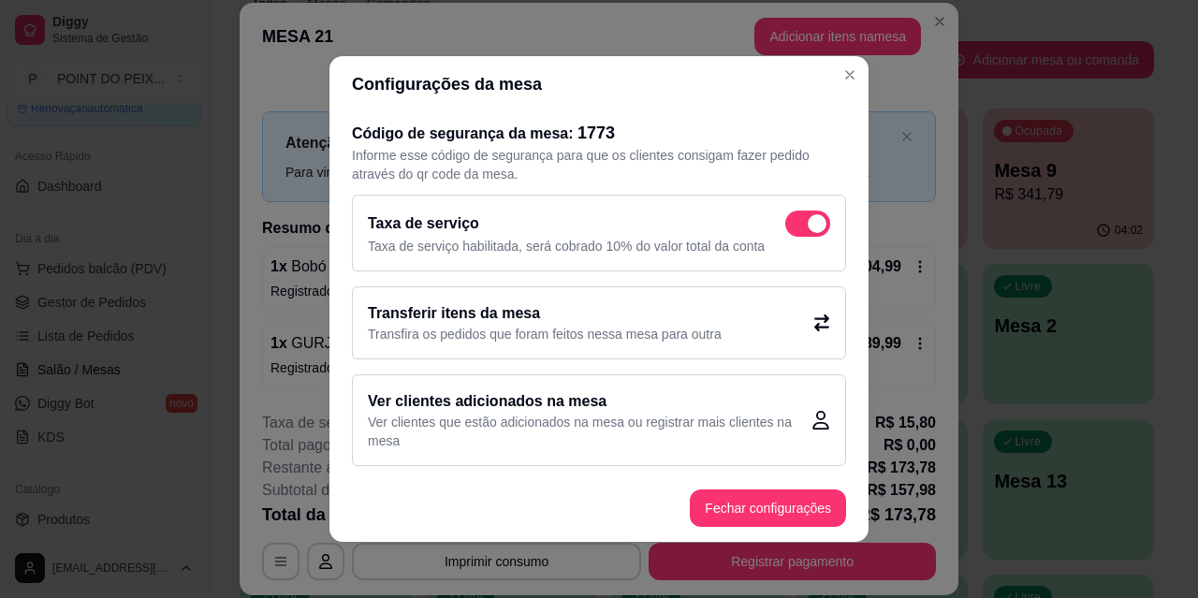
click at [577, 321] on h2 "Transferir itens da mesa" at bounding box center [545, 313] width 354 height 22
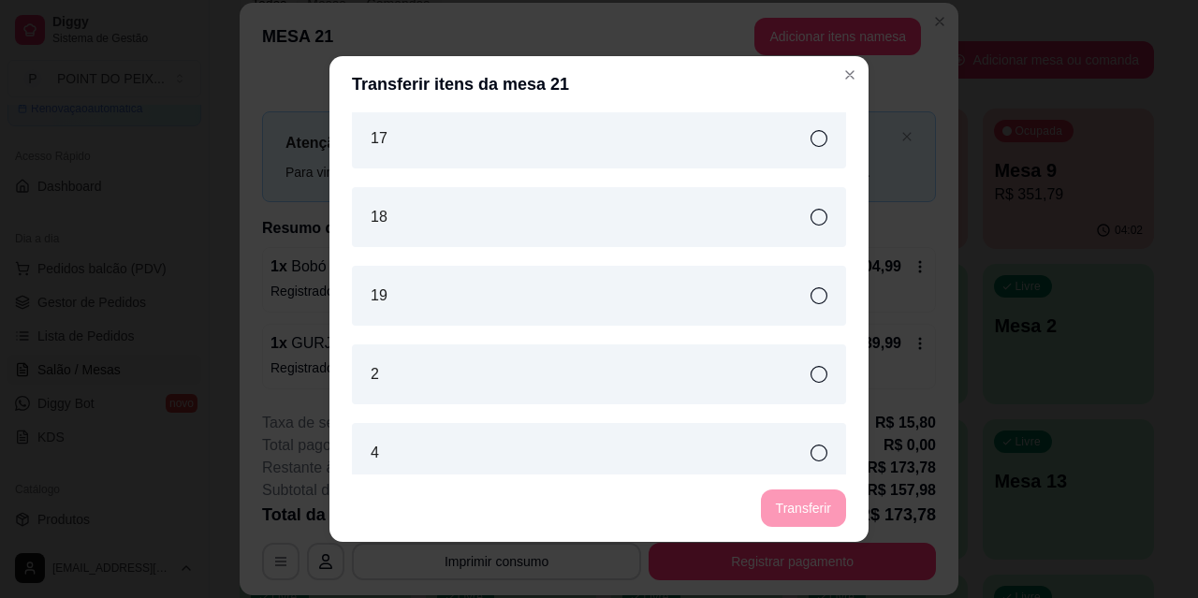
scroll to position [656, 0]
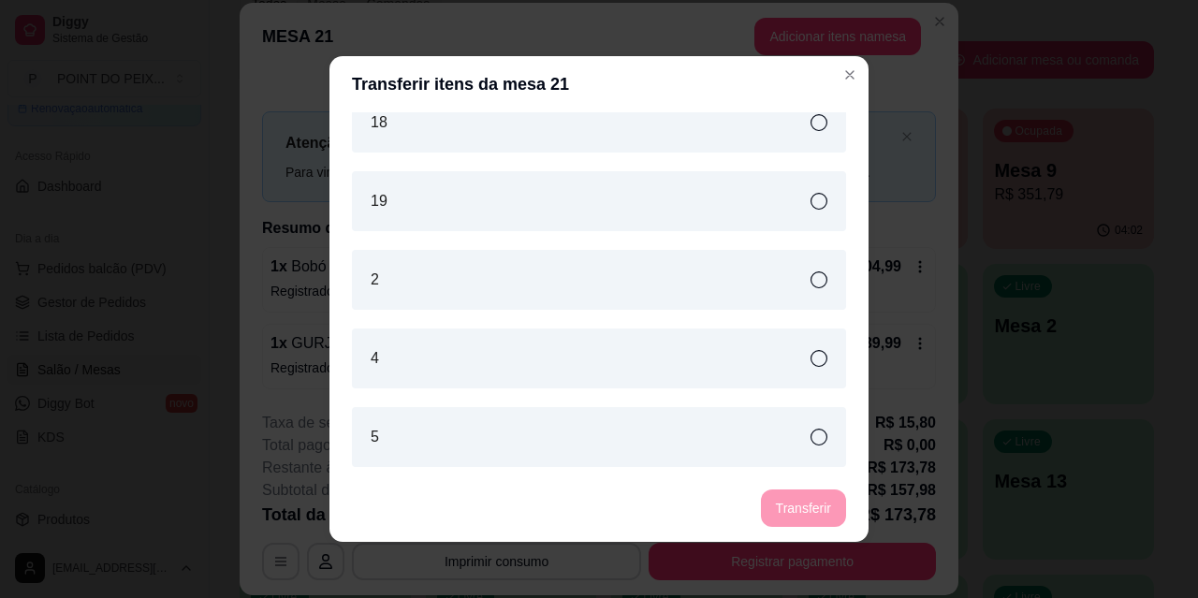
click at [811, 360] on icon at bounding box center [819, 358] width 17 height 17
click at [787, 506] on button "Transferir" at bounding box center [803, 508] width 85 height 37
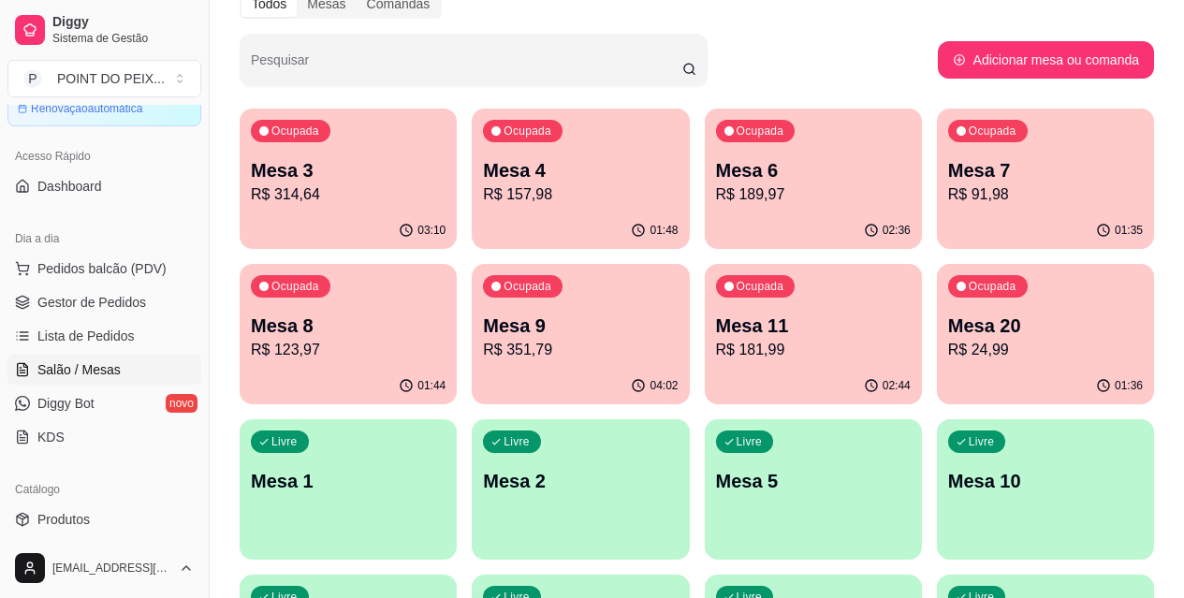
click at [716, 328] on p "Mesa 11" at bounding box center [813, 326] width 195 height 26
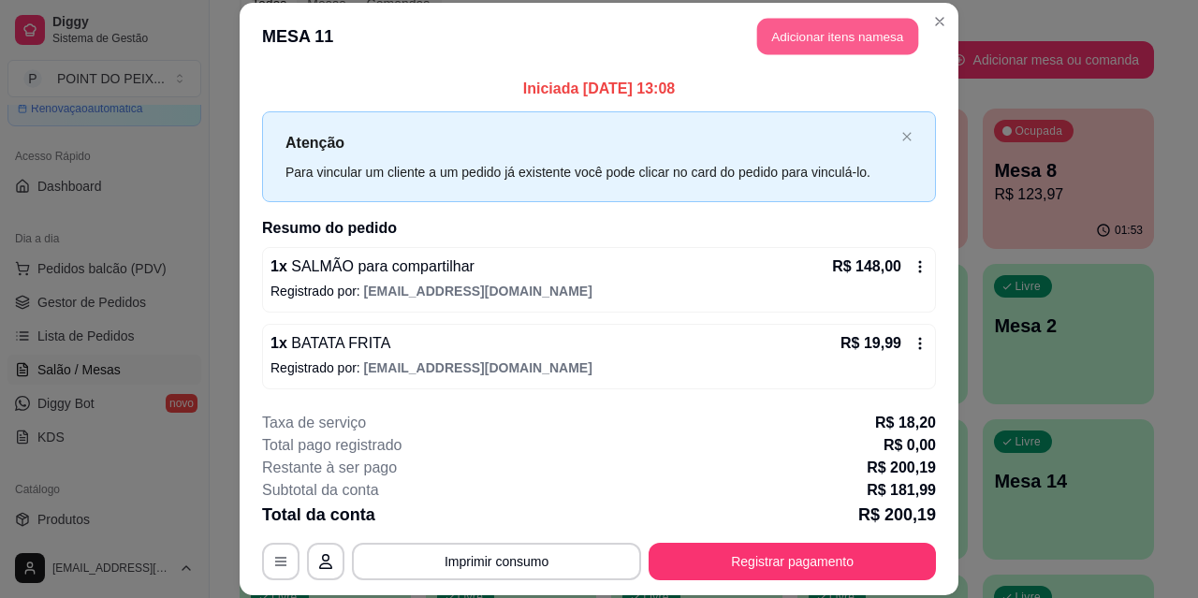
click at [813, 40] on button "Adicionar itens na mesa" at bounding box center [837, 37] width 161 height 37
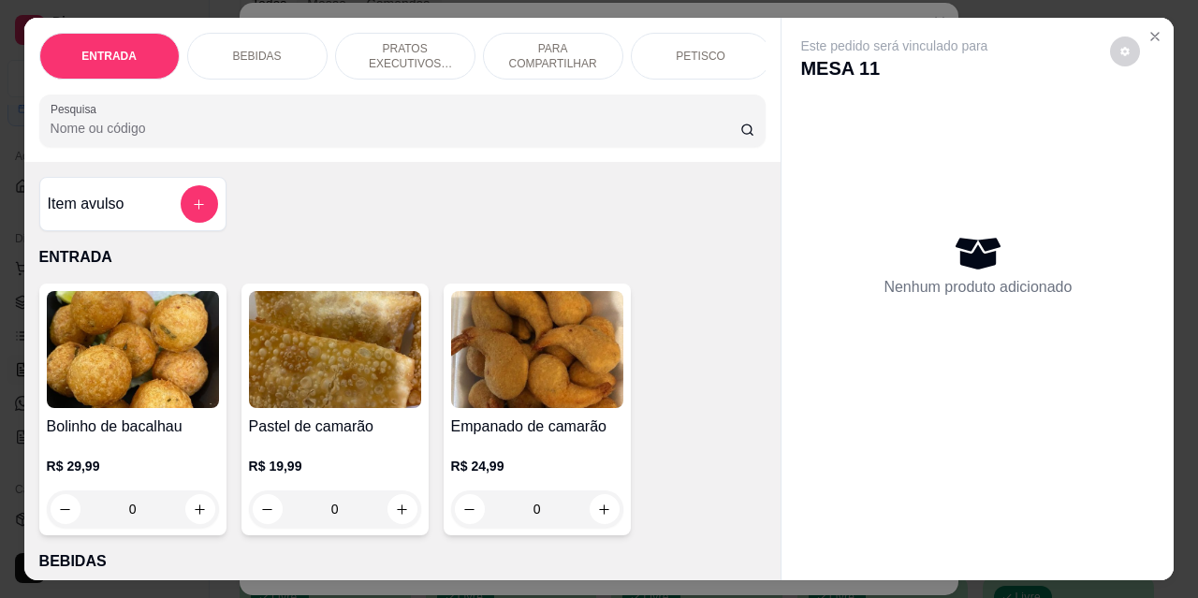
click at [707, 54] on p "PETISCO" at bounding box center [701, 56] width 50 height 15
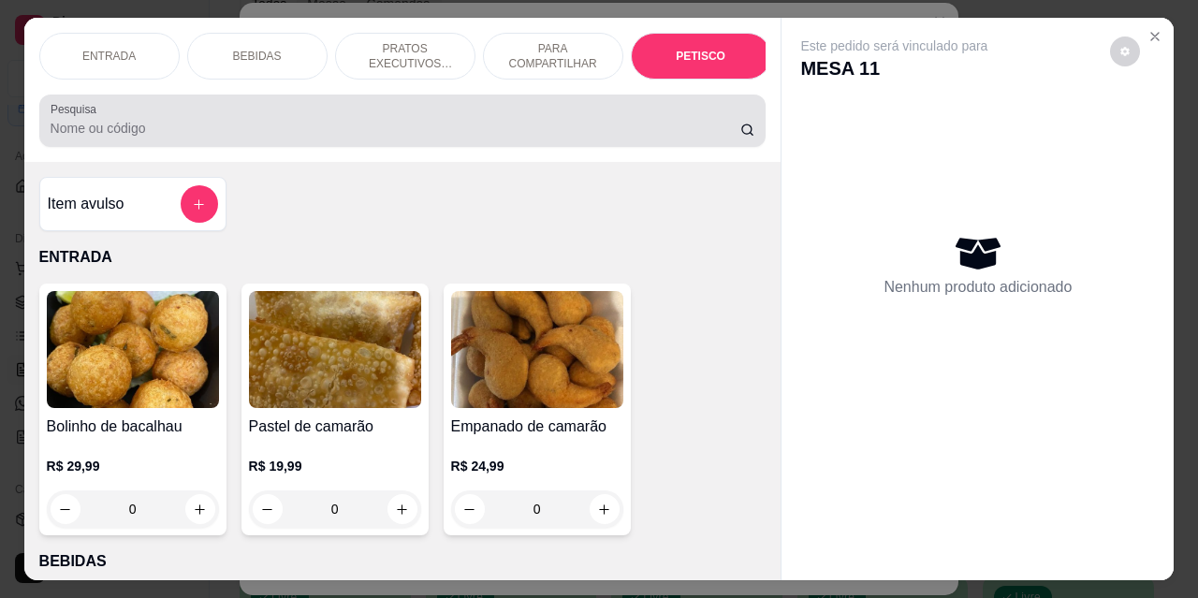
scroll to position [49, 0]
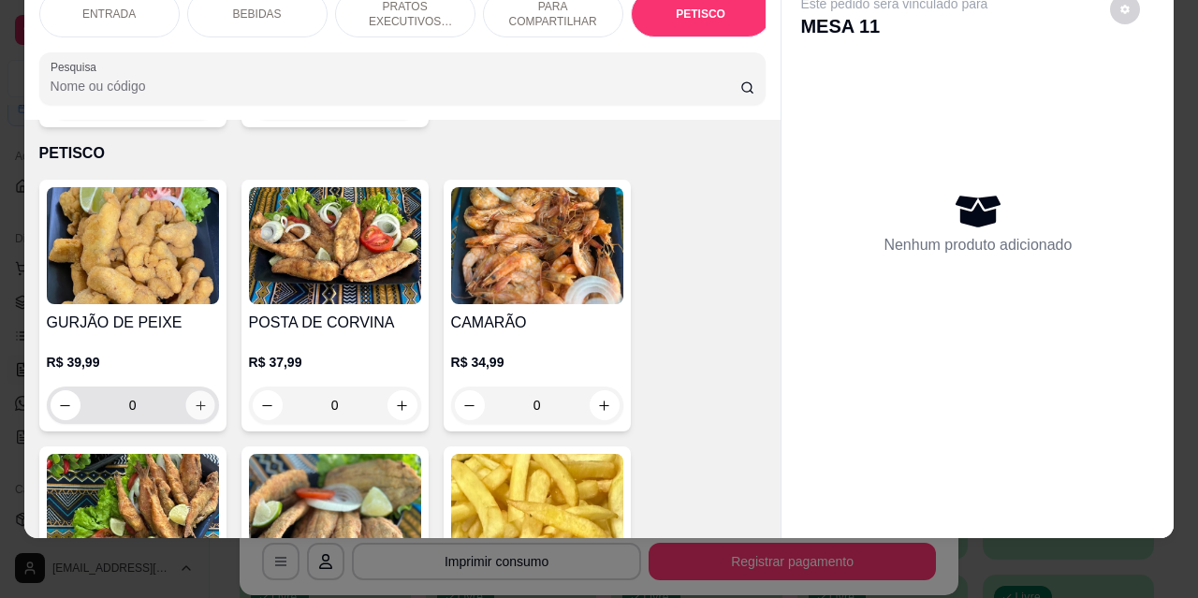
click at [206, 391] on button "increase-product-quantity" at bounding box center [199, 405] width 29 height 29
type input "1"
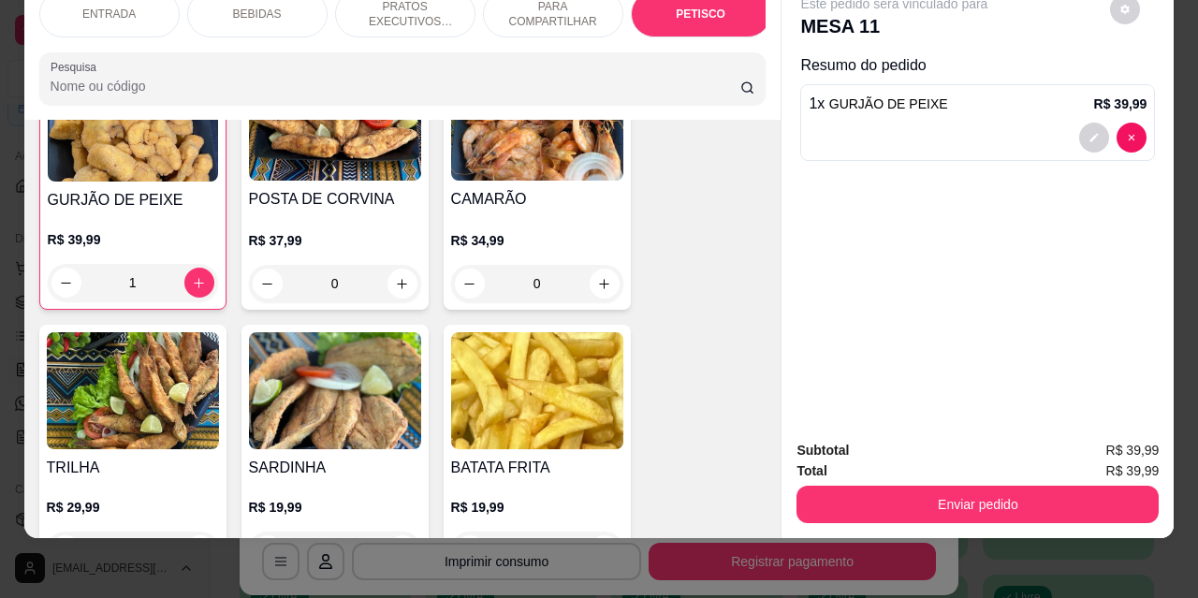
scroll to position [4337, 0]
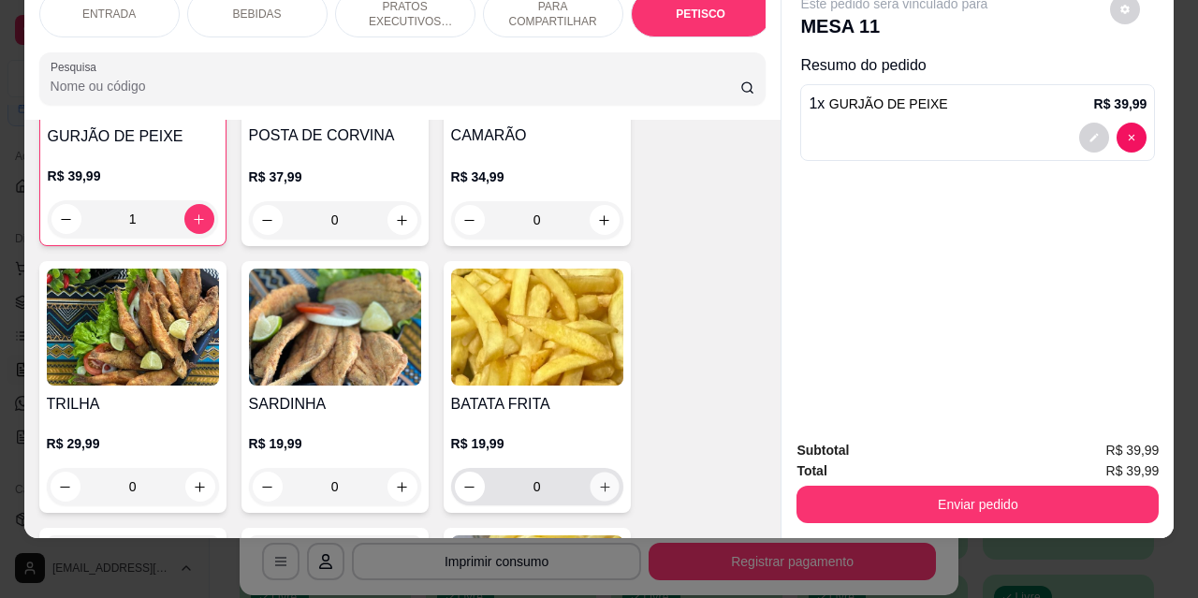
click at [600, 480] on icon "increase-product-quantity" at bounding box center [604, 487] width 14 height 14
type input "1"
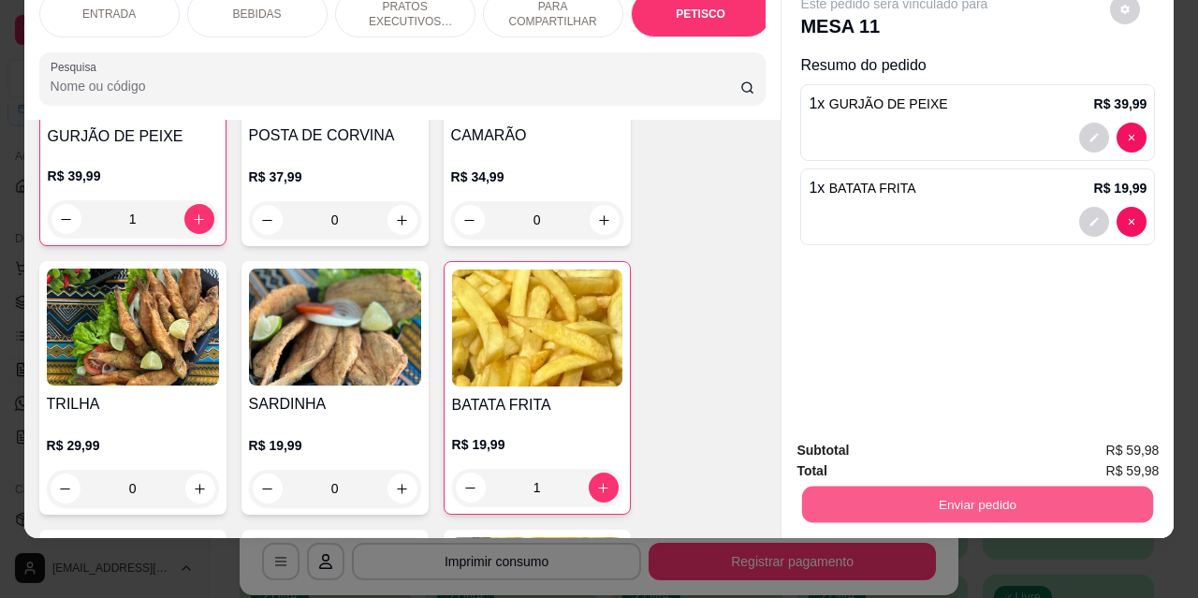
click at [872, 489] on button "Enviar pedido" at bounding box center [977, 504] width 351 height 37
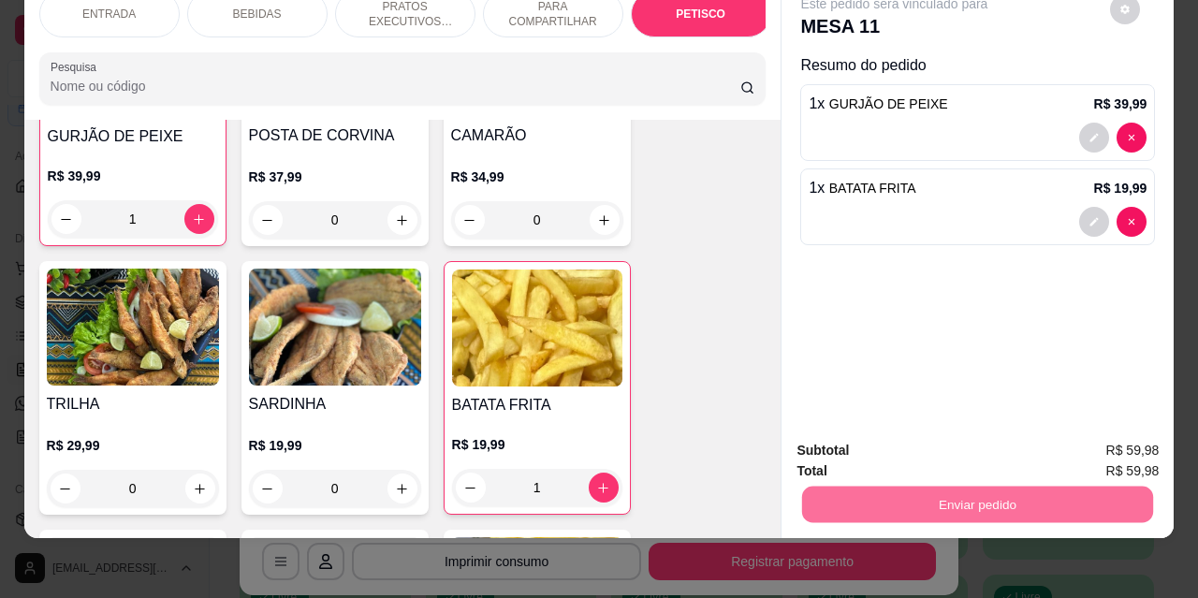
click at [879, 445] on button "Não registrar e enviar pedido" at bounding box center [916, 445] width 195 height 36
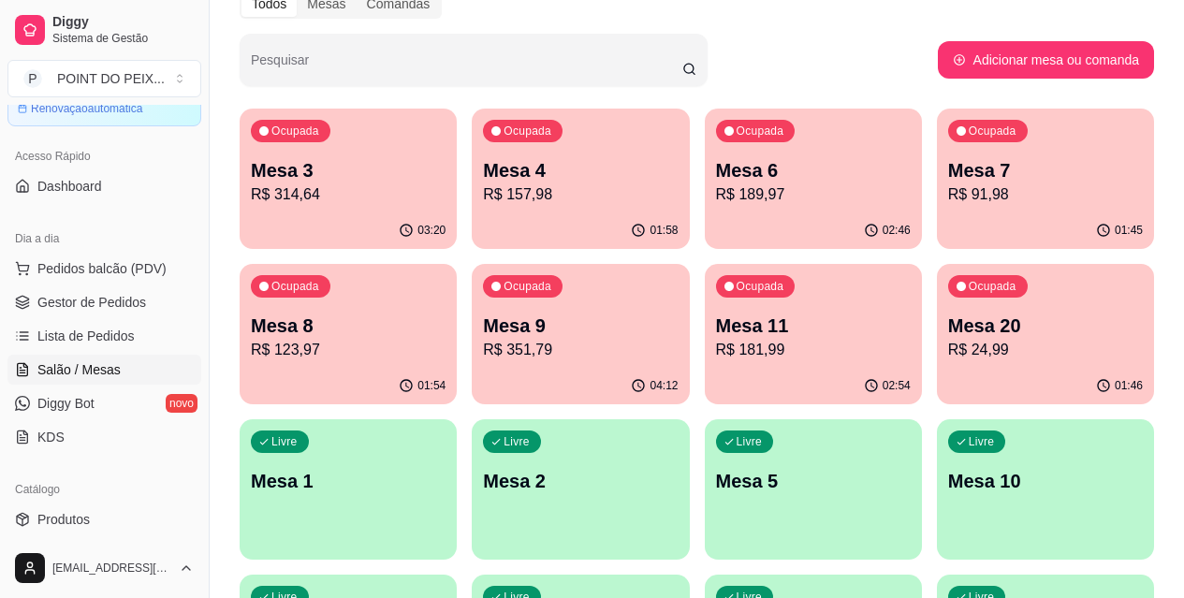
click at [948, 200] on p "R$ 91,98" at bounding box center [1045, 195] width 195 height 22
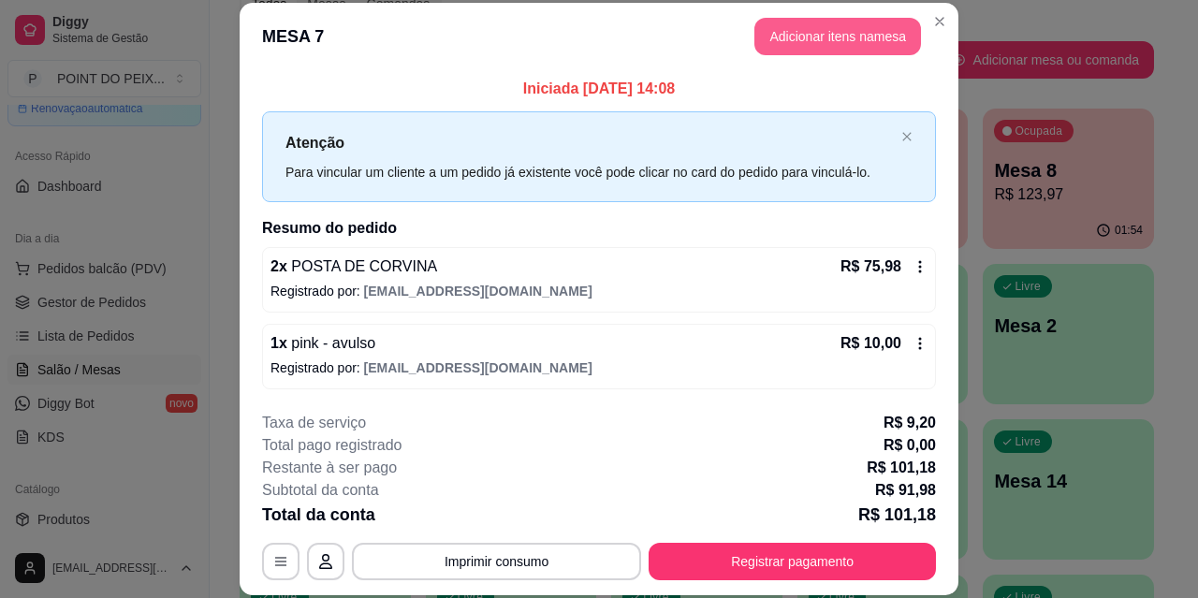
click at [814, 40] on button "Adicionar itens na mesa" at bounding box center [838, 36] width 167 height 37
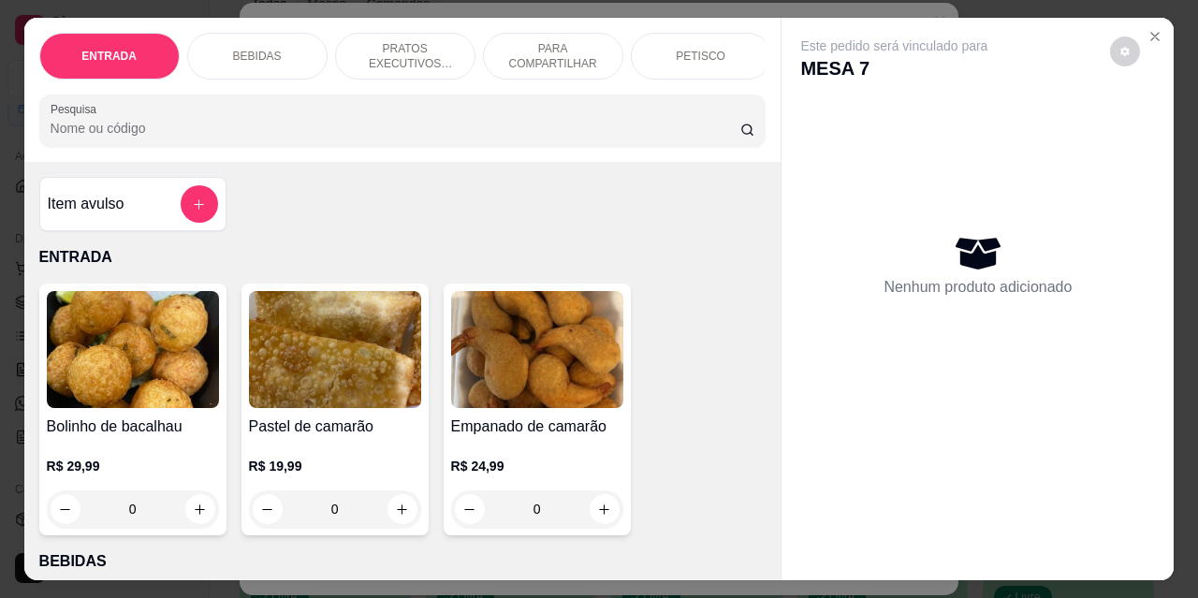
click at [262, 37] on div "BEBIDAS" at bounding box center [257, 56] width 140 height 47
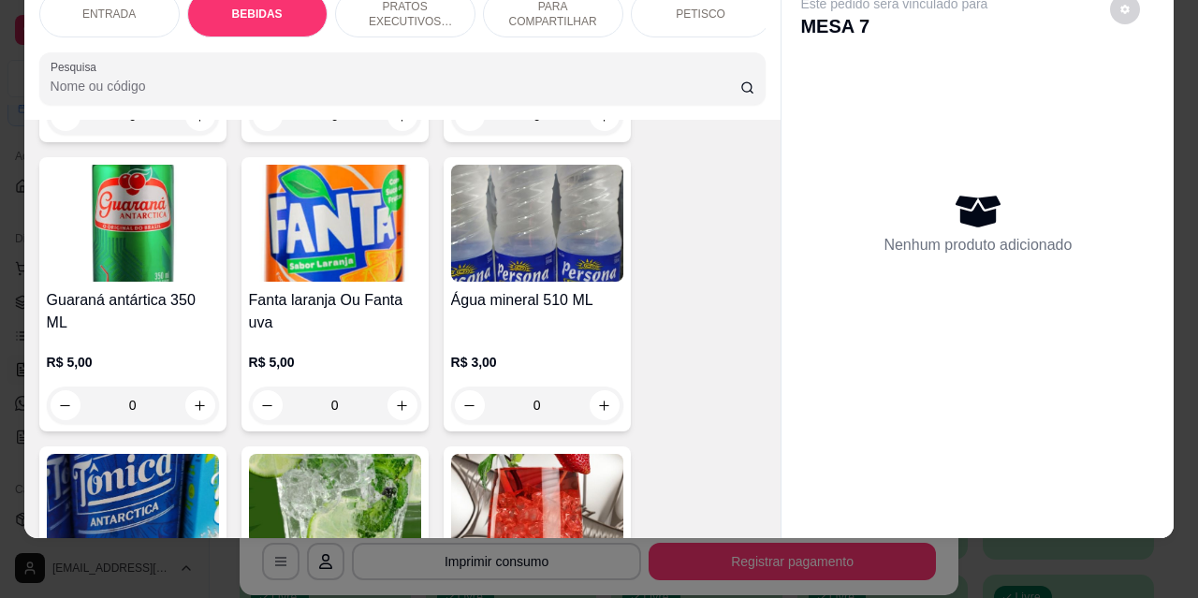
scroll to position [1231, 0]
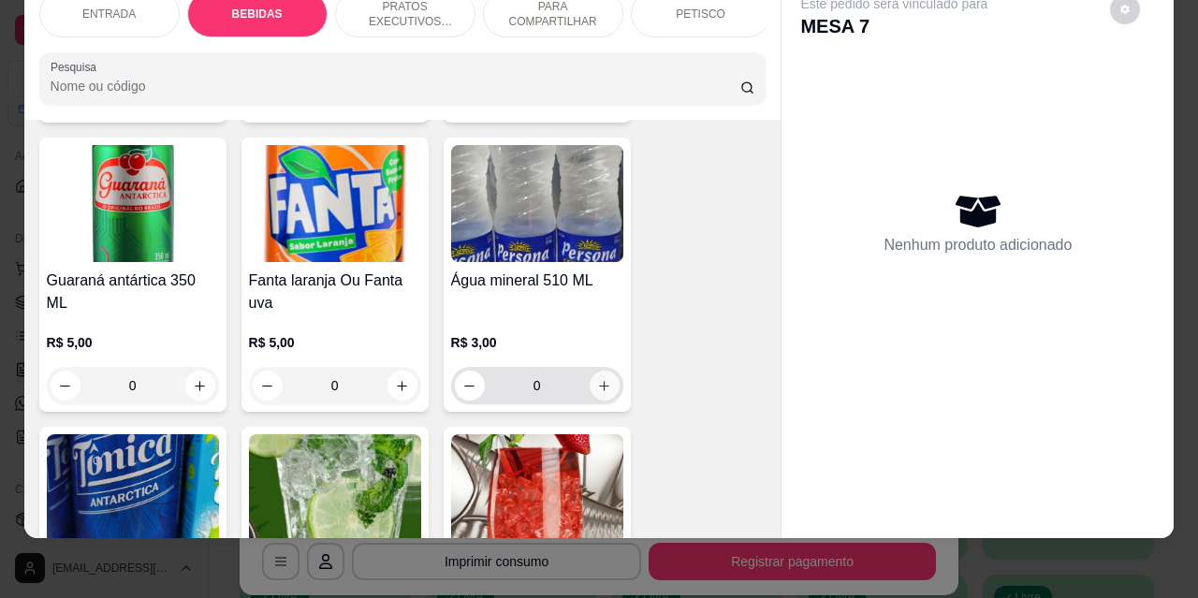
click at [597, 371] on button "increase-product-quantity" at bounding box center [605, 386] width 30 height 30
type input "1"
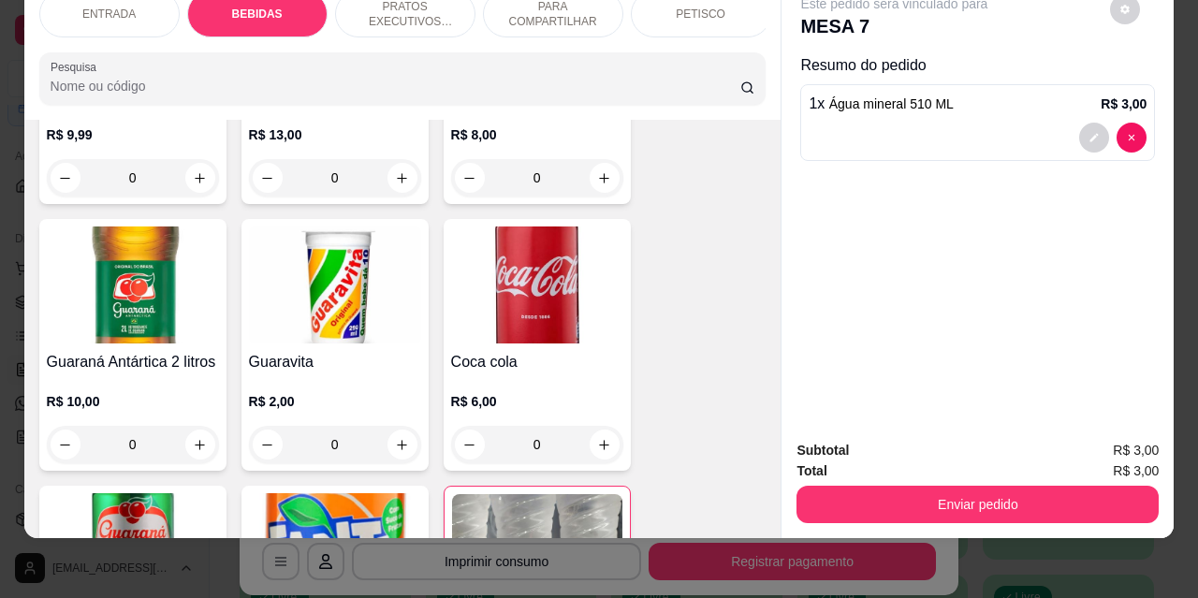
scroll to position [857, 0]
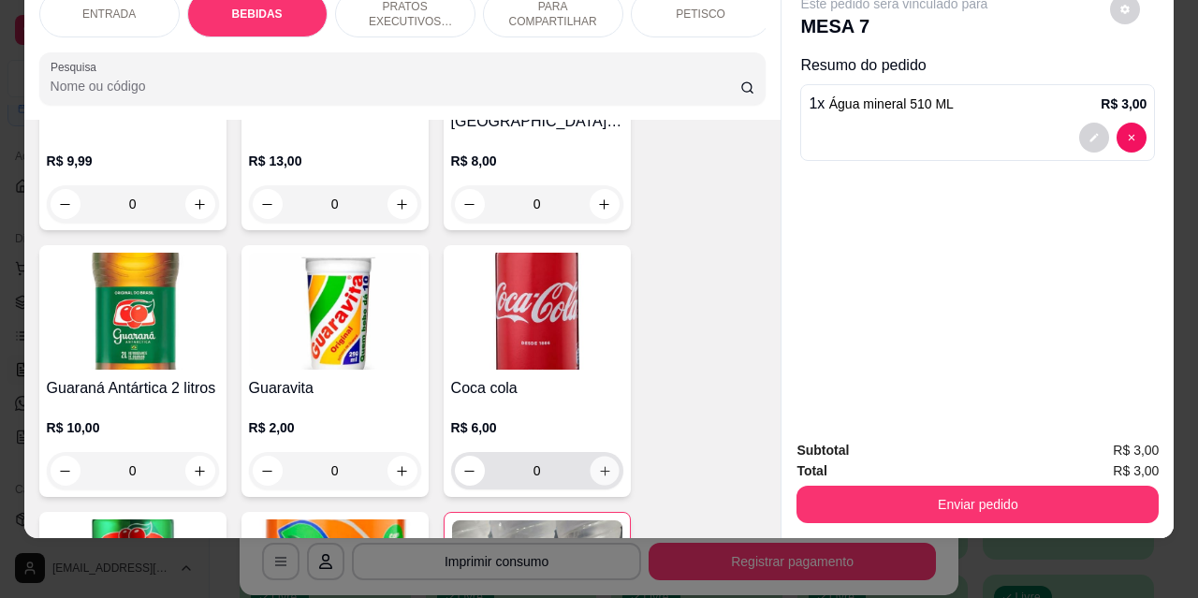
click at [602, 464] on icon "increase-product-quantity" at bounding box center [604, 471] width 14 height 14
type input "1"
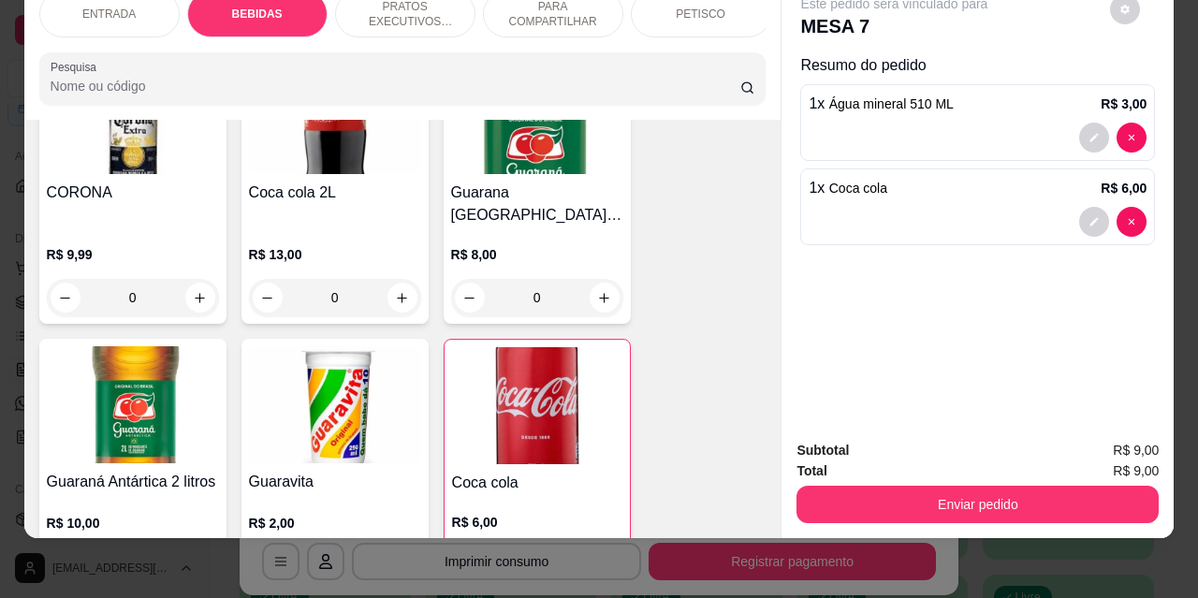
scroll to position [843, 0]
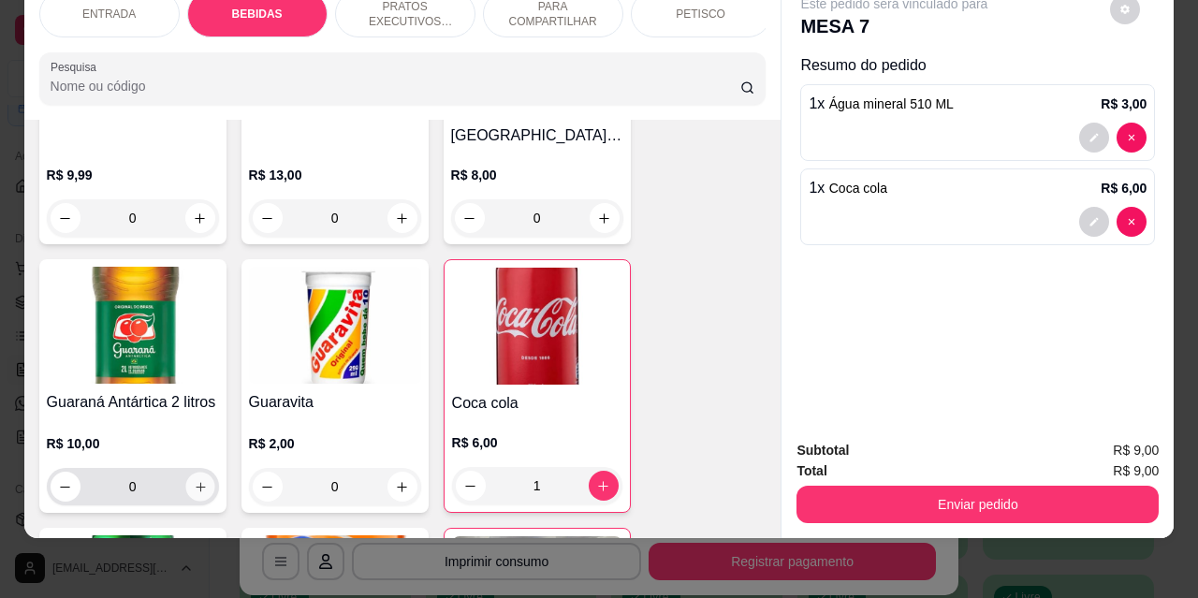
click at [193, 480] on icon "increase-product-quantity" at bounding box center [200, 487] width 14 height 14
type input "1"
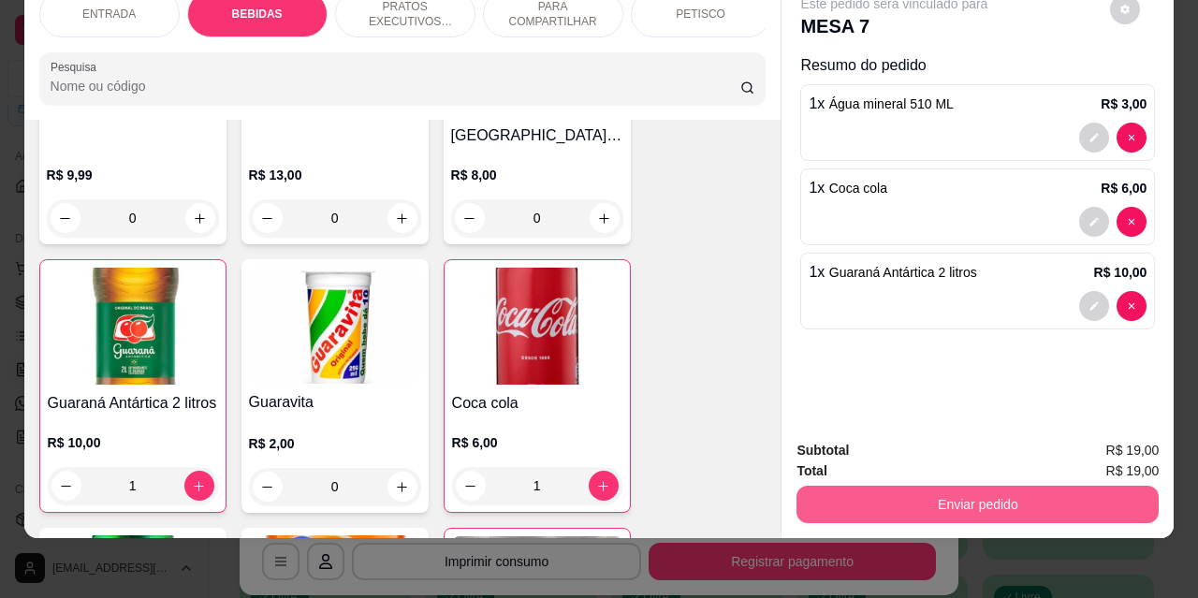
click at [890, 499] on button "Enviar pedido" at bounding box center [978, 504] width 362 height 37
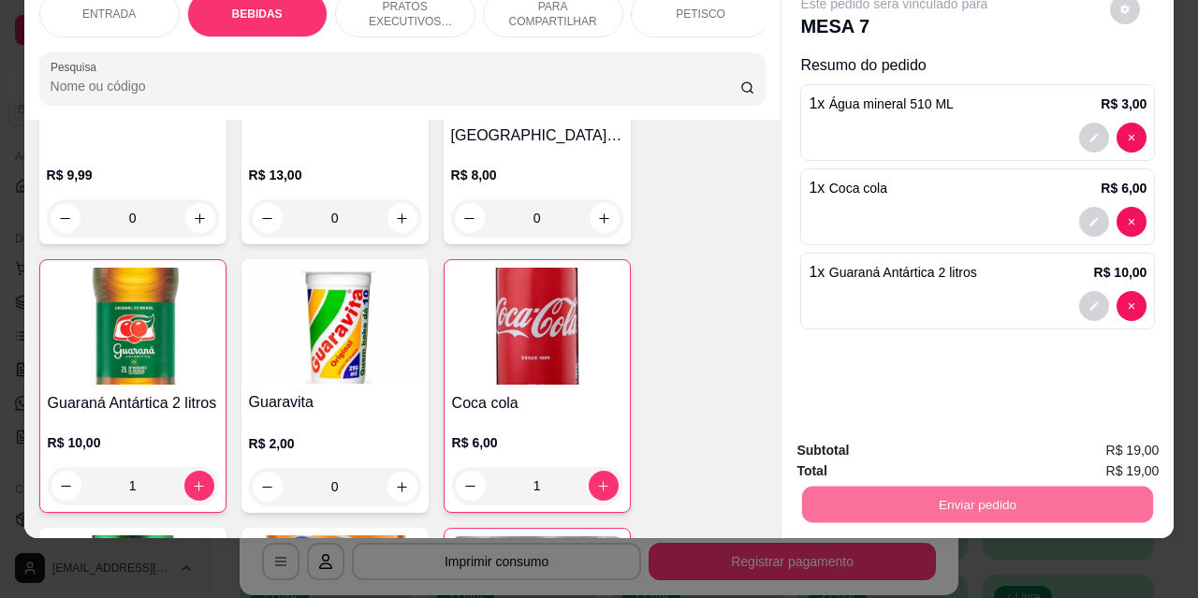
click at [894, 448] on button "Não registrar e enviar pedido" at bounding box center [916, 444] width 189 height 35
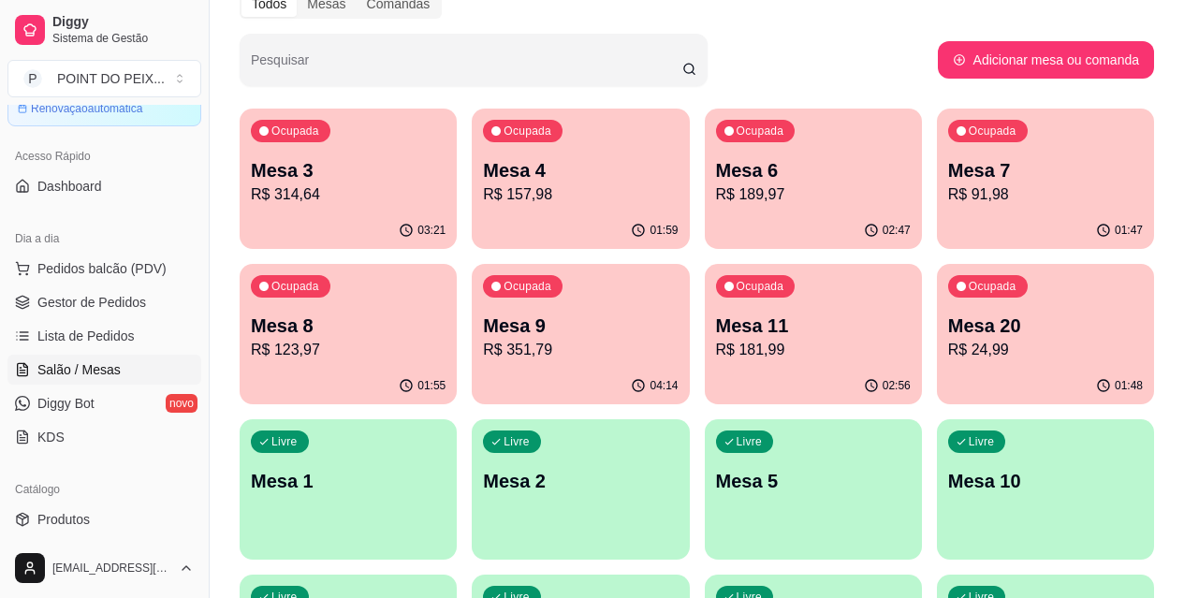
click at [320, 189] on p "R$ 314,64" at bounding box center [348, 195] width 195 height 22
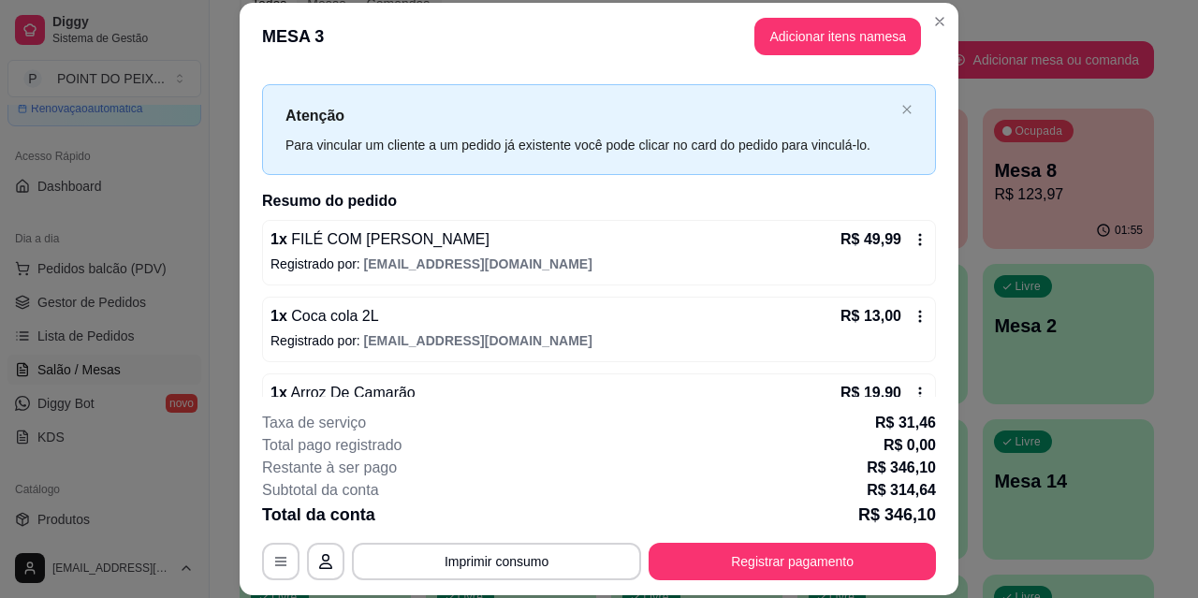
scroll to position [0, 0]
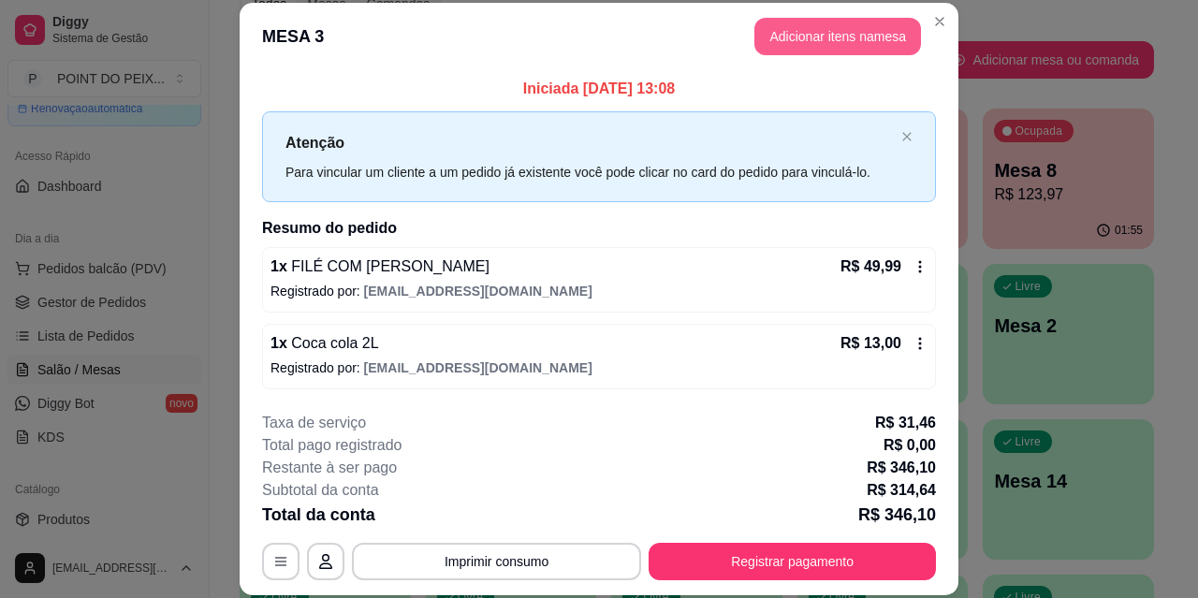
click at [802, 31] on button "Adicionar itens na mesa" at bounding box center [838, 36] width 167 height 37
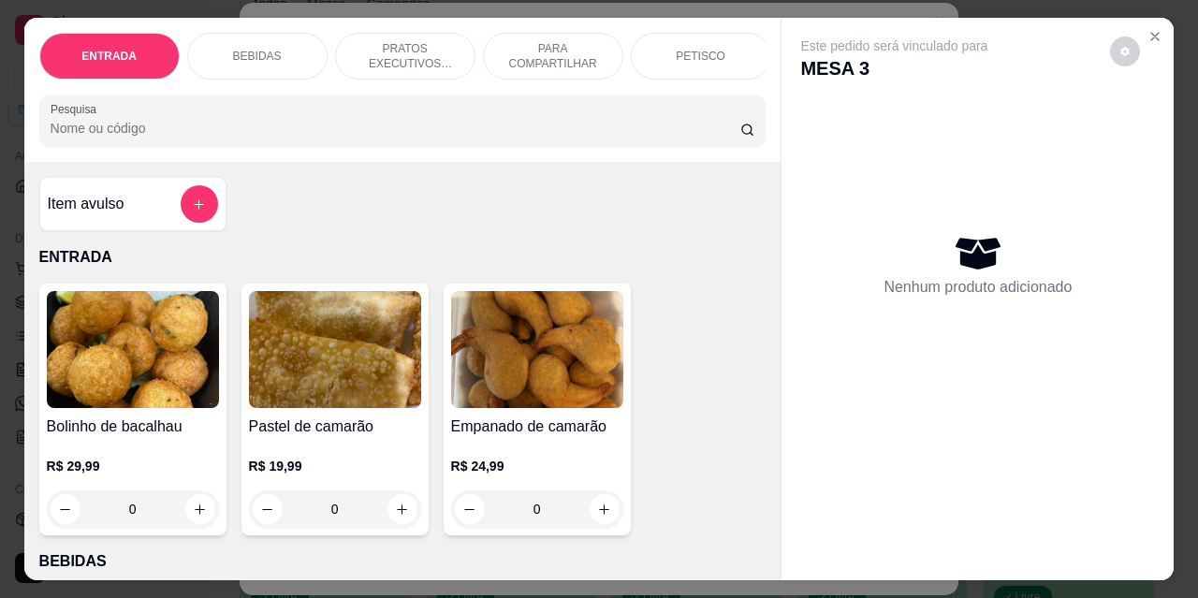
click at [251, 53] on p "BEBIDAS" at bounding box center [257, 56] width 49 height 15
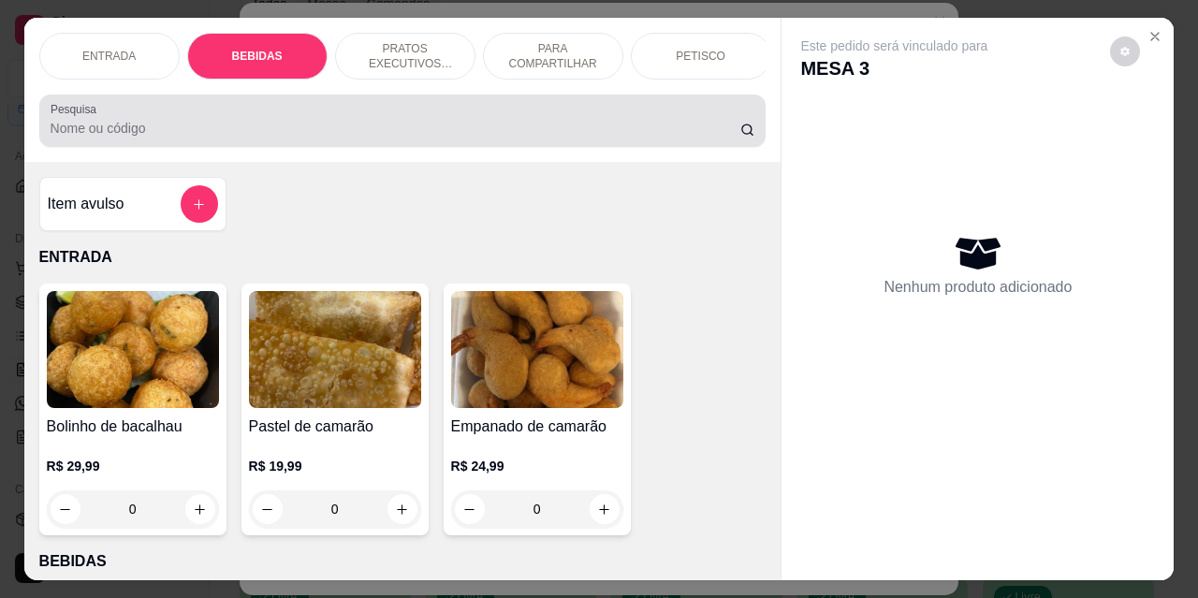
scroll to position [49, 0]
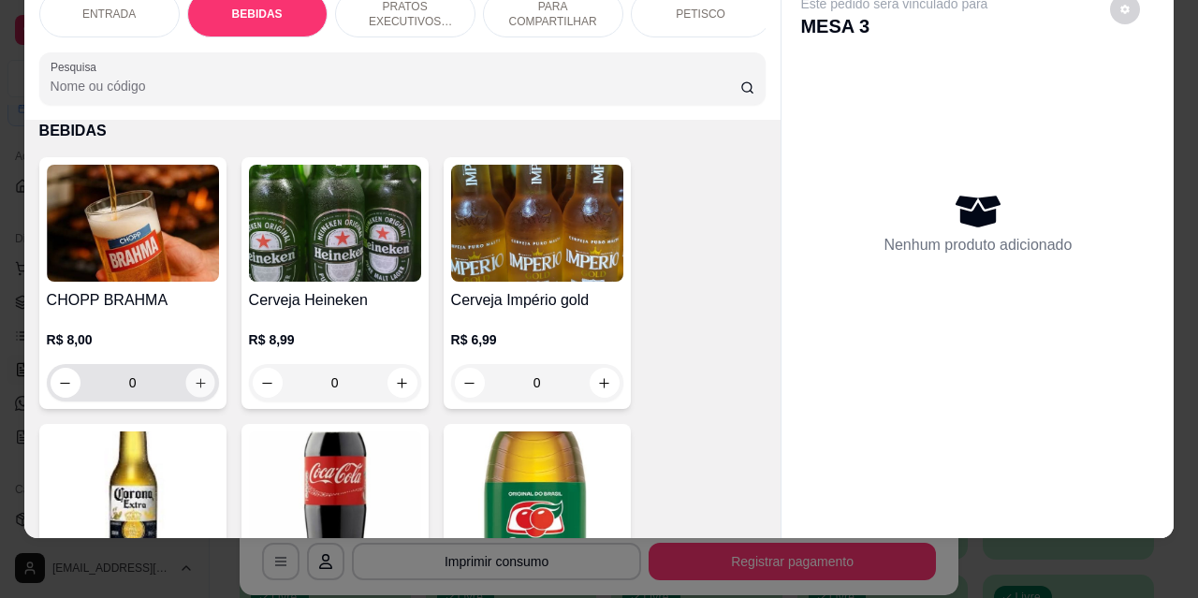
click at [194, 381] on icon "increase-product-quantity" at bounding box center [200, 383] width 14 height 14
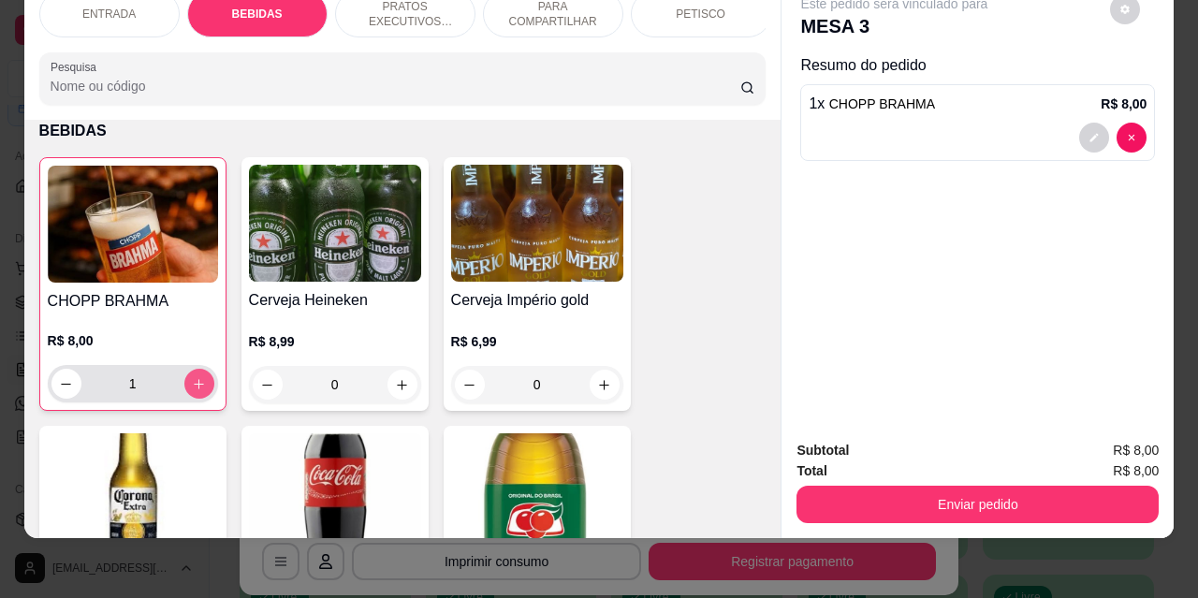
click at [194, 381] on icon "increase-product-quantity" at bounding box center [199, 384] width 14 height 14
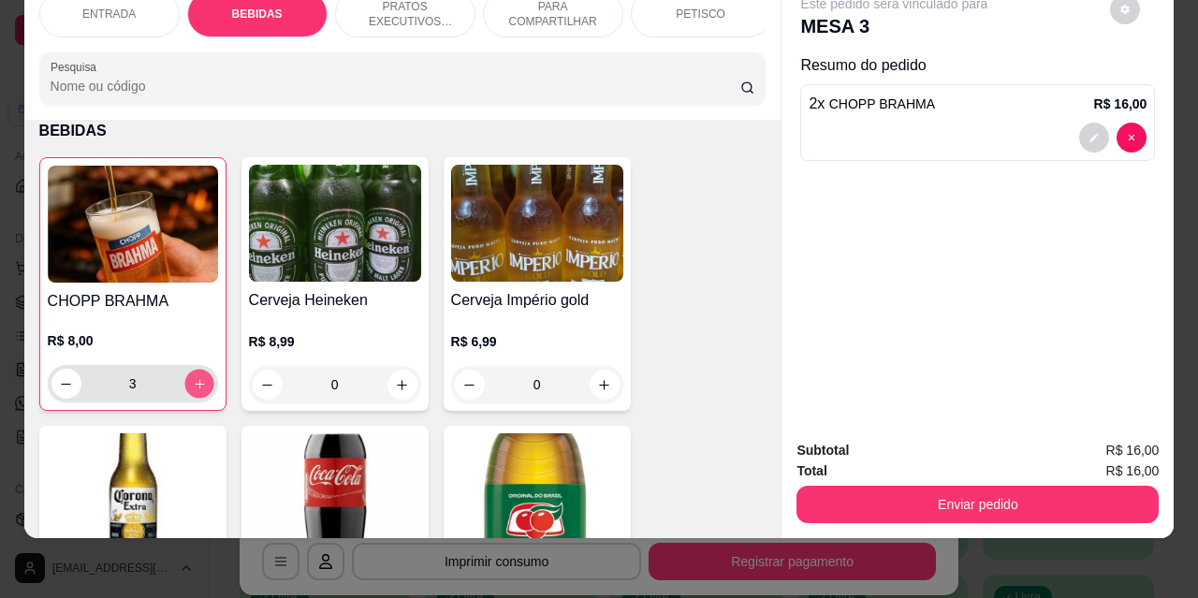
click at [194, 380] on icon "increase-product-quantity" at bounding box center [199, 384] width 14 height 14
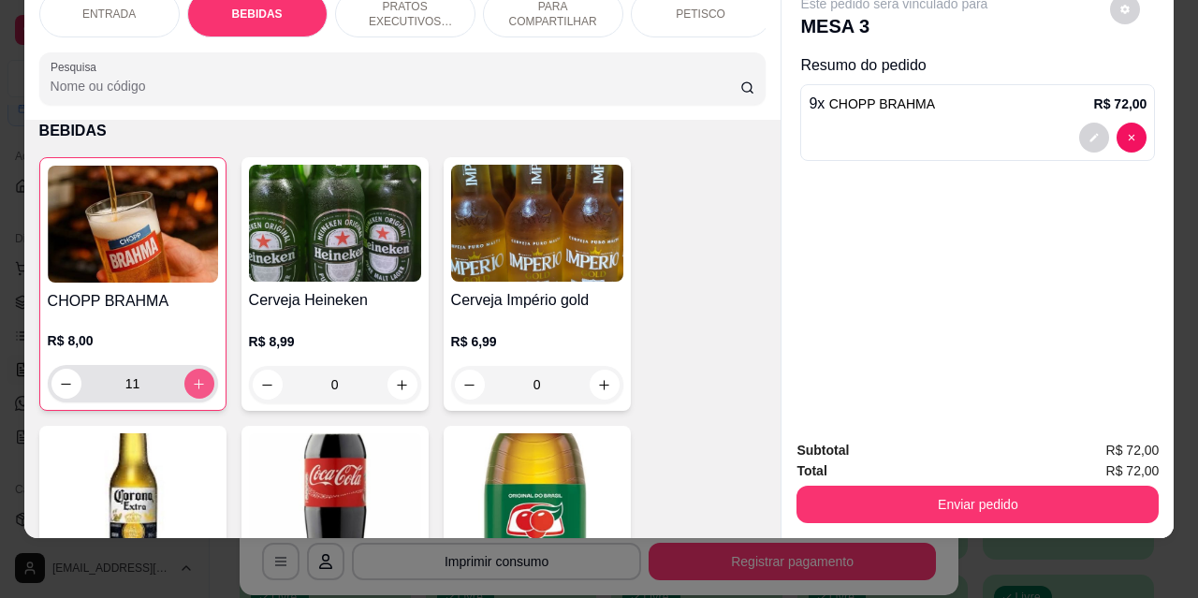
click at [194, 380] on icon "increase-product-quantity" at bounding box center [199, 384] width 14 height 14
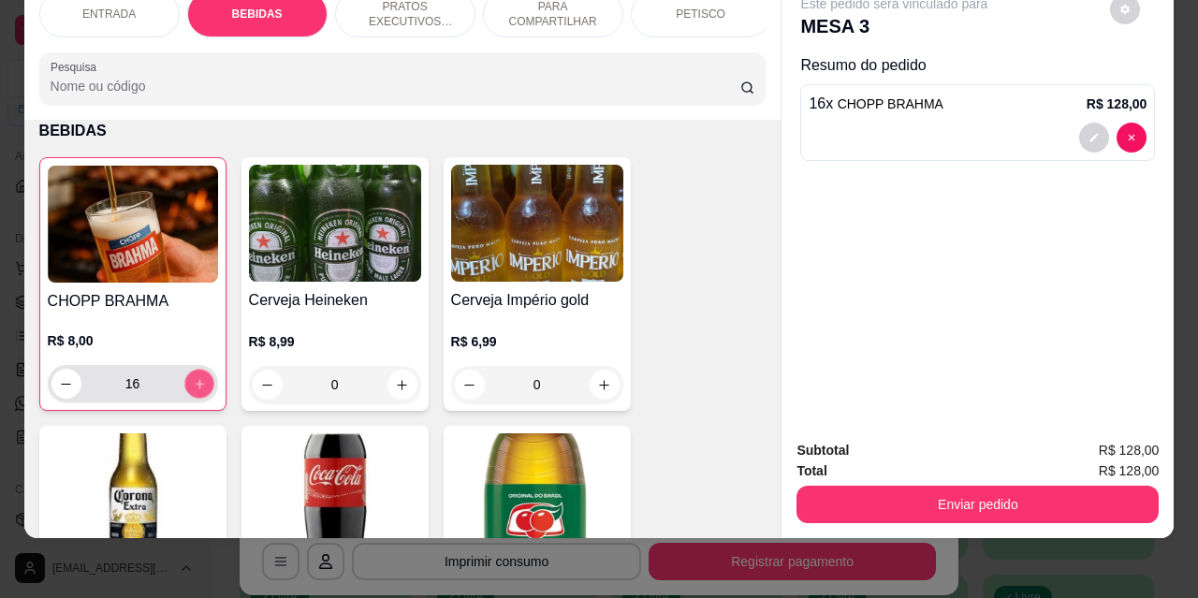
click at [194, 380] on icon "increase-product-quantity" at bounding box center [199, 384] width 14 height 14
type input "19"
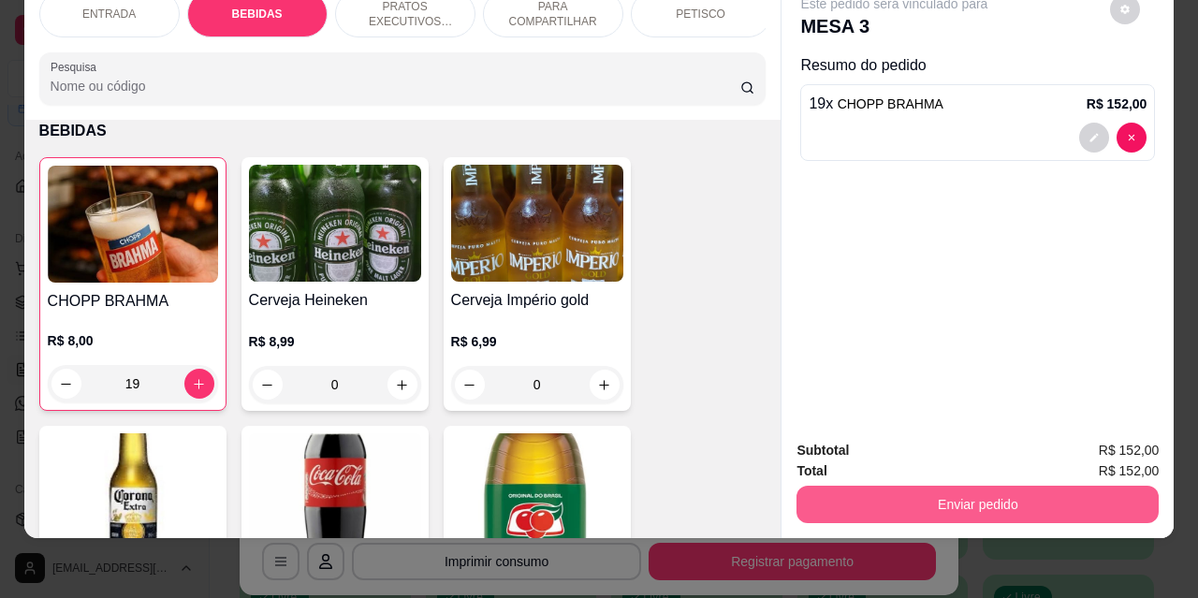
click at [980, 495] on button "Enviar pedido" at bounding box center [978, 504] width 362 height 37
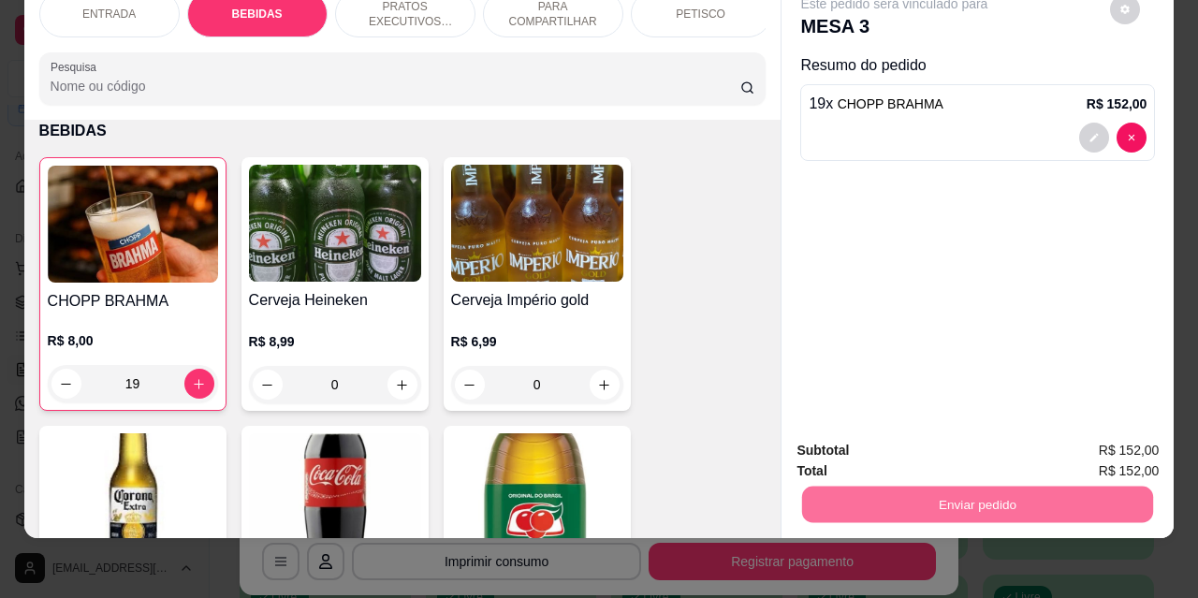
click at [911, 443] on button "Não registrar e enviar pedido" at bounding box center [916, 444] width 189 height 35
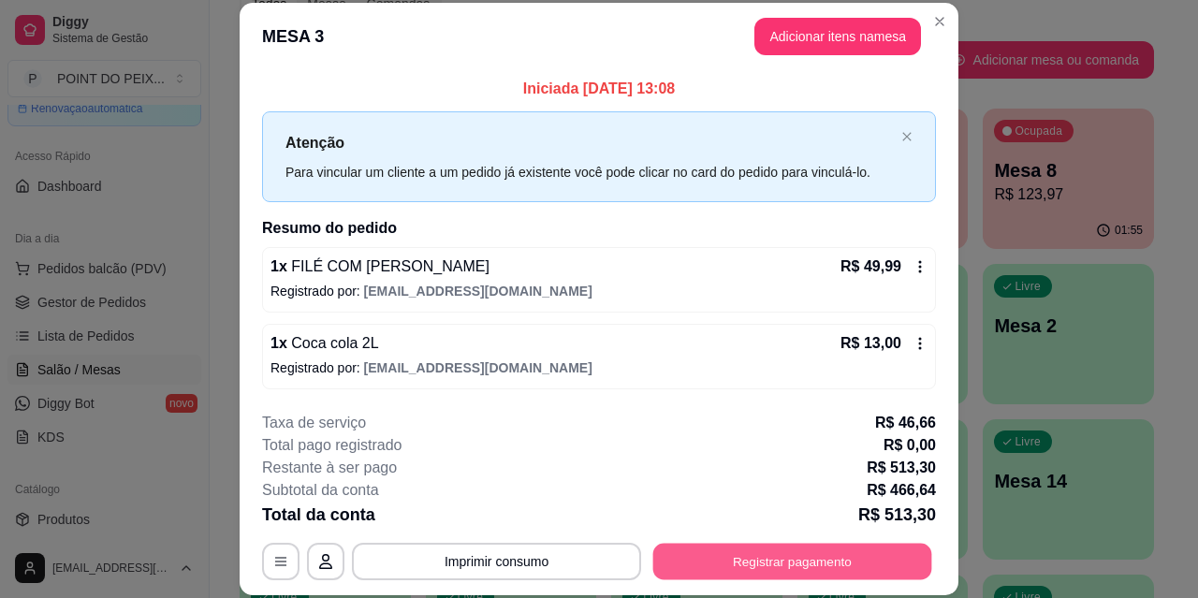
click at [740, 553] on button "Registrar pagamento" at bounding box center [793, 561] width 279 height 37
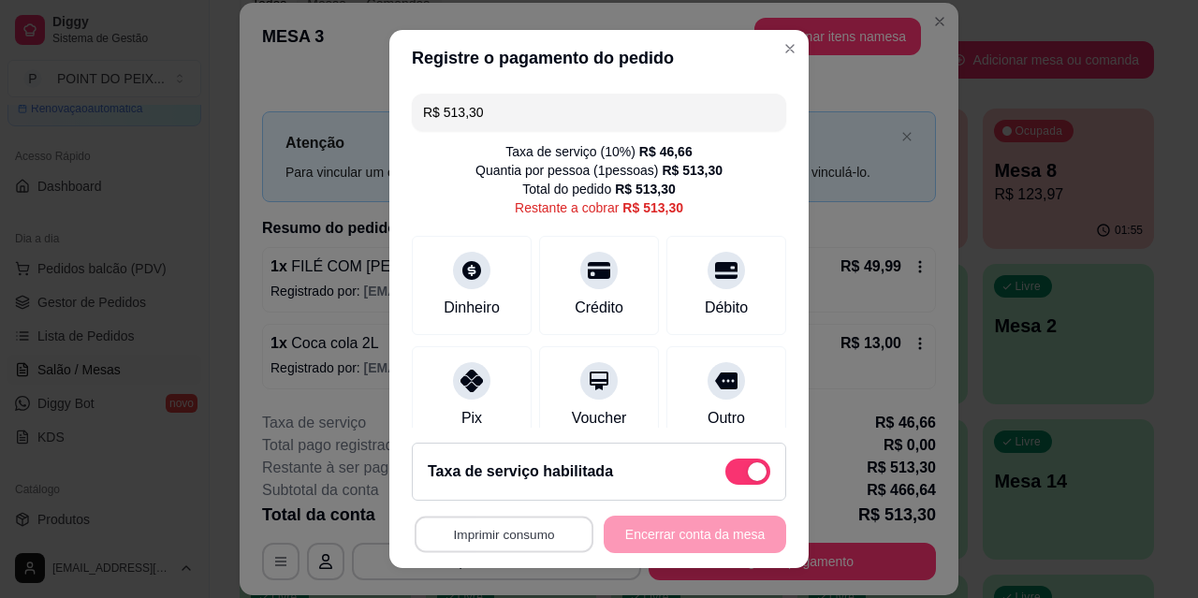
click at [505, 538] on button "Imprimir consumo" at bounding box center [504, 535] width 179 height 37
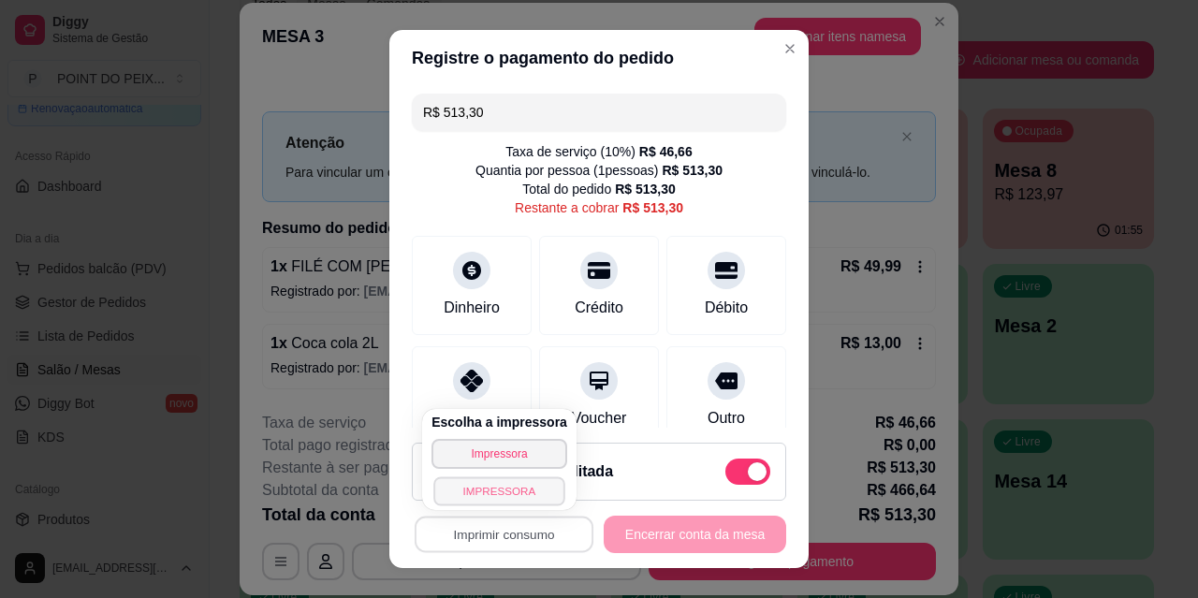
click at [490, 498] on button "IMPRESSORA" at bounding box center [499, 491] width 131 height 29
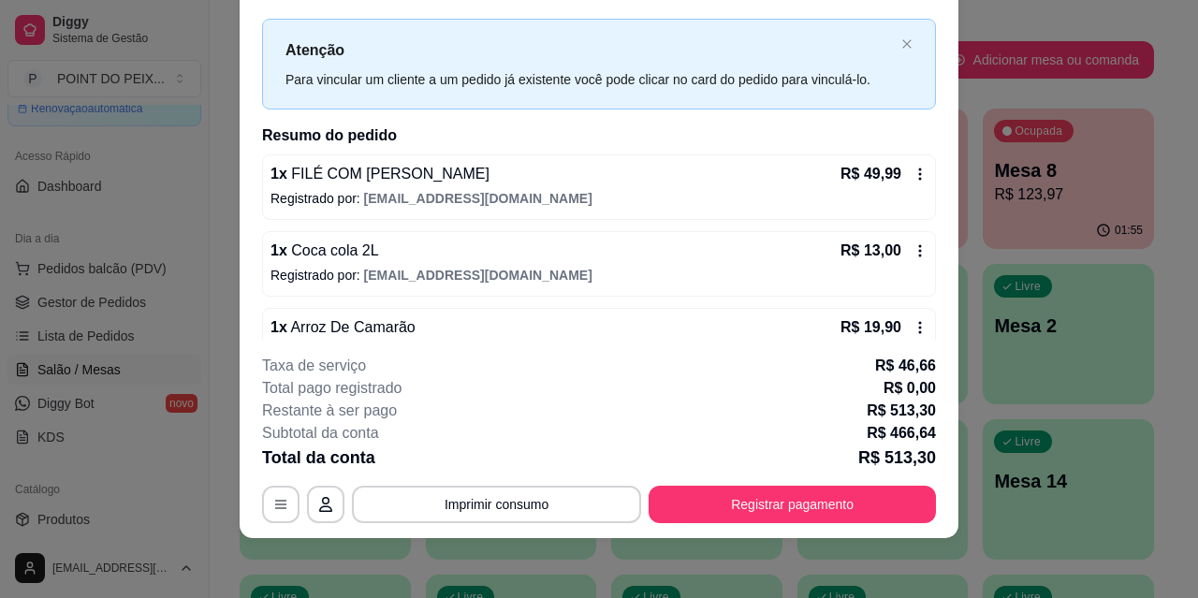
scroll to position [0, 0]
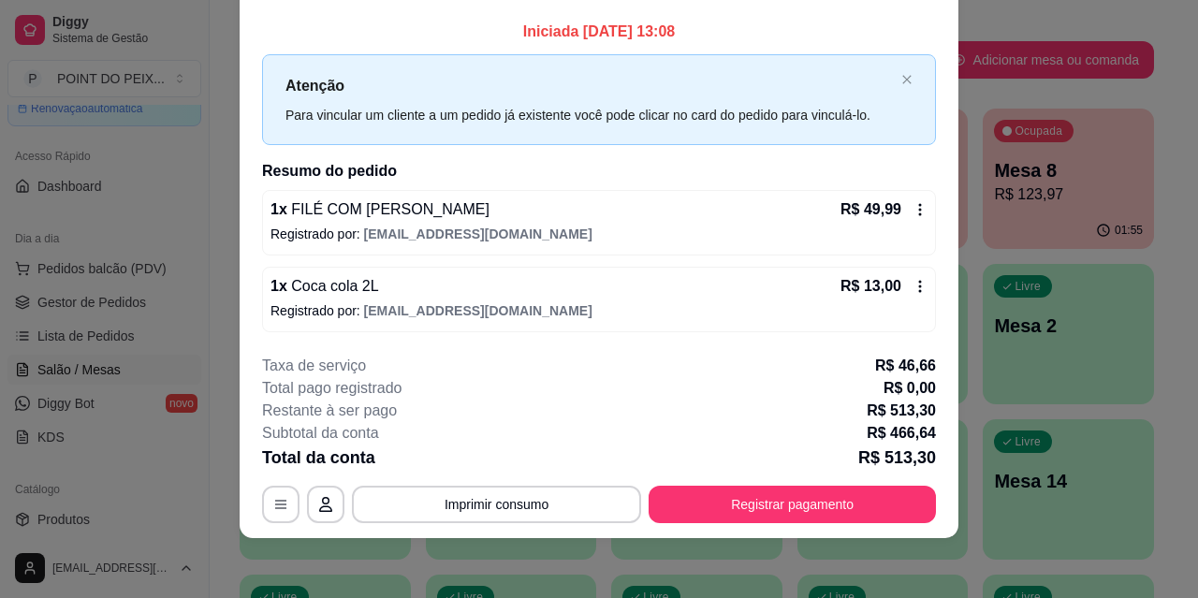
click at [406, 219] on div "1 x FILÉ COM FRITAS R$ 49,99" at bounding box center [599, 209] width 657 height 22
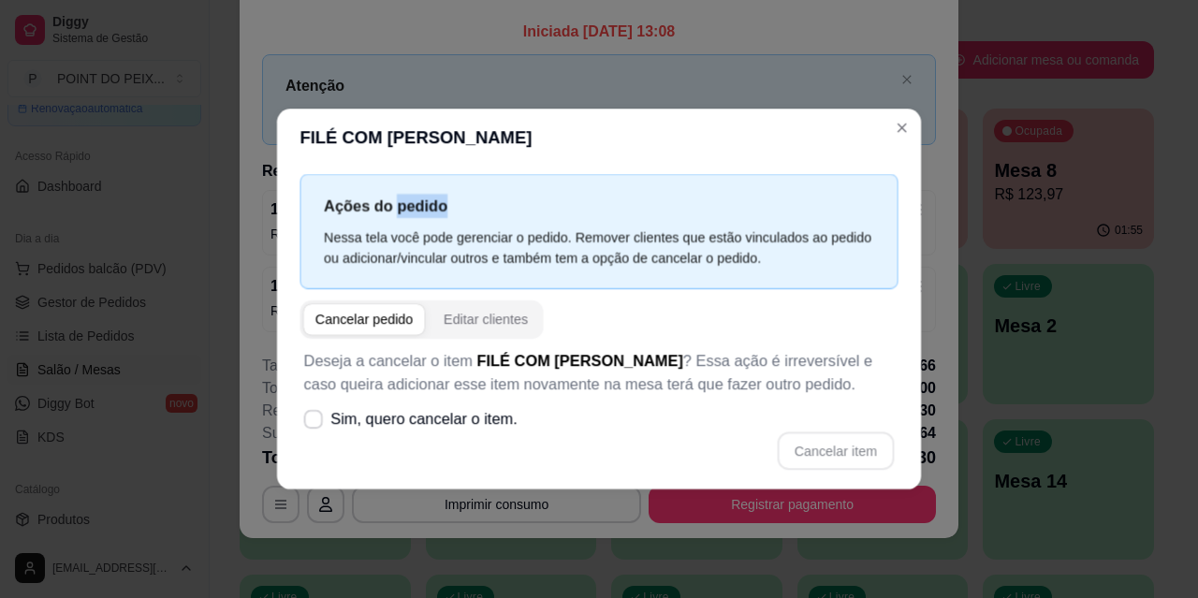
click at [406, 219] on p "Ações do pedido" at bounding box center [599, 207] width 551 height 24
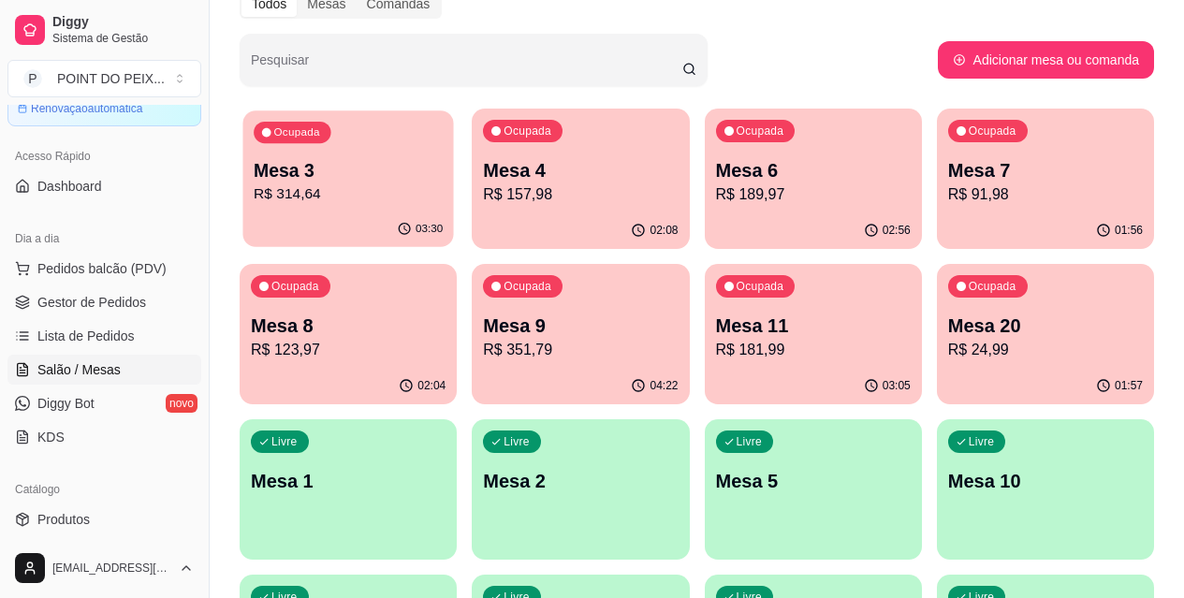
click at [328, 180] on p "Mesa 3" at bounding box center [348, 170] width 189 height 25
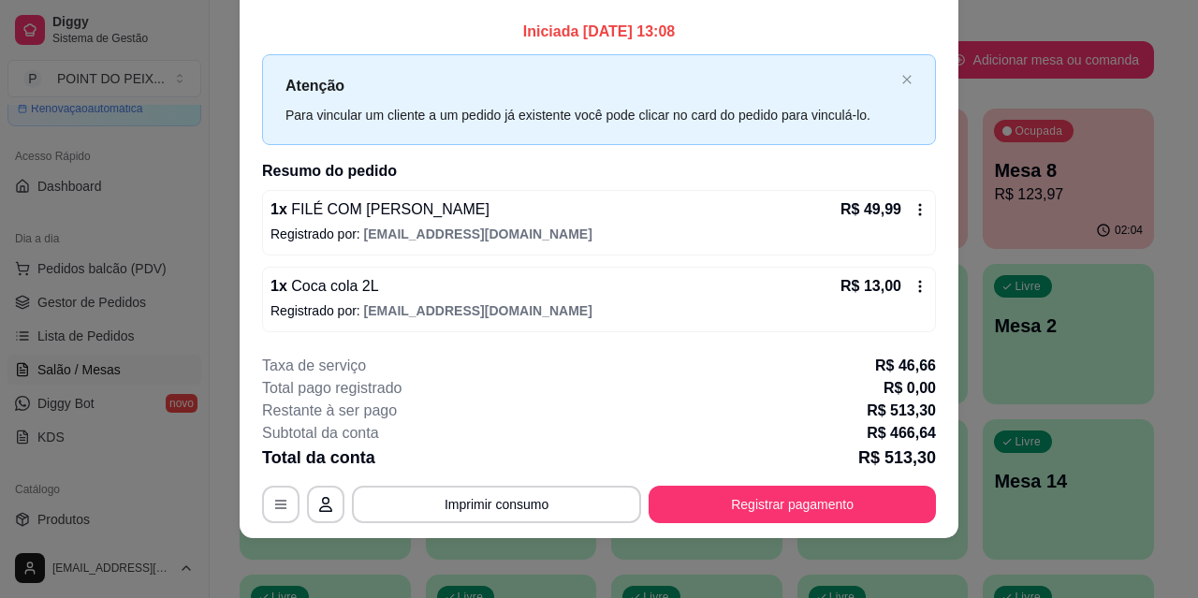
click at [913, 209] on icon at bounding box center [920, 209] width 15 height 15
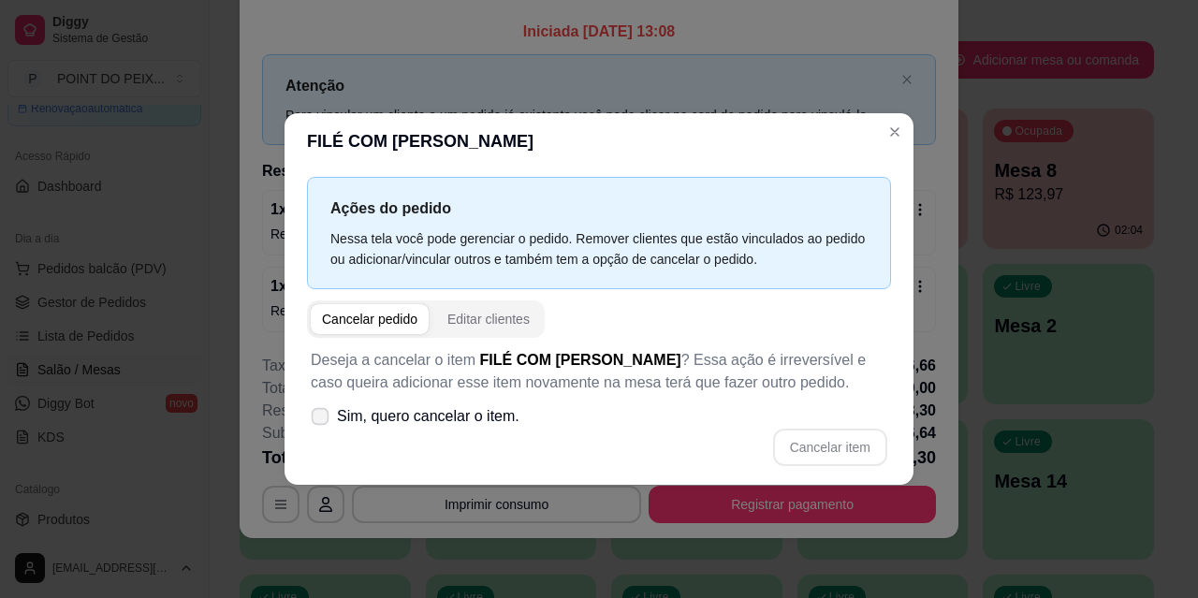
click at [313, 413] on icon at bounding box center [320, 416] width 14 height 10
click at [313, 419] on input "Sim, quero cancelar o item." at bounding box center [316, 425] width 12 height 12
checkbox input "true"
click at [816, 454] on button "Cancelar item" at bounding box center [829, 447] width 111 height 37
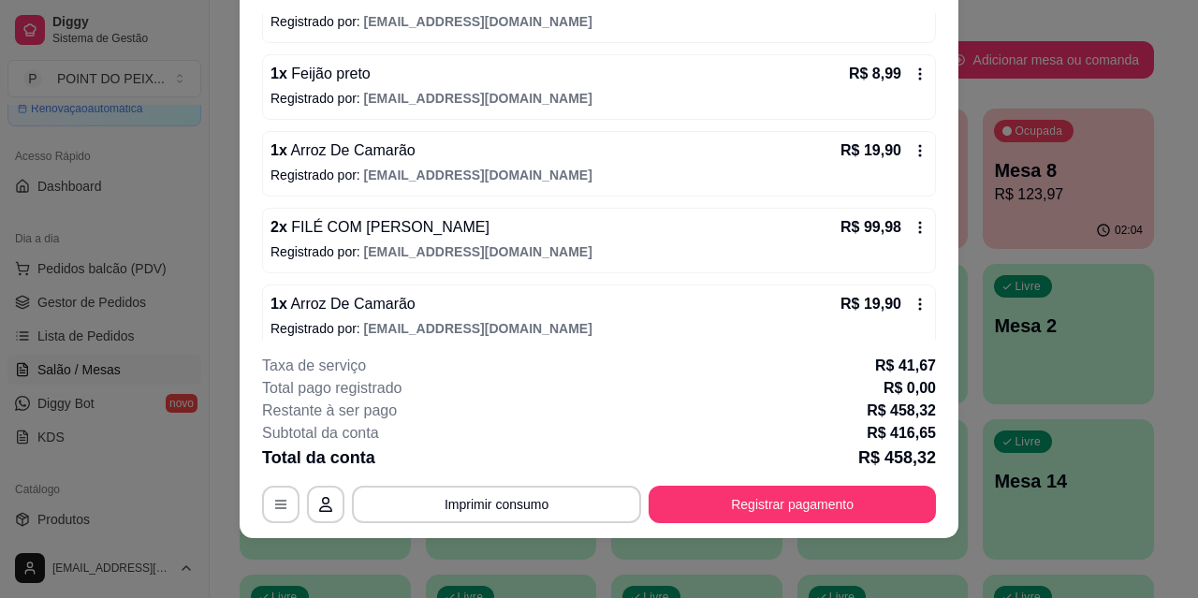
scroll to position [375, 0]
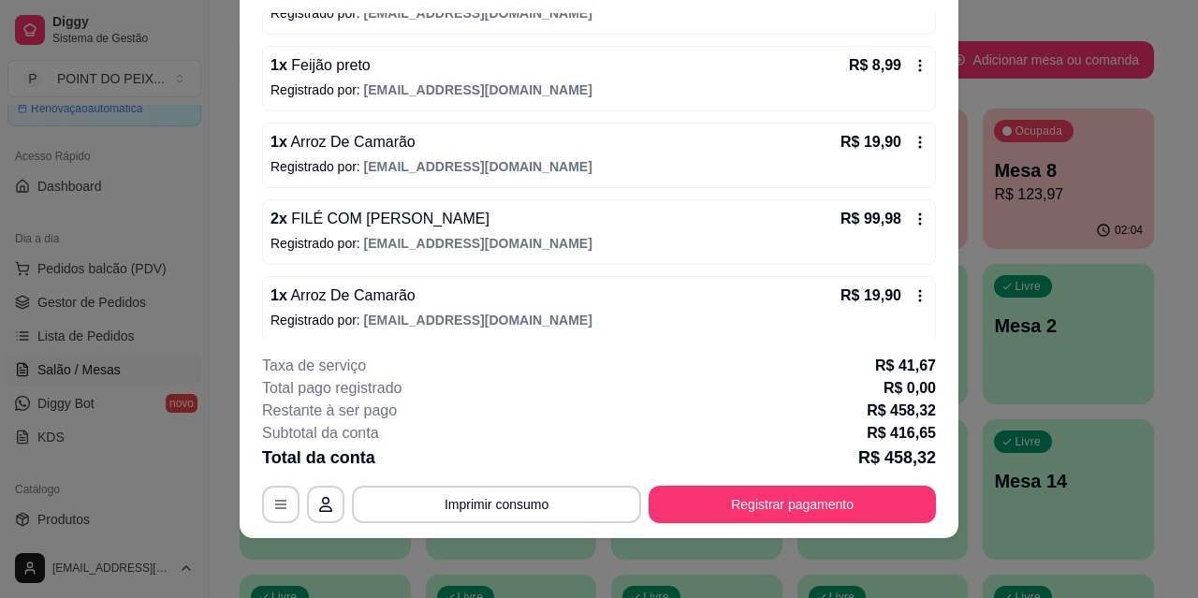
click at [913, 142] on icon at bounding box center [920, 142] width 15 height 15
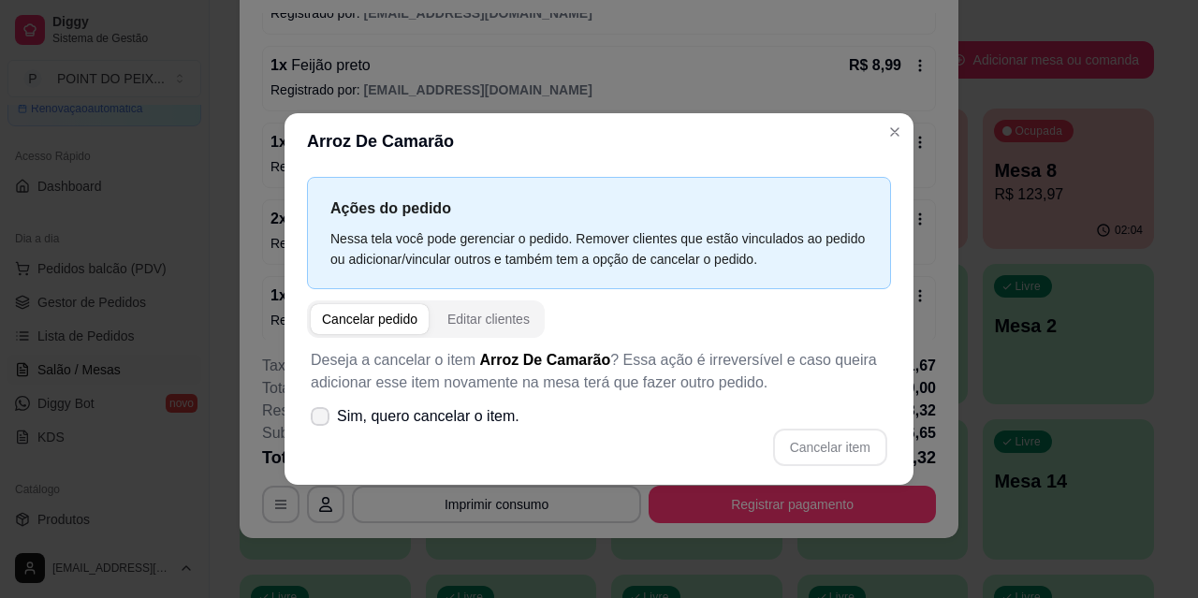
click at [324, 413] on icon at bounding box center [320, 416] width 15 height 11
click at [322, 419] on input "Sim, quero cancelar o item." at bounding box center [316, 425] width 12 height 12
checkbox input "true"
click at [824, 449] on button "Cancelar item" at bounding box center [830, 447] width 114 height 37
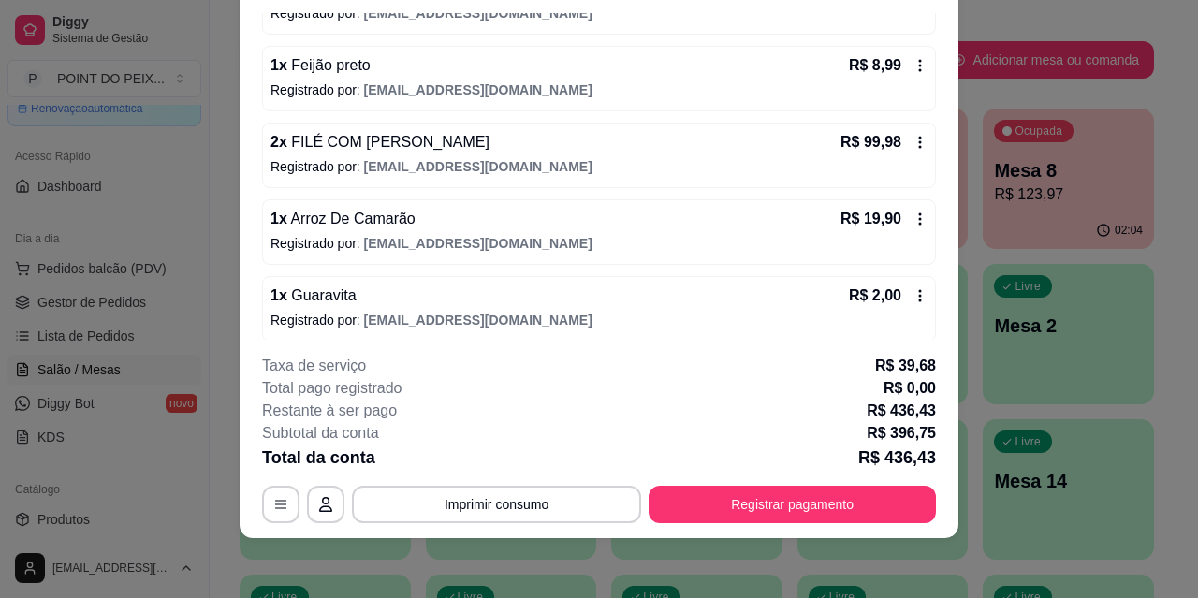
click at [757, 506] on button "Registrar pagamento" at bounding box center [792, 504] width 287 height 37
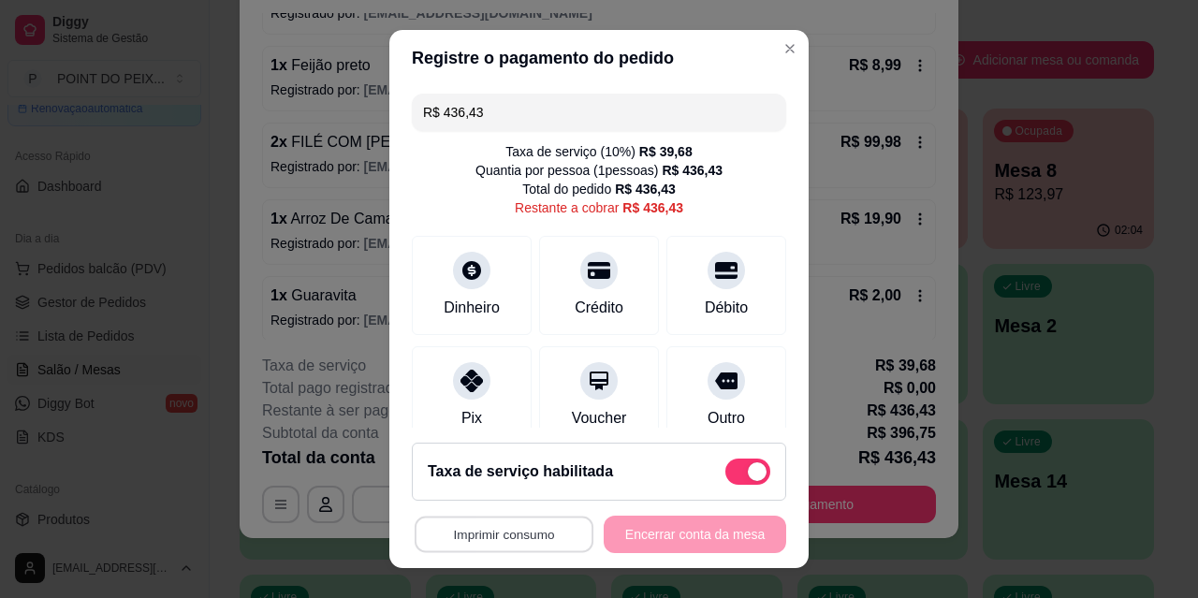
click at [520, 531] on button "Imprimir consumo" at bounding box center [504, 535] width 179 height 37
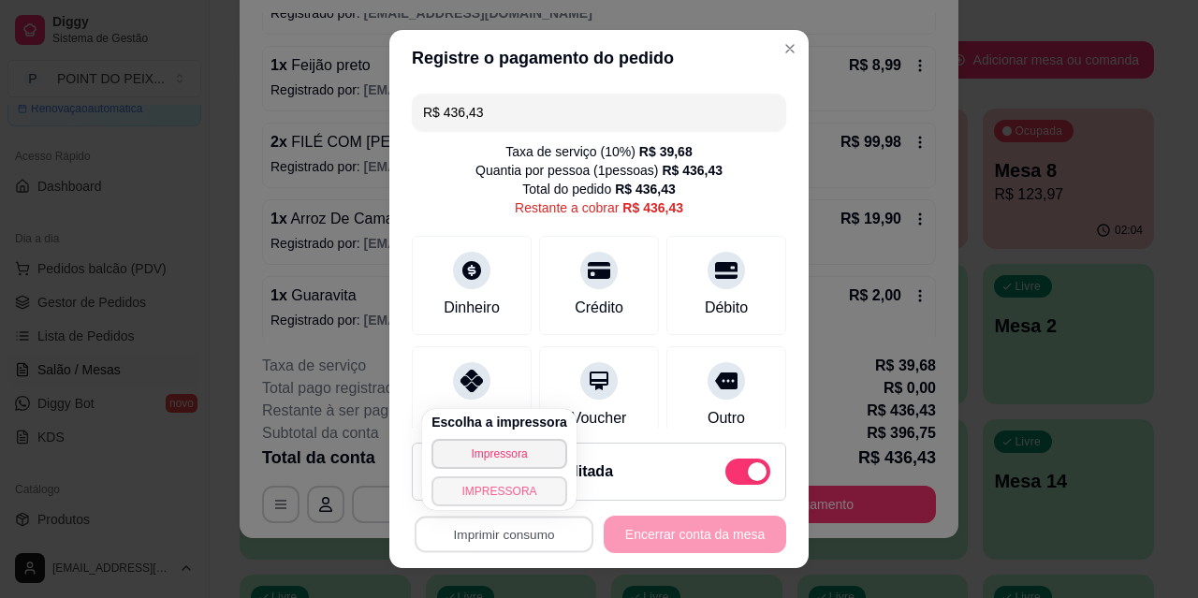
click at [507, 489] on button "IMPRESSORA" at bounding box center [500, 492] width 136 height 30
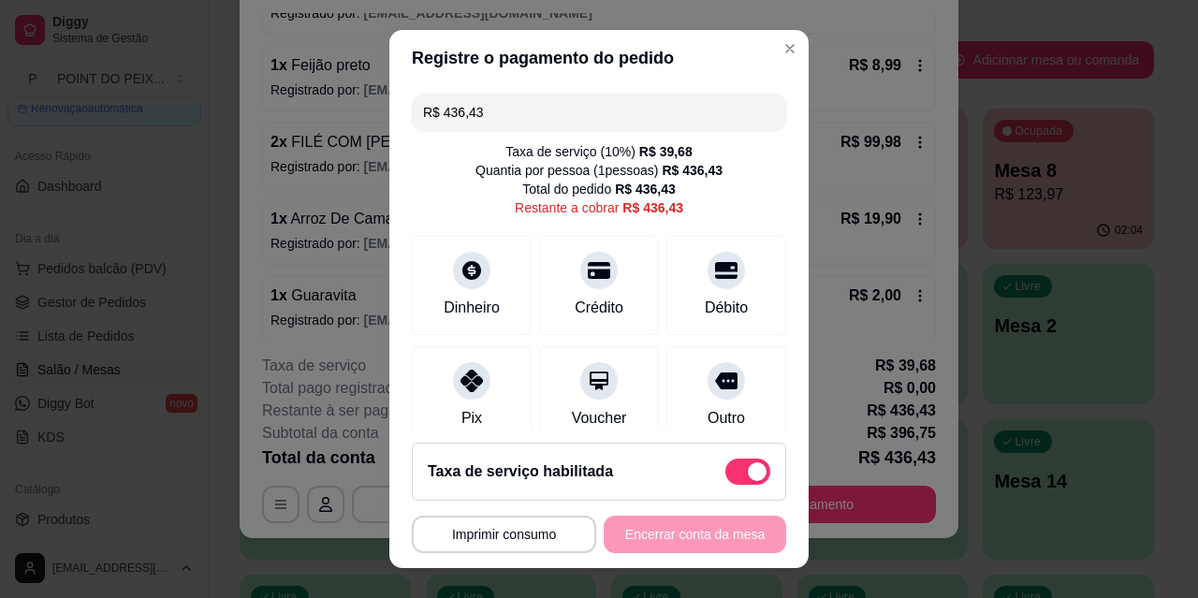
click at [531, 110] on input "R$ 436,43" at bounding box center [599, 112] width 352 height 37
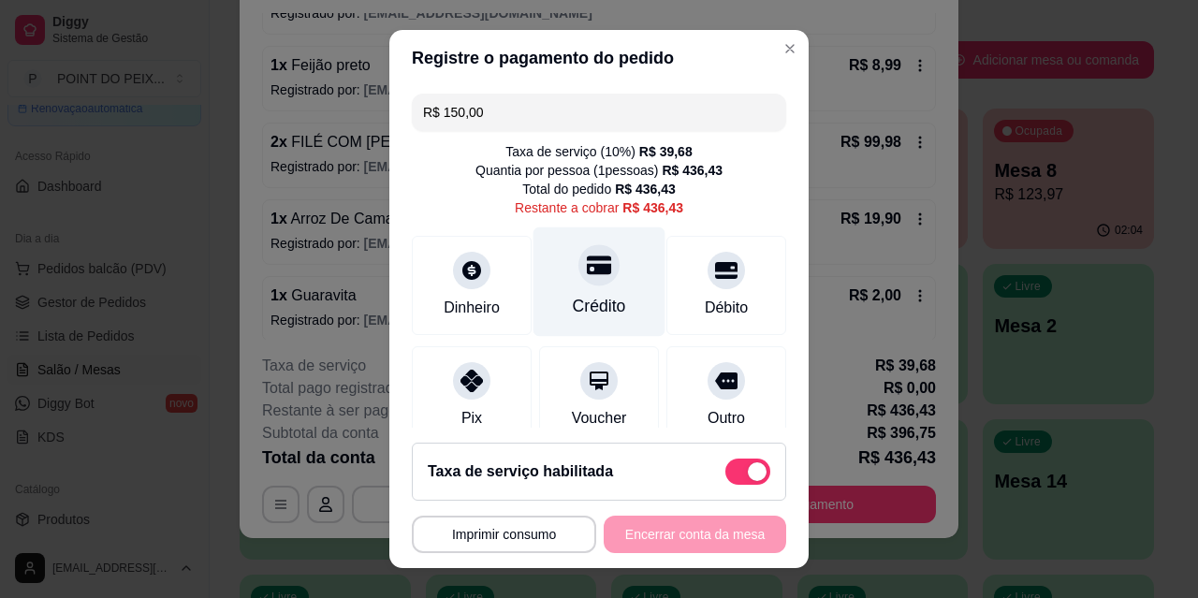
click at [578, 288] on div "Crédito" at bounding box center [600, 283] width 132 height 110
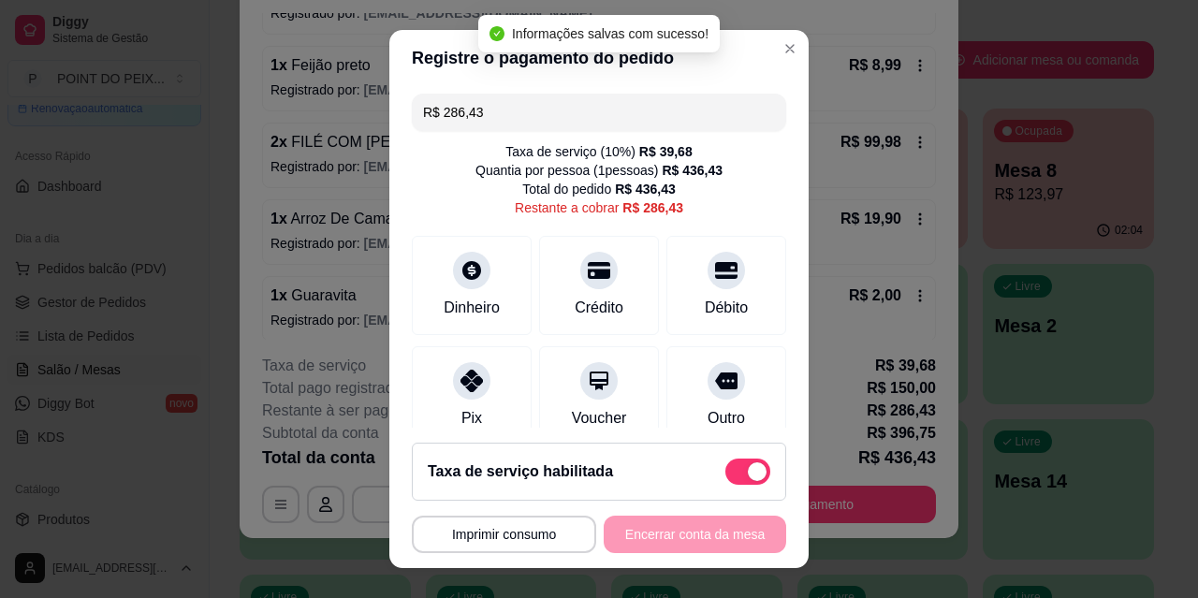
click at [515, 112] on input "R$ 286,43" at bounding box center [599, 112] width 352 height 37
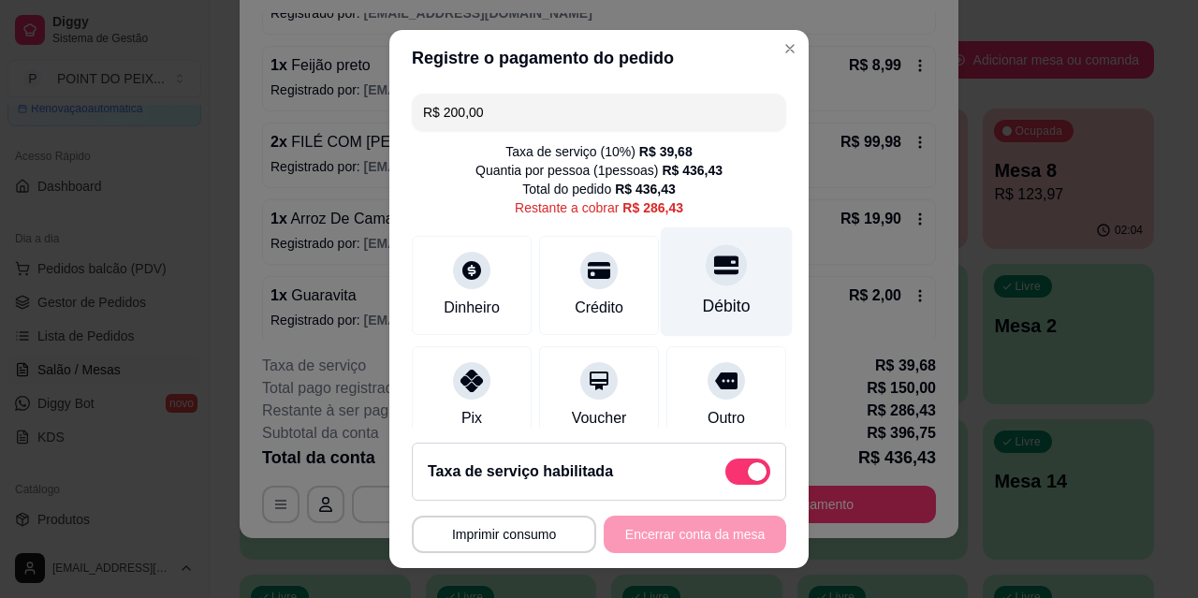
click at [714, 277] on icon at bounding box center [726, 265] width 24 height 24
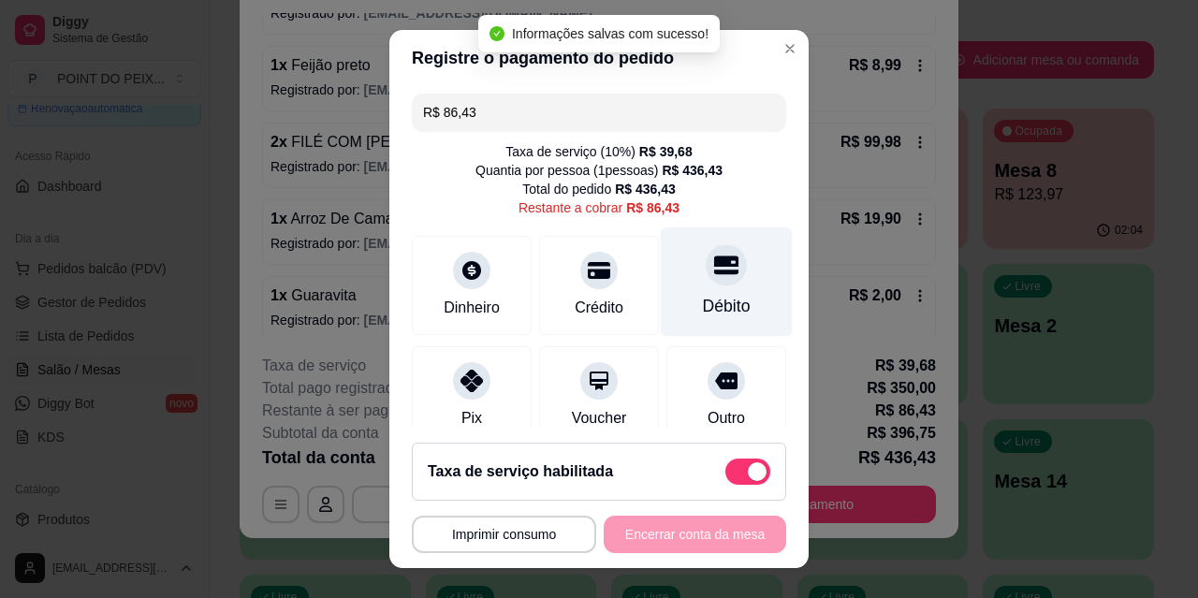
click at [706, 276] on div at bounding box center [726, 264] width 41 height 41
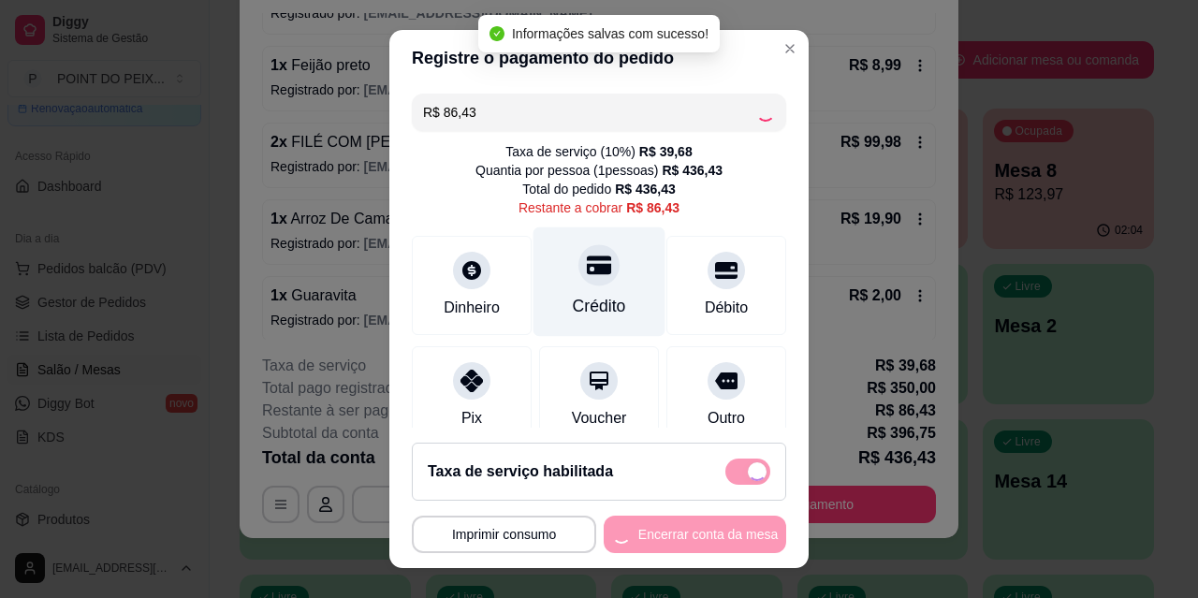
type input "R$ 0,00"
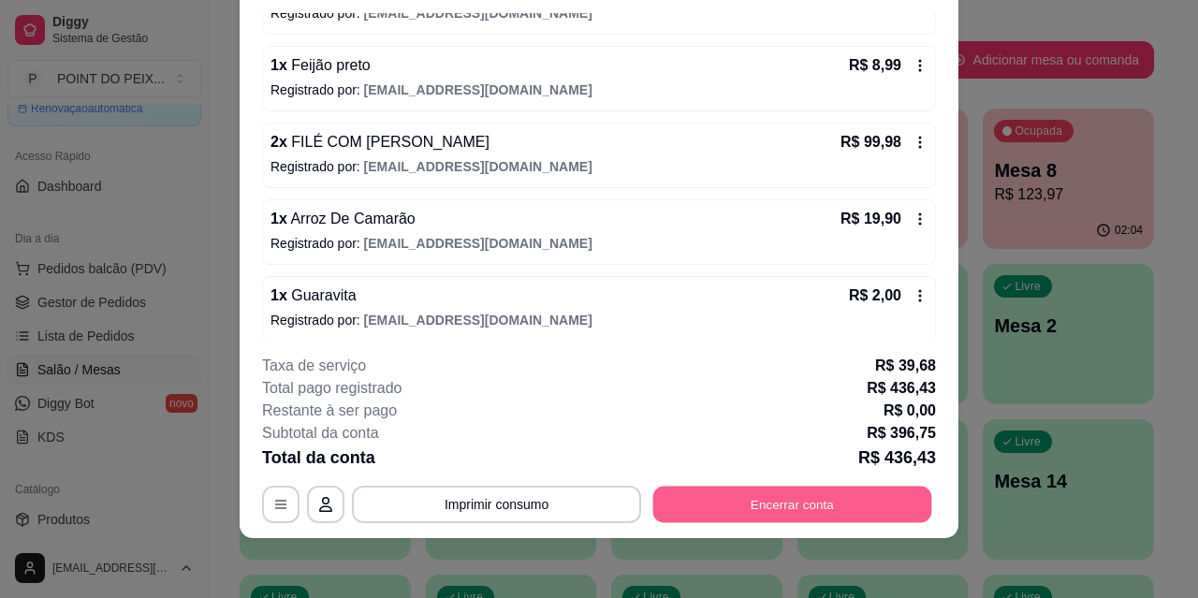
click at [767, 522] on button "Encerrar conta" at bounding box center [793, 504] width 279 height 37
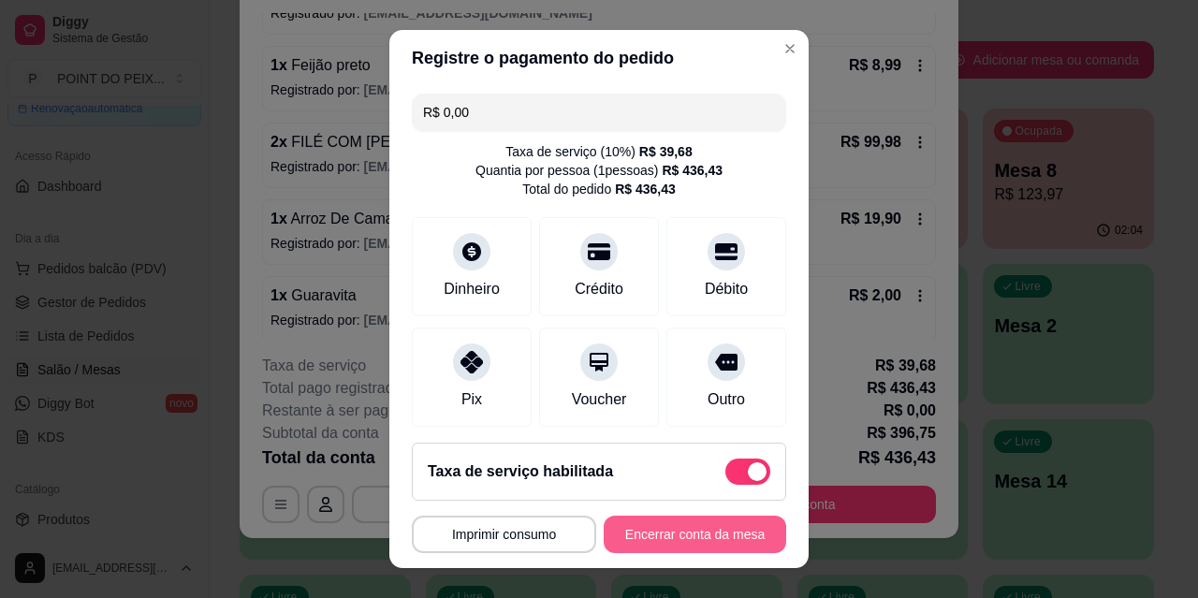
click at [700, 536] on button "Encerrar conta da mesa" at bounding box center [695, 534] width 183 height 37
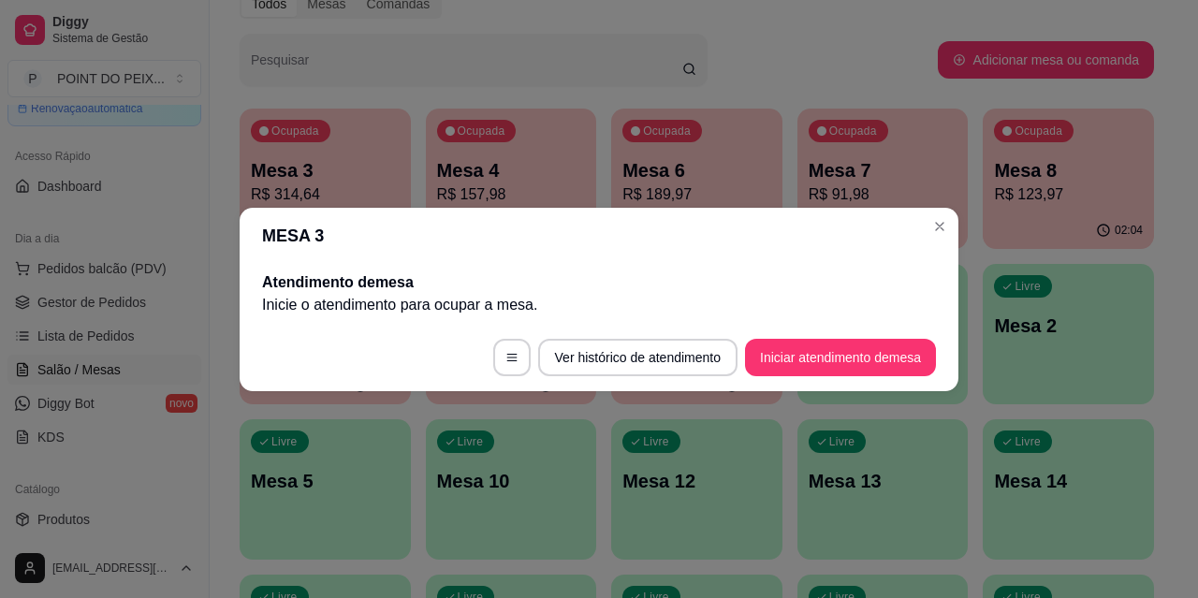
scroll to position [0, 0]
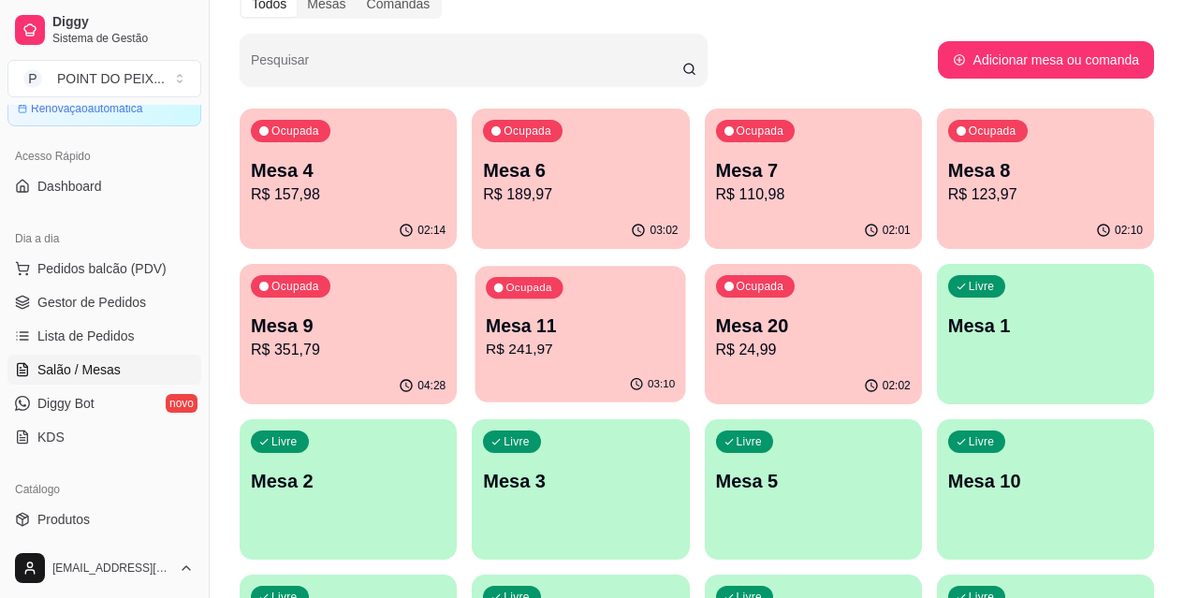
click at [486, 346] on p "R$ 241,97" at bounding box center [580, 350] width 189 height 22
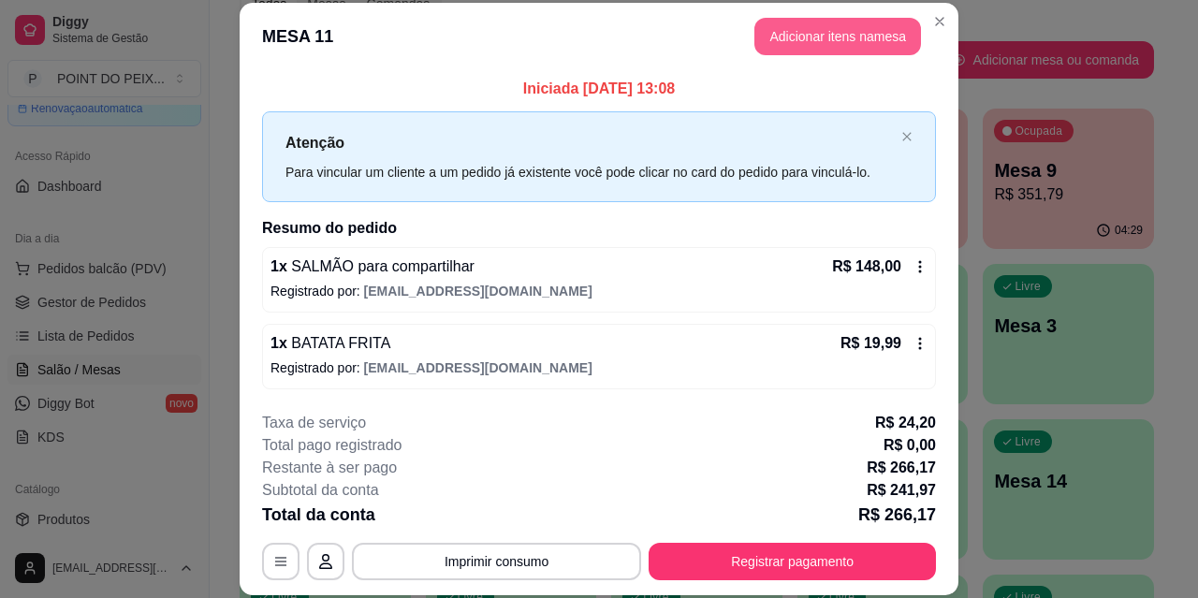
click at [817, 37] on button "Adicionar itens na mesa" at bounding box center [838, 36] width 167 height 37
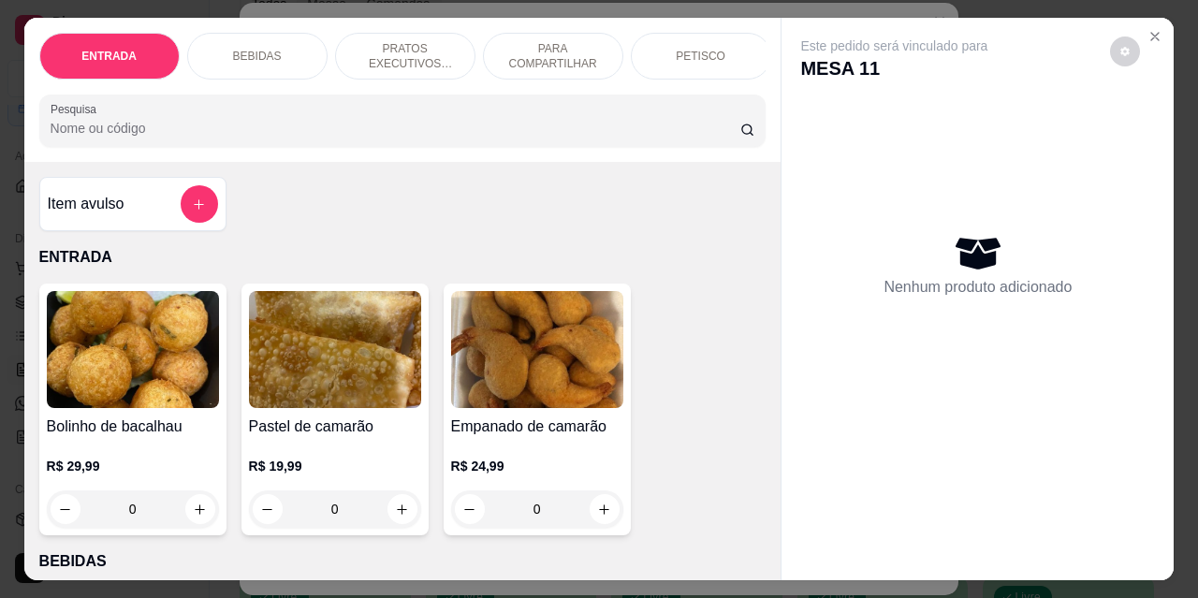
click at [248, 49] on p "BEBIDAS" at bounding box center [257, 56] width 49 height 15
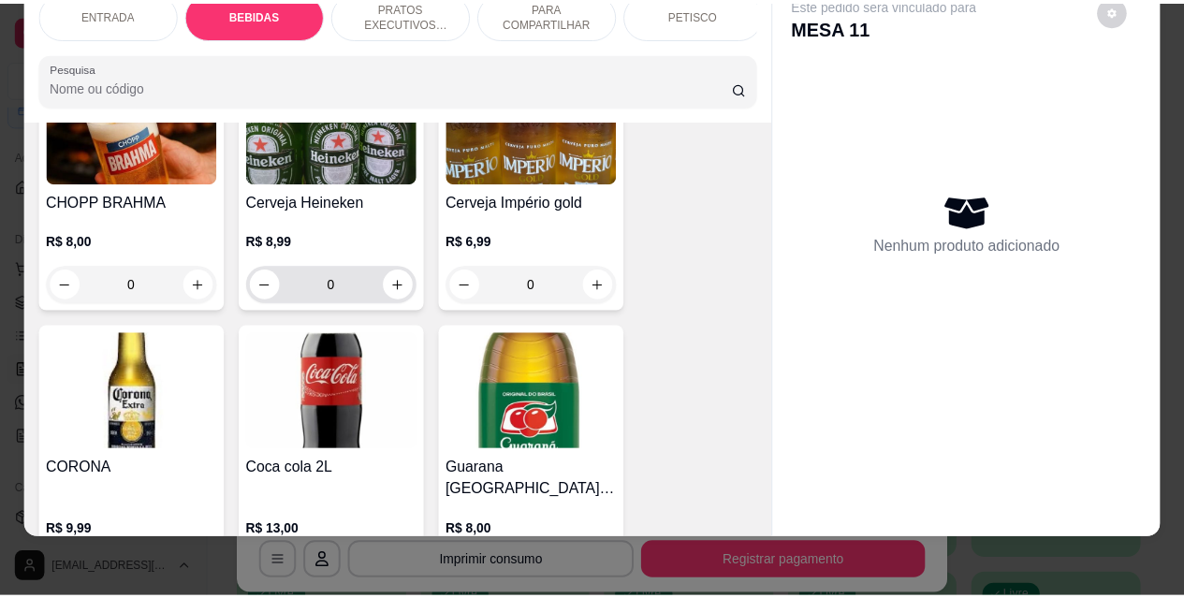
scroll to position [669, 0]
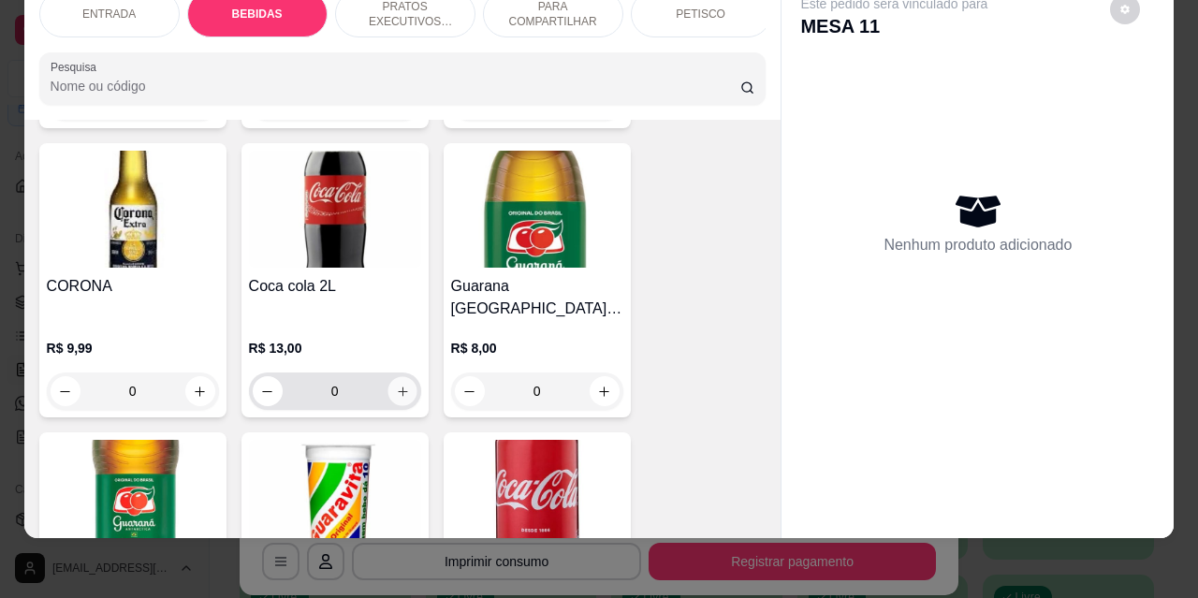
click at [396, 377] on button "increase-product-quantity" at bounding box center [402, 391] width 29 height 29
type input "1"
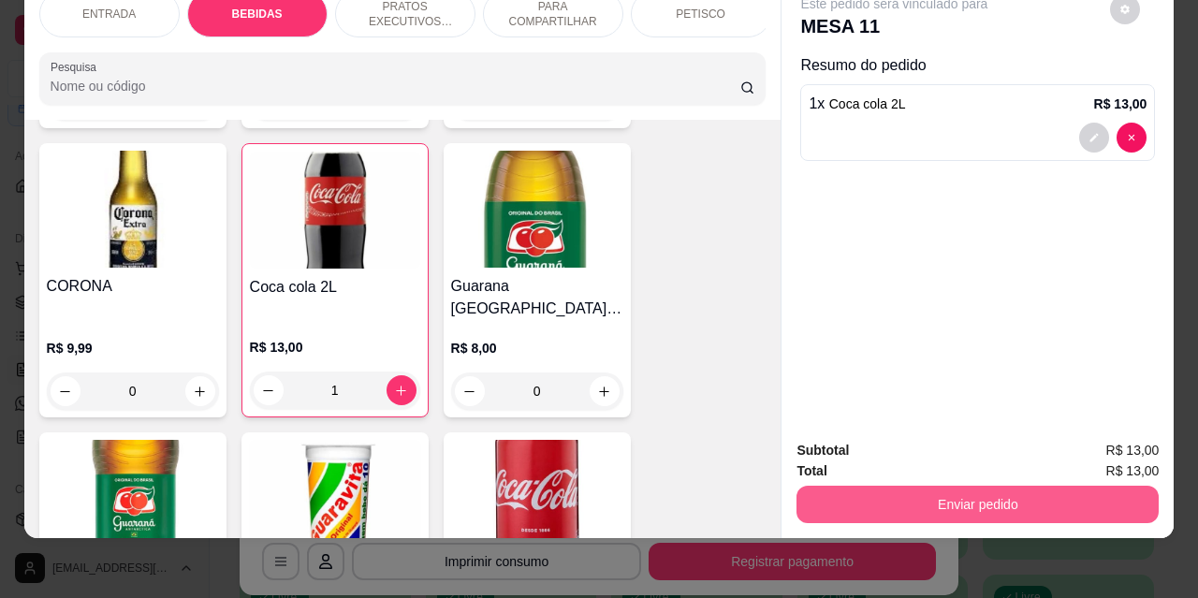
click at [970, 495] on button "Enviar pedido" at bounding box center [978, 504] width 362 height 37
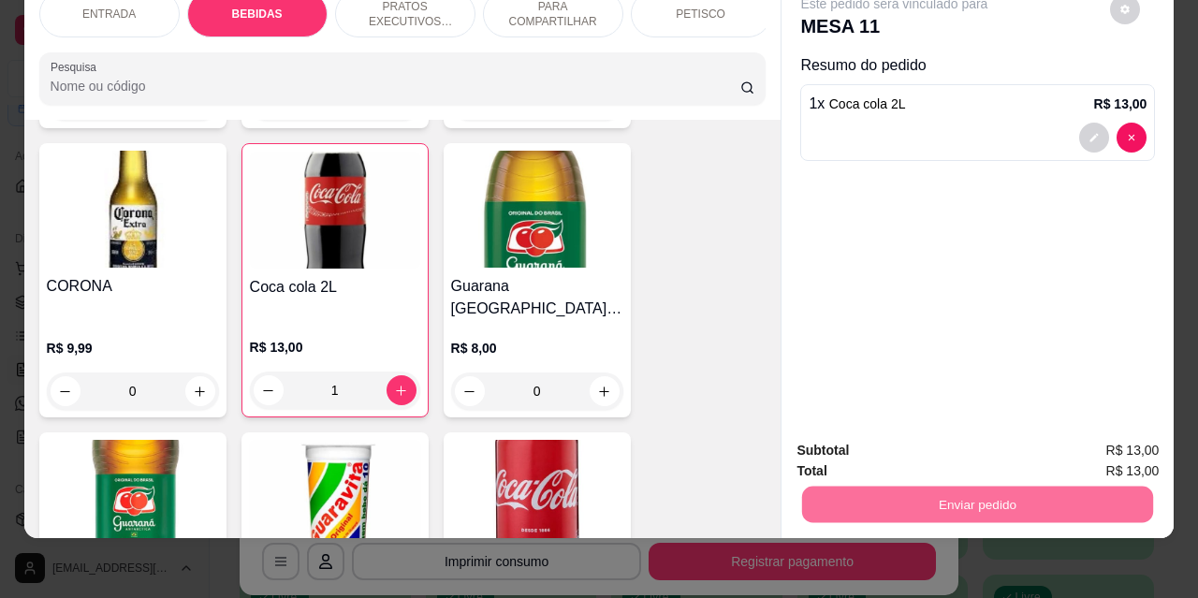
click at [912, 448] on button "Não registrar e enviar pedido" at bounding box center [916, 444] width 189 height 35
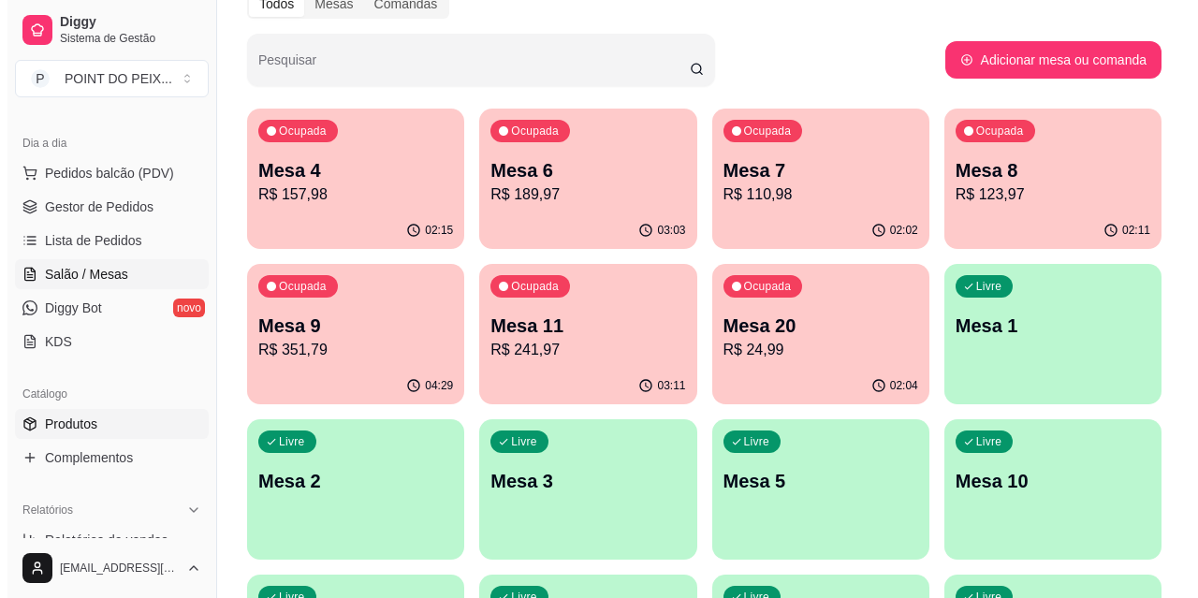
scroll to position [375, 0]
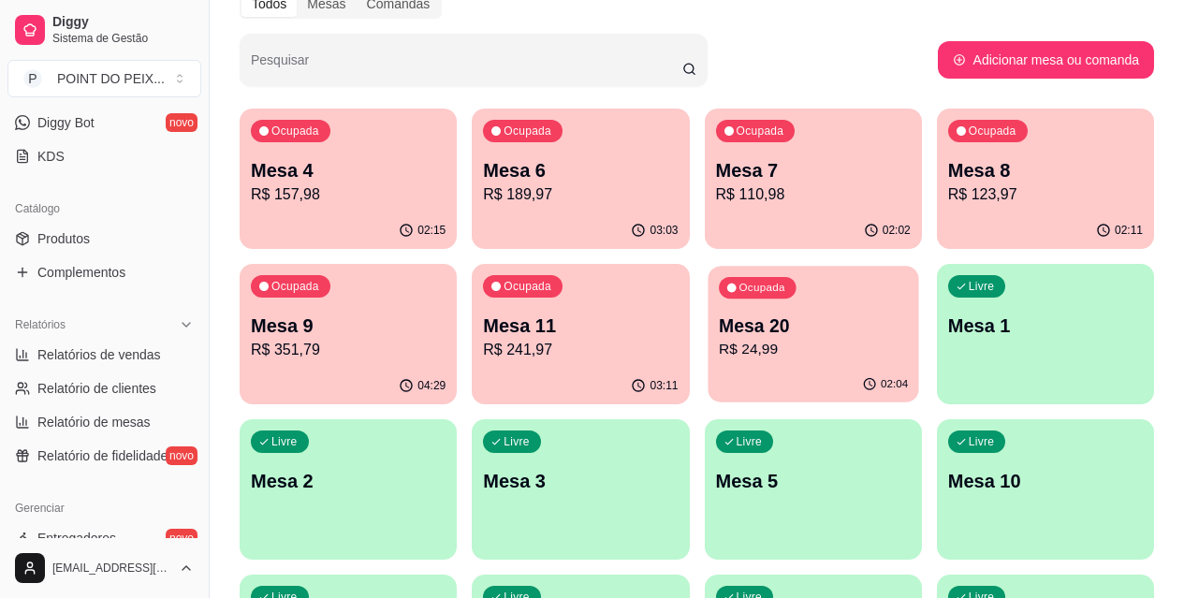
click at [719, 343] on p "R$ 24,99" at bounding box center [813, 350] width 189 height 22
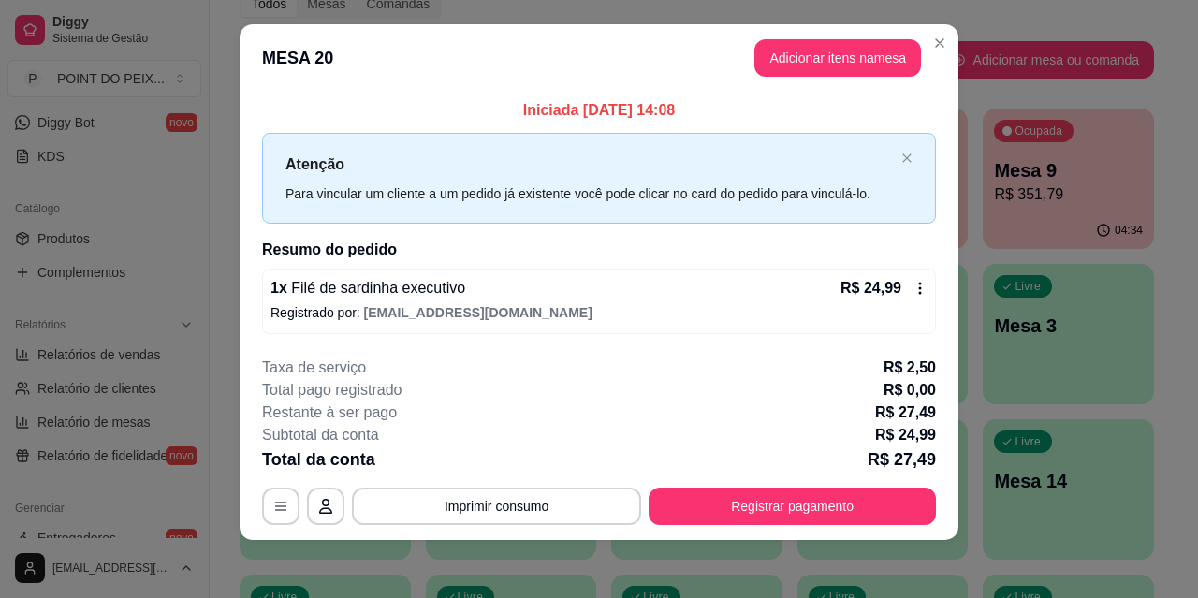
scroll to position [19, 0]
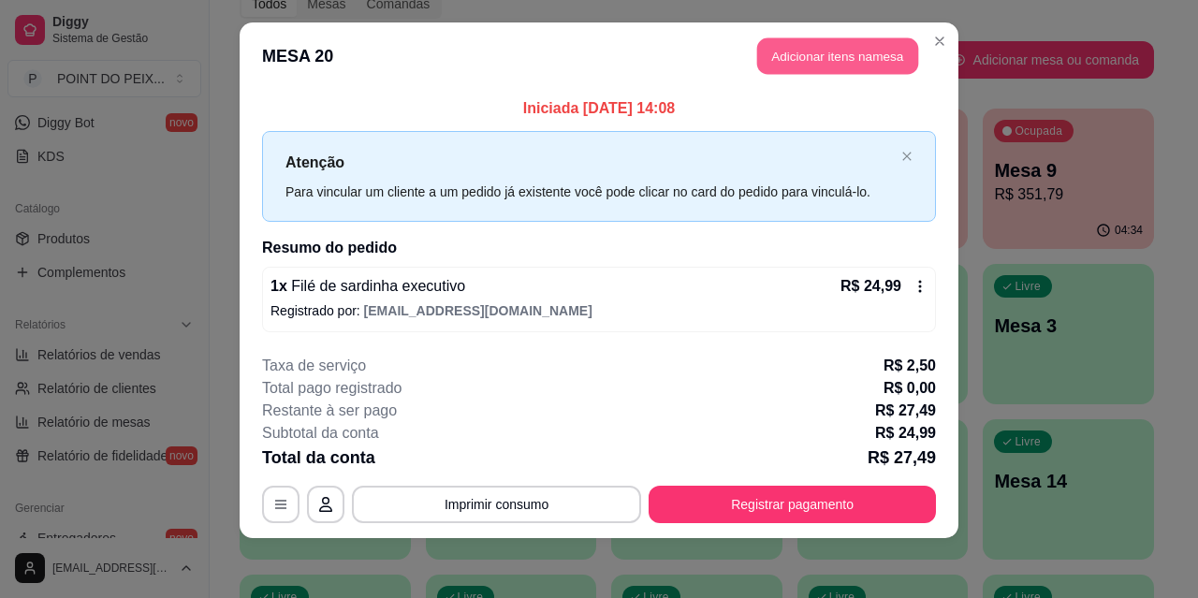
click at [777, 46] on button "Adicionar itens na mesa" at bounding box center [837, 56] width 161 height 37
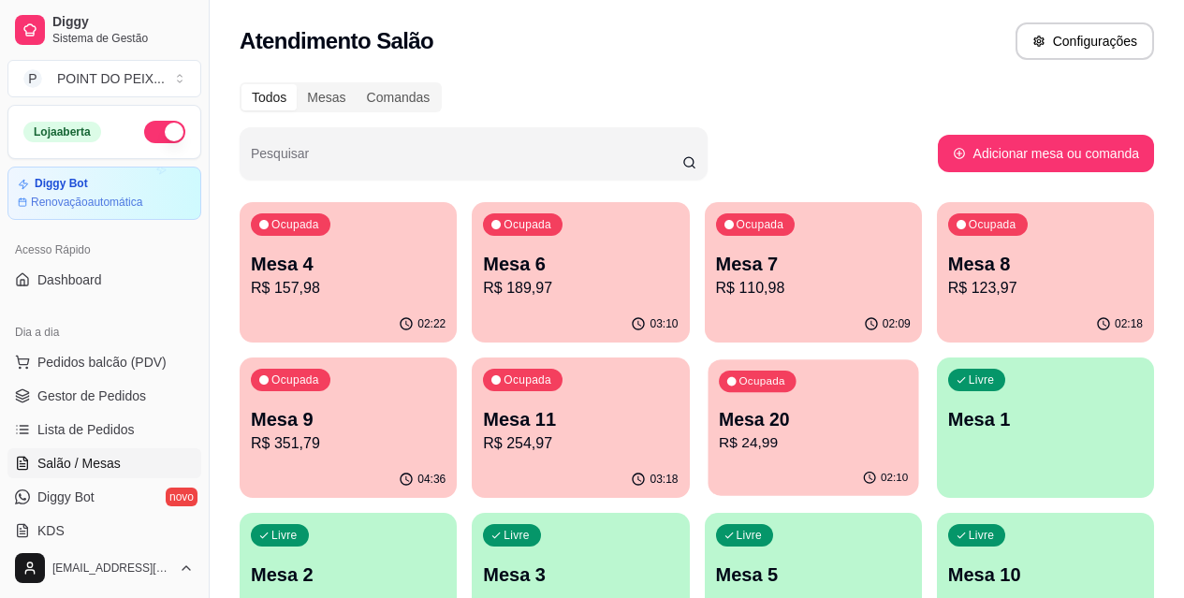
click at [719, 431] on p "Mesa 20" at bounding box center [813, 419] width 189 height 25
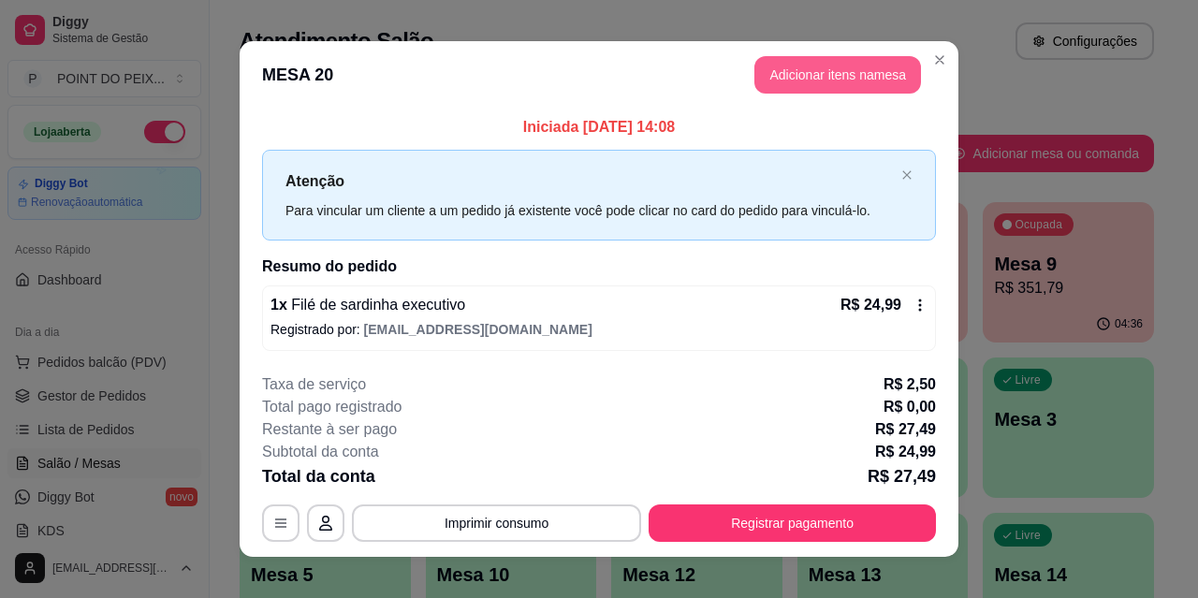
click at [815, 65] on button "Adicionar itens na mesa" at bounding box center [838, 74] width 167 height 37
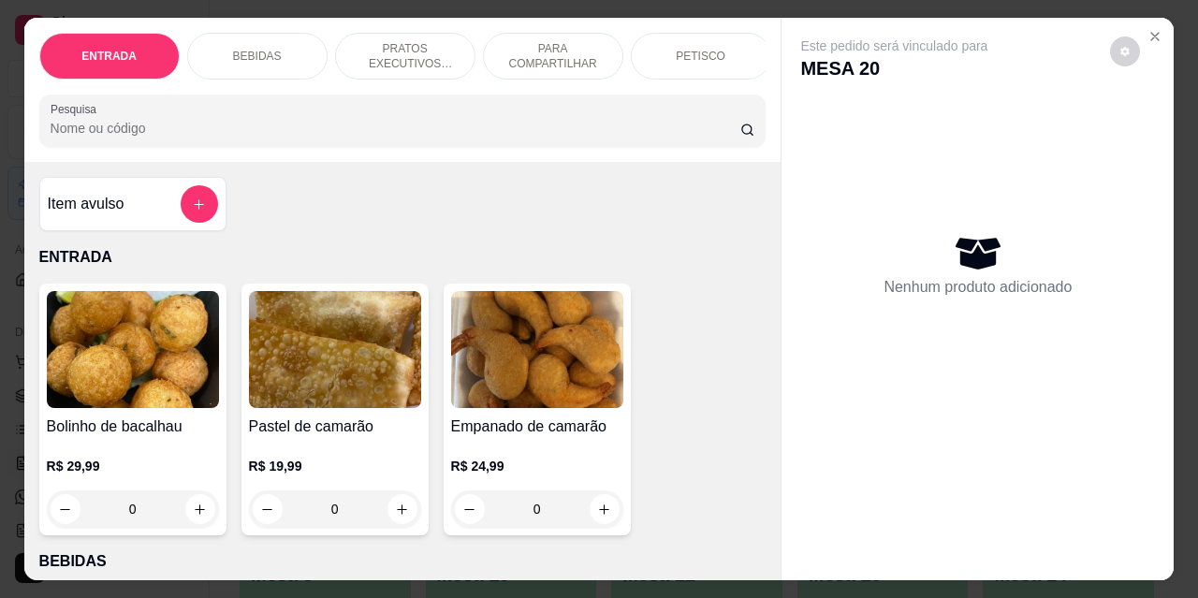
click at [297, 50] on div "BEBIDAS" at bounding box center [257, 56] width 140 height 47
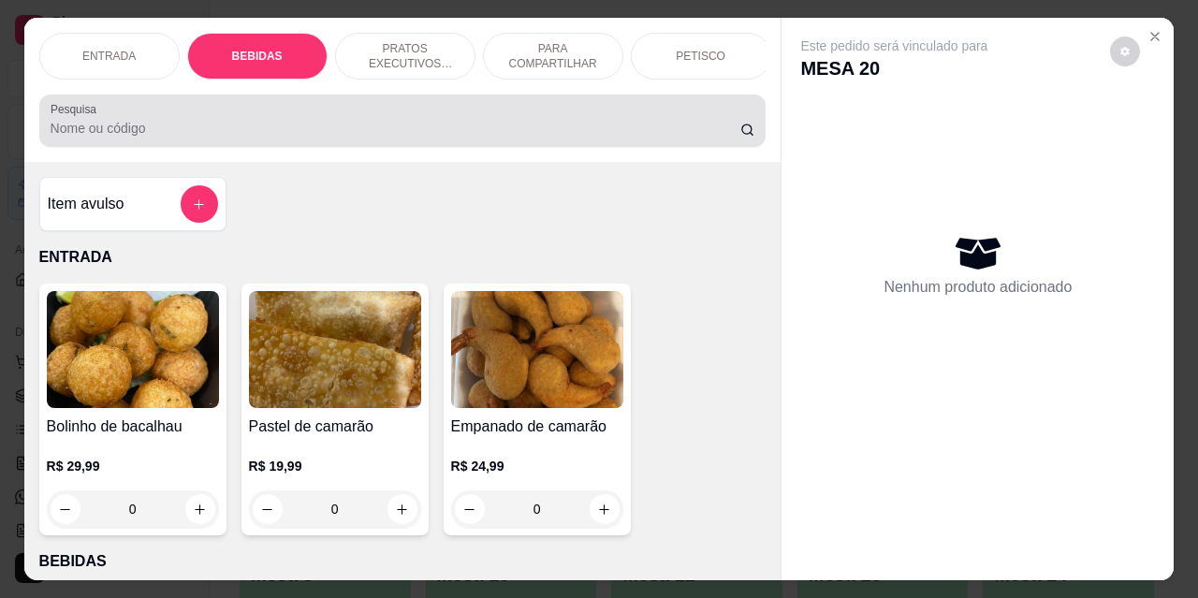
scroll to position [49, 0]
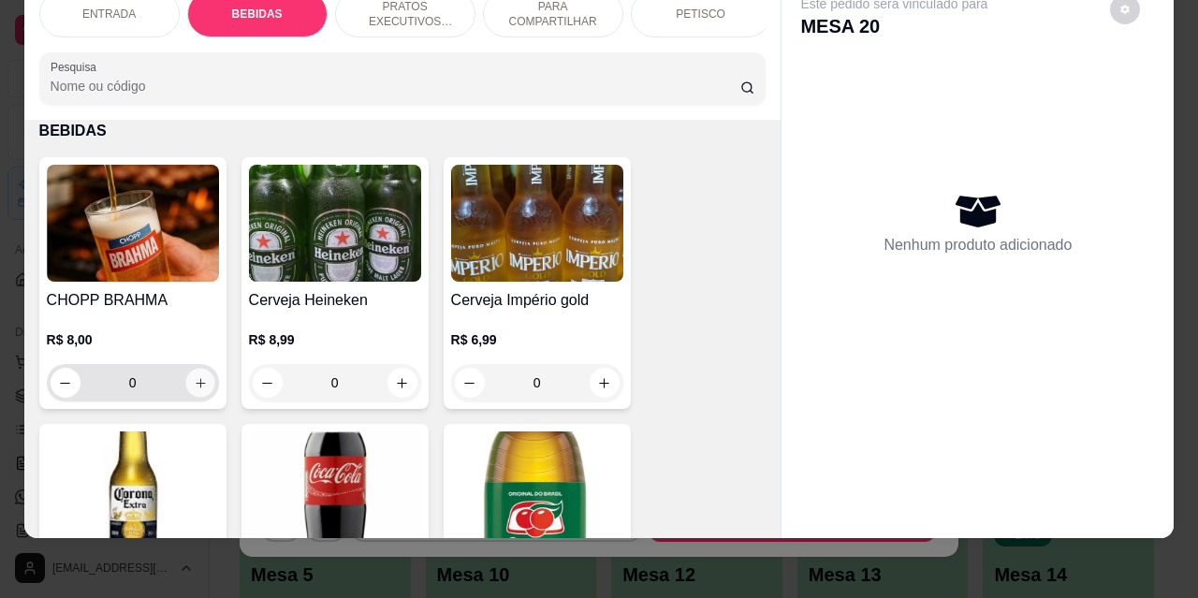
click at [205, 388] on button "increase-product-quantity" at bounding box center [199, 383] width 29 height 29
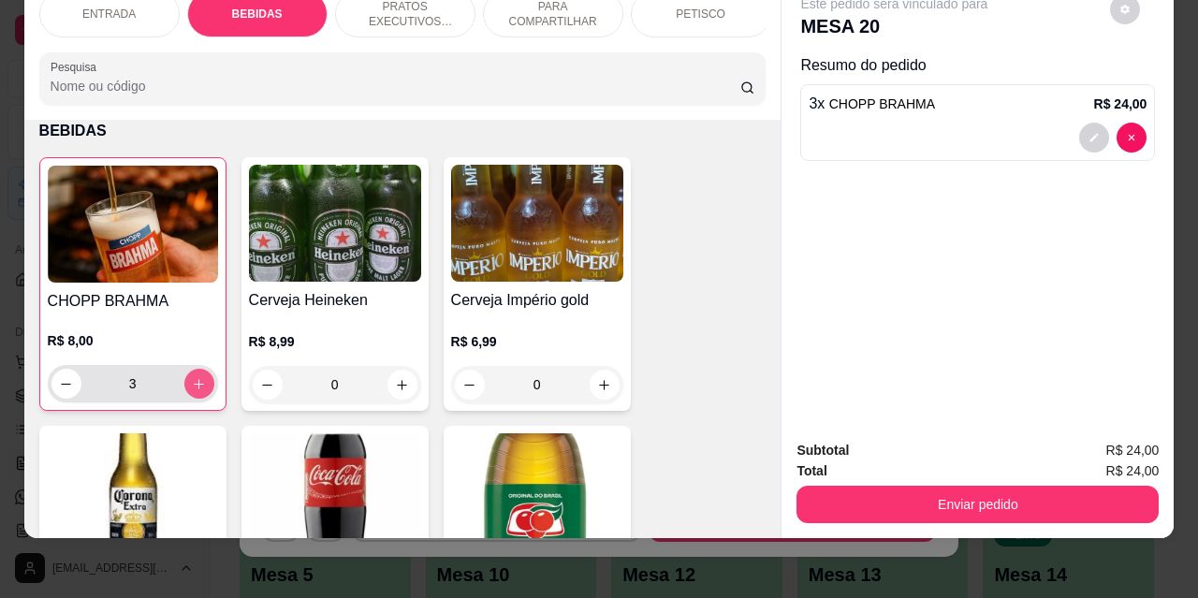
click at [196, 386] on icon "increase-product-quantity" at bounding box center [199, 384] width 14 height 14
type input "5"
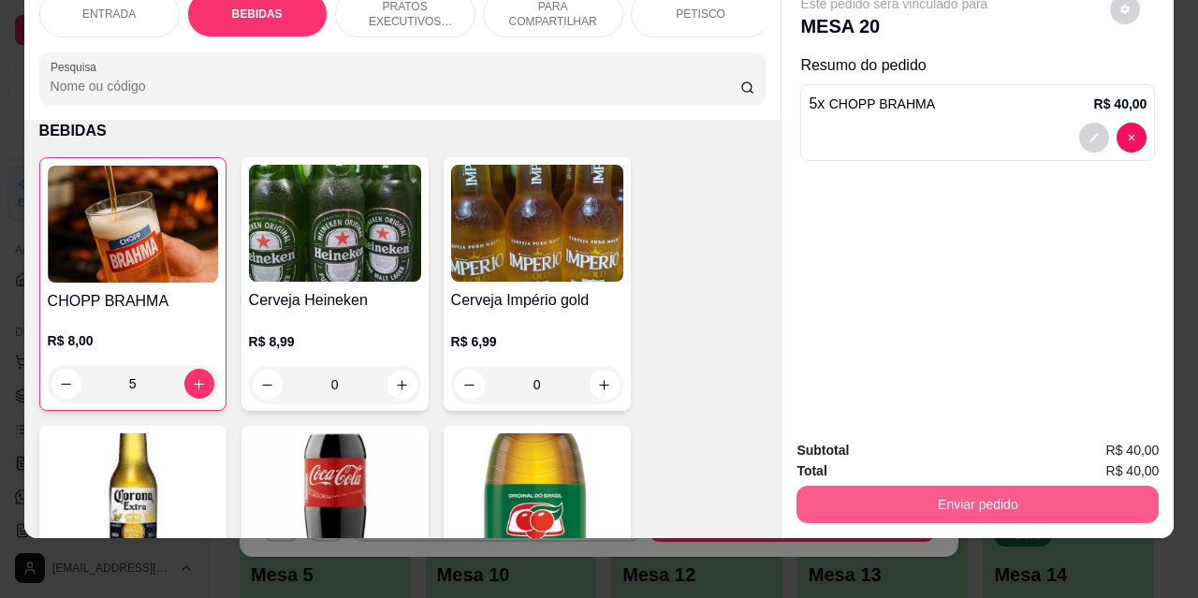
click at [1019, 486] on button "Enviar pedido" at bounding box center [978, 504] width 362 height 37
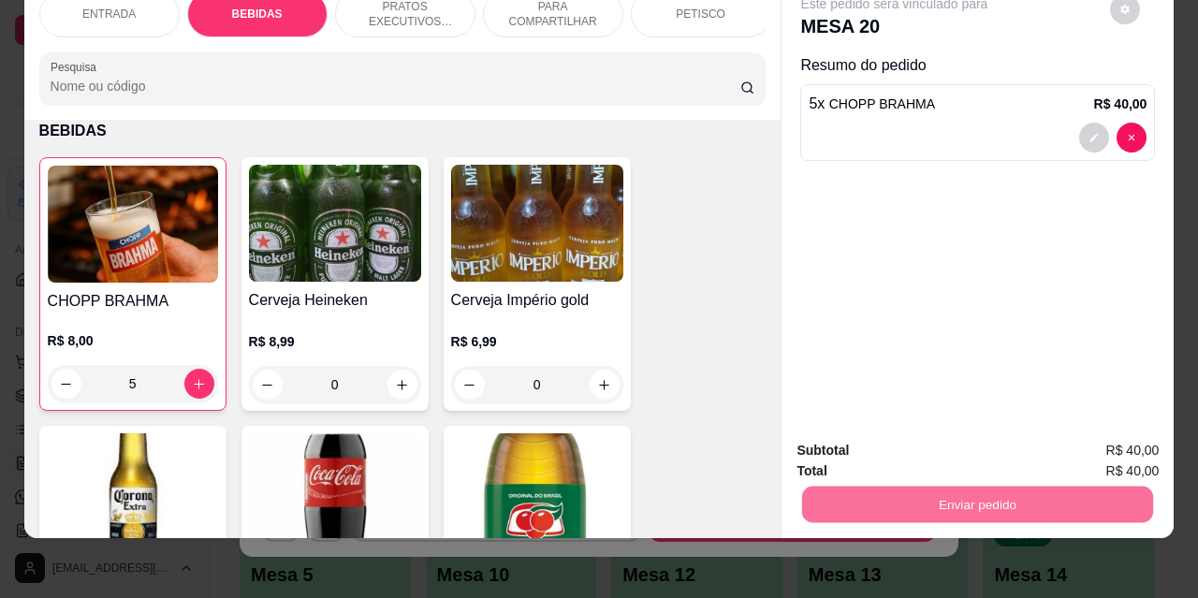
click at [890, 446] on button "Não registrar e enviar pedido" at bounding box center [916, 444] width 189 height 35
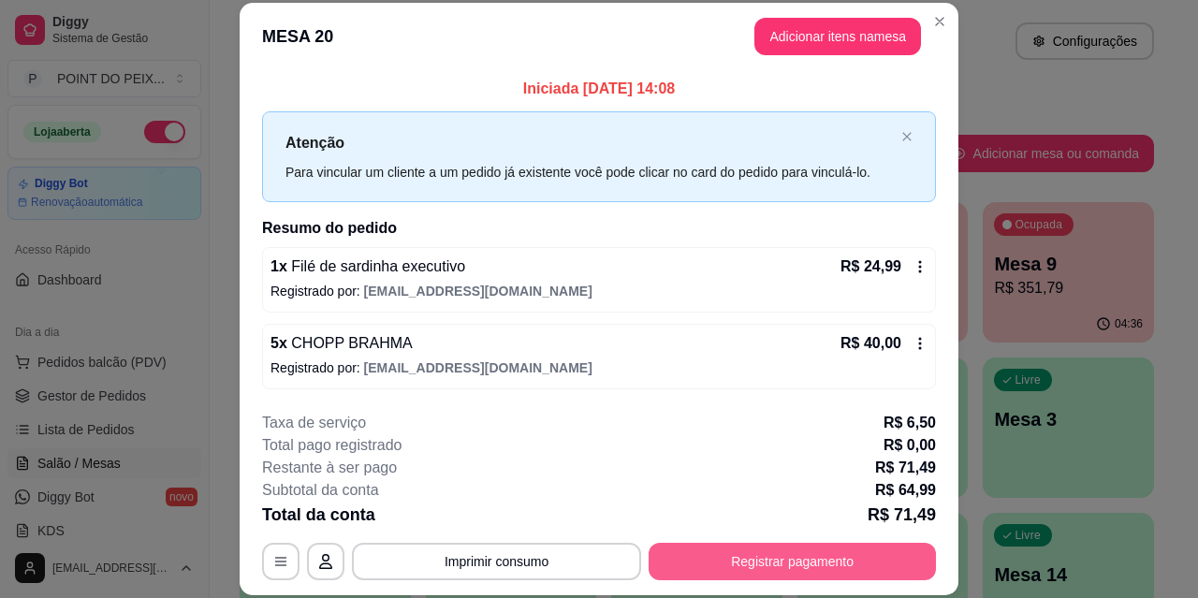
click at [759, 558] on button "Registrar pagamento" at bounding box center [792, 561] width 287 height 37
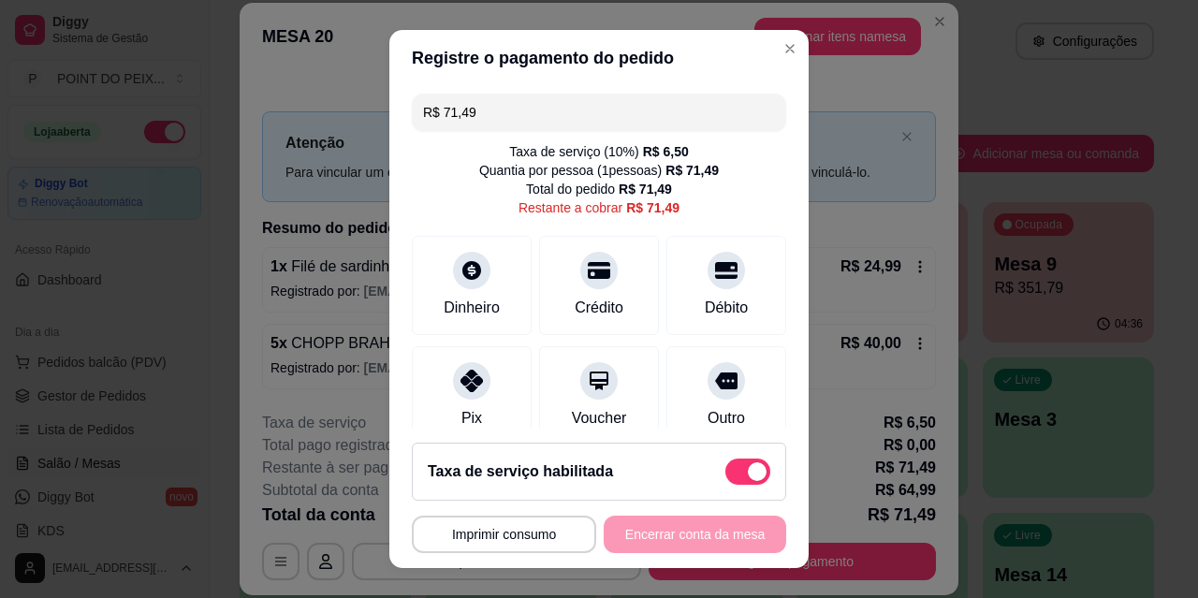
click at [726, 470] on span at bounding box center [748, 472] width 45 height 26
click at [725, 476] on input "checkbox" at bounding box center [731, 482] width 12 height 12
checkbox input "true"
type input "R$ 64,99"
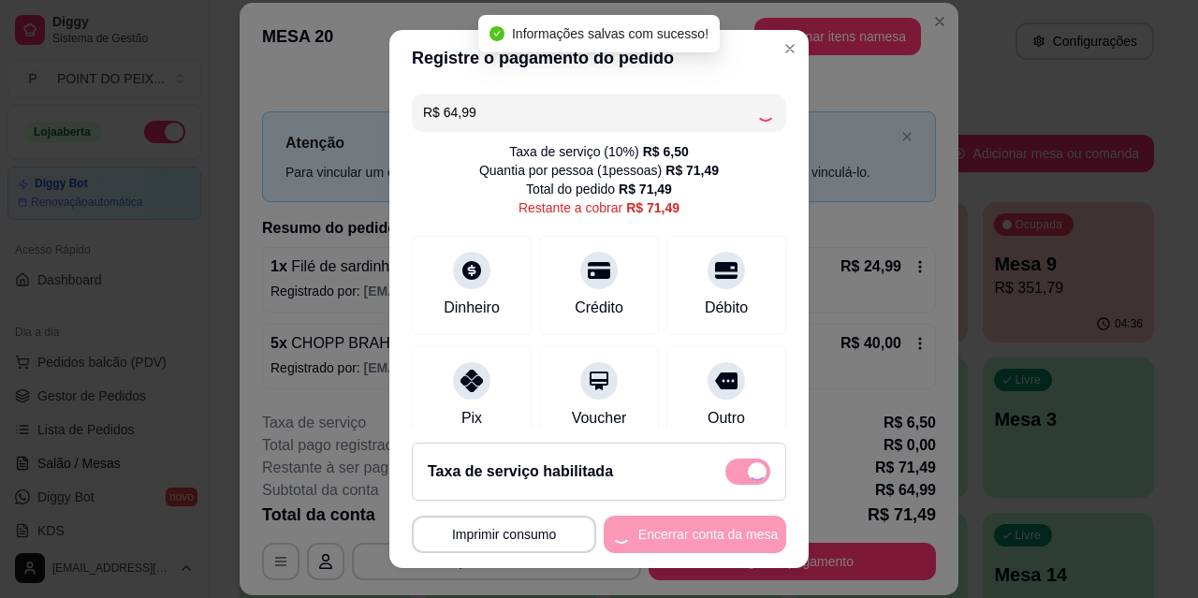
checkbox input "false"
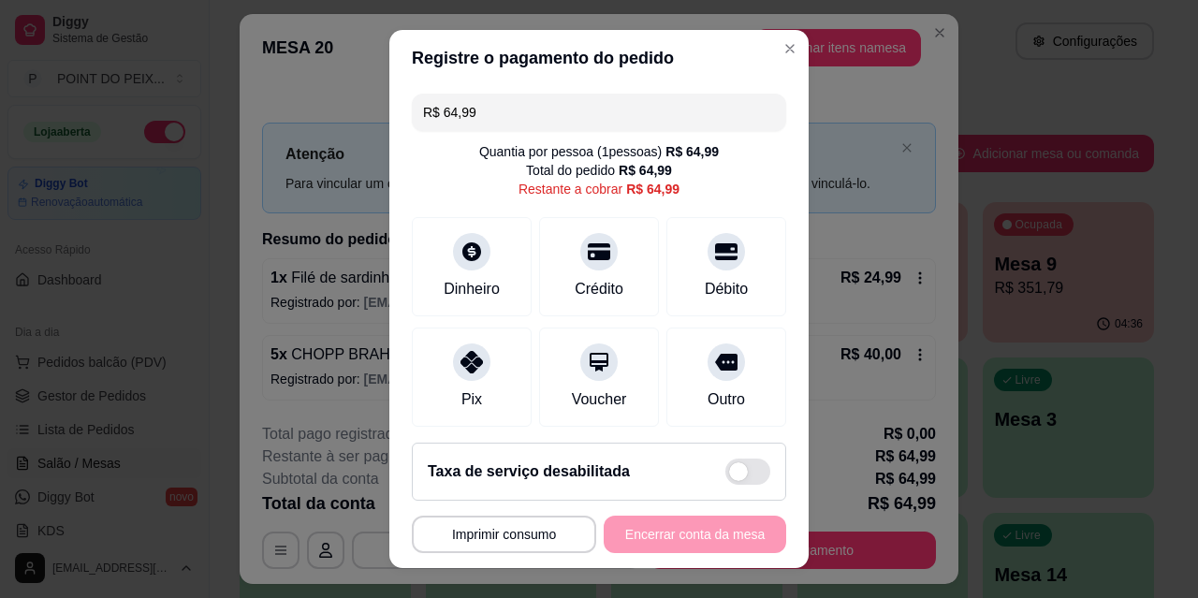
click at [674, 537] on div "**********" at bounding box center [599, 534] width 375 height 37
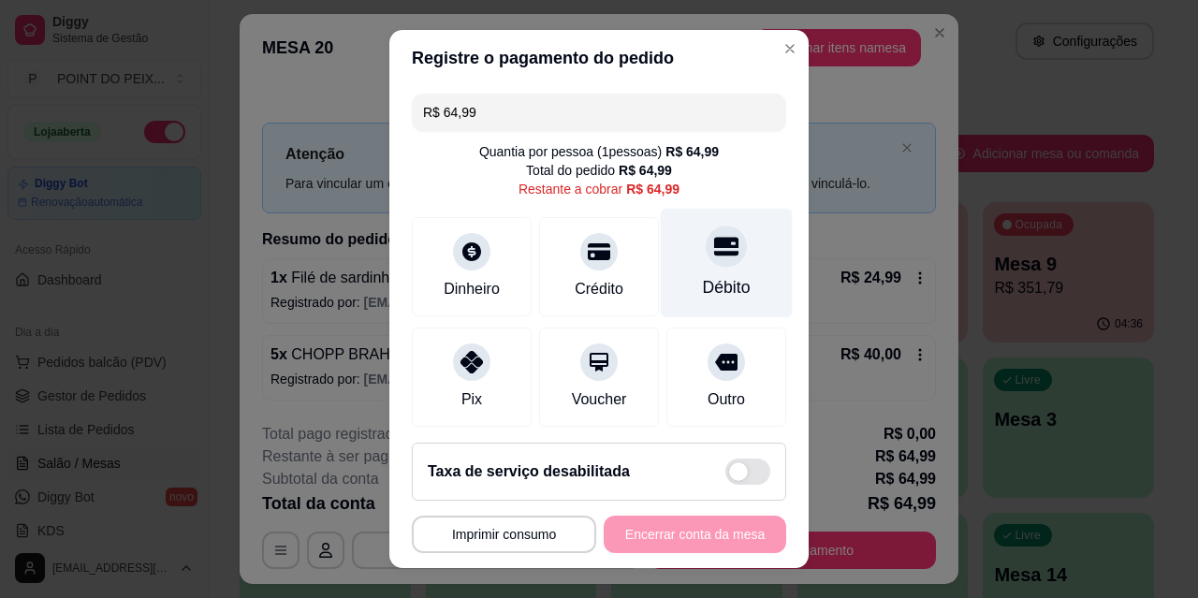
click at [706, 264] on div at bounding box center [726, 246] width 41 height 41
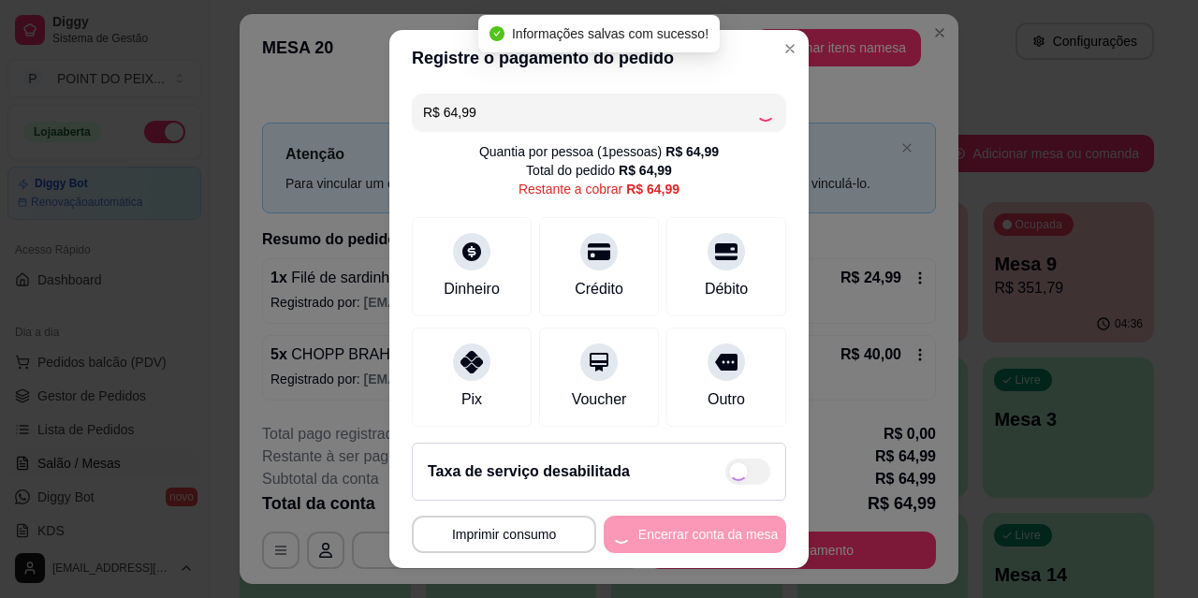
type input "R$ 0,00"
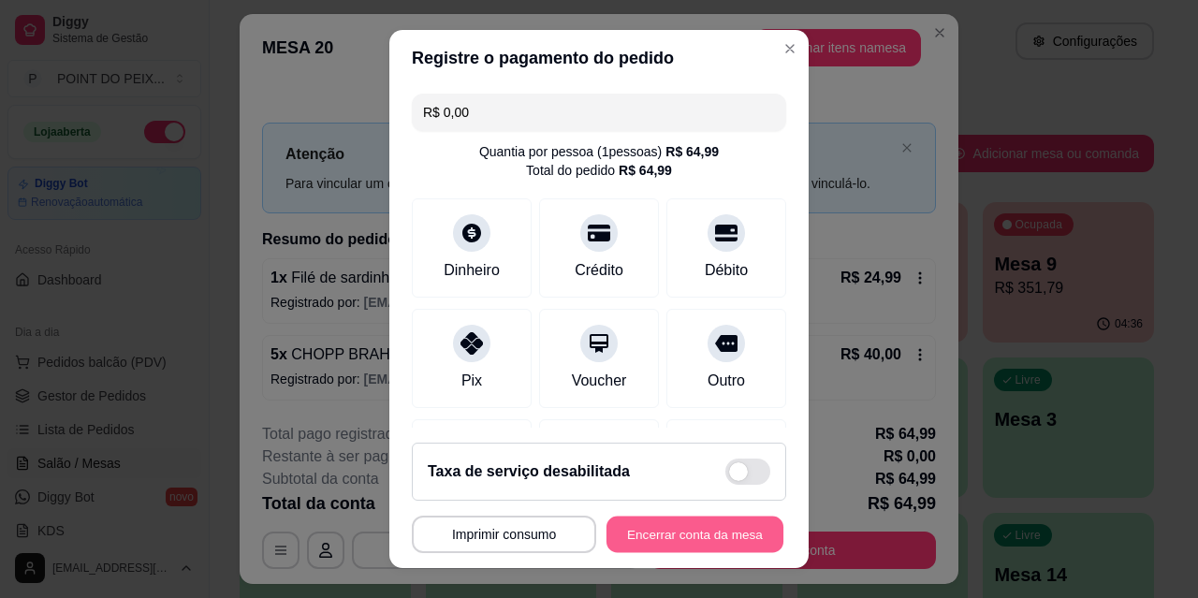
click at [691, 524] on button "Encerrar conta da mesa" at bounding box center [695, 535] width 177 height 37
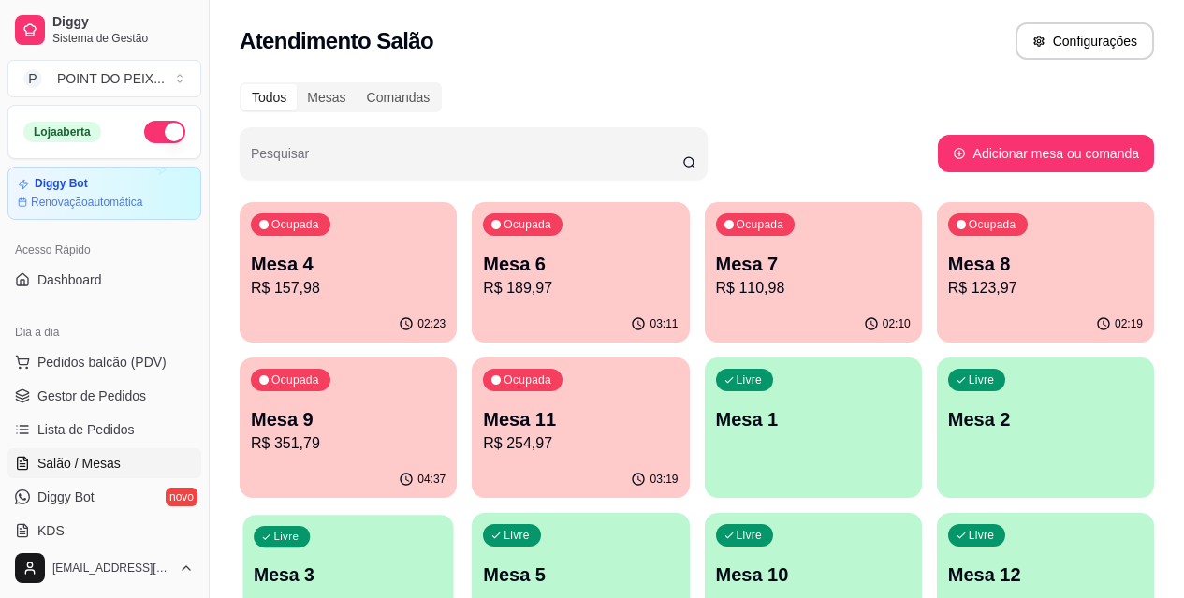
click at [453, 515] on div "Livre Mesa 3" at bounding box center [348, 572] width 211 height 114
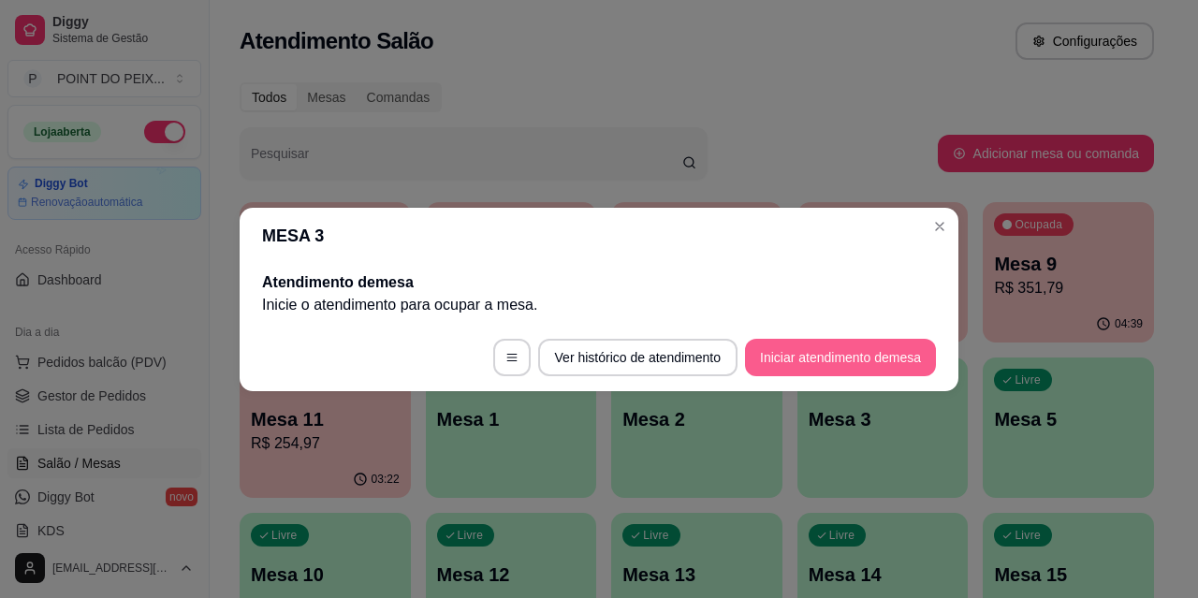
click at [845, 357] on button "Iniciar atendimento de mesa" at bounding box center [840, 357] width 191 height 37
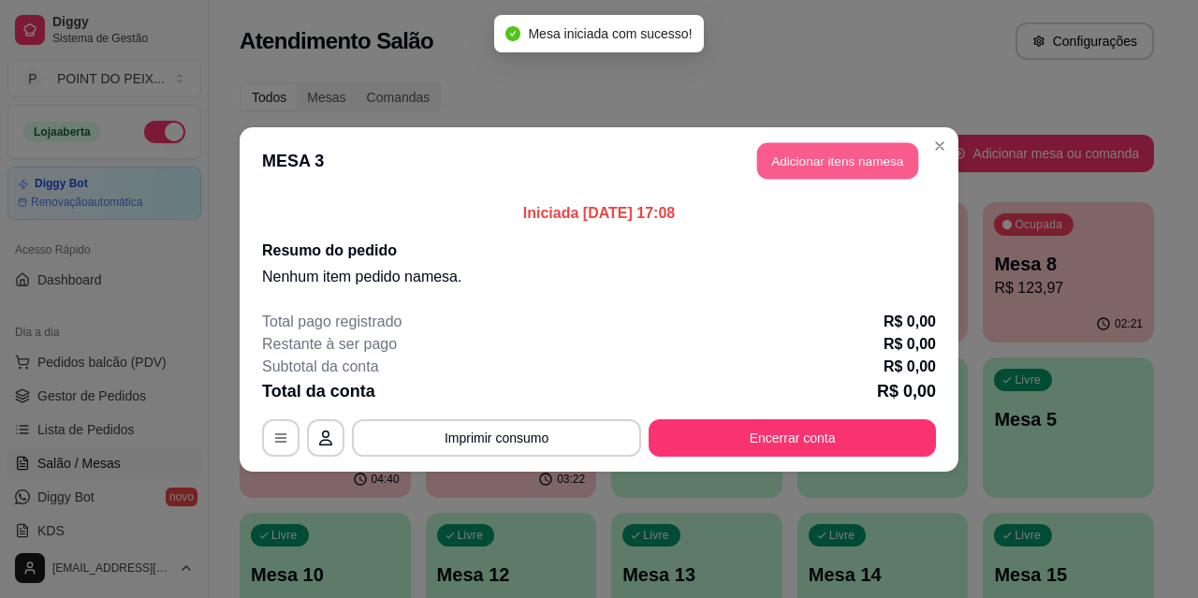
click at [842, 161] on button "Adicionar itens na mesa" at bounding box center [837, 160] width 161 height 37
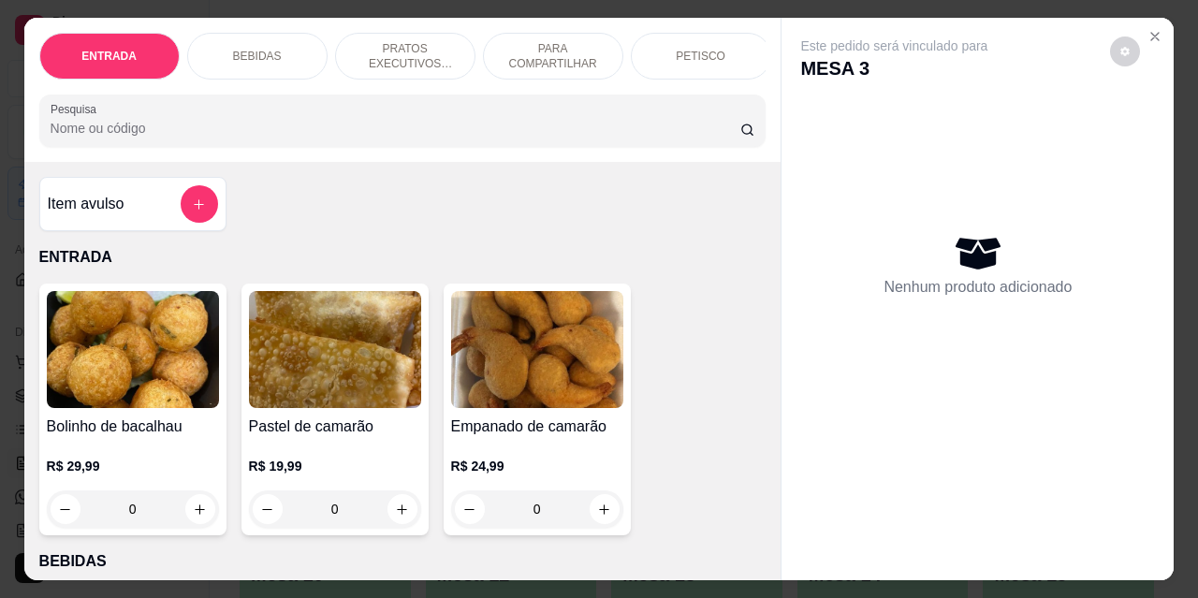
click at [684, 49] on p "PETISCO" at bounding box center [701, 56] width 50 height 15
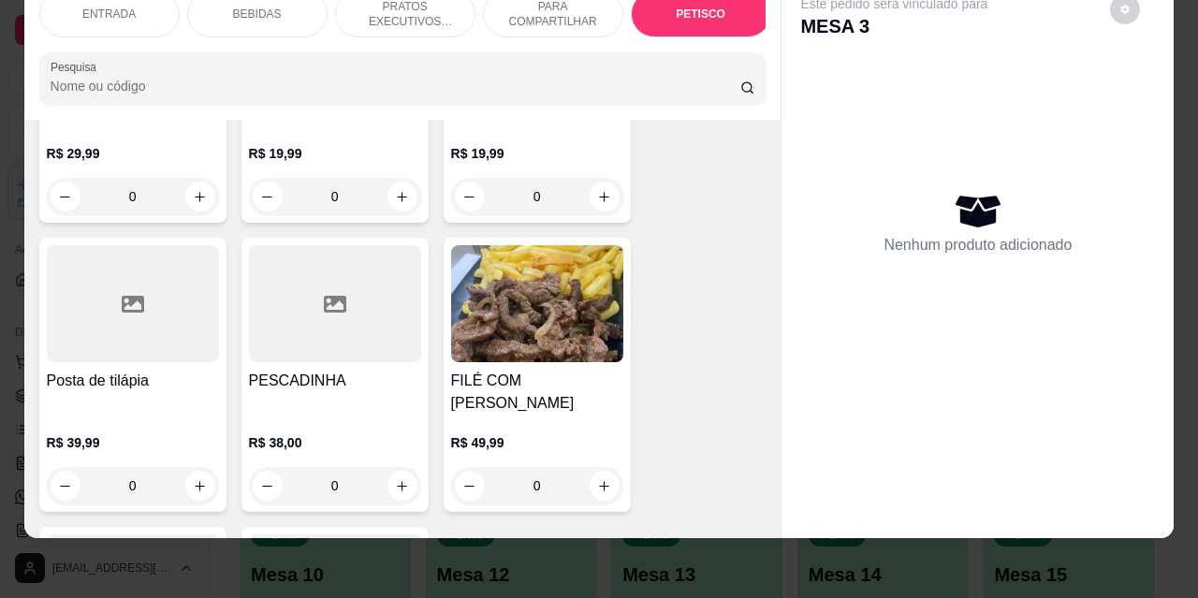
scroll to position [4712, 0]
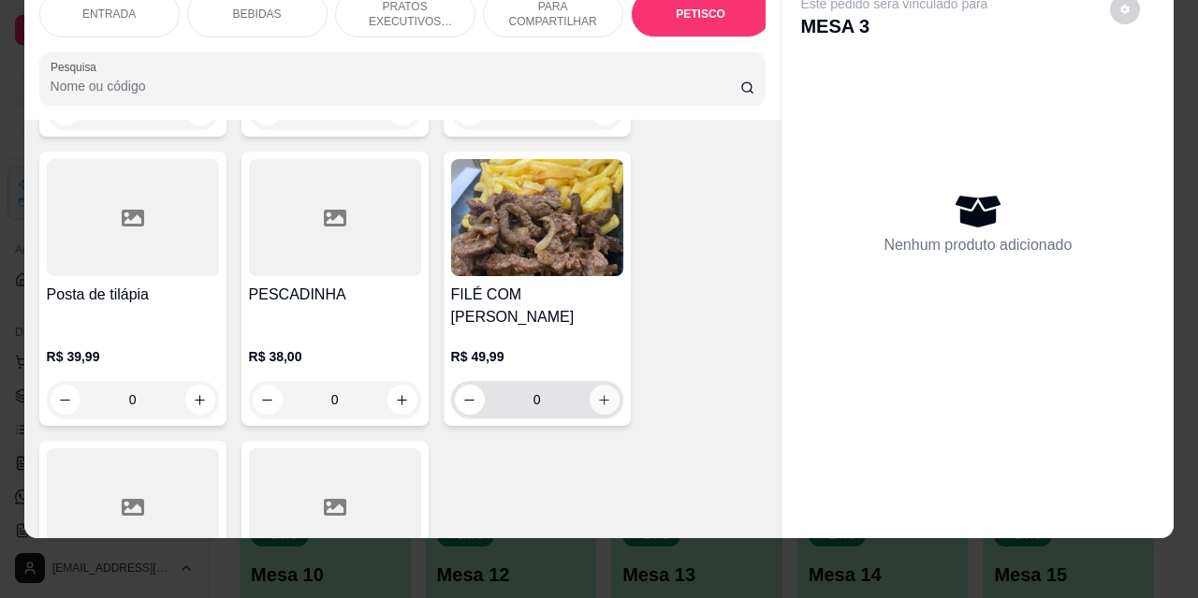
click at [600, 393] on icon "increase-product-quantity" at bounding box center [604, 400] width 14 height 14
type input "1"
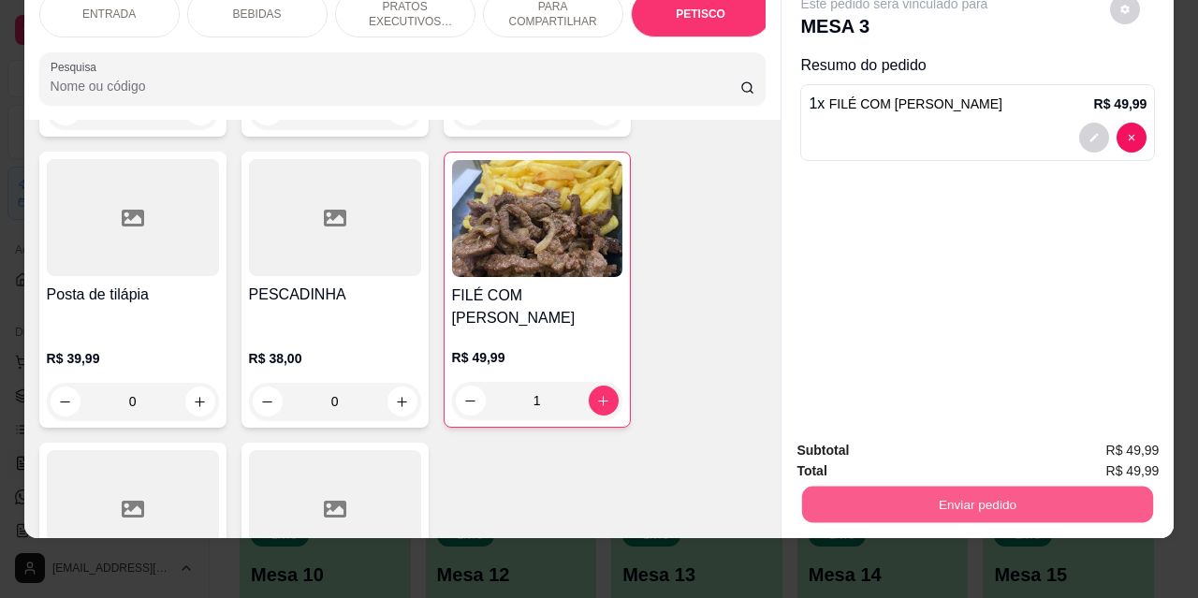
click at [909, 488] on button "Enviar pedido" at bounding box center [977, 504] width 351 height 37
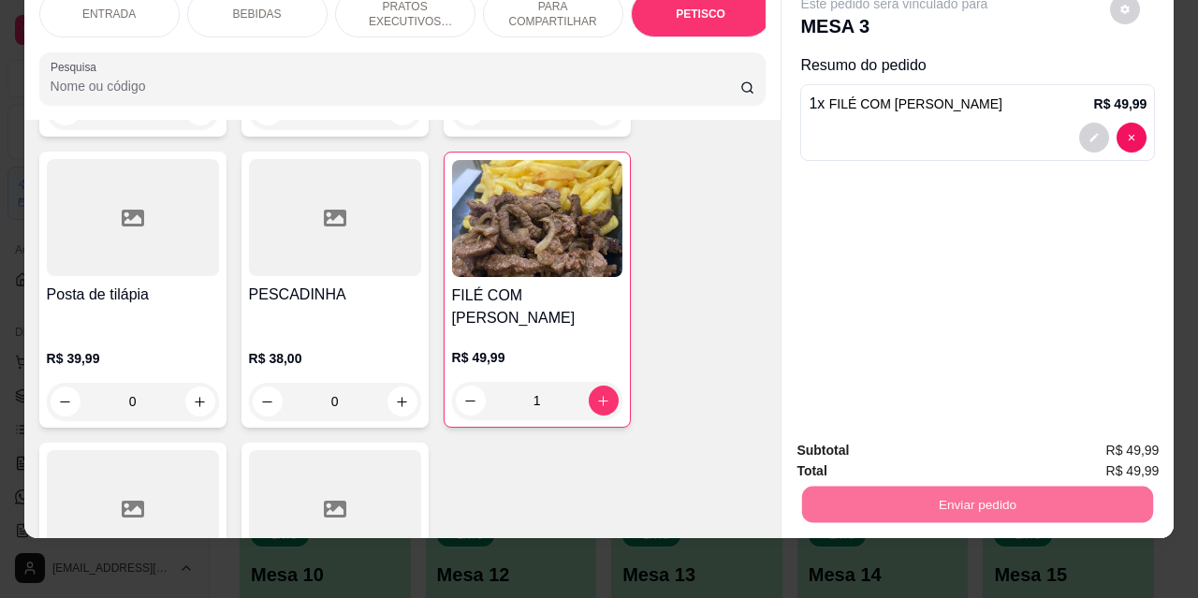
click at [882, 451] on button "Não registrar e enviar pedido" at bounding box center [916, 444] width 189 height 35
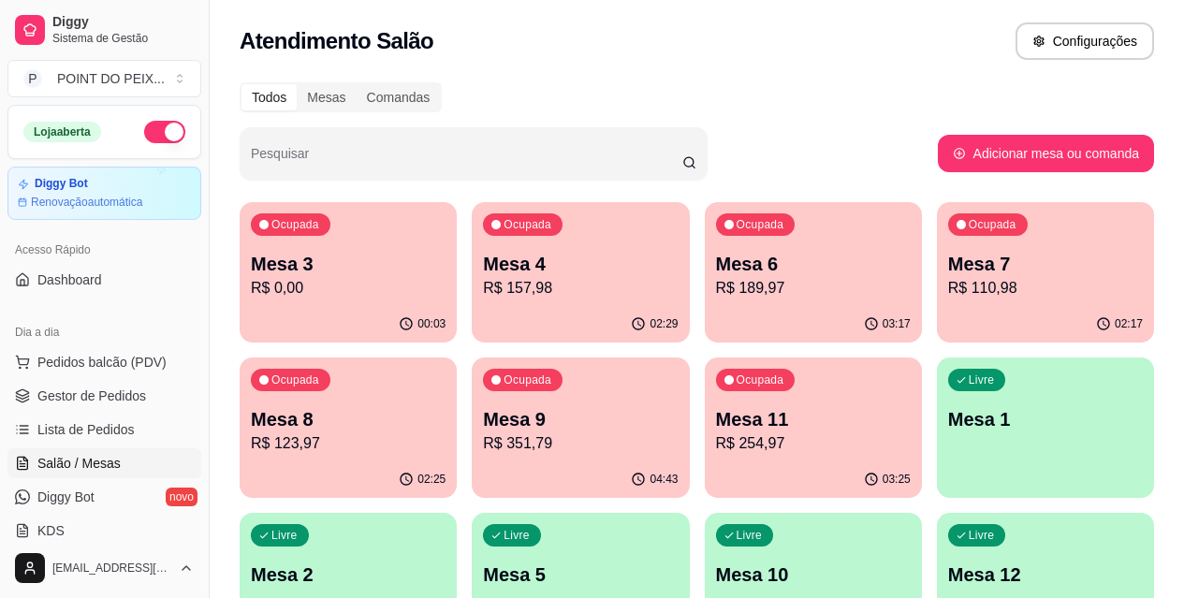
click at [541, 256] on p "Mesa 4" at bounding box center [580, 264] width 195 height 26
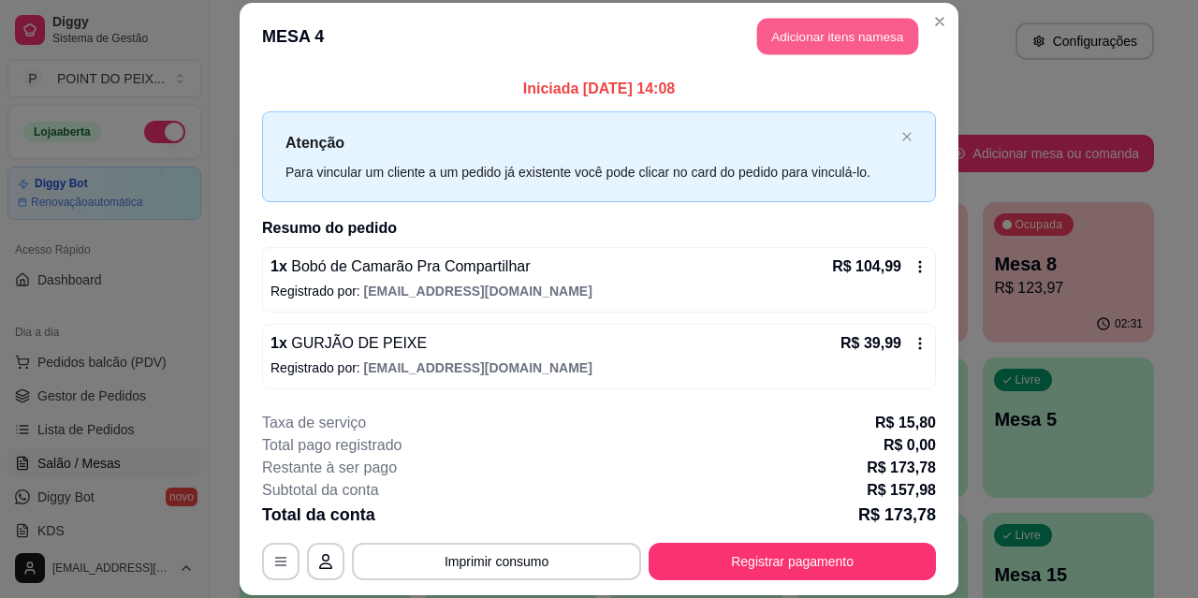
click at [810, 30] on button "Adicionar itens na mesa" at bounding box center [837, 37] width 161 height 37
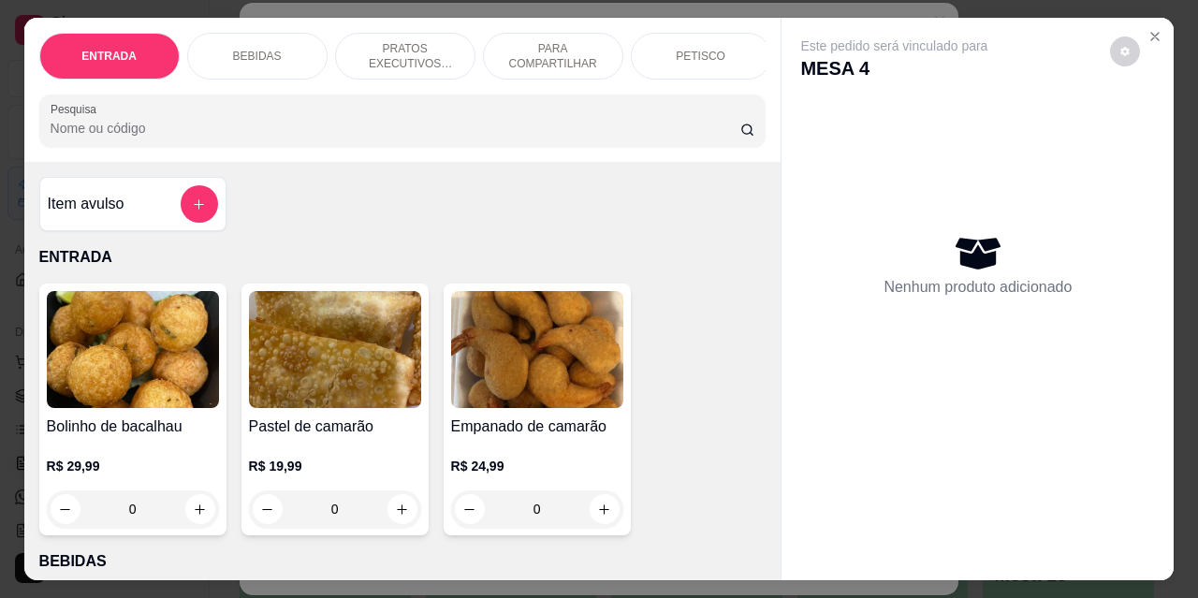
click at [252, 39] on div "BEBIDAS" at bounding box center [257, 56] width 140 height 47
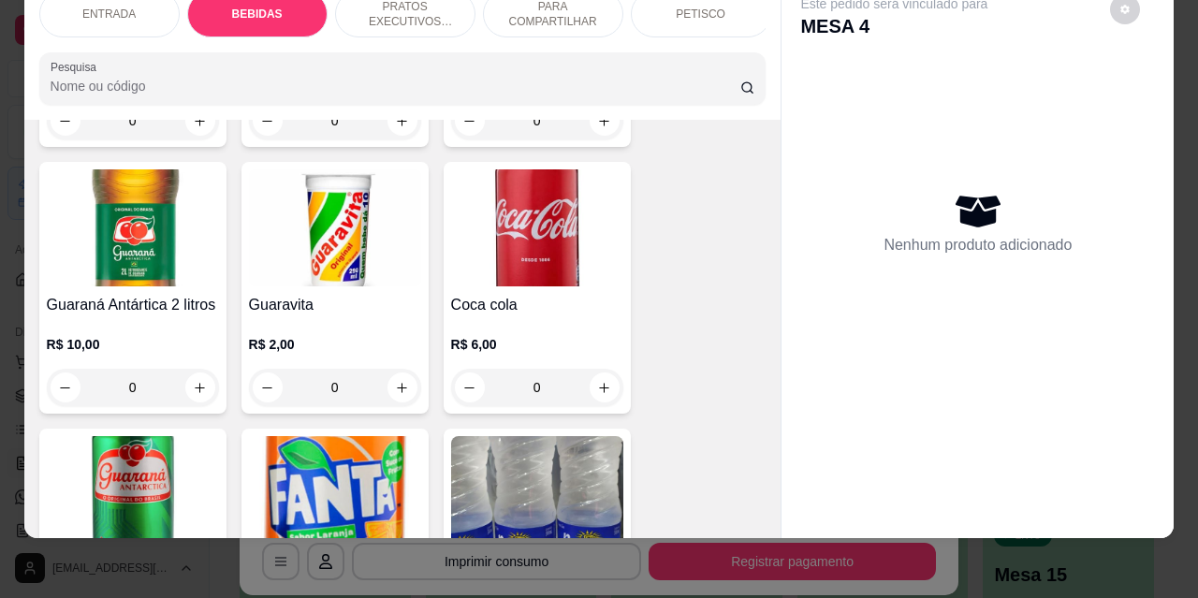
scroll to position [1044, 0]
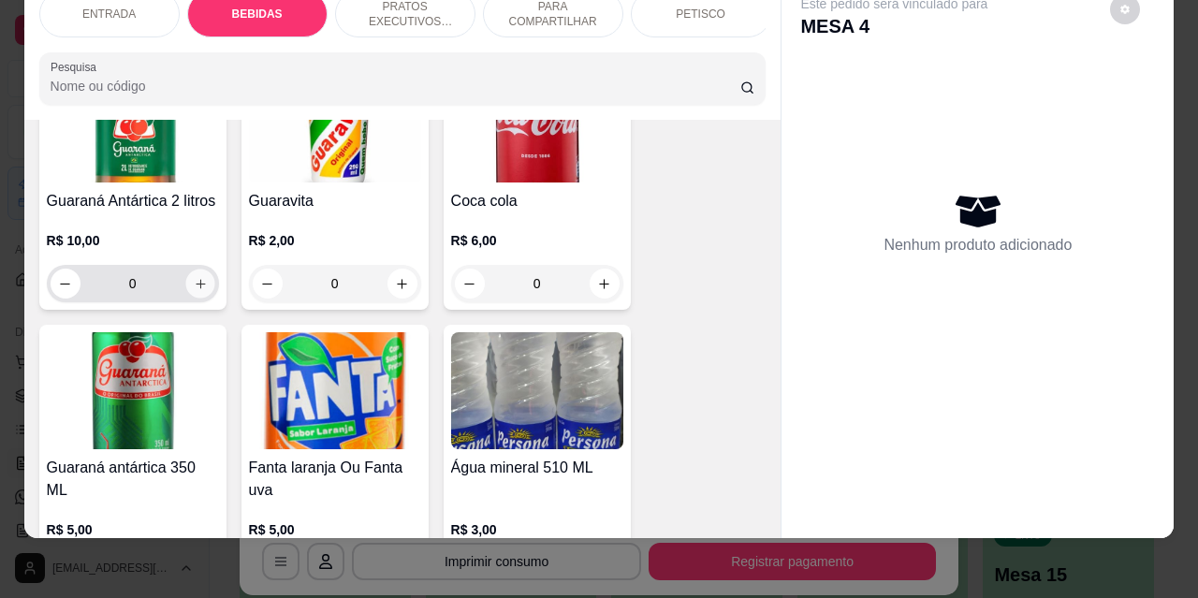
click at [197, 277] on icon "increase-product-quantity" at bounding box center [200, 284] width 14 height 14
type input "1"
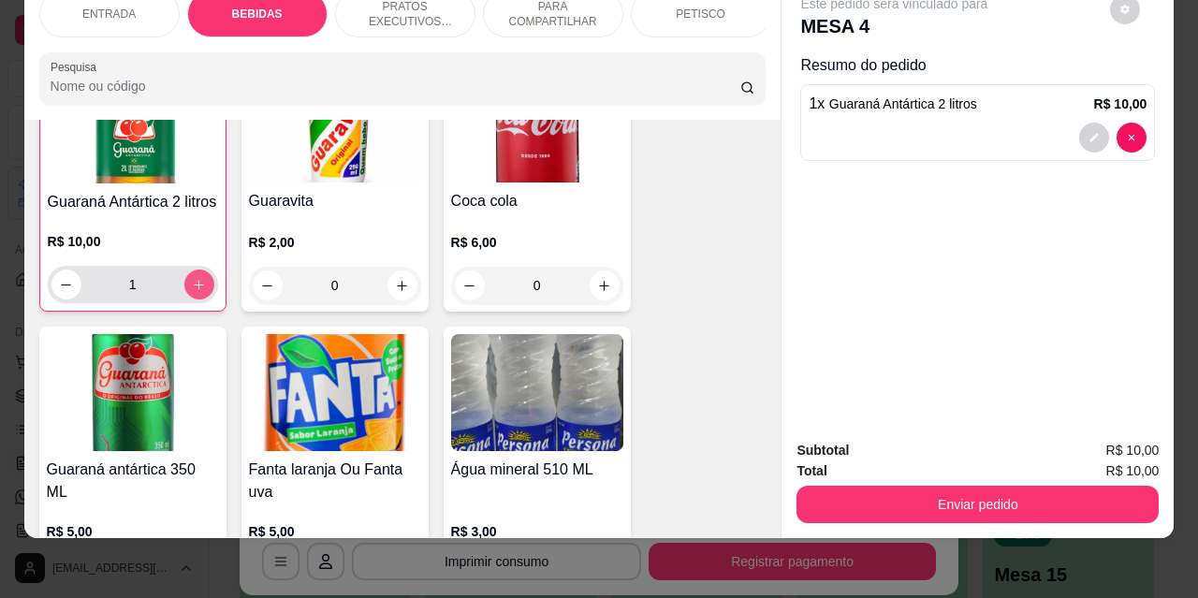
scroll to position [1045, 0]
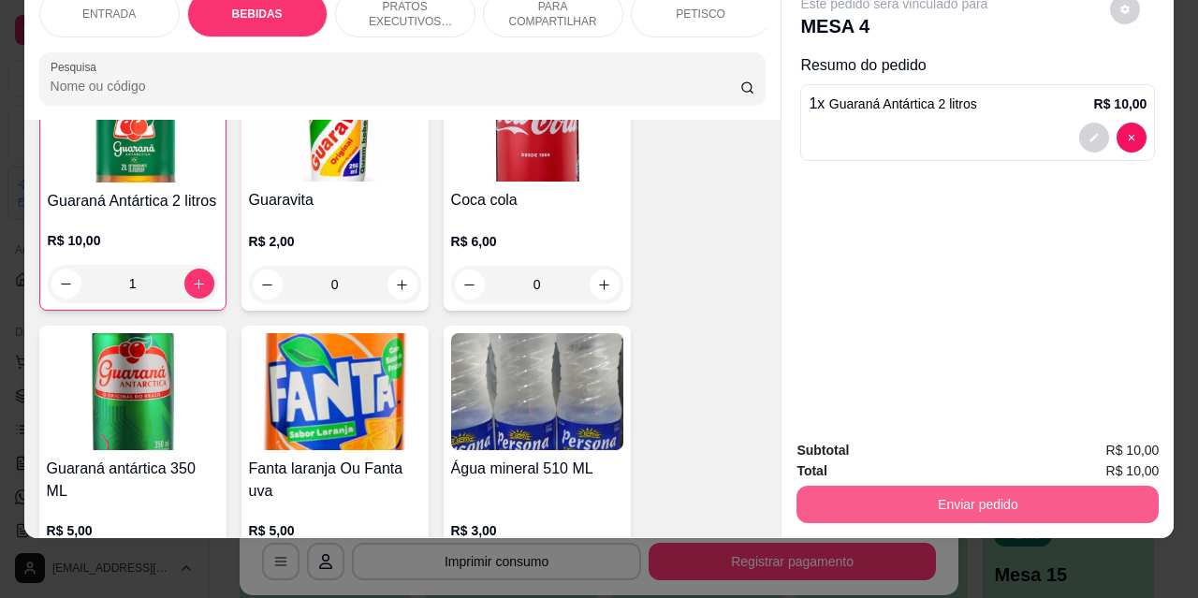
click at [906, 486] on button "Enviar pedido" at bounding box center [978, 504] width 362 height 37
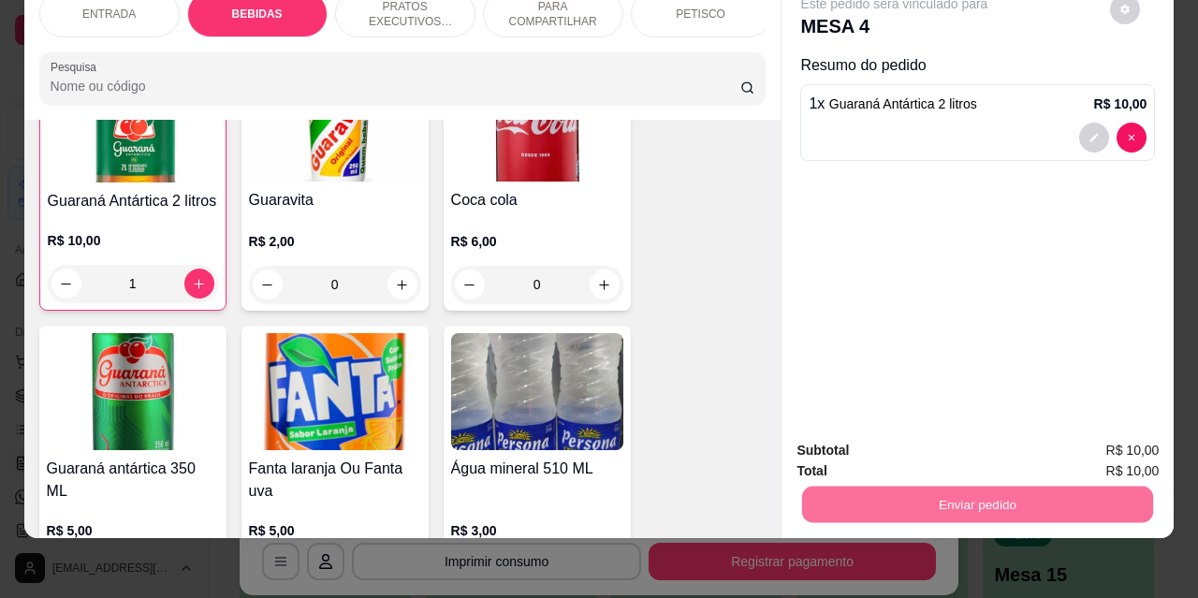
click at [871, 446] on button "Não registrar e enviar pedido" at bounding box center [916, 445] width 195 height 36
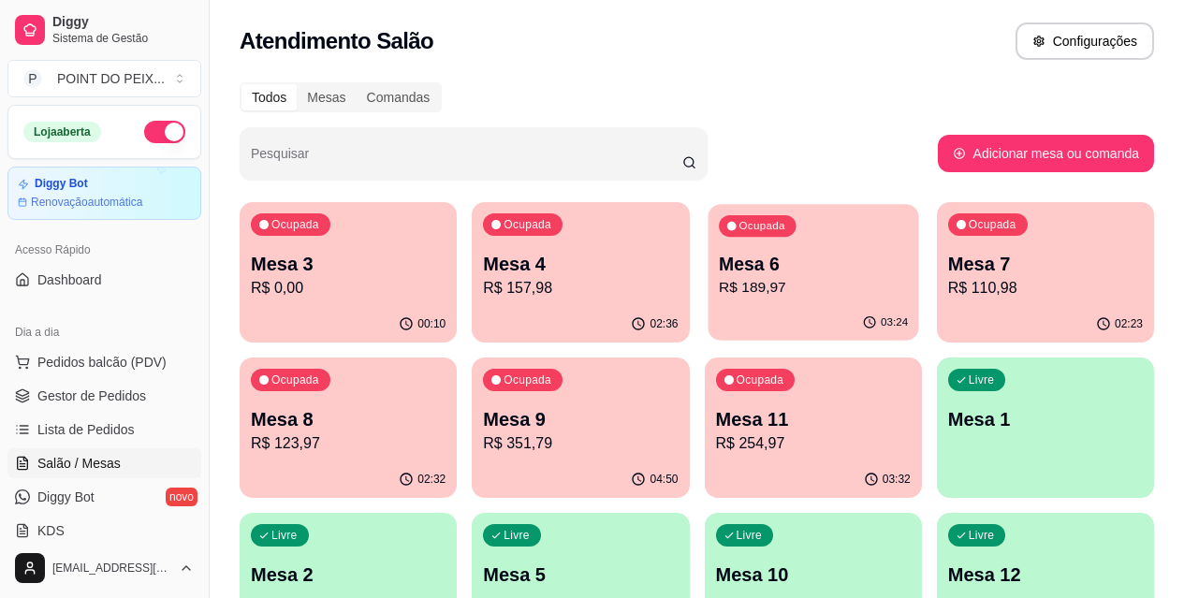
click at [719, 293] on p "R$ 189,97" at bounding box center [813, 288] width 189 height 22
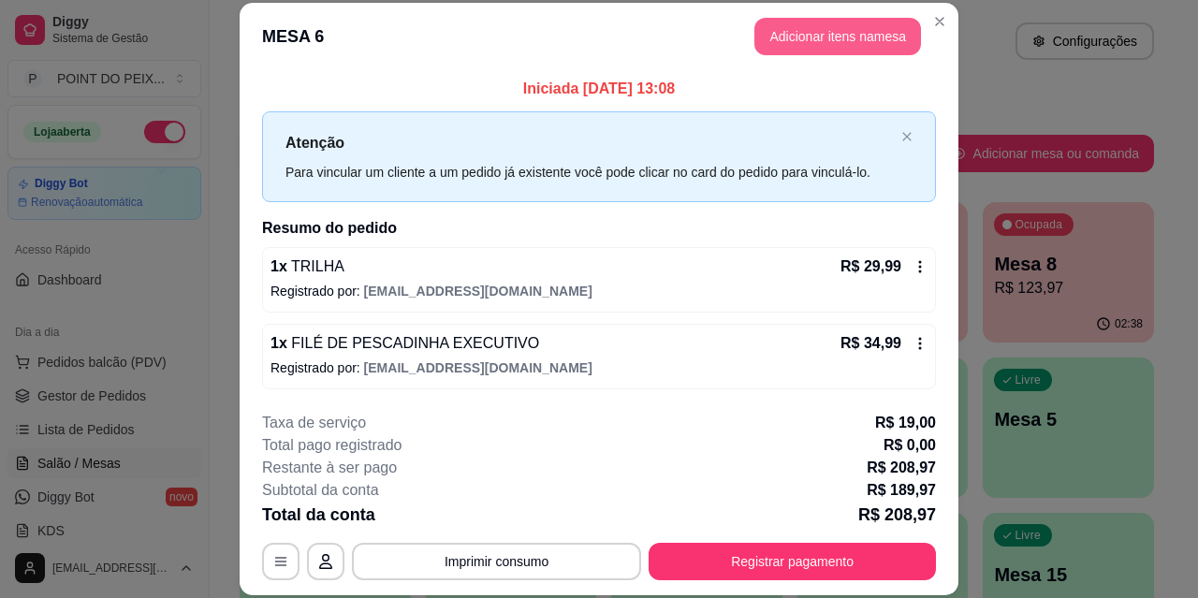
click at [818, 38] on button "Adicionar itens na mesa" at bounding box center [838, 36] width 167 height 37
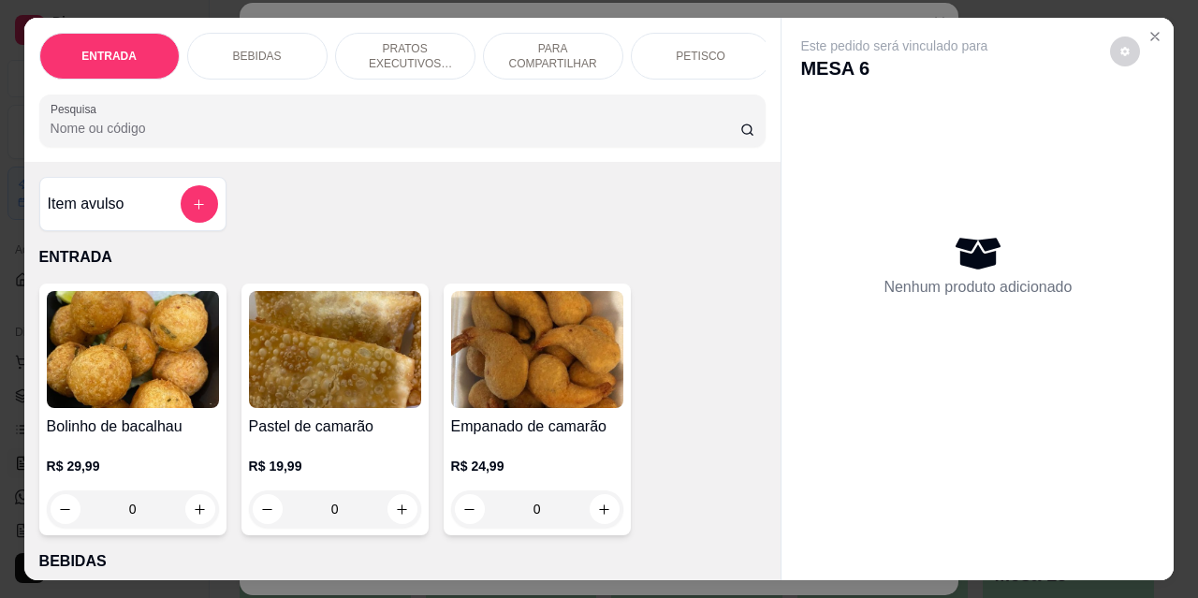
click at [250, 52] on p "BEBIDAS" at bounding box center [257, 56] width 49 height 15
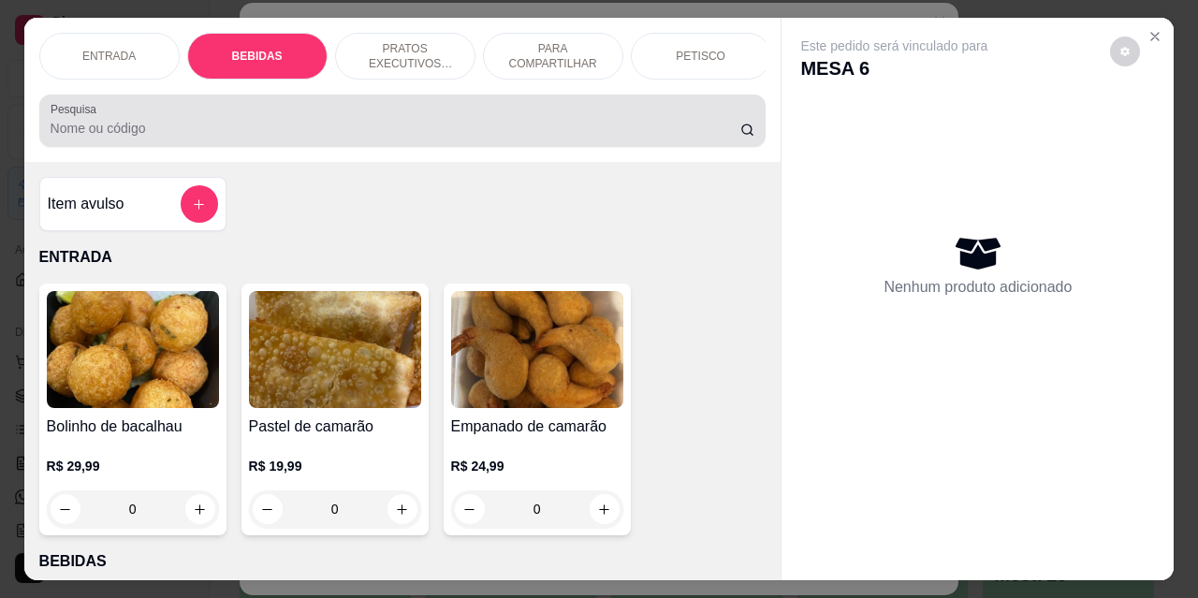
scroll to position [49, 0]
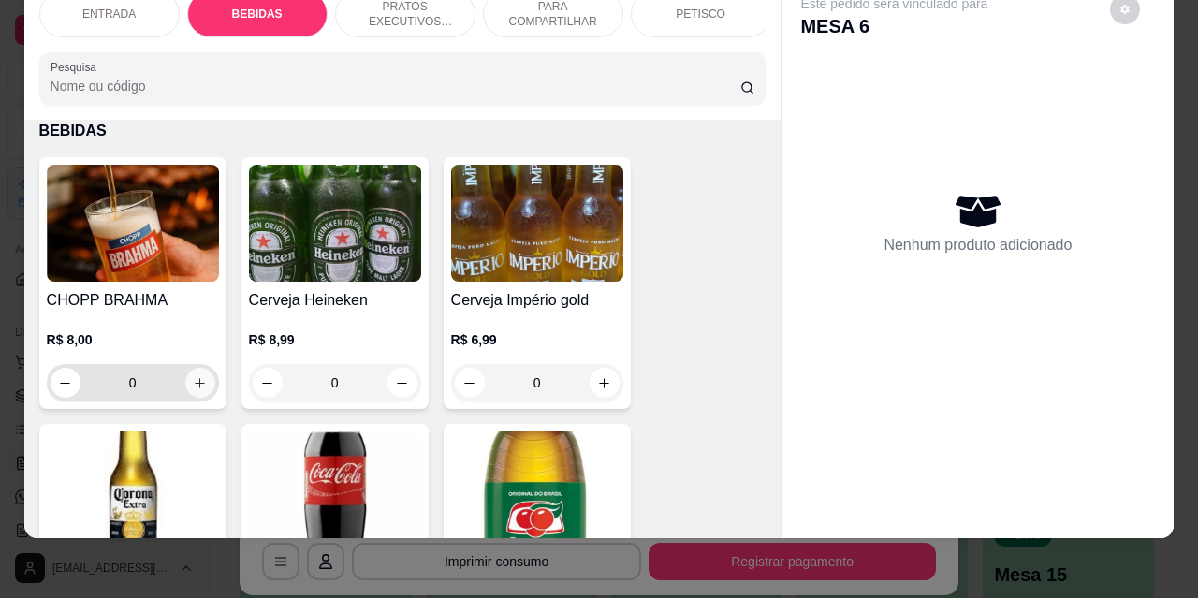
click at [197, 385] on icon "increase-product-quantity" at bounding box center [200, 383] width 14 height 14
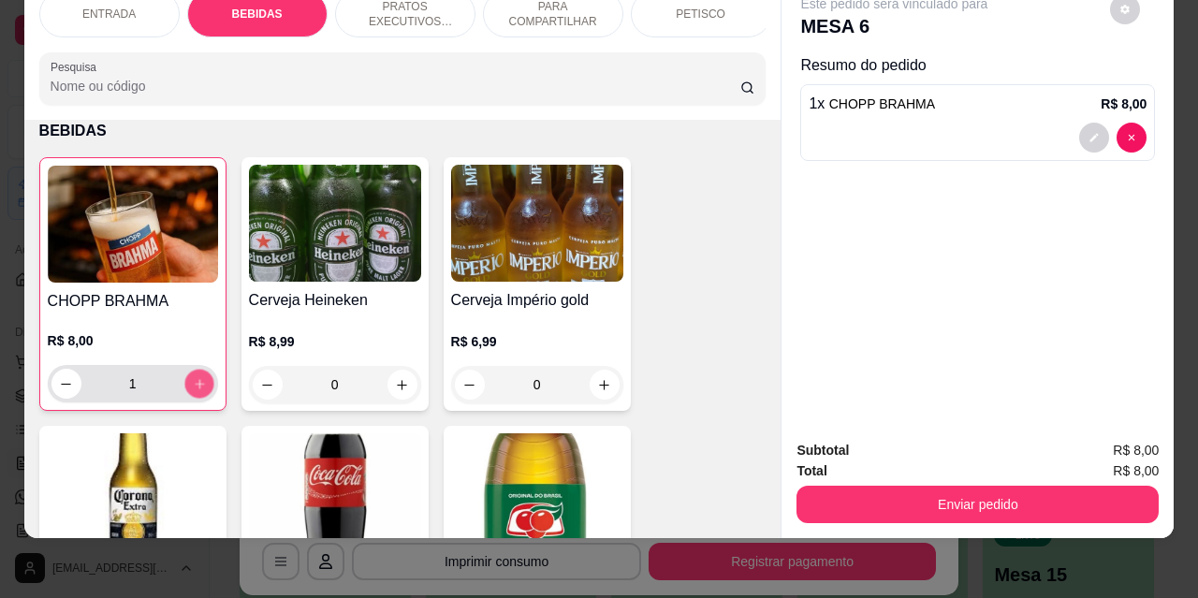
click at [197, 385] on icon "increase-product-quantity" at bounding box center [199, 383] width 9 height 9
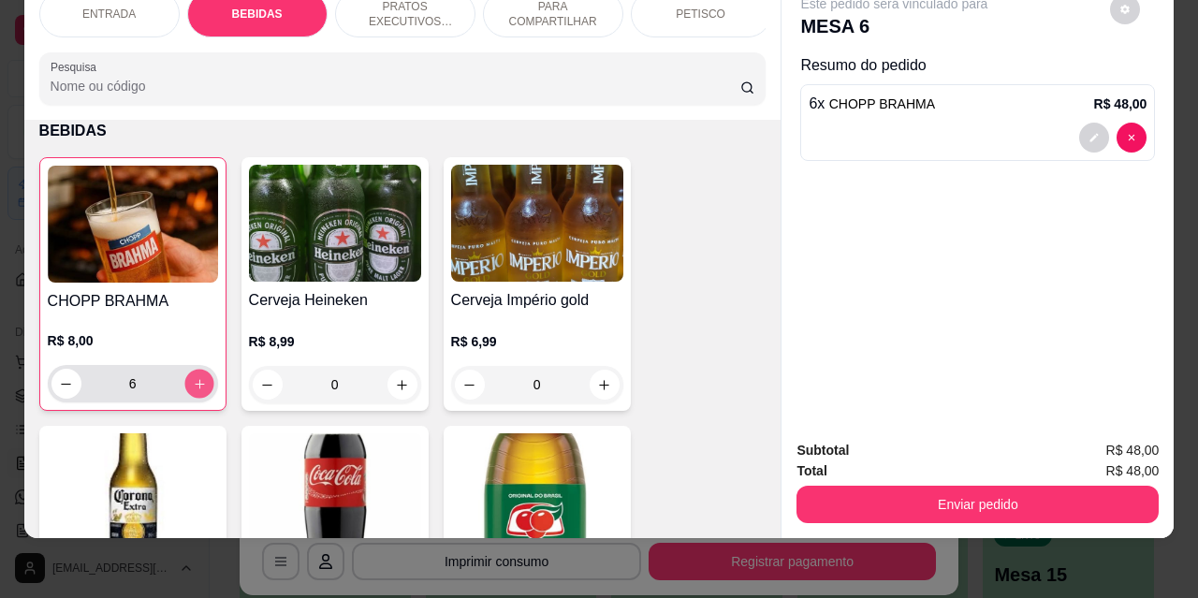
click at [197, 385] on icon "increase-product-quantity" at bounding box center [199, 383] width 9 height 9
click at [197, 385] on icon "increase-product-quantity" at bounding box center [199, 384] width 10 height 10
click at [198, 386] on icon "increase-product-quantity" at bounding box center [199, 384] width 14 height 14
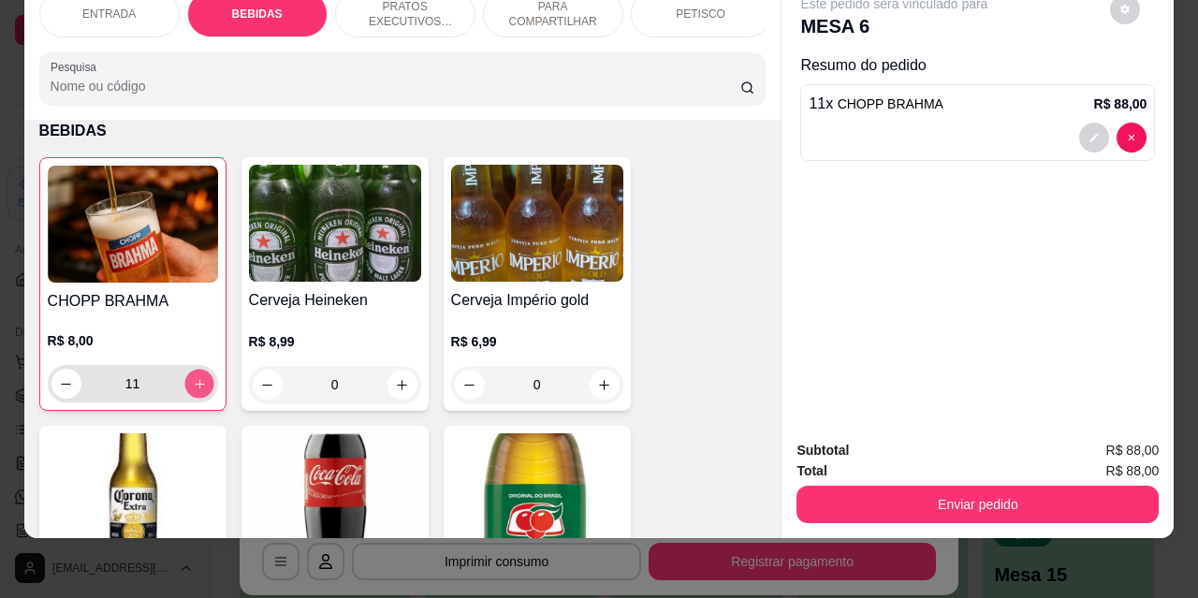
click at [198, 386] on icon "increase-product-quantity" at bounding box center [199, 384] width 14 height 14
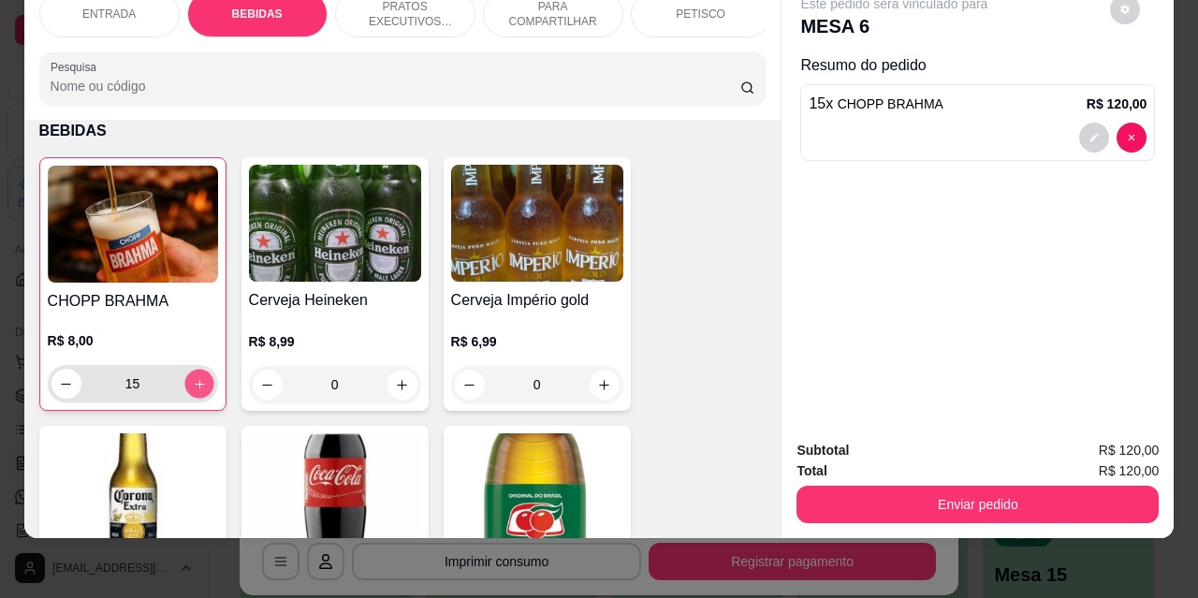
click at [198, 386] on icon "increase-product-quantity" at bounding box center [199, 384] width 14 height 14
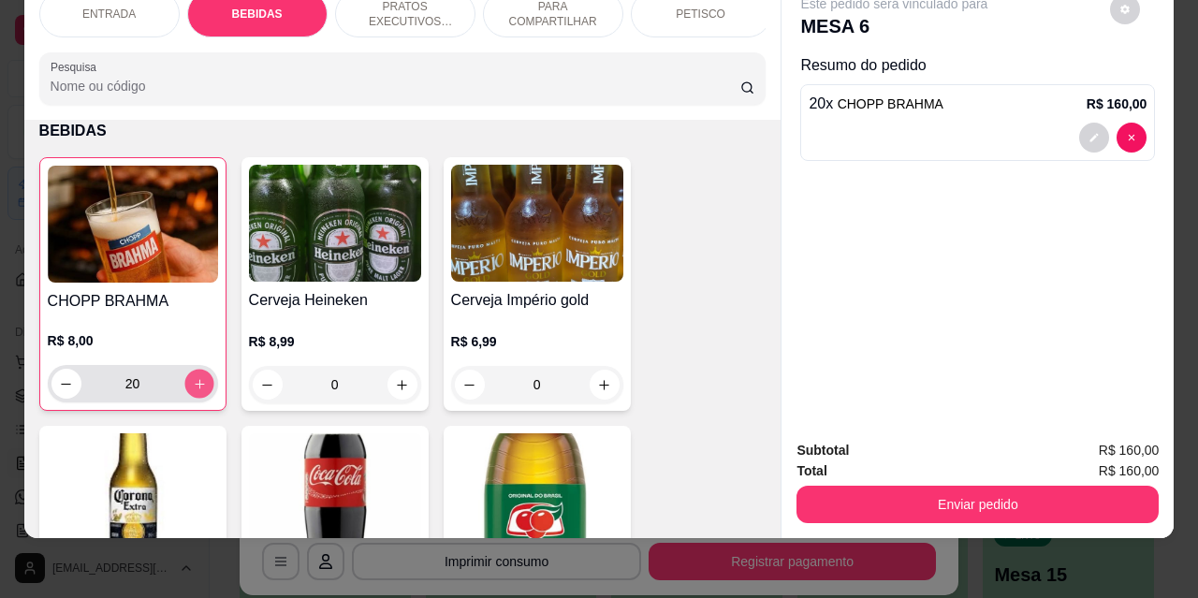
click at [198, 386] on icon "increase-product-quantity" at bounding box center [199, 384] width 14 height 14
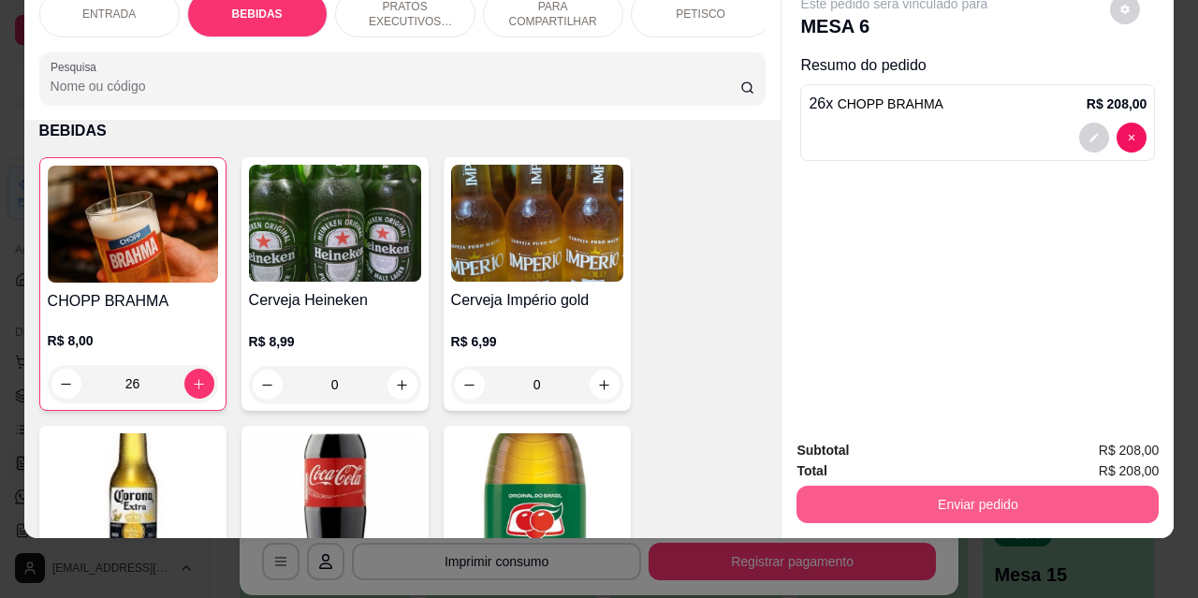
click at [972, 496] on button "Enviar pedido" at bounding box center [978, 504] width 362 height 37
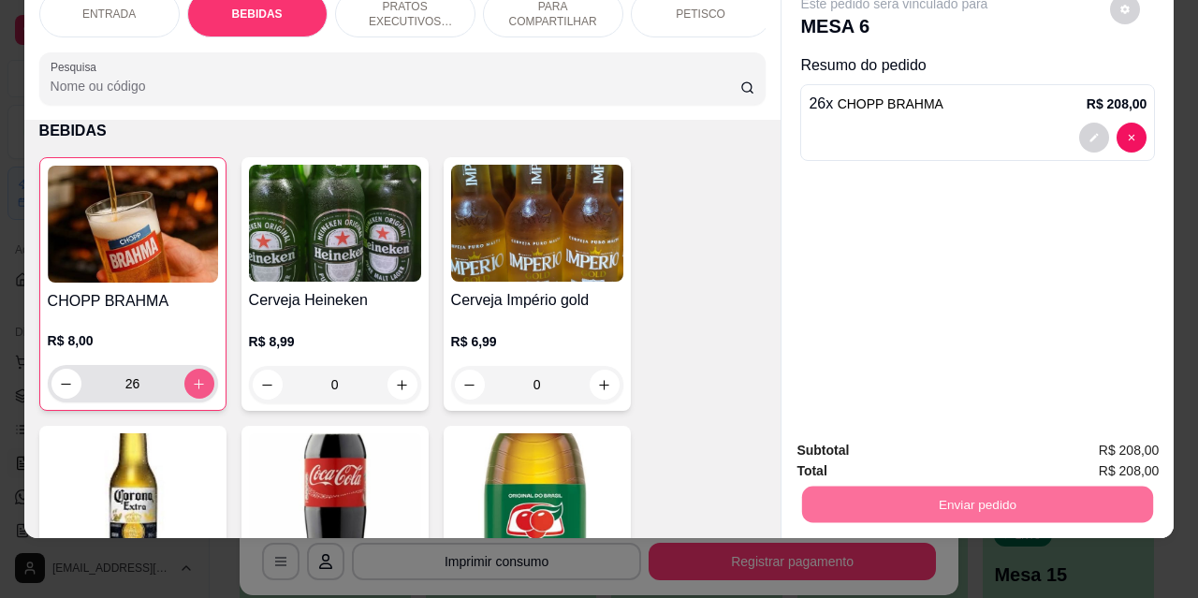
click at [201, 382] on button "increase-product-quantity" at bounding box center [199, 384] width 30 height 30
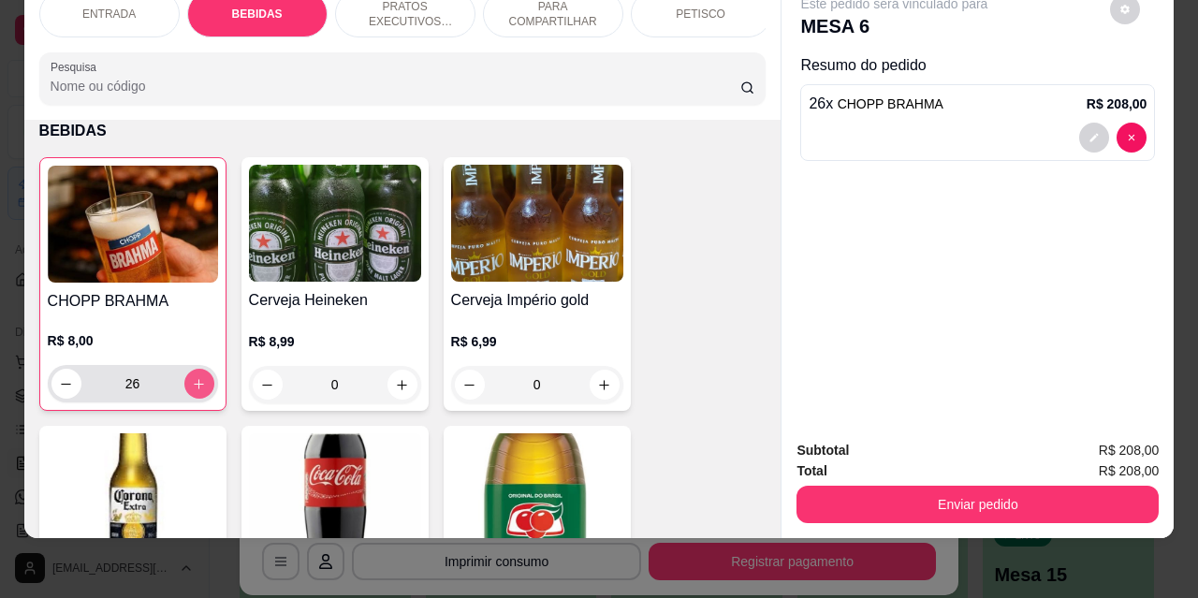
click at [194, 385] on icon "increase-product-quantity" at bounding box center [199, 384] width 10 height 10
type input "27"
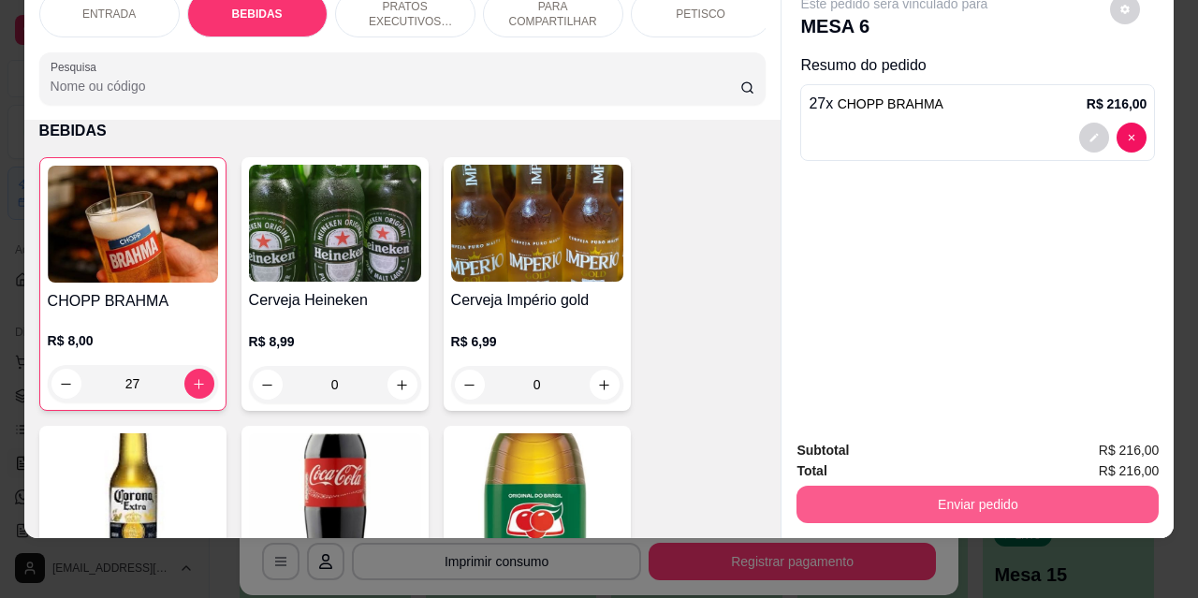
click at [1001, 492] on button "Enviar pedido" at bounding box center [978, 504] width 362 height 37
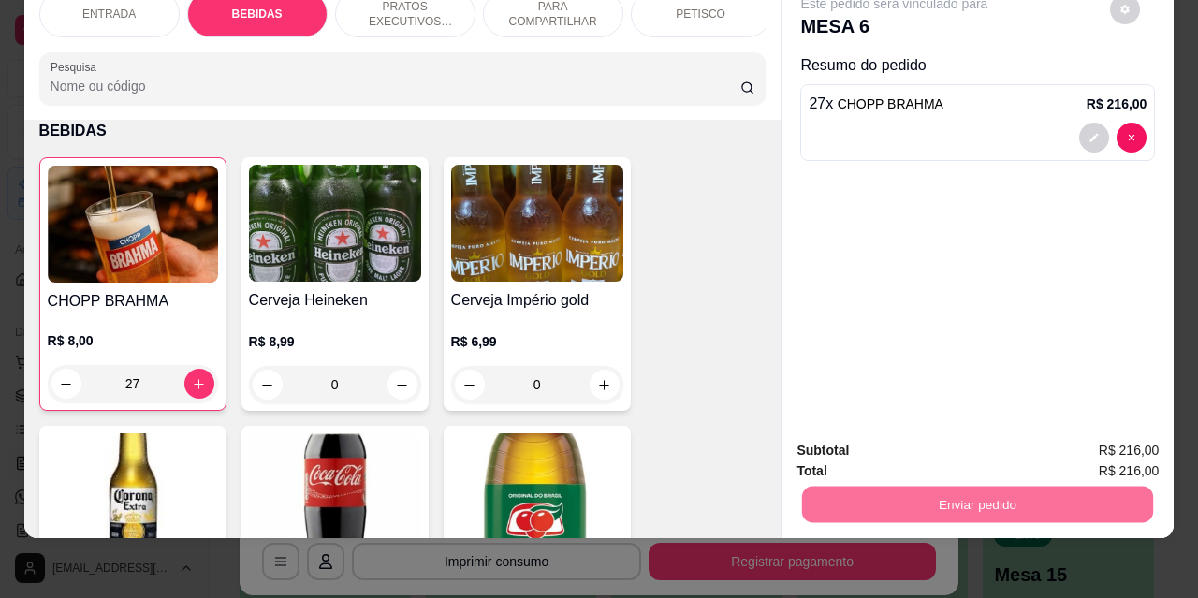
click at [906, 450] on button "Não registrar e enviar pedido" at bounding box center [916, 444] width 189 height 35
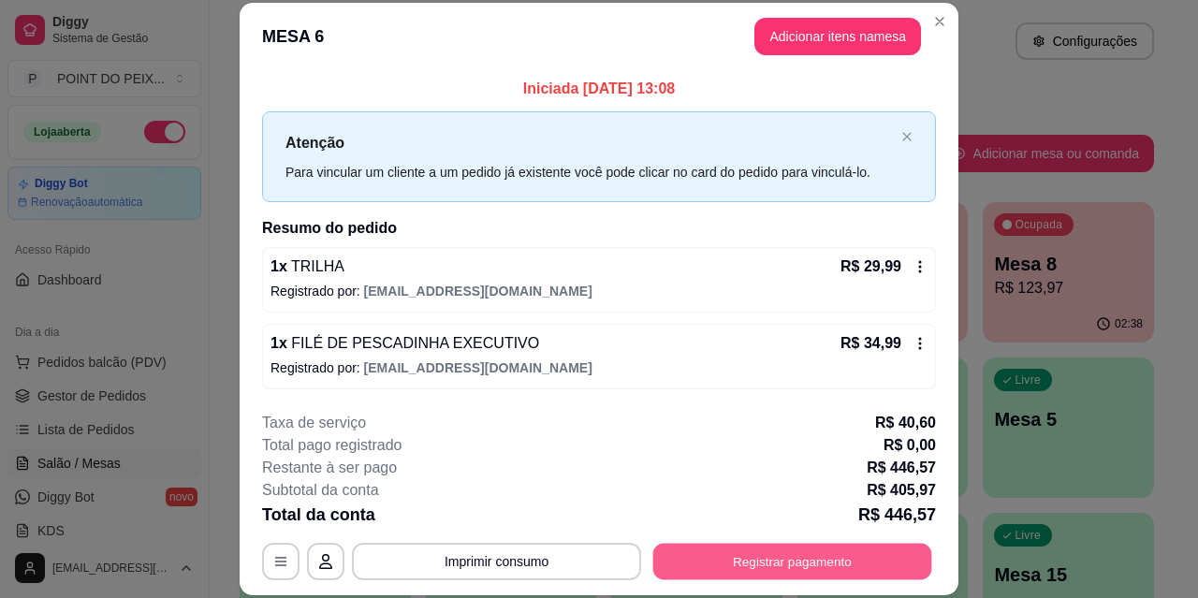
click at [772, 556] on button "Registrar pagamento" at bounding box center [793, 561] width 279 height 37
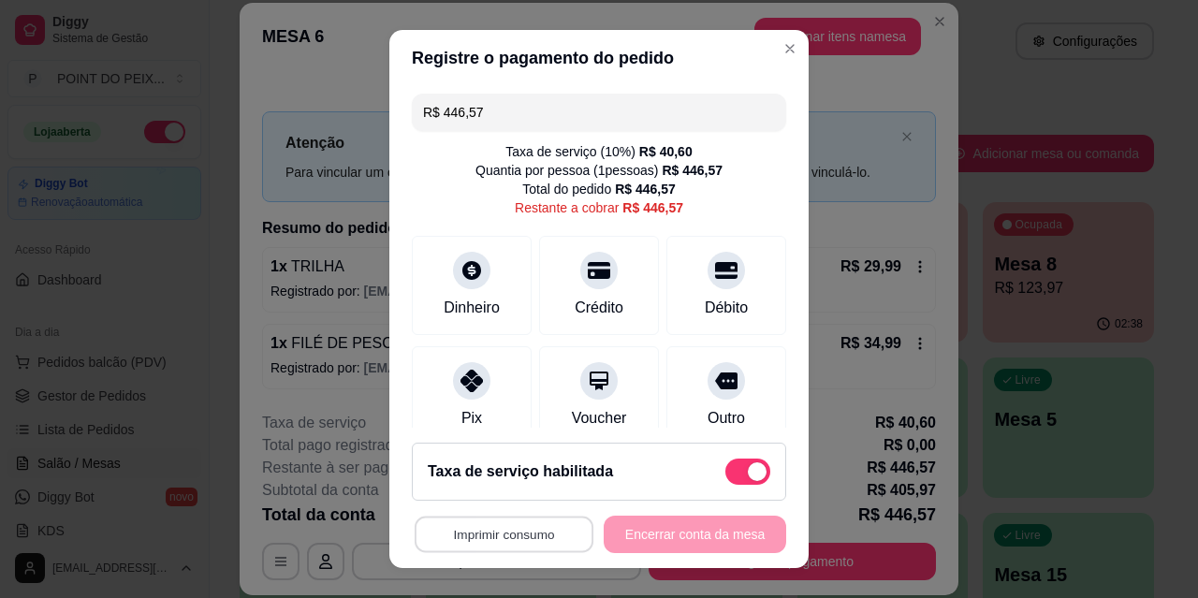
click at [493, 531] on button "Imprimir consumo" at bounding box center [504, 535] width 179 height 37
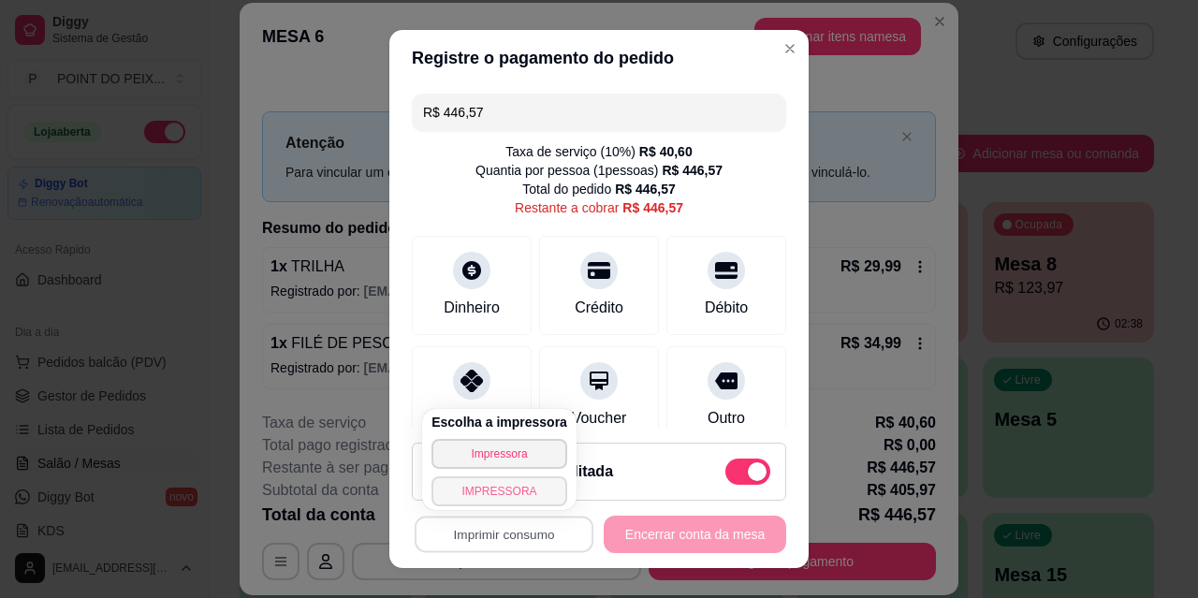
click at [517, 491] on button "IMPRESSORA" at bounding box center [500, 492] width 136 height 30
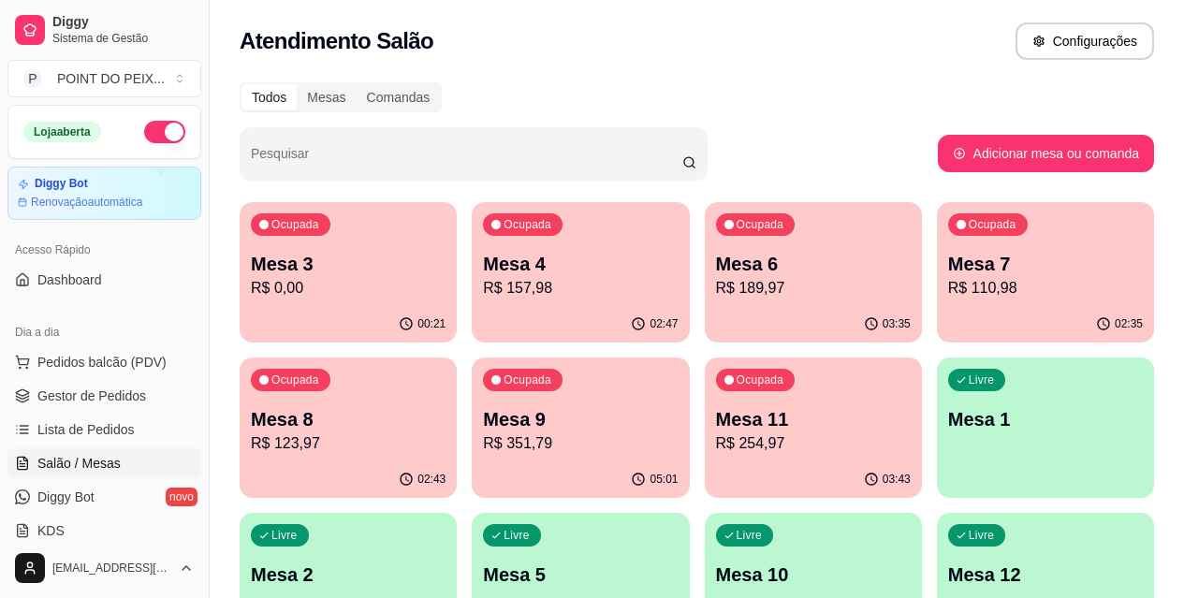
click at [446, 406] on p "Mesa 8" at bounding box center [348, 419] width 195 height 26
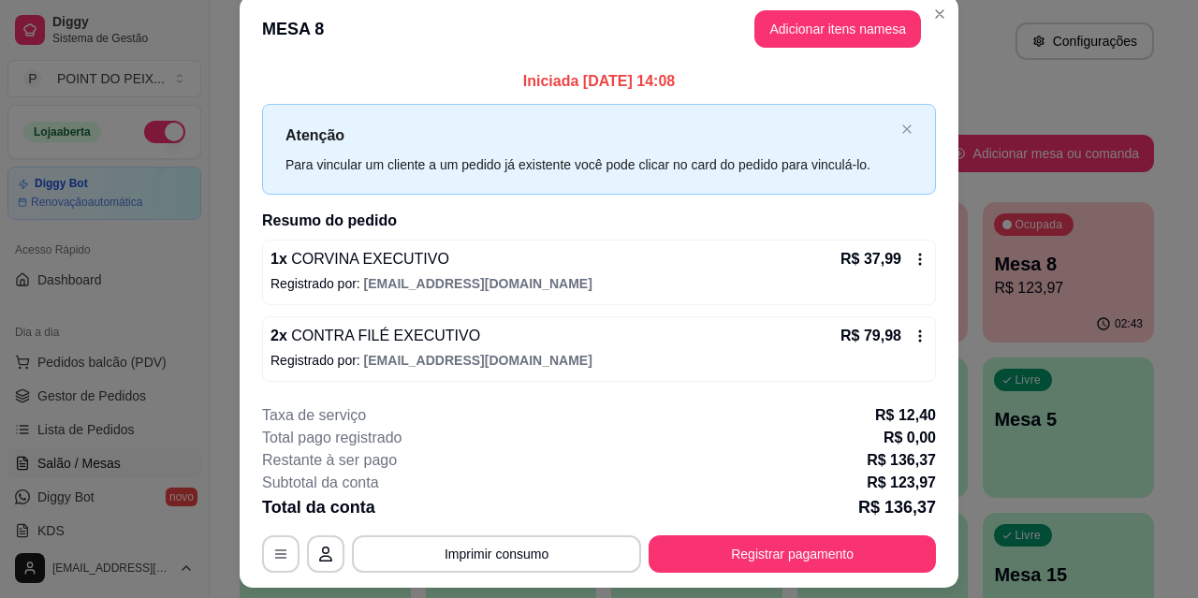
scroll to position [0, 0]
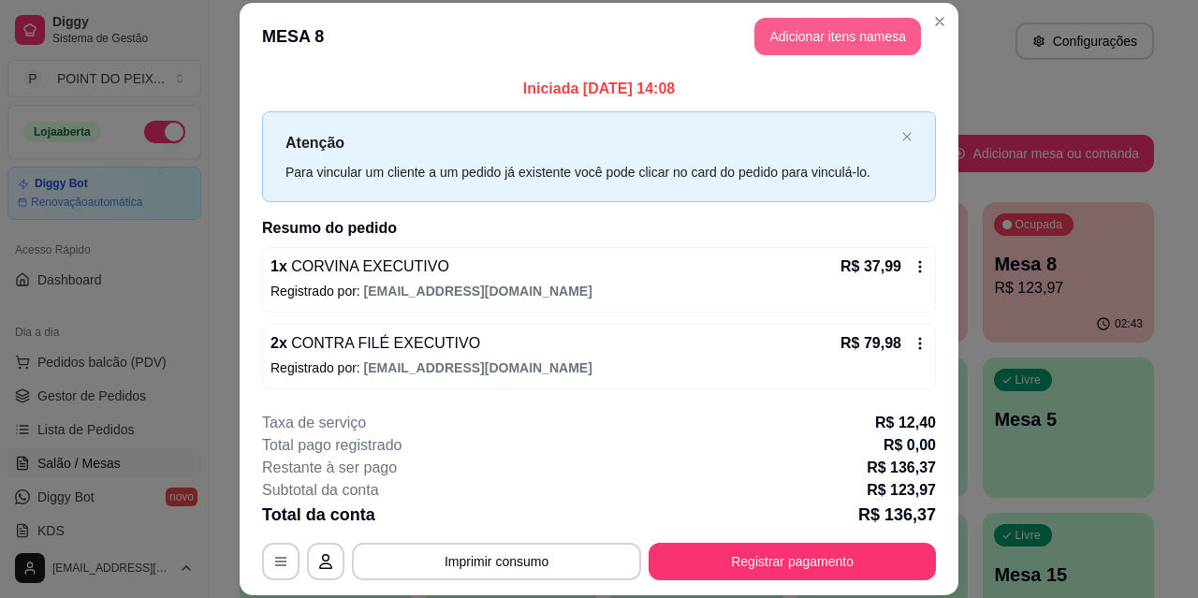
click at [847, 40] on button "Adicionar itens na mesa" at bounding box center [838, 36] width 167 height 37
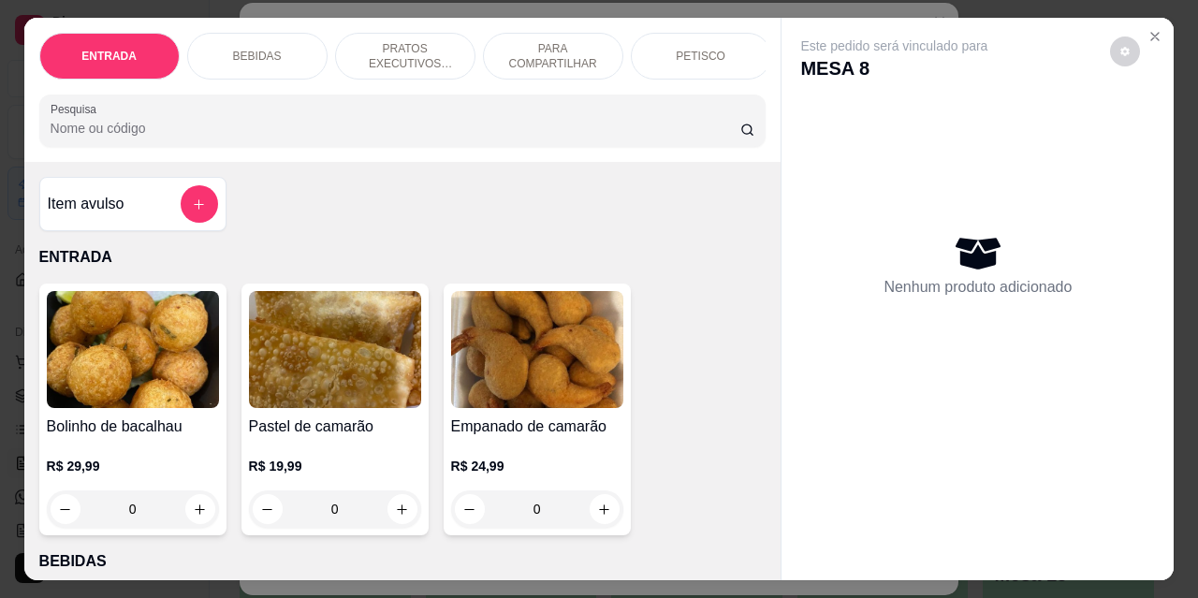
click at [250, 49] on p "BEBIDAS" at bounding box center [257, 56] width 49 height 15
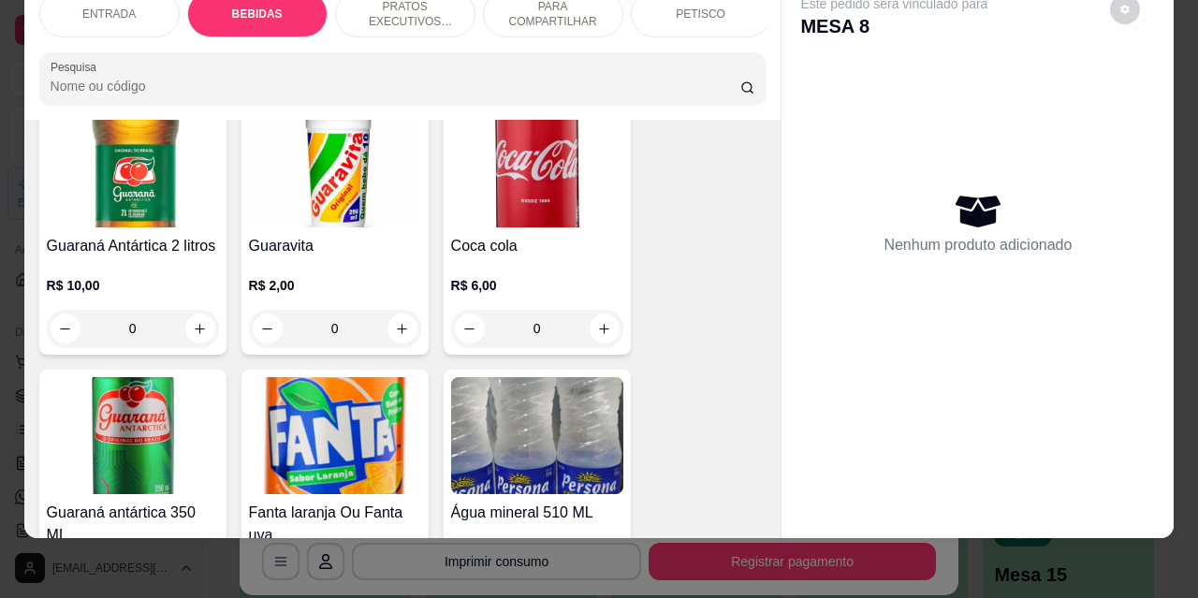
scroll to position [1138, 0]
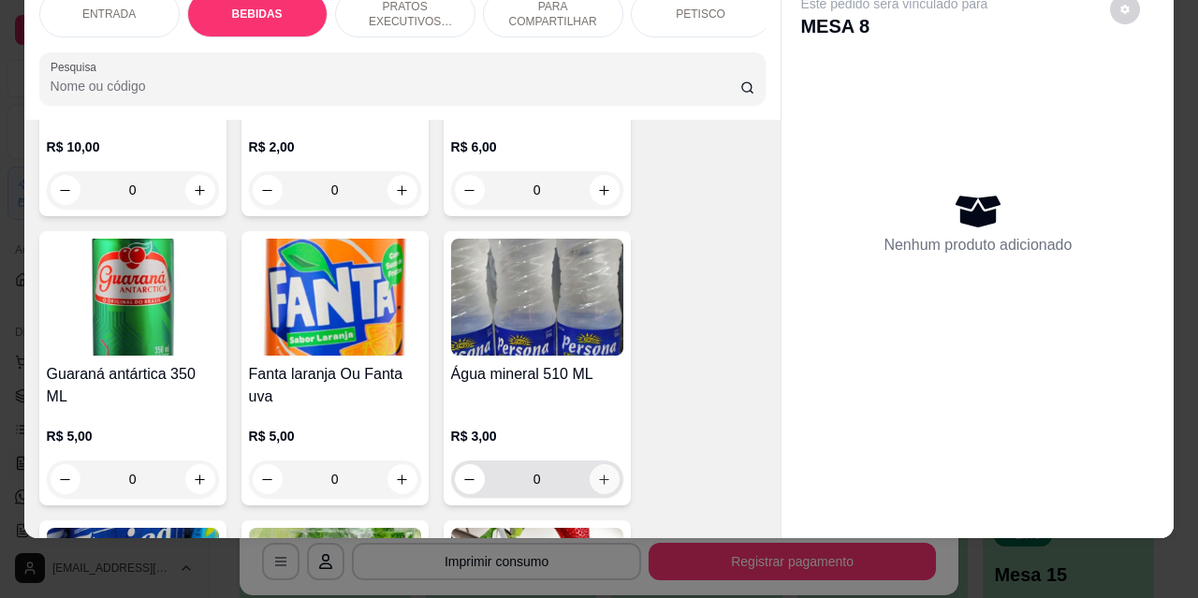
click at [597, 473] on icon "increase-product-quantity" at bounding box center [604, 480] width 14 height 14
type input "1"
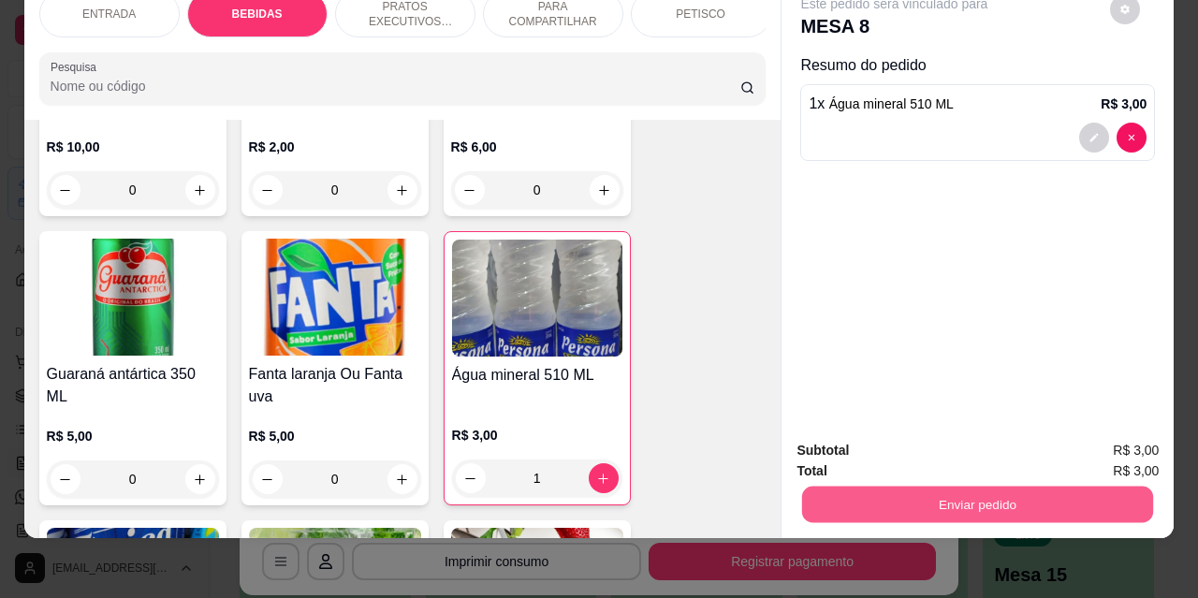
click at [987, 497] on button "Enviar pedido" at bounding box center [977, 504] width 351 height 37
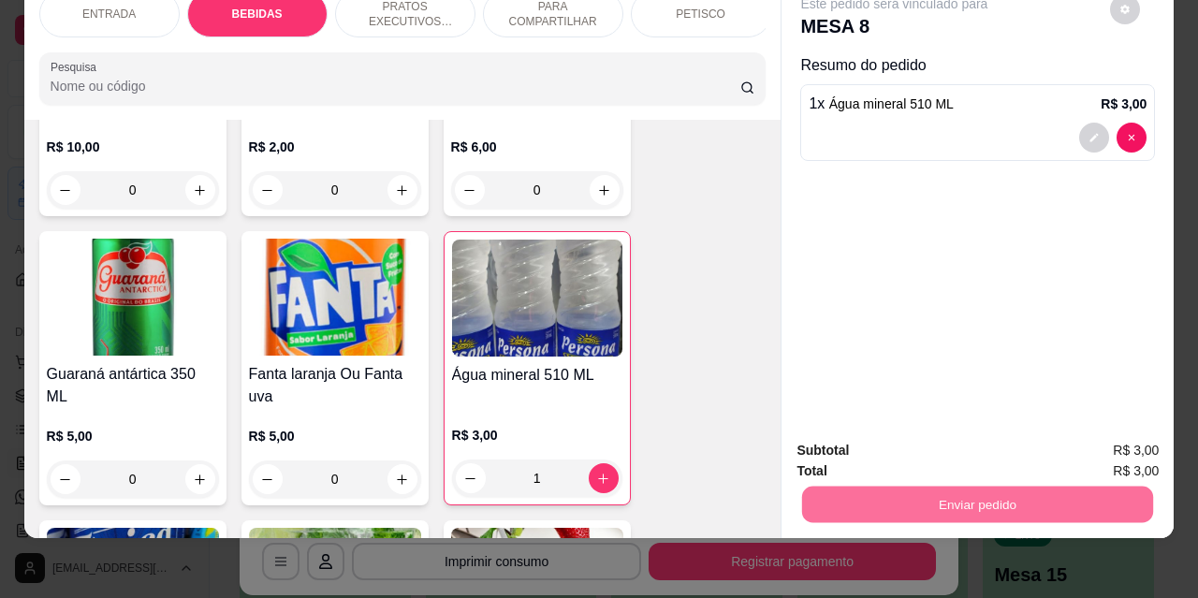
click at [920, 449] on button "Não registrar e enviar pedido" at bounding box center [916, 444] width 189 height 35
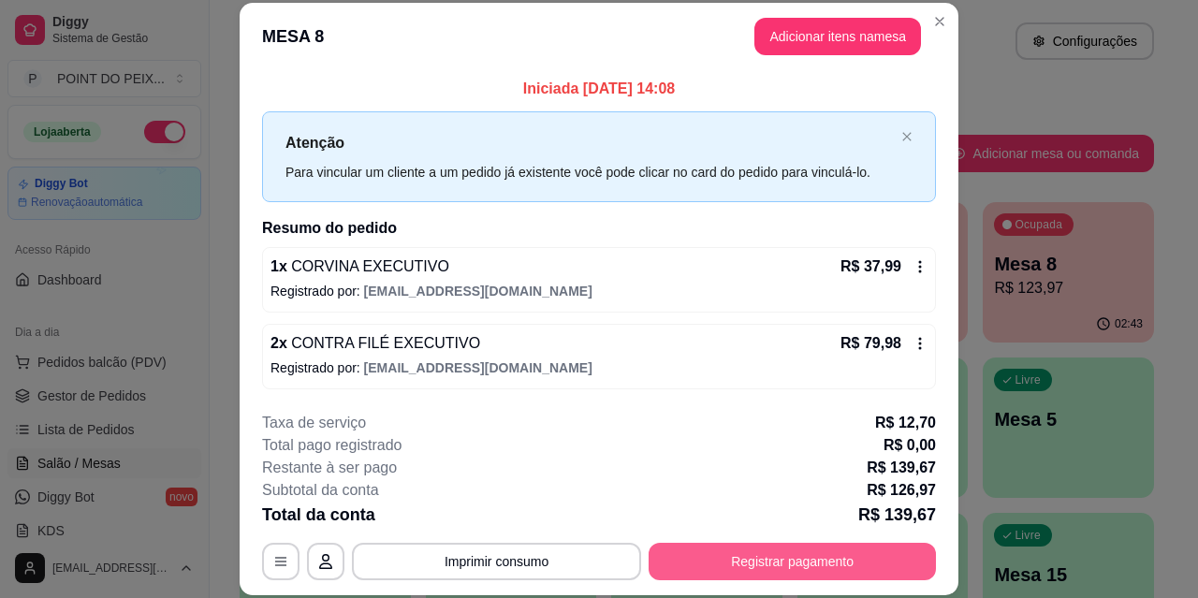
click at [756, 564] on button "Registrar pagamento" at bounding box center [792, 561] width 287 height 37
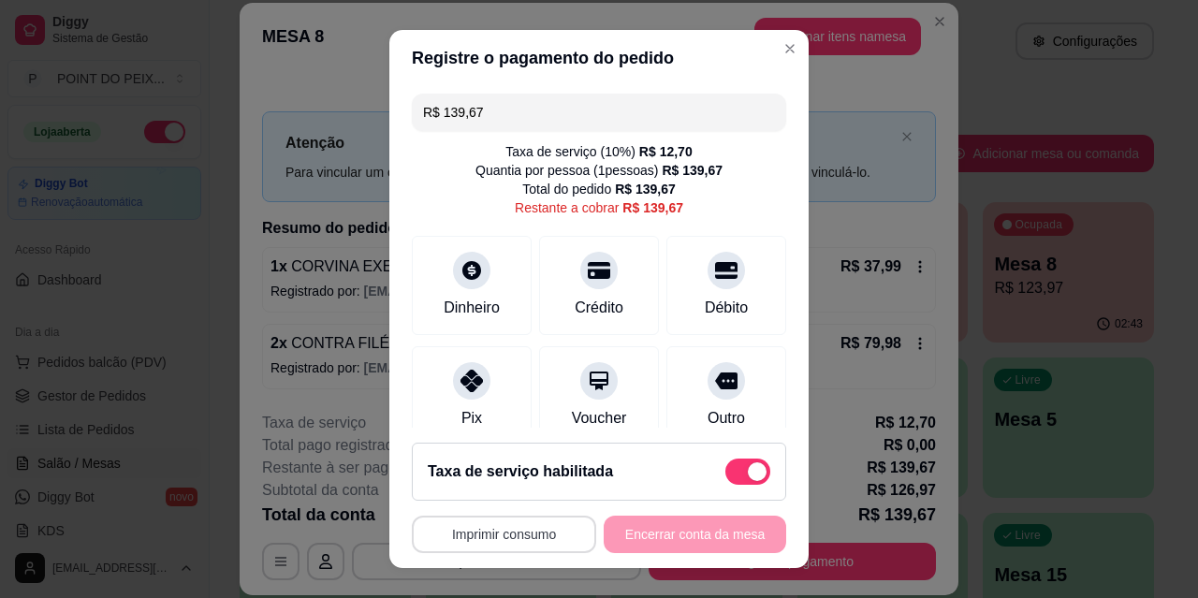
click at [526, 526] on button "Imprimir consumo" at bounding box center [504, 534] width 184 height 37
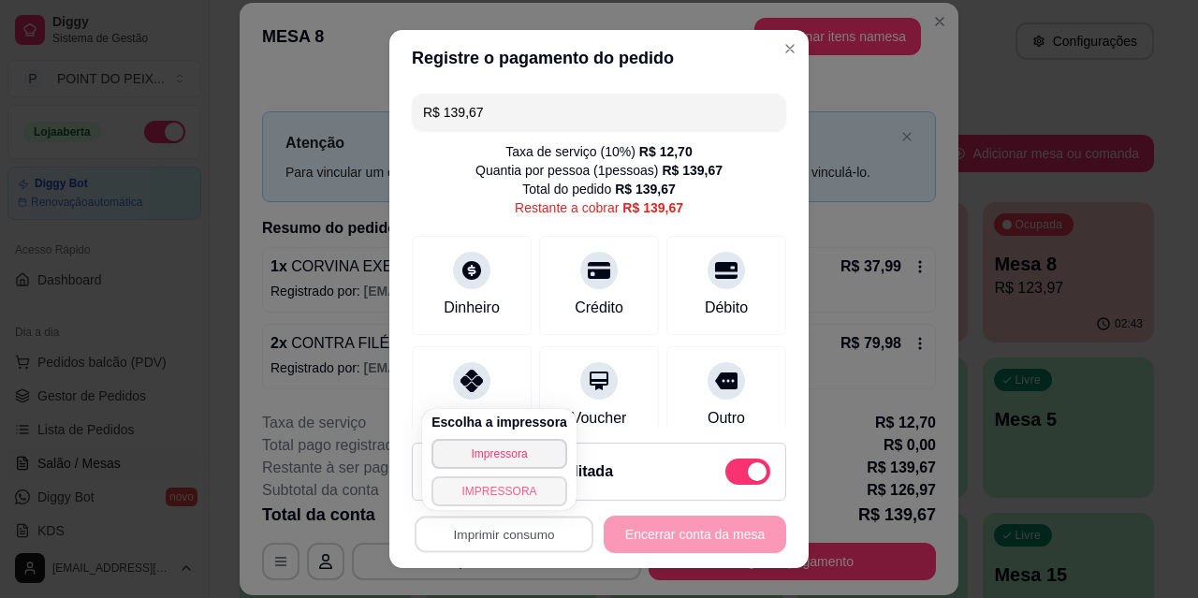
click at [501, 498] on button "IMPRESSORA" at bounding box center [500, 492] width 136 height 30
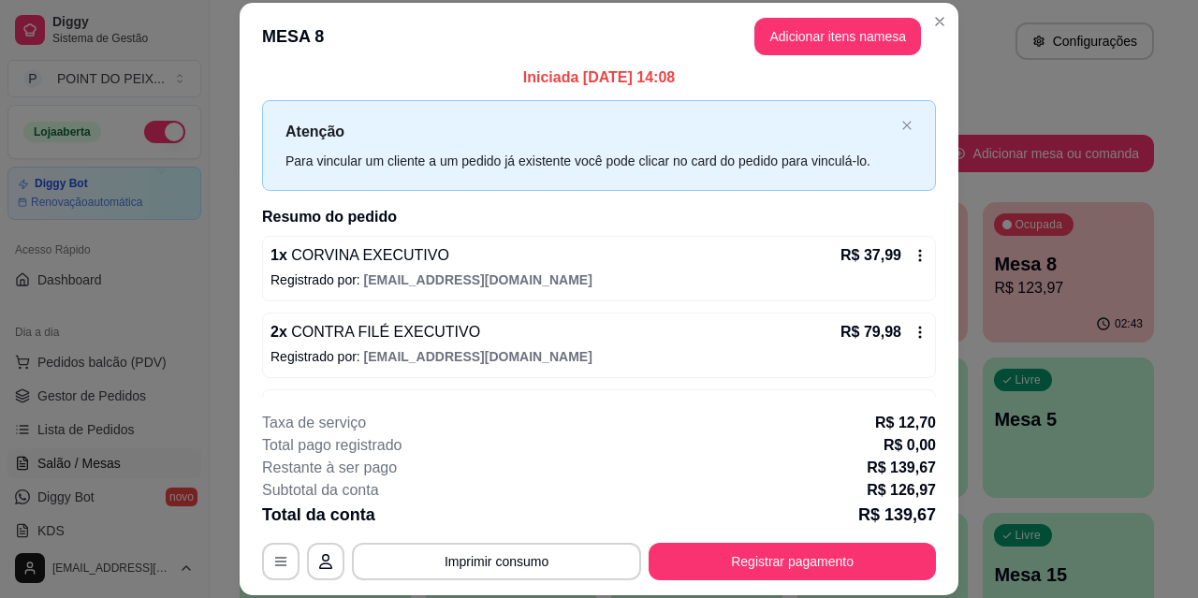
scroll to position [0, 0]
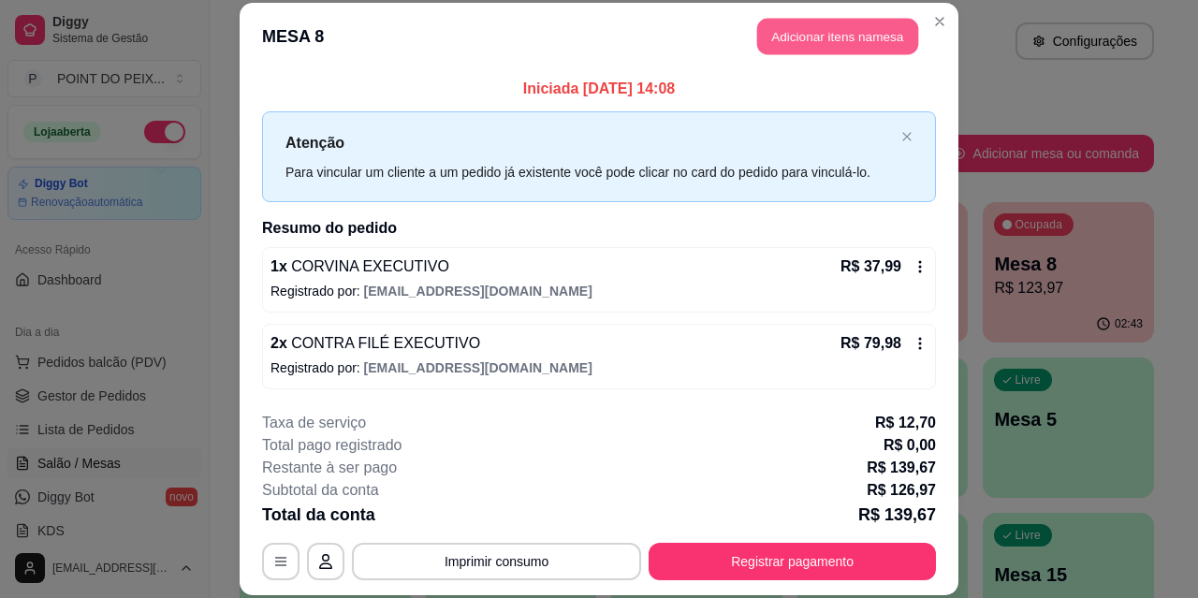
click at [835, 43] on button "Adicionar itens na mesa" at bounding box center [837, 37] width 161 height 37
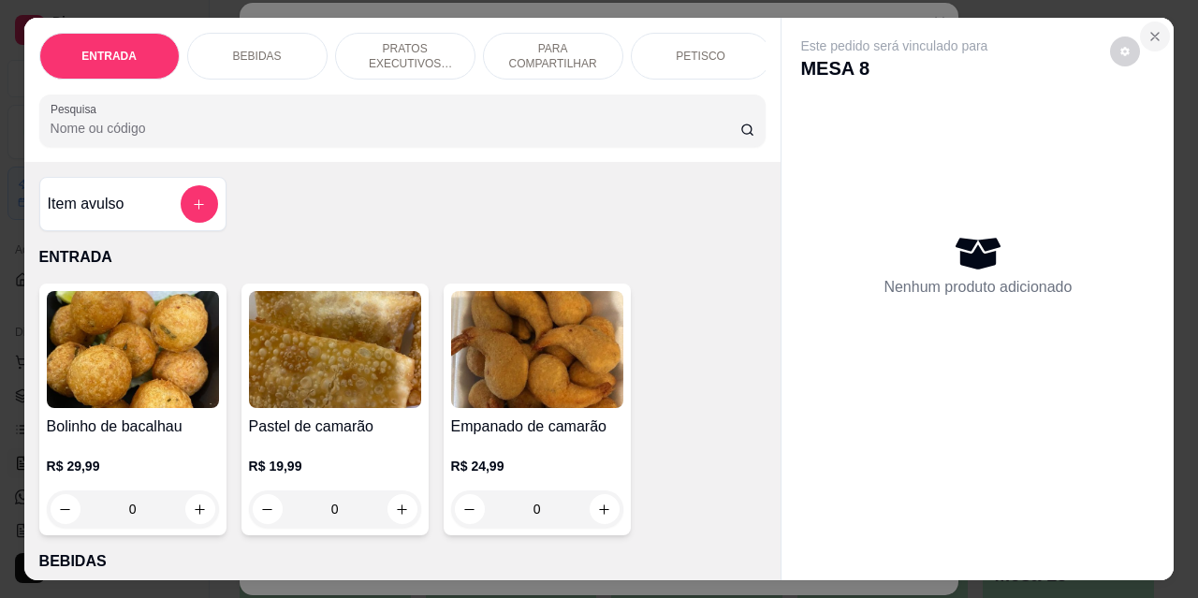
click at [1154, 29] on icon "Close" at bounding box center [1155, 36] width 15 height 15
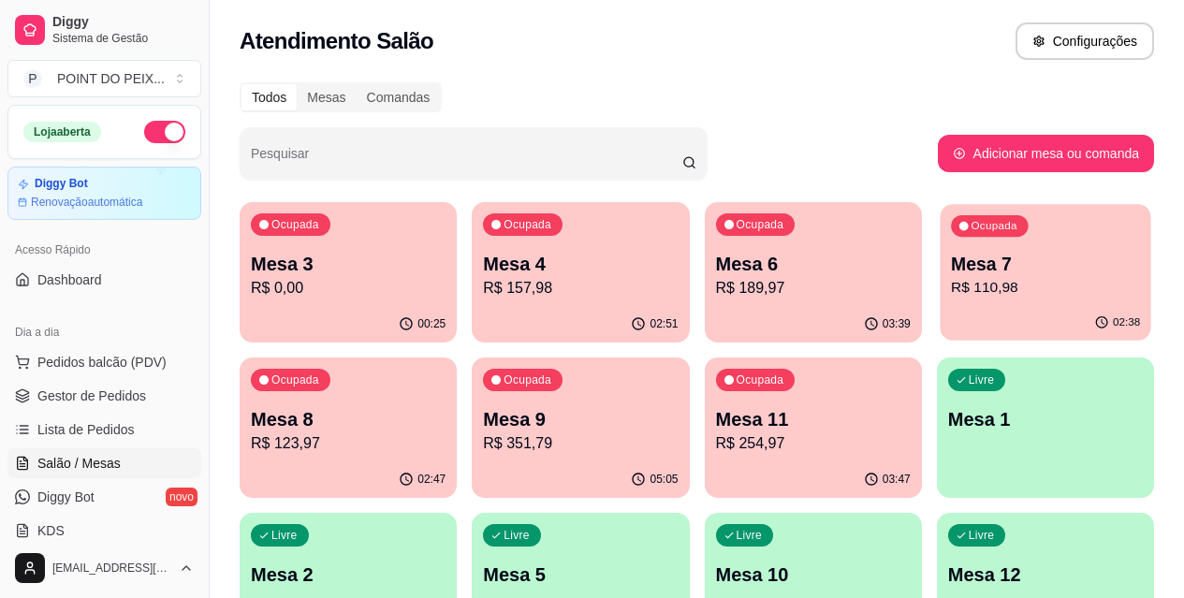
click at [951, 277] on p "R$ 110,98" at bounding box center [1045, 288] width 189 height 22
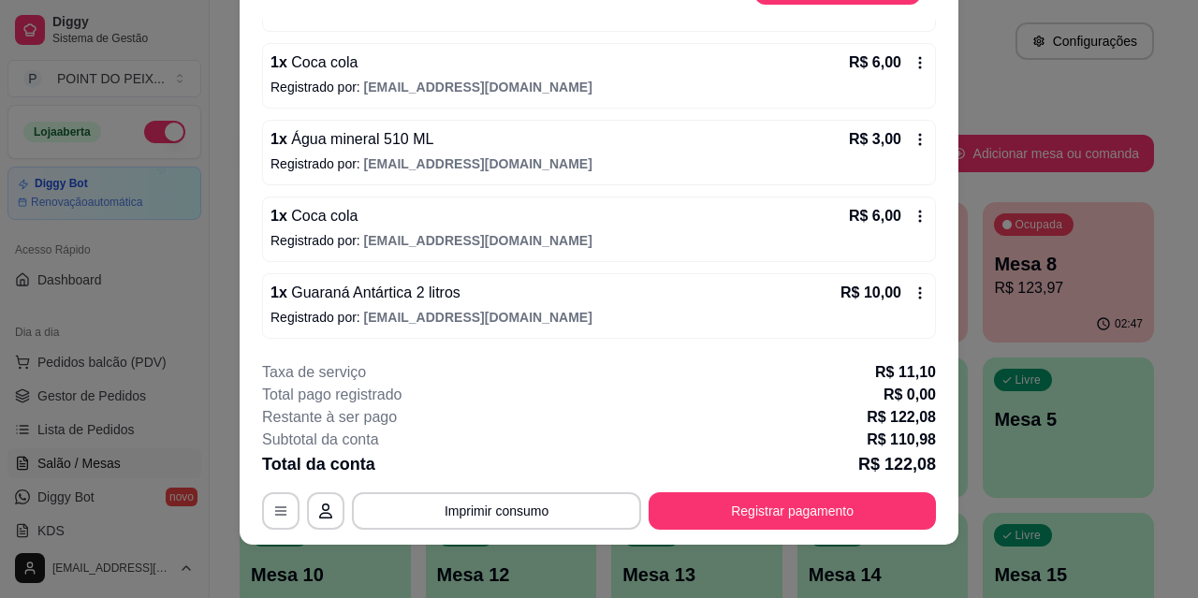
scroll to position [57, 0]
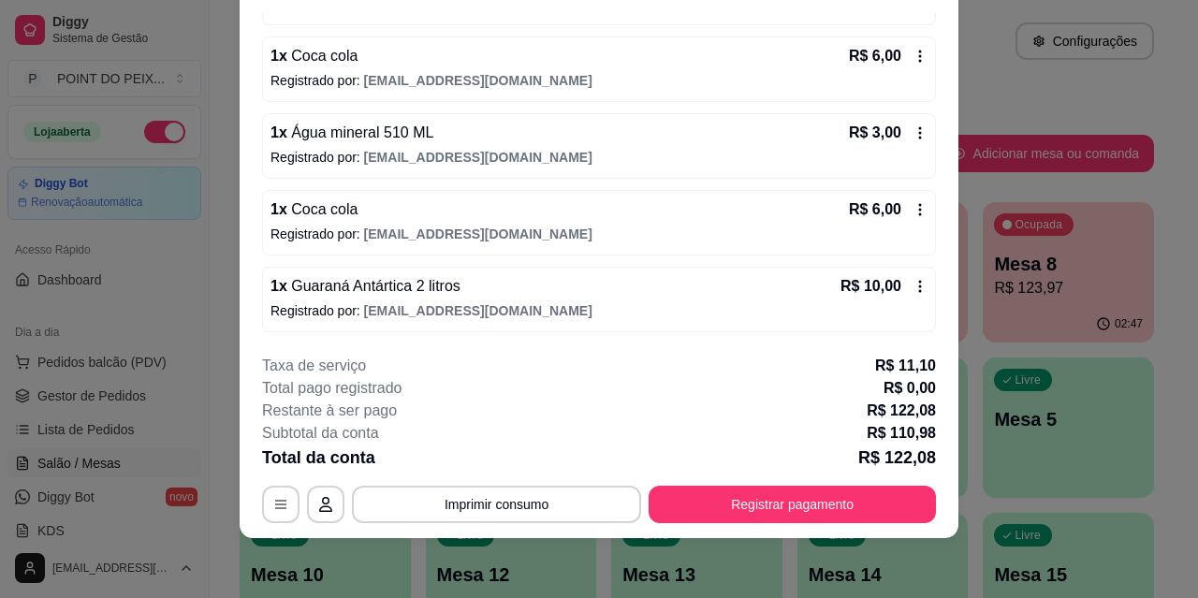
click at [603, 301] on p "Registrado por: [EMAIL_ADDRESS][DOMAIN_NAME]" at bounding box center [599, 310] width 657 height 19
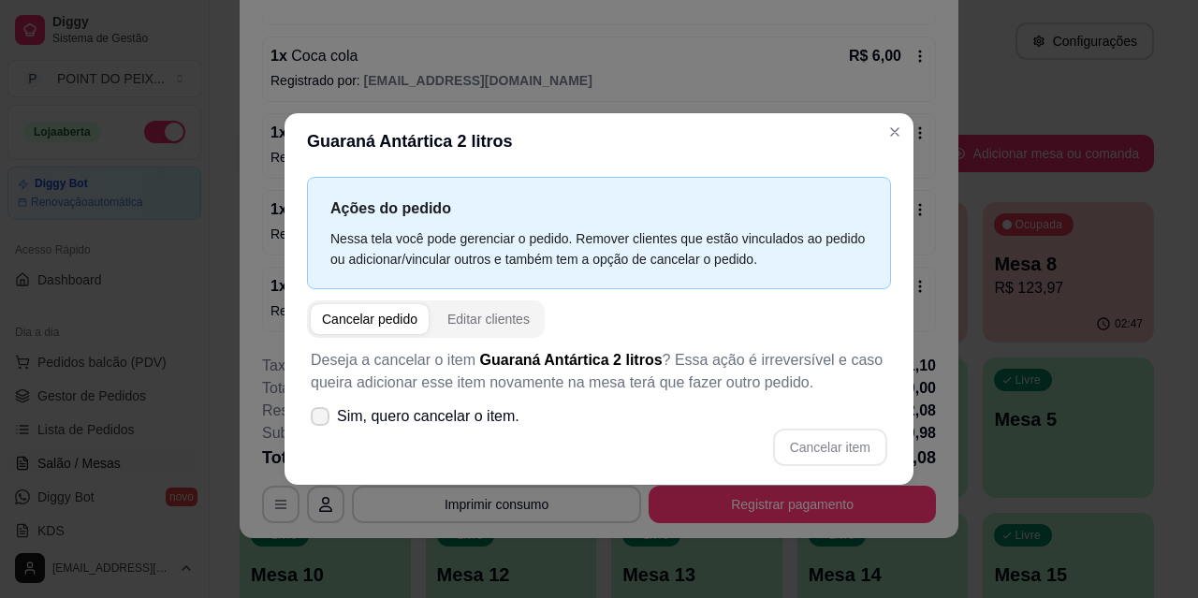
click at [318, 422] on span at bounding box center [320, 416] width 19 height 19
click at [318, 422] on input "Sim, quero cancelar o item." at bounding box center [316, 425] width 12 height 12
checkbox input "true"
click at [808, 449] on button "Cancelar item" at bounding box center [829, 447] width 111 height 37
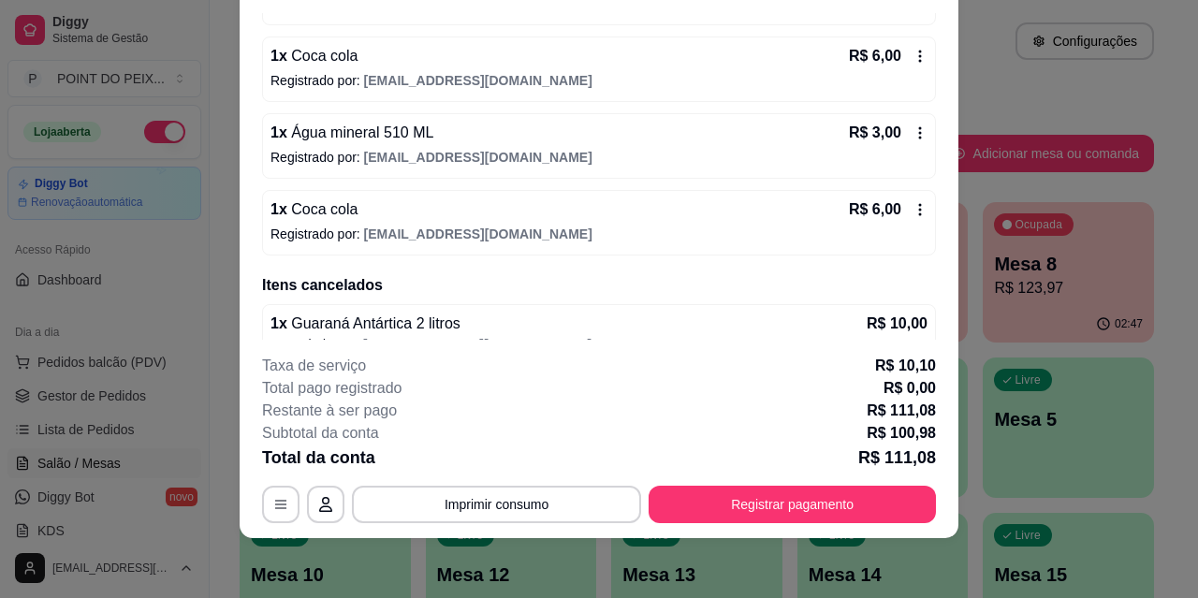
scroll to position [0, 0]
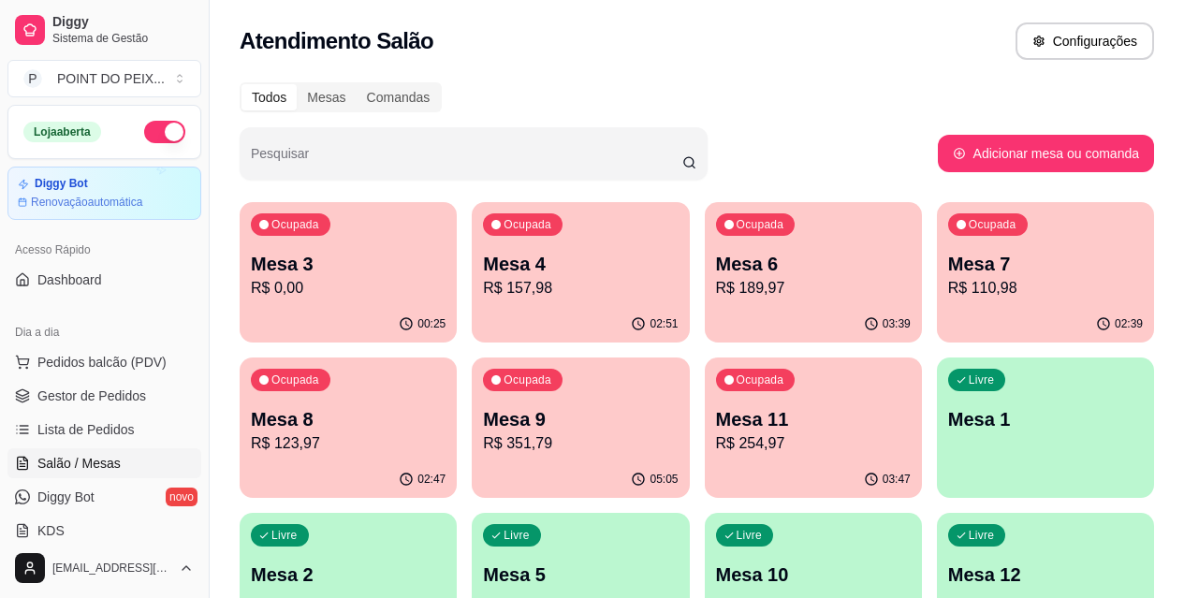
click at [948, 258] on p "Mesa 7" at bounding box center [1045, 264] width 195 height 26
click at [446, 433] on p "R$ 123,97" at bounding box center [348, 444] width 195 height 22
click at [716, 281] on p "R$ 189,97" at bounding box center [813, 288] width 195 height 22
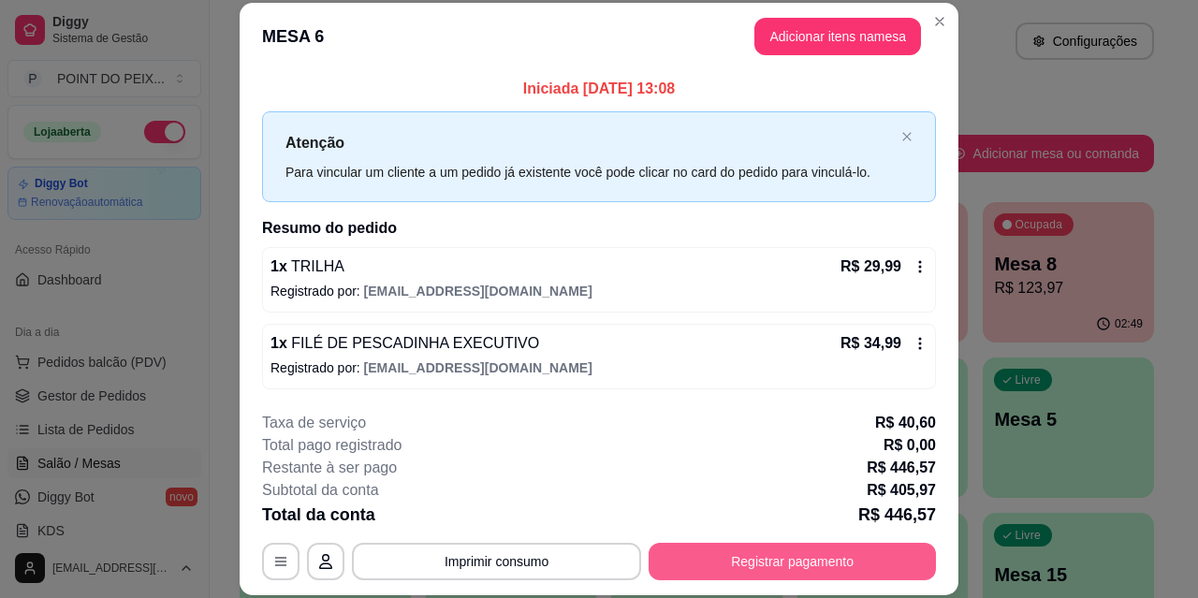
click at [787, 558] on button "Registrar pagamento" at bounding box center [792, 561] width 287 height 37
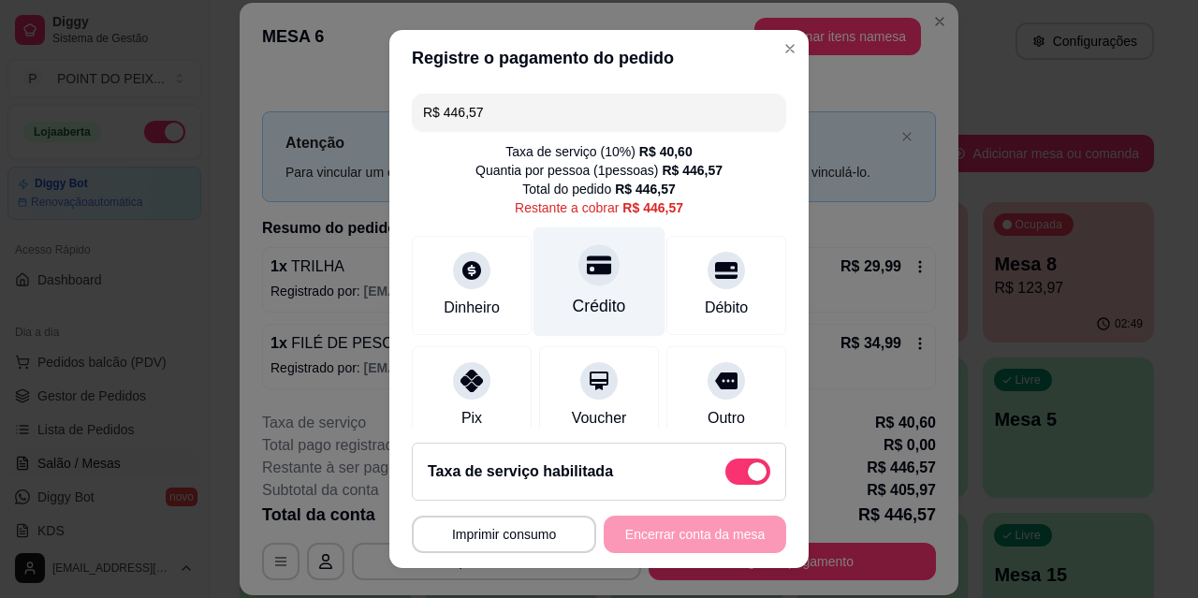
click at [591, 286] on div "Crédito" at bounding box center [600, 283] width 132 height 110
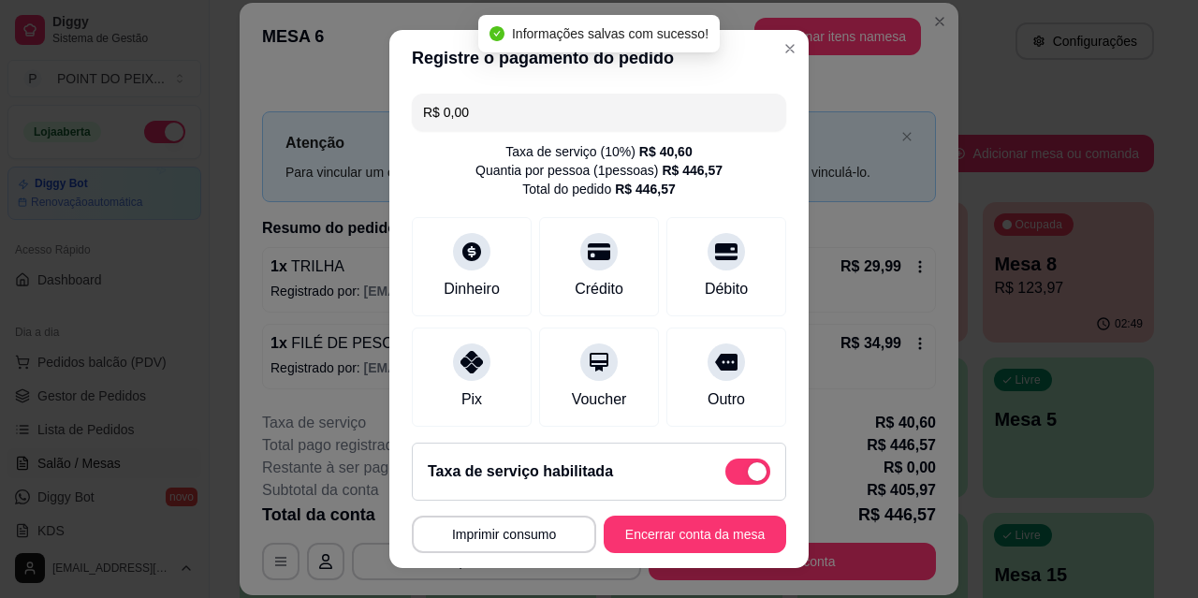
type input "R$ 0,00"
click at [648, 537] on button "Encerrar conta da mesa" at bounding box center [695, 535] width 177 height 37
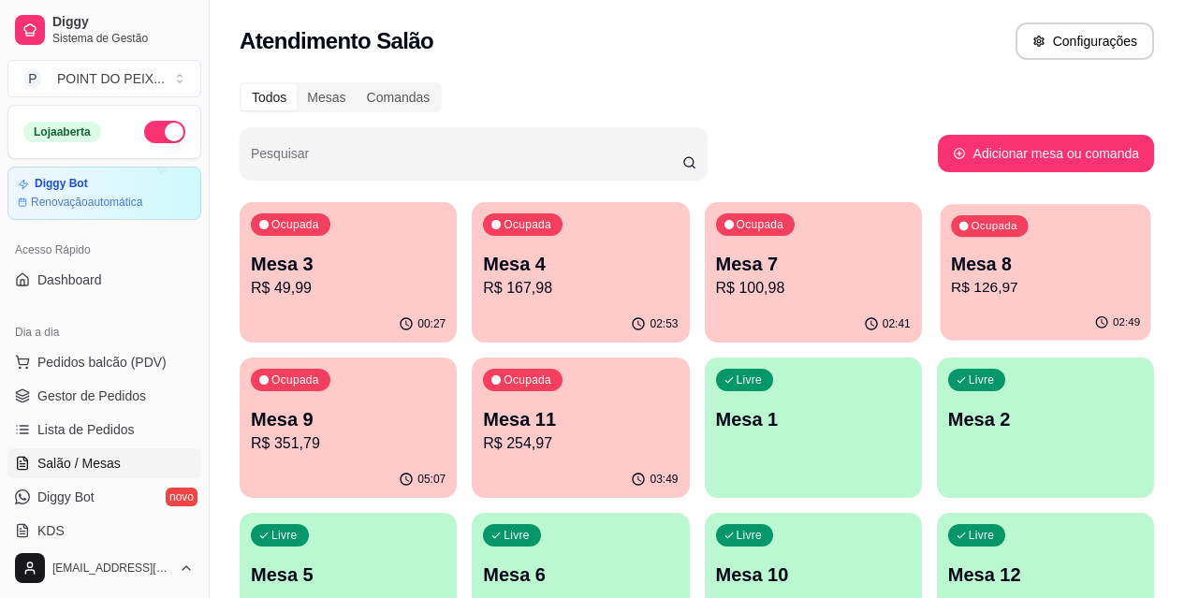
click at [951, 278] on p "R$ 126,97" at bounding box center [1045, 288] width 189 height 22
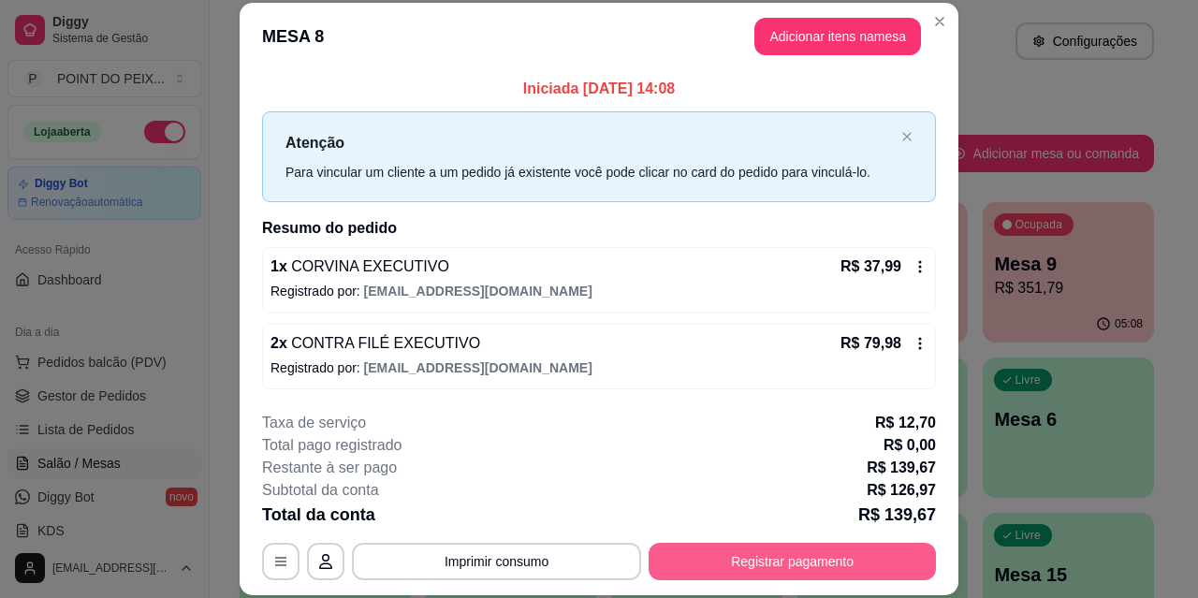
click at [724, 555] on button "Registrar pagamento" at bounding box center [792, 561] width 287 height 37
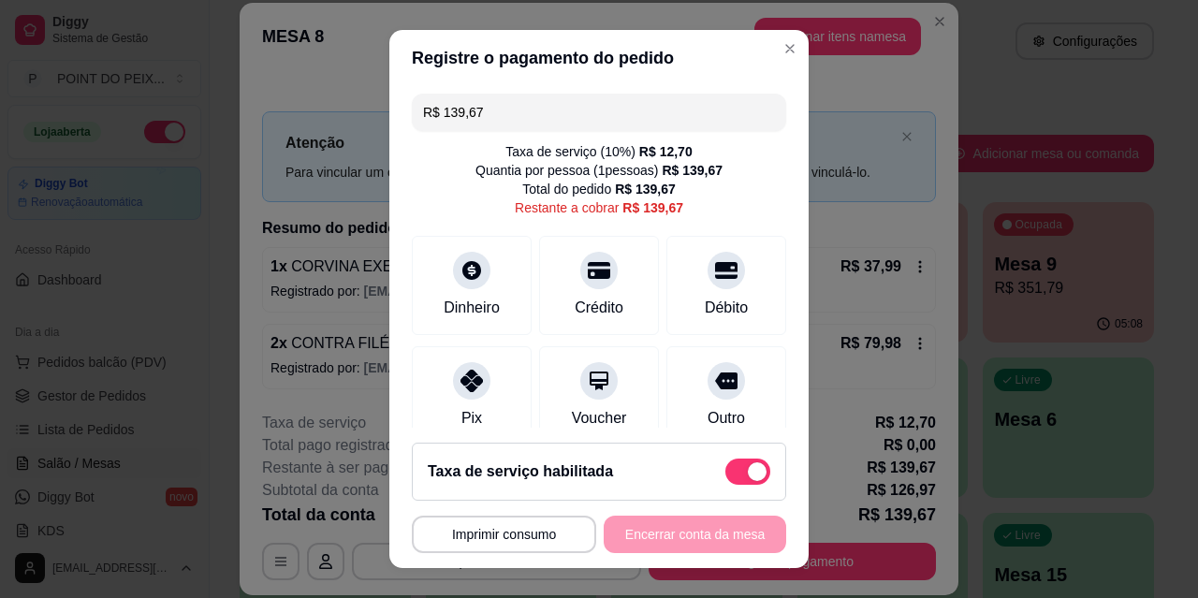
click at [726, 477] on span at bounding box center [748, 472] width 45 height 26
click at [725, 477] on input "checkbox" at bounding box center [731, 482] width 12 height 12
checkbox input "true"
type input "R$ 126,97"
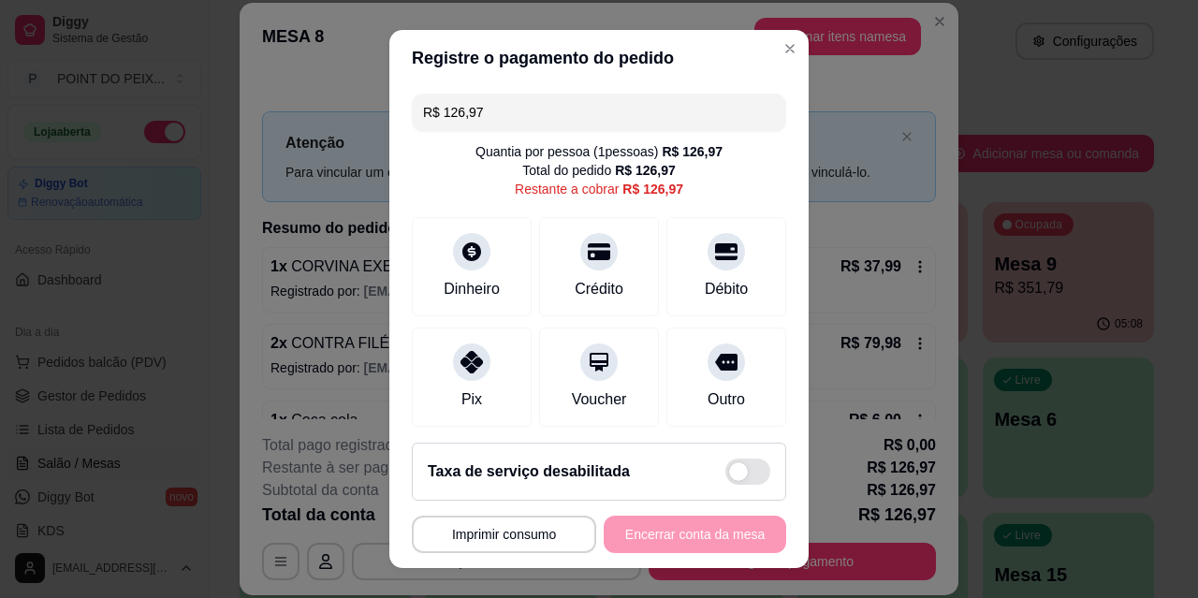
click at [735, 470] on span at bounding box center [748, 472] width 45 height 26
click at [735, 476] on input "checkbox" at bounding box center [731, 482] width 12 height 12
checkbox input "false"
type input "R$ 139,67"
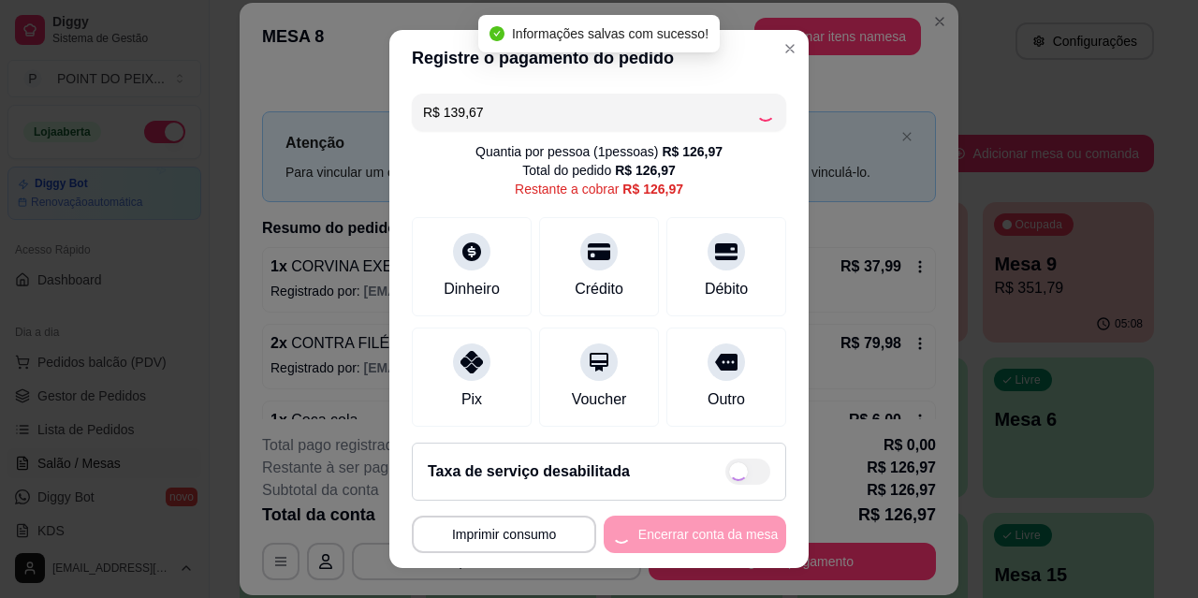
checkbox input "true"
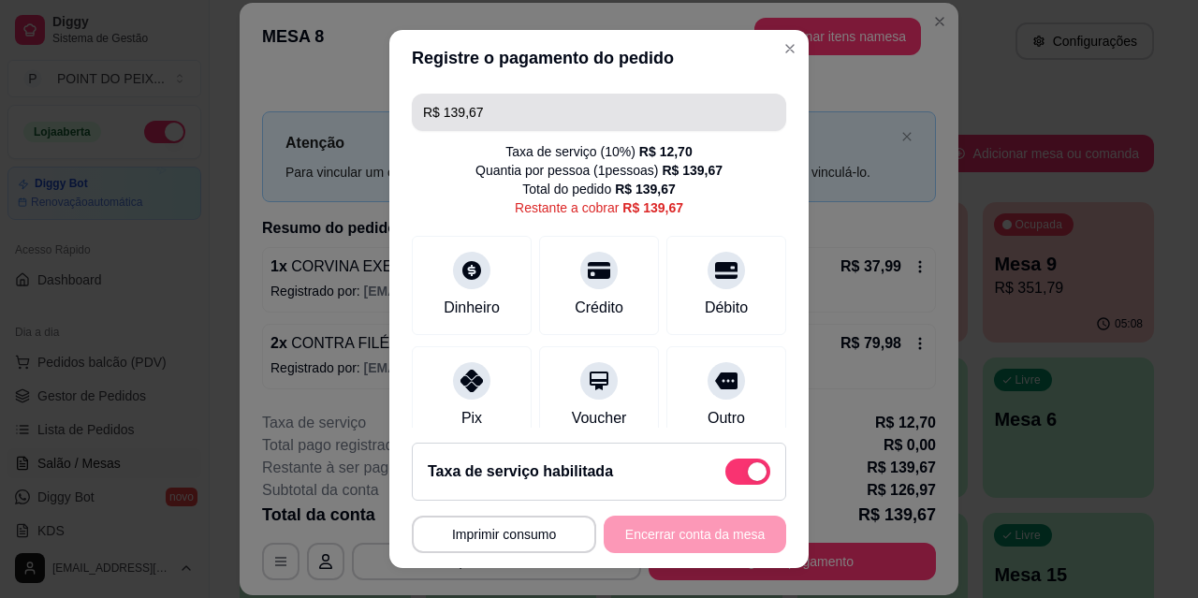
click at [483, 99] on input "R$ 139,67" at bounding box center [599, 112] width 352 height 37
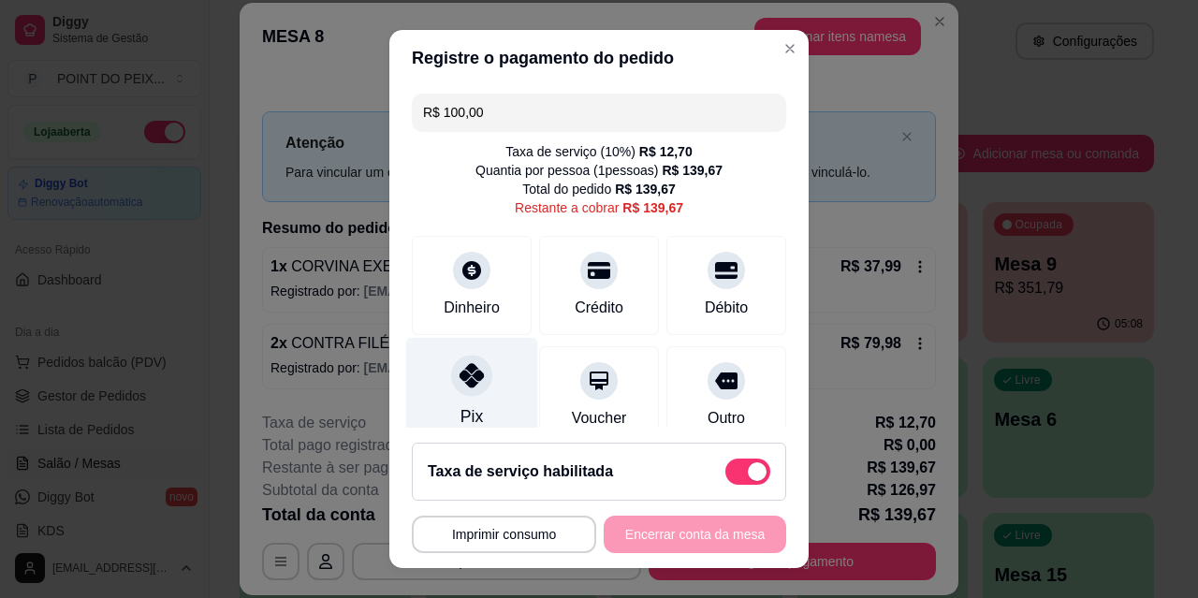
click at [460, 387] on icon at bounding box center [472, 375] width 24 height 24
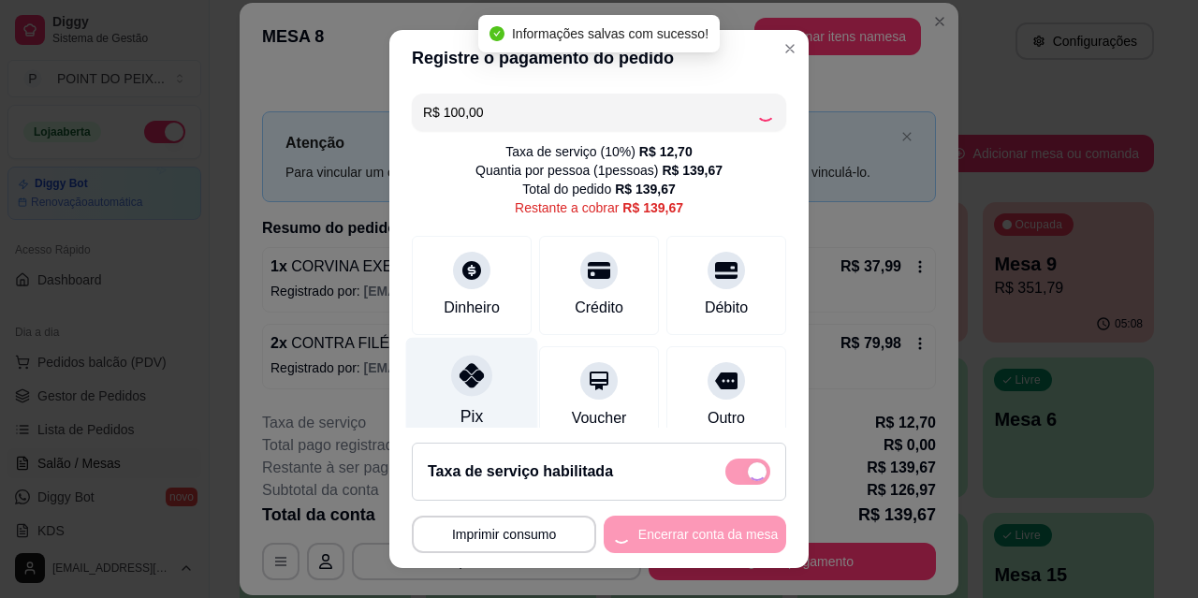
type input "R$ 39,67"
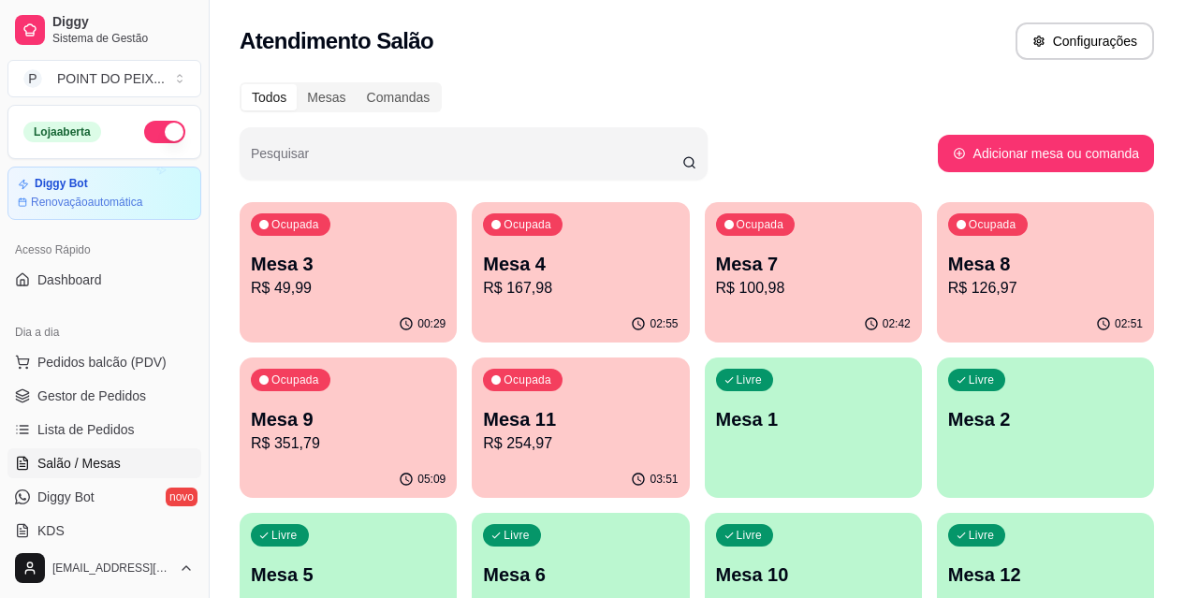
click at [483, 278] on p "R$ 167,98" at bounding box center [580, 288] width 195 height 22
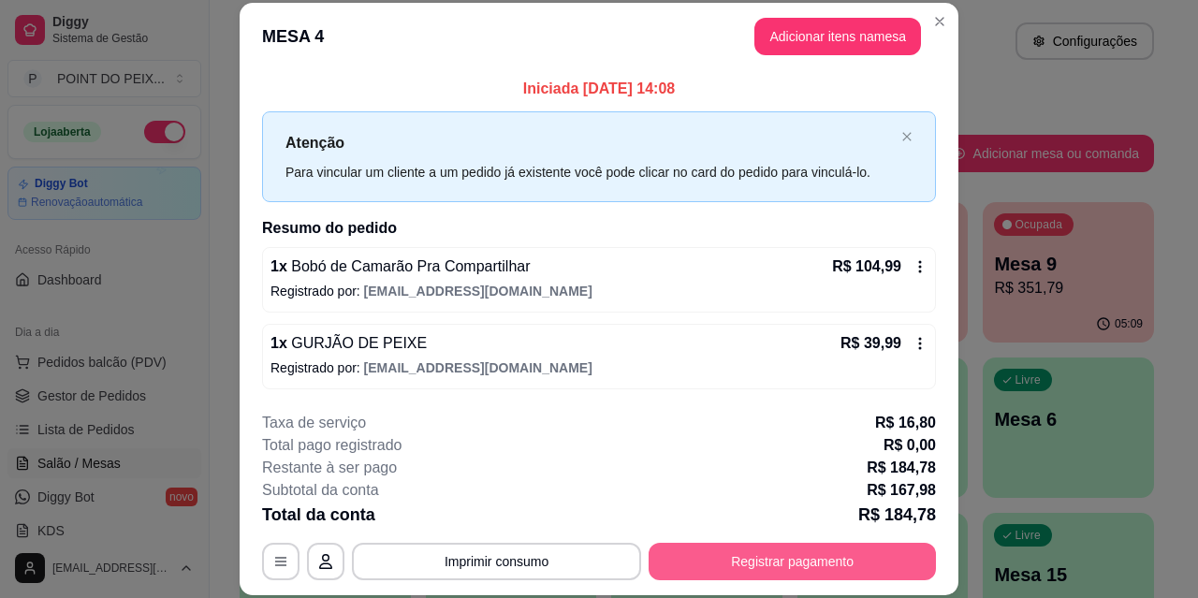
click at [750, 564] on button "Registrar pagamento" at bounding box center [792, 561] width 287 height 37
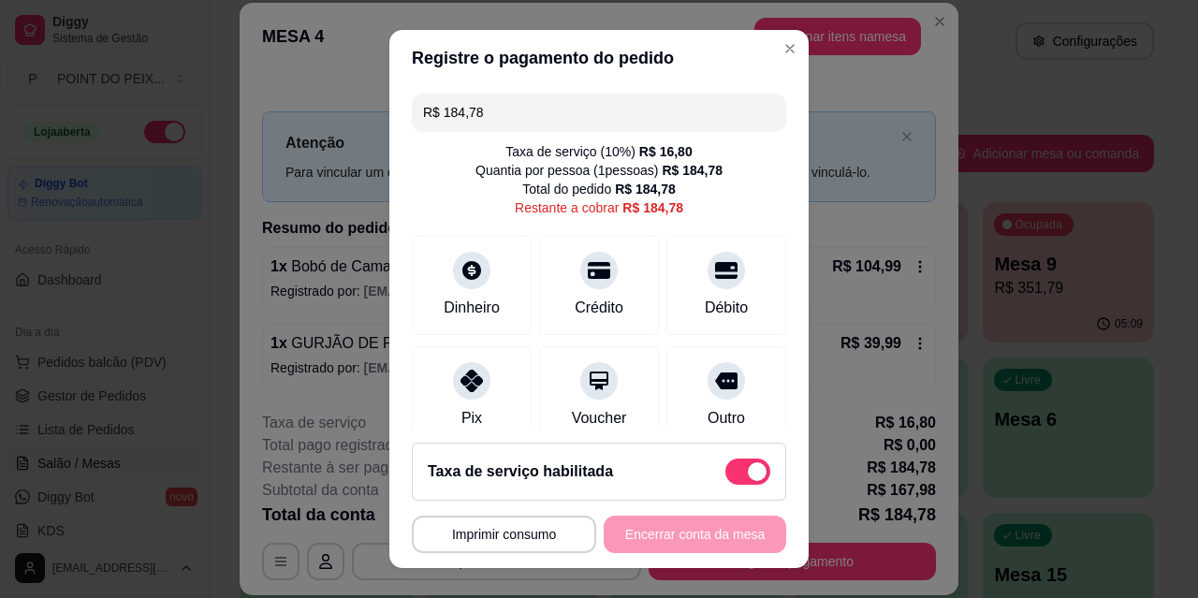
click at [726, 484] on span at bounding box center [748, 472] width 45 height 26
click at [725, 484] on input "checkbox" at bounding box center [731, 482] width 12 height 12
checkbox input "true"
type input "R$ 167,98"
checkbox input "false"
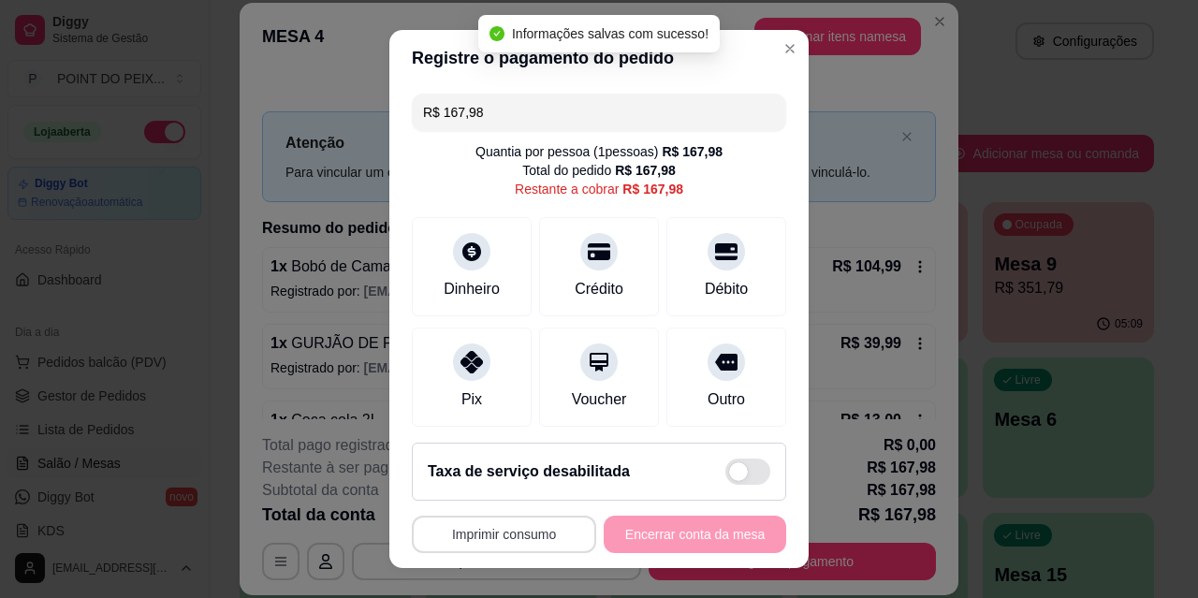
click at [520, 533] on button "Imprimir consumo" at bounding box center [504, 534] width 184 height 37
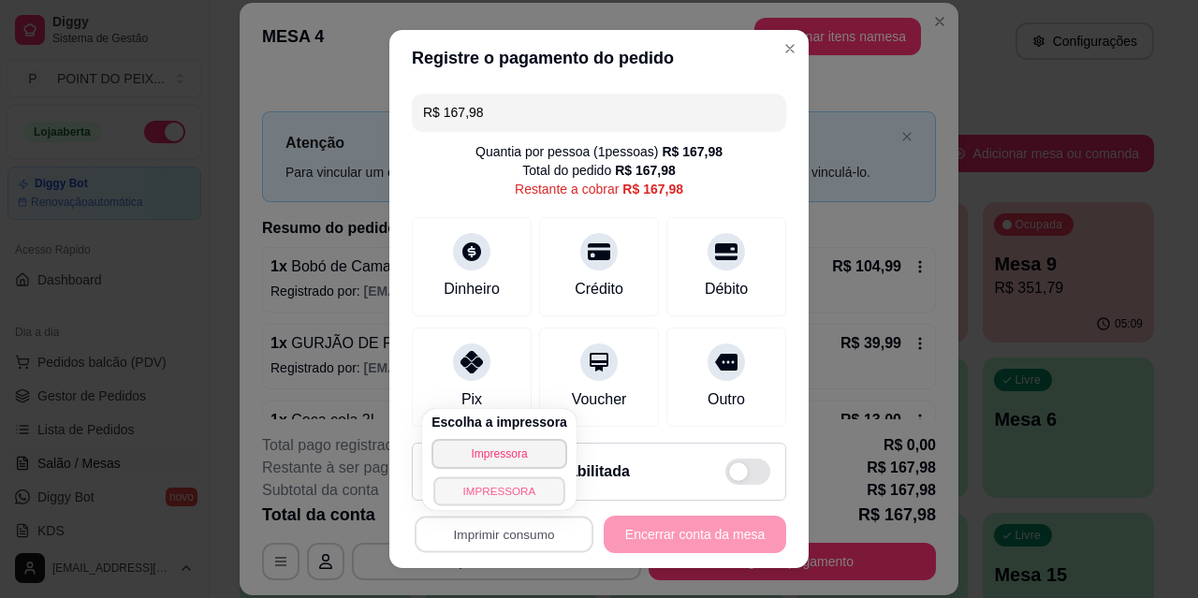
click at [510, 489] on button "IMPRESSORA" at bounding box center [499, 491] width 131 height 29
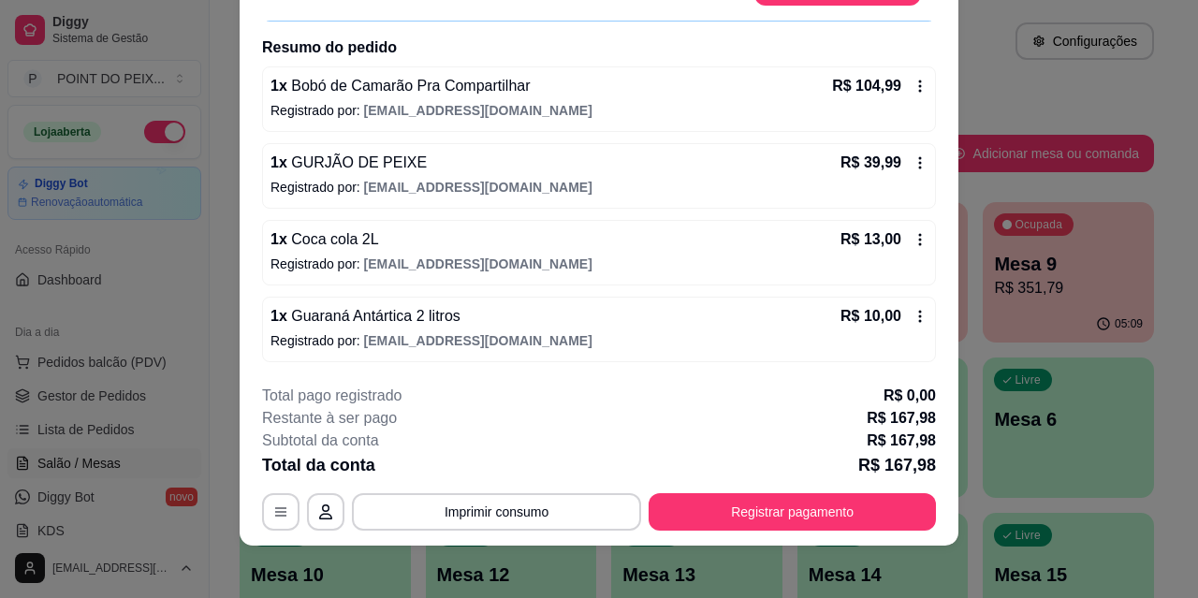
scroll to position [57, 0]
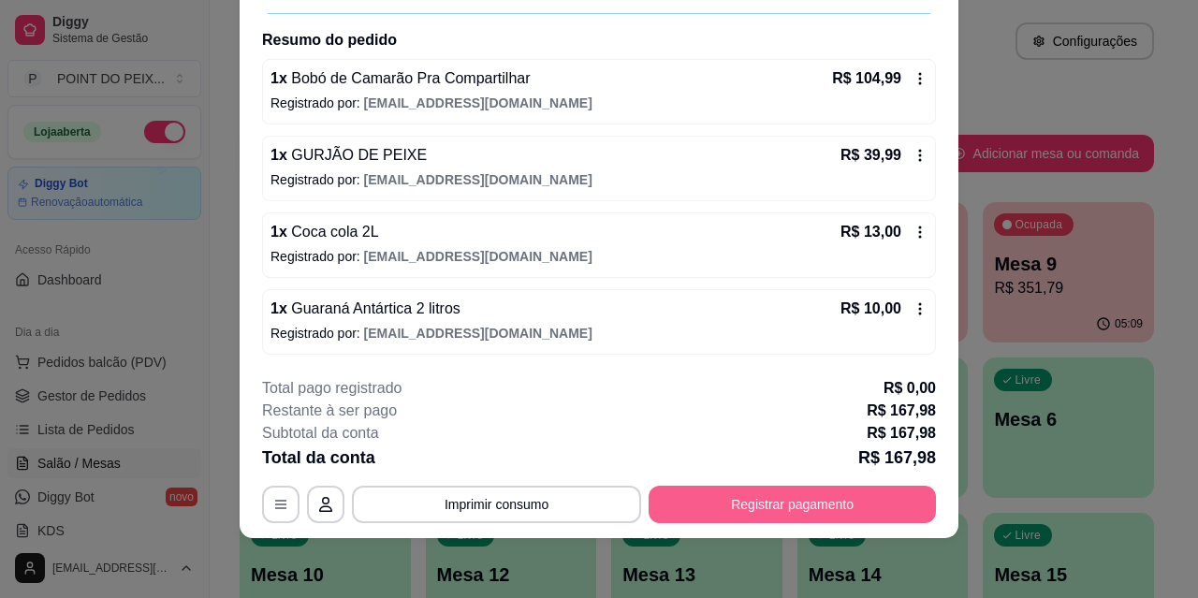
click at [730, 503] on button "Registrar pagamento" at bounding box center [792, 504] width 287 height 37
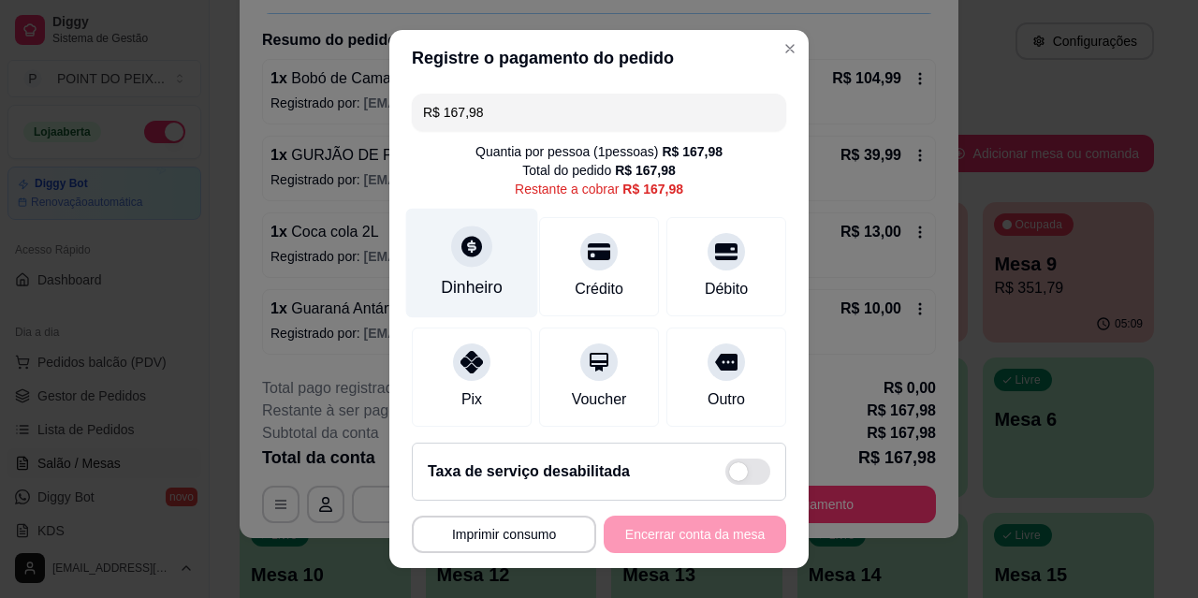
click at [460, 261] on div at bounding box center [471, 246] width 41 height 41
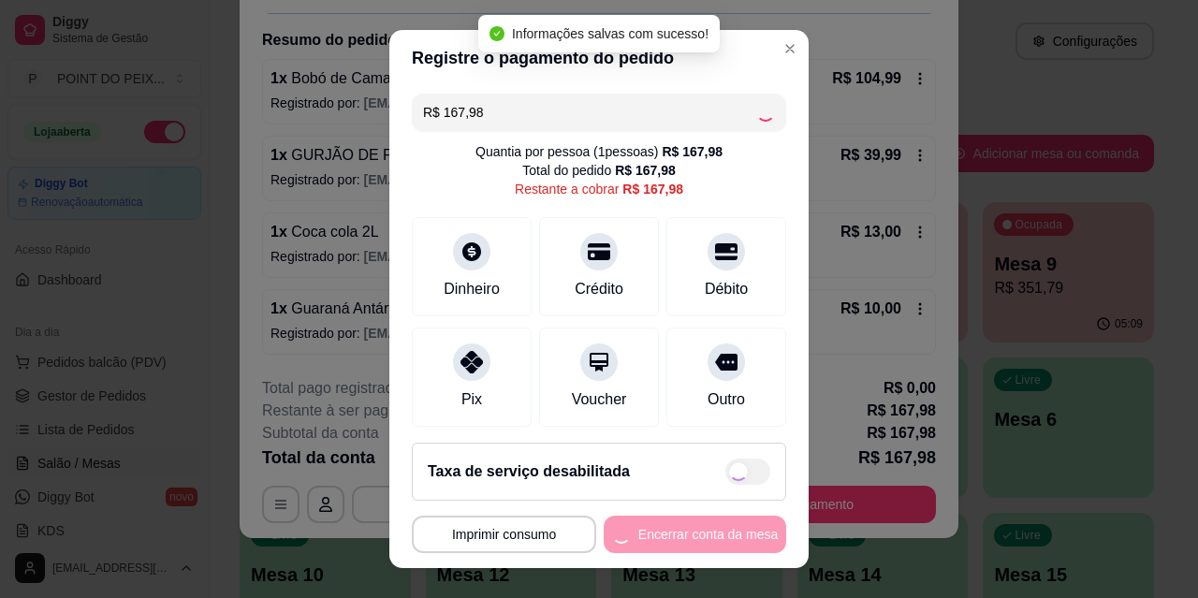
type input "R$ 0,00"
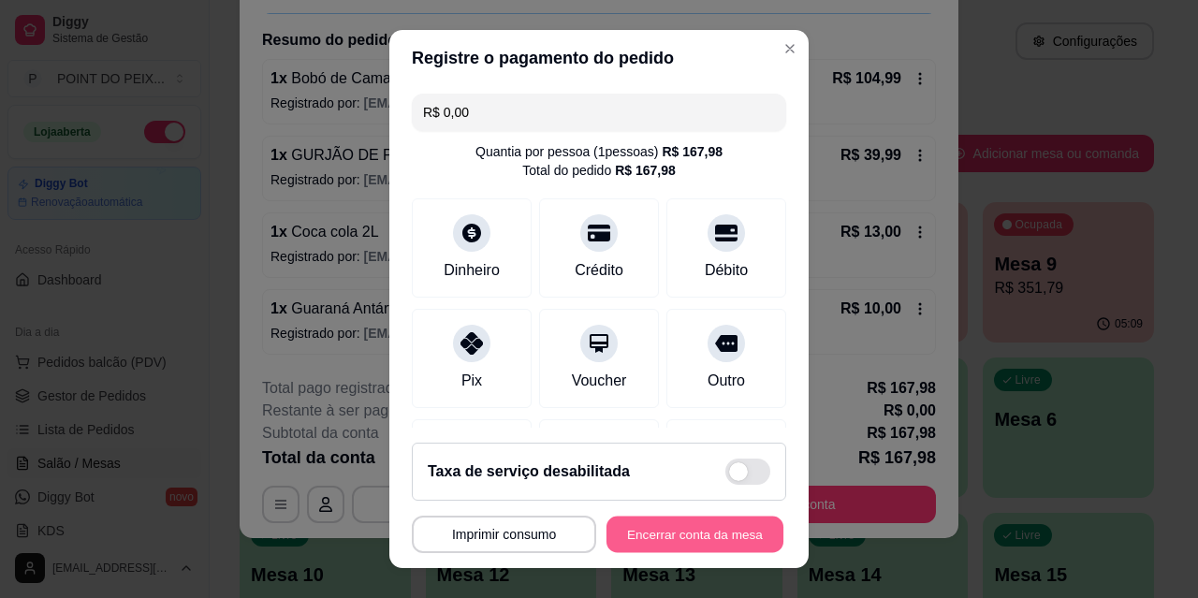
click at [691, 523] on button "Encerrar conta da mesa" at bounding box center [695, 535] width 177 height 37
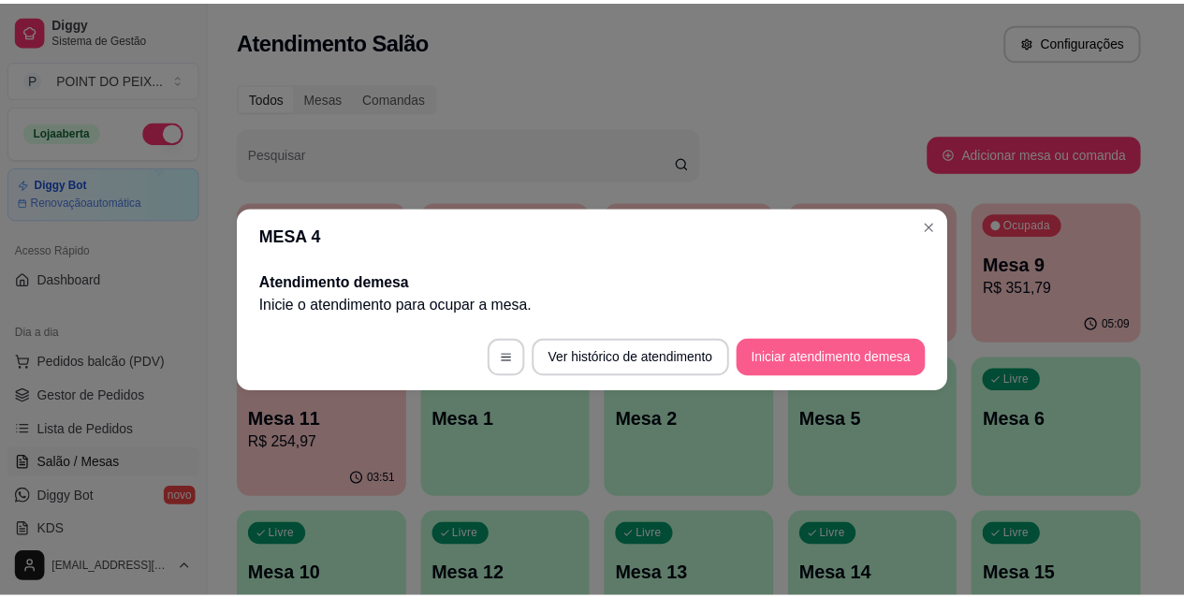
scroll to position [0, 0]
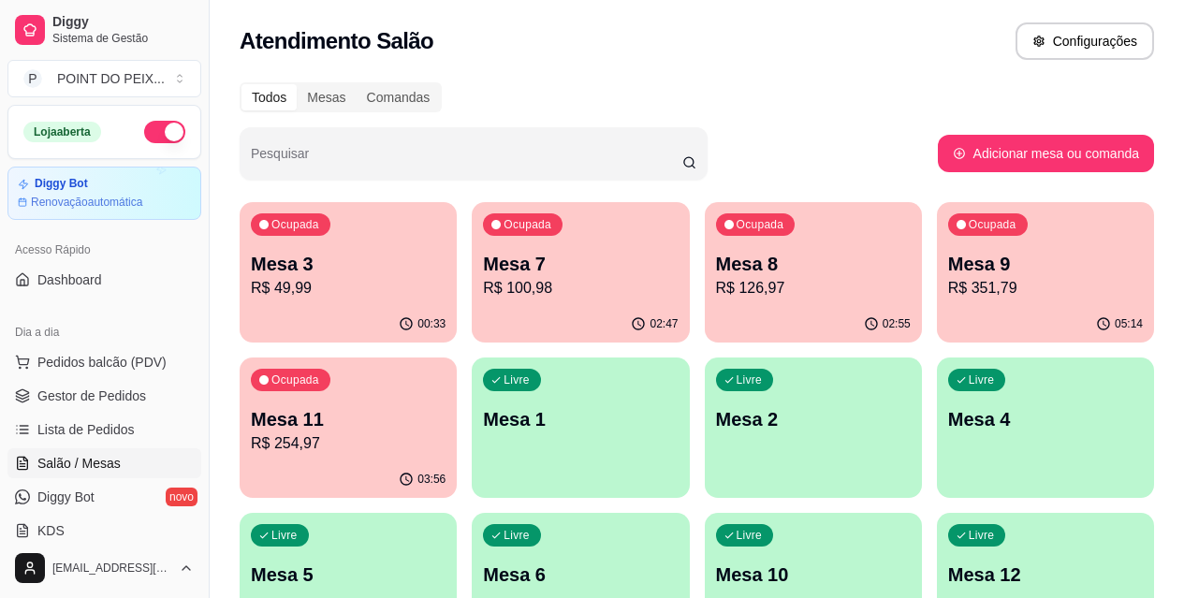
click at [780, 97] on div "Todos Mesas Comandas" at bounding box center [697, 97] width 915 height 30
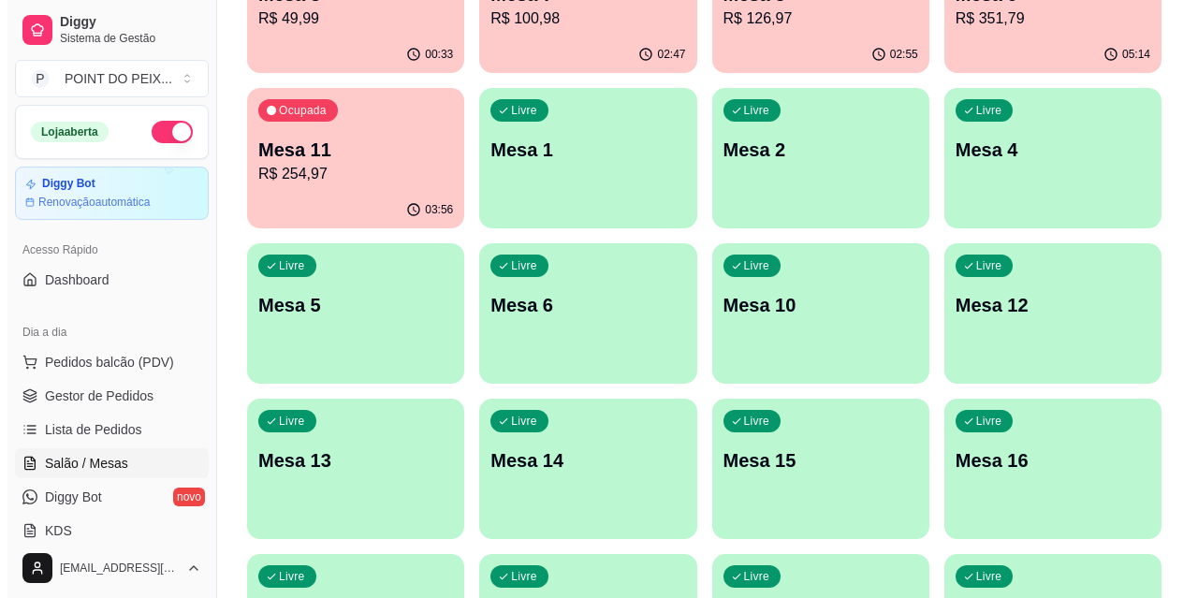
scroll to position [281, 0]
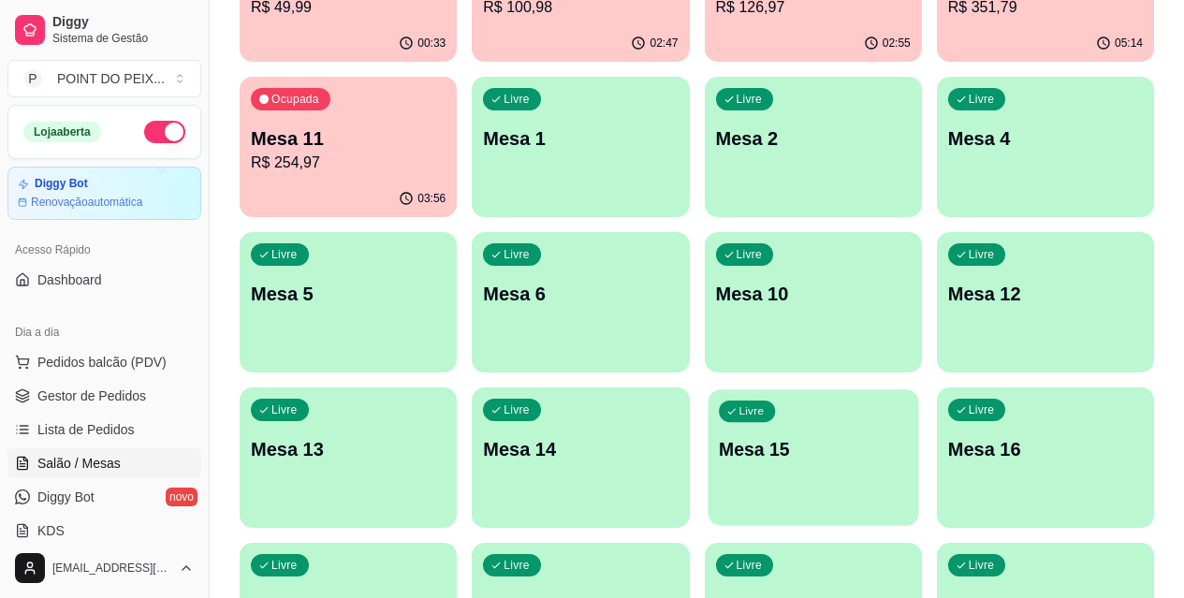
click at [919, 390] on div "Livre Mesa 15" at bounding box center [813, 447] width 211 height 114
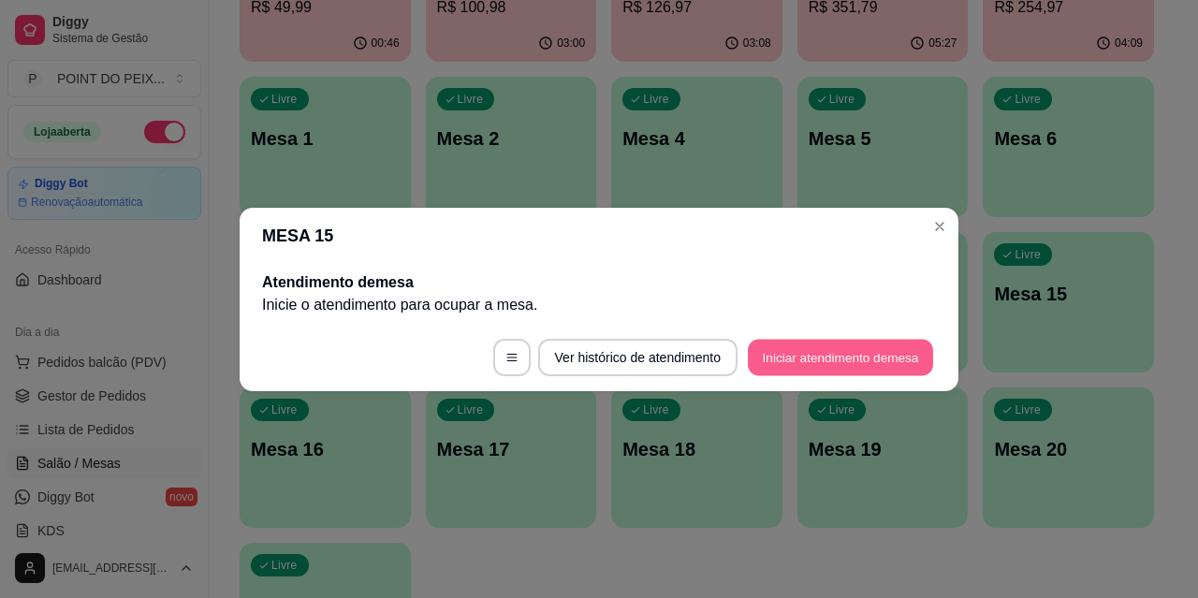
click at [842, 357] on button "Iniciar atendimento de mesa" at bounding box center [840, 357] width 185 height 37
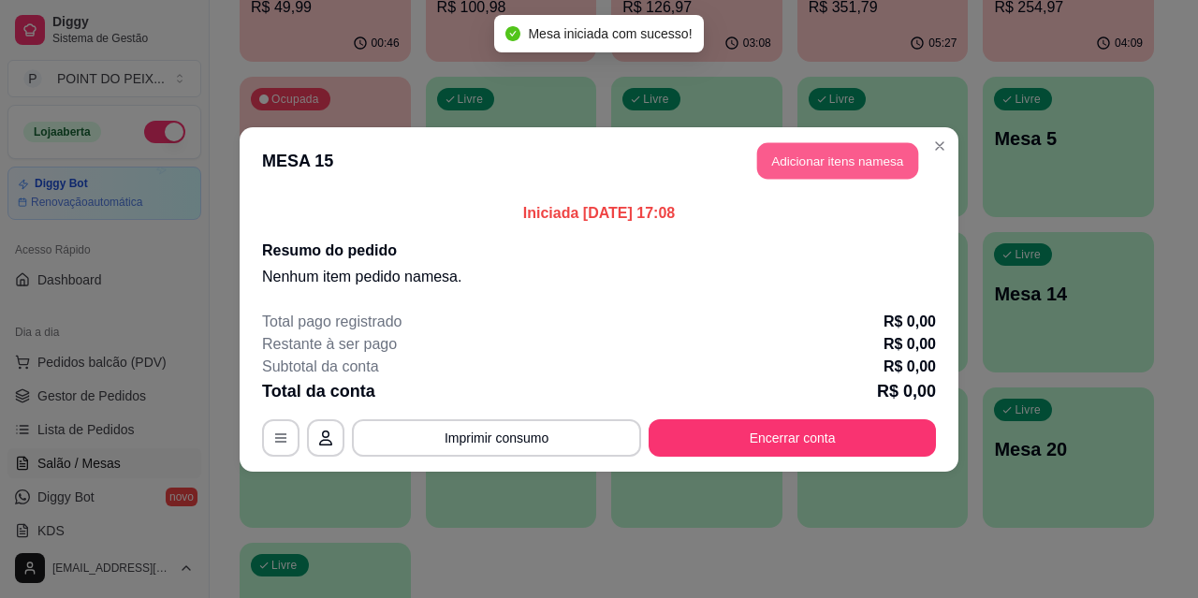
click at [830, 170] on button "Adicionar itens na mesa" at bounding box center [837, 160] width 161 height 37
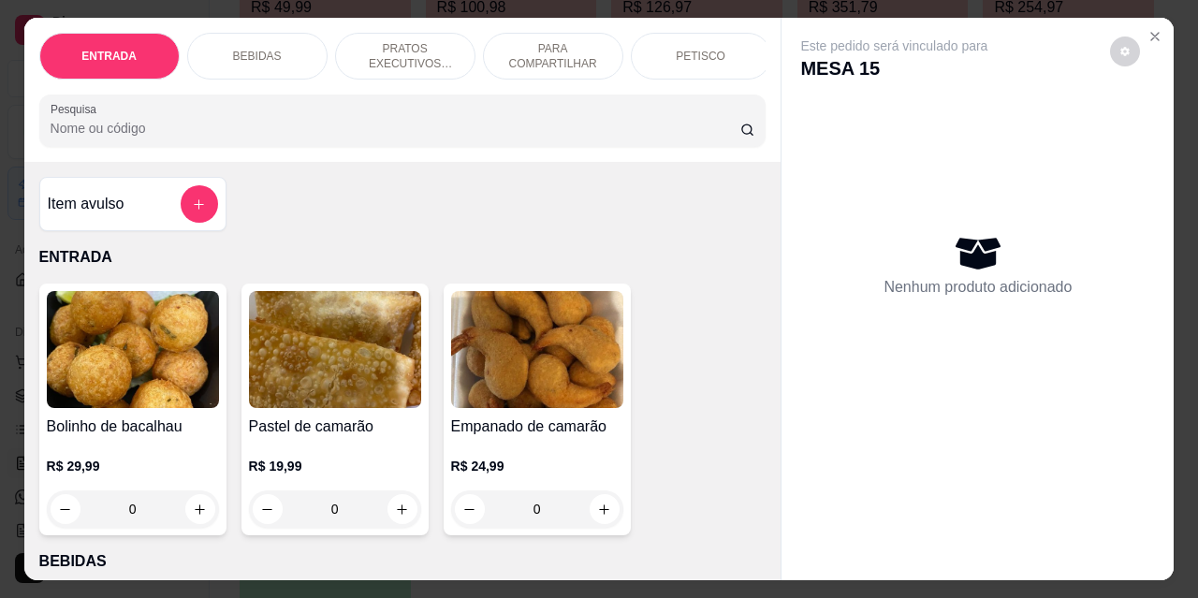
click at [700, 49] on p "PETISCO" at bounding box center [701, 56] width 50 height 15
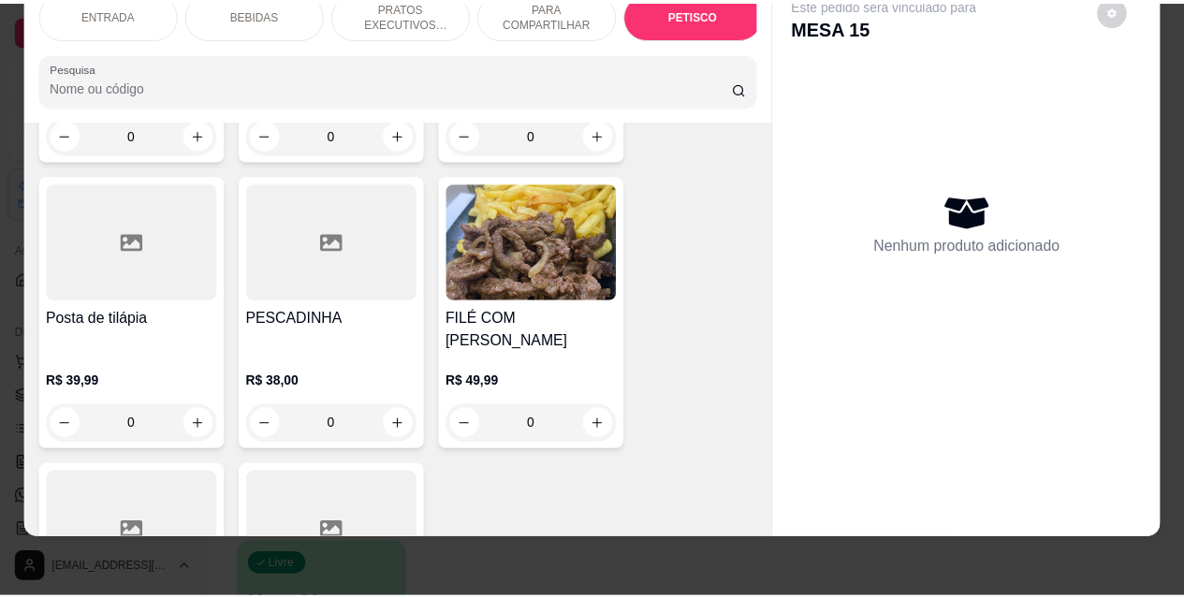
scroll to position [4712, 0]
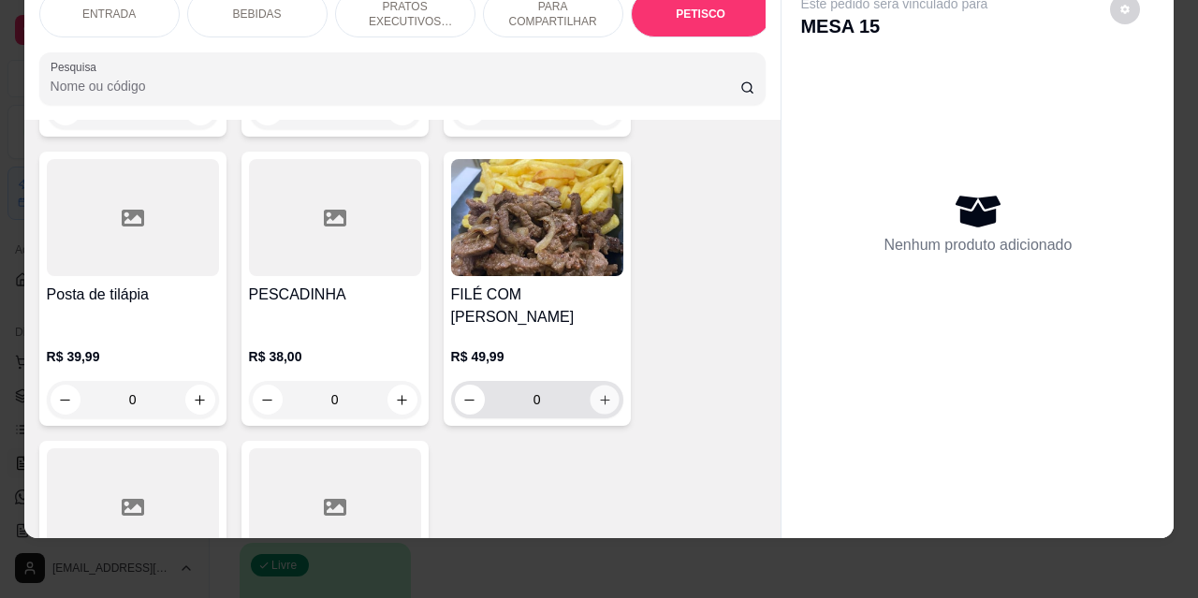
click at [609, 386] on button "increase-product-quantity" at bounding box center [604, 400] width 29 height 29
type input "1"
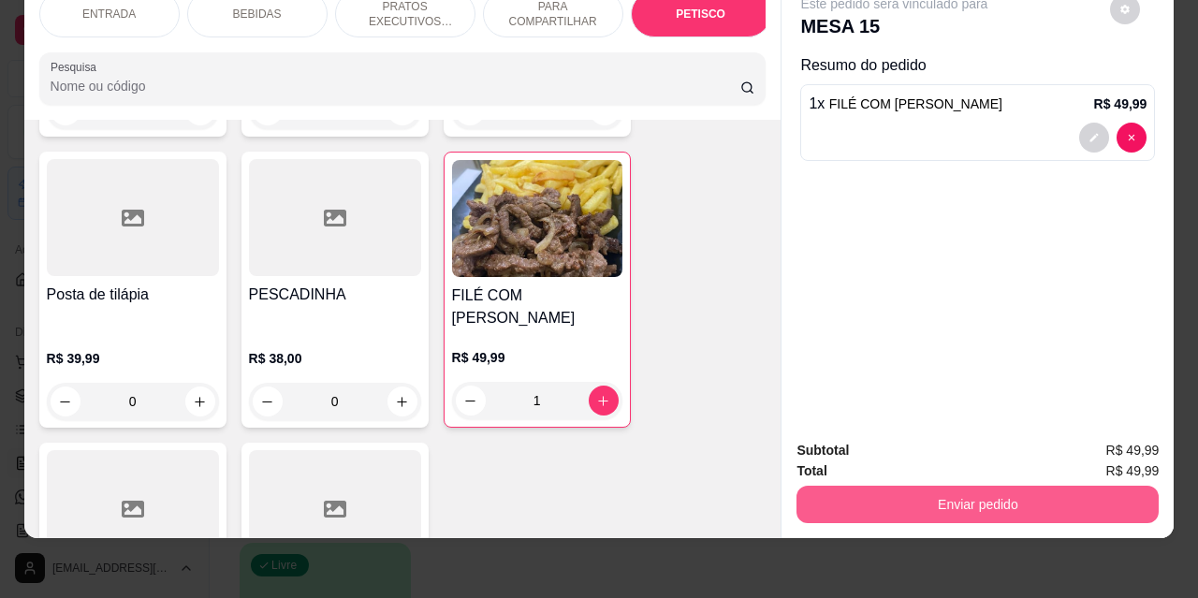
click at [842, 492] on button "Enviar pedido" at bounding box center [978, 504] width 362 height 37
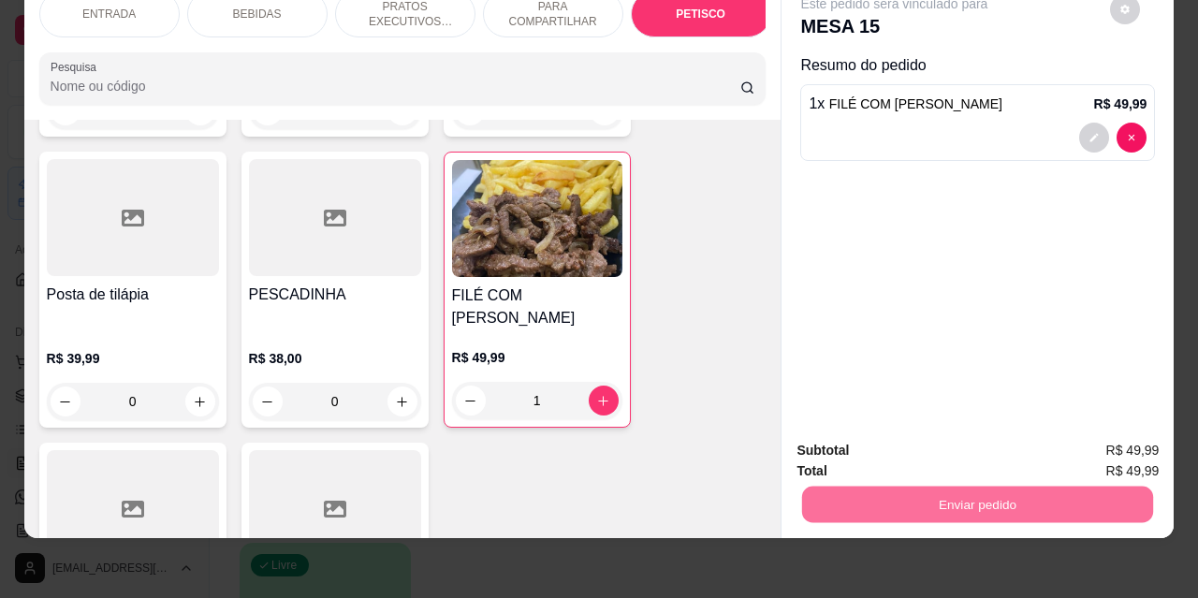
click at [845, 447] on button "Não registrar e enviar pedido" at bounding box center [916, 445] width 195 height 36
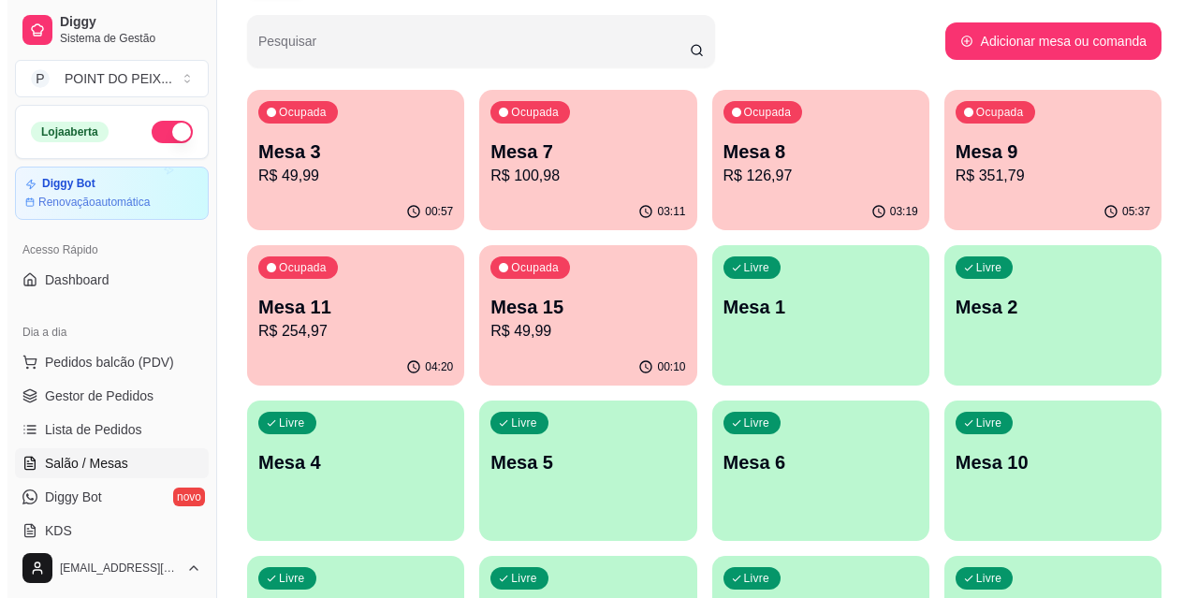
scroll to position [94, 0]
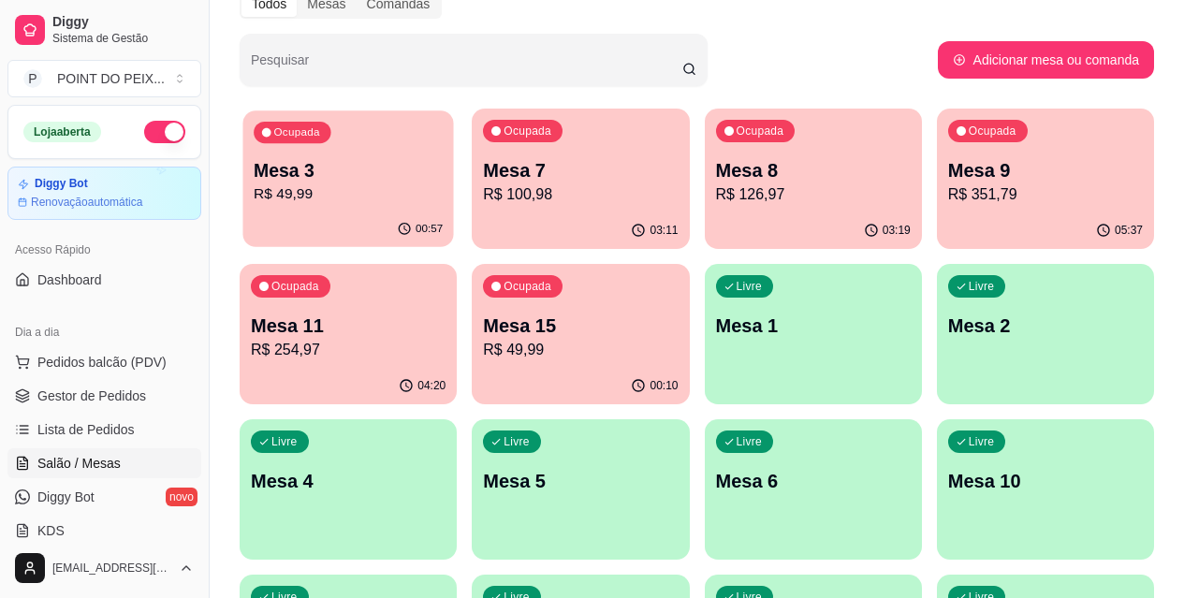
click at [327, 195] on p "R$ 49,99" at bounding box center [348, 195] width 189 height 22
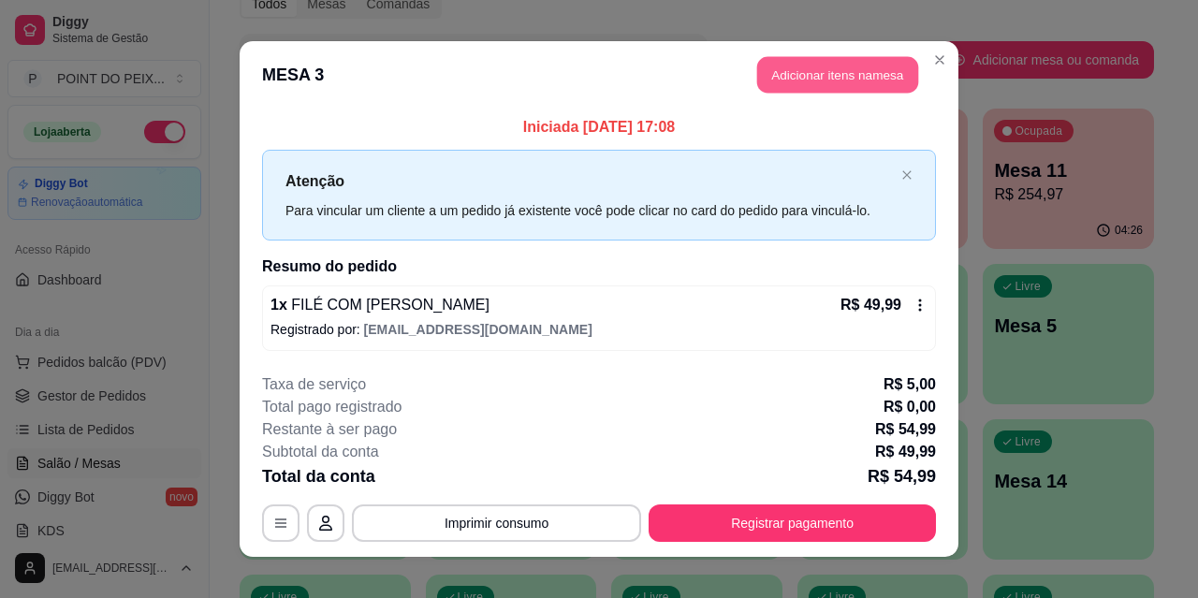
click at [813, 83] on button "Adicionar itens na mesa" at bounding box center [837, 75] width 161 height 37
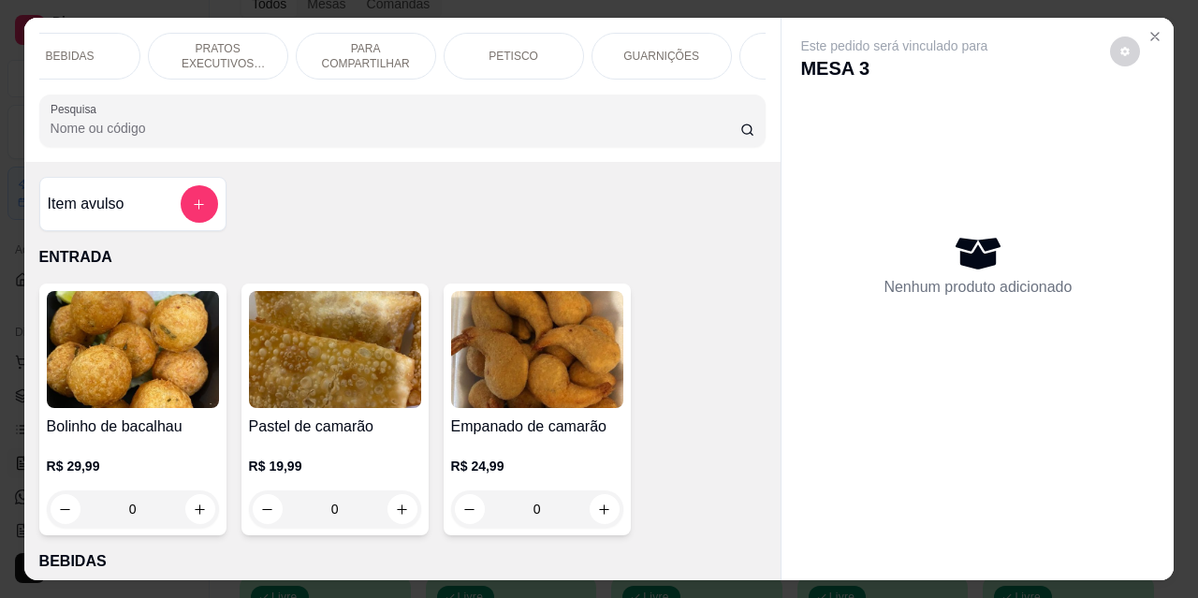
scroll to position [0, 225]
click at [631, 49] on p "GUARNIÇÕES" at bounding box center [624, 56] width 76 height 15
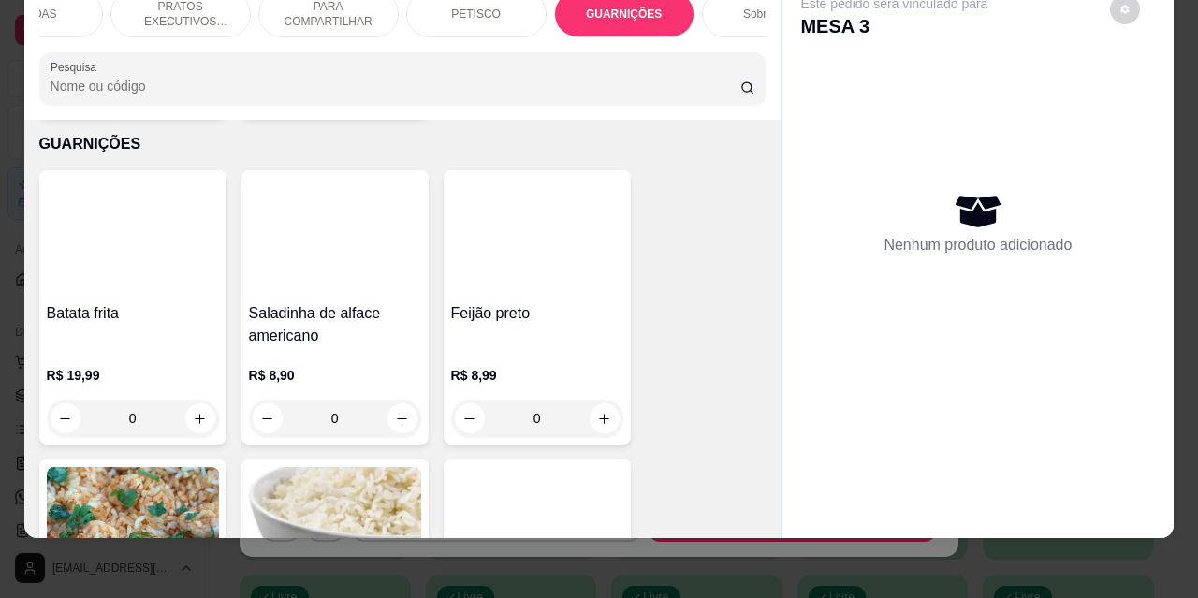
scroll to position [5255, 0]
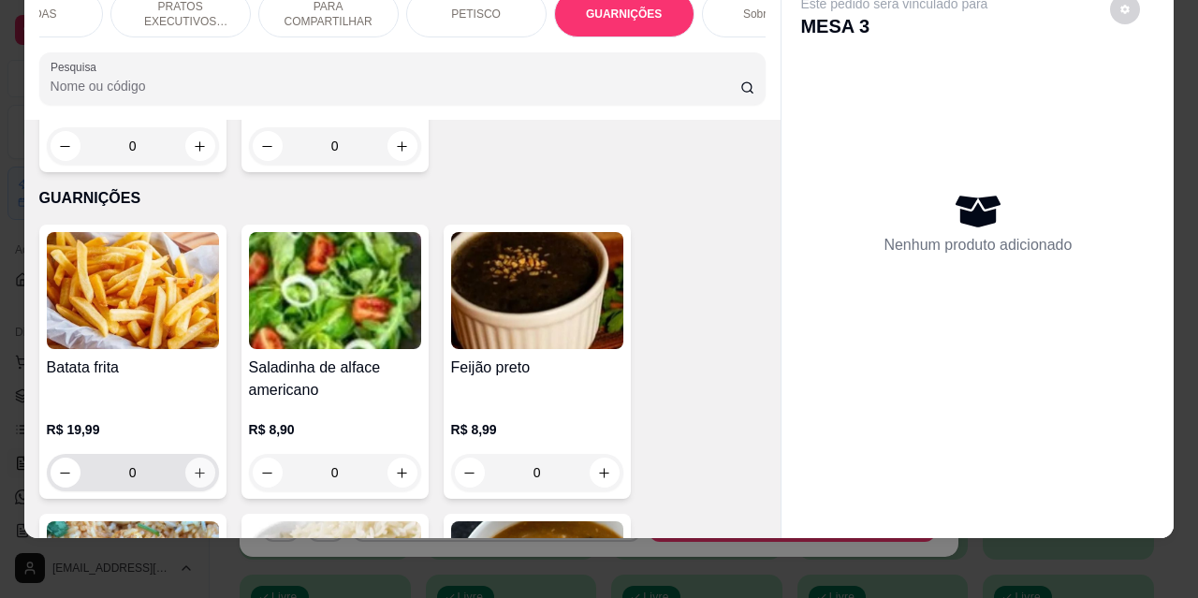
click at [195, 466] on icon "increase-product-quantity" at bounding box center [200, 473] width 14 height 14
type input "1"
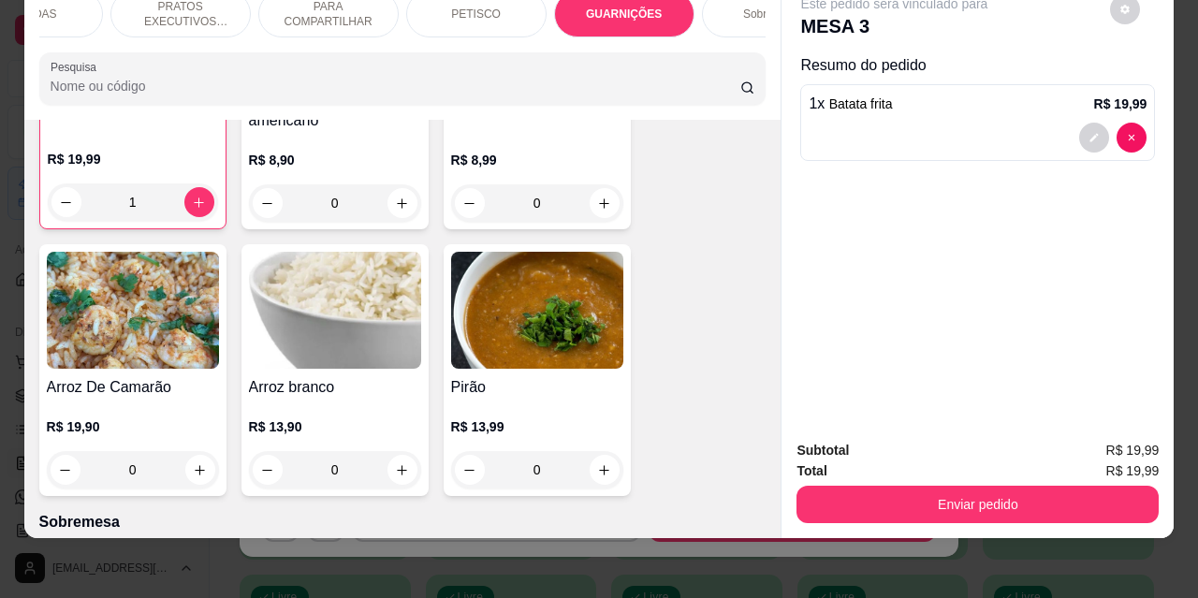
scroll to position [5535, 0]
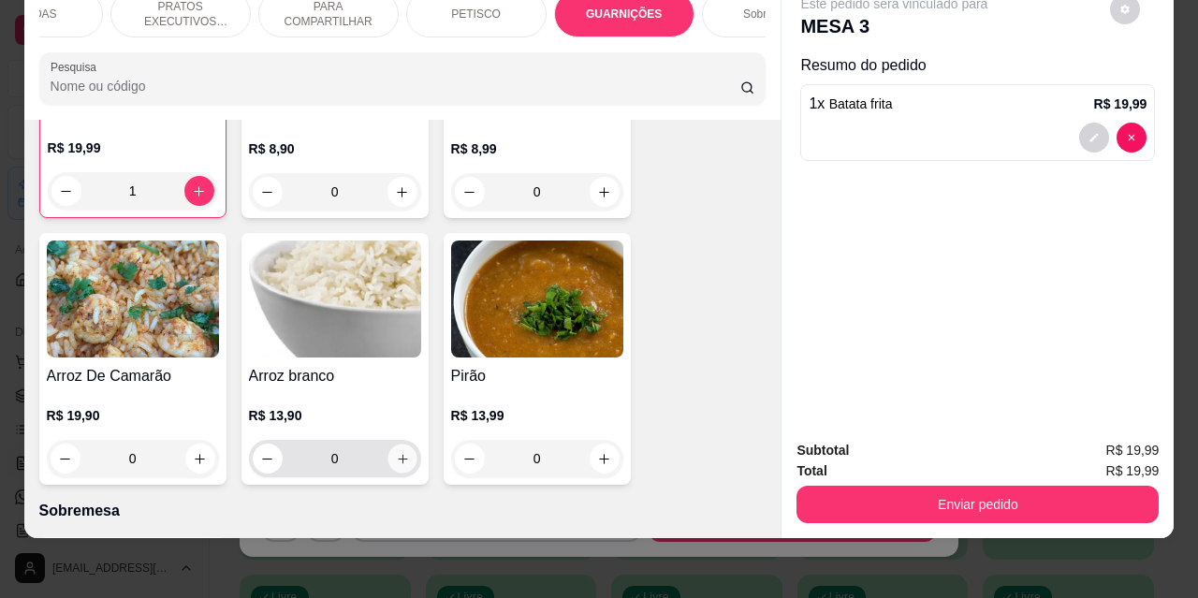
click at [404, 445] on button "increase-product-quantity" at bounding box center [402, 459] width 29 height 29
type input "1"
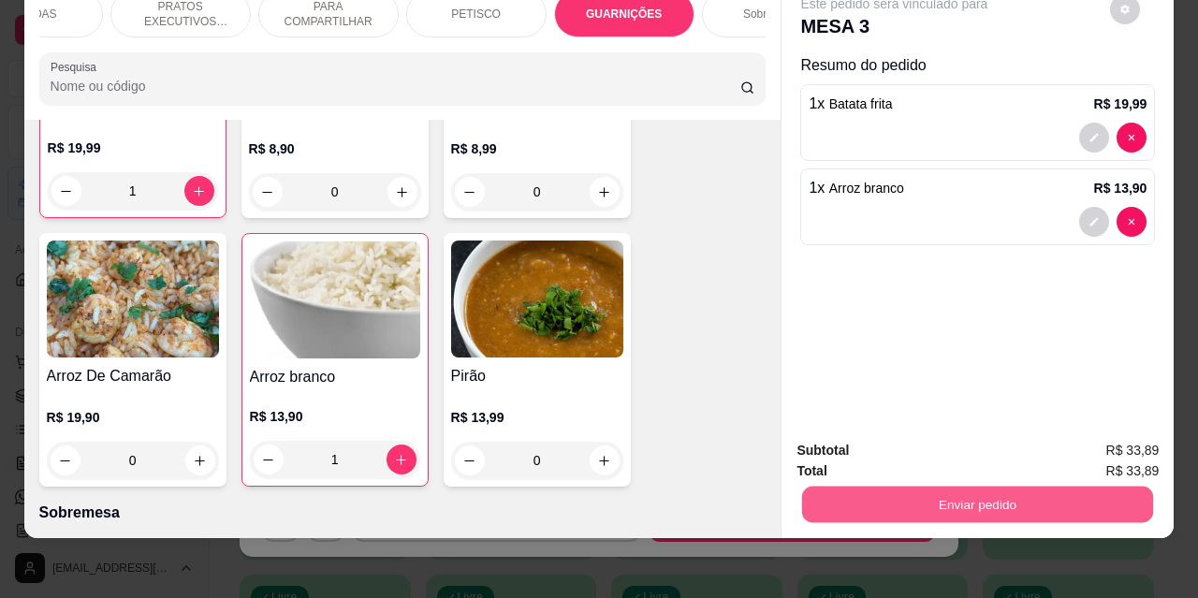
click at [928, 493] on button "Enviar pedido" at bounding box center [977, 504] width 351 height 37
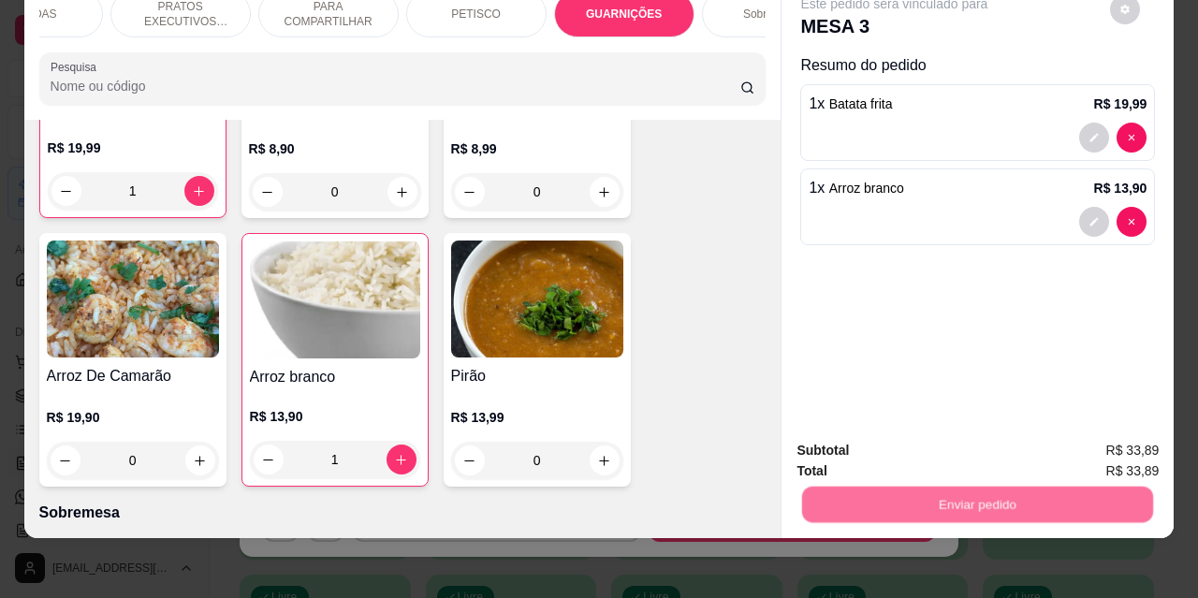
click at [869, 442] on button "Não registrar e enviar pedido" at bounding box center [916, 444] width 189 height 35
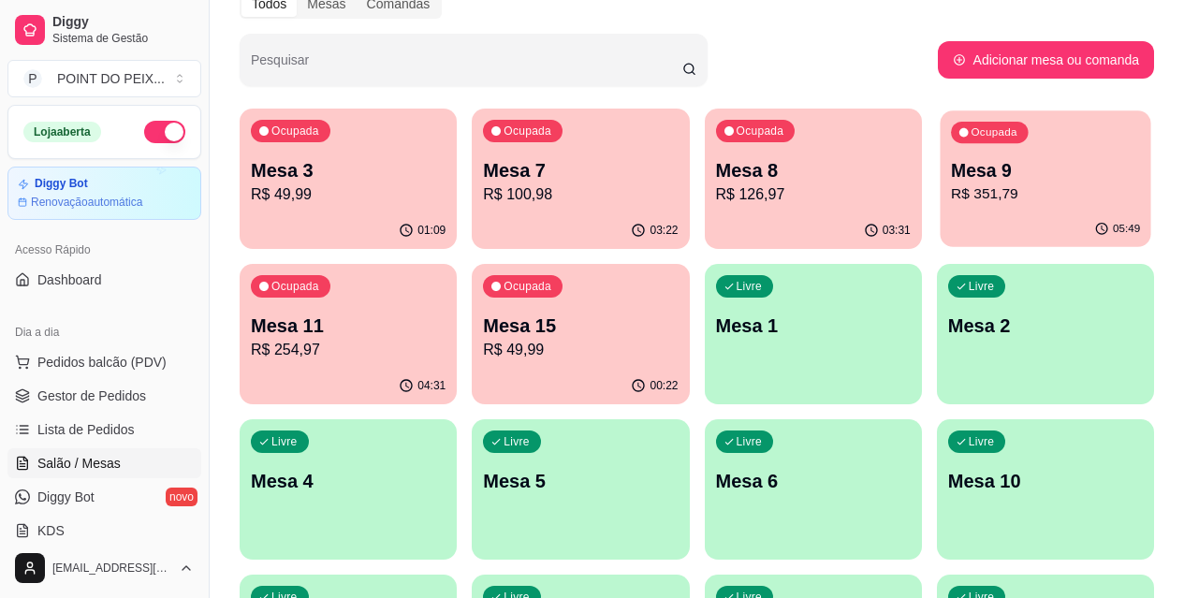
click at [951, 203] on p "R$ 351,79" at bounding box center [1045, 195] width 189 height 22
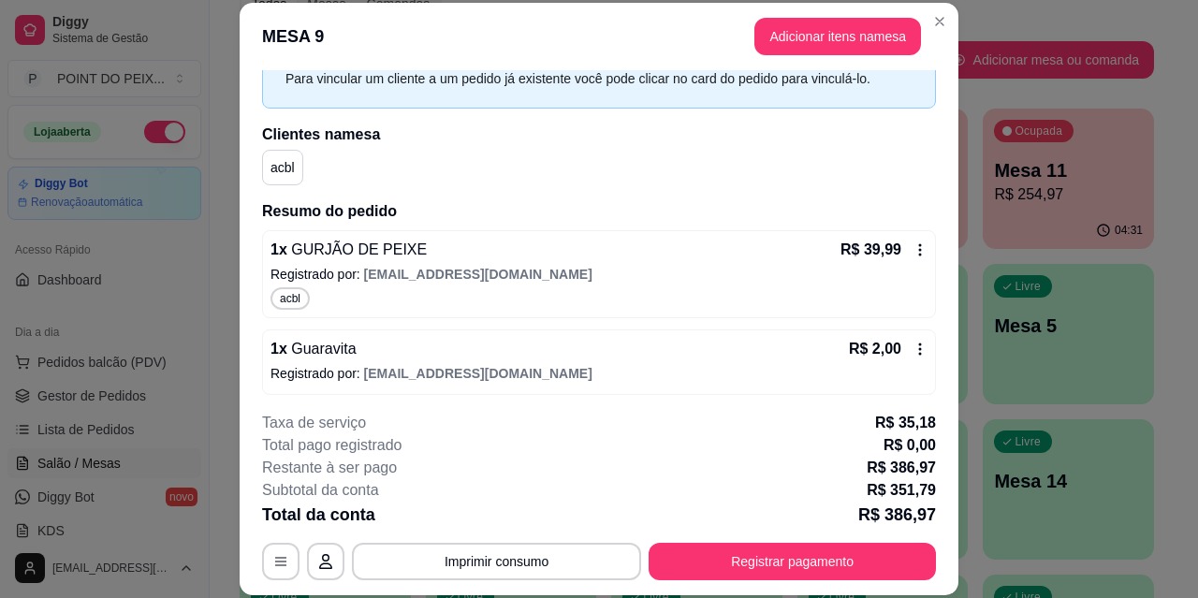
scroll to position [0, 0]
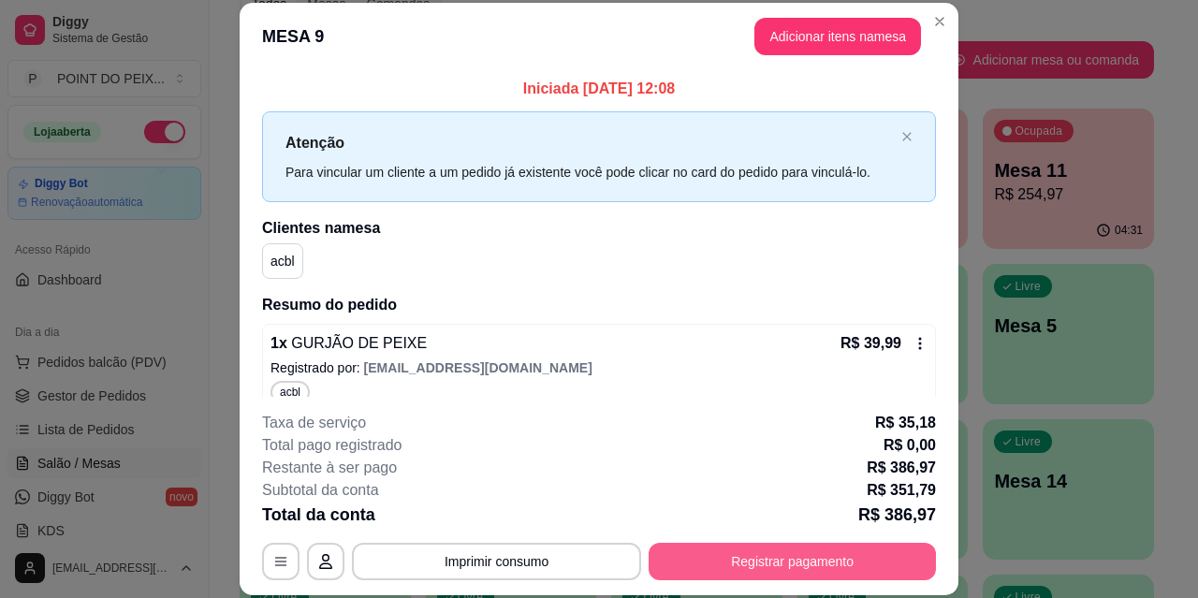
click at [734, 566] on button "Registrar pagamento" at bounding box center [792, 561] width 287 height 37
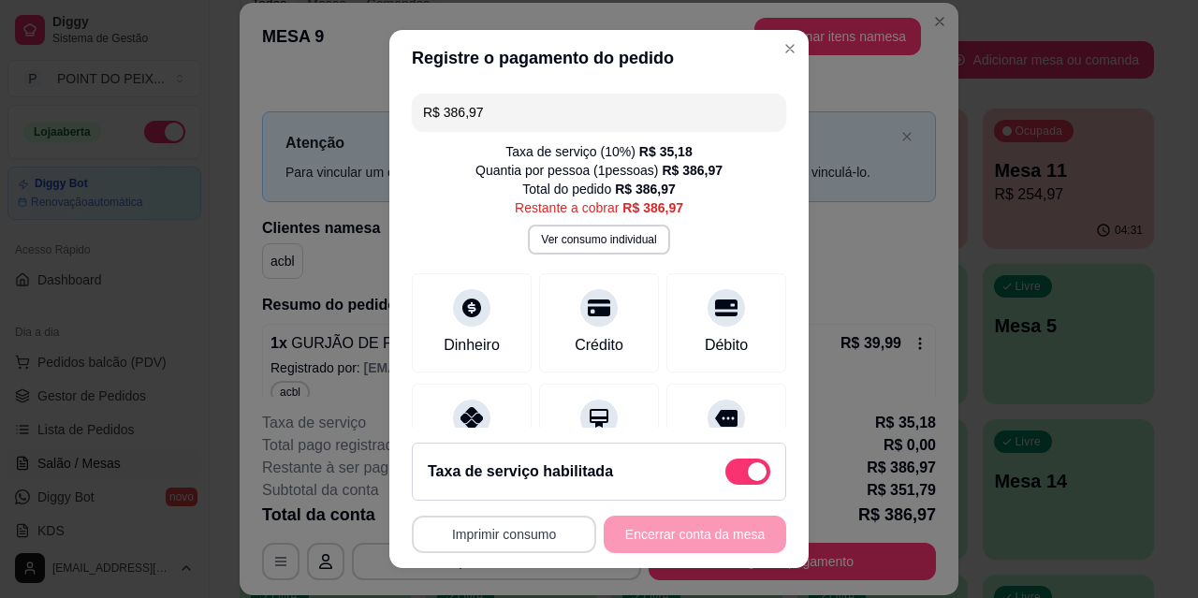
click at [502, 541] on button "Imprimir consumo" at bounding box center [504, 534] width 184 height 37
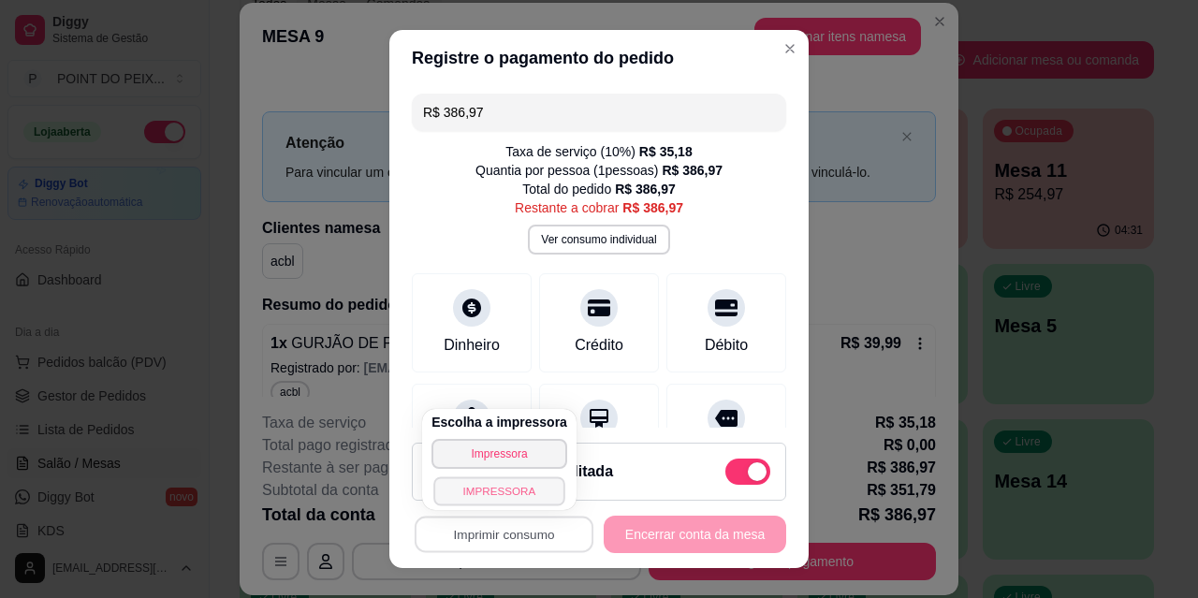
click at [496, 489] on button "IMPRESSORA" at bounding box center [499, 491] width 131 height 29
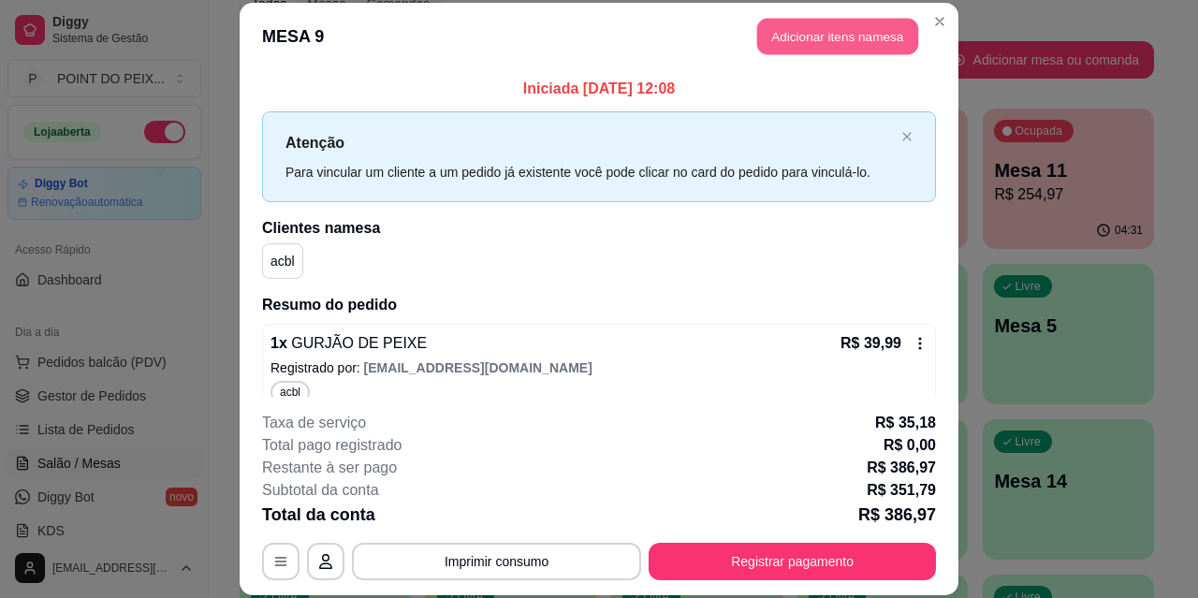
click at [835, 37] on button "Adicionar itens na mesa" at bounding box center [837, 37] width 161 height 37
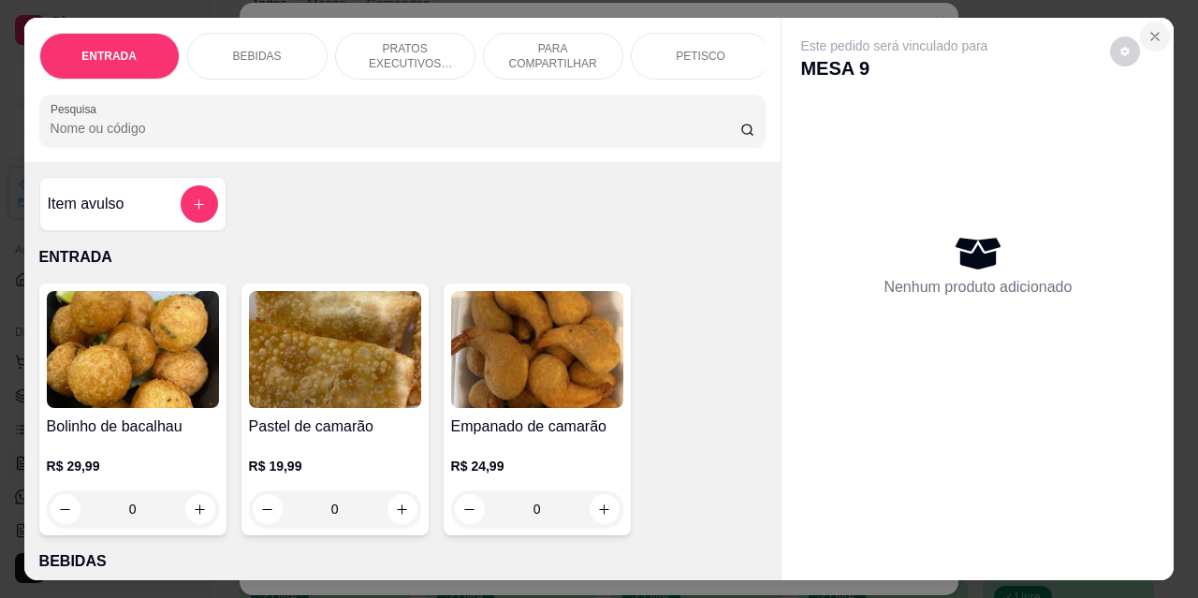
click at [1152, 33] on icon "Close" at bounding box center [1155, 36] width 7 height 7
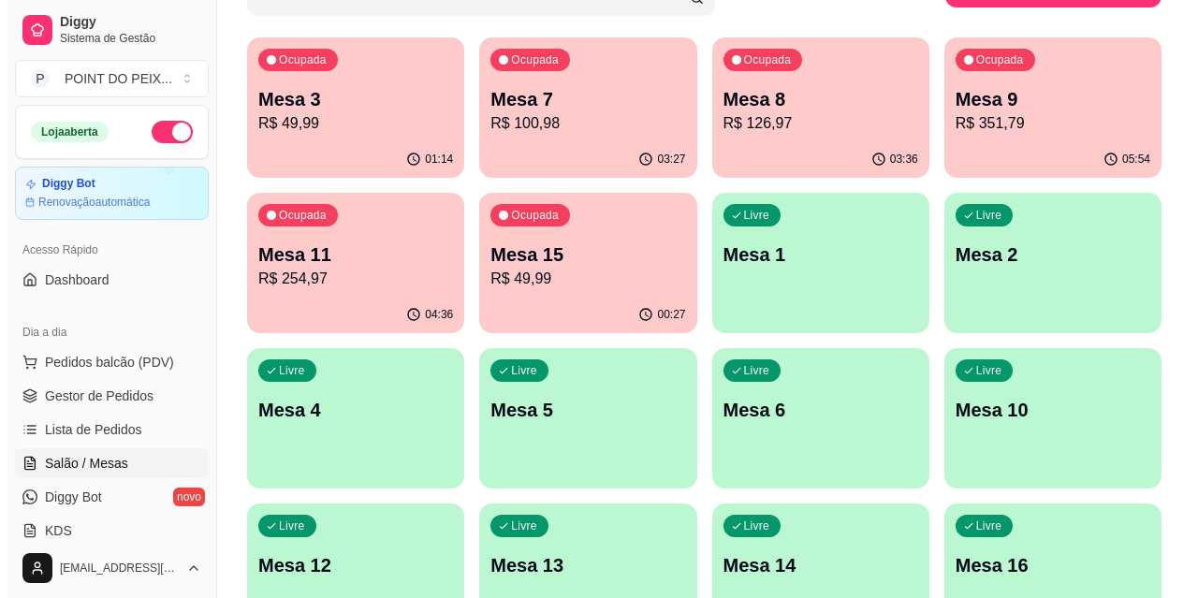
scroll to position [187, 0]
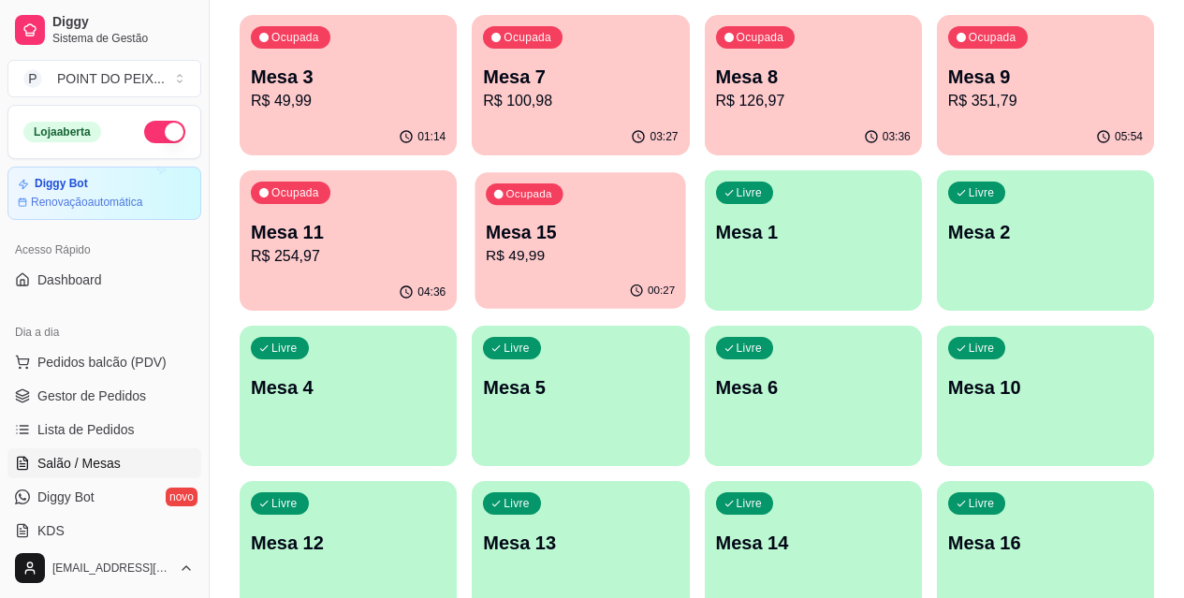
click at [486, 238] on p "Mesa 15" at bounding box center [580, 232] width 189 height 25
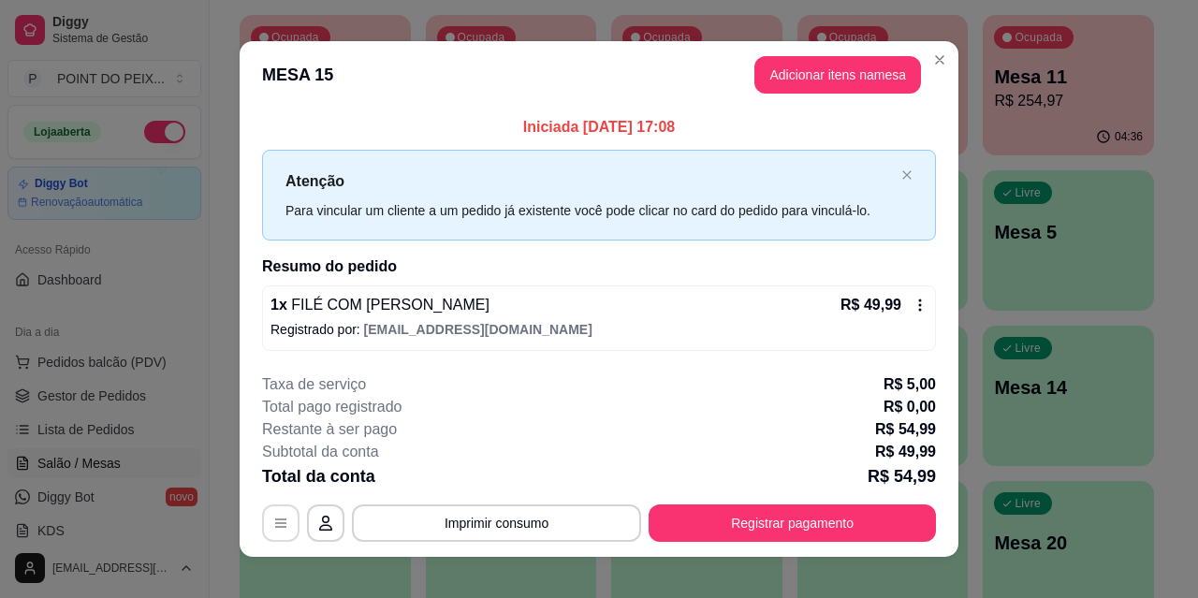
click at [273, 522] on icon "button" at bounding box center [280, 523] width 15 height 15
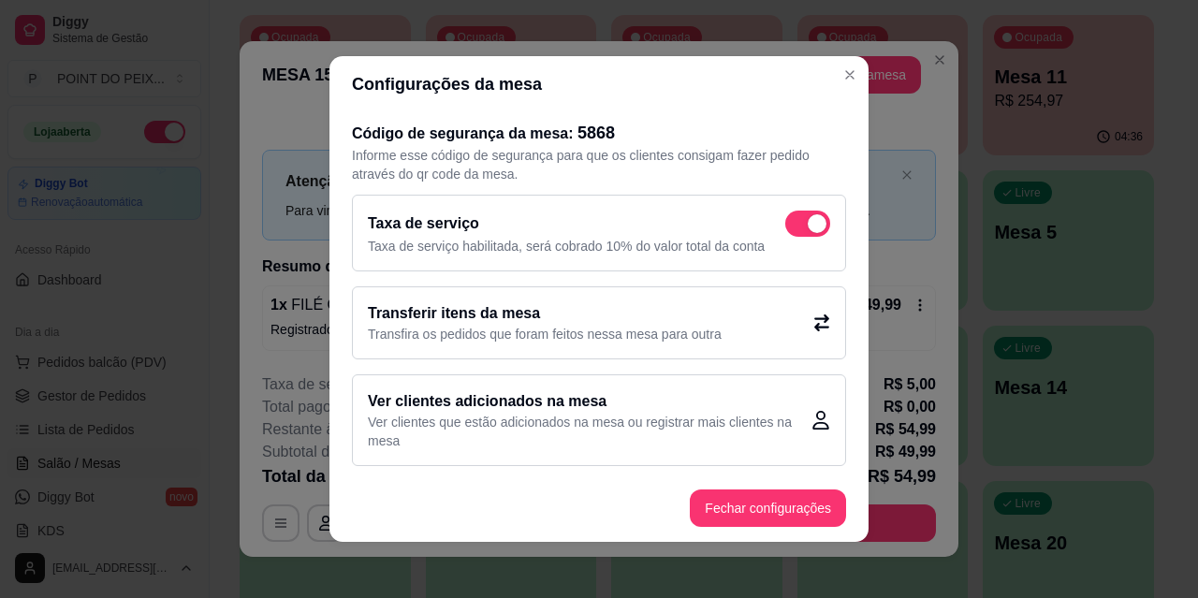
click at [562, 326] on p "Transfira os pedidos que foram feitos nessa mesa para outra" at bounding box center [545, 334] width 354 height 19
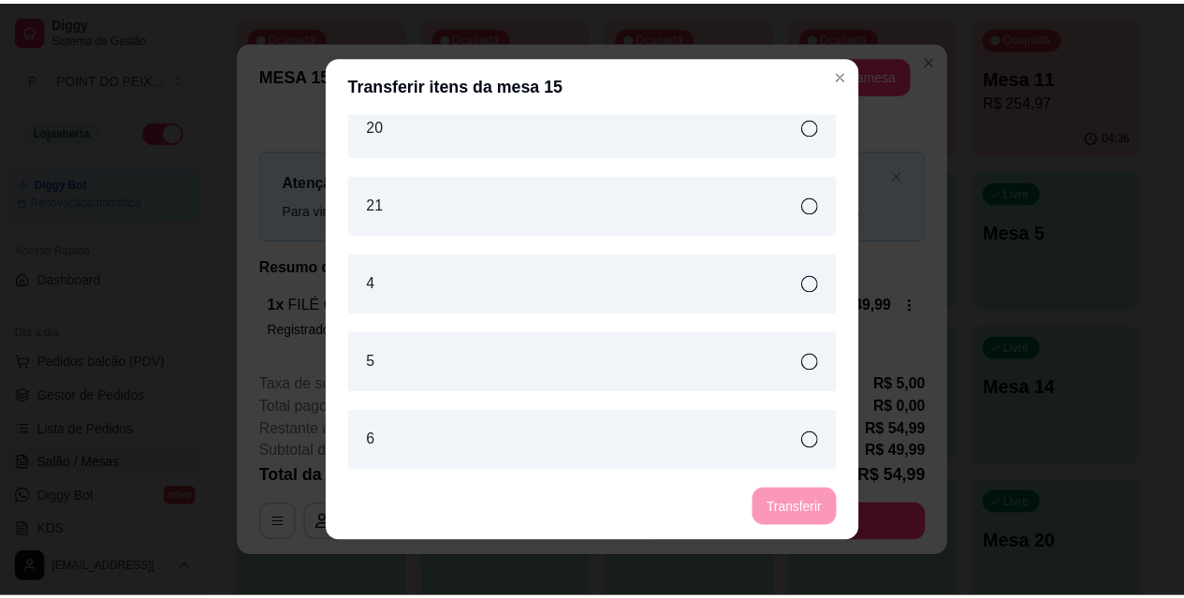
scroll to position [814, 0]
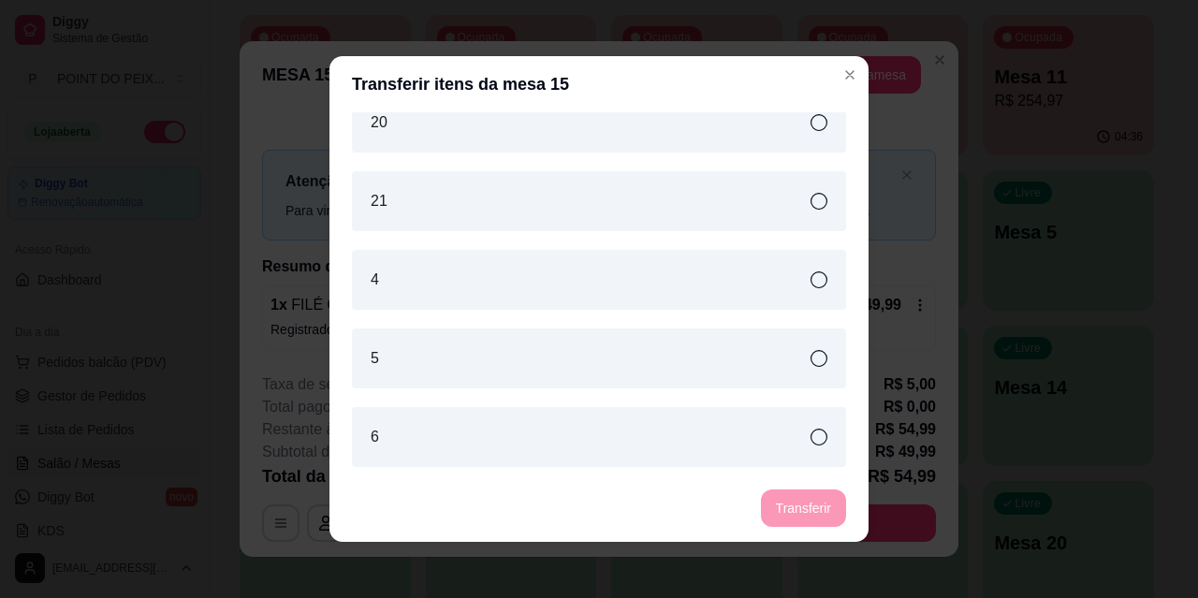
click at [811, 363] on icon at bounding box center [819, 358] width 17 height 17
click at [802, 502] on button "Transferir" at bounding box center [803, 508] width 85 height 37
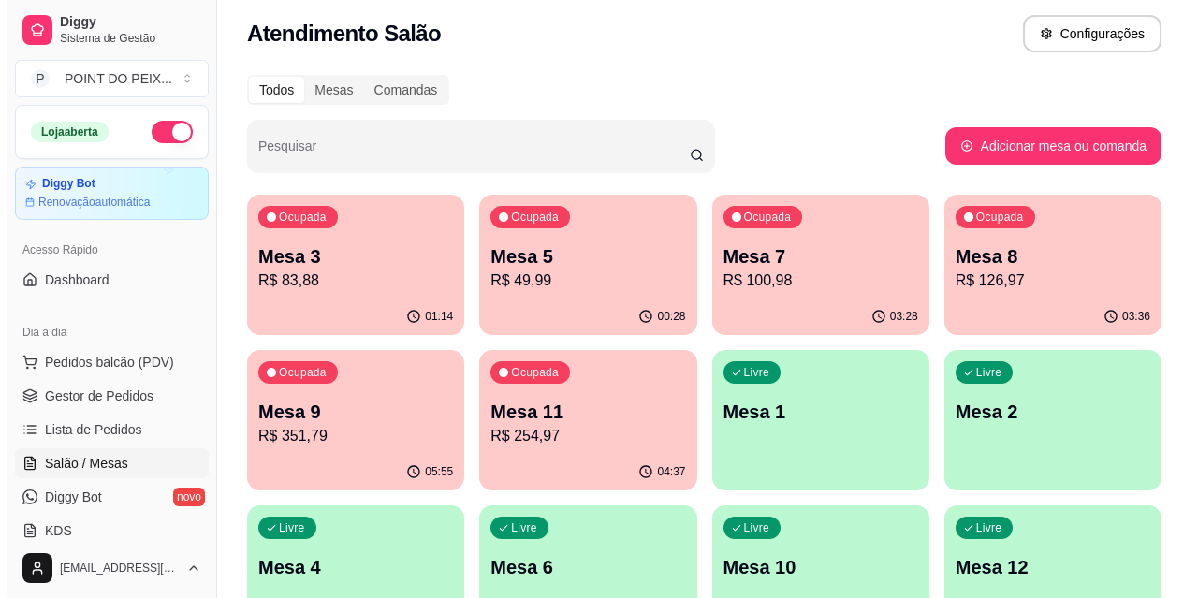
scroll to position [0, 0]
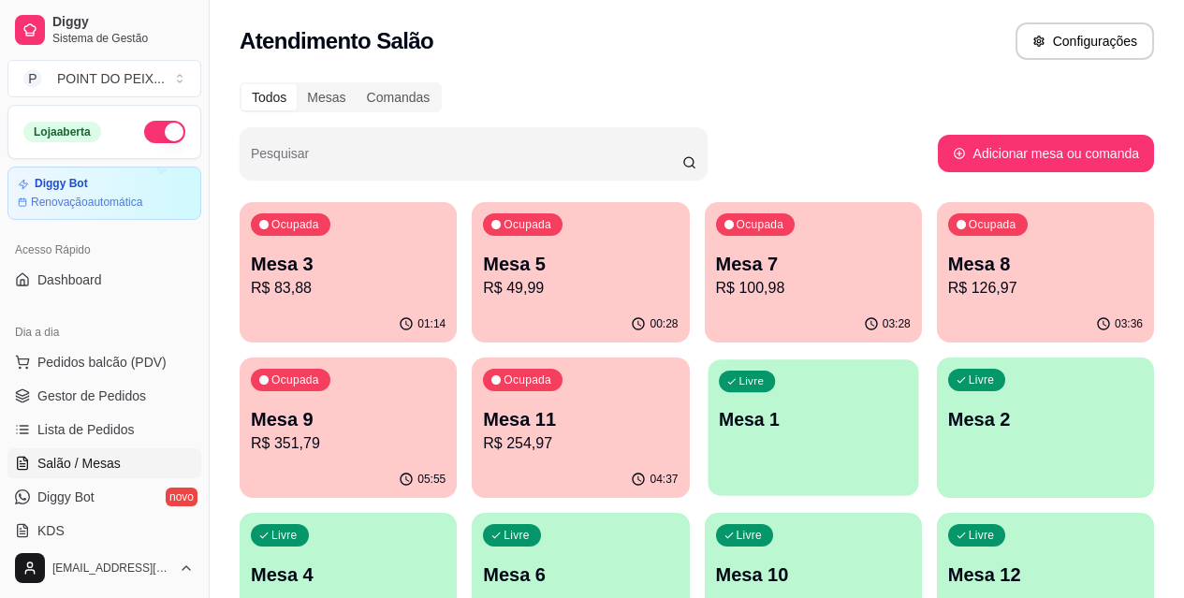
click at [708, 434] on div "Livre Mesa 1" at bounding box center [813, 417] width 211 height 114
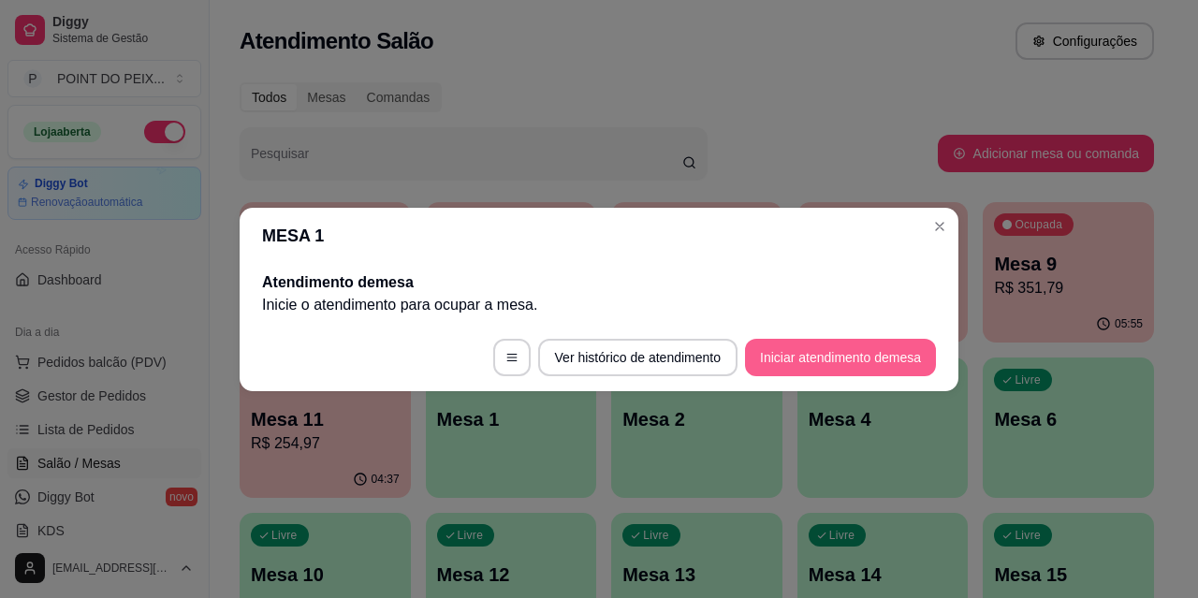
click at [805, 360] on button "Iniciar atendimento de mesa" at bounding box center [840, 357] width 191 height 37
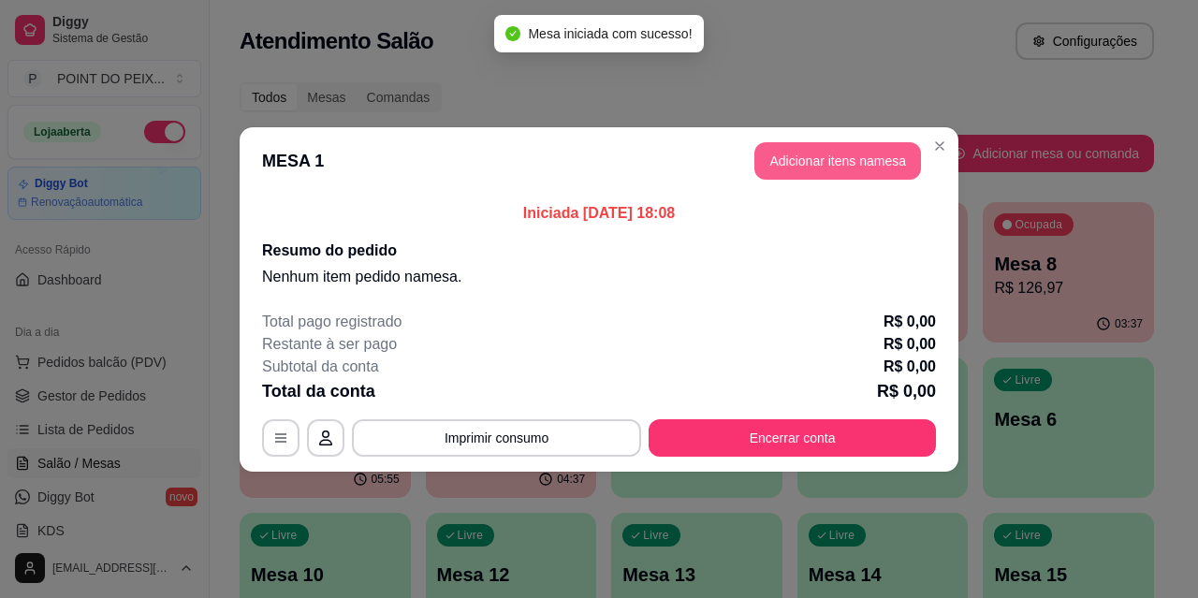
click at [854, 161] on button "Adicionar itens na mesa" at bounding box center [838, 160] width 167 height 37
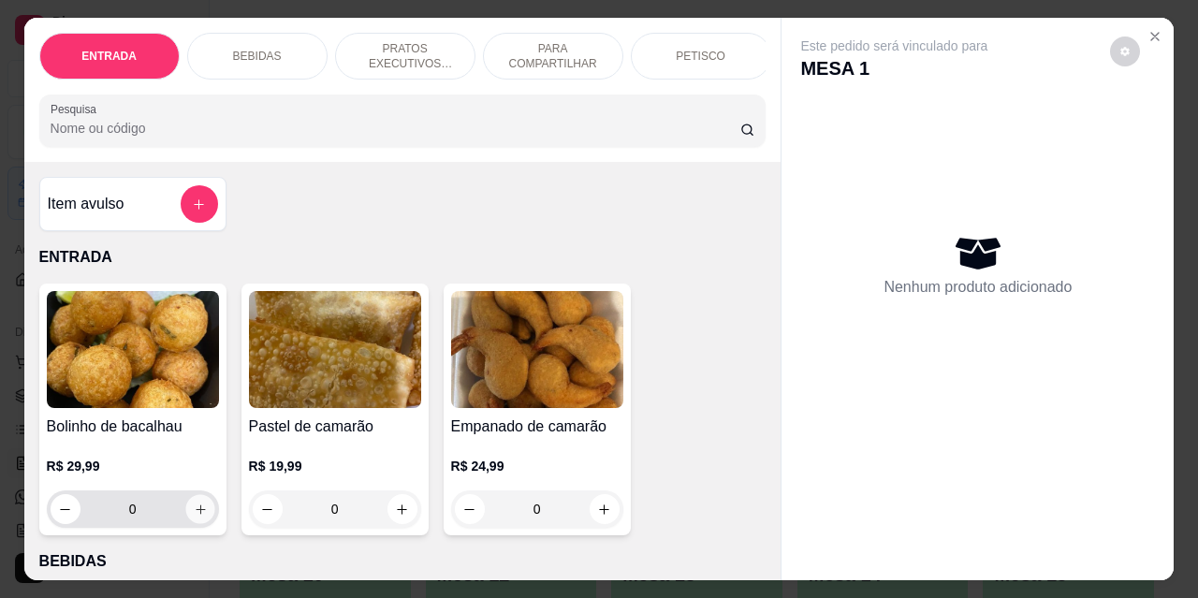
click at [197, 506] on button "increase-product-quantity" at bounding box center [199, 509] width 29 height 29
type input "1"
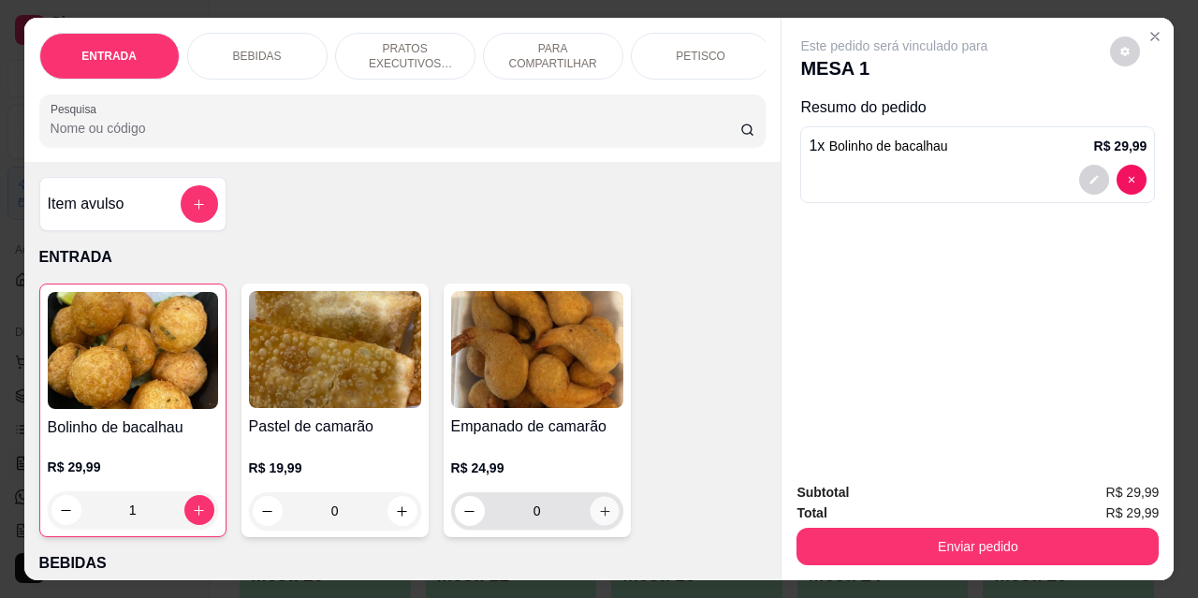
click at [599, 517] on icon "increase-product-quantity" at bounding box center [604, 512] width 14 height 14
type input "1"
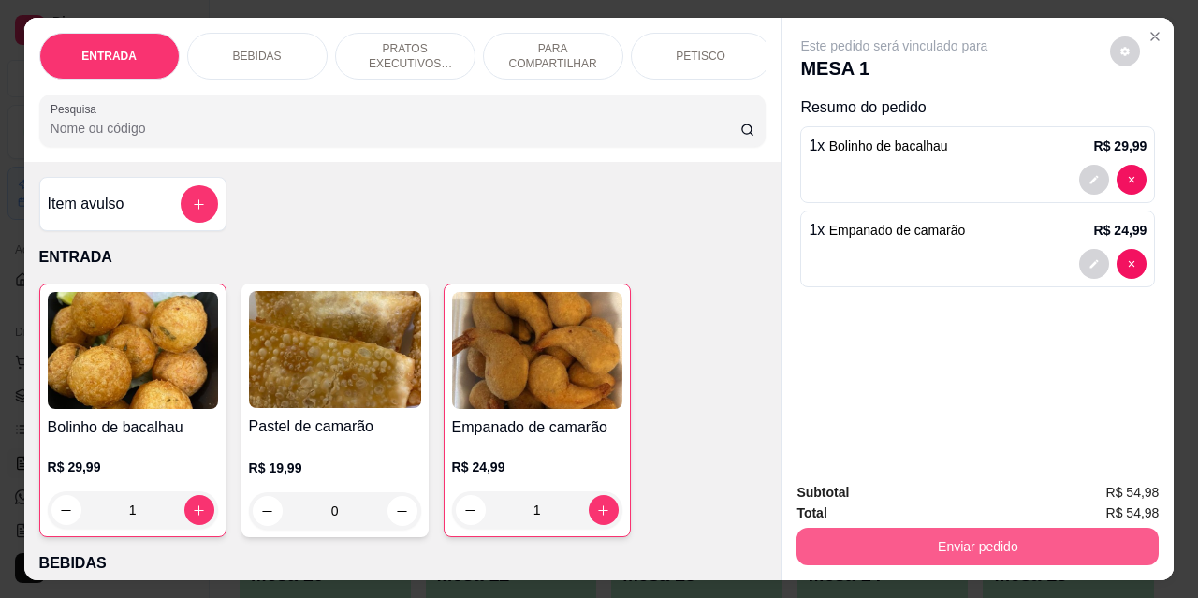
click at [869, 532] on button "Enviar pedido" at bounding box center [978, 546] width 362 height 37
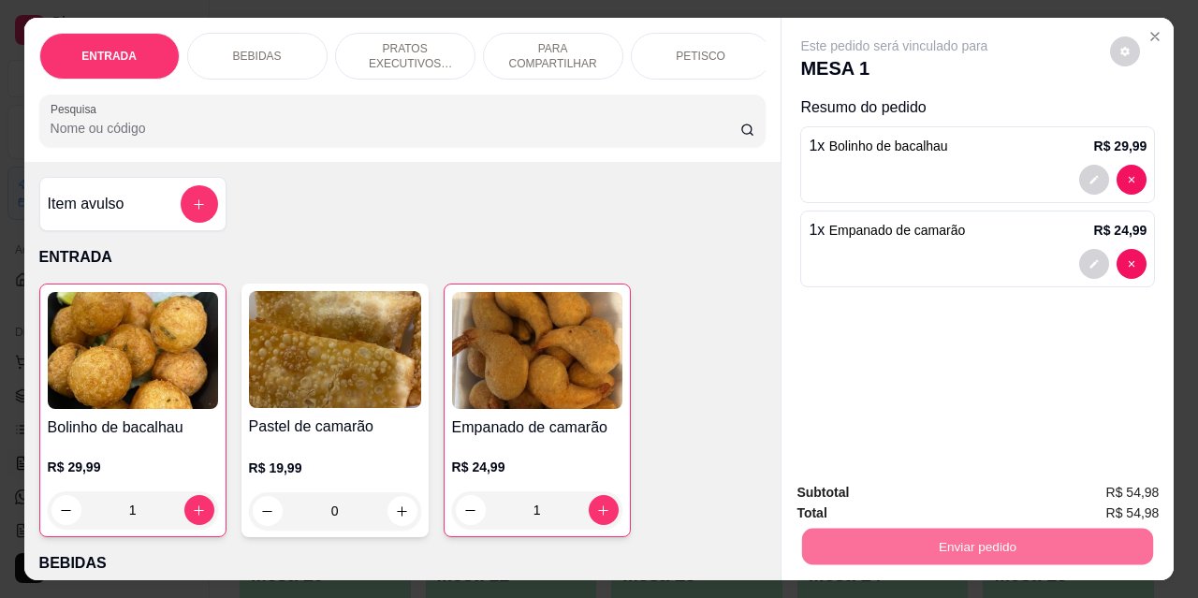
click at [860, 493] on button "Não registrar e enviar pedido" at bounding box center [916, 494] width 195 height 36
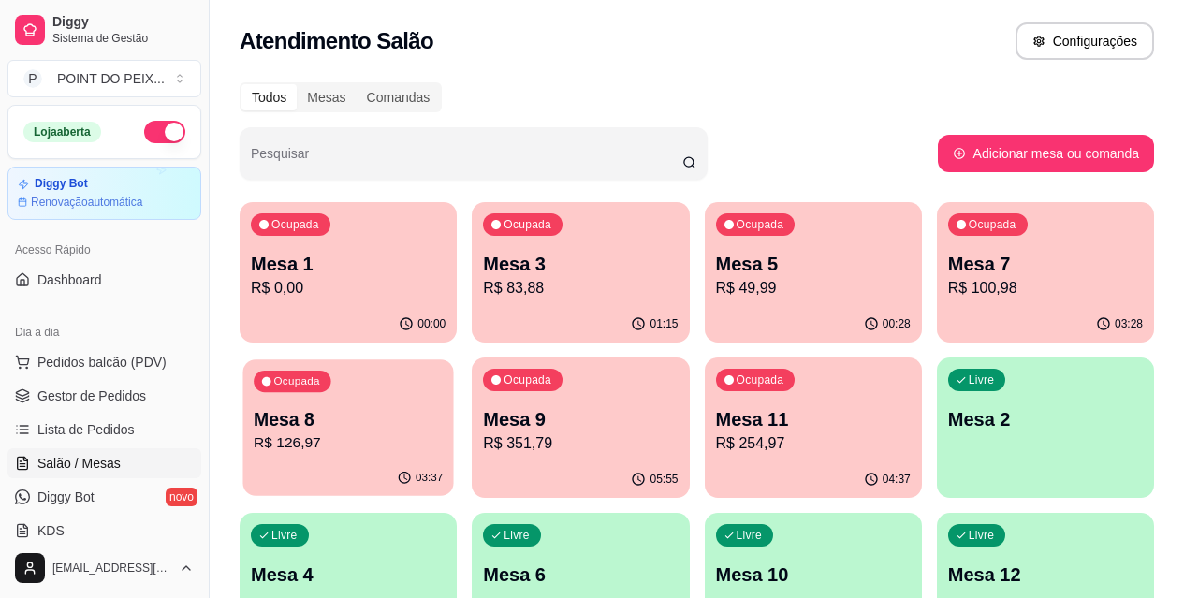
click at [443, 433] on p "R$ 126,97" at bounding box center [348, 444] width 189 height 22
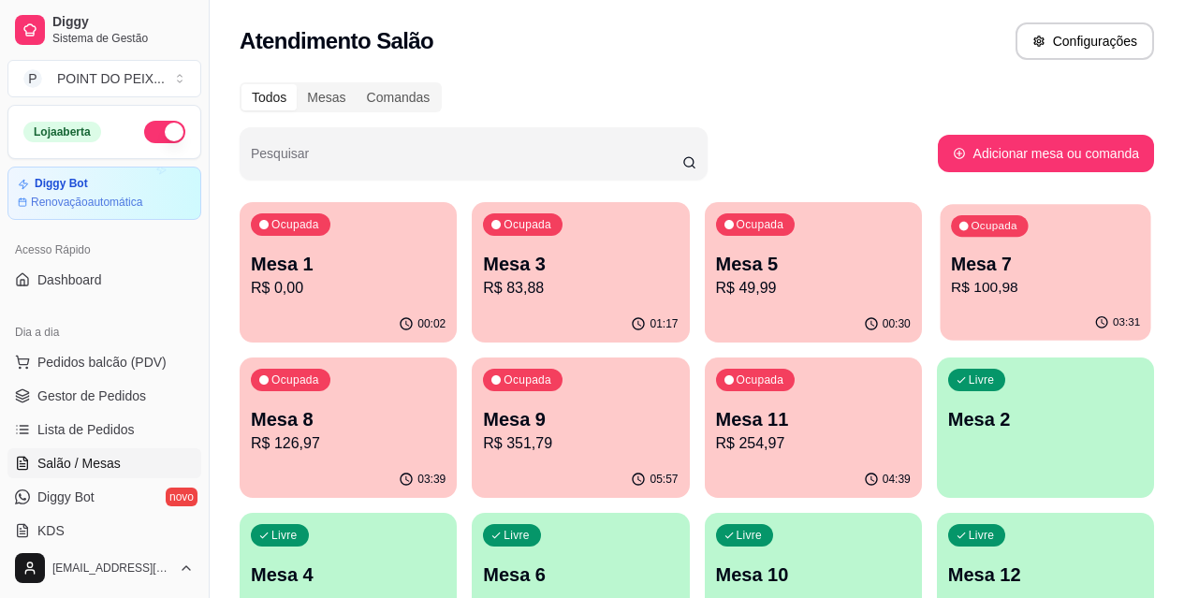
click at [951, 296] on p "R$ 100,98" at bounding box center [1045, 288] width 189 height 22
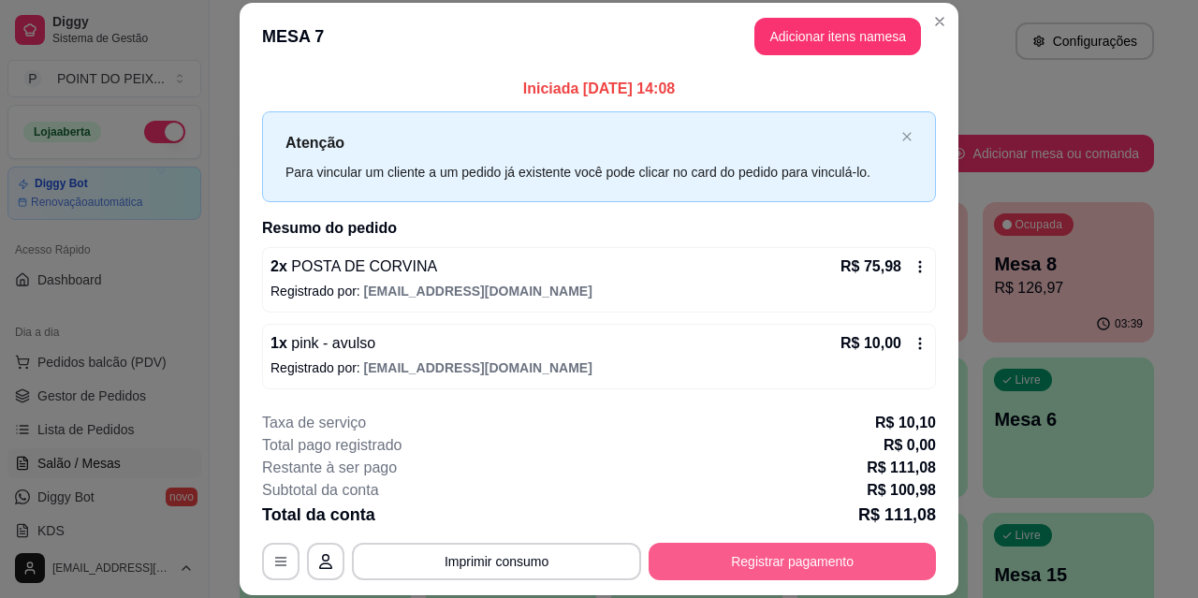
click at [780, 567] on button "Registrar pagamento" at bounding box center [792, 561] width 287 height 37
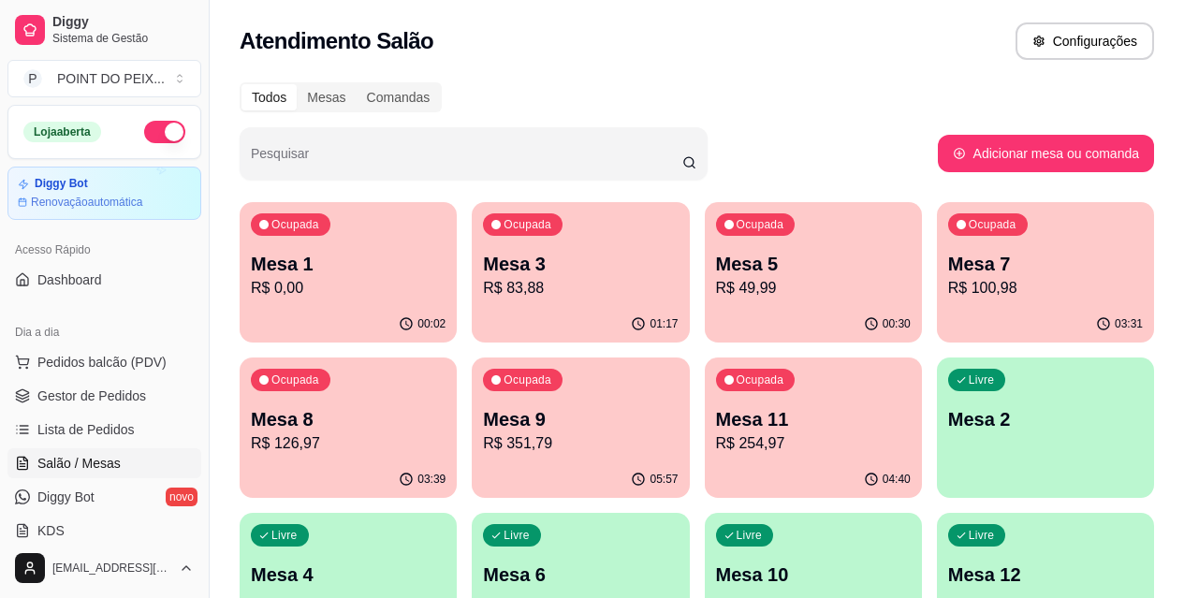
click at [446, 406] on p "Mesa 8" at bounding box center [348, 419] width 195 height 26
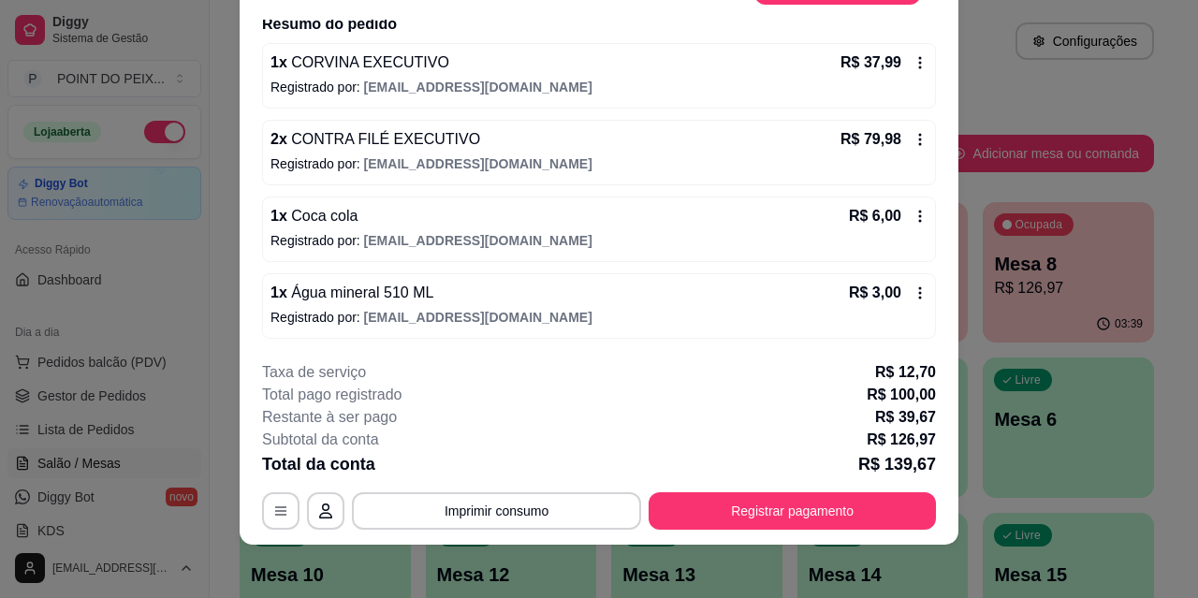
scroll to position [57, 0]
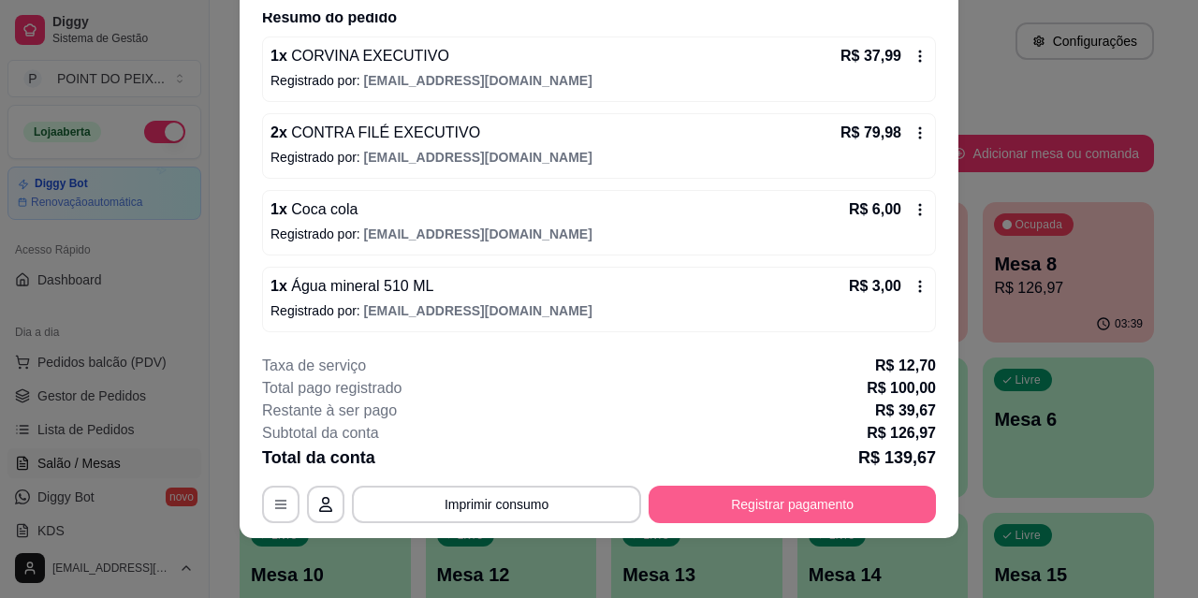
click at [770, 500] on button "Registrar pagamento" at bounding box center [792, 504] width 287 height 37
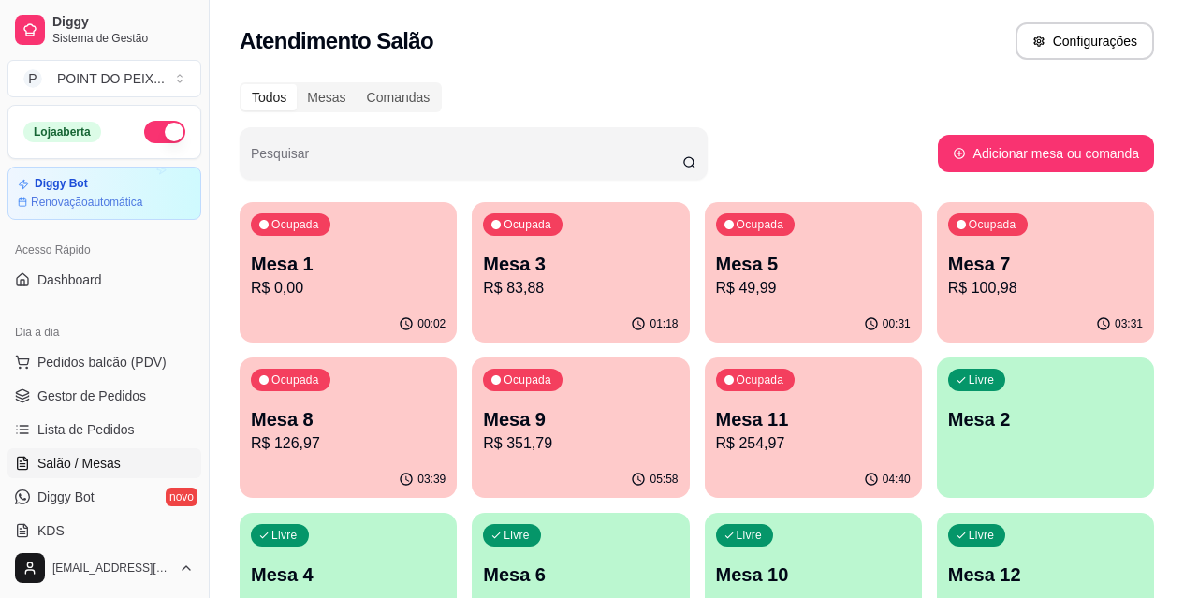
click at [948, 299] on p "R$ 100,98" at bounding box center [1045, 288] width 195 height 22
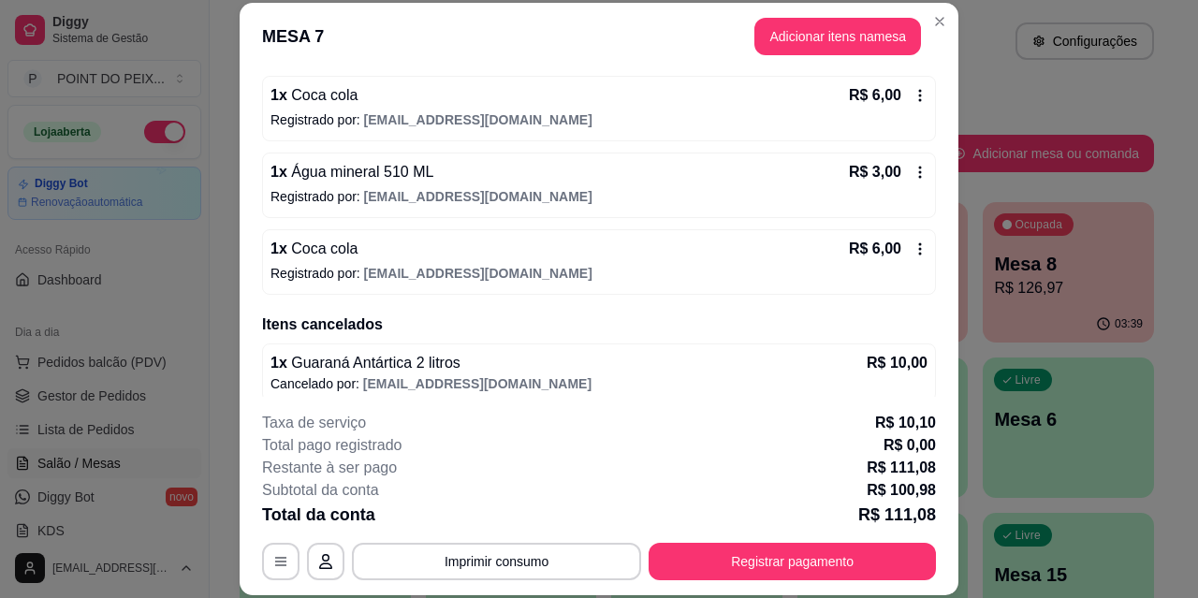
scroll to position [337, 0]
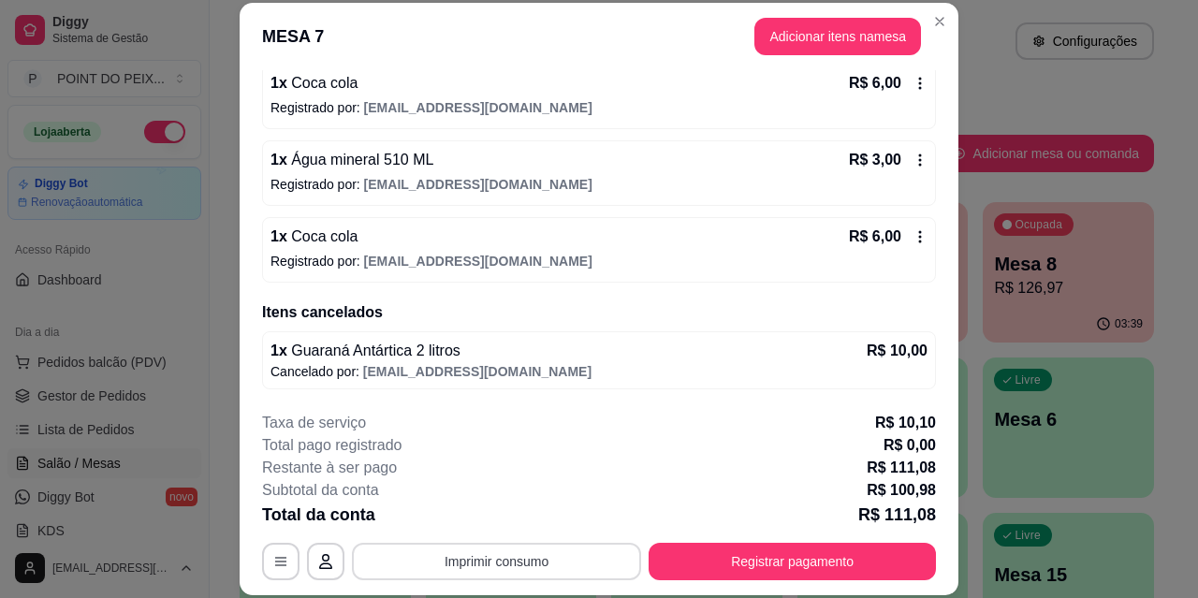
click at [535, 565] on button "Imprimir consumo" at bounding box center [496, 561] width 289 height 37
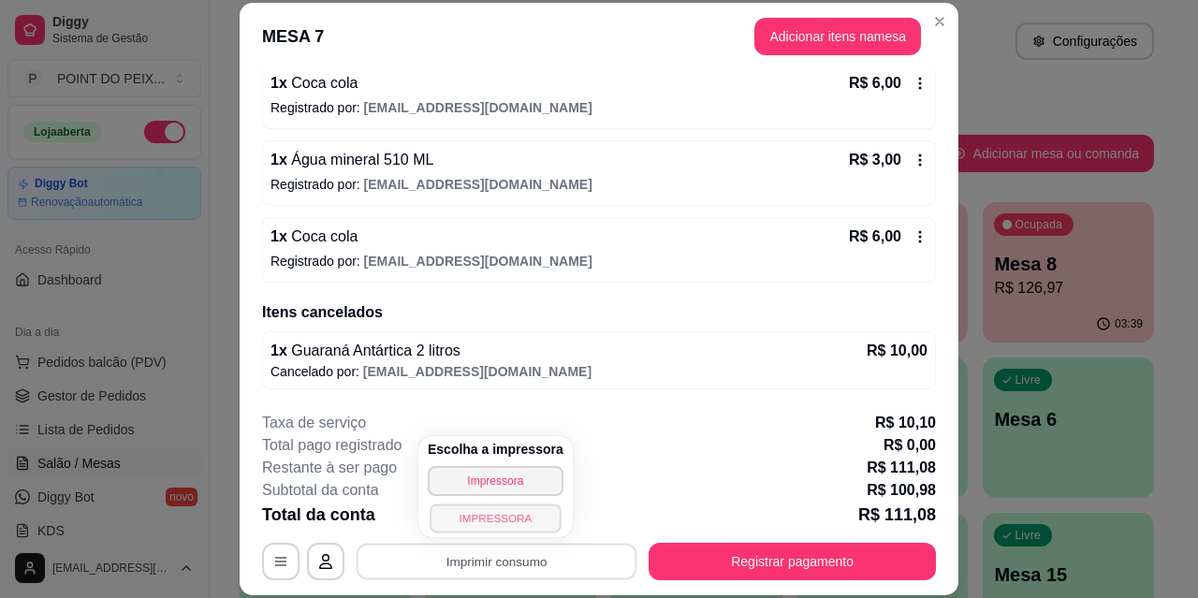
click at [511, 525] on button "IMPRESSORA" at bounding box center [495, 518] width 131 height 29
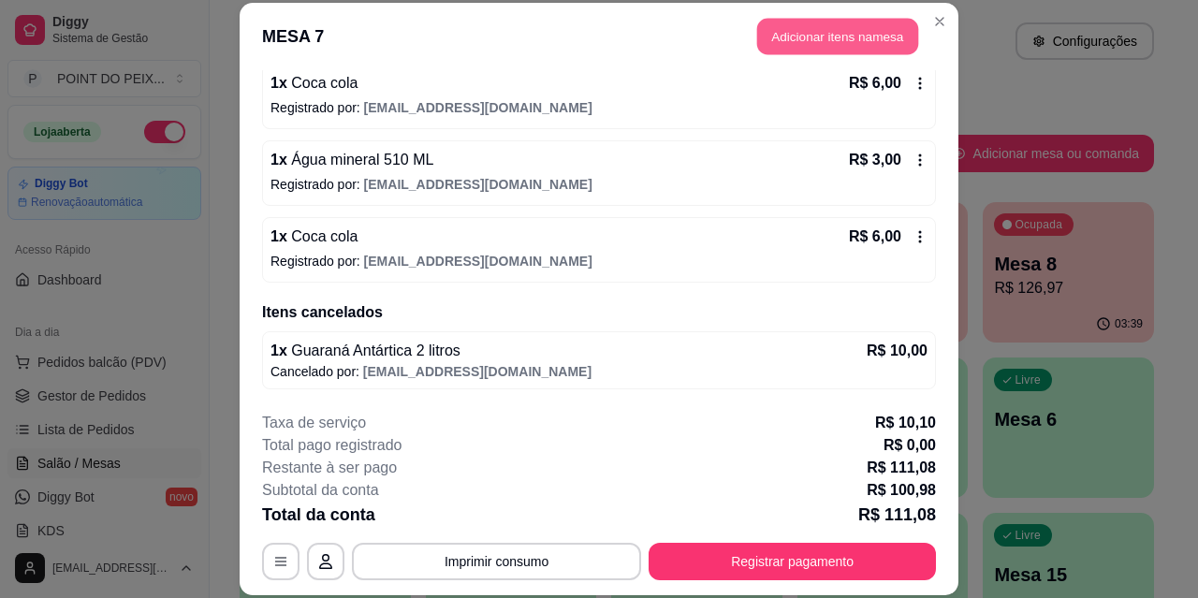
click at [838, 41] on button "Adicionar itens na mesa" at bounding box center [837, 37] width 161 height 37
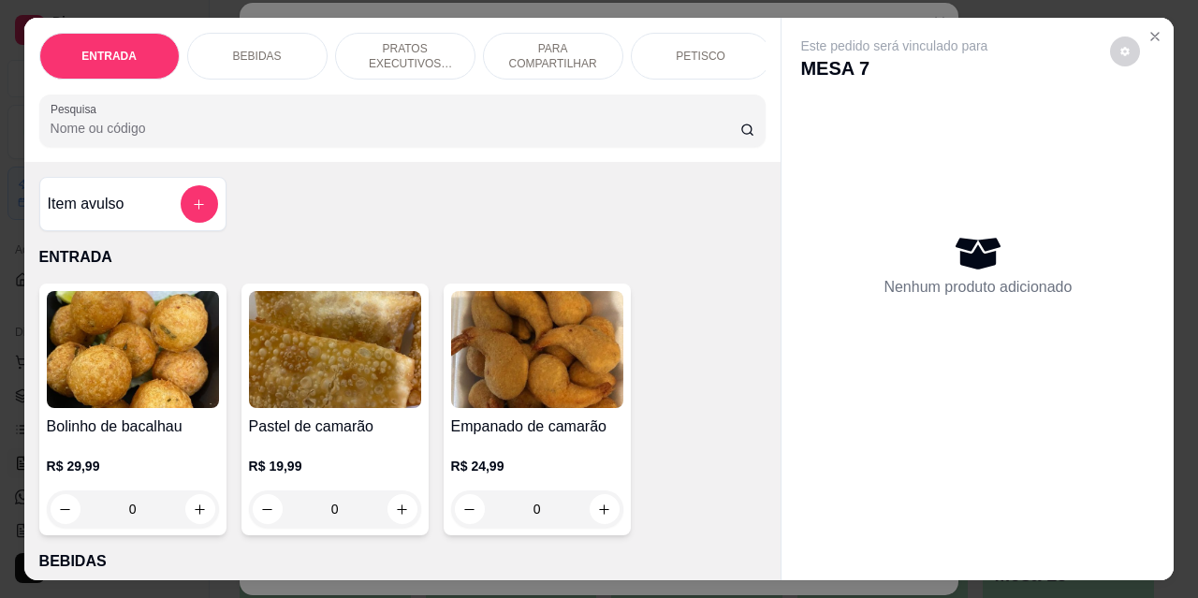
drag, startPoint x: 259, startPoint y: 51, endPoint x: 297, endPoint y: 46, distance: 37.9
click at [261, 51] on p "BEBIDAS" at bounding box center [257, 56] width 49 height 15
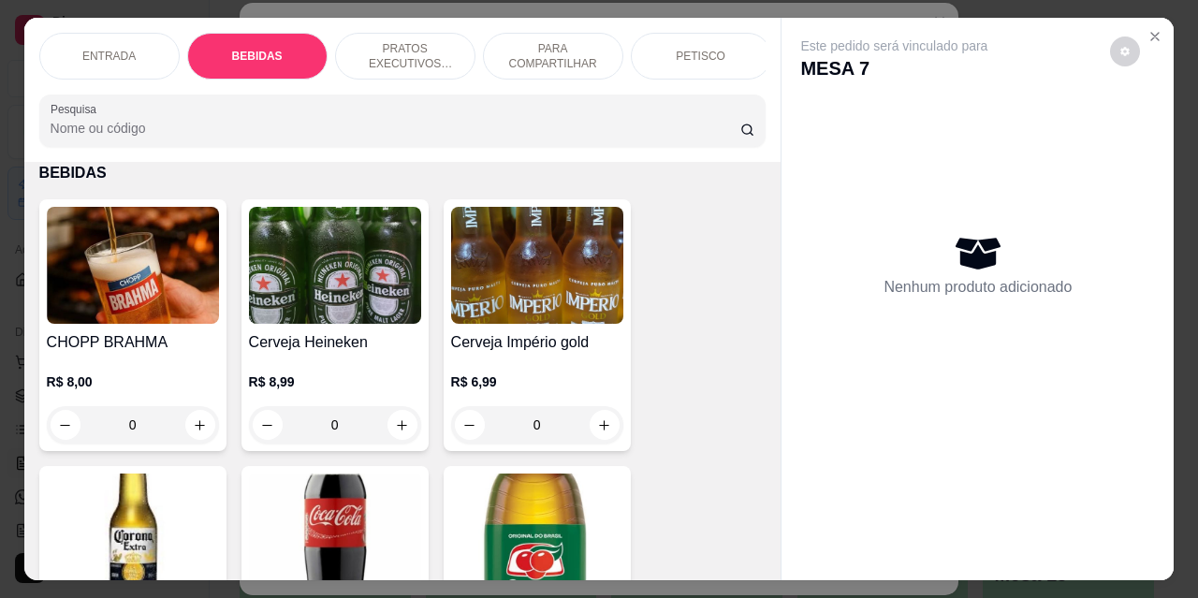
scroll to position [49, 0]
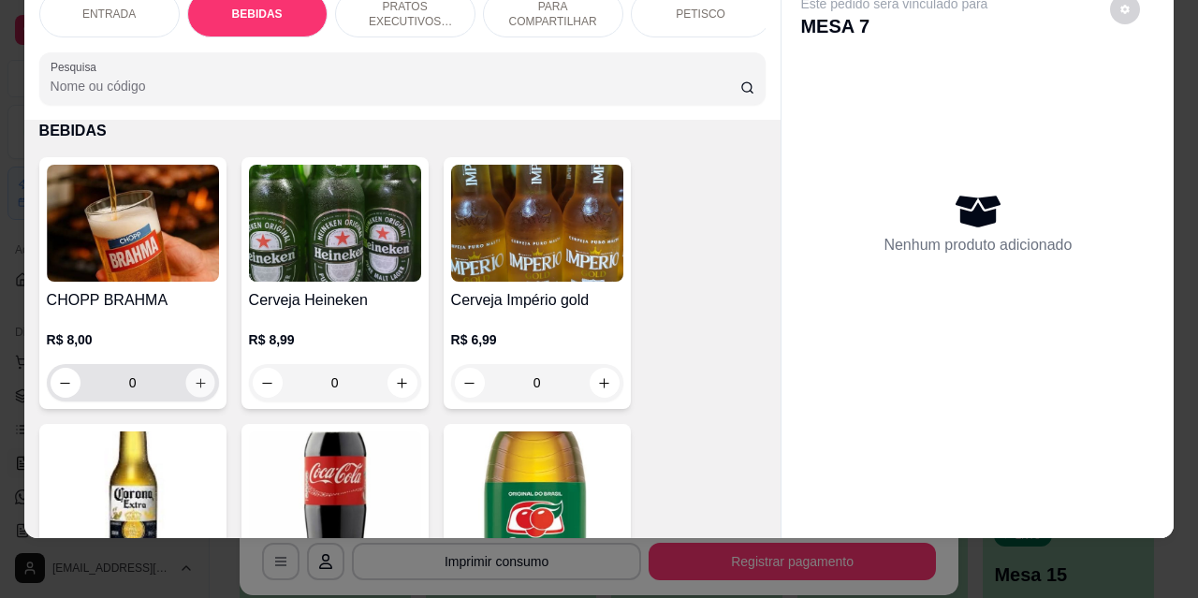
click at [185, 389] on button "increase-product-quantity" at bounding box center [199, 383] width 29 height 29
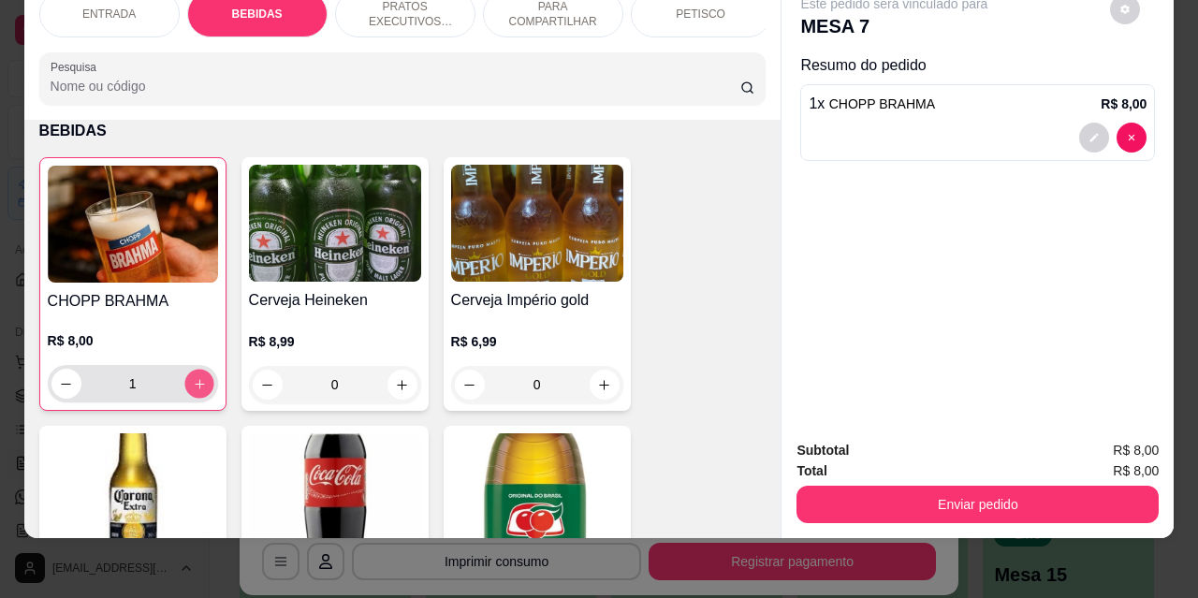
click at [203, 393] on button "increase-product-quantity" at bounding box center [198, 384] width 29 height 29
click at [204, 392] on button "increase-product-quantity" at bounding box center [198, 384] width 29 height 29
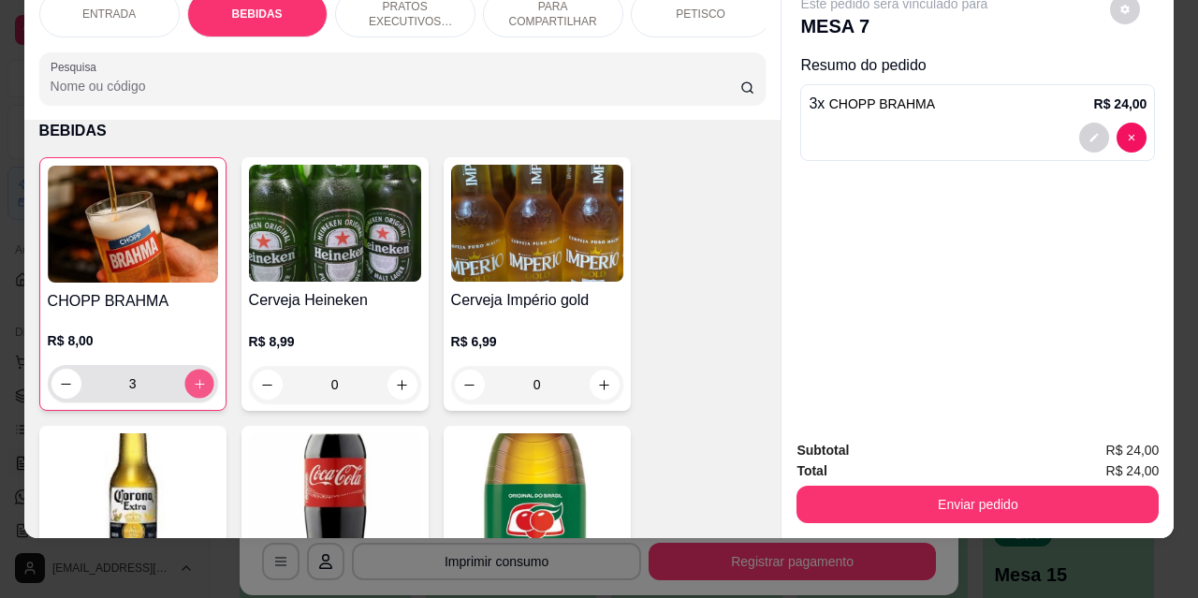
click at [199, 389] on button "increase-product-quantity" at bounding box center [198, 384] width 29 height 29
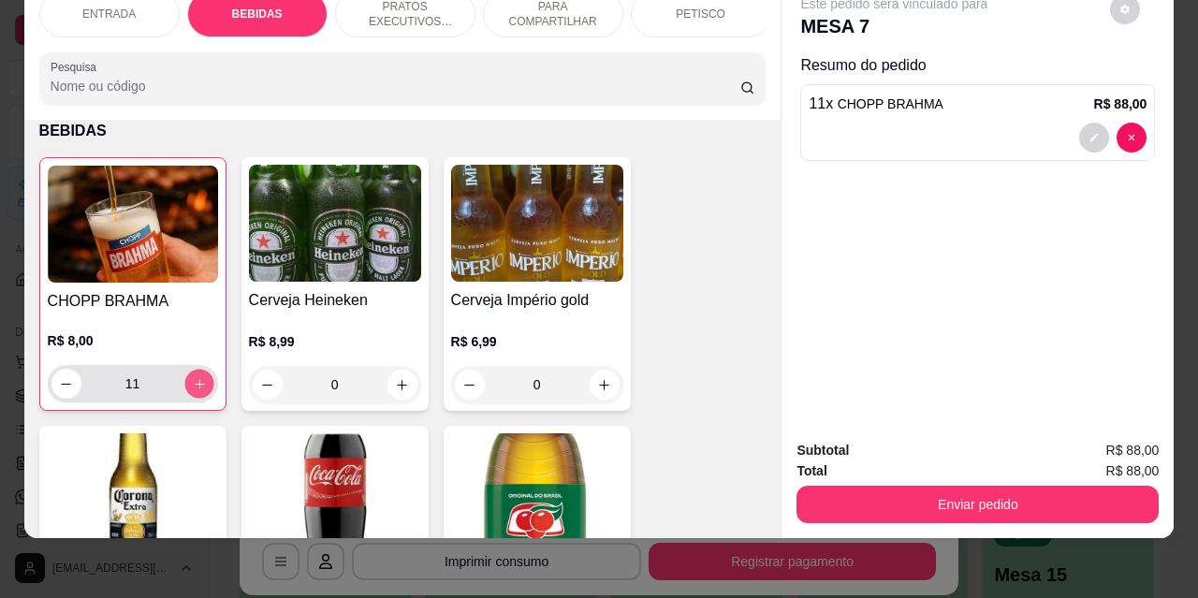
click at [199, 389] on button "increase-product-quantity" at bounding box center [198, 384] width 29 height 29
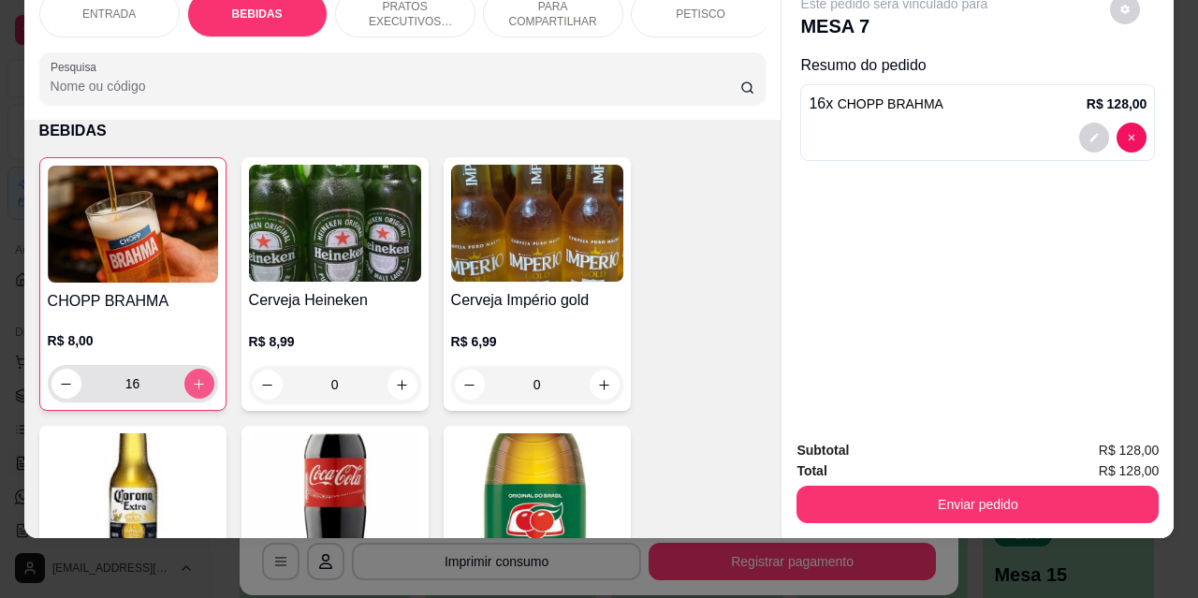
click at [199, 389] on button "increase-product-quantity" at bounding box center [199, 384] width 30 height 30
click at [199, 389] on button "increase-product-quantity" at bounding box center [198, 384] width 29 height 29
click at [199, 389] on button "increase-product-quantity" at bounding box center [199, 384] width 30 height 30
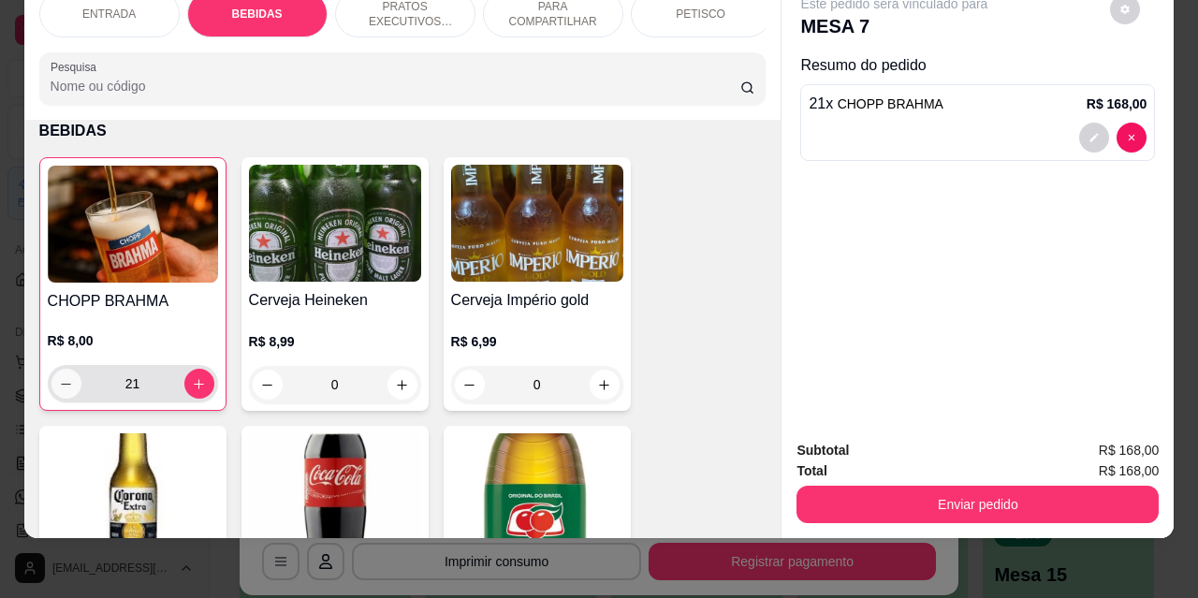
click at [63, 380] on icon "decrease-product-quantity" at bounding box center [66, 384] width 14 height 14
type input "20"
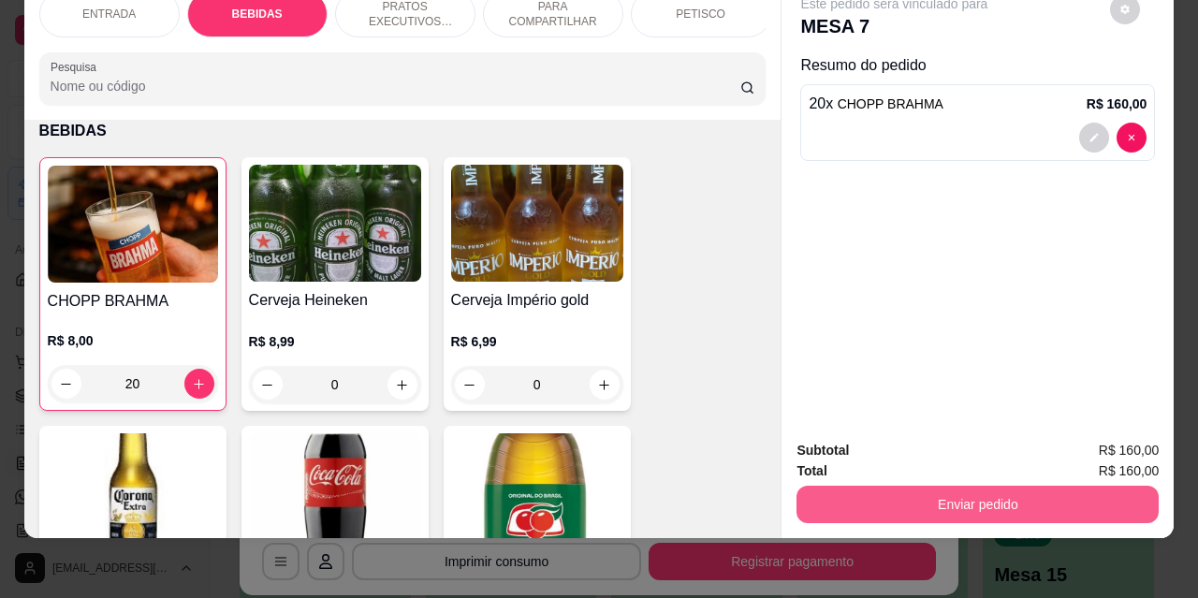
click at [898, 488] on button "Enviar pedido" at bounding box center [978, 504] width 362 height 37
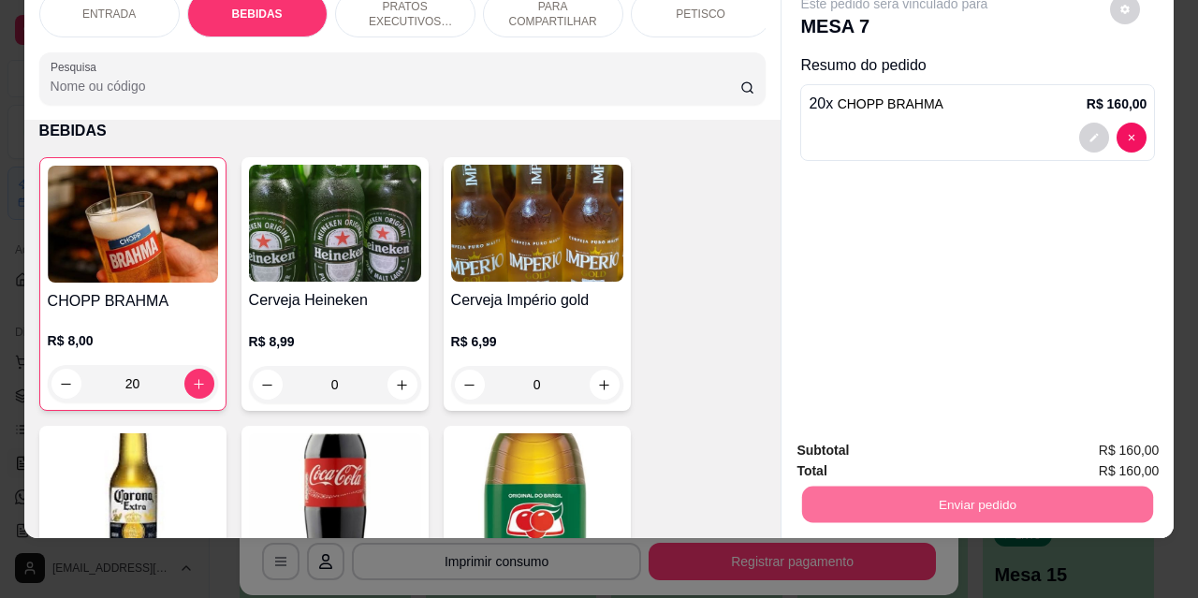
click at [867, 440] on button "Não registrar e enviar pedido" at bounding box center [916, 444] width 189 height 35
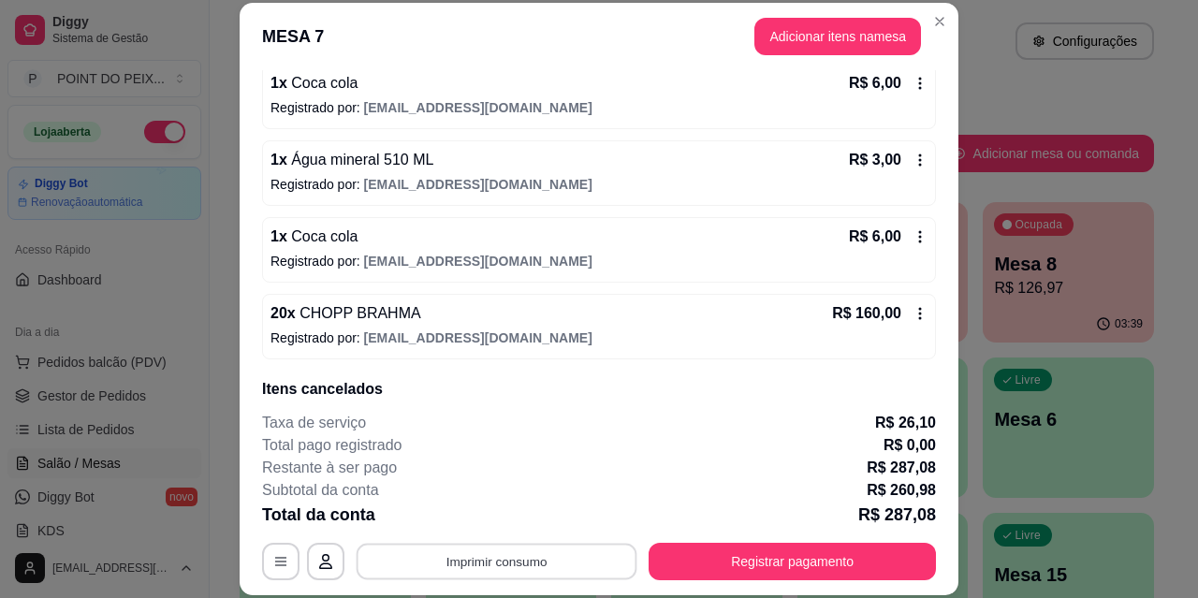
click at [542, 566] on button "Imprimir consumo" at bounding box center [497, 561] width 281 height 37
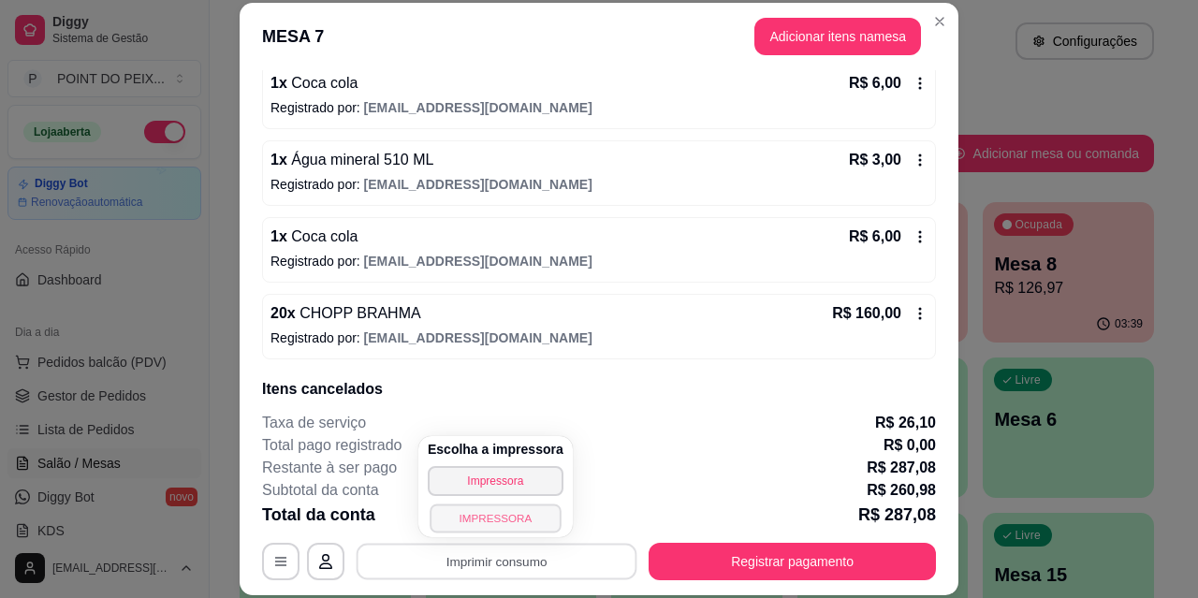
click at [515, 522] on button "IMPRESSORA" at bounding box center [495, 518] width 131 height 29
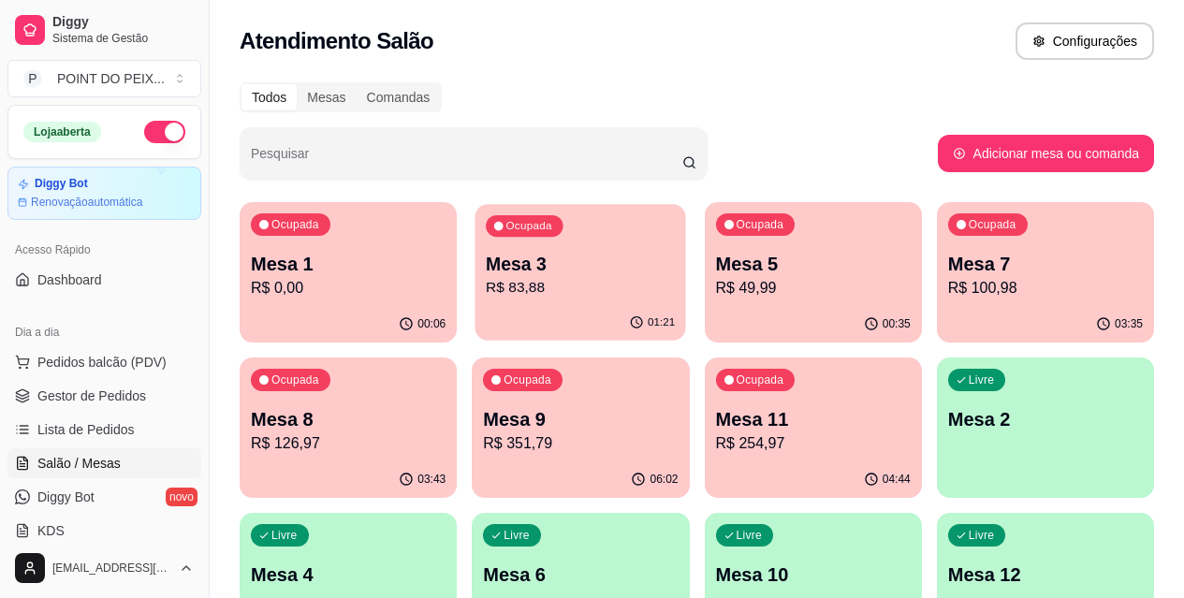
click at [497, 298] on p "R$ 83,88" at bounding box center [580, 288] width 189 height 22
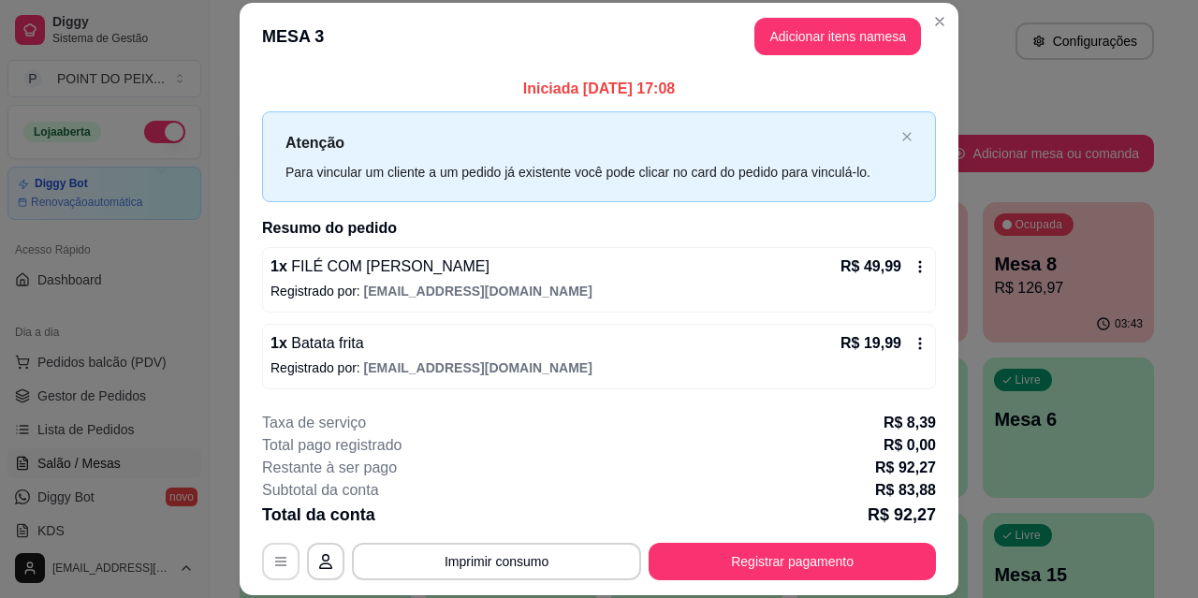
click at [273, 565] on icon "button" at bounding box center [280, 561] width 15 height 15
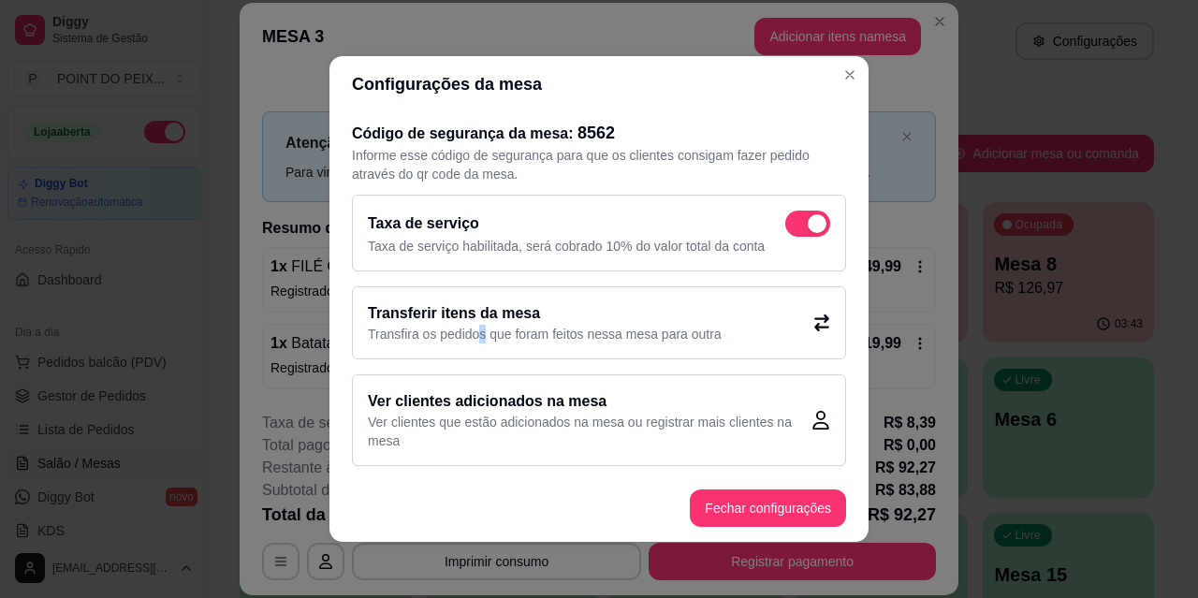
click at [475, 328] on p "Transfira os pedidos que foram feitos nessa mesa para outra" at bounding box center [545, 334] width 354 height 19
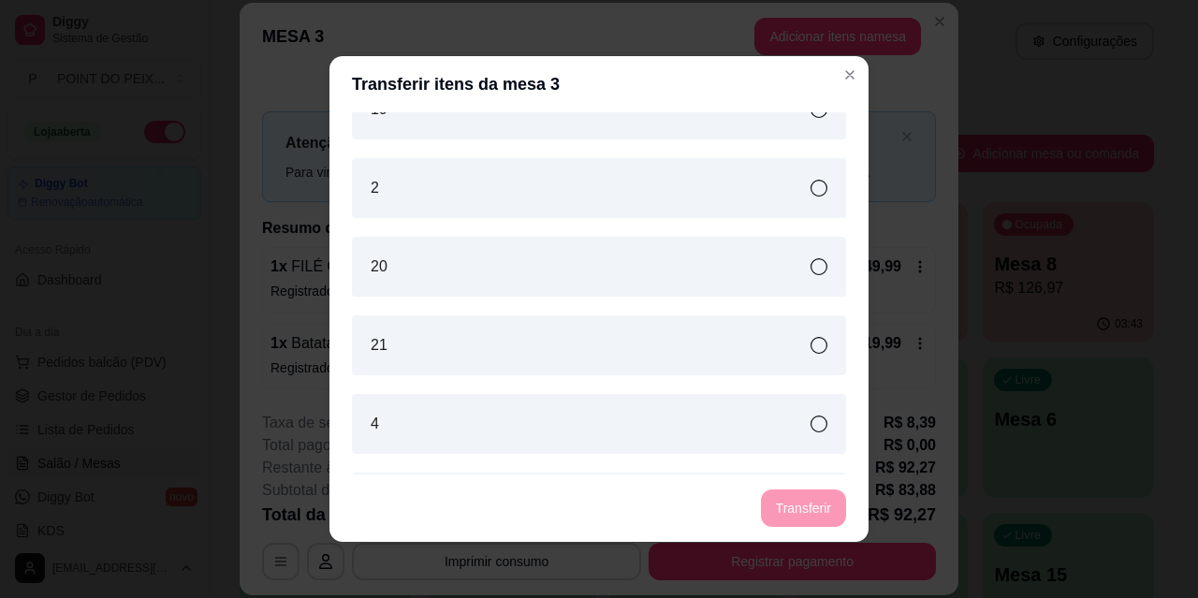
scroll to position [735, 0]
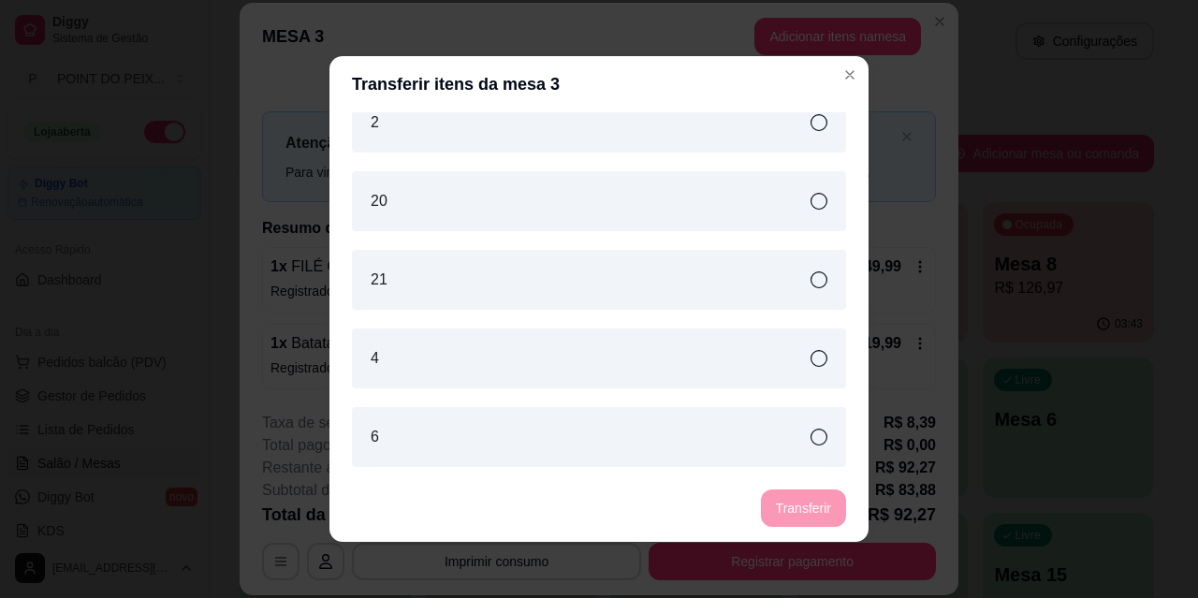
click at [811, 356] on icon at bounding box center [819, 358] width 17 height 17
click at [801, 516] on button "Transferir" at bounding box center [803, 509] width 83 height 37
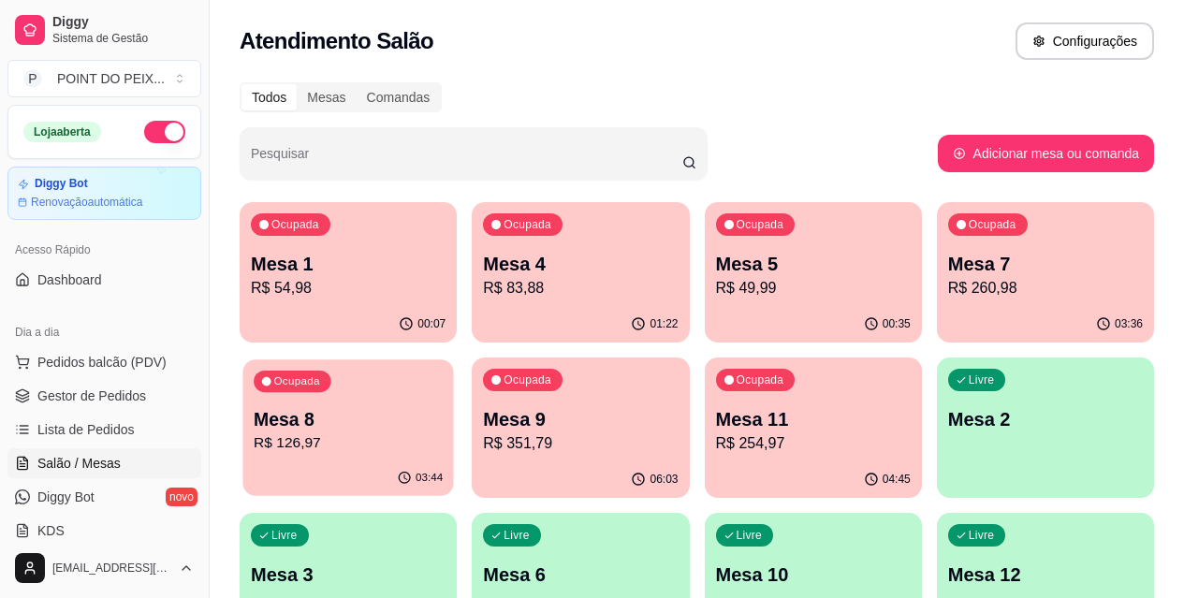
click at [443, 433] on p "R$ 126,97" at bounding box center [348, 444] width 189 height 22
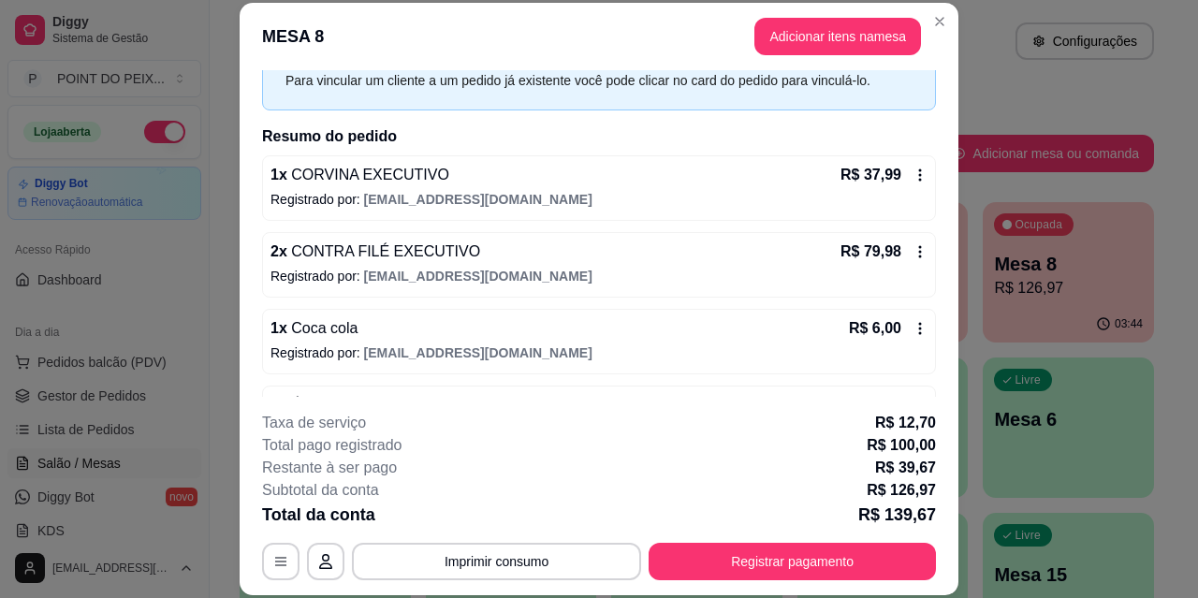
scroll to position [154, 0]
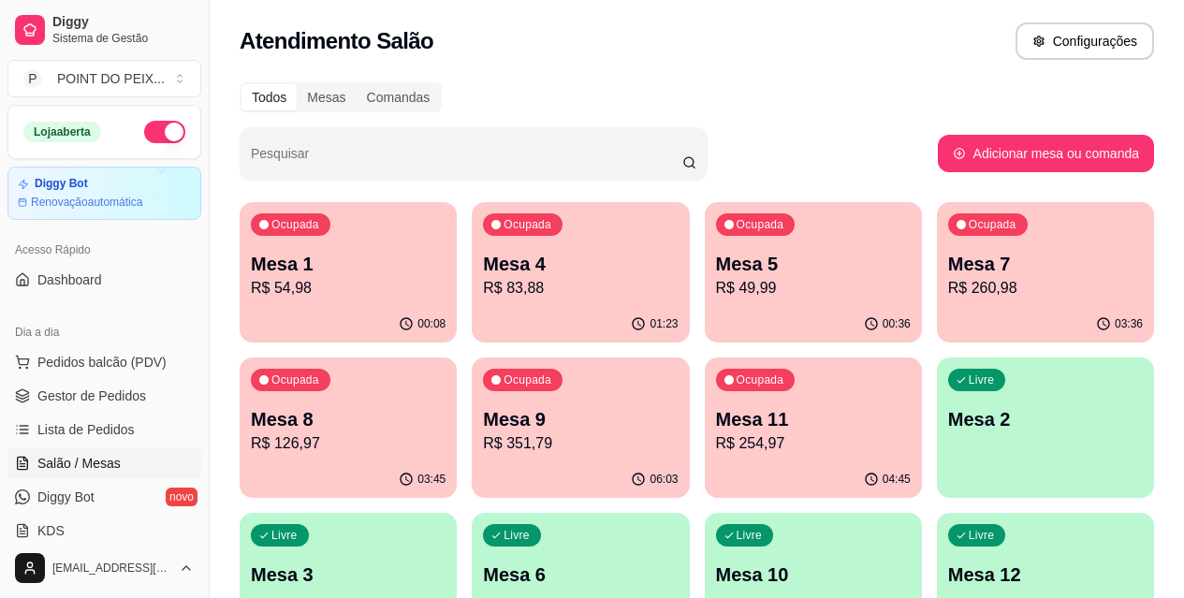
click at [446, 433] on p "R$ 126,97" at bounding box center [348, 444] width 195 height 22
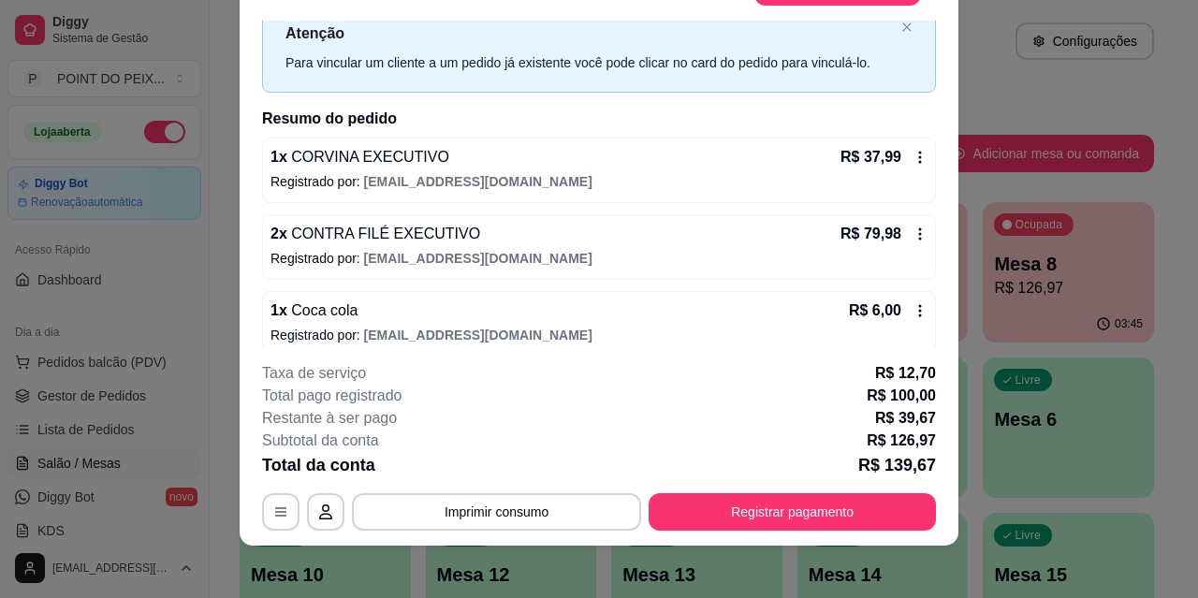
scroll to position [57, 0]
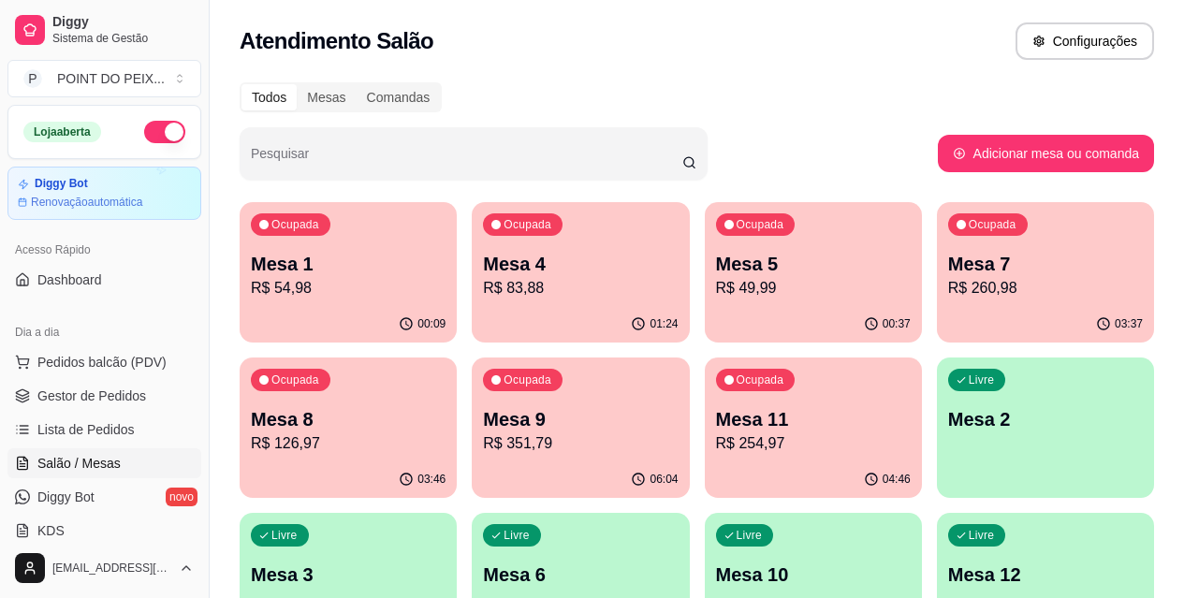
click at [446, 433] on p "R$ 126,97" at bounding box center [348, 444] width 195 height 22
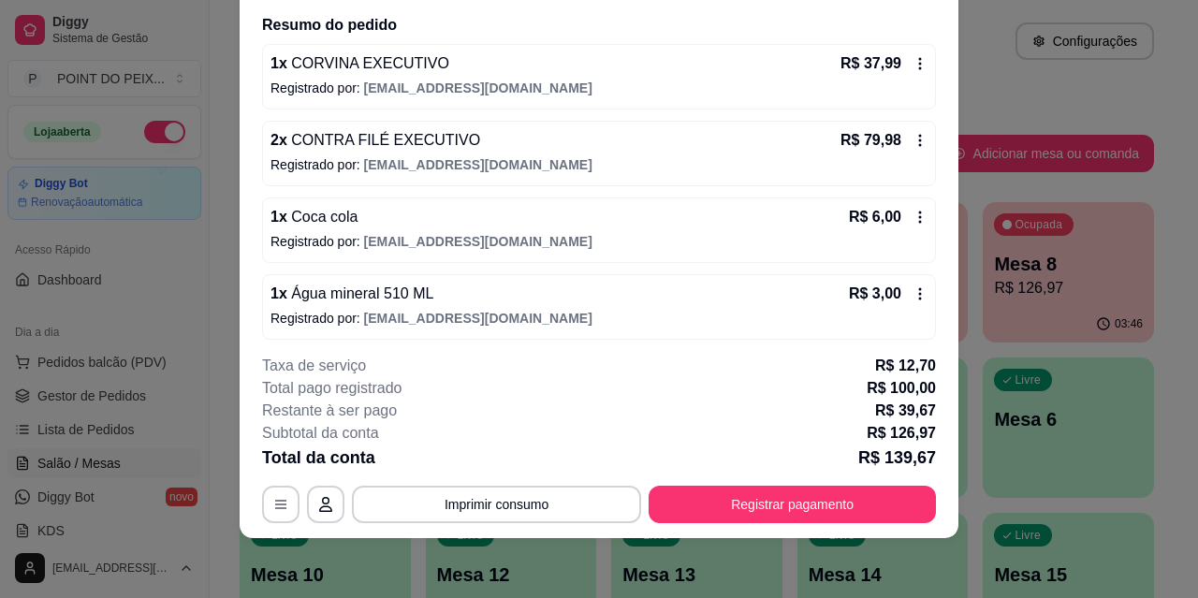
scroll to position [154, 0]
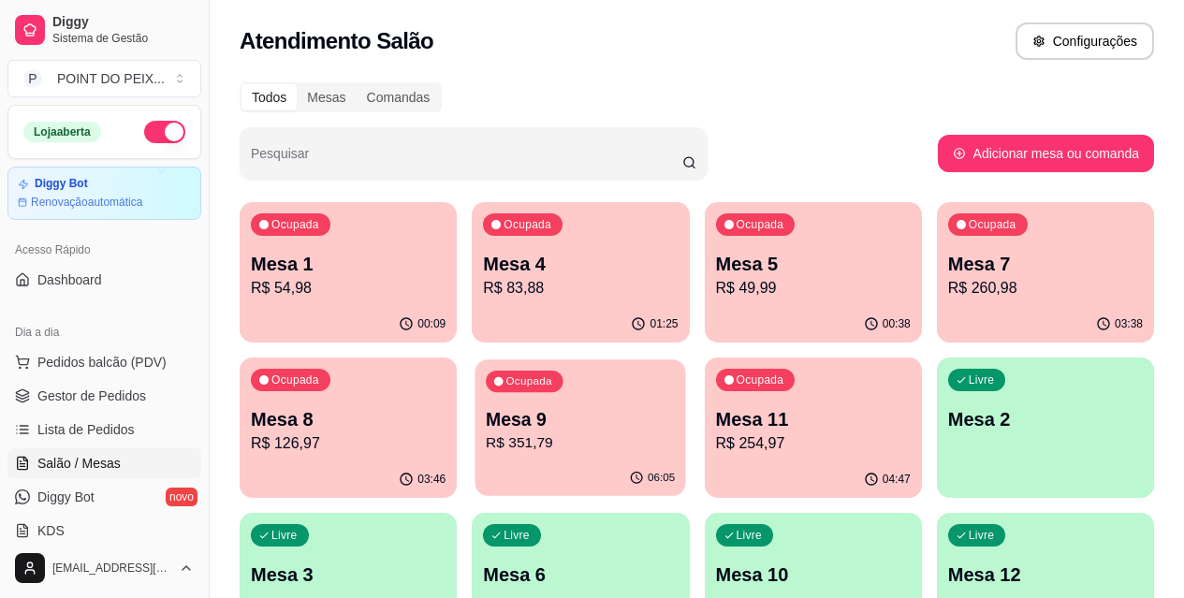
click at [486, 427] on p "Mesa 9" at bounding box center [580, 419] width 189 height 25
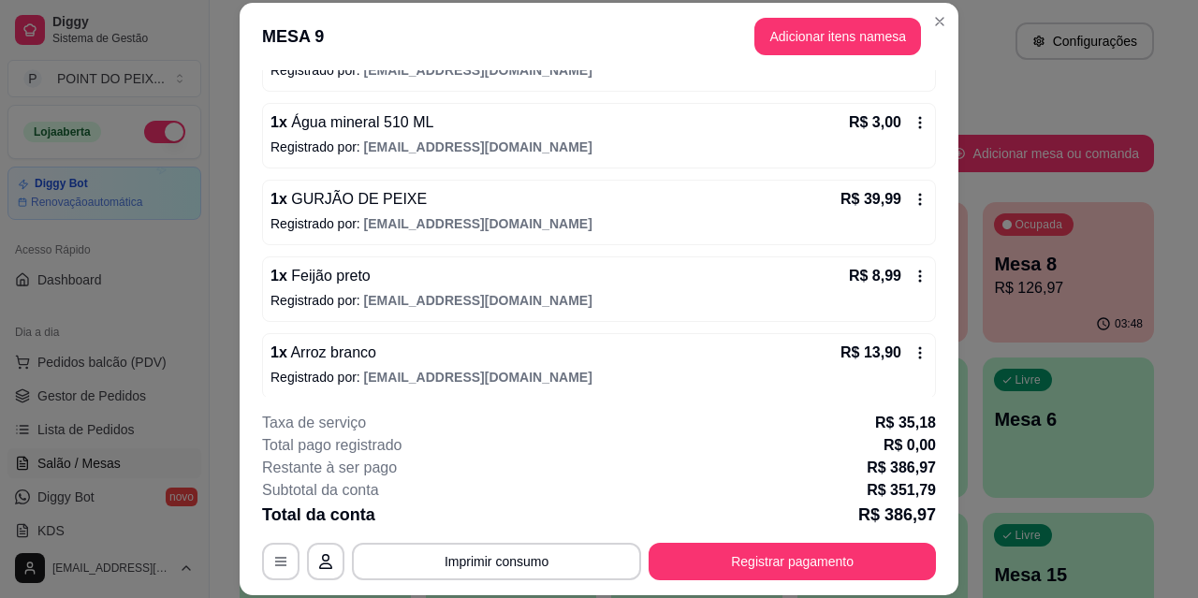
scroll to position [562, 0]
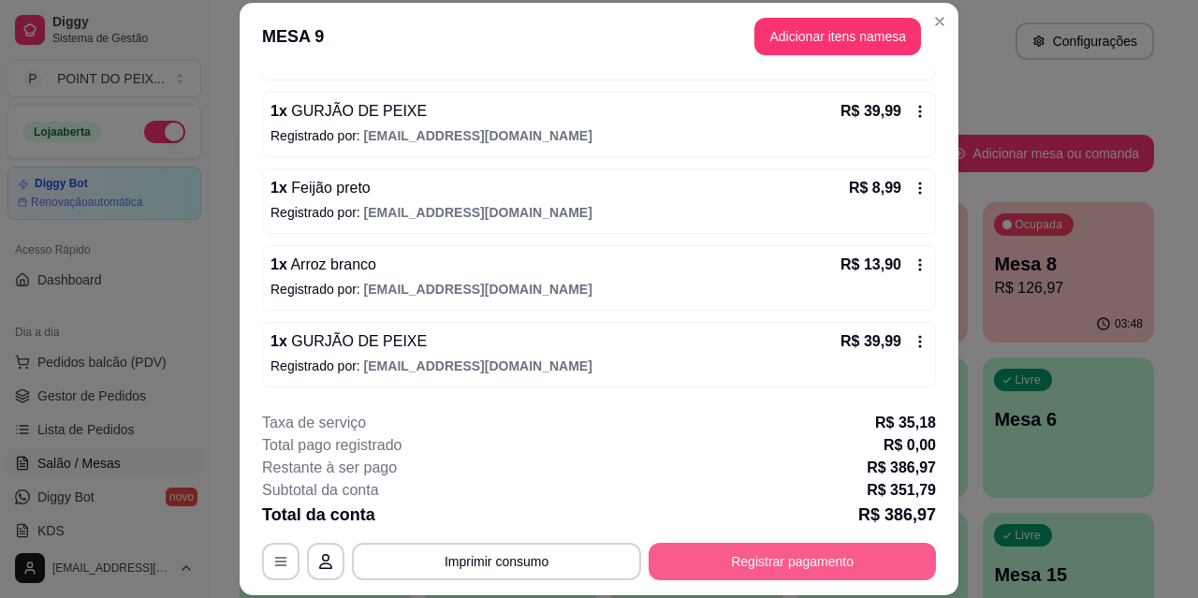
click at [727, 552] on button "Registrar pagamento" at bounding box center [792, 561] width 287 height 37
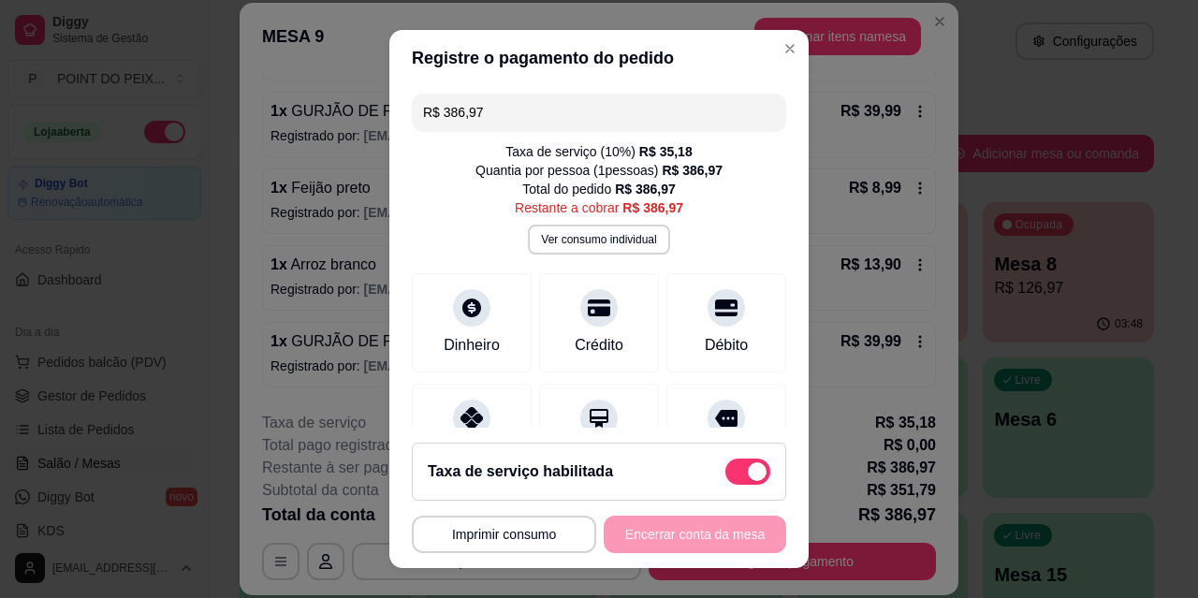
click at [490, 109] on input "R$ 386,97" at bounding box center [599, 112] width 352 height 37
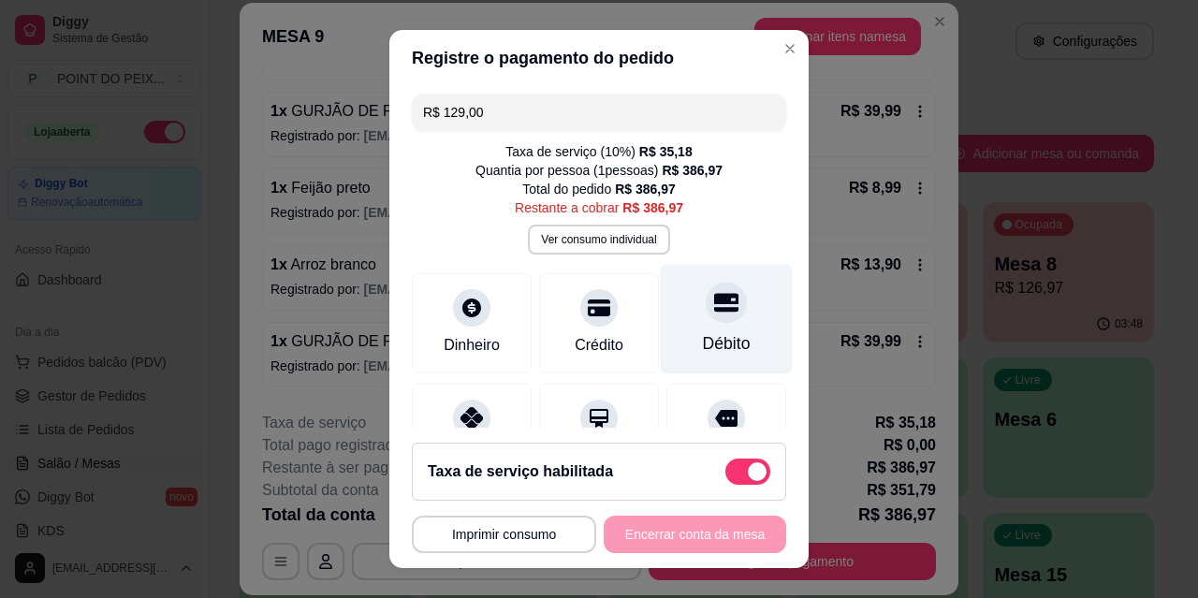
click at [706, 319] on div at bounding box center [726, 302] width 41 height 41
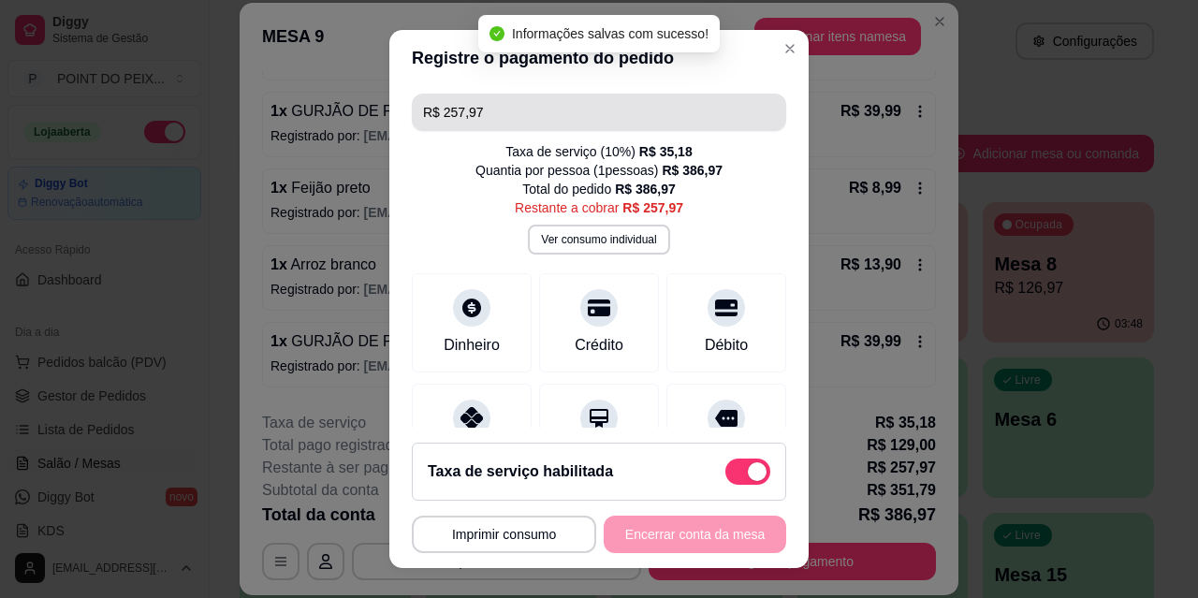
click at [520, 114] on input "R$ 257,97" at bounding box center [599, 112] width 352 height 37
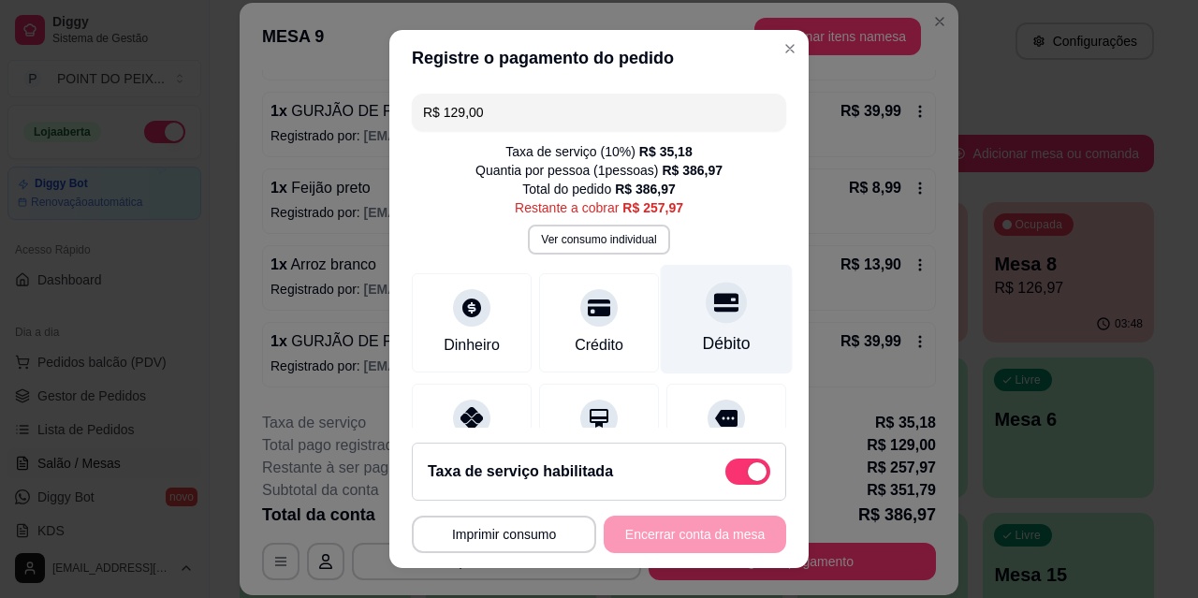
click at [714, 312] on icon at bounding box center [726, 302] width 24 height 19
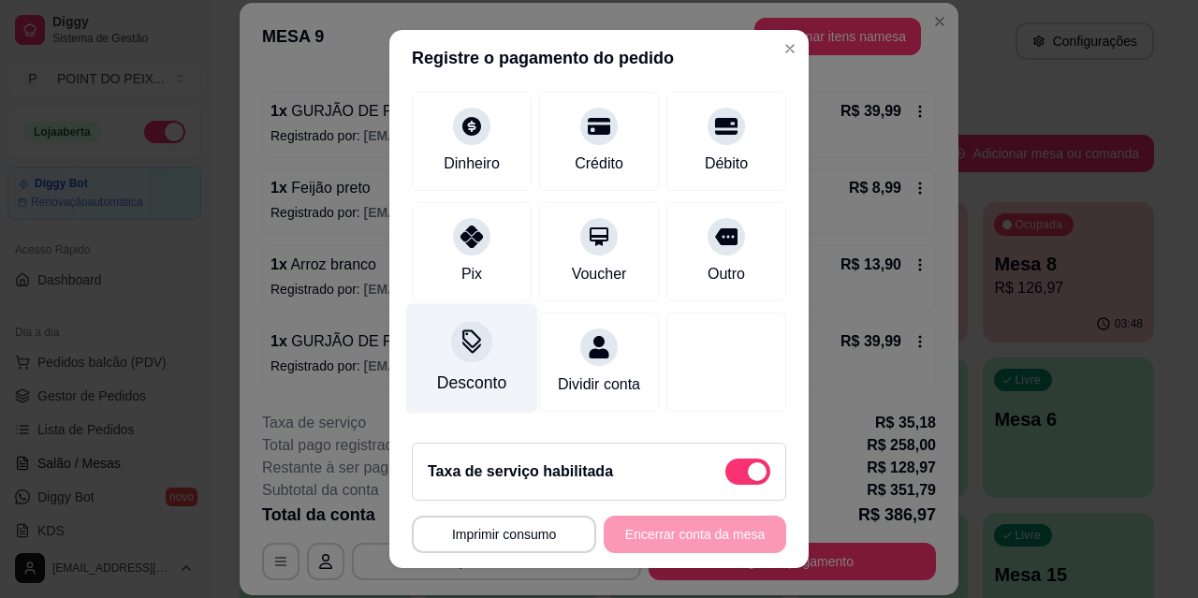
scroll to position [187, 0]
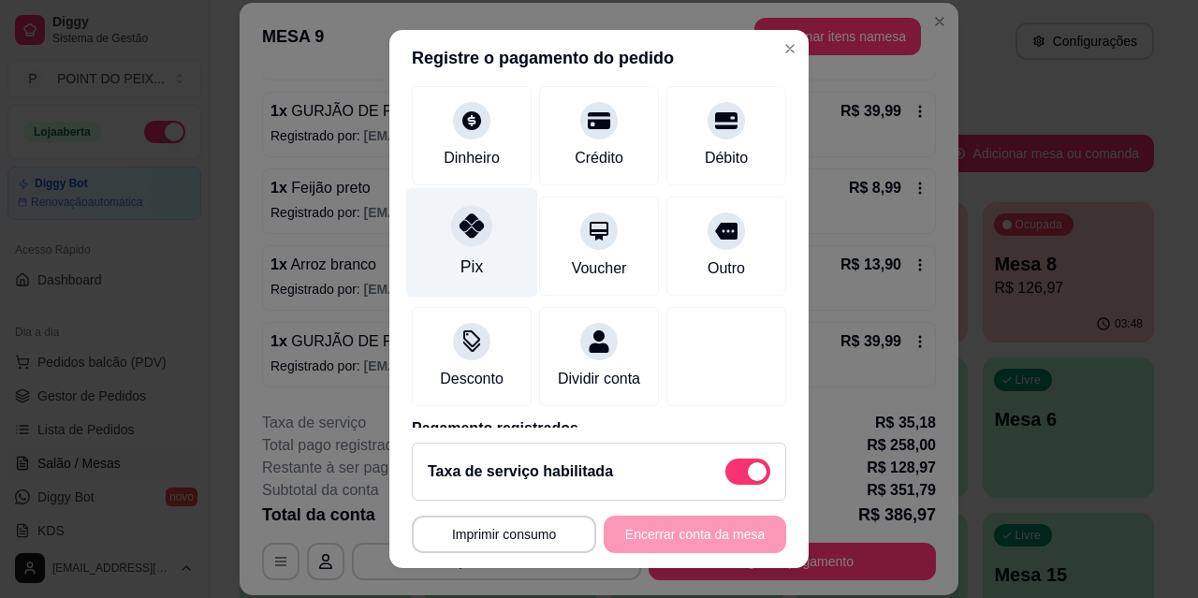
click at [470, 244] on div at bounding box center [471, 225] width 41 height 41
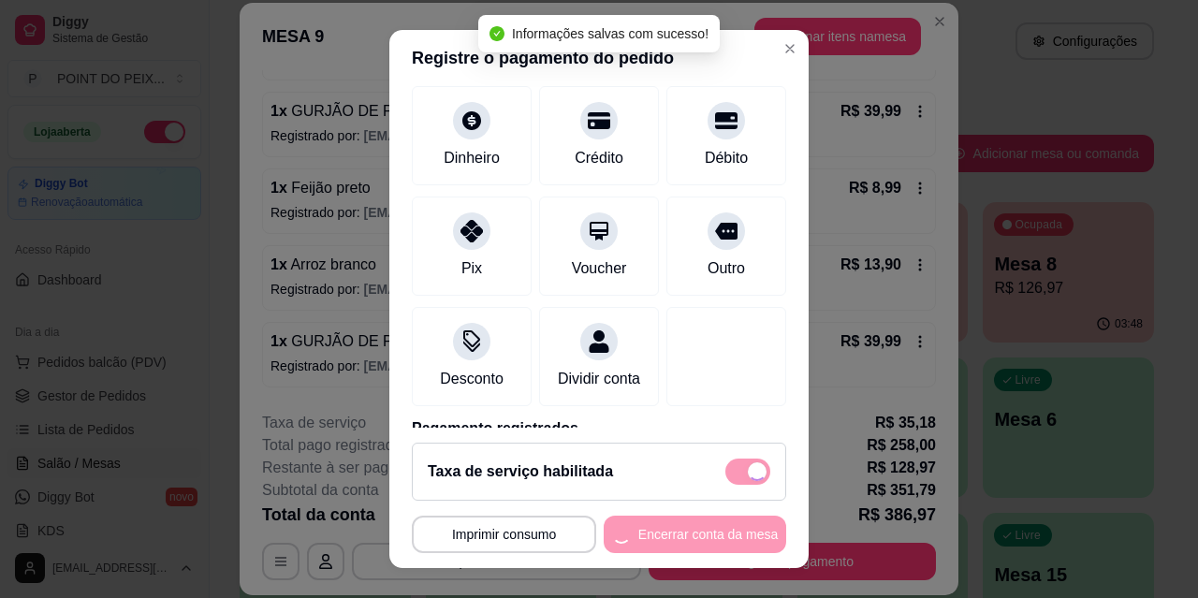
type input "R$ 0,00"
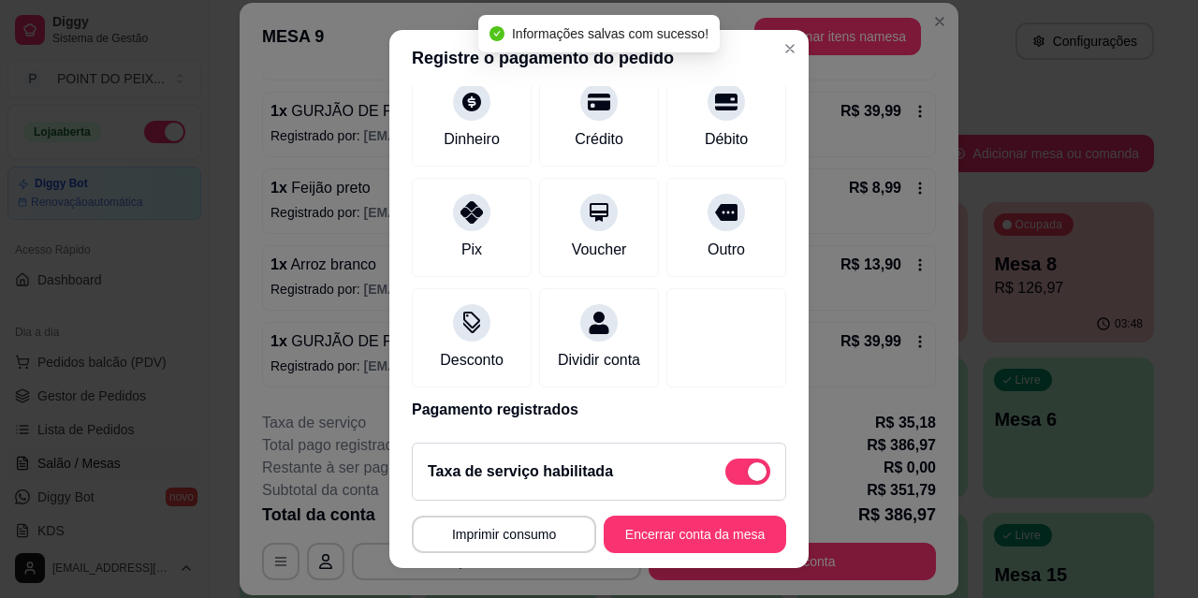
scroll to position [169, 0]
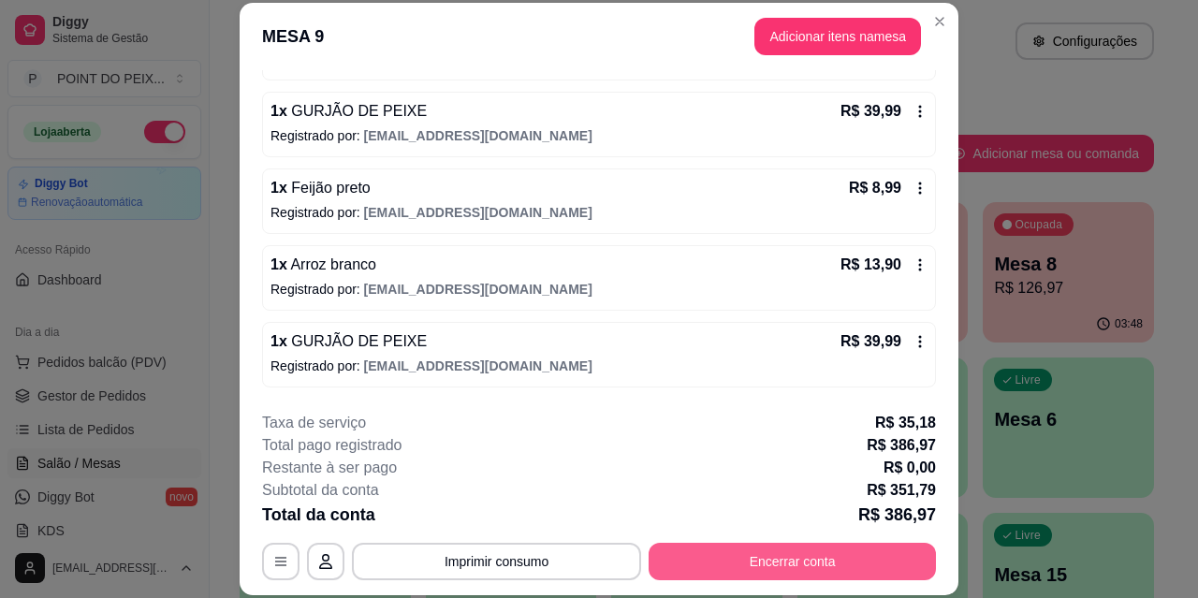
click at [762, 571] on button "Encerrar conta" at bounding box center [792, 561] width 287 height 37
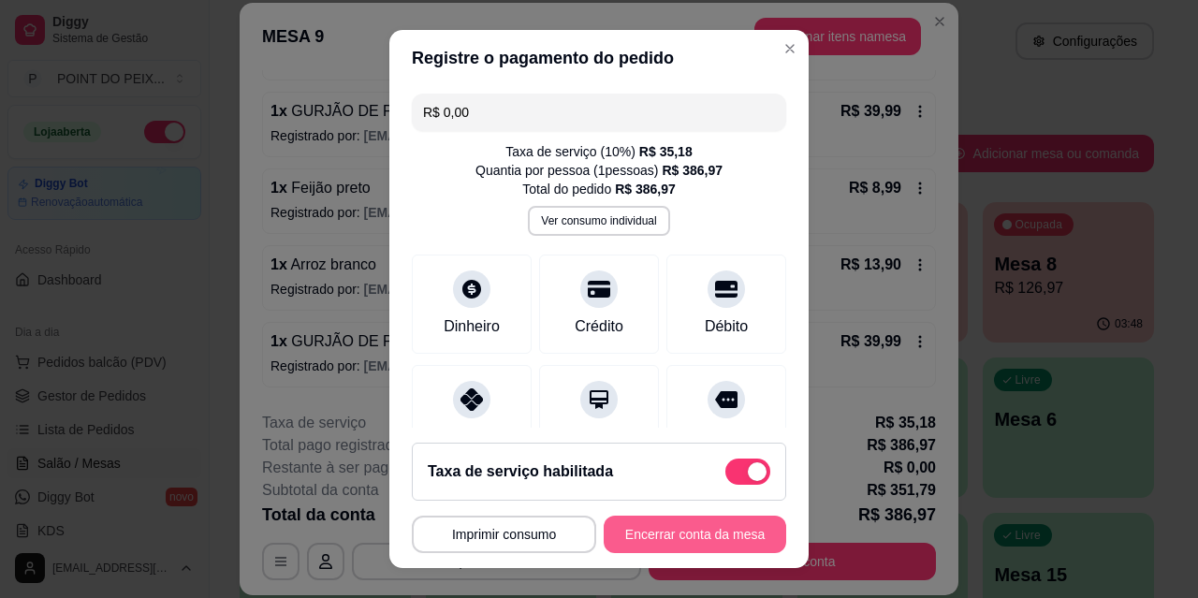
click at [670, 530] on button "Encerrar conta da mesa" at bounding box center [695, 534] width 183 height 37
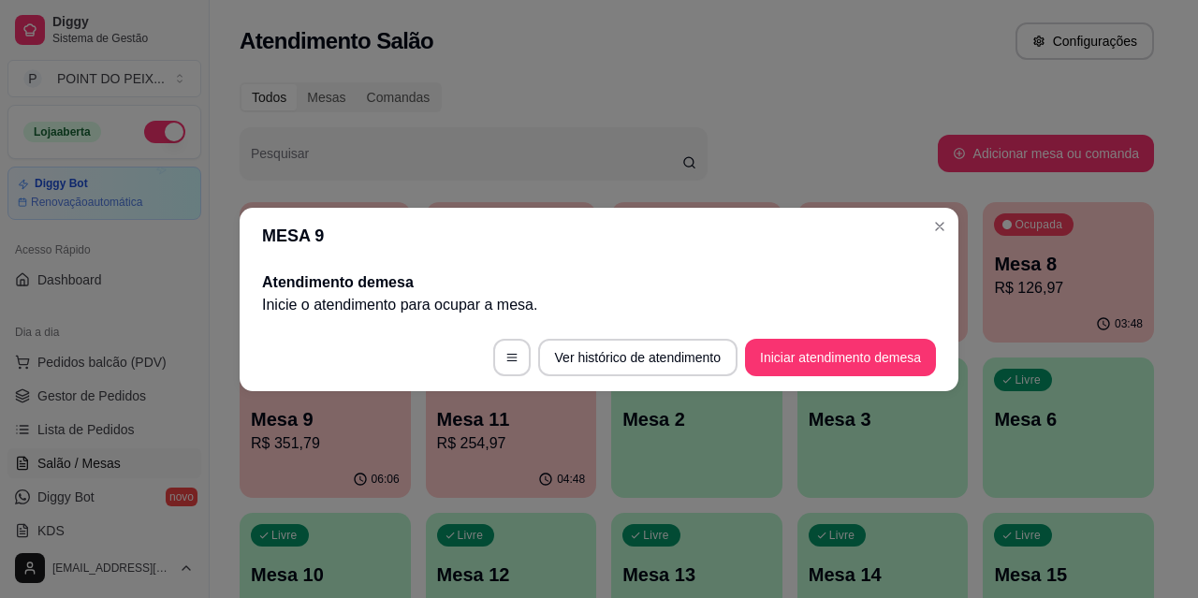
scroll to position [0, 0]
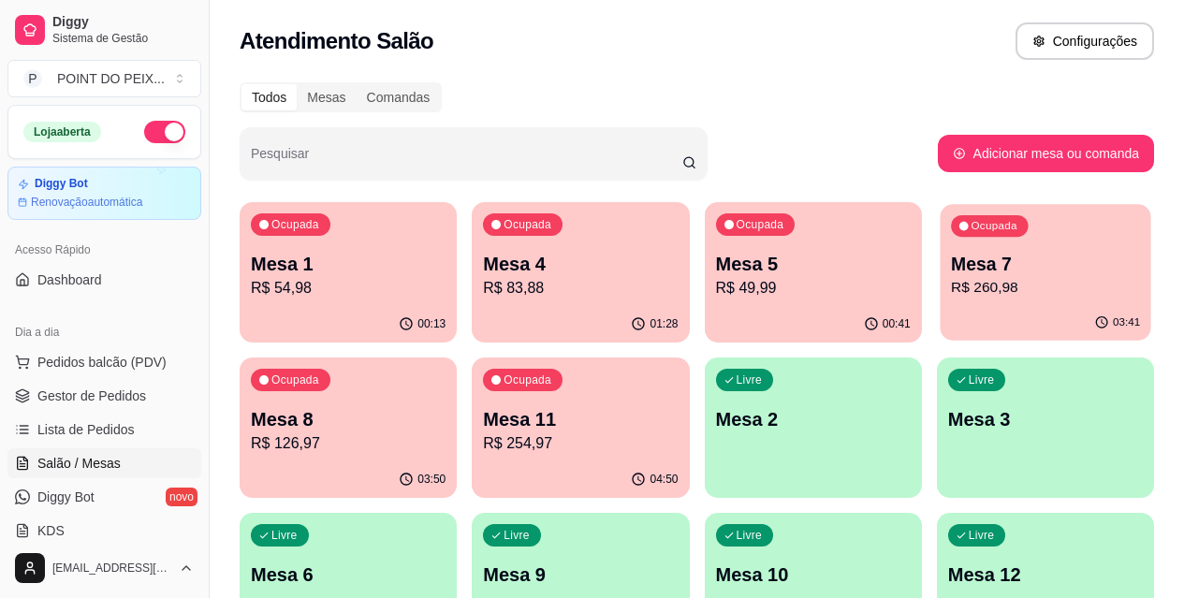
click at [951, 274] on p "Mesa 7" at bounding box center [1045, 264] width 189 height 25
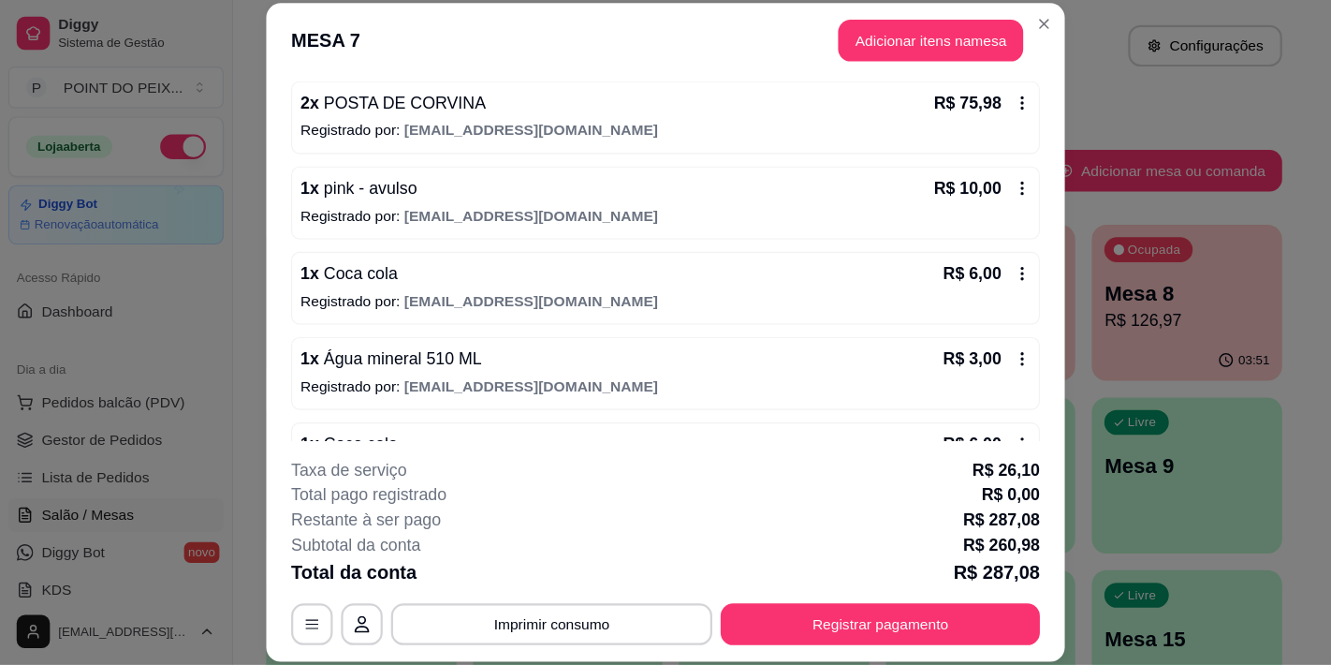
scroll to position [375, 0]
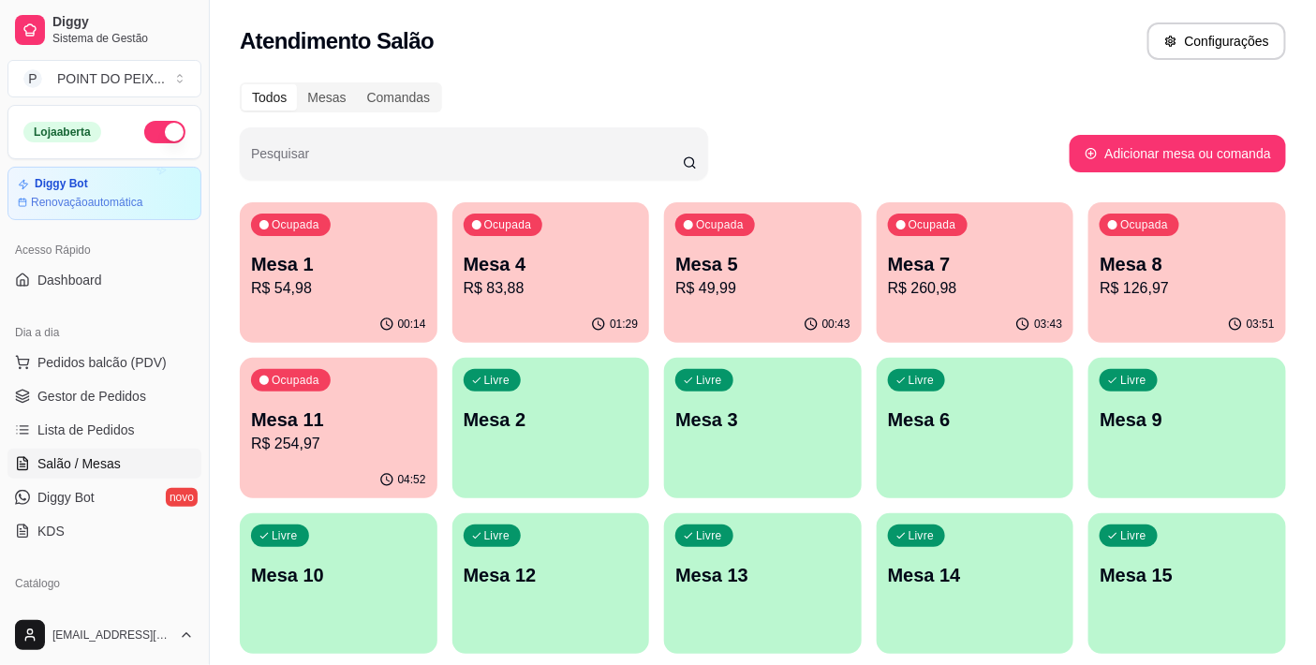
click at [1093, 104] on div "Todos Mesas Comandas" at bounding box center [763, 97] width 1046 height 30
click at [1011, 283] on p "R$ 260,98" at bounding box center [975, 288] width 175 height 22
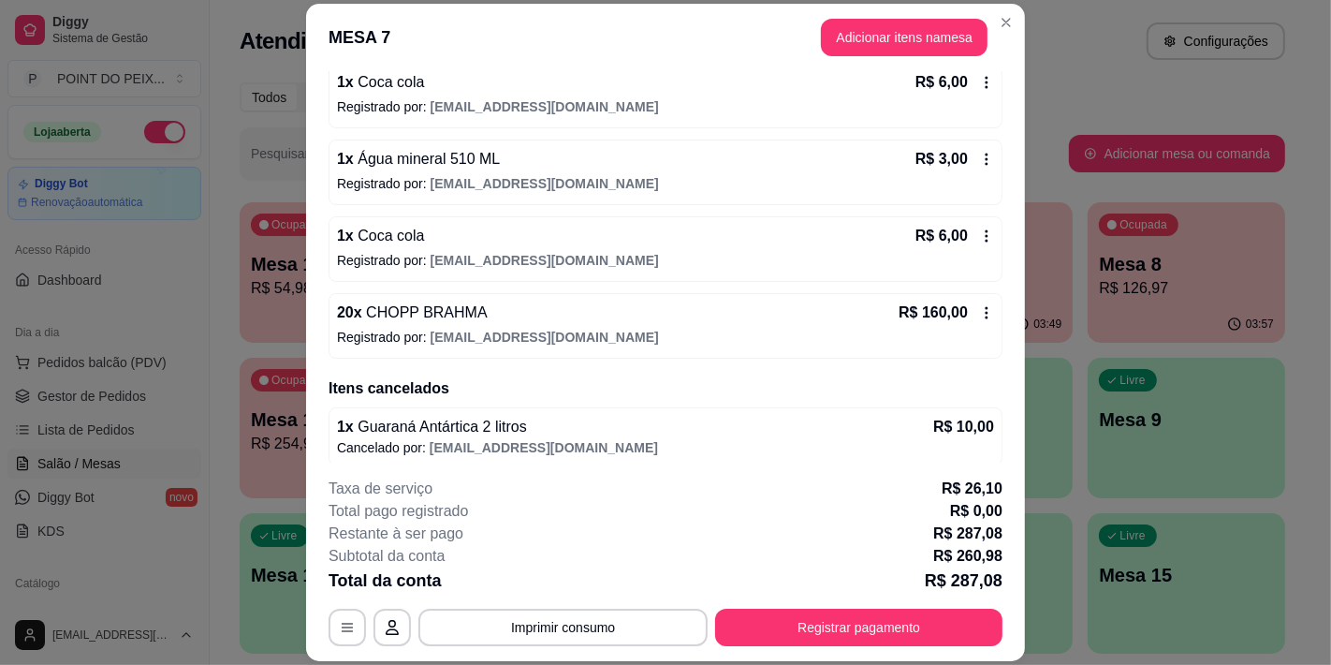
scroll to position [349, 0]
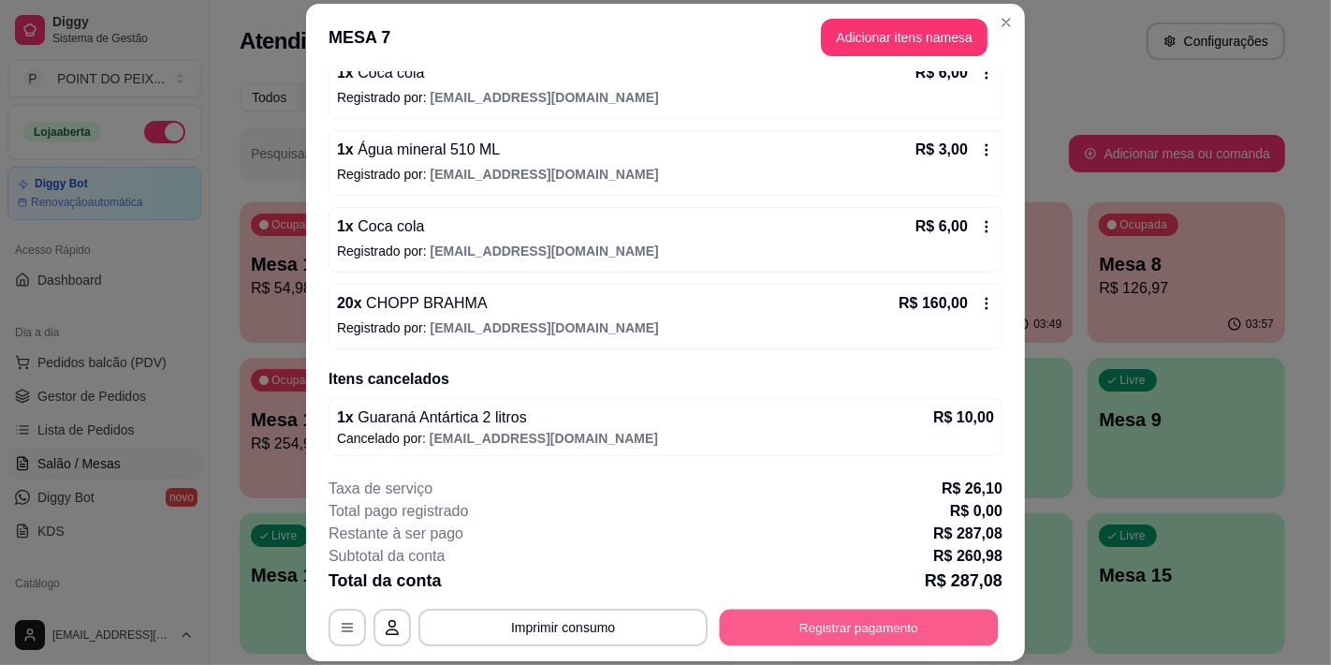
click at [835, 597] on button "Registrar pagamento" at bounding box center [859, 628] width 279 height 37
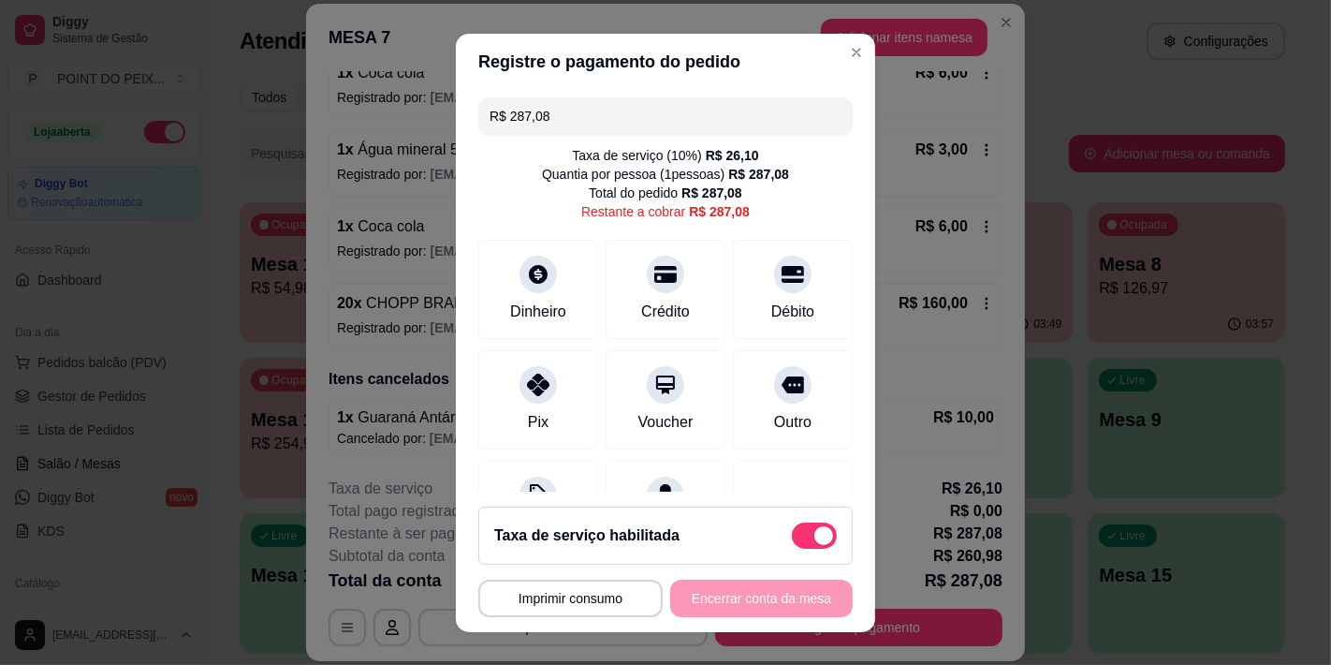
click at [566, 120] on input "R$ 287,08" at bounding box center [666, 115] width 352 height 37
click at [526, 278] on icon at bounding box center [538, 269] width 24 height 24
click at [624, 120] on input "R$ 192,08" at bounding box center [666, 115] width 352 height 37
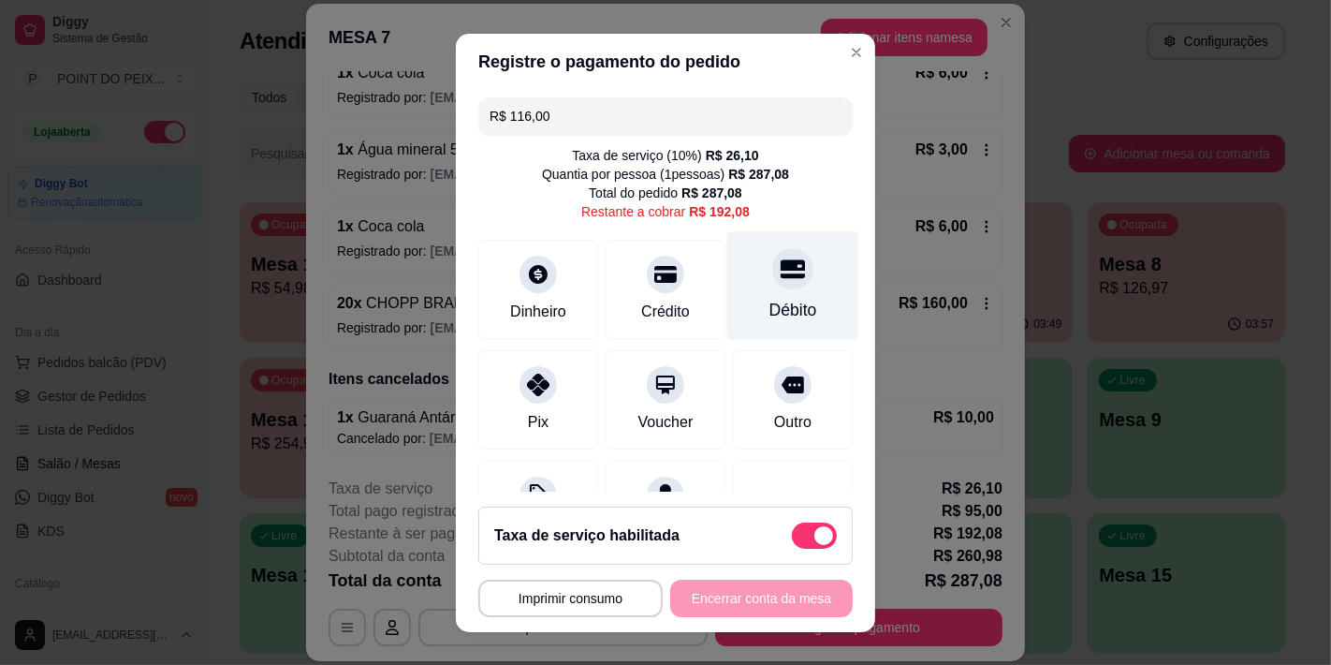
click at [778, 291] on div "Débito" at bounding box center [794, 285] width 132 height 110
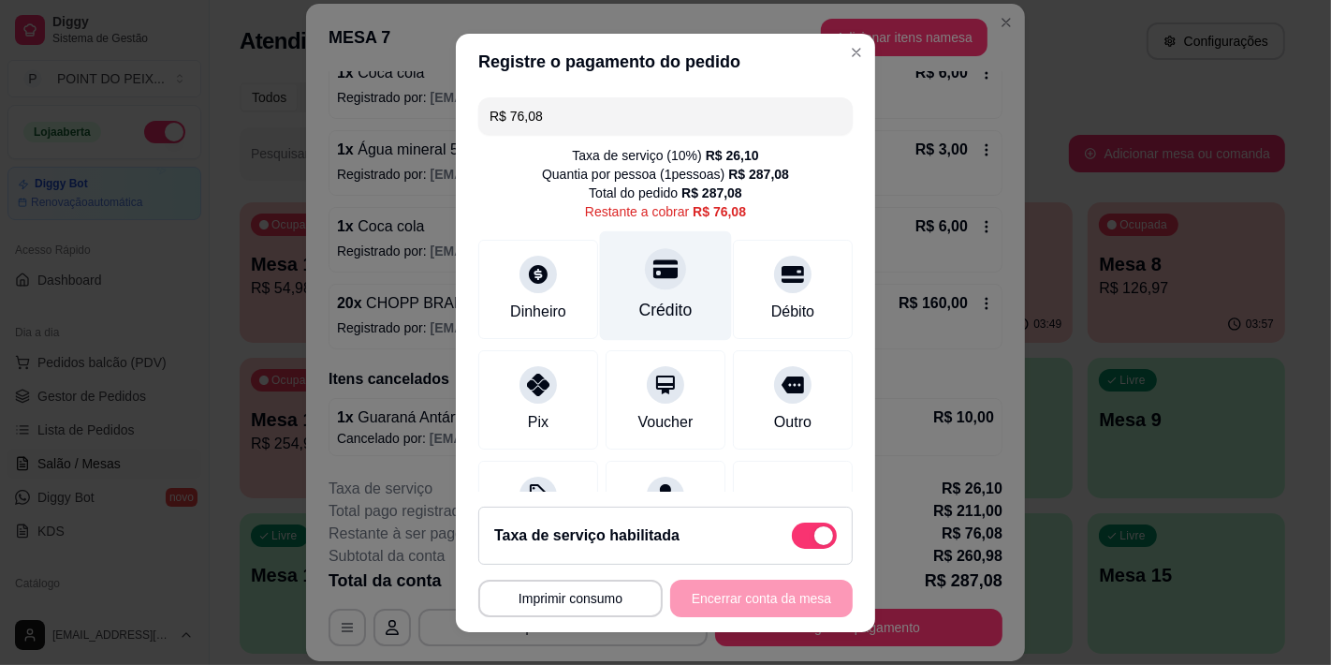
click at [655, 273] on div at bounding box center [665, 268] width 41 height 41
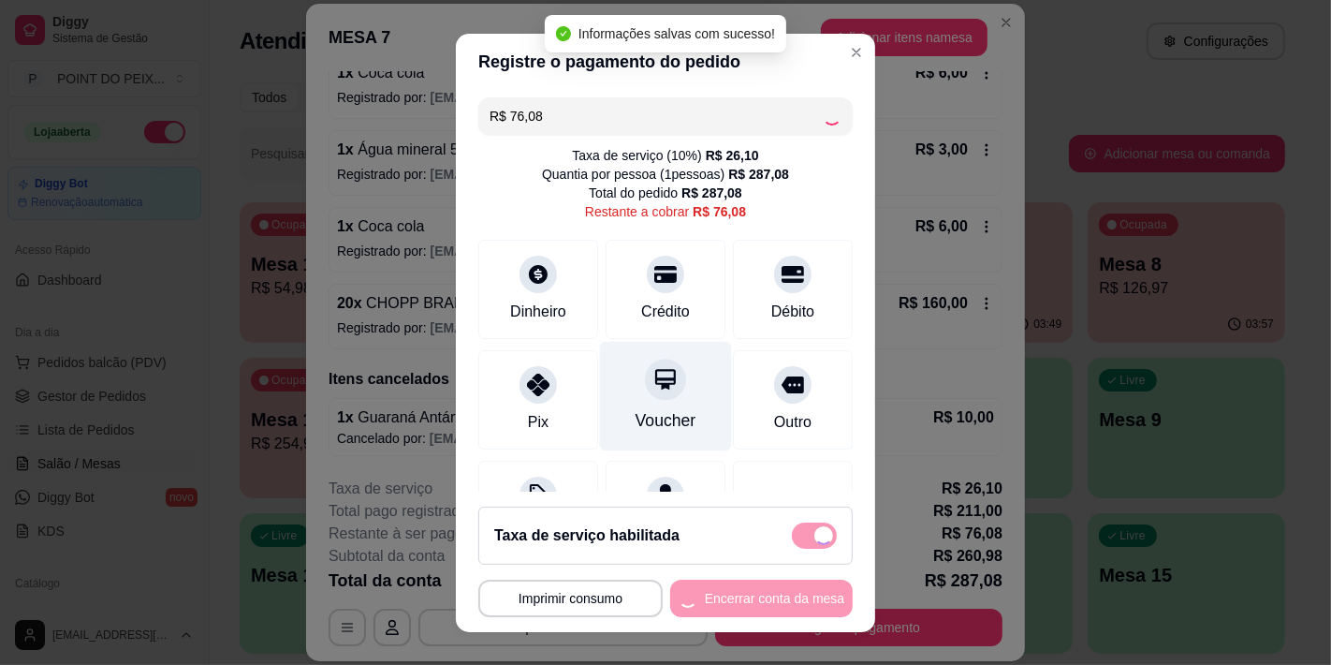
type input "R$ 0,00"
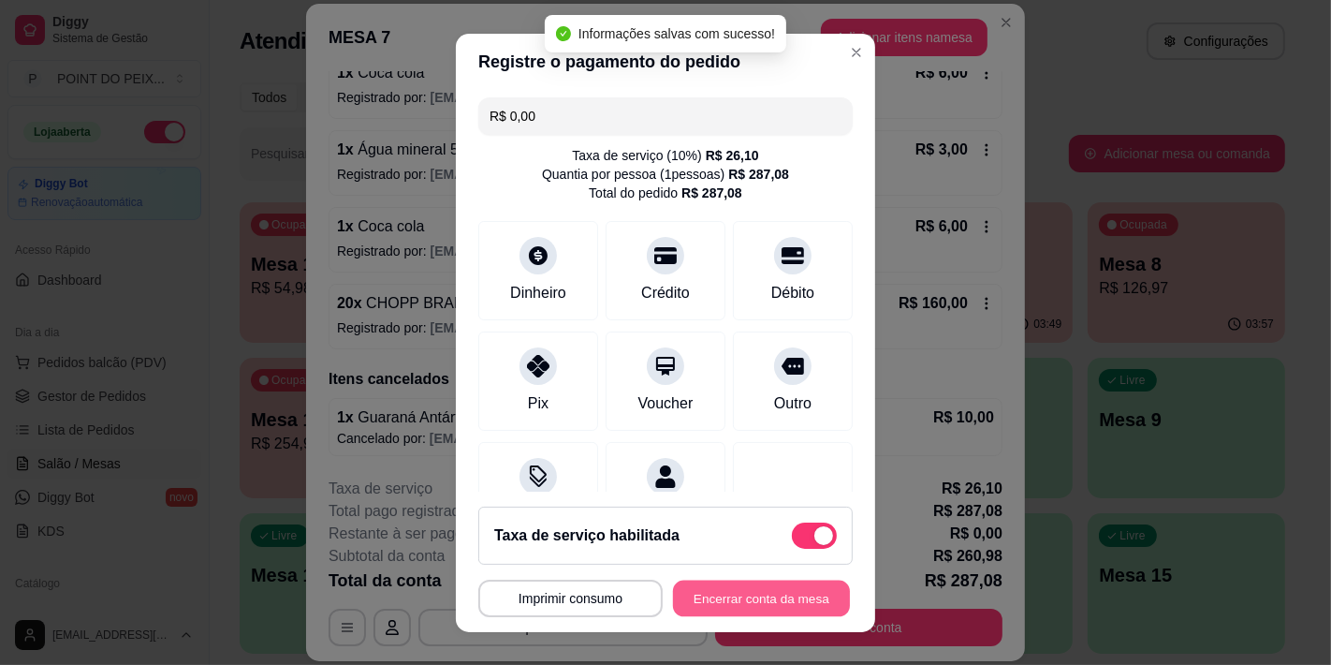
click at [753, 597] on button "Encerrar conta da mesa" at bounding box center [761, 598] width 177 height 37
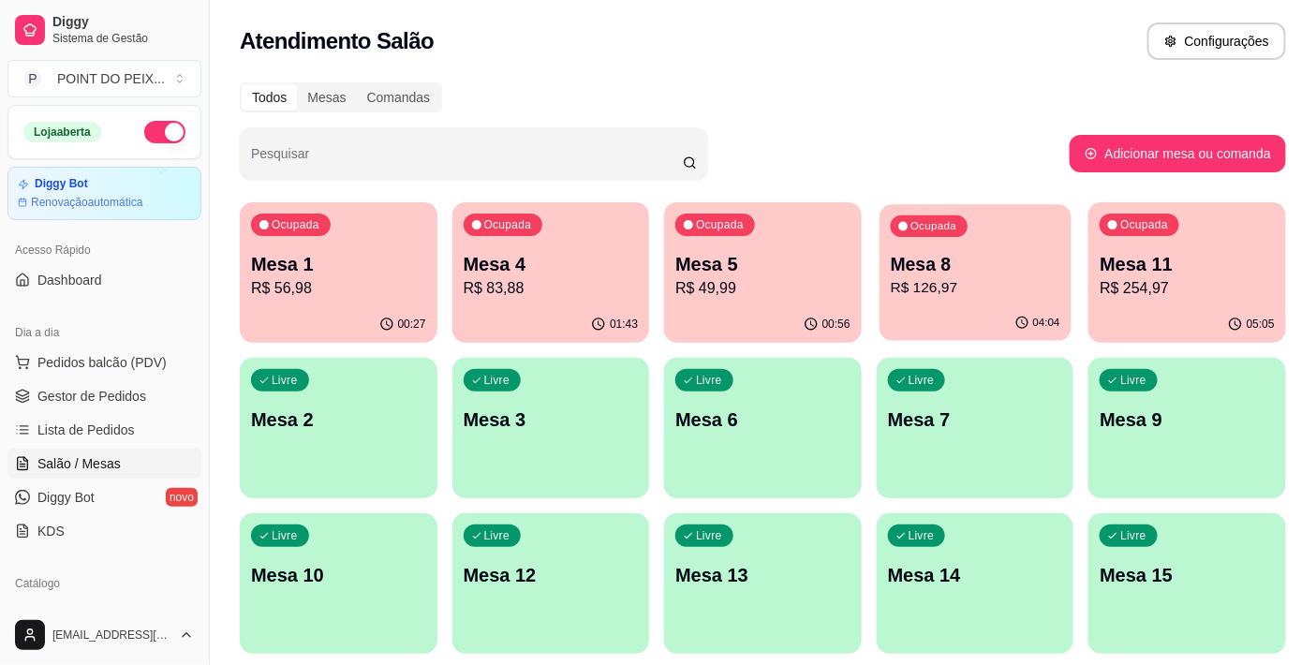
click at [957, 277] on p "R$ 126,97" at bounding box center [974, 288] width 169 height 22
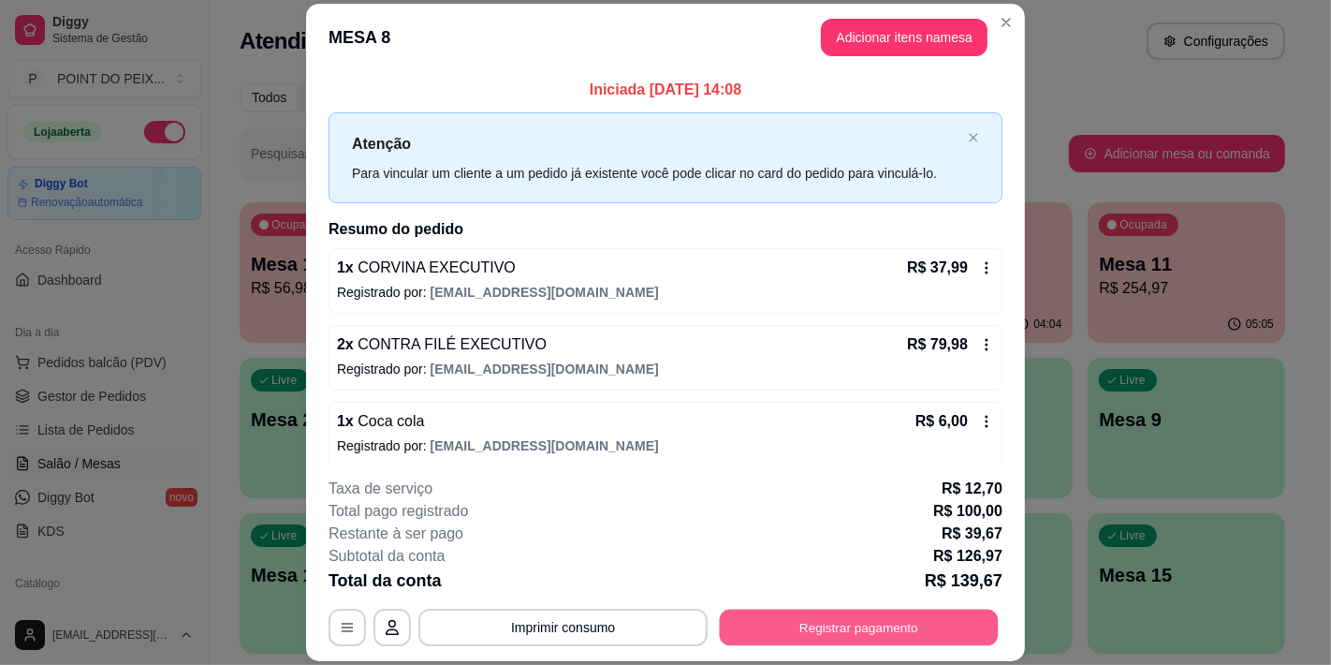
click at [833, 597] on button "Registrar pagamento" at bounding box center [859, 628] width 279 height 37
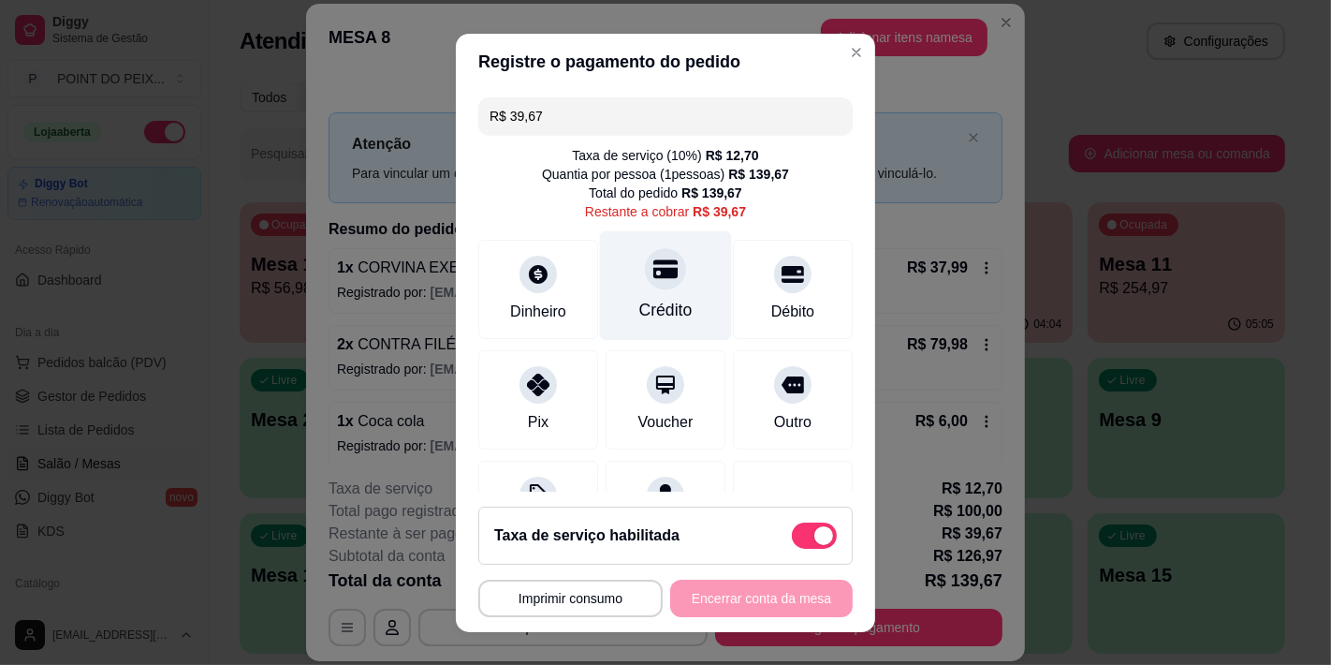
click at [654, 272] on icon at bounding box center [666, 268] width 24 height 19
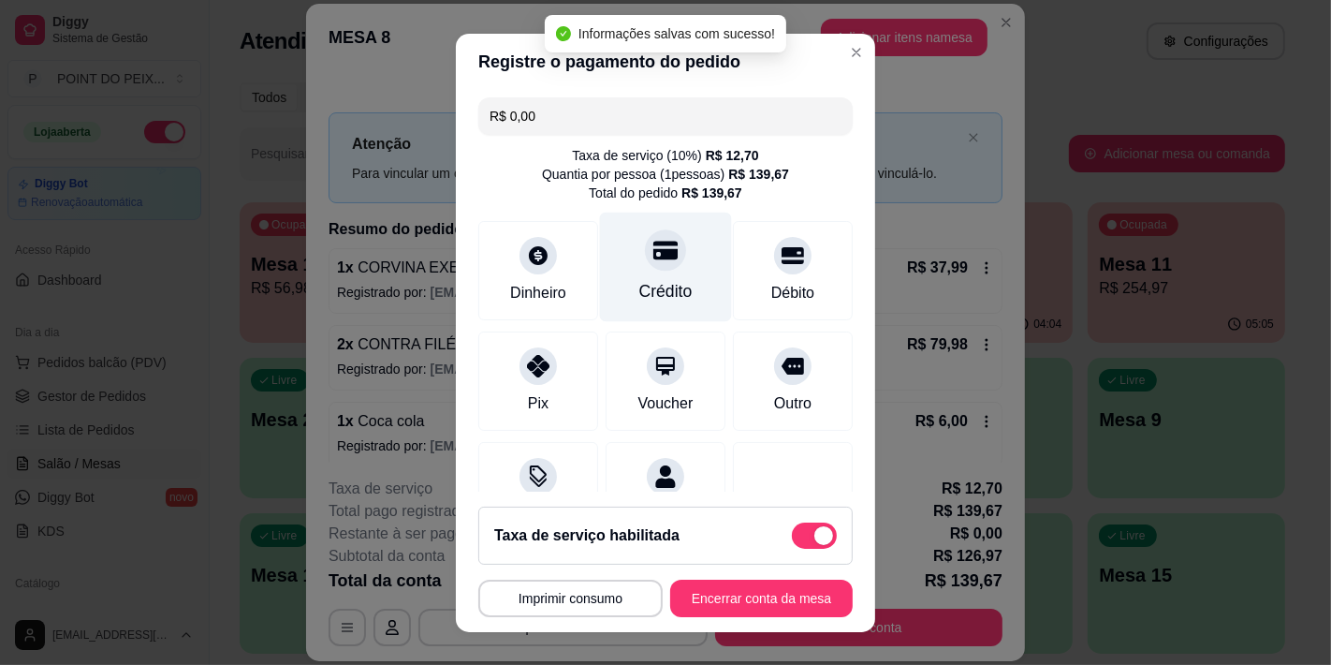
type input "R$ 0,00"
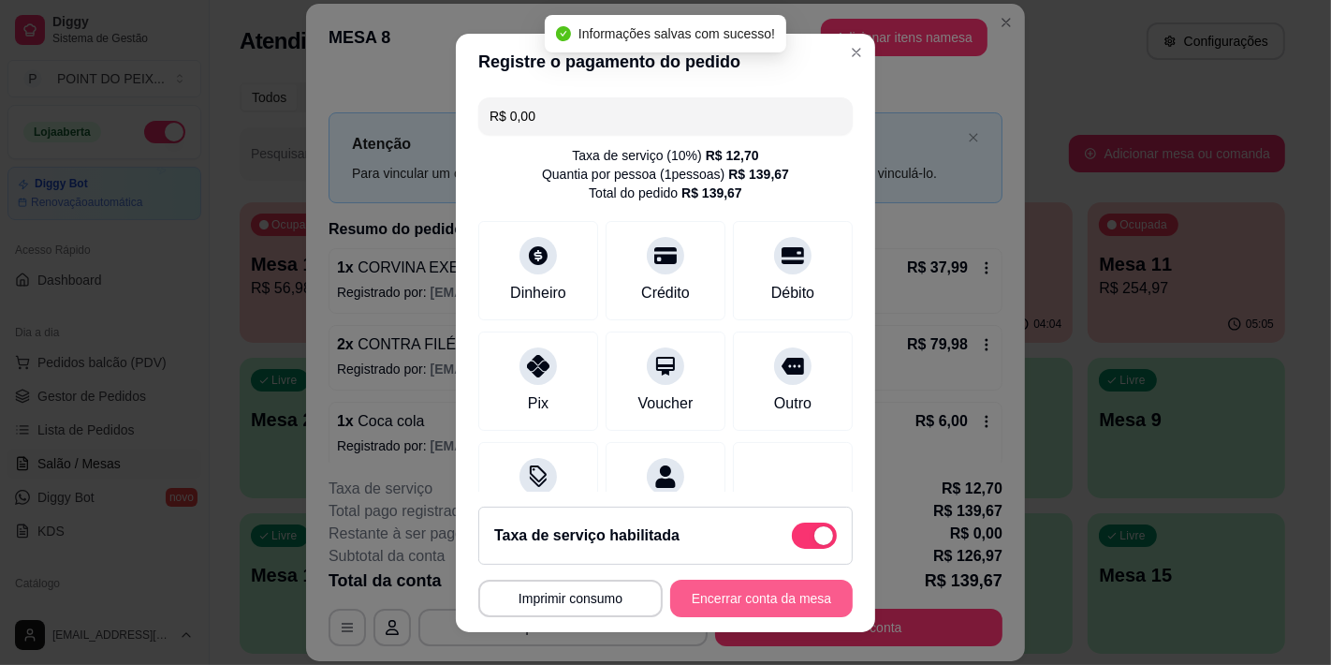
click at [749, 597] on button "Encerrar conta da mesa" at bounding box center [761, 598] width 183 height 37
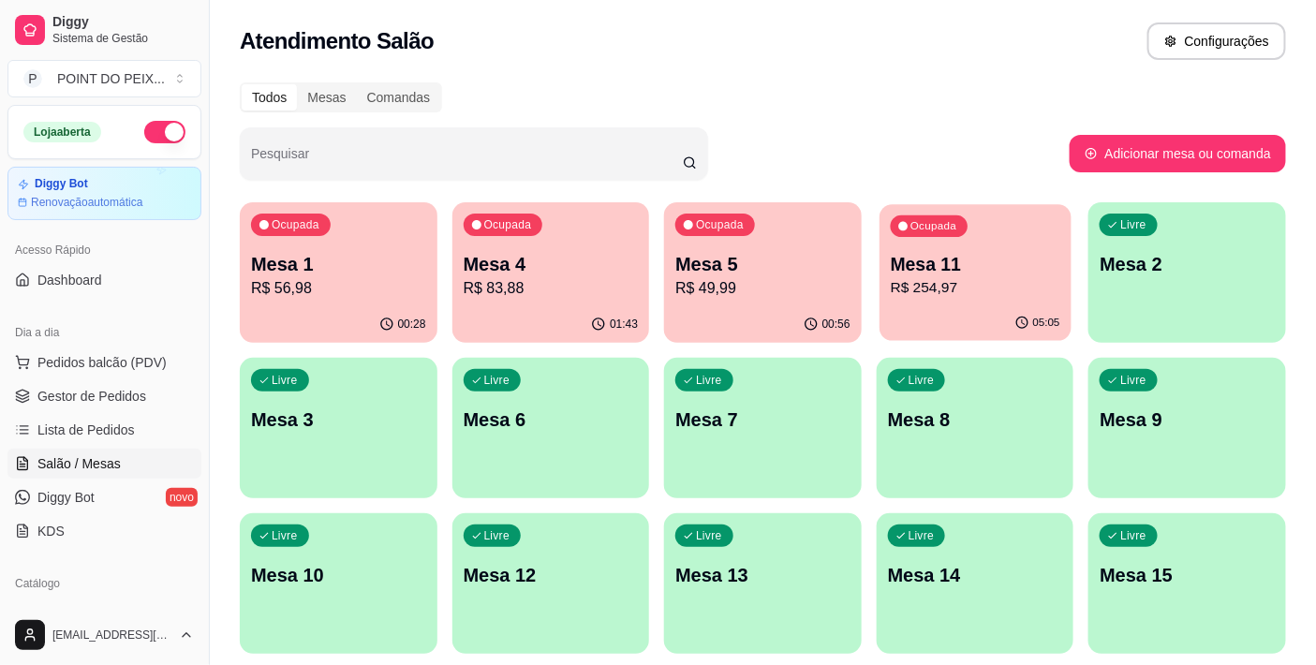
click at [920, 265] on p "Mesa 11" at bounding box center [974, 264] width 169 height 25
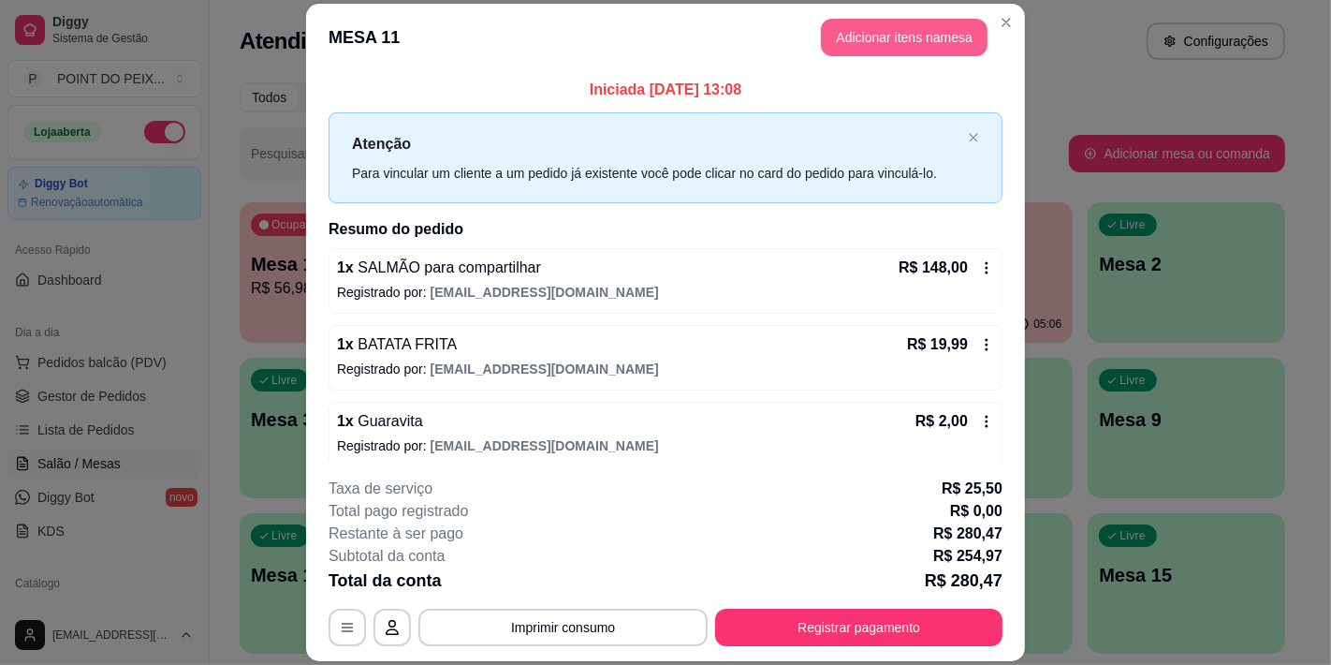
click at [886, 39] on button "Adicionar itens na mesa" at bounding box center [904, 37] width 167 height 37
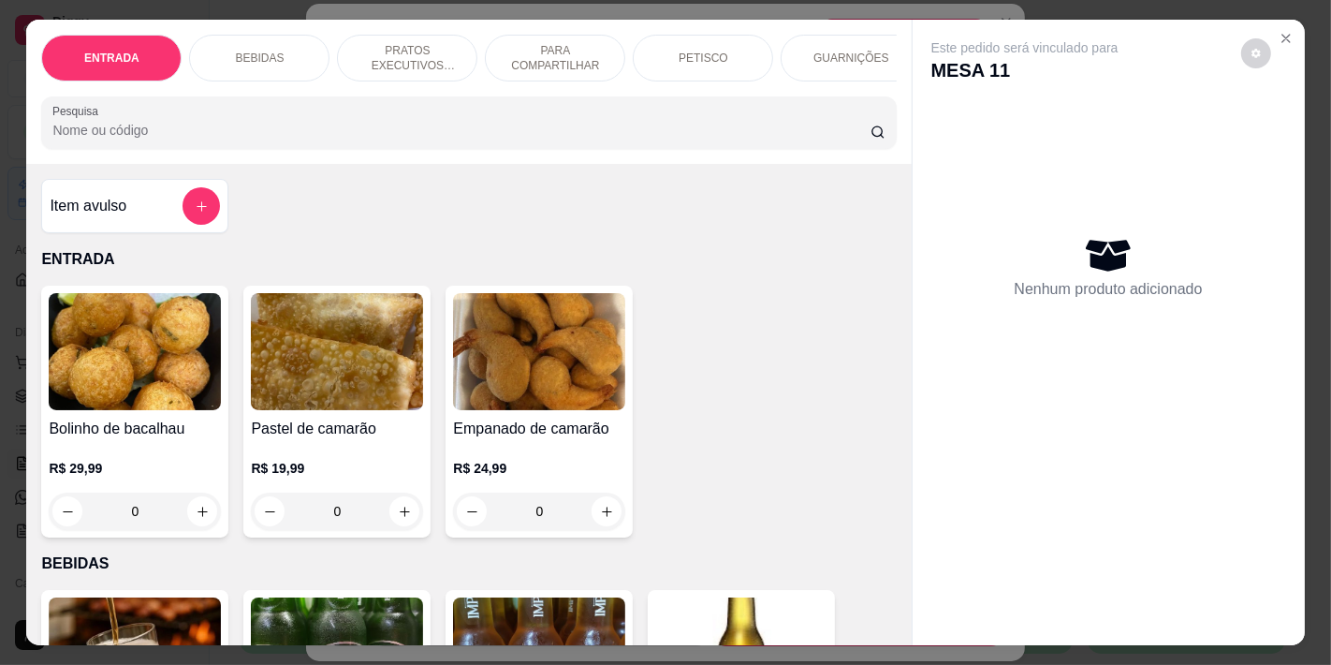
click at [268, 51] on p "BEBIDAS" at bounding box center [259, 58] width 49 height 15
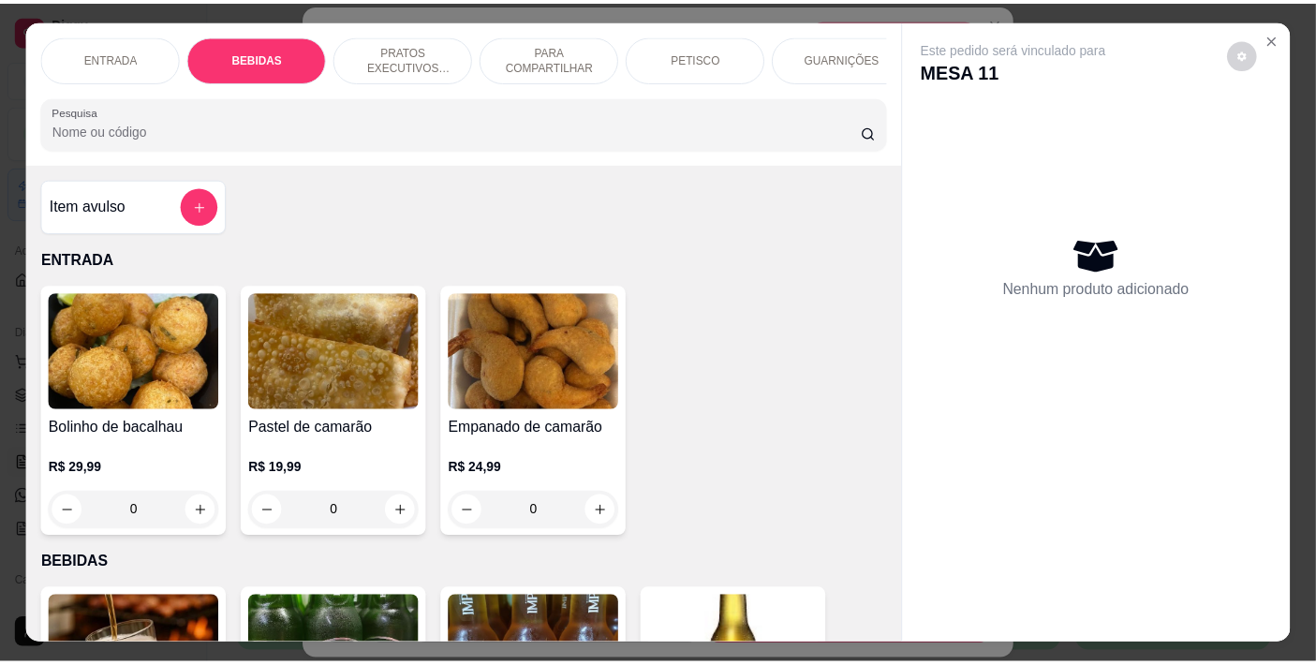
scroll to position [48, 0]
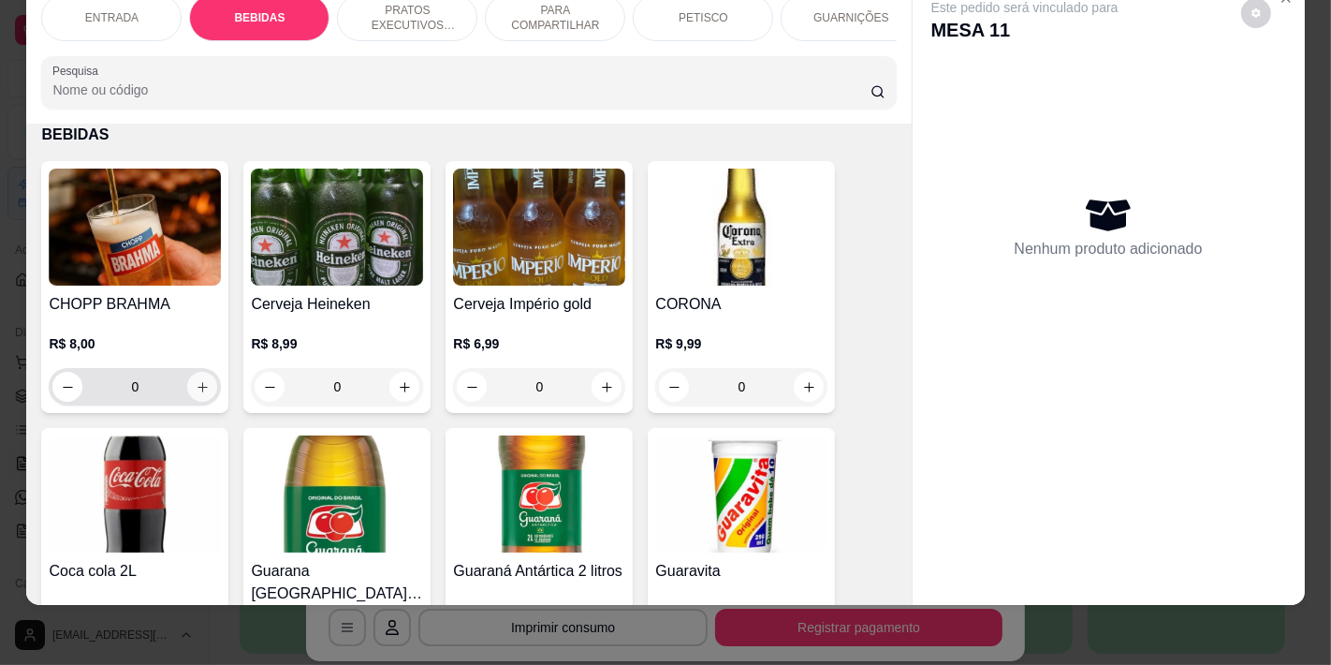
click at [187, 390] on button "increase-product-quantity" at bounding box center [202, 387] width 30 height 30
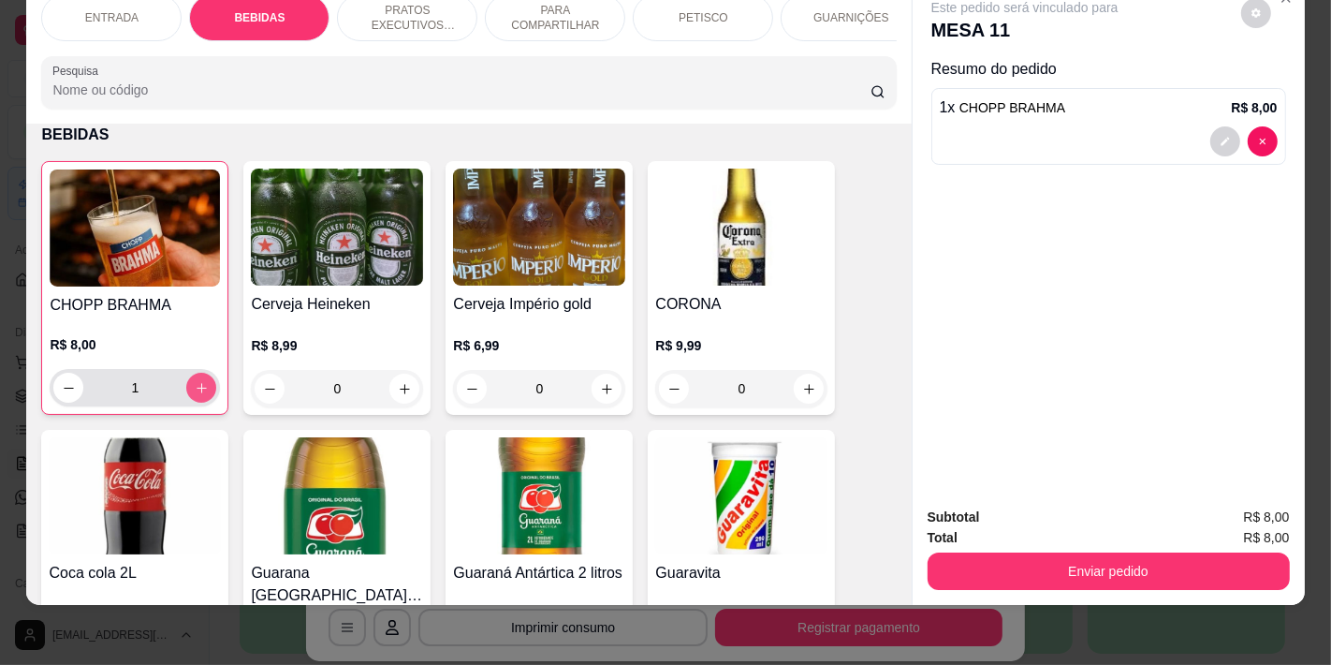
click at [195, 390] on icon "increase-product-quantity" at bounding box center [202, 388] width 14 height 14
click at [195, 389] on icon "increase-product-quantity" at bounding box center [202, 388] width 14 height 14
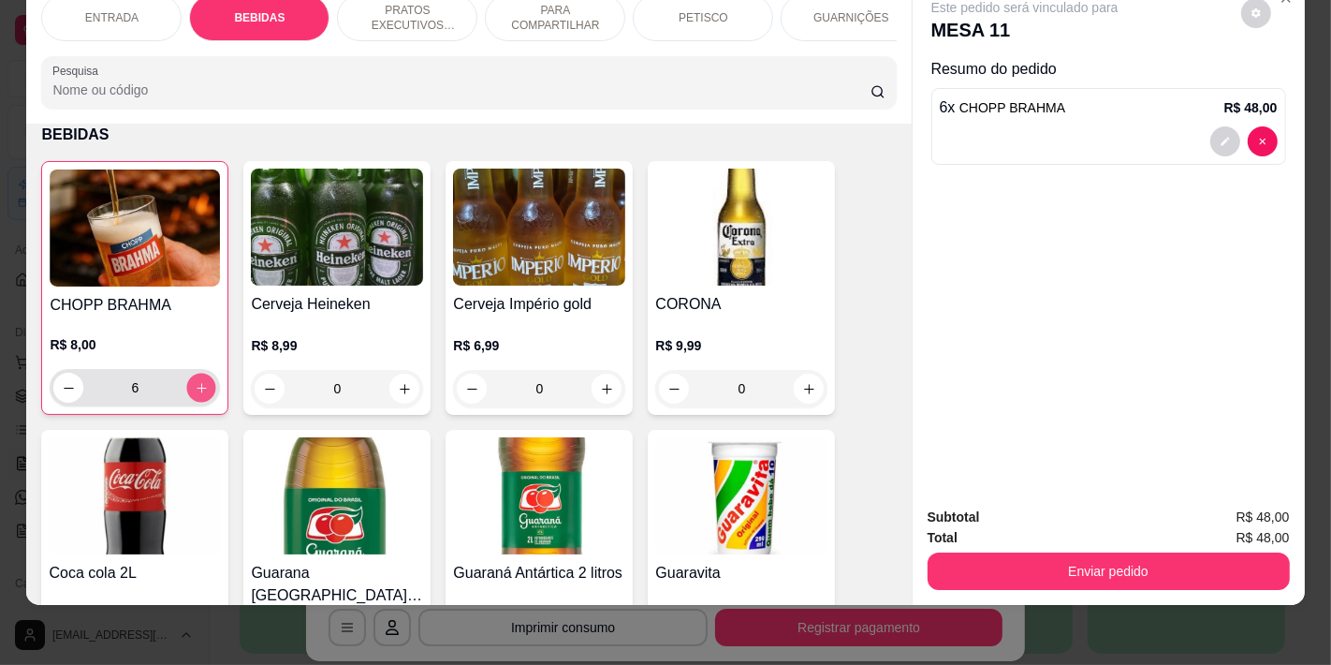
click at [195, 389] on icon "increase-product-quantity" at bounding box center [202, 388] width 14 height 14
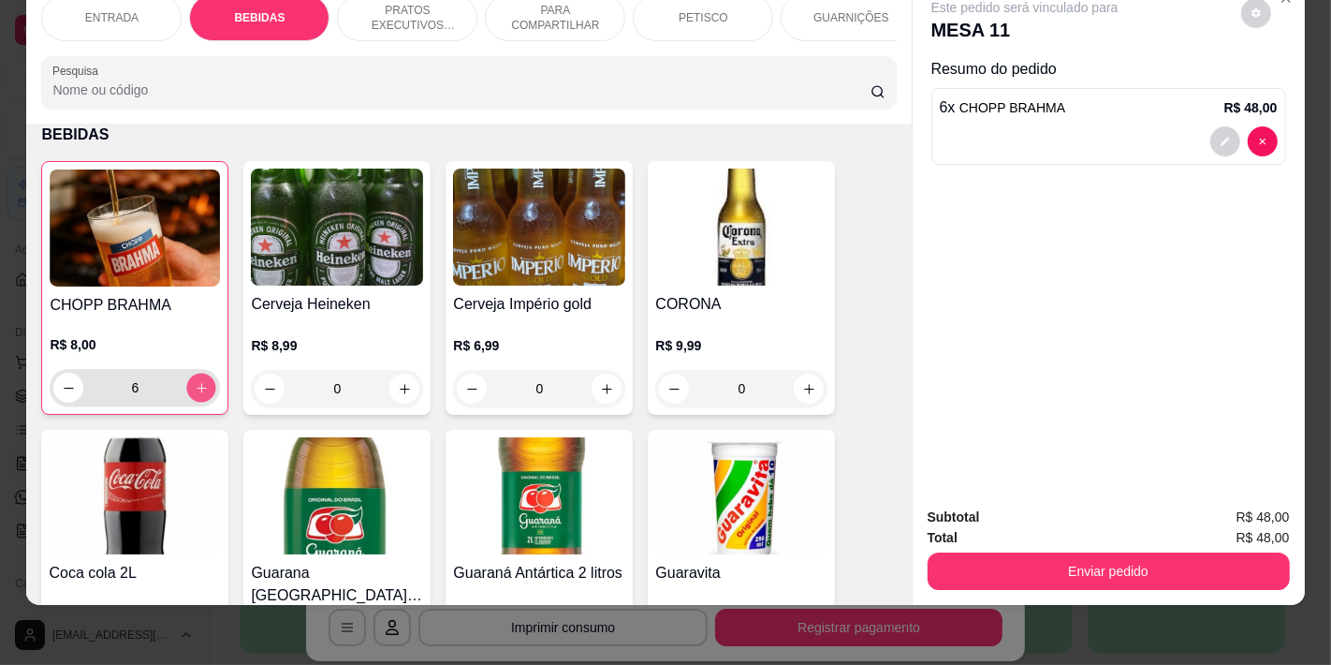
click at [195, 389] on icon "increase-product-quantity" at bounding box center [202, 388] width 14 height 14
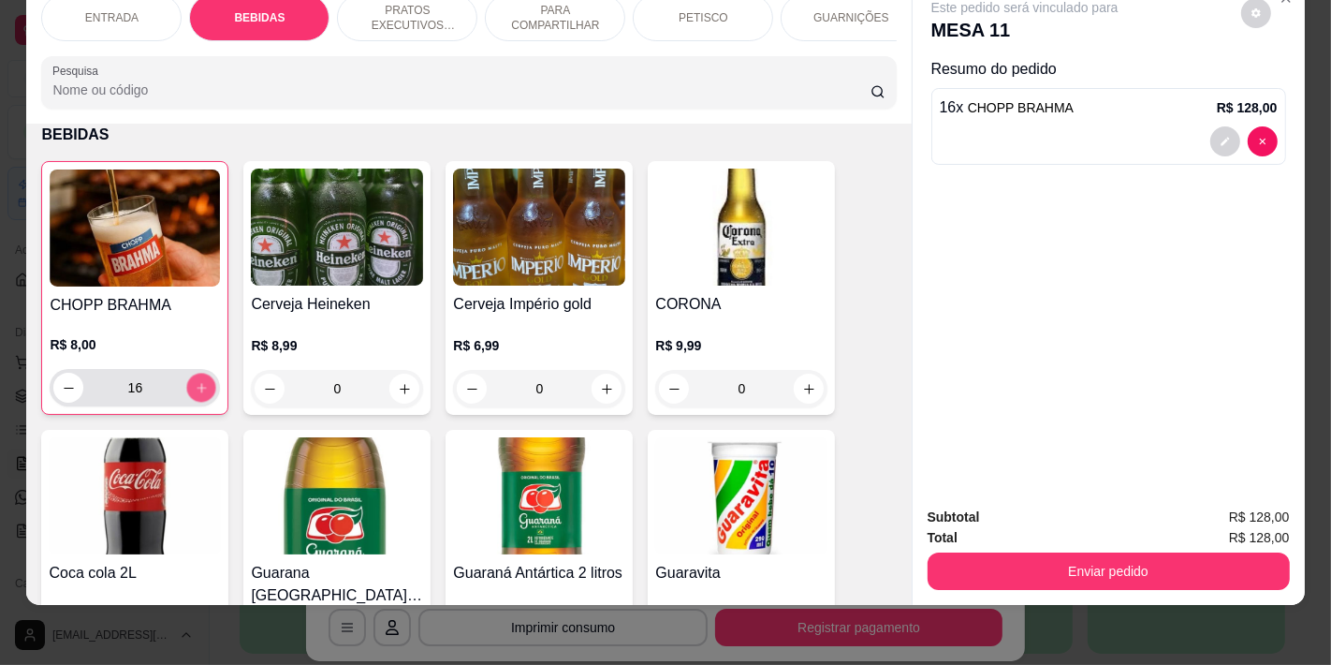
click at [195, 389] on icon "increase-product-quantity" at bounding box center [202, 388] width 14 height 14
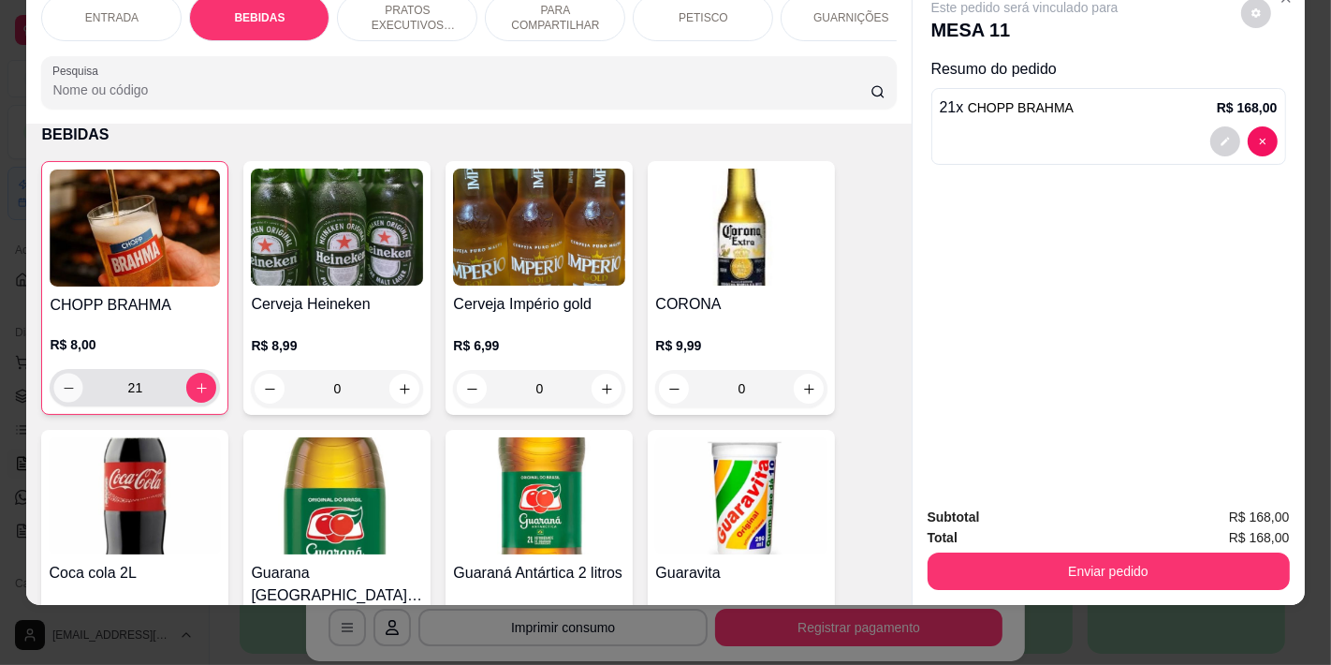
click at [66, 381] on icon "decrease-product-quantity" at bounding box center [69, 388] width 14 height 14
type input "20"
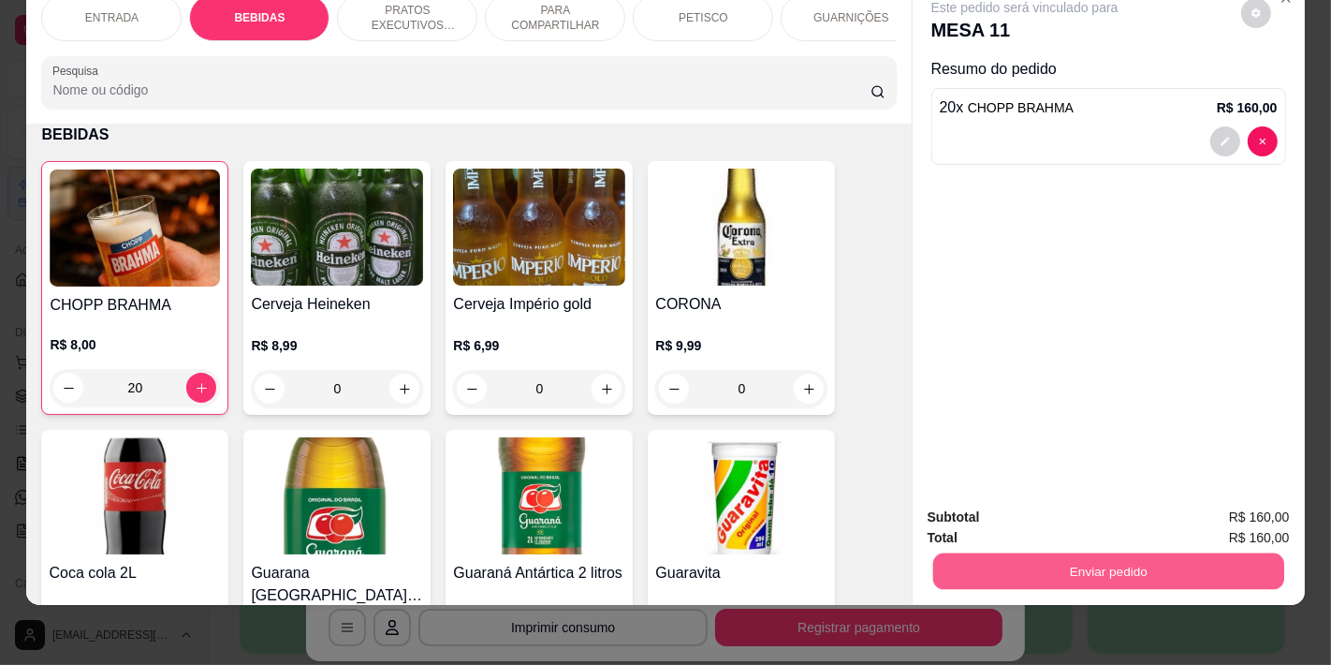
click at [1006, 566] on button "Enviar pedido" at bounding box center [1108, 570] width 351 height 37
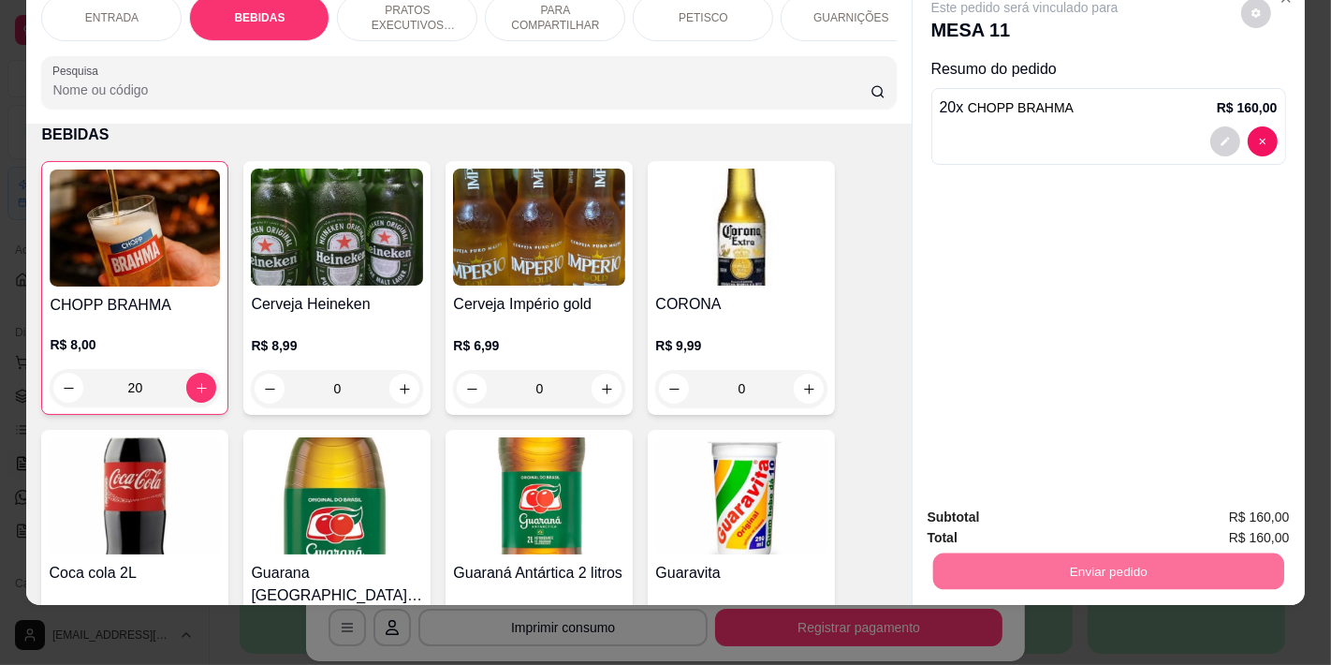
click at [993, 509] on button "Não registrar e enviar pedido" at bounding box center [1045, 510] width 195 height 36
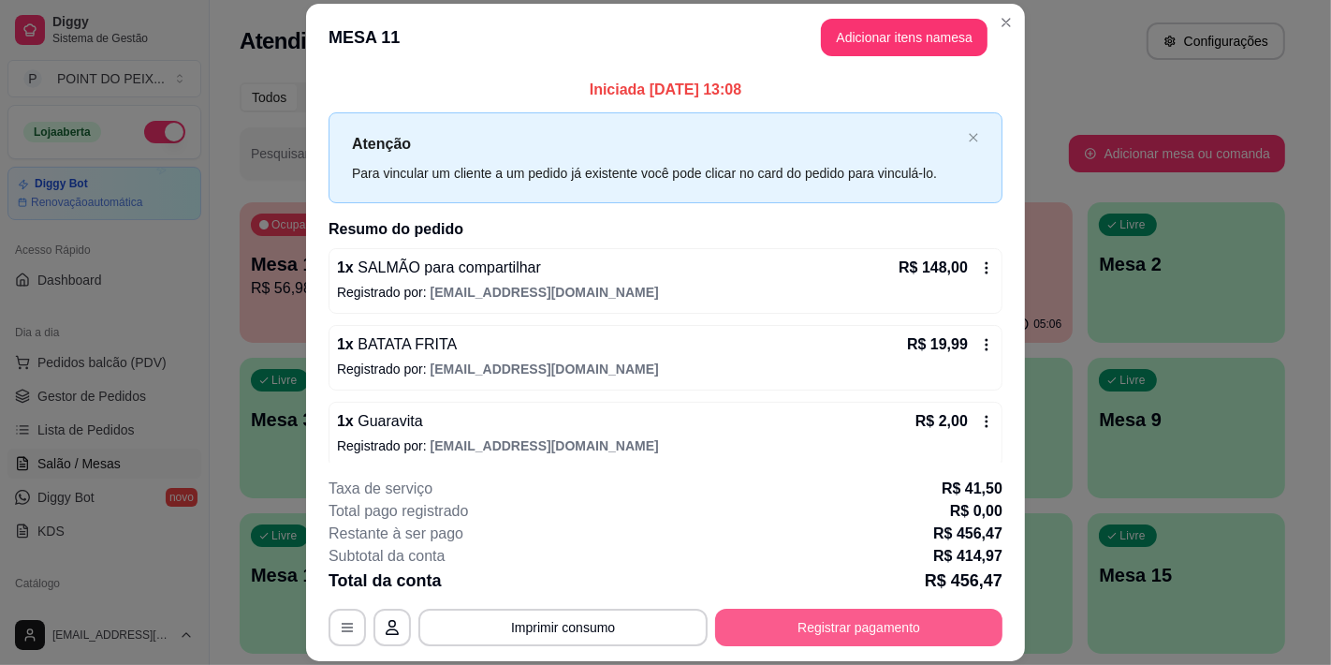
click at [819, 597] on button "Registrar pagamento" at bounding box center [858, 627] width 287 height 37
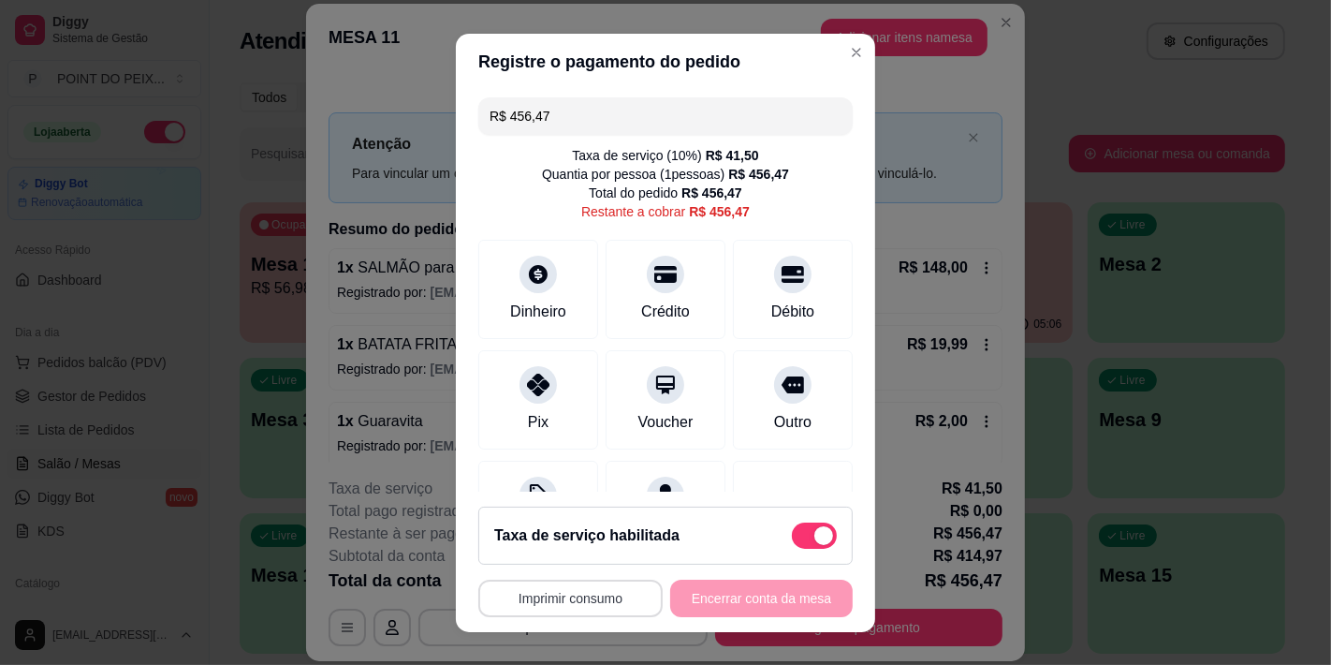
click at [569, 597] on button "Imprimir consumo" at bounding box center [570, 598] width 184 height 37
click at [565, 556] on button "IMPRESSORA" at bounding box center [564, 553] width 131 height 29
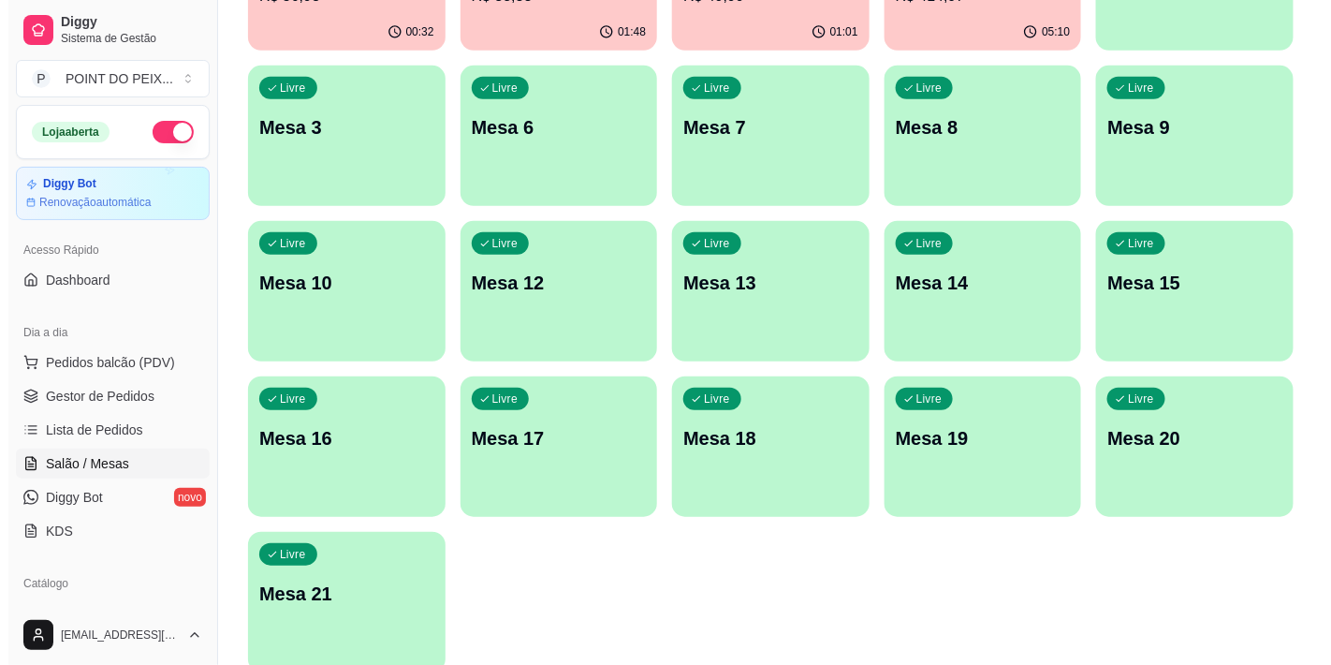
scroll to position [0, 0]
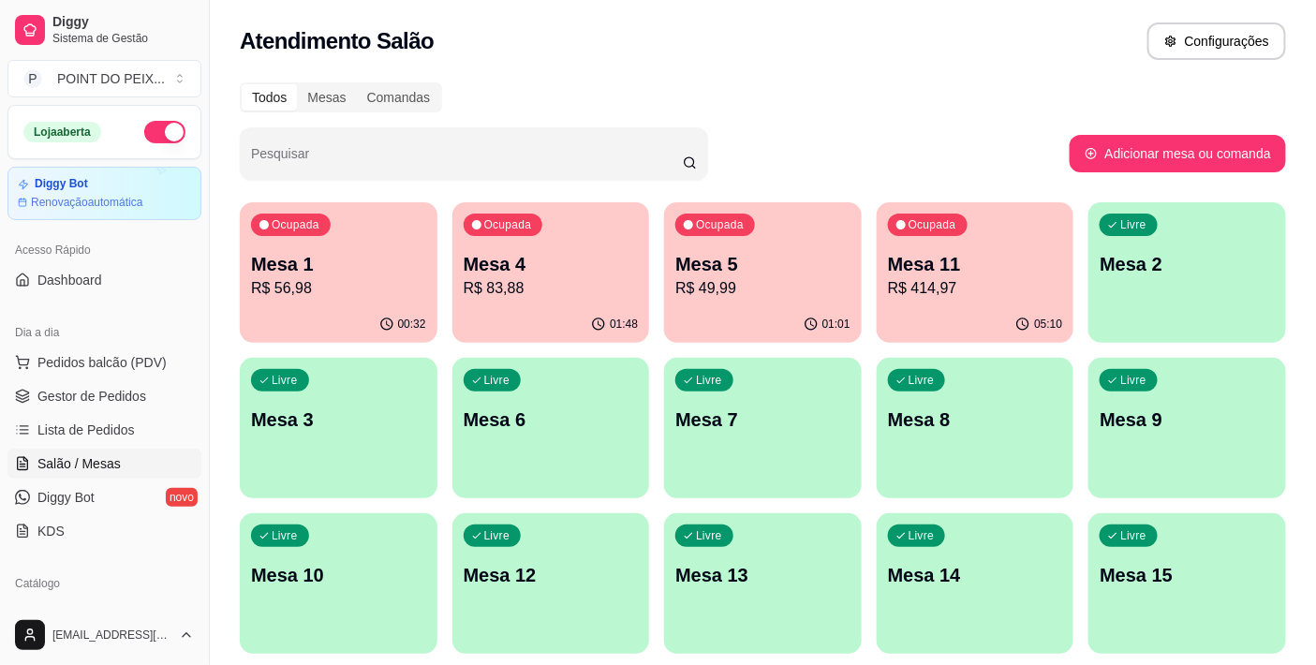
click at [331, 301] on div "Ocupada Mesa 1 R$ 56,98" at bounding box center [339, 254] width 198 height 104
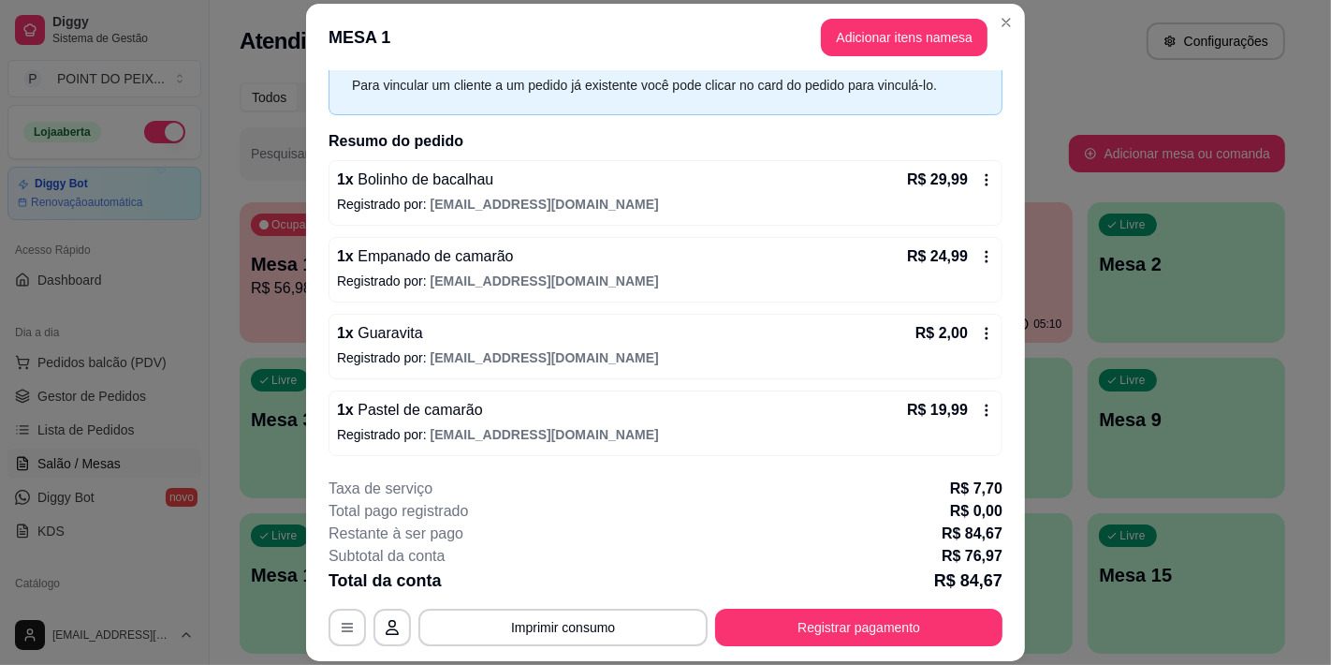
scroll to position [56, 0]
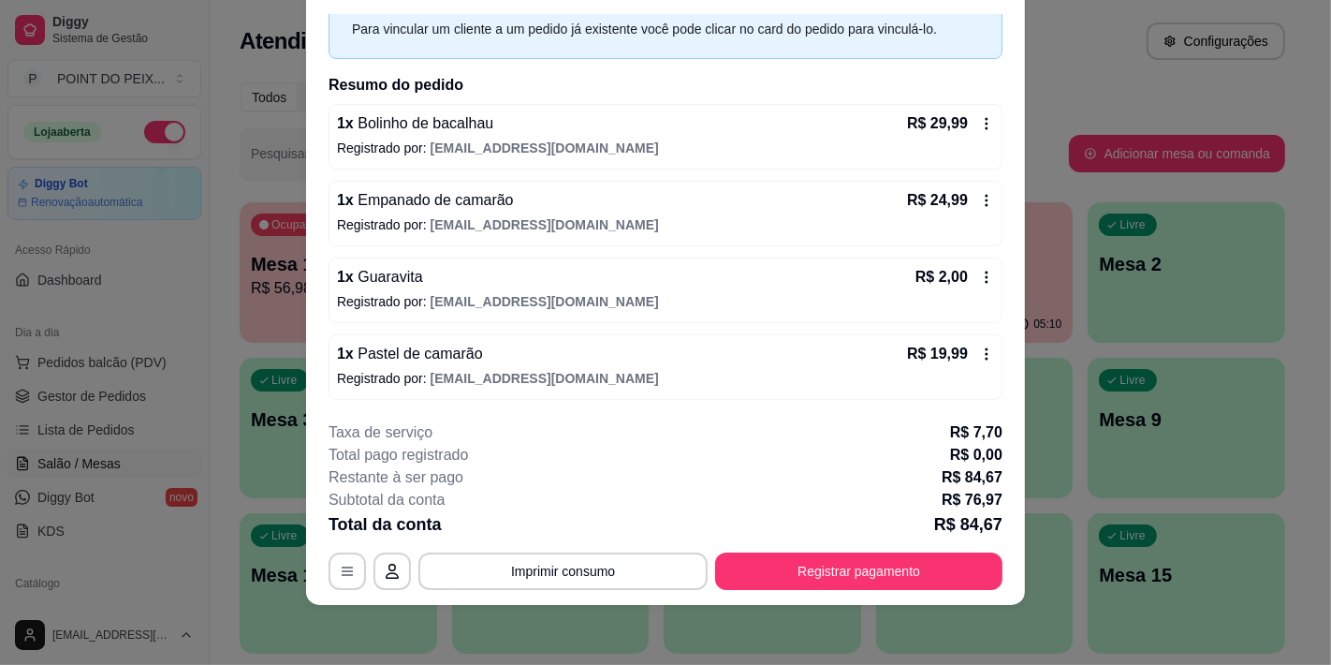
click at [979, 349] on icon at bounding box center [986, 353] width 15 height 15
drag, startPoint x: 545, startPoint y: 375, endPoint x: 685, endPoint y: 389, distance: 141.1
click at [685, 389] on div "1 x Pastel de camarão R$ 19,99 Registrado por: [EMAIL_ADDRESS][DOMAIN_NAME]" at bounding box center [666, 367] width 674 height 66
click at [443, 352] on span "Pastel de camarão" at bounding box center [418, 354] width 129 height 16
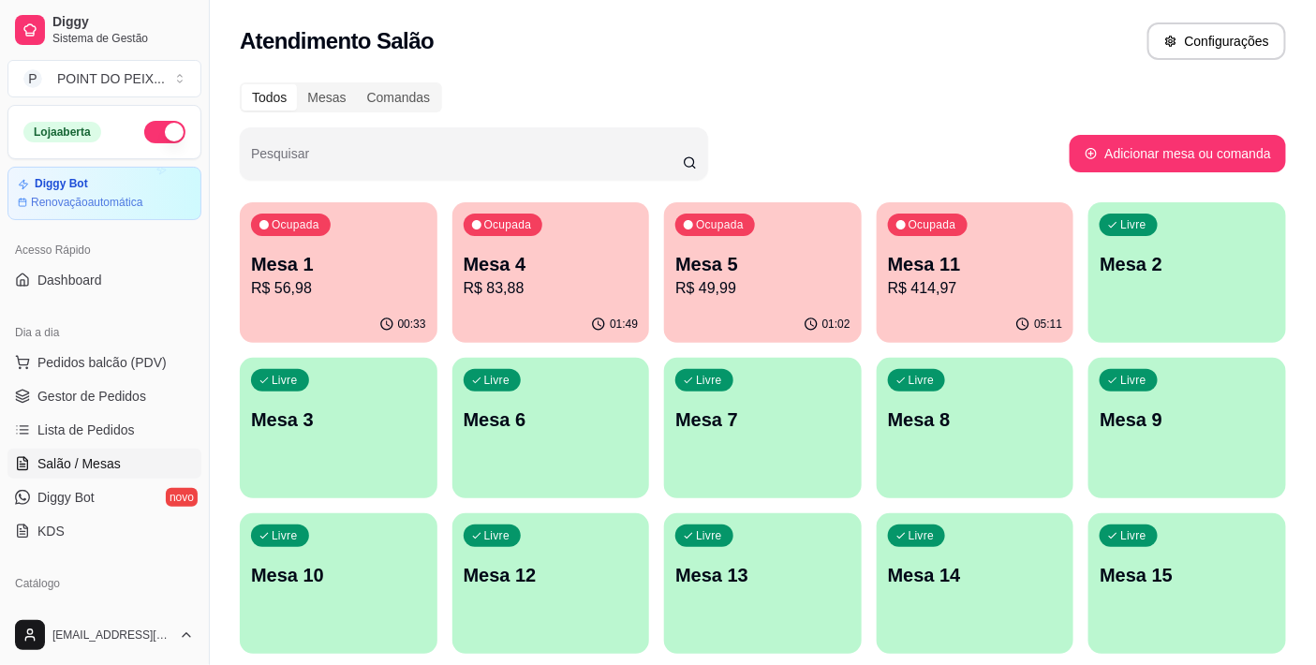
click at [349, 288] on p "R$ 56,98" at bounding box center [338, 288] width 175 height 22
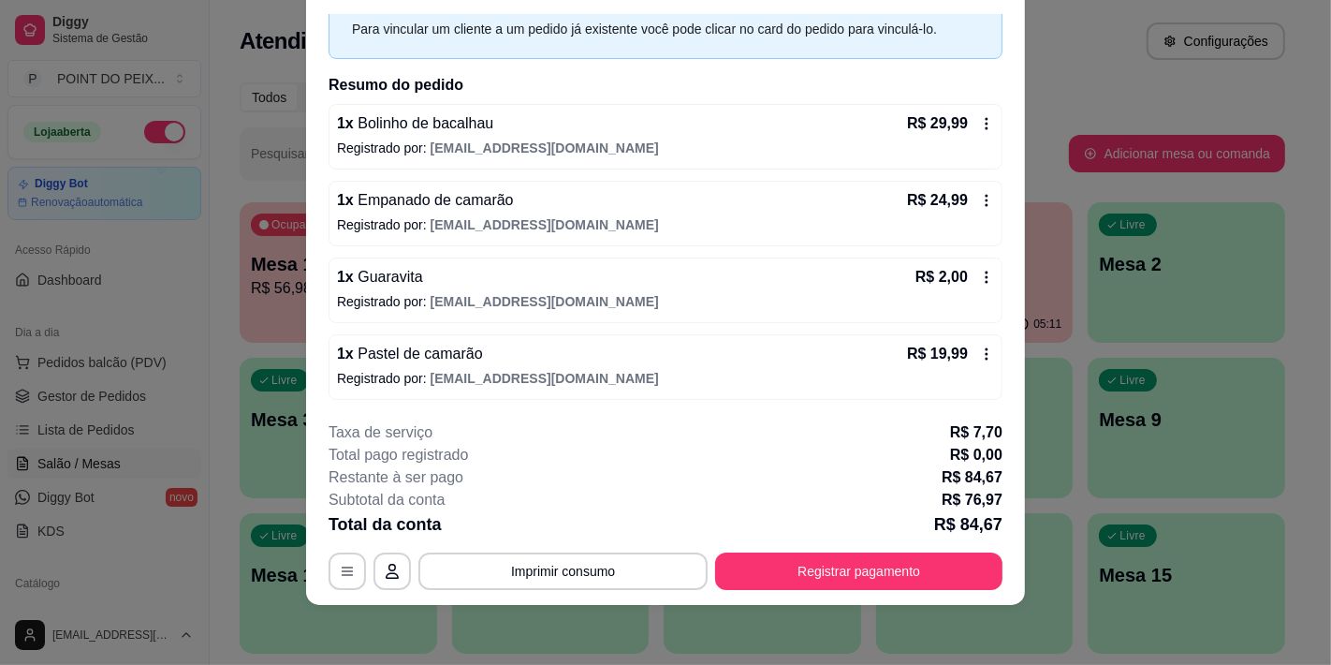
click at [979, 346] on icon at bounding box center [986, 353] width 15 height 15
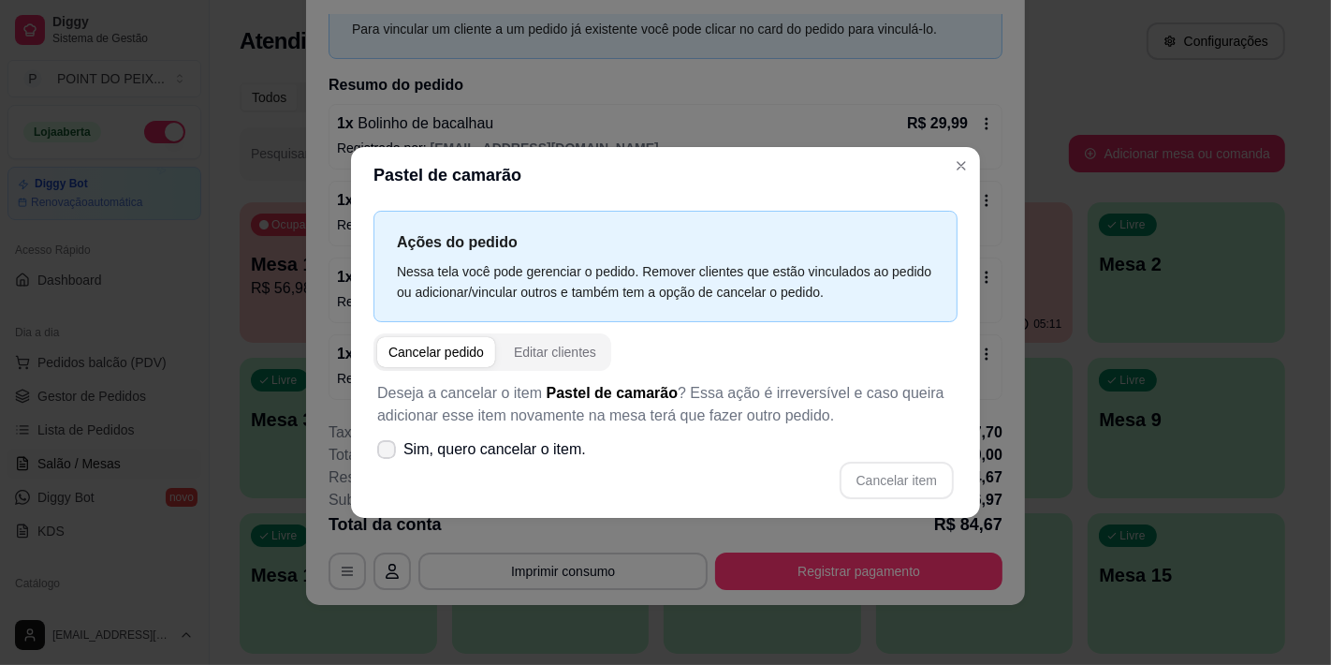
click at [394, 446] on span at bounding box center [386, 449] width 19 height 19
click at [389, 453] on input "Sim, quero cancelar o item." at bounding box center [382, 459] width 12 height 12
checkbox input "true"
click at [897, 478] on button "Cancelar item" at bounding box center [897, 480] width 114 height 37
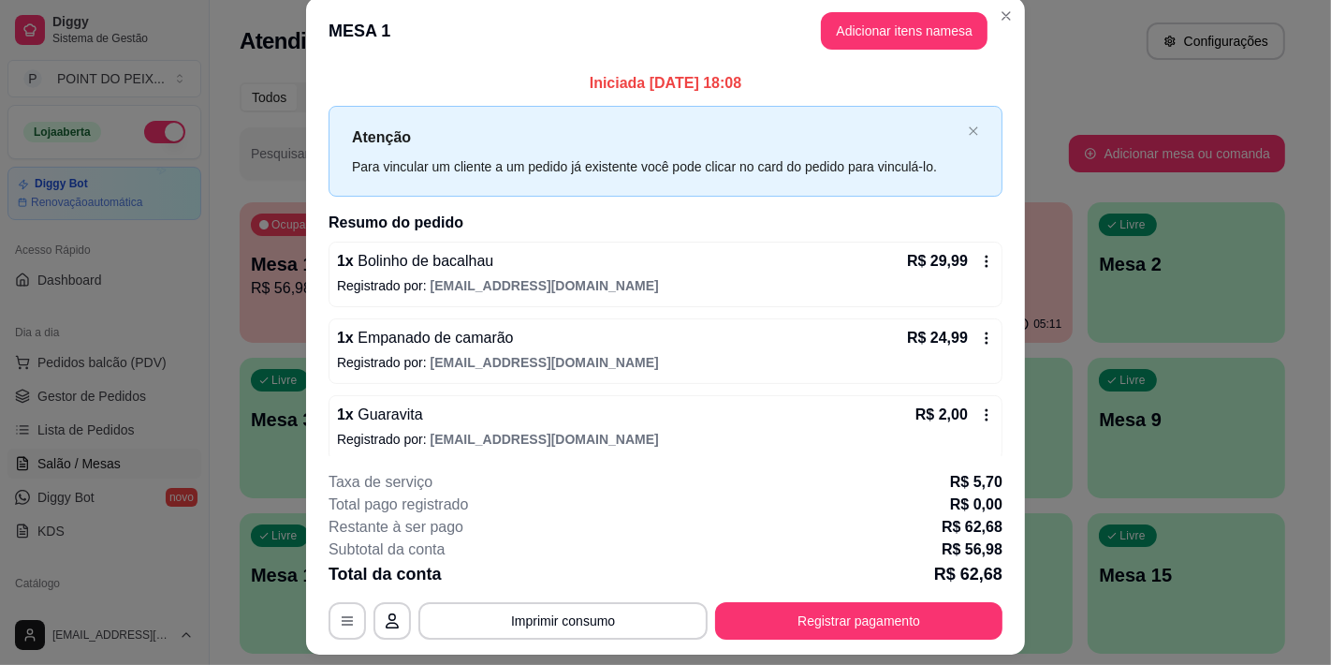
scroll to position [0, 0]
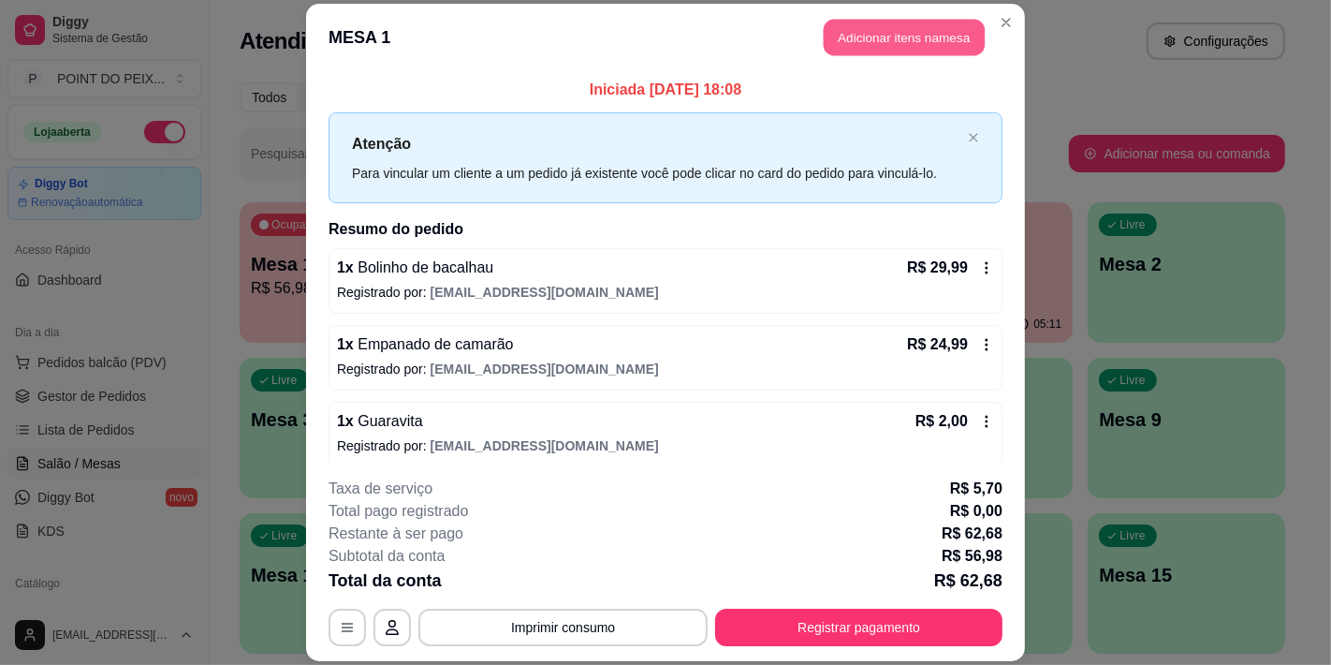
click at [877, 37] on button "Adicionar itens na mesa" at bounding box center [904, 37] width 161 height 37
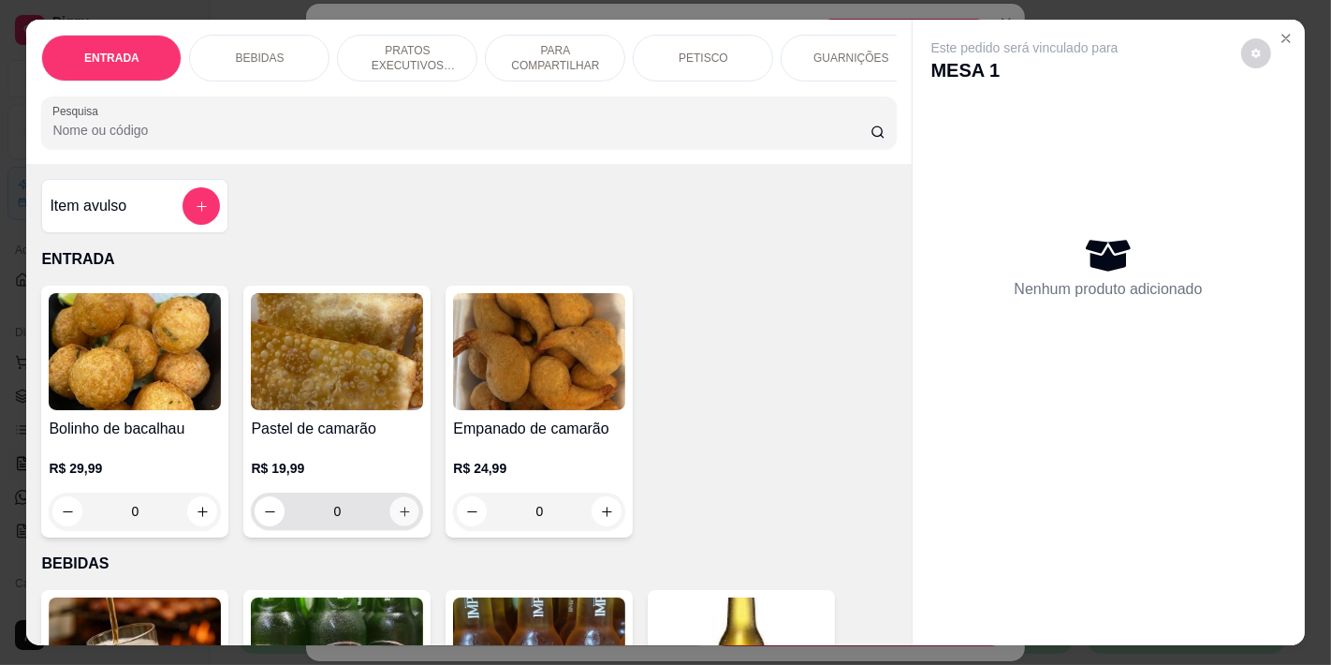
click at [398, 519] on icon "increase-product-quantity" at bounding box center [405, 512] width 14 height 14
type input "1"
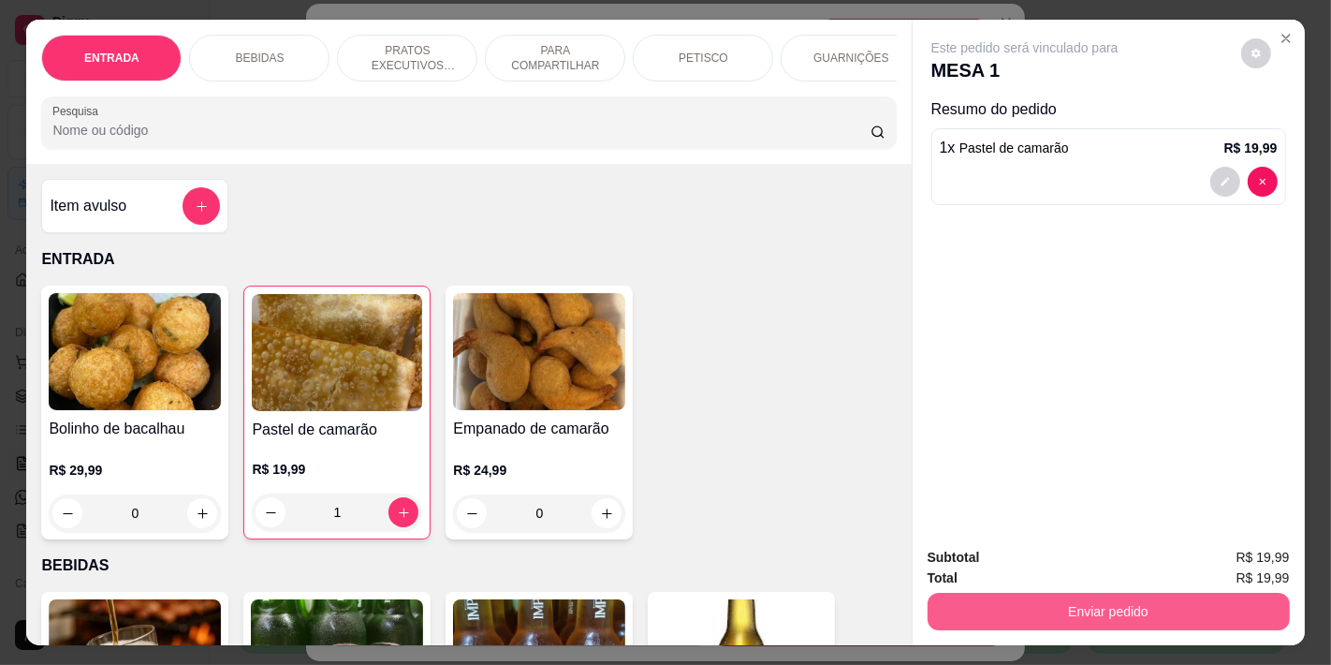
click at [978, 597] on button "Enviar pedido" at bounding box center [1109, 611] width 362 height 37
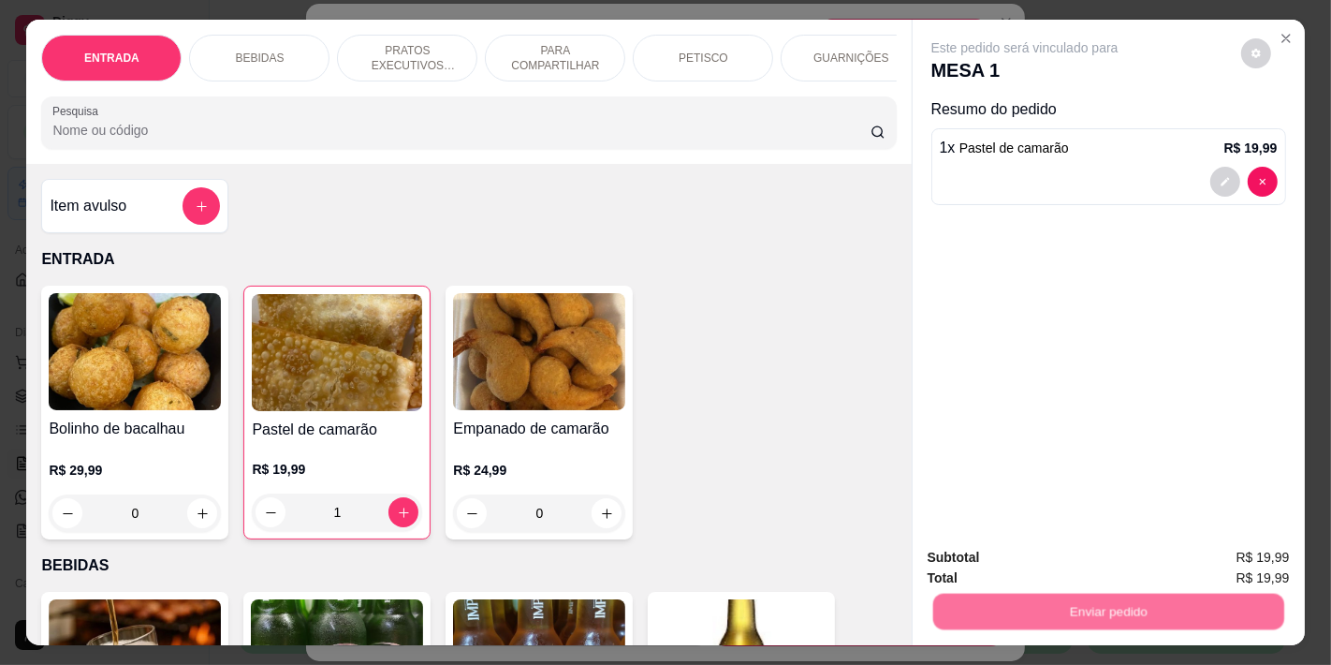
click at [992, 548] on button "Não registrar e enviar pedido" at bounding box center [1045, 557] width 195 height 36
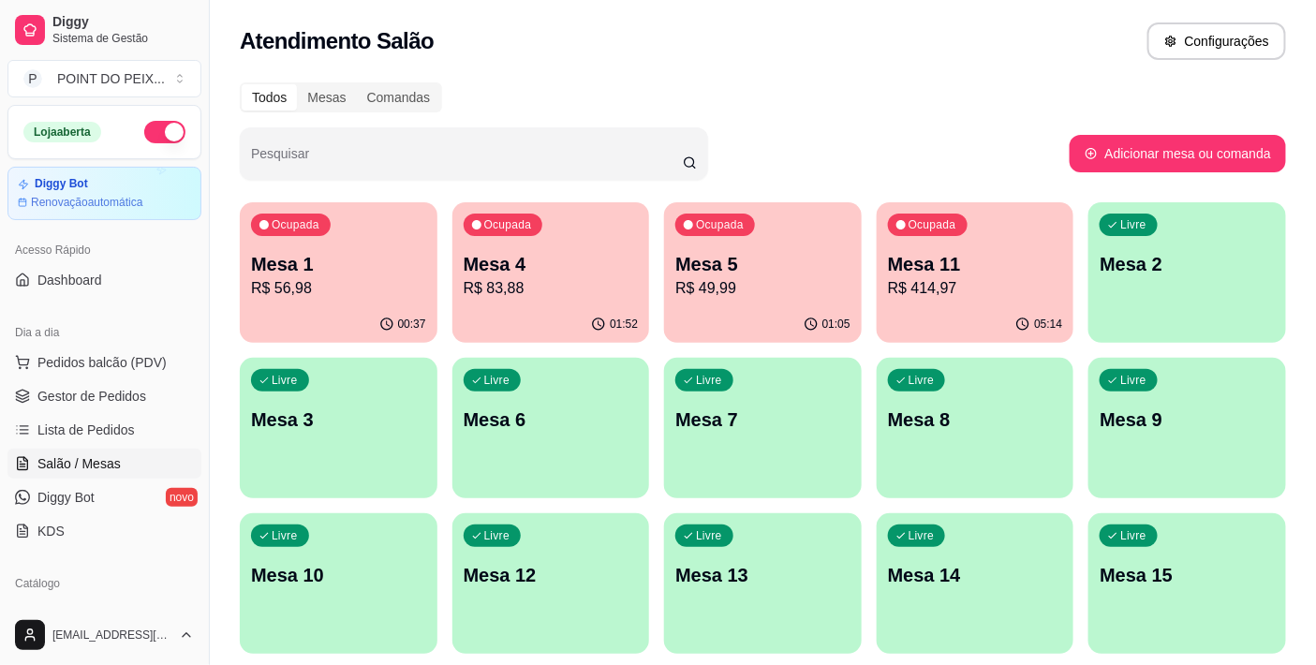
click at [980, 300] on div "Ocupada Mesa 11 R$ 414,97" at bounding box center [975, 254] width 198 height 104
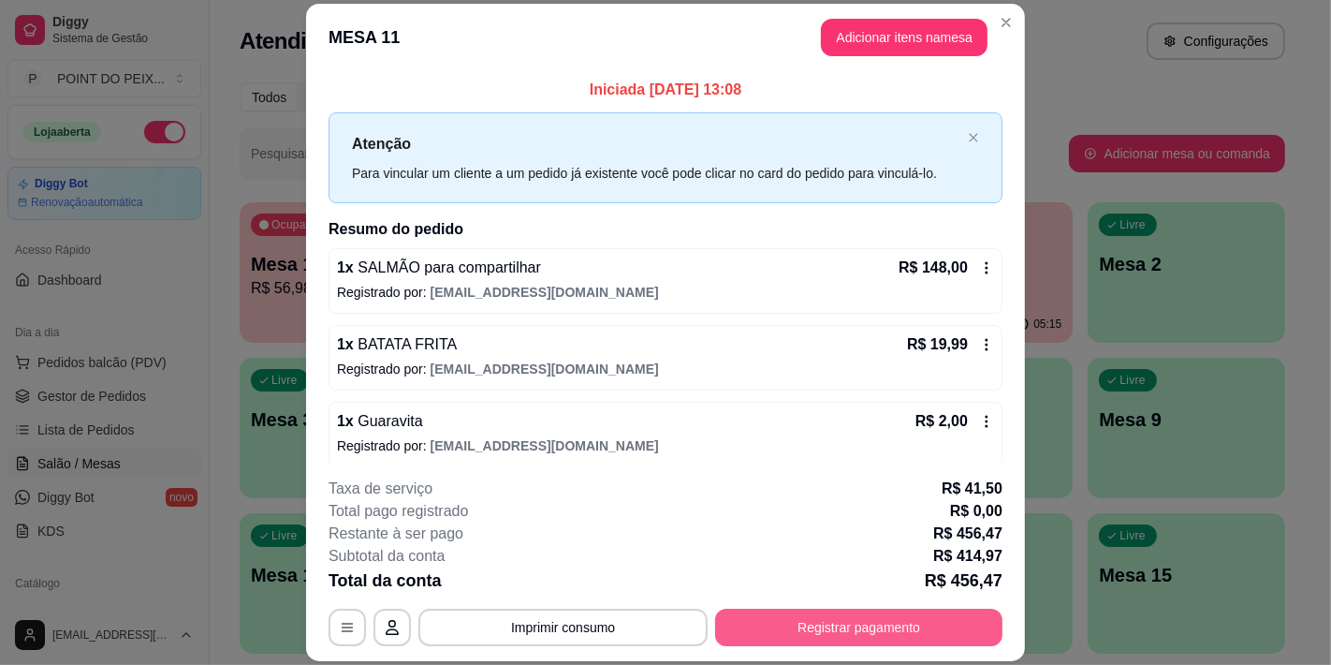
click at [836, 597] on button "Registrar pagamento" at bounding box center [858, 627] width 287 height 37
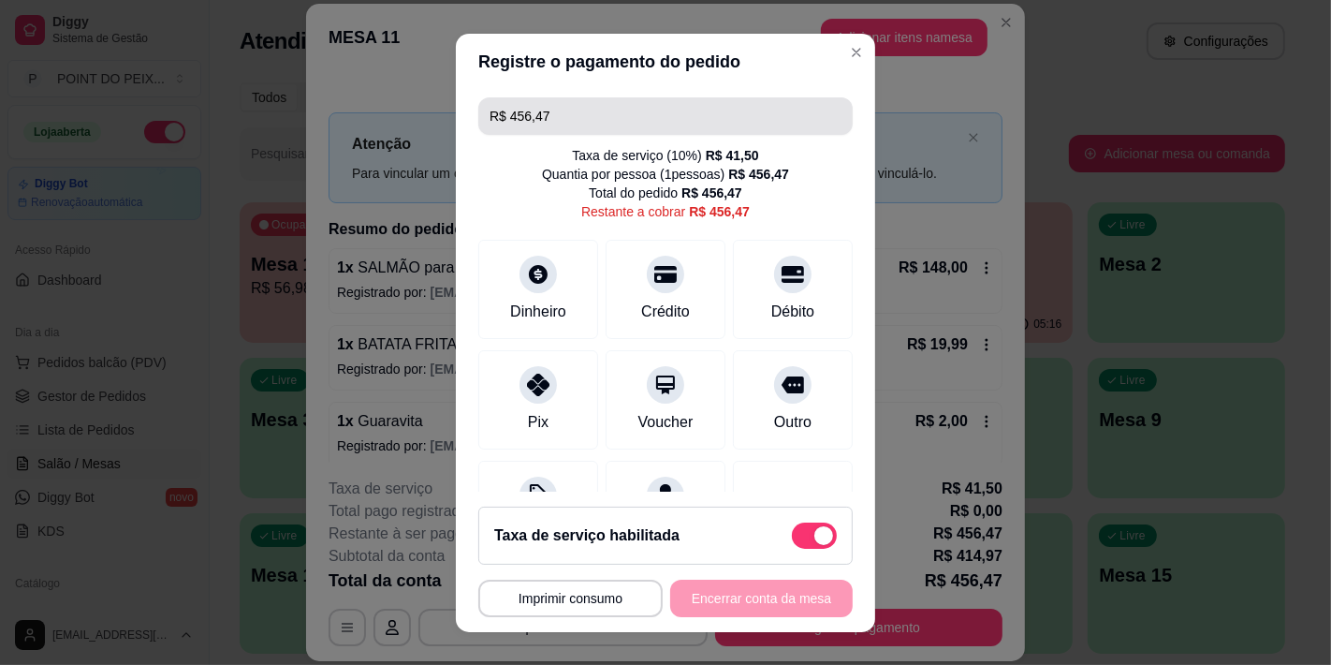
click at [569, 106] on input "R$ 456,47" at bounding box center [666, 115] width 352 height 37
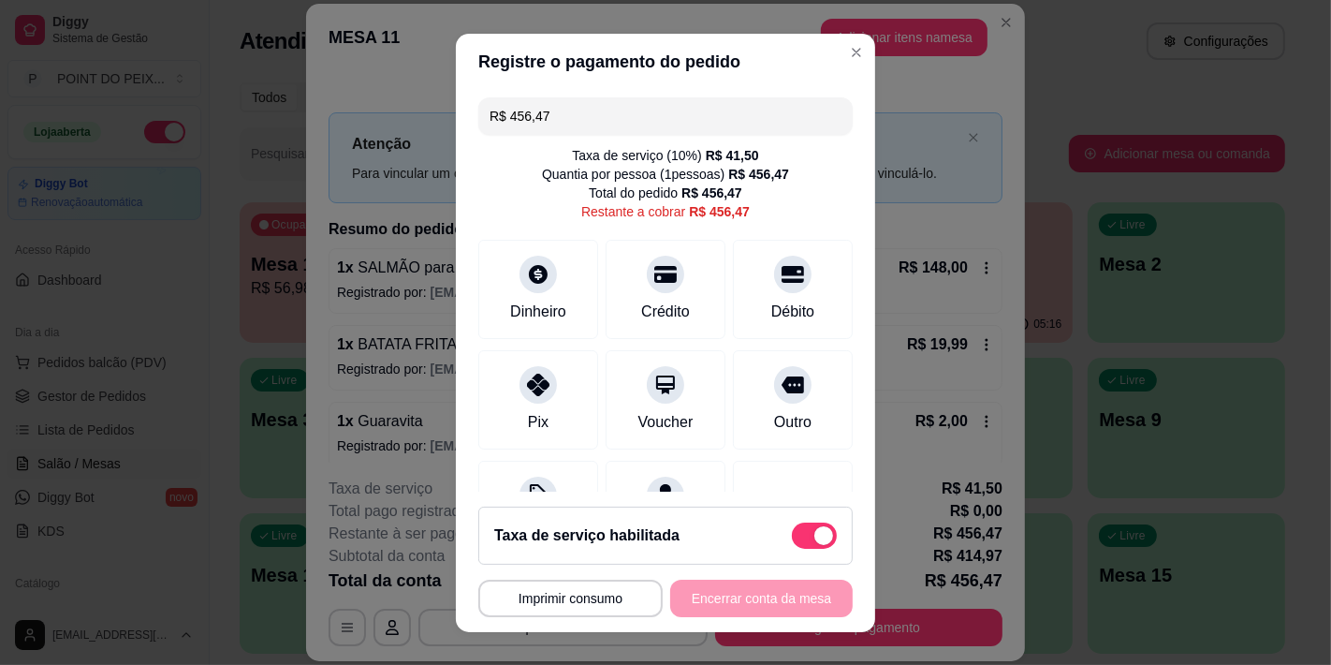
click at [564, 113] on input "R$ 456,47" at bounding box center [666, 115] width 352 height 37
click at [654, 266] on icon at bounding box center [666, 269] width 24 height 24
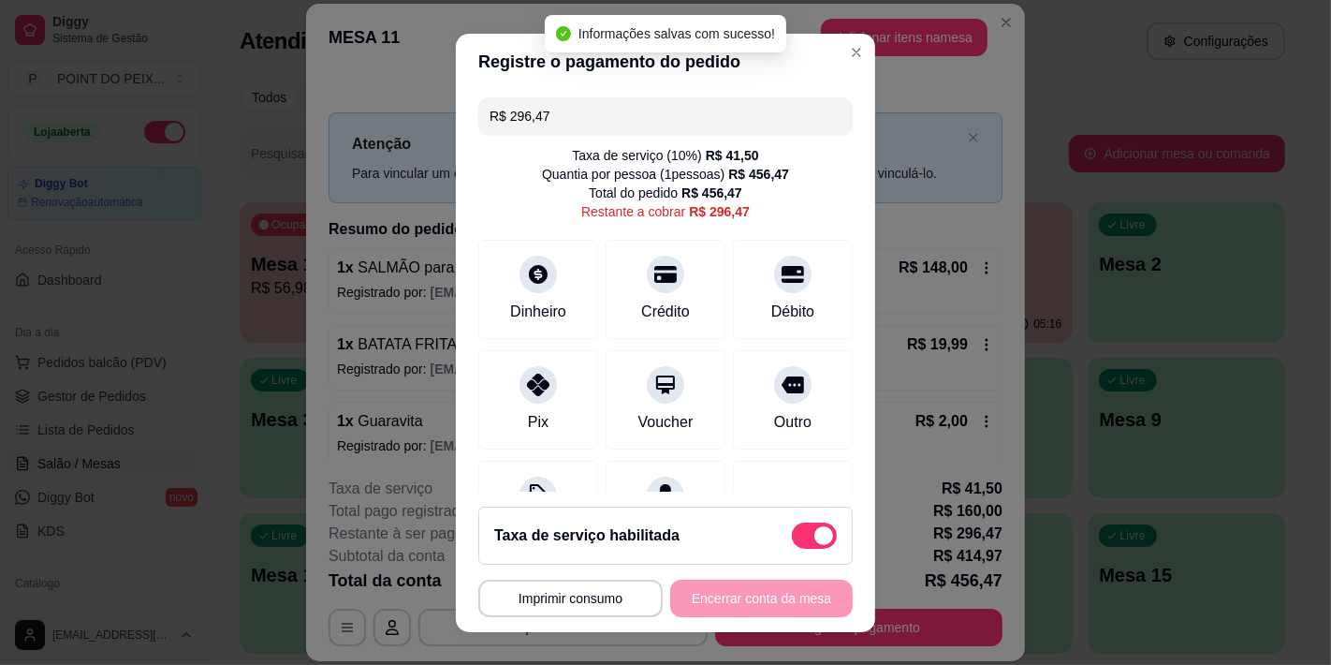
click at [539, 123] on input "R$ 296,47" at bounding box center [666, 115] width 352 height 37
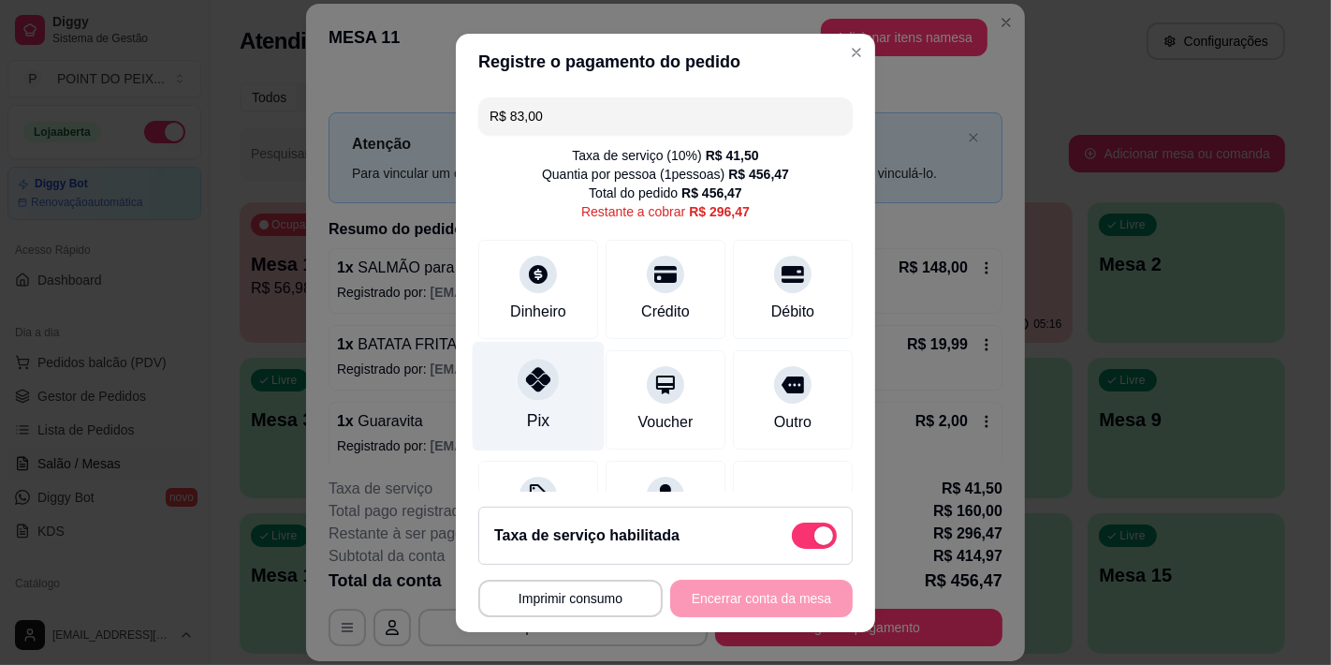
click at [532, 388] on icon at bounding box center [538, 379] width 24 height 24
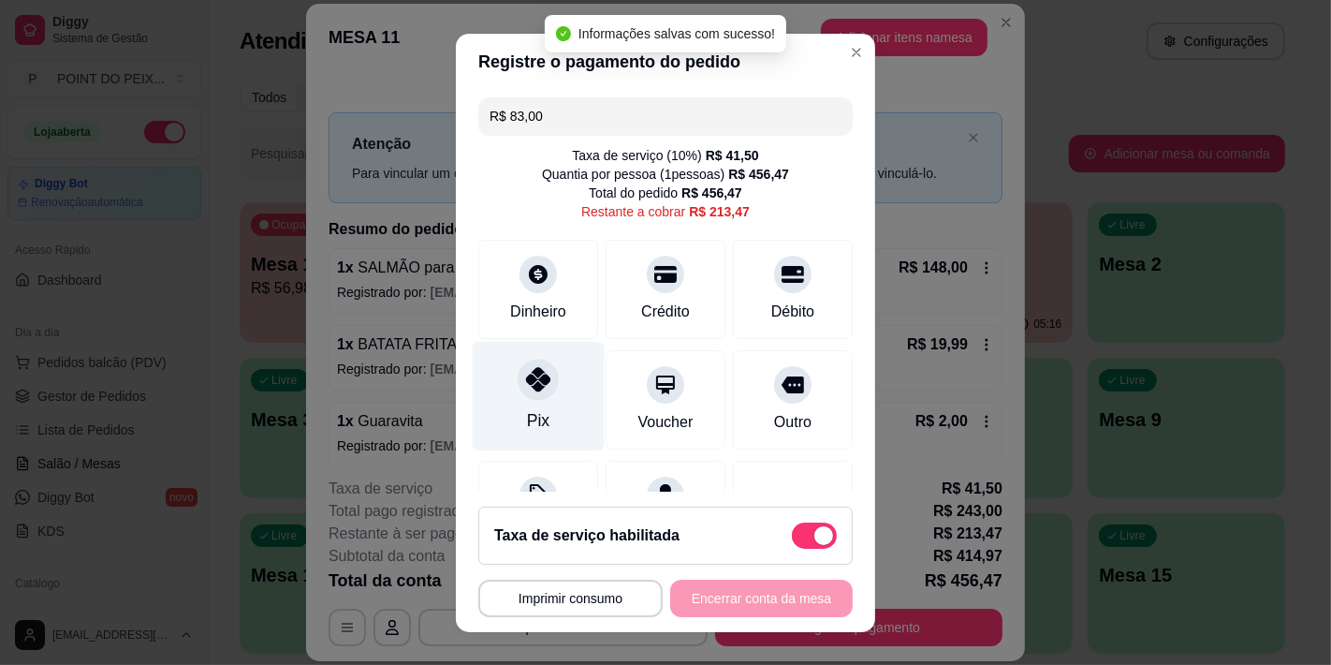
type input "R$ 213,47"
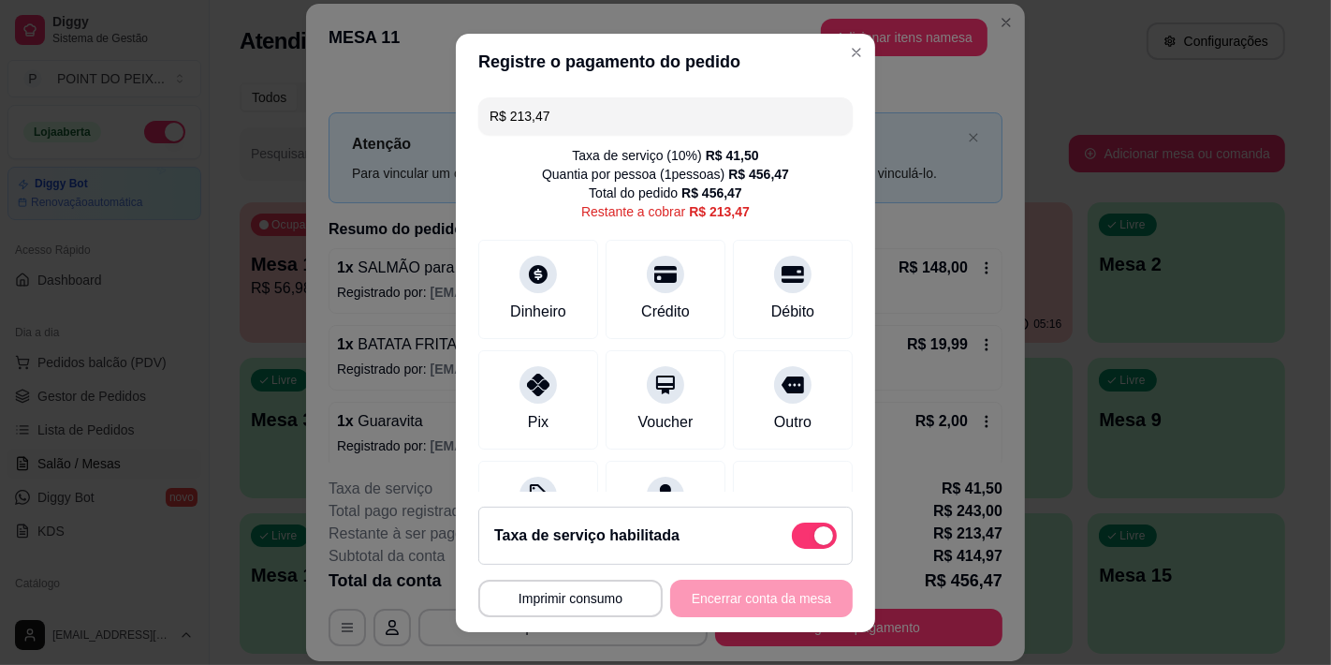
click at [792, 544] on span at bounding box center [814, 535] width 45 height 26
click at [791, 544] on input "checkbox" at bounding box center [797, 544] width 12 height 12
checkbox input "true"
type input "R$ 171,97"
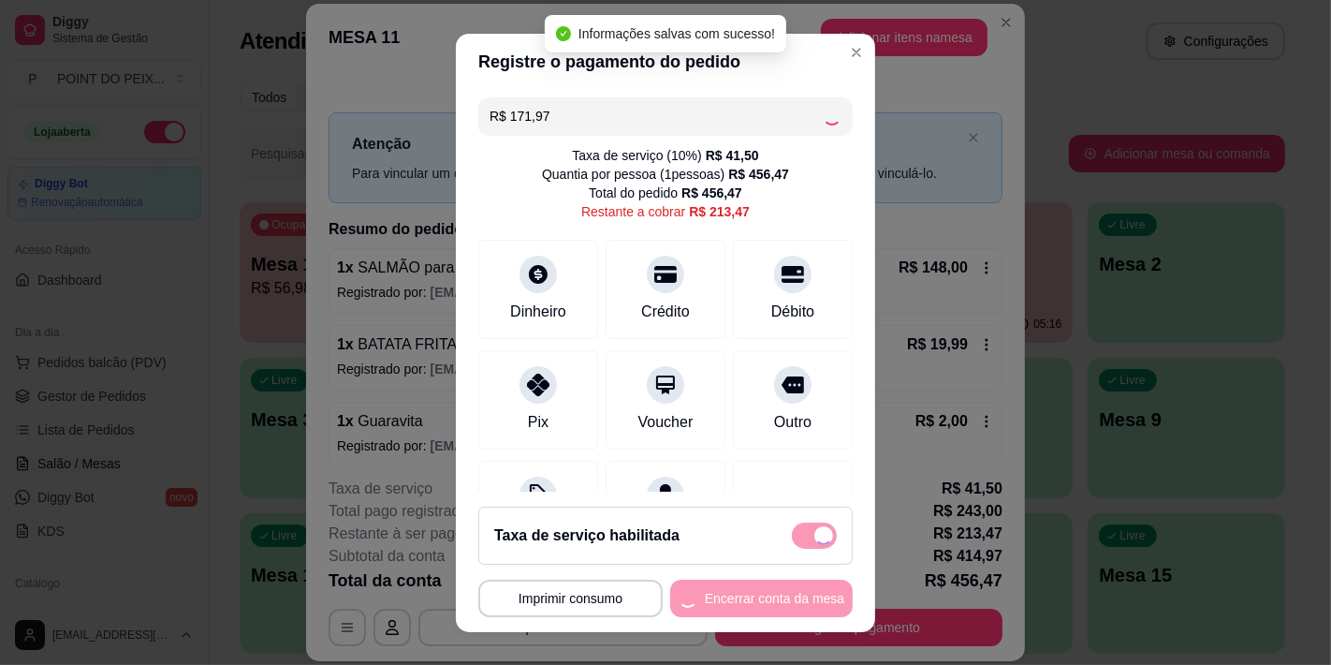
checkbox input "false"
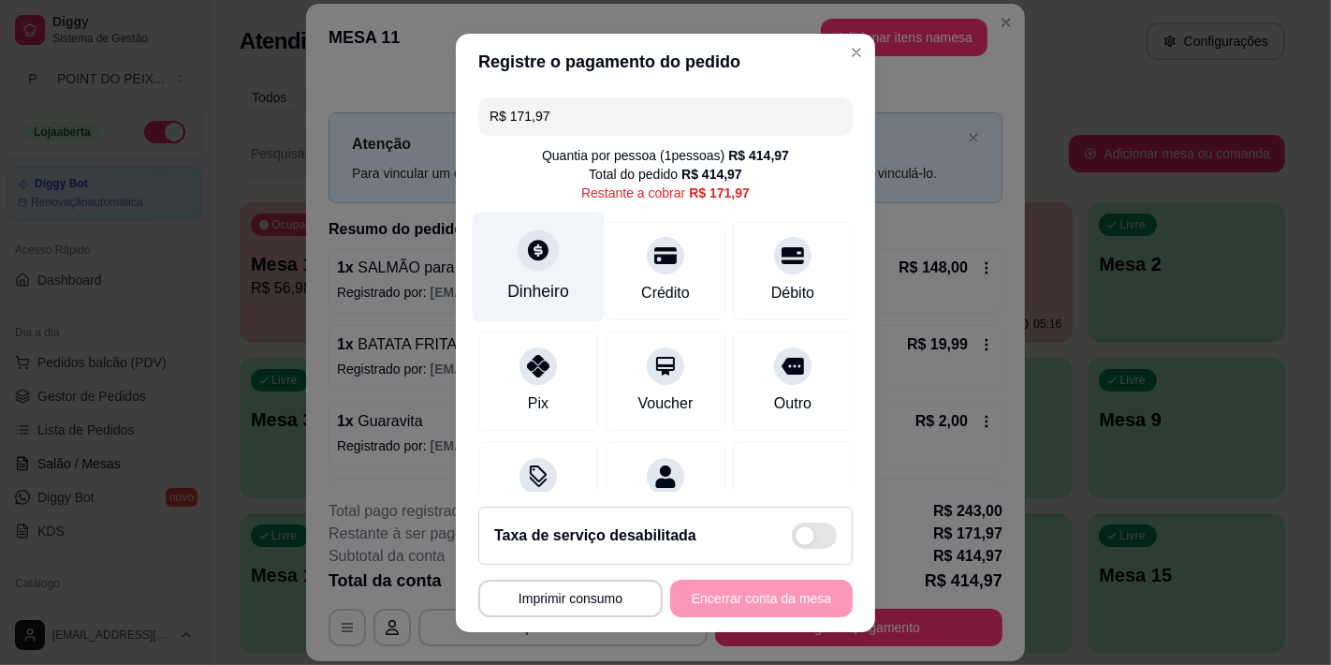
click at [526, 249] on icon at bounding box center [538, 250] width 24 height 24
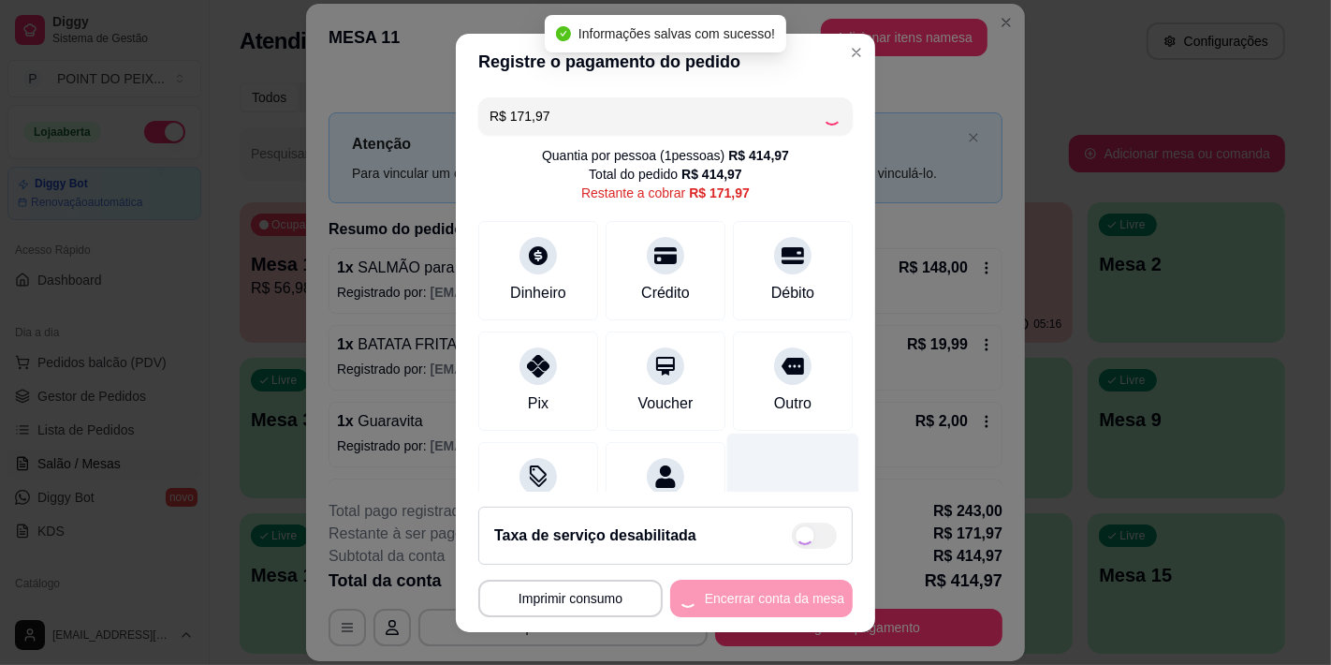
type input "R$ 0,00"
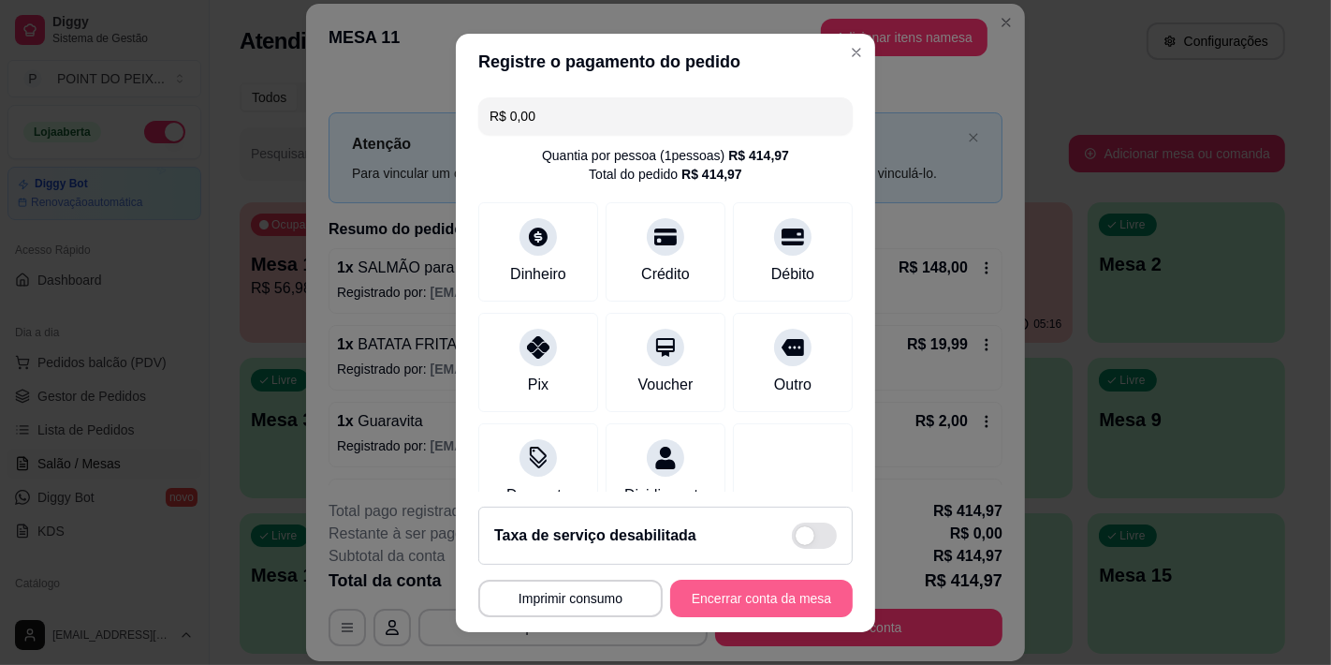
click at [736, 597] on button "Encerrar conta da mesa" at bounding box center [761, 598] width 183 height 37
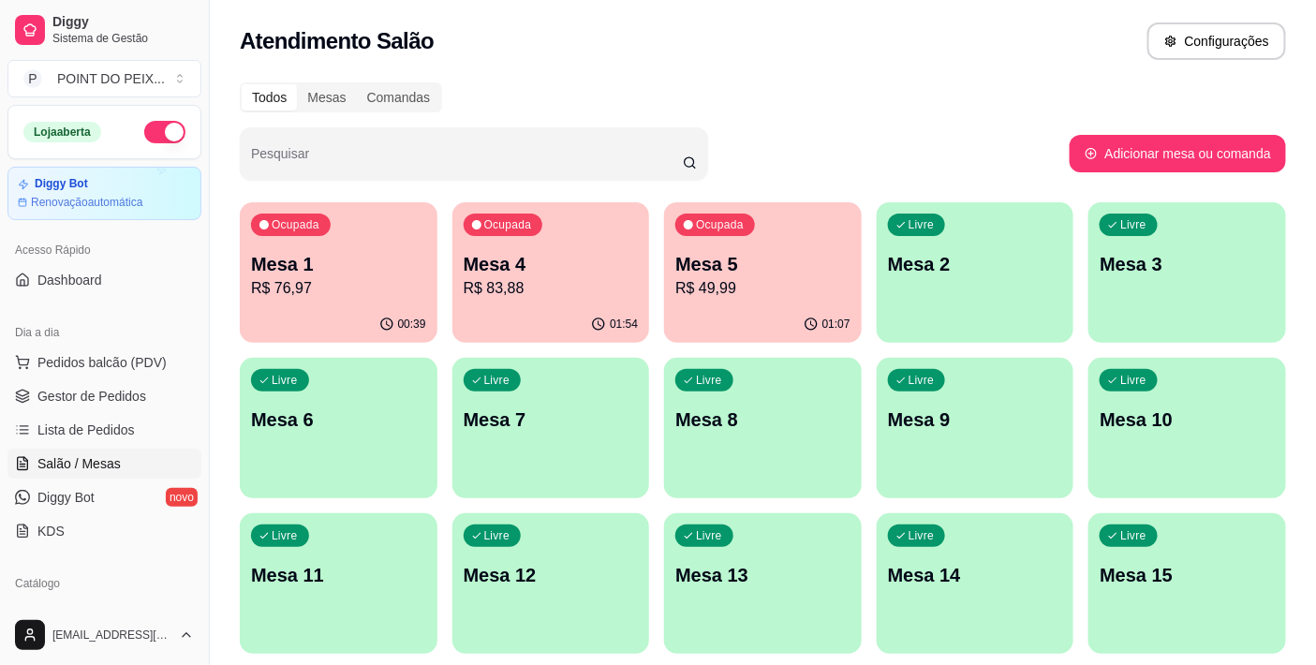
click at [339, 281] on p "R$ 76,97" at bounding box center [338, 288] width 175 height 22
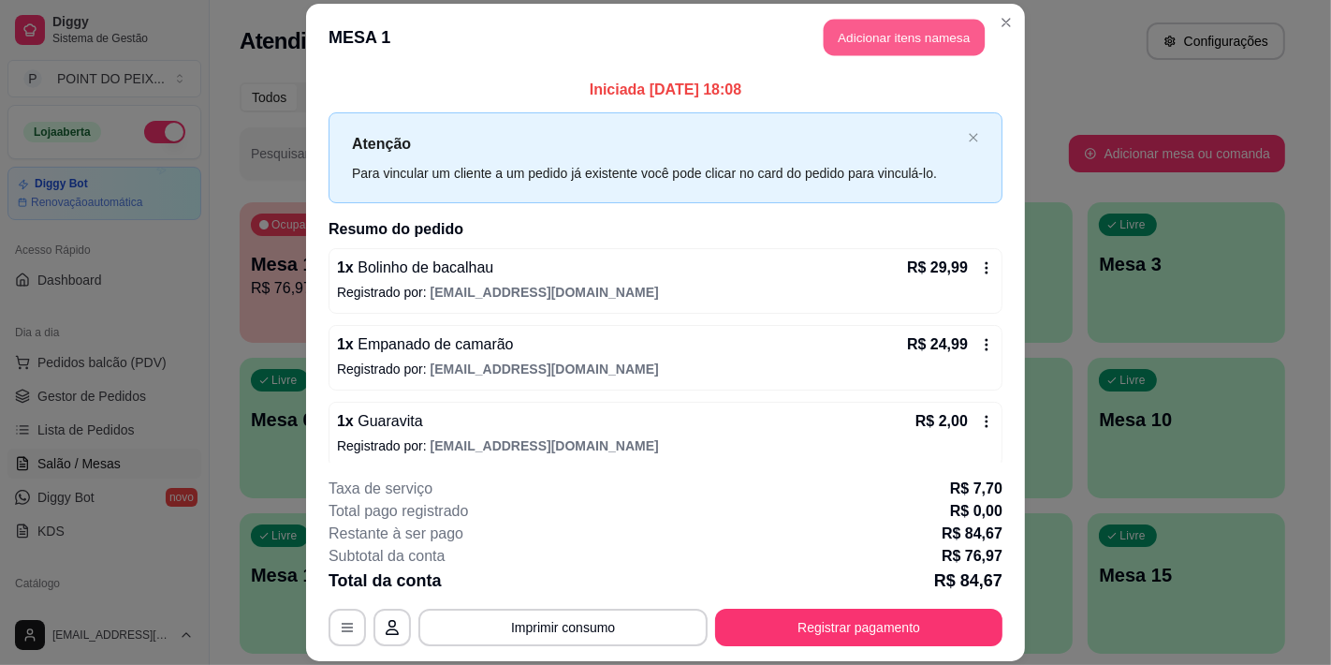
click at [880, 40] on button "Adicionar itens na mesa" at bounding box center [904, 37] width 161 height 37
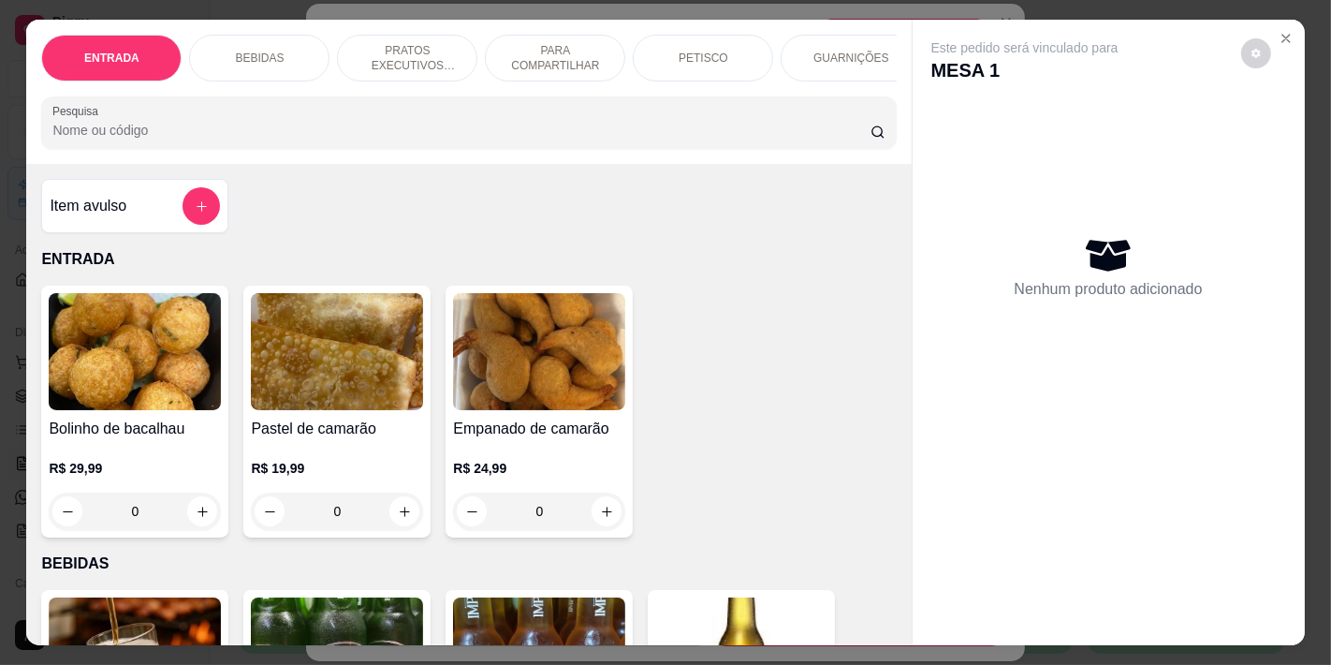
click at [689, 38] on div "PETISCO" at bounding box center [703, 58] width 140 height 47
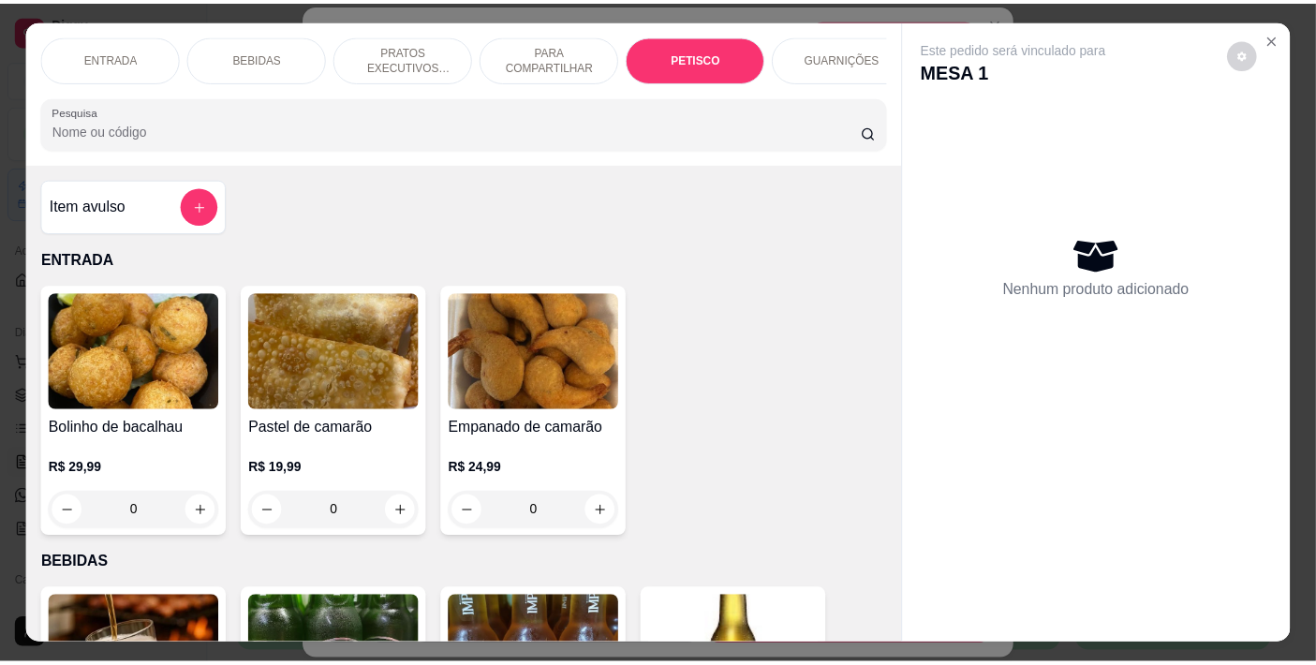
scroll to position [48, 0]
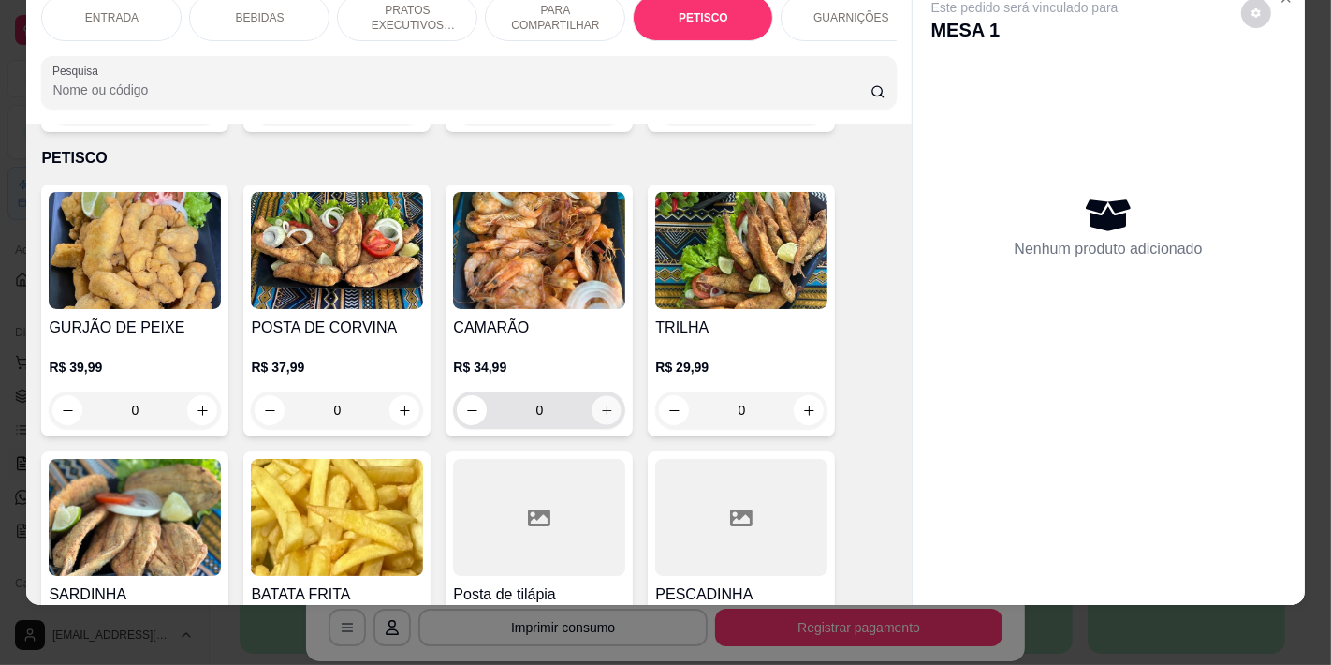
click at [593, 396] on button "increase-product-quantity" at bounding box center [607, 410] width 29 height 29
type input "1"
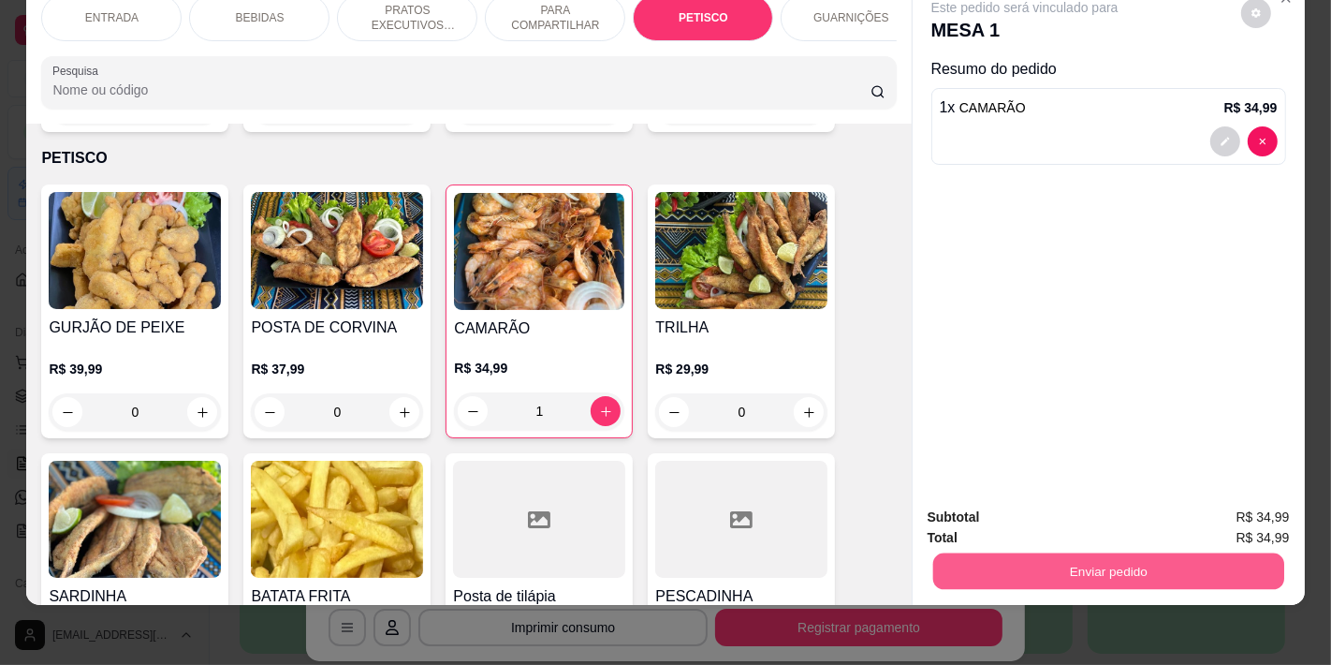
click at [1096, 552] on button "Enviar pedido" at bounding box center [1108, 570] width 351 height 37
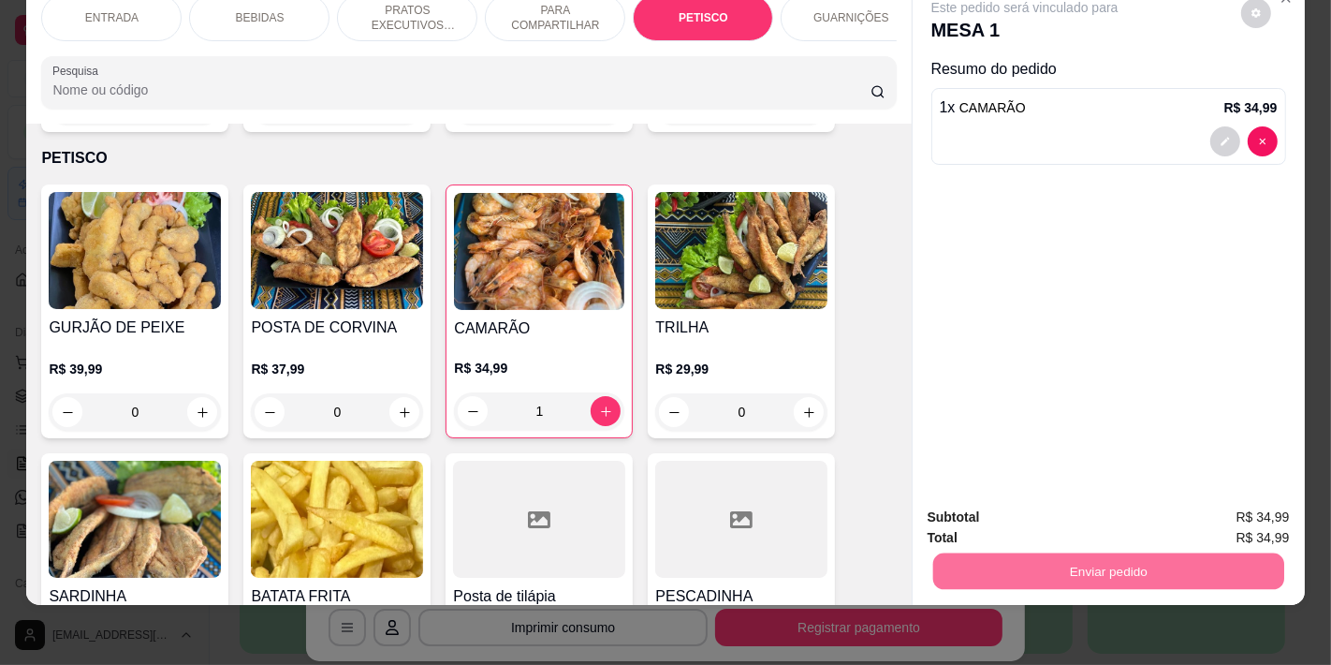
click at [1013, 509] on button "Não registrar e enviar pedido" at bounding box center [1045, 509] width 189 height 35
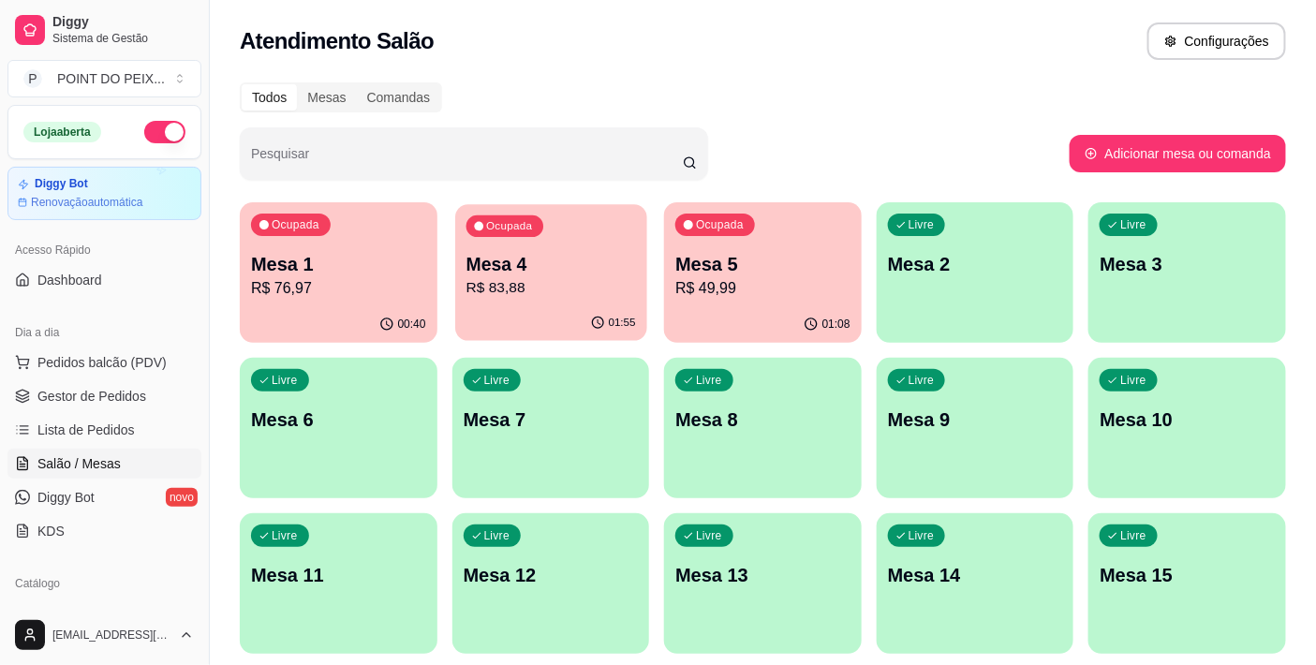
click at [581, 226] on div "Ocupada Mesa 4 R$ 83,88" at bounding box center [550, 254] width 191 height 101
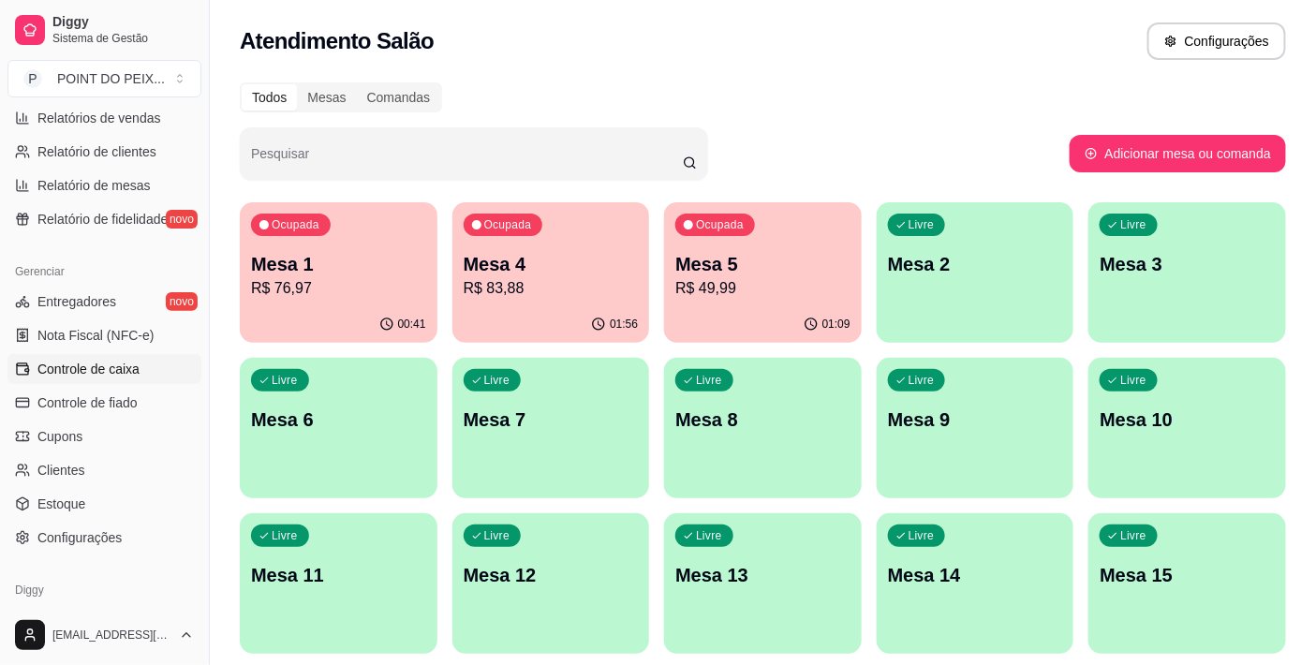
scroll to position [624, 0]
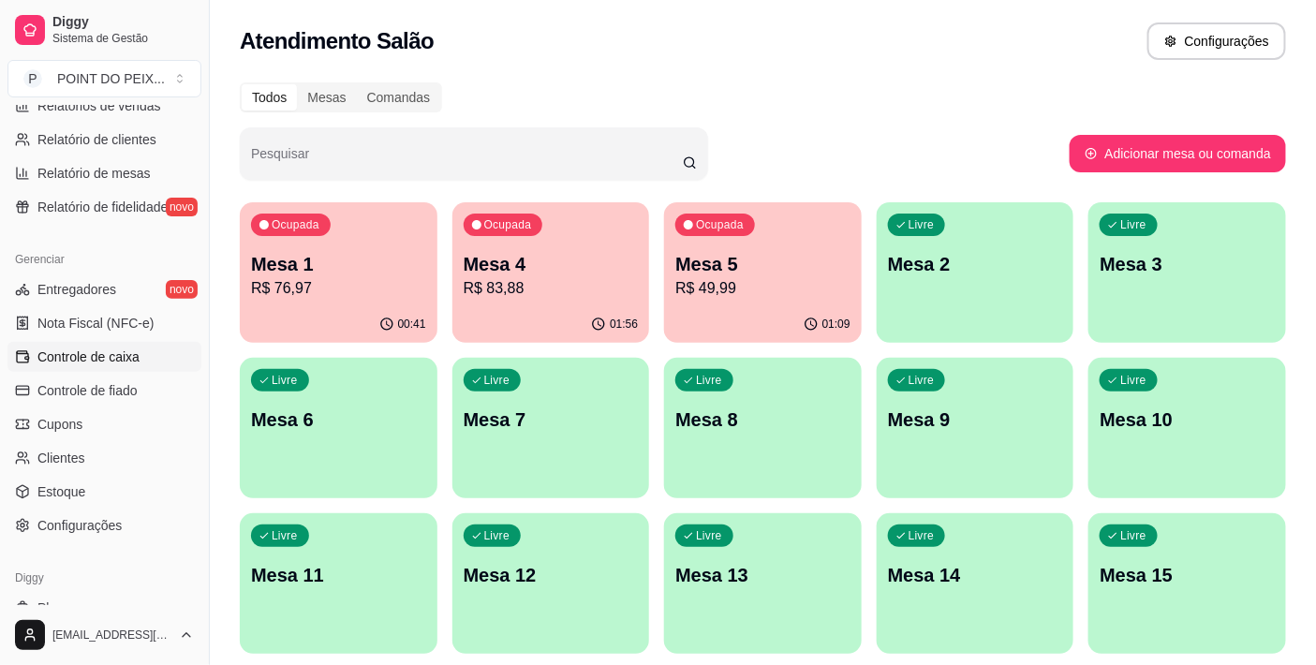
click at [103, 361] on span "Controle de caixa" at bounding box center [88, 356] width 102 height 19
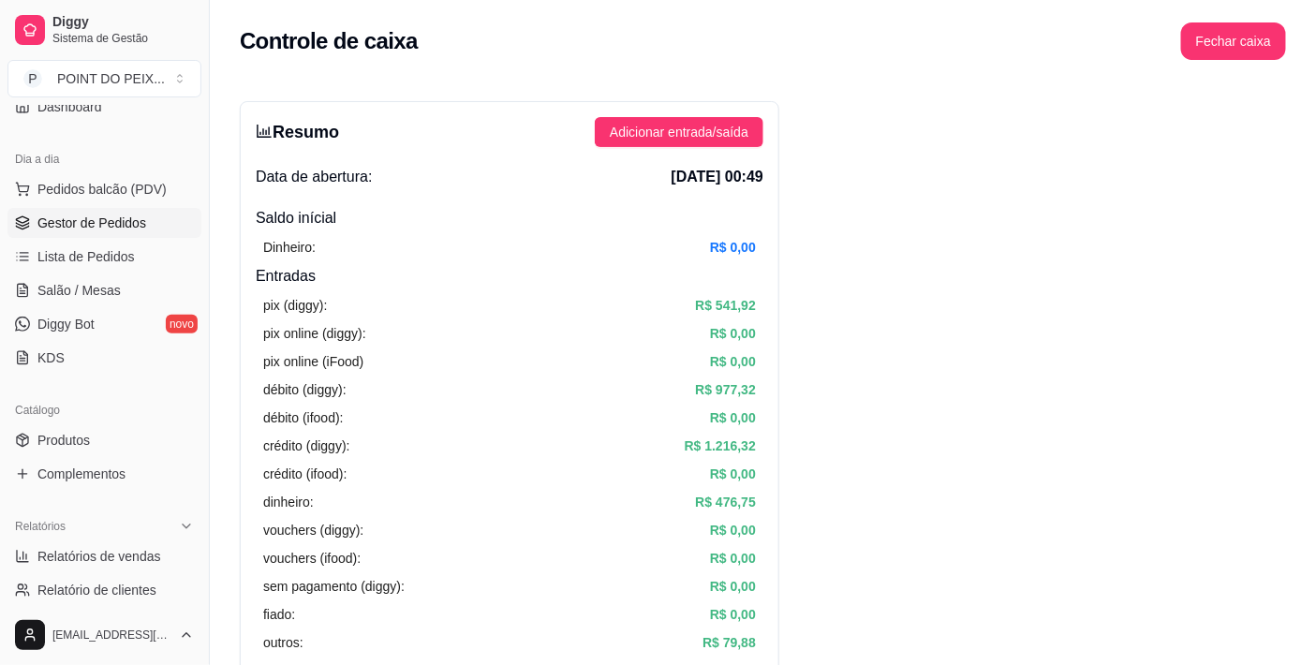
scroll to position [104, 0]
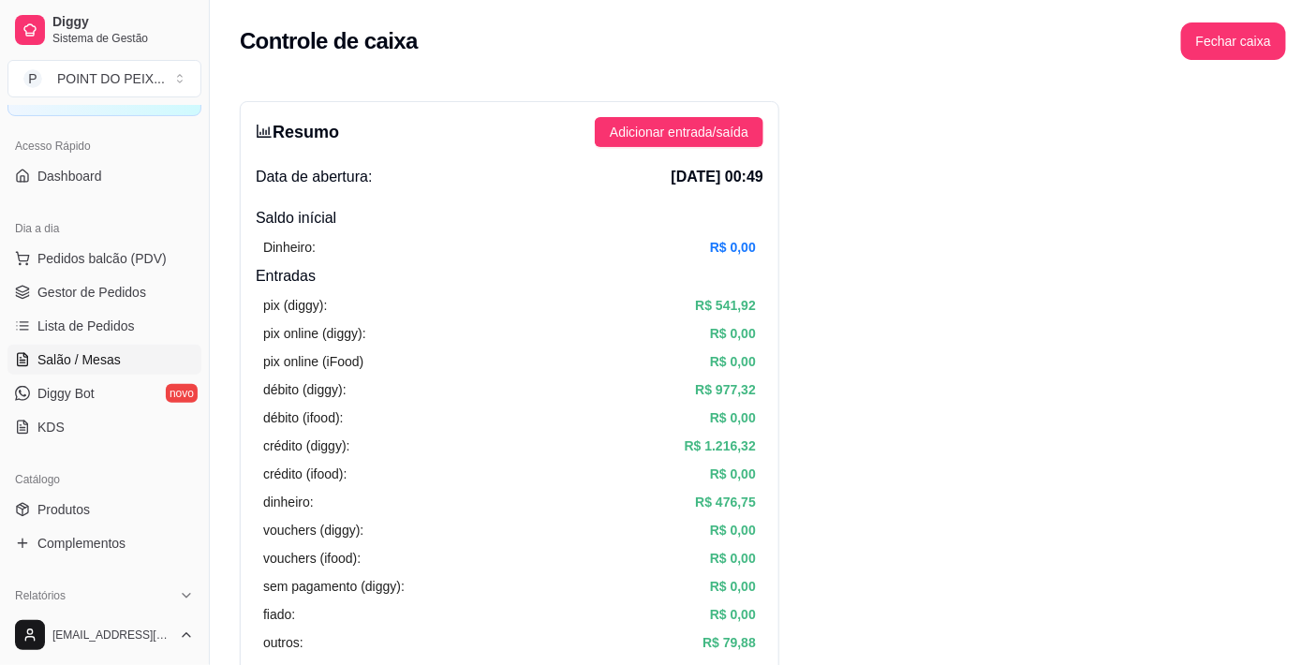
click at [91, 366] on span "Salão / Mesas" at bounding box center [78, 359] width 83 height 19
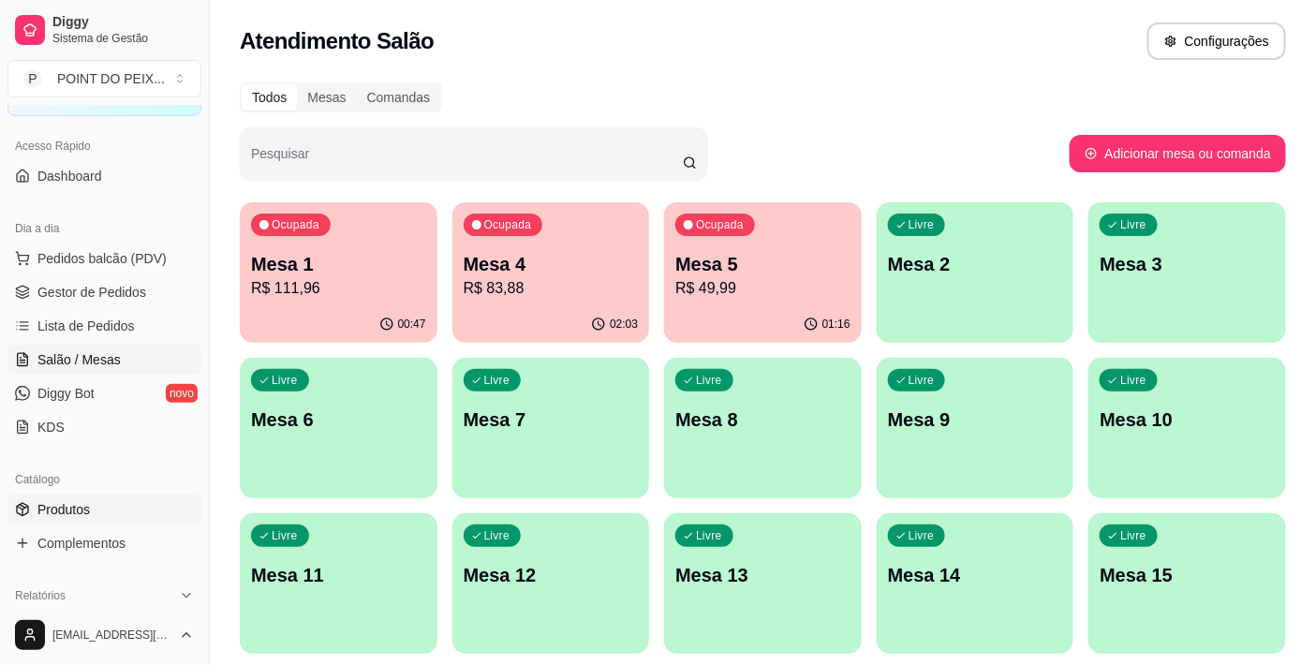
click at [89, 506] on span "Produtos" at bounding box center [63, 509] width 52 height 19
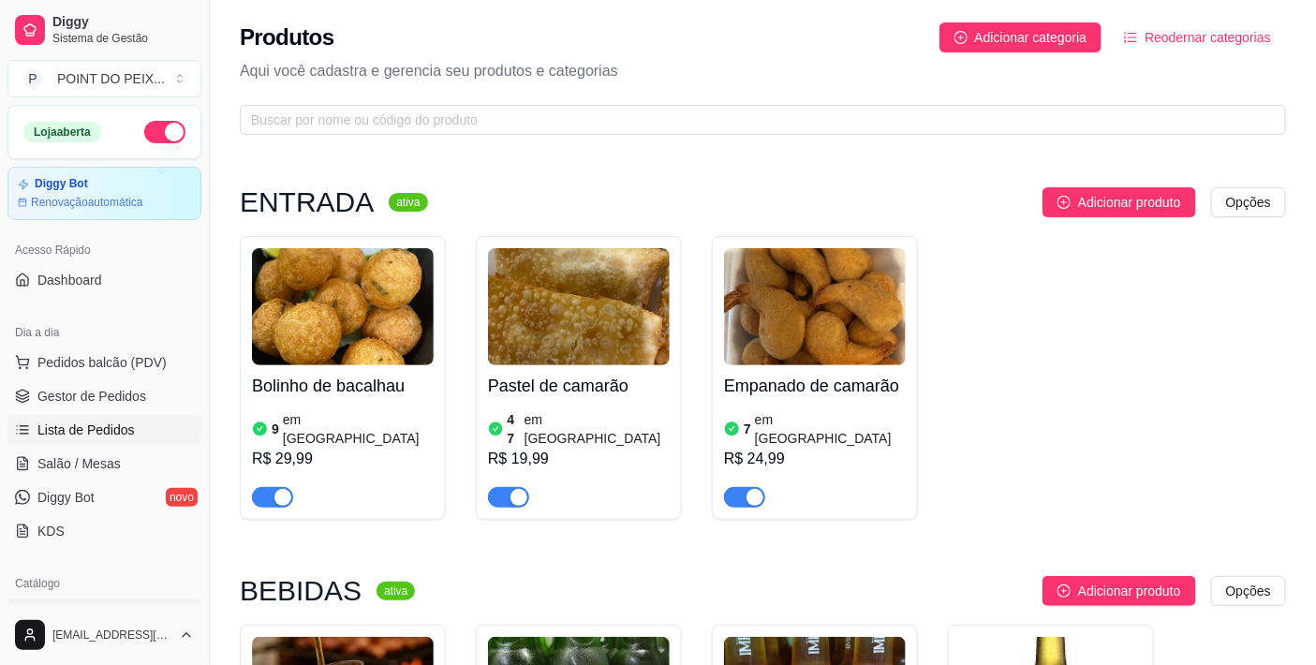
click at [106, 425] on span "Lista de Pedidos" at bounding box center [85, 429] width 97 height 19
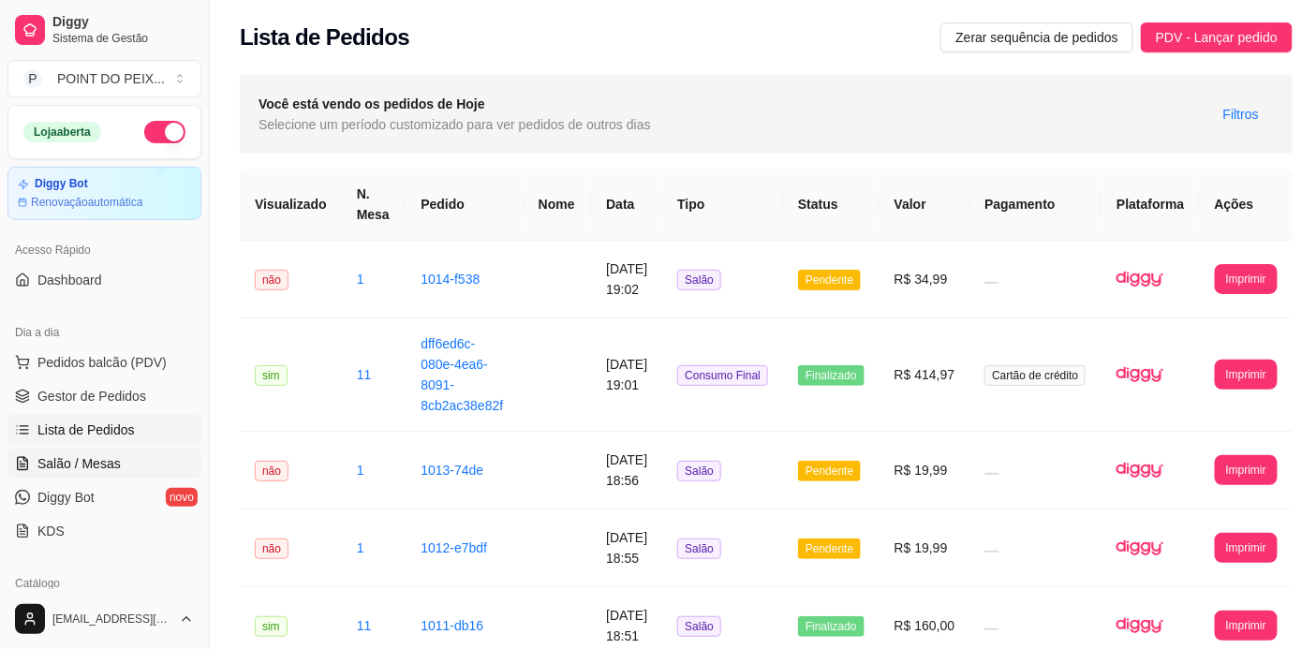
click at [90, 470] on span "Salão / Mesas" at bounding box center [78, 463] width 83 height 19
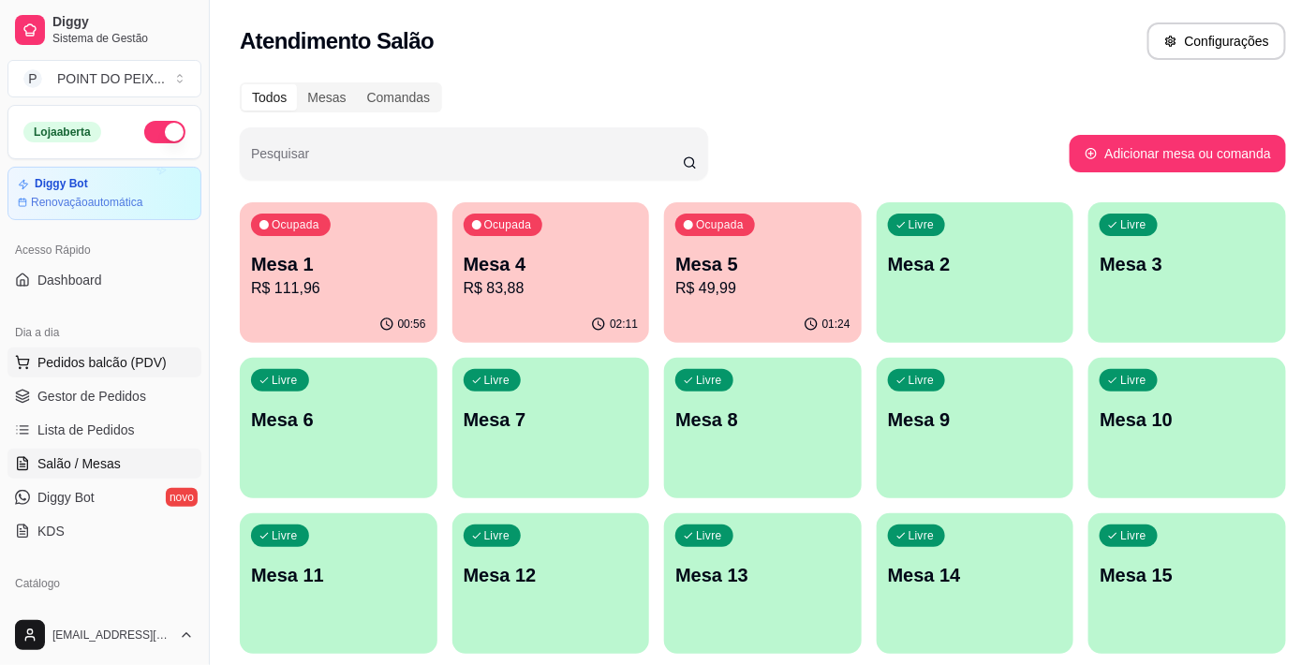
click at [118, 369] on span "Pedidos balcão (PDV)" at bounding box center [101, 362] width 129 height 19
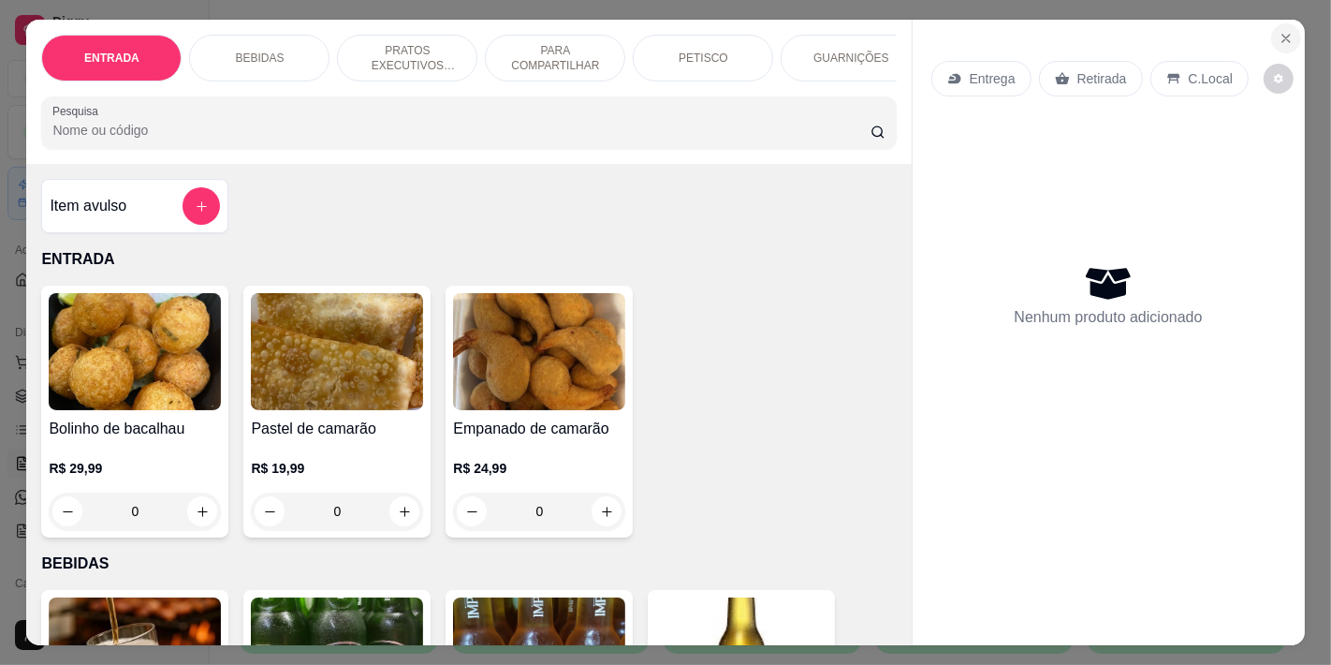
click at [1198, 31] on icon "Close" at bounding box center [1286, 38] width 15 height 15
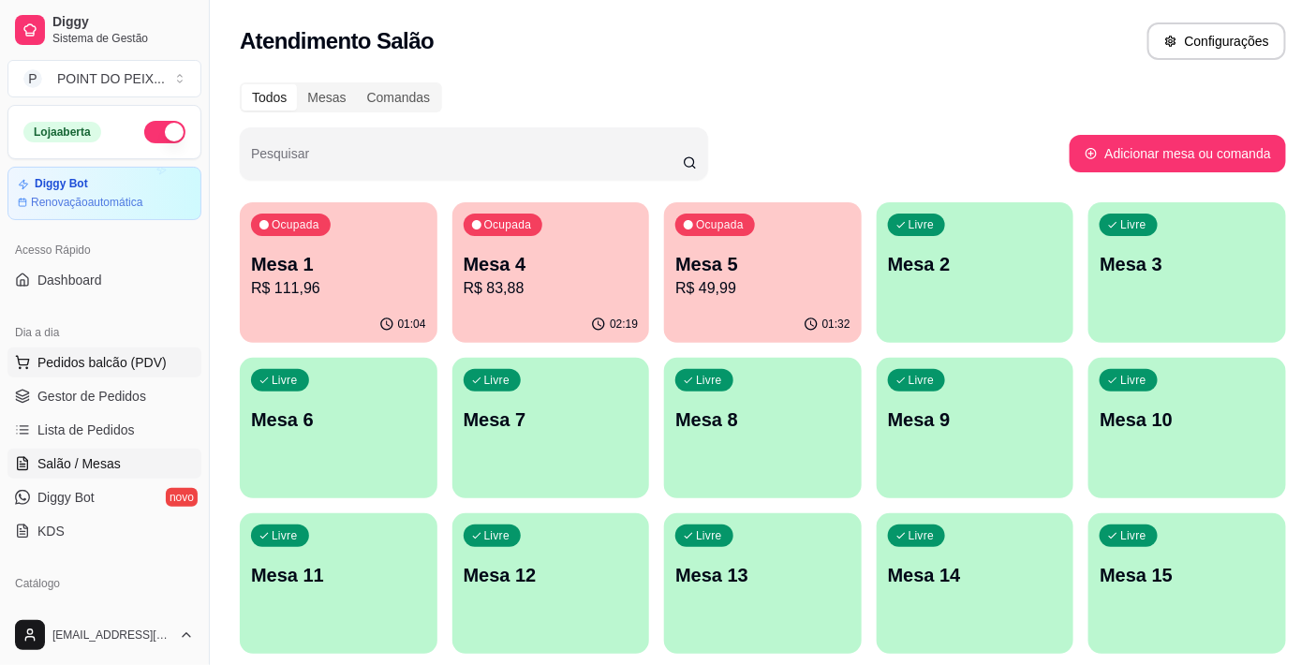
click at [119, 361] on span "Pedidos balcão (PDV)" at bounding box center [101, 362] width 129 height 19
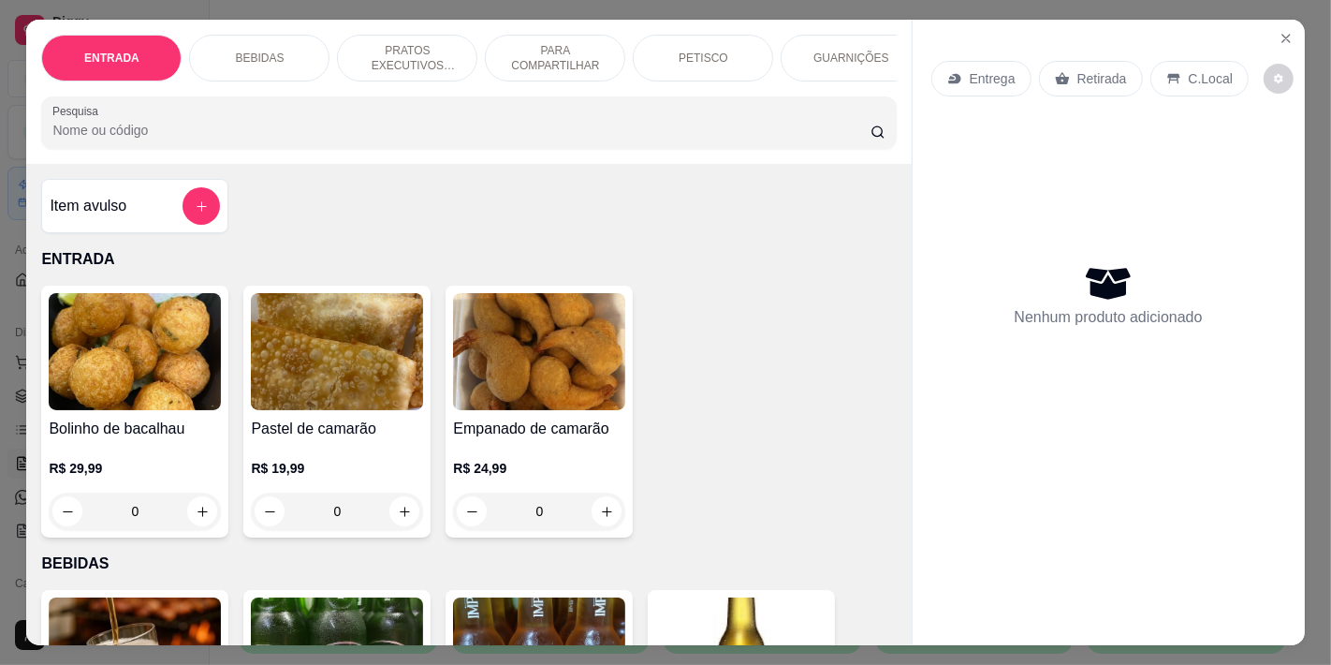
click at [1194, 75] on p "C.Local" at bounding box center [1211, 78] width 44 height 19
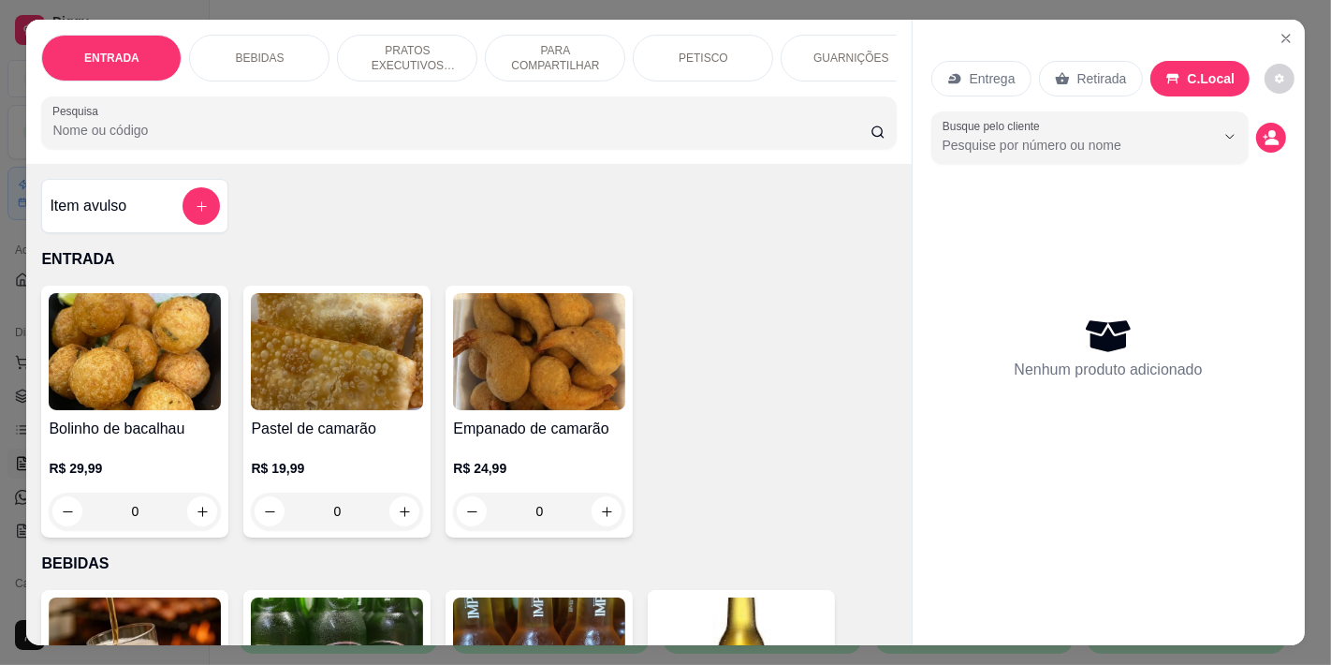
drag, startPoint x: 726, startPoint y: 50, endPoint x: 696, endPoint y: 63, distance: 32.7
click at [728, 49] on div "PETISCO" at bounding box center [703, 58] width 140 height 47
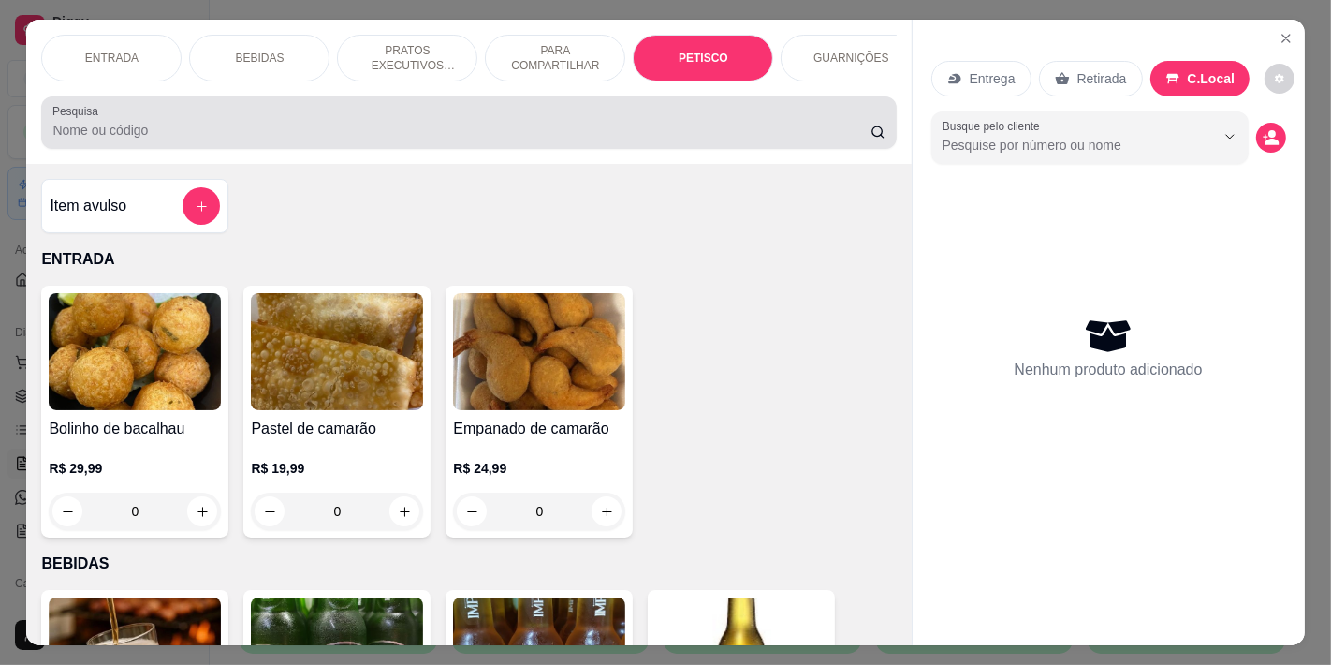
scroll to position [48, 0]
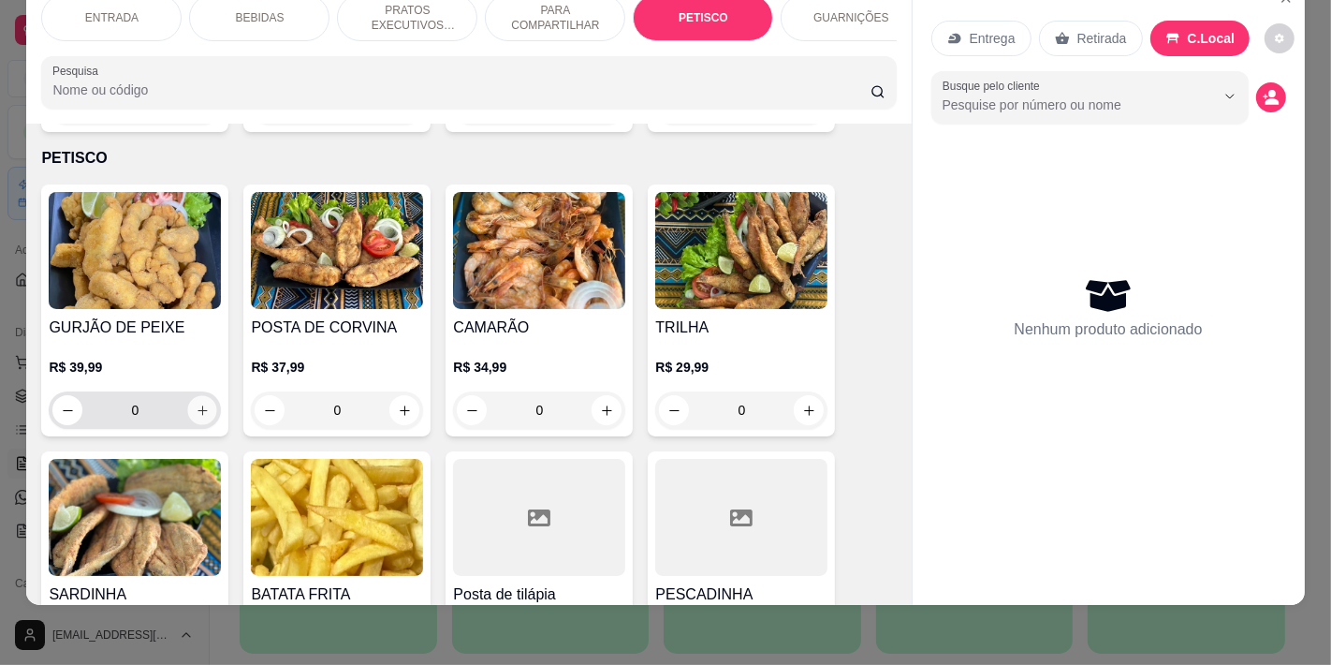
click at [199, 397] on button "increase-product-quantity" at bounding box center [202, 410] width 29 height 29
type input "1"
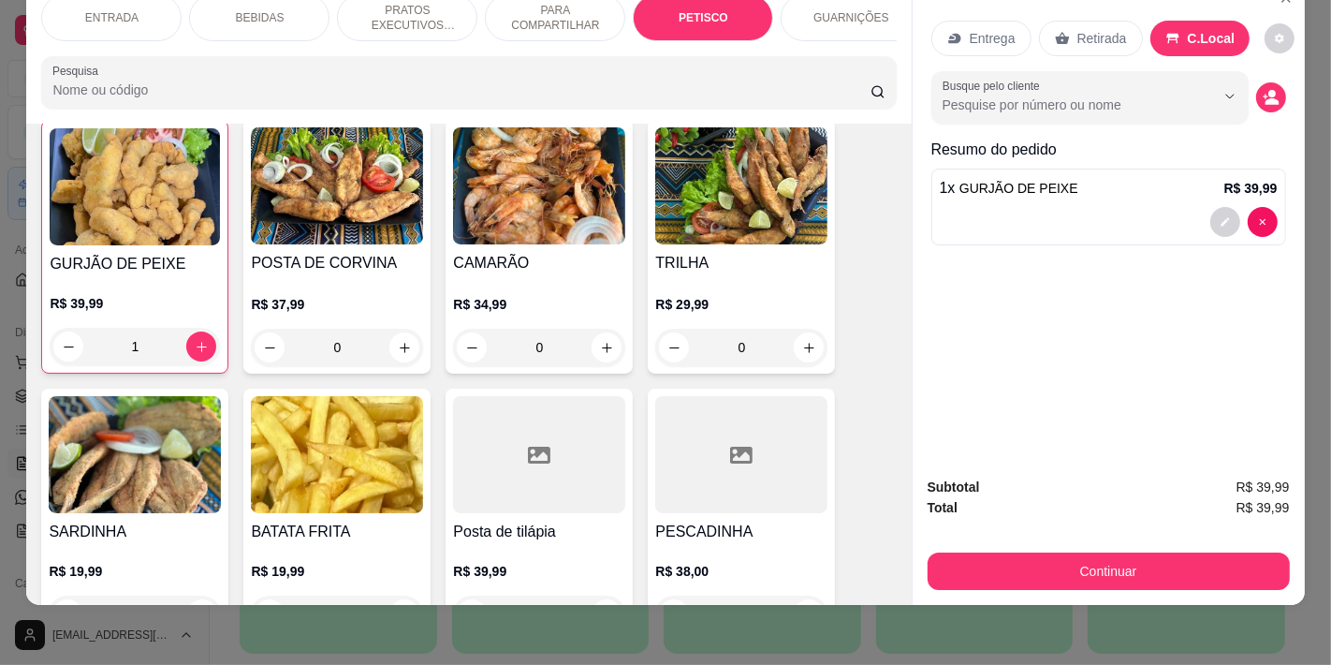
scroll to position [3303, 0]
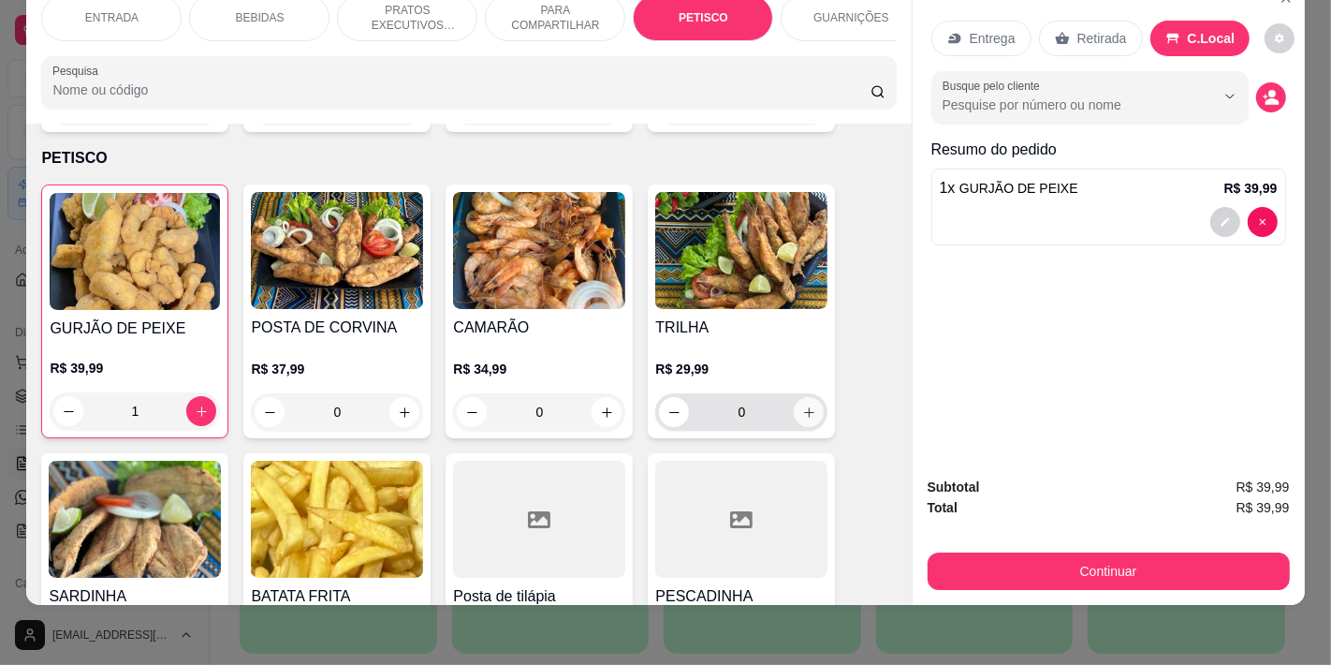
click at [802, 405] on icon "increase-product-quantity" at bounding box center [809, 412] width 14 height 14
type input "1"
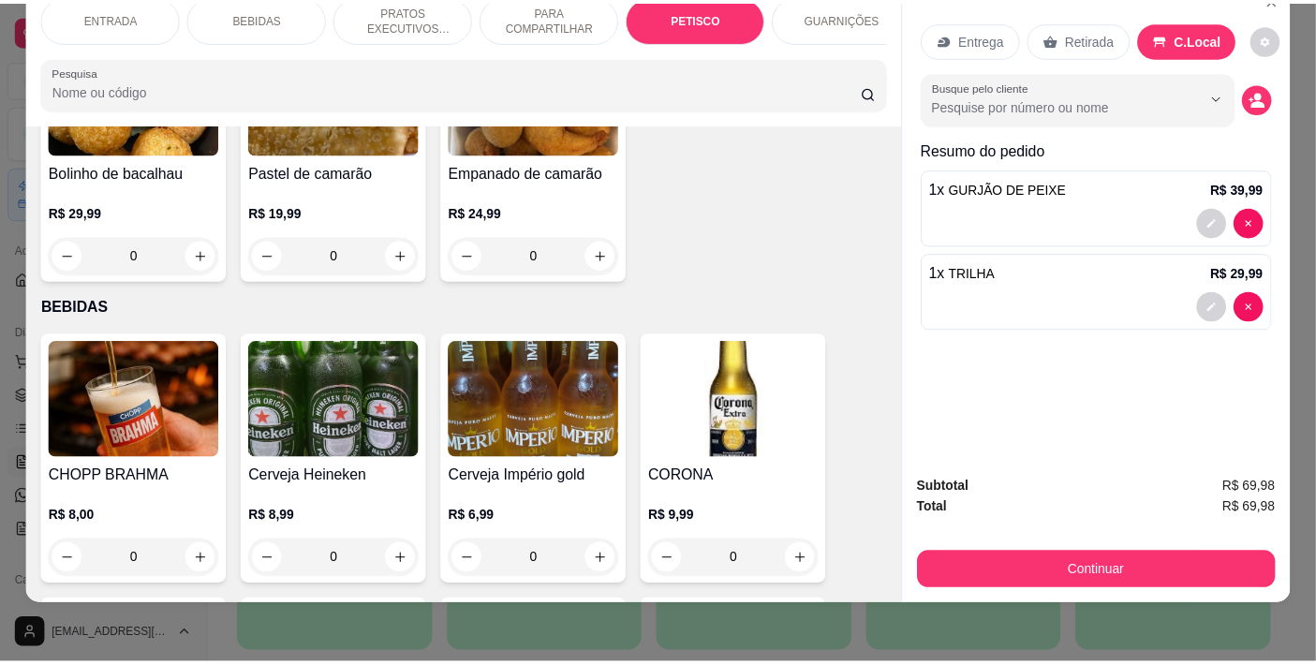
scroll to position [287, 0]
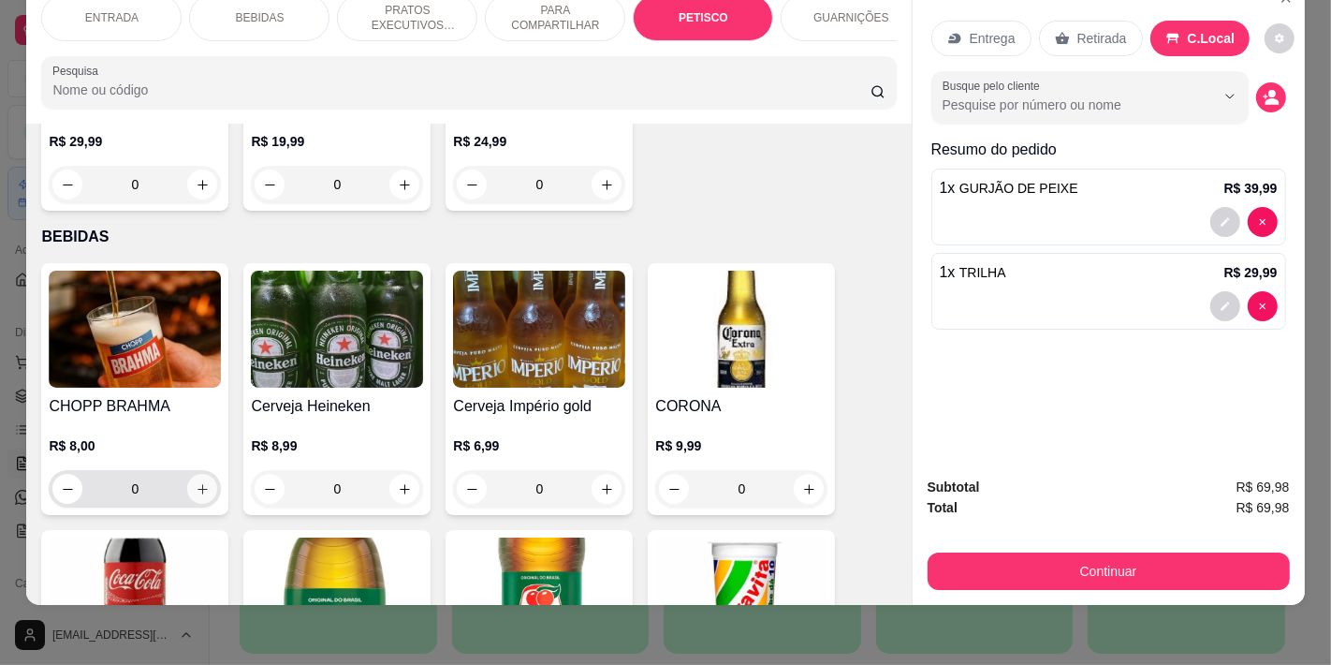
click at [201, 488] on button "increase-product-quantity" at bounding box center [202, 489] width 30 height 30
type input "1"
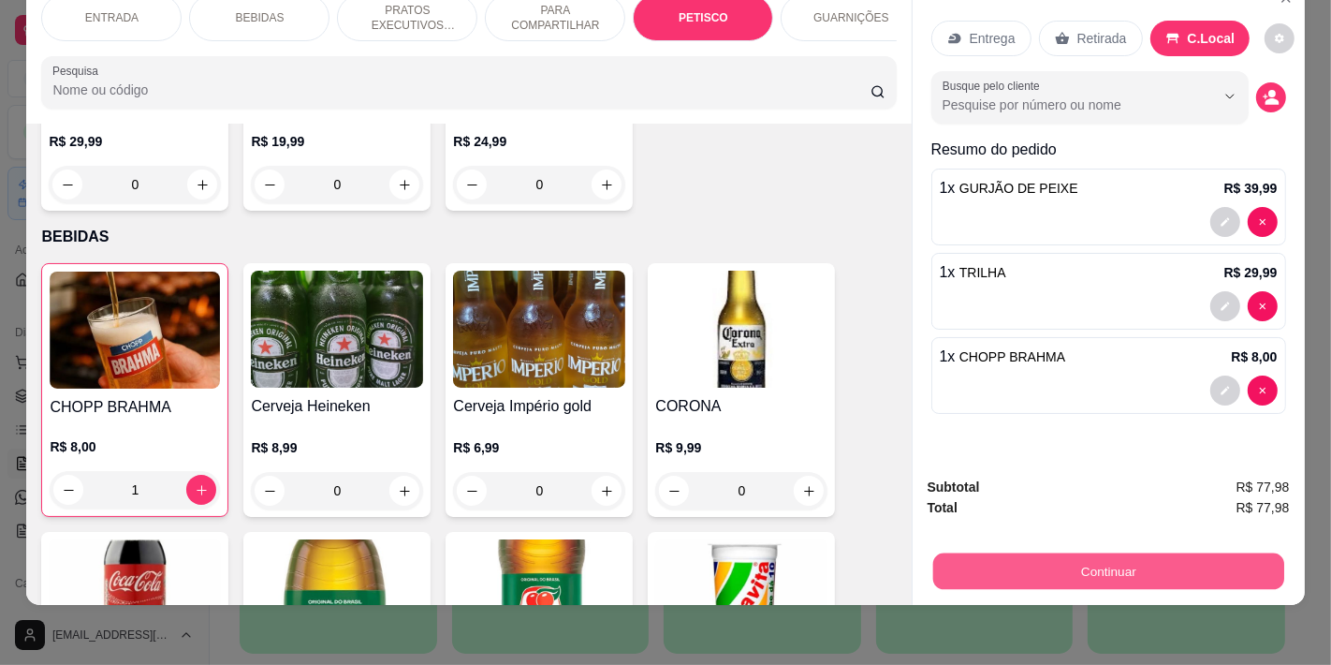
click at [1139, 565] on button "Continuar" at bounding box center [1108, 570] width 351 height 37
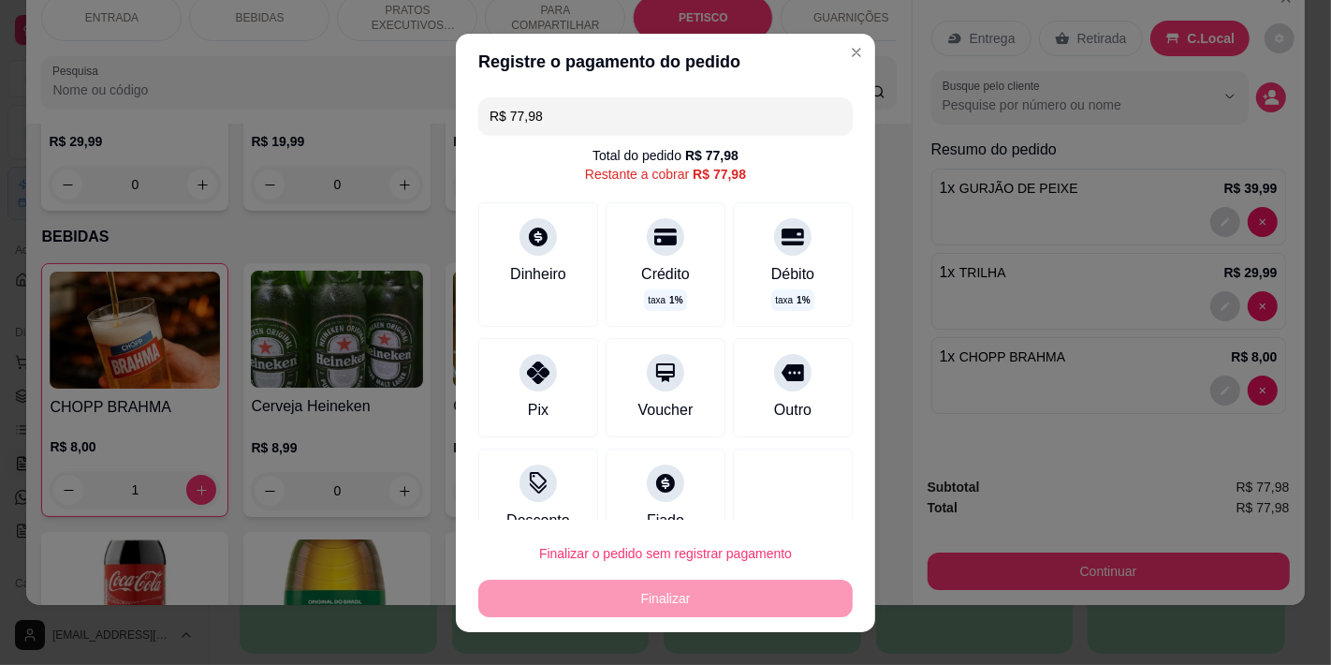
click at [667, 597] on div "Finalizar o pedido sem registrar pagamento Finalizar" at bounding box center [665, 576] width 375 height 82
click at [537, 388] on div "Pix" at bounding box center [539, 384] width 132 height 110
type input "R$ 0,00"
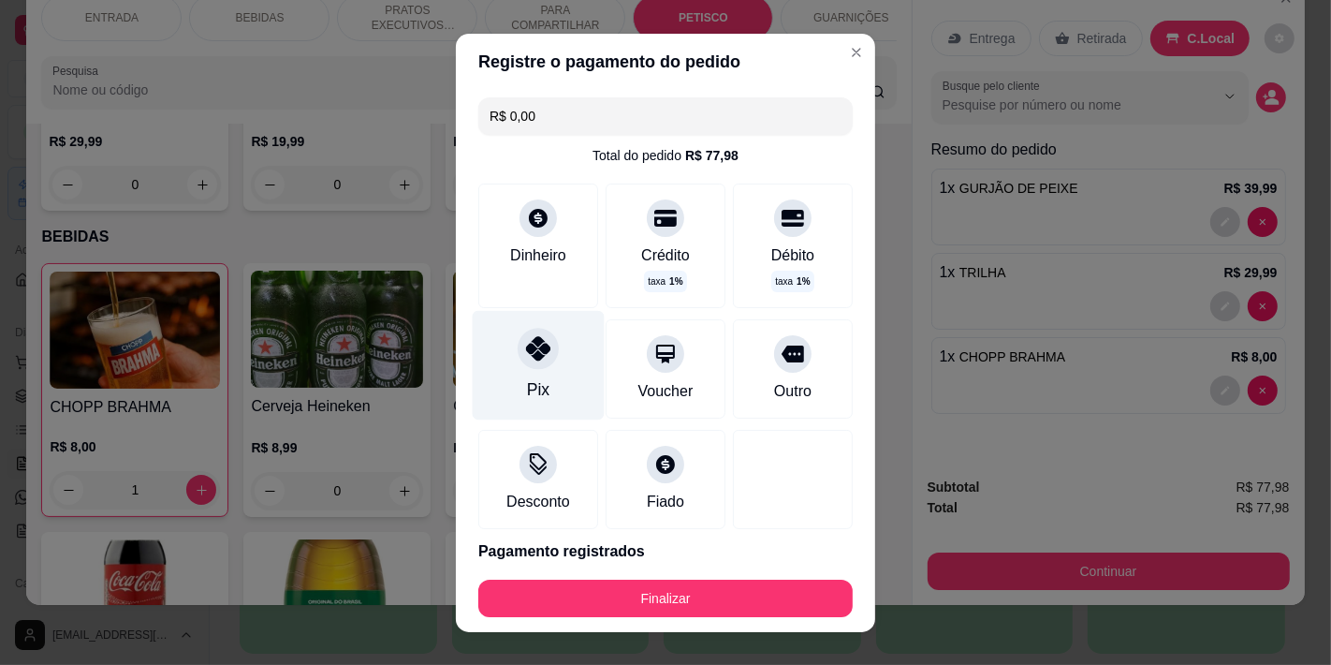
click at [534, 360] on div at bounding box center [538, 348] width 41 height 41
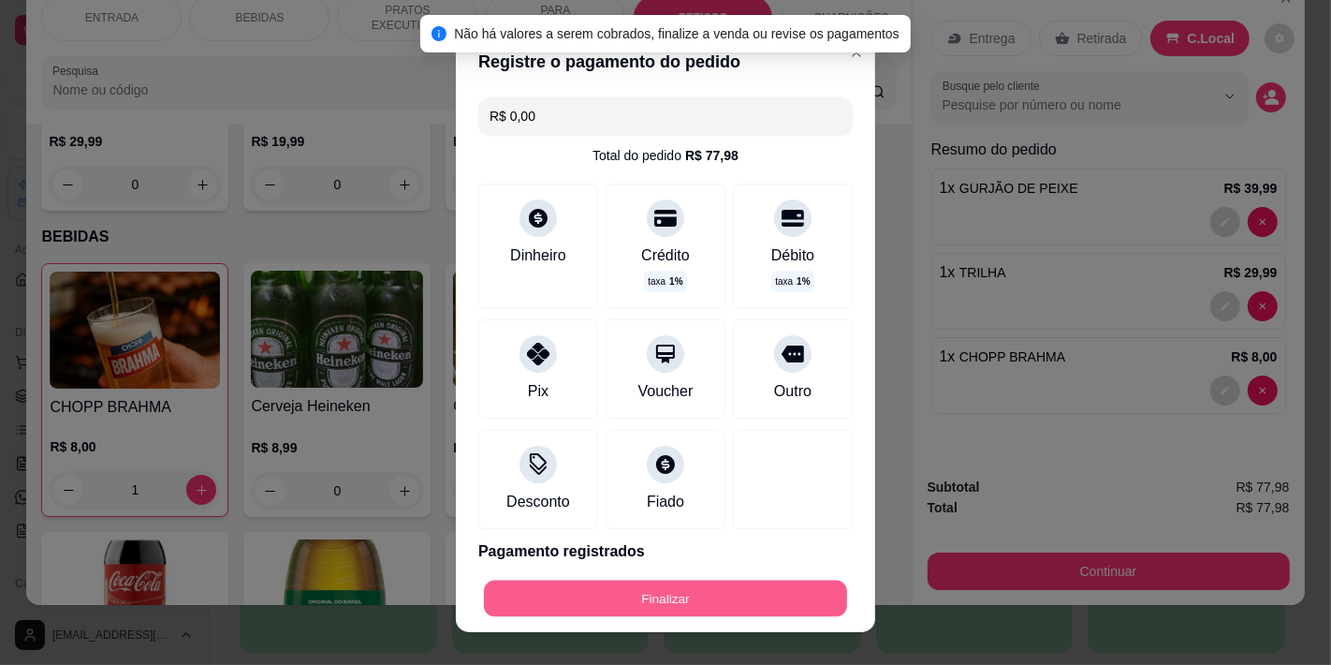
click at [653, 591] on button "Finalizar" at bounding box center [665, 598] width 363 height 37
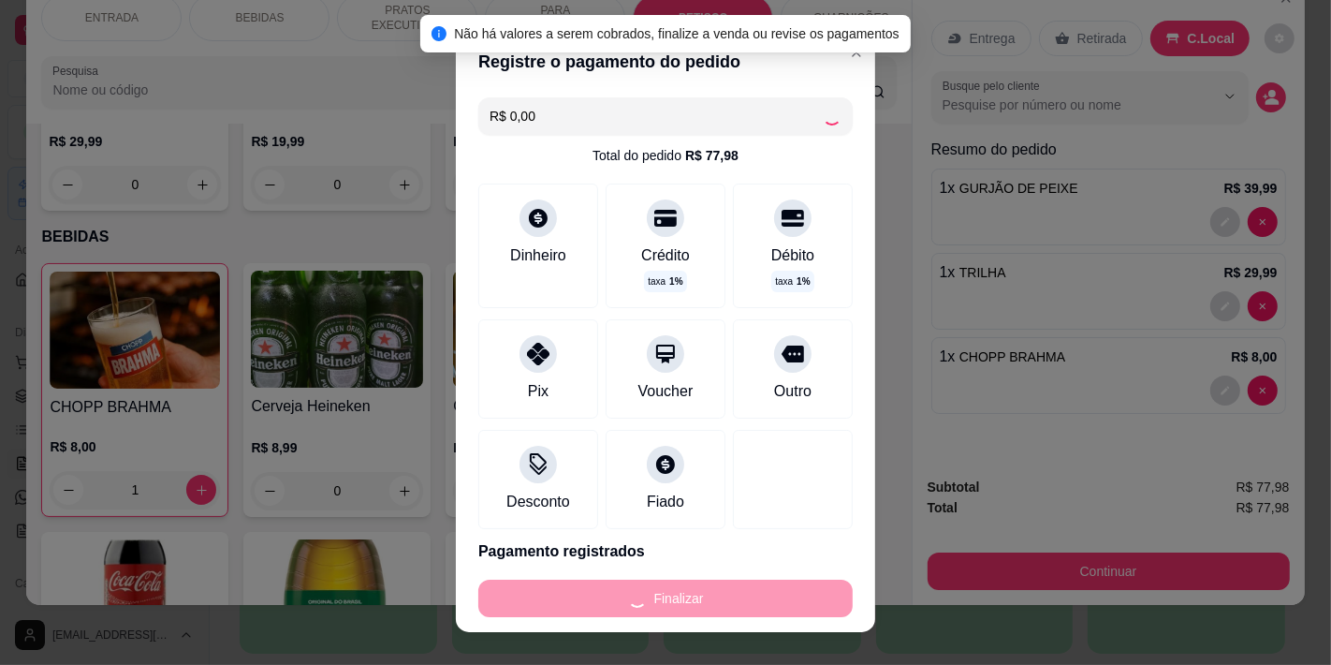
type input "0"
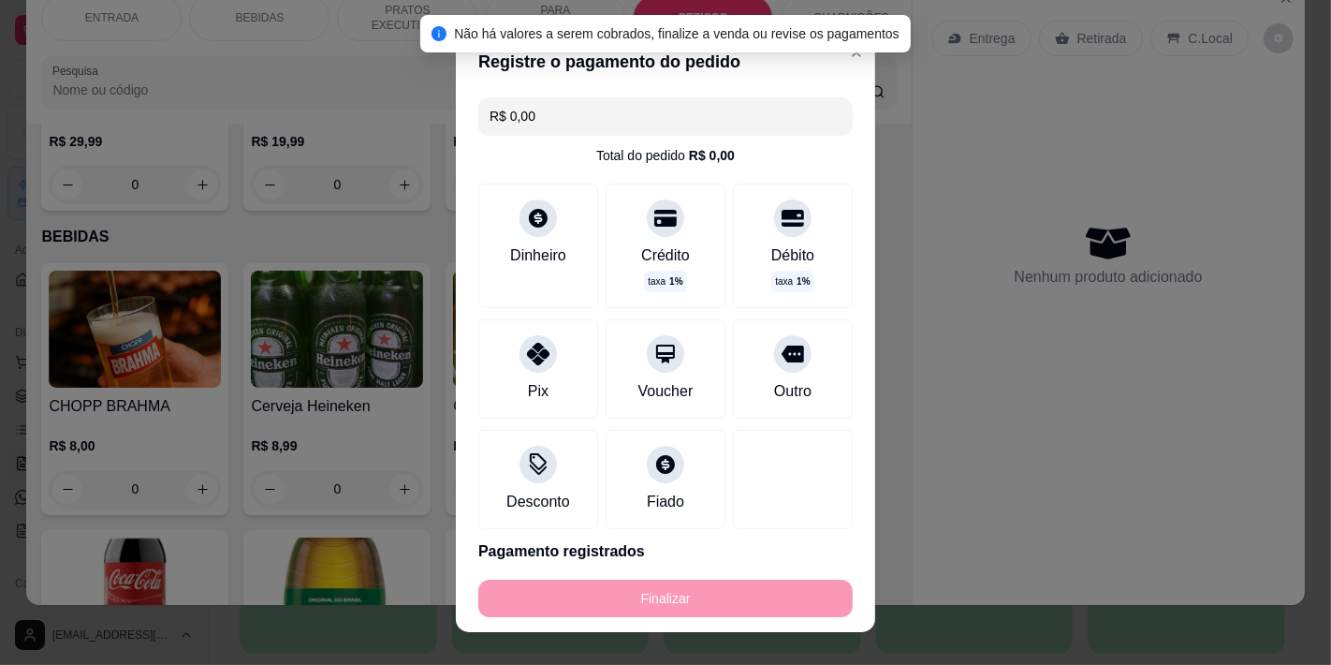
type input "-R$ 77,98"
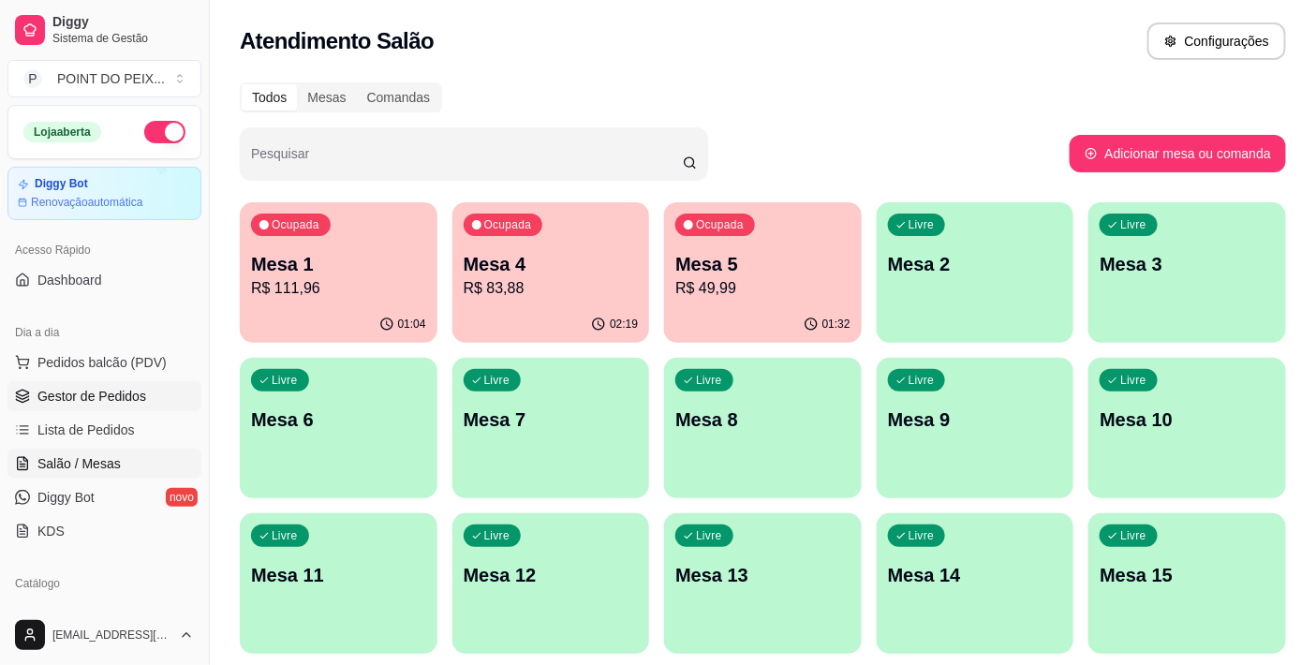
click at [112, 393] on span "Gestor de Pedidos" at bounding box center [91, 396] width 109 height 19
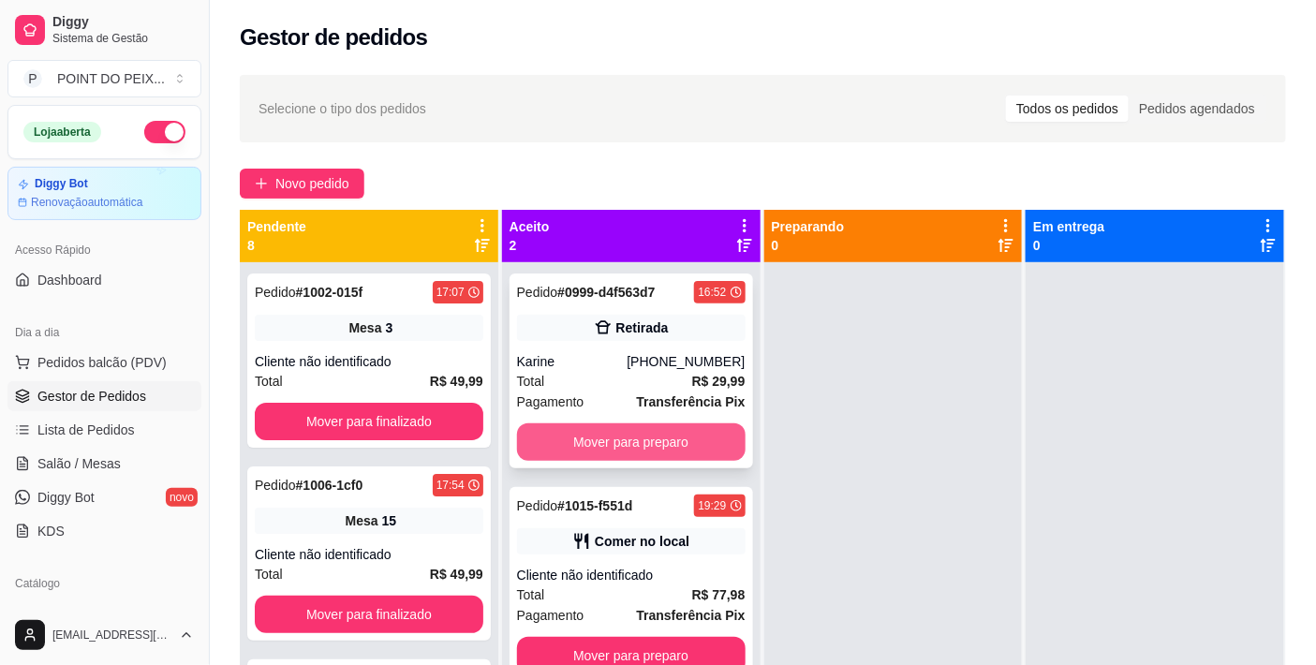
click at [653, 437] on button "Mover para preparo" at bounding box center [631, 441] width 228 height 37
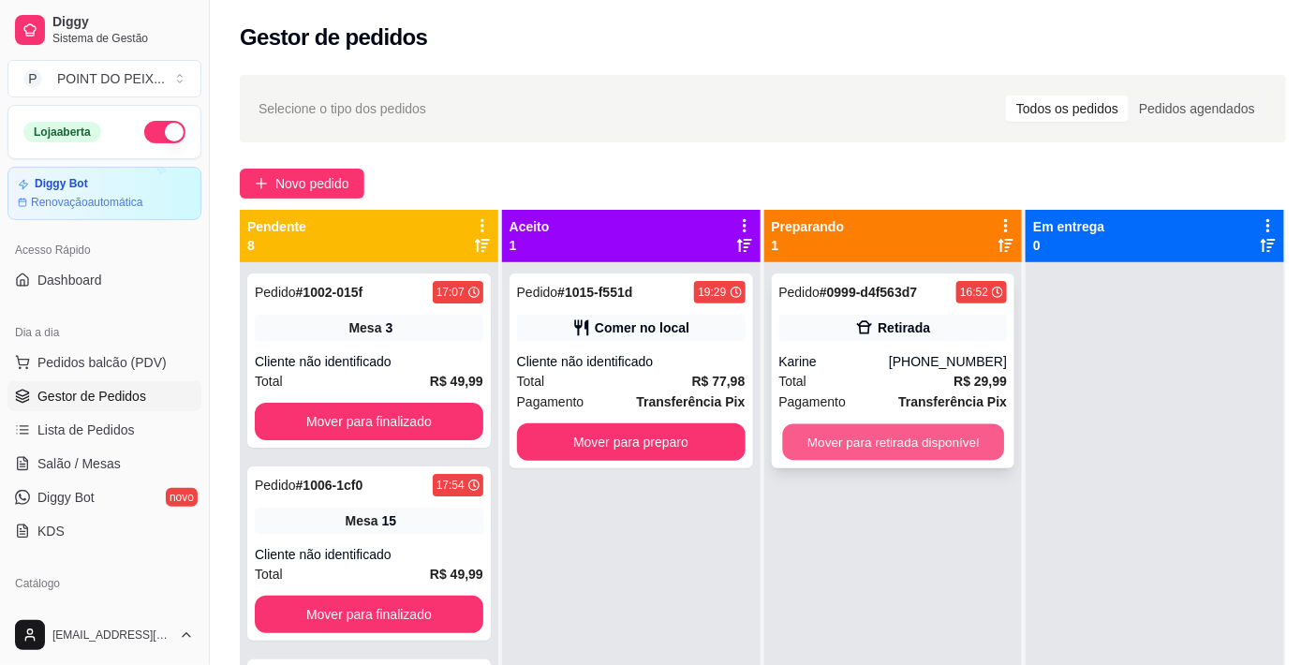
click at [908, 459] on button "Mover para retirada disponível" at bounding box center [892, 442] width 221 height 37
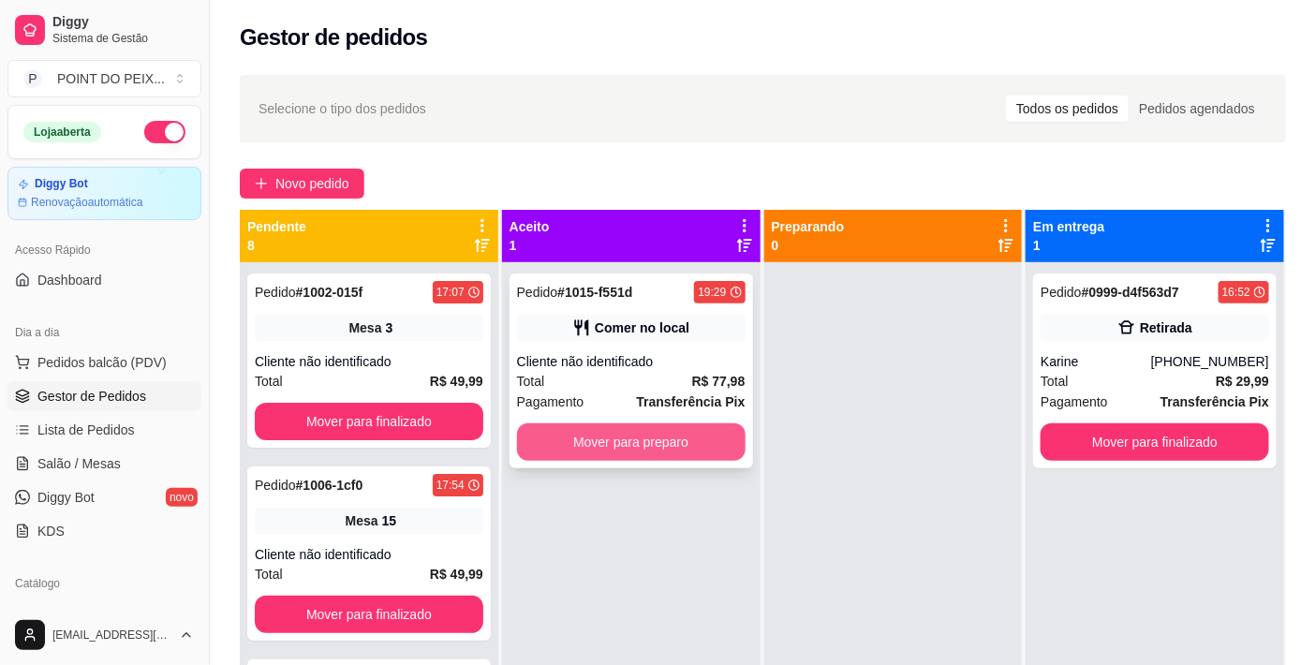
click at [687, 431] on button "Mover para preparo" at bounding box center [631, 441] width 228 height 37
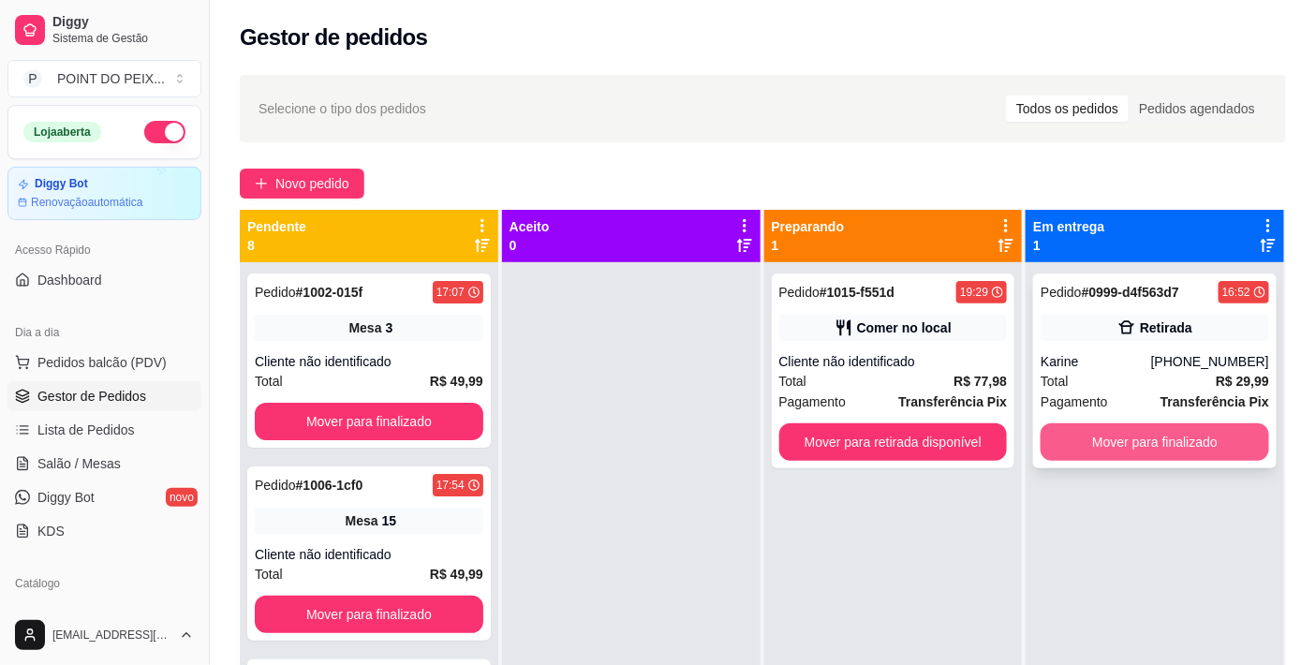
click at [1164, 442] on button "Mover para finalizado" at bounding box center [1154, 441] width 228 height 37
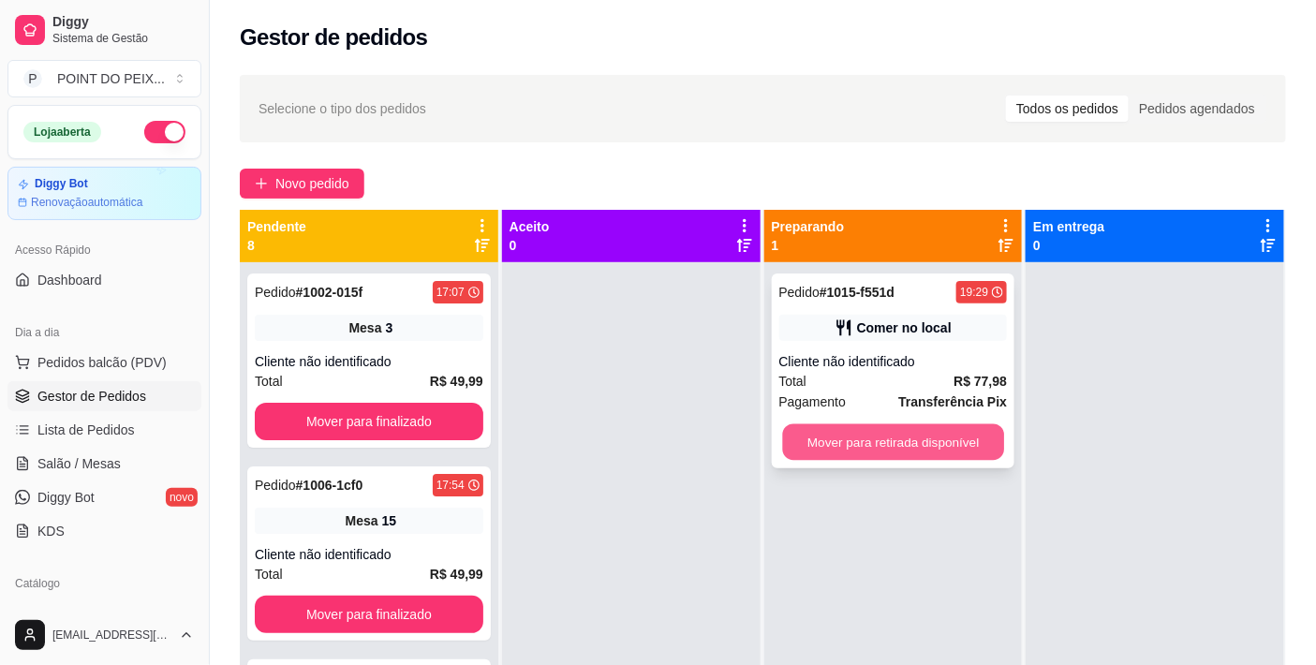
click at [965, 437] on button "Mover para retirada disponível" at bounding box center [892, 442] width 221 height 37
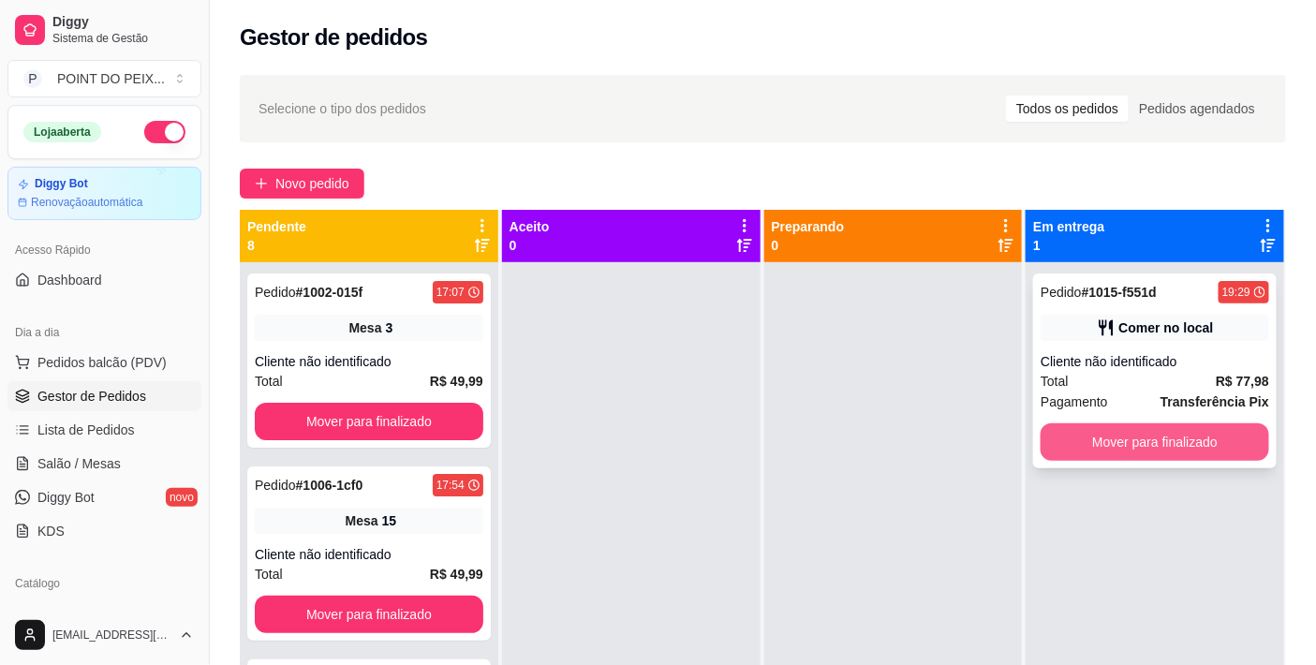
click at [1177, 450] on button "Mover para finalizado" at bounding box center [1154, 441] width 228 height 37
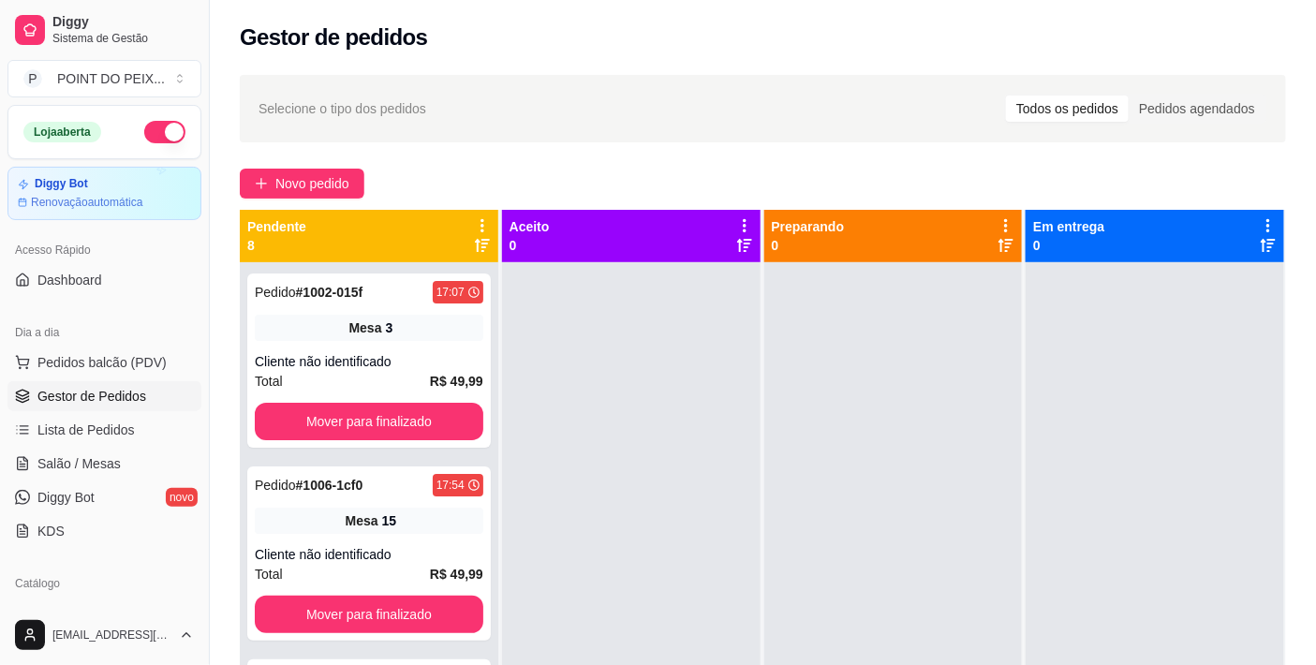
scroll to position [3, 0]
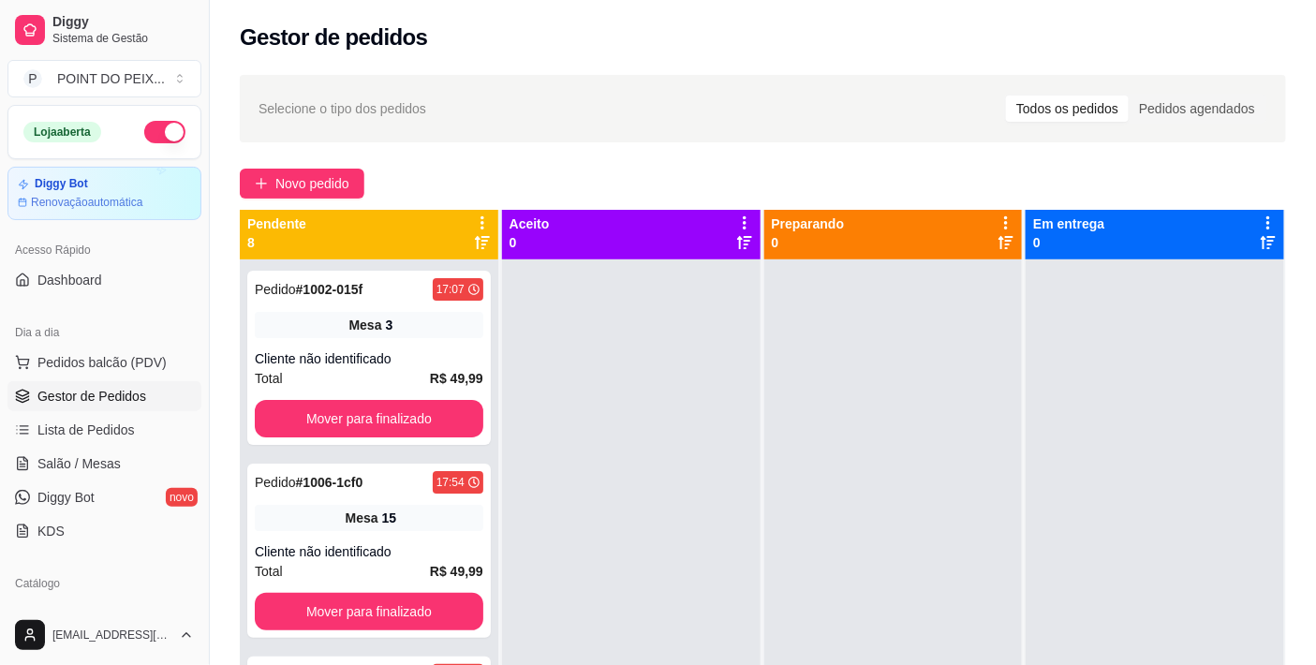
click at [999, 465] on div at bounding box center [893, 591] width 258 height 665
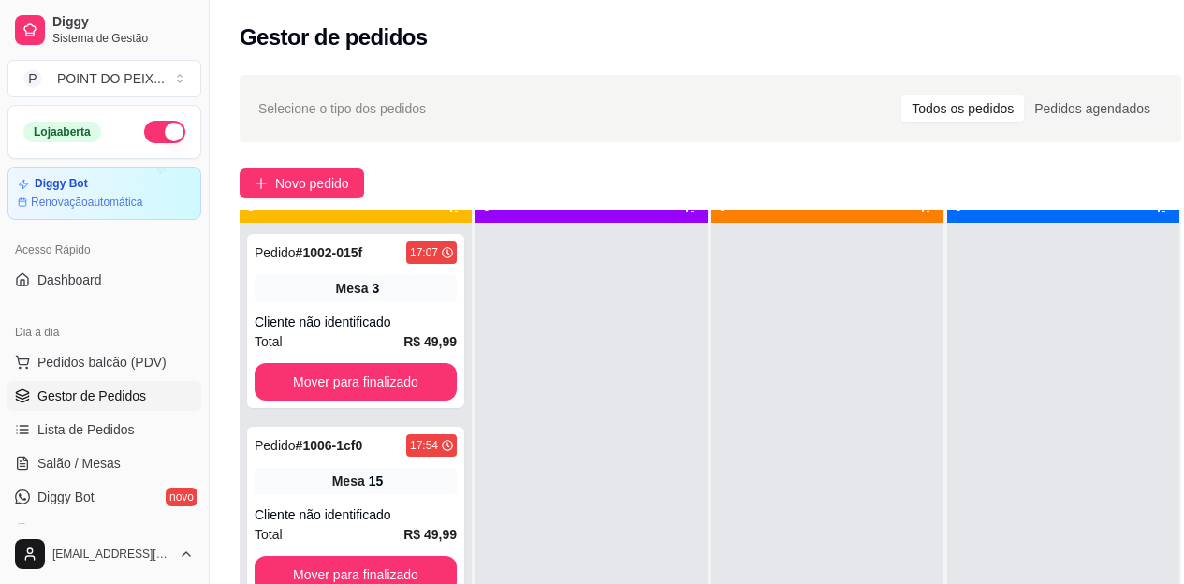
scroll to position [37, 0]
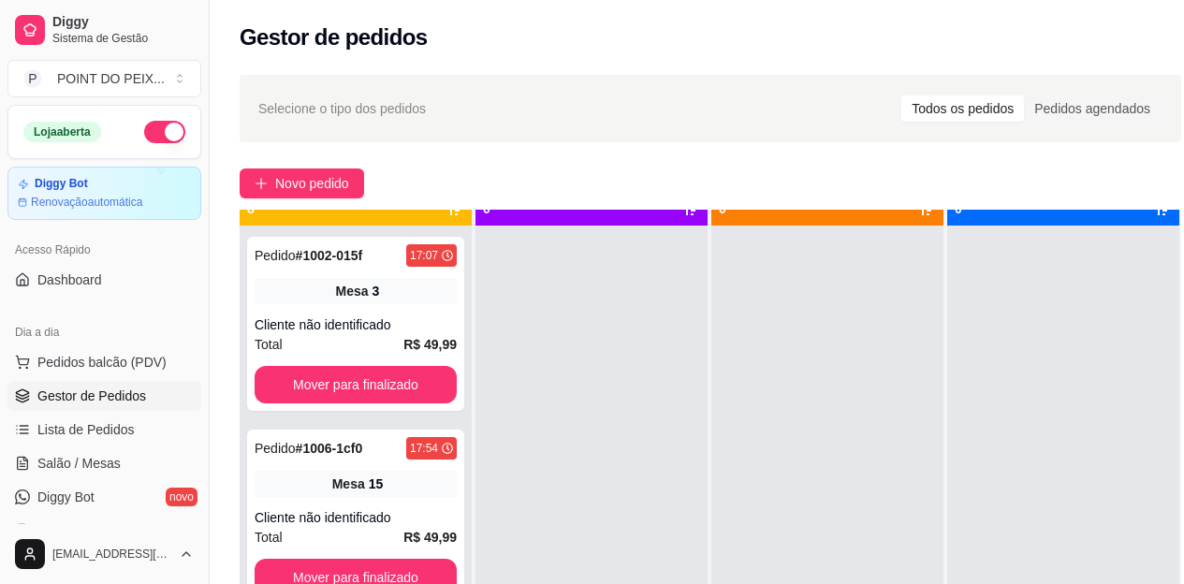
click at [900, 419] on div at bounding box center [828, 518] width 232 height 584
drag, startPoint x: 999, startPoint y: 465, endPoint x: 900, endPoint y: 419, distance: 109.3
click at [900, 419] on div at bounding box center [828, 518] width 232 height 584
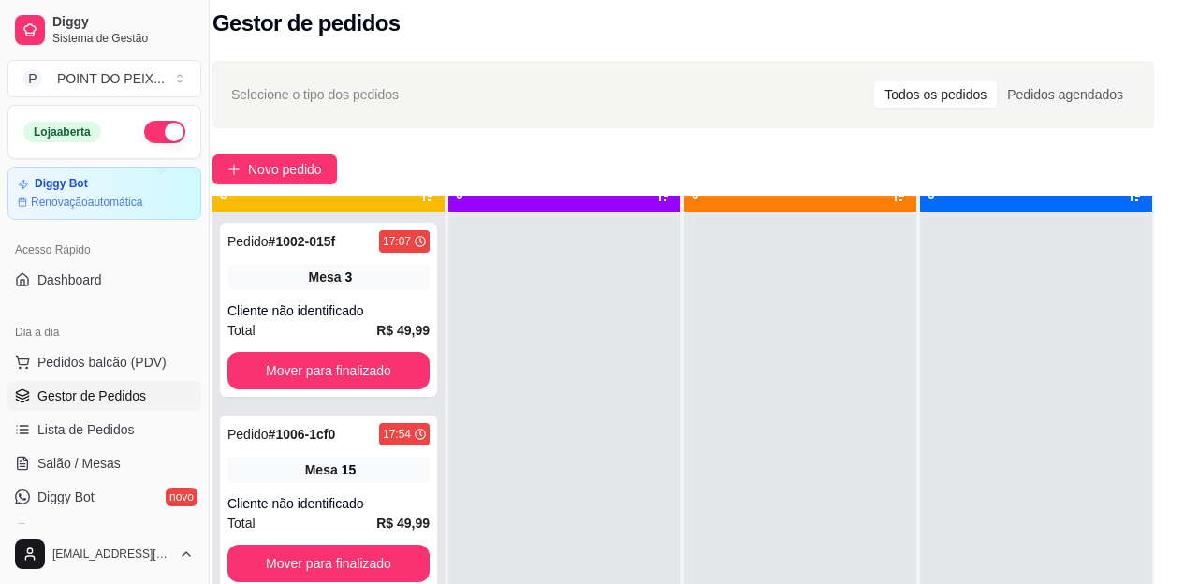
scroll to position [40, 41]
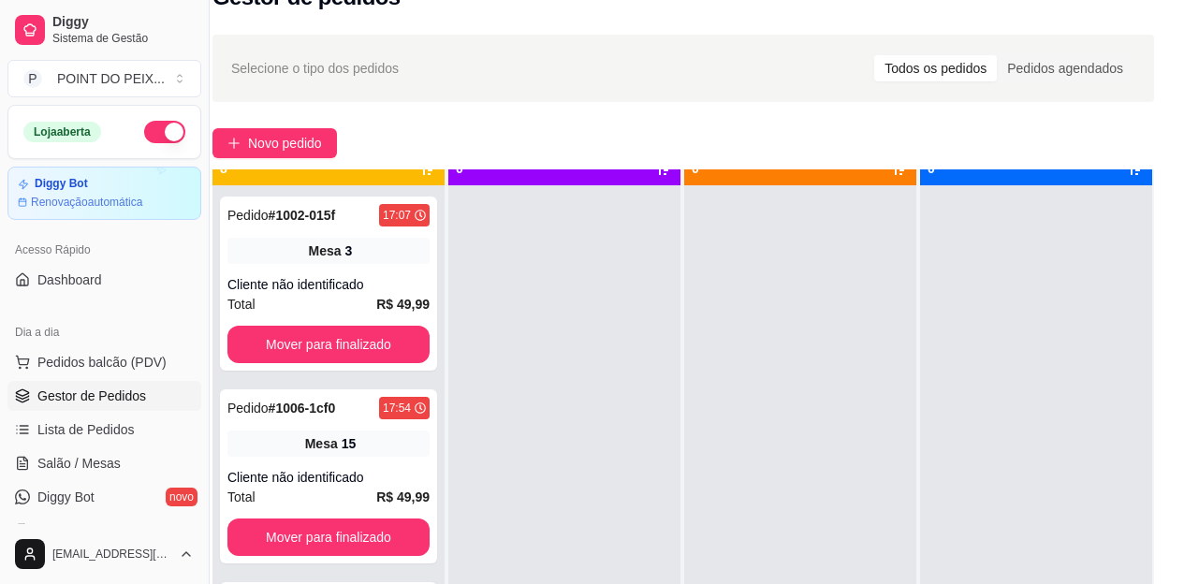
click at [900, 419] on div at bounding box center [800, 477] width 232 height 584
drag, startPoint x: 900, startPoint y: 419, endPoint x: 1068, endPoint y: 88, distance: 371.8
click at [1068, 88] on div "Selecione o tipo dos pedidos Todos os pedidos Pedidos agendados" at bounding box center [684, 68] width 942 height 67
click at [90, 464] on span "Salão / Mesas" at bounding box center [78, 463] width 83 height 19
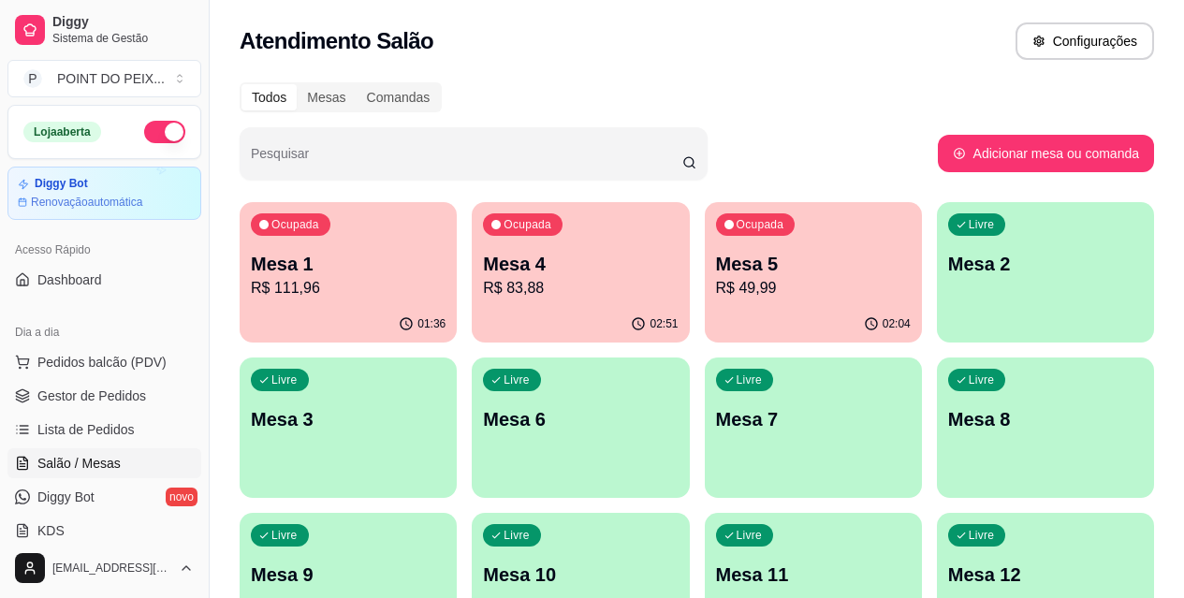
click at [483, 252] on p "Mesa 4" at bounding box center [580, 264] width 195 height 26
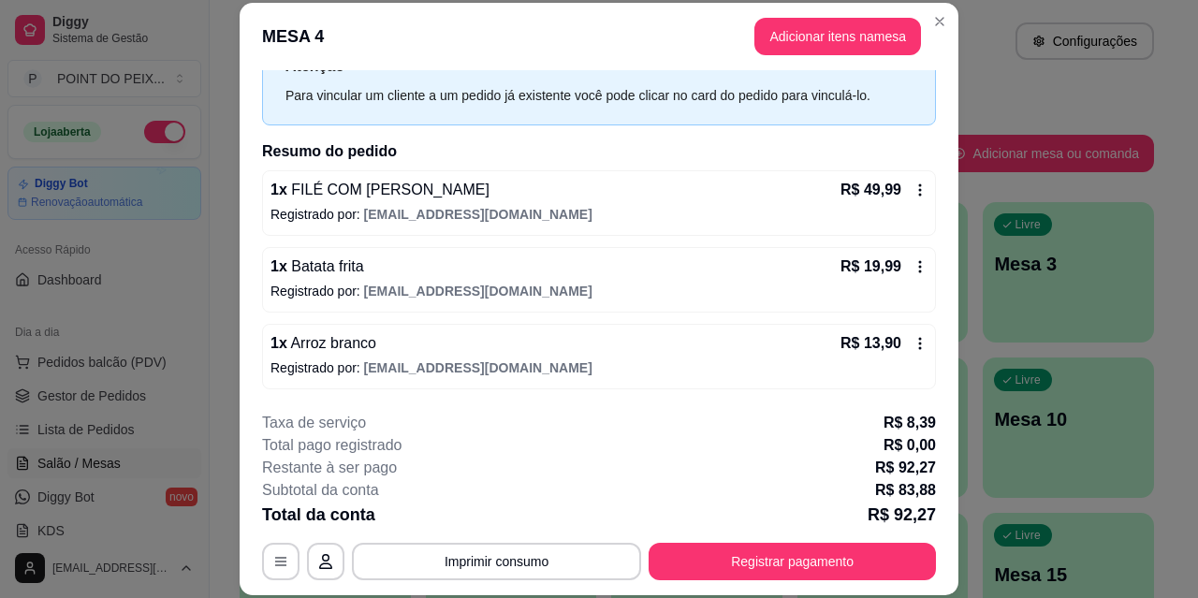
scroll to position [57, 0]
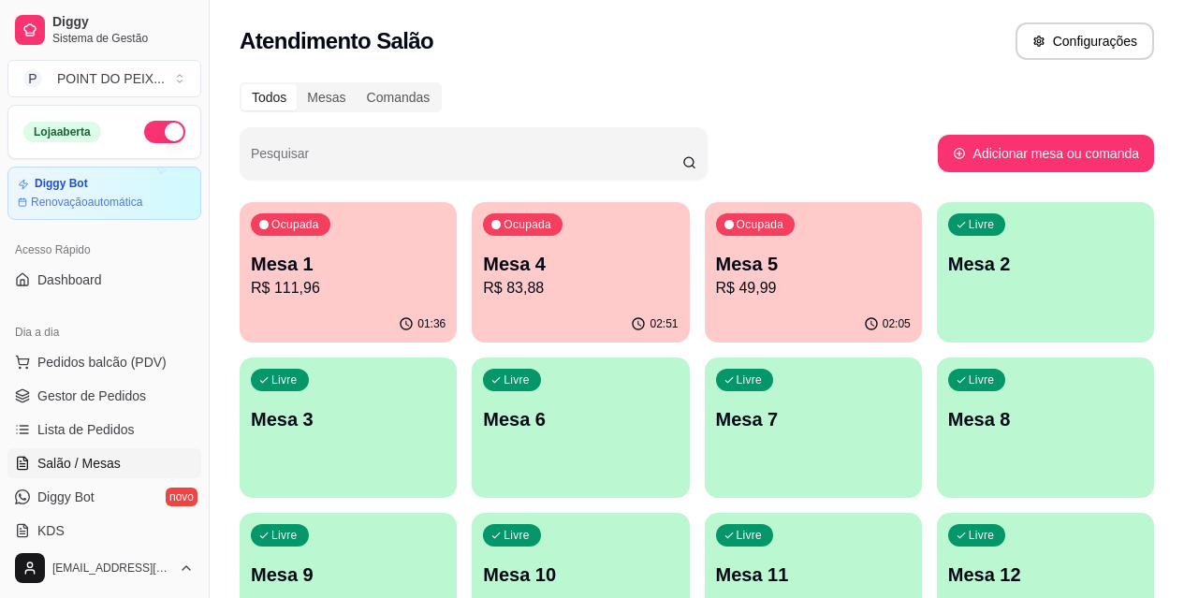
click at [716, 267] on p "Mesa 5" at bounding box center [813, 264] width 195 height 26
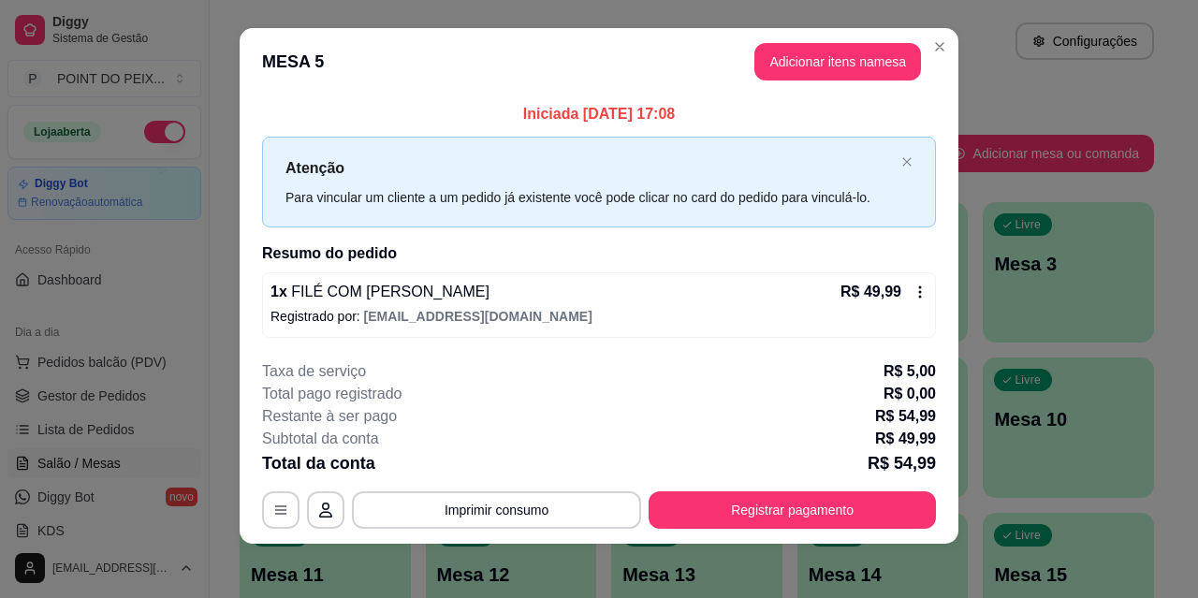
scroll to position [19, 0]
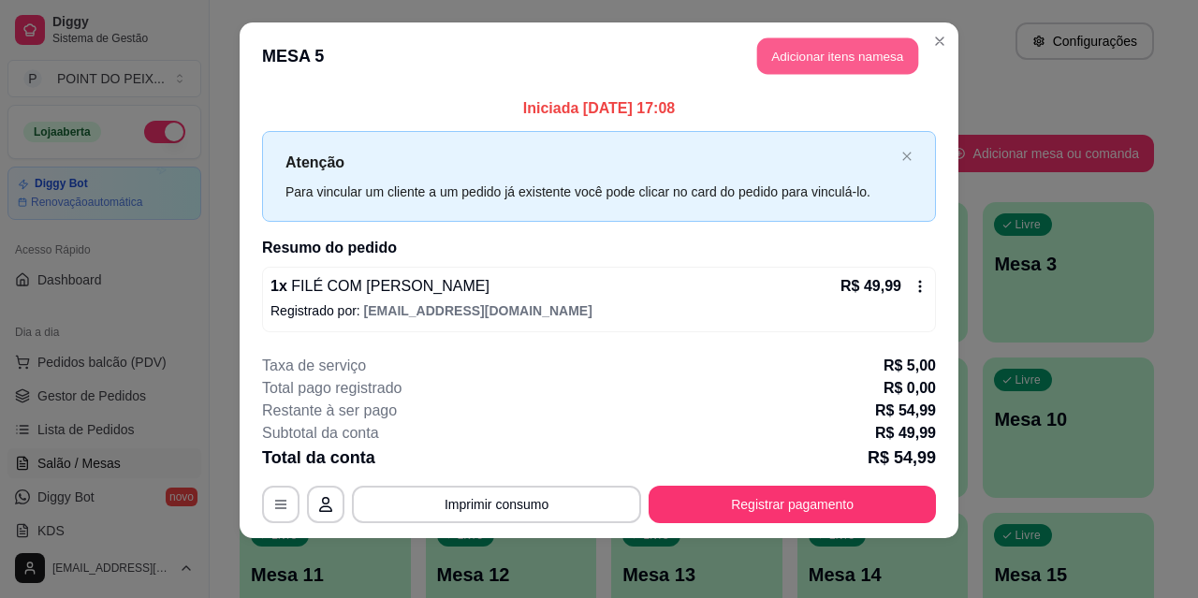
click at [824, 58] on button "Adicionar itens na mesa" at bounding box center [837, 56] width 161 height 37
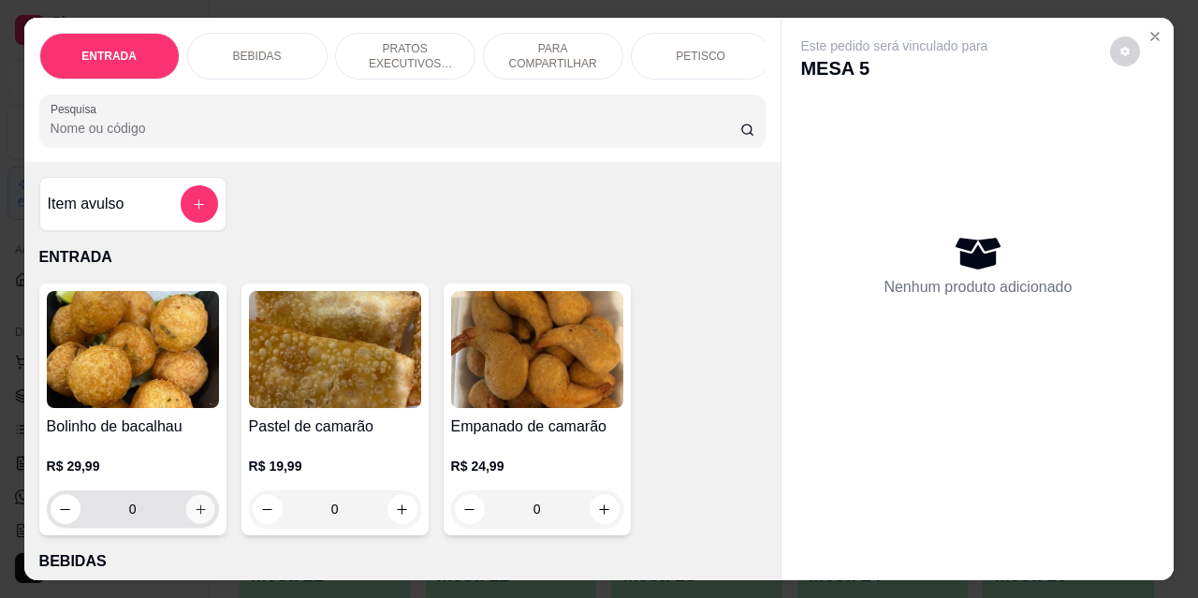
click at [198, 517] on icon "increase-product-quantity" at bounding box center [200, 510] width 14 height 14
type input "1"
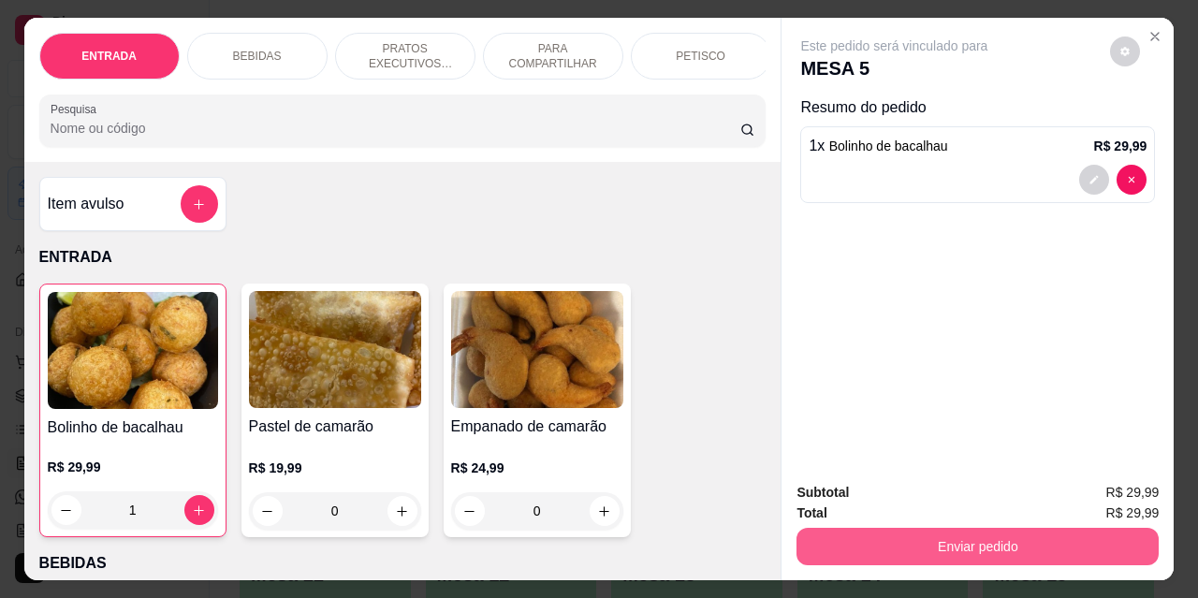
click at [915, 544] on button "Enviar pedido" at bounding box center [978, 546] width 362 height 37
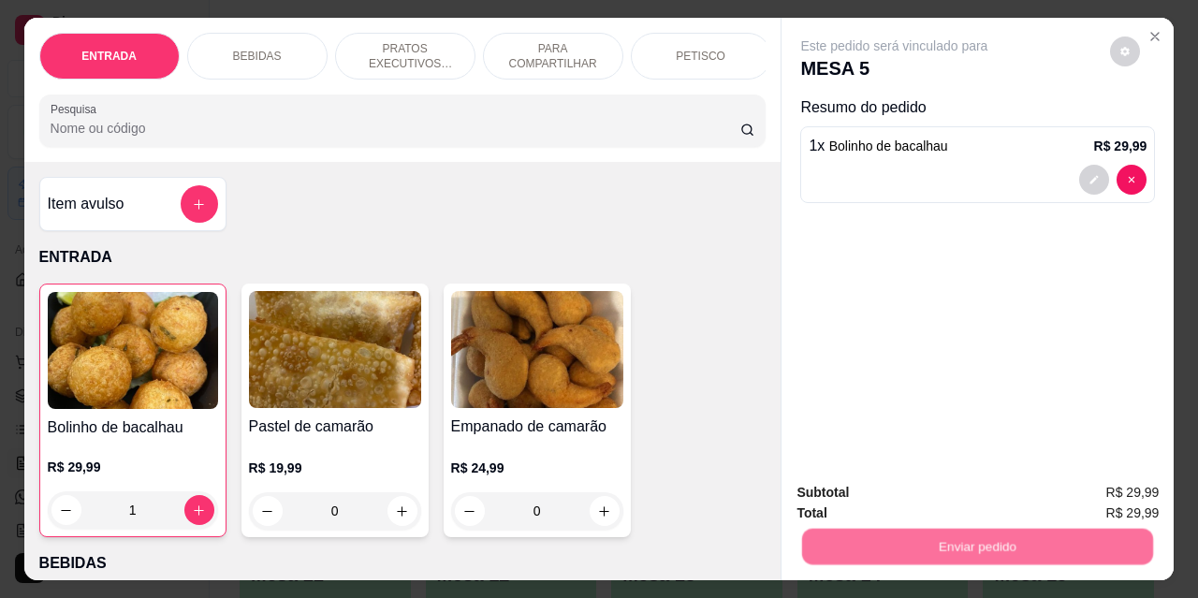
click at [878, 494] on button "Não registrar e enviar pedido" at bounding box center [916, 493] width 189 height 35
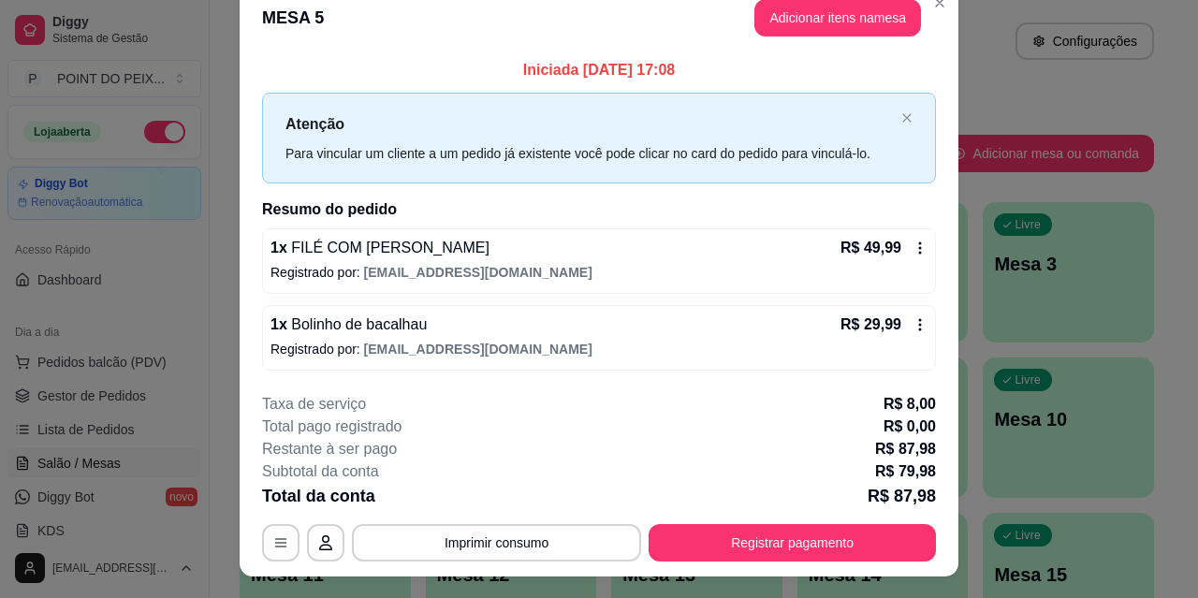
scroll to position [0, 0]
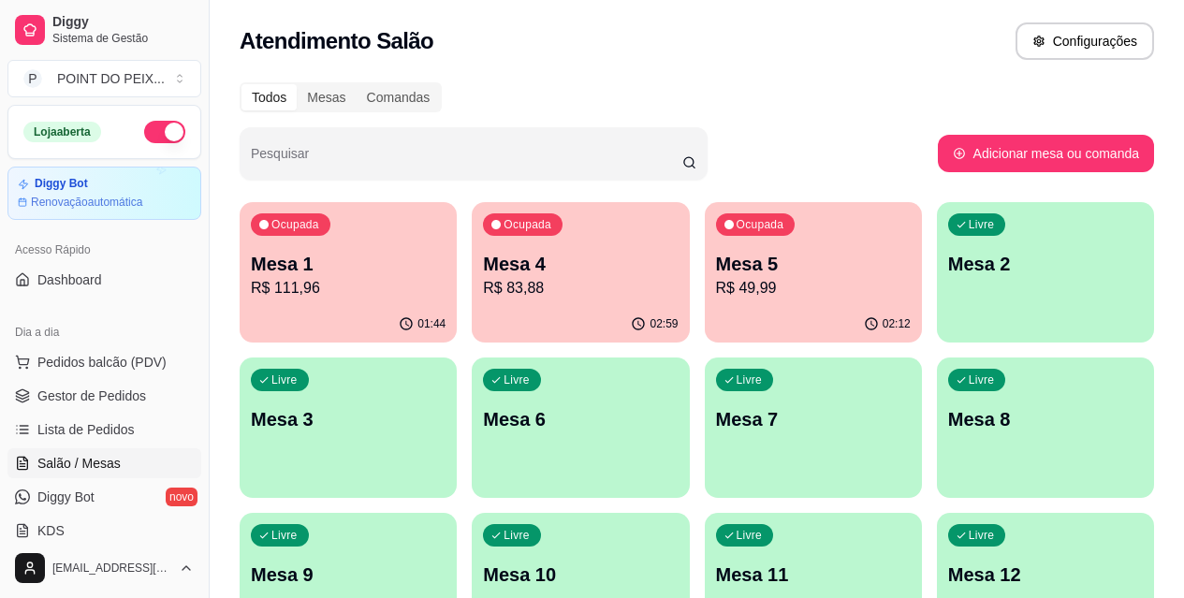
click at [351, 246] on div "Ocupada Mesa 1 R$ 111,96" at bounding box center [348, 254] width 217 height 104
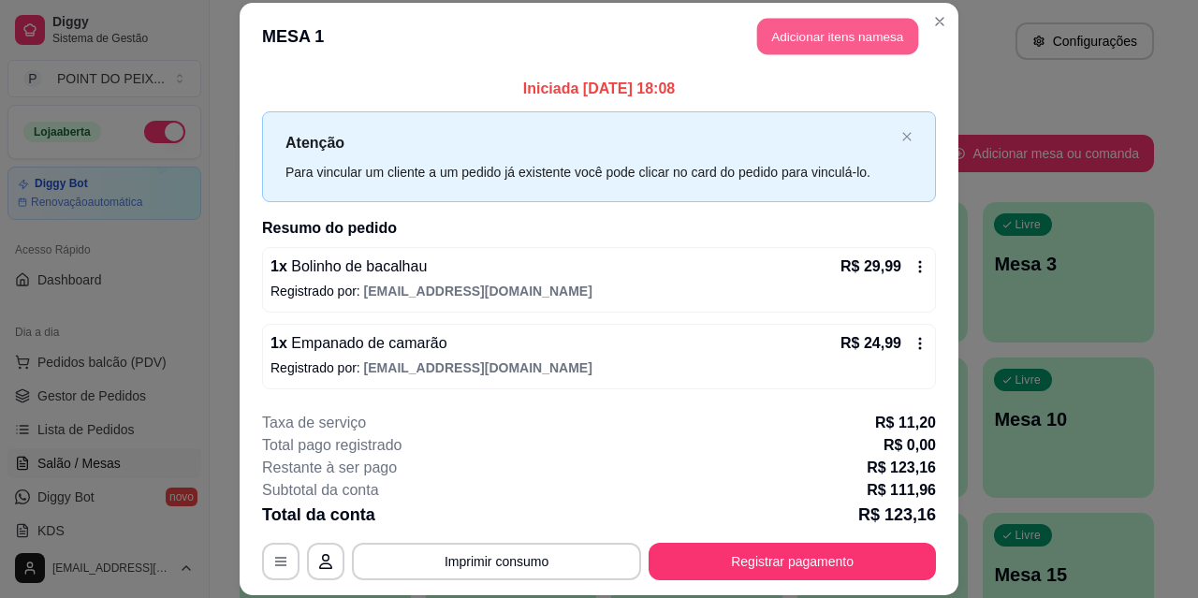
click at [853, 49] on button "Adicionar itens na mesa" at bounding box center [837, 37] width 161 height 37
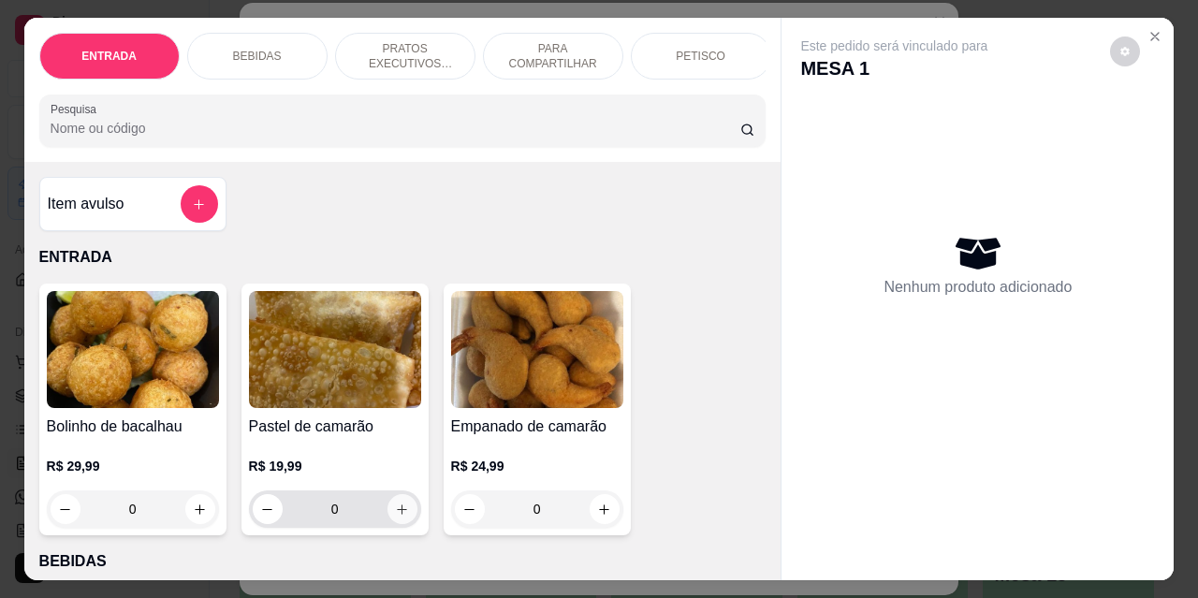
click at [395, 517] on icon "increase-product-quantity" at bounding box center [402, 510] width 14 height 14
type input "1"
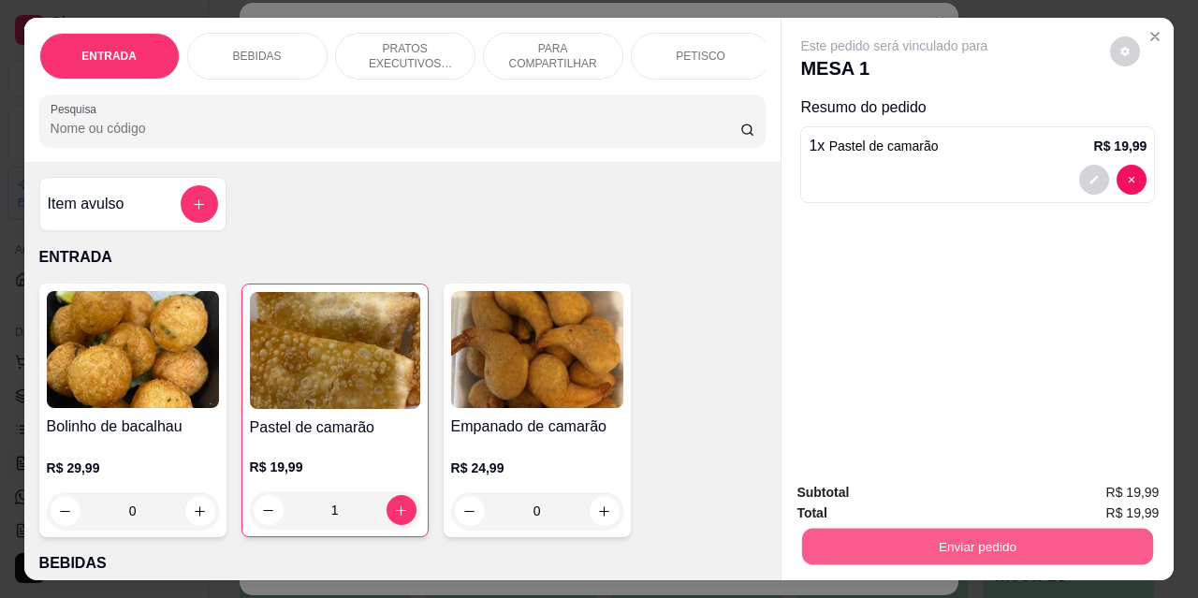
click at [934, 542] on button "Enviar pedido" at bounding box center [977, 546] width 351 height 37
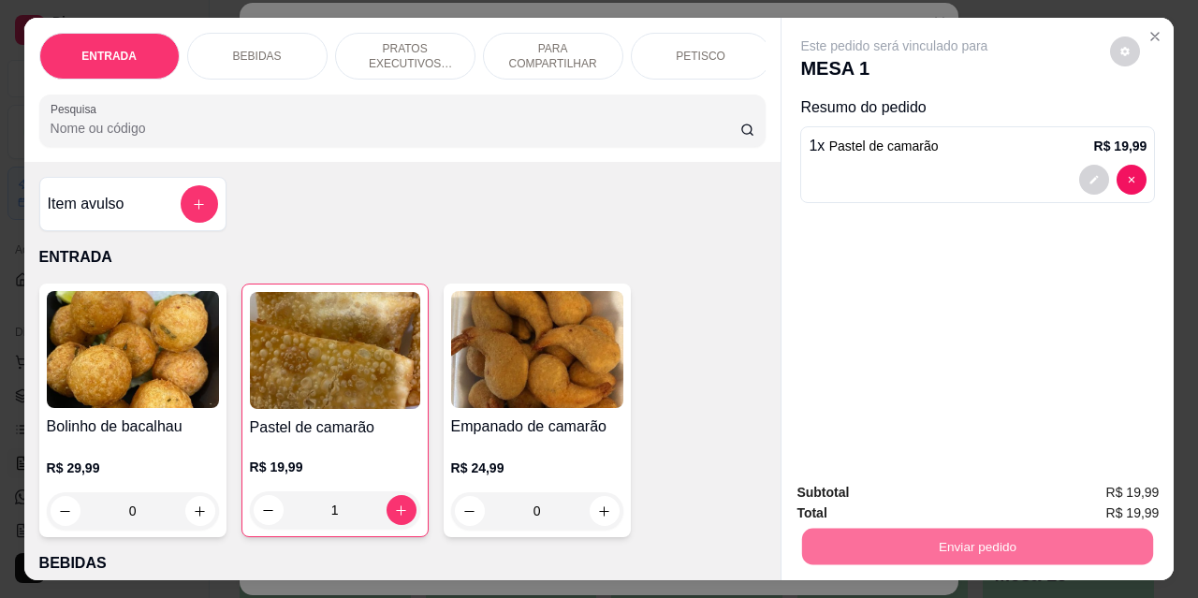
click at [977, 493] on button "Não registrar e enviar pedido" at bounding box center [916, 494] width 195 height 36
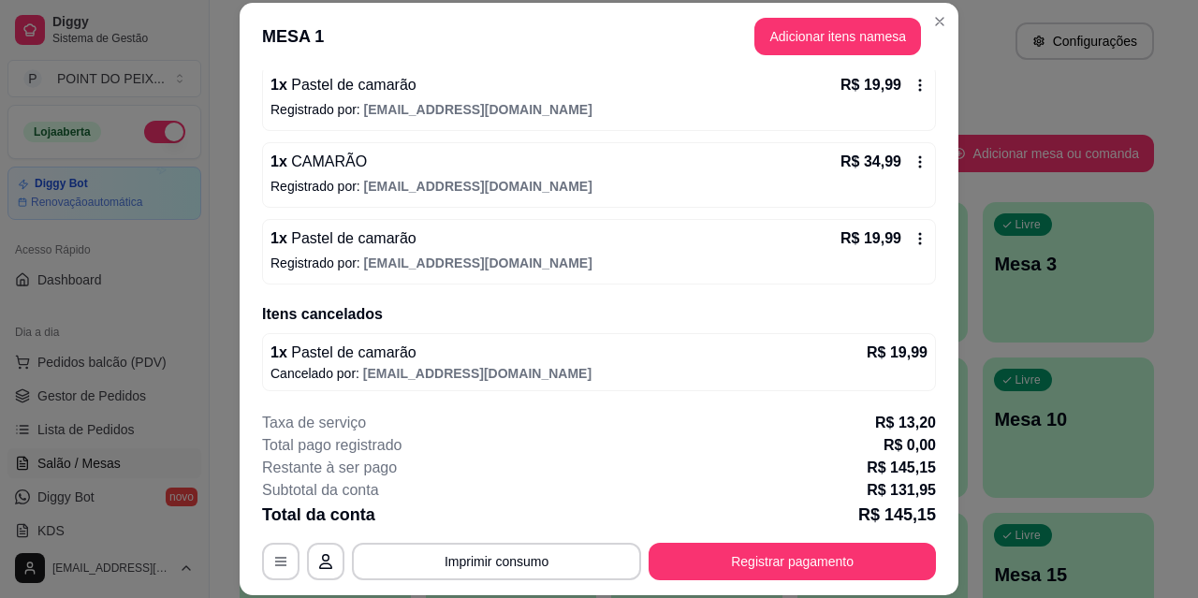
scroll to position [414, 0]
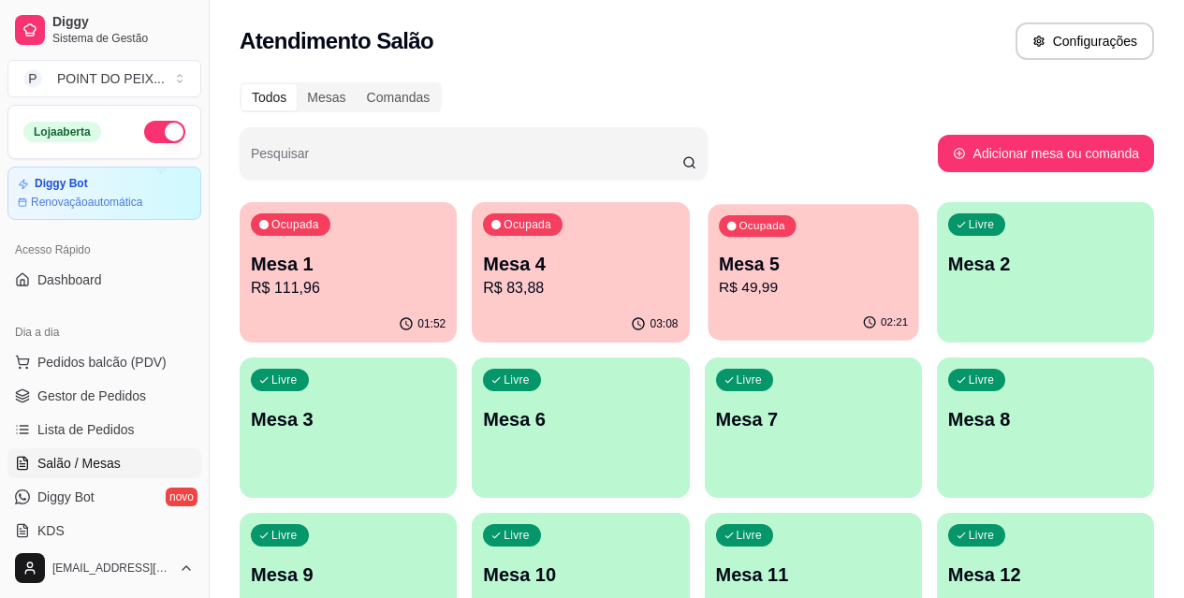
click at [719, 288] on p "R$ 49,99" at bounding box center [813, 288] width 189 height 22
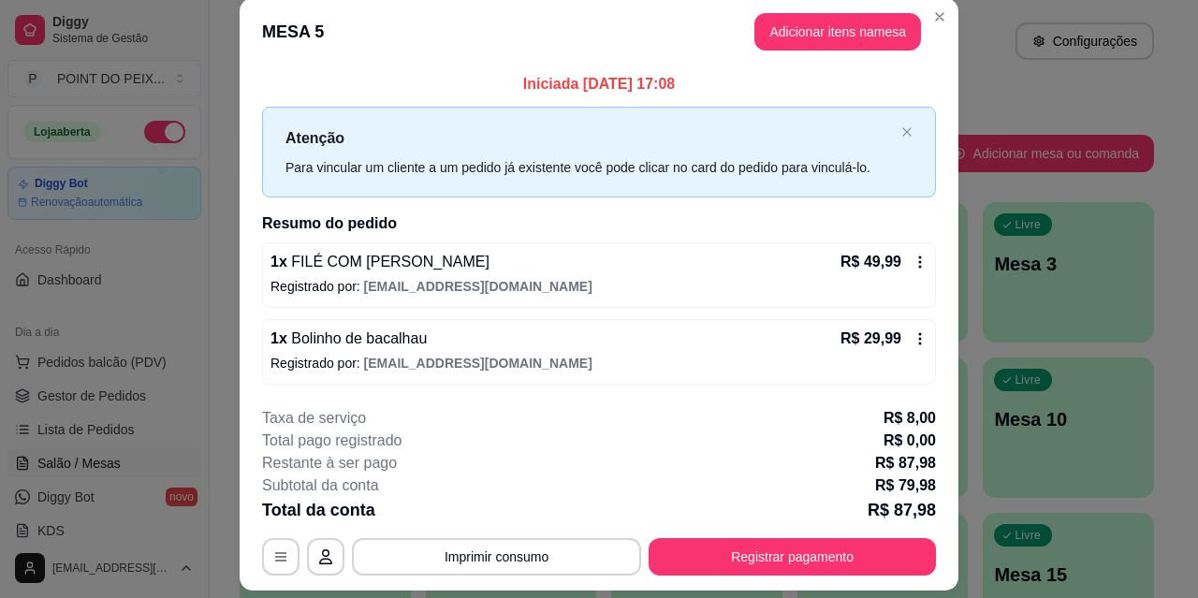
scroll to position [0, 0]
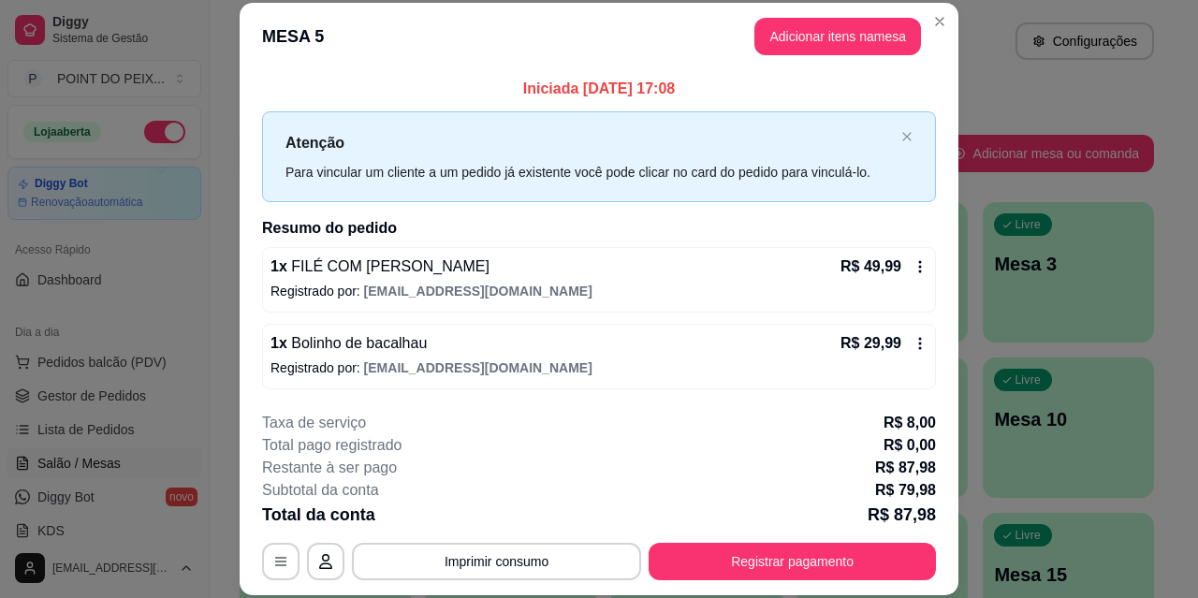
click at [812, 339] on div "1 x Bolinho de bacalhau R$ 29,99" at bounding box center [599, 343] width 657 height 22
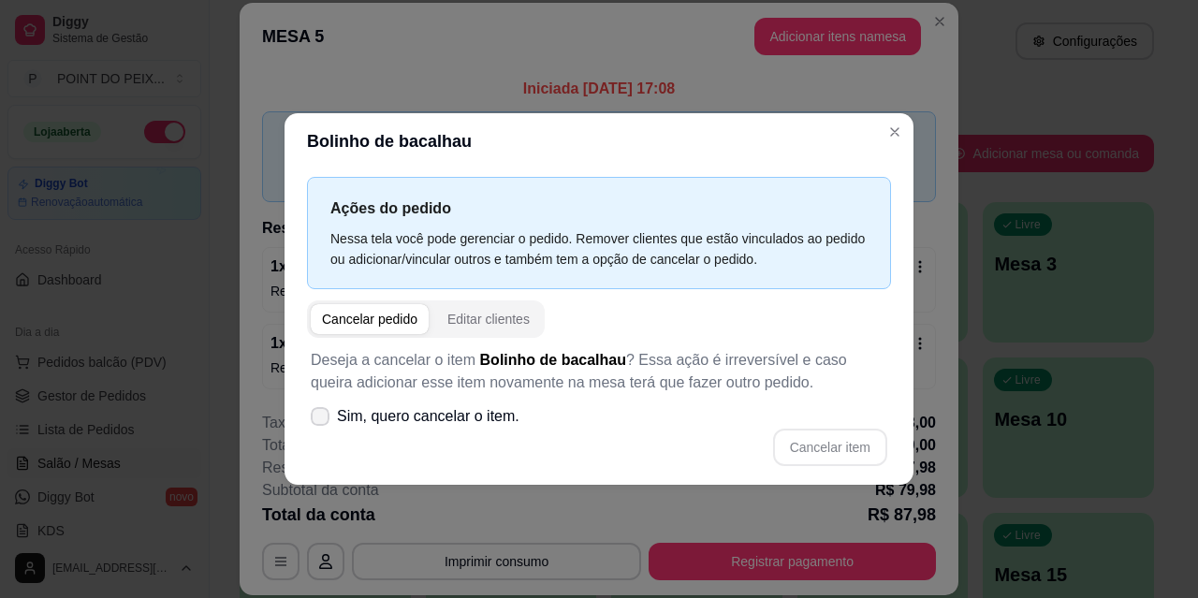
click at [327, 417] on icon at bounding box center [320, 416] width 15 height 11
click at [322, 419] on input "Sim, quero cancelar o item." at bounding box center [316, 425] width 12 height 12
checkbox input "true"
click at [803, 445] on button "Cancelar item" at bounding box center [829, 447] width 111 height 37
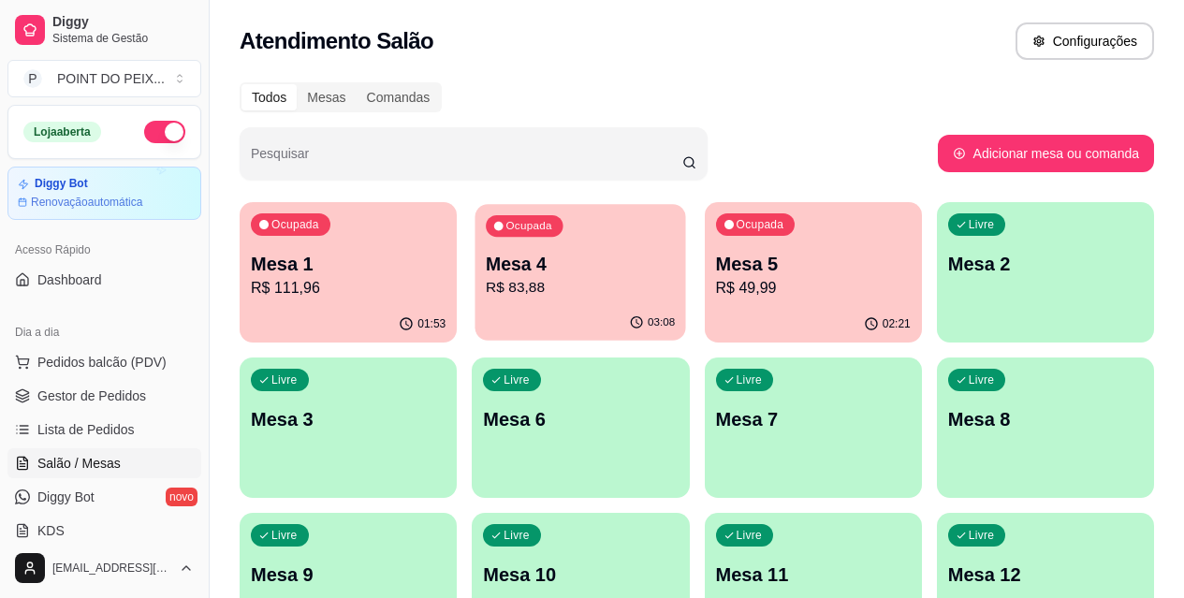
click at [507, 279] on p "R$ 83,88" at bounding box center [580, 288] width 189 height 22
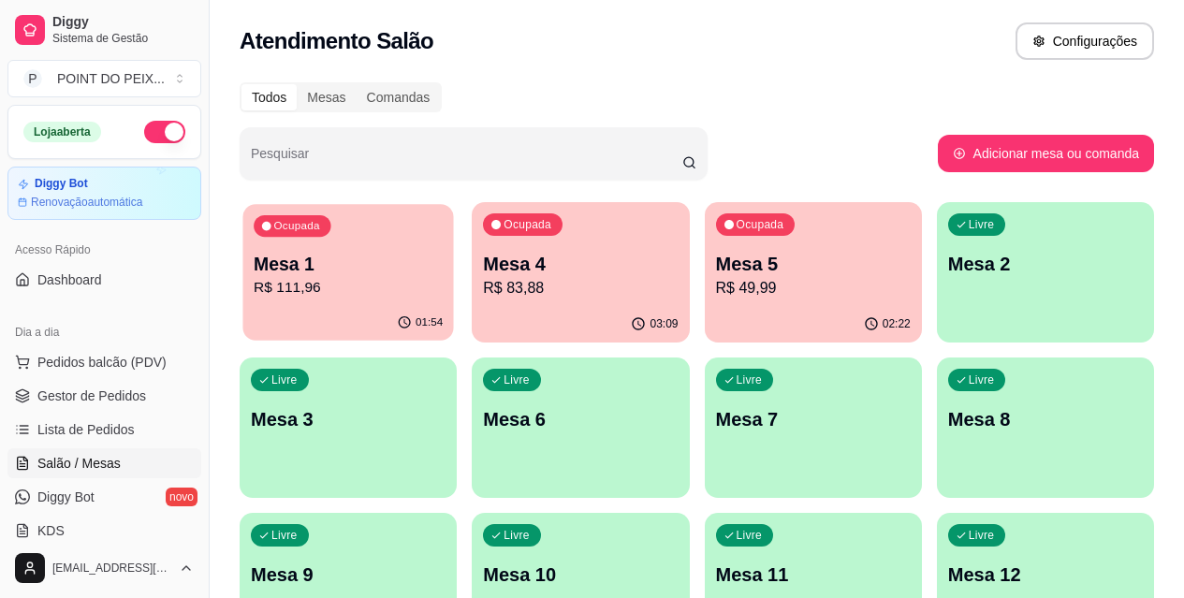
click at [330, 283] on p "R$ 111,96" at bounding box center [348, 288] width 189 height 22
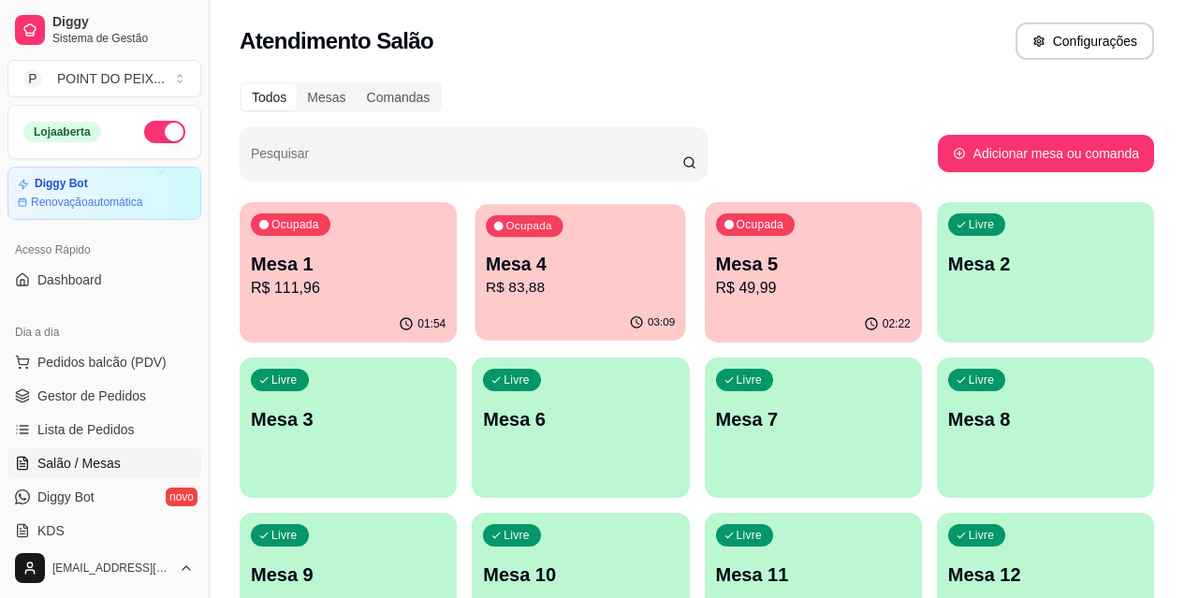
click at [520, 280] on p "R$ 83,88" at bounding box center [580, 288] width 189 height 22
click at [513, 276] on div "Mesa 4 R$ 83,88" at bounding box center [580, 275] width 189 height 47
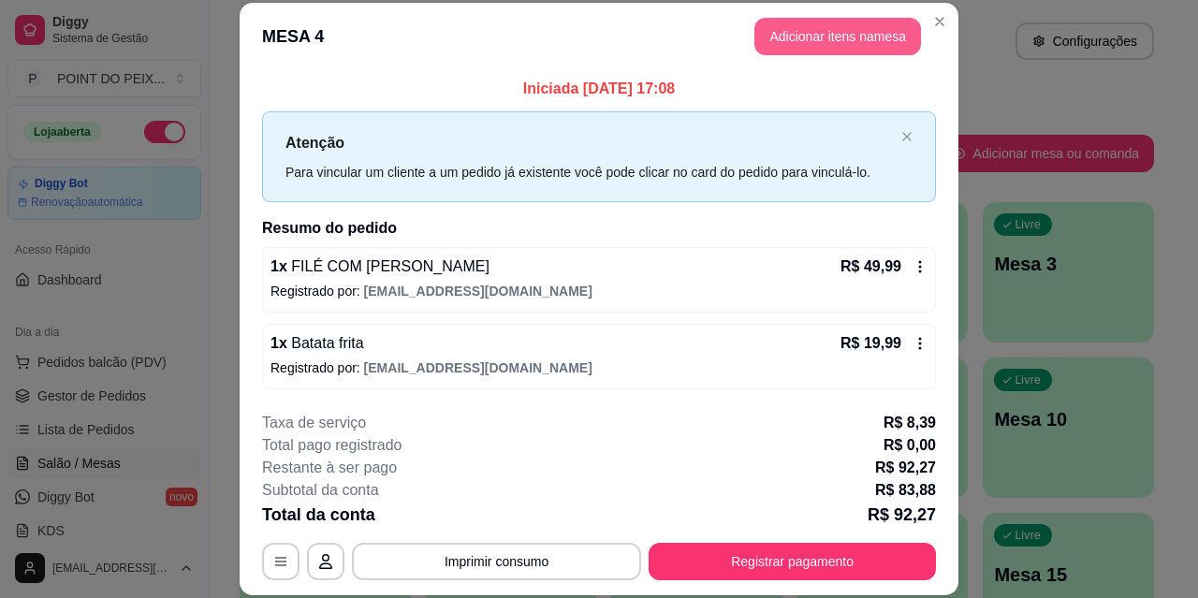
click at [814, 48] on button "Adicionar itens na mesa" at bounding box center [838, 36] width 167 height 37
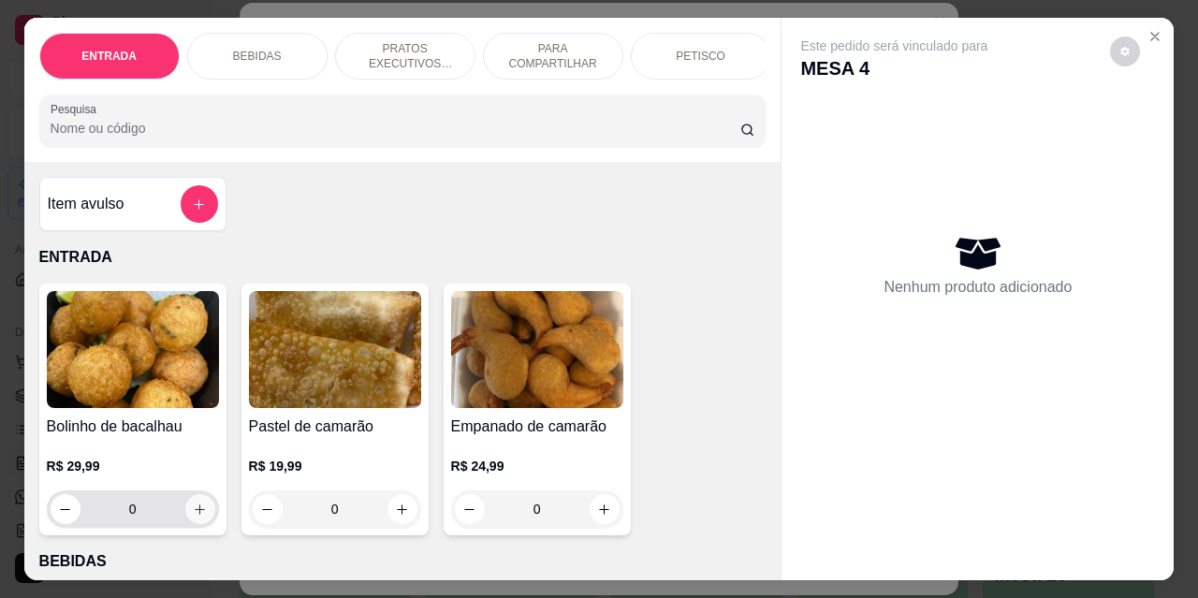
click at [195, 515] on icon "increase-product-quantity" at bounding box center [200, 510] width 10 height 10
type input "1"
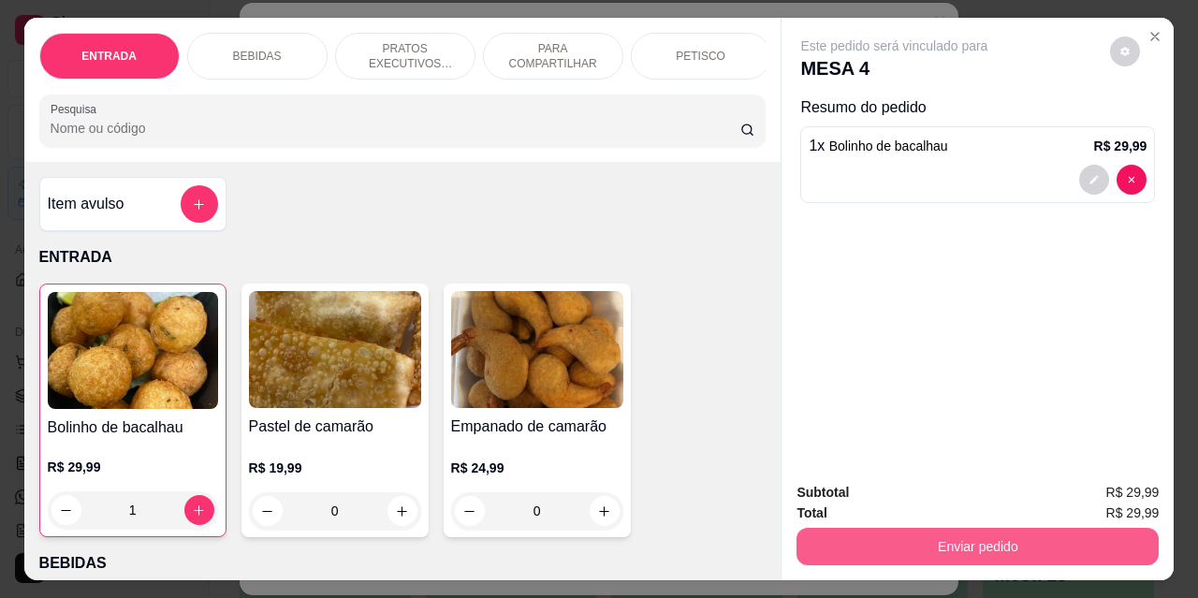
click at [862, 542] on button "Enviar pedido" at bounding box center [978, 546] width 362 height 37
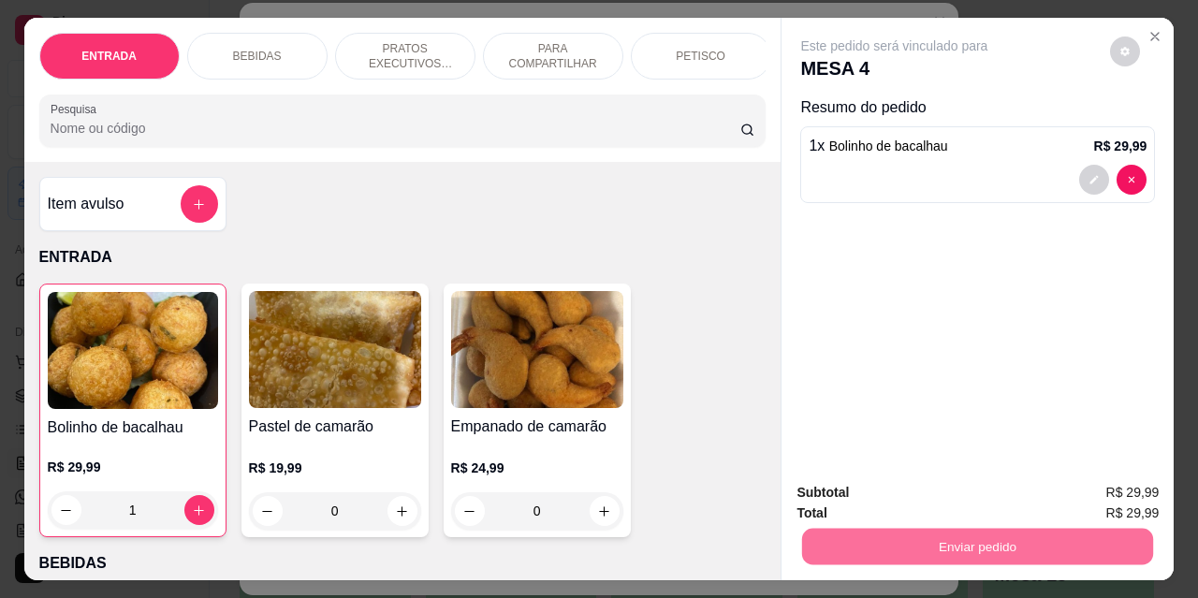
click at [853, 488] on button "Não registrar e enviar pedido" at bounding box center [916, 494] width 195 height 36
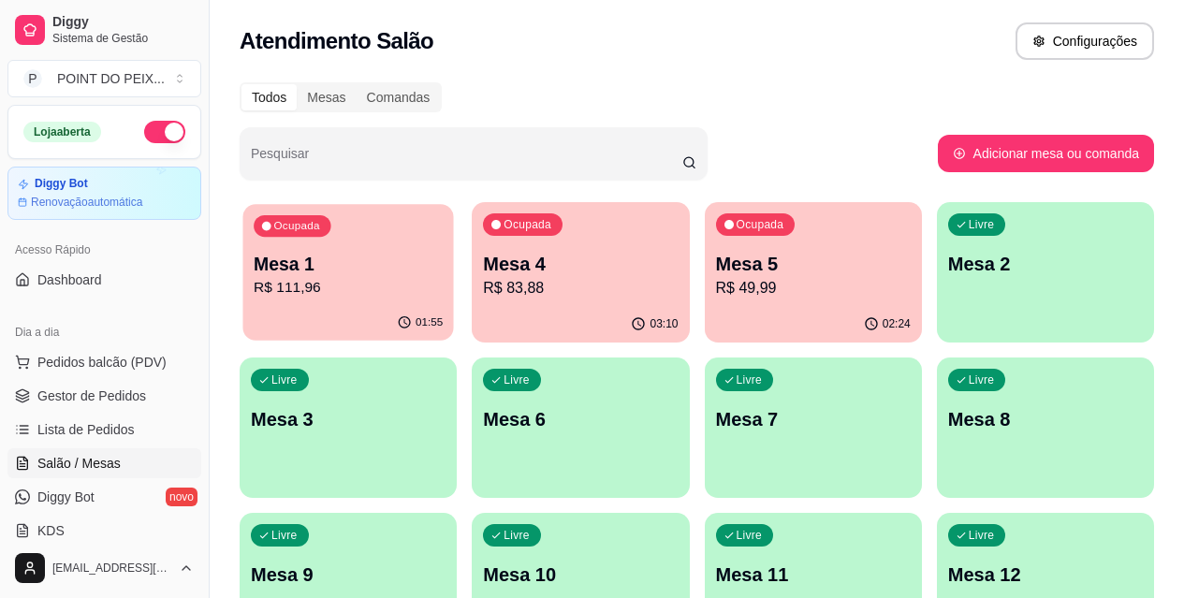
click at [327, 283] on p "R$ 111,96" at bounding box center [348, 288] width 189 height 22
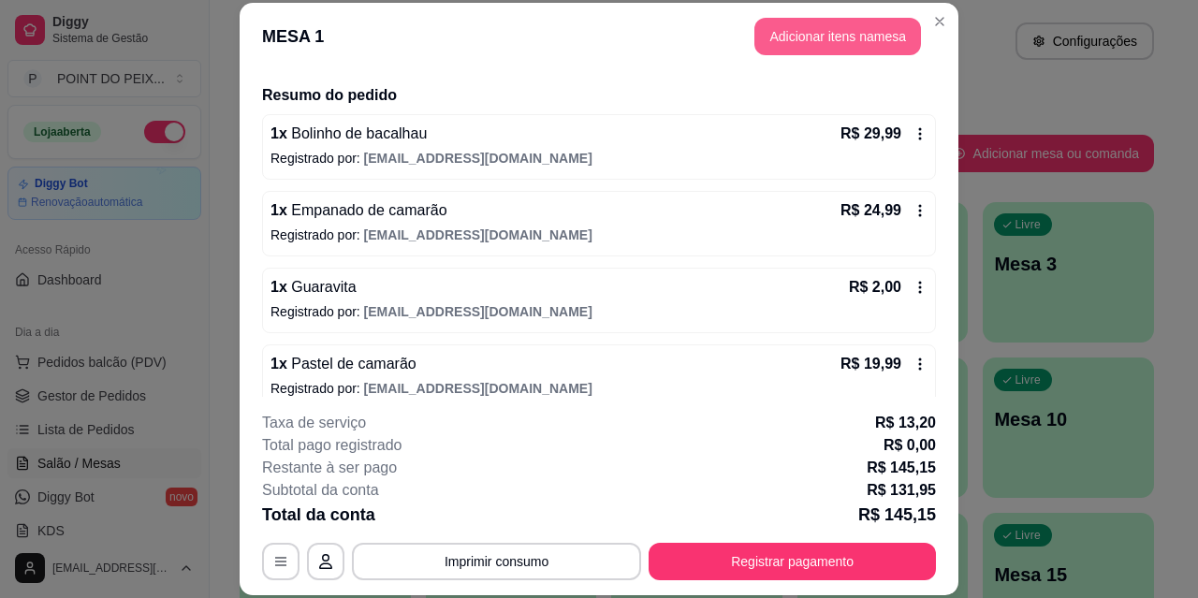
click at [829, 37] on button "Adicionar itens na mesa" at bounding box center [838, 36] width 167 height 37
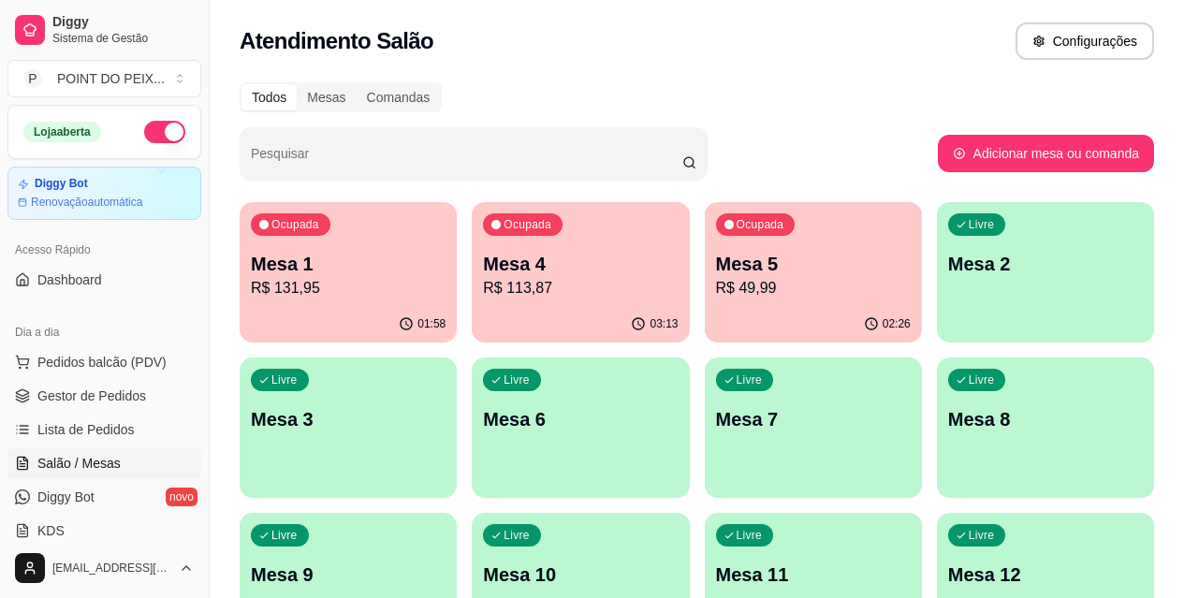
click at [333, 300] on div "Ocupada Mesa 1 R$ 131,95" at bounding box center [348, 254] width 217 height 104
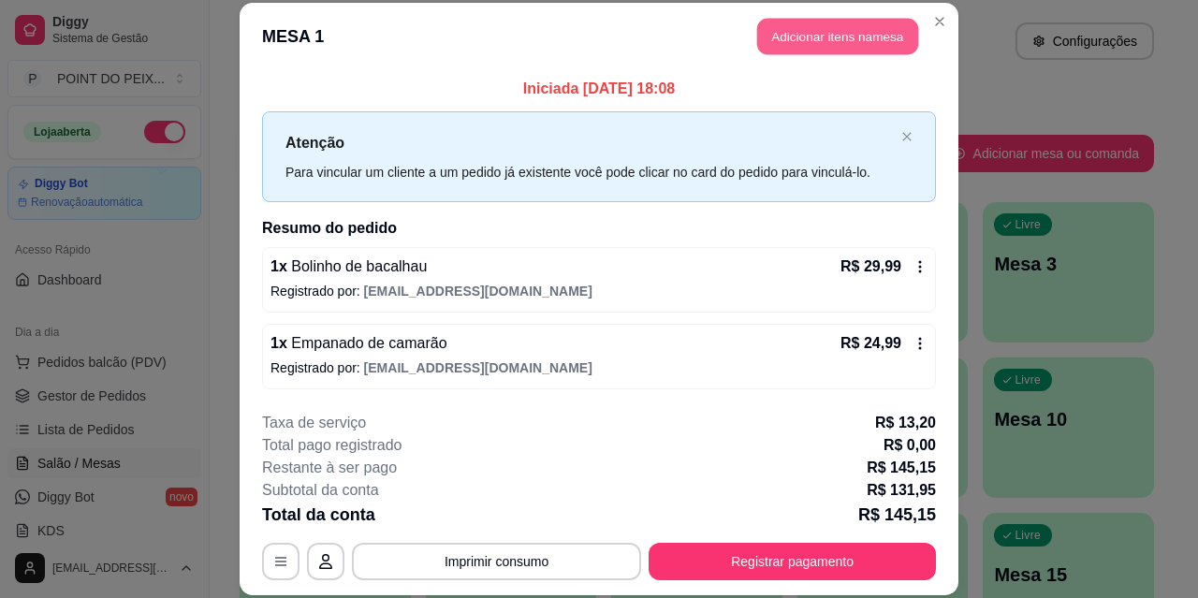
click at [783, 43] on button "Adicionar itens na mesa" at bounding box center [837, 37] width 161 height 37
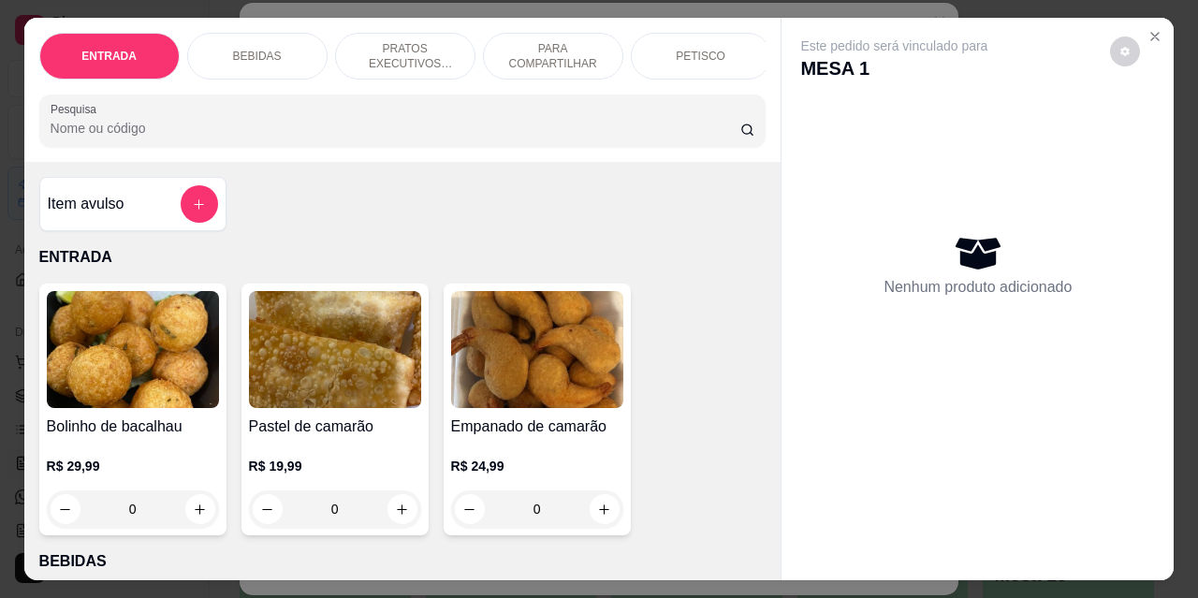
drag, startPoint x: 266, startPoint y: 55, endPoint x: 254, endPoint y: 78, distance: 25.6
click at [265, 54] on p "BEBIDAS" at bounding box center [257, 56] width 49 height 15
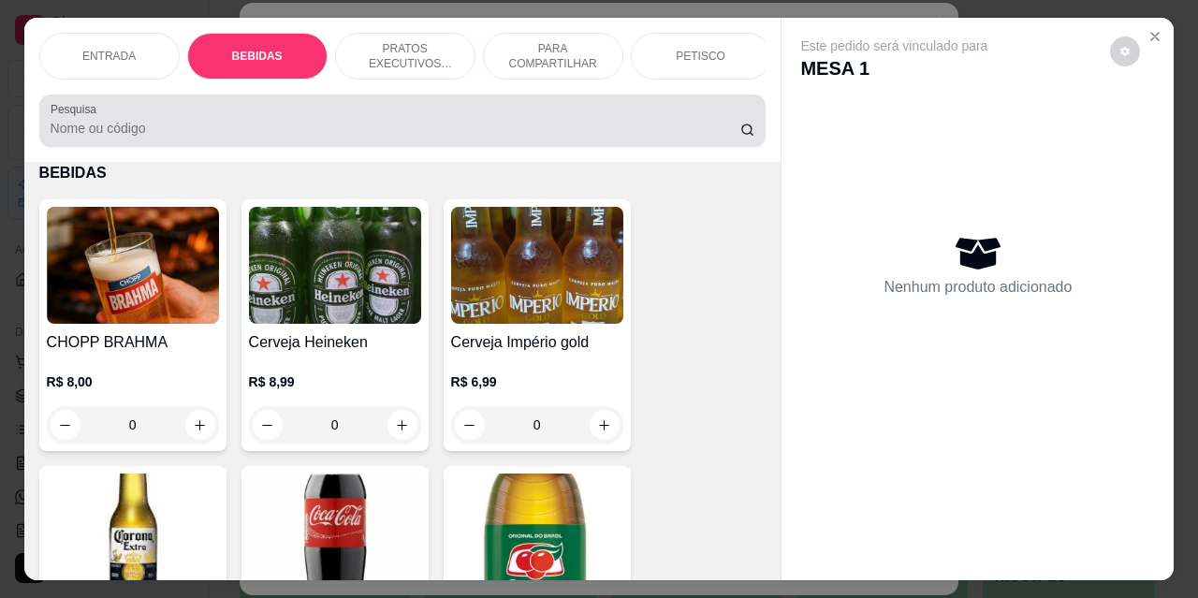
scroll to position [49, 0]
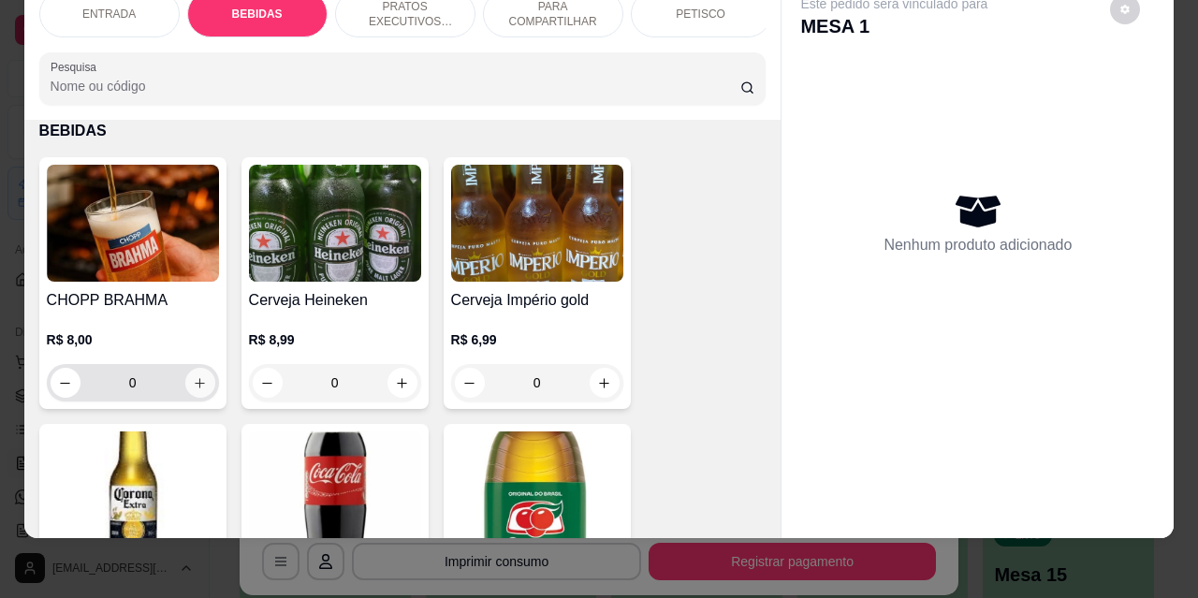
click at [198, 385] on icon "increase-product-quantity" at bounding box center [200, 383] width 14 height 14
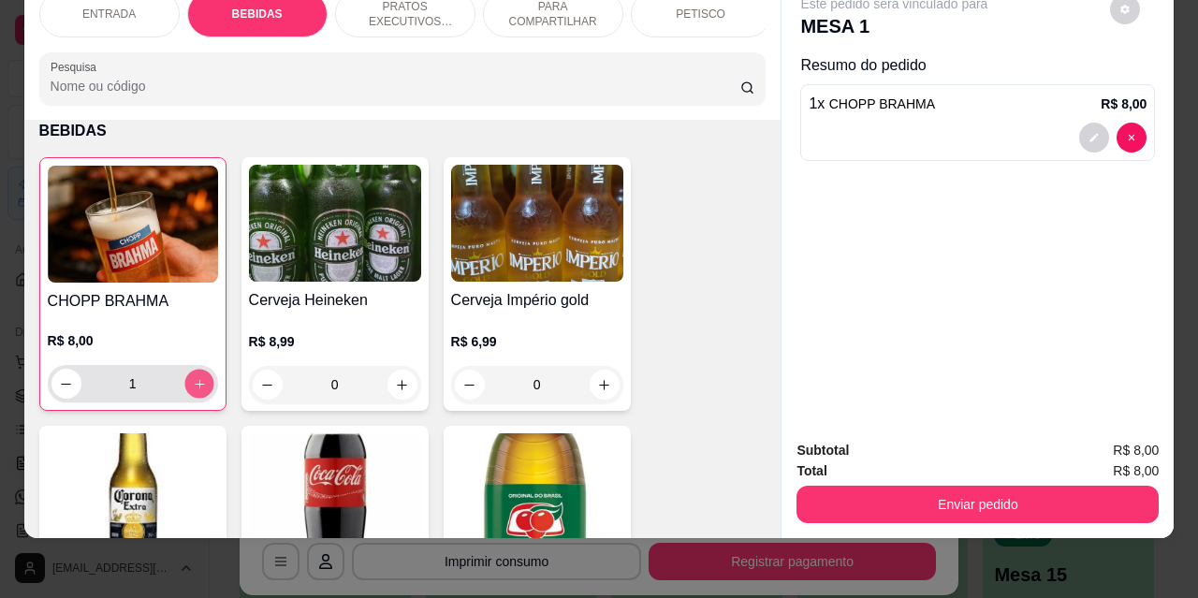
click at [198, 385] on icon "increase-product-quantity" at bounding box center [199, 384] width 14 height 14
click at [198, 386] on icon "increase-product-quantity" at bounding box center [199, 384] width 14 height 14
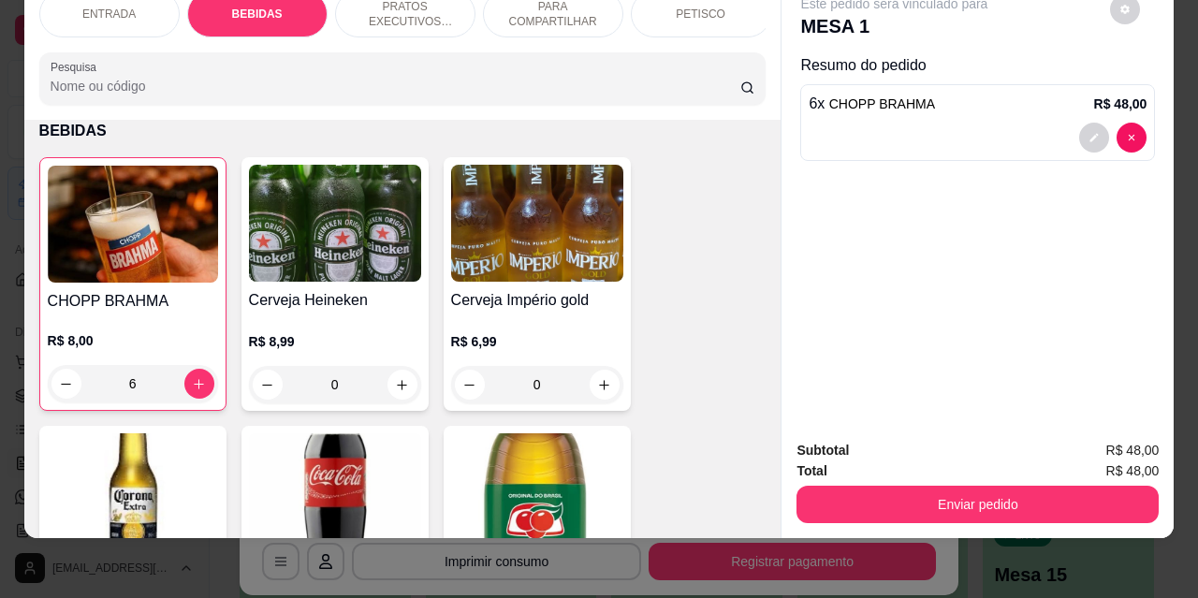
click at [161, 374] on input "6" at bounding box center [132, 383] width 103 height 37
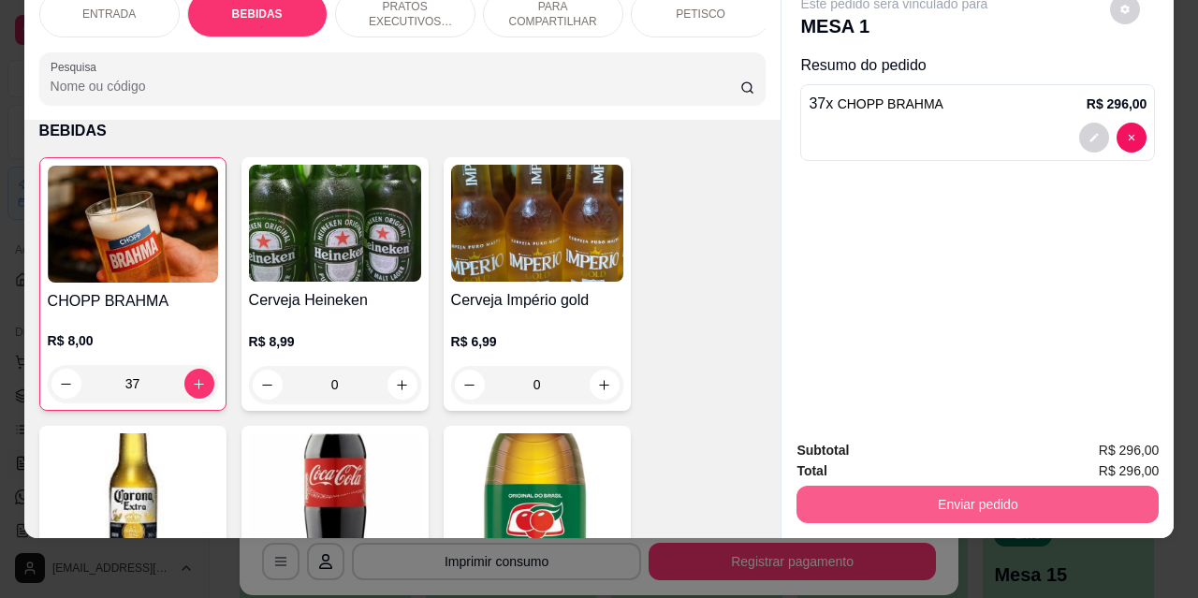
type input "37"
click at [899, 486] on button "Enviar pedido" at bounding box center [978, 504] width 362 height 37
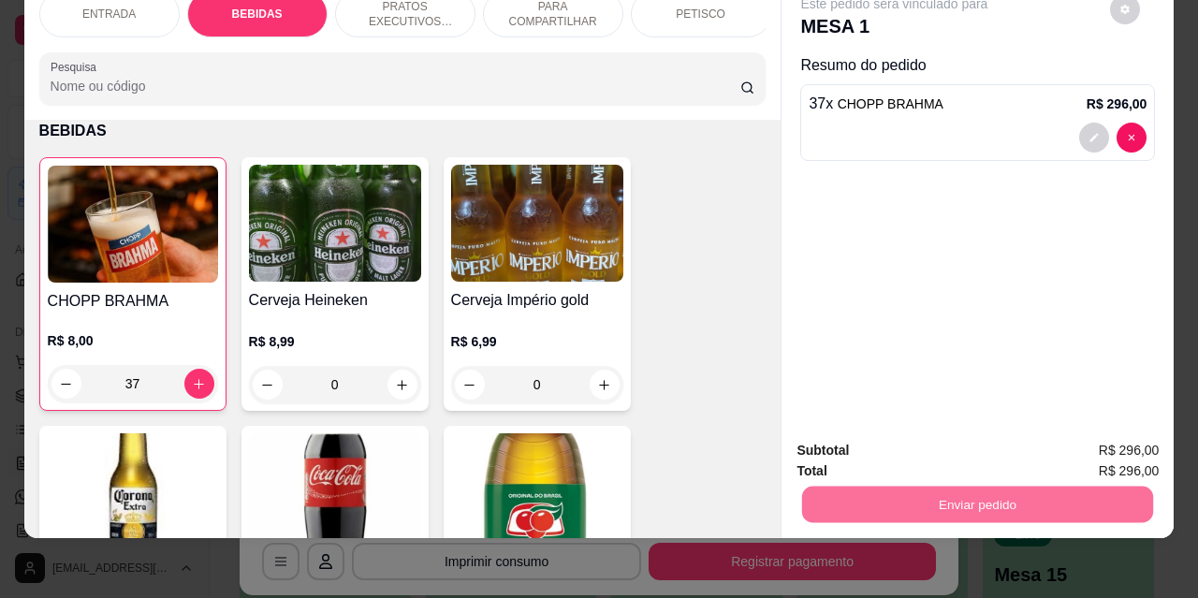
click at [854, 436] on button "Não registrar e enviar pedido" at bounding box center [916, 444] width 189 height 35
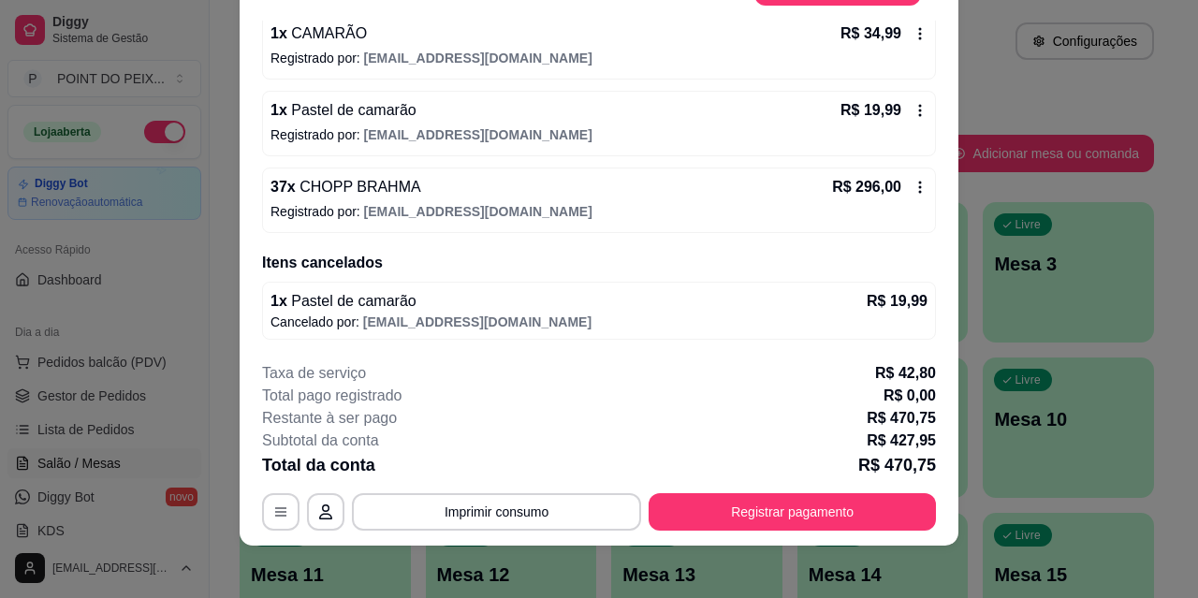
scroll to position [57, 0]
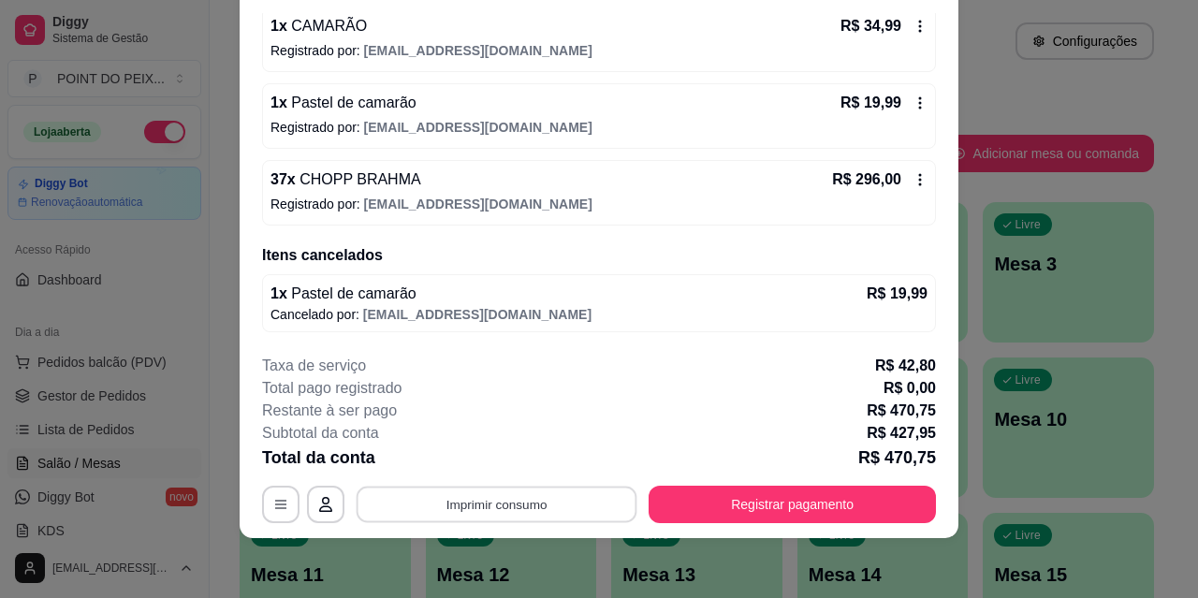
click at [528, 501] on button "Imprimir consumo" at bounding box center [497, 504] width 281 height 37
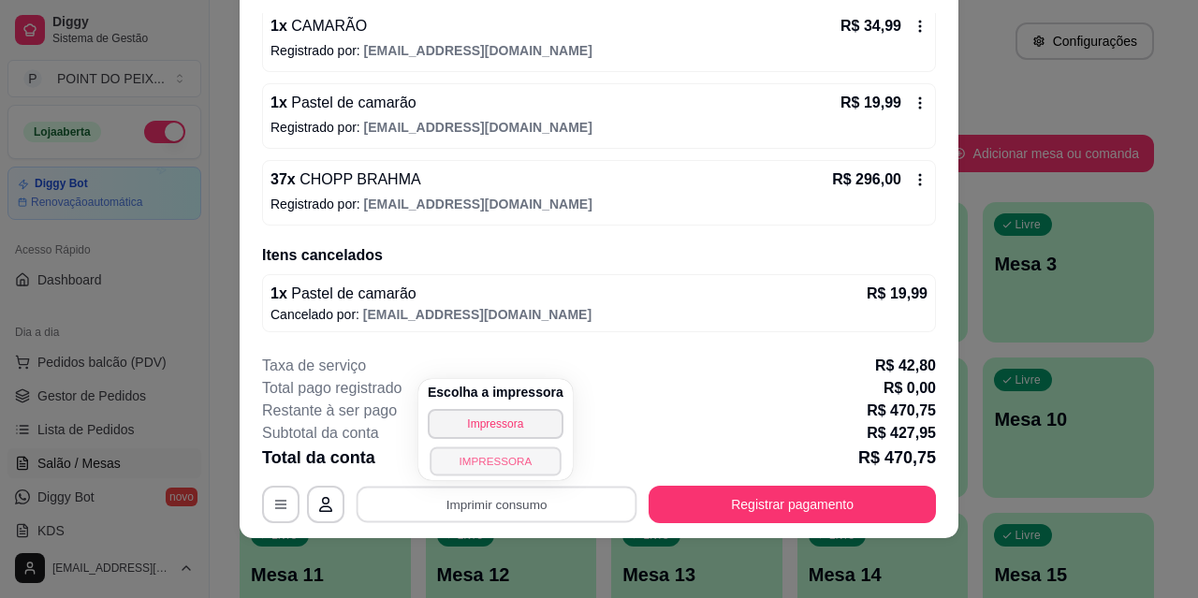
click at [497, 462] on button "IMPRESSORA" at bounding box center [495, 461] width 131 height 29
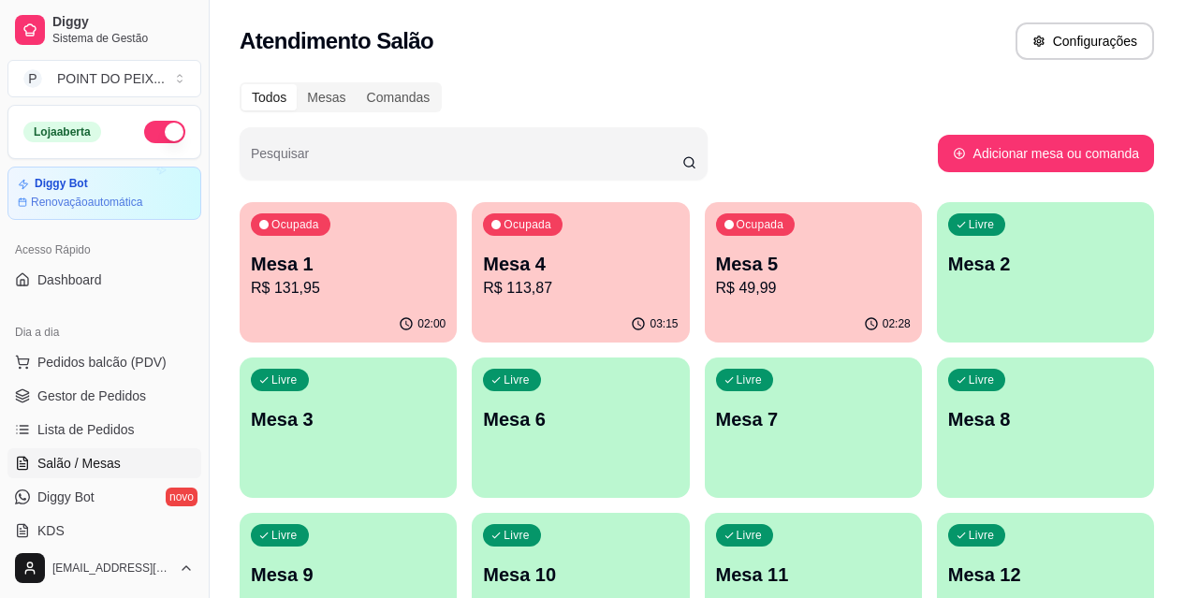
click at [937, 312] on div "Livre Mesa 2" at bounding box center [1045, 261] width 217 height 118
click at [951, 267] on p "Mesa 2" at bounding box center [1045, 264] width 189 height 25
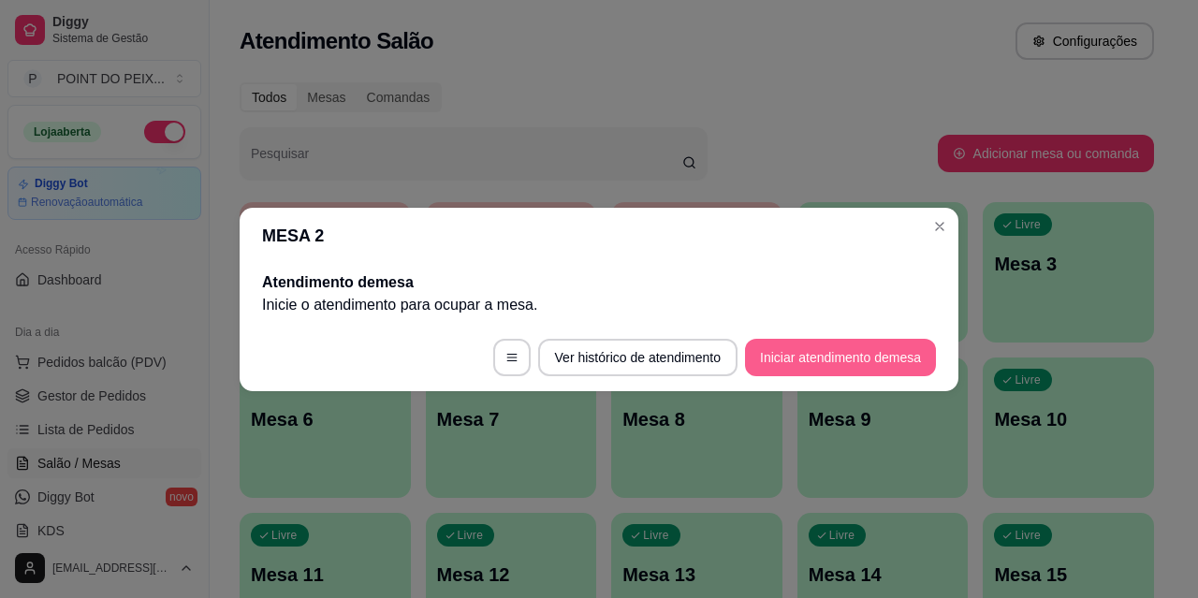
click at [826, 351] on button "Iniciar atendimento de mesa" at bounding box center [840, 357] width 191 height 37
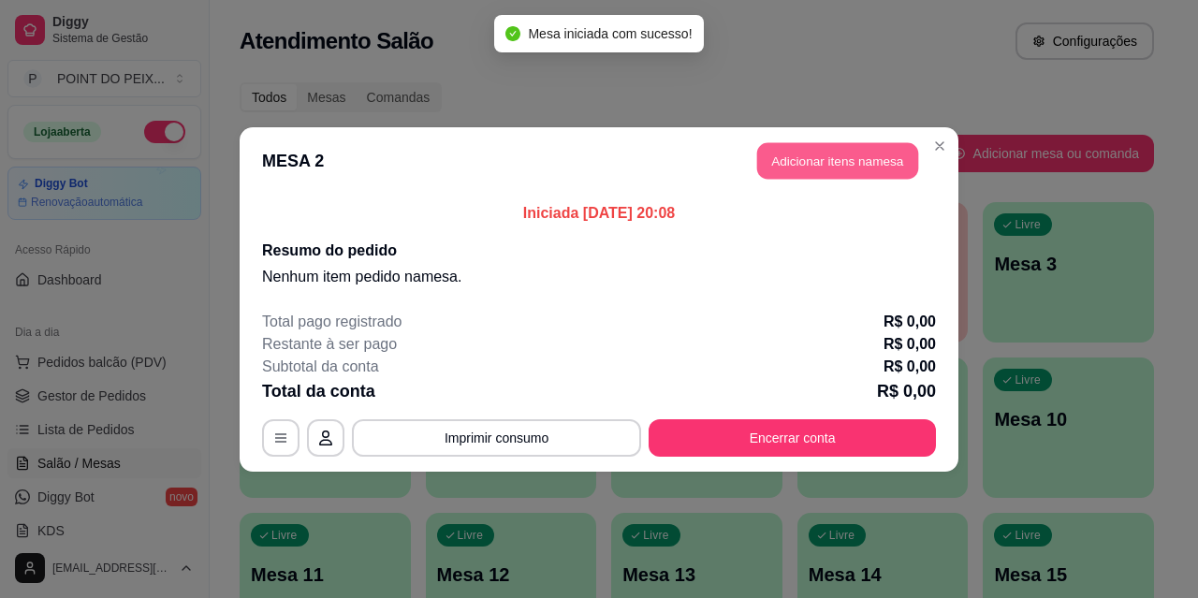
click at [826, 162] on button "Adicionar itens na mesa" at bounding box center [837, 160] width 161 height 37
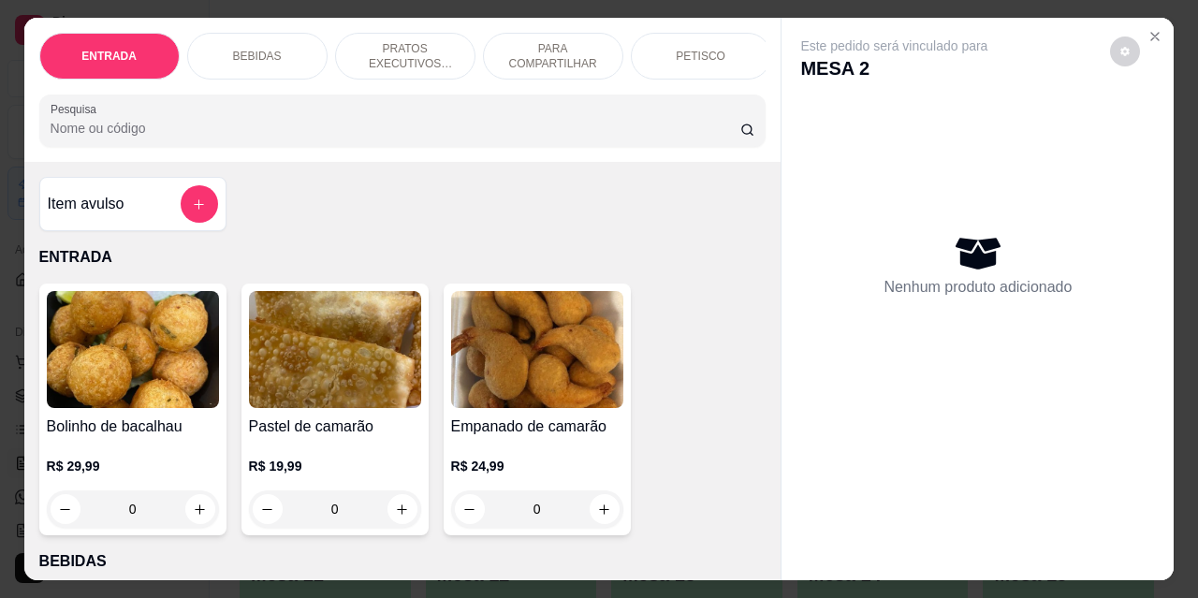
scroll to position [187, 0]
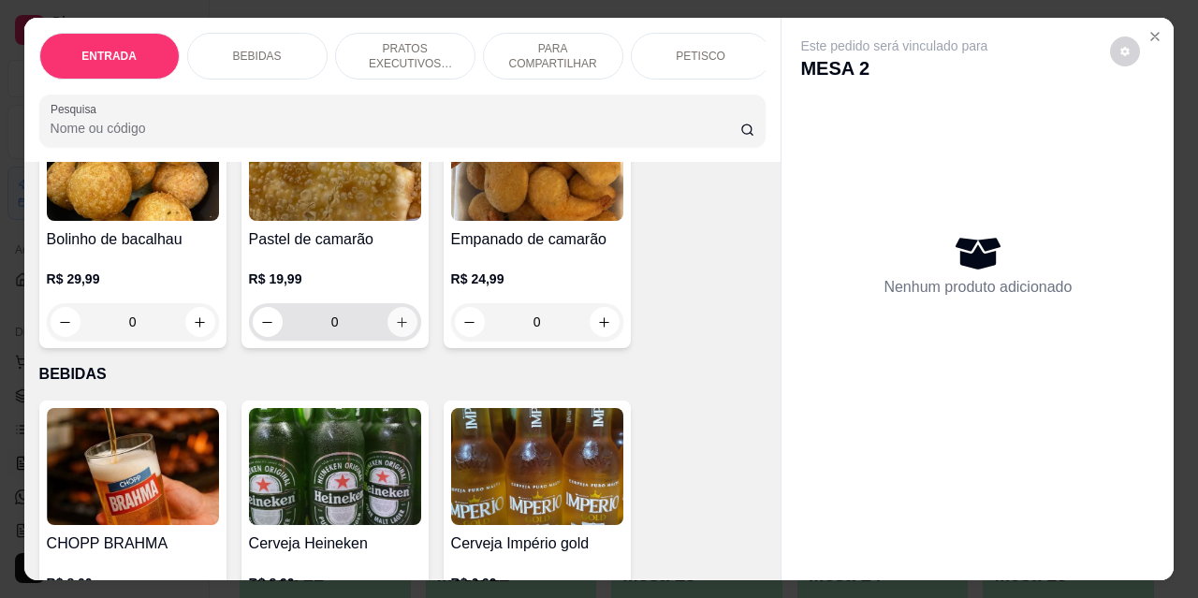
click at [408, 332] on button "increase-product-quantity" at bounding box center [403, 322] width 30 height 30
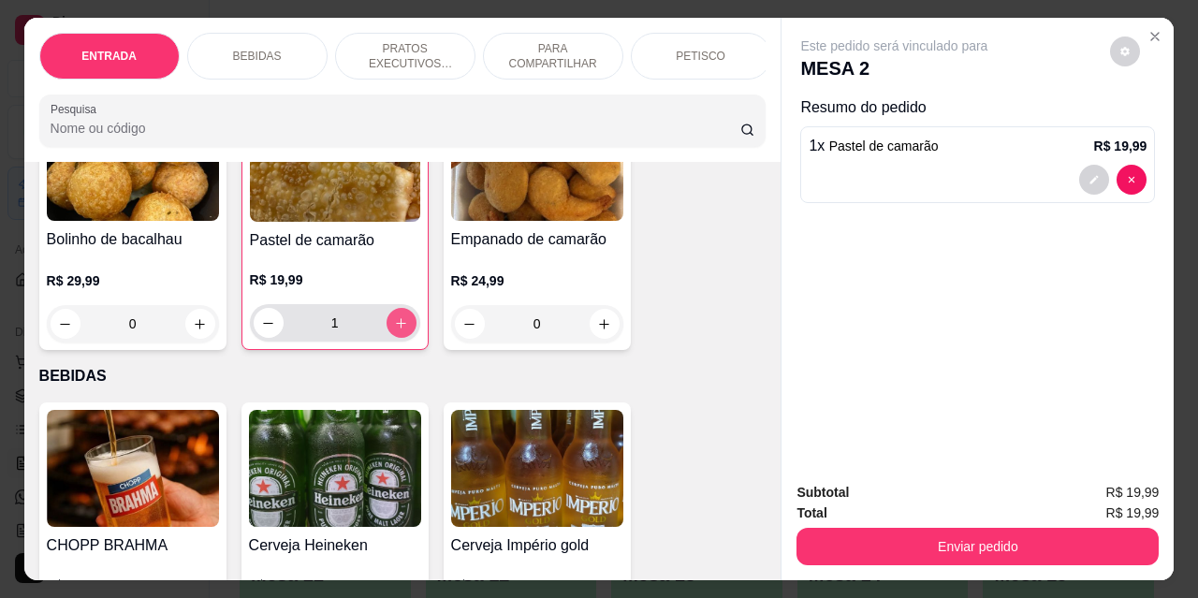
click at [408, 332] on button "increase-product-quantity" at bounding box center [402, 323] width 30 height 30
type input "2"
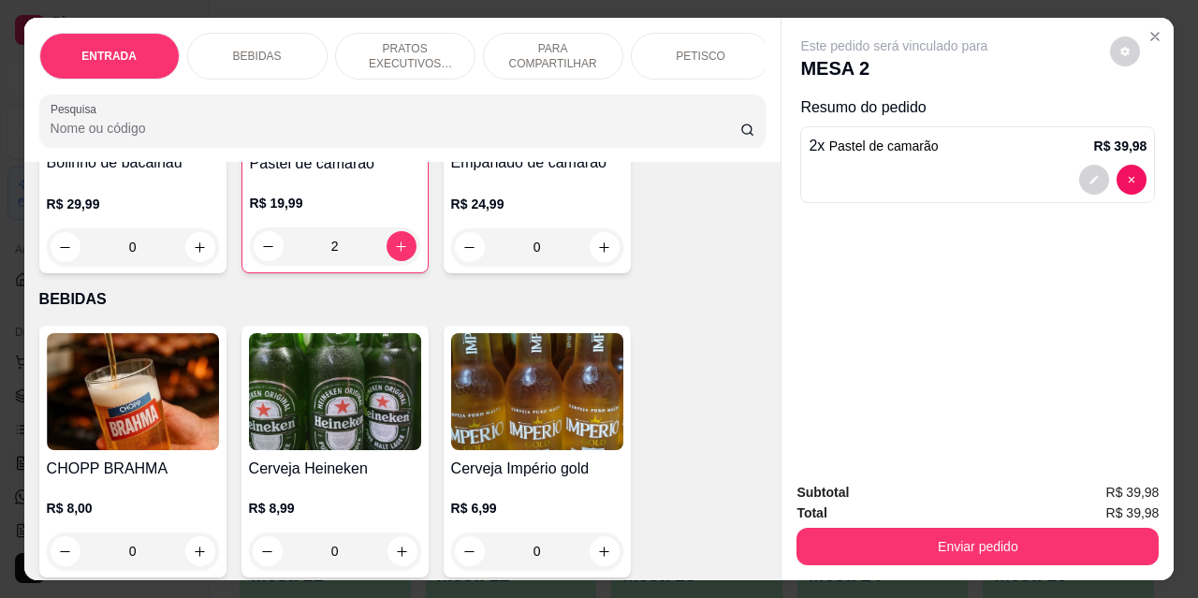
scroll to position [281, 0]
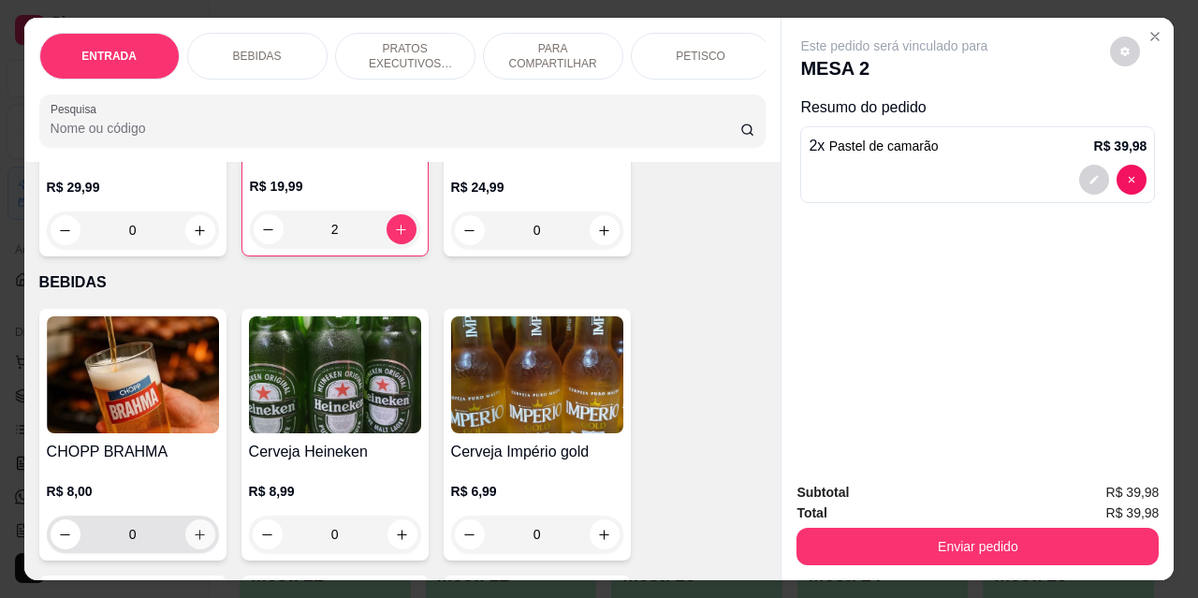
click at [195, 542] on icon "increase-product-quantity" at bounding box center [200, 535] width 14 height 14
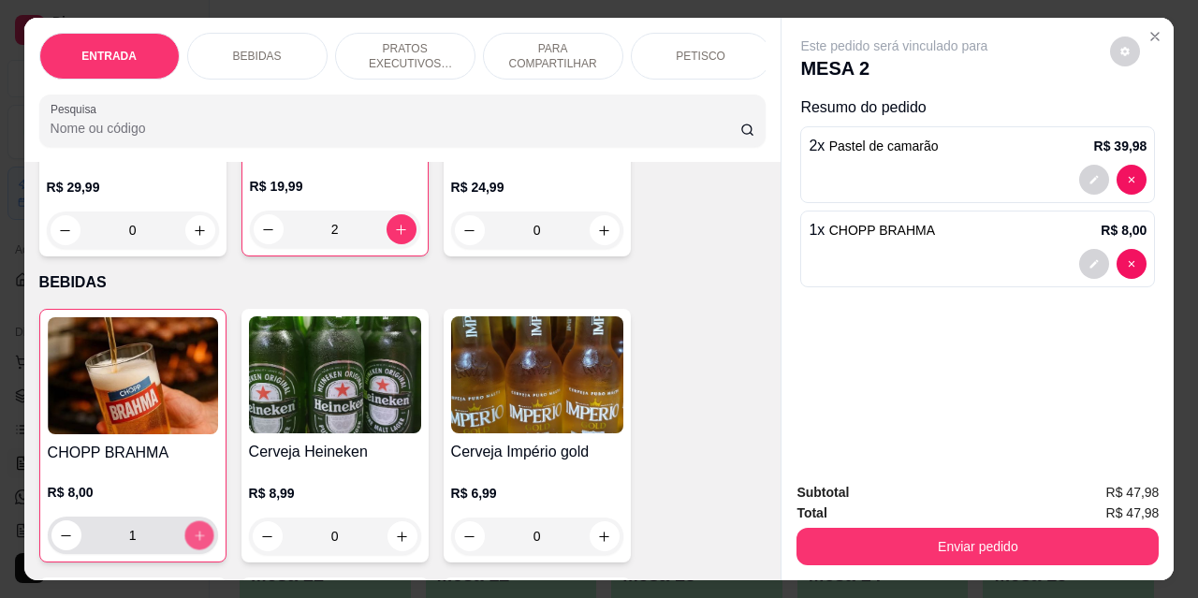
click at [195, 543] on icon "increase-product-quantity" at bounding box center [199, 536] width 14 height 14
type input "5"
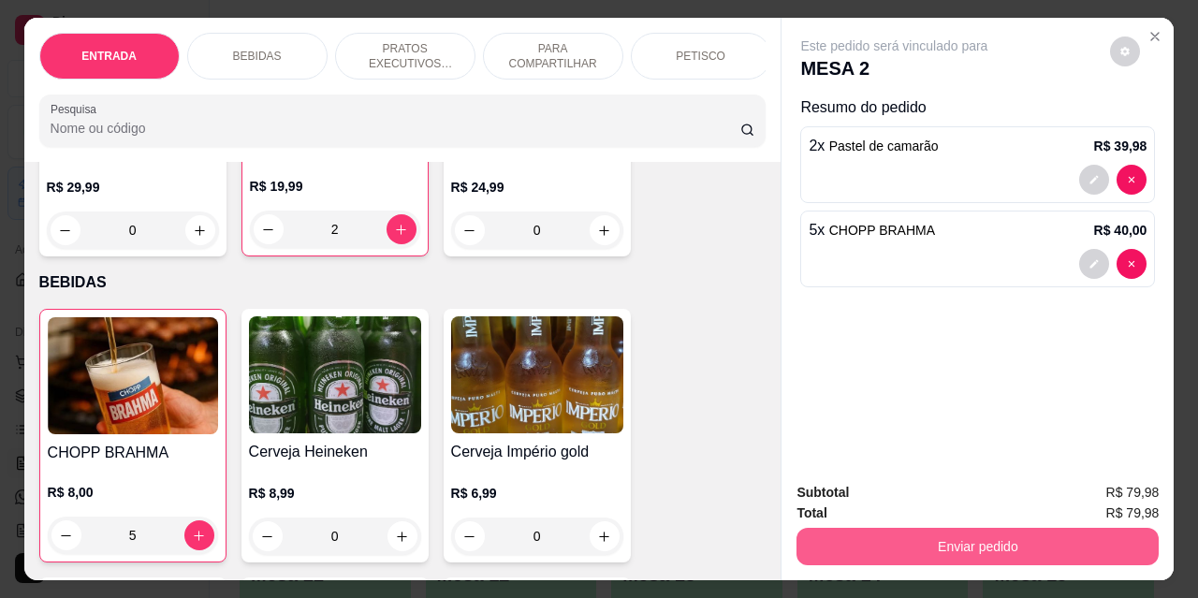
click at [975, 535] on button "Enviar pedido" at bounding box center [978, 546] width 362 height 37
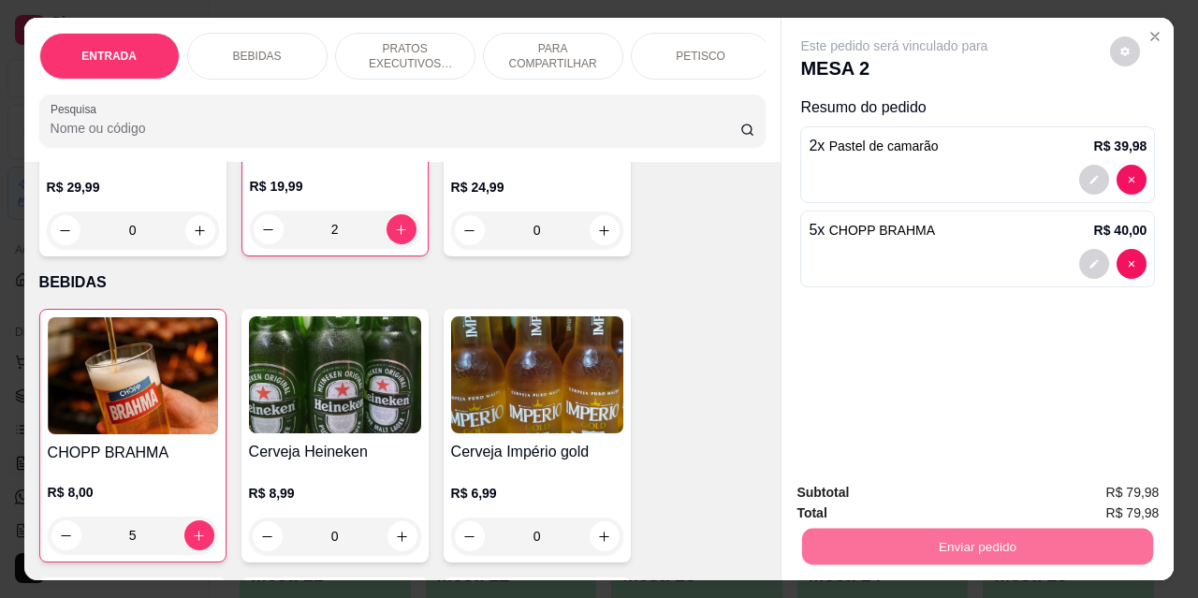
click at [894, 494] on button "Não registrar e enviar pedido" at bounding box center [916, 493] width 189 height 35
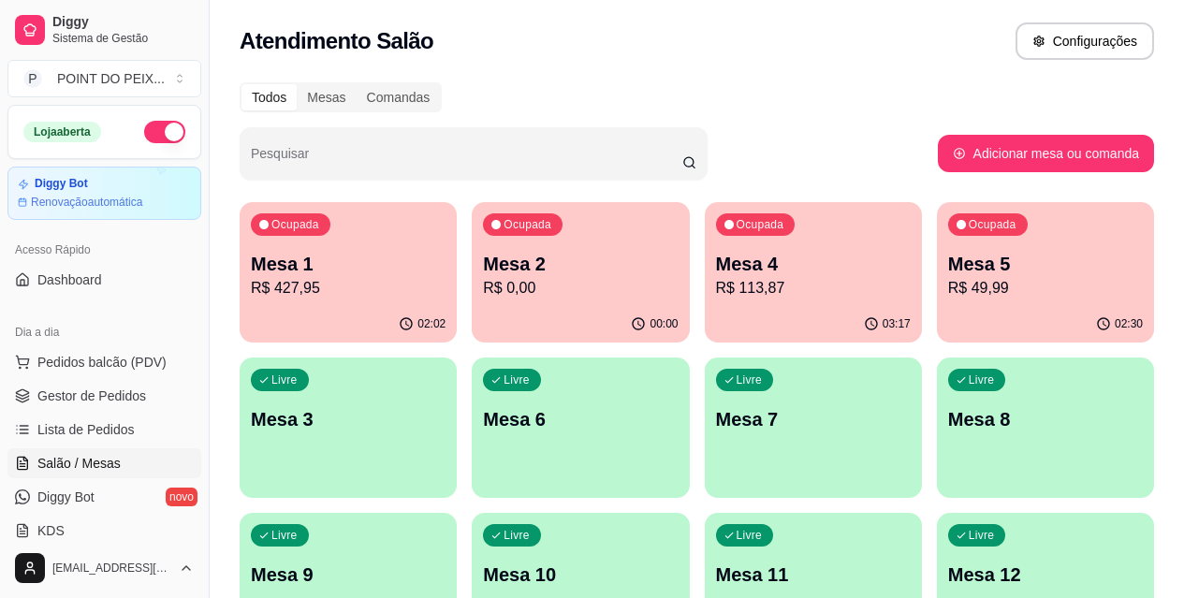
click at [349, 283] on p "R$ 427,95" at bounding box center [348, 288] width 195 height 22
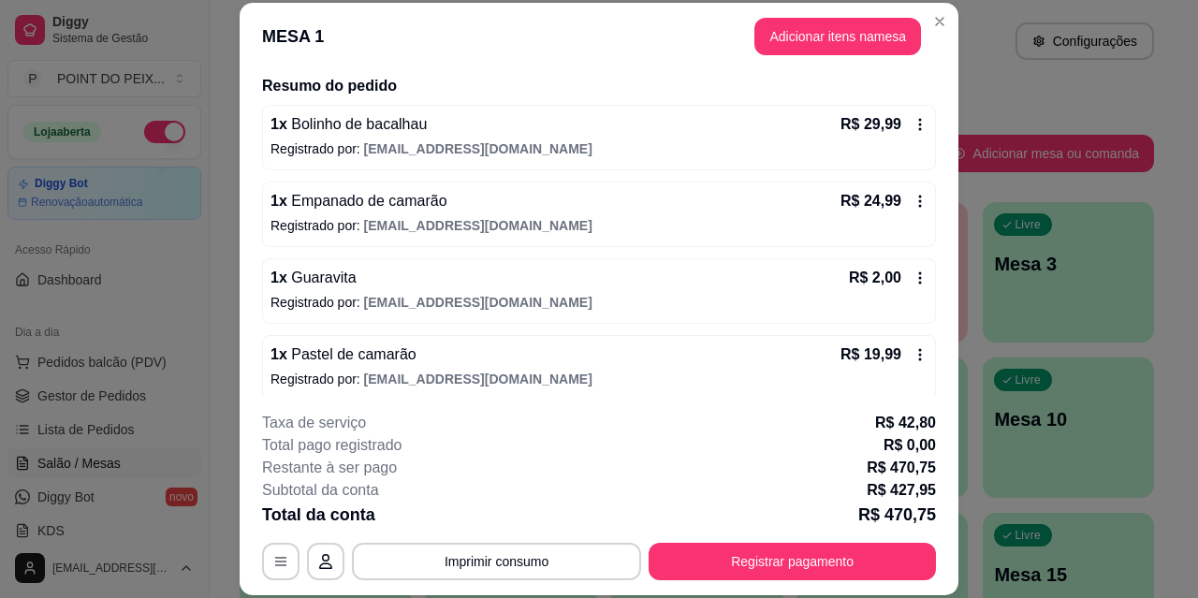
scroll to position [187, 0]
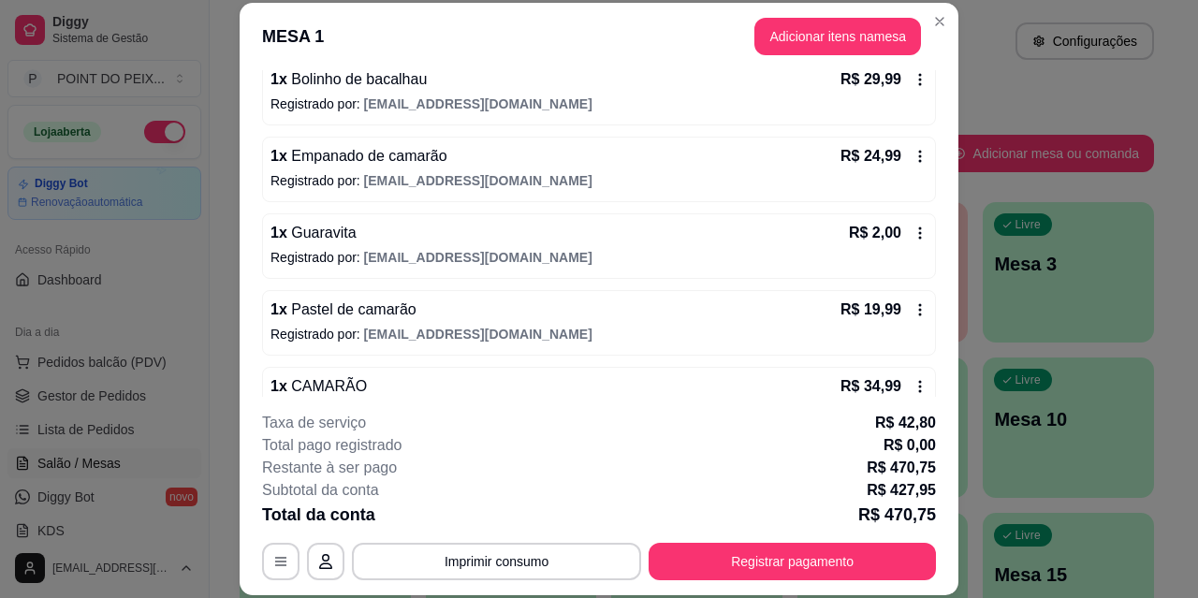
click at [677, 182] on p "Registrado por: rafha22chefinho@gmail.com" at bounding box center [599, 180] width 657 height 19
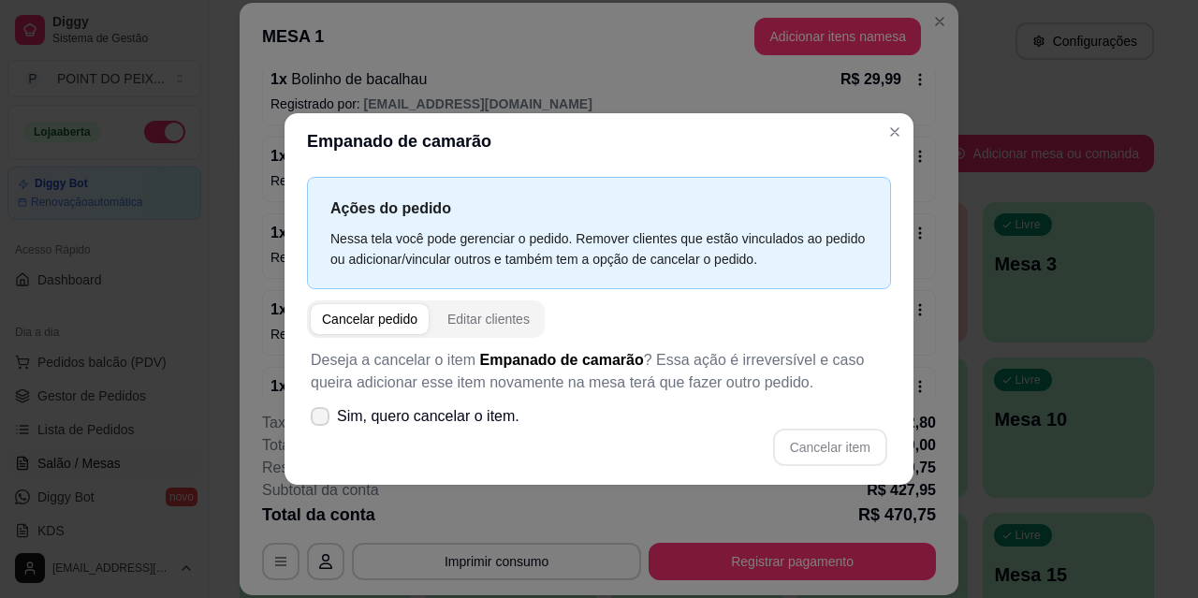
click at [324, 415] on icon at bounding box center [320, 416] width 15 height 11
click at [322, 419] on input "Sim, quero cancelar o item." at bounding box center [316, 425] width 12 height 12
checkbox input "true"
click at [809, 452] on button "Cancelar item" at bounding box center [830, 447] width 114 height 37
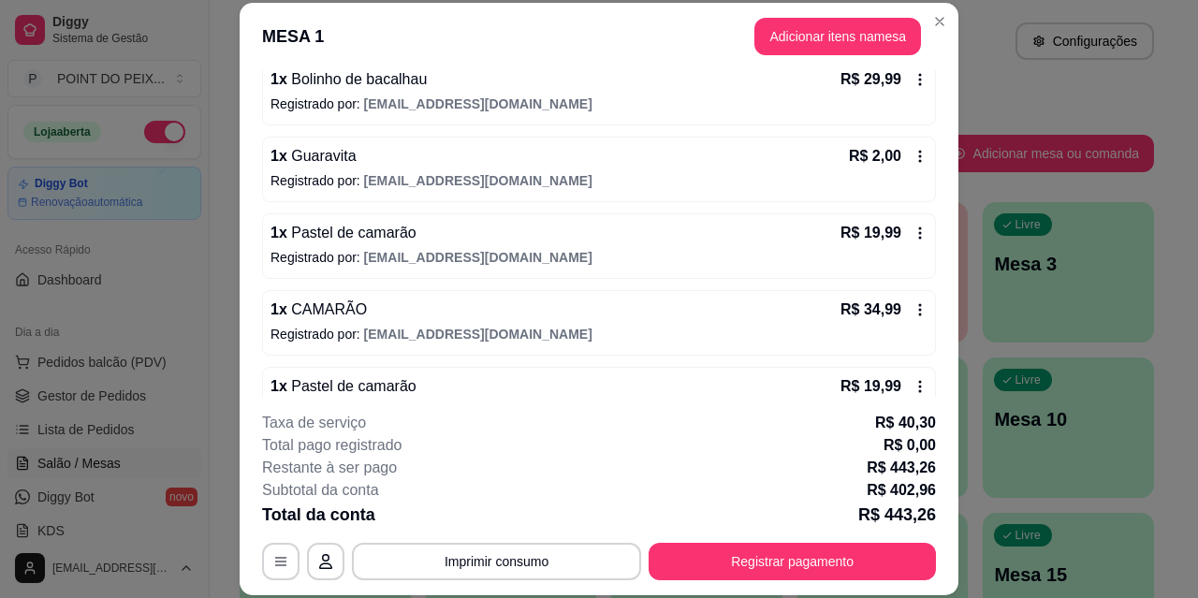
click at [803, 243] on div "1 x Pastel de camarão R$ 19,99" at bounding box center [599, 233] width 657 height 22
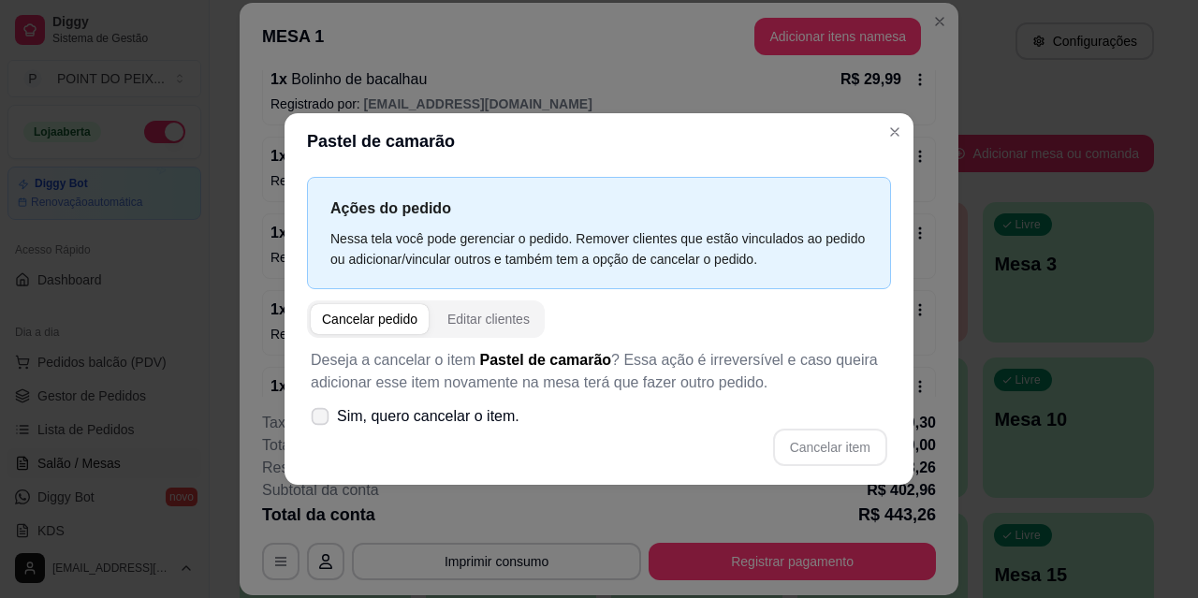
click at [331, 419] on label "Sim, quero cancelar o item." at bounding box center [415, 416] width 224 height 37
click at [322, 419] on input "Sim, quero cancelar o item." at bounding box center [316, 425] width 12 height 12
checkbox input "true"
click at [838, 443] on button "Cancelar item" at bounding box center [829, 447] width 111 height 37
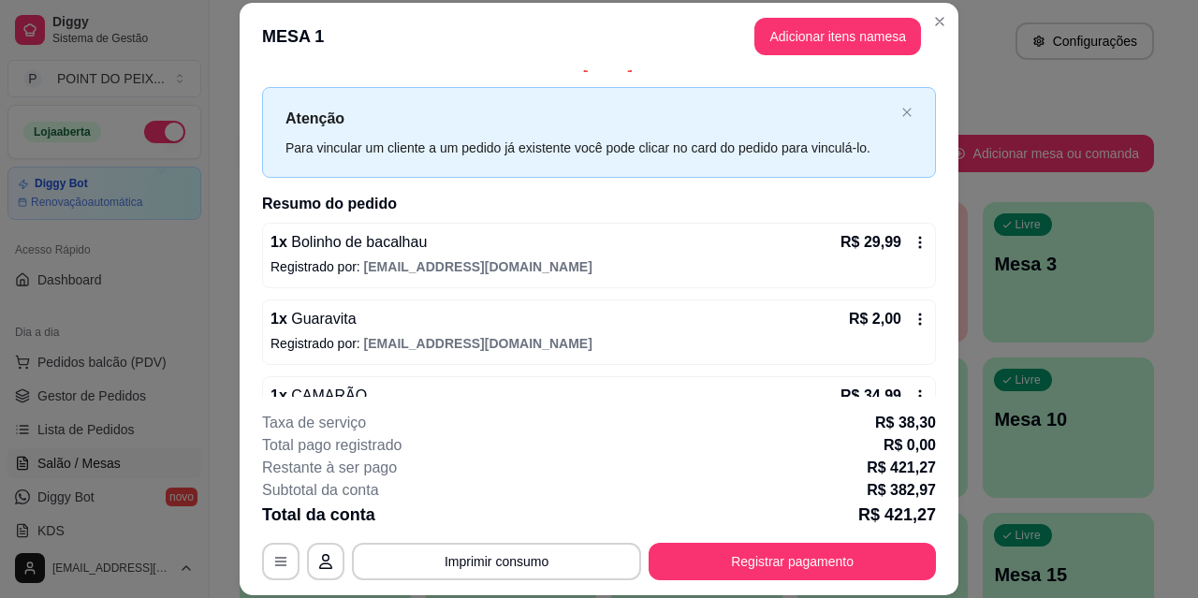
scroll to position [0, 0]
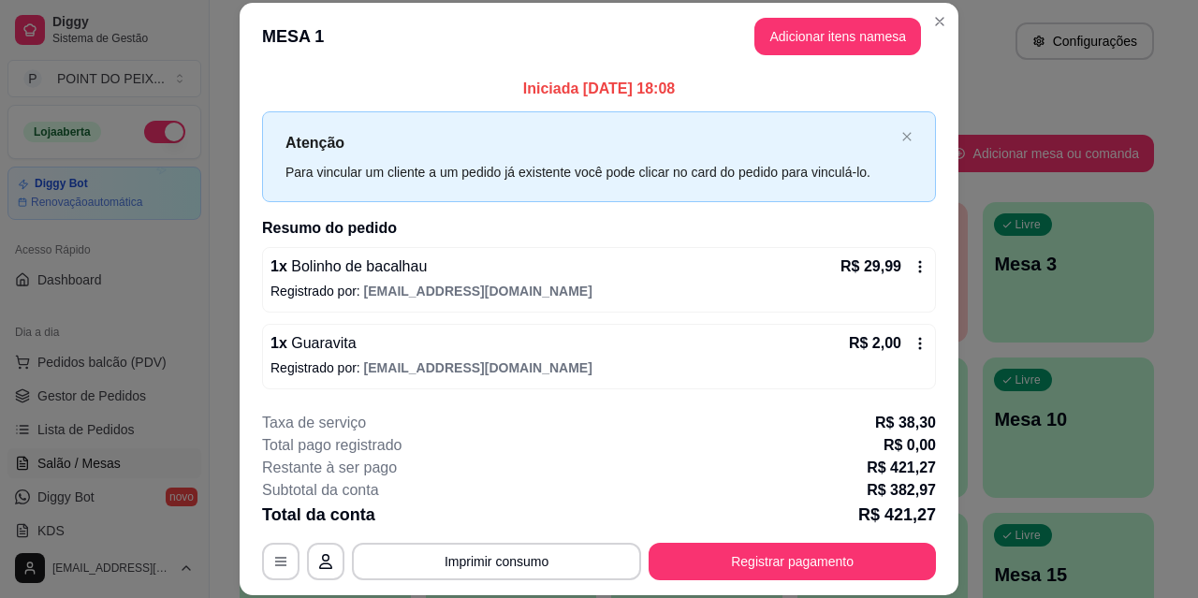
click at [481, 280] on div "1 x Bolinho de bacalhau R$ 29,99 Registrado por: rafha22chefinho@gmail.com" at bounding box center [599, 280] width 674 height 66
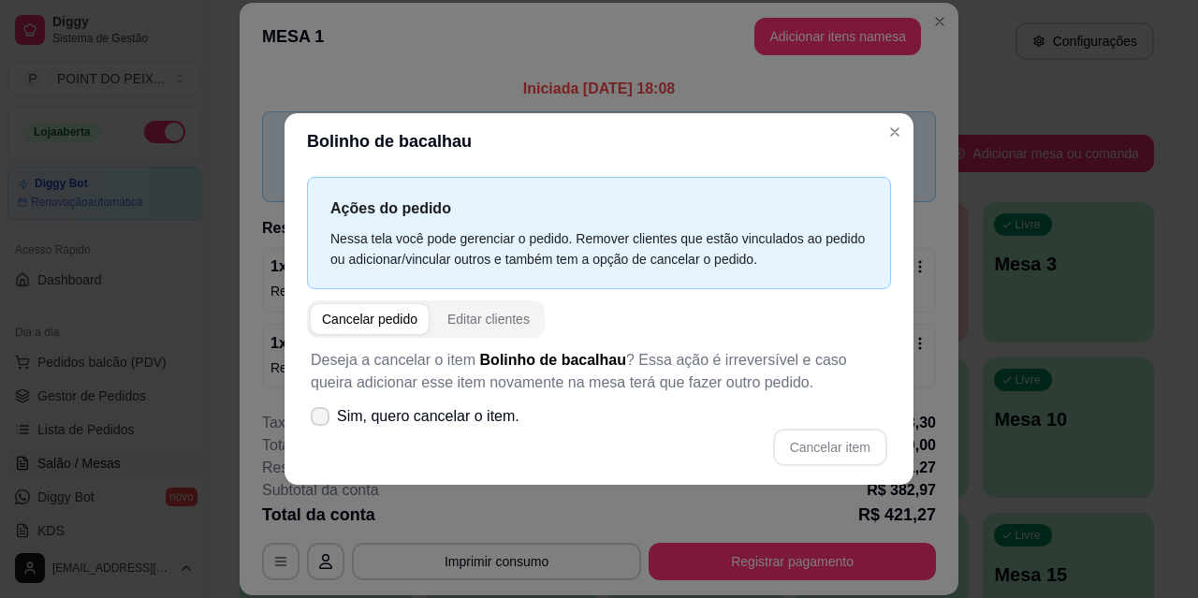
click at [322, 423] on span at bounding box center [320, 416] width 19 height 19
click at [322, 423] on input "Sim, quero cancelar o item." at bounding box center [316, 425] width 12 height 12
checkbox input "true"
click at [819, 448] on button "Cancelar item" at bounding box center [829, 447] width 111 height 37
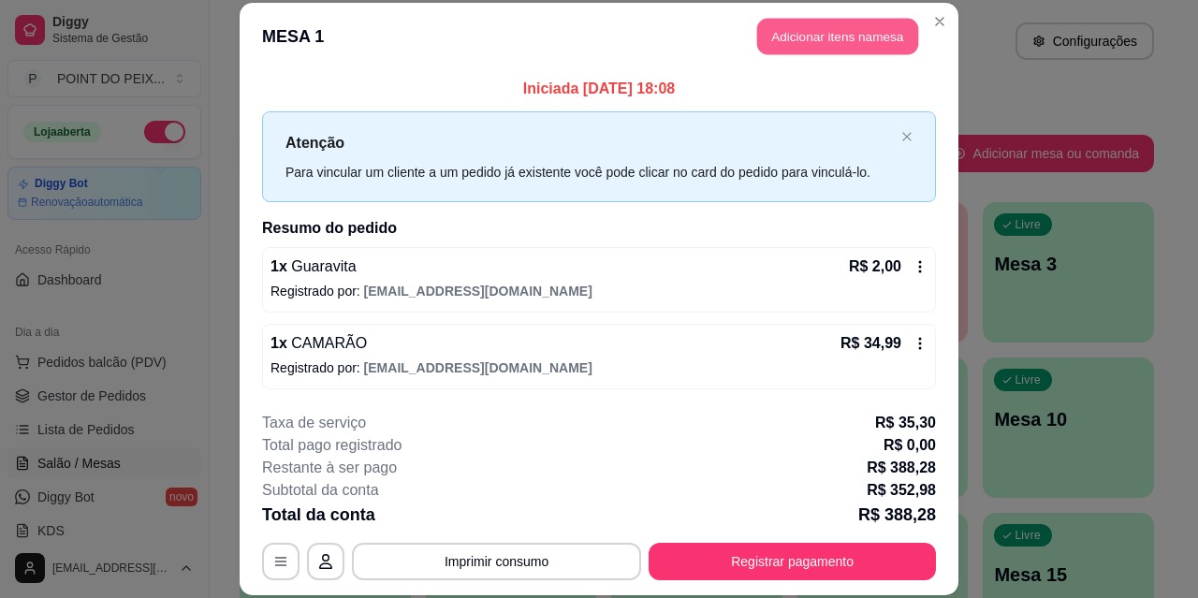
click at [807, 39] on button "Adicionar itens na mesa" at bounding box center [837, 37] width 161 height 37
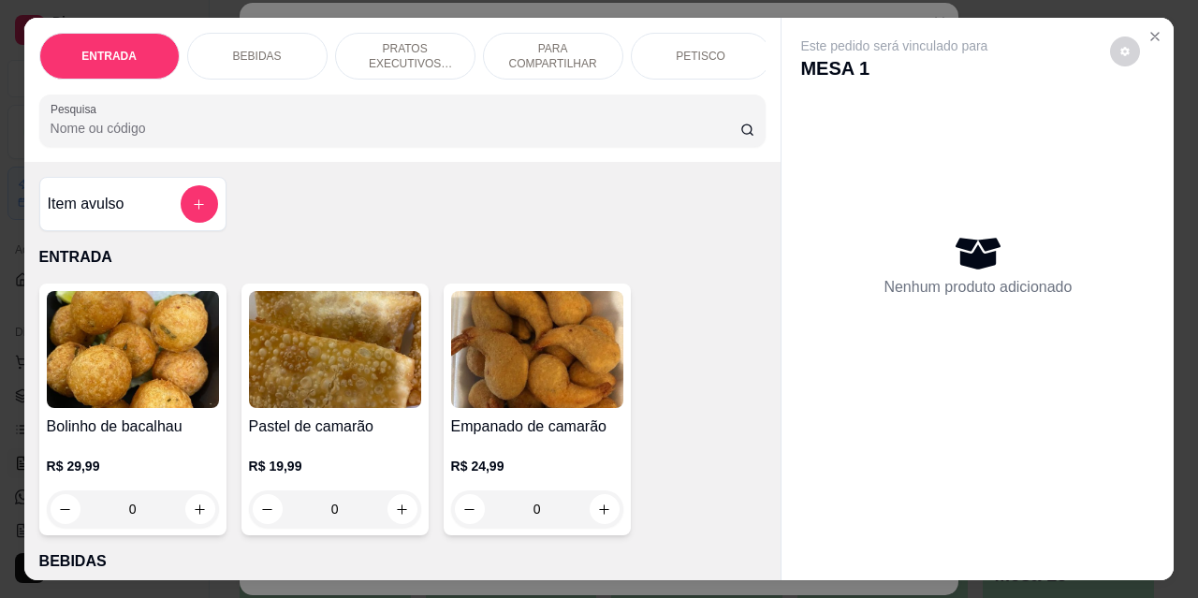
click at [686, 49] on p "PETISCO" at bounding box center [701, 56] width 50 height 15
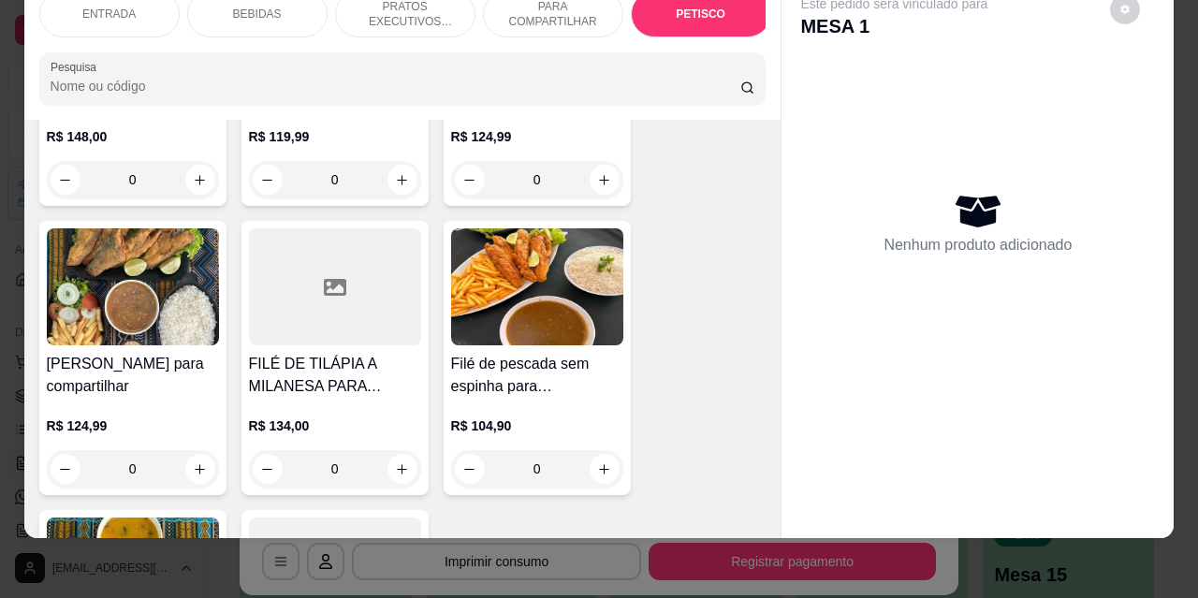
scroll to position [3494, 0]
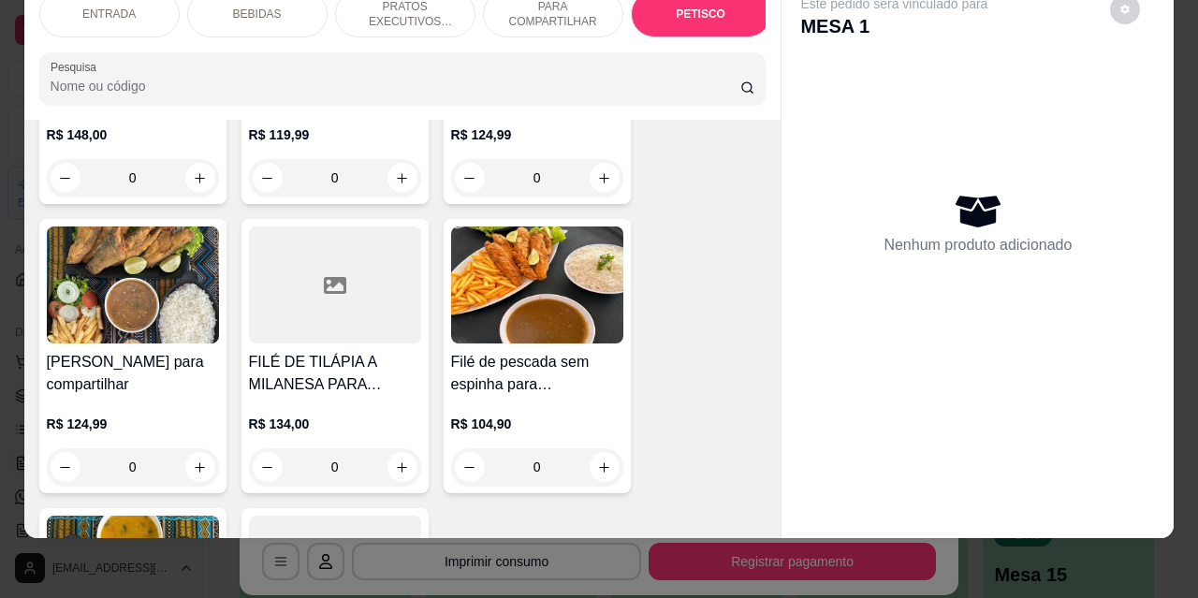
click at [116, 14] on div "ENTRADA" at bounding box center [109, 14] width 140 height 47
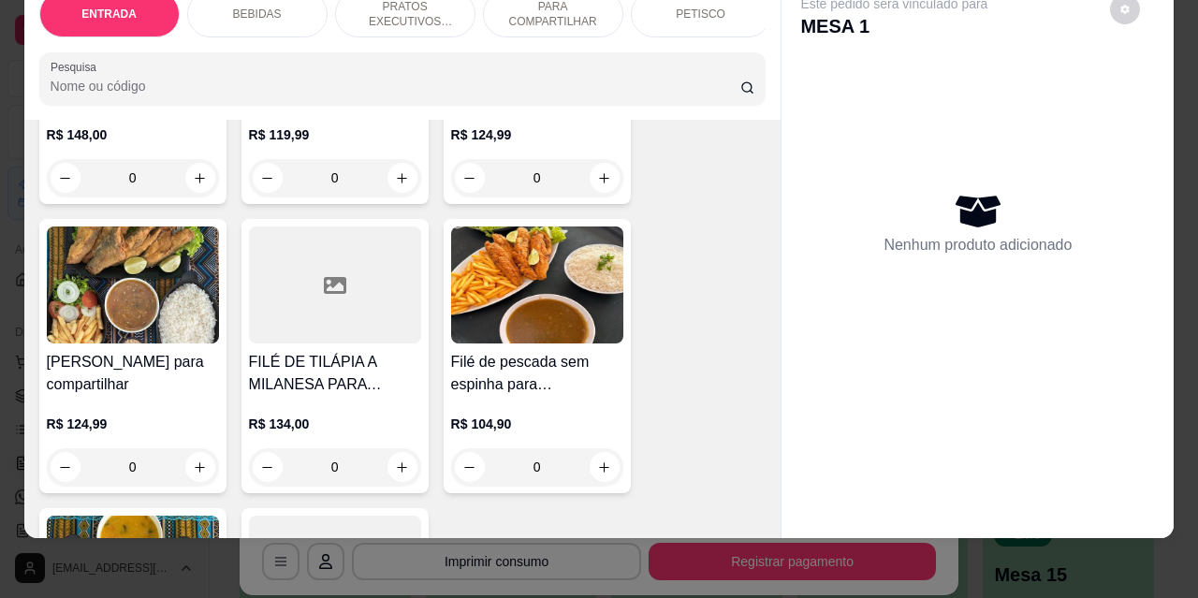
scroll to position [84, 0]
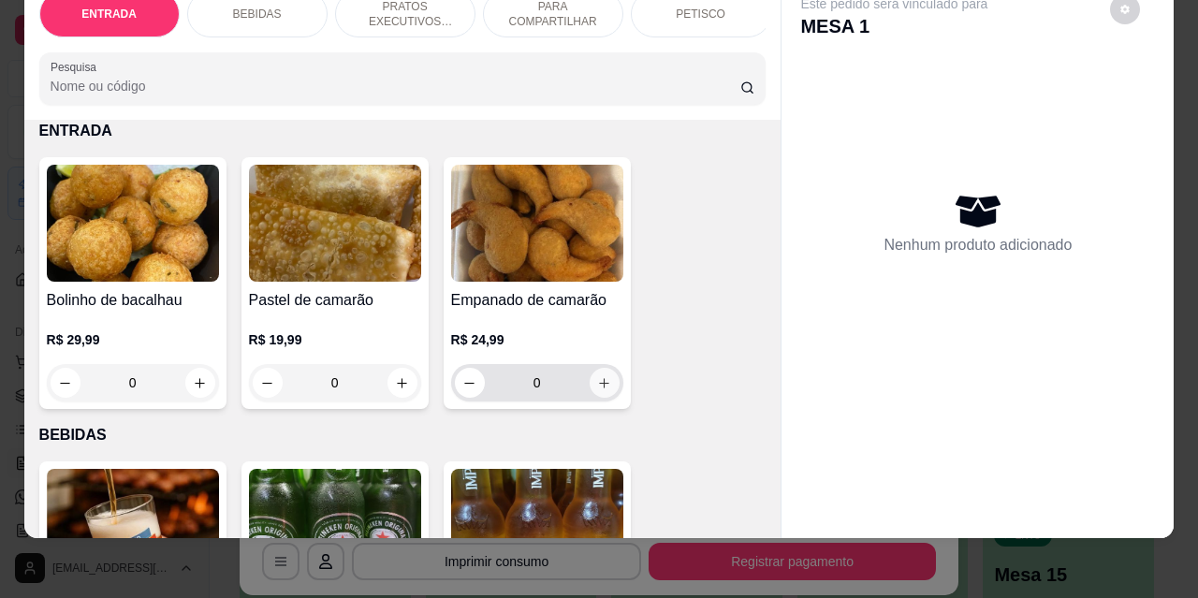
click at [602, 384] on icon "increase-product-quantity" at bounding box center [604, 383] width 10 height 10
type input "1"
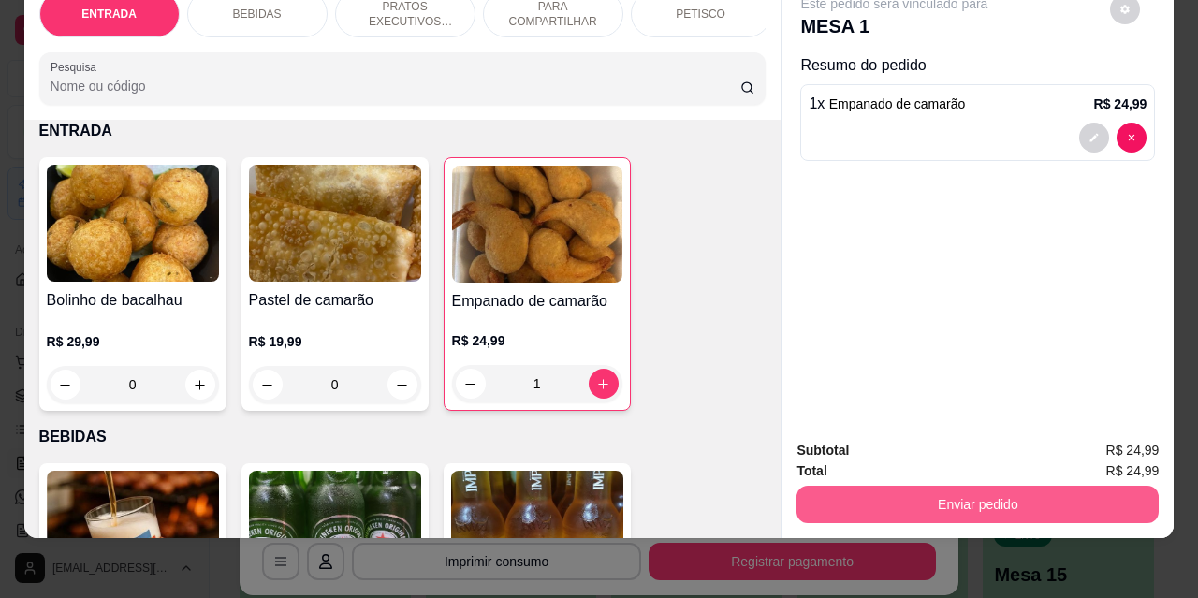
click at [892, 488] on button "Enviar pedido" at bounding box center [978, 504] width 362 height 37
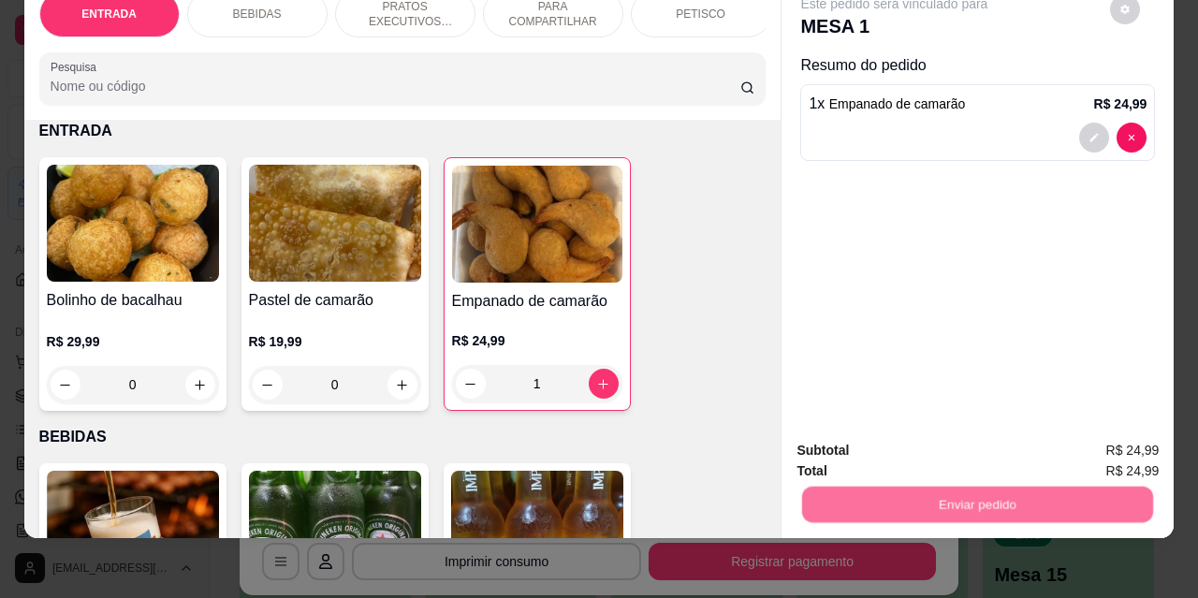
click at [845, 452] on button "Não registrar e enviar pedido" at bounding box center [916, 445] width 195 height 36
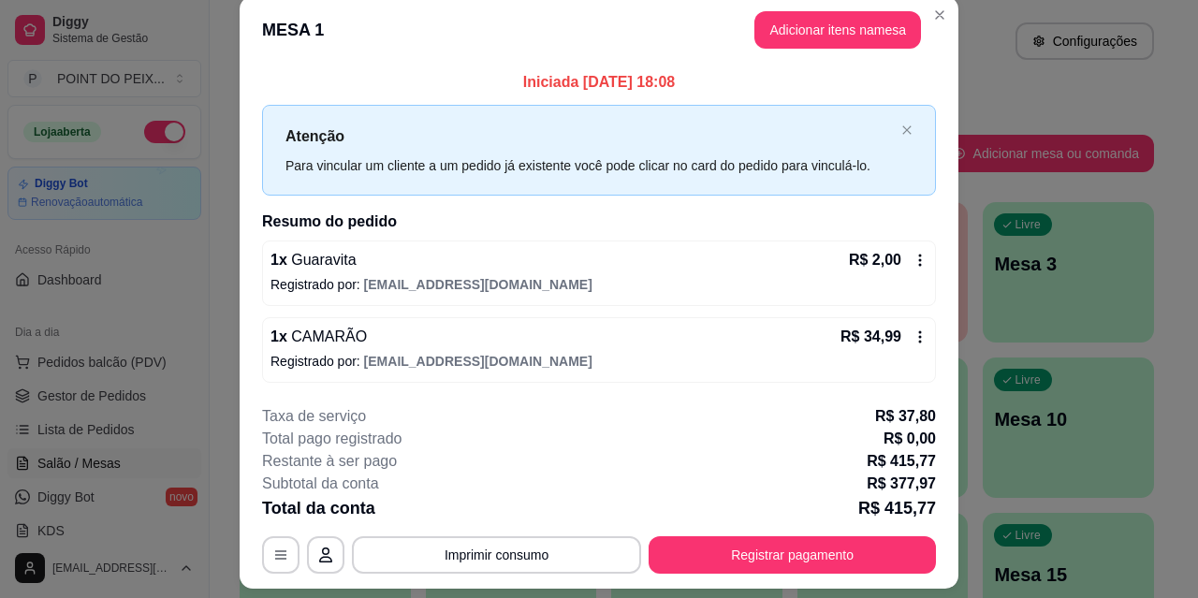
scroll to position [0, 0]
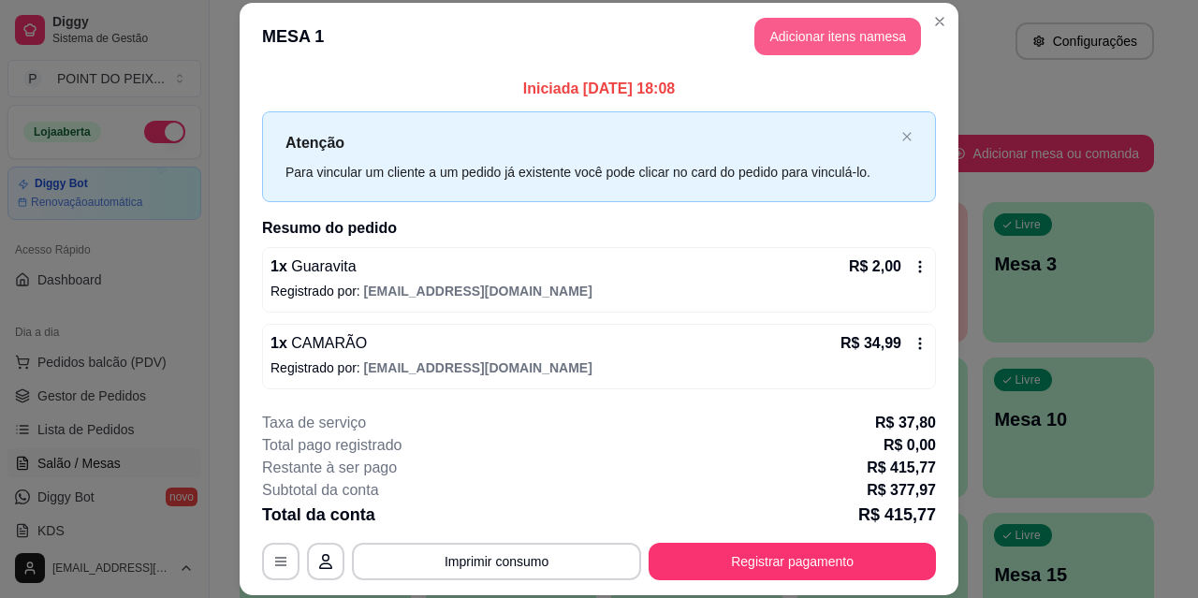
click at [841, 43] on button "Adicionar itens na mesa" at bounding box center [838, 36] width 167 height 37
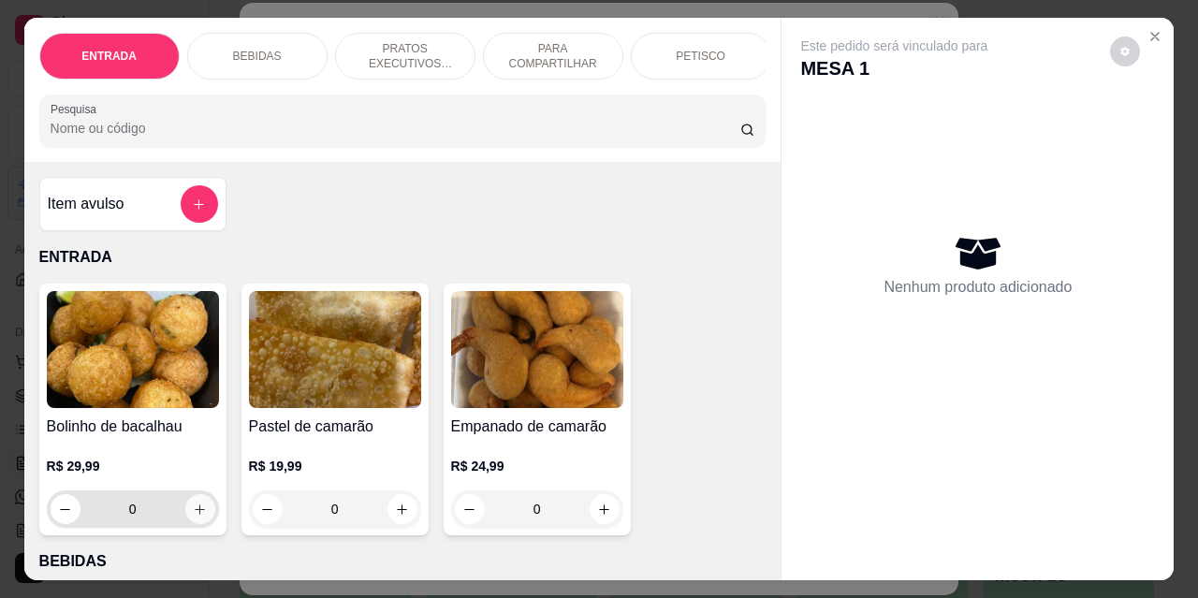
click at [200, 511] on button "increase-product-quantity" at bounding box center [200, 509] width 30 height 30
type input "1"
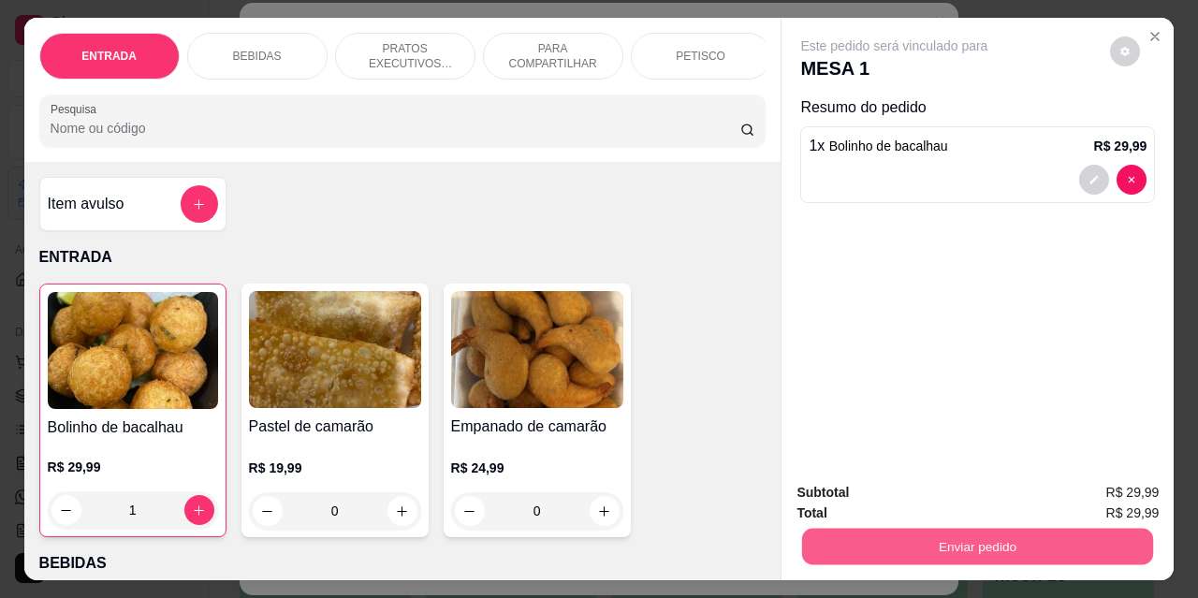
click at [924, 543] on button "Enviar pedido" at bounding box center [977, 546] width 351 height 37
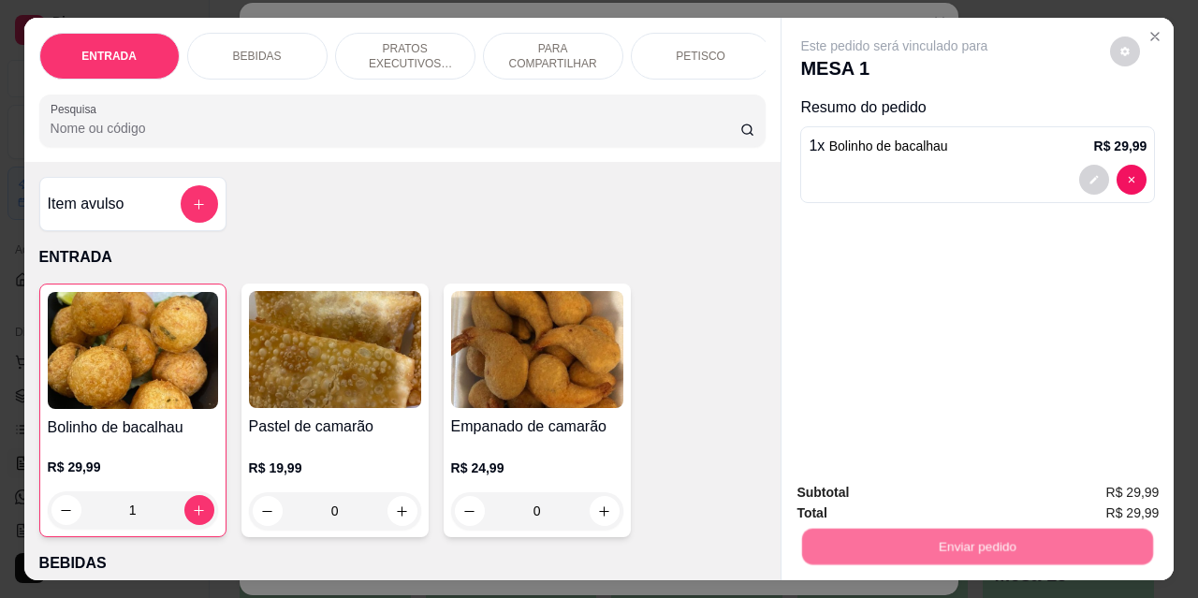
click at [881, 492] on button "Não registrar e enviar pedido" at bounding box center [916, 493] width 189 height 35
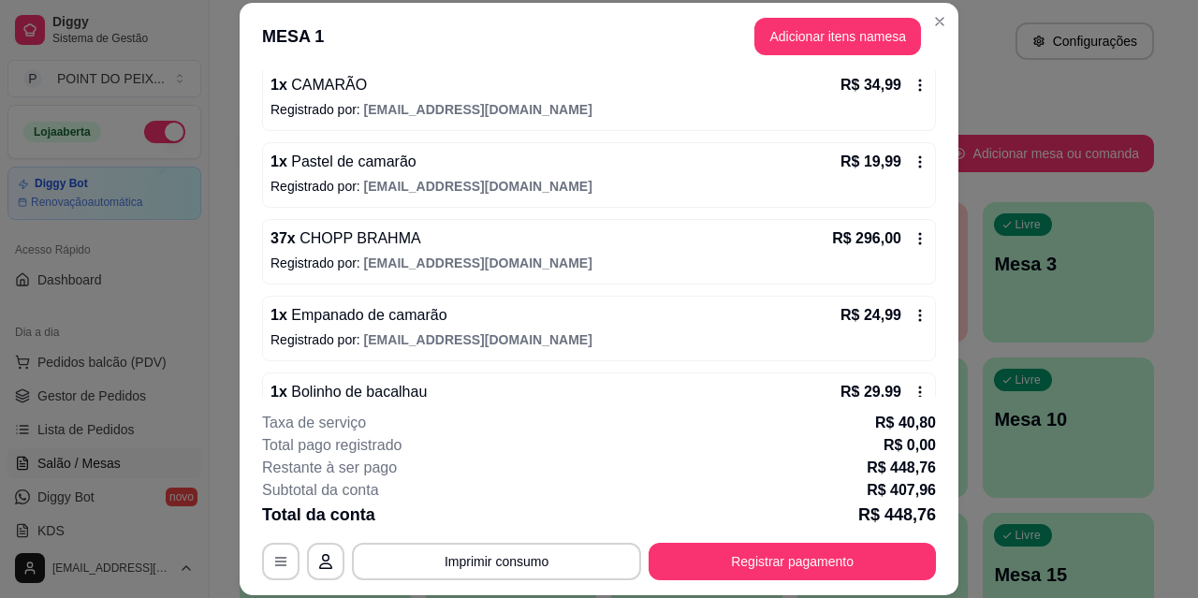
scroll to position [281, 0]
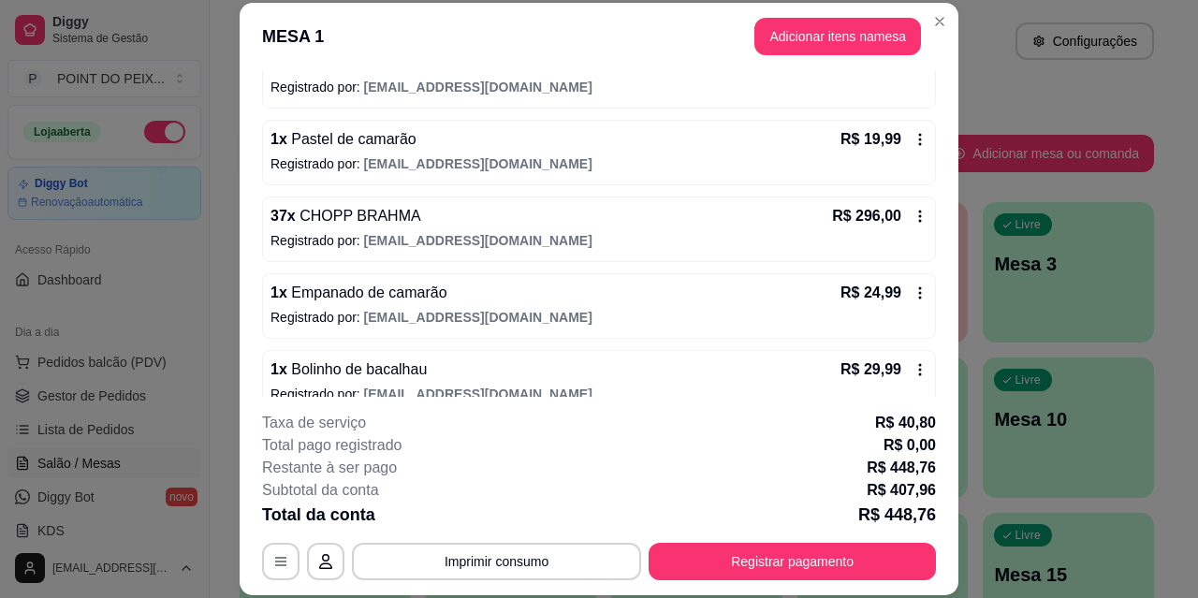
click at [882, 143] on div "R$ 19,99" at bounding box center [884, 139] width 87 height 22
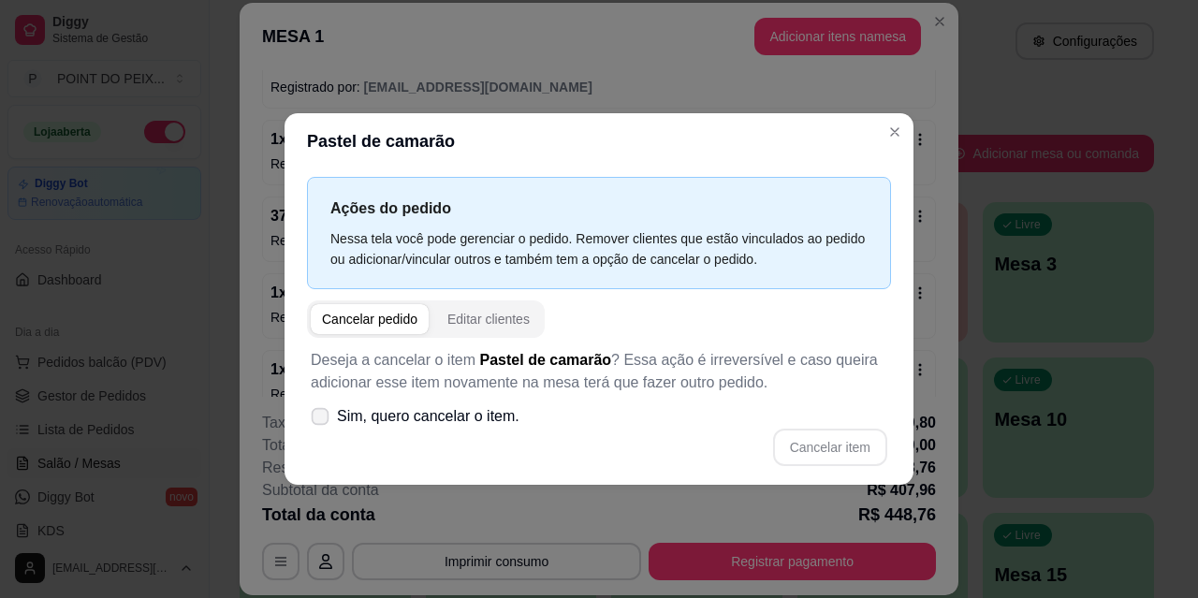
click at [319, 415] on icon at bounding box center [320, 416] width 14 height 10
click at [319, 419] on input "Sim, quero cancelar o item." at bounding box center [316, 425] width 12 height 12
checkbox input "true"
click at [836, 443] on button "Cancelar item" at bounding box center [830, 447] width 114 height 37
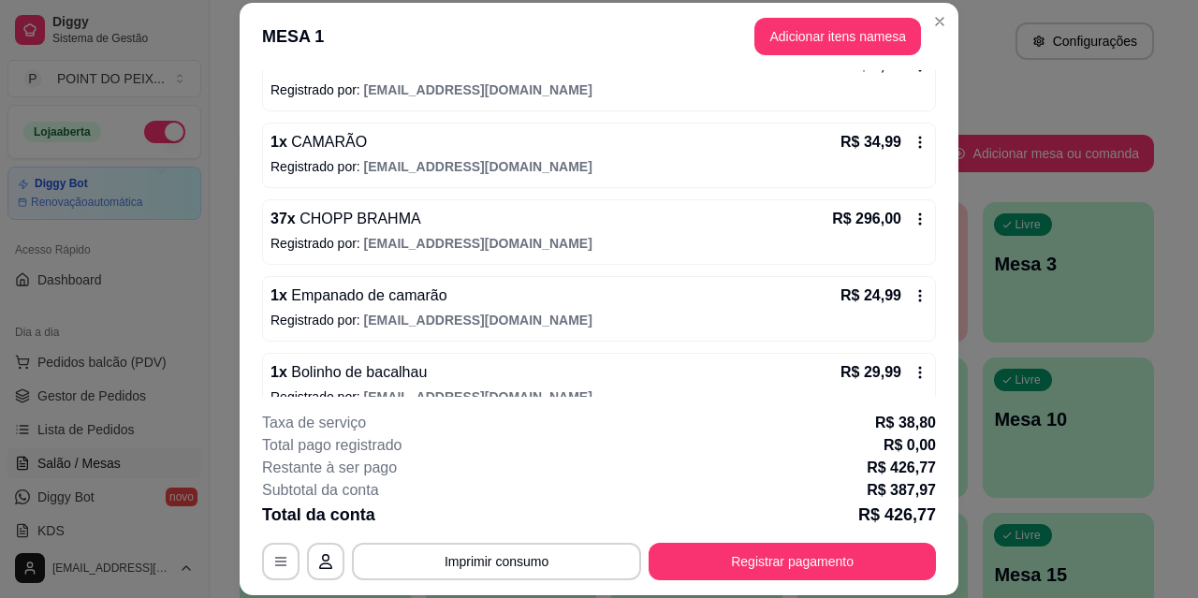
scroll to position [0, 0]
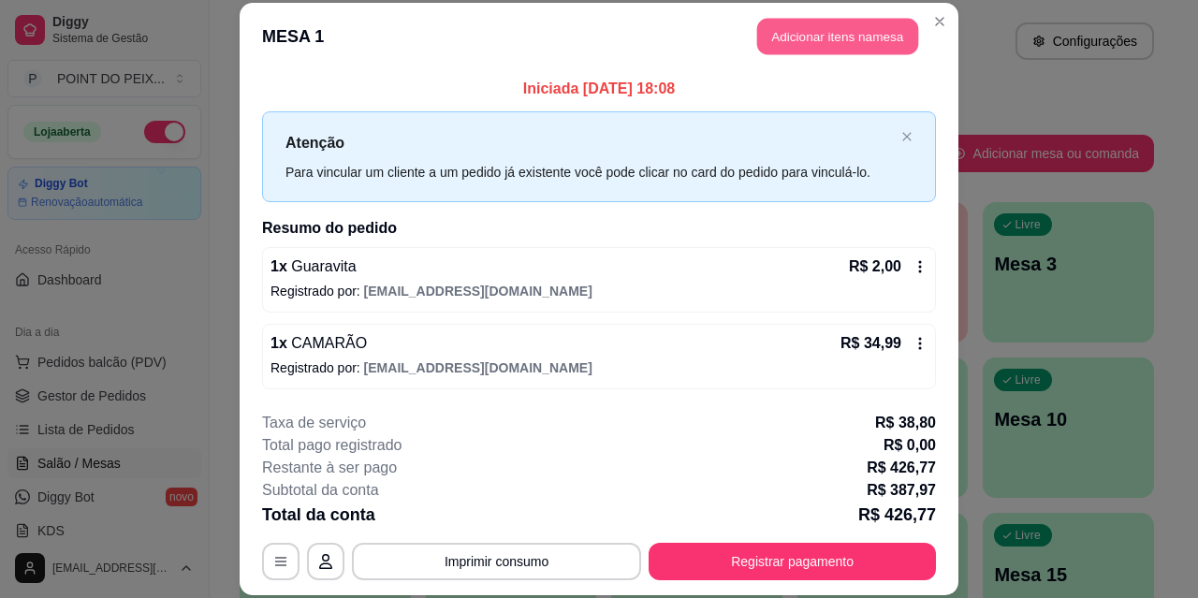
click at [807, 36] on button "Adicionar itens na mesa" at bounding box center [837, 37] width 161 height 37
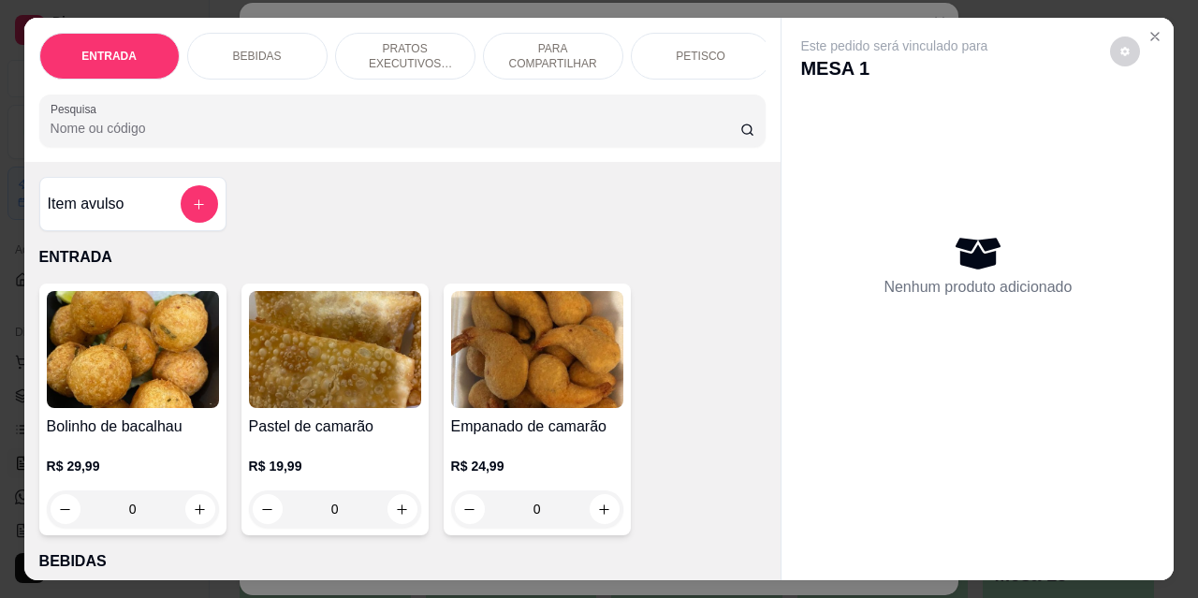
click at [266, 51] on p "BEBIDAS" at bounding box center [257, 56] width 49 height 15
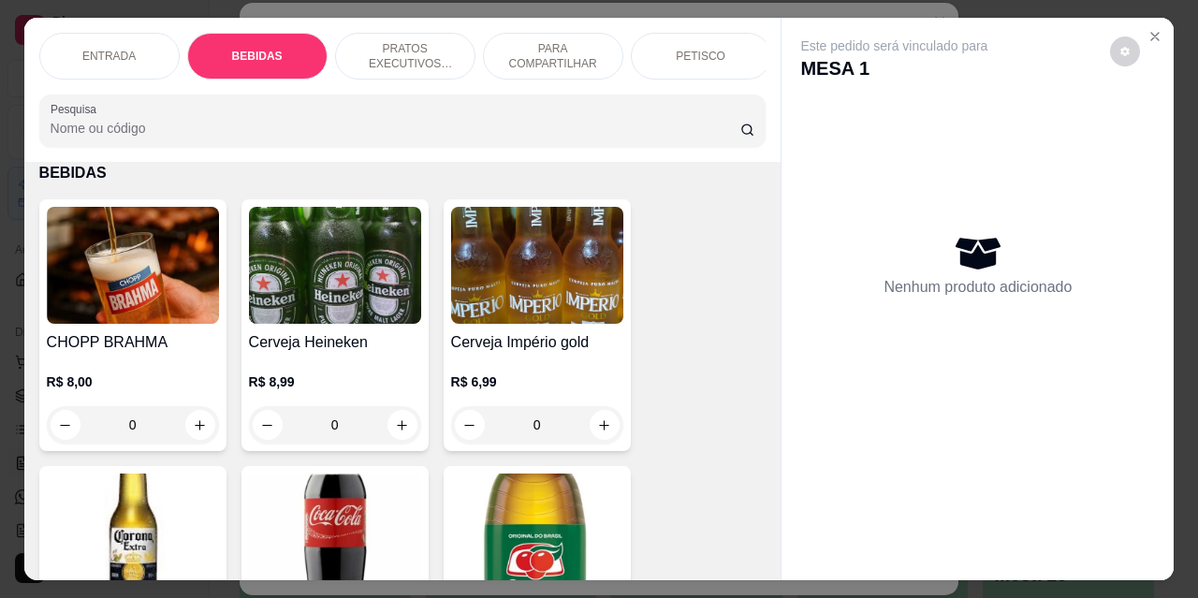
scroll to position [49, 0]
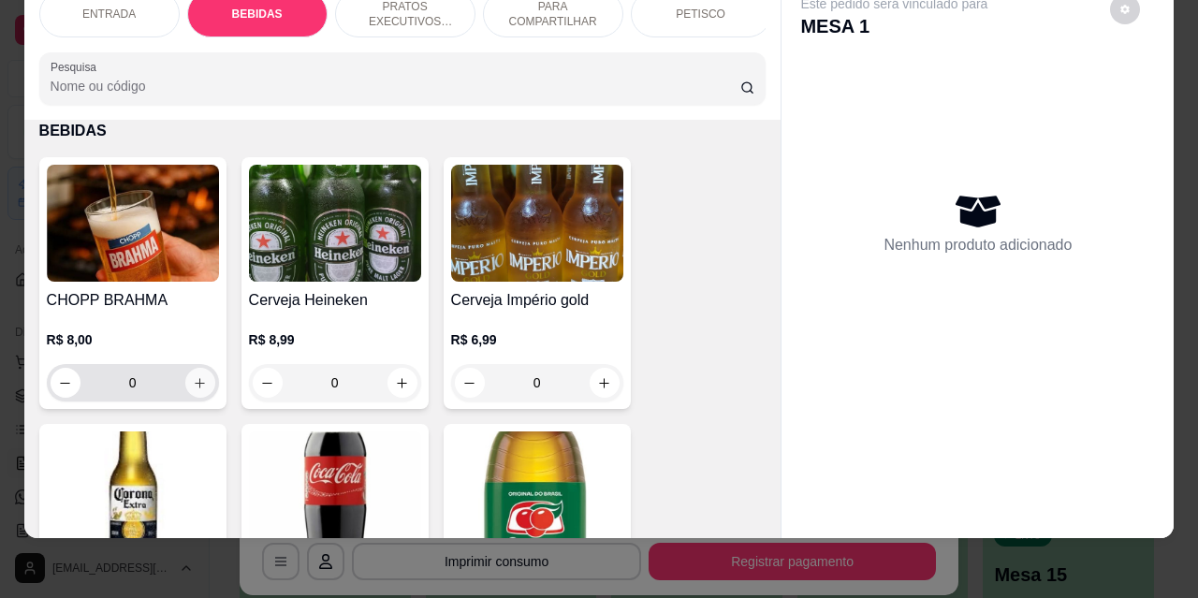
click at [196, 381] on icon "increase-product-quantity" at bounding box center [200, 383] width 14 height 14
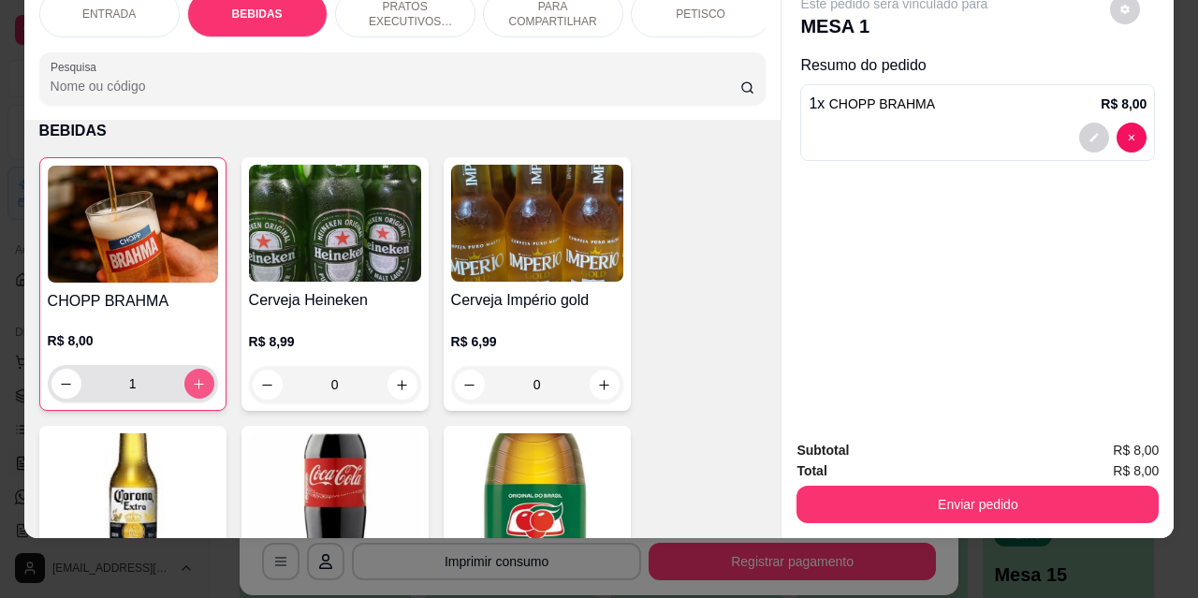
click at [196, 378] on icon "increase-product-quantity" at bounding box center [199, 384] width 14 height 14
type input "3"
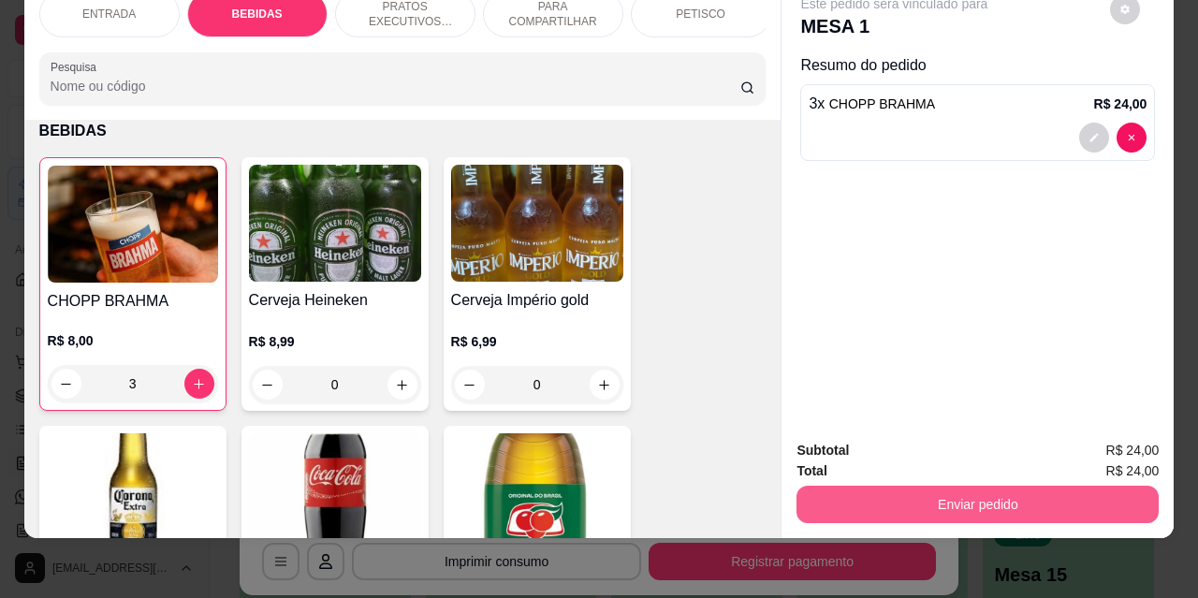
click at [918, 492] on button "Enviar pedido" at bounding box center [978, 504] width 362 height 37
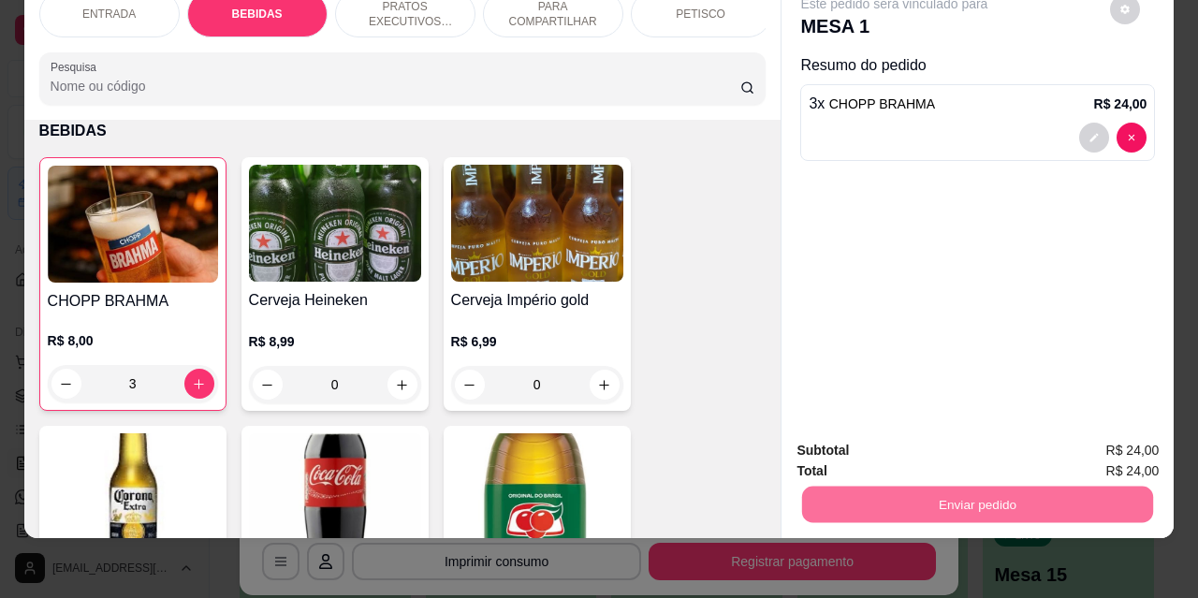
click at [889, 449] on button "Não registrar e enviar pedido" at bounding box center [916, 445] width 195 height 36
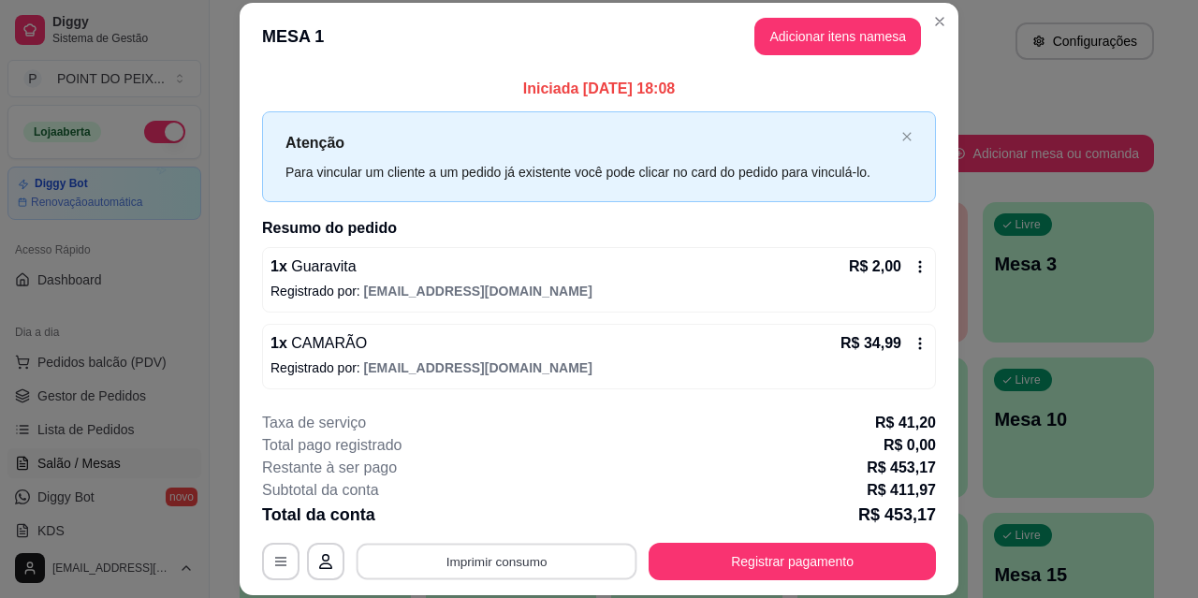
click at [499, 562] on button "Imprimir consumo" at bounding box center [497, 561] width 281 height 37
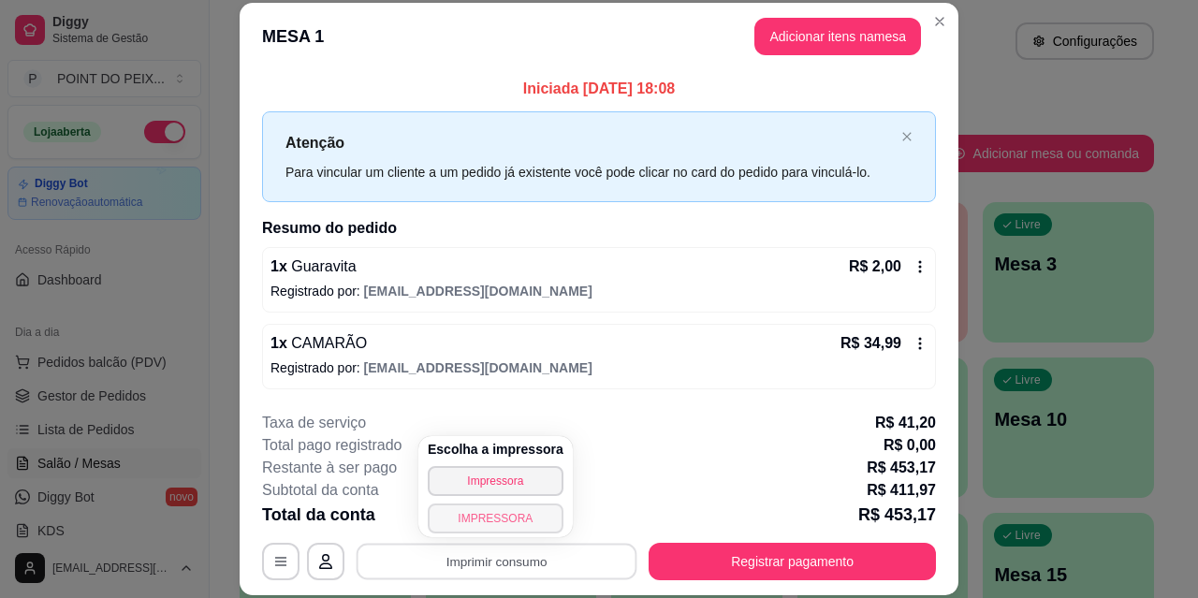
click at [518, 520] on button "IMPRESSORA" at bounding box center [496, 519] width 136 height 30
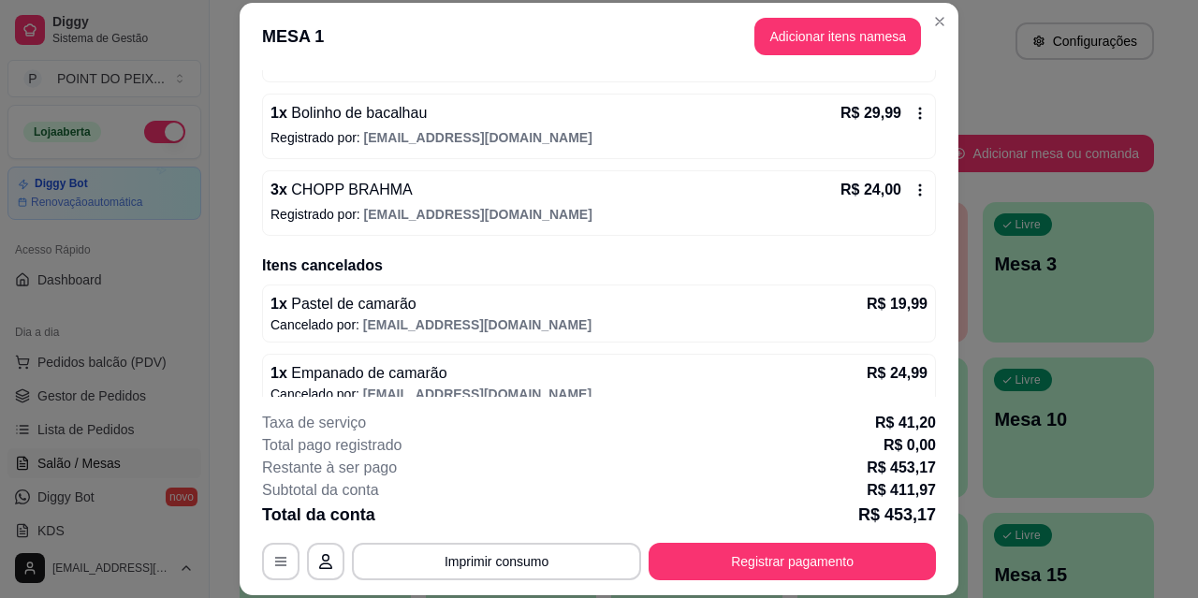
scroll to position [468, 0]
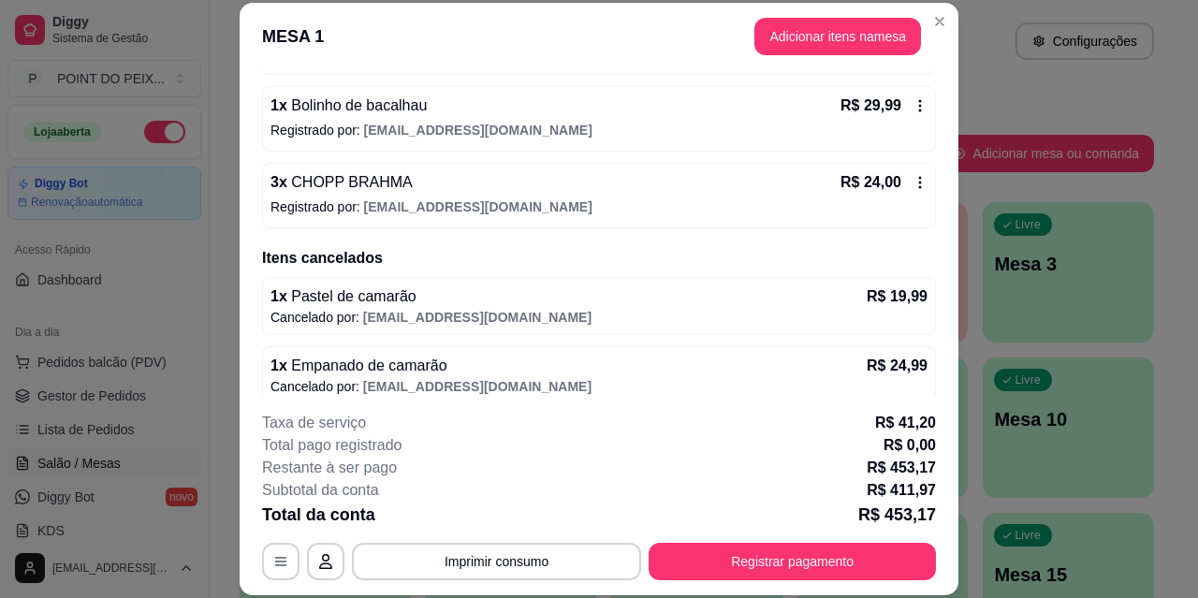
click at [913, 178] on icon at bounding box center [920, 182] width 15 height 15
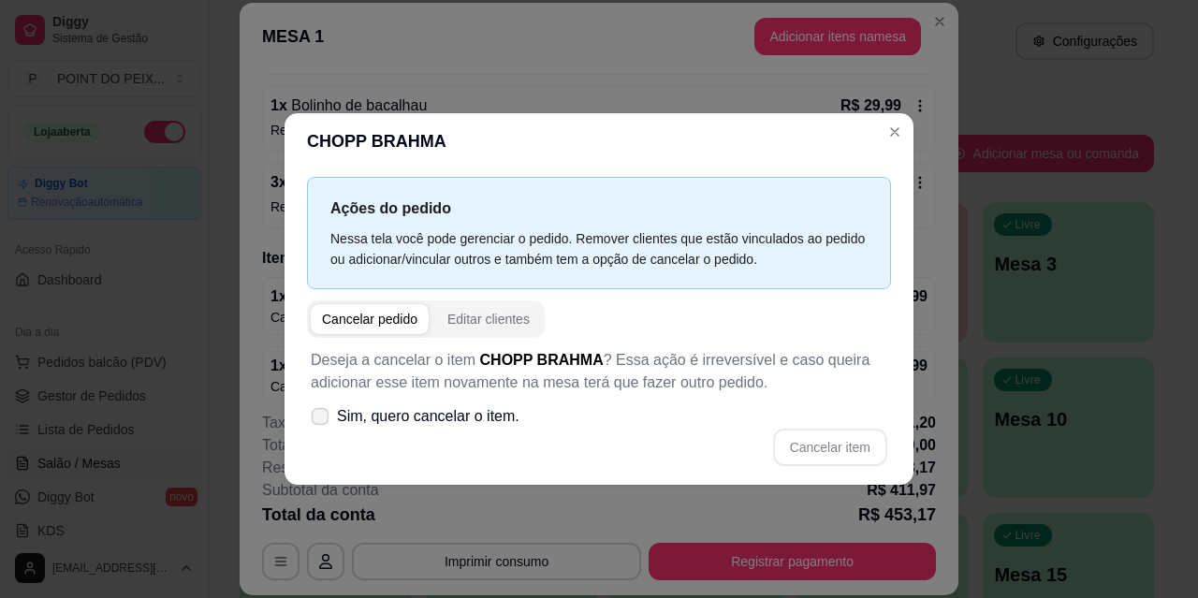
click at [317, 412] on icon at bounding box center [320, 416] width 14 height 10
click at [317, 419] on input "Sim, quero cancelar o item." at bounding box center [316, 425] width 12 height 12
checkbox input "true"
click at [828, 444] on button "Cancelar item" at bounding box center [830, 447] width 114 height 37
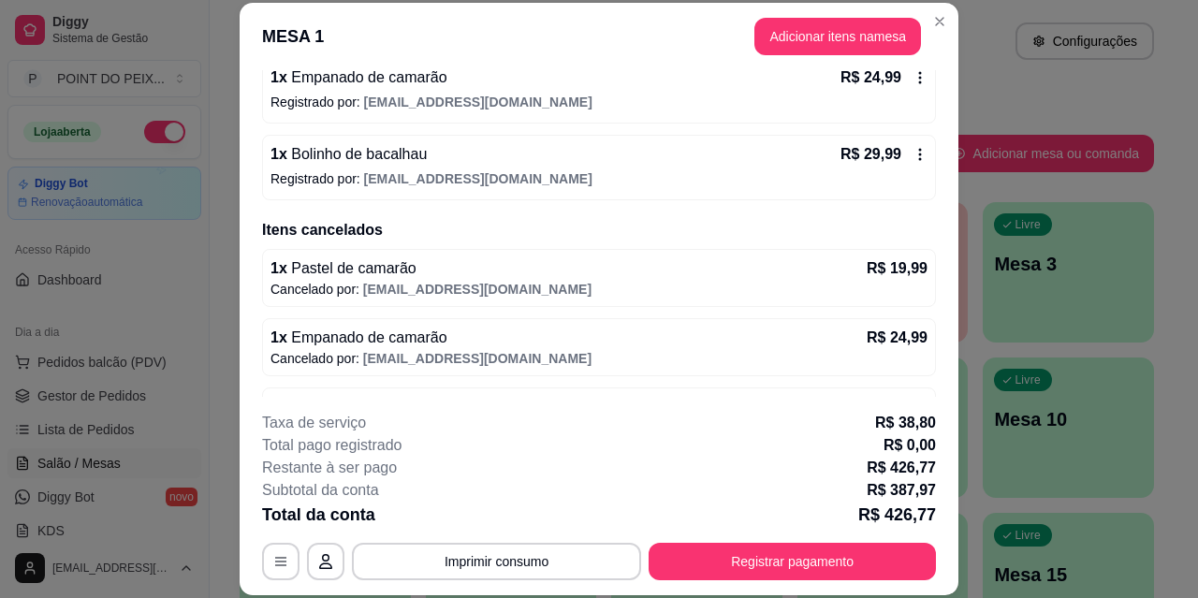
scroll to position [562, 0]
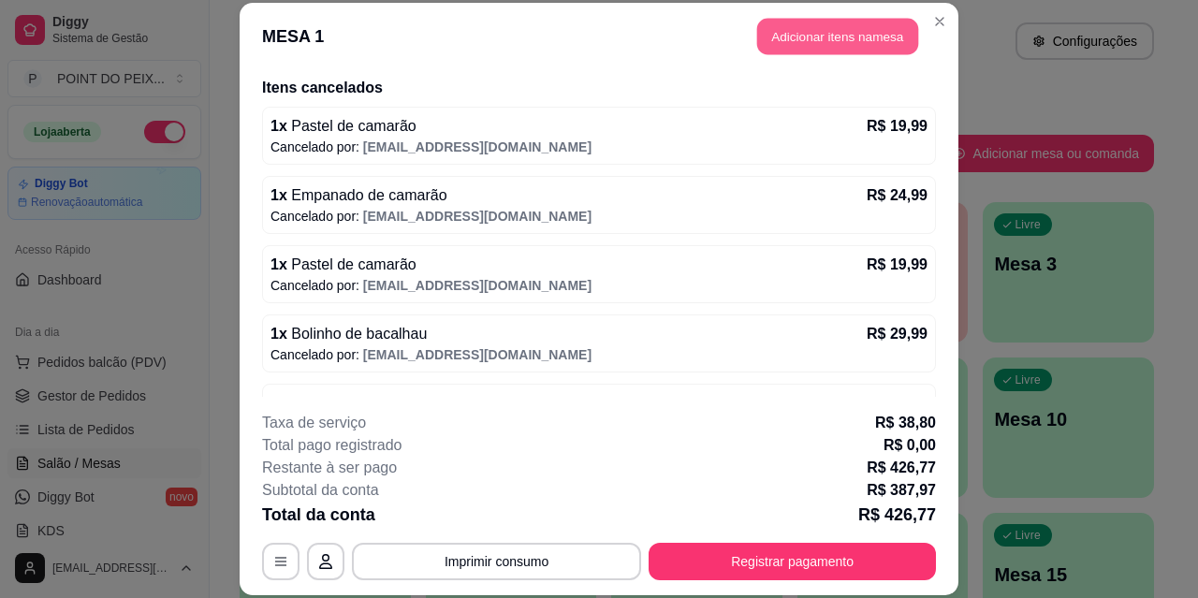
click at [804, 35] on button "Adicionar itens na mesa" at bounding box center [837, 37] width 161 height 37
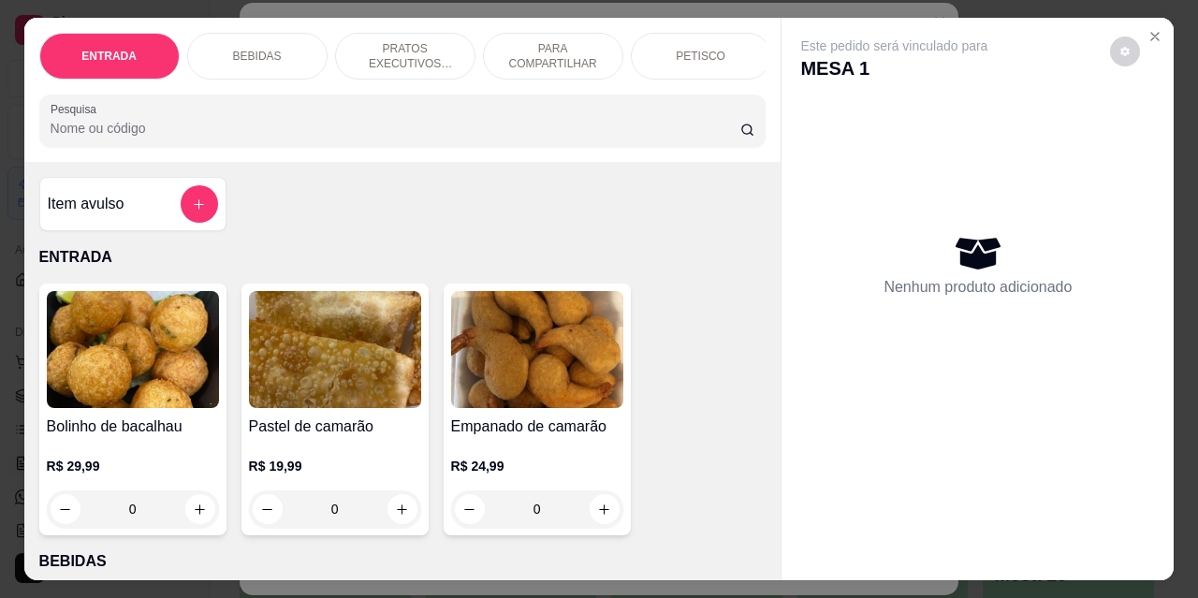
click at [1035, 106] on div "Nenhum produto adicionado" at bounding box center [978, 264] width 355 height 367
click at [1148, 29] on icon "Close" at bounding box center [1155, 36] width 15 height 15
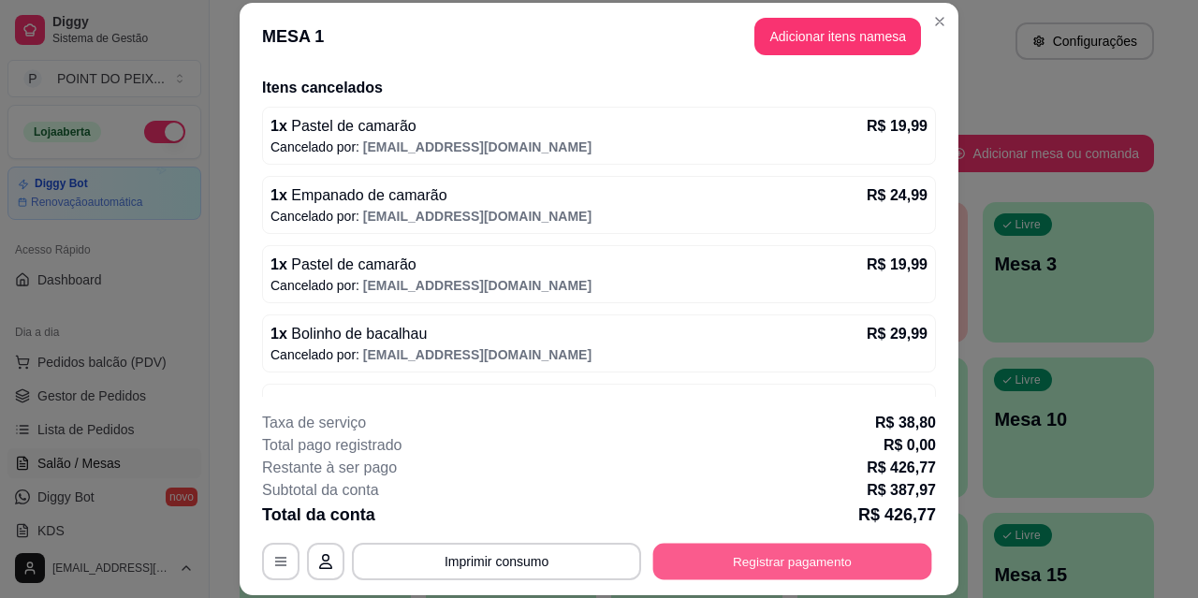
click at [747, 557] on button "Registrar pagamento" at bounding box center [793, 561] width 279 height 37
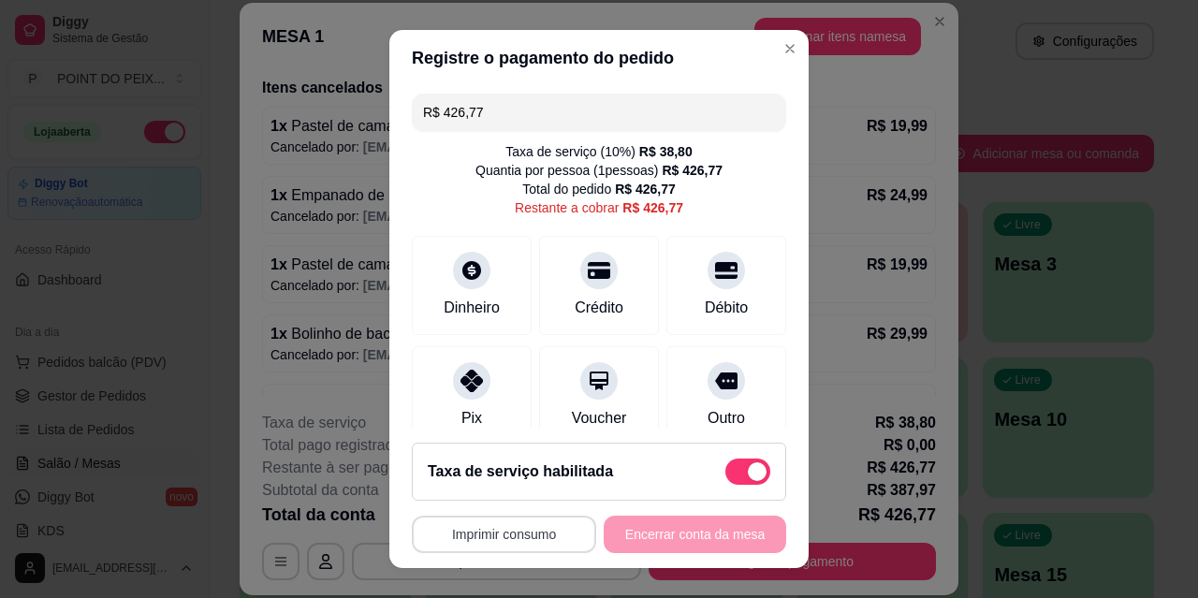
click at [520, 537] on button "Imprimir consumo" at bounding box center [504, 534] width 184 height 37
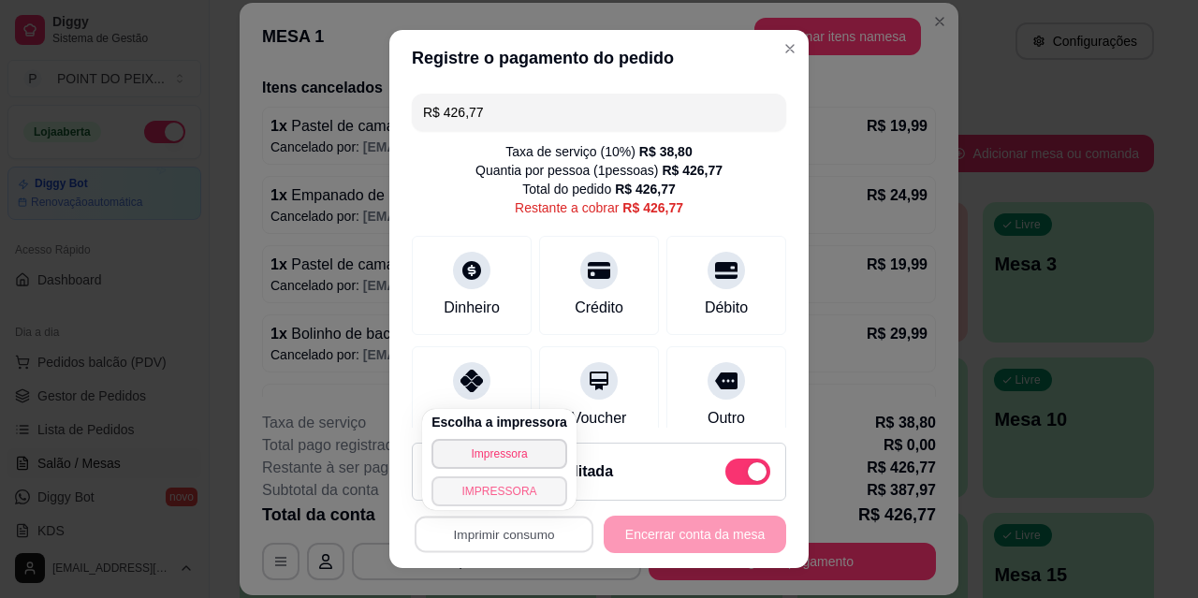
click at [485, 488] on button "IMPRESSORA" at bounding box center [500, 492] width 136 height 30
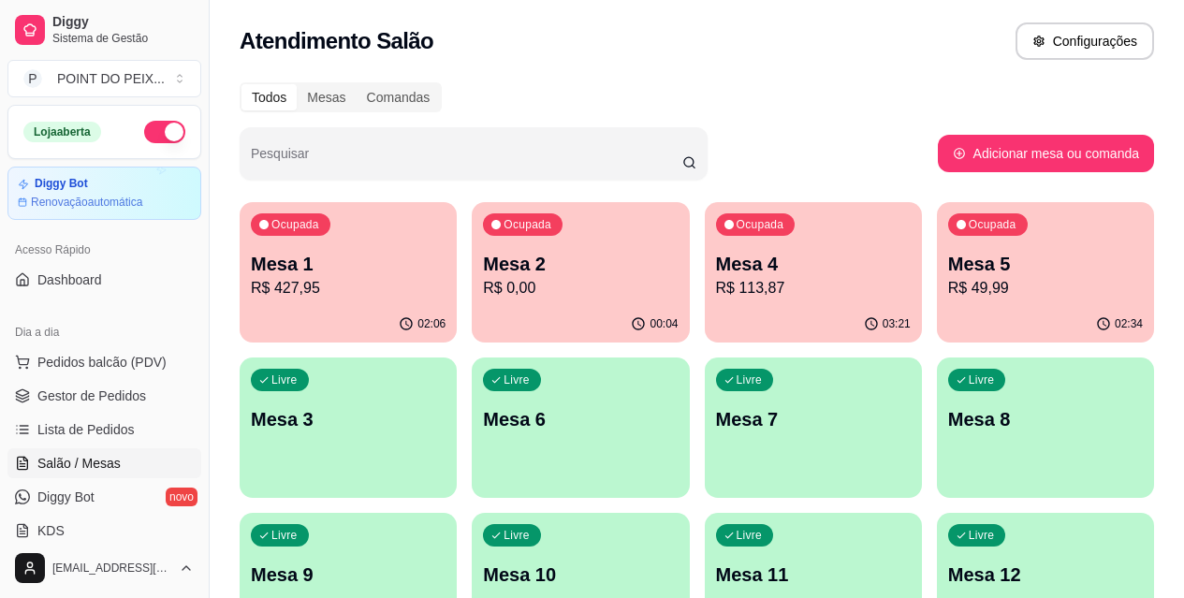
click at [315, 262] on p "Mesa 1" at bounding box center [348, 264] width 195 height 26
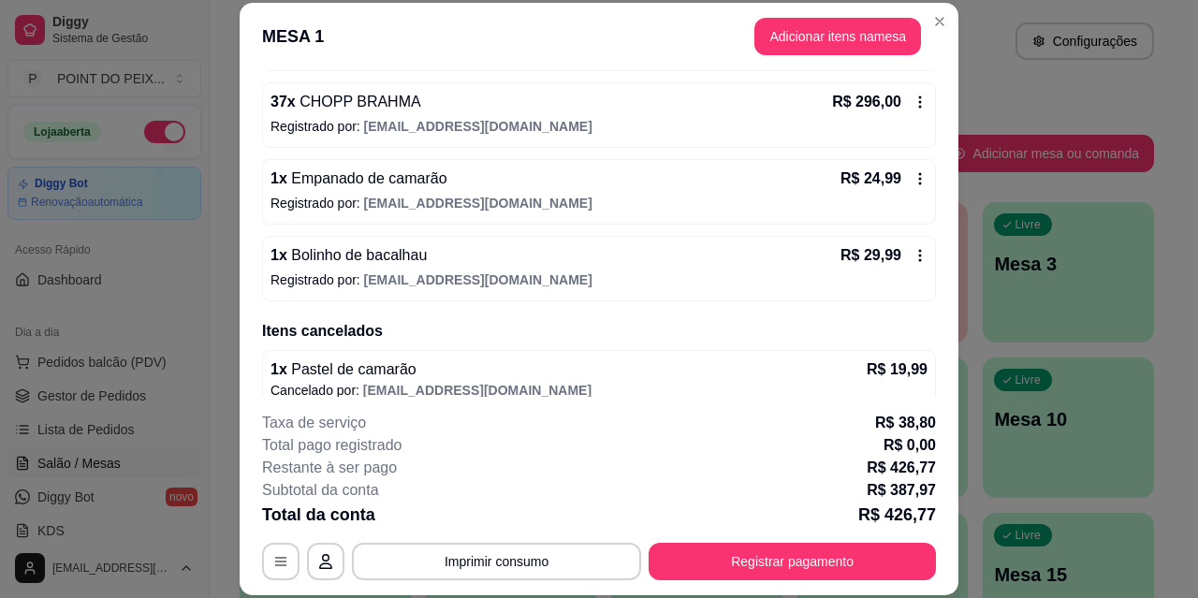
scroll to position [215, 0]
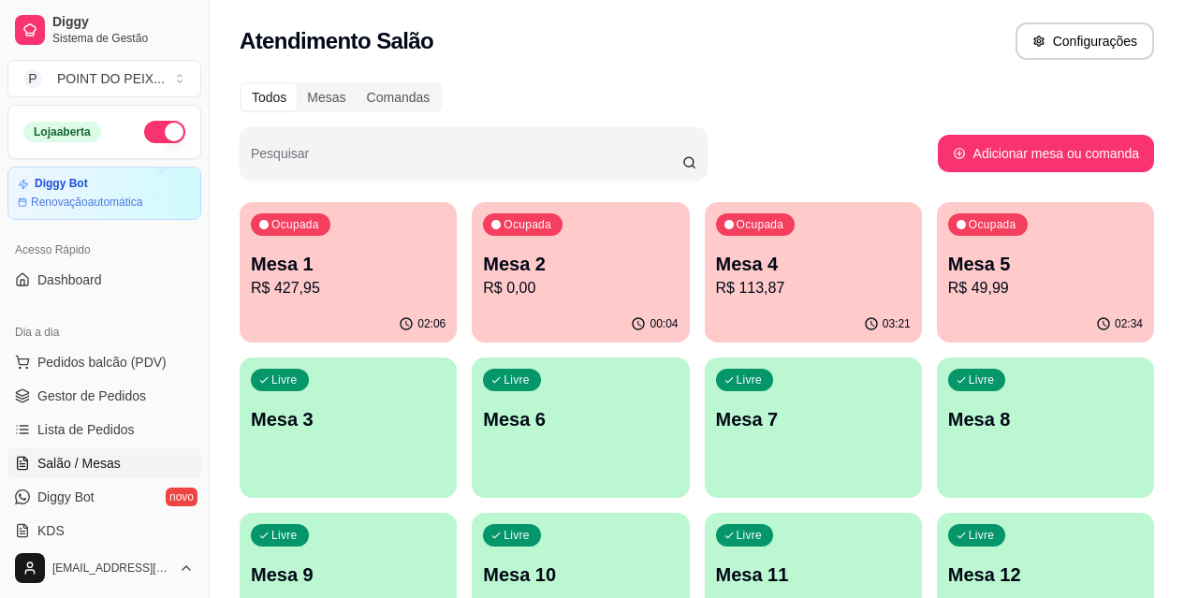
click at [494, 291] on p "R$ 0,00" at bounding box center [580, 288] width 195 height 22
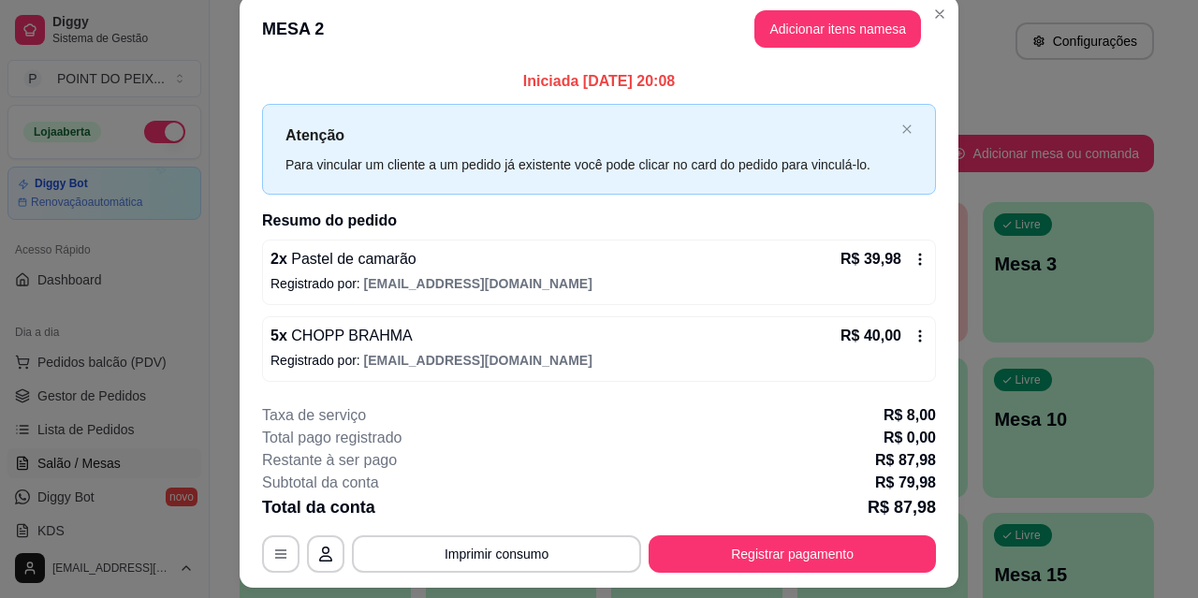
scroll to position [0, 0]
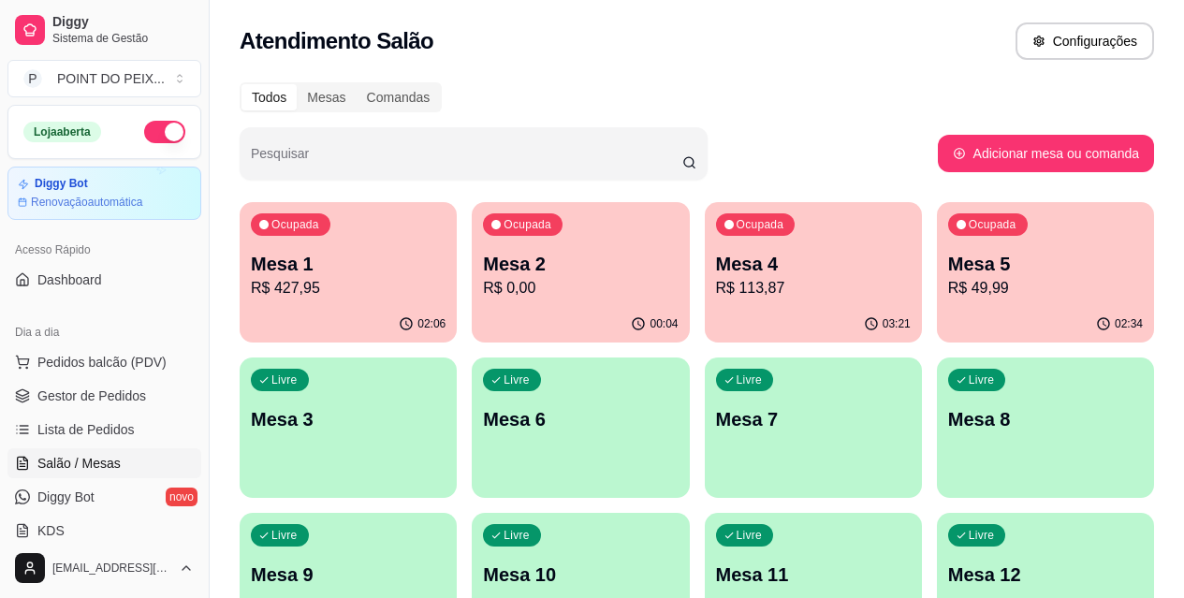
click at [543, 278] on p "R$ 0,00" at bounding box center [580, 288] width 195 height 22
click at [356, 264] on p "Mesa 1" at bounding box center [348, 264] width 195 height 26
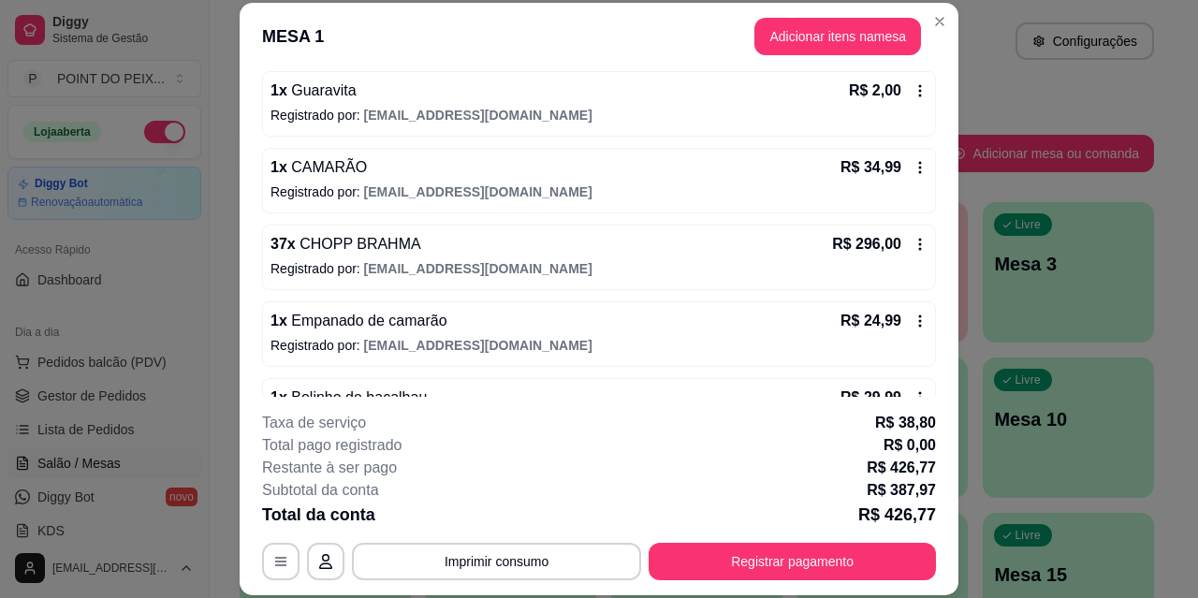
scroll to position [187, 0]
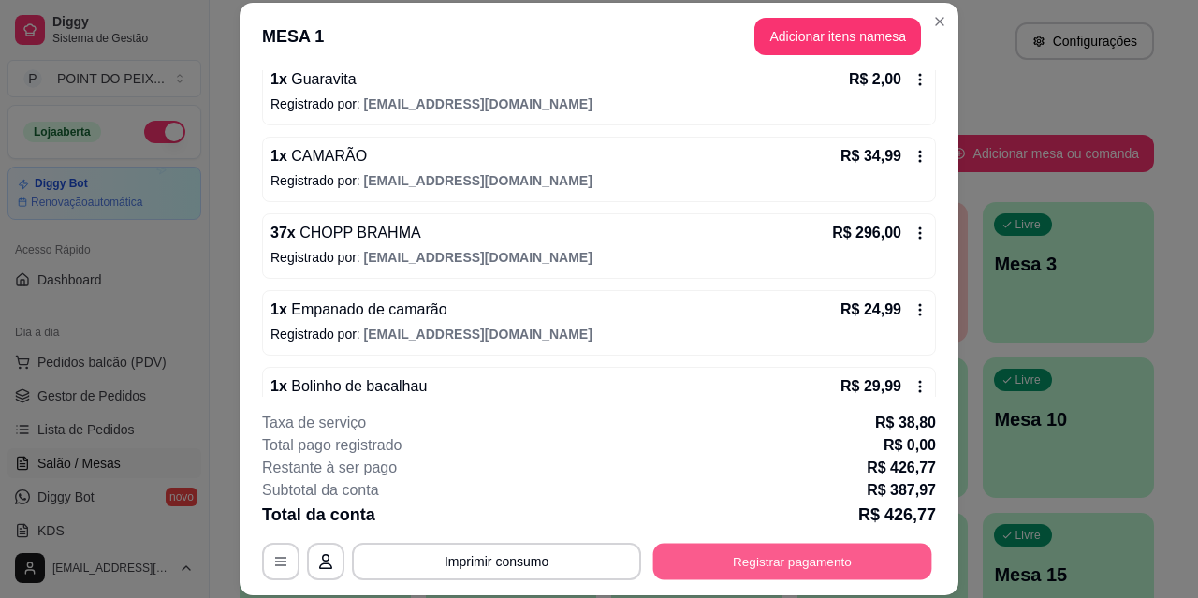
click at [768, 564] on button "Registrar pagamento" at bounding box center [793, 561] width 279 height 37
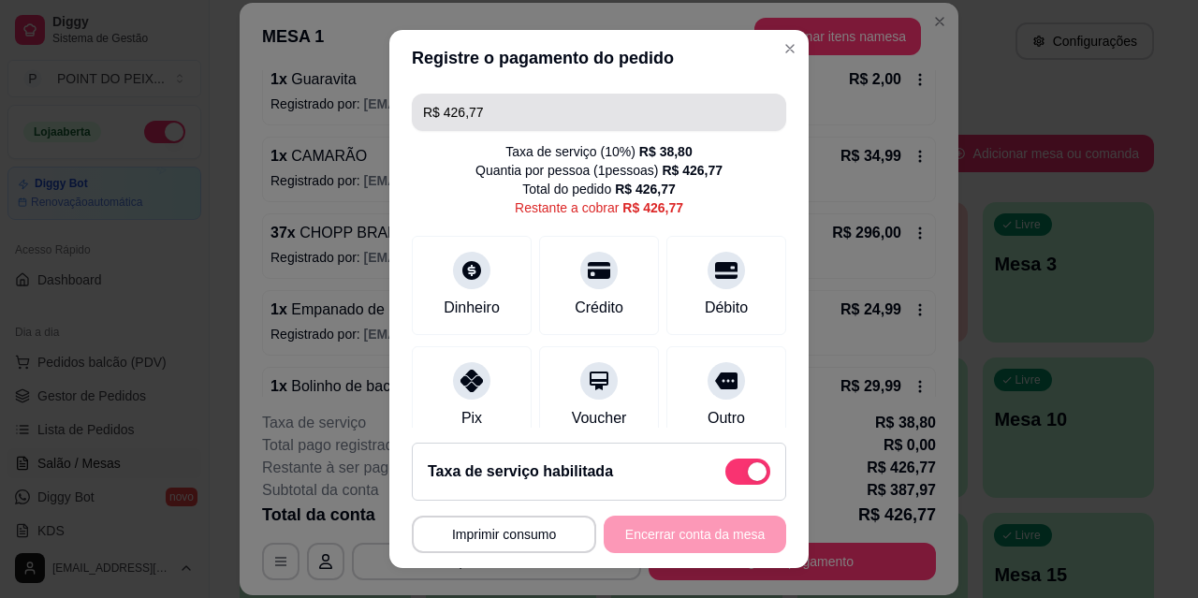
click at [503, 115] on input "R$ 426,77" at bounding box center [599, 112] width 352 height 37
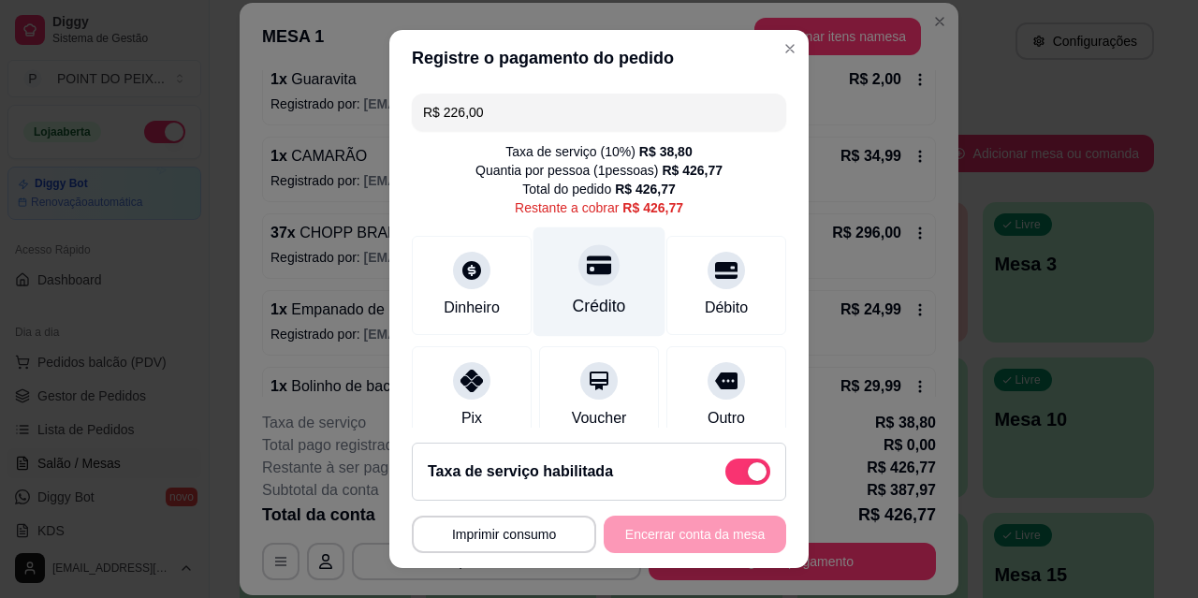
click at [591, 274] on icon at bounding box center [599, 265] width 24 height 24
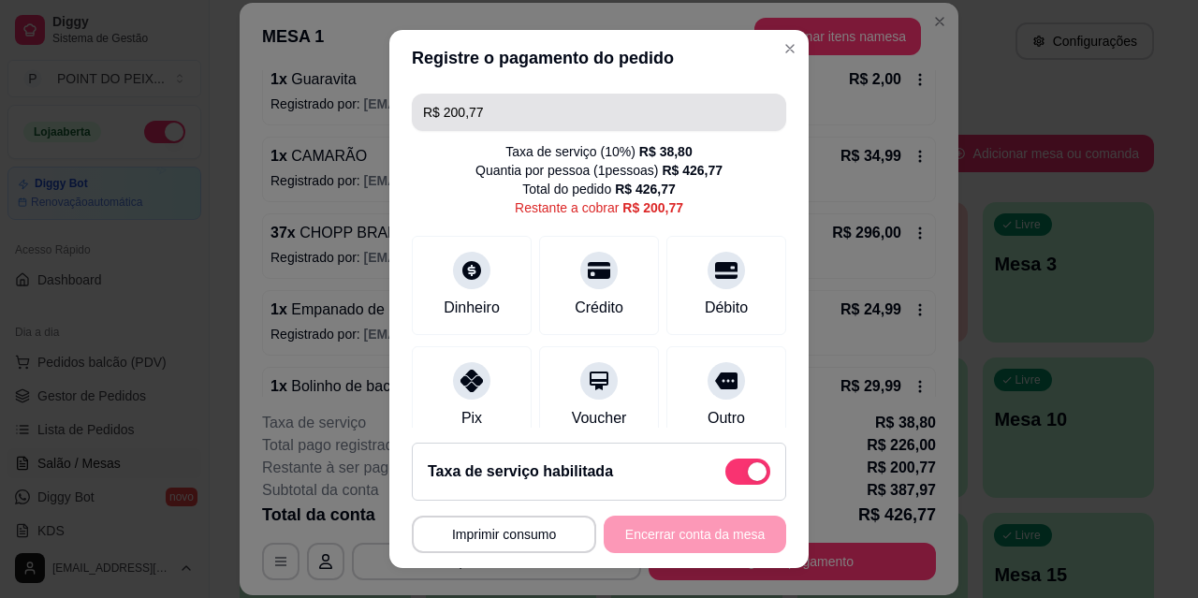
click at [530, 116] on input "R$ 200,77" at bounding box center [599, 112] width 352 height 37
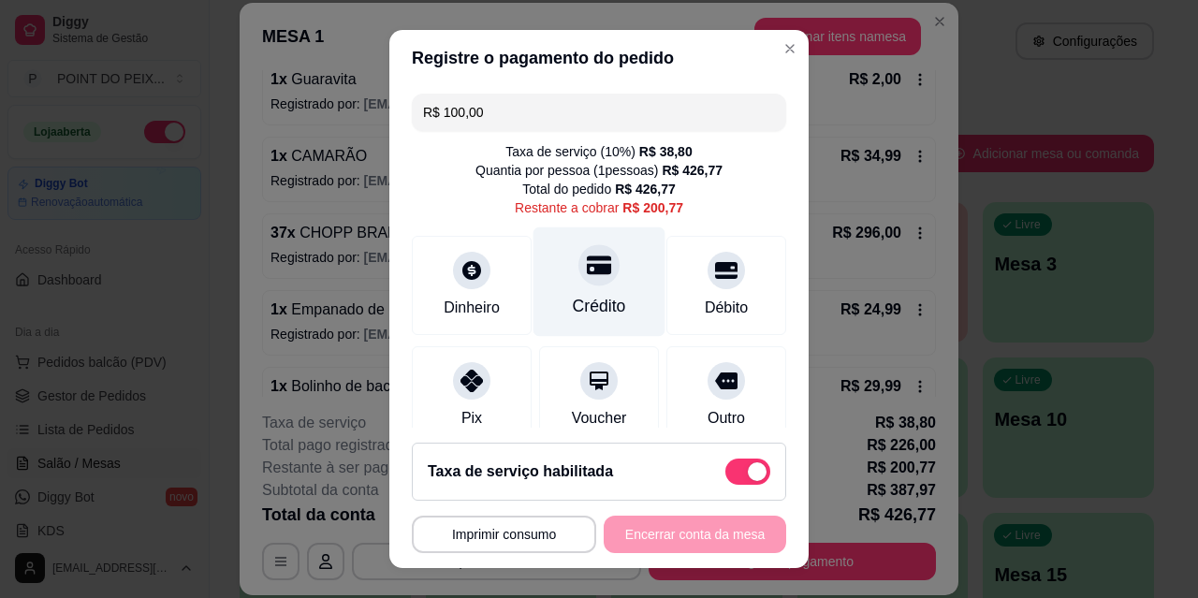
click at [591, 280] on div at bounding box center [599, 264] width 41 height 41
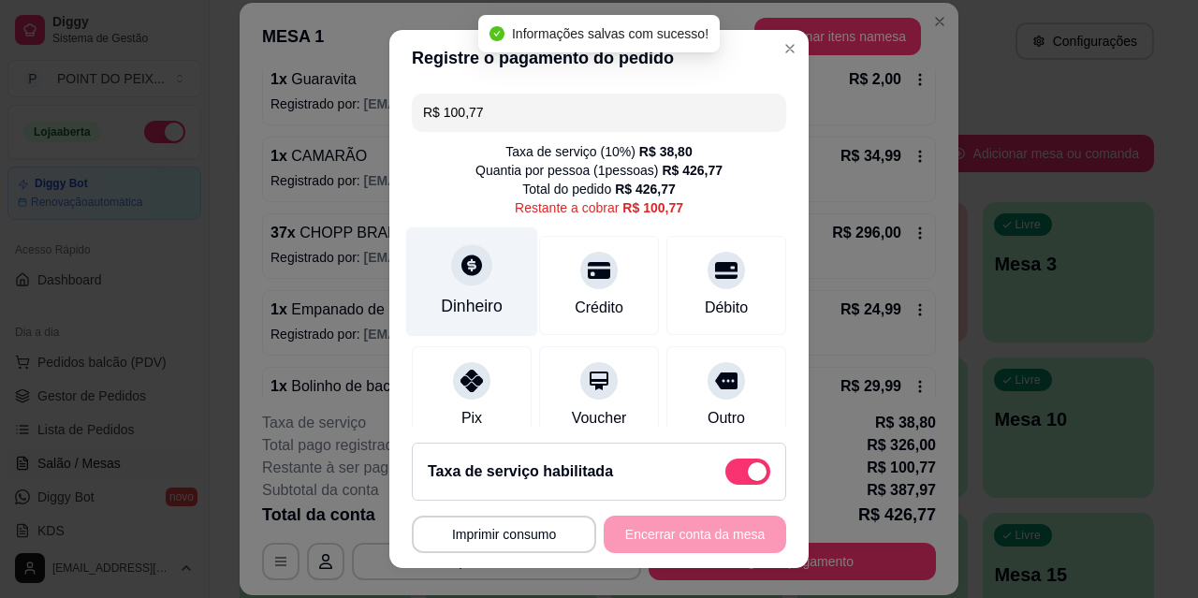
click at [477, 280] on div "Dinheiro" at bounding box center [472, 283] width 132 height 110
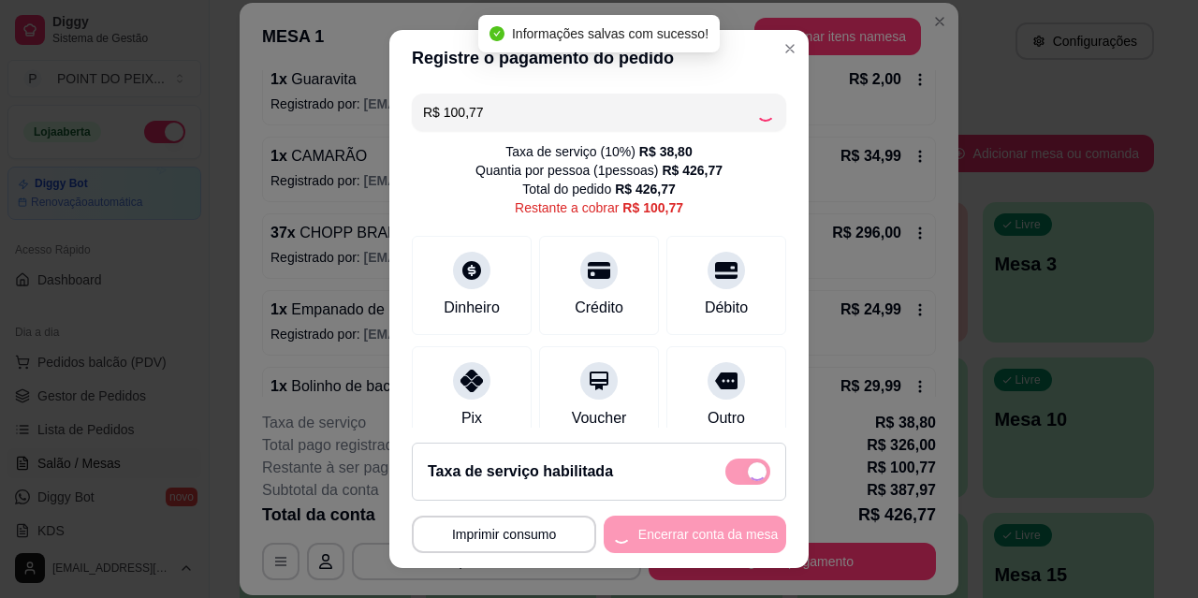
type input "R$ 0,00"
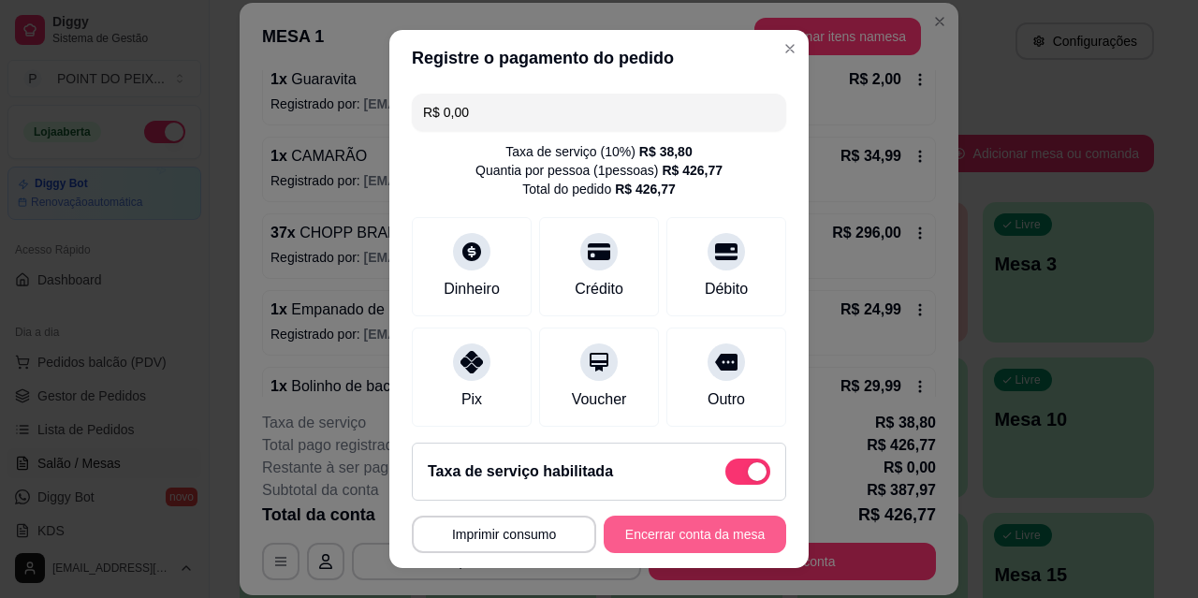
click at [670, 527] on button "Encerrar conta da mesa" at bounding box center [695, 534] width 183 height 37
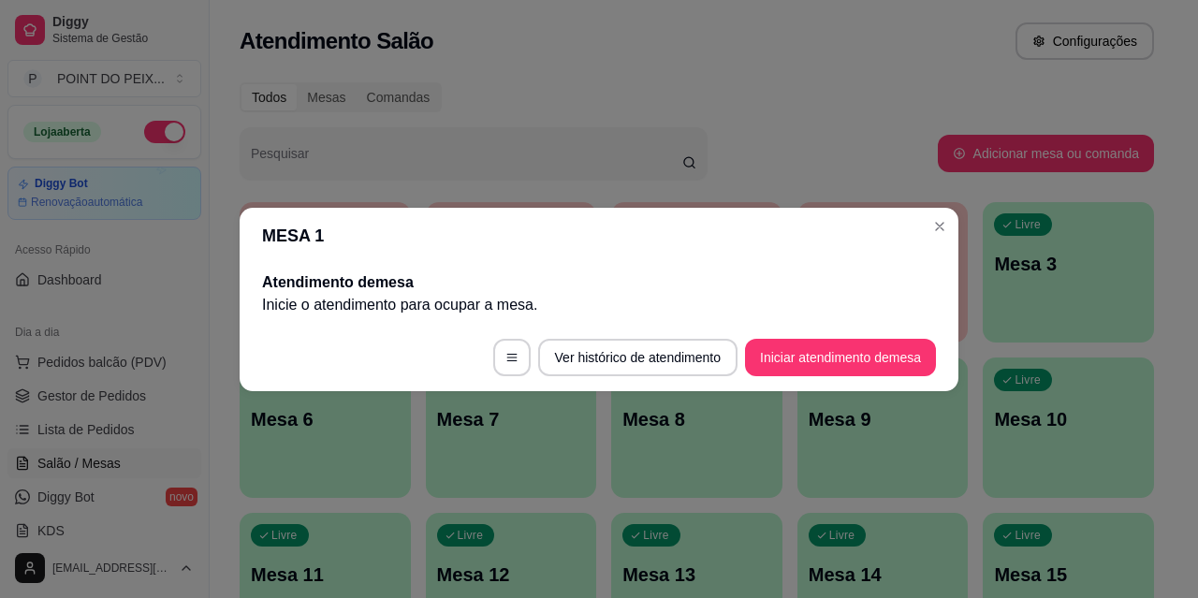
scroll to position [0, 0]
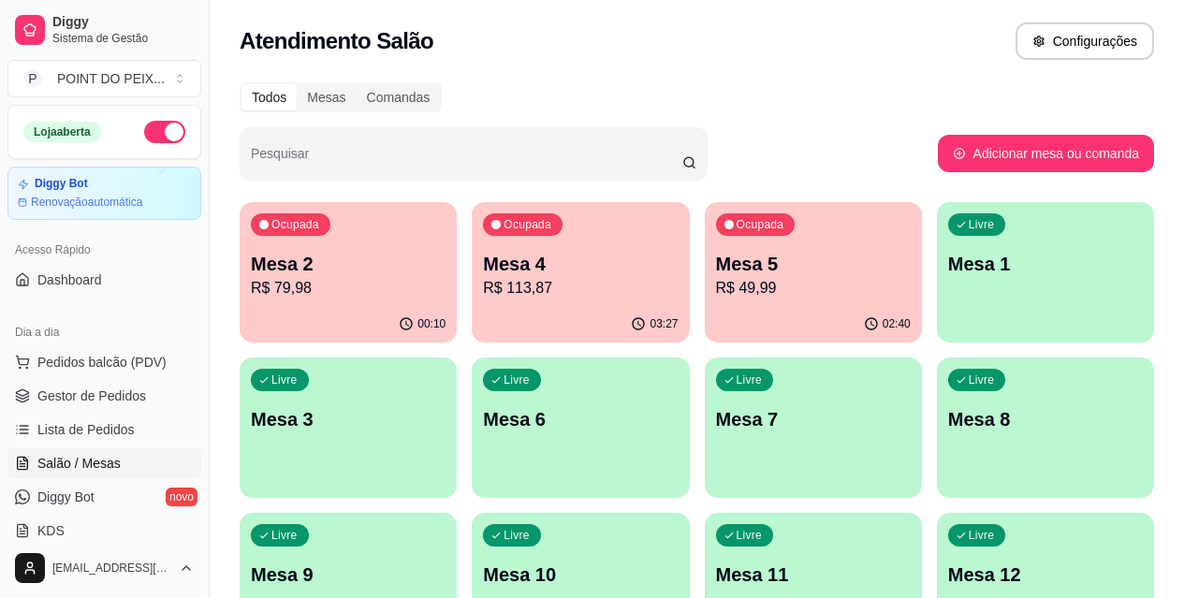
click at [384, 280] on p "R$ 79,98" at bounding box center [348, 288] width 195 height 22
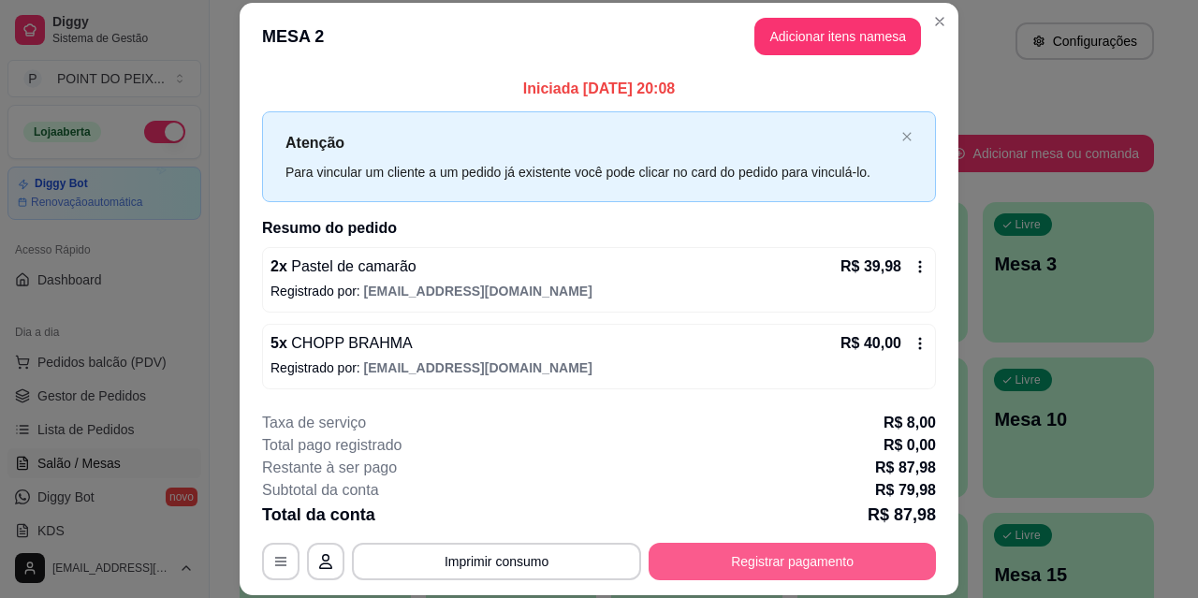
click at [779, 575] on button "Registrar pagamento" at bounding box center [792, 561] width 287 height 37
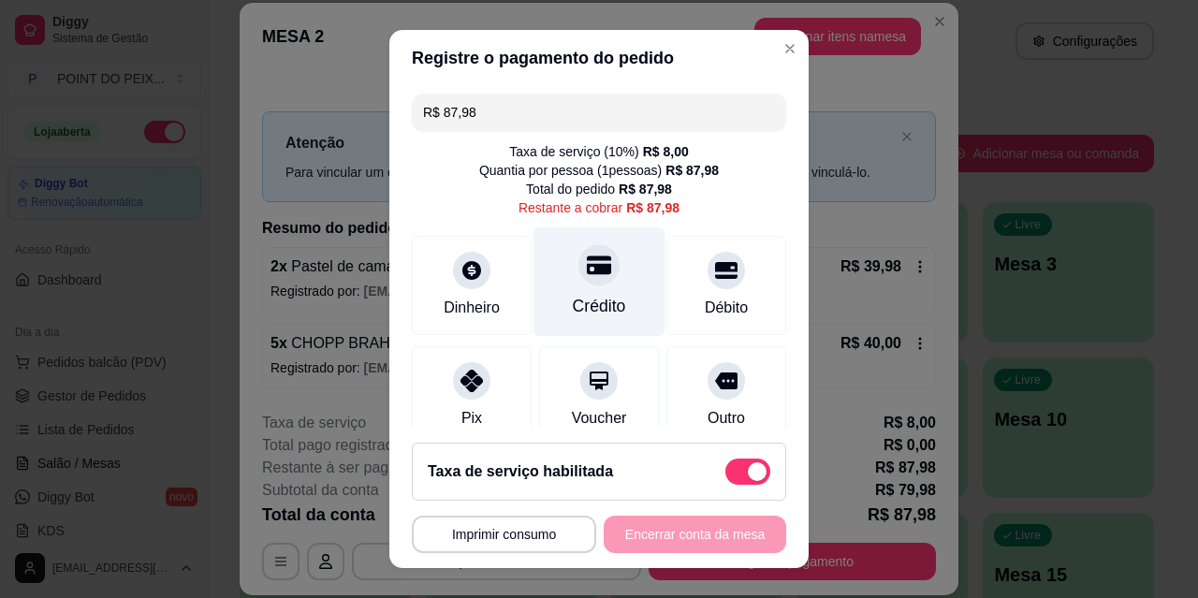
click at [581, 289] on div "Crédito" at bounding box center [600, 283] width 132 height 110
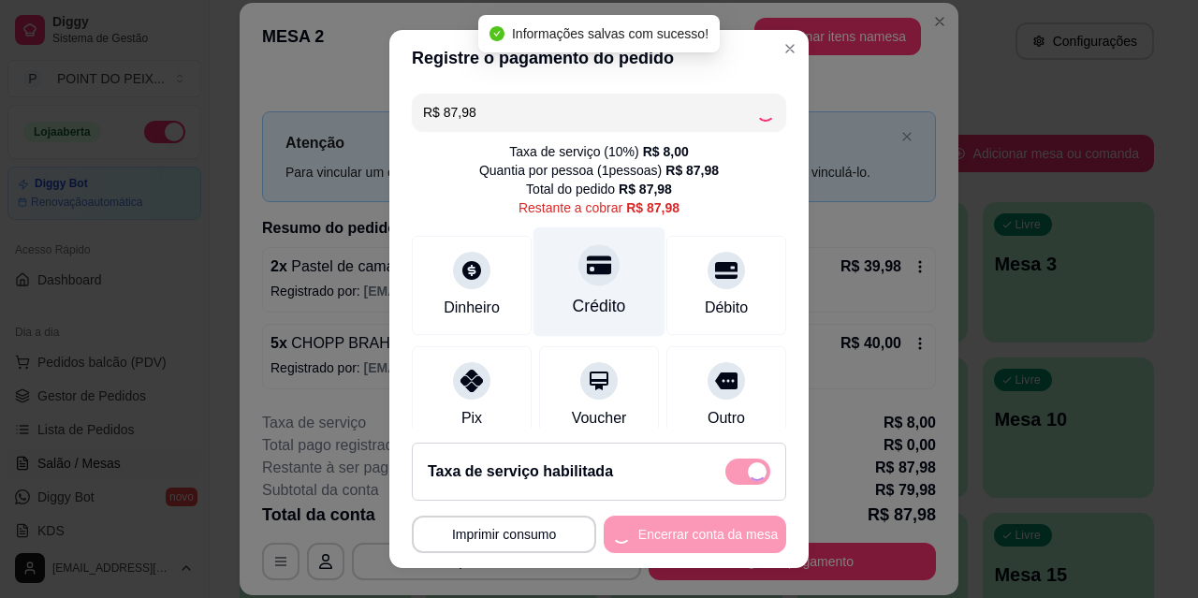
type input "R$ 0,00"
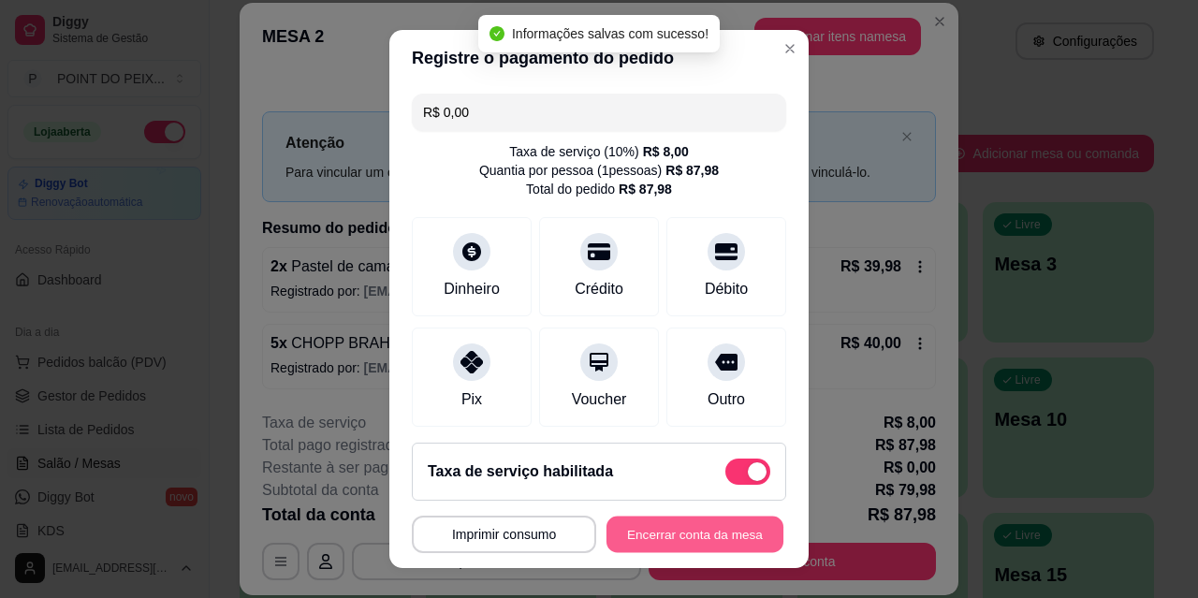
click at [672, 538] on button "Encerrar conta da mesa" at bounding box center [695, 535] width 177 height 37
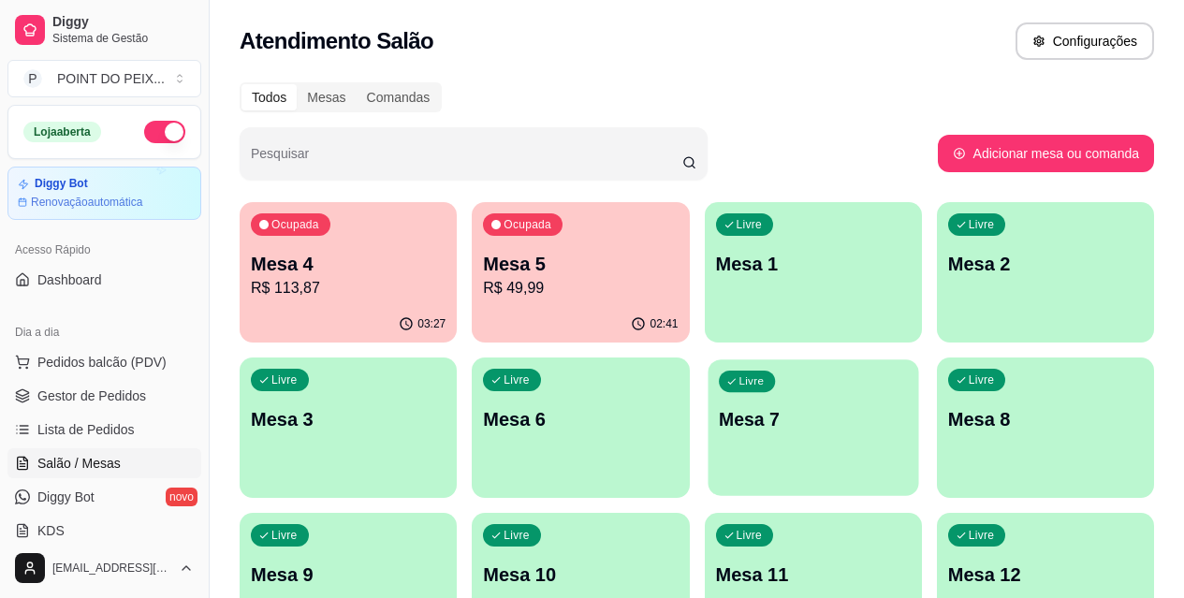
click at [719, 416] on p "Mesa 7" at bounding box center [813, 419] width 189 height 25
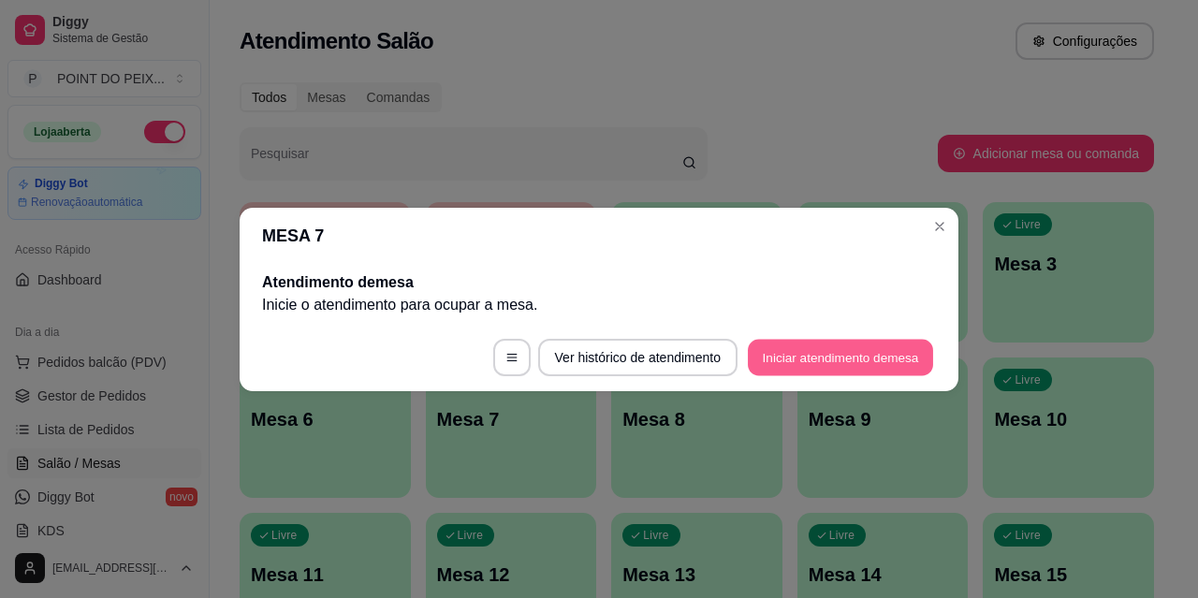
click at [821, 355] on button "Iniciar atendimento de mesa" at bounding box center [840, 357] width 185 height 37
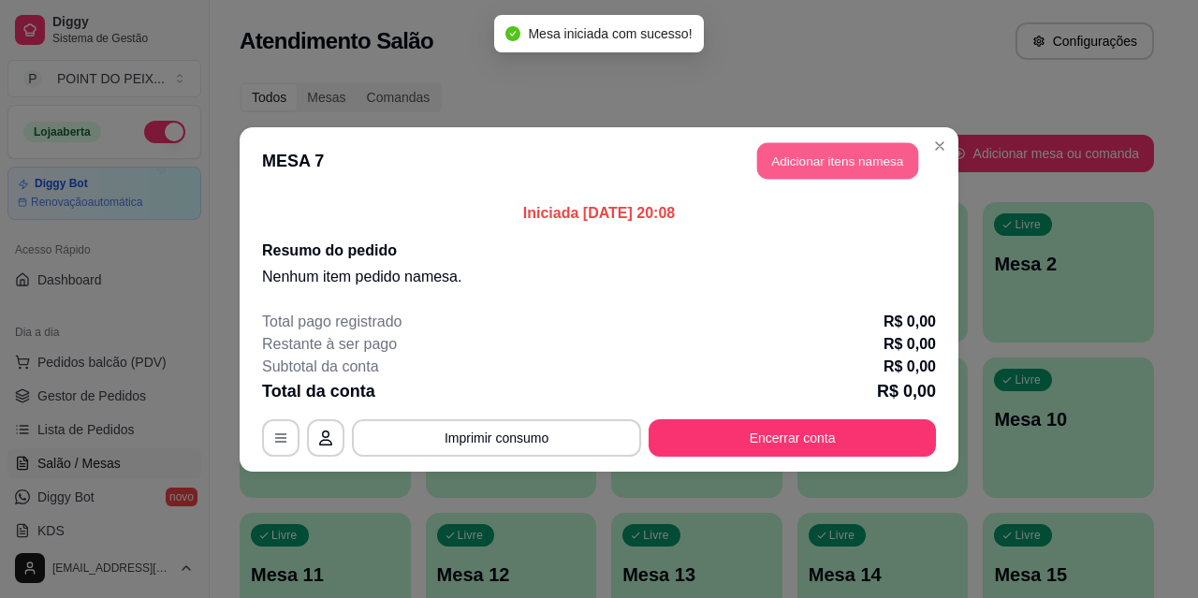
click at [831, 161] on button "Adicionar itens na mesa" at bounding box center [837, 160] width 161 height 37
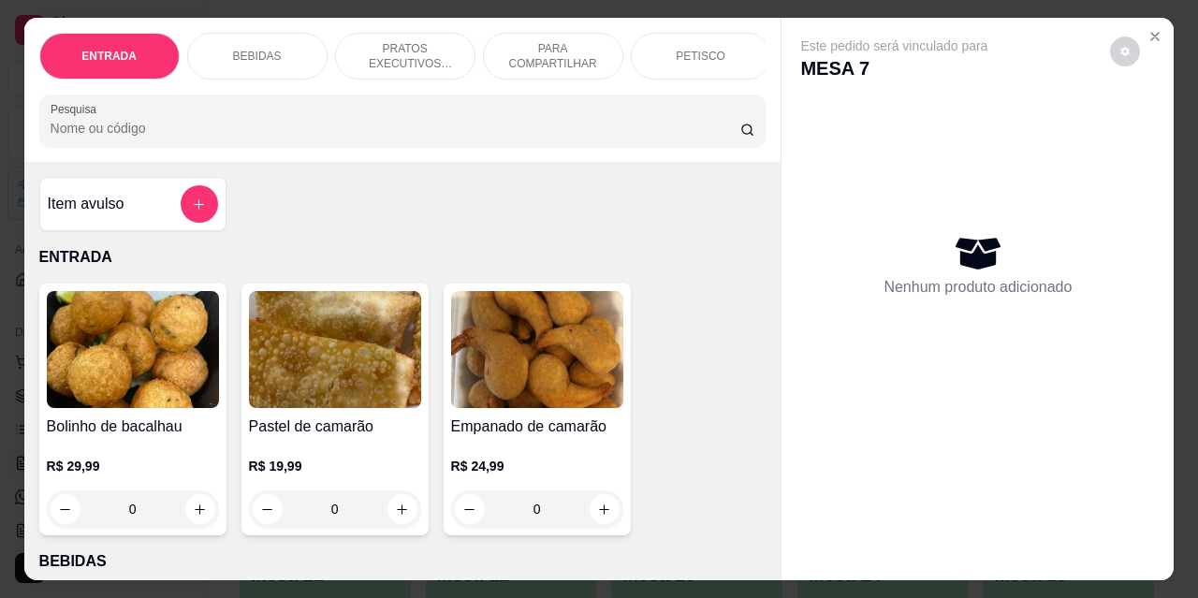
click at [669, 49] on div "PETISCO" at bounding box center [701, 56] width 140 height 47
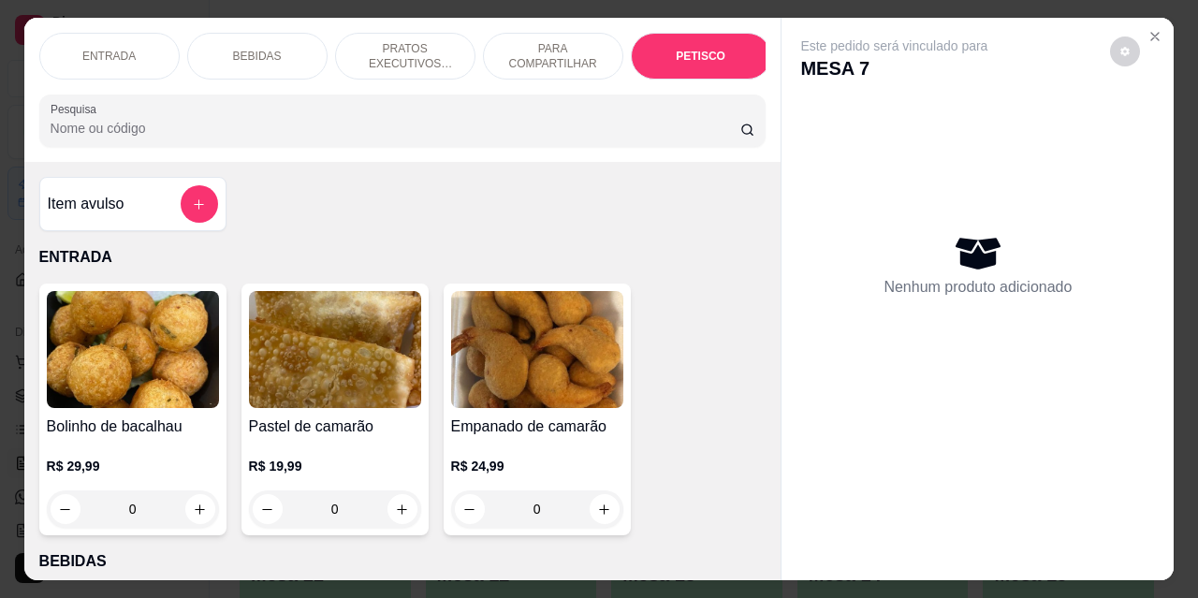
scroll to position [49, 0]
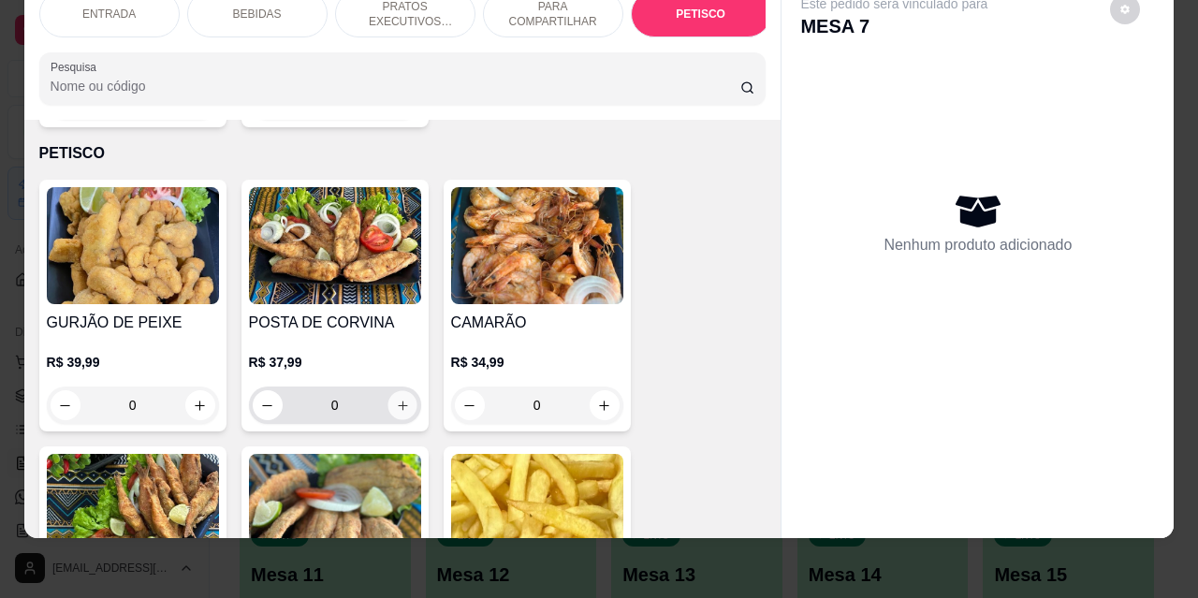
click at [405, 391] on button "increase-product-quantity" at bounding box center [402, 405] width 29 height 29
type input "1"
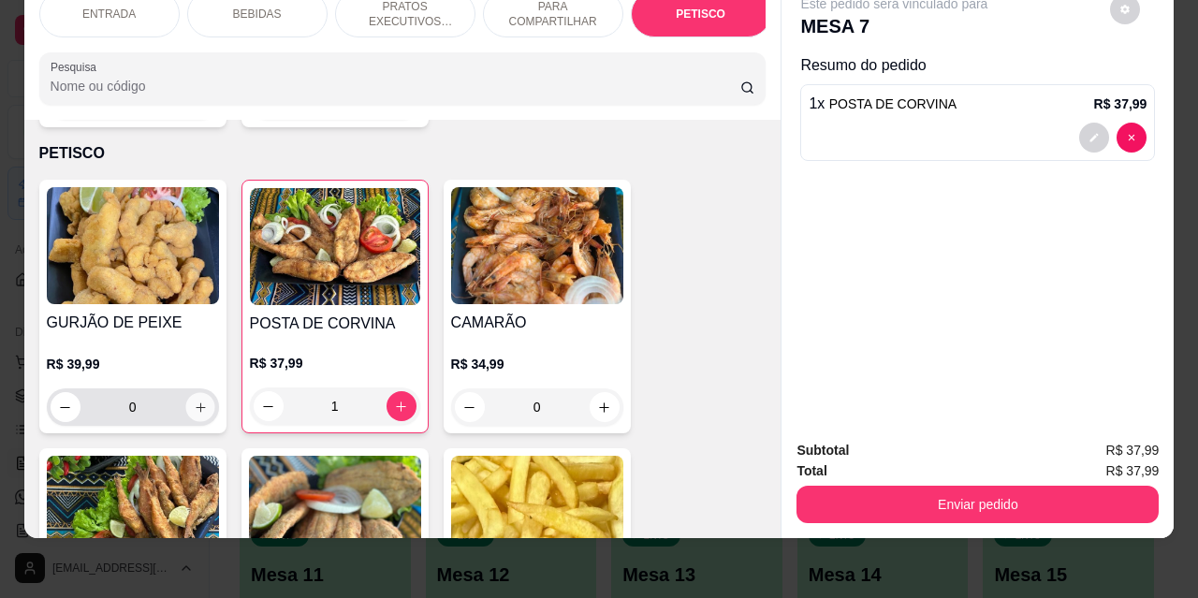
click at [195, 401] on icon "increase-product-quantity" at bounding box center [200, 408] width 14 height 14
type input "1"
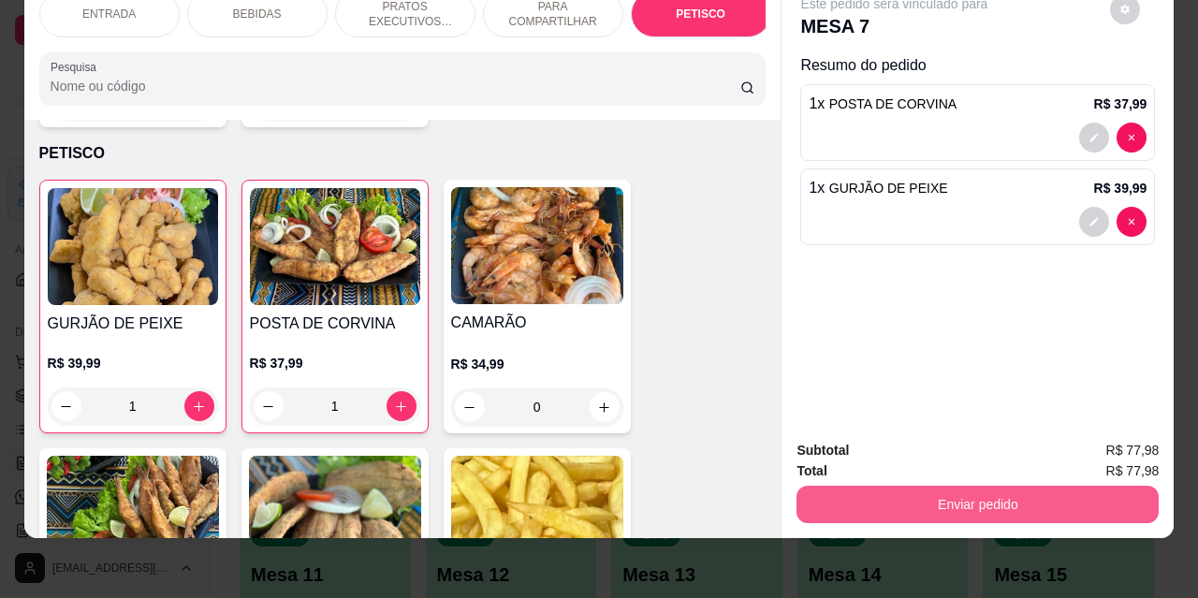
click at [906, 487] on button "Enviar pedido" at bounding box center [978, 504] width 362 height 37
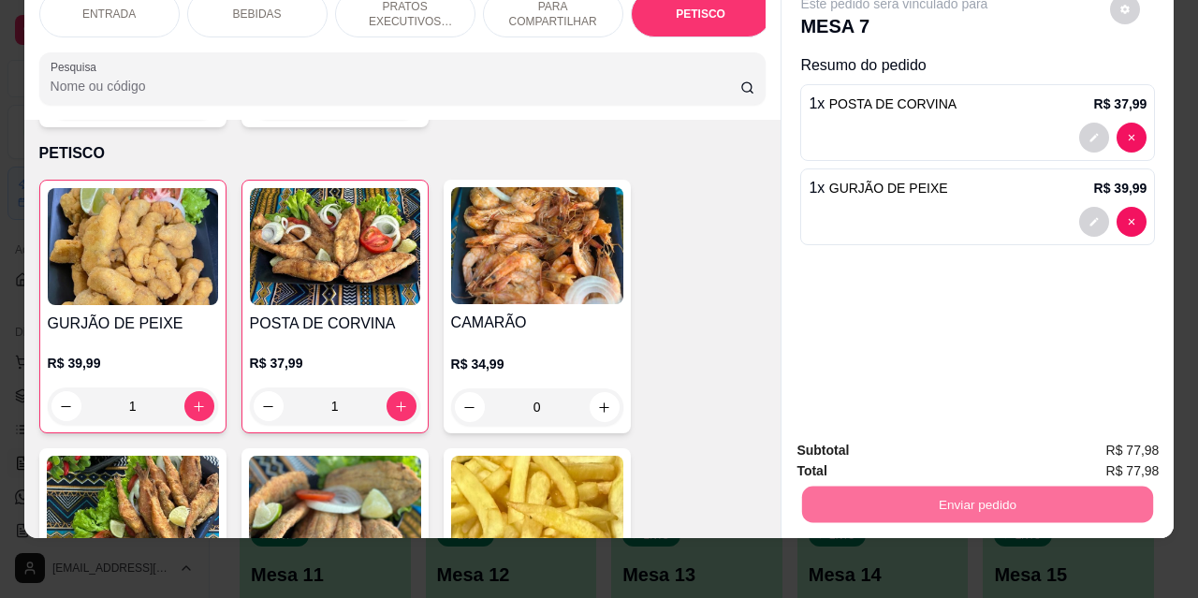
click at [856, 449] on button "Não registrar e enviar pedido" at bounding box center [916, 445] width 195 height 36
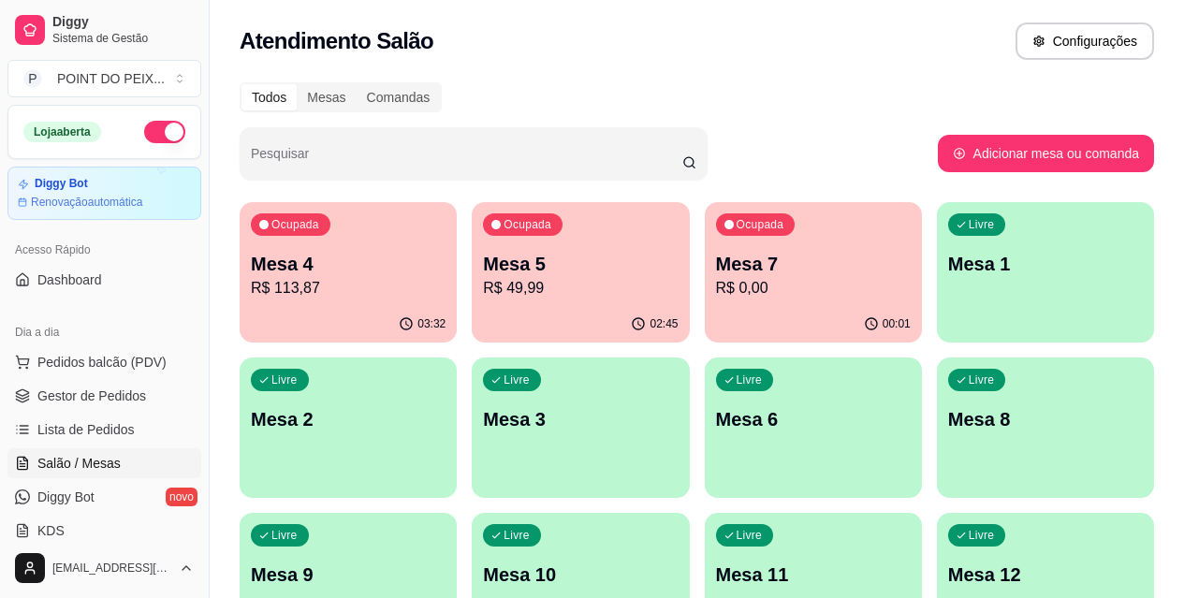
click at [483, 287] on p "R$ 49,99" at bounding box center [580, 288] width 195 height 22
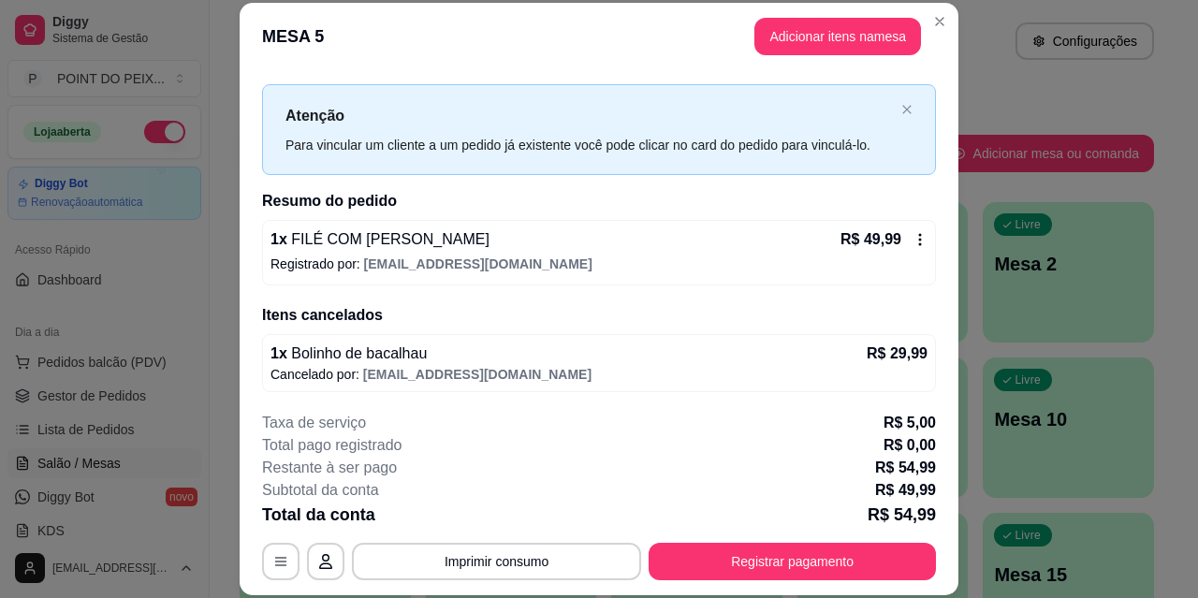
scroll to position [30, 0]
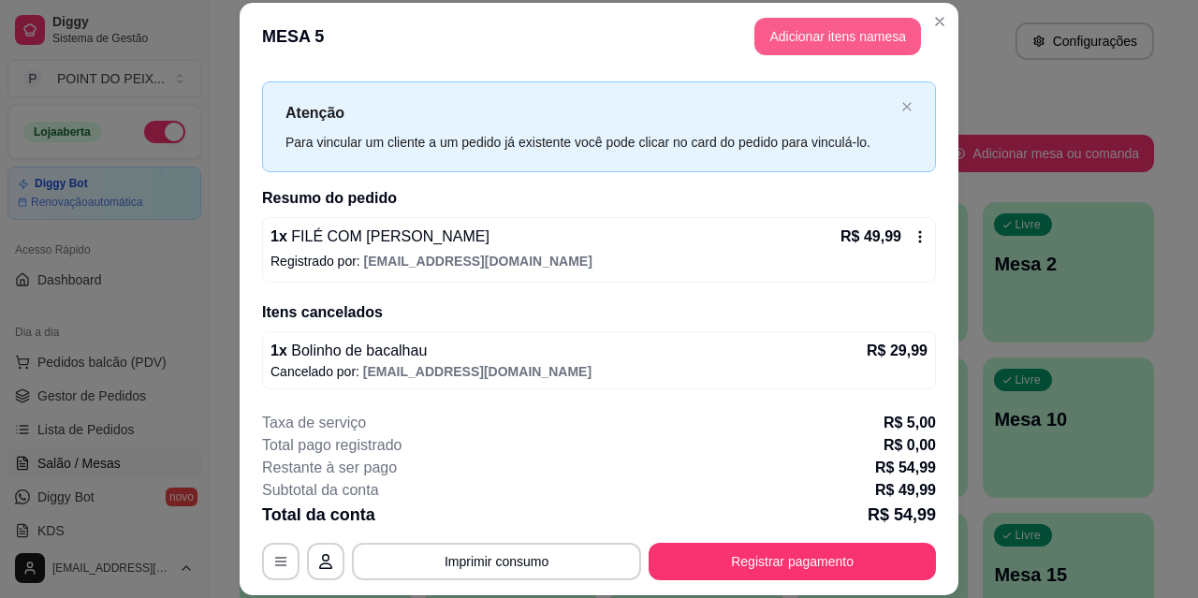
click at [825, 32] on button "Adicionar itens na mesa" at bounding box center [838, 36] width 167 height 37
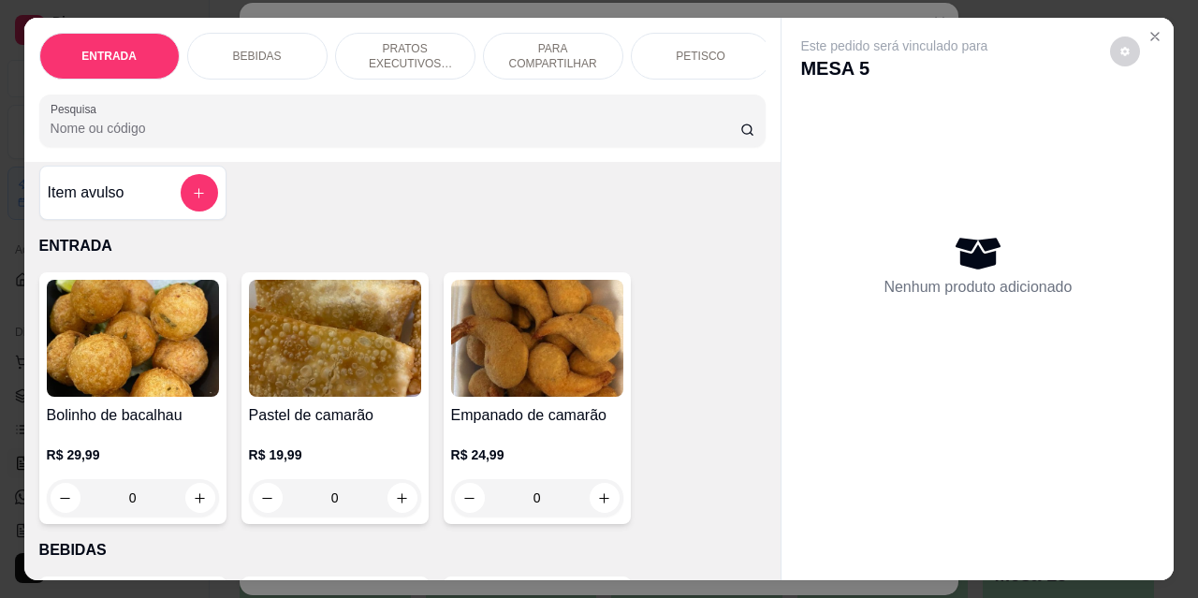
scroll to position [0, 0]
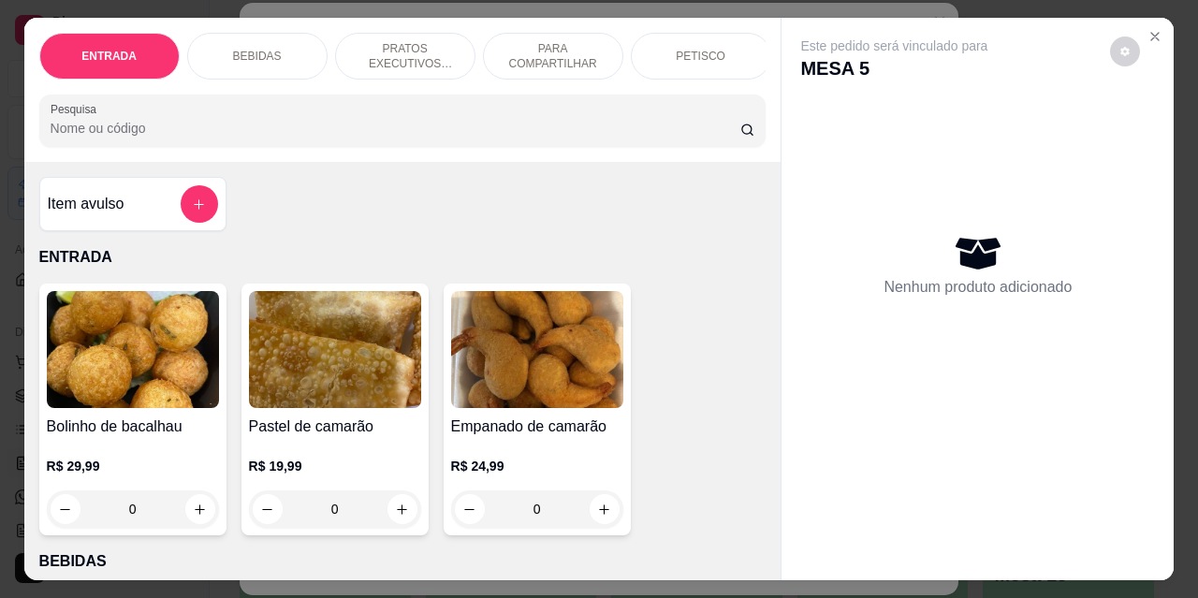
click at [678, 53] on p "PETISCO" at bounding box center [701, 56] width 50 height 15
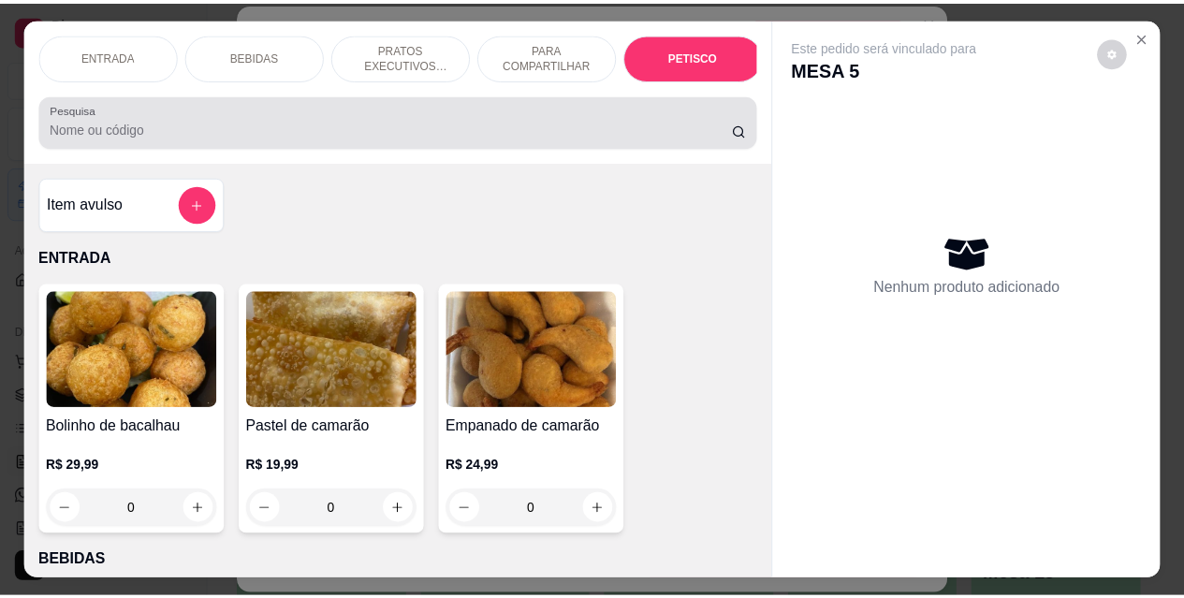
scroll to position [49, 0]
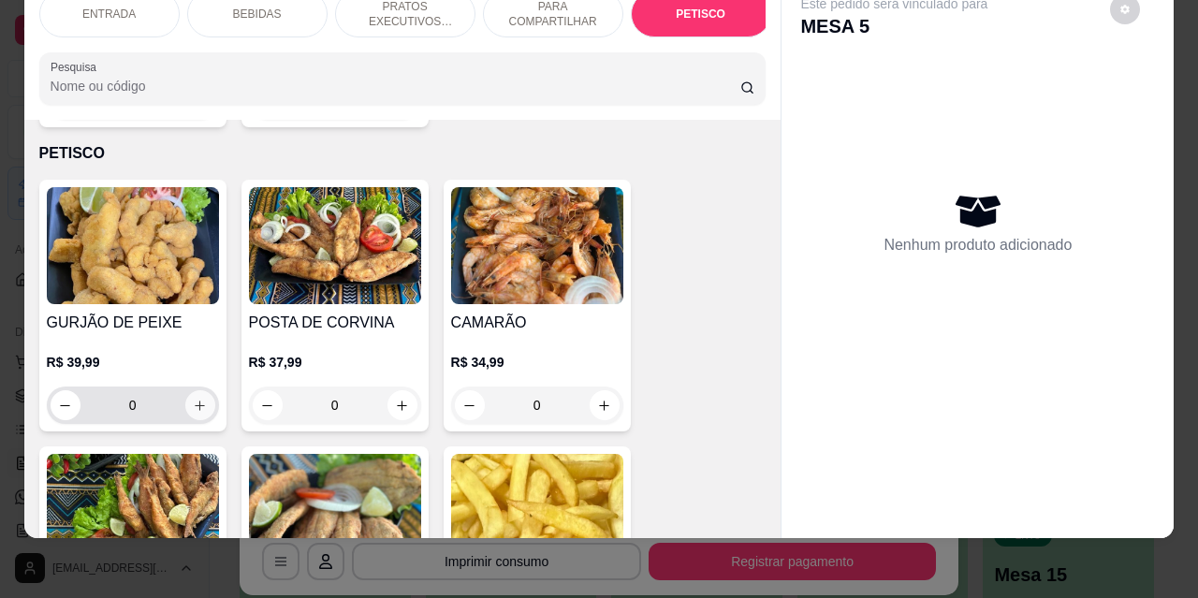
click at [195, 401] on icon "increase-product-quantity" at bounding box center [200, 406] width 10 height 10
type input "1"
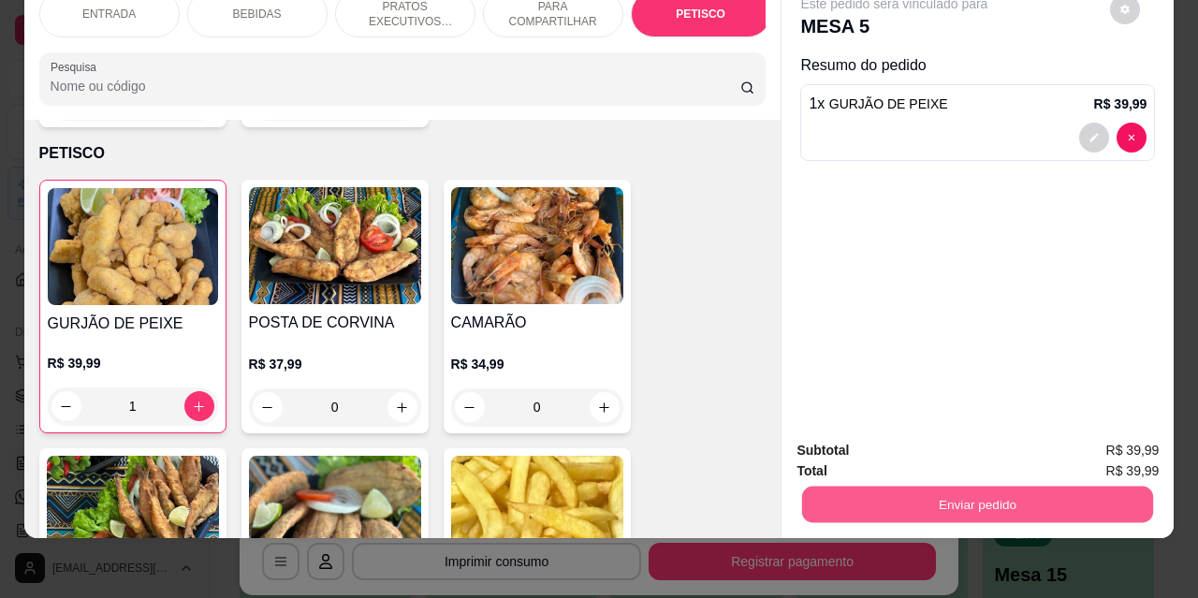
click at [924, 502] on button "Enviar pedido" at bounding box center [977, 504] width 351 height 37
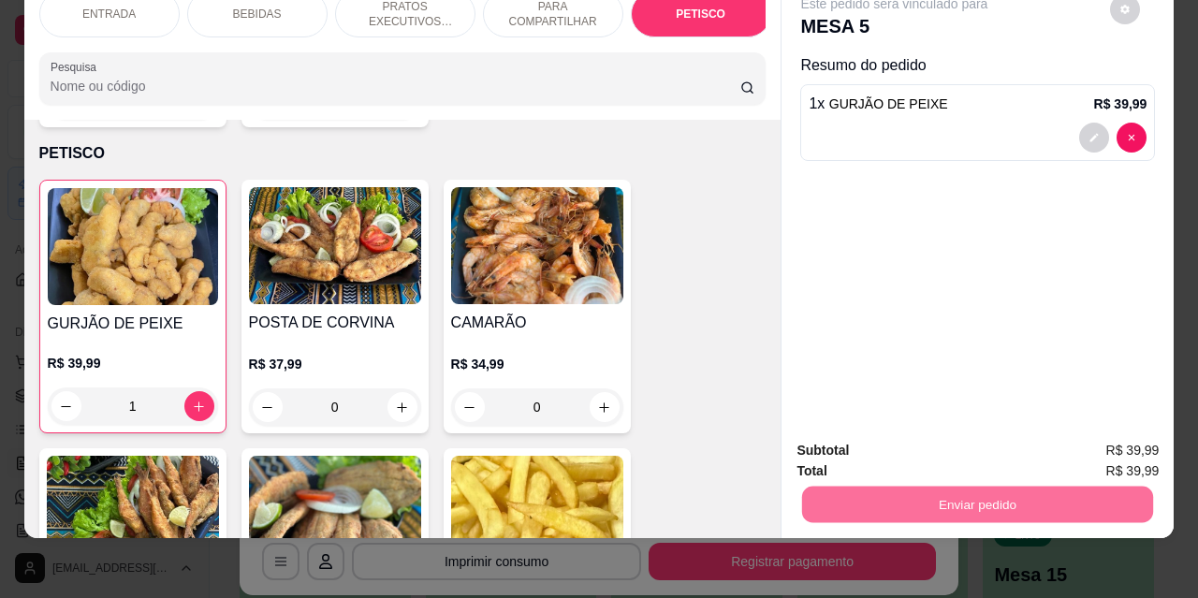
click at [850, 448] on button "Não registrar e enviar pedido" at bounding box center [916, 445] width 195 height 36
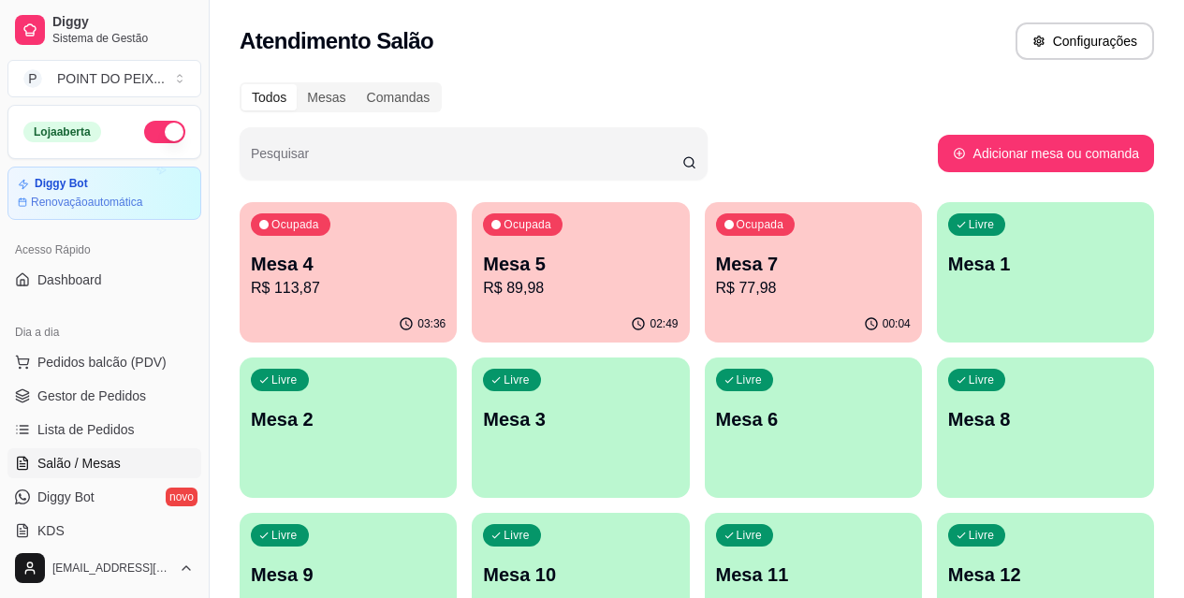
click at [716, 285] on p "R$ 77,98" at bounding box center [813, 288] width 195 height 22
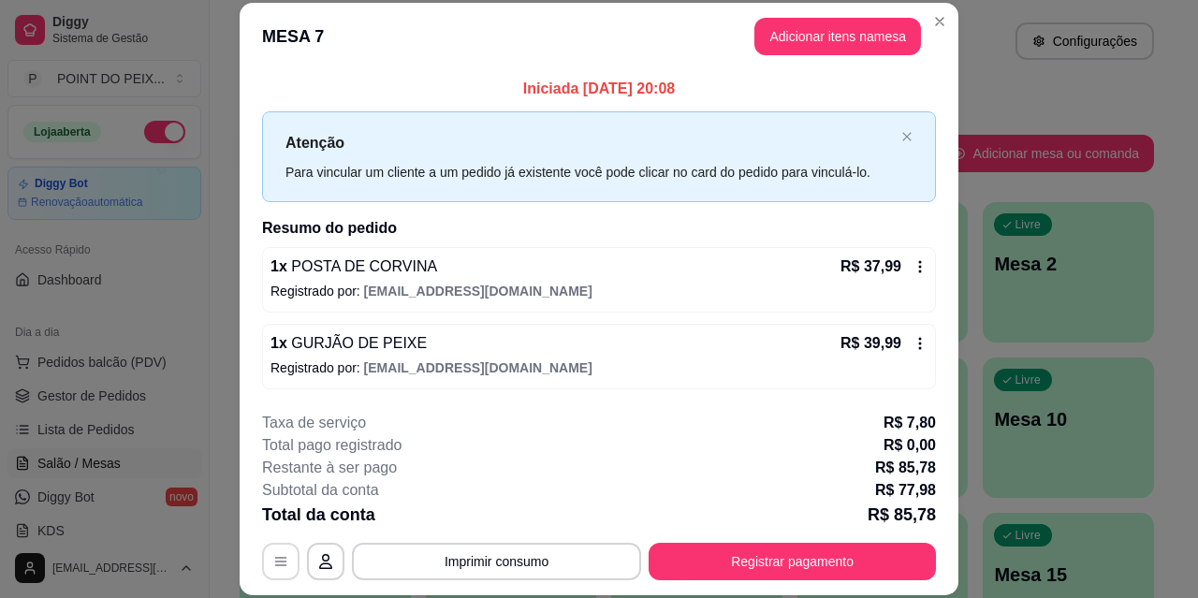
click at [279, 556] on icon "button" at bounding box center [280, 561] width 15 height 15
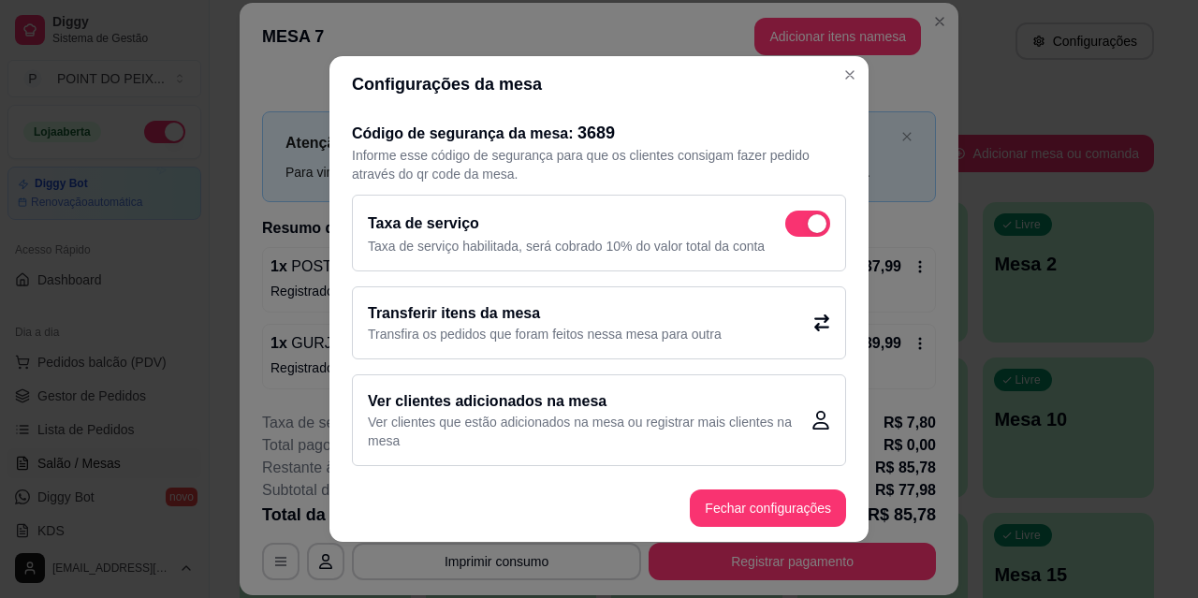
click at [508, 320] on h2 "Transferir itens da mesa" at bounding box center [545, 313] width 354 height 22
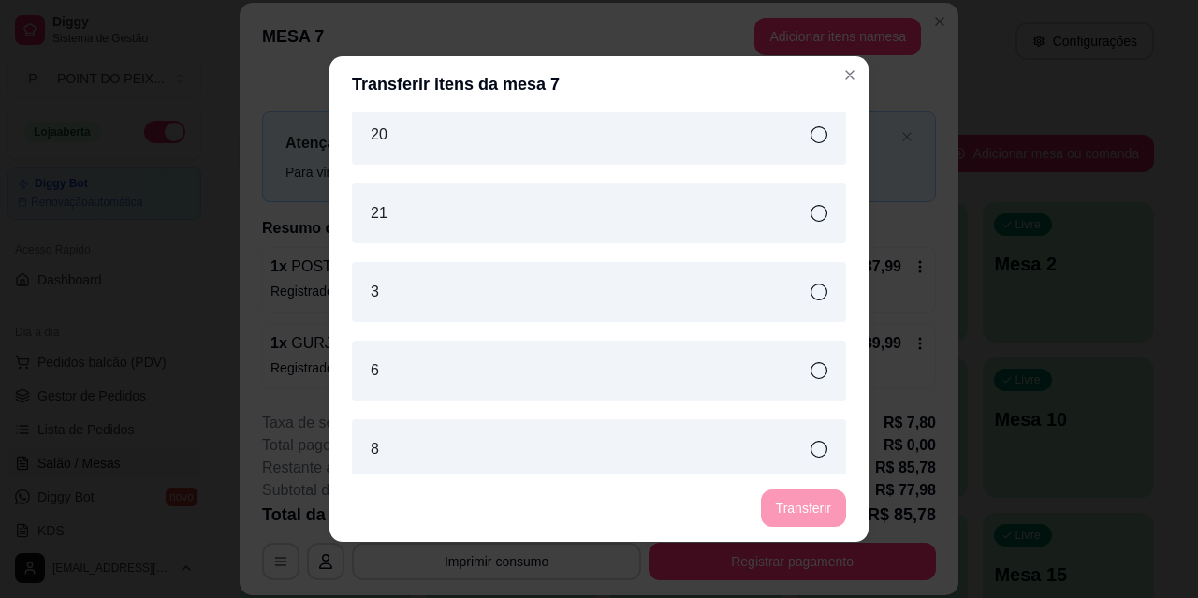
scroll to position [1030, 0]
click at [811, 221] on icon at bounding box center [819, 221] width 17 height 17
click at [805, 507] on button "Transferir" at bounding box center [803, 508] width 85 height 37
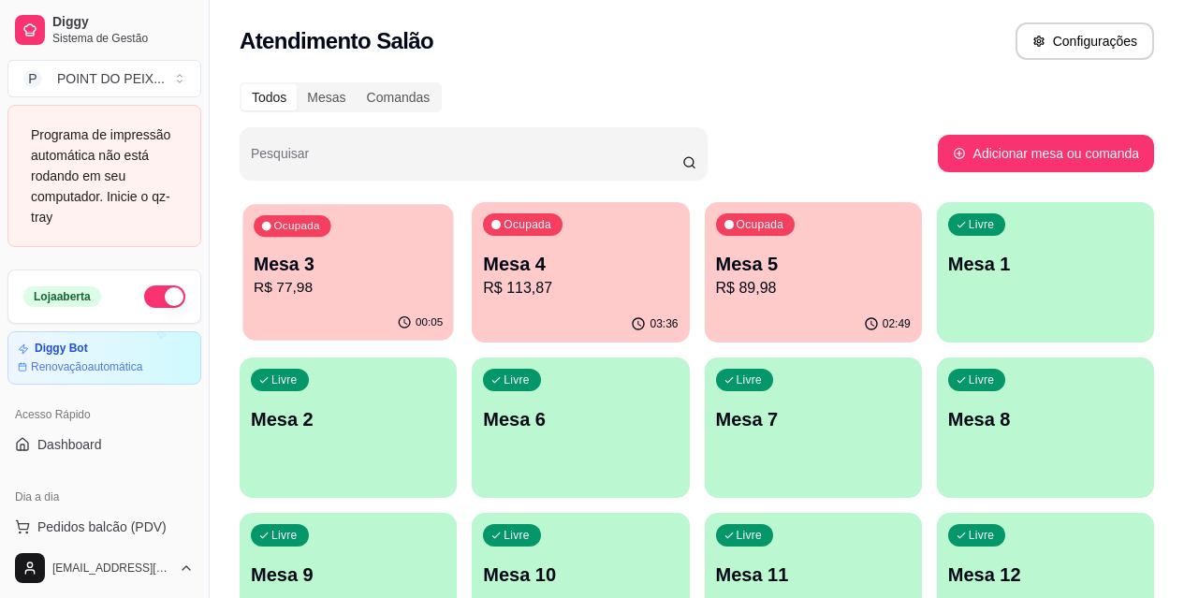
click at [321, 279] on p "R$ 77,98" at bounding box center [348, 288] width 189 height 22
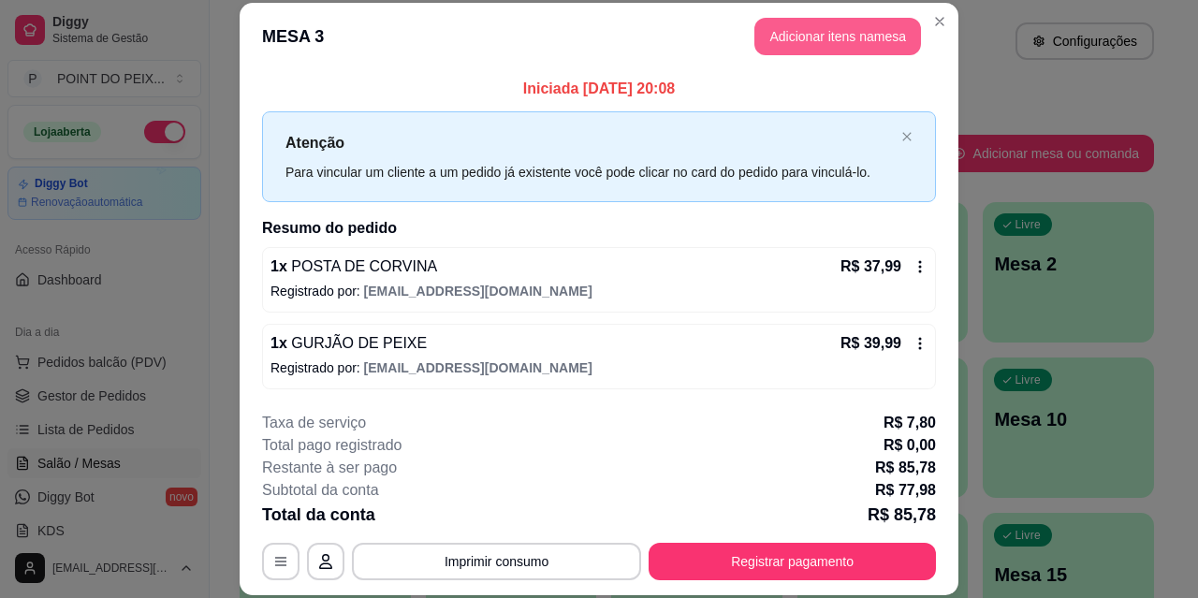
click at [800, 33] on button "Adicionar itens na mesa" at bounding box center [838, 36] width 167 height 37
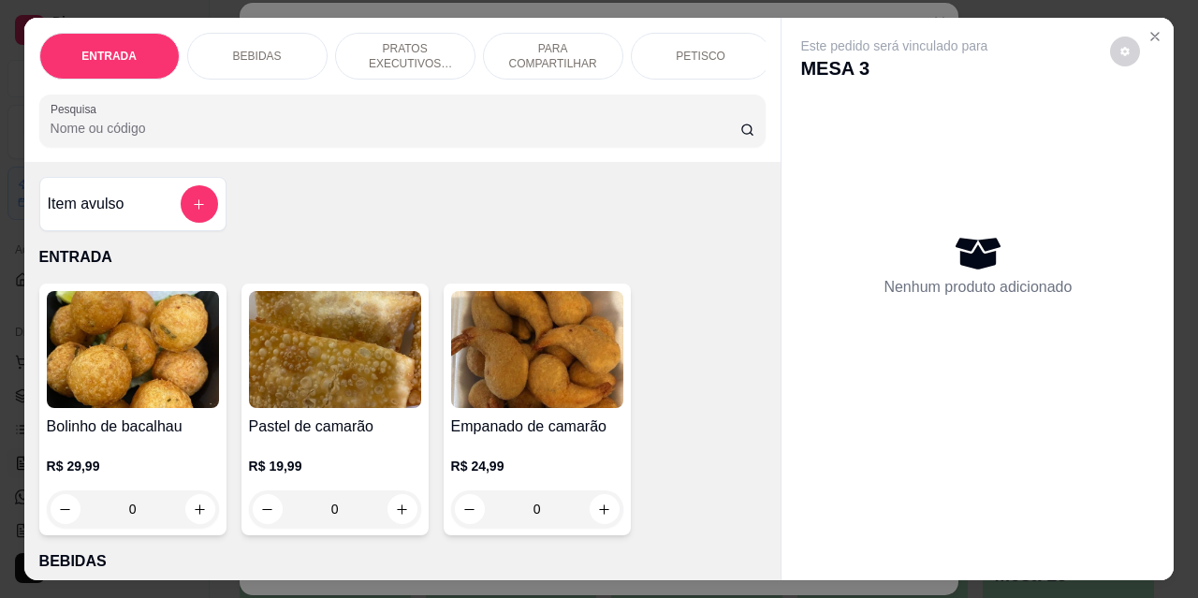
click at [269, 49] on p "BEBIDAS" at bounding box center [257, 56] width 49 height 15
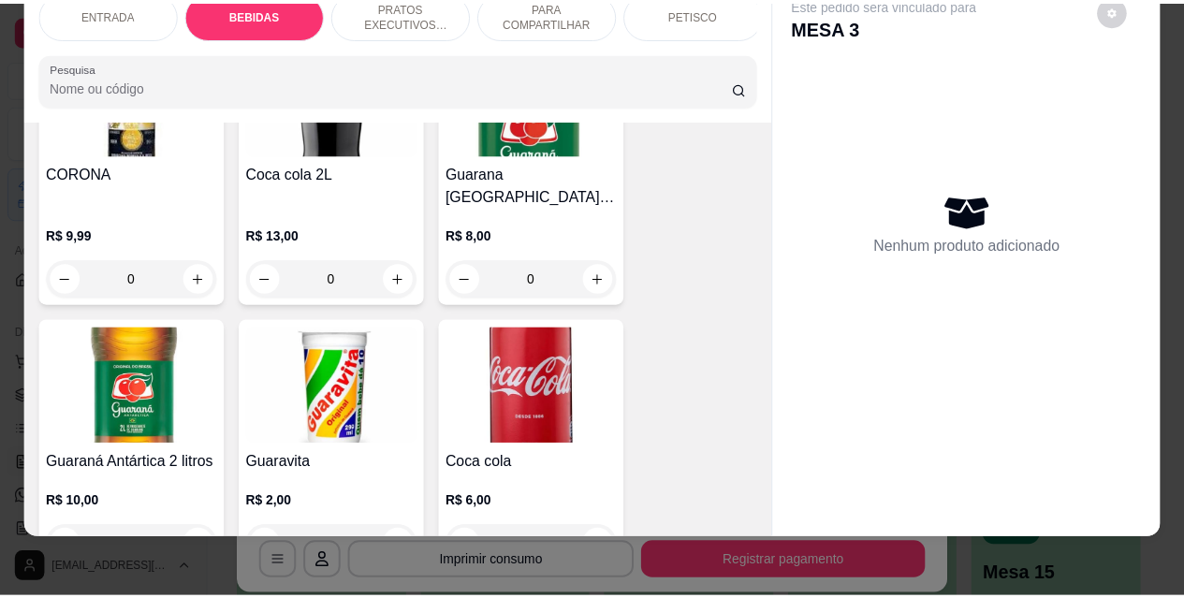
scroll to position [950, 0]
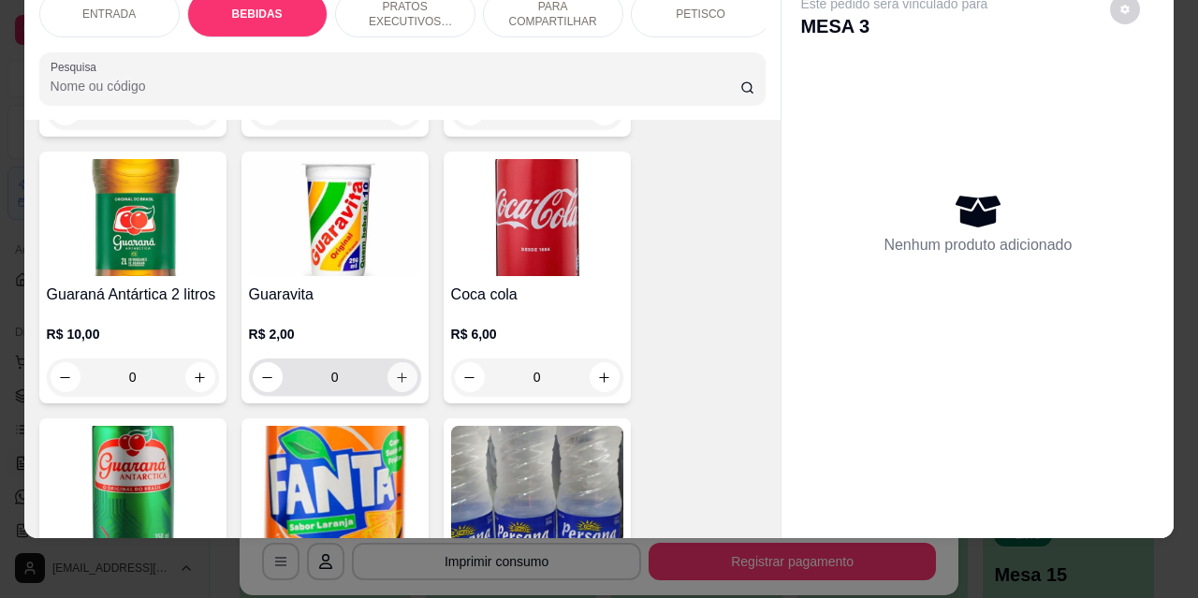
click at [403, 362] on button "increase-product-quantity" at bounding box center [403, 377] width 30 height 30
type input "1"
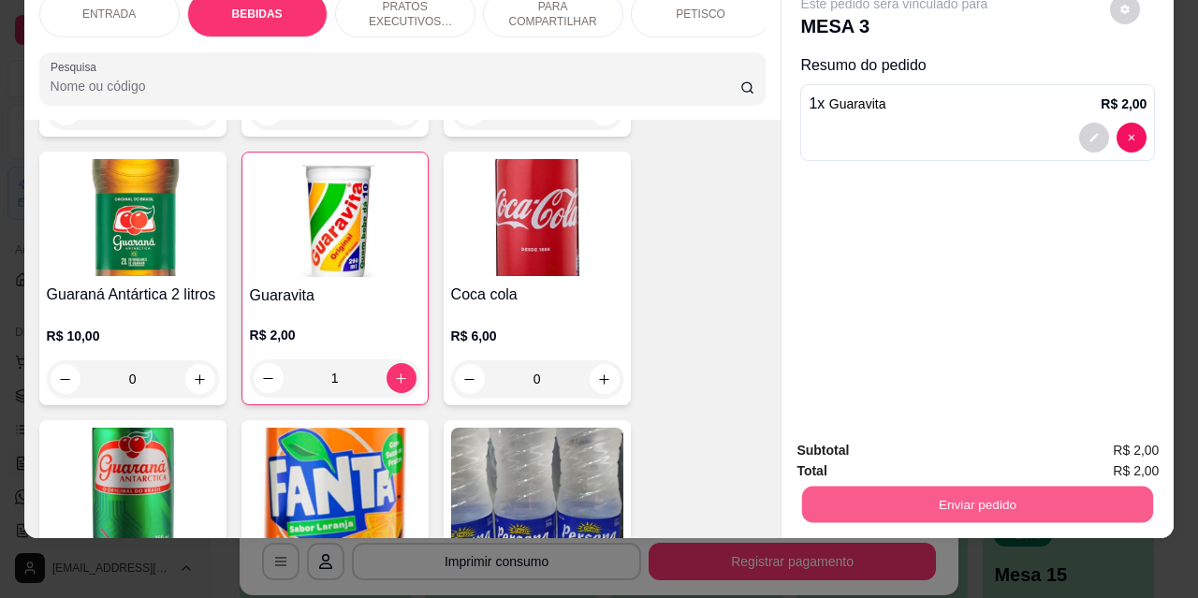
click at [982, 495] on button "Enviar pedido" at bounding box center [977, 504] width 351 height 37
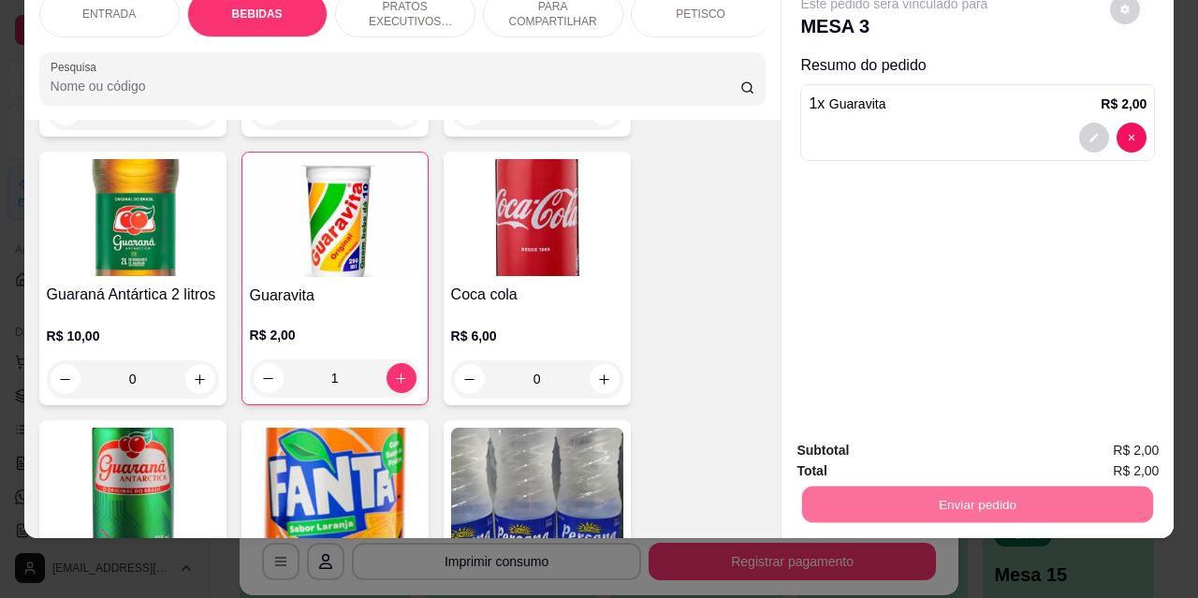
click at [915, 444] on button "Não registrar e enviar pedido" at bounding box center [916, 444] width 189 height 35
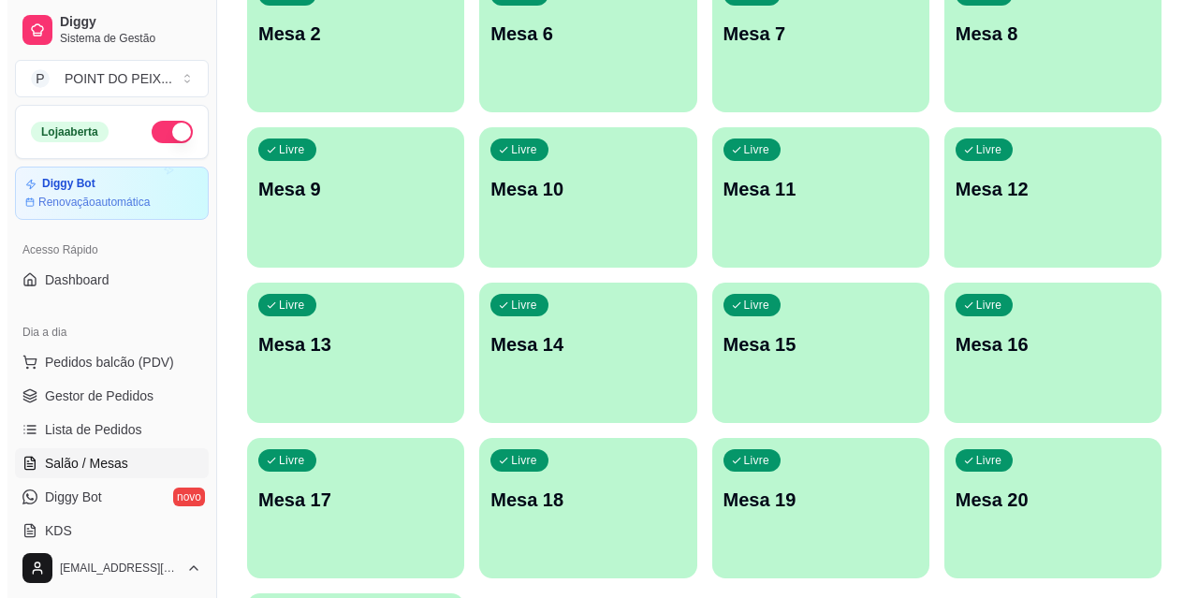
scroll to position [442, 0]
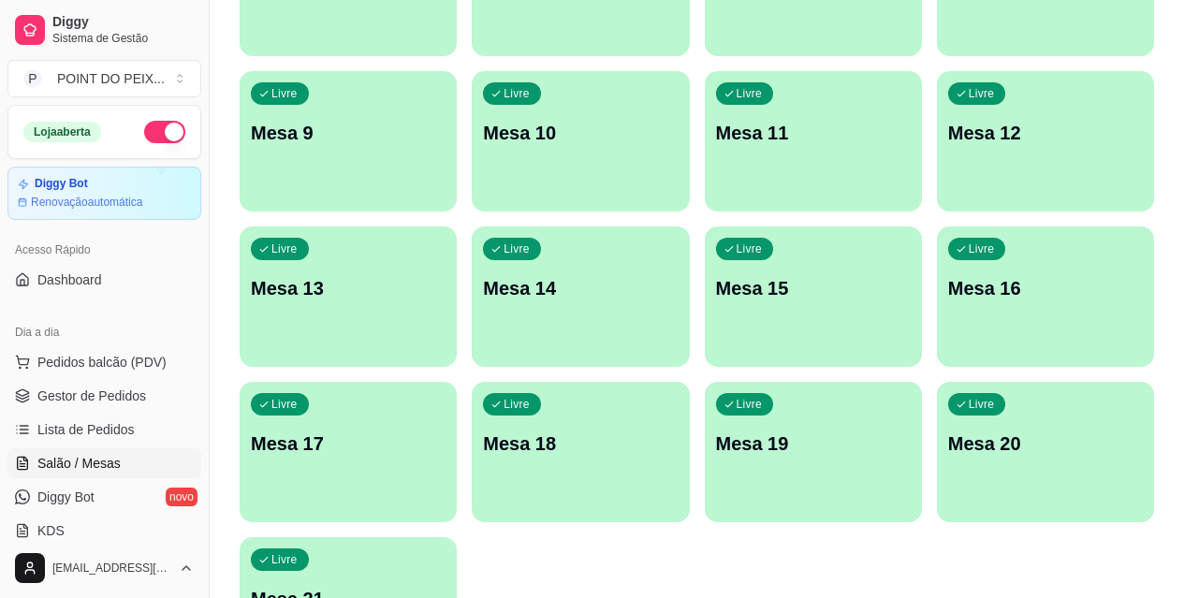
click at [362, 537] on div "Livre Mesa 21" at bounding box center [348, 596] width 217 height 118
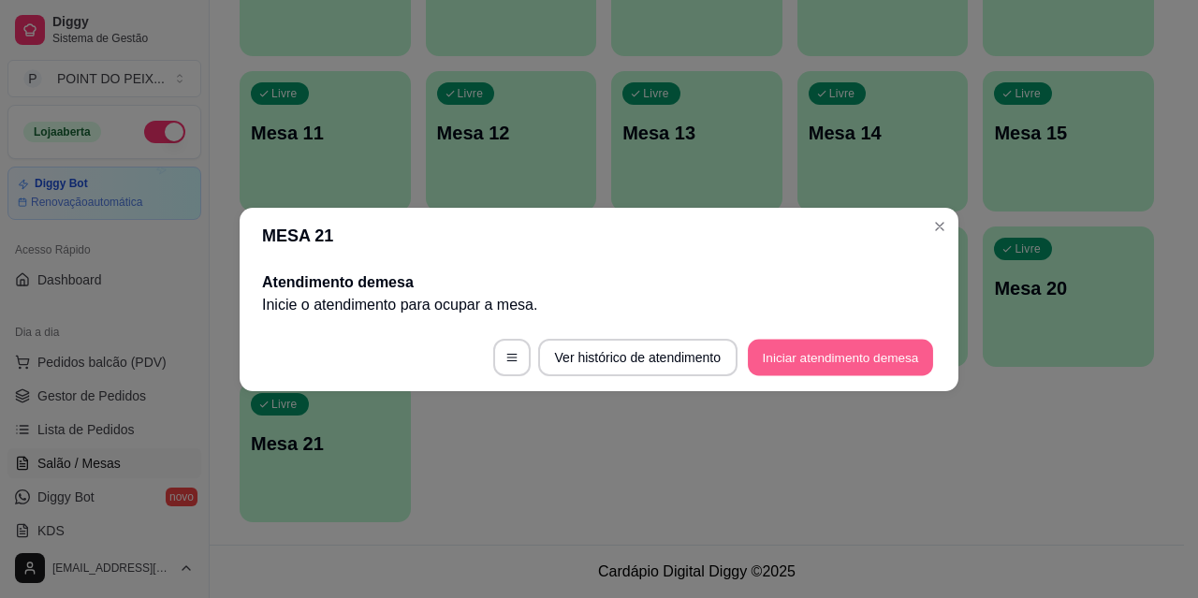
click at [805, 357] on button "Iniciar atendimento de mesa" at bounding box center [840, 357] width 185 height 37
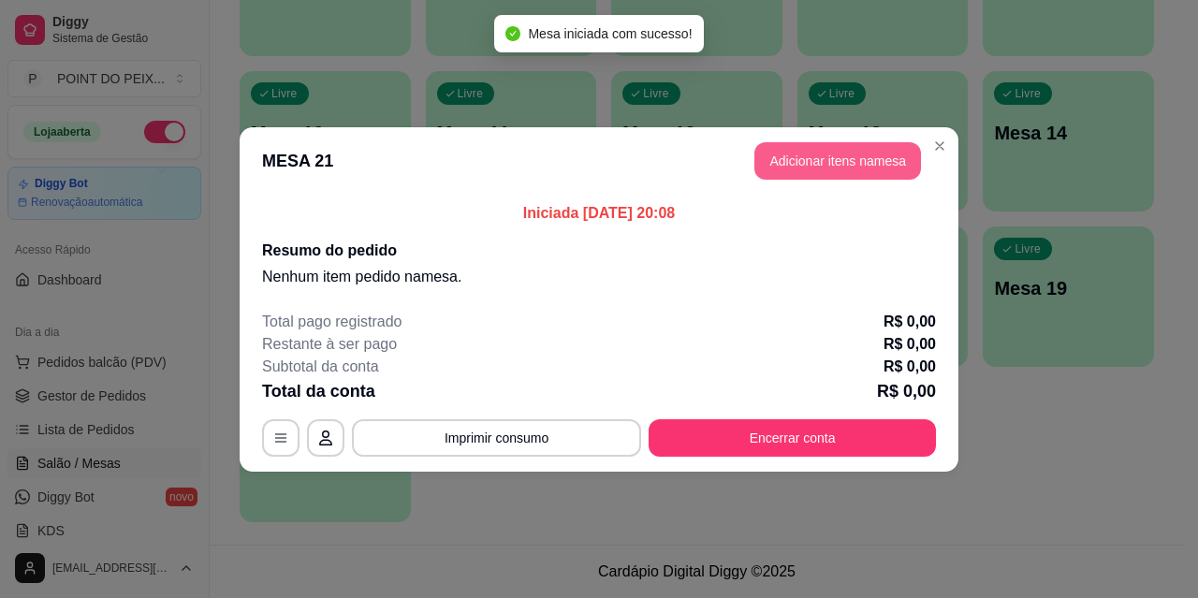
click at [817, 167] on button "Adicionar itens na mesa" at bounding box center [838, 160] width 167 height 37
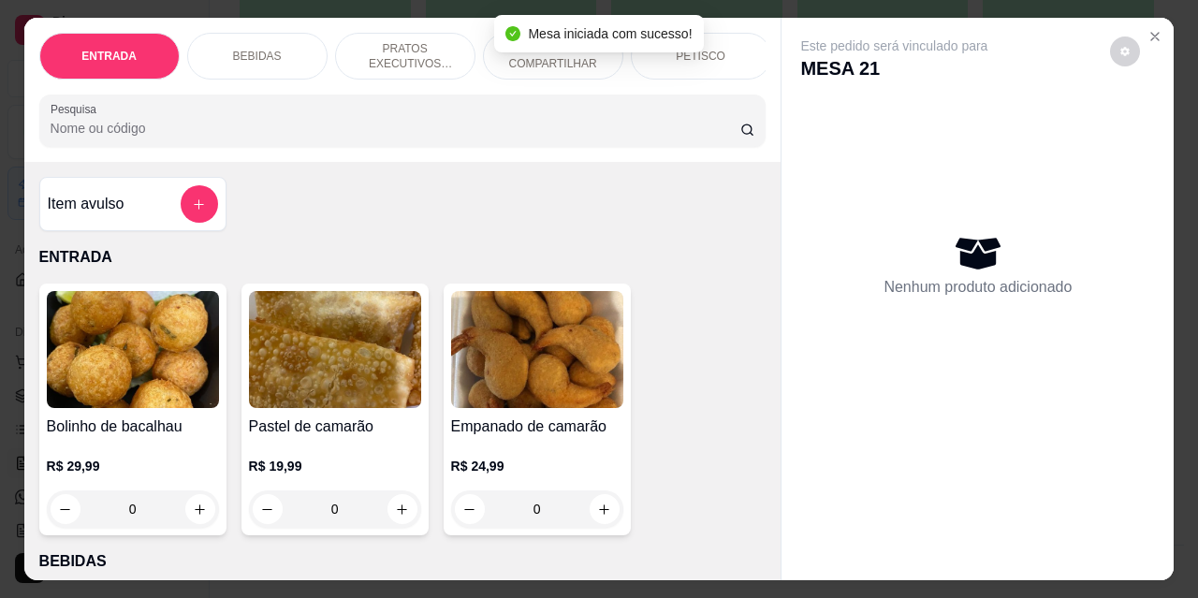
click at [253, 49] on p "BEBIDAS" at bounding box center [257, 56] width 49 height 15
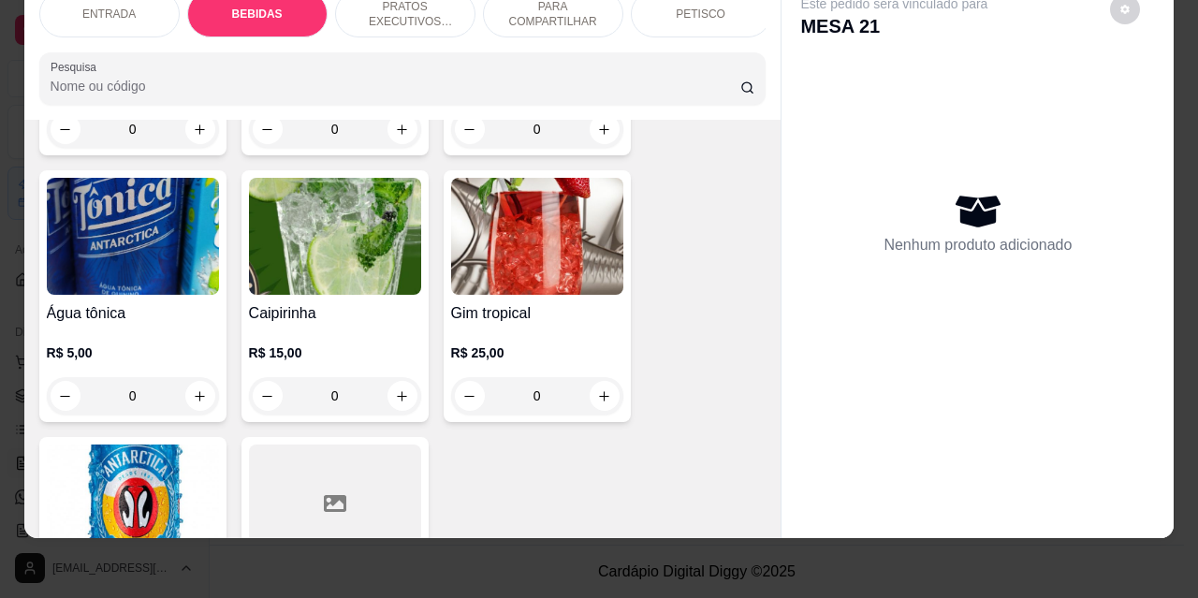
scroll to position [1512, 0]
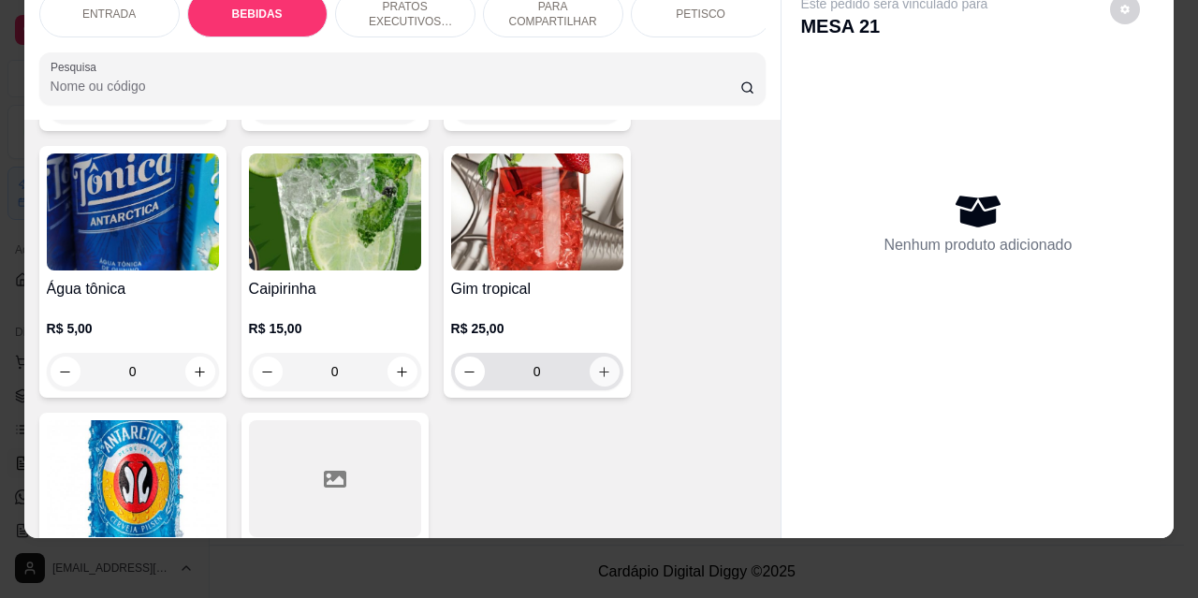
click at [597, 365] on icon "increase-product-quantity" at bounding box center [604, 372] width 14 height 14
type input "1"
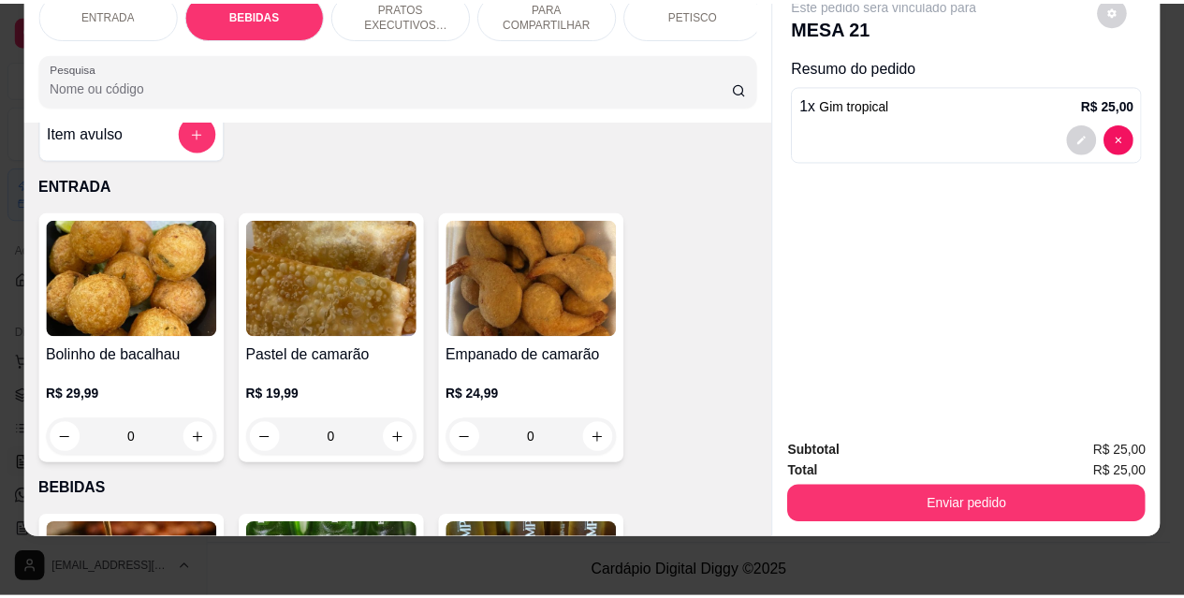
scroll to position [0, 0]
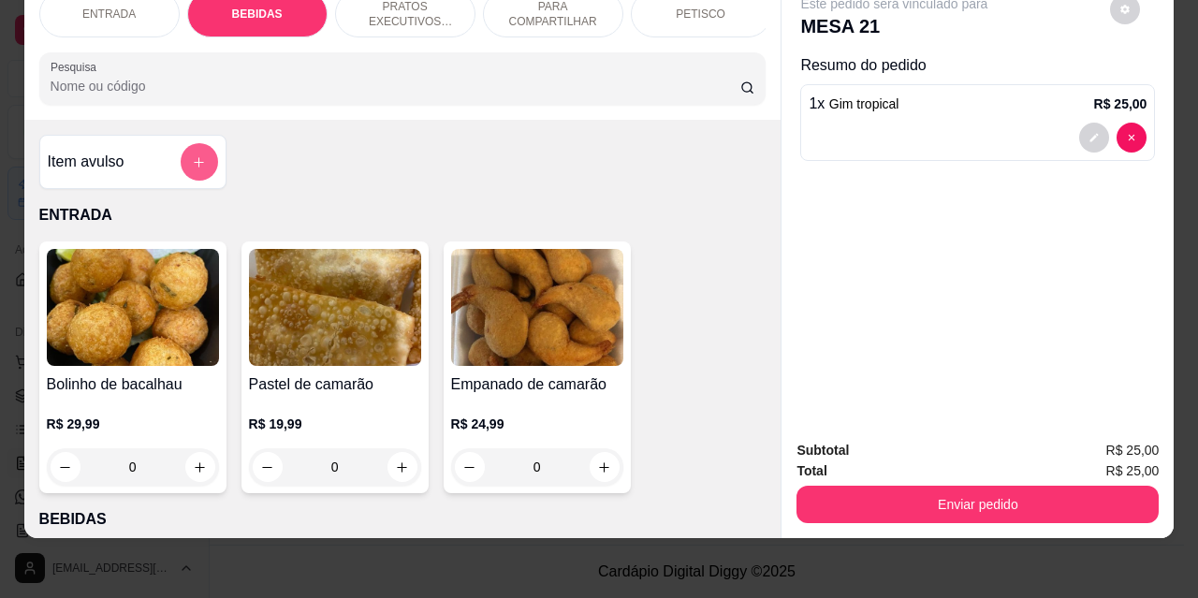
click at [201, 166] on button "add-separate-item" at bounding box center [199, 161] width 37 height 37
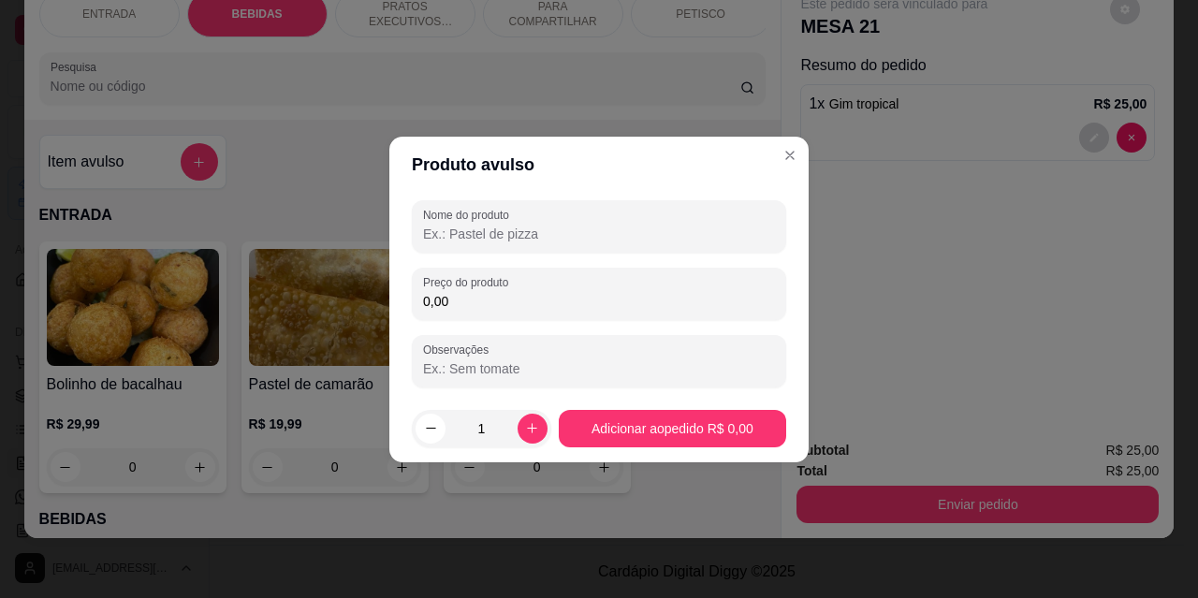
click at [527, 232] on input "Nome do produto" at bounding box center [599, 234] width 352 height 19
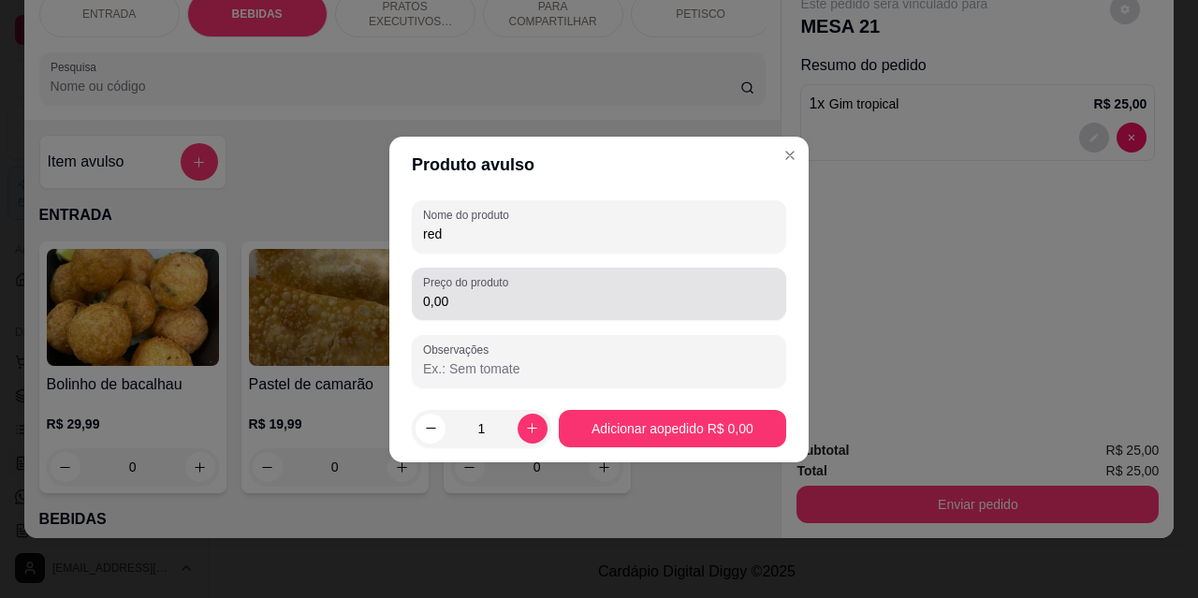
type input "red"
click at [493, 310] on input "0,00" at bounding box center [599, 301] width 352 height 19
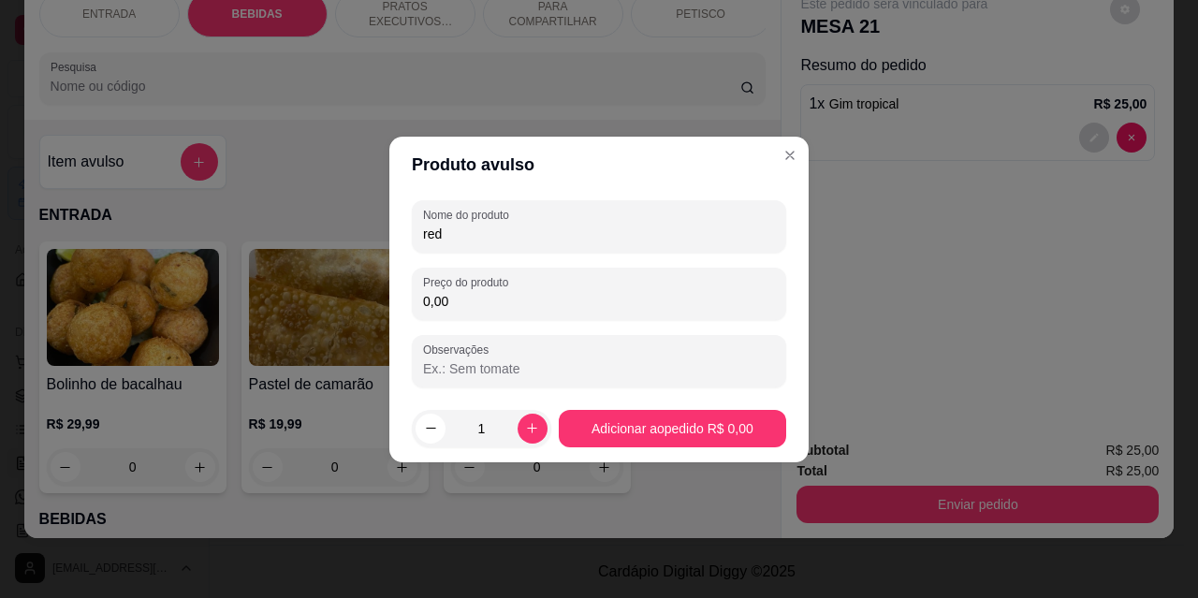
click at [493, 310] on input "0,00" at bounding box center [599, 301] width 352 height 19
type input "30,00"
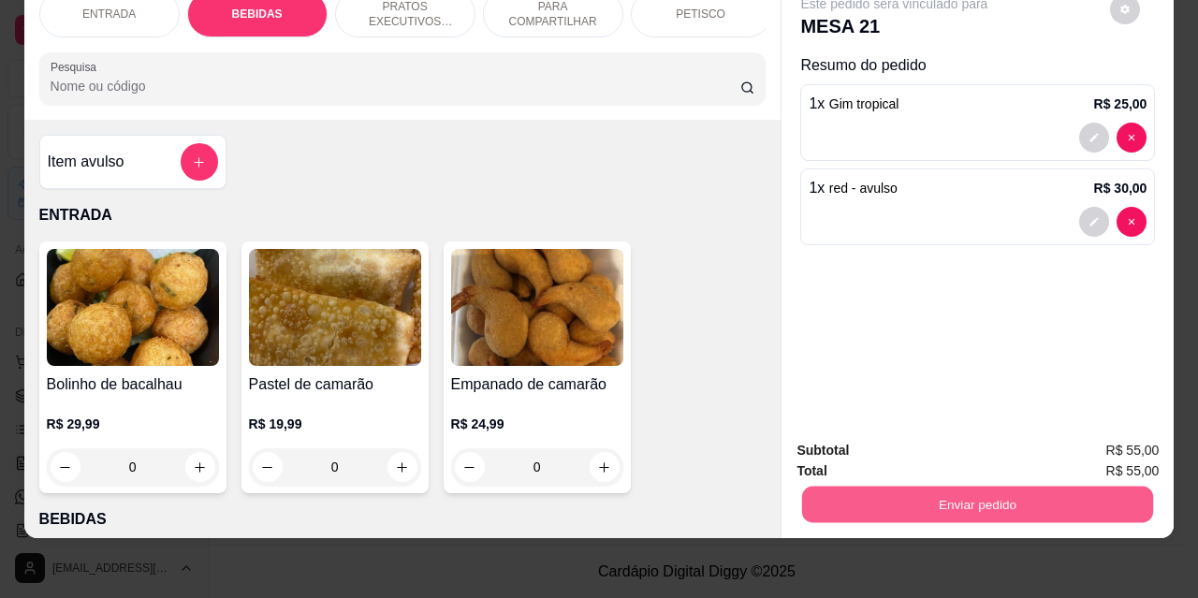
click at [916, 490] on button "Enviar pedido" at bounding box center [977, 504] width 351 height 37
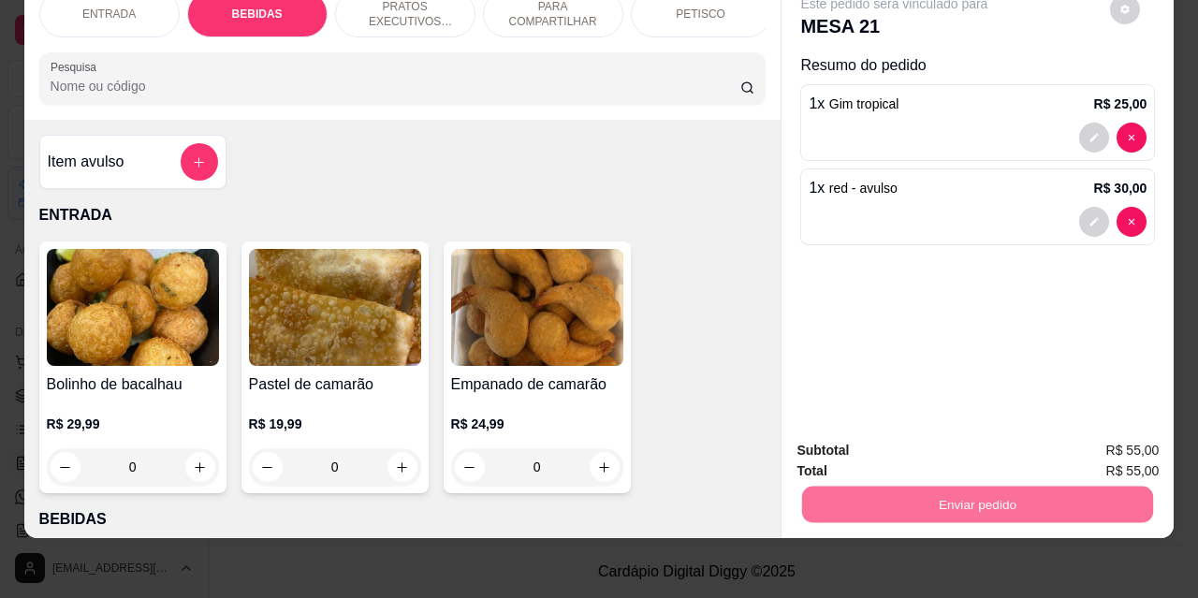
click at [876, 449] on button "Não registrar e enviar pedido" at bounding box center [916, 444] width 189 height 35
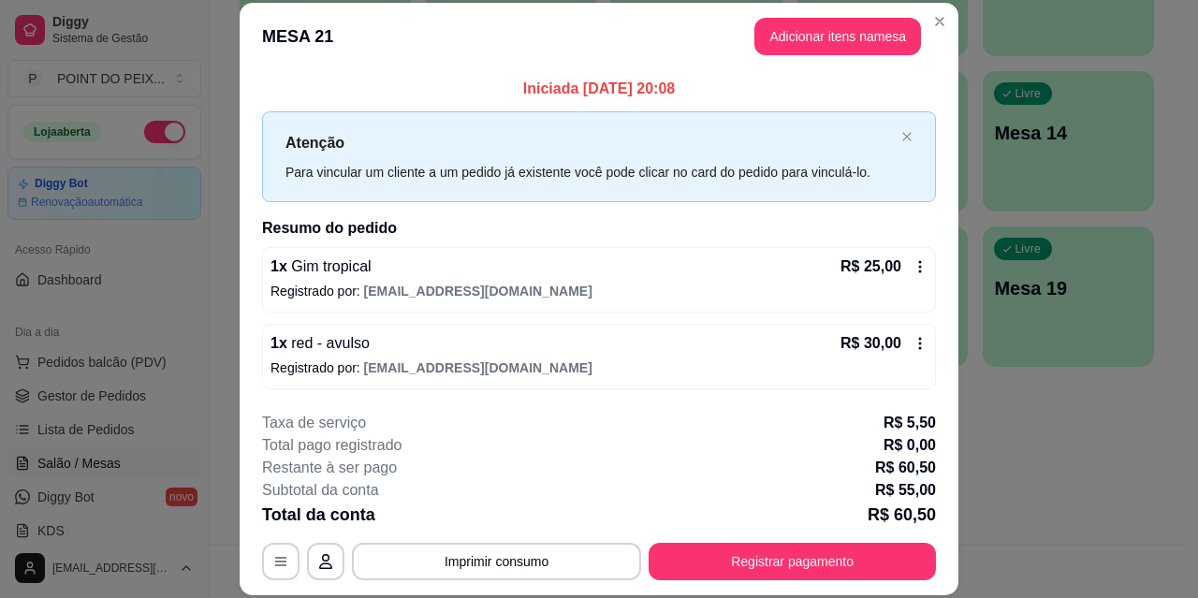
click at [391, 87] on p "Iniciada [DATE] 20:08" at bounding box center [599, 89] width 674 height 22
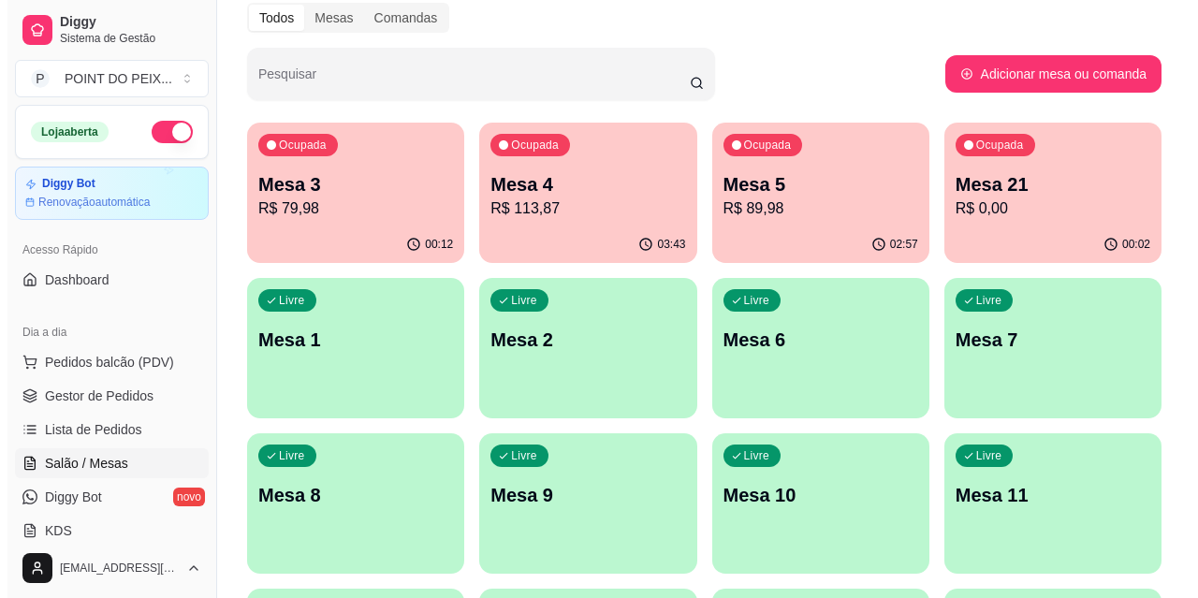
scroll to position [67, 0]
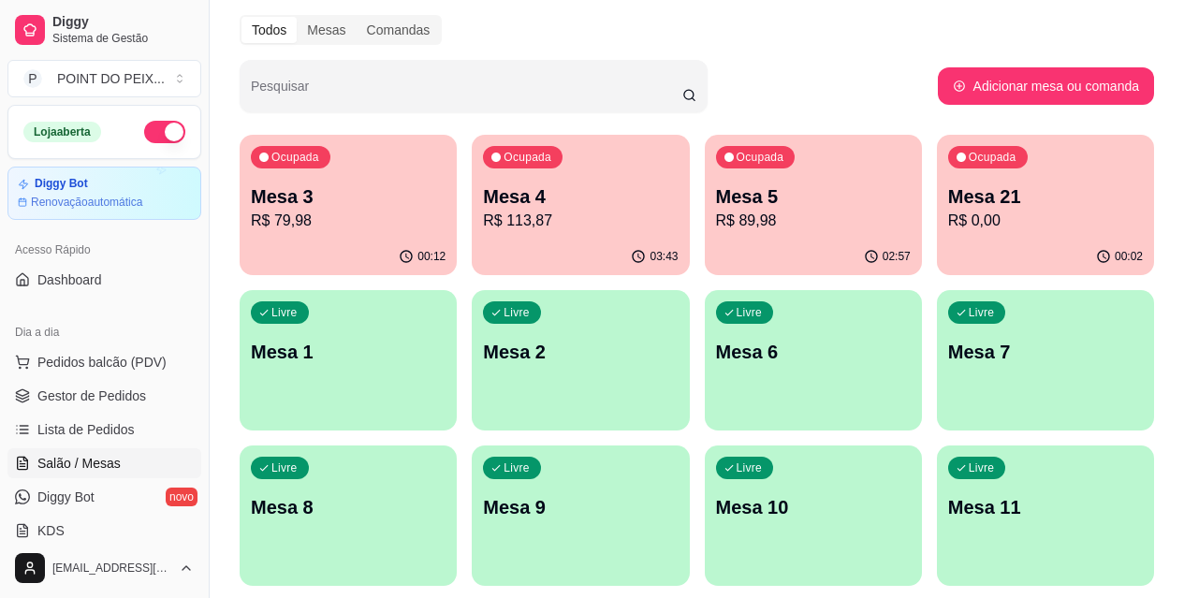
click at [324, 219] on p "R$ 79,98" at bounding box center [348, 221] width 195 height 22
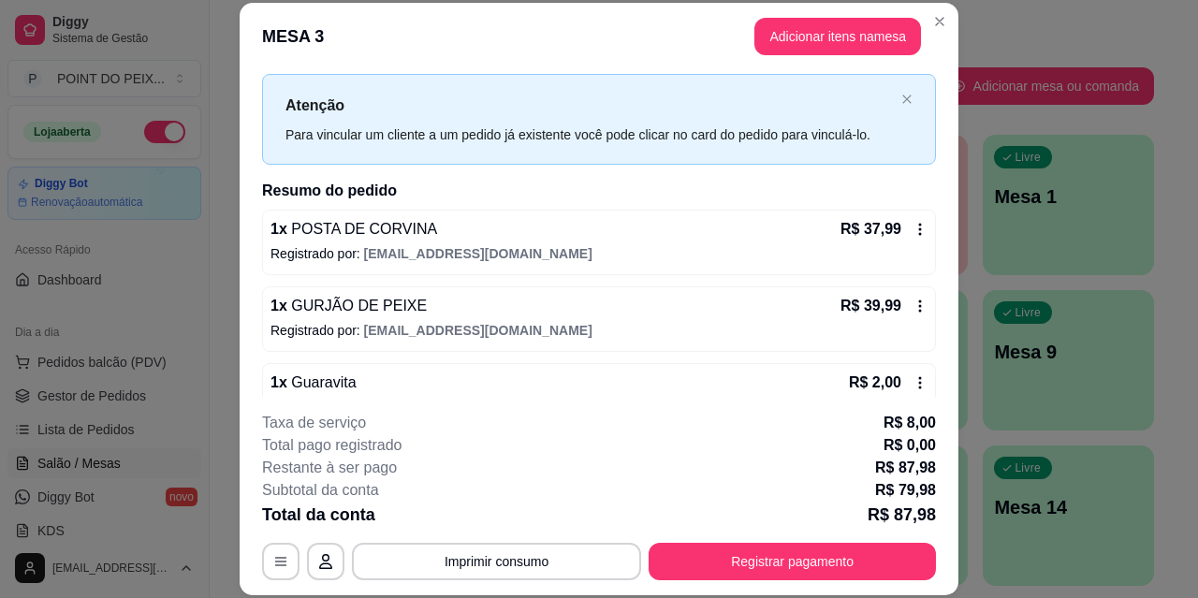
scroll to position [0, 0]
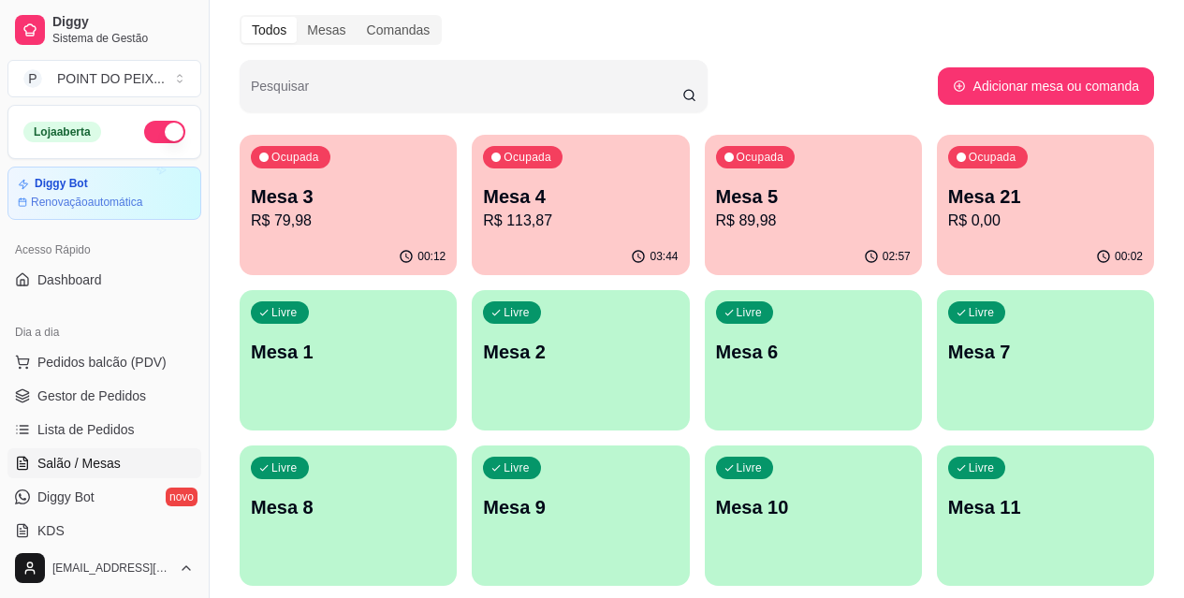
click at [363, 219] on p "R$ 79,98" at bounding box center [348, 221] width 195 height 22
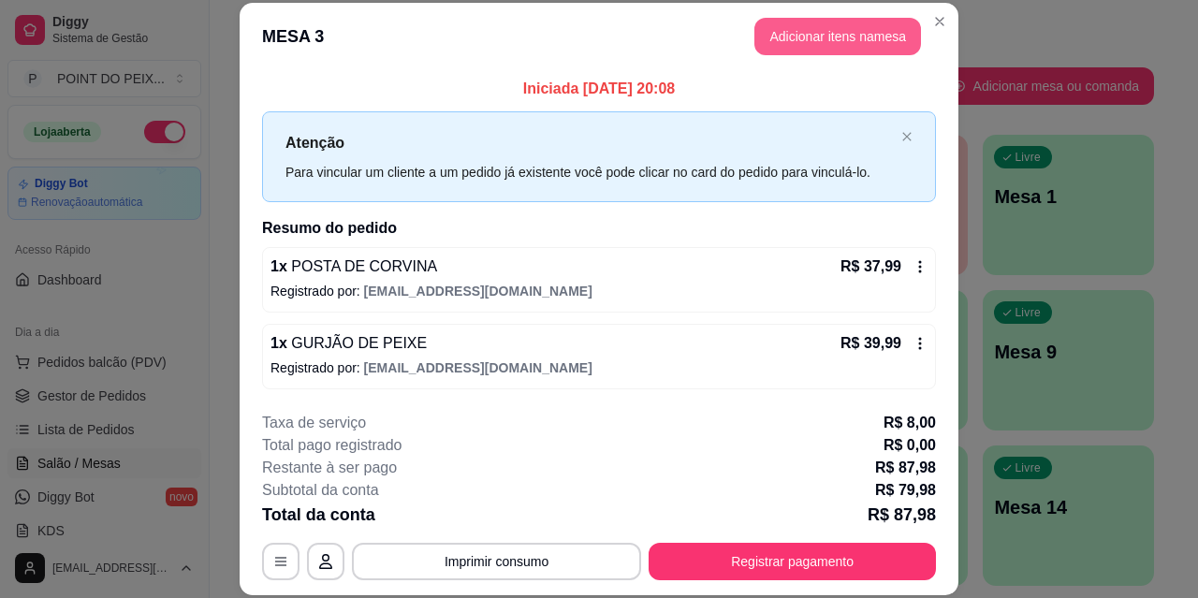
click at [823, 34] on button "Adicionar itens na mesa" at bounding box center [838, 36] width 167 height 37
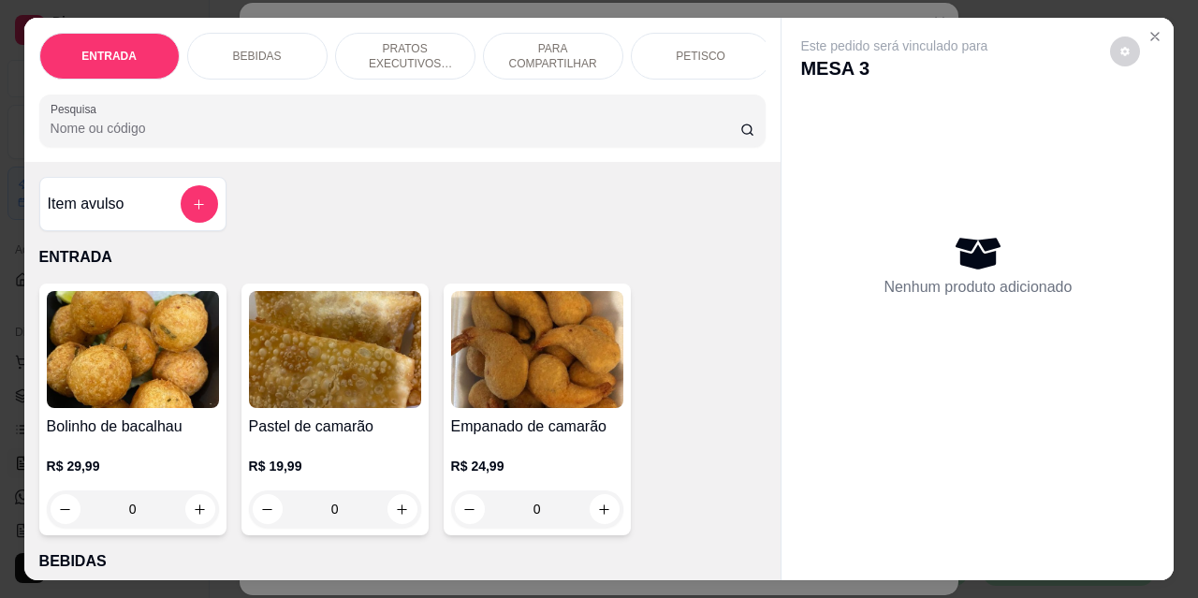
click at [256, 49] on p "BEBIDAS" at bounding box center [257, 56] width 49 height 15
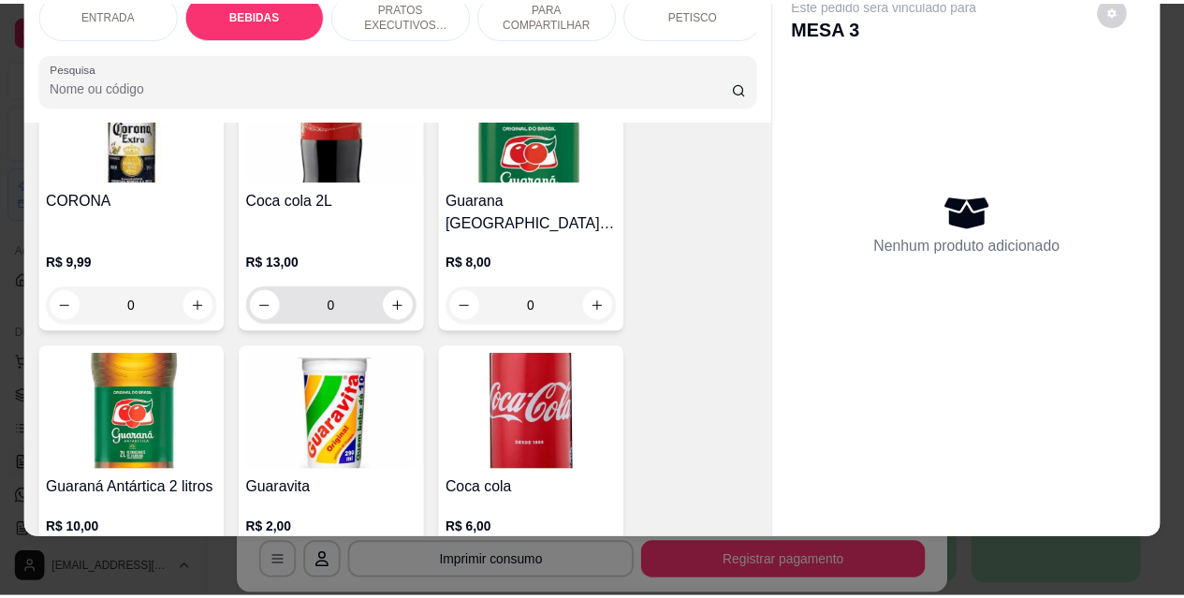
scroll to position [763, 0]
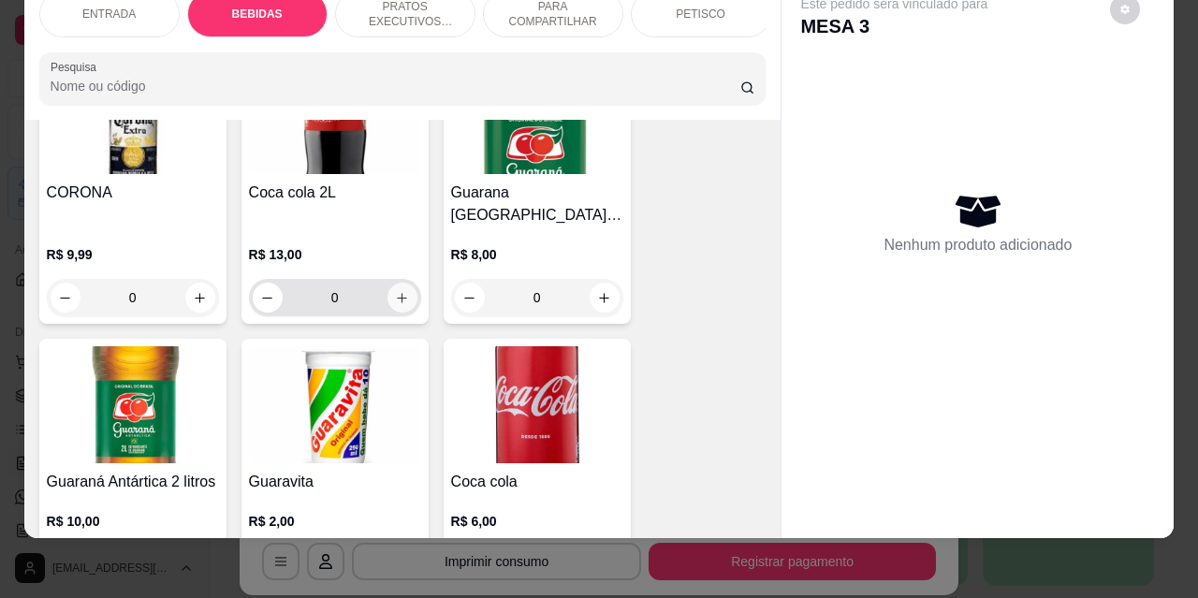
click at [397, 293] on icon "increase-product-quantity" at bounding box center [402, 298] width 10 height 10
type input "1"
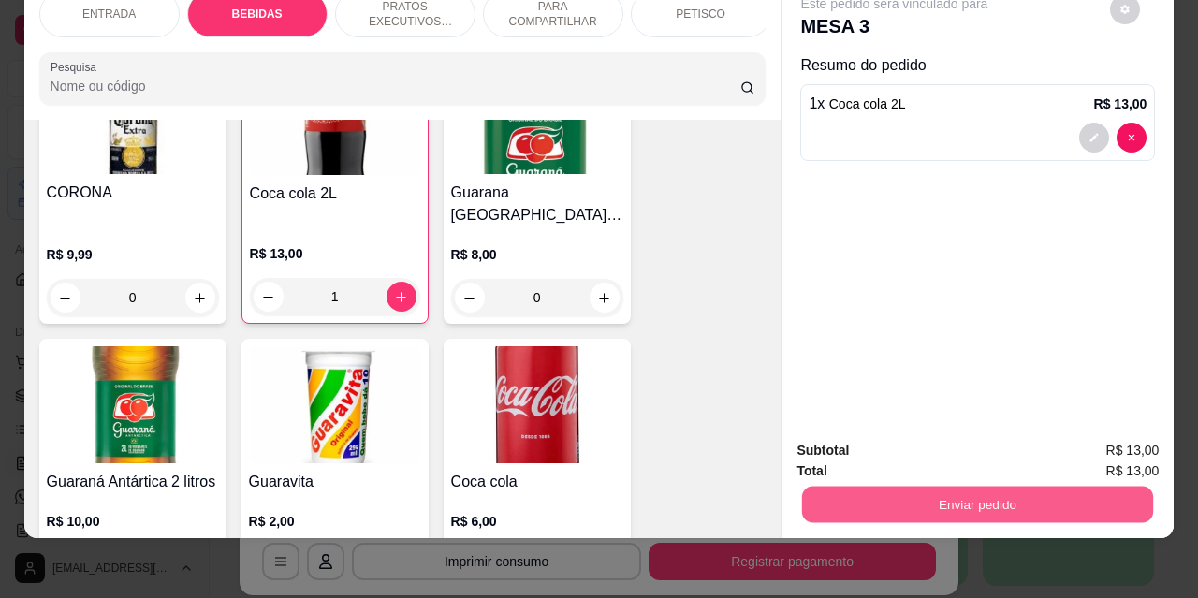
click at [955, 486] on button "Enviar pedido" at bounding box center [977, 504] width 351 height 37
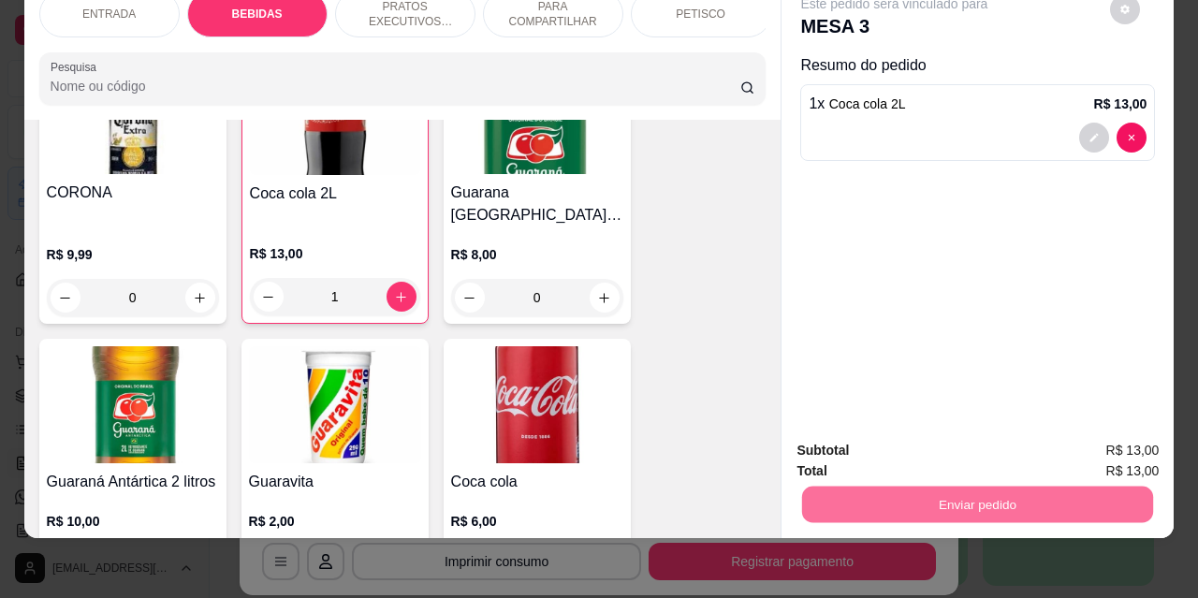
click at [884, 439] on button "Não registrar e enviar pedido" at bounding box center [916, 444] width 189 height 35
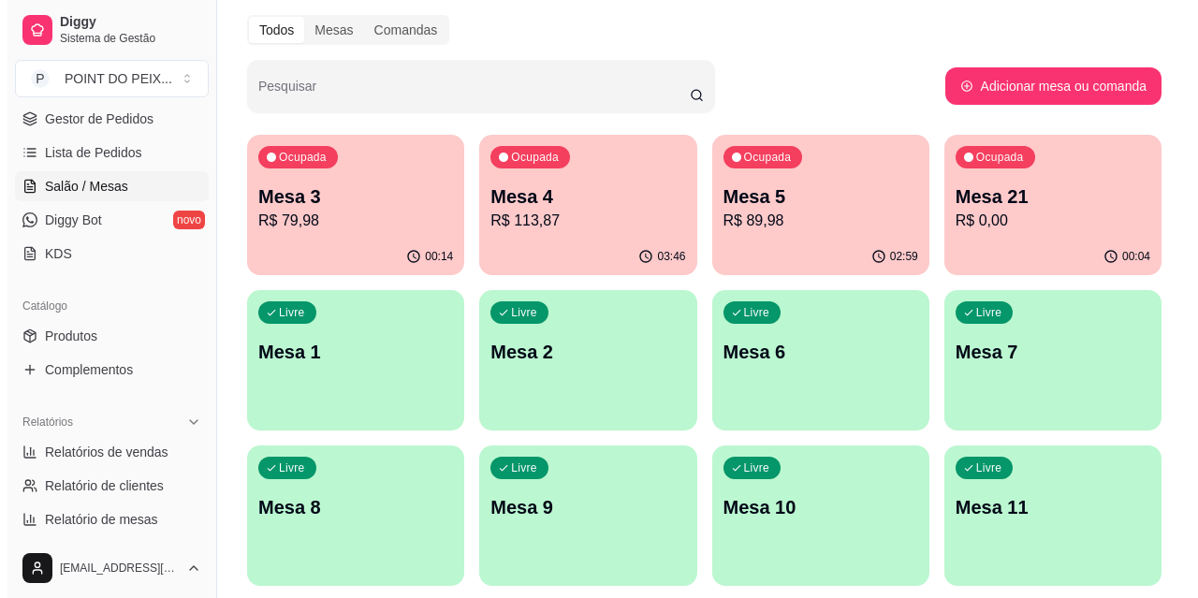
scroll to position [281, 0]
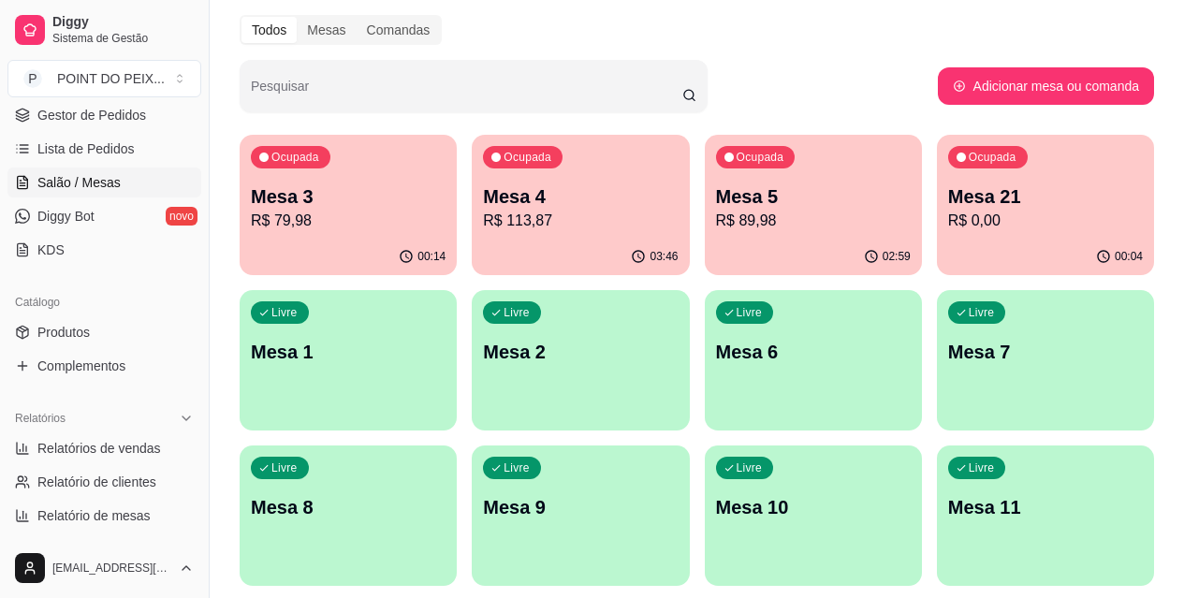
click at [948, 224] on p "R$ 0,00" at bounding box center [1045, 221] width 195 height 22
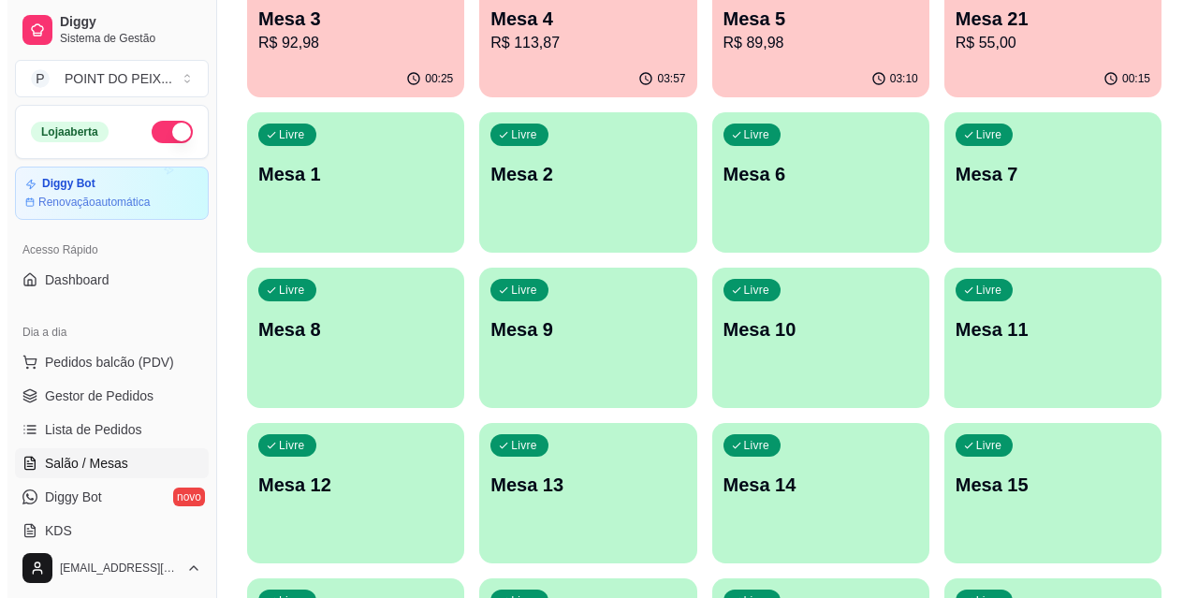
scroll to position [0, 0]
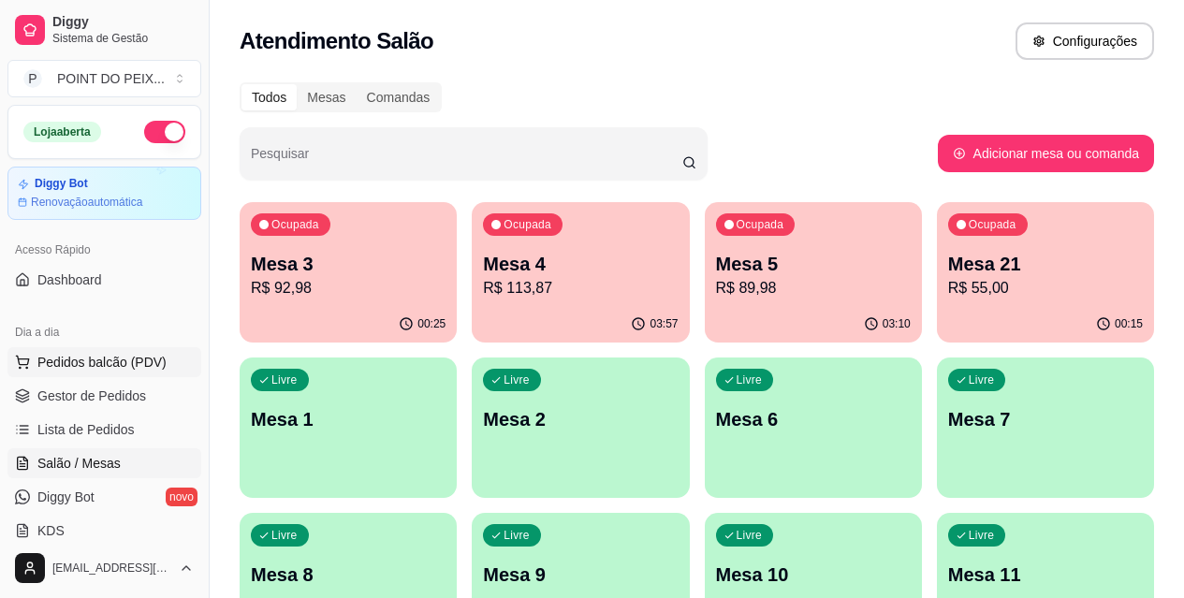
click at [116, 361] on span "Pedidos balcão (PDV)" at bounding box center [101, 362] width 129 height 19
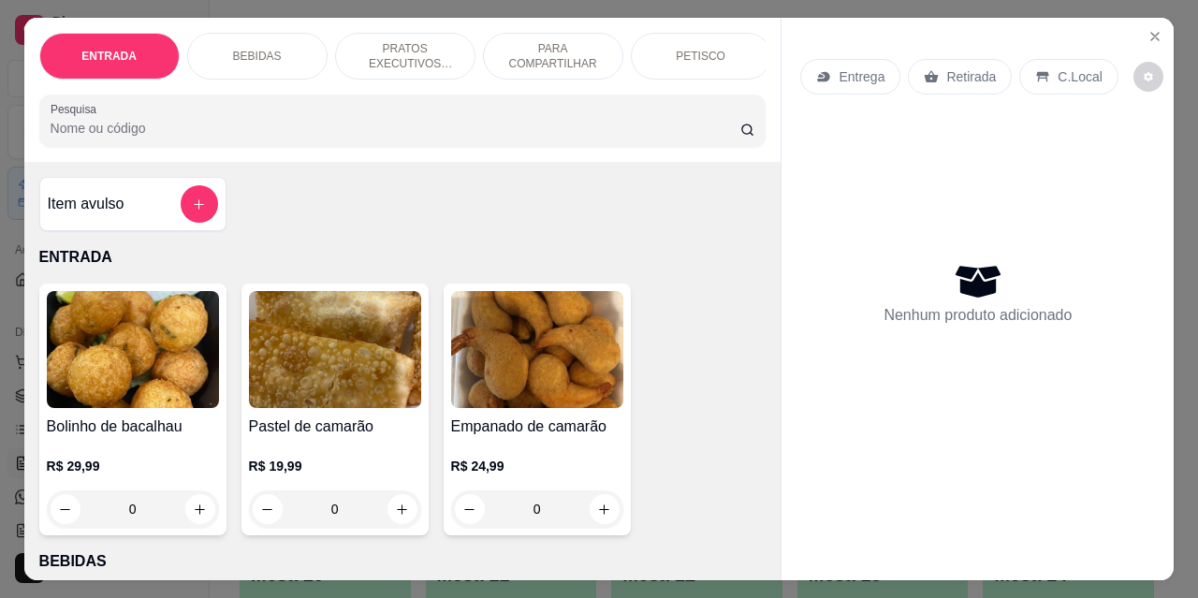
click at [1058, 70] on p "C.Local" at bounding box center [1080, 76] width 44 height 19
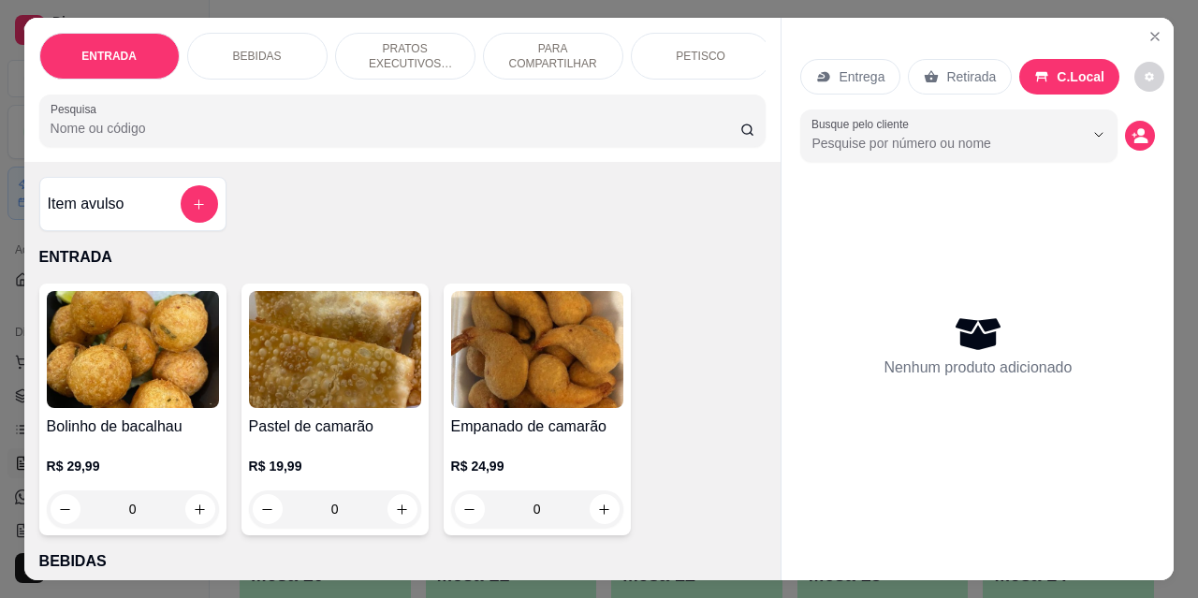
click at [260, 49] on p "BEBIDAS" at bounding box center [257, 56] width 49 height 15
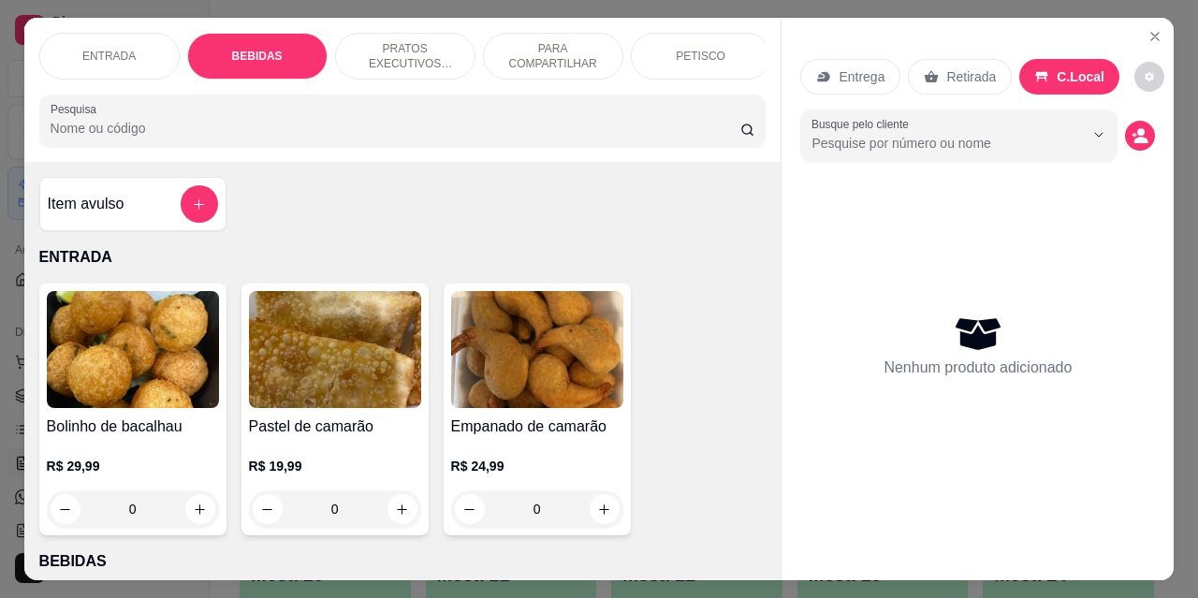
scroll to position [49, 0]
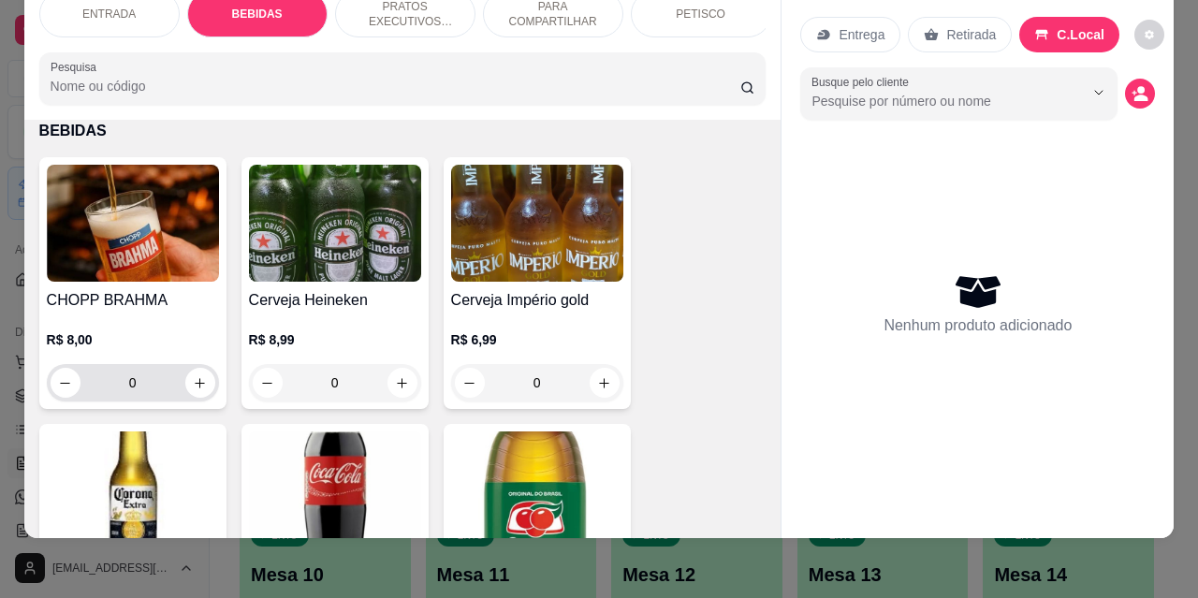
click at [140, 385] on input "0" at bounding box center [133, 382] width 105 height 37
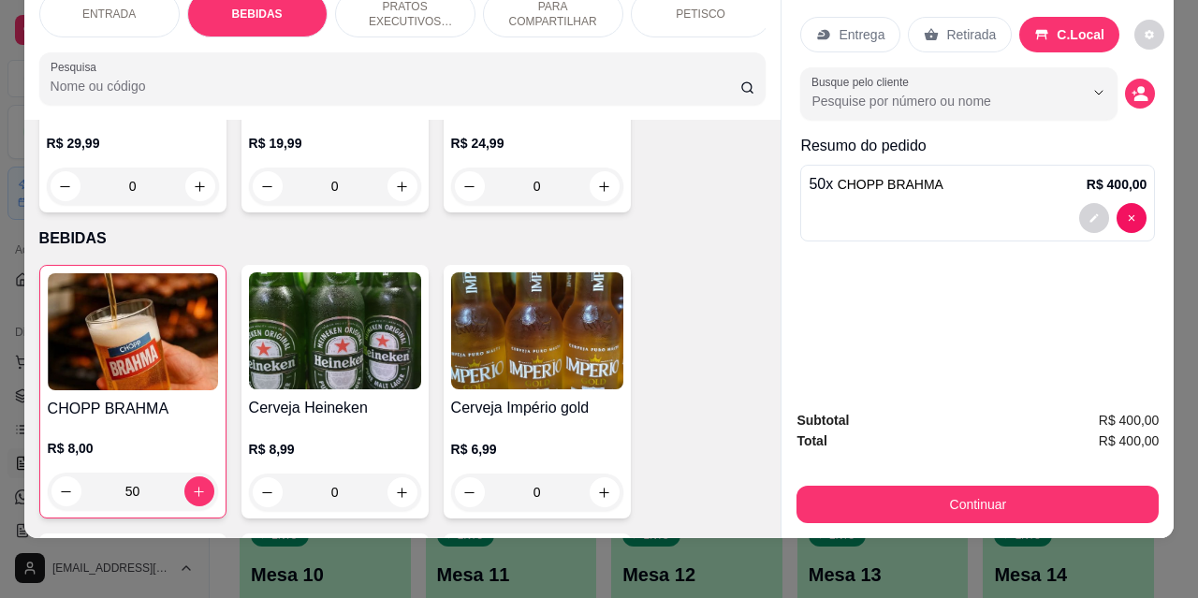
scroll to position [375, 0]
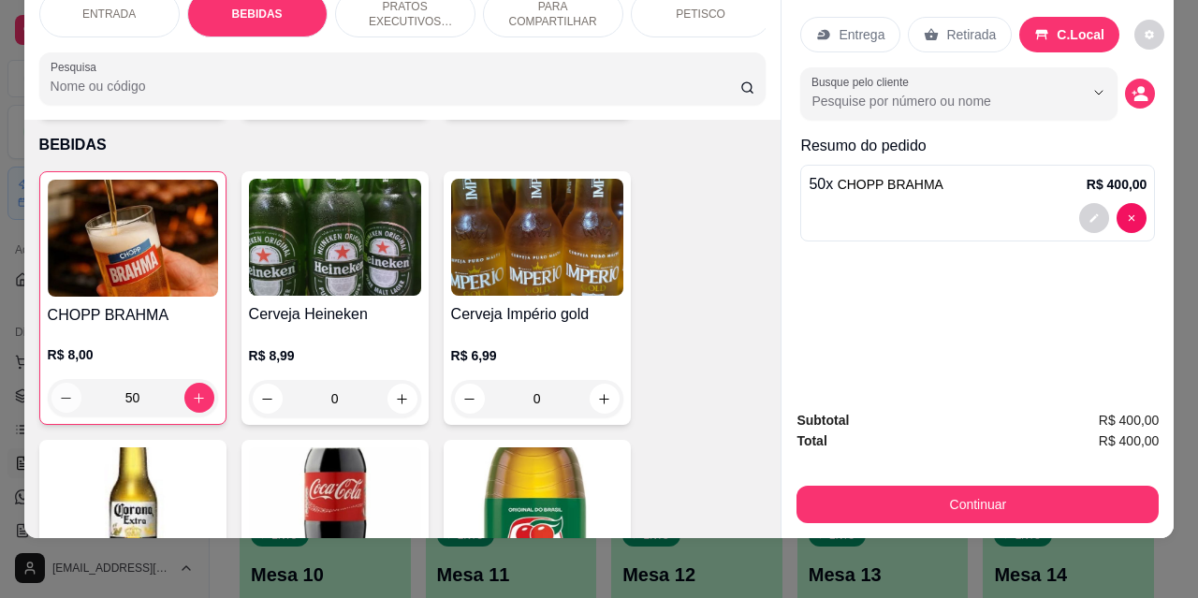
click at [67, 401] on button "decrease-product-quantity" at bounding box center [66, 398] width 30 height 30
click at [157, 390] on input "49" at bounding box center [132, 397] width 103 height 37
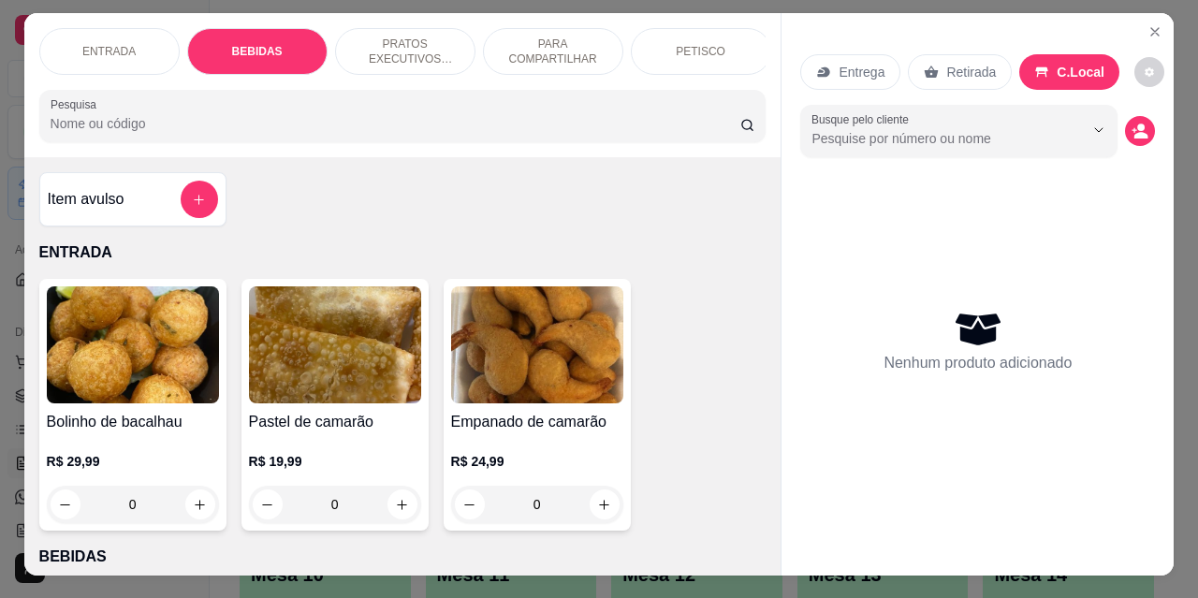
scroll to position [0, 0]
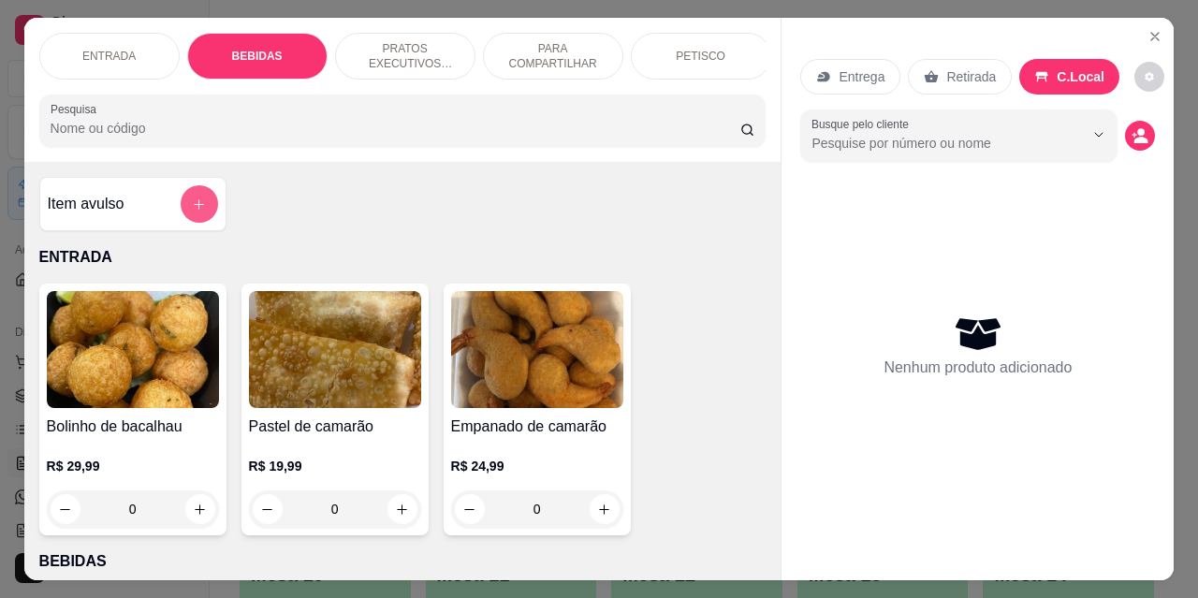
type input "0"
click at [197, 212] on icon "add-separate-item" at bounding box center [199, 205] width 14 height 14
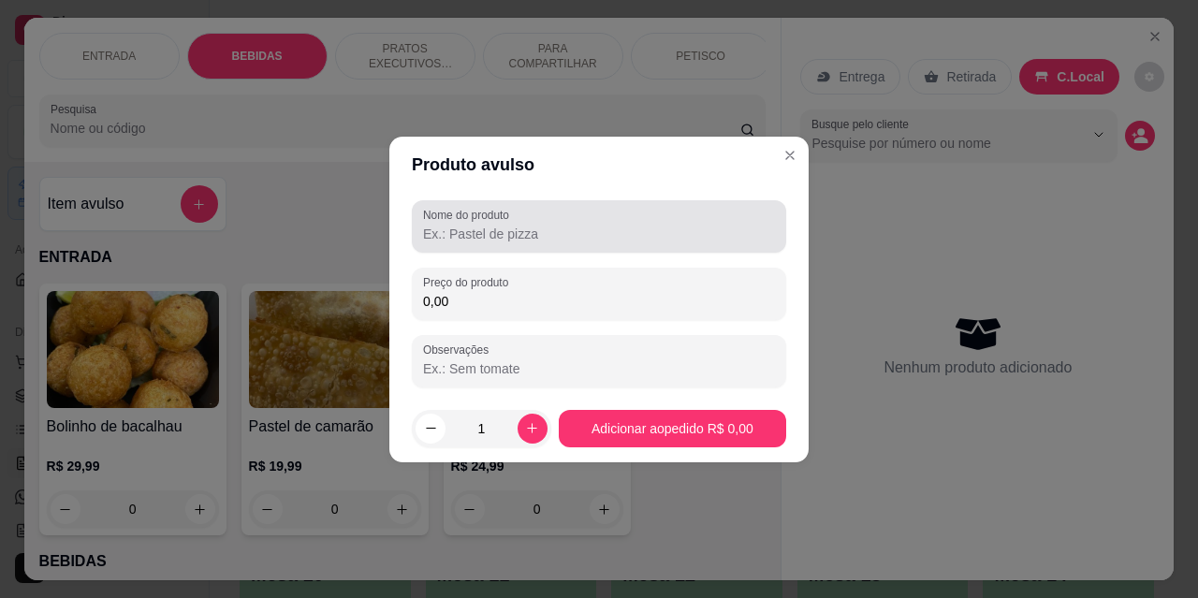
click at [516, 234] on input "Nome do produto" at bounding box center [599, 234] width 352 height 19
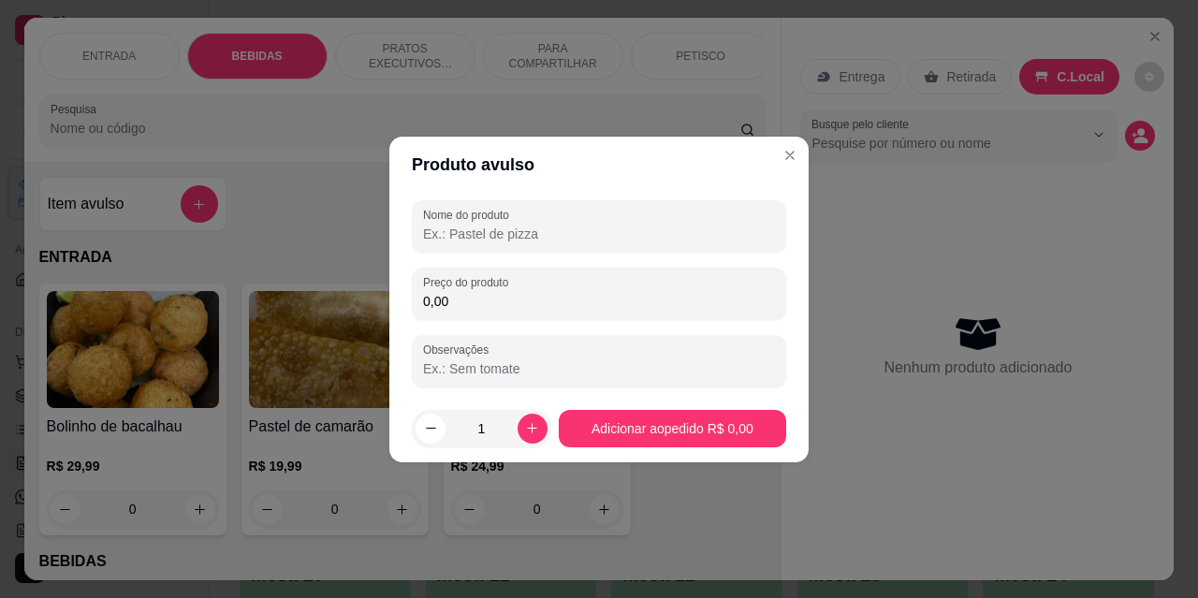
click at [516, 234] on input "Nome do produto" at bounding box center [599, 234] width 352 height 19
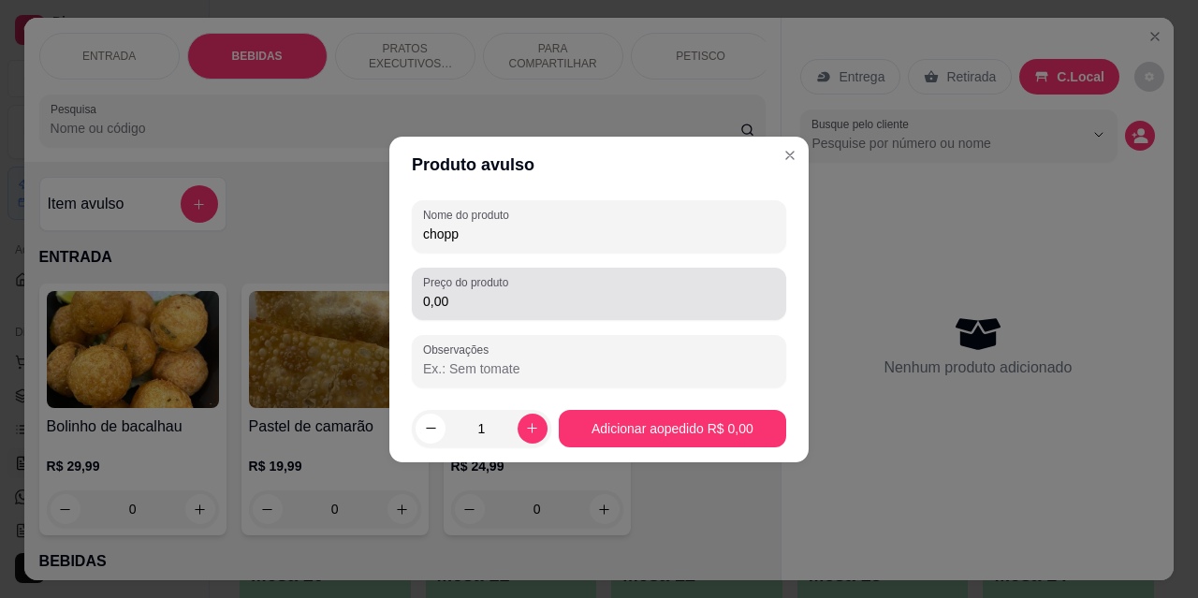
type input "chopp"
click at [517, 298] on input "0,00" at bounding box center [599, 301] width 352 height 19
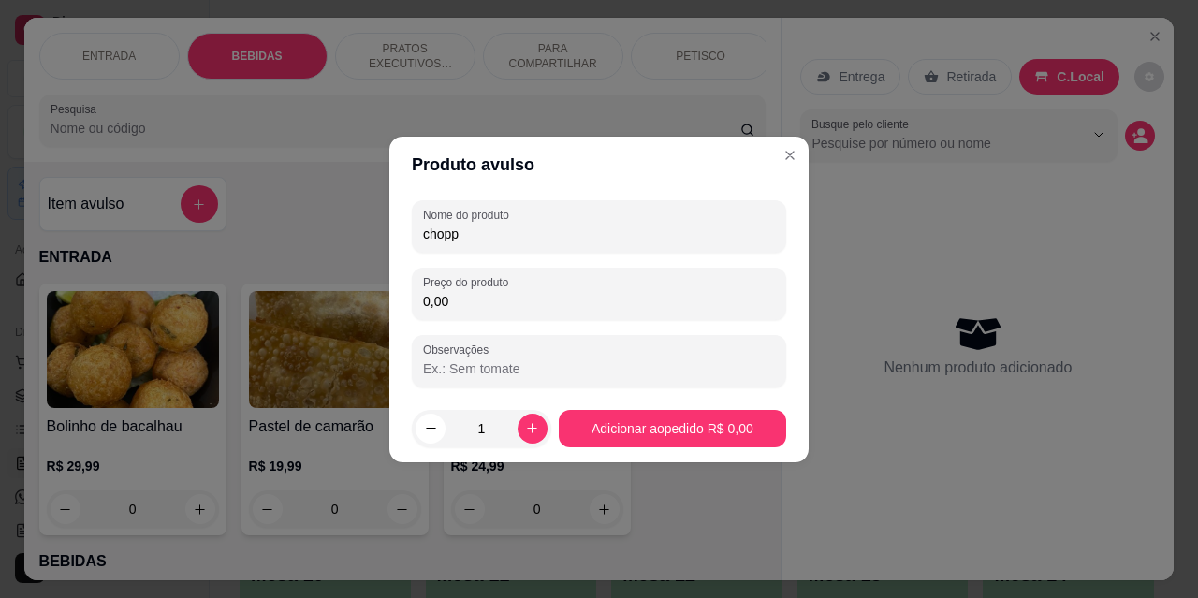
click at [514, 301] on input "0,00" at bounding box center [599, 301] width 352 height 19
type input "350,00"
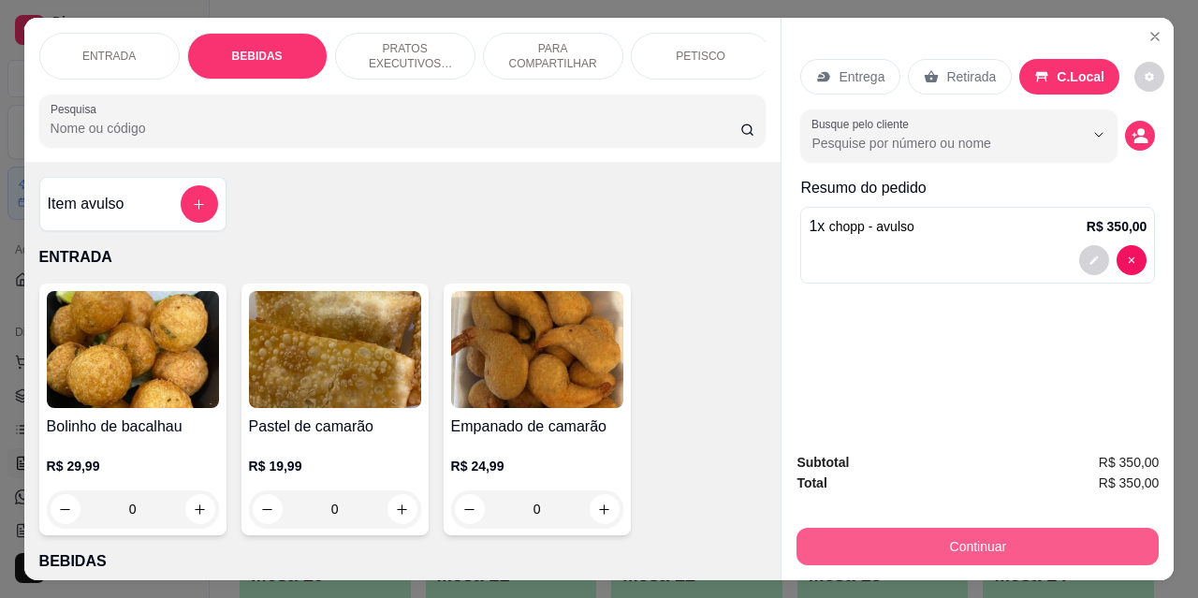
click at [895, 529] on button "Continuar" at bounding box center [978, 546] width 362 height 37
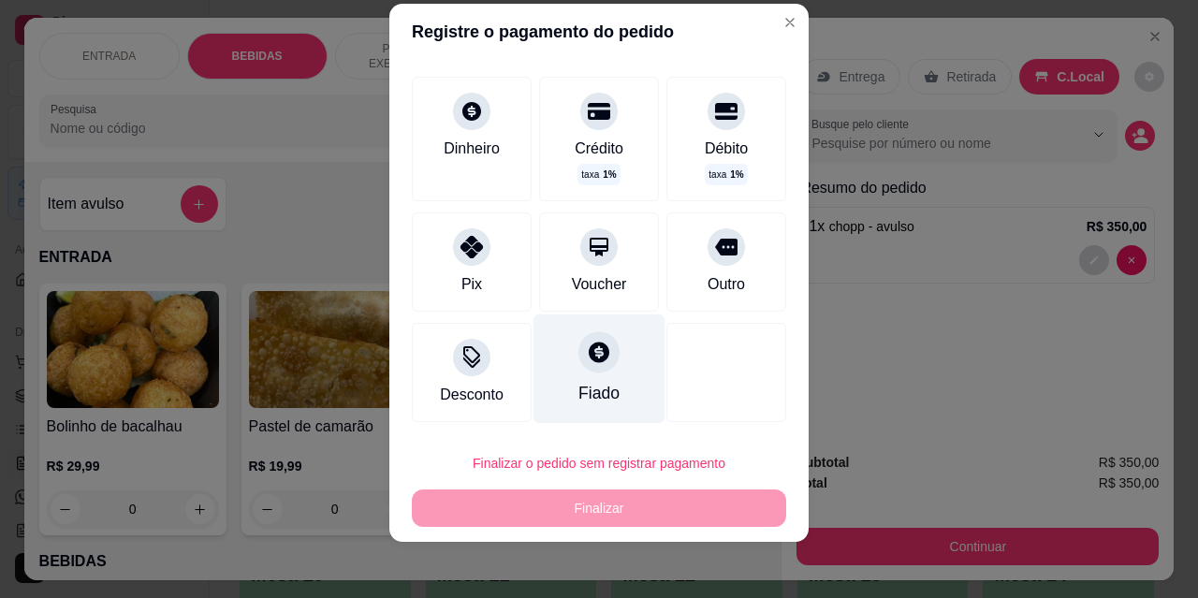
scroll to position [30, 0]
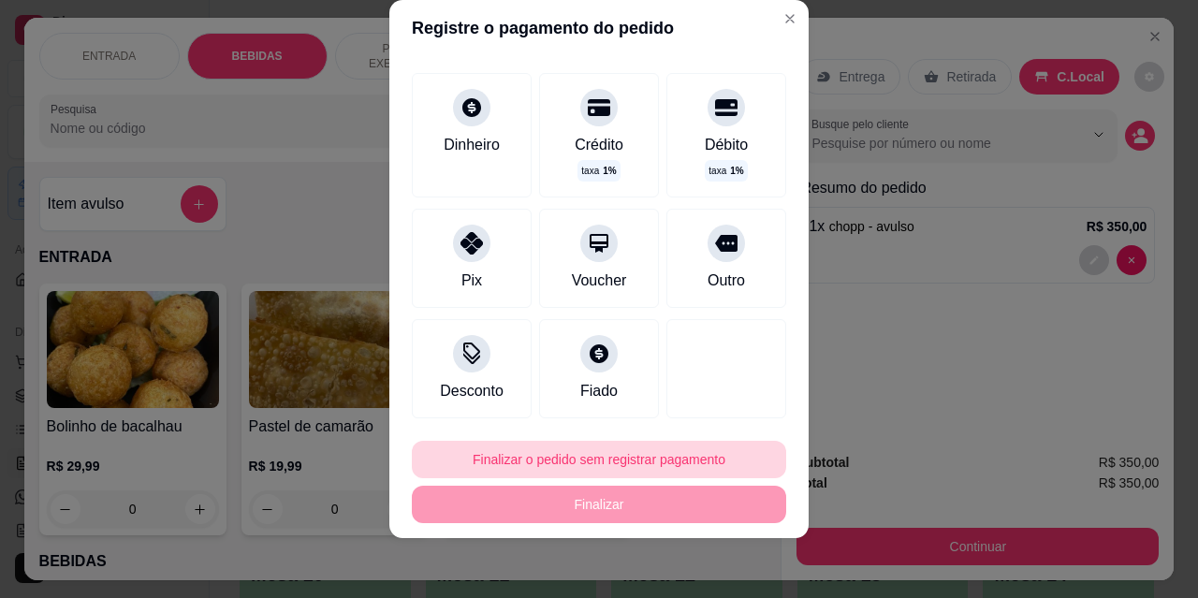
click at [569, 459] on button "Finalizar o pedido sem registrar pagamento" at bounding box center [599, 459] width 375 height 37
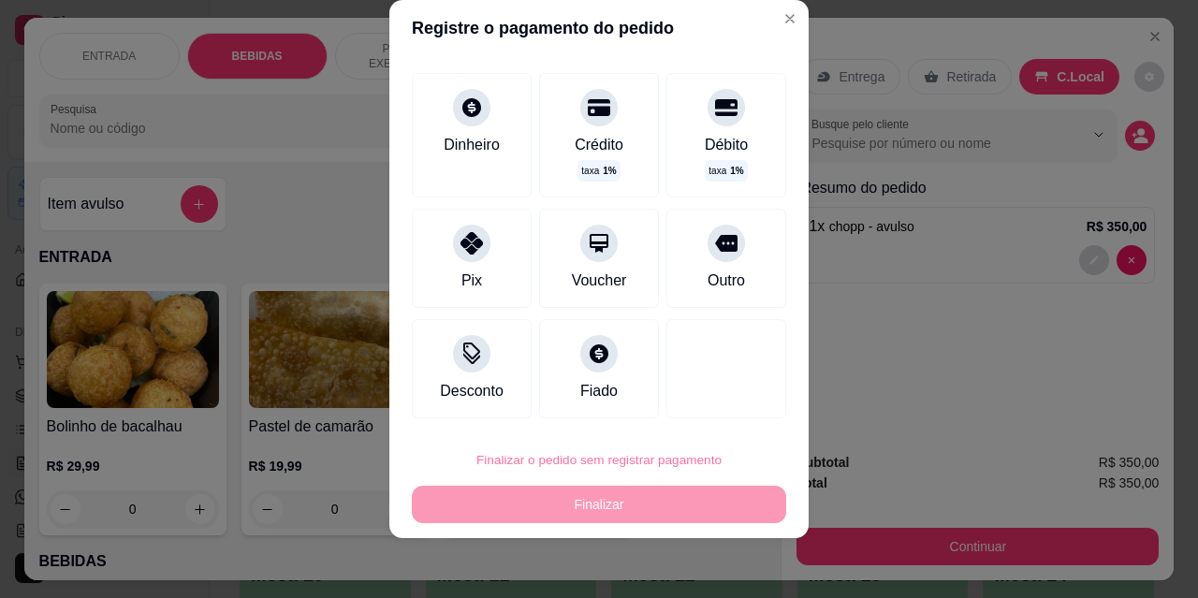
click at [703, 404] on button "Confirmar" at bounding box center [707, 406] width 69 height 29
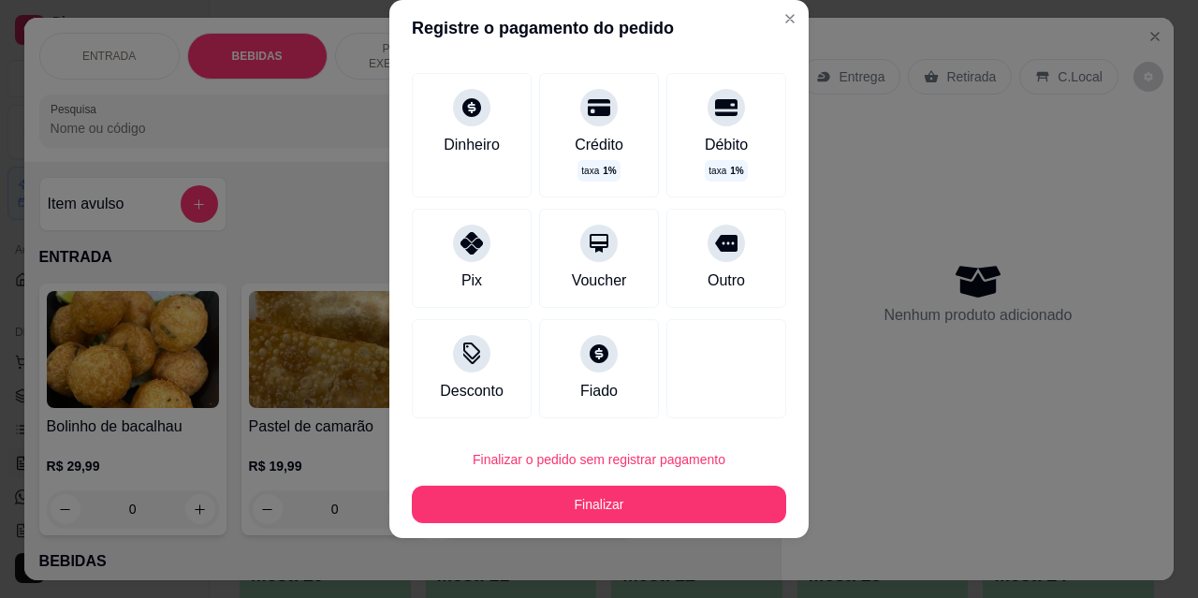
type input "R$ 0,00"
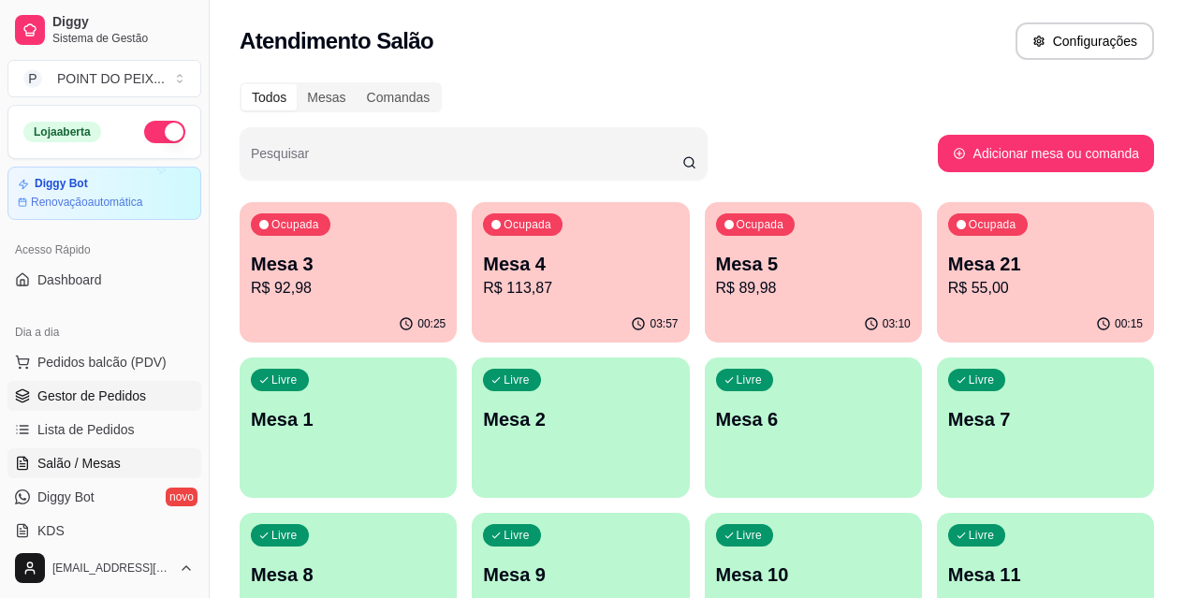
click at [111, 399] on span "Gestor de Pedidos" at bounding box center [91, 396] width 109 height 19
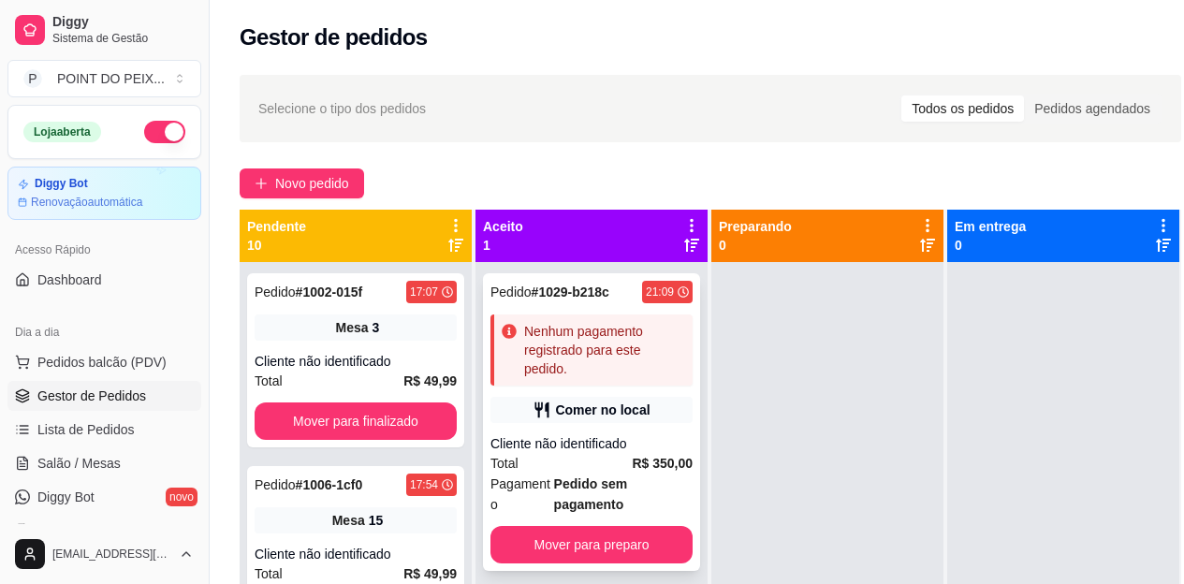
click at [609, 427] on div "Pedido # 1029-b218c 21:09 Nenhum pagamento registrado para este pedido. Comer n…" at bounding box center [591, 422] width 217 height 298
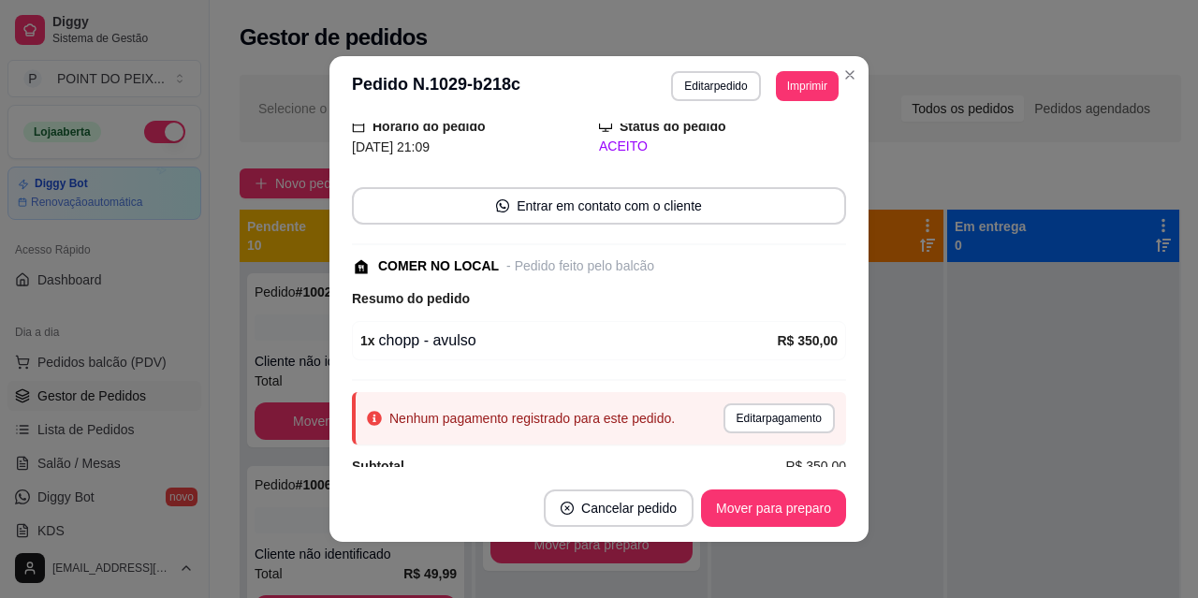
scroll to position [94, 0]
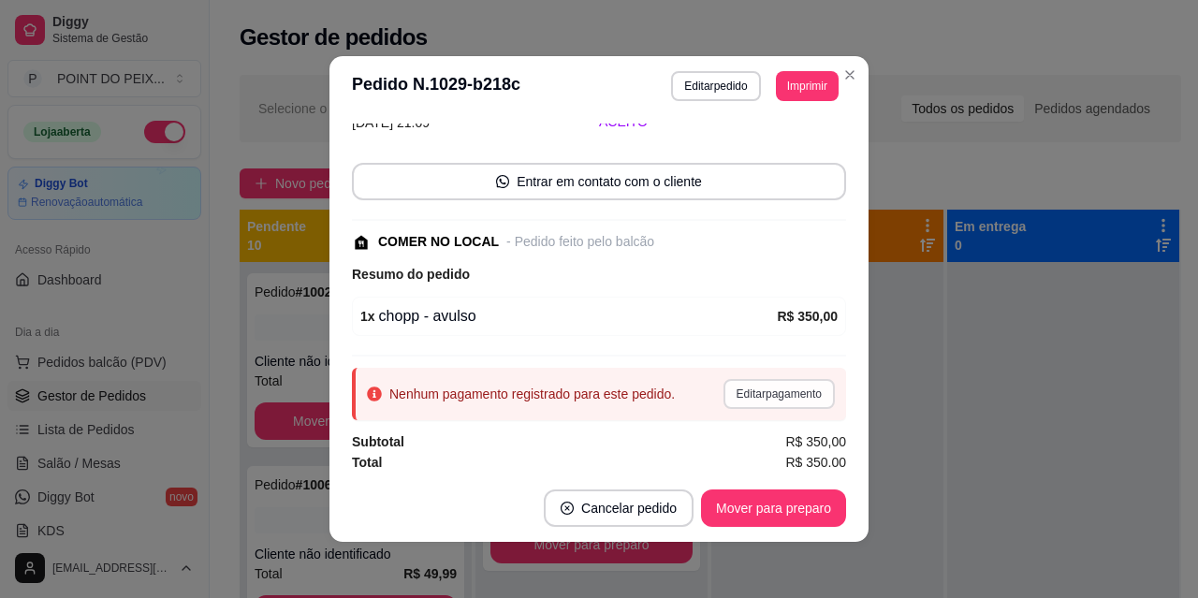
click at [757, 387] on button "Editar pagamento" at bounding box center [779, 394] width 111 height 30
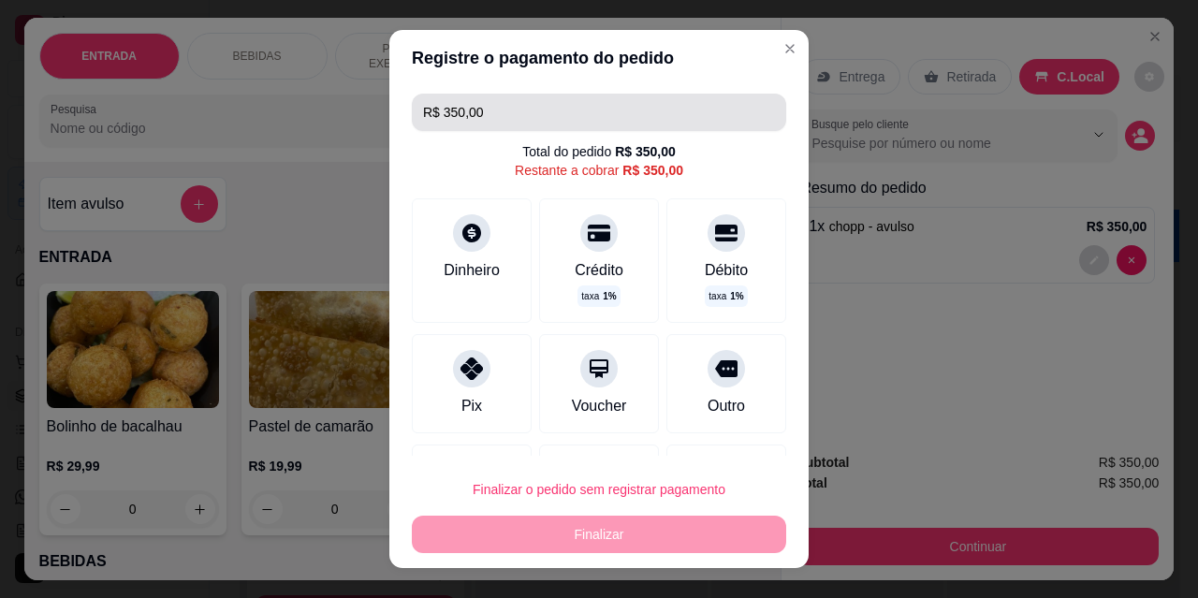
click at [516, 115] on input "R$ 350,00" at bounding box center [599, 112] width 352 height 37
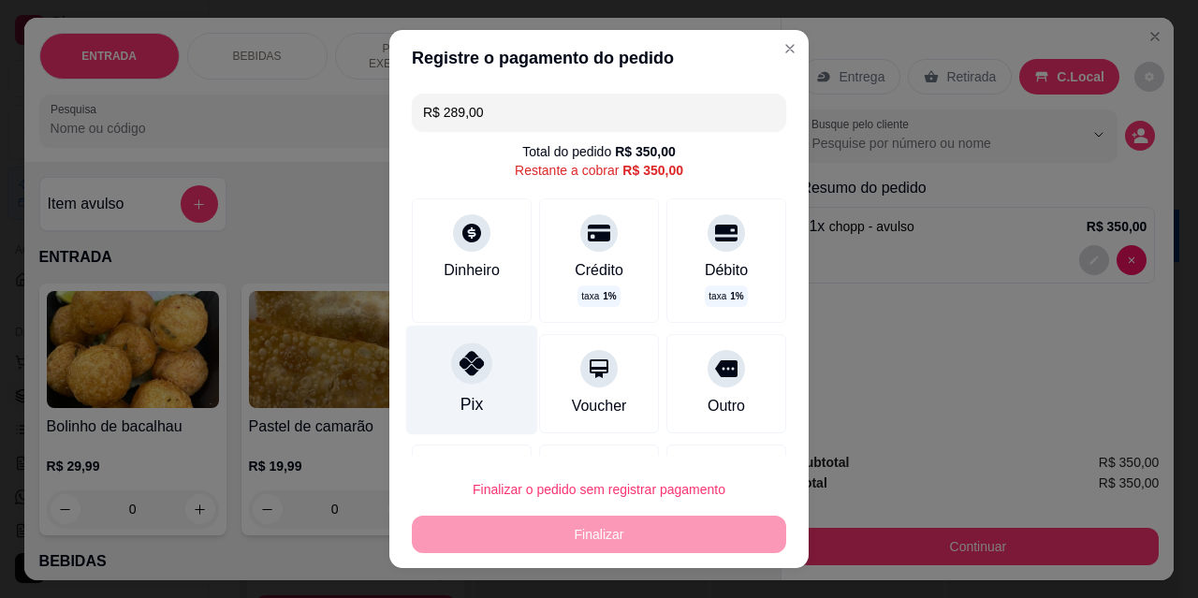
click at [472, 380] on div at bounding box center [471, 363] width 41 height 41
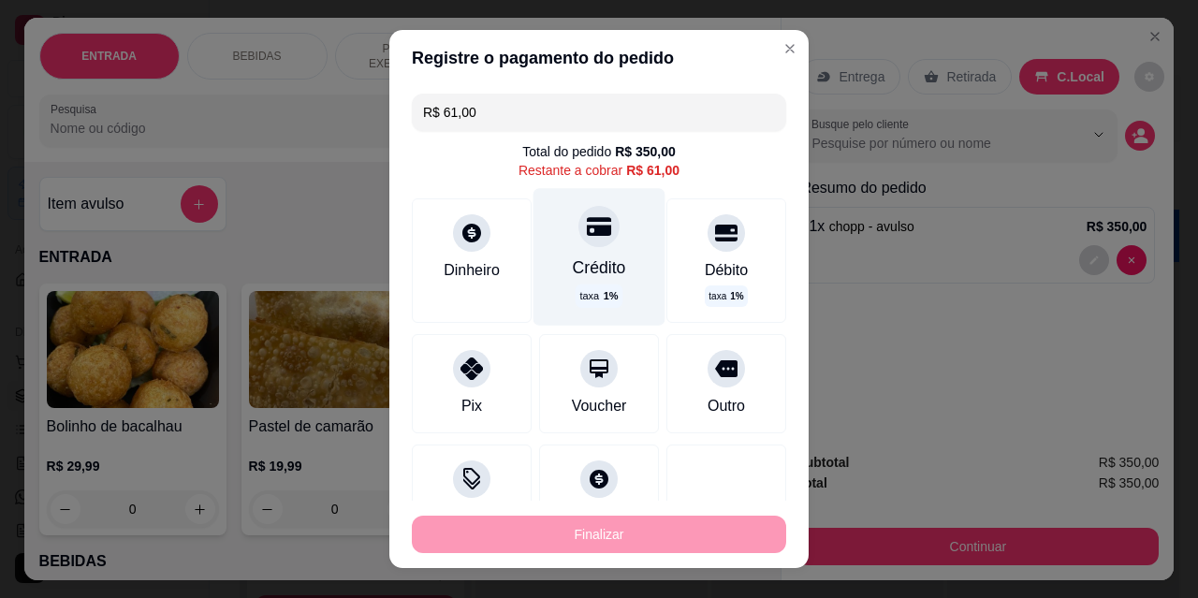
click at [587, 235] on icon at bounding box center [599, 226] width 24 height 19
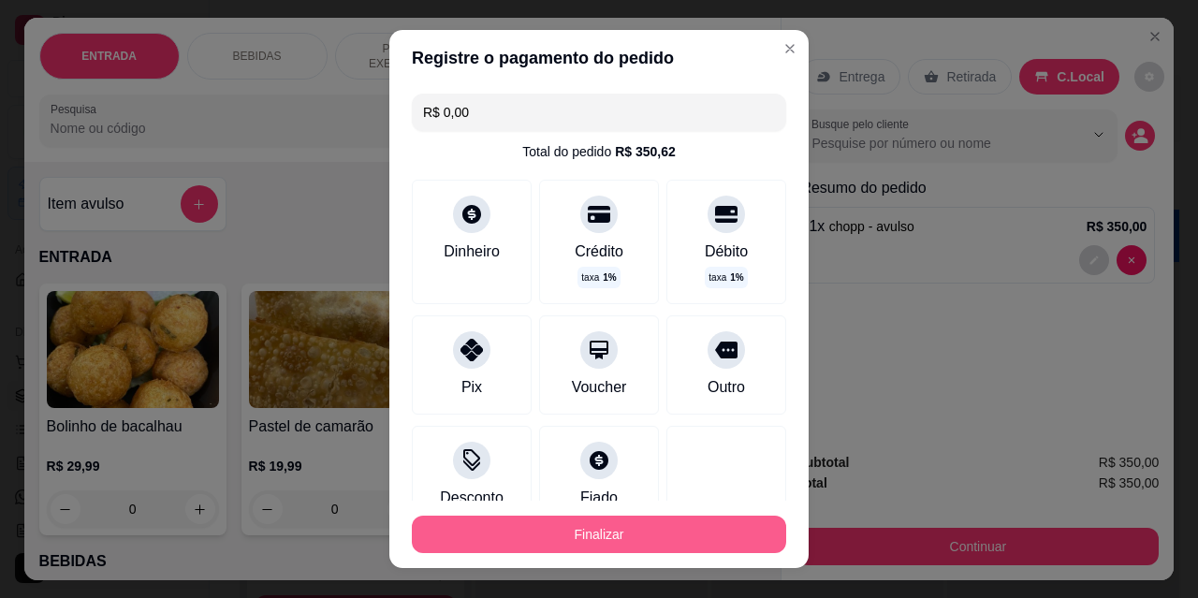
click at [636, 537] on button "Finalizar" at bounding box center [599, 534] width 375 height 37
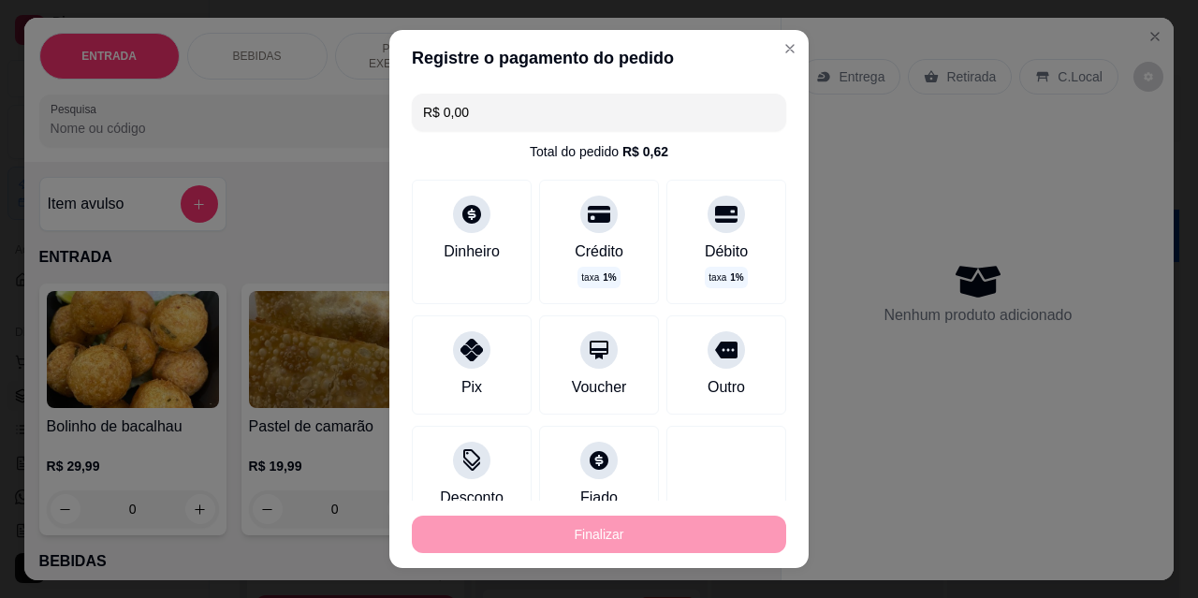
type input "-R$ 350,00"
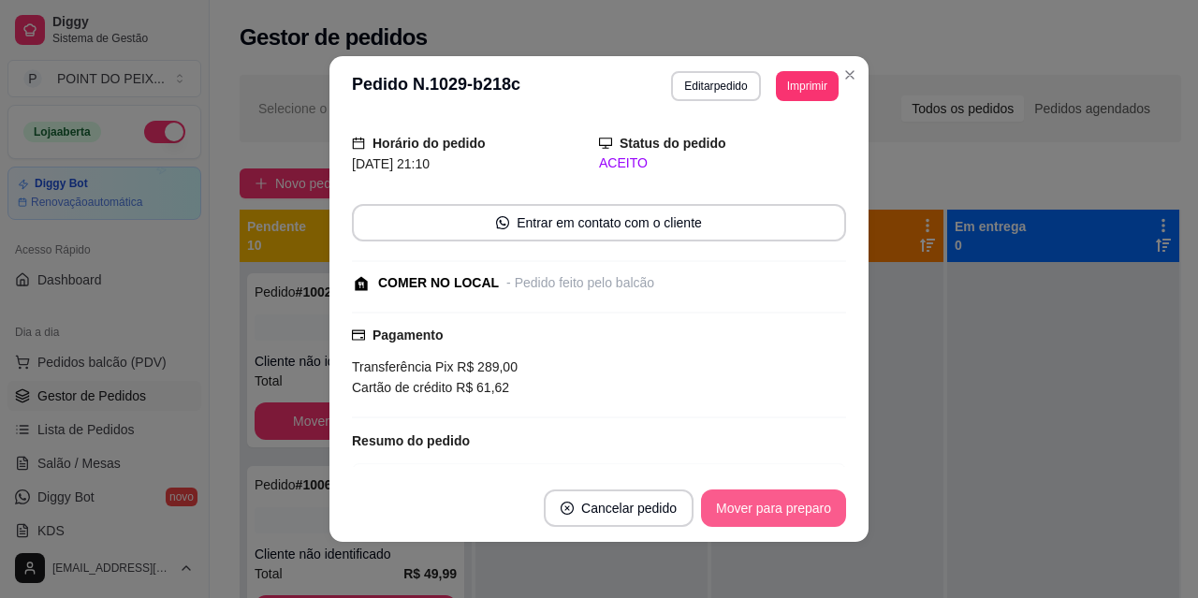
scroll to position [135, 0]
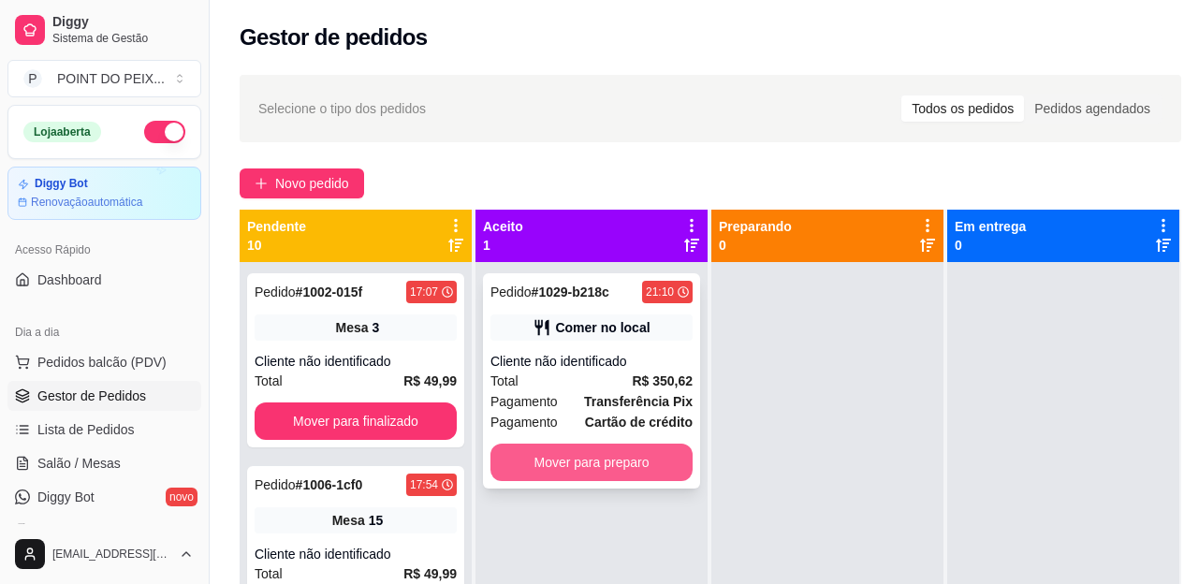
click at [647, 461] on button "Mover para preparo" at bounding box center [592, 462] width 202 height 37
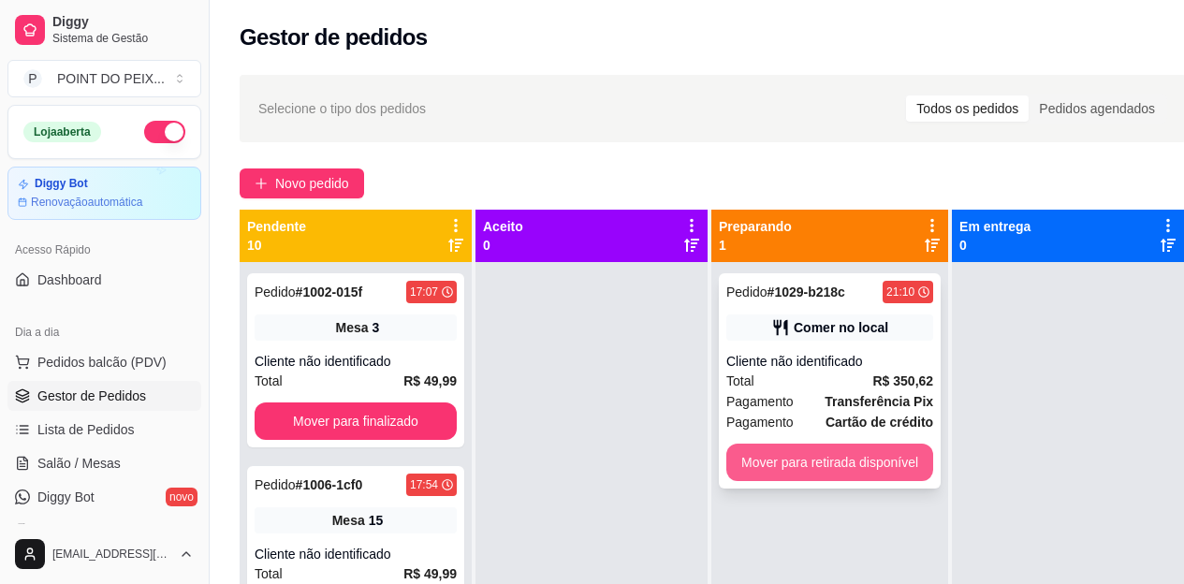
click at [837, 460] on button "Mover para retirada disponível" at bounding box center [830, 462] width 207 height 37
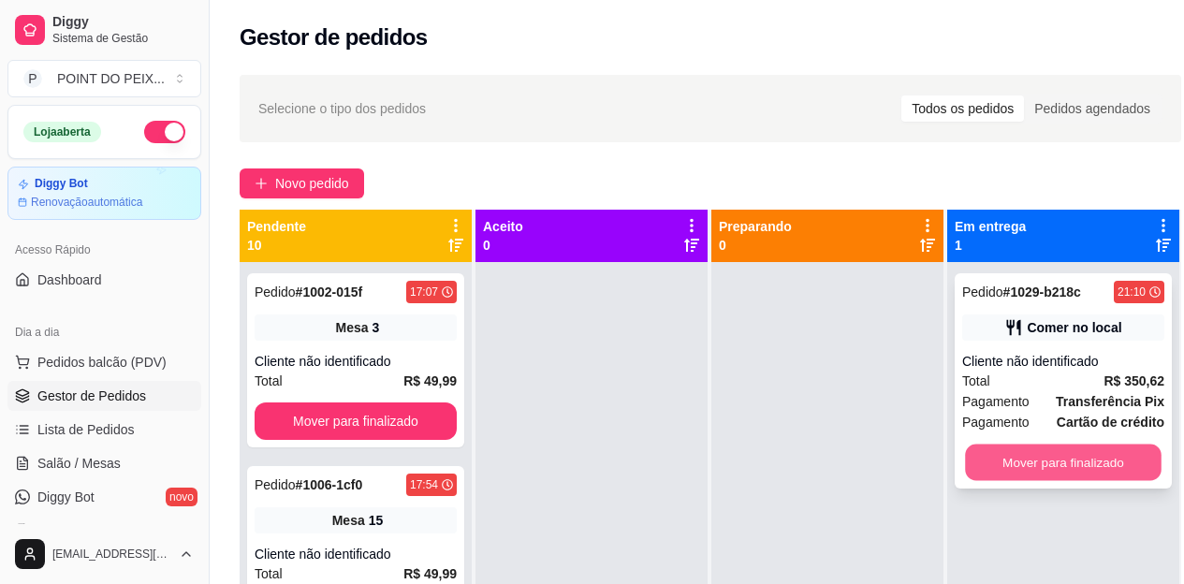
click at [1063, 463] on button "Mover para finalizado" at bounding box center [1063, 463] width 197 height 37
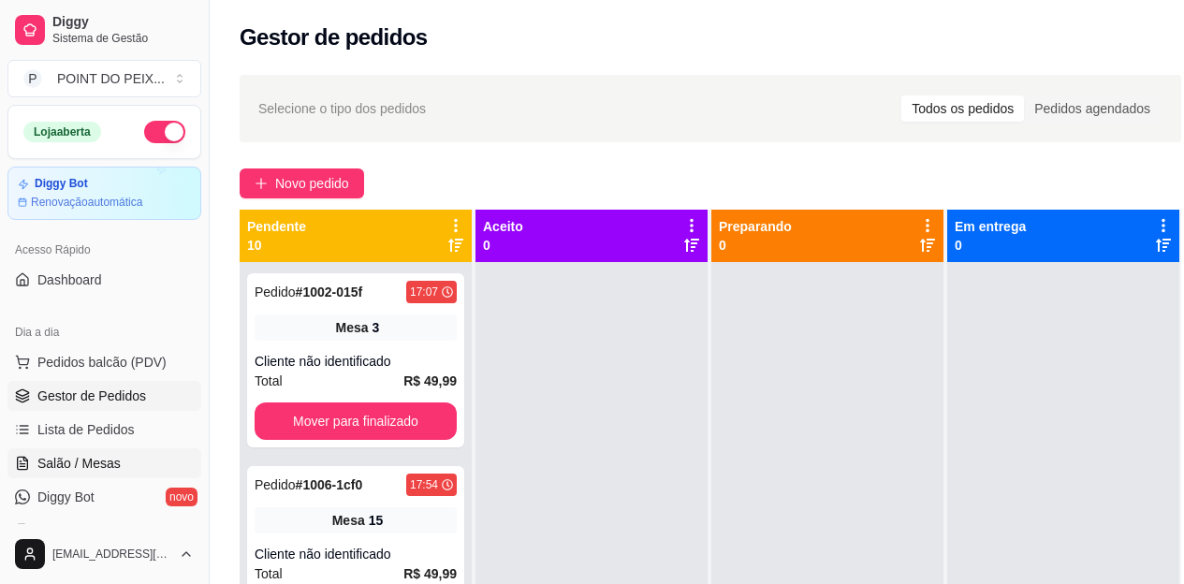
click at [92, 467] on span "Salão / Mesas" at bounding box center [78, 463] width 83 height 19
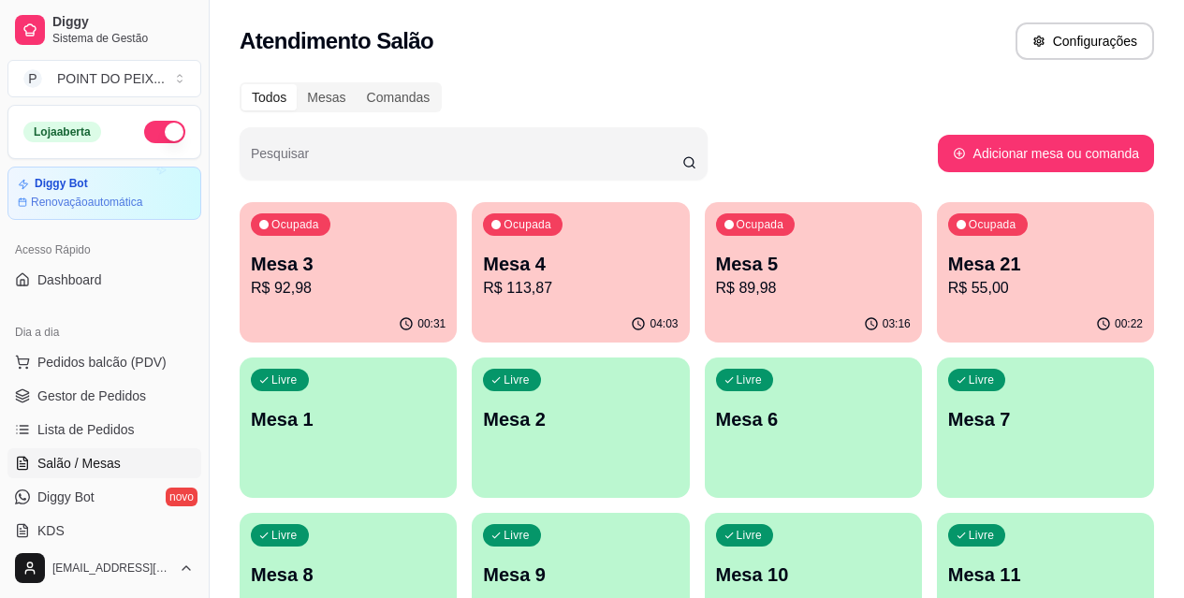
click at [340, 283] on p "R$ 92,98" at bounding box center [348, 288] width 195 height 22
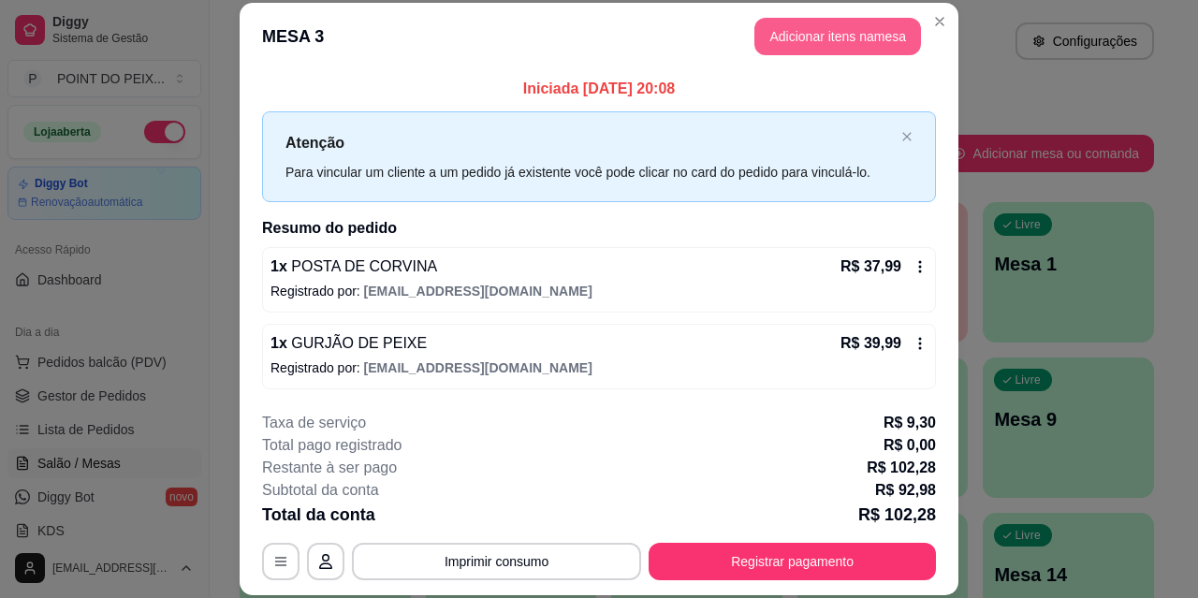
click at [857, 32] on button "Adicionar itens na mesa" at bounding box center [838, 36] width 167 height 37
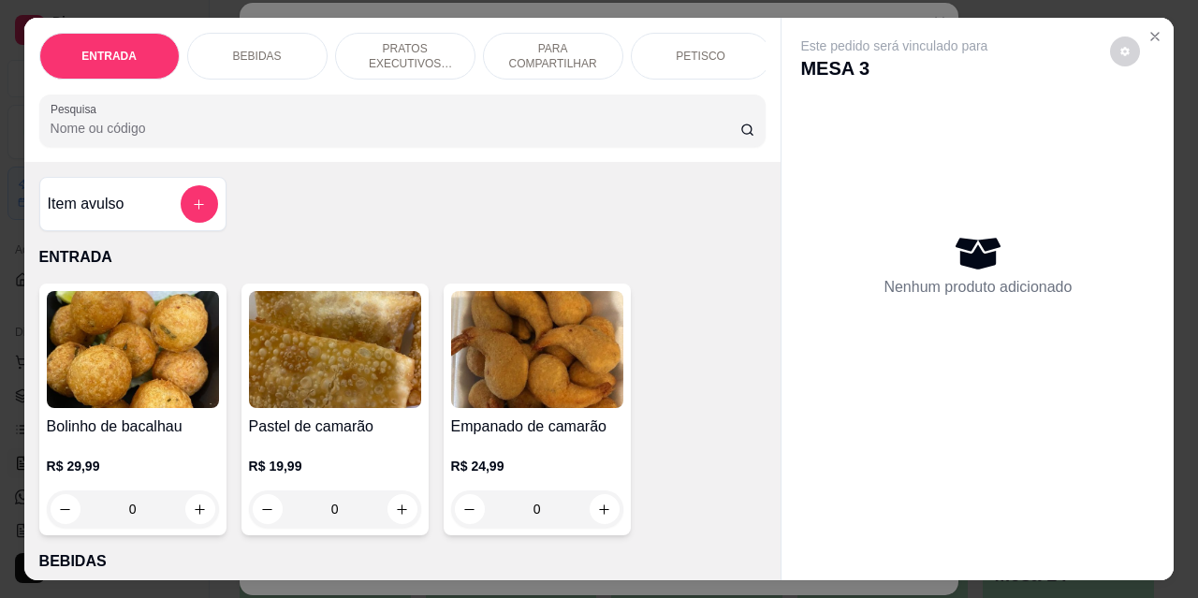
click at [273, 59] on div "BEBIDAS" at bounding box center [257, 56] width 140 height 47
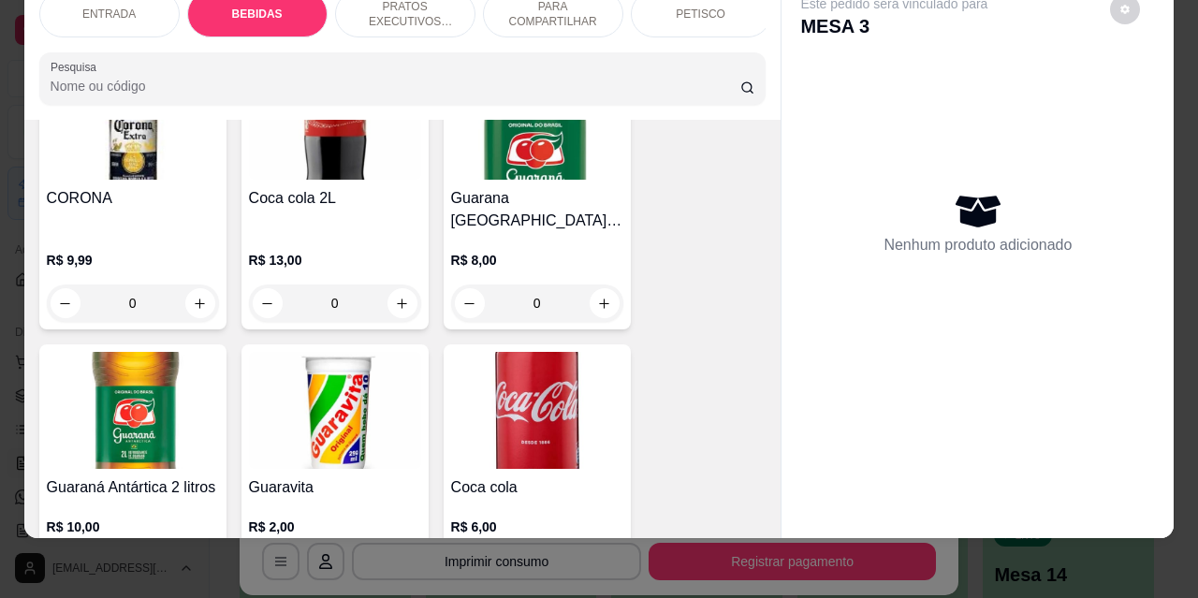
scroll to position [857, 0]
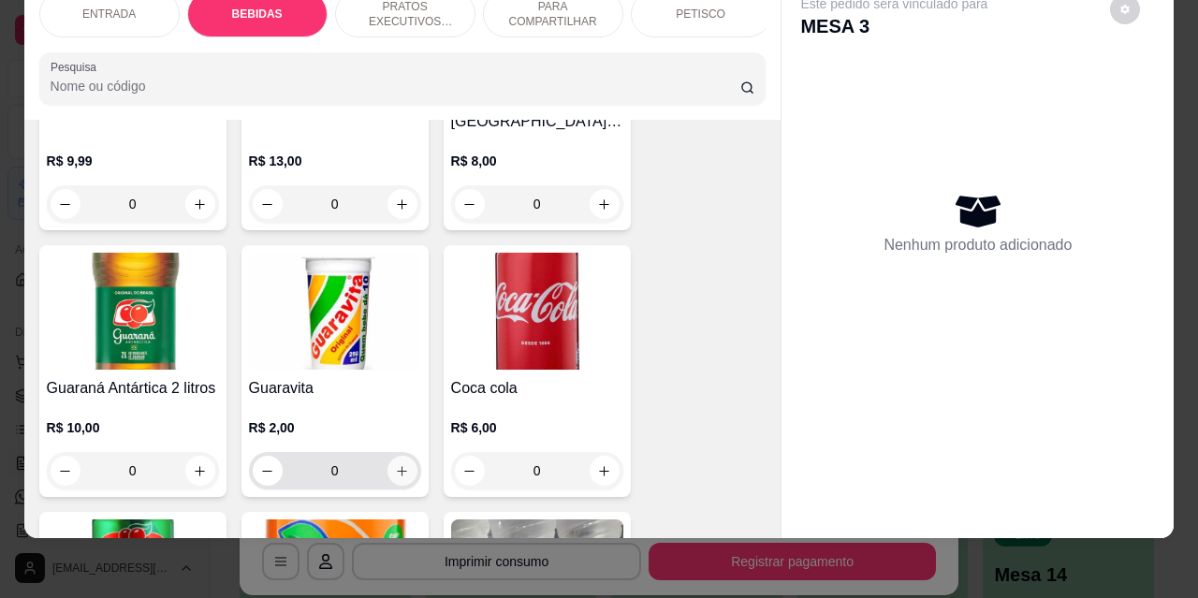
click at [403, 456] on button "increase-product-quantity" at bounding box center [403, 471] width 30 height 30
type input "1"
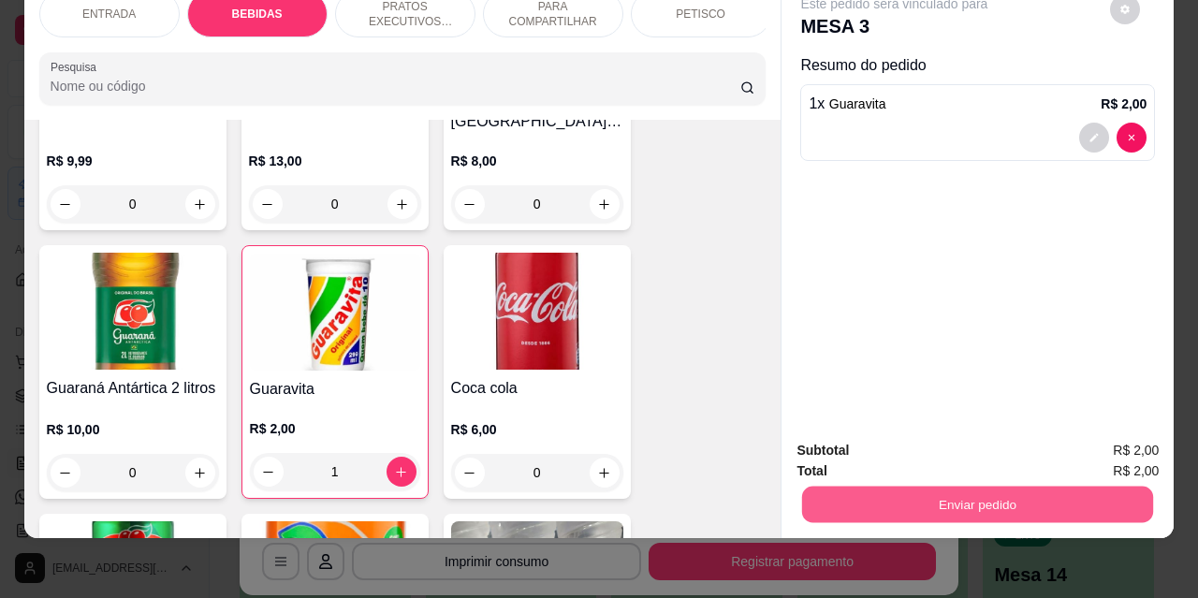
click at [903, 491] on button "Enviar pedido" at bounding box center [977, 504] width 351 height 37
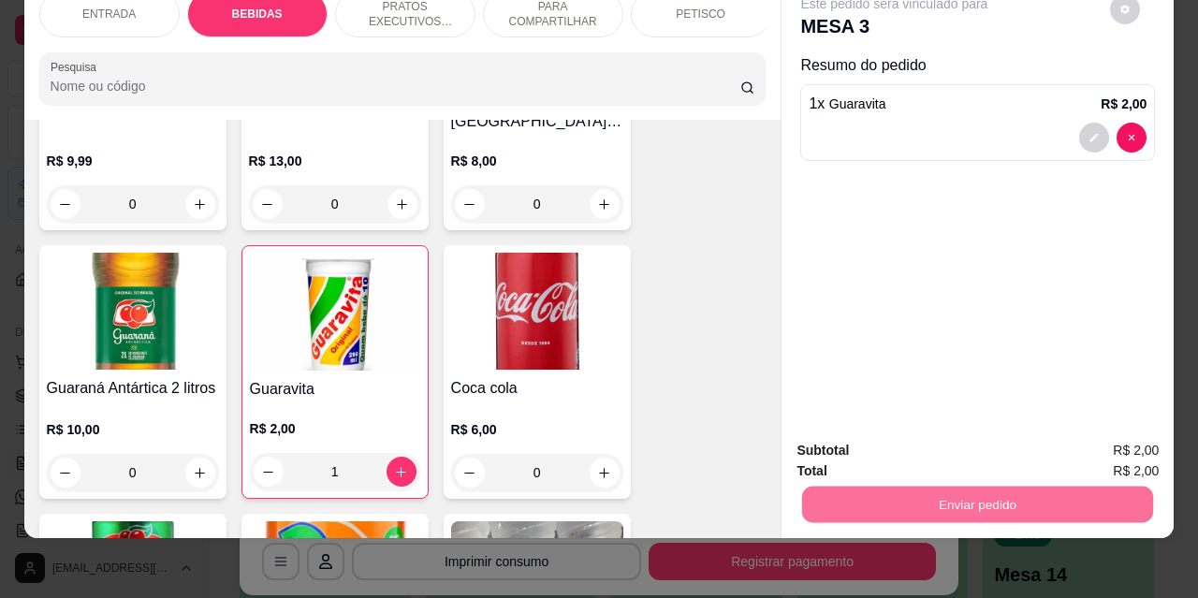
click at [871, 444] on button "Não registrar e enviar pedido" at bounding box center [916, 445] width 195 height 36
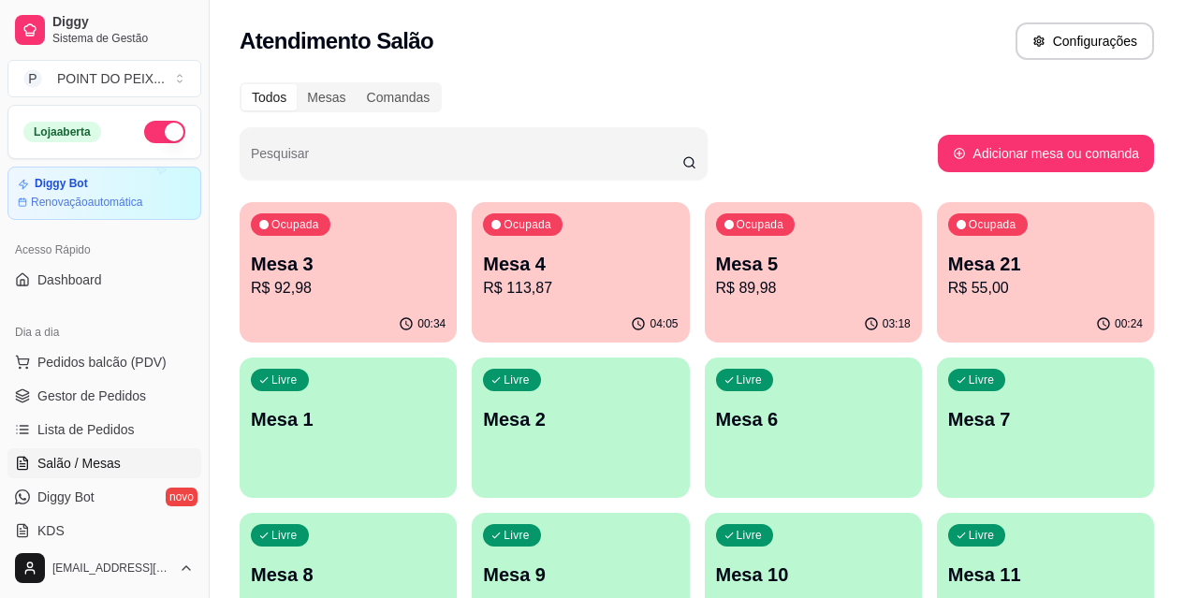
click at [678, 562] on p "Mesa 9" at bounding box center [580, 575] width 195 height 26
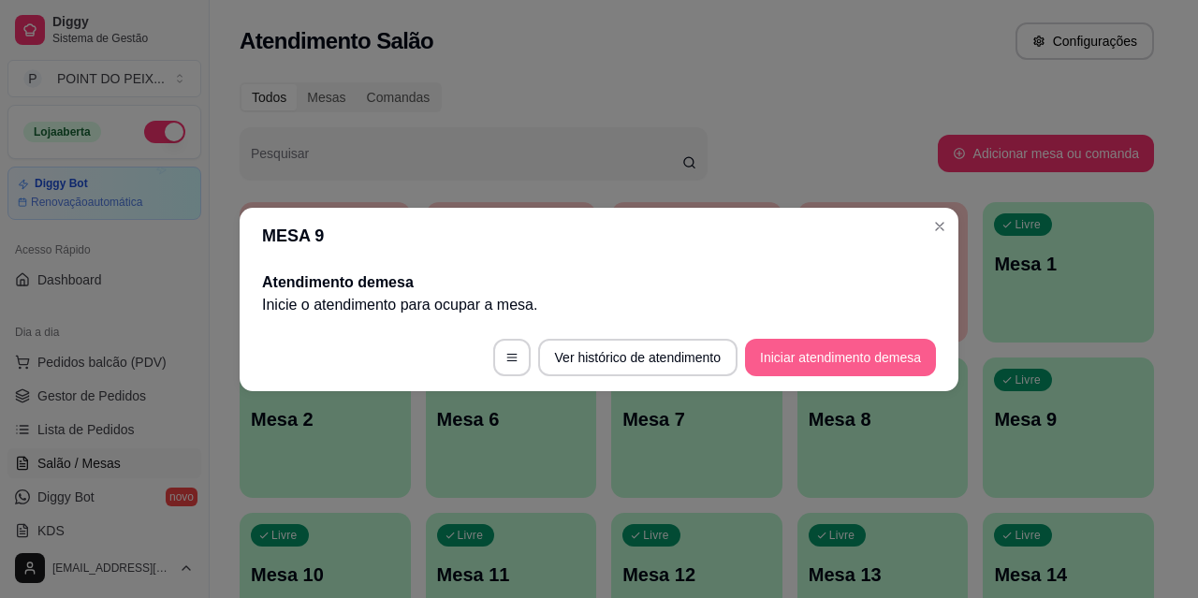
click at [848, 354] on button "Iniciar atendimento de mesa" at bounding box center [840, 357] width 191 height 37
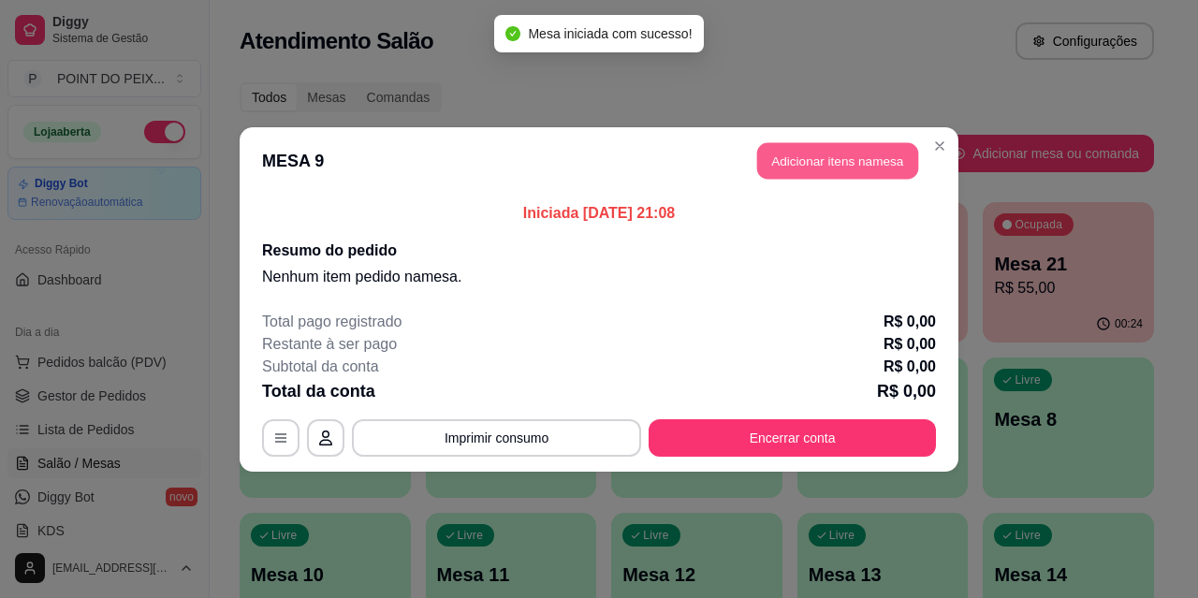
click at [860, 160] on button "Adicionar itens na mesa" at bounding box center [837, 160] width 161 height 37
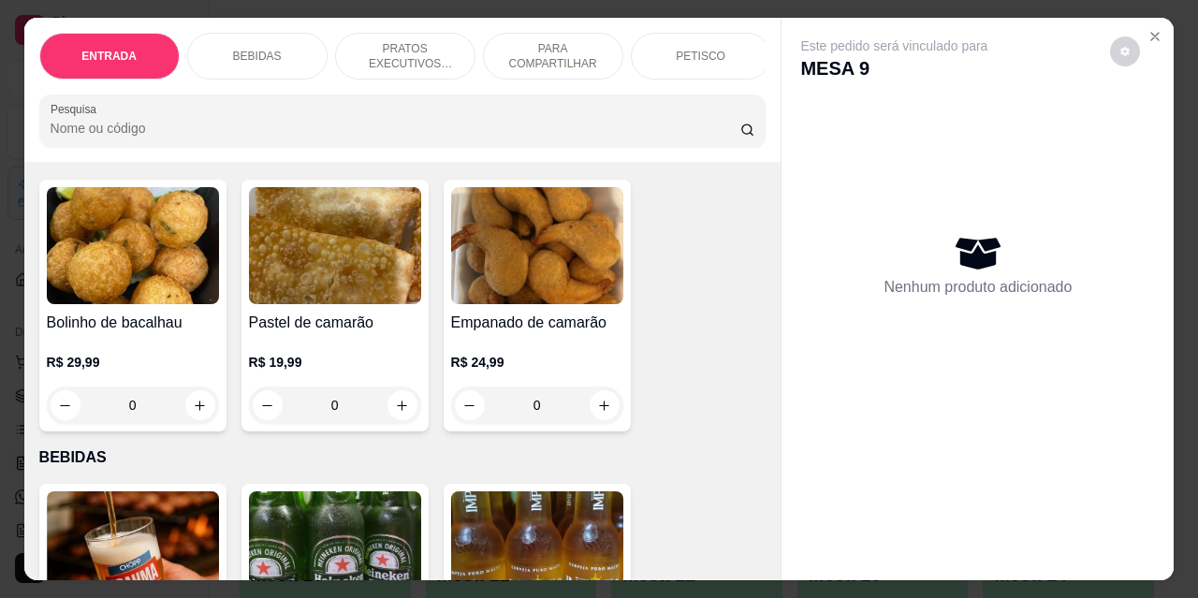
scroll to position [0, 0]
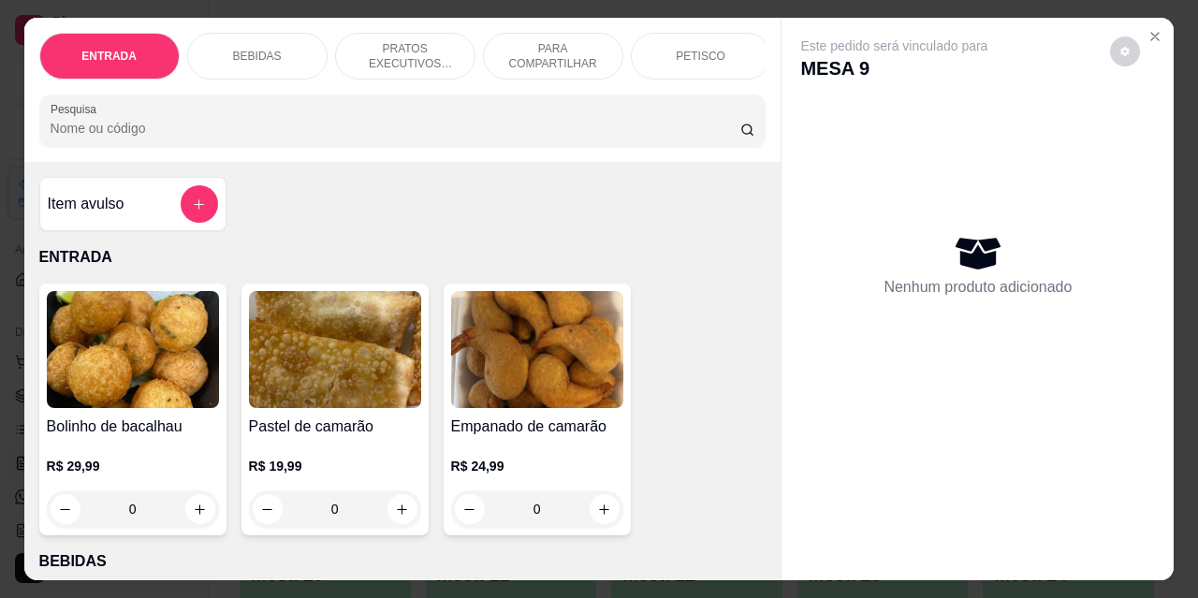
click at [698, 51] on p "PETISCO" at bounding box center [701, 56] width 50 height 15
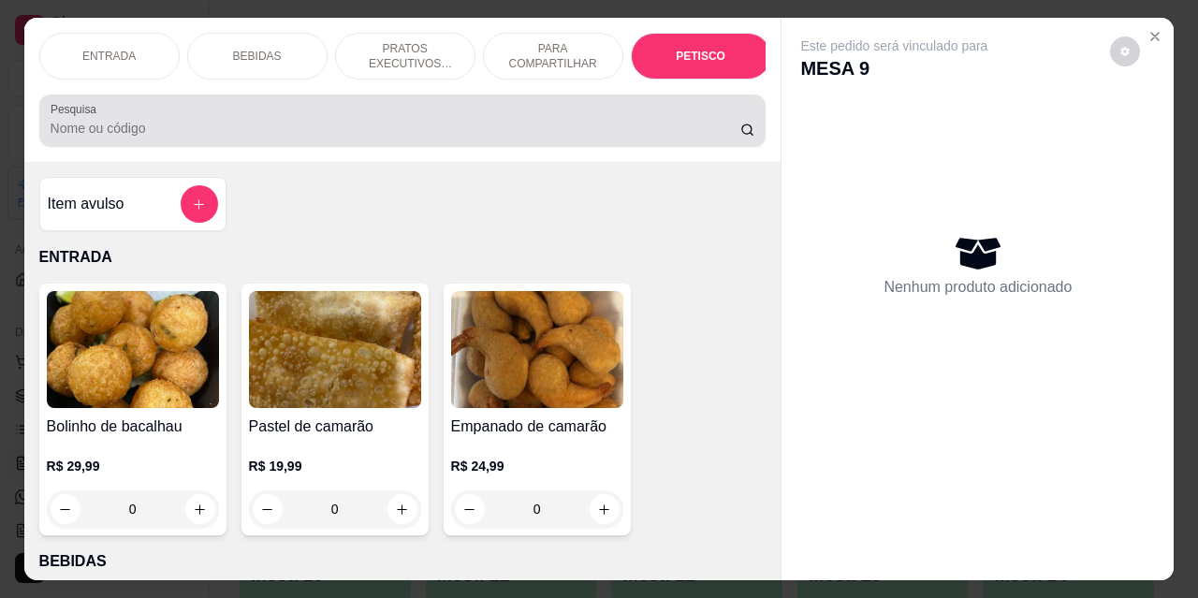
scroll to position [49, 0]
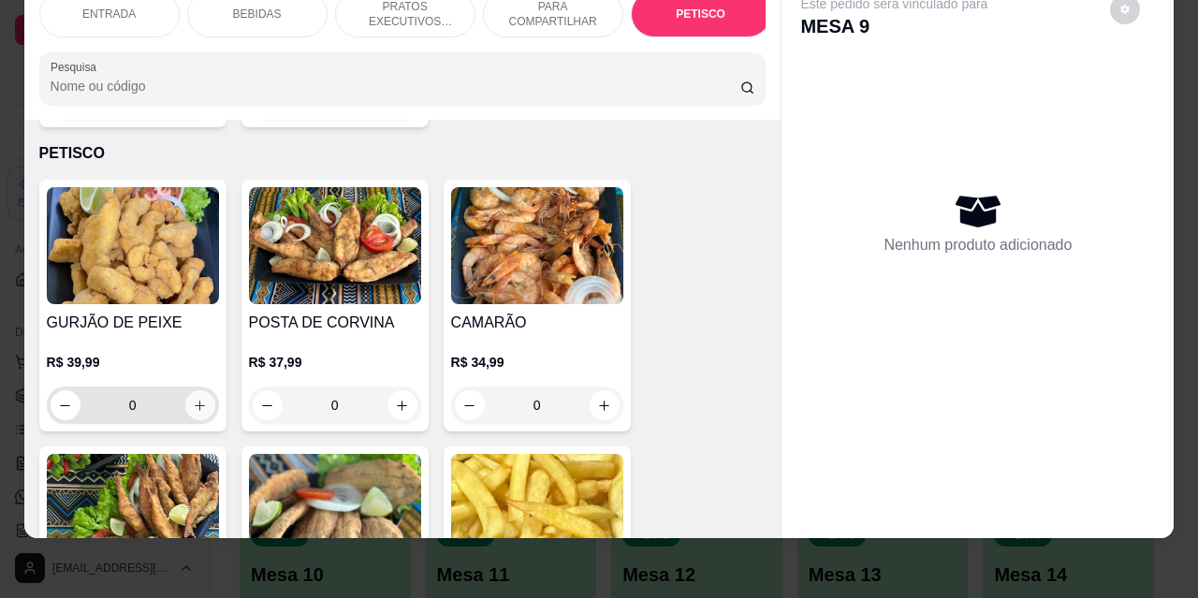
click at [198, 399] on icon "increase-product-quantity" at bounding box center [200, 406] width 14 height 14
type input "1"
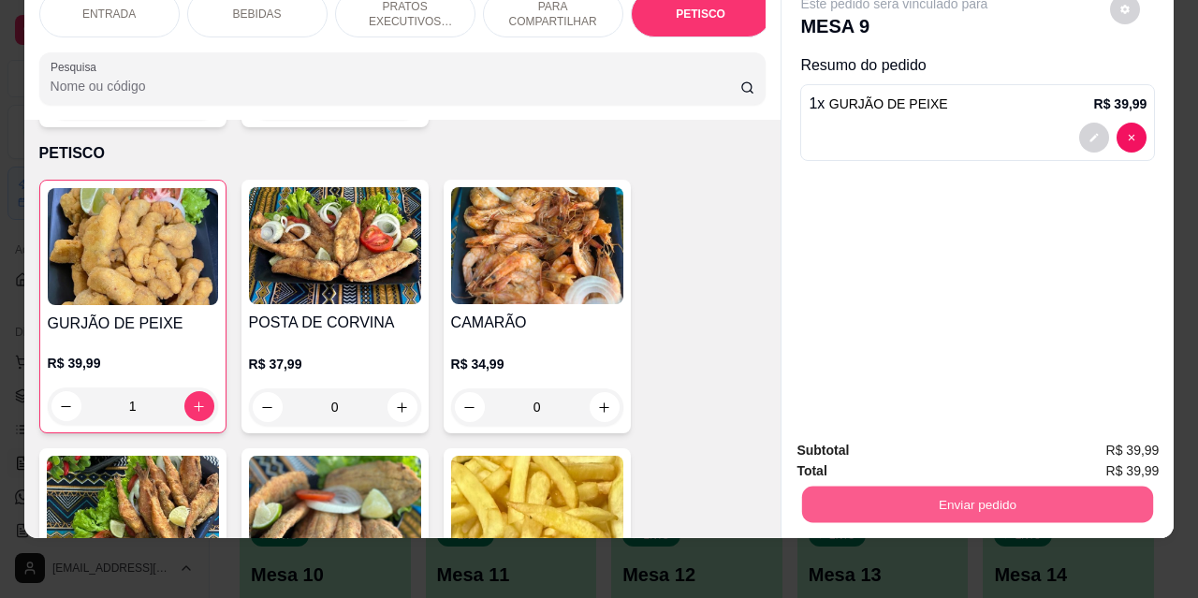
click at [856, 497] on button "Enviar pedido" at bounding box center [977, 504] width 351 height 37
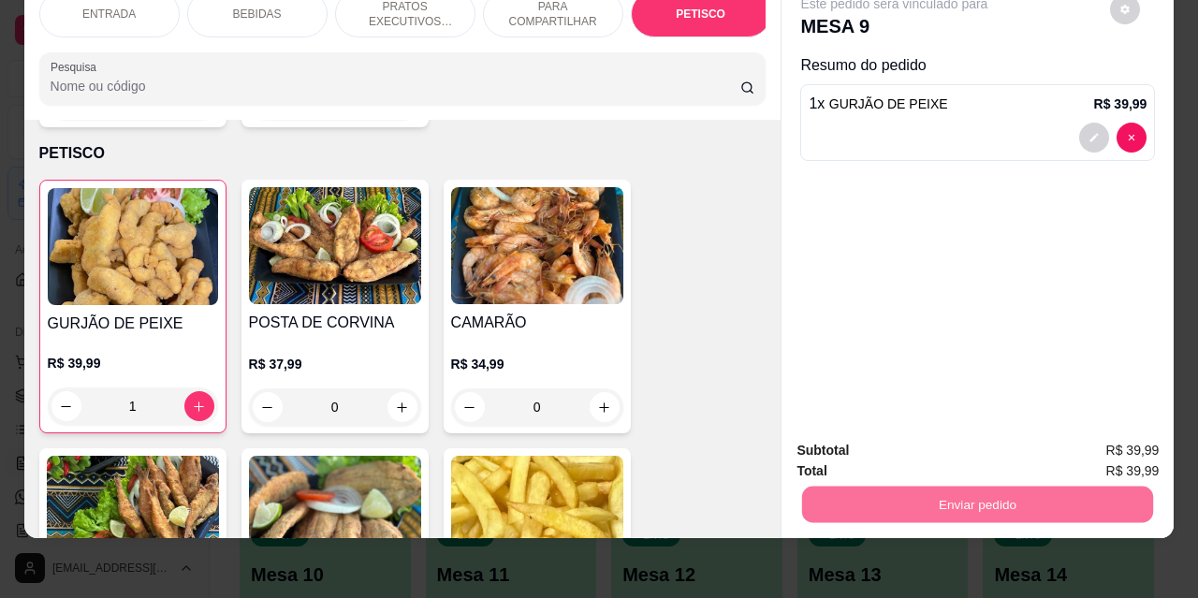
click at [880, 440] on button "Não registrar e enviar pedido" at bounding box center [916, 444] width 189 height 35
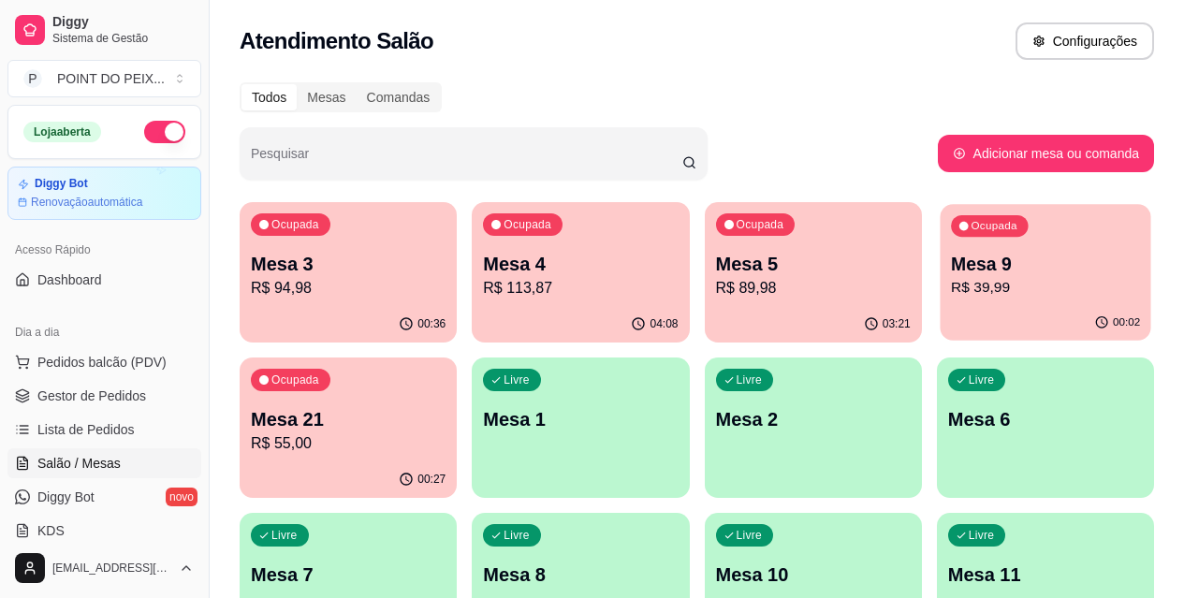
click at [951, 281] on p "R$ 39,99" at bounding box center [1045, 288] width 189 height 22
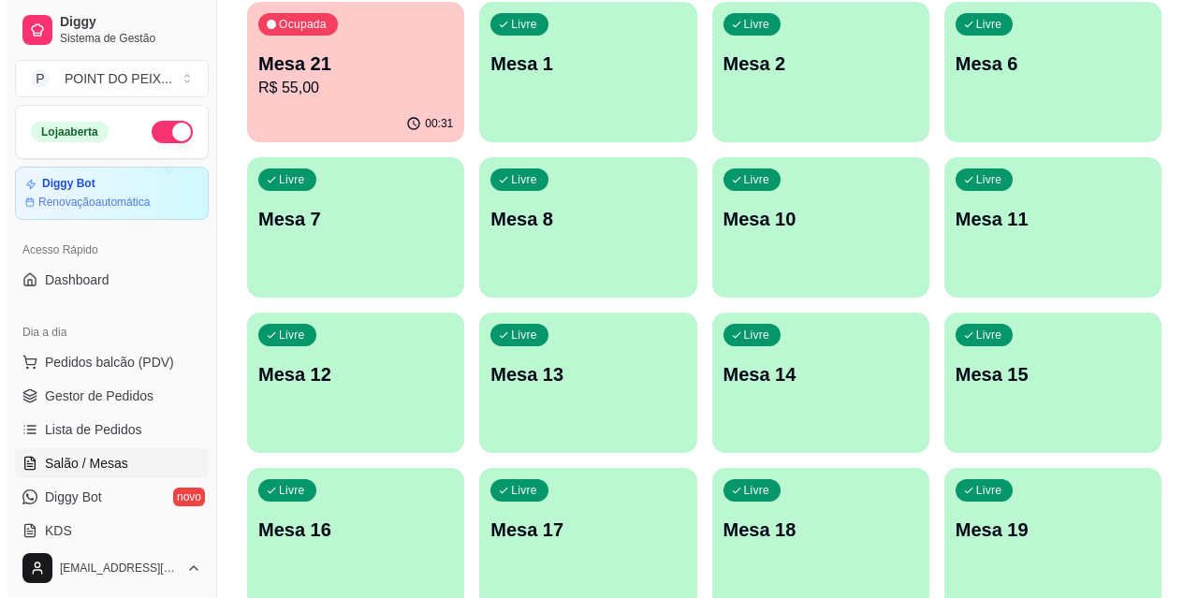
scroll to position [375, 0]
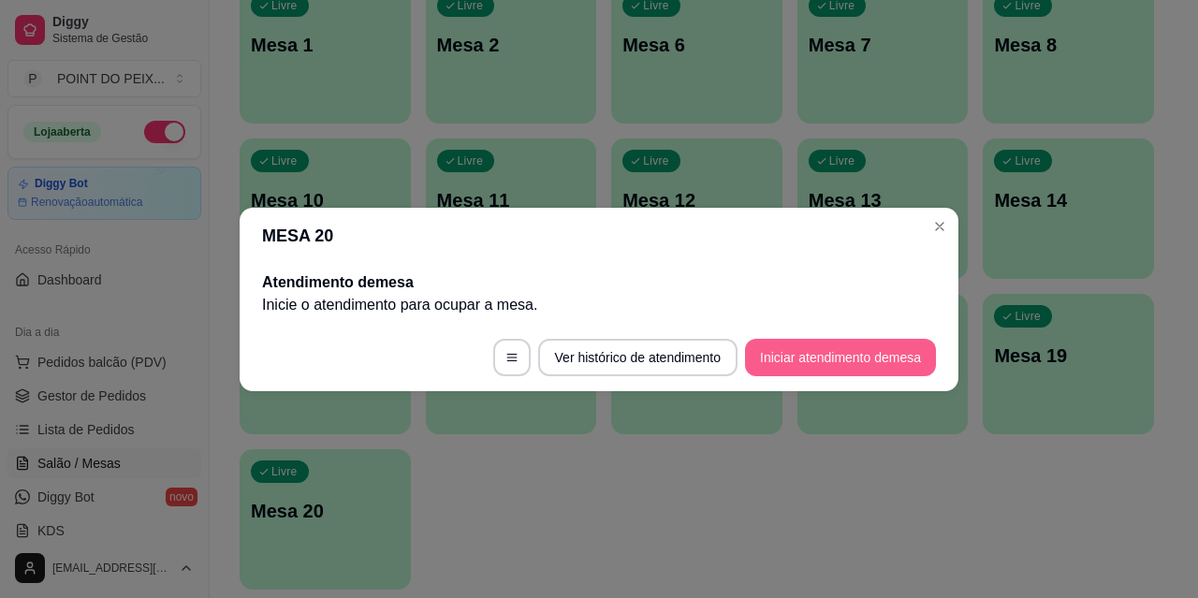
click at [807, 363] on button "Iniciar atendimento de mesa" at bounding box center [840, 357] width 191 height 37
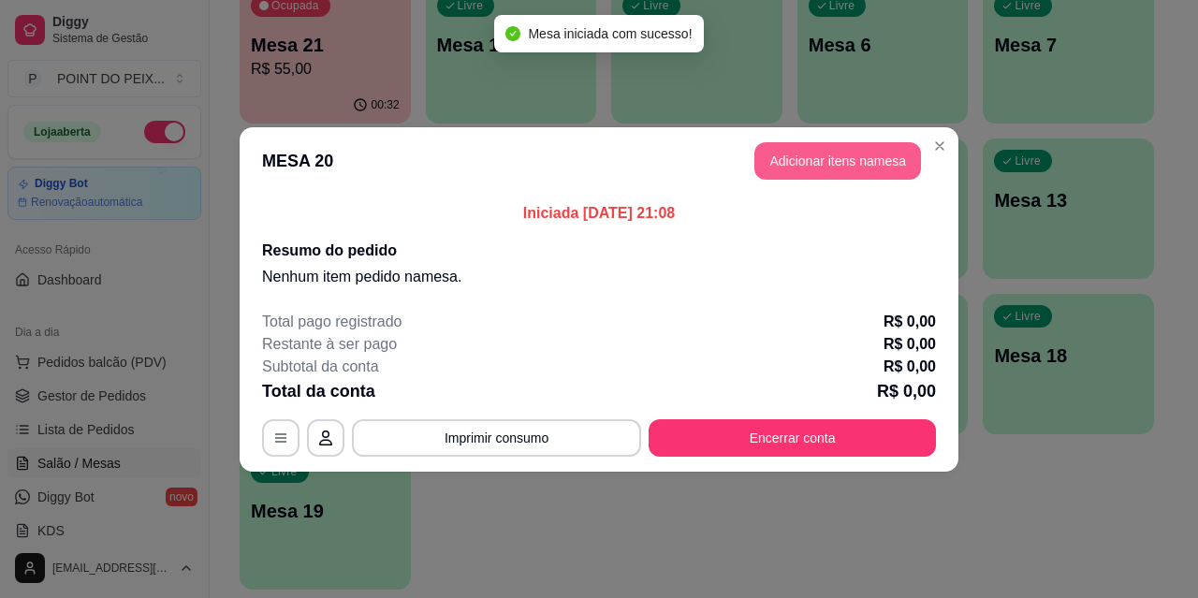
click at [818, 164] on button "Adicionar itens na mesa" at bounding box center [838, 160] width 167 height 37
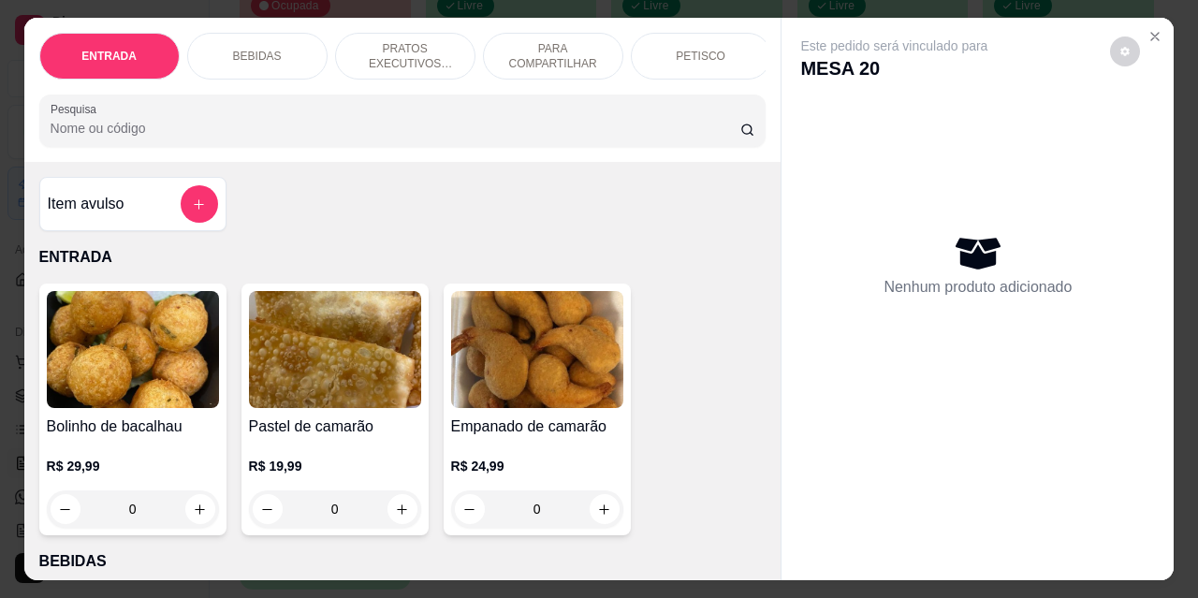
click at [254, 49] on p "BEBIDAS" at bounding box center [257, 56] width 49 height 15
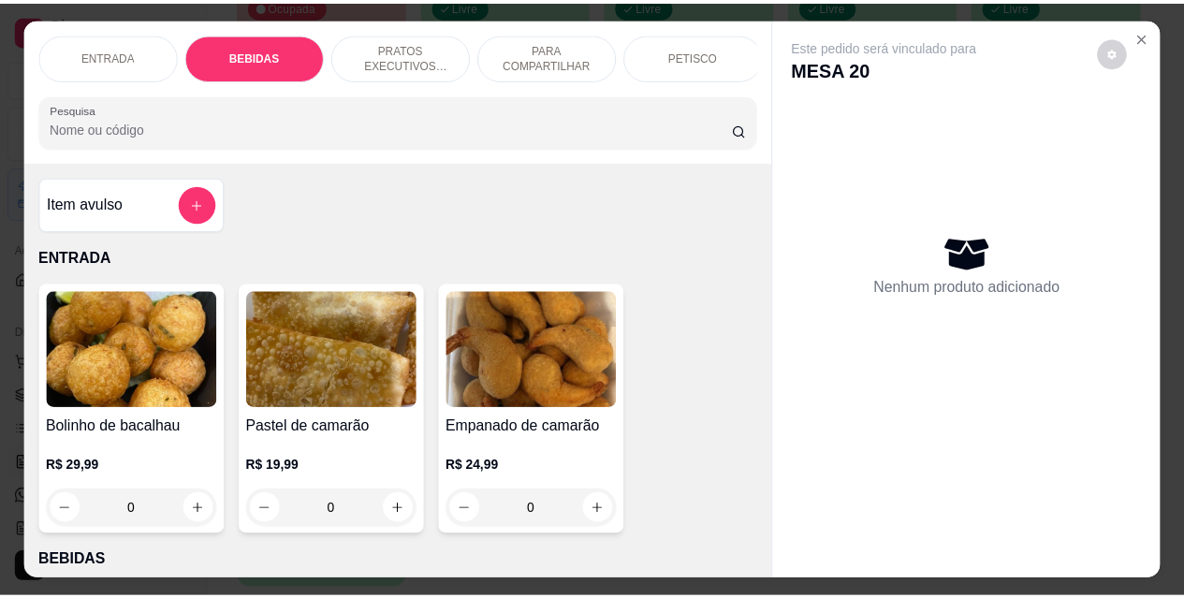
scroll to position [49, 0]
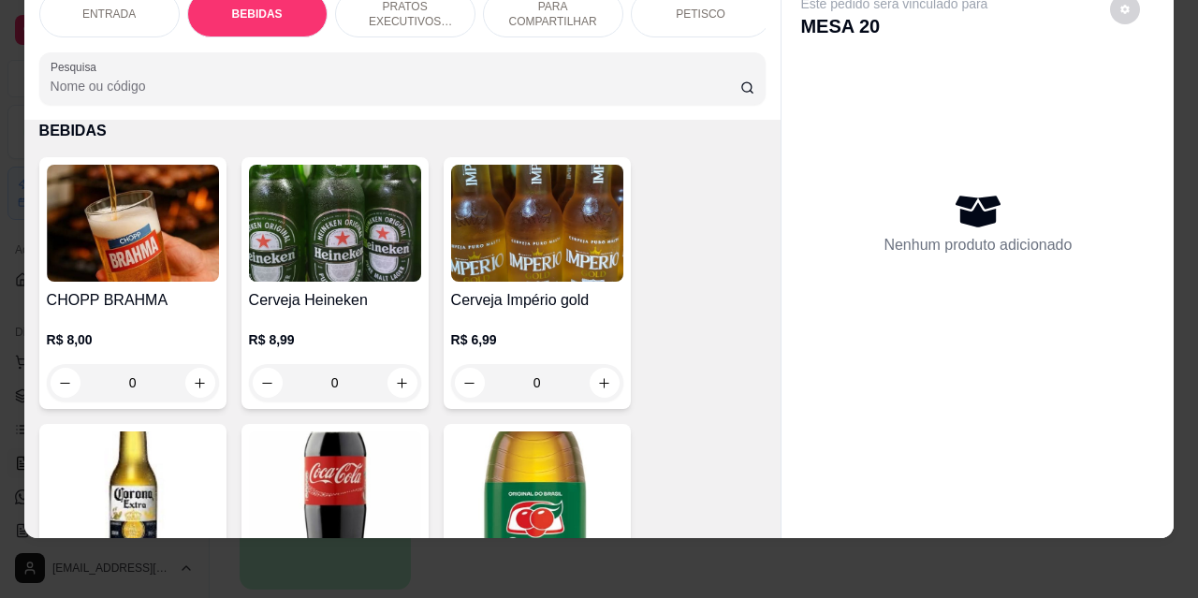
click at [141, 386] on input "0" at bounding box center [133, 382] width 105 height 37
click at [140, 386] on input "0" at bounding box center [133, 382] width 105 height 37
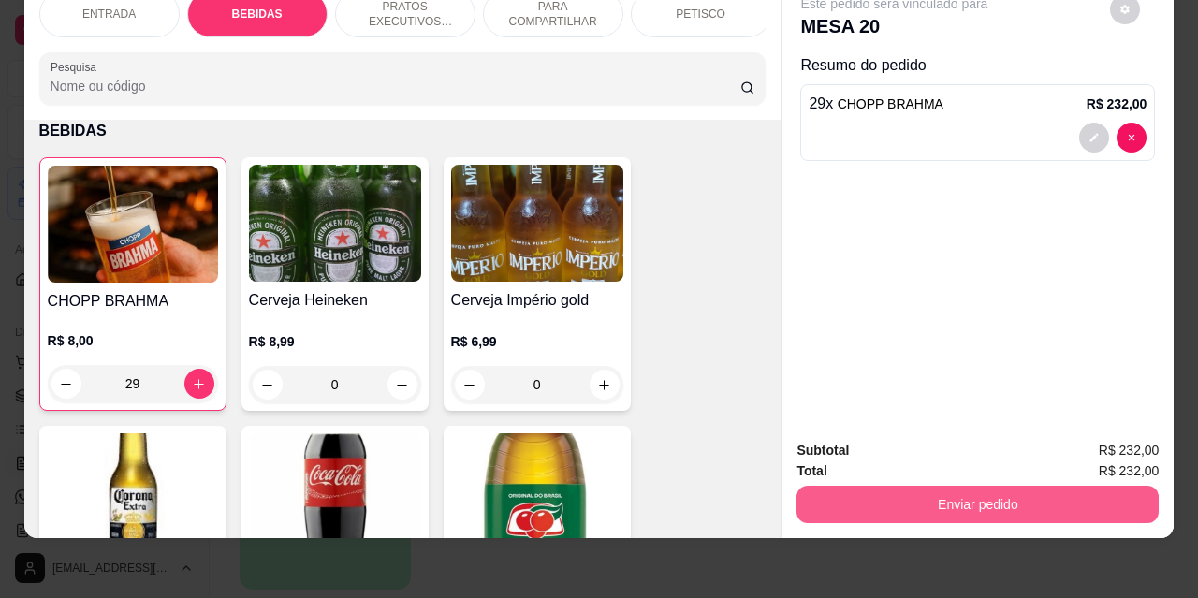
type input "29"
click at [964, 486] on button "Enviar pedido" at bounding box center [977, 504] width 351 height 37
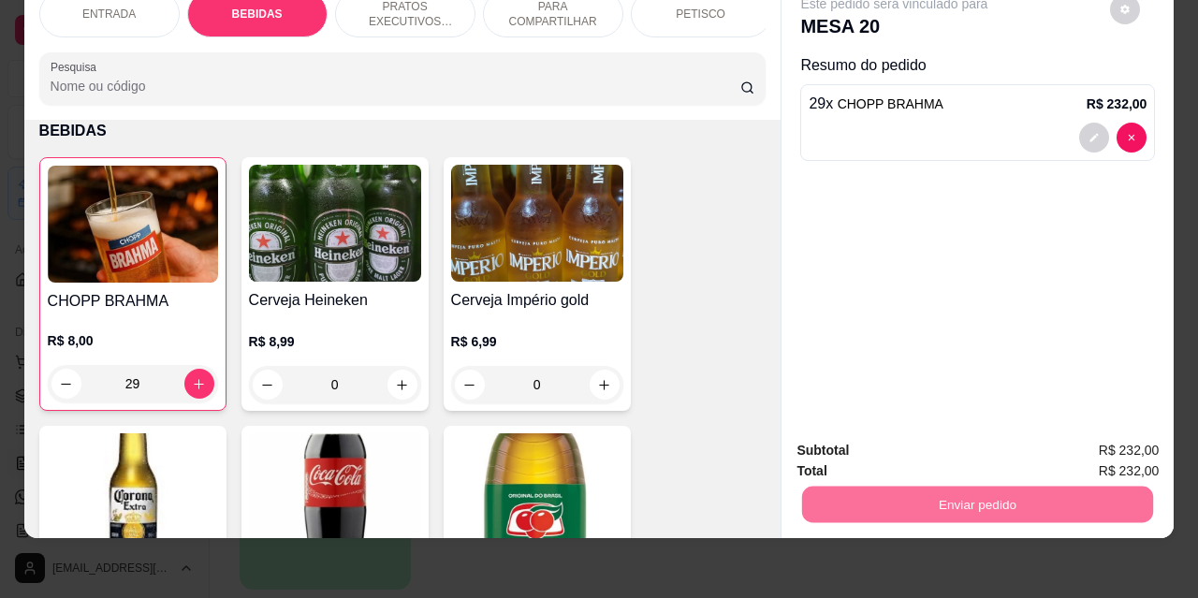
click at [901, 448] on button "Não registrar e enviar pedido" at bounding box center [916, 445] width 195 height 36
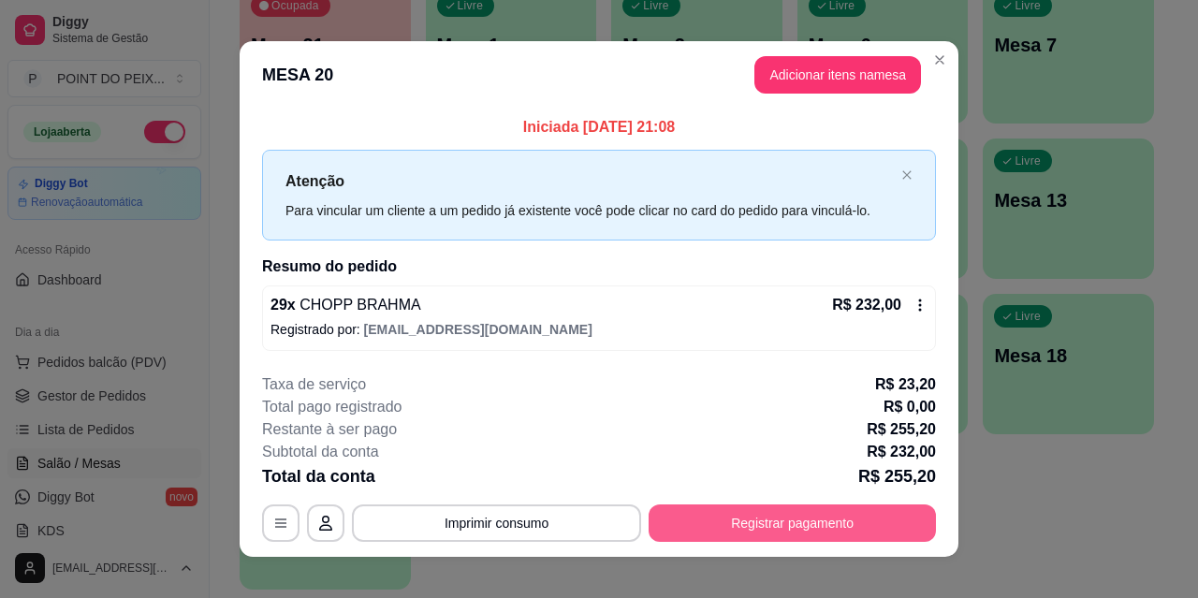
click at [777, 527] on button "Registrar pagamento" at bounding box center [792, 523] width 287 height 37
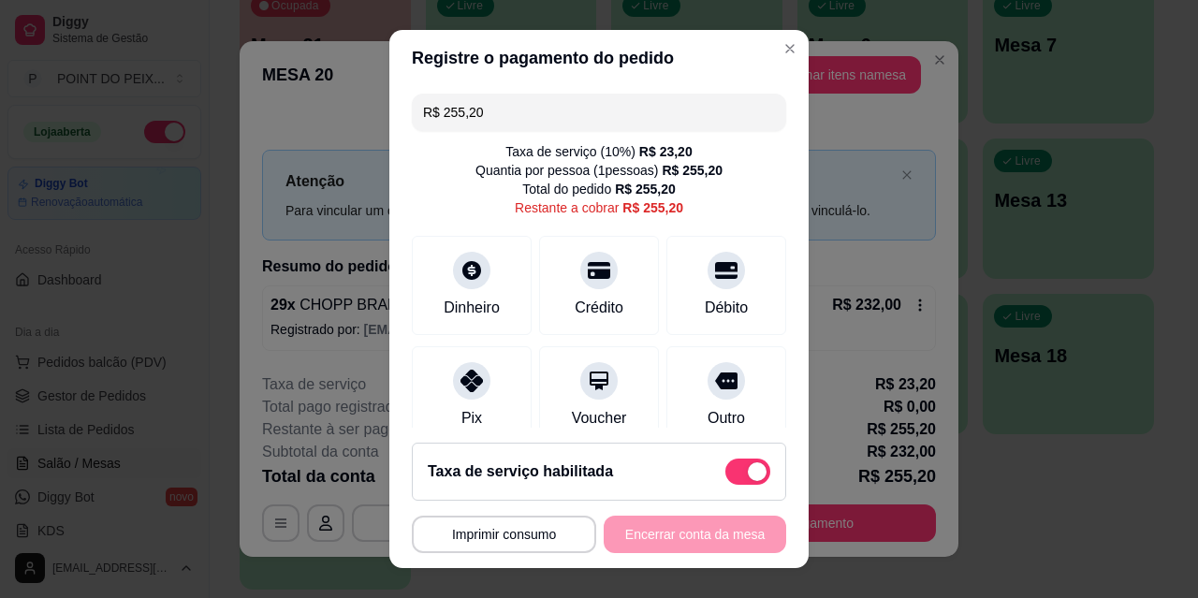
click at [726, 468] on span at bounding box center [748, 472] width 45 height 26
click at [725, 476] on input "checkbox" at bounding box center [731, 482] width 12 height 12
checkbox input "true"
type input "R$ 232,00"
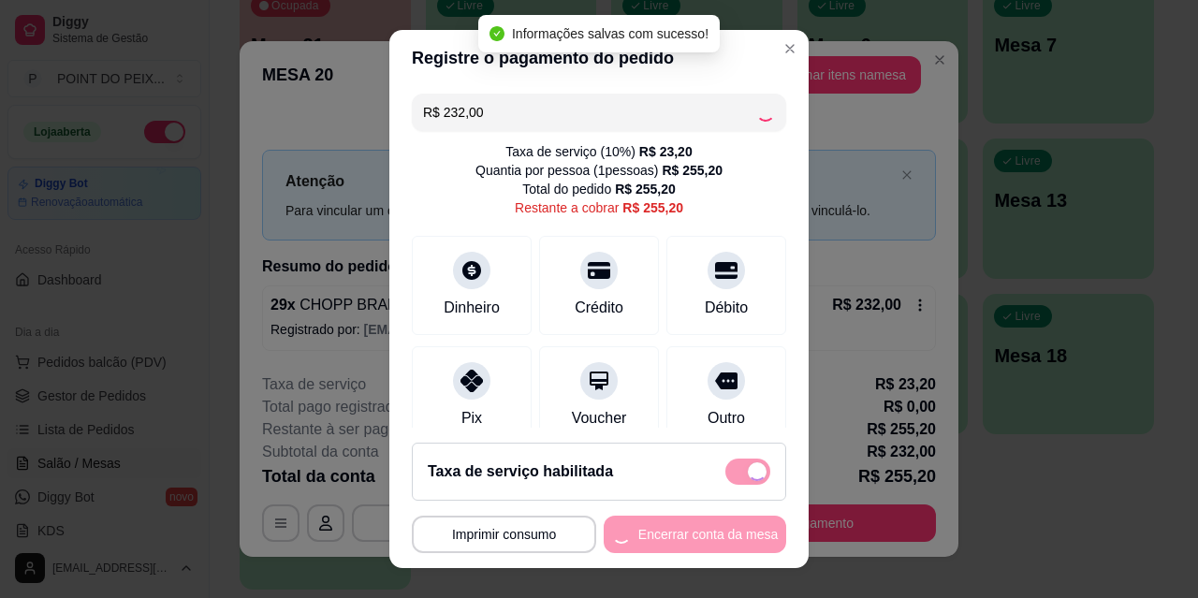
checkbox input "false"
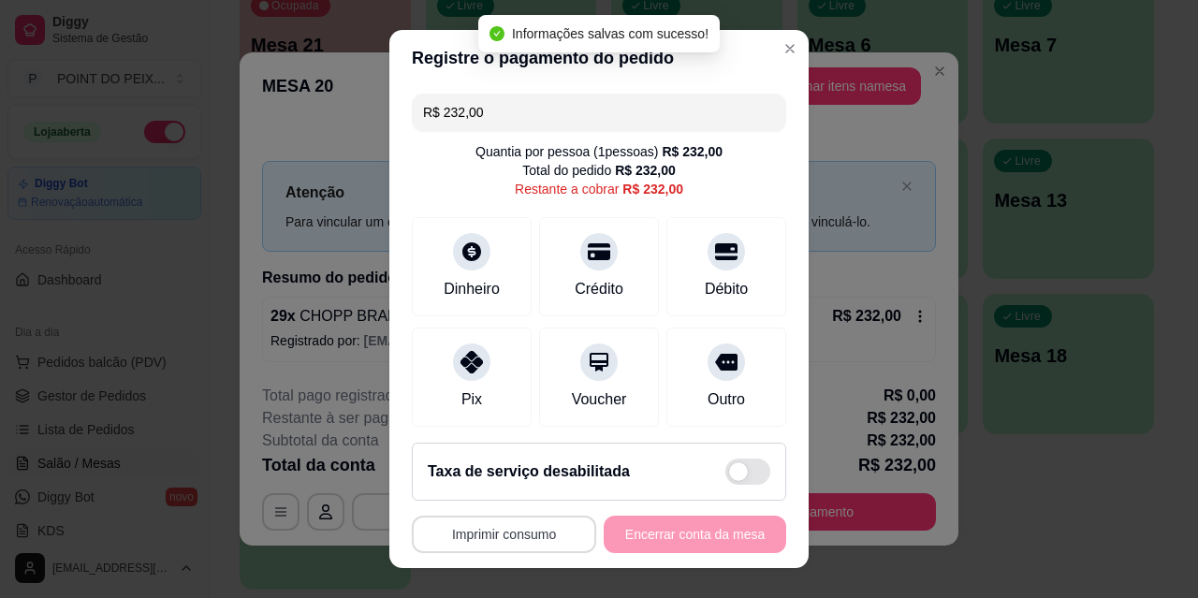
click at [499, 533] on button "Imprimir consumo" at bounding box center [504, 534] width 184 height 37
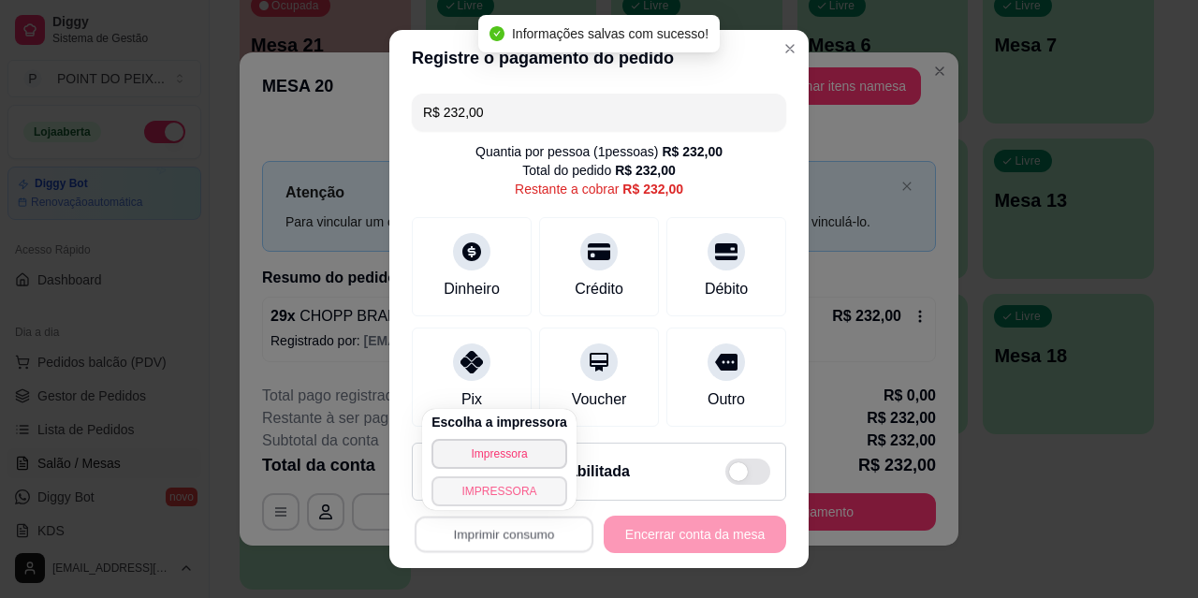
click at [494, 486] on button "IMPRESSORA" at bounding box center [500, 492] width 136 height 30
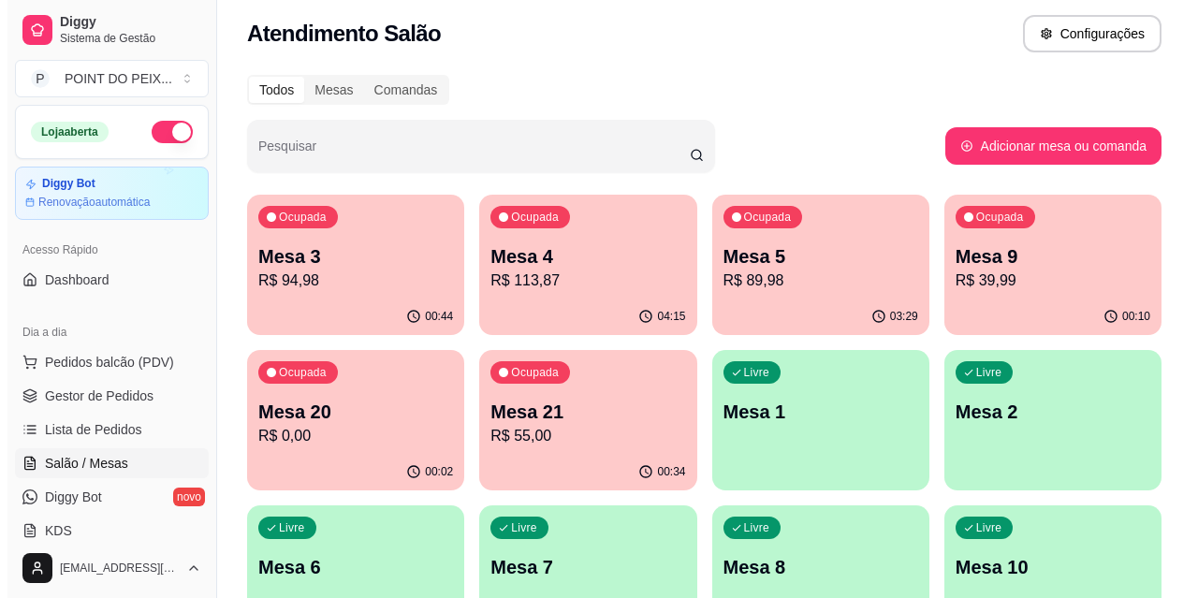
scroll to position [0, 0]
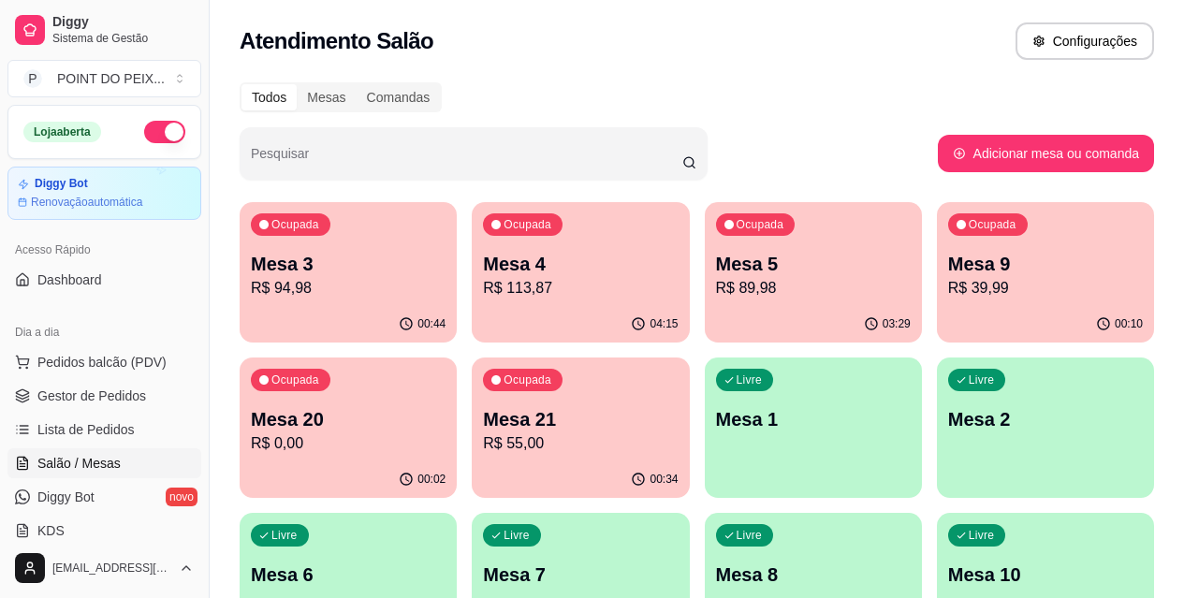
click at [948, 287] on p "R$ 39,99" at bounding box center [1045, 288] width 195 height 22
click at [483, 440] on p "R$ 55,00" at bounding box center [580, 444] width 195 height 22
click at [453, 360] on div "Ocupada Mesa 20 R$ 0,00" at bounding box center [348, 410] width 211 height 101
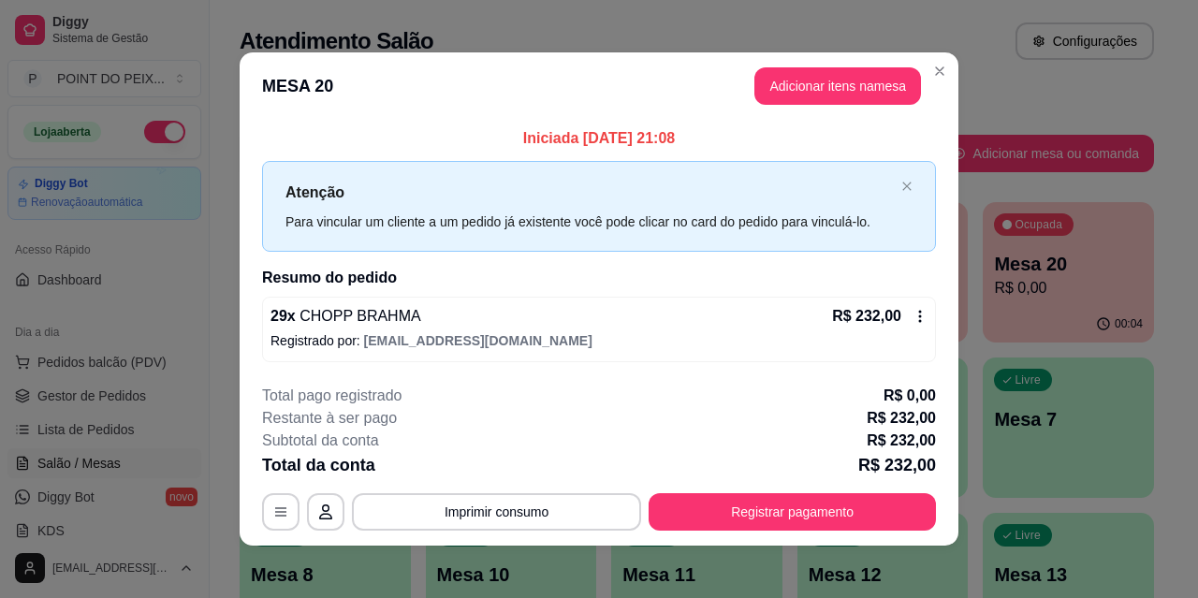
scroll to position [7, 0]
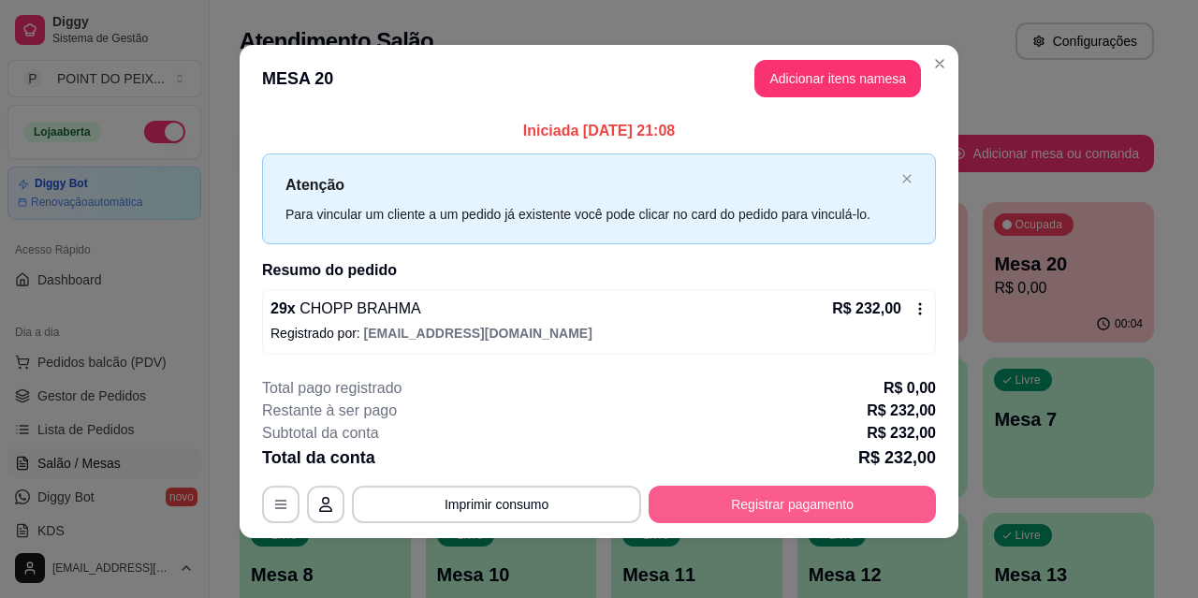
click at [768, 506] on button "Registrar pagamento" at bounding box center [792, 504] width 287 height 37
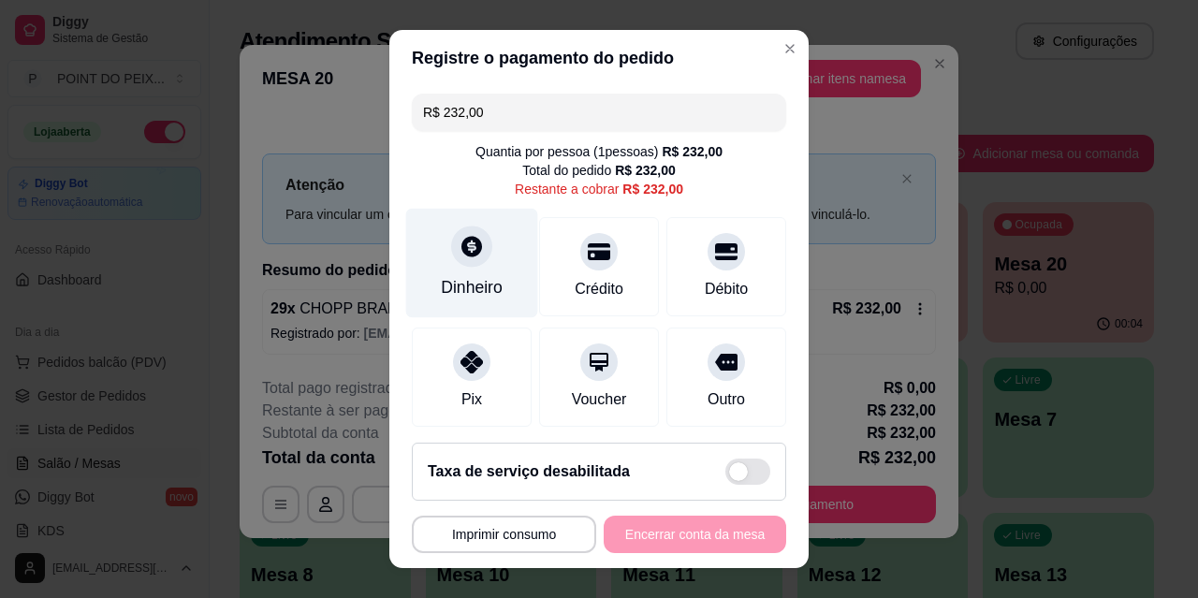
click at [470, 263] on div at bounding box center [471, 246] width 41 height 41
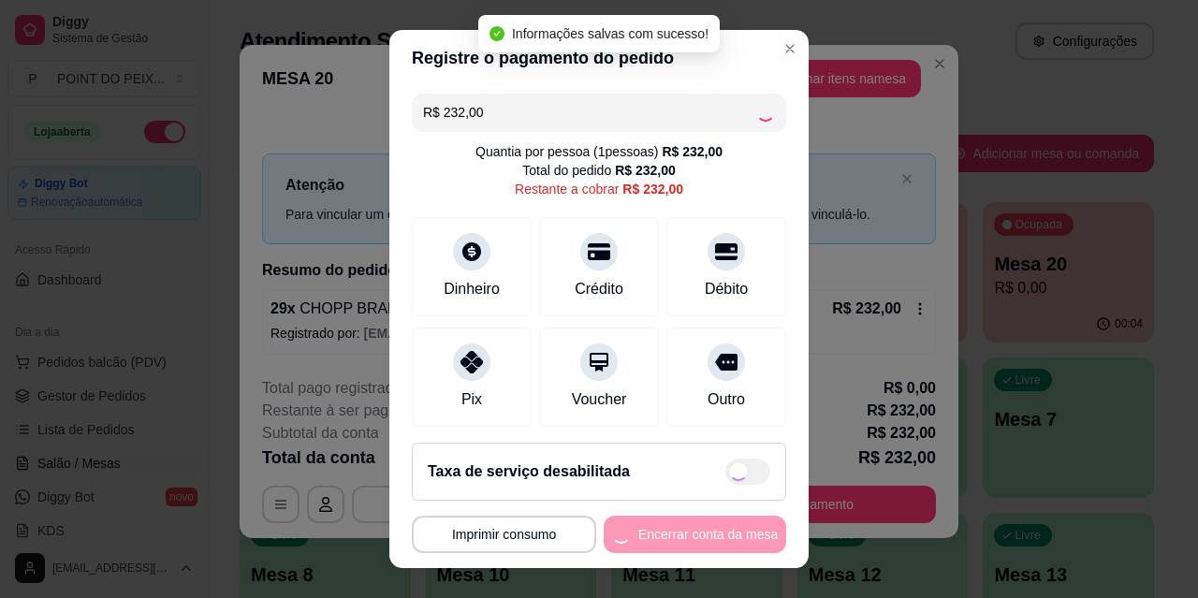
type input "R$ 0,00"
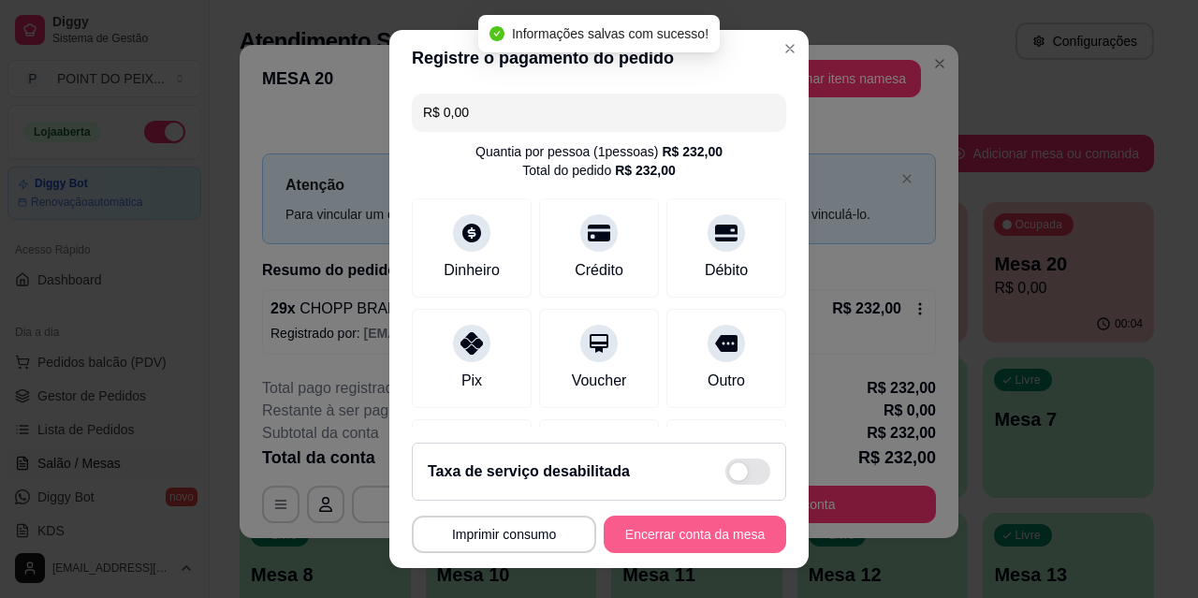
click at [683, 539] on button "Encerrar conta da mesa" at bounding box center [695, 534] width 183 height 37
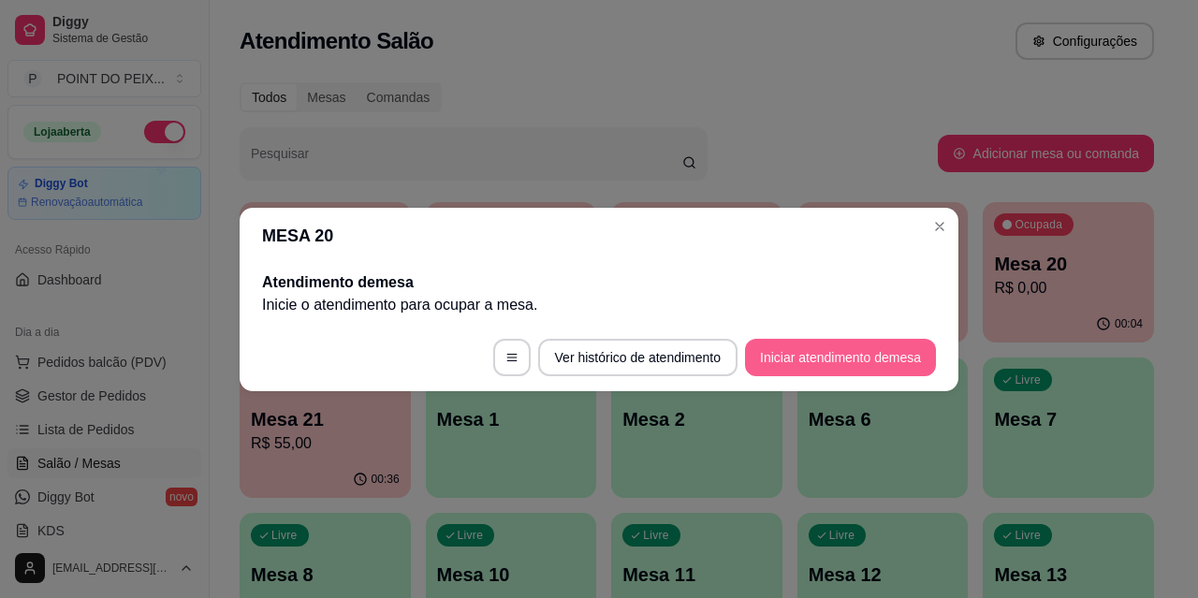
scroll to position [0, 0]
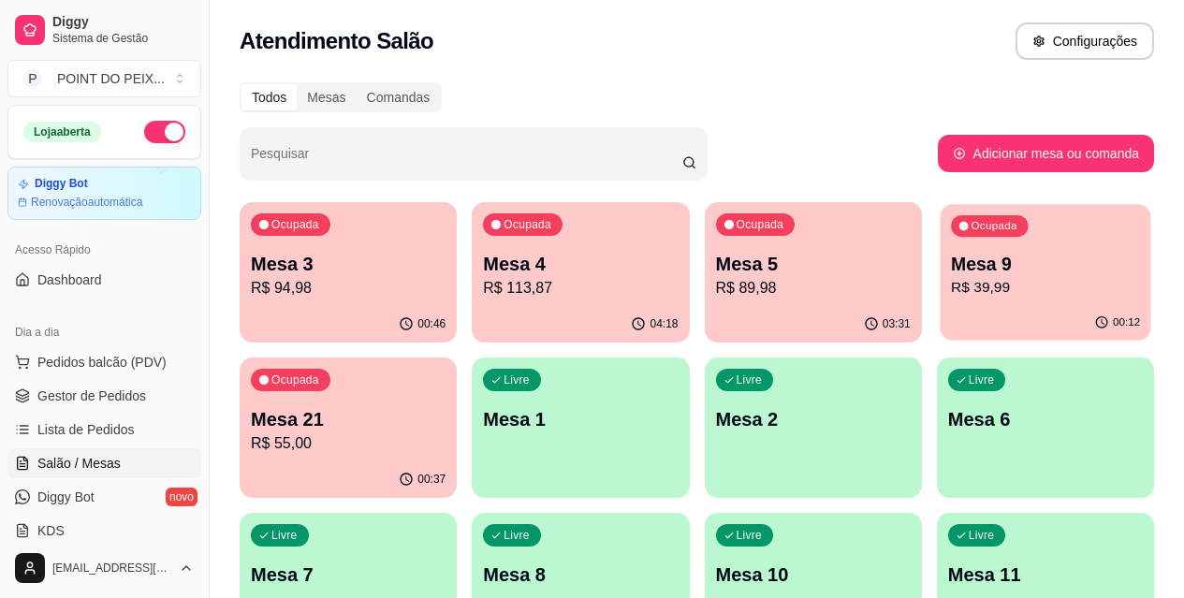
click at [940, 309] on div "00:12" at bounding box center [1045, 323] width 211 height 36
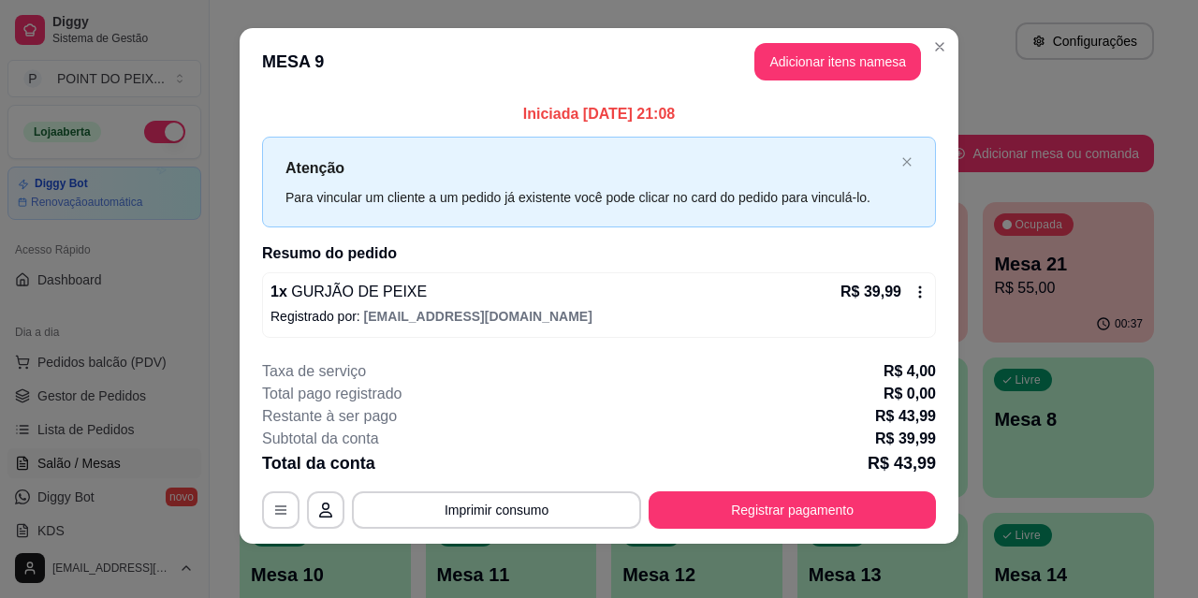
scroll to position [19, 0]
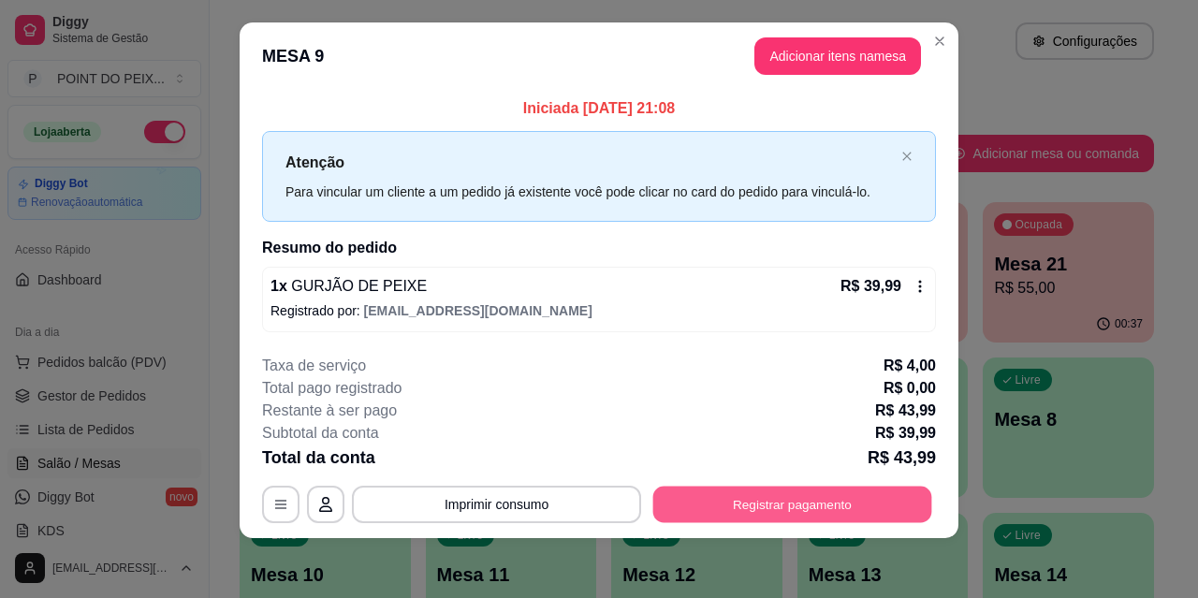
click at [780, 499] on button "Registrar pagamento" at bounding box center [793, 505] width 279 height 37
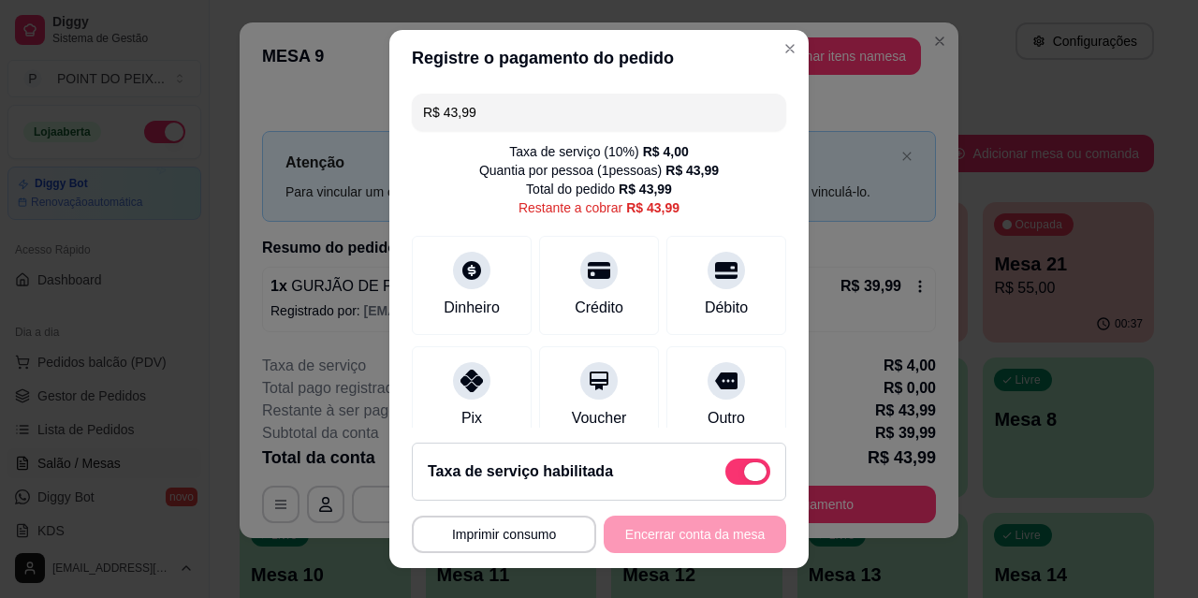
click at [726, 466] on span at bounding box center [748, 472] width 45 height 26
click at [725, 476] on input "checkbox" at bounding box center [731, 482] width 12 height 12
checkbox input "true"
type input "R$ 39,99"
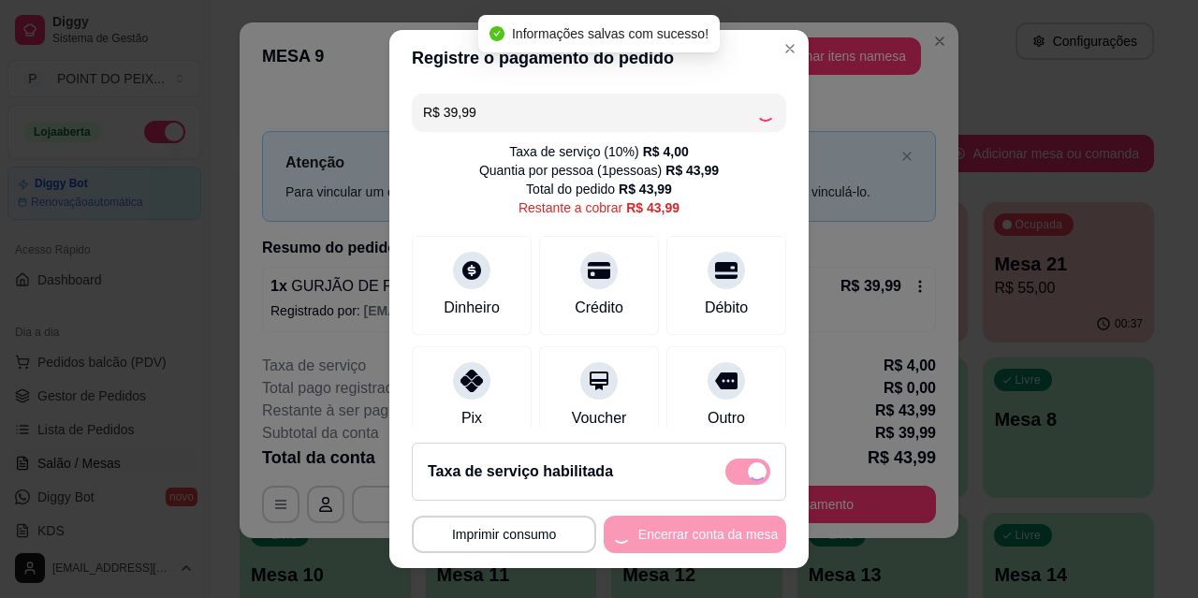
checkbox input "false"
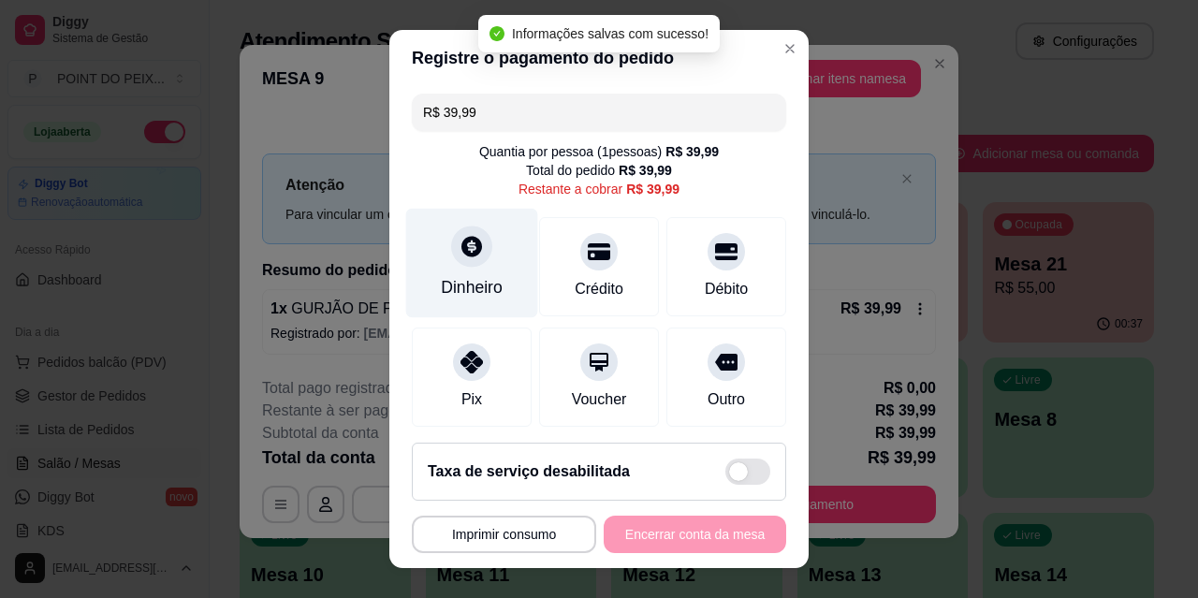
click at [462, 255] on icon at bounding box center [472, 246] width 21 height 21
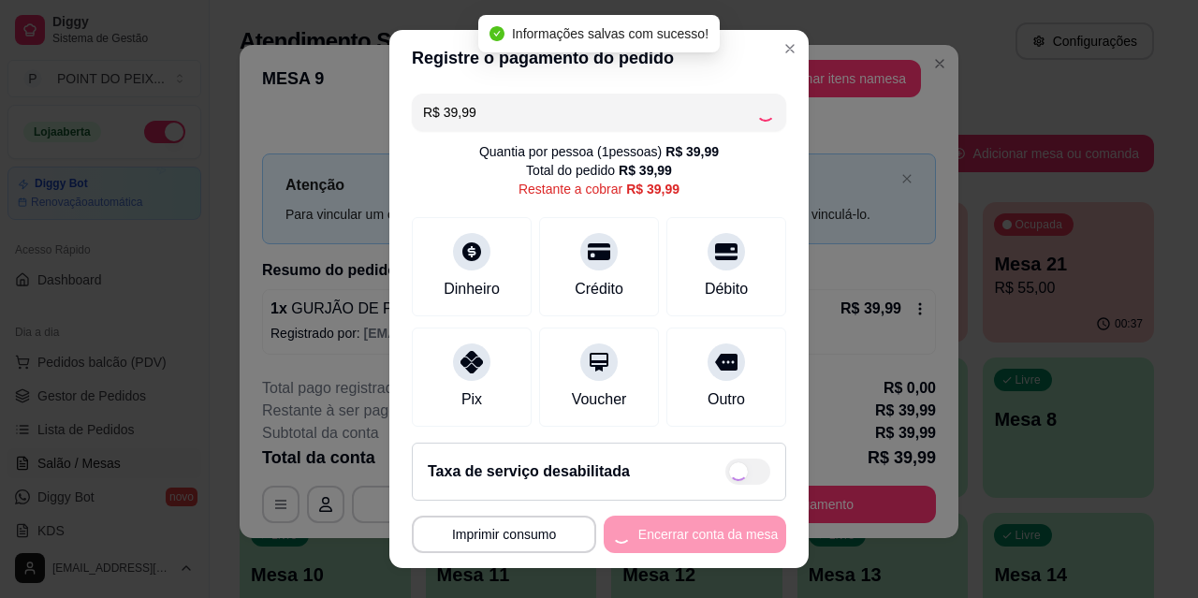
type input "R$ 0,00"
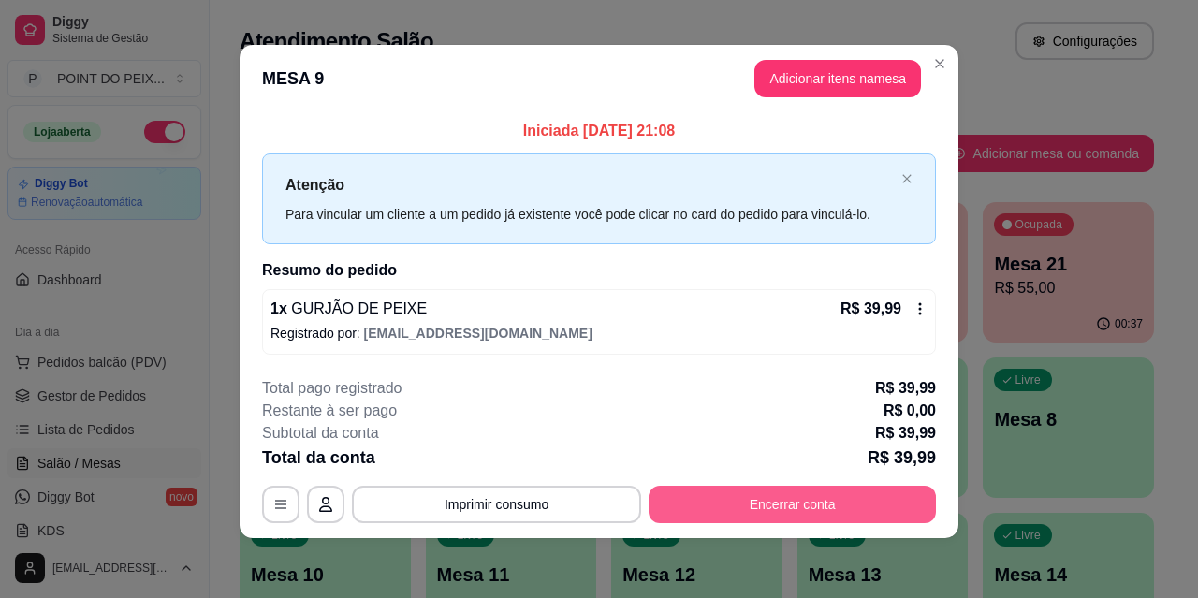
click at [790, 501] on button "Encerrar conta" at bounding box center [792, 504] width 287 height 37
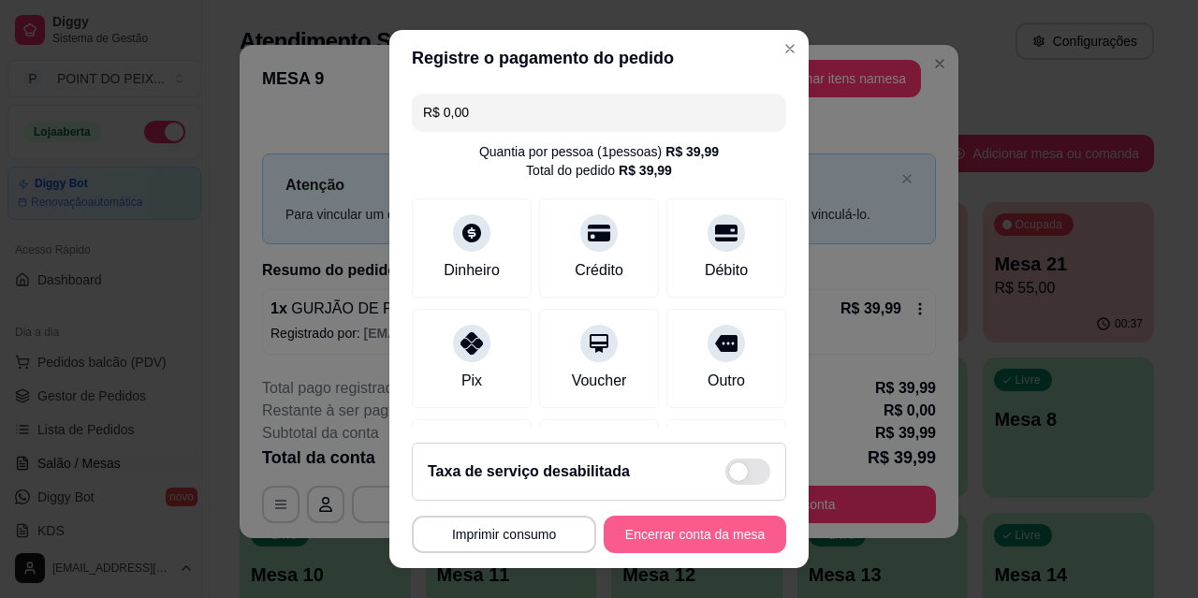
click at [669, 533] on button "Encerrar conta da mesa" at bounding box center [695, 534] width 183 height 37
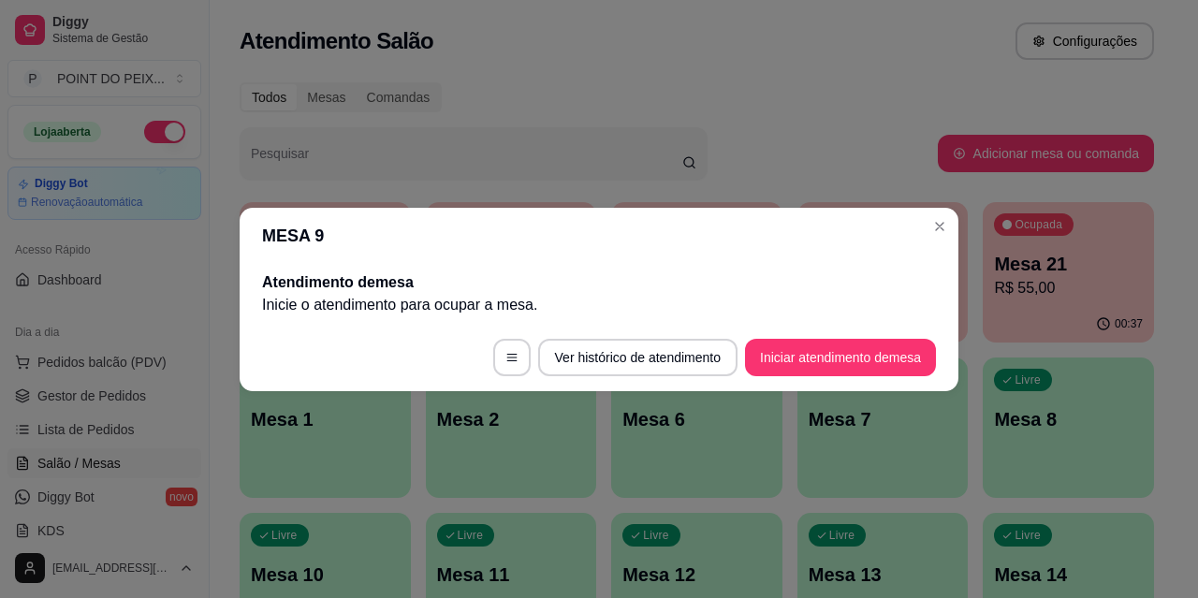
scroll to position [0, 0]
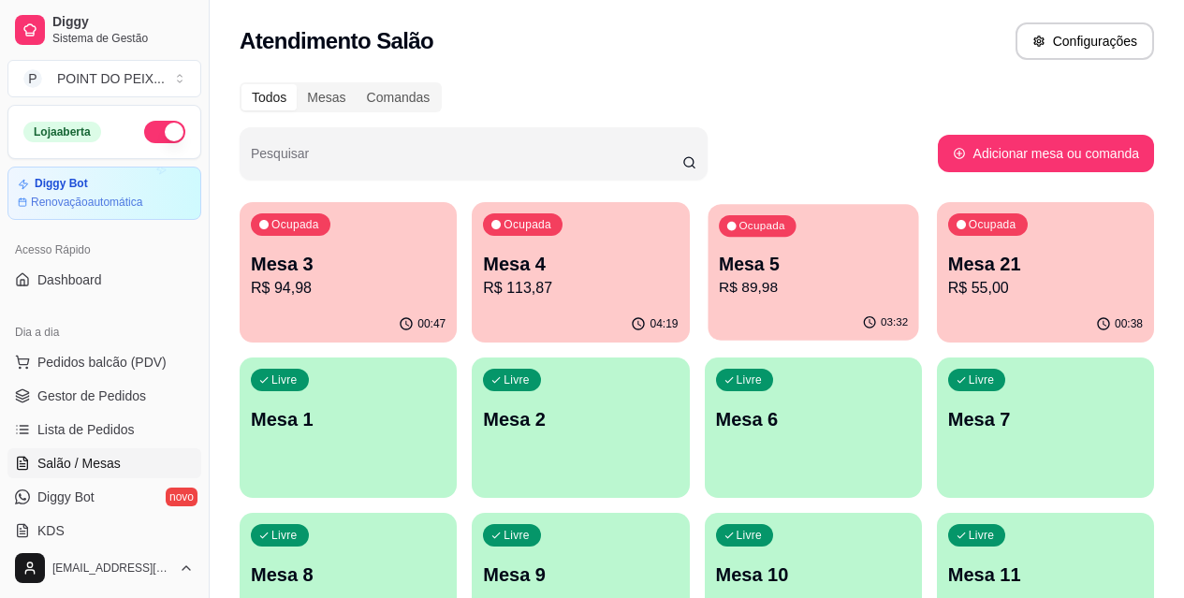
click at [719, 265] on p "Mesa 5" at bounding box center [813, 264] width 189 height 25
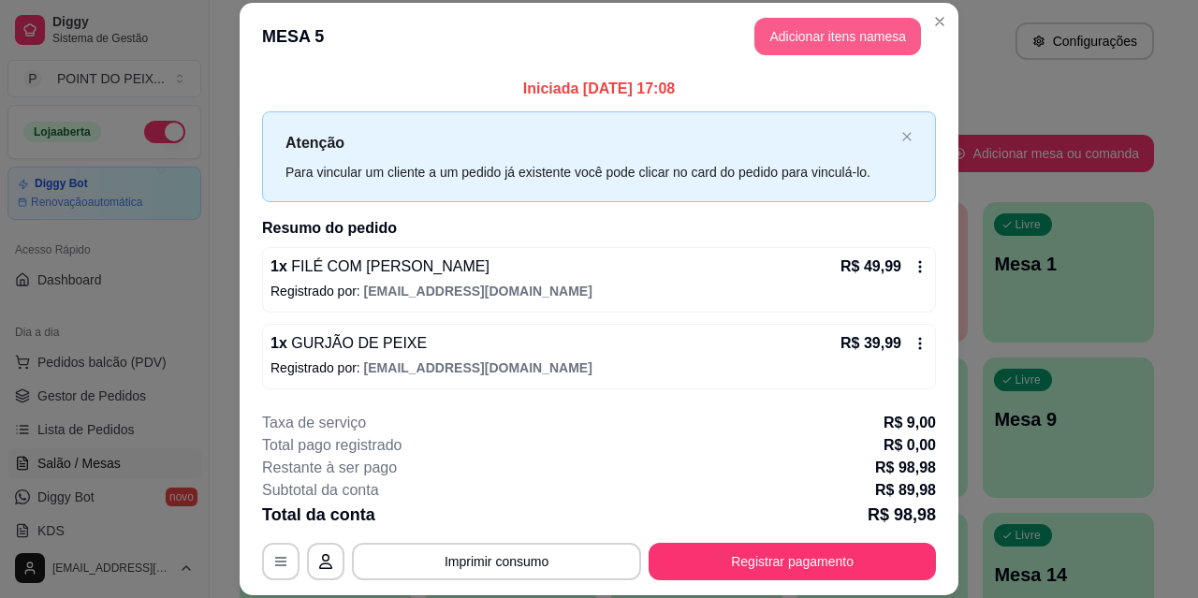
click at [816, 37] on button "Adicionar itens na mesa" at bounding box center [838, 36] width 167 height 37
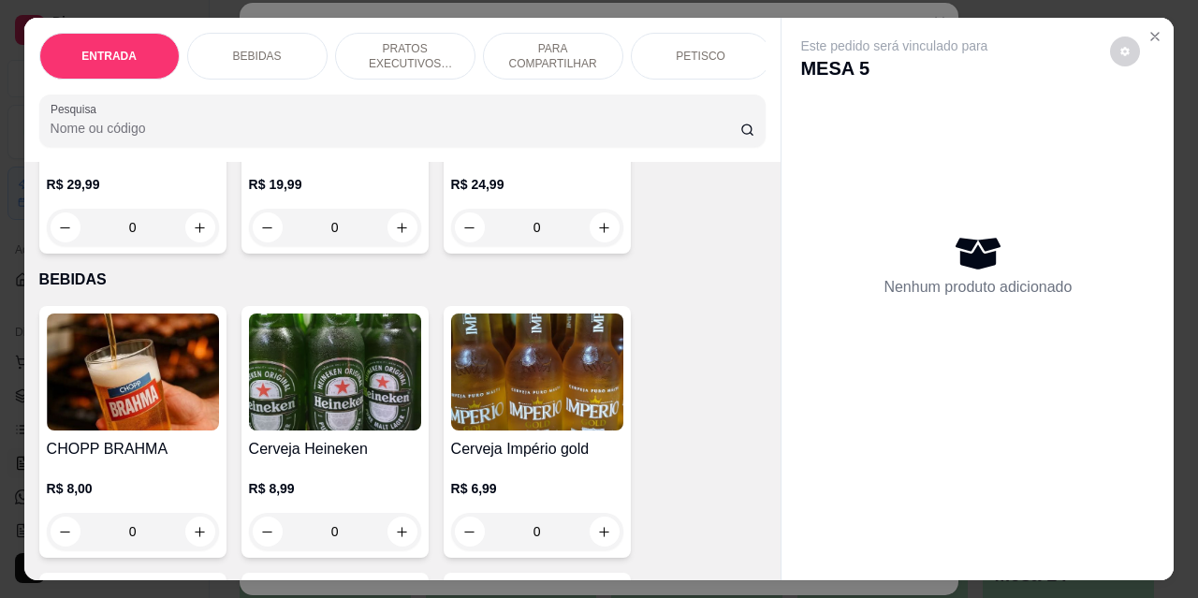
scroll to position [375, 0]
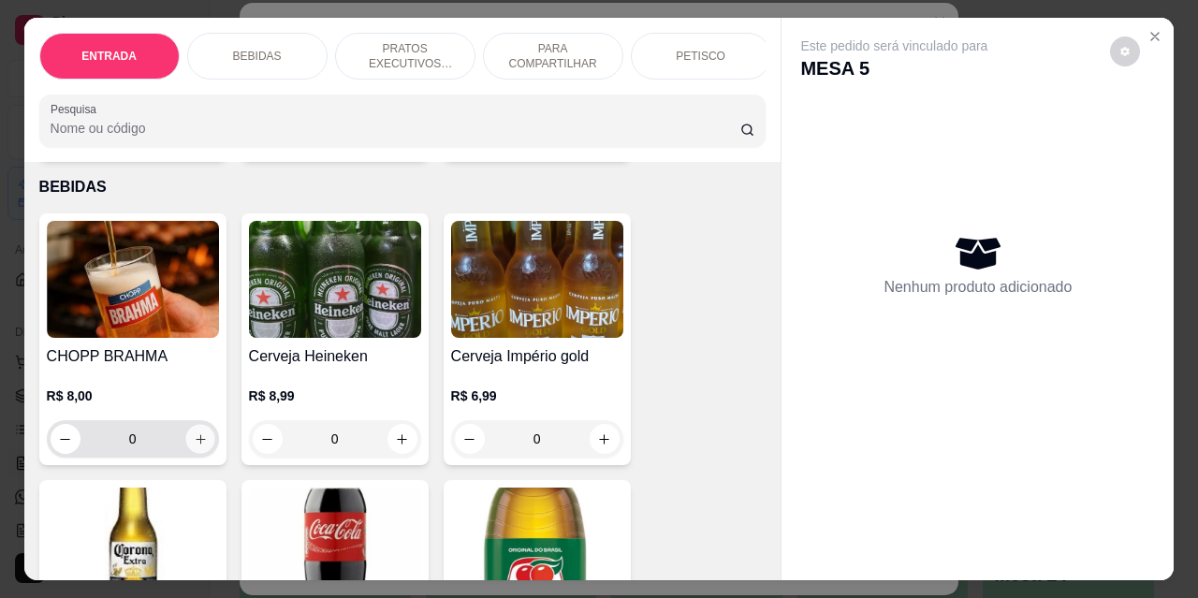
click at [193, 447] on icon "increase-product-quantity" at bounding box center [200, 440] width 14 height 14
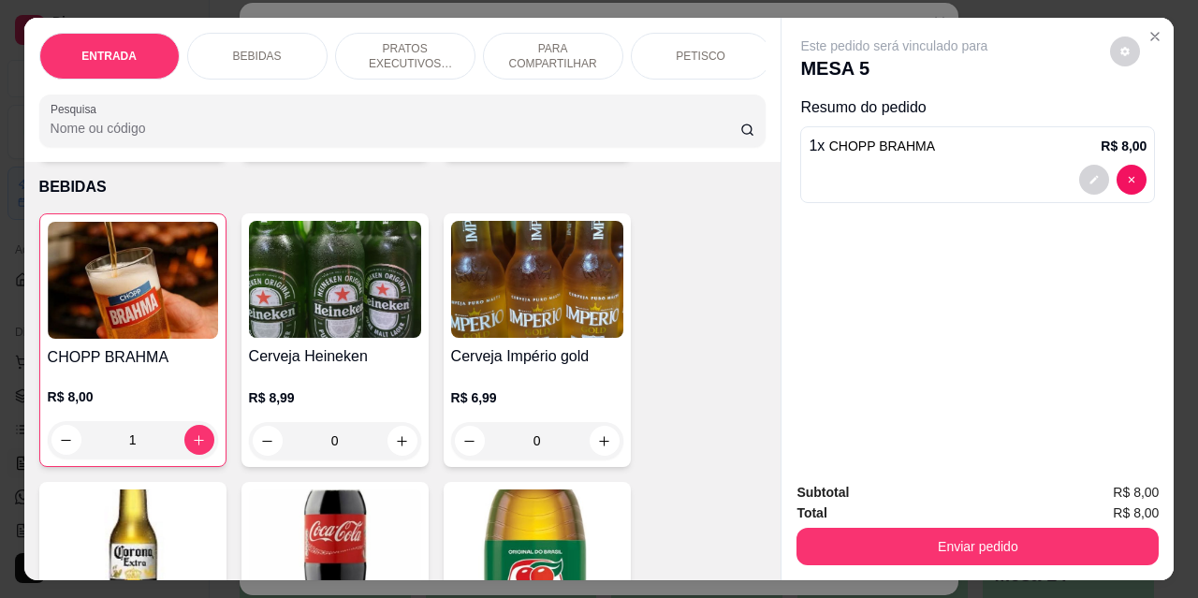
click at [152, 448] on input "1" at bounding box center [132, 439] width 103 height 37
click at [151, 447] on input "1" at bounding box center [132, 439] width 103 height 37
type input "20"
click at [556, 458] on input "0" at bounding box center [537, 440] width 105 height 37
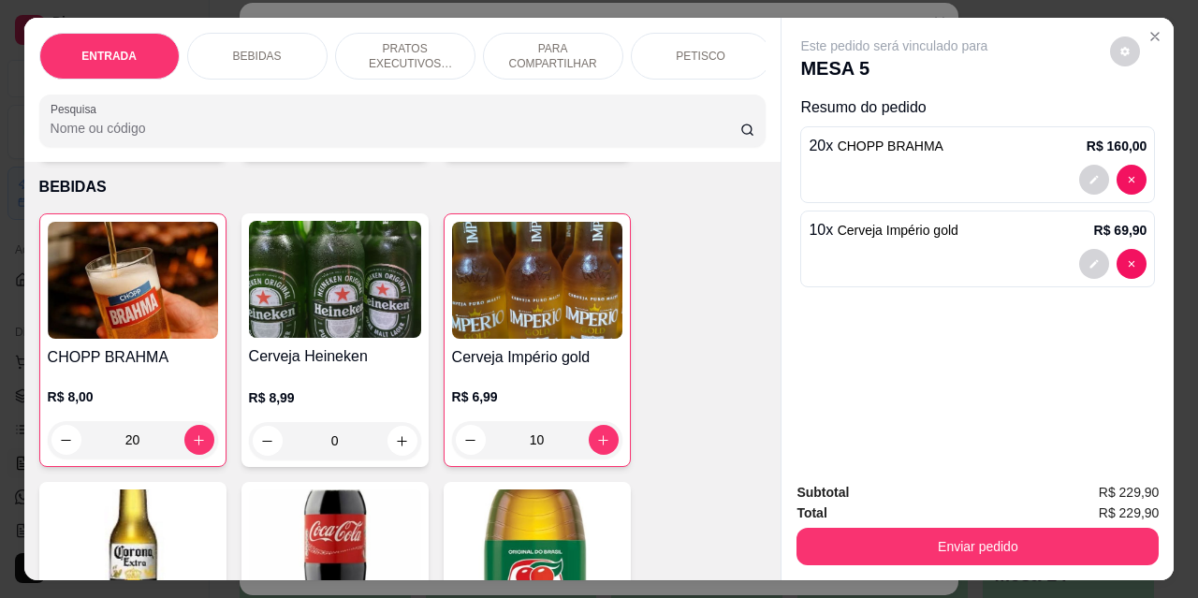
click at [548, 442] on input "10" at bounding box center [537, 439] width 103 height 37
type input "0"
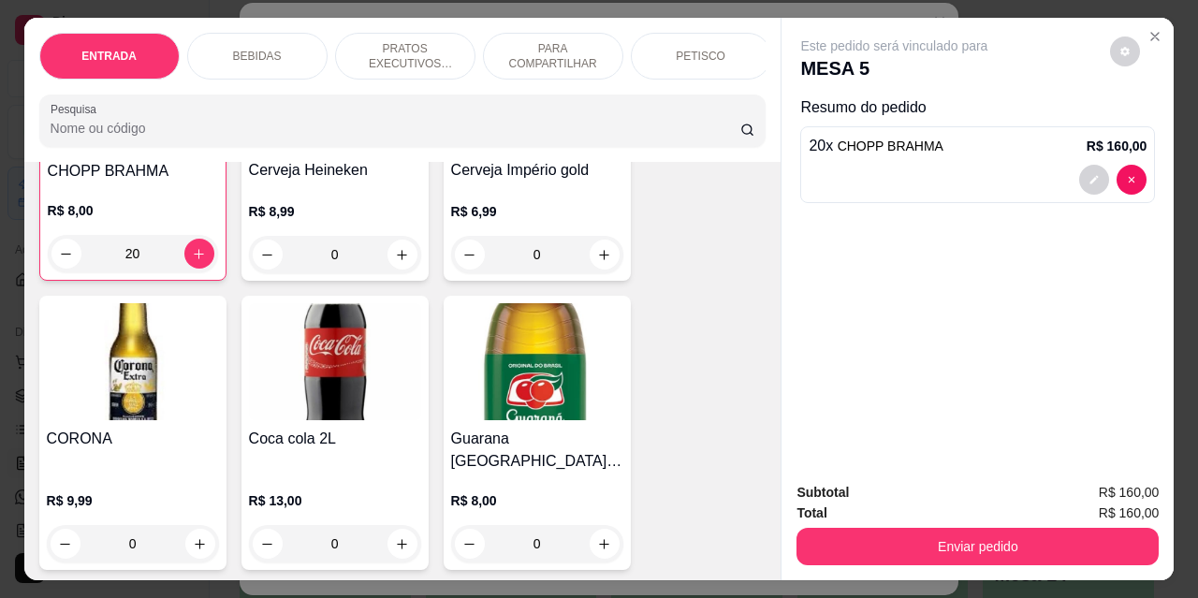
scroll to position [562, 0]
click at [154, 527] on input "0" at bounding box center [133, 542] width 105 height 37
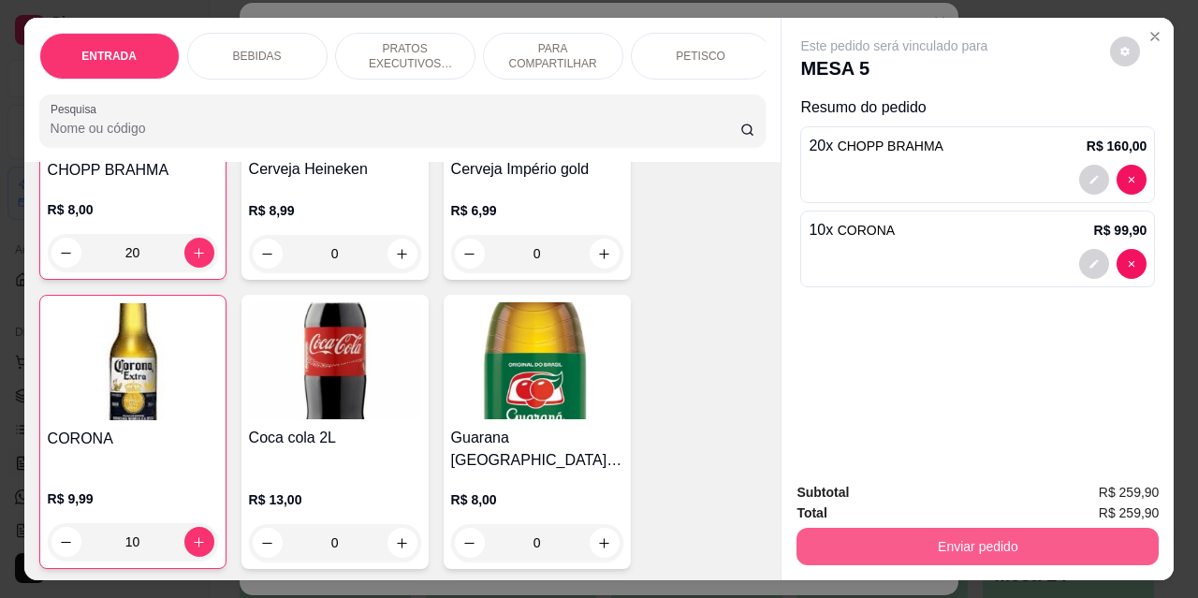
type input "10"
click at [919, 537] on button "Enviar pedido" at bounding box center [978, 546] width 362 height 37
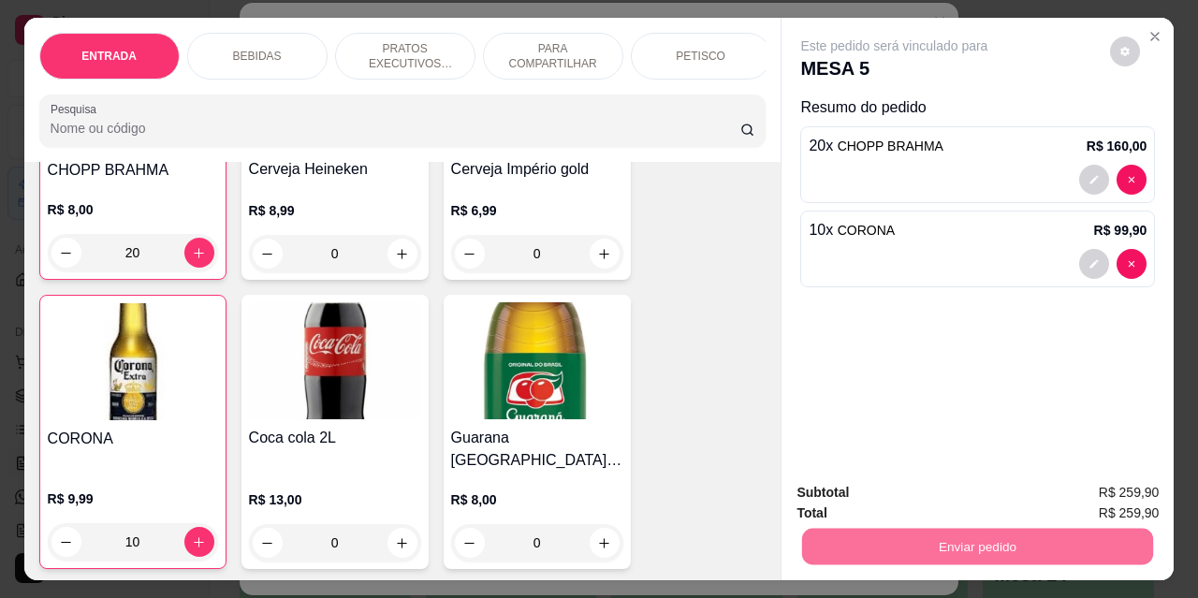
click at [904, 498] on button "Não registrar e enviar pedido" at bounding box center [916, 494] width 195 height 36
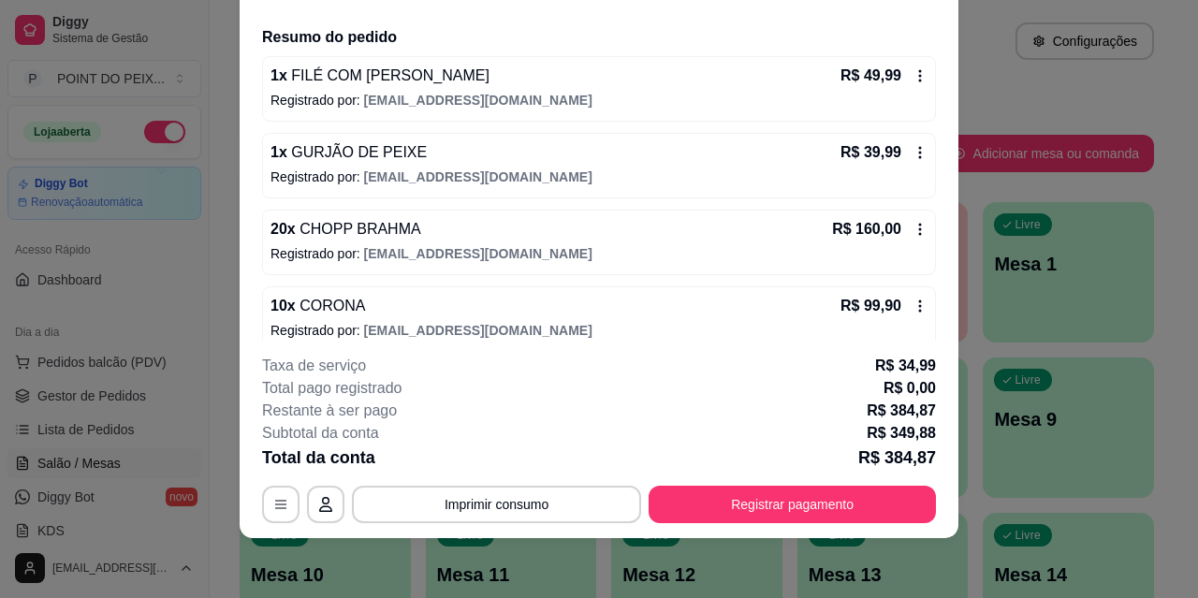
scroll to position [0, 0]
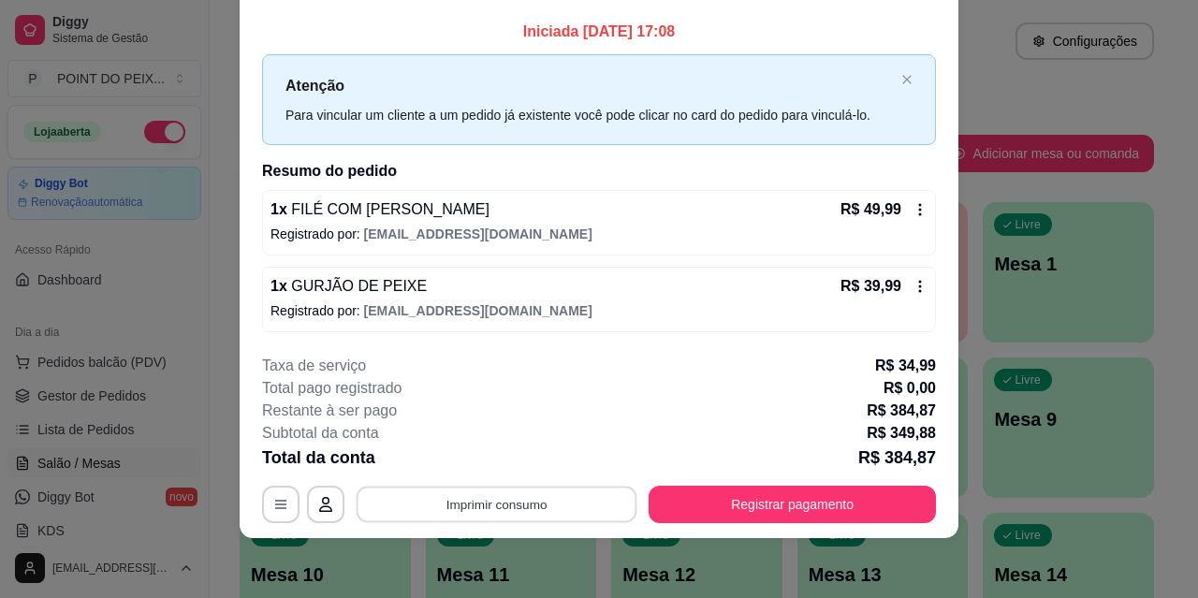
click at [548, 515] on button "Imprimir consumo" at bounding box center [497, 504] width 281 height 37
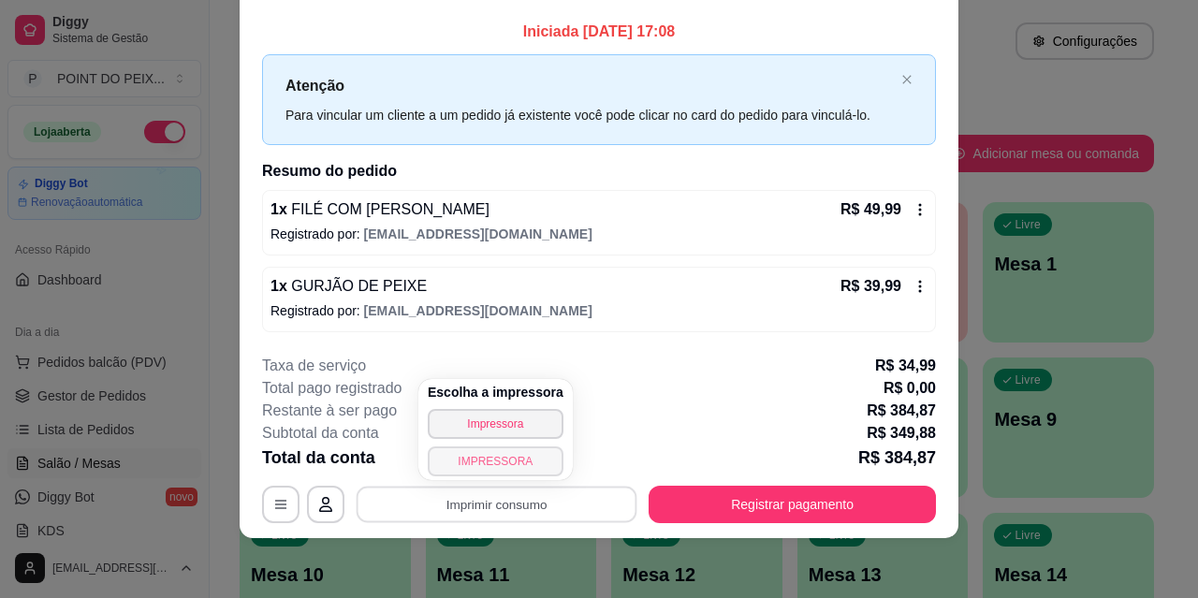
click at [496, 464] on button "IMPRESSORA" at bounding box center [496, 462] width 136 height 30
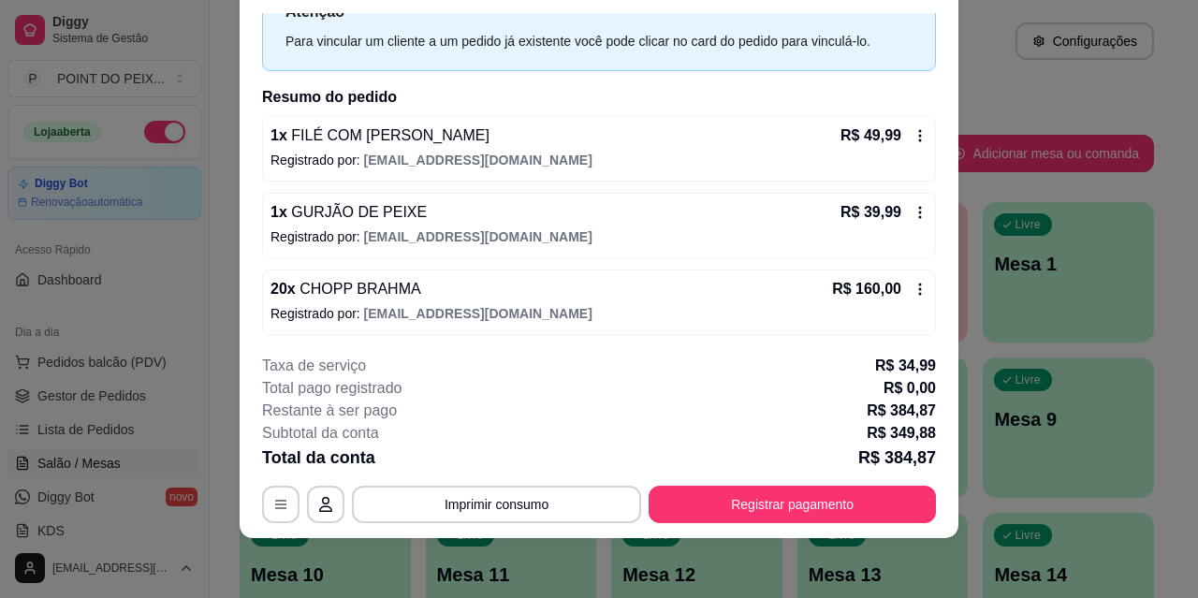
scroll to position [94, 0]
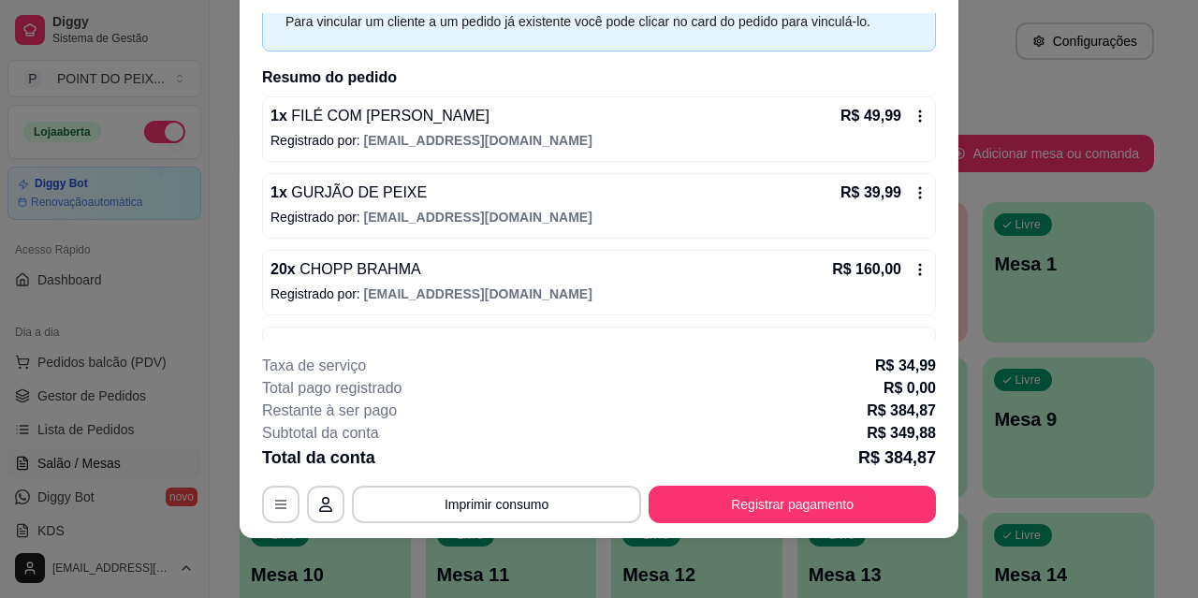
click at [919, 187] on icon at bounding box center [920, 193] width 3 height 12
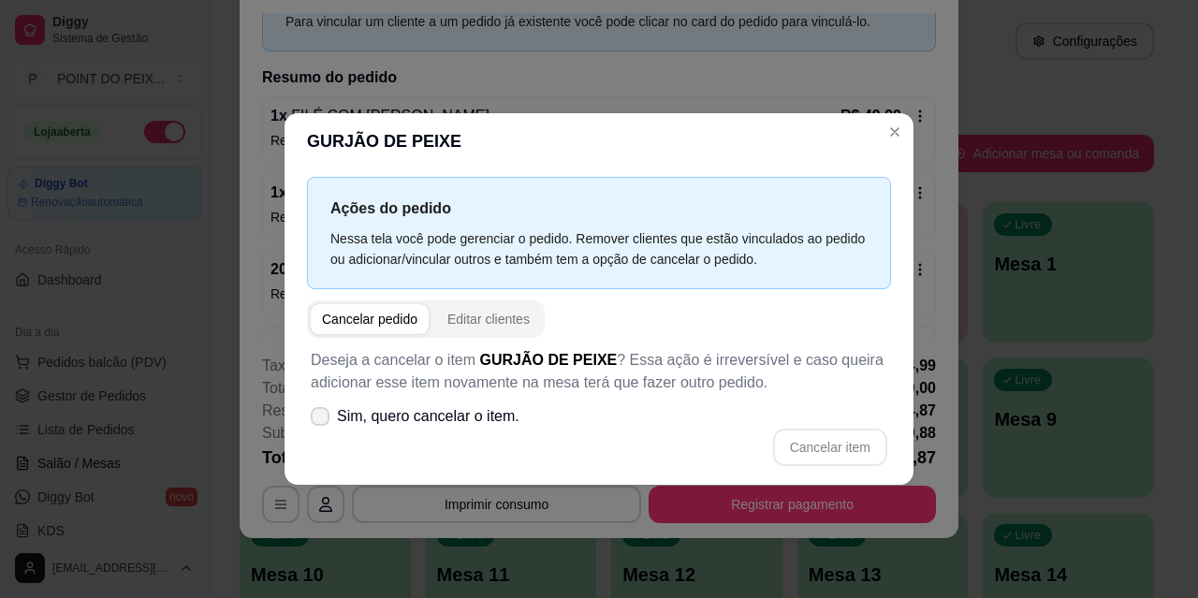
click at [326, 419] on icon at bounding box center [320, 416] width 15 height 11
click at [322, 419] on input "Sim, quero cancelar o item." at bounding box center [316, 425] width 12 height 12
checkbox input "true"
click at [848, 449] on button "Cancelar item" at bounding box center [829, 447] width 111 height 37
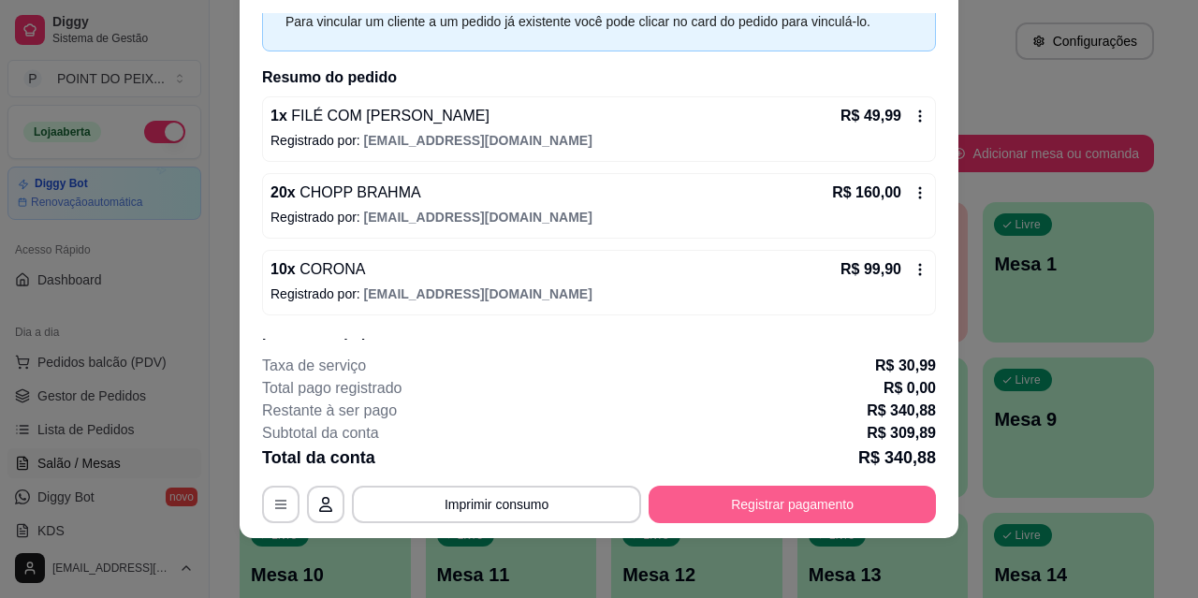
click at [750, 518] on button "Registrar pagamento" at bounding box center [792, 504] width 287 height 37
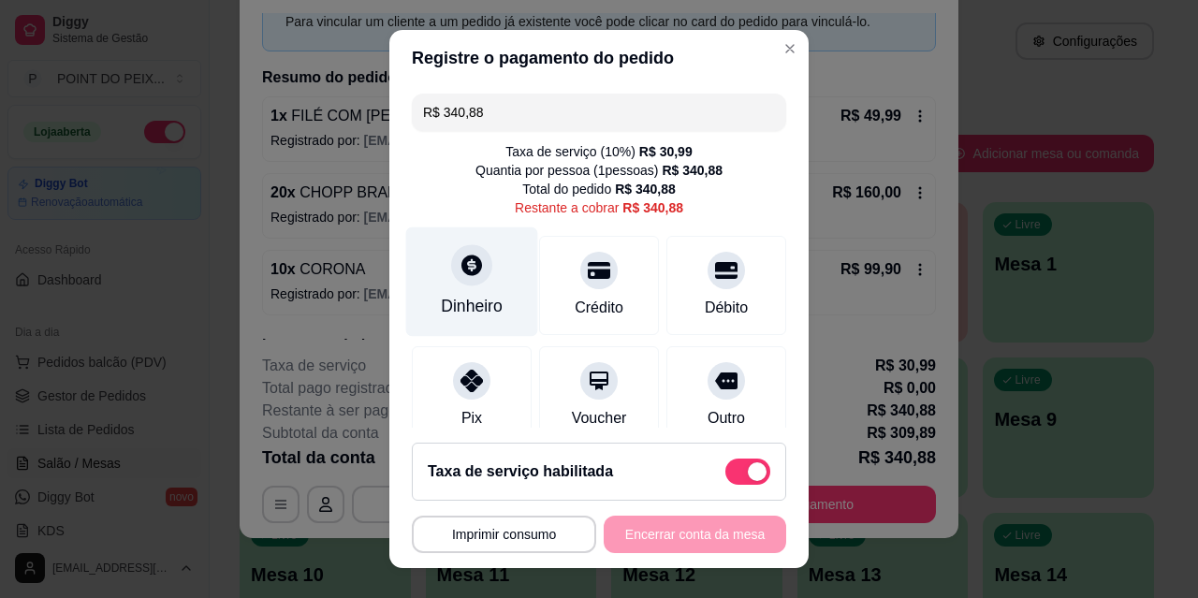
click at [467, 276] on icon at bounding box center [472, 265] width 24 height 24
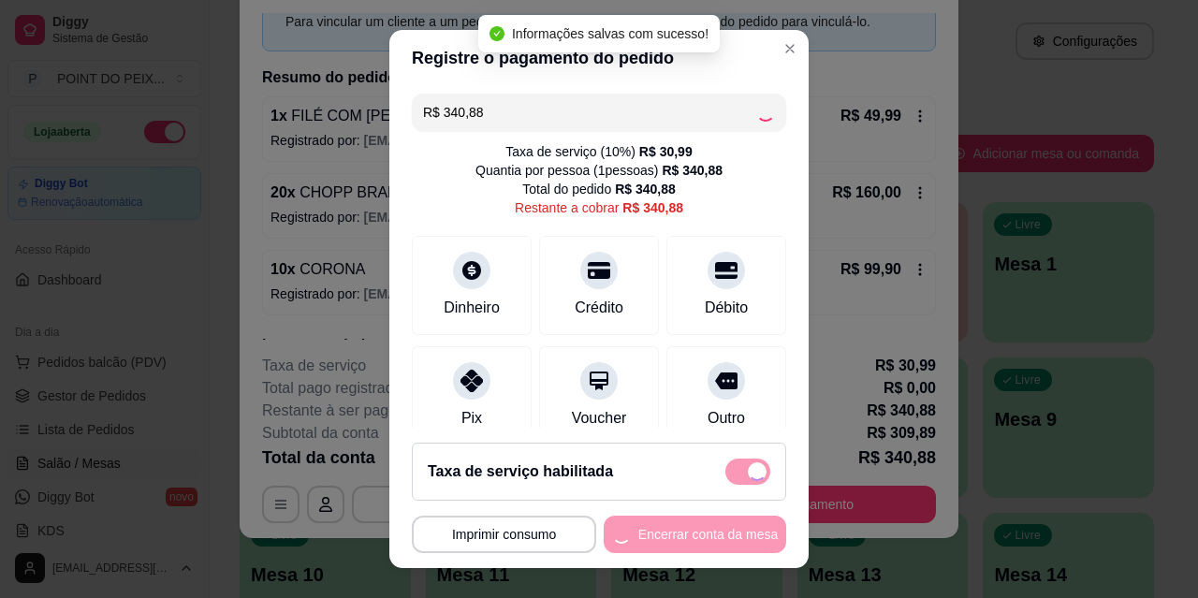
type input "R$ 0,00"
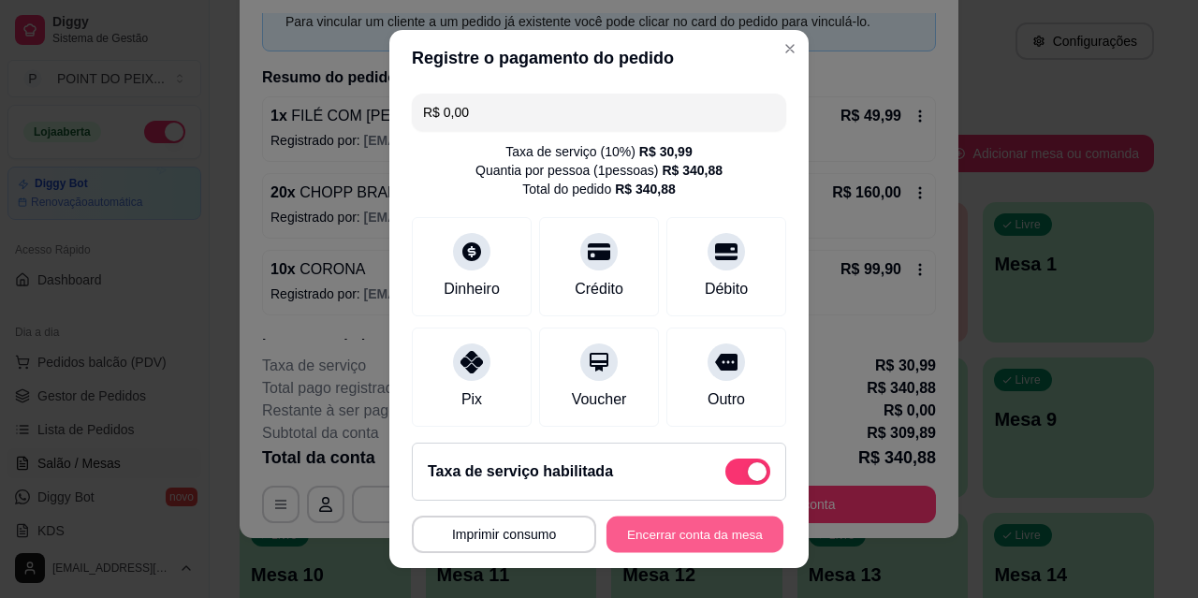
click at [654, 539] on button "Encerrar conta da mesa" at bounding box center [695, 535] width 177 height 37
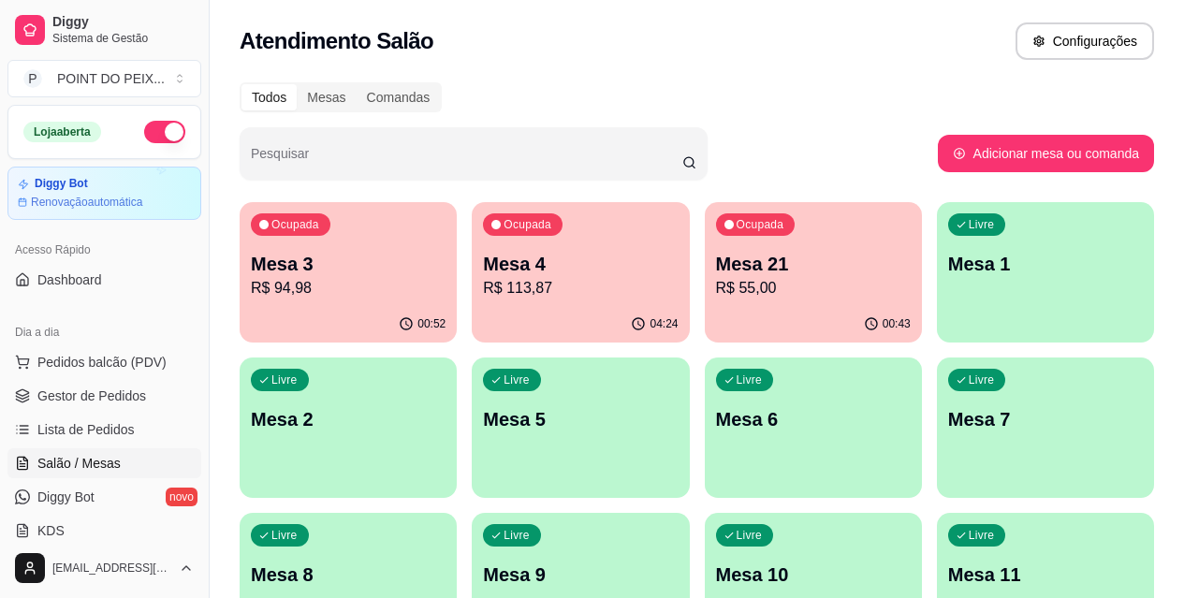
click at [716, 292] on p "R$ 55,00" at bounding box center [813, 288] width 195 height 22
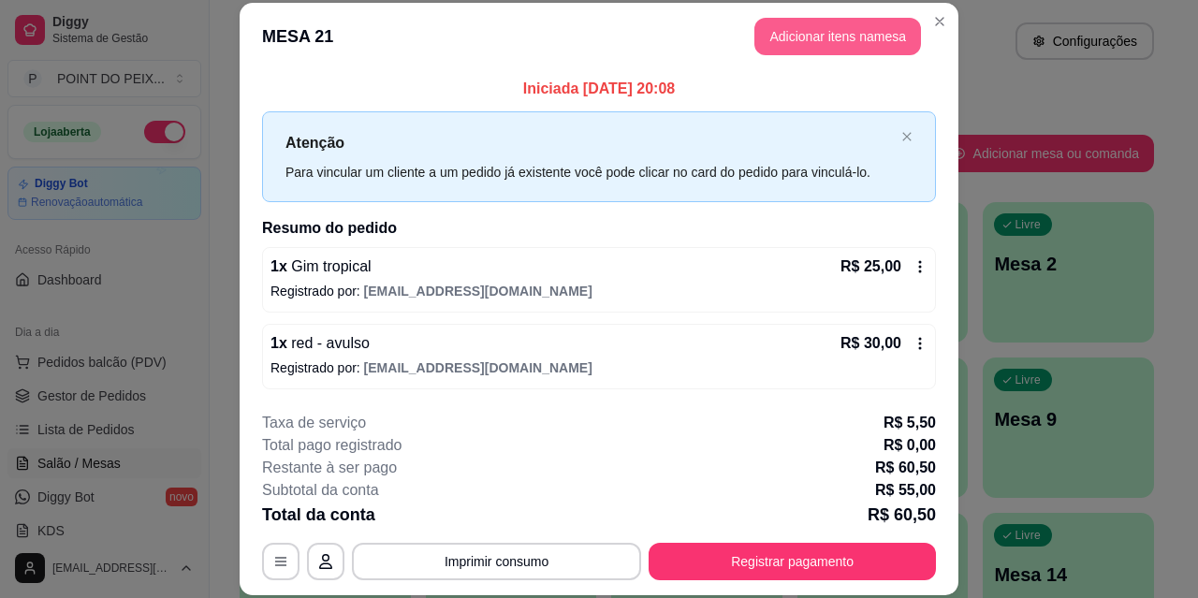
click at [817, 39] on button "Adicionar itens na mesa" at bounding box center [838, 36] width 167 height 37
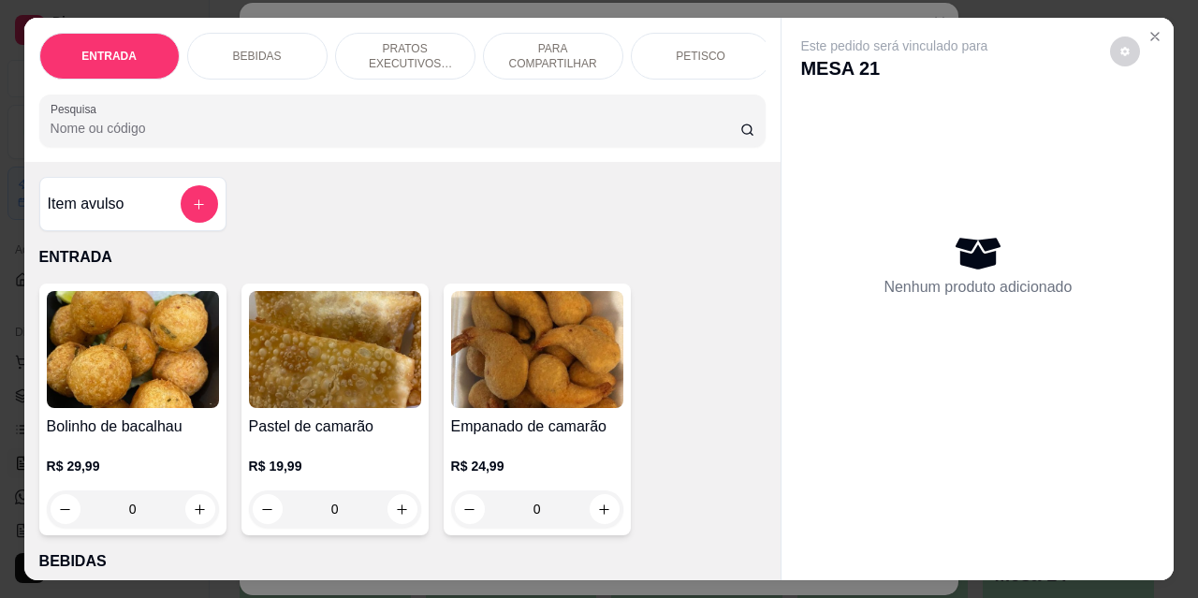
click at [676, 54] on p "PETISCO" at bounding box center [701, 56] width 50 height 15
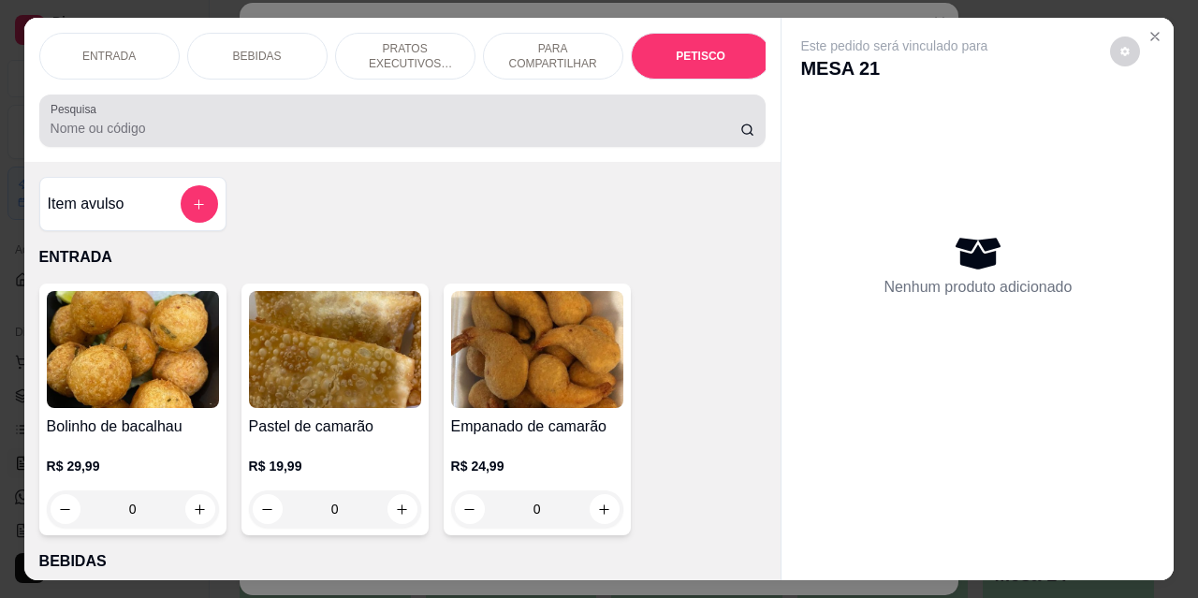
scroll to position [49, 0]
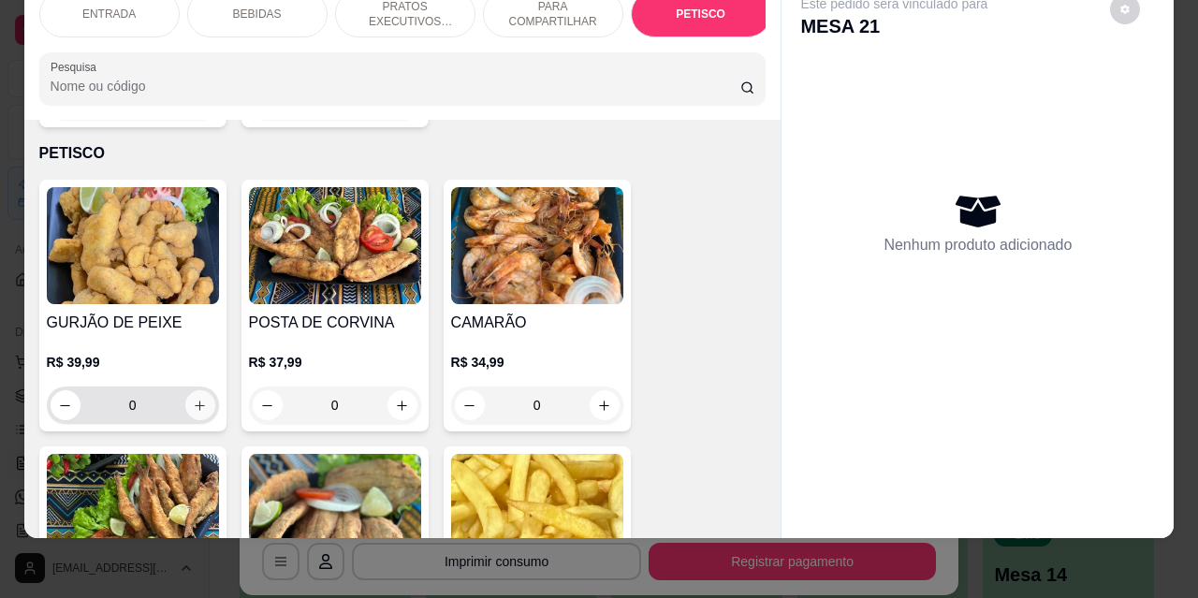
click at [193, 399] on icon "increase-product-quantity" at bounding box center [200, 406] width 14 height 14
type input "1"
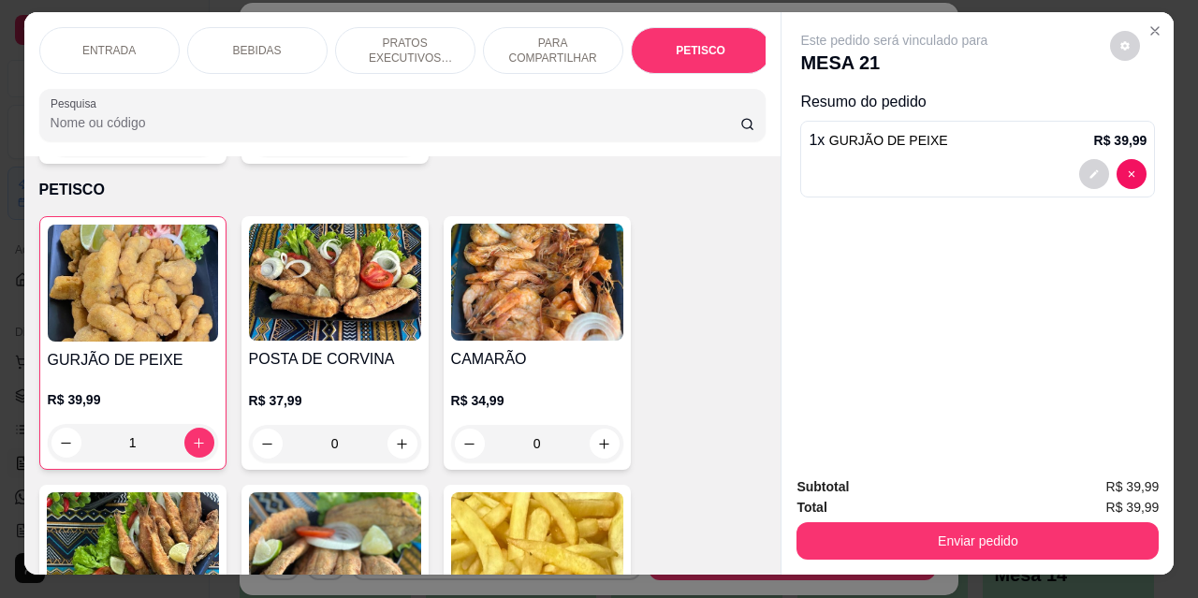
scroll to position [0, 0]
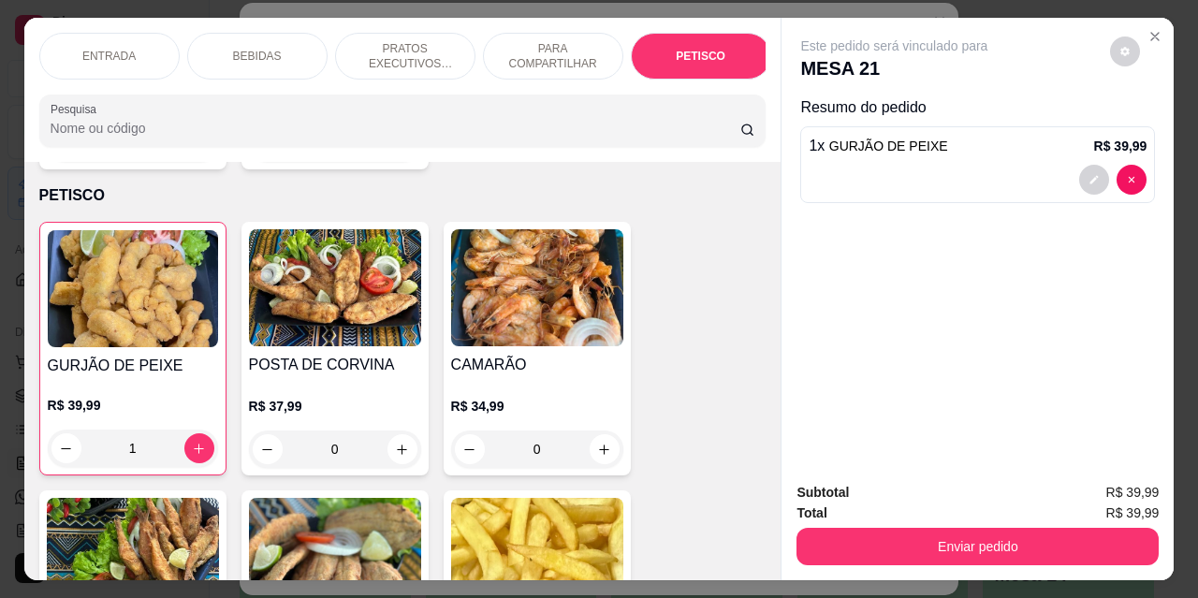
click at [253, 56] on p "BEBIDAS" at bounding box center [257, 56] width 49 height 15
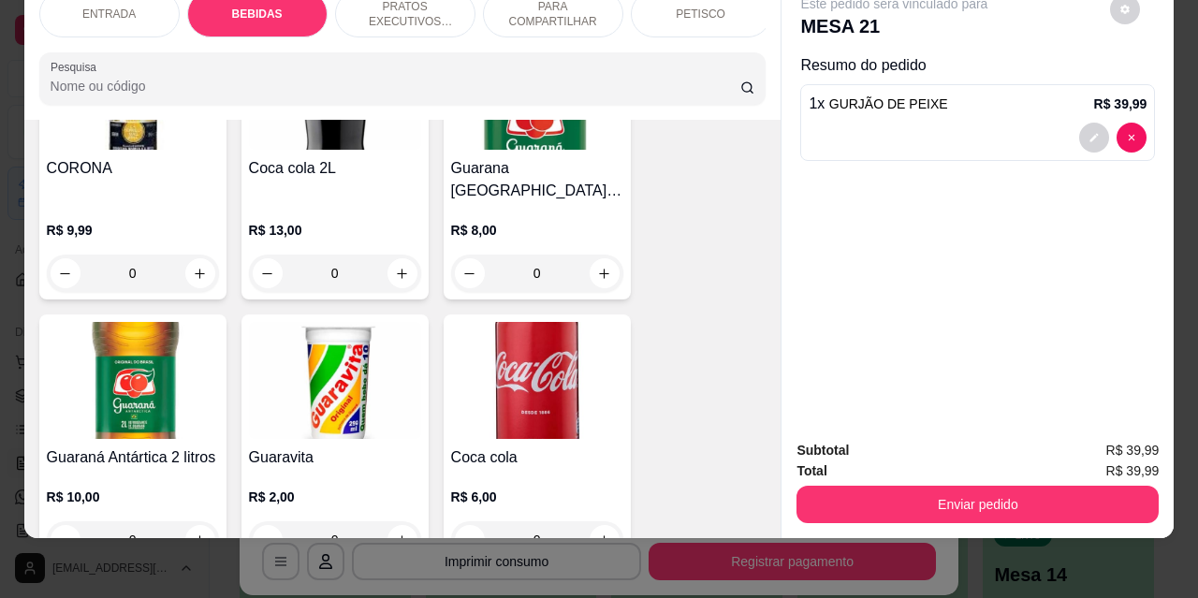
scroll to position [857, 0]
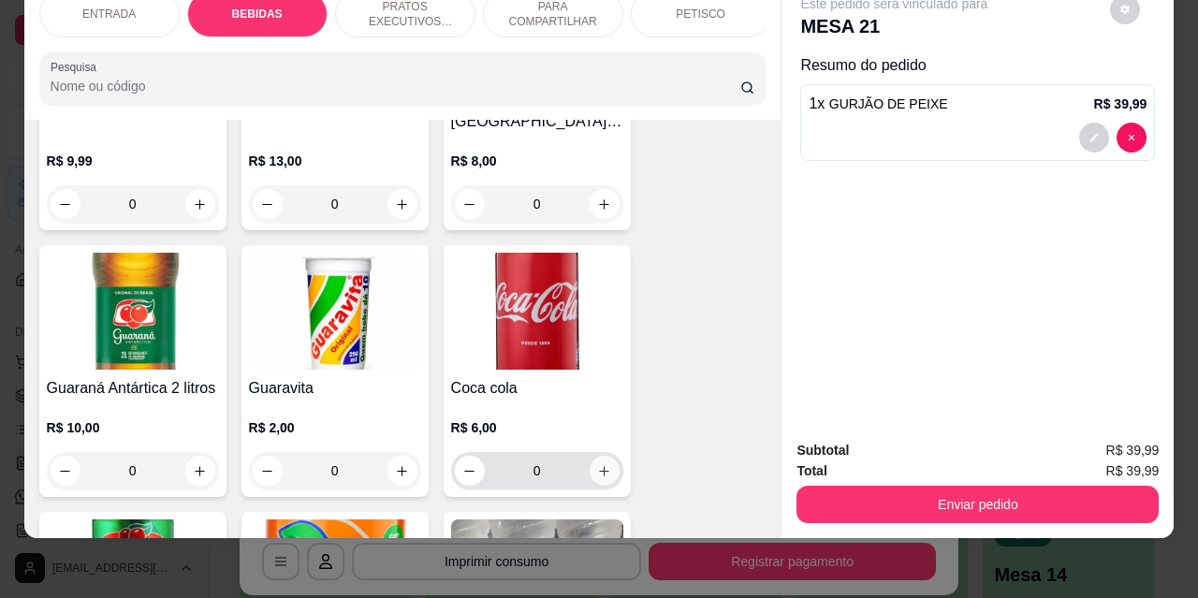
click at [597, 464] on icon "increase-product-quantity" at bounding box center [604, 471] width 14 height 14
type input "1"
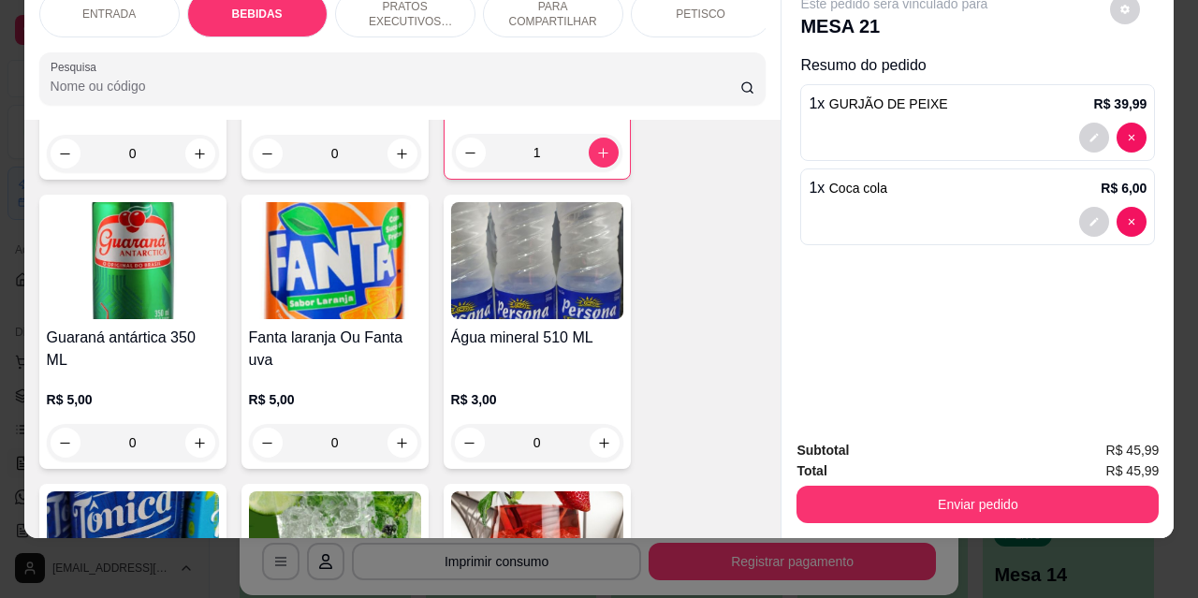
scroll to position [1231, 0]
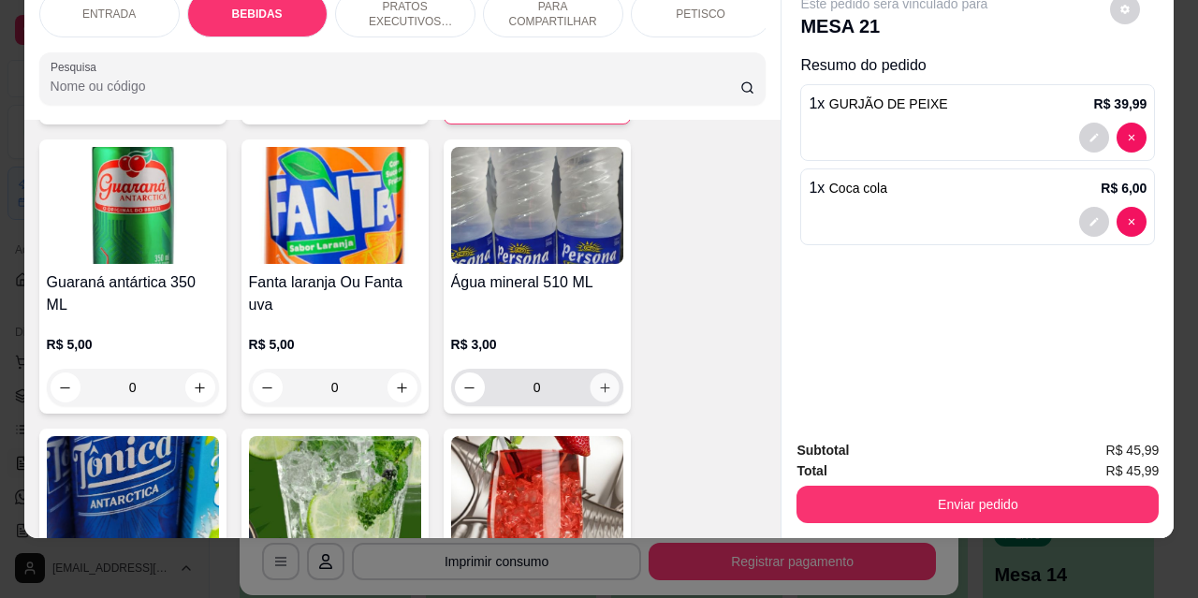
click at [608, 374] on button "increase-product-quantity" at bounding box center [604, 388] width 29 height 29
type input "1"
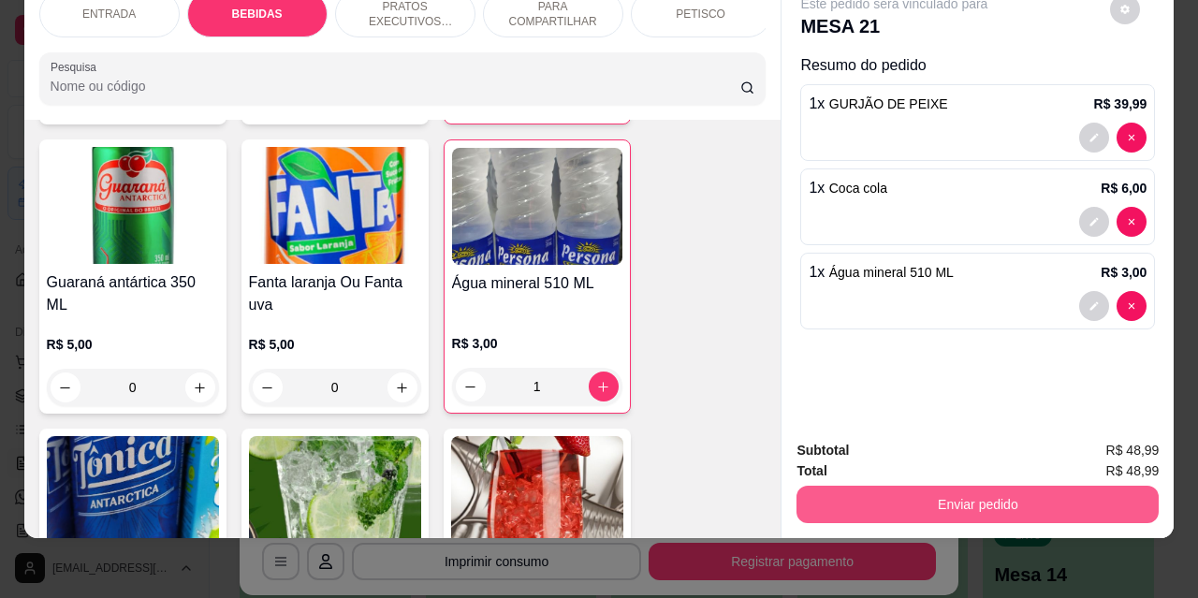
click at [971, 493] on button "Enviar pedido" at bounding box center [978, 504] width 362 height 37
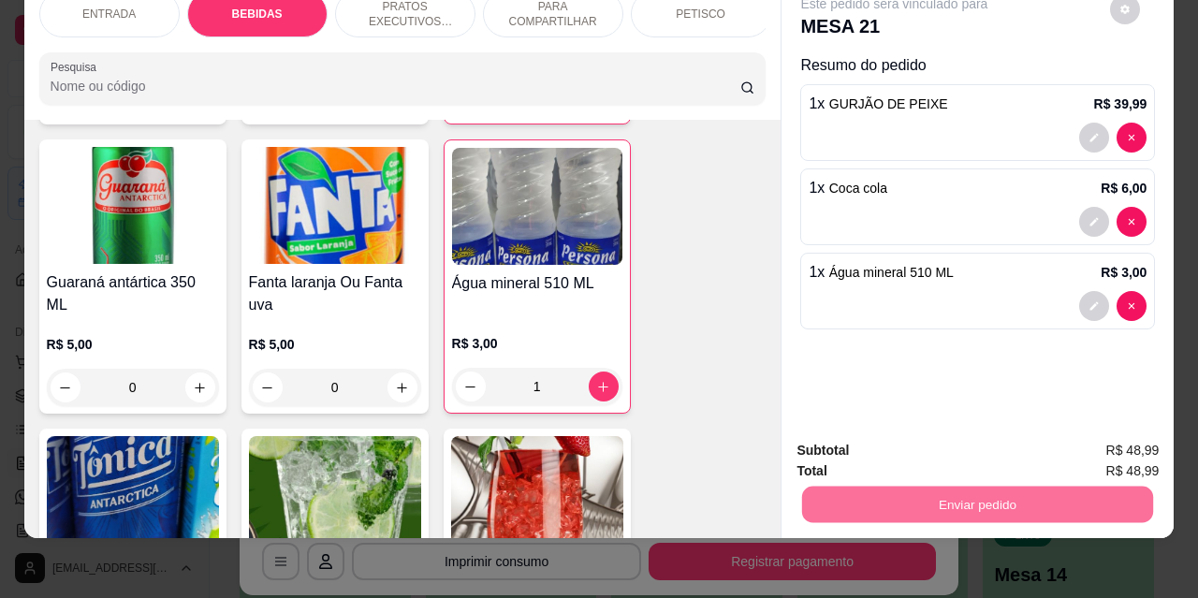
click at [882, 449] on button "Não registrar e enviar pedido" at bounding box center [916, 445] width 195 height 36
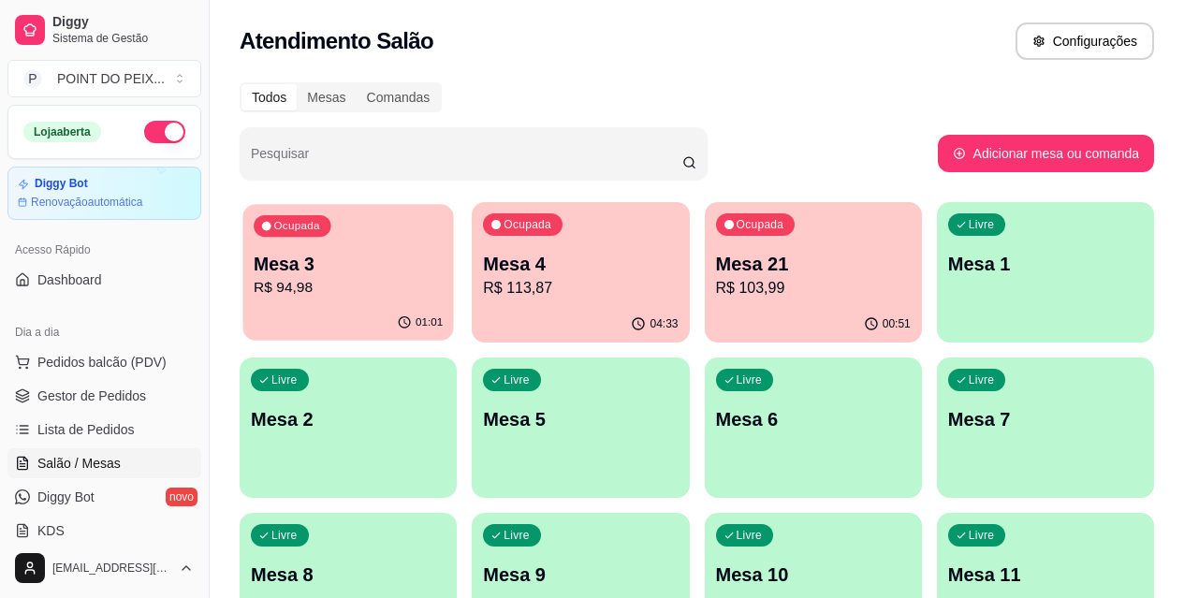
click at [331, 291] on p "R$ 94,98" at bounding box center [348, 288] width 189 height 22
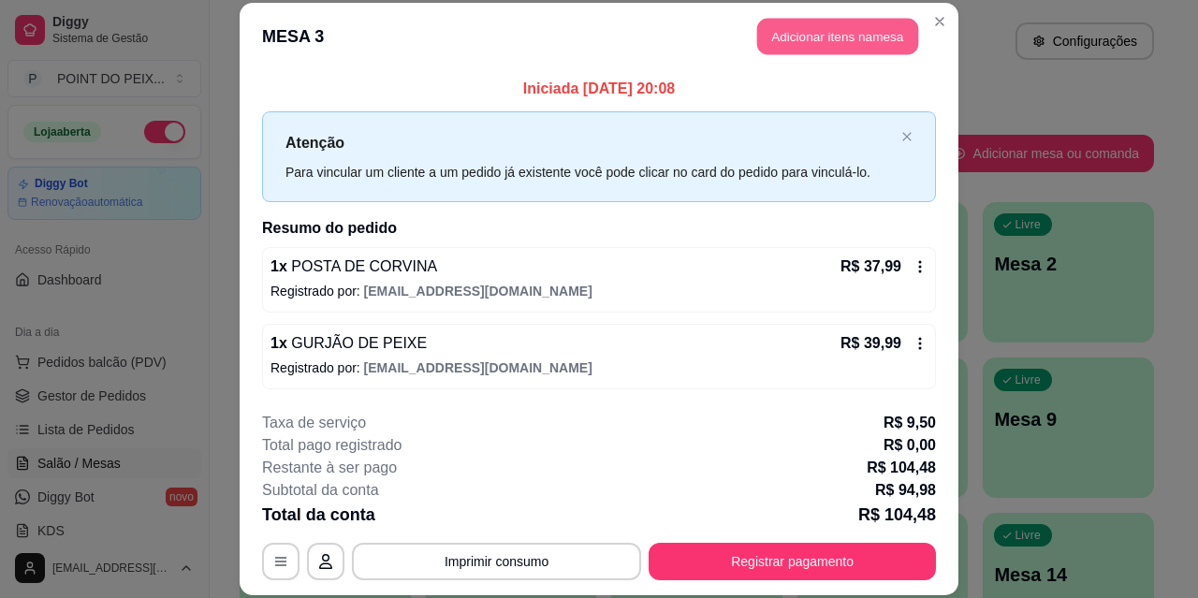
click at [843, 34] on button "Adicionar itens na mesa" at bounding box center [837, 37] width 161 height 37
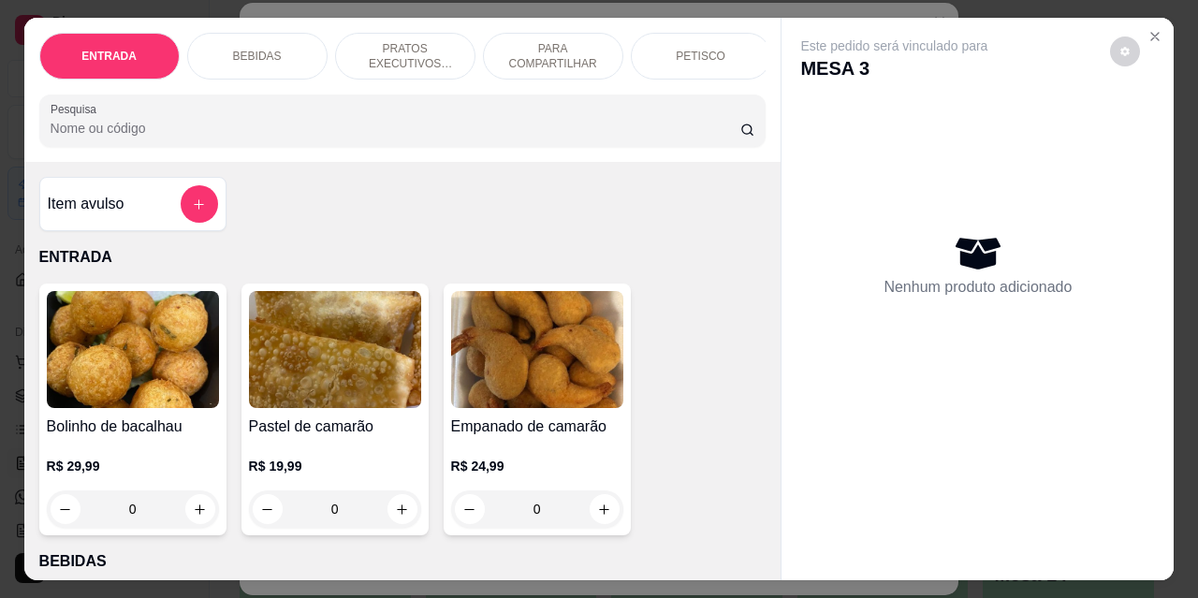
click at [679, 52] on p "PETISCO" at bounding box center [701, 56] width 50 height 15
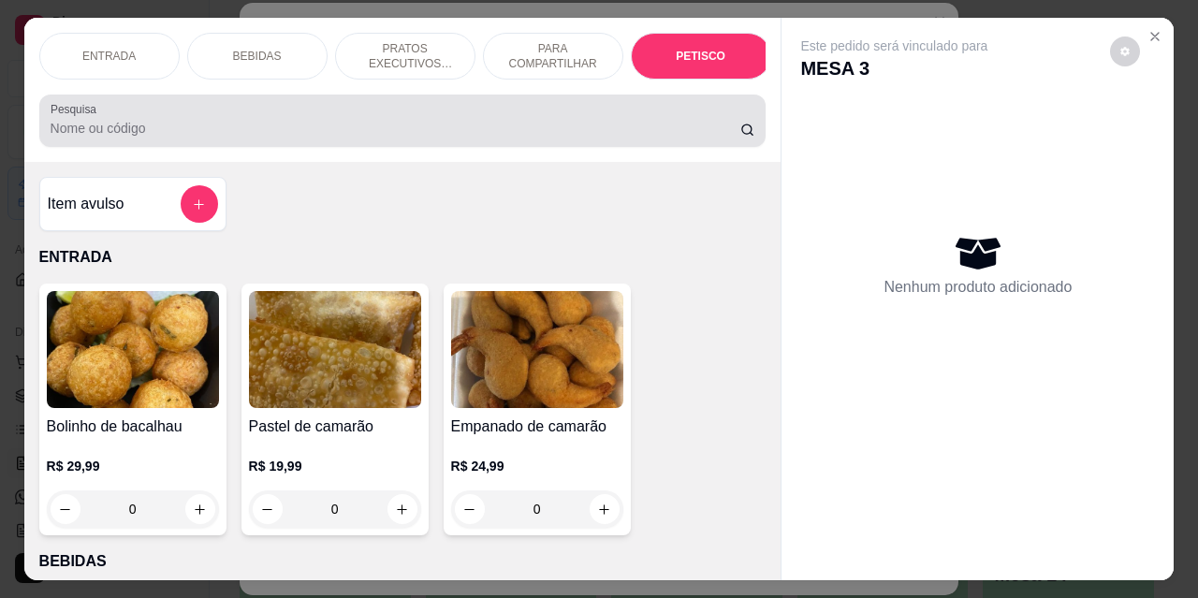
scroll to position [49, 0]
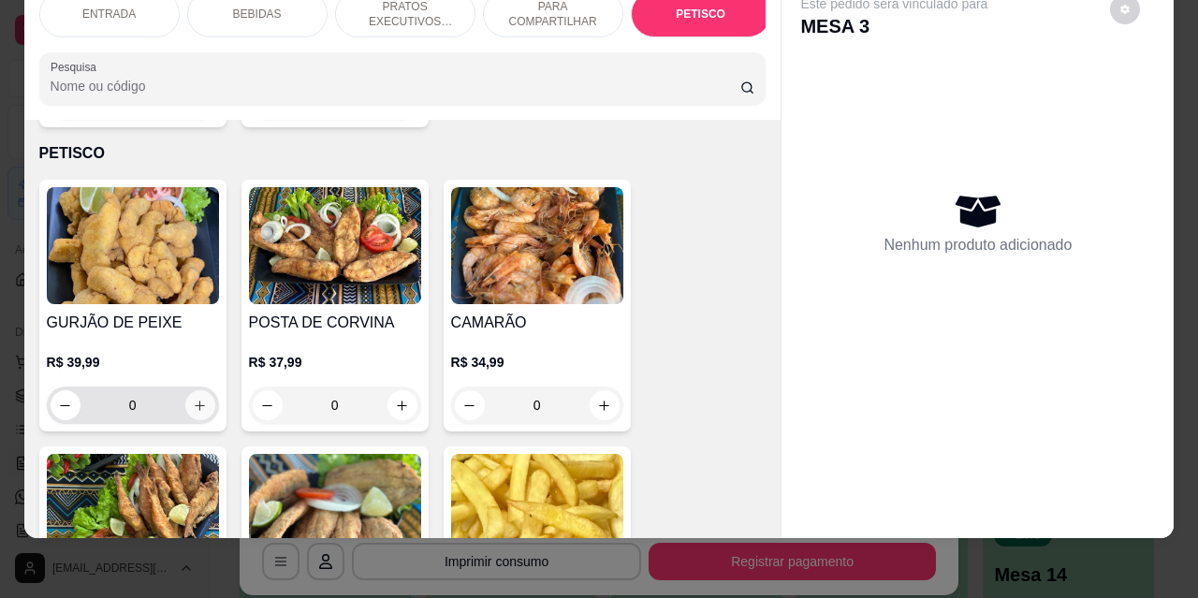
click at [193, 399] on icon "increase-product-quantity" at bounding box center [200, 406] width 14 height 14
type input "1"
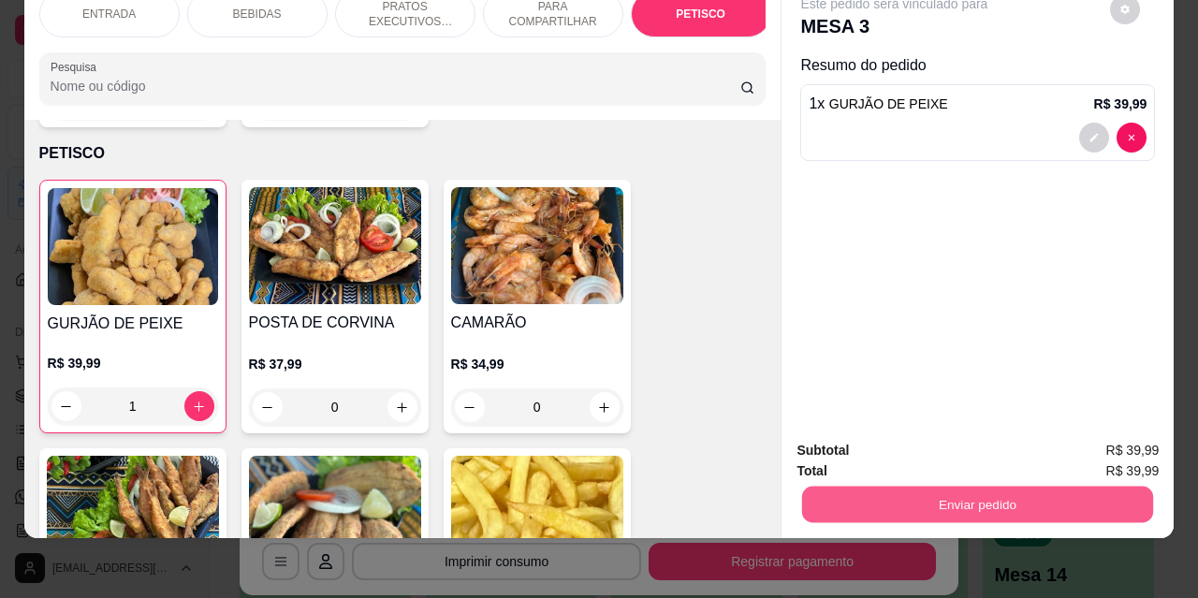
click at [887, 491] on button "Enviar pedido" at bounding box center [977, 504] width 351 height 37
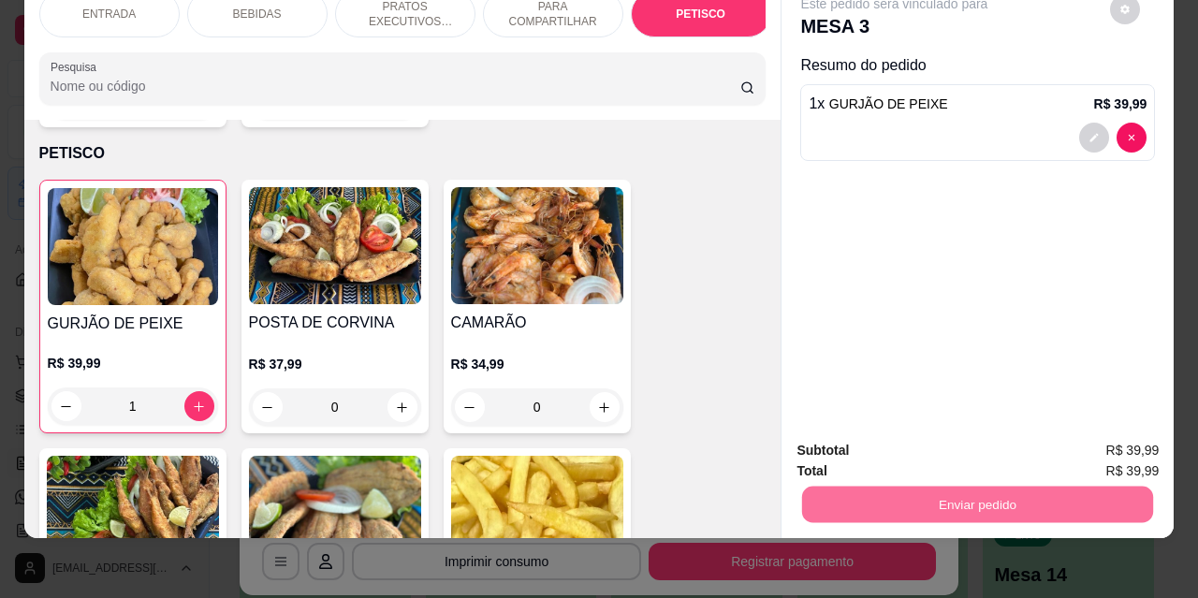
click at [872, 436] on button "Não registrar e enviar pedido" at bounding box center [916, 444] width 189 height 35
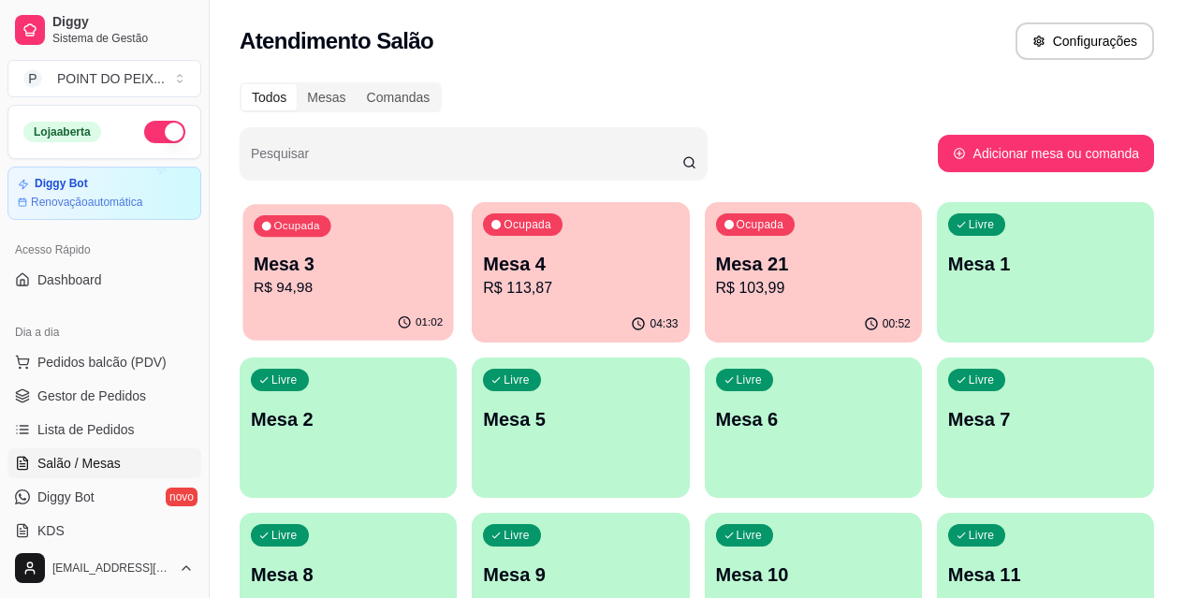
click at [301, 275] on p "Mesa 3" at bounding box center [348, 264] width 189 height 25
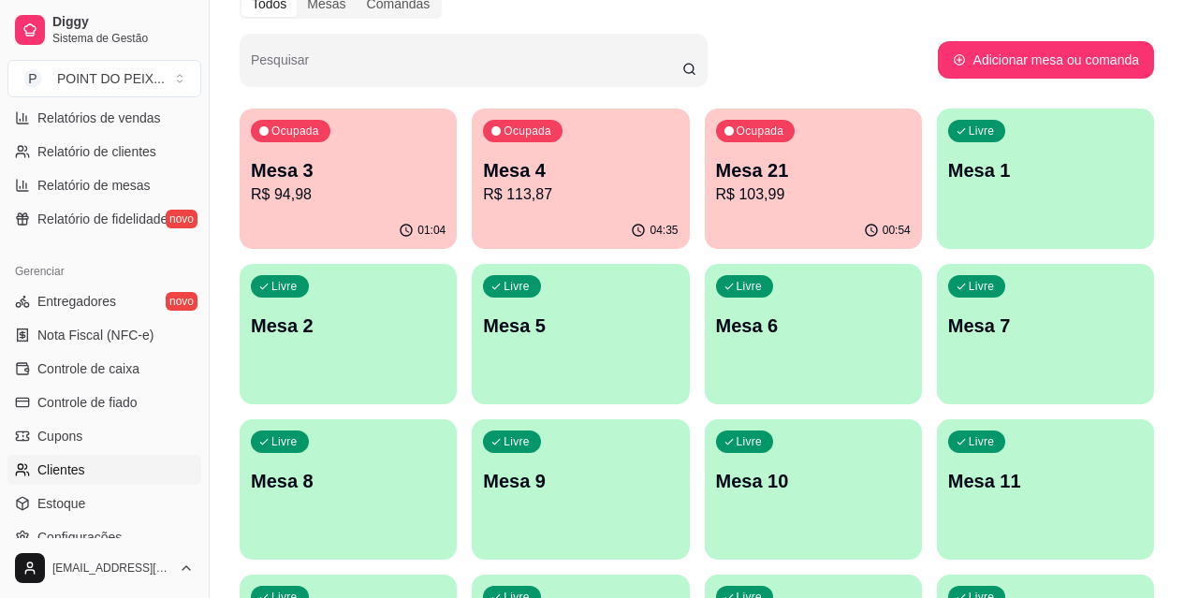
scroll to position [562, 0]
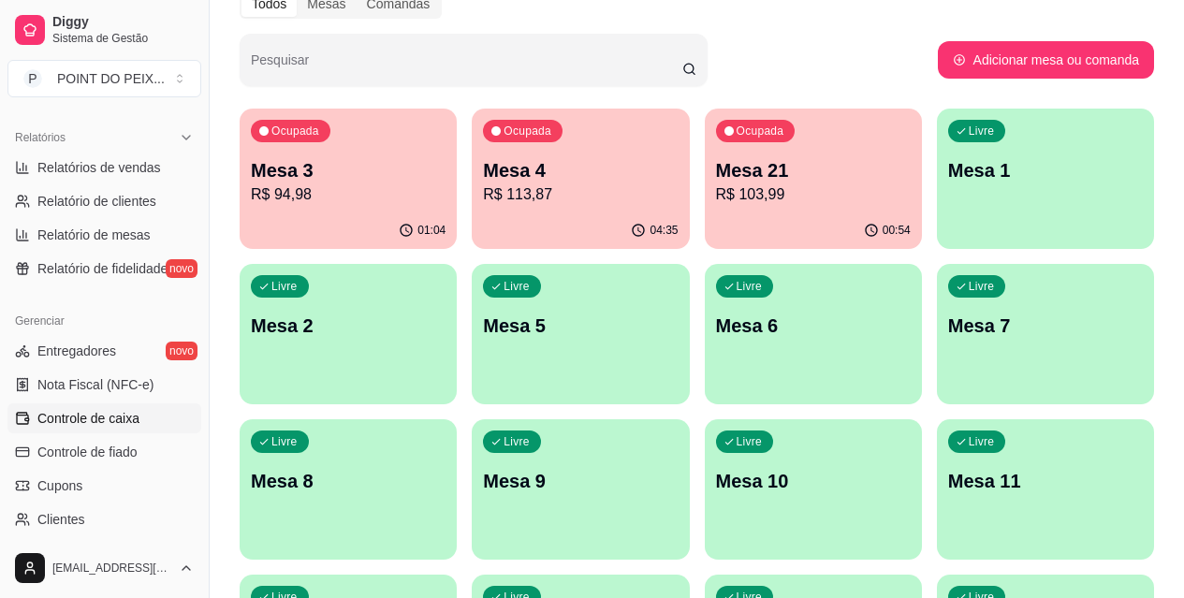
click at [127, 423] on span "Controle de caixa" at bounding box center [88, 418] width 102 height 19
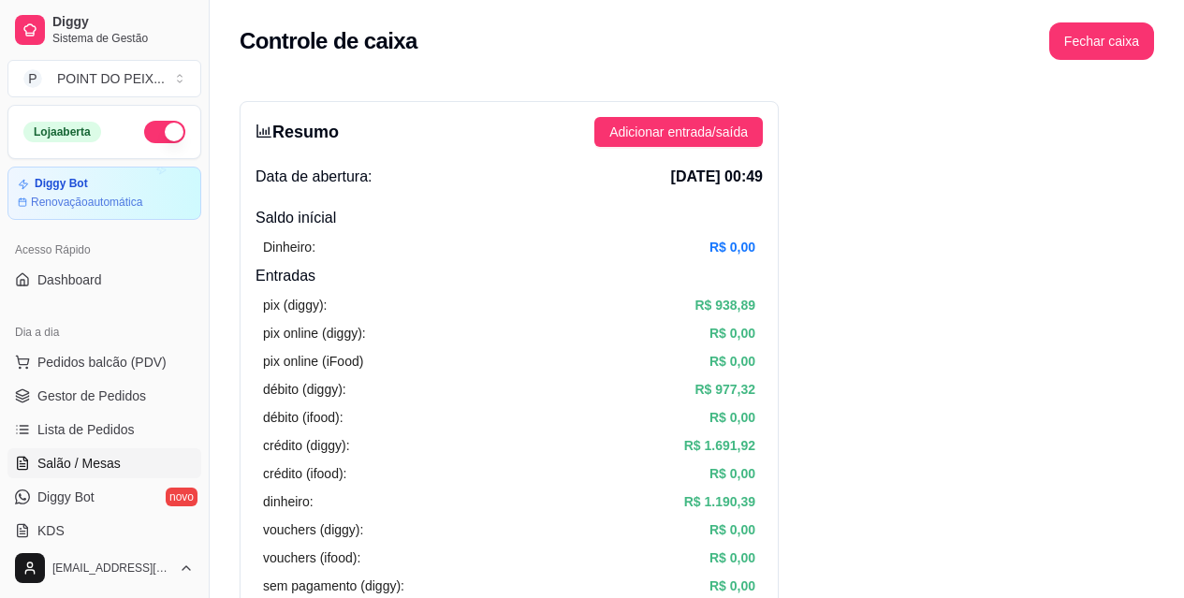
click at [94, 464] on span "Salão / Mesas" at bounding box center [78, 463] width 83 height 19
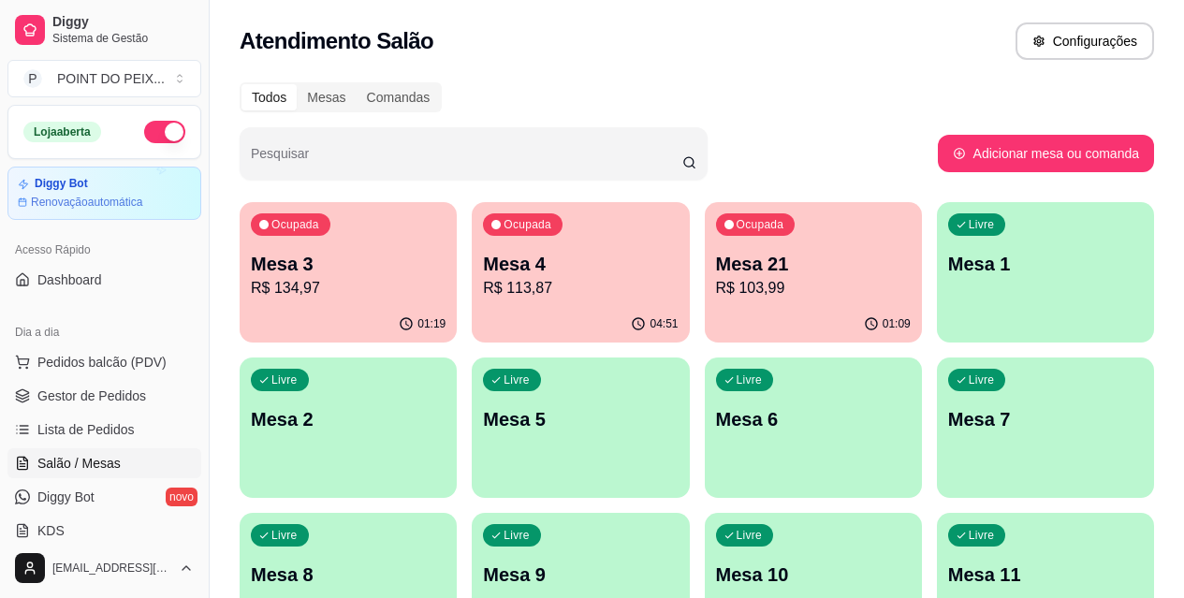
click at [678, 562] on p "Mesa 9" at bounding box center [580, 575] width 195 height 26
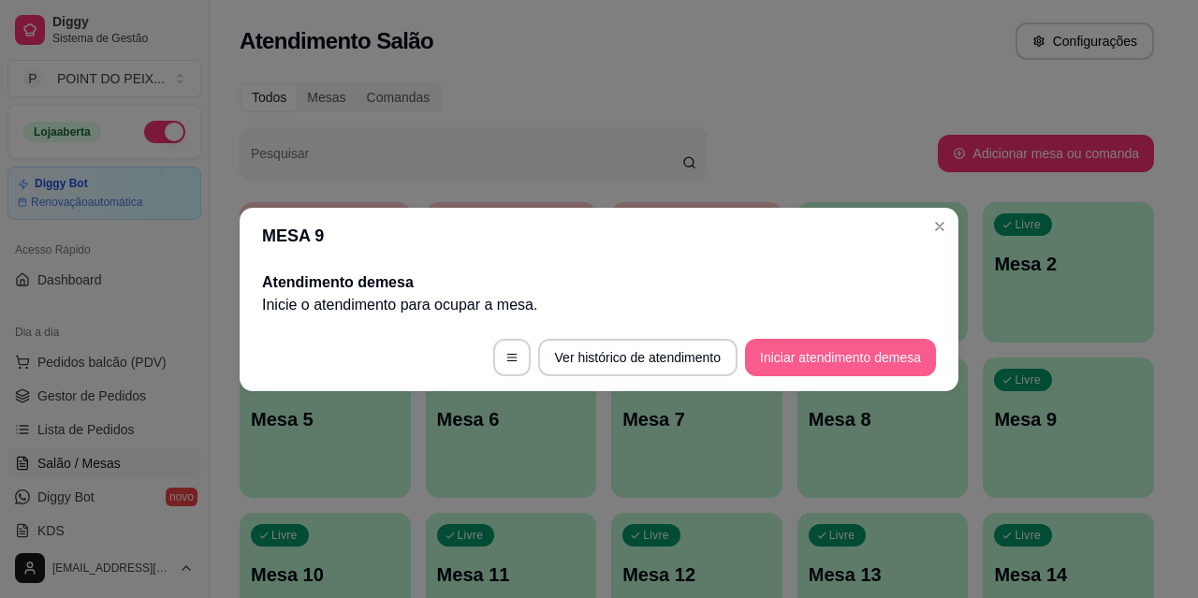
click at [817, 359] on button "Iniciar atendimento de mesa" at bounding box center [840, 357] width 191 height 37
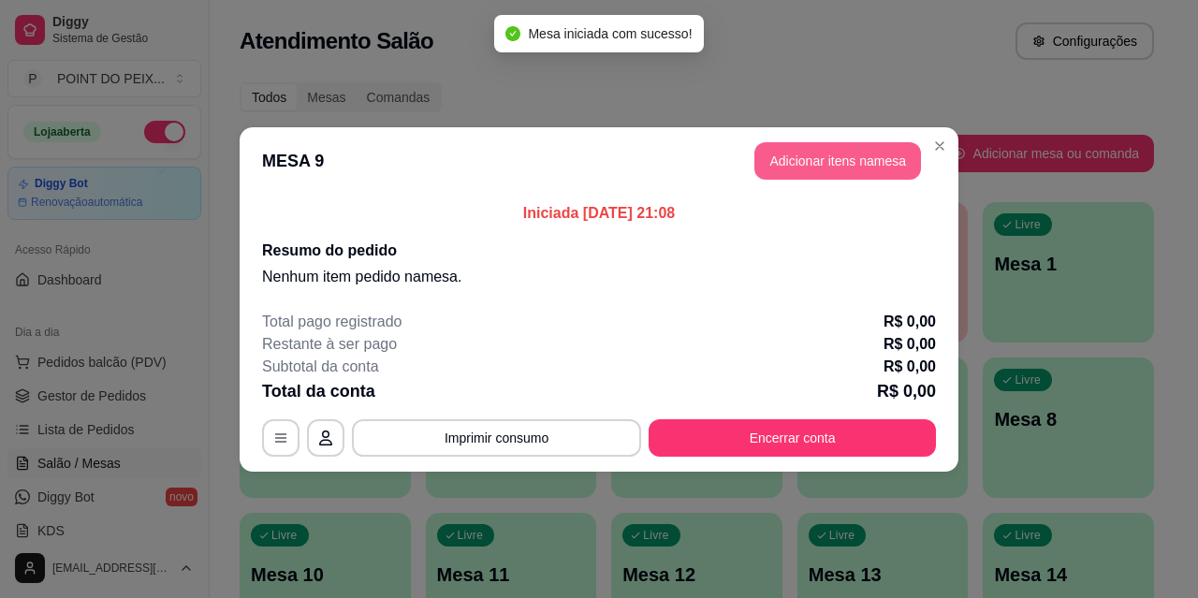
click at [817, 162] on button "Adicionar itens na mesa" at bounding box center [838, 160] width 167 height 37
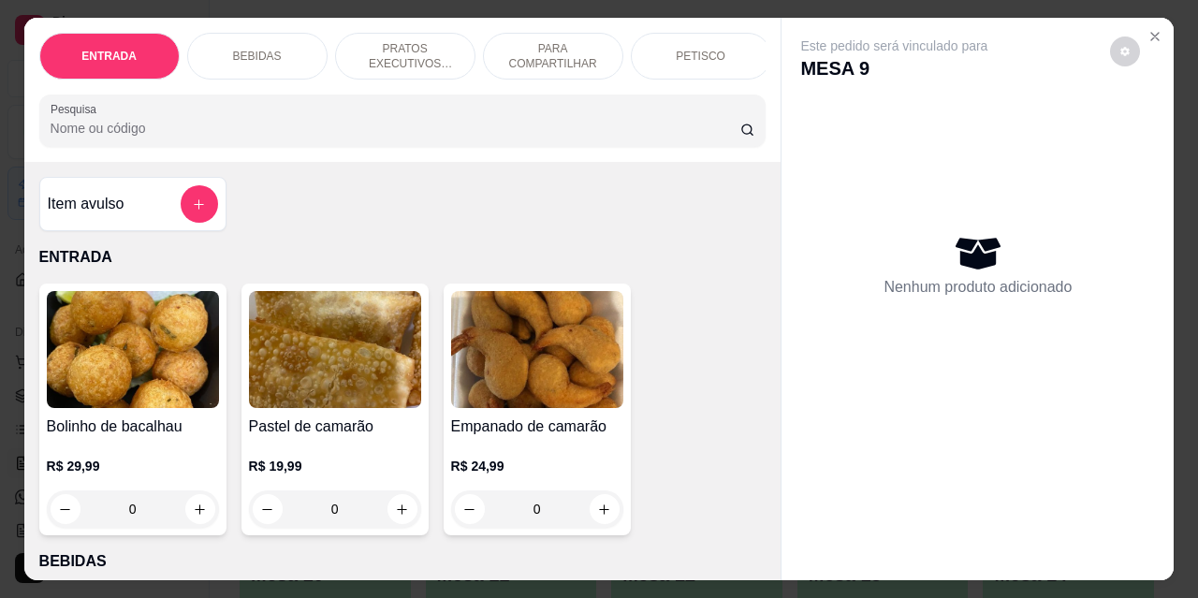
click at [685, 49] on p "PETISCO" at bounding box center [701, 56] width 50 height 15
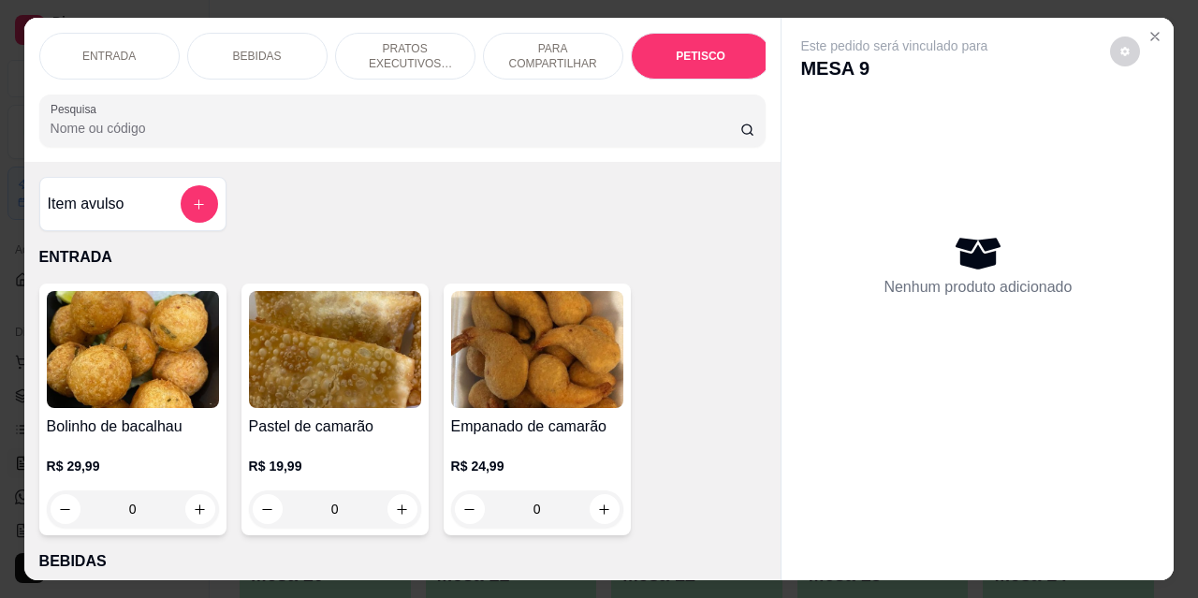
scroll to position [49, 0]
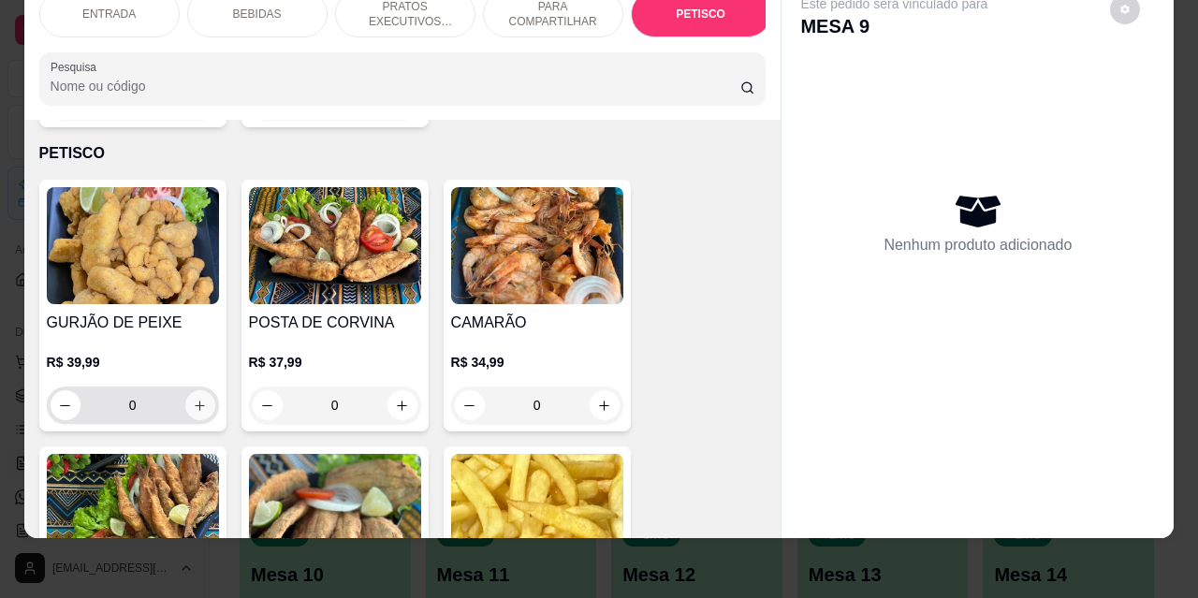
click at [193, 399] on icon "increase-product-quantity" at bounding box center [200, 406] width 14 height 14
type input "1"
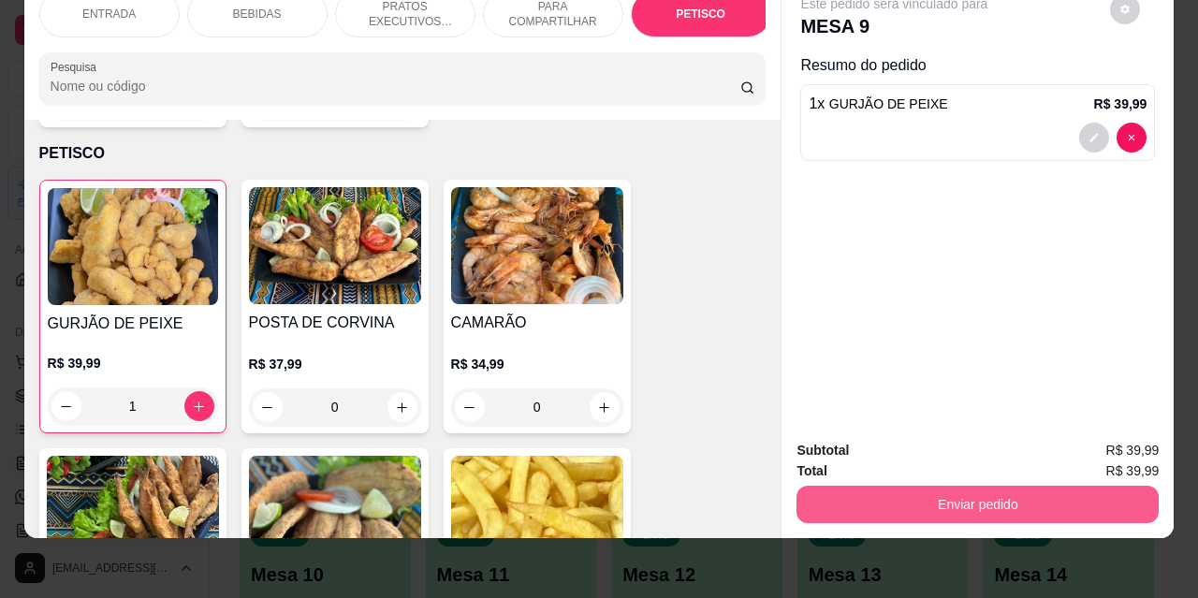
click at [904, 490] on button "Enviar pedido" at bounding box center [978, 504] width 362 height 37
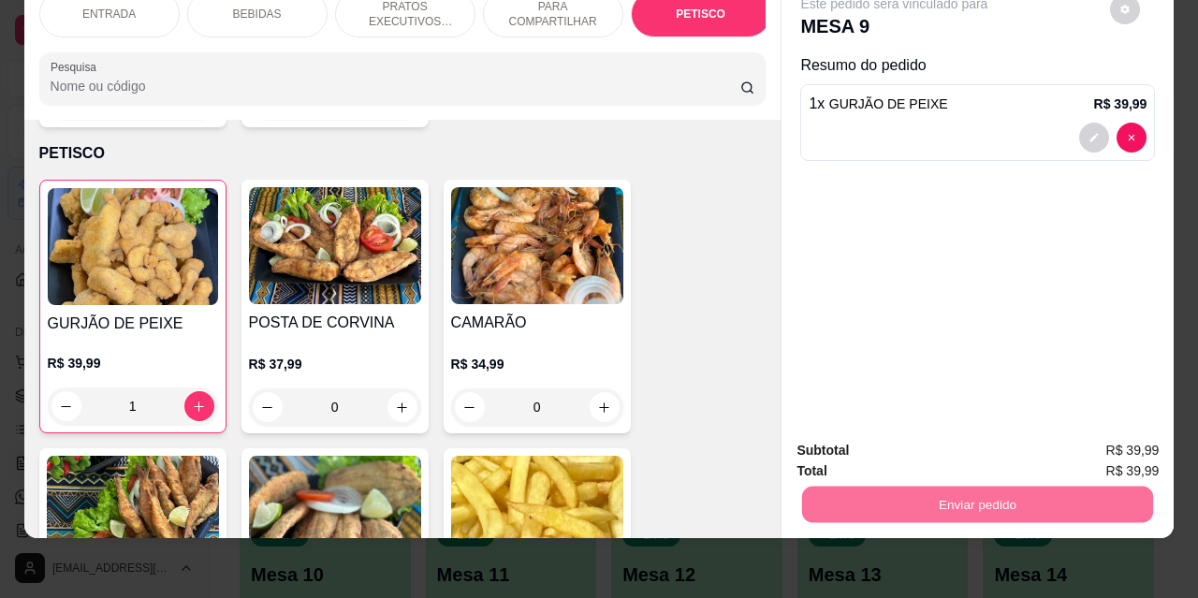
click at [894, 446] on button "Não registrar e enviar pedido" at bounding box center [916, 445] width 195 height 36
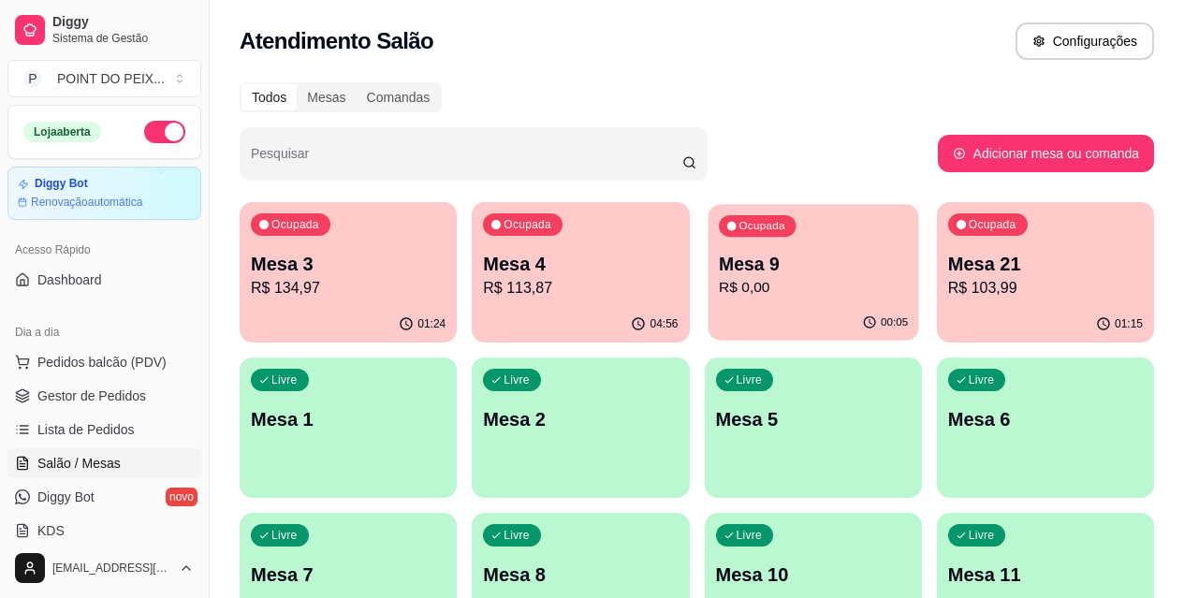
click at [719, 279] on p "R$ 0,00" at bounding box center [813, 288] width 189 height 22
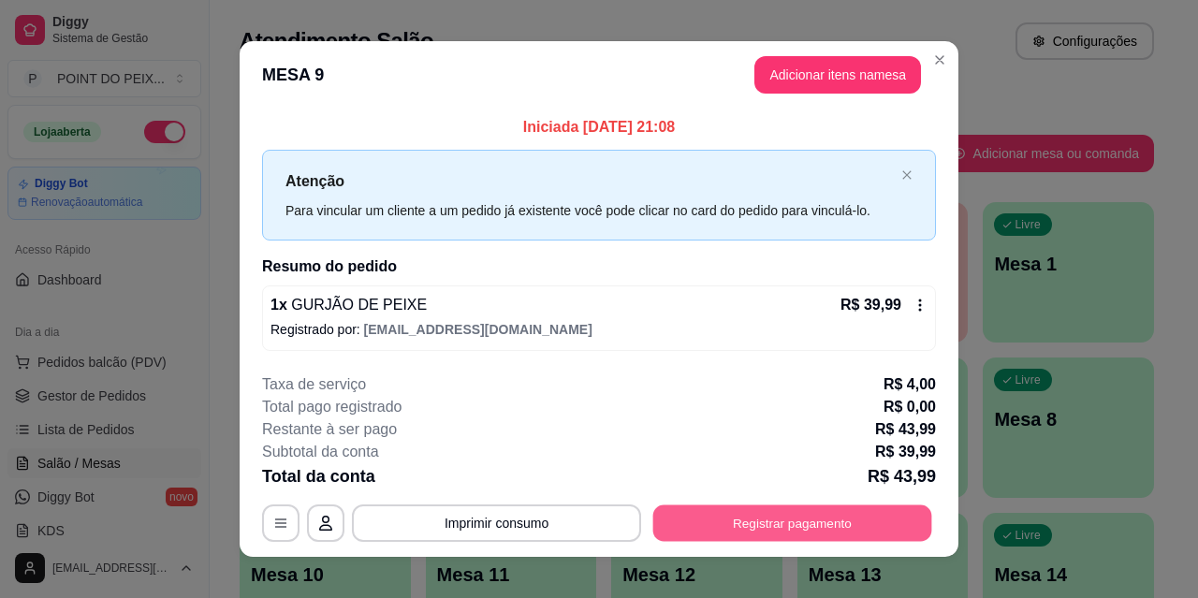
click at [778, 535] on button "Registrar pagamento" at bounding box center [793, 524] width 279 height 37
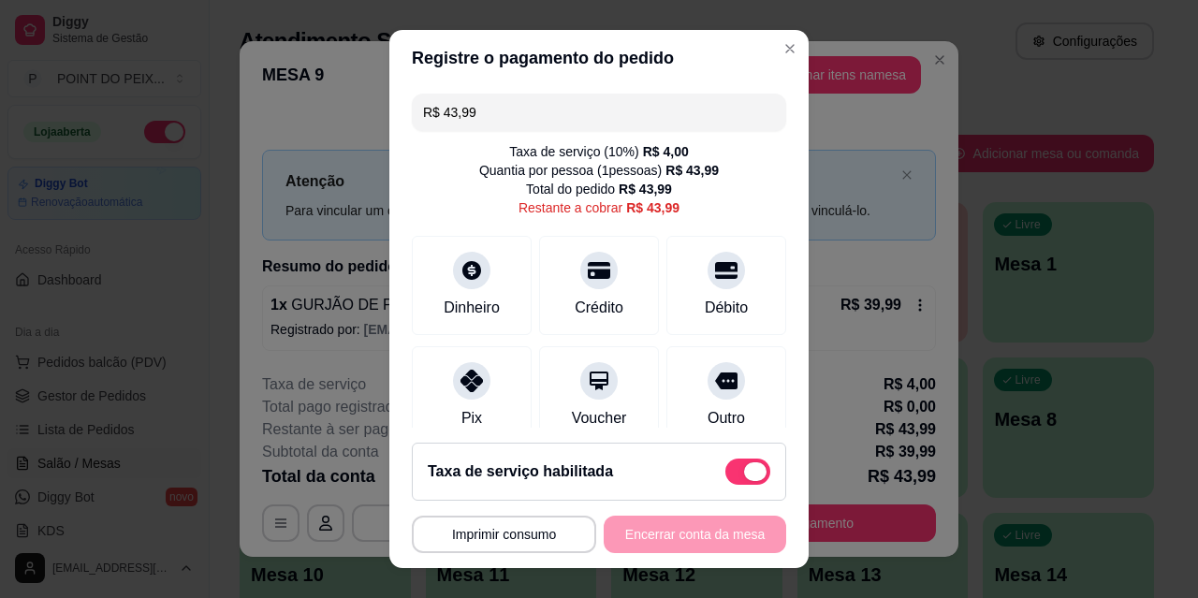
click at [726, 468] on span at bounding box center [748, 472] width 45 height 26
click at [725, 476] on input "checkbox" at bounding box center [731, 482] width 12 height 12
checkbox input "true"
type input "R$ 39,99"
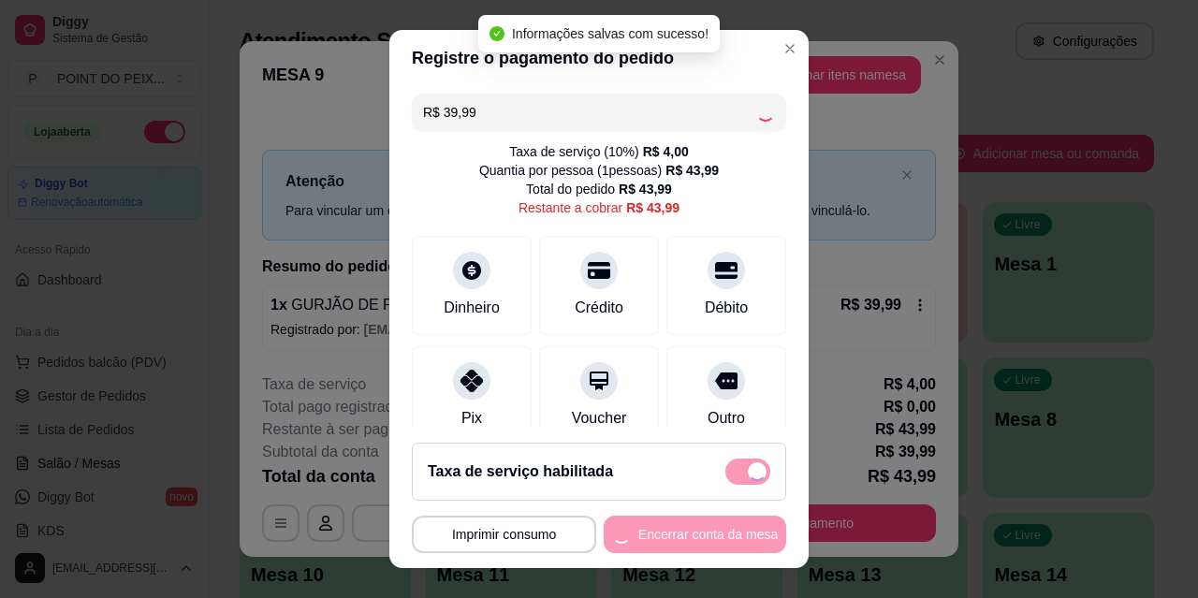
checkbox input "false"
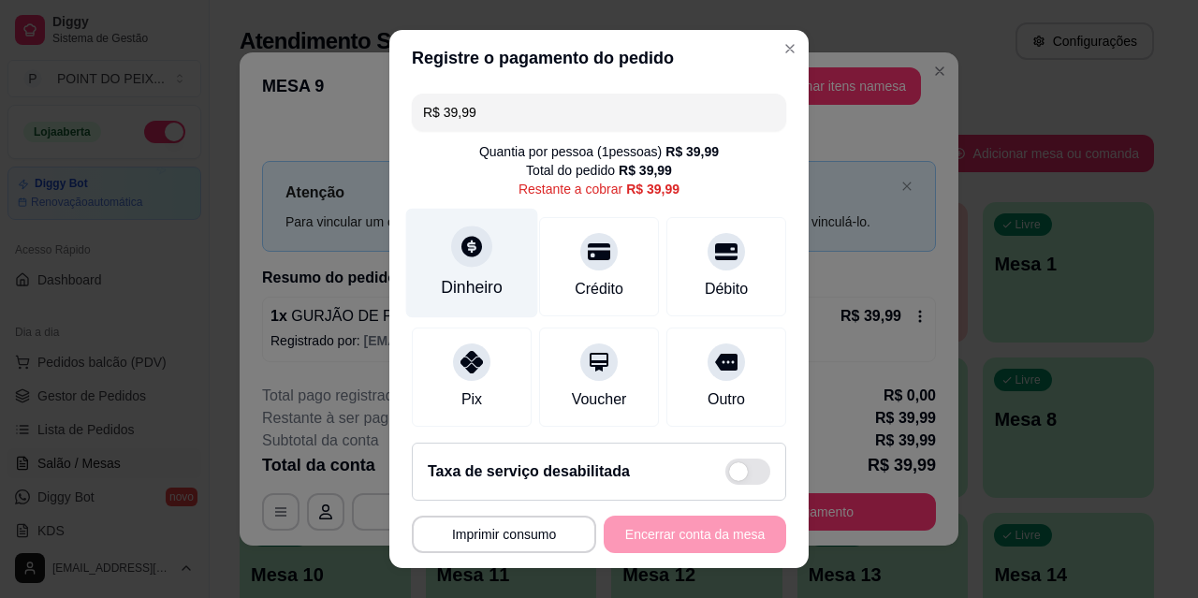
click at [454, 261] on div at bounding box center [471, 246] width 41 height 41
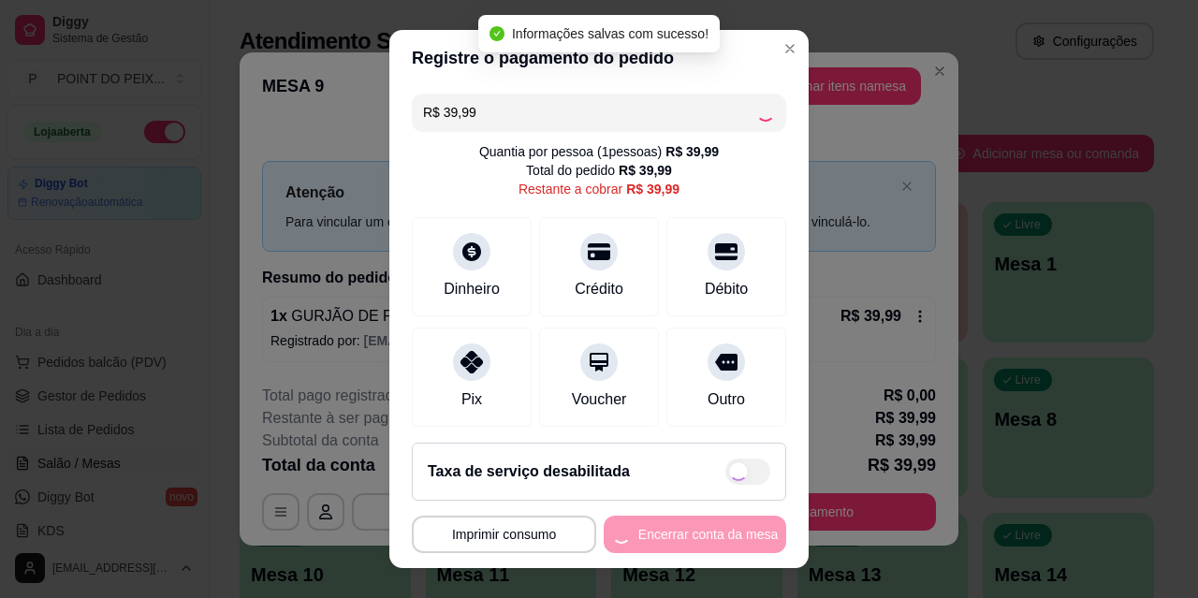
type input "R$ 0,00"
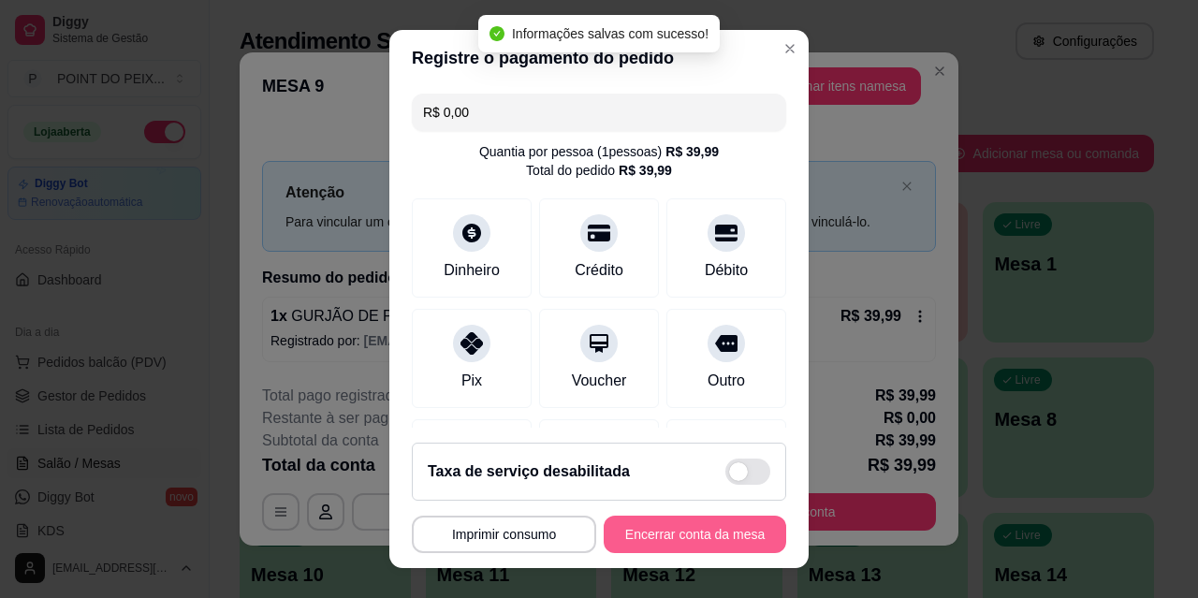
click at [673, 534] on button "Encerrar conta da mesa" at bounding box center [695, 534] width 183 height 37
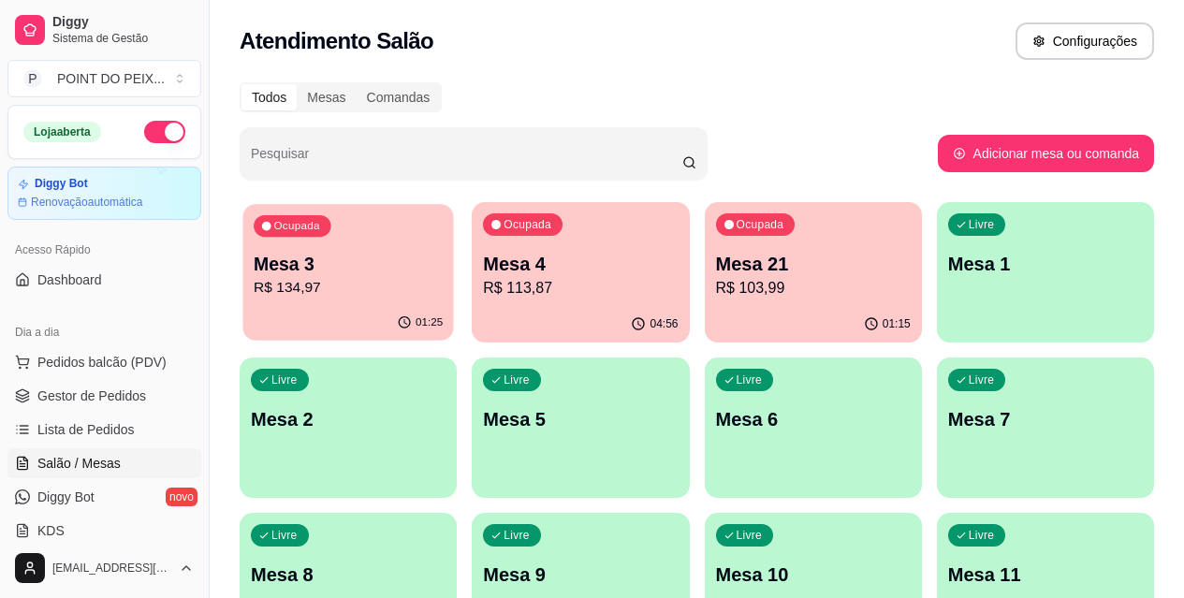
click at [295, 296] on p "R$ 134,97" at bounding box center [348, 288] width 189 height 22
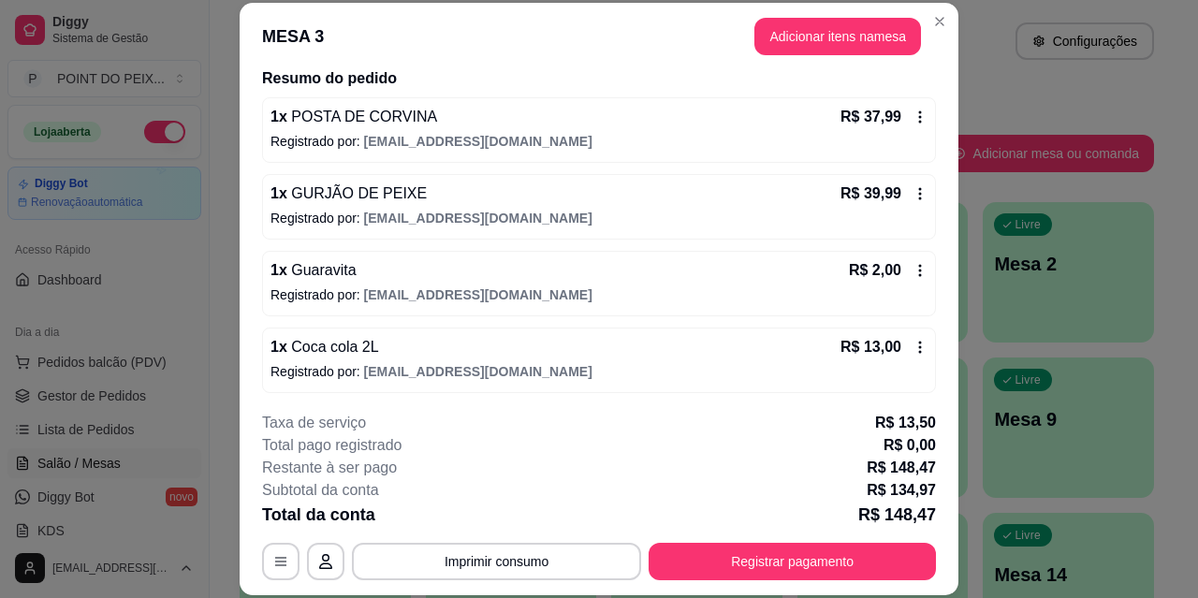
scroll to position [0, 0]
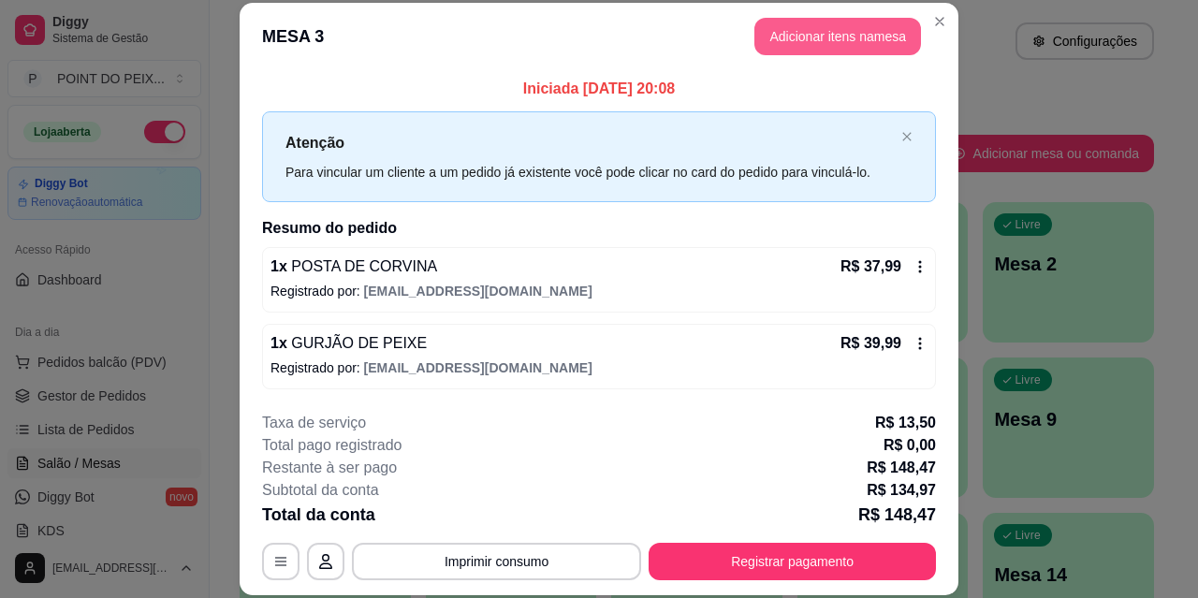
click at [808, 35] on button "Adicionar itens na mesa" at bounding box center [838, 36] width 167 height 37
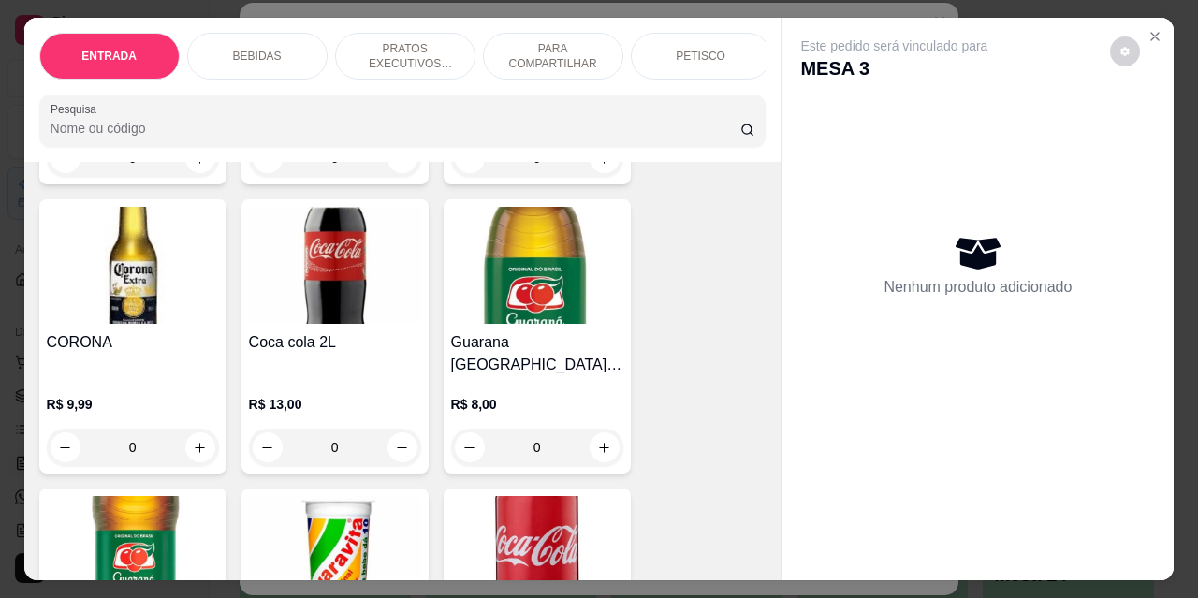
scroll to position [936, 0]
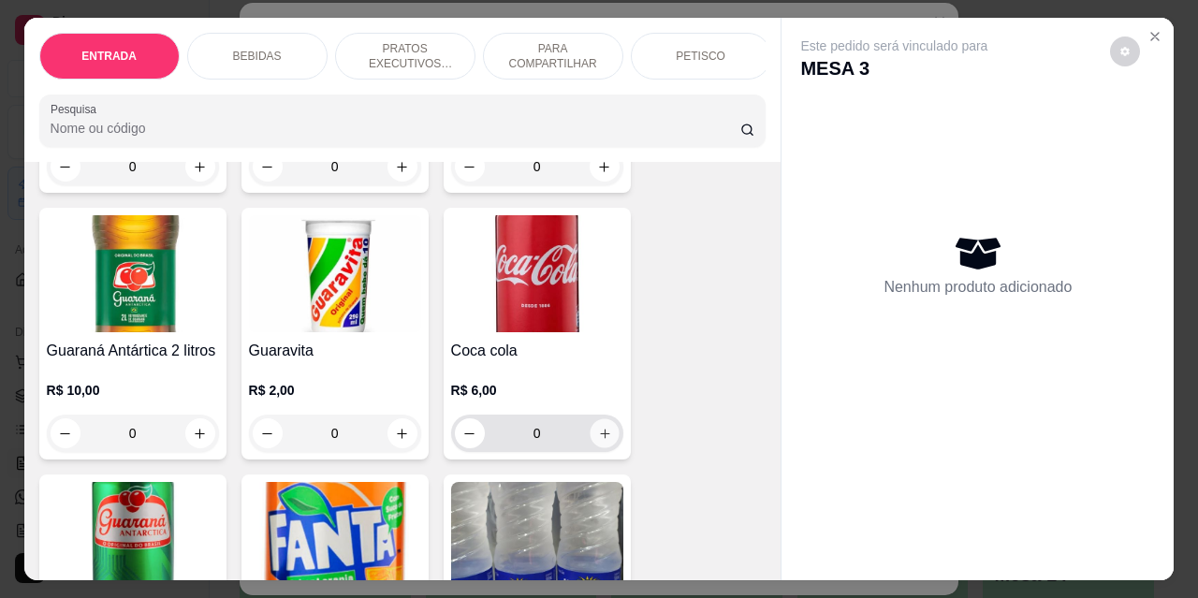
click at [597, 427] on icon "increase-product-quantity" at bounding box center [604, 434] width 14 height 14
type input "1"
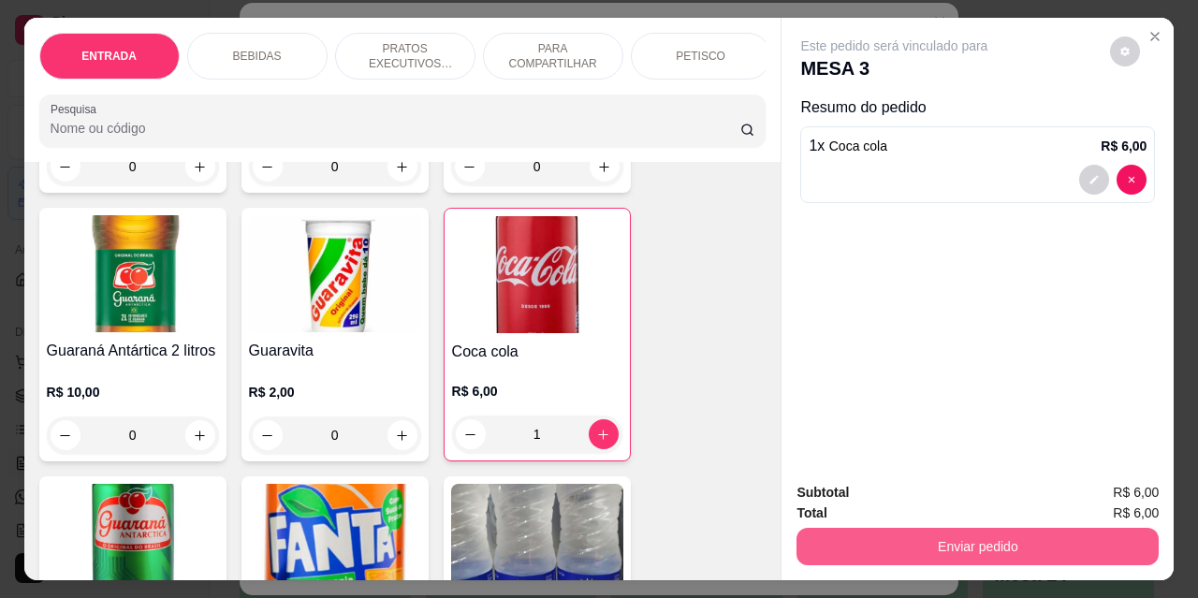
click at [924, 542] on button "Enviar pedido" at bounding box center [978, 546] width 362 height 37
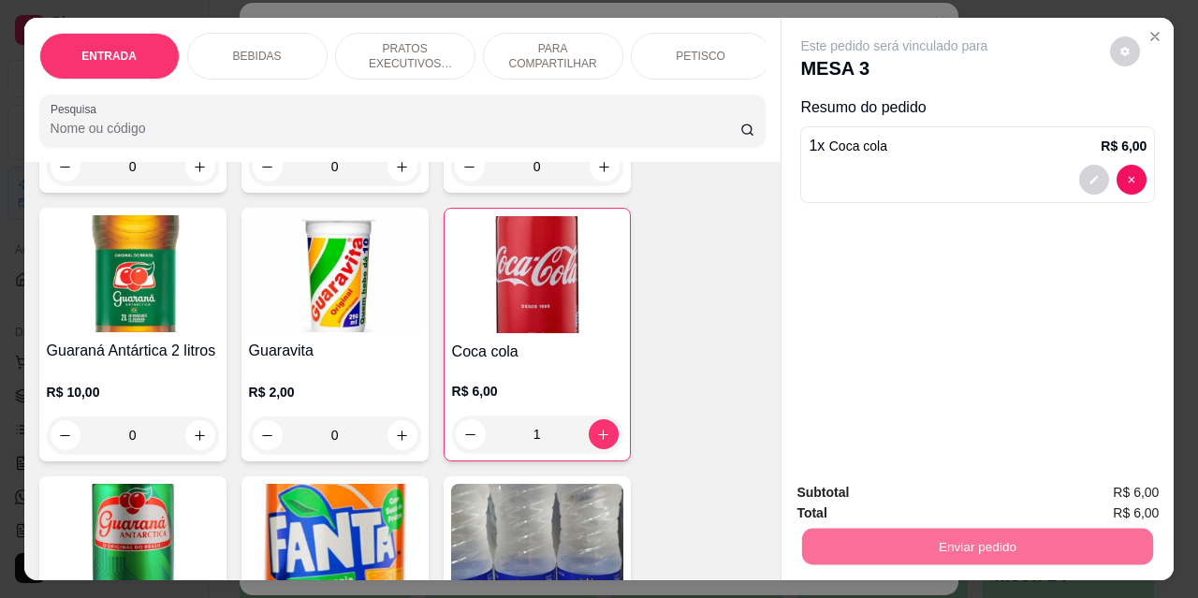
click at [874, 501] on button "Não registrar e enviar pedido" at bounding box center [916, 494] width 195 height 36
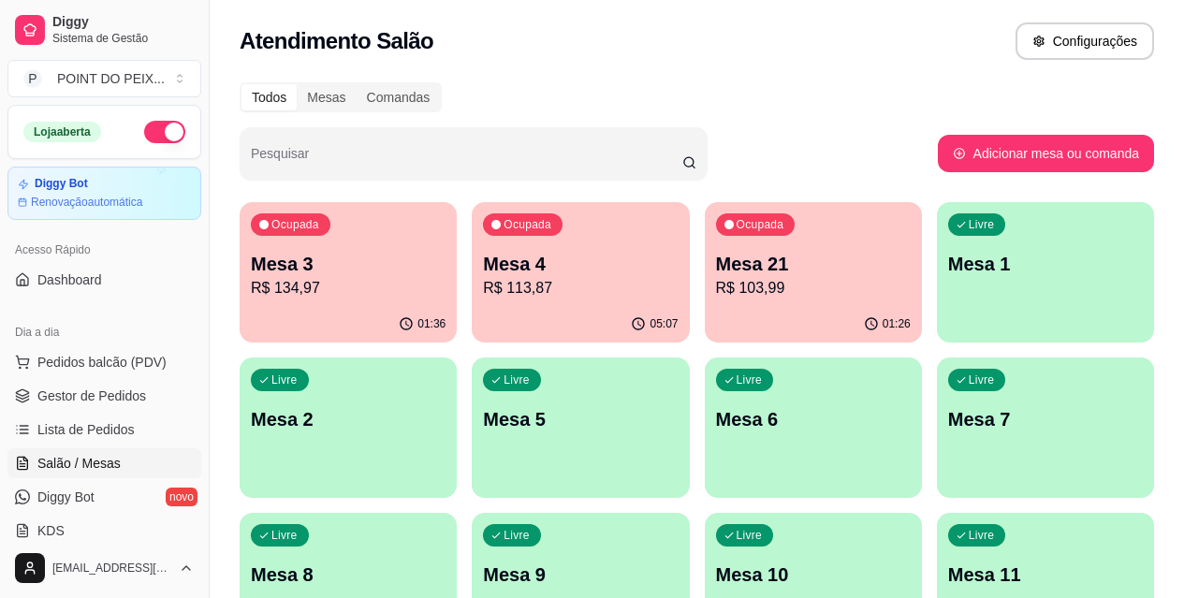
click at [371, 274] on p "Mesa 3" at bounding box center [348, 264] width 195 height 26
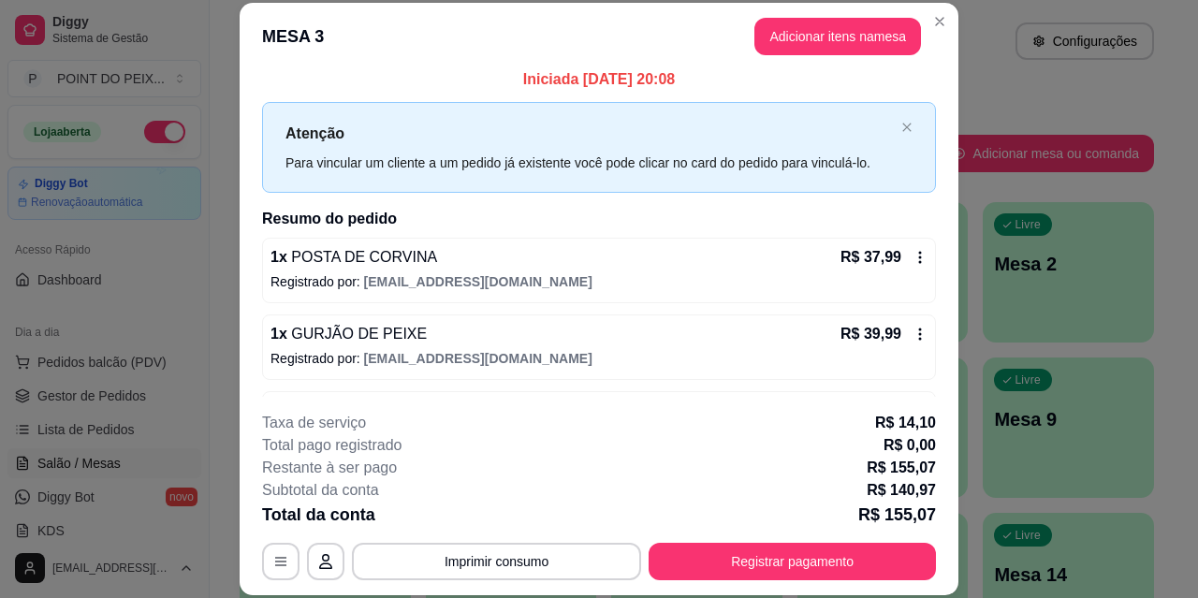
scroll to position [0, 0]
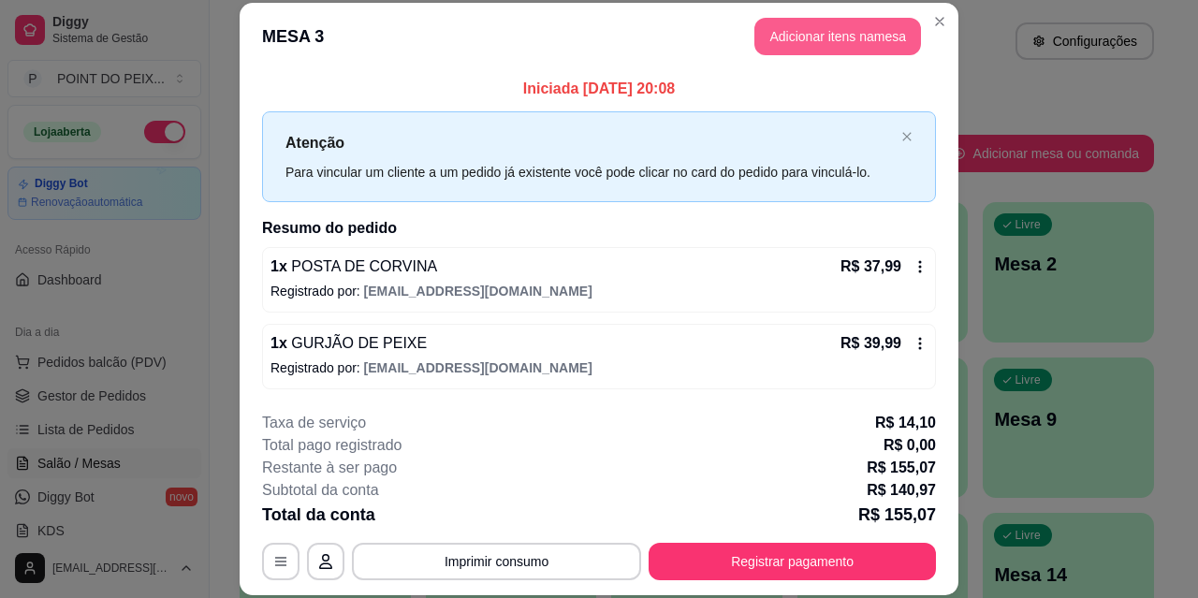
click at [807, 40] on button "Adicionar itens na mesa" at bounding box center [838, 36] width 167 height 37
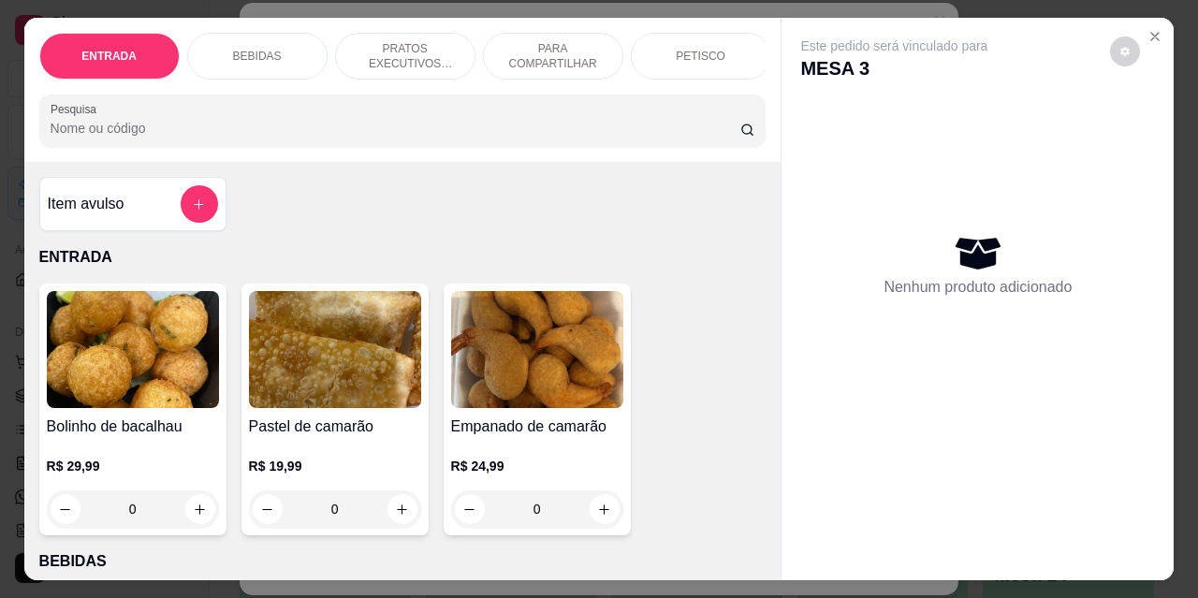
click at [264, 49] on p "BEBIDAS" at bounding box center [257, 56] width 49 height 15
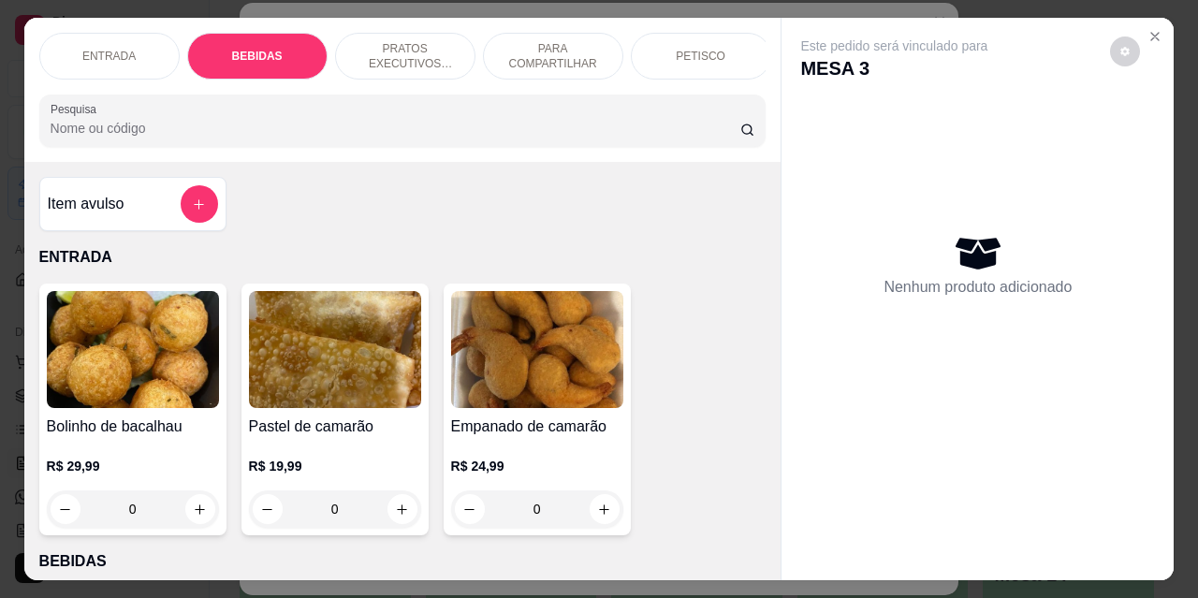
scroll to position [49, 0]
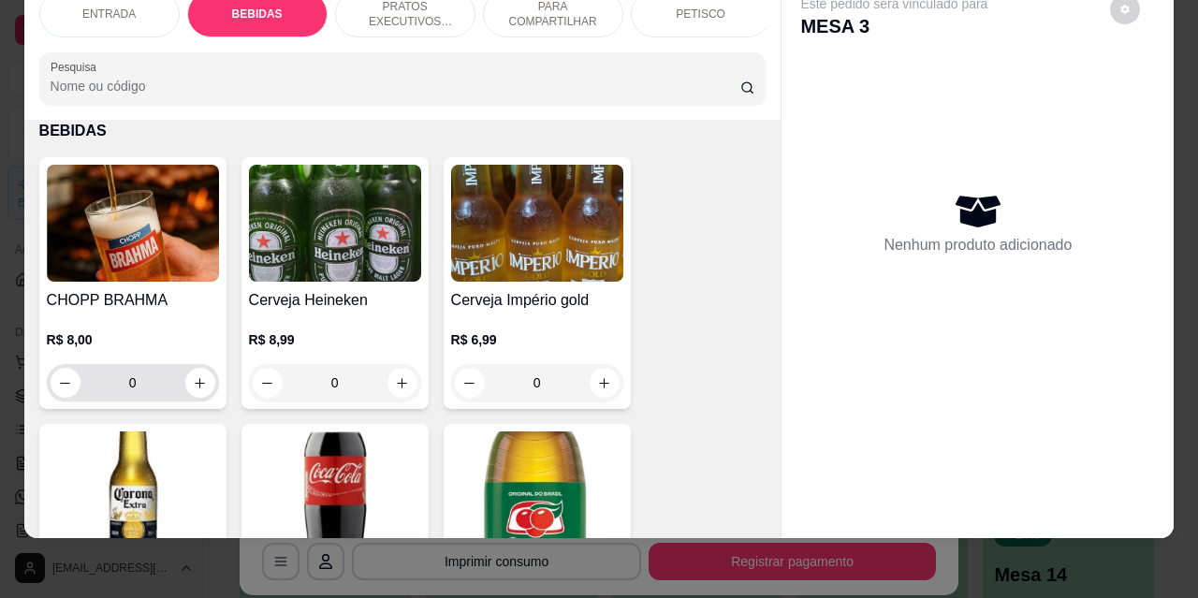
click at [155, 383] on input "0" at bounding box center [133, 382] width 105 height 37
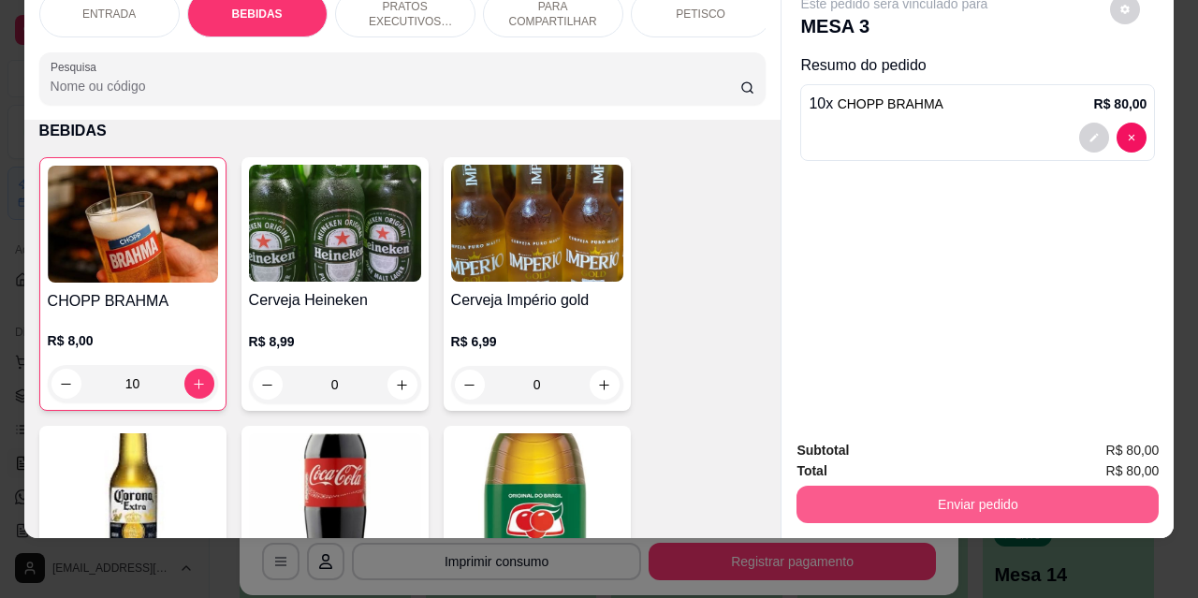
type input "10"
click at [952, 499] on button "Enviar pedido" at bounding box center [978, 504] width 362 height 37
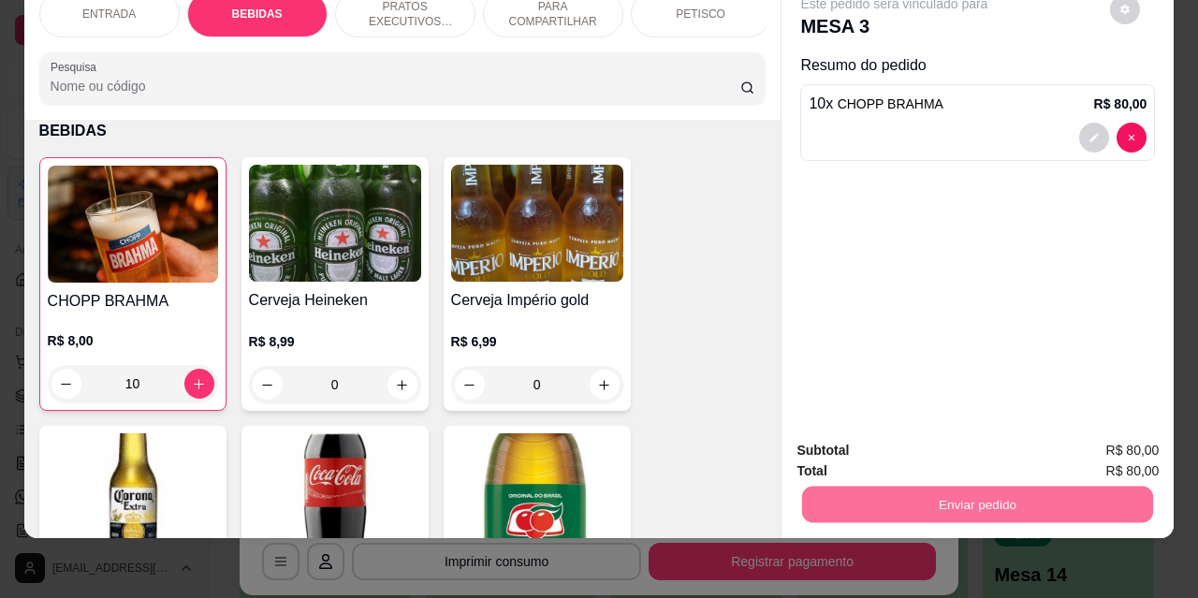
click at [890, 443] on button "Não registrar e enviar pedido" at bounding box center [916, 444] width 189 height 35
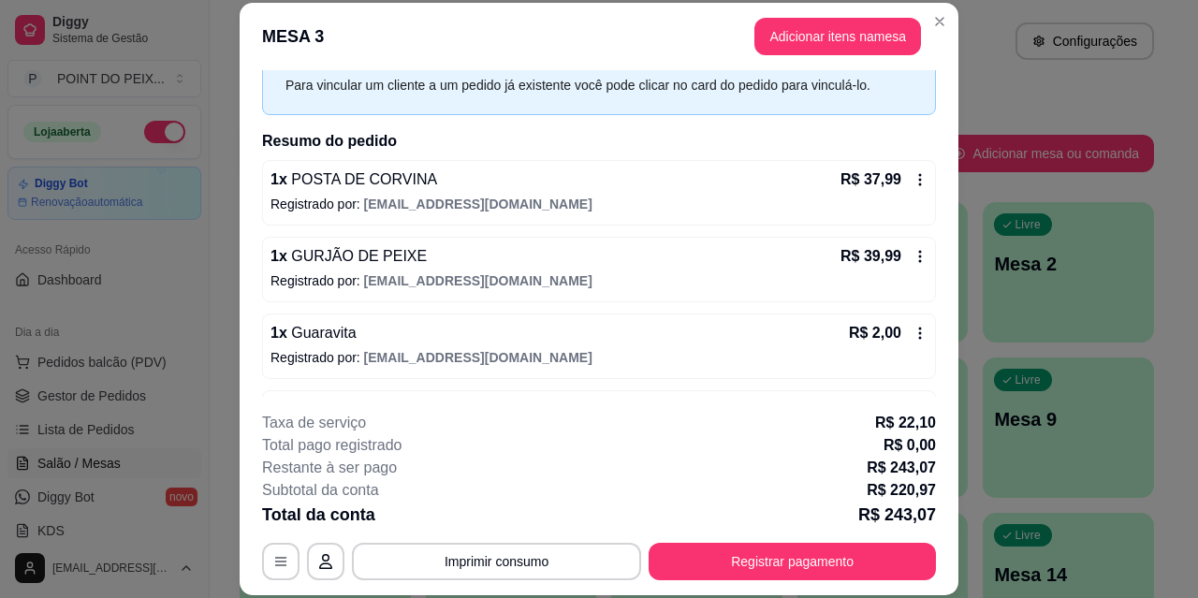
scroll to position [94, 0]
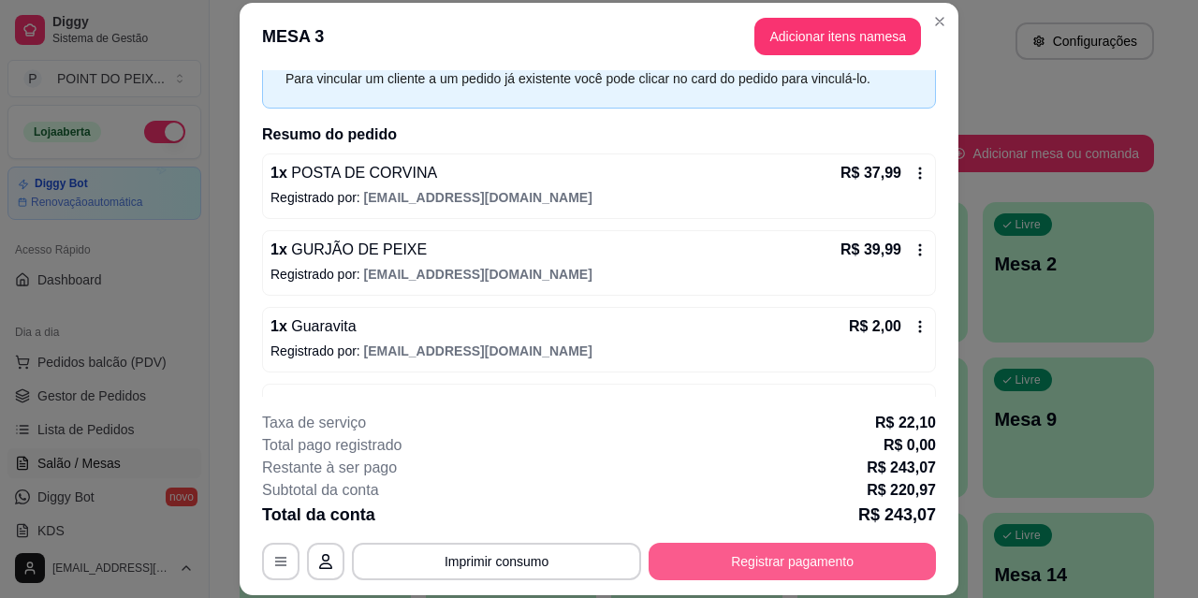
click at [749, 569] on button "Registrar pagamento" at bounding box center [792, 561] width 287 height 37
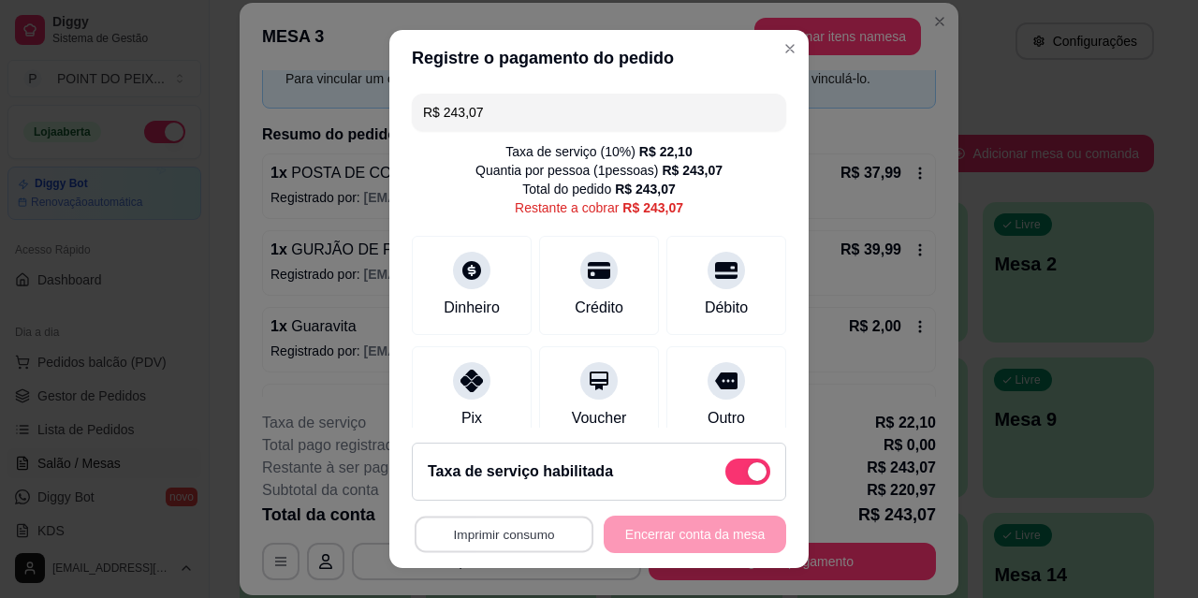
click at [495, 535] on button "Imprimir consumo" at bounding box center [504, 535] width 179 height 37
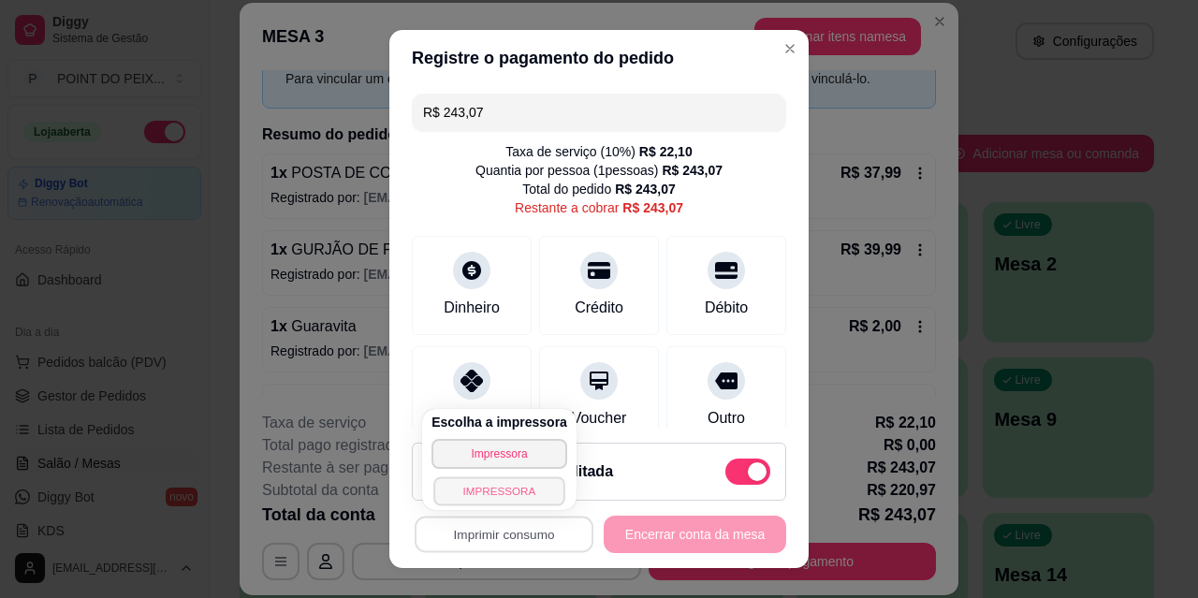
click at [512, 490] on button "IMPRESSORA" at bounding box center [499, 491] width 131 height 29
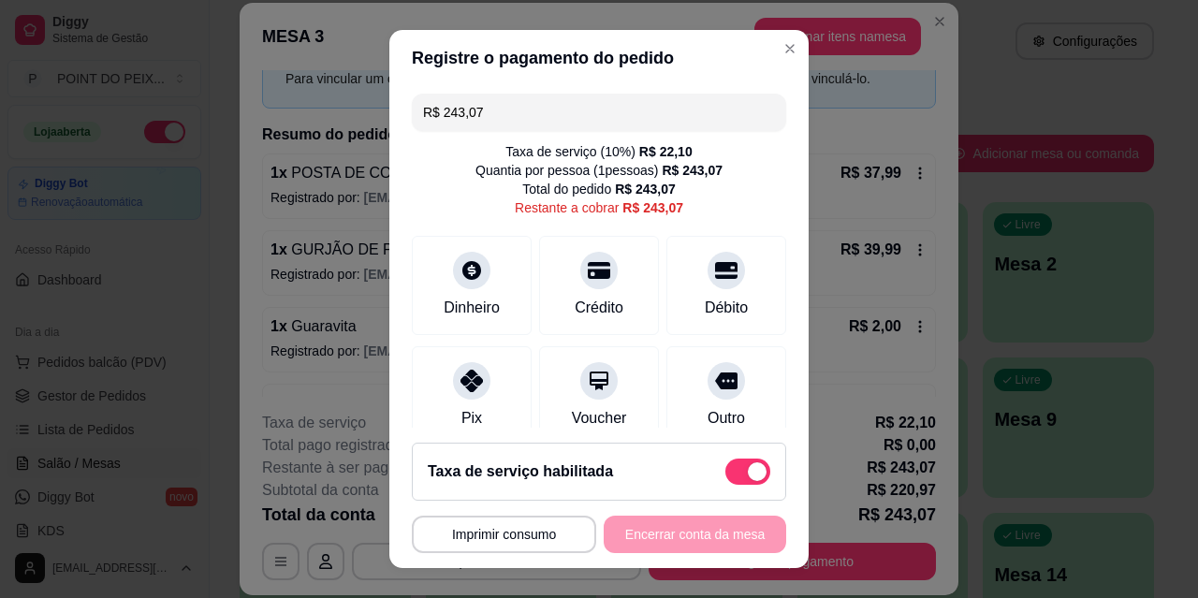
click at [495, 110] on input "R$ 243,07" at bounding box center [599, 112] width 352 height 37
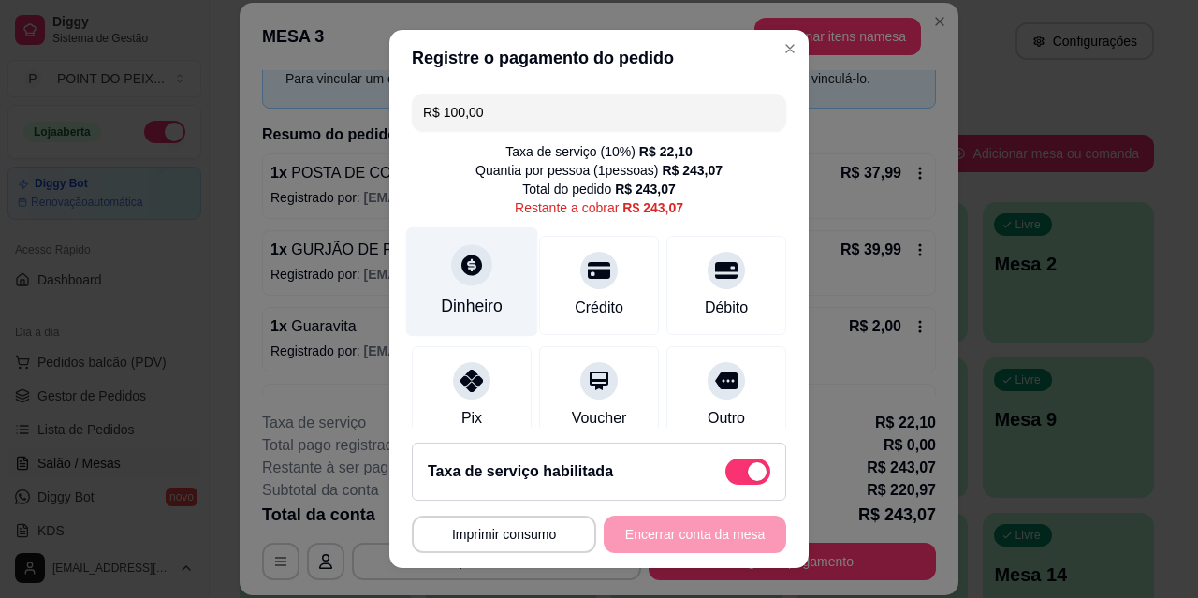
click at [460, 273] on icon at bounding box center [472, 265] width 24 height 24
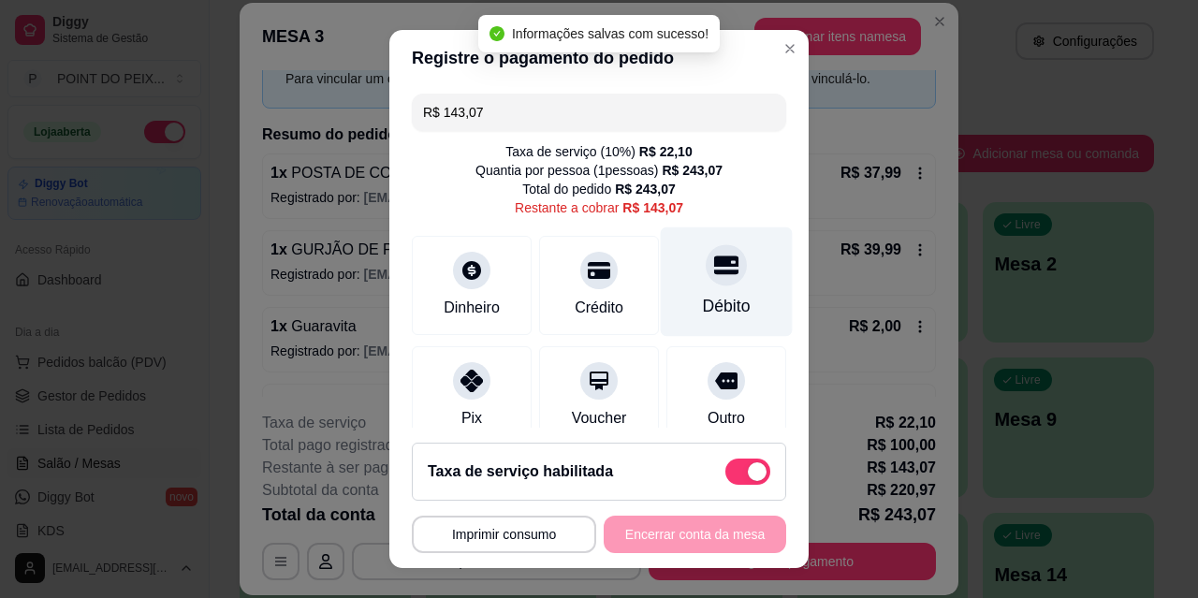
click at [661, 311] on div "Débito" at bounding box center [727, 283] width 132 height 110
type input "R$ 0,00"
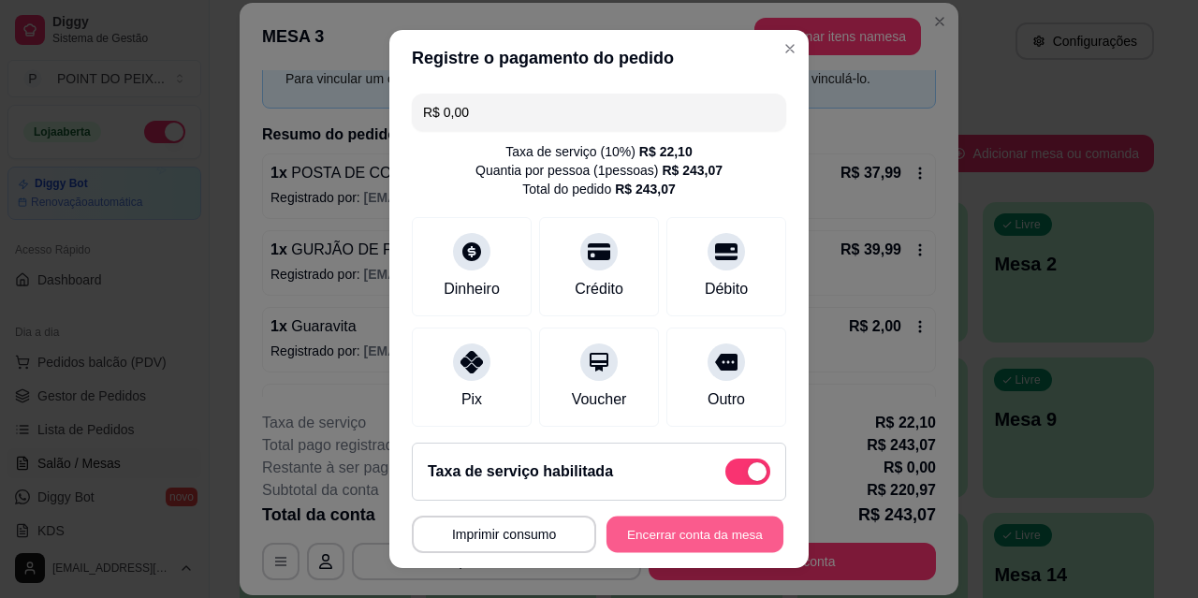
click at [676, 540] on button "Encerrar conta da mesa" at bounding box center [695, 535] width 177 height 37
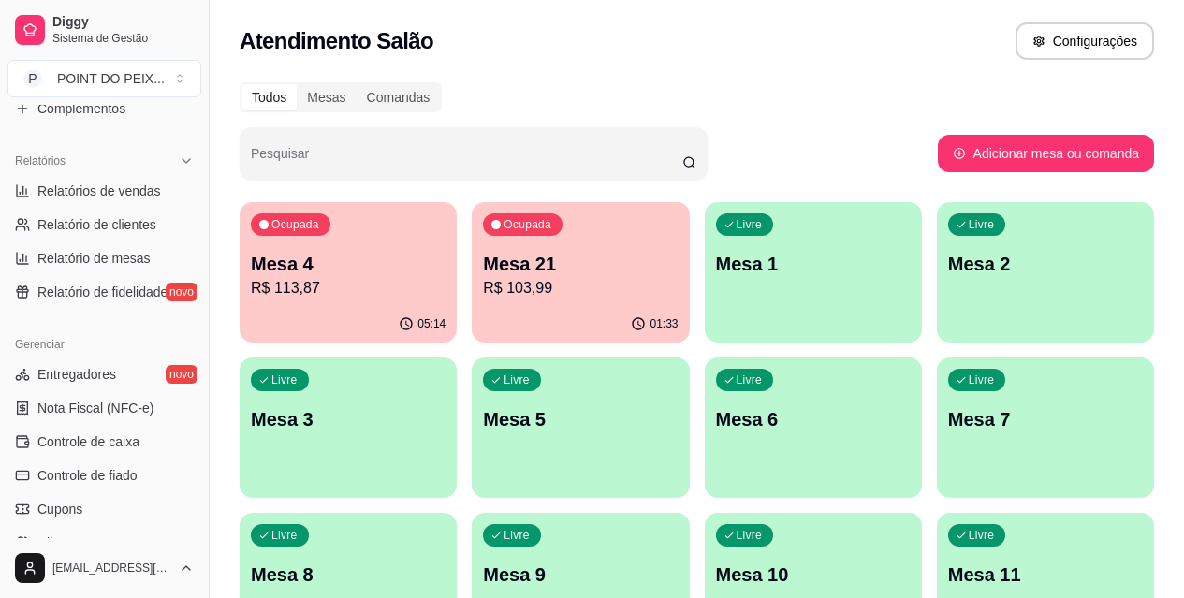
scroll to position [562, 0]
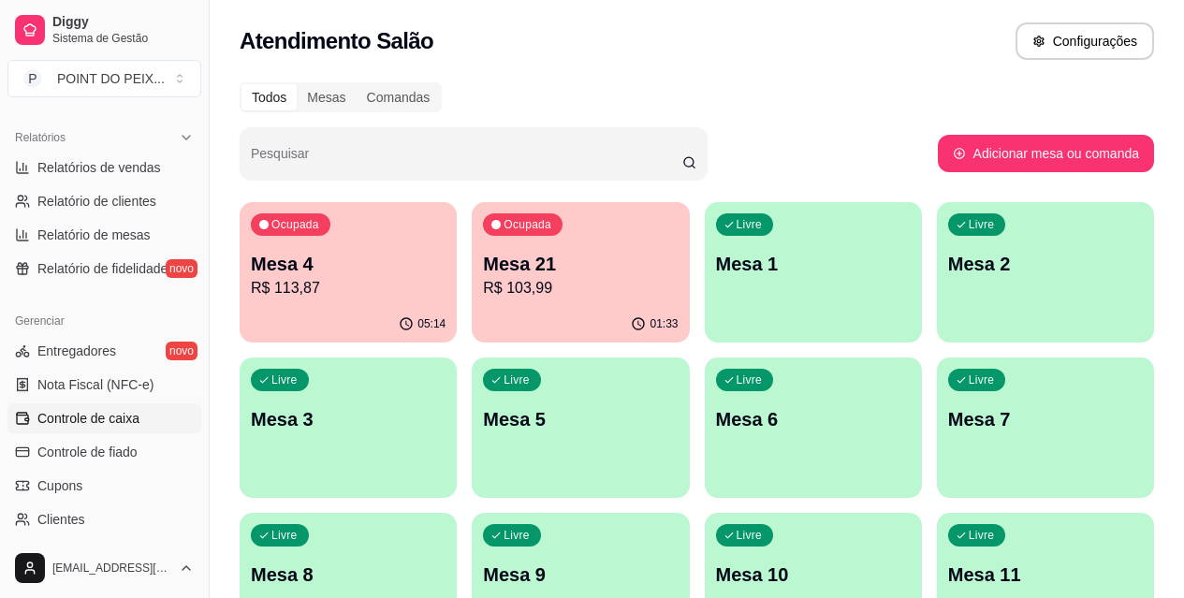
click at [121, 422] on span "Controle de caixa" at bounding box center [88, 418] width 102 height 19
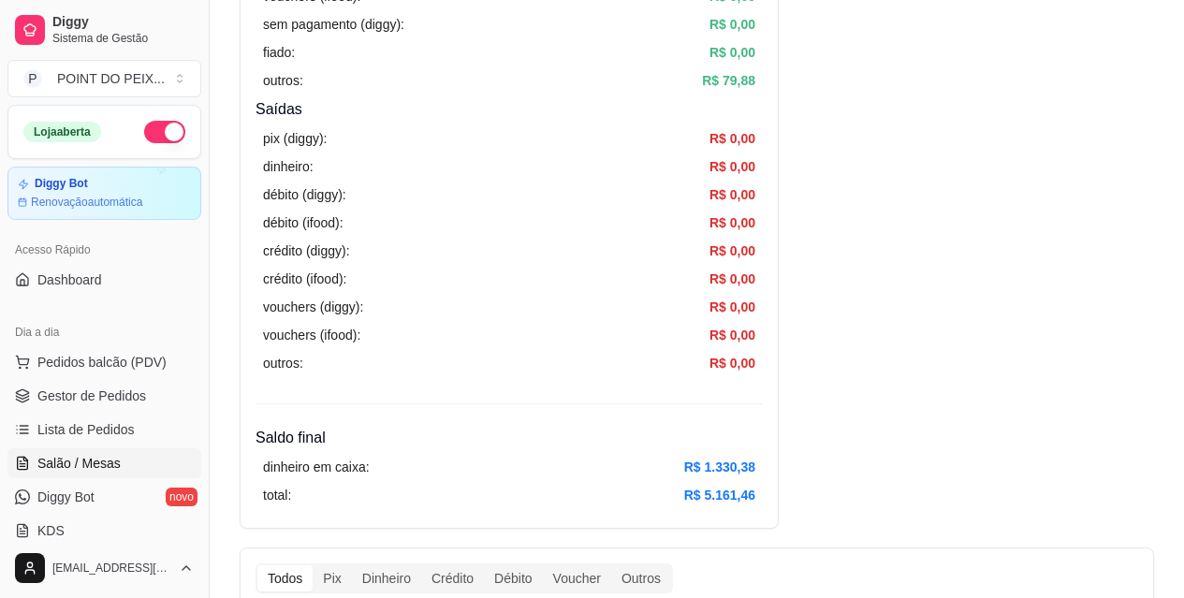
click at [92, 463] on span "Salão / Mesas" at bounding box center [78, 463] width 83 height 19
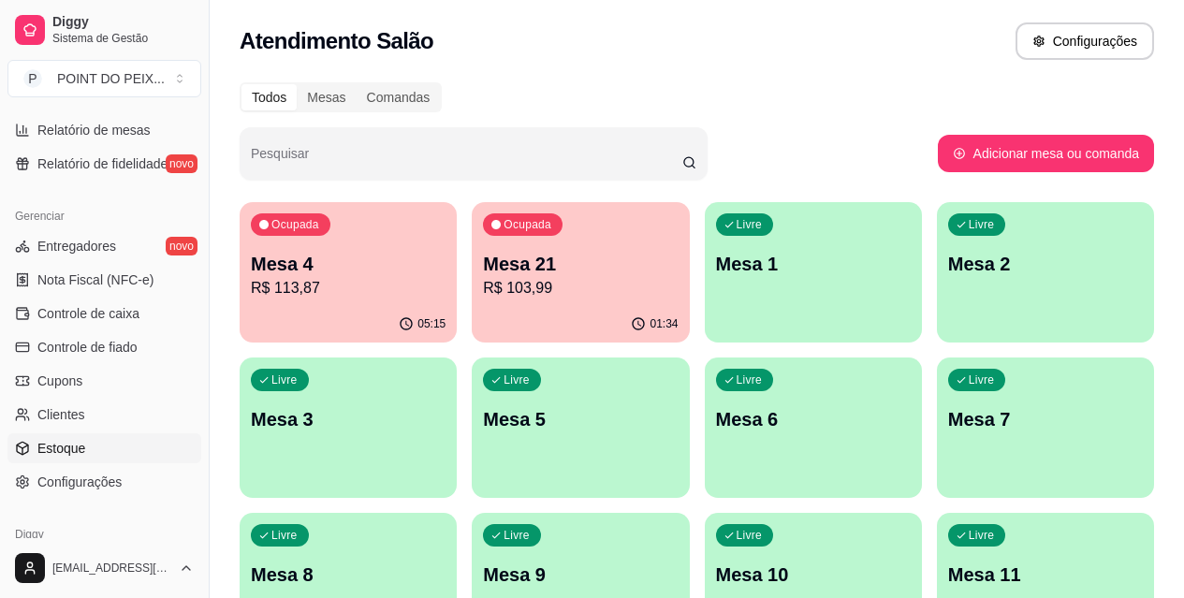
scroll to position [655, 0]
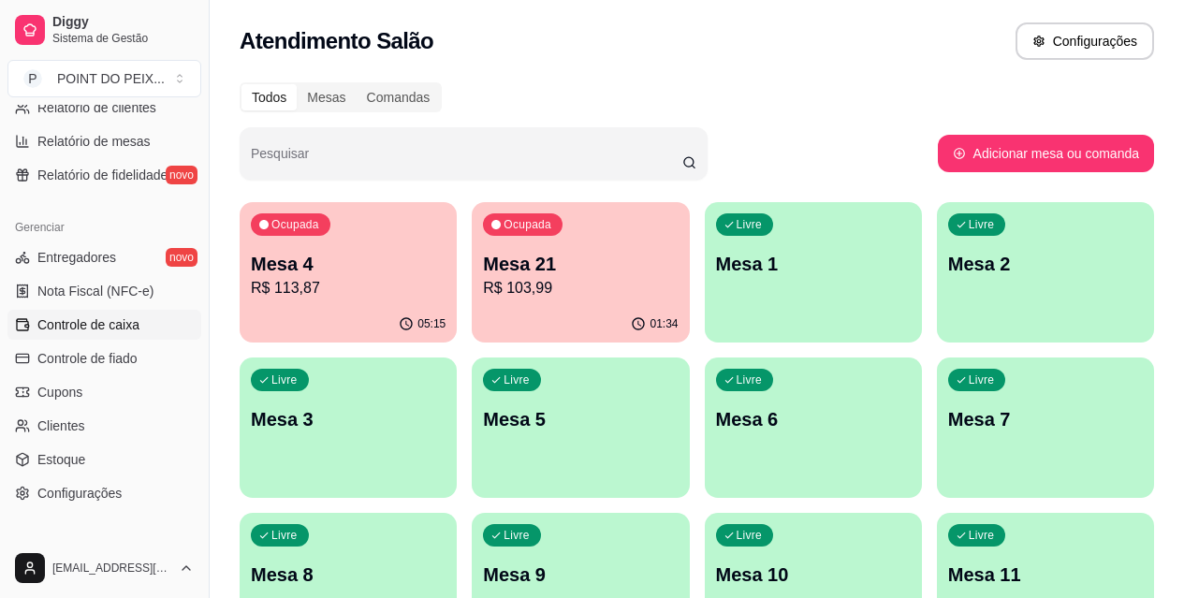
click at [105, 322] on span "Controle de caixa" at bounding box center [88, 325] width 102 height 19
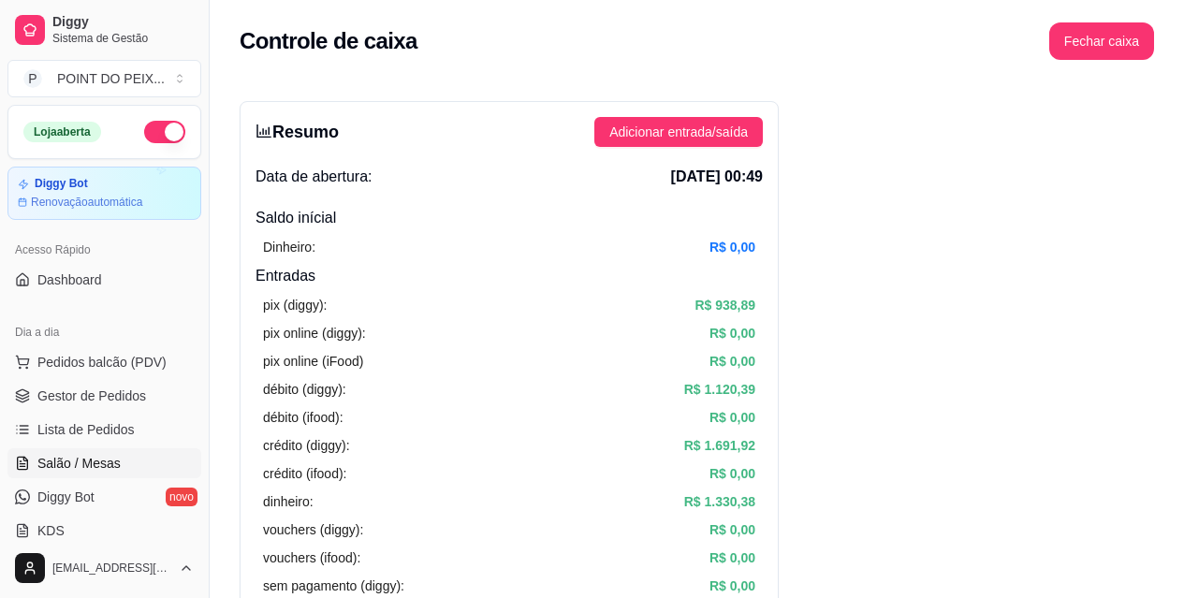
click at [93, 469] on span "Salão / Mesas" at bounding box center [78, 463] width 83 height 19
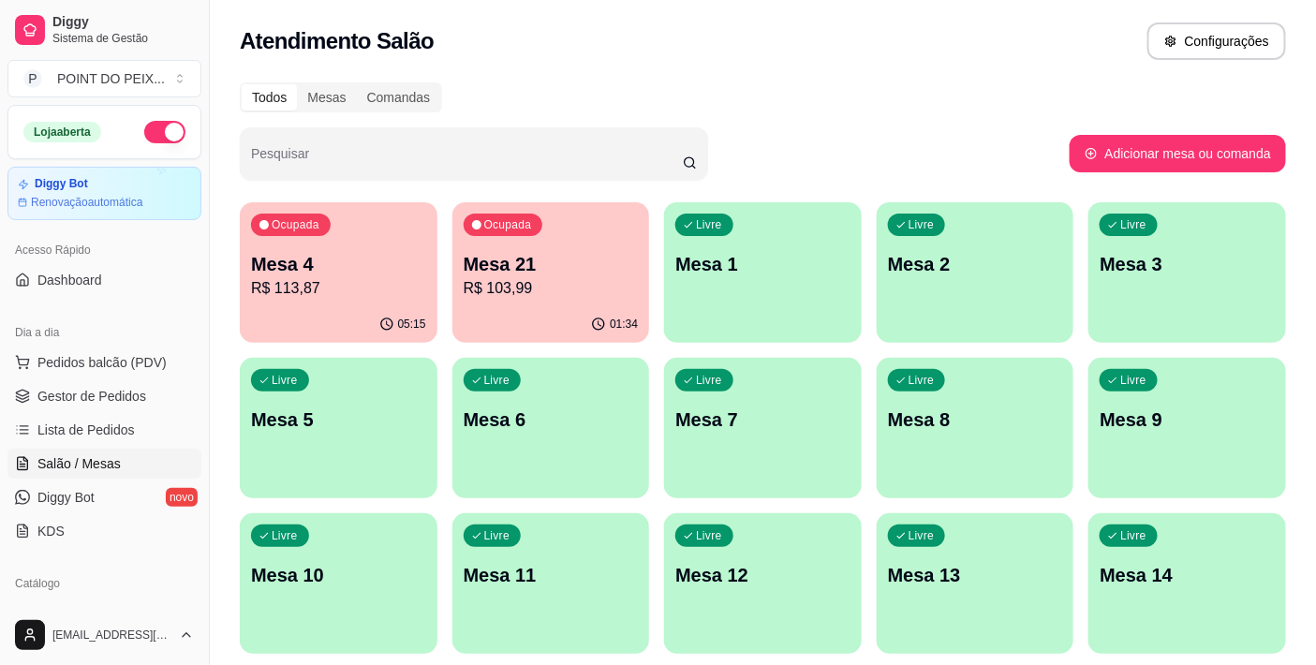
click at [318, 253] on p "Mesa 4" at bounding box center [338, 264] width 175 height 26
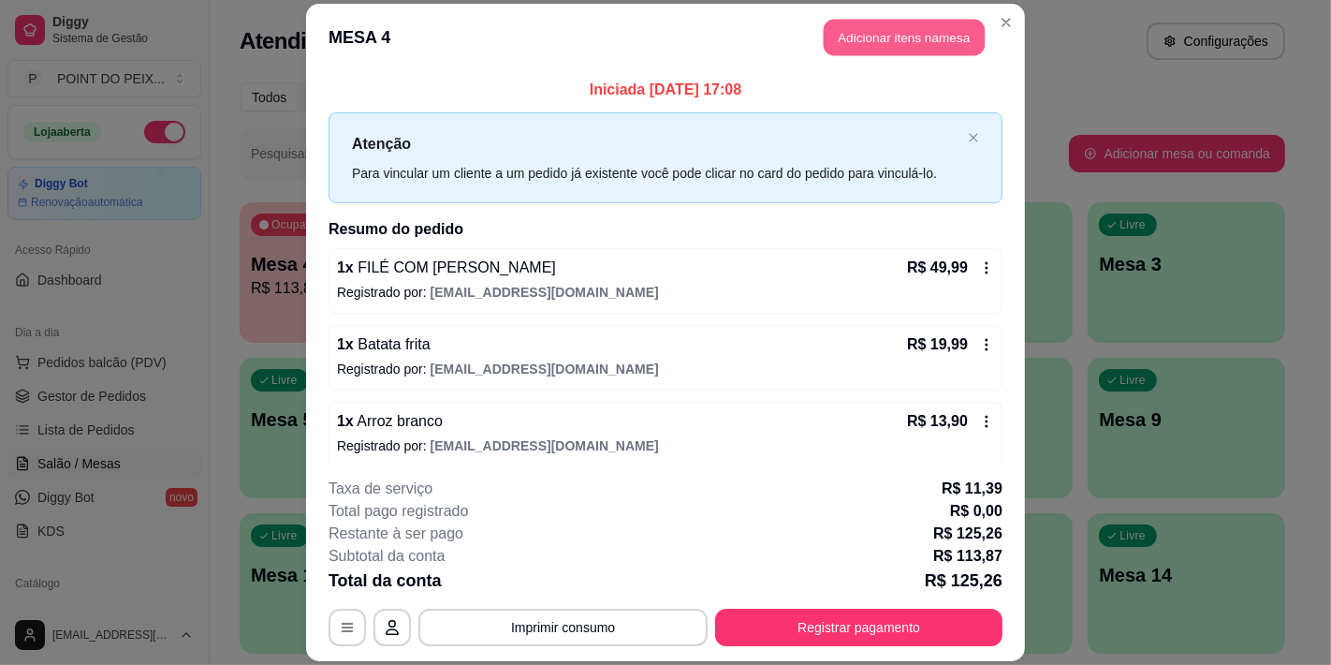
click at [876, 34] on button "Adicionar itens na mesa" at bounding box center [904, 37] width 161 height 37
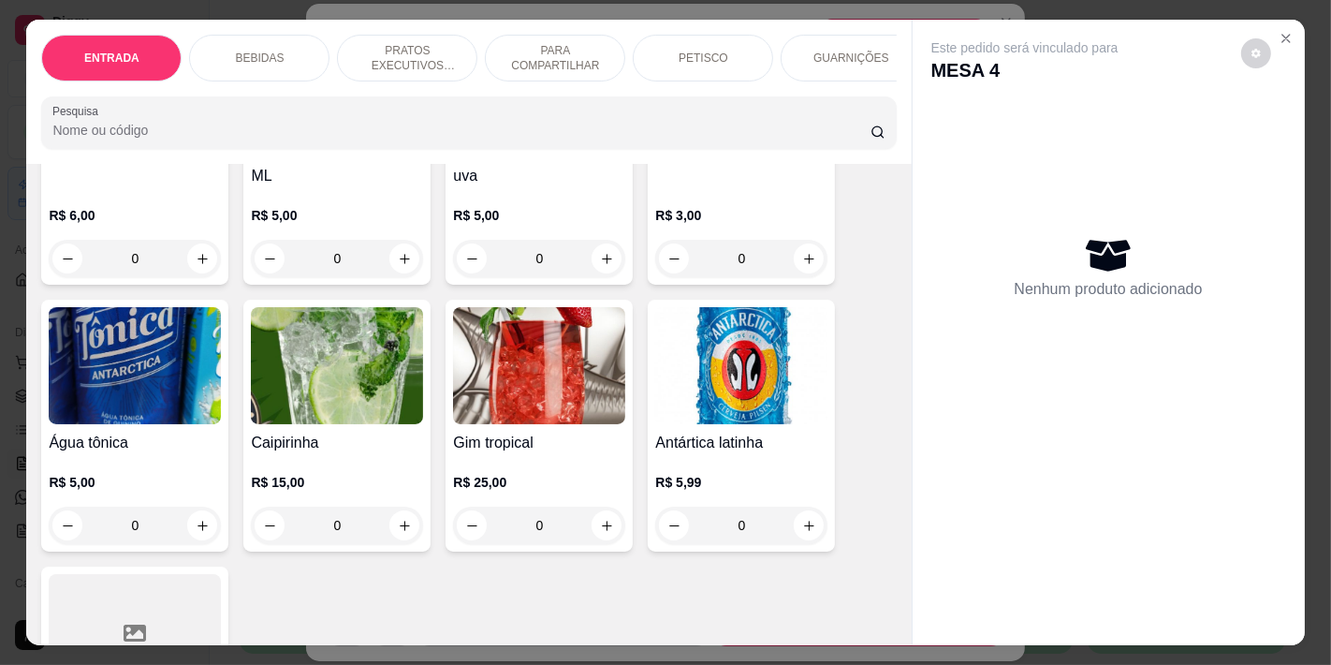
scroll to position [1144, 0]
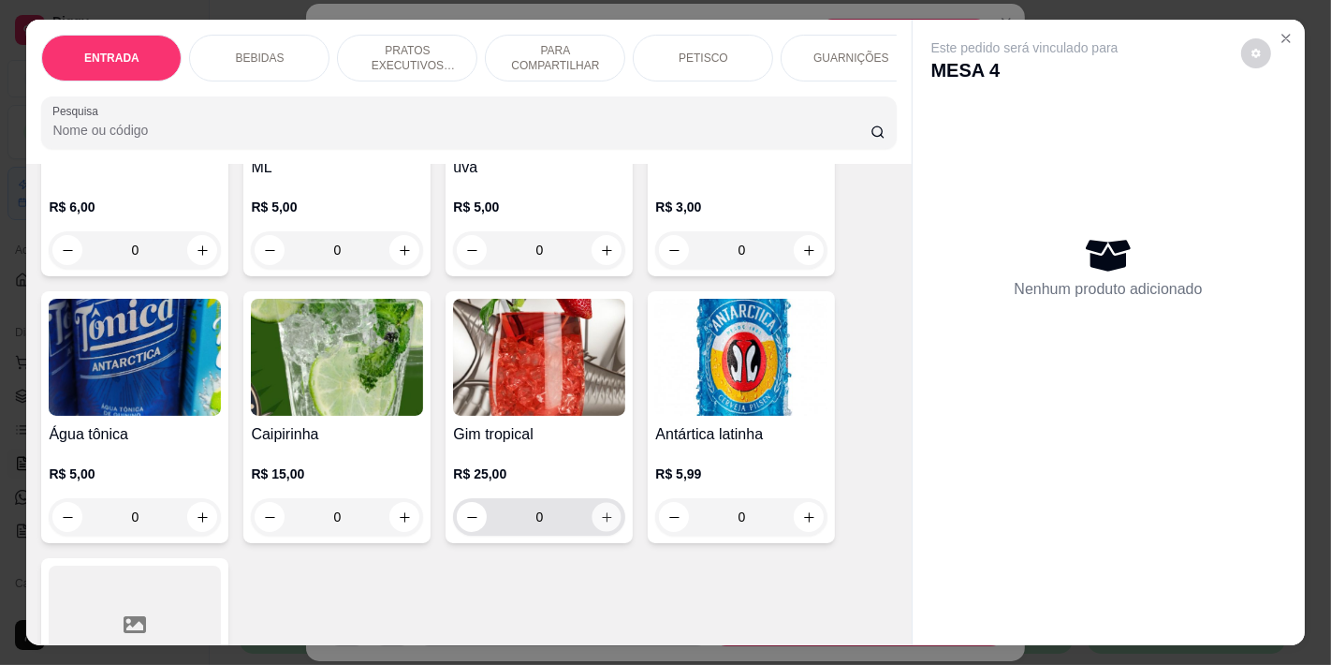
click at [595, 508] on button "increase-product-quantity" at bounding box center [607, 517] width 29 height 29
type input "1"
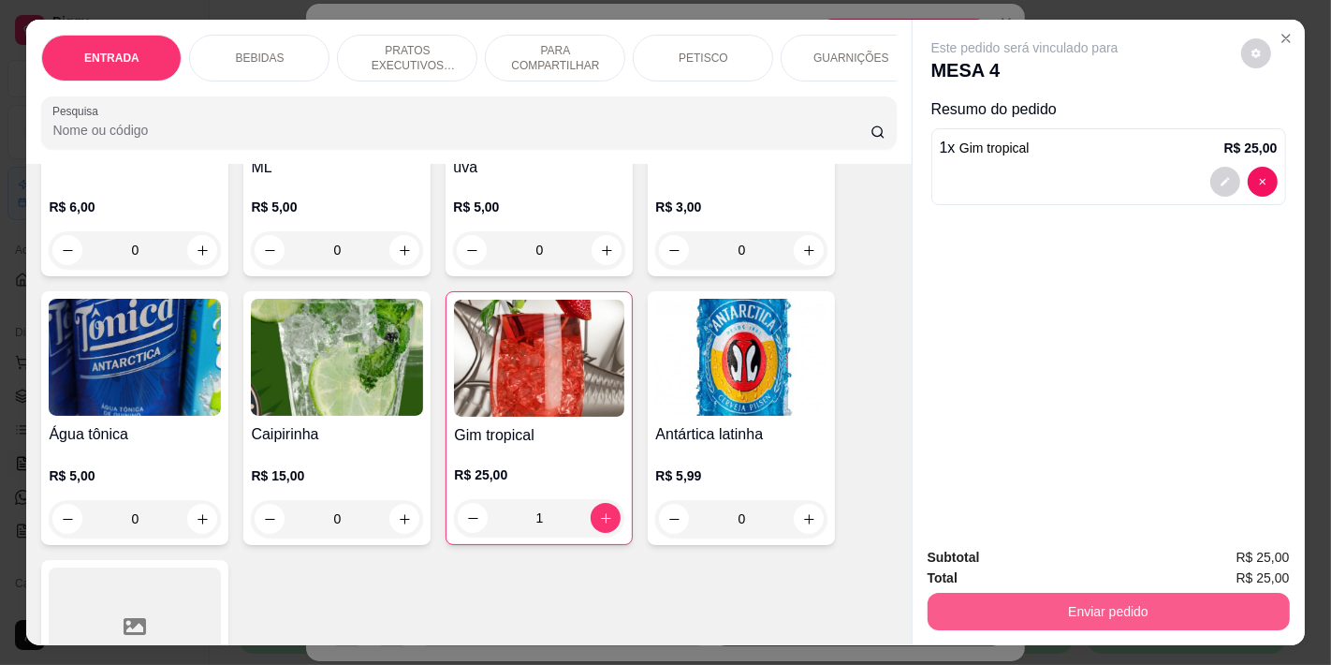
click at [1088, 597] on button "Enviar pedido" at bounding box center [1109, 611] width 362 height 37
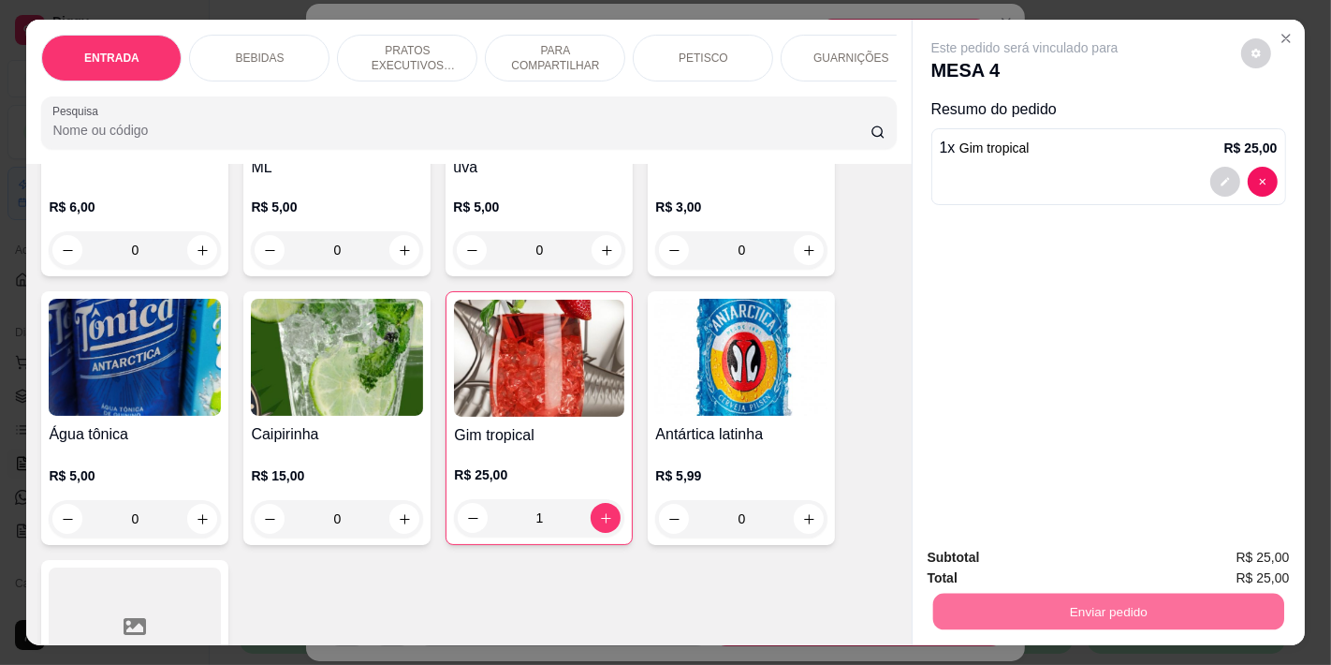
click at [979, 558] on button "Não registrar e enviar pedido" at bounding box center [1045, 556] width 189 height 35
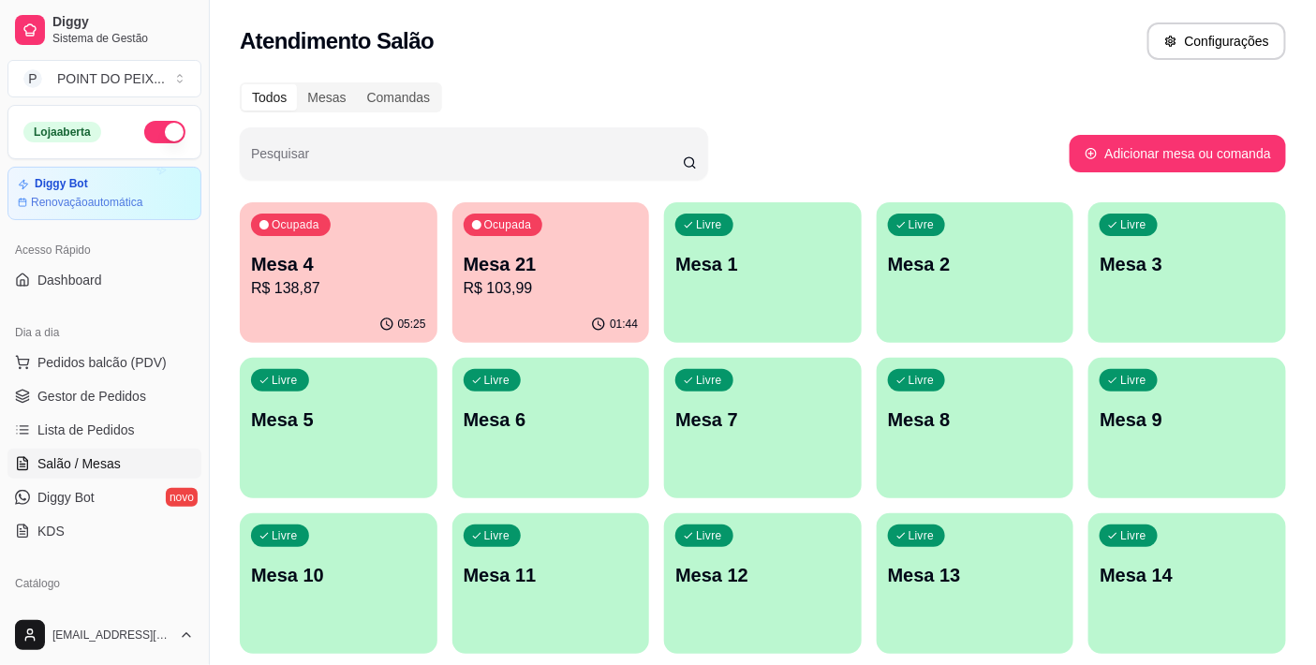
click at [379, 282] on p "R$ 138,87" at bounding box center [338, 288] width 175 height 22
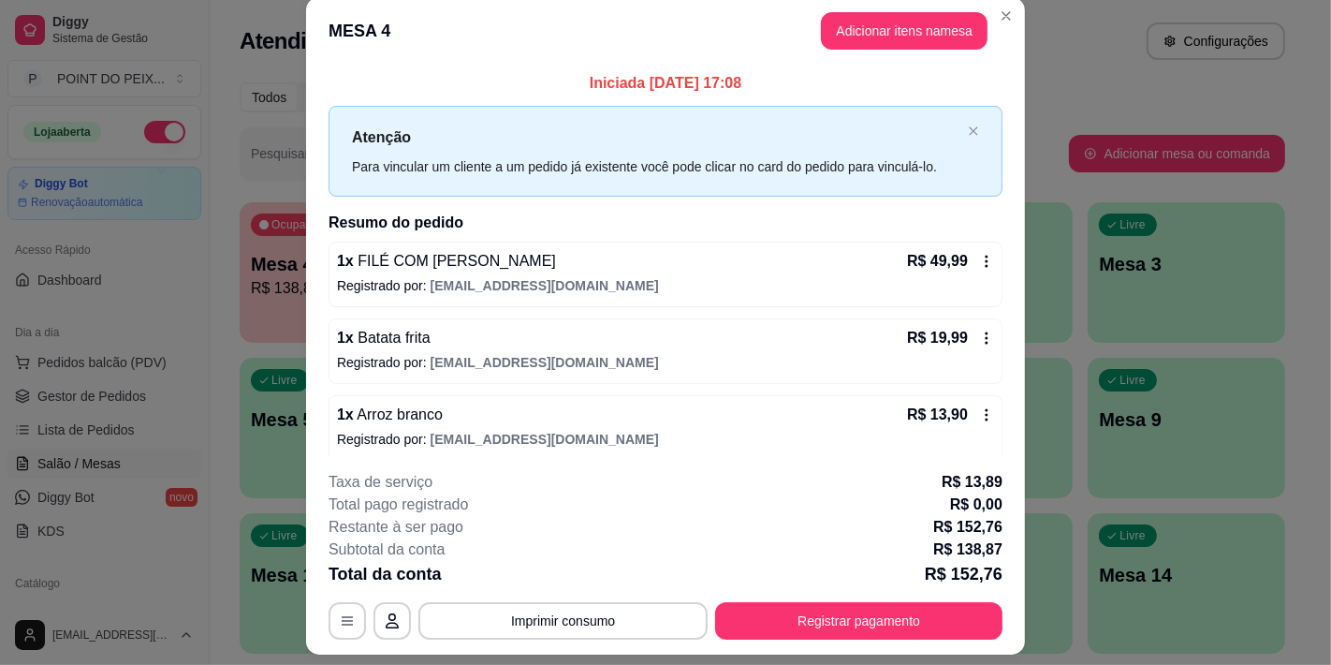
scroll to position [0, 0]
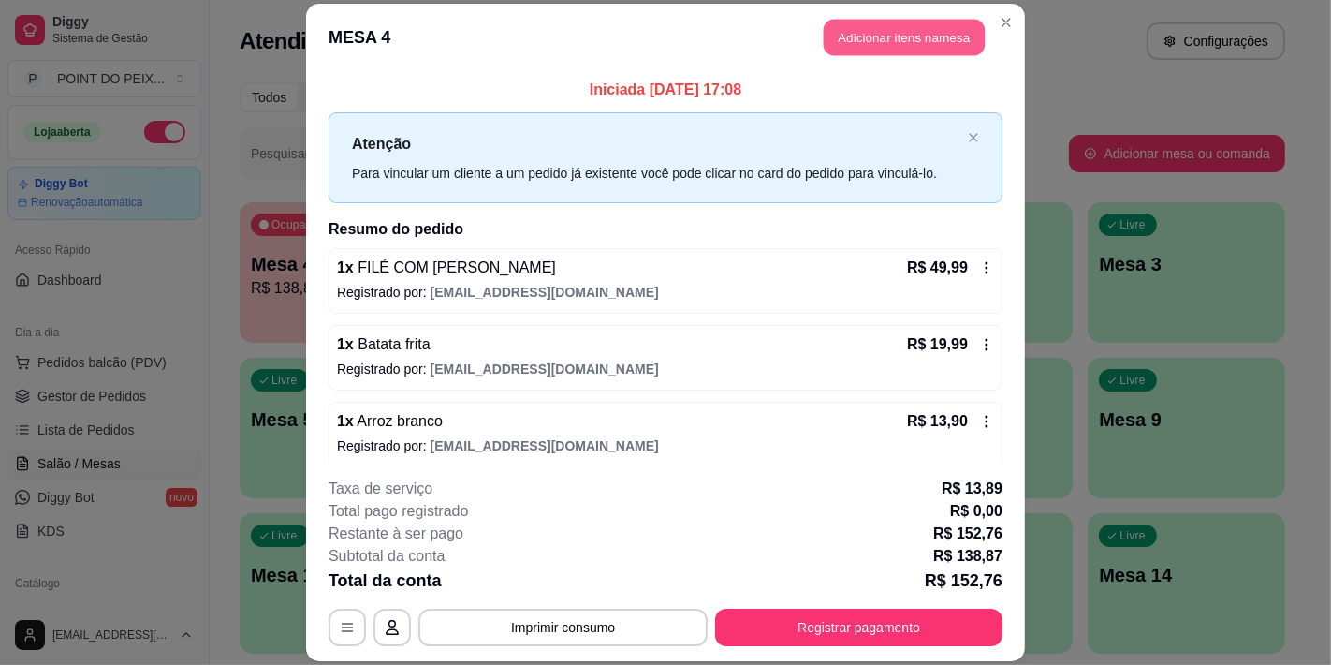
click at [883, 30] on button "Adicionar itens na mesa" at bounding box center [904, 37] width 161 height 37
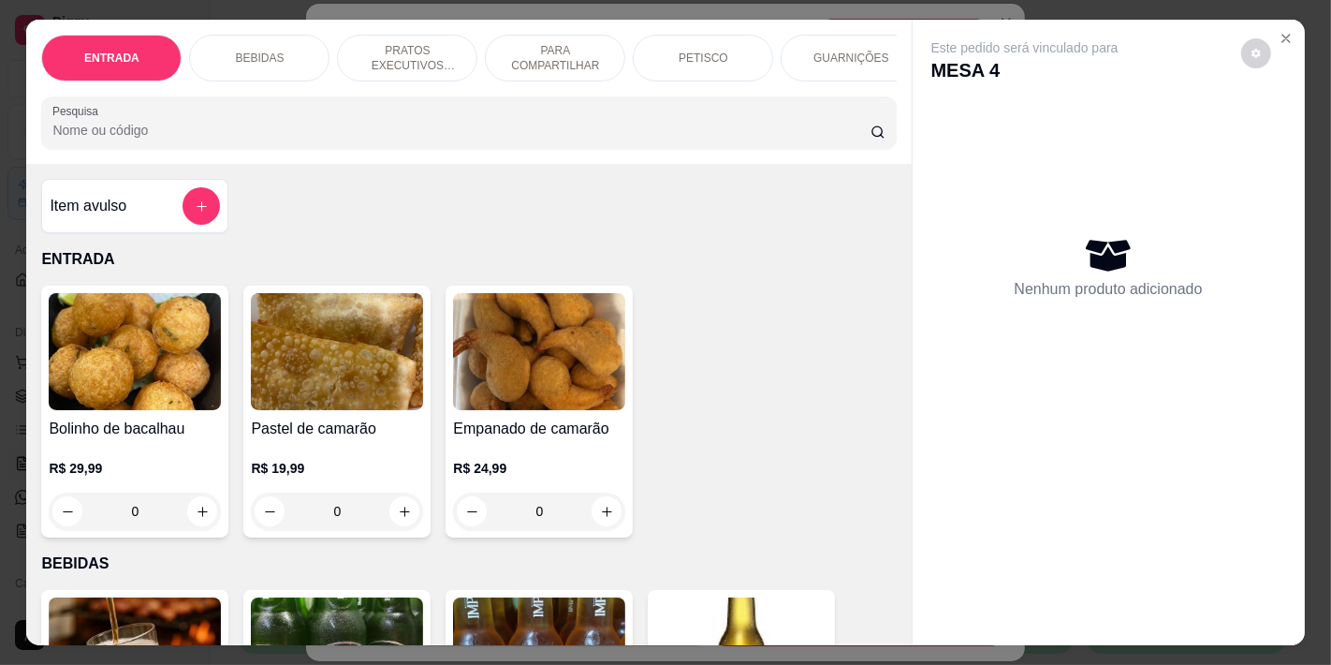
click at [704, 52] on p "PETISCO" at bounding box center [704, 58] width 50 height 15
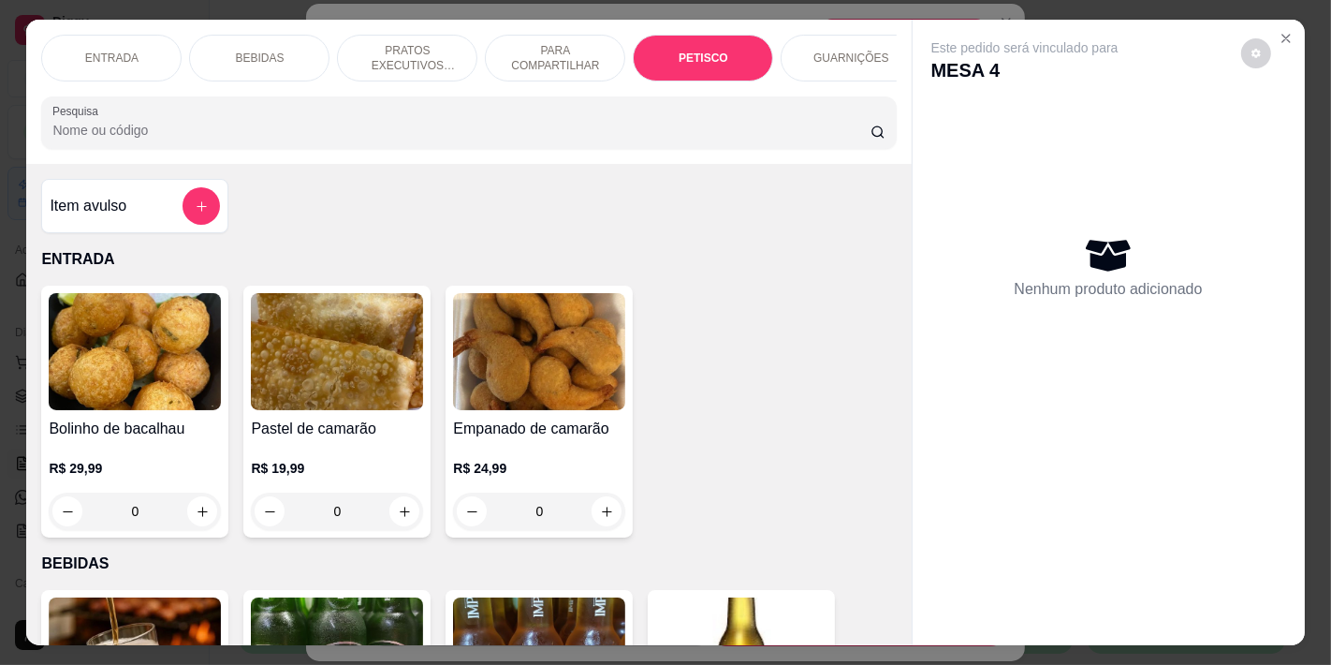
scroll to position [48, 0]
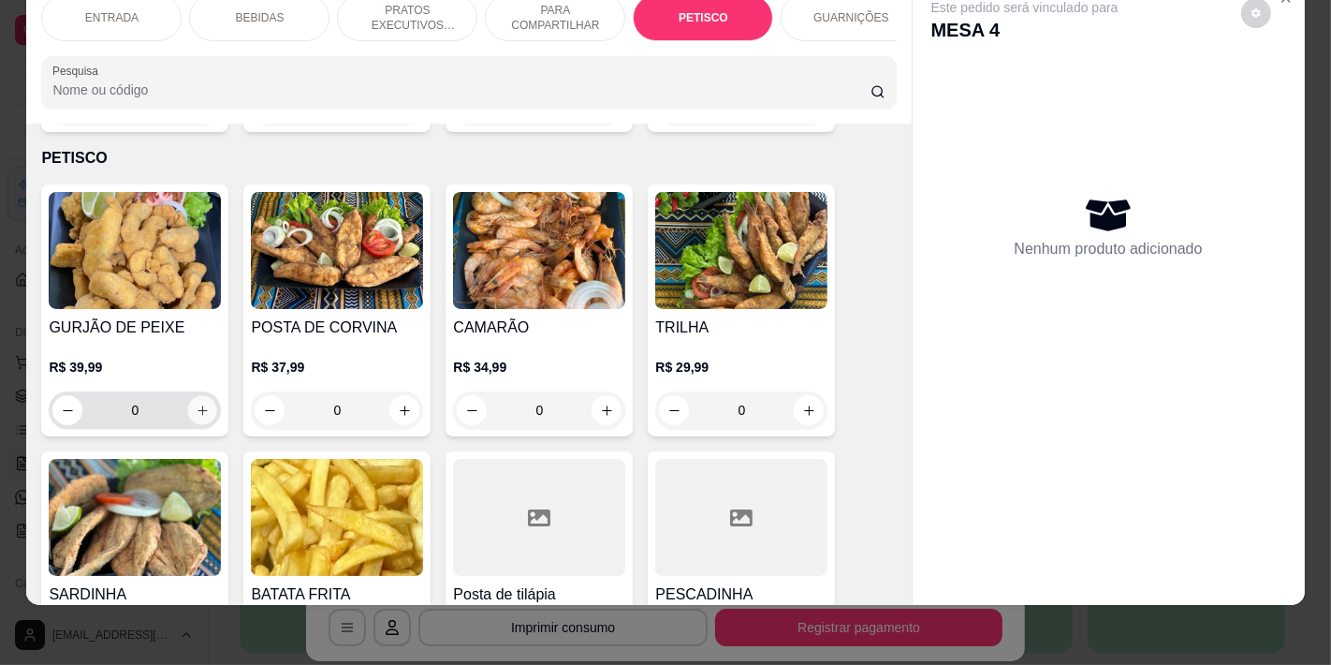
click at [196, 404] on icon "increase-product-quantity" at bounding box center [203, 411] width 14 height 14
type input "1"
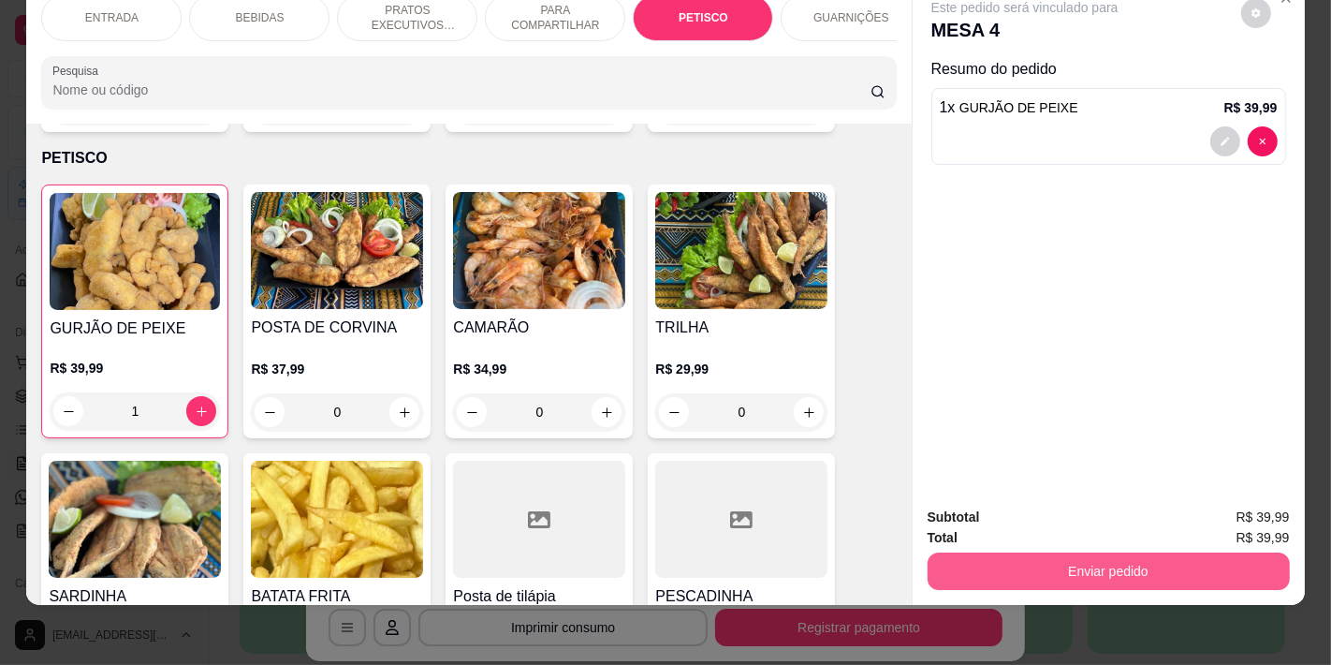
click at [1052, 560] on button "Enviar pedido" at bounding box center [1109, 570] width 362 height 37
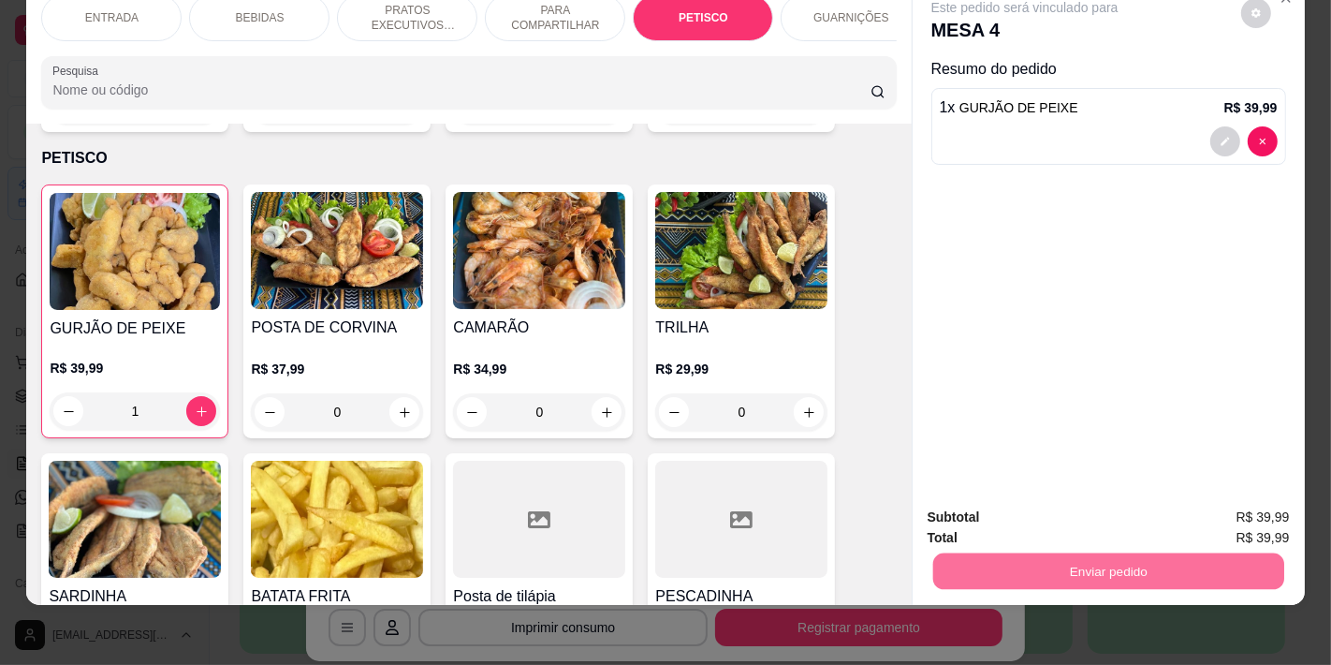
click at [1008, 507] on button "Não registrar e enviar pedido" at bounding box center [1045, 509] width 189 height 35
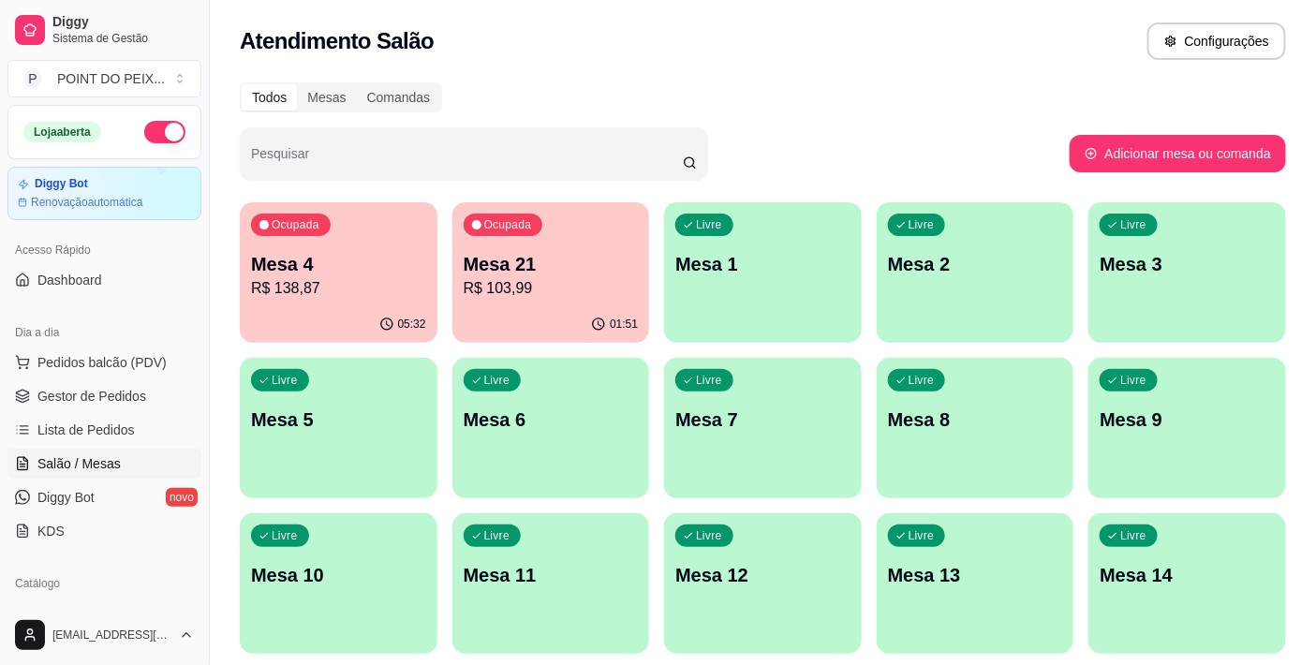
click at [548, 257] on p "Mesa 21" at bounding box center [550, 264] width 175 height 26
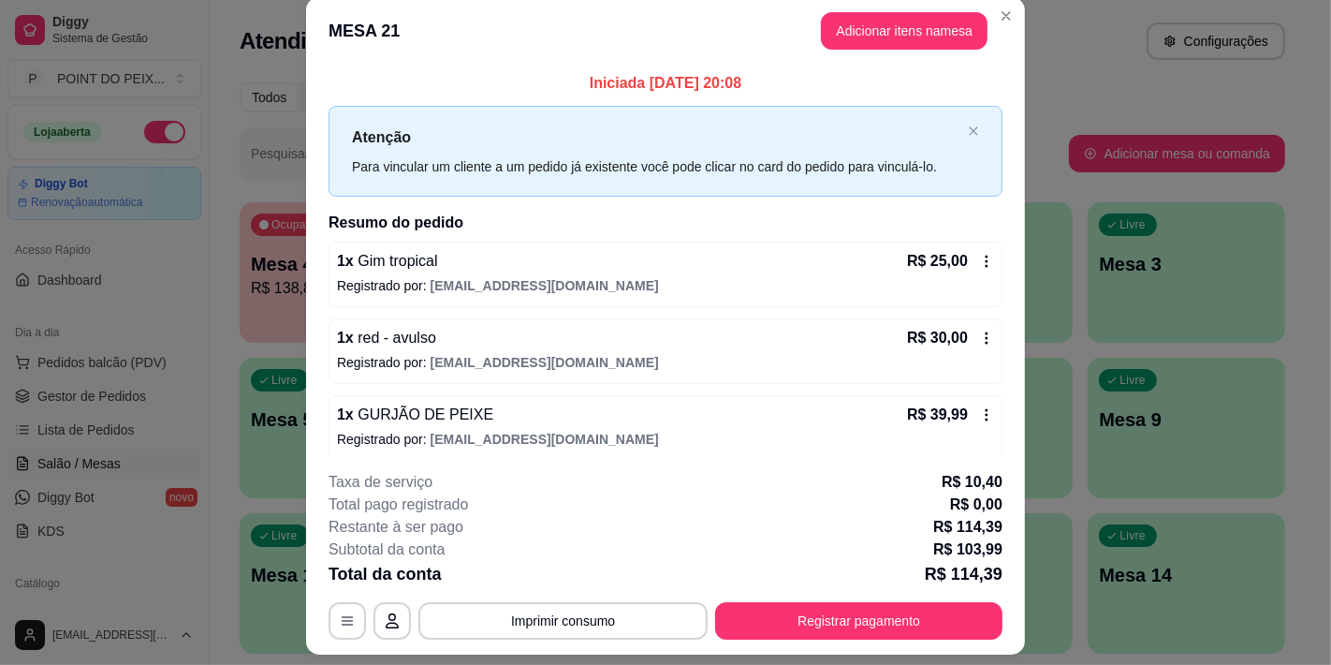
scroll to position [0, 0]
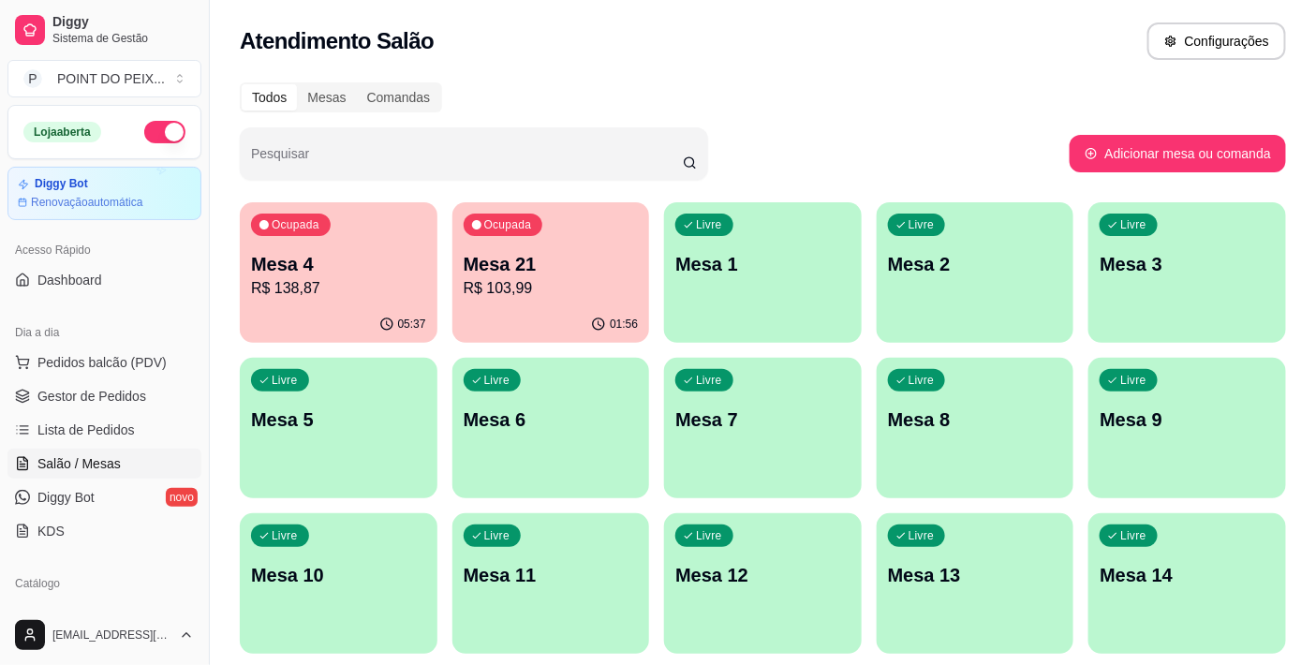
click at [1140, 290] on div "Livre Mesa 3" at bounding box center [1187, 261] width 198 height 118
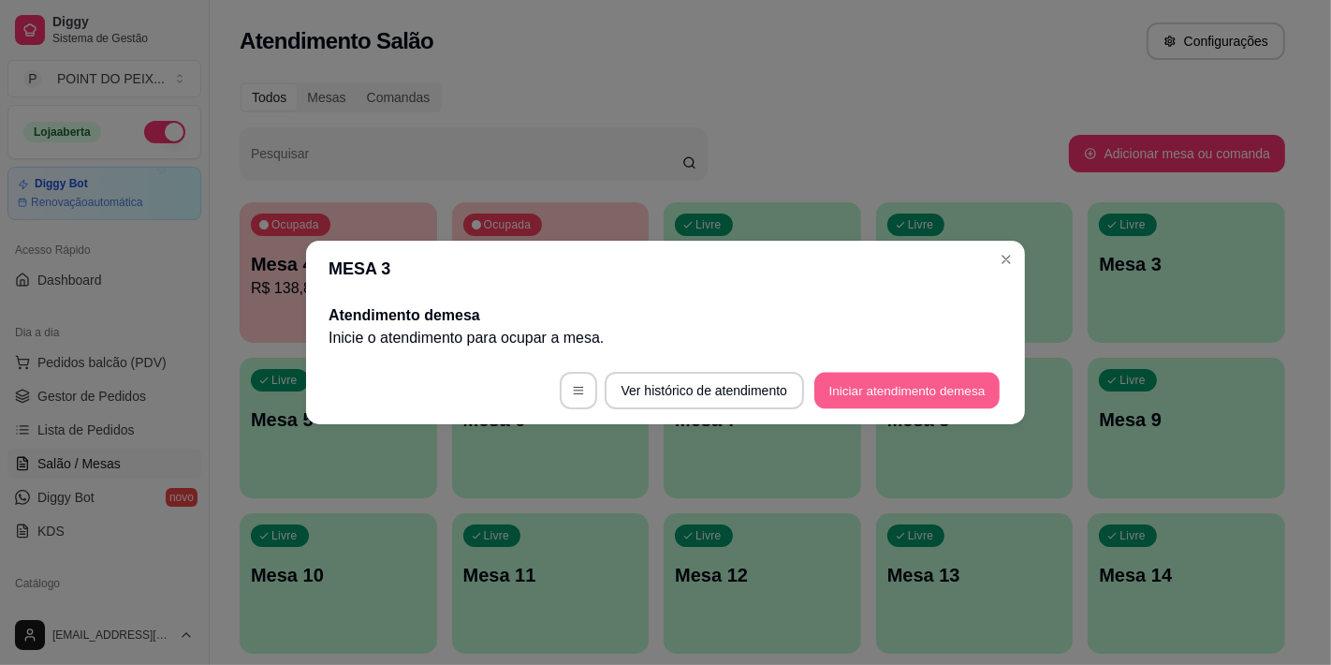
click at [902, 386] on button "Iniciar atendimento de mesa" at bounding box center [907, 391] width 185 height 37
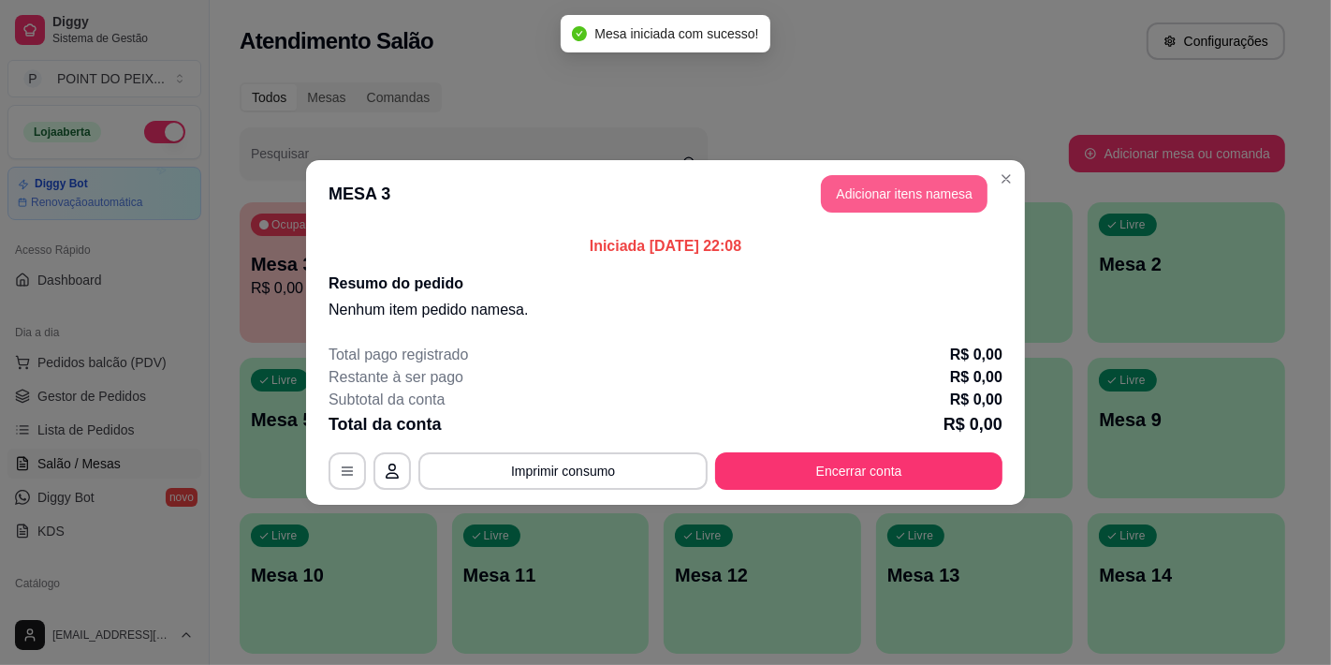
click at [904, 193] on button "Adicionar itens na mesa" at bounding box center [904, 193] width 167 height 37
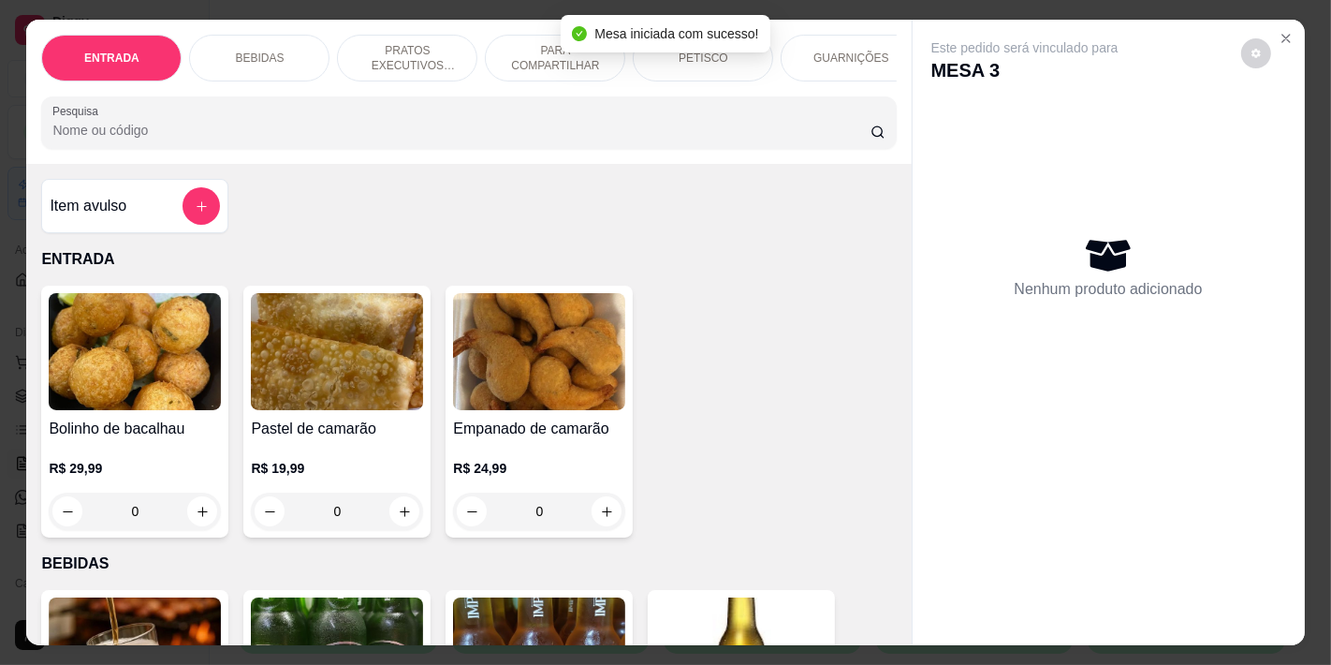
click at [265, 51] on p "BEBIDAS" at bounding box center [259, 58] width 49 height 15
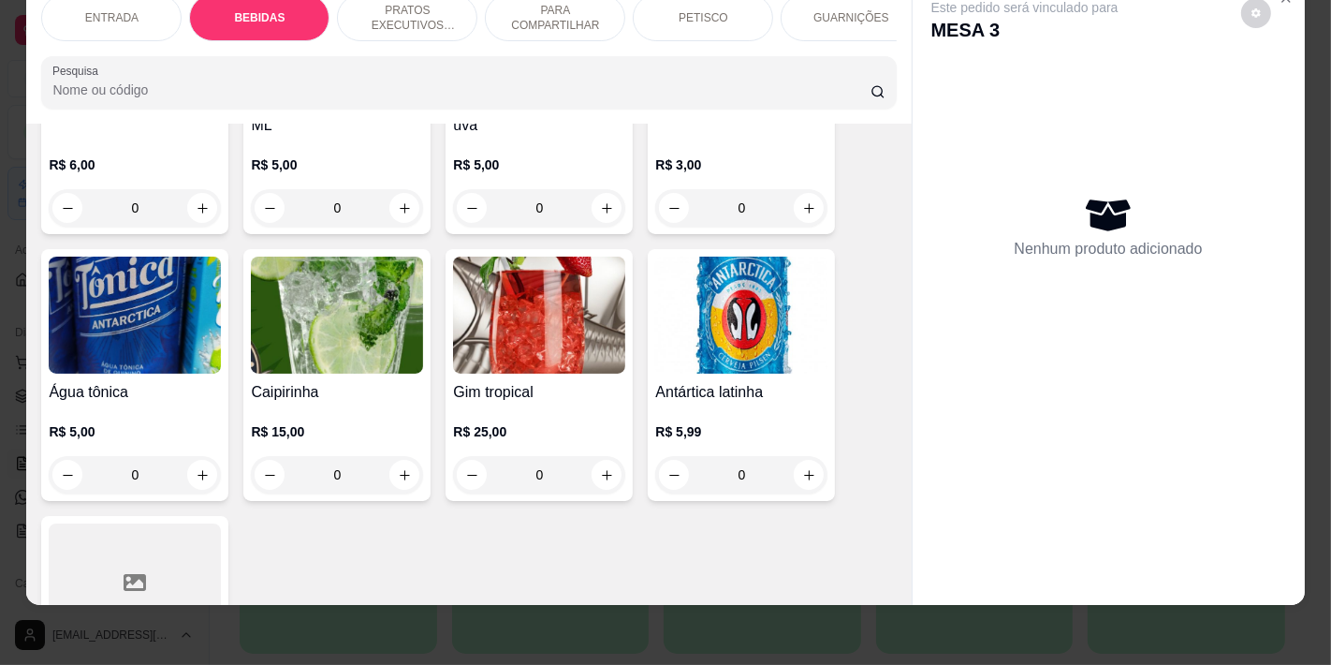
scroll to position [1325, 0]
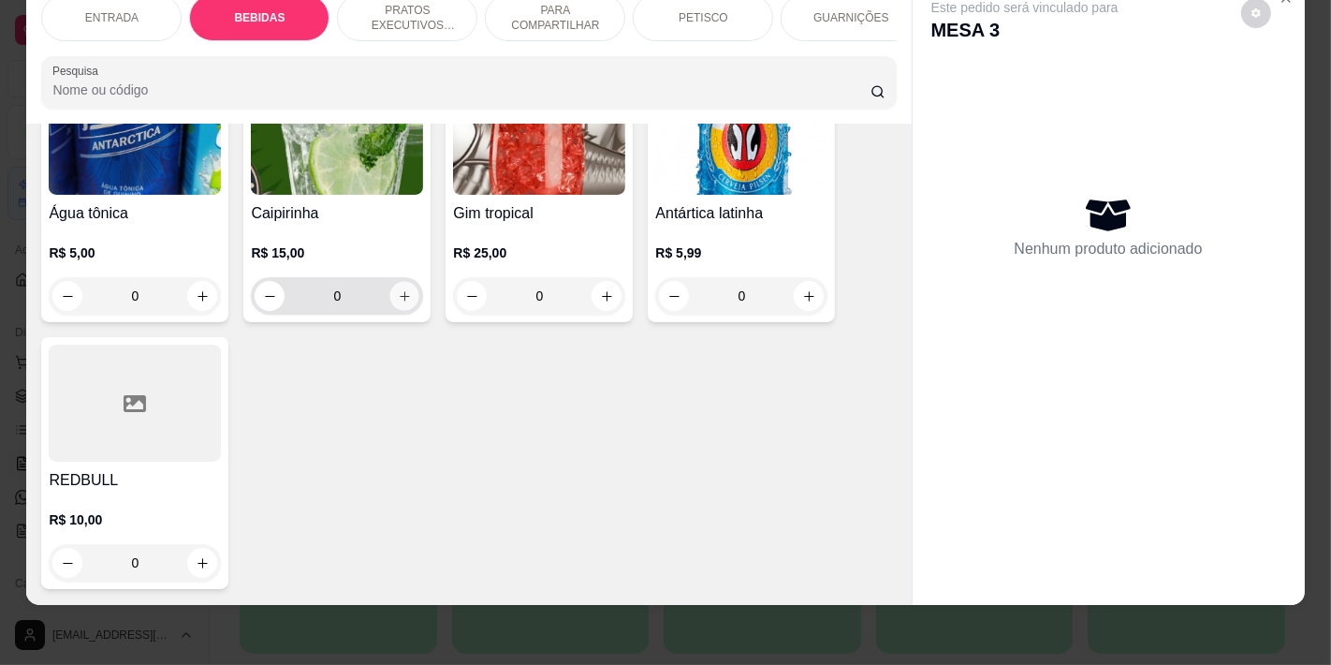
click at [398, 289] on icon "increase-product-quantity" at bounding box center [405, 296] width 14 height 14
type input "1"
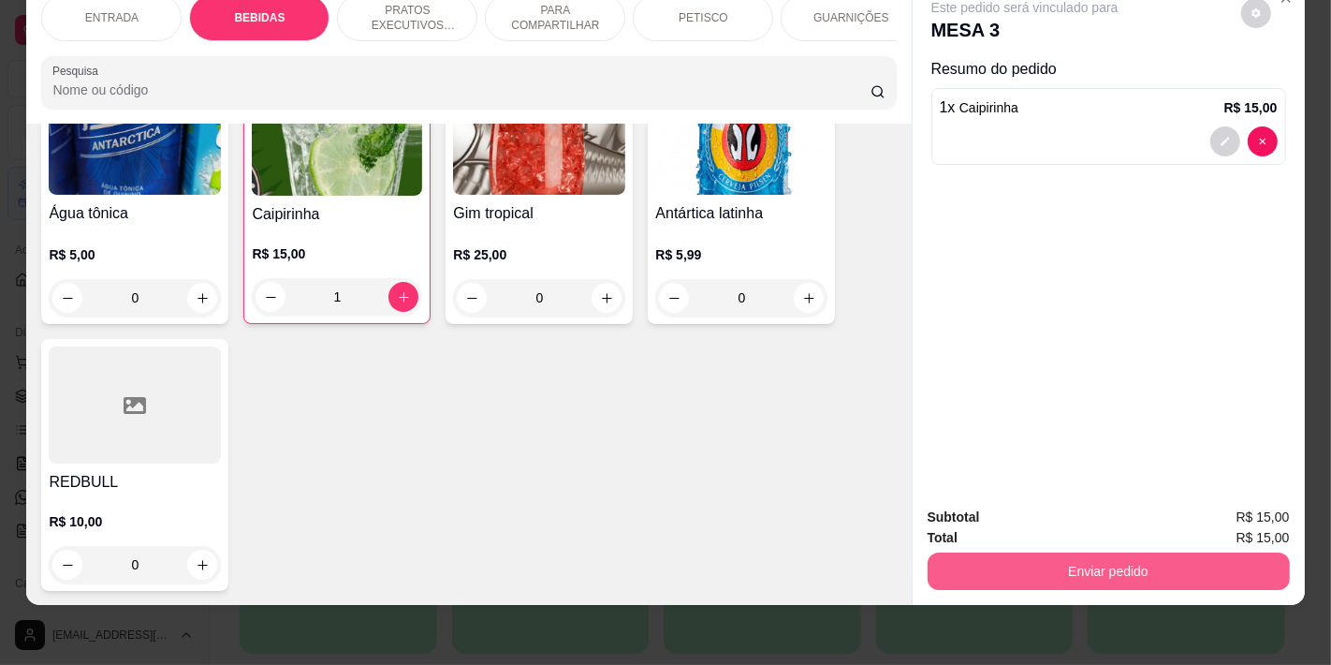
click at [1064, 552] on button "Enviar pedido" at bounding box center [1109, 570] width 362 height 37
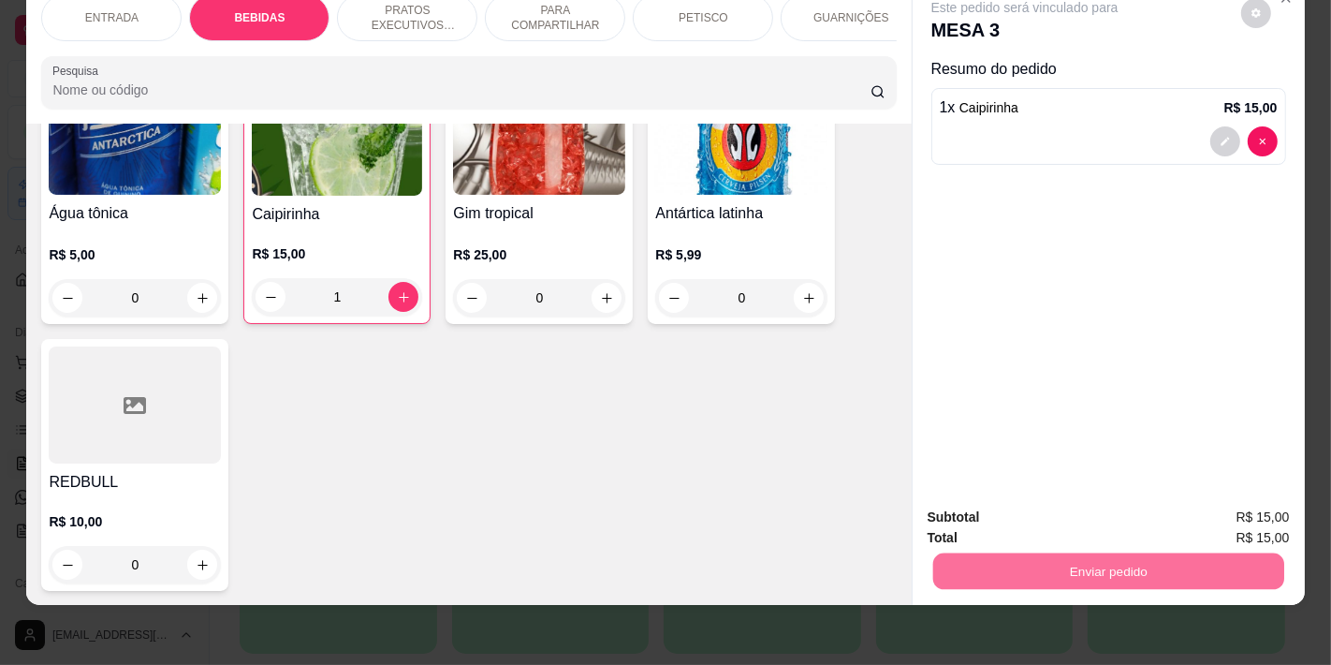
click at [1002, 512] on button "Não registrar e enviar pedido" at bounding box center [1045, 509] width 189 height 35
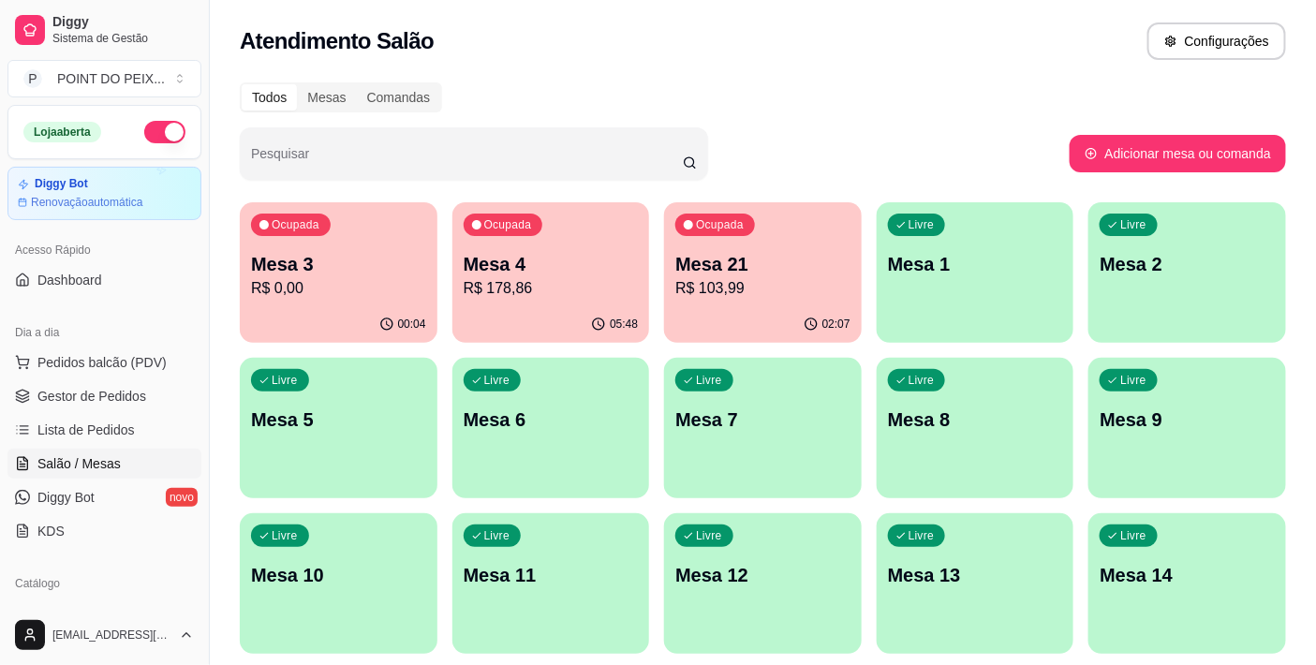
click at [342, 272] on p "Mesa 3" at bounding box center [338, 264] width 175 height 26
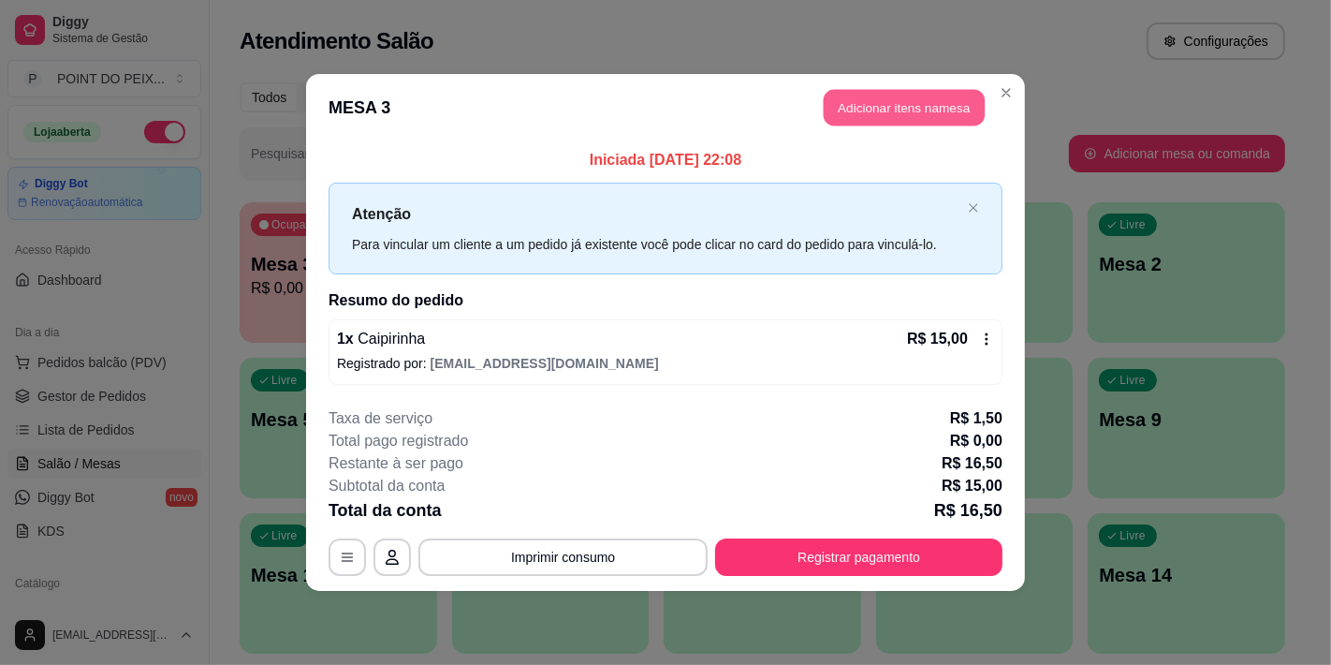
click at [862, 113] on button "Adicionar itens na mesa" at bounding box center [904, 108] width 161 height 37
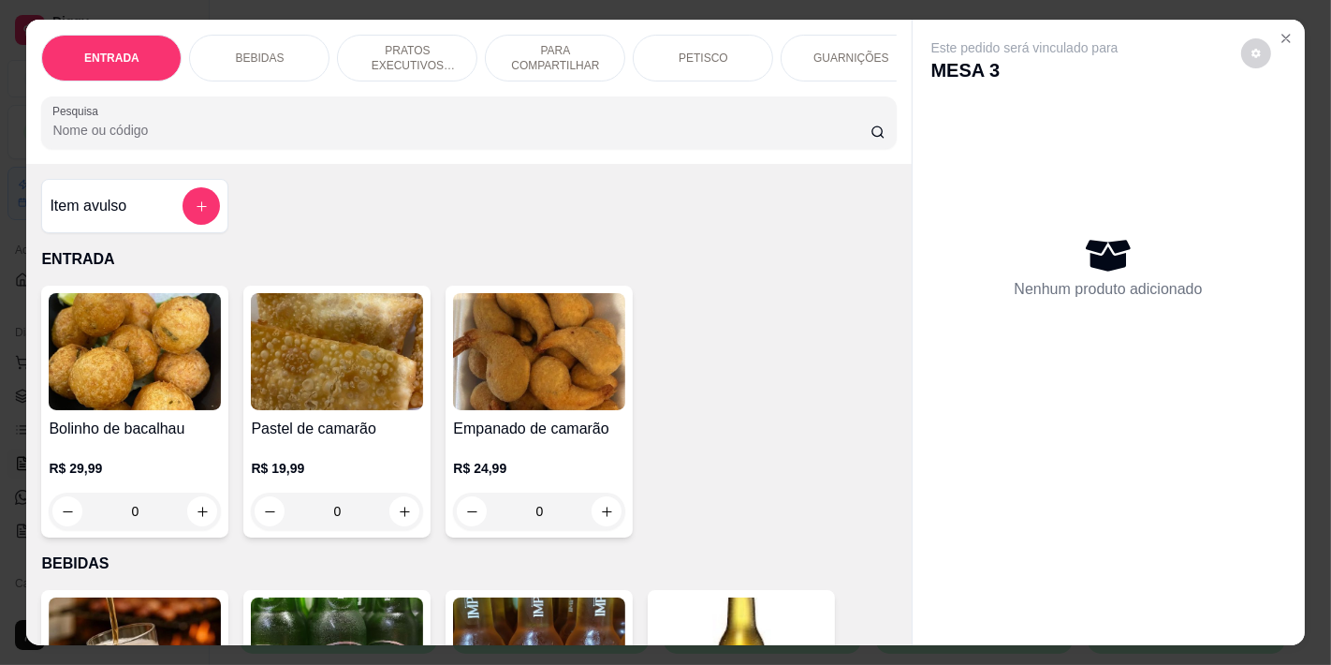
click at [256, 52] on p "BEBIDAS" at bounding box center [259, 58] width 49 height 15
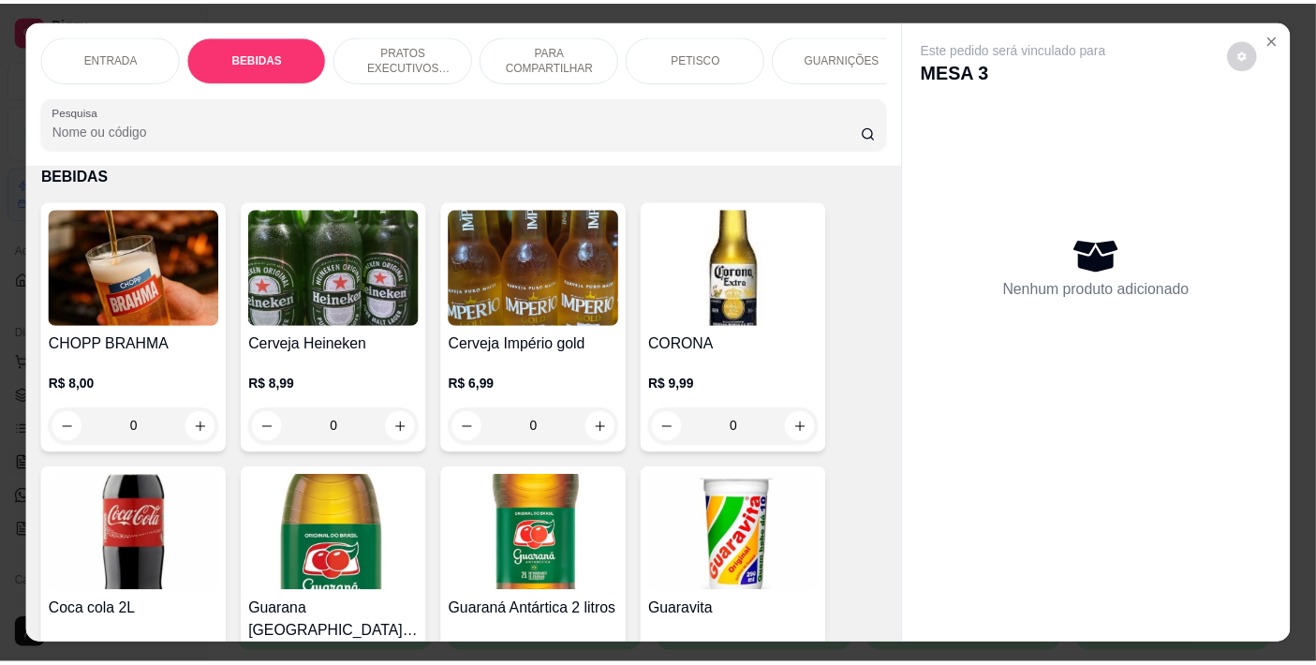
scroll to position [48, 0]
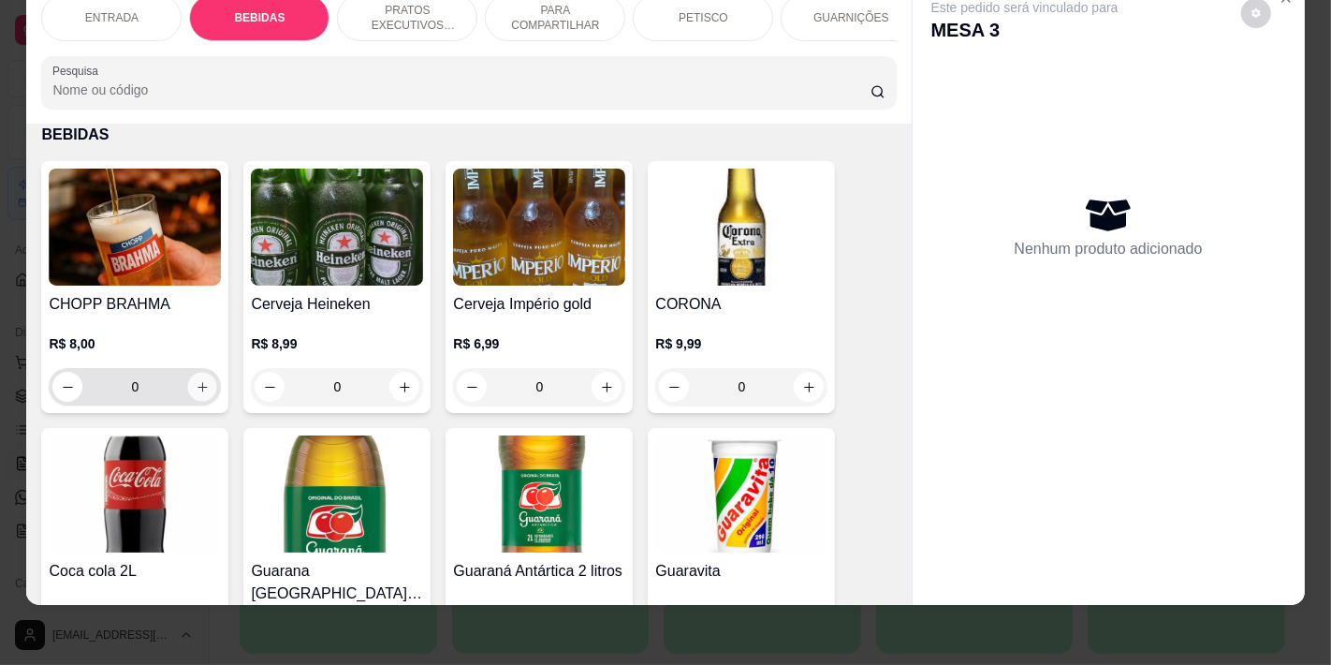
click at [199, 388] on icon "increase-product-quantity" at bounding box center [203, 387] width 14 height 14
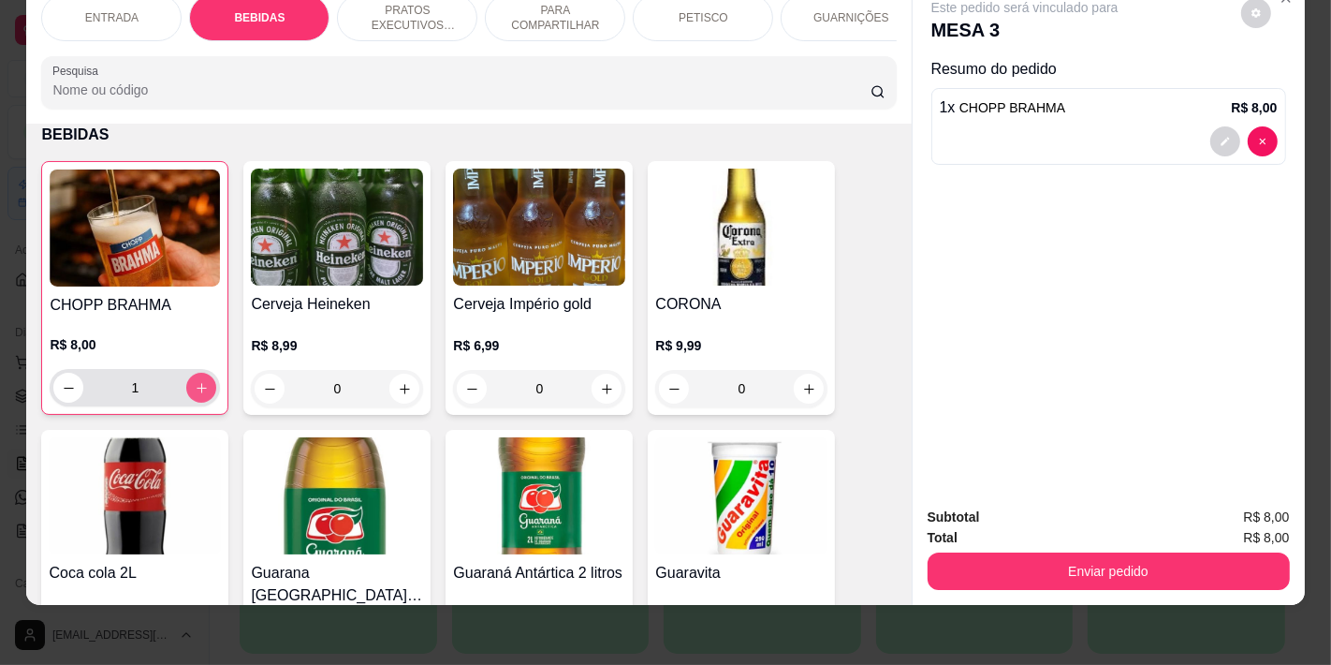
click at [199, 388] on icon "increase-product-quantity" at bounding box center [202, 388] width 14 height 14
type input "3"
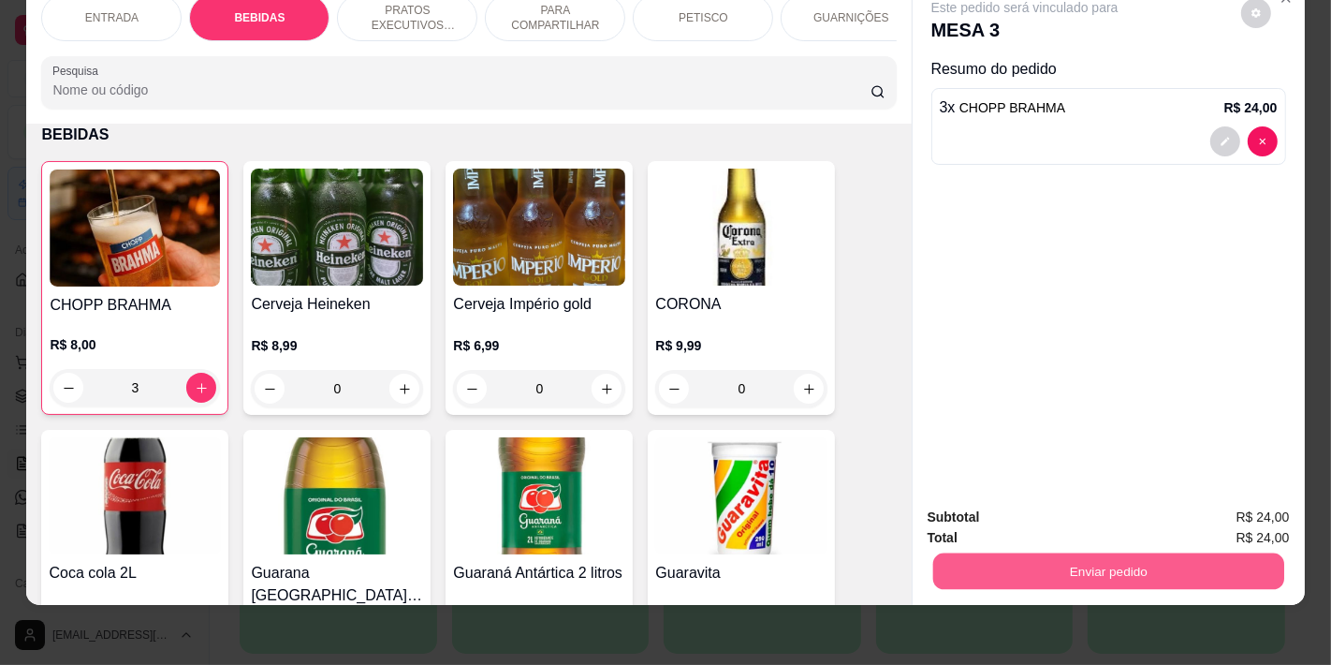
click at [1012, 552] on button "Enviar pedido" at bounding box center [1108, 570] width 351 height 37
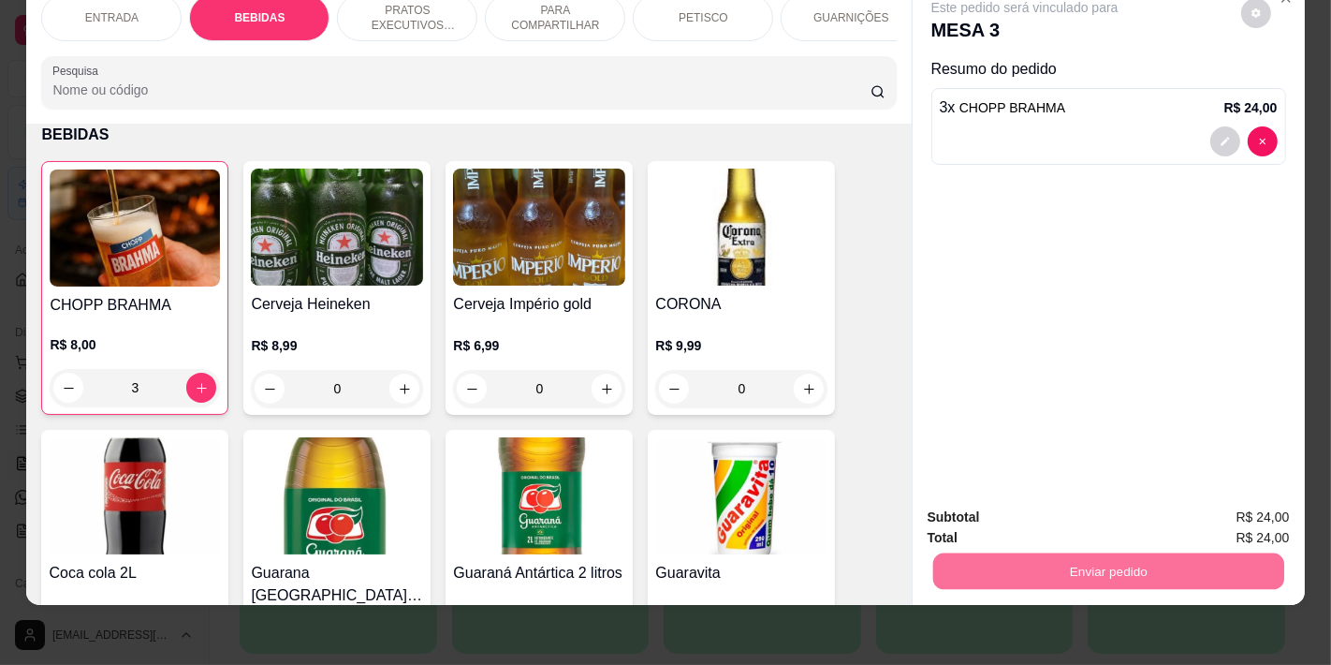
click at [1016, 511] on button "Não registrar e enviar pedido" at bounding box center [1045, 510] width 195 height 36
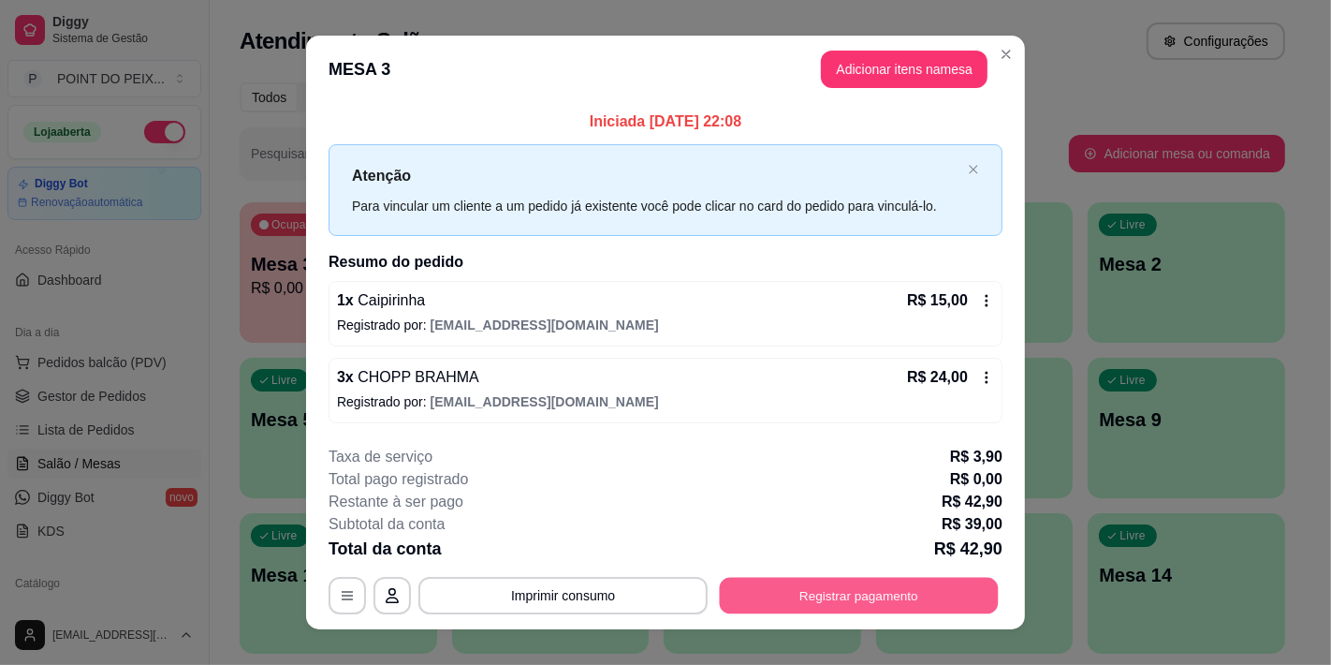
click at [846, 597] on button "Registrar pagamento" at bounding box center [859, 595] width 279 height 37
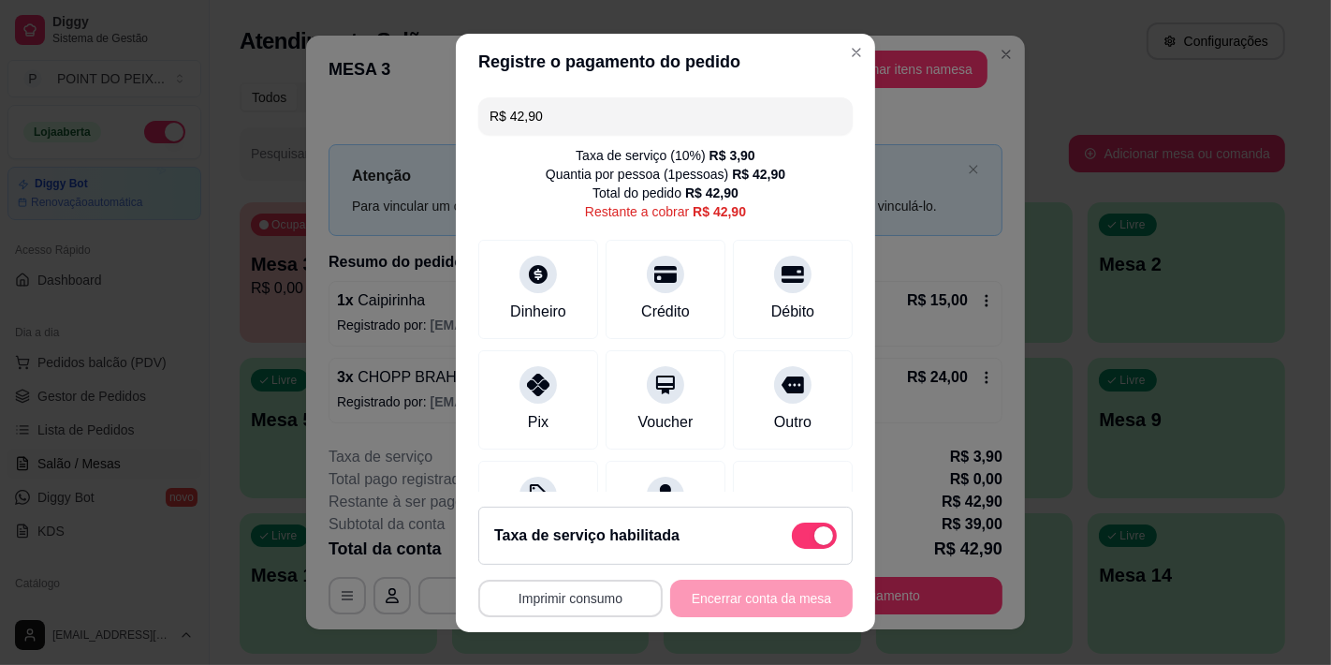
click at [568, 597] on button "Imprimir consumo" at bounding box center [570, 598] width 184 height 37
click at [575, 549] on button "IMPRESSORA" at bounding box center [565, 554] width 136 height 30
click at [781, 273] on icon at bounding box center [793, 268] width 24 height 19
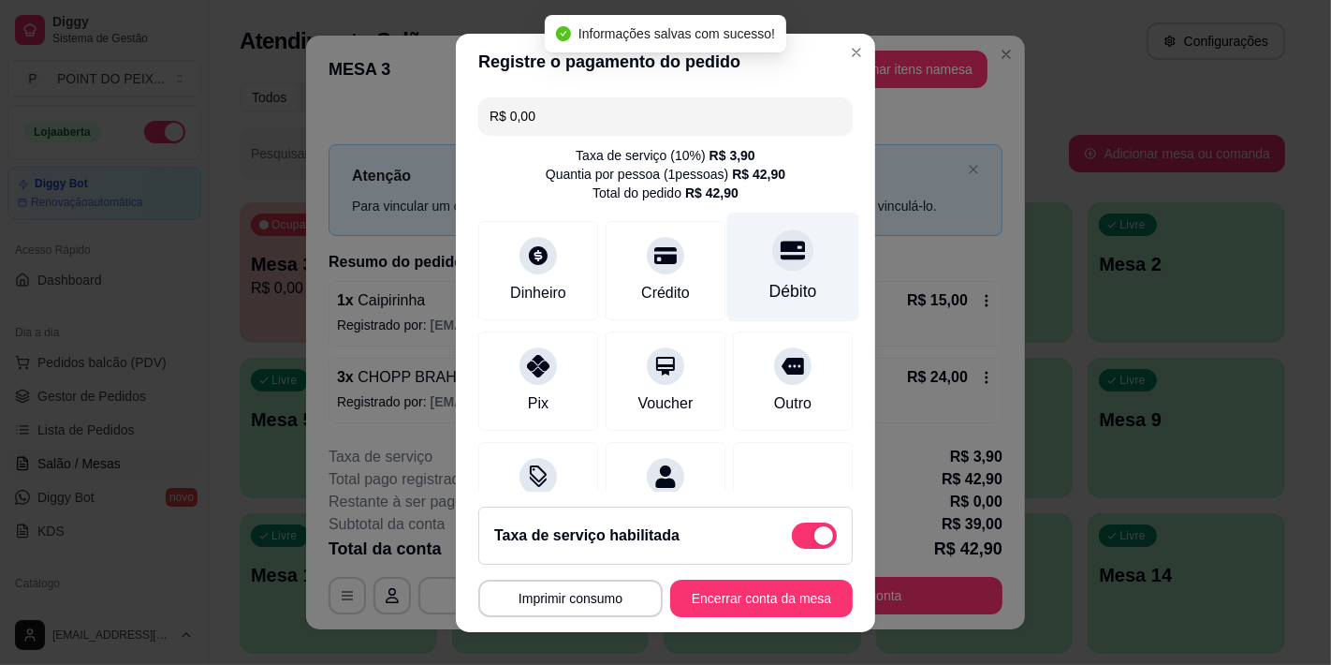
type input "R$ 0,00"
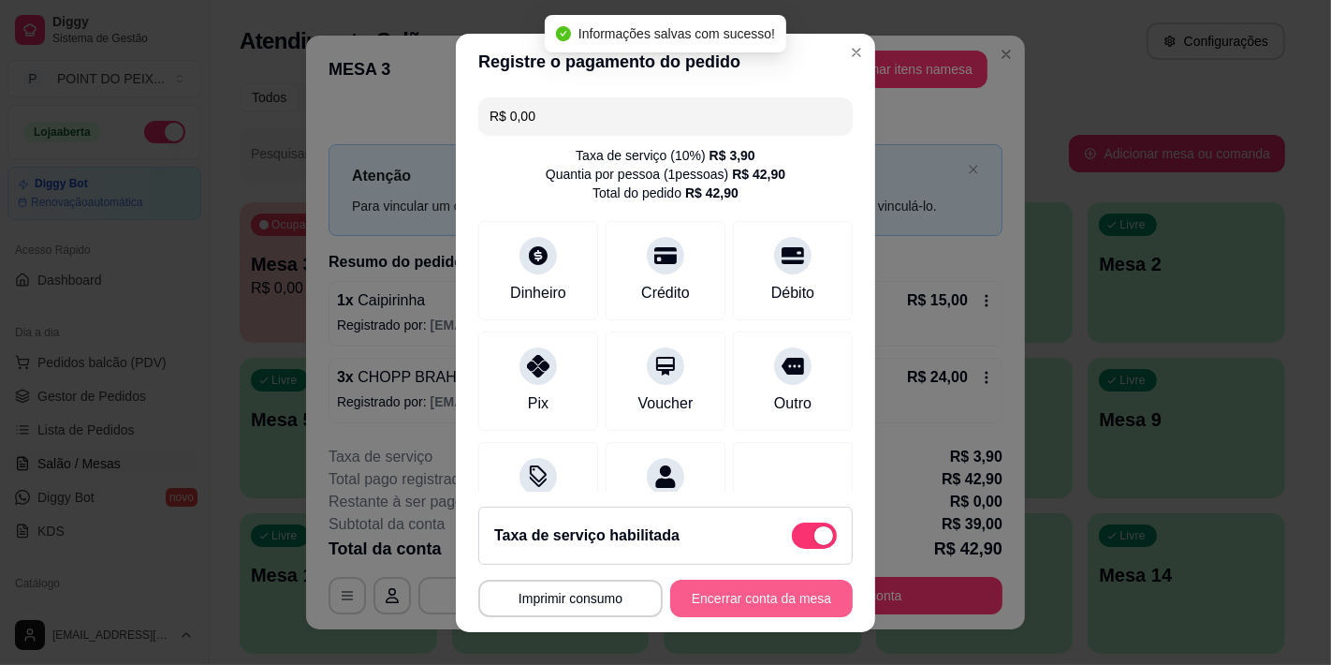
click at [732, 597] on button "Encerrar conta da mesa" at bounding box center [761, 598] width 183 height 37
